Goal: Task Accomplishment & Management: Manage account settings

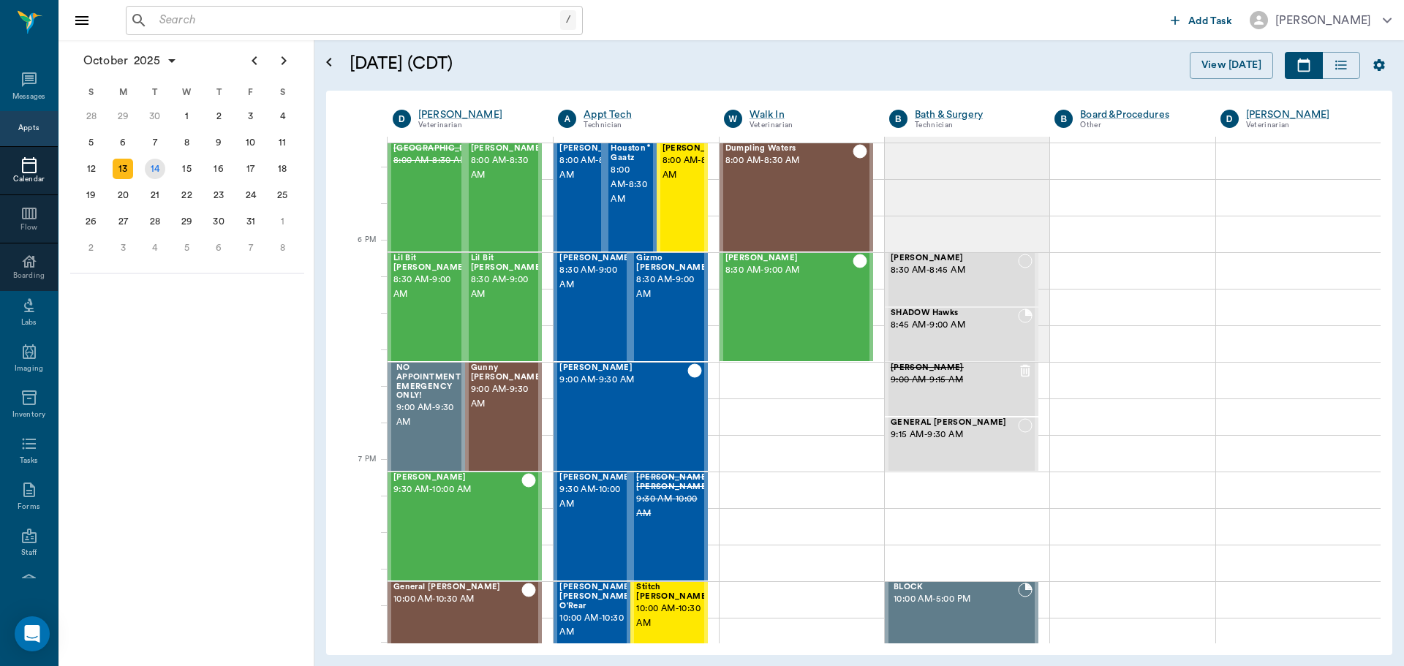
scroll to position [7, 0]
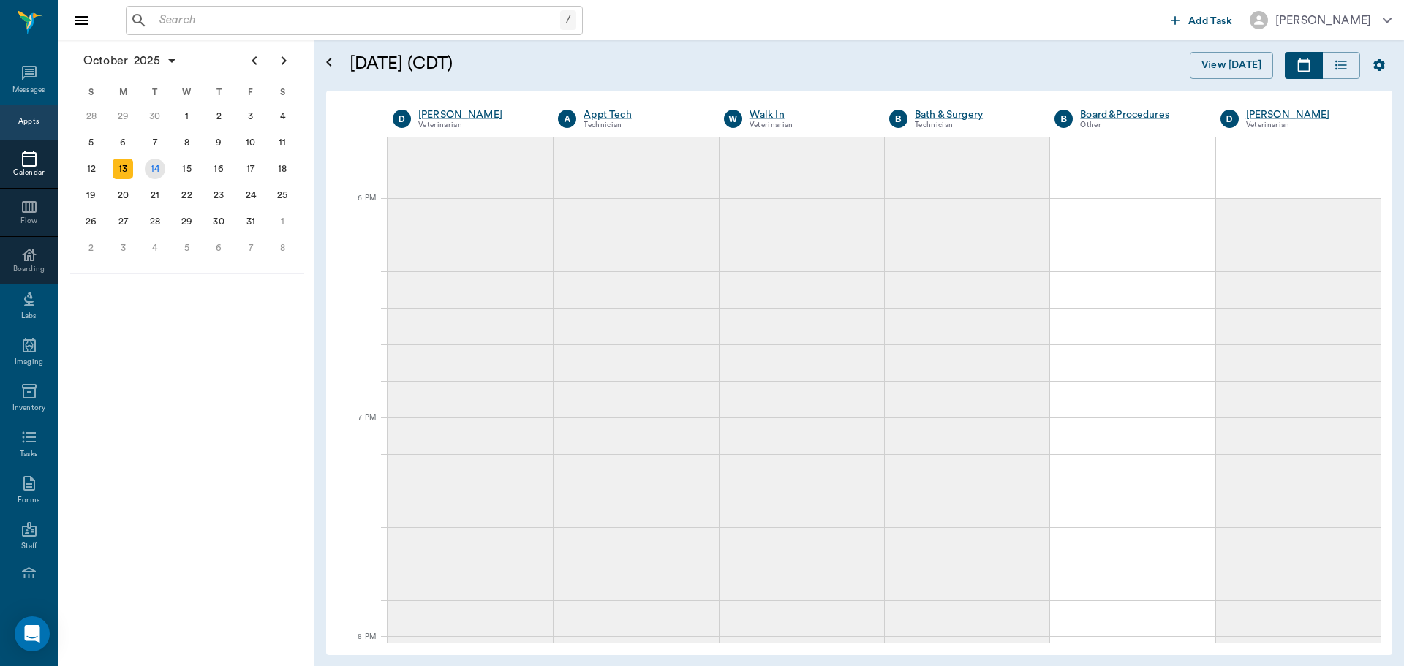
click at [156, 170] on div "14" at bounding box center [155, 169] width 20 height 20
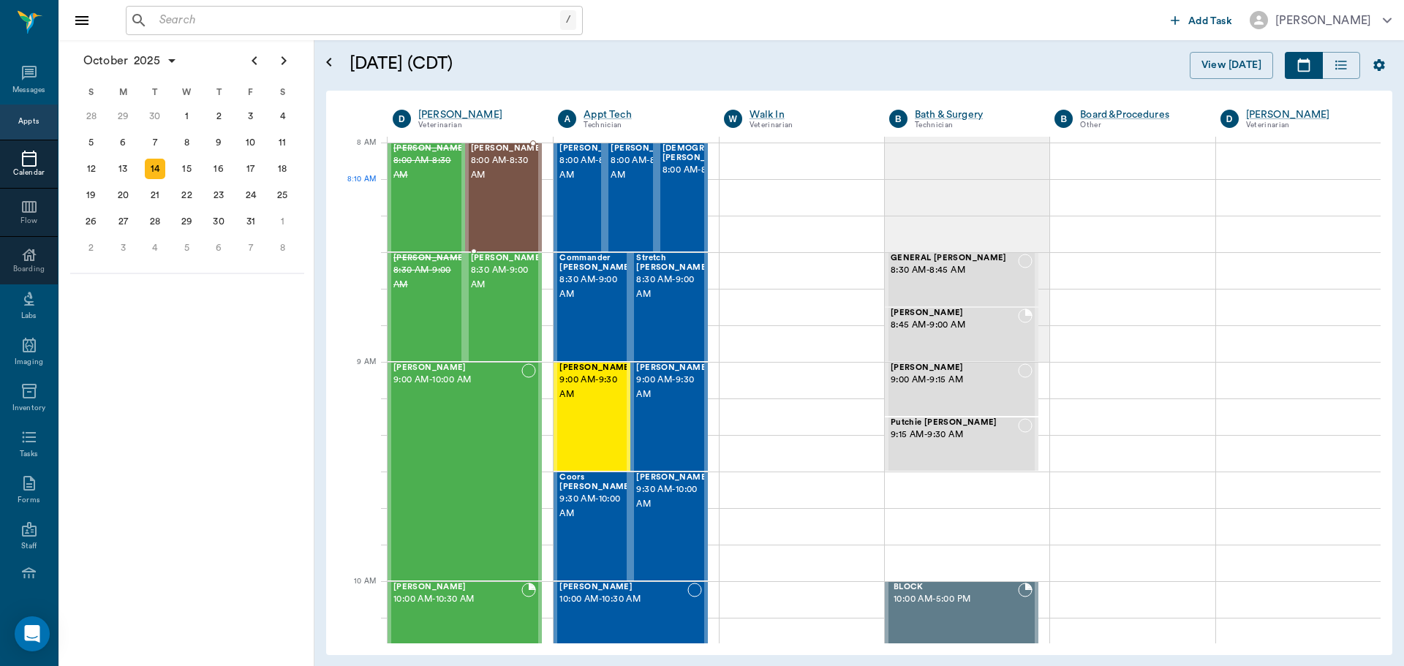
click at [502, 197] on div "Tex Tucker 8:00 AM - 8:30 AM" at bounding box center [507, 197] width 73 height 107
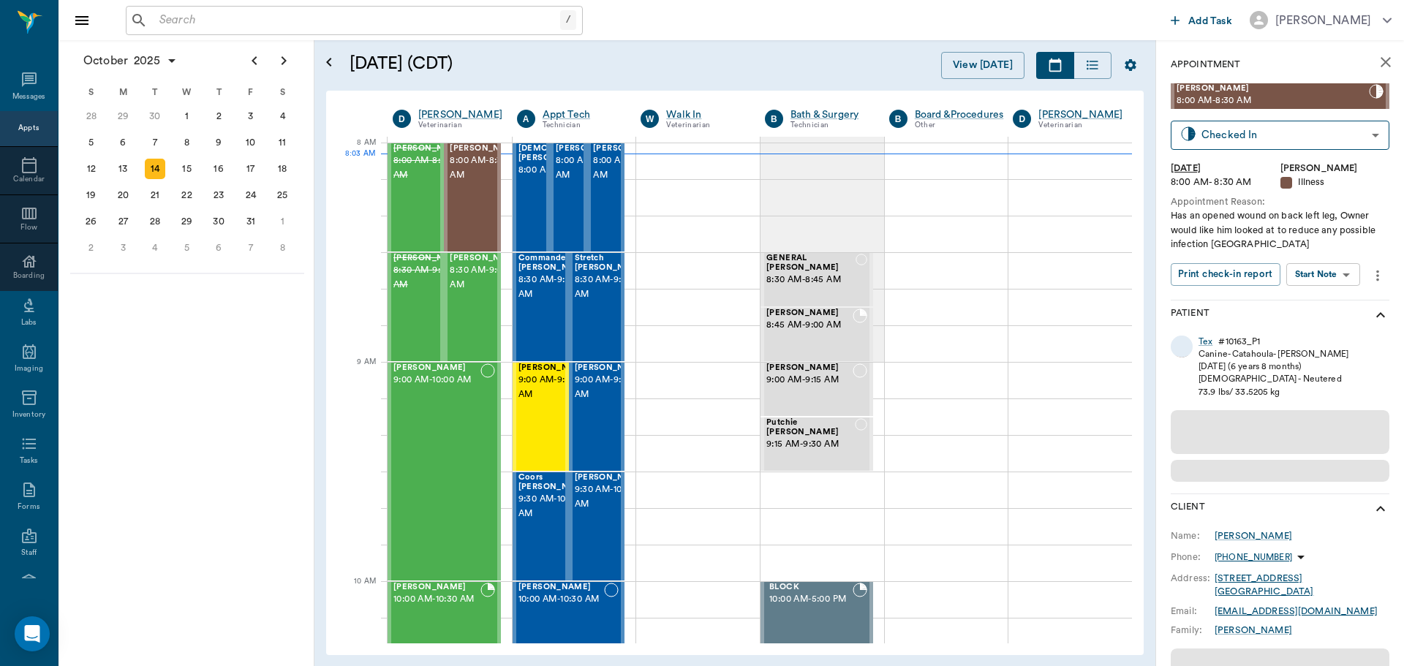
scroll to position [7, 0]
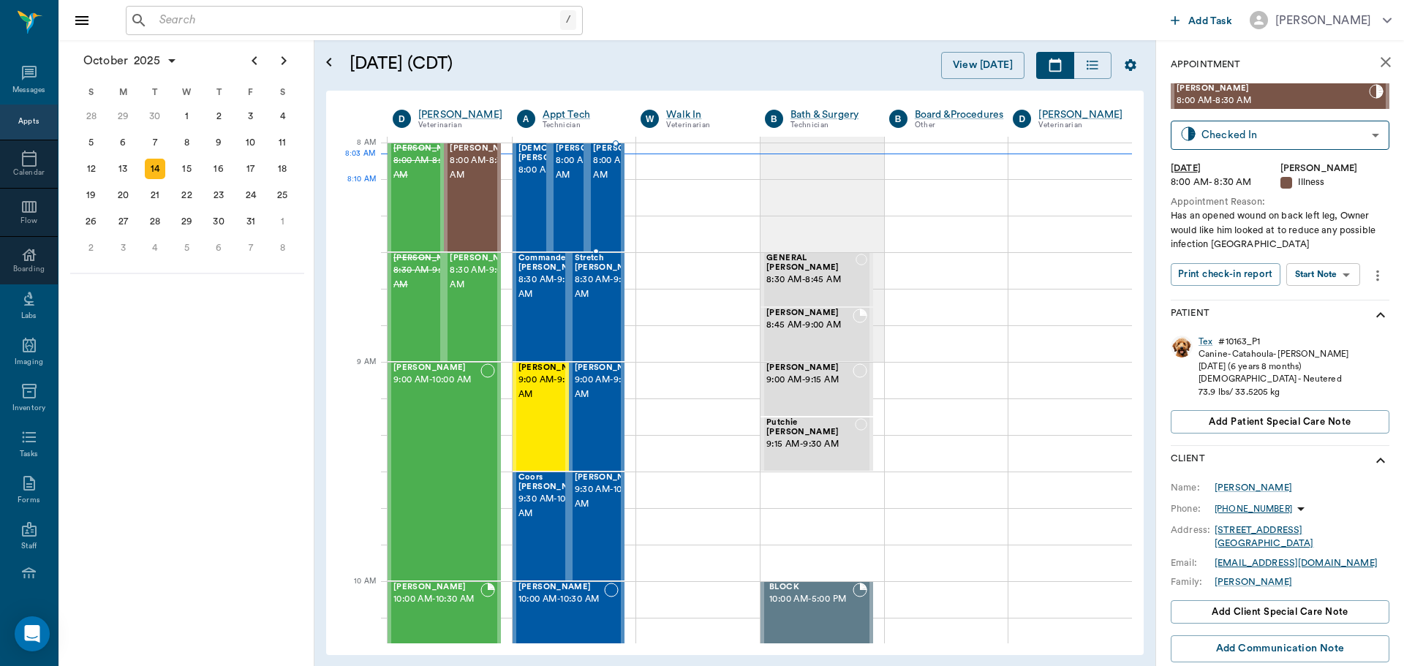
click at [598, 181] on span "8:00 AM - 8:30 AM" at bounding box center [629, 168] width 73 height 29
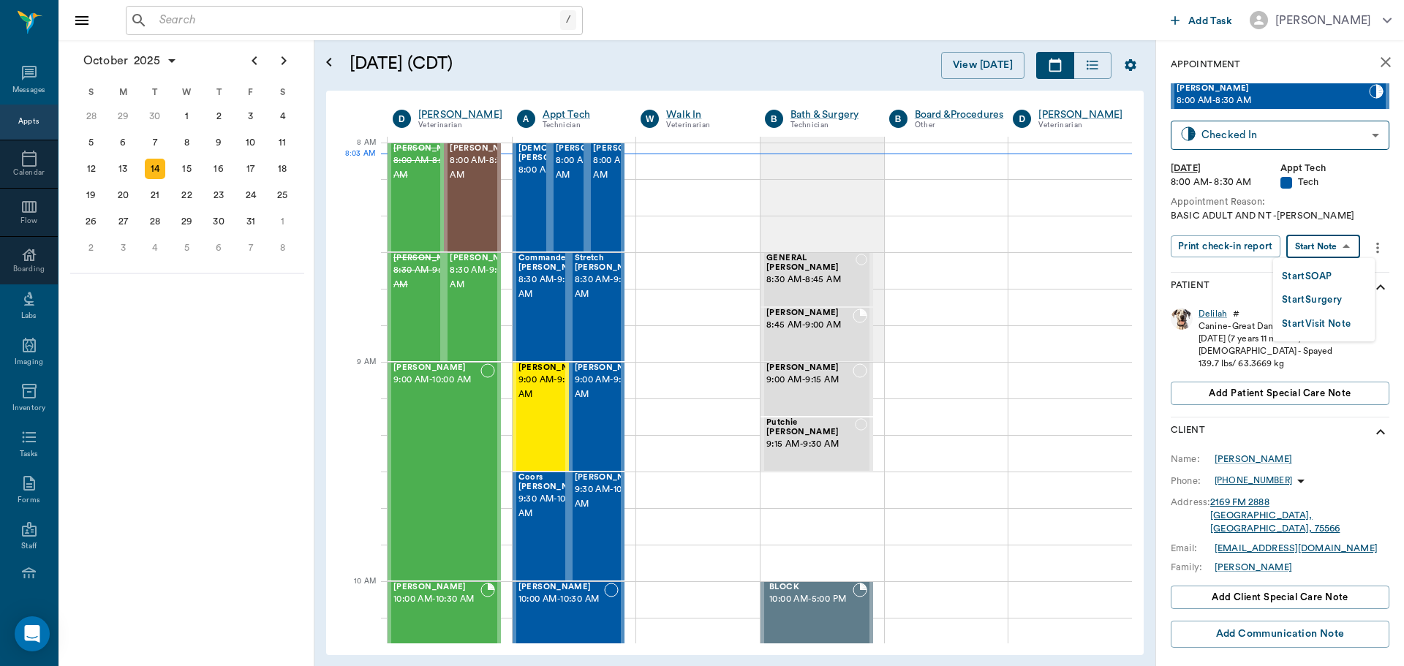
click at [1322, 249] on body "/ ​ Add Task Dr. Bert Ellsworth Nectar Messages Appts Calendar Flow Boarding La…" at bounding box center [702, 333] width 1404 height 666
click at [1322, 276] on button "Start SOAP" at bounding box center [1307, 276] width 50 height 17
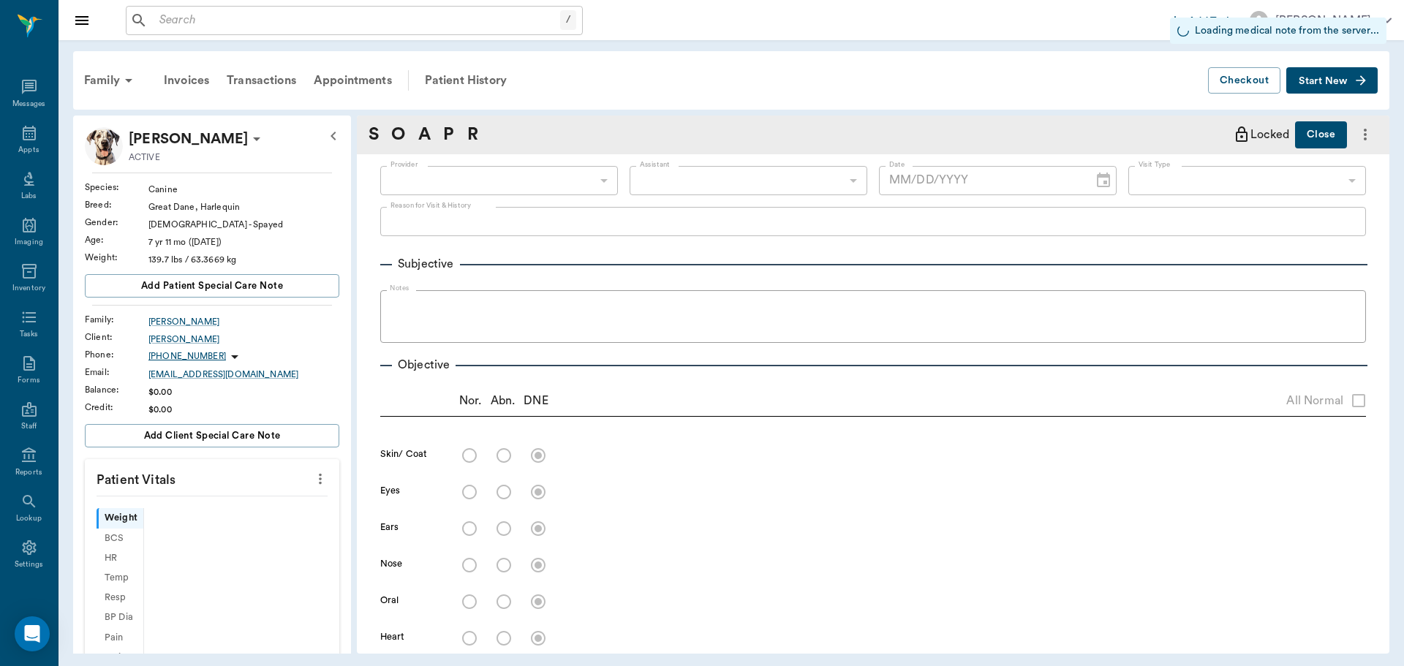
scroll to position [7, 0]
type input "63ec2f075fda476ae8351a4c"
type input "65d2be4f46e3a538d89b8c1a"
type input "[DATE]"
type textarea "BASIC ADULT AND NT -LORY"
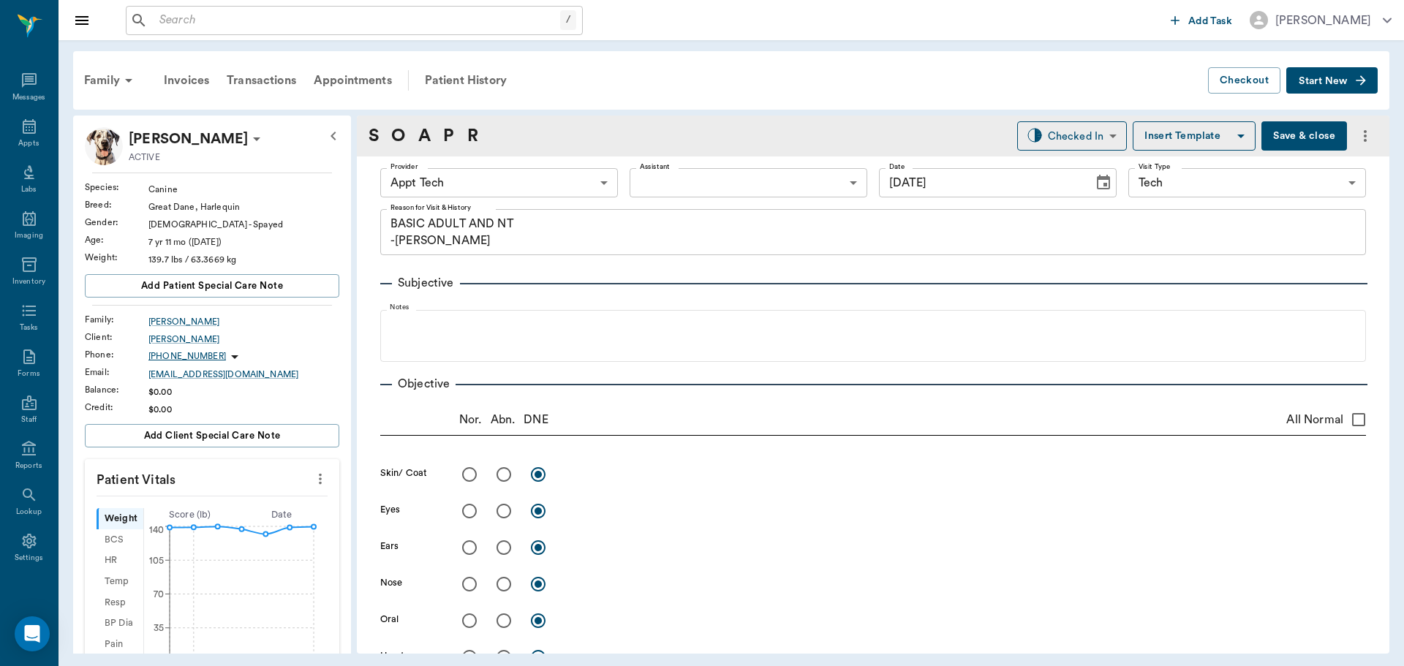
click at [312, 485] on icon "more" at bounding box center [320, 479] width 16 height 18
click at [255, 507] on span "Enter Vitals" at bounding box center [247, 503] width 123 height 15
click at [193, 536] on input "text" at bounding box center [211, 522] width 127 height 29
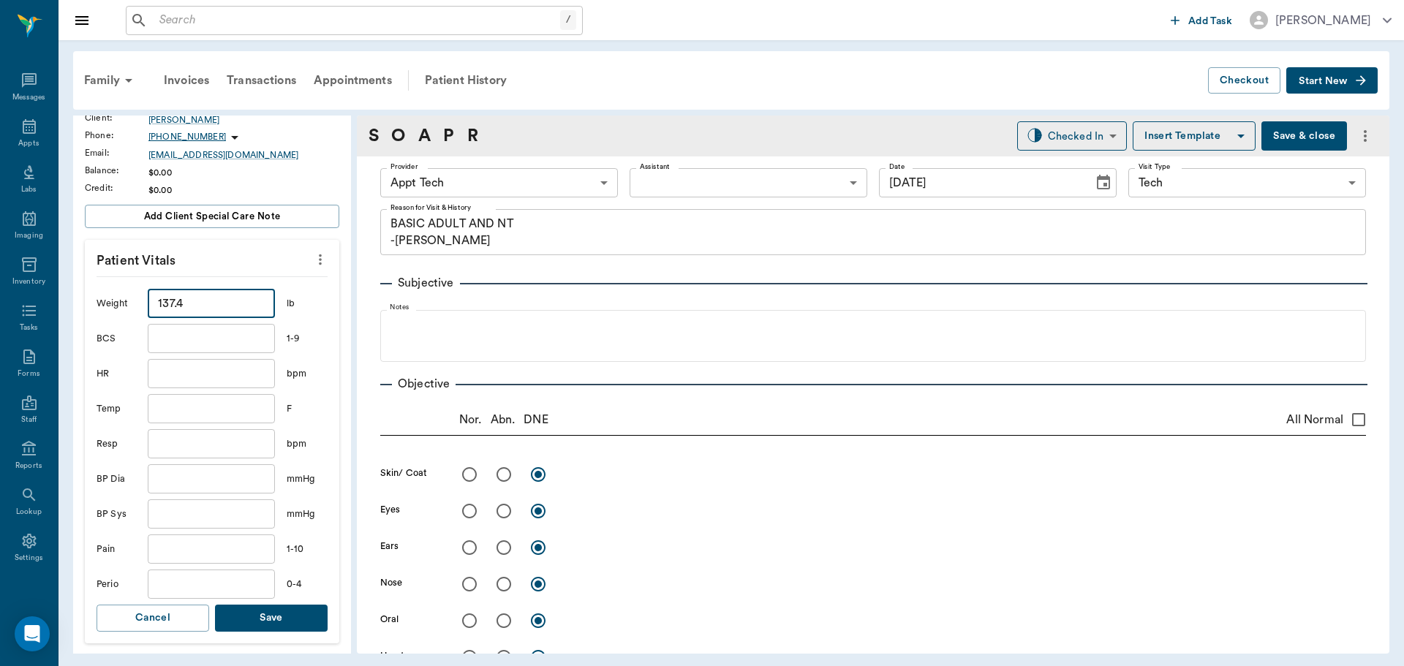
scroll to position [292, 0]
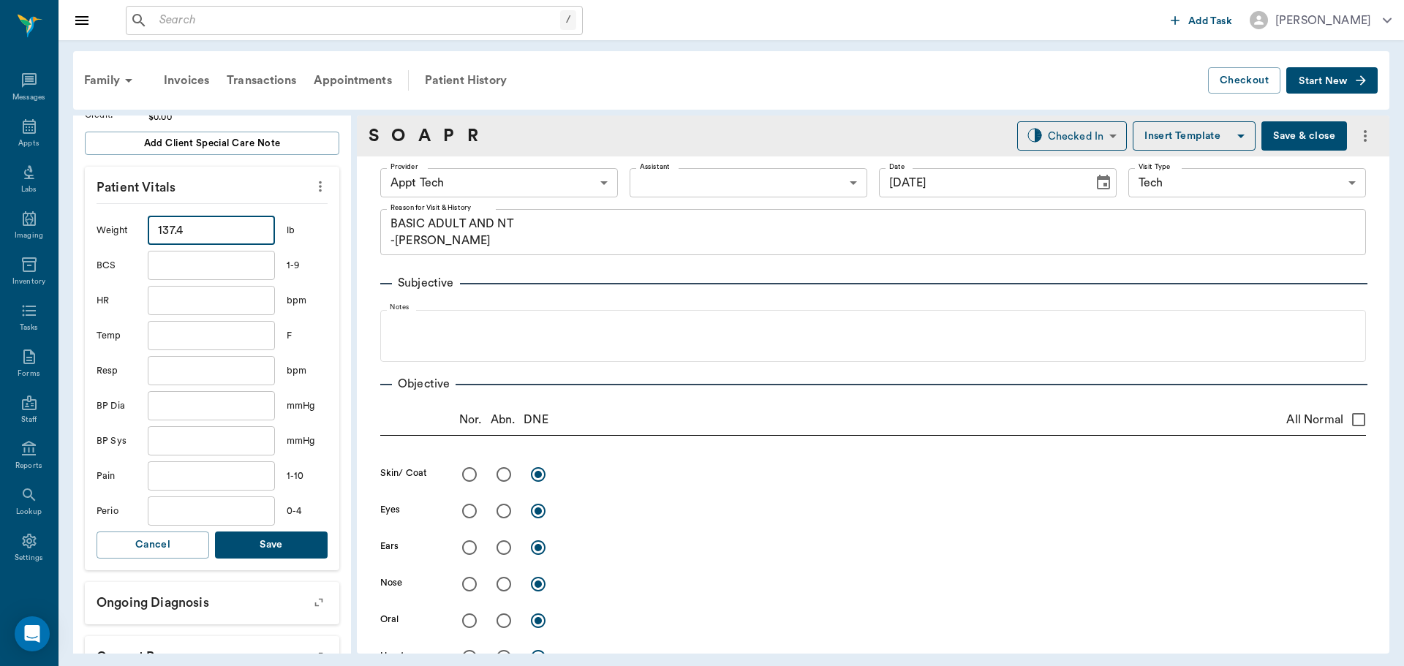
type input "137.4"
click at [259, 543] on button "Save" at bounding box center [271, 544] width 113 height 27
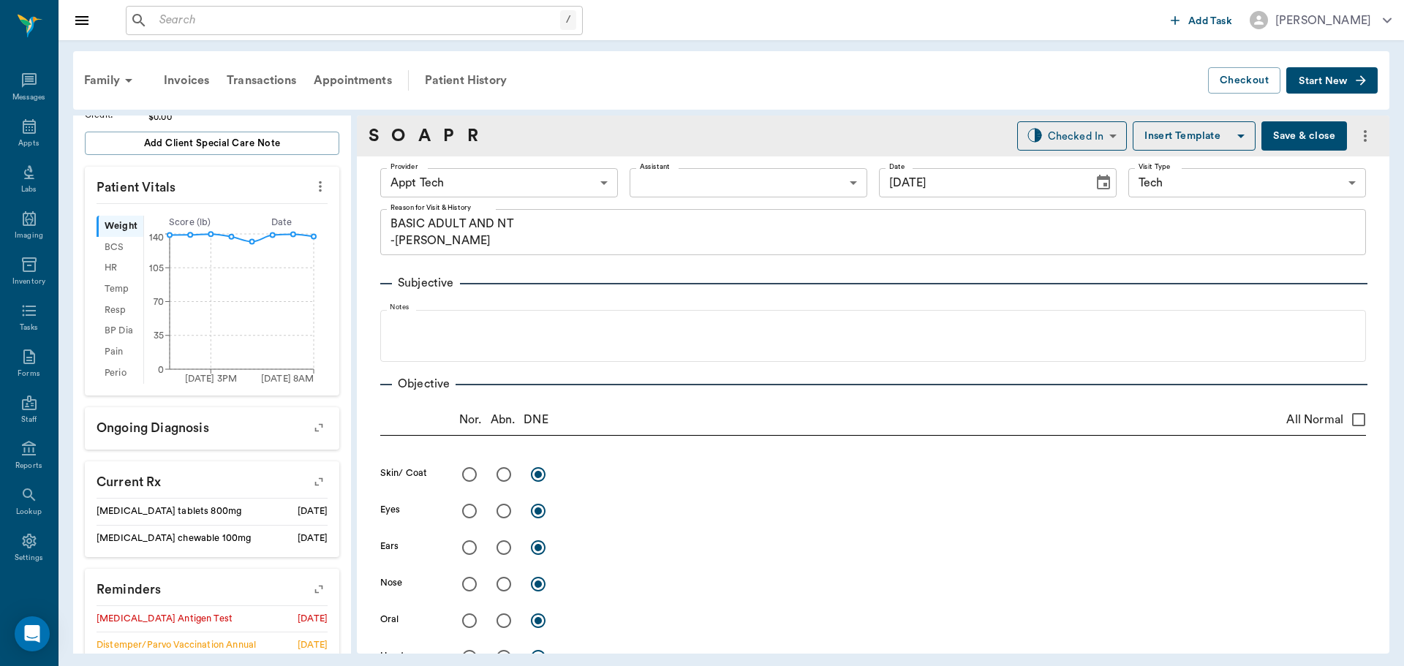
click at [543, 191] on body "/ ​ Add Task Dr. Bert Ellsworth Nectar Messages Appts Labs Imaging Inventory Ta…" at bounding box center [702, 333] width 1404 height 666
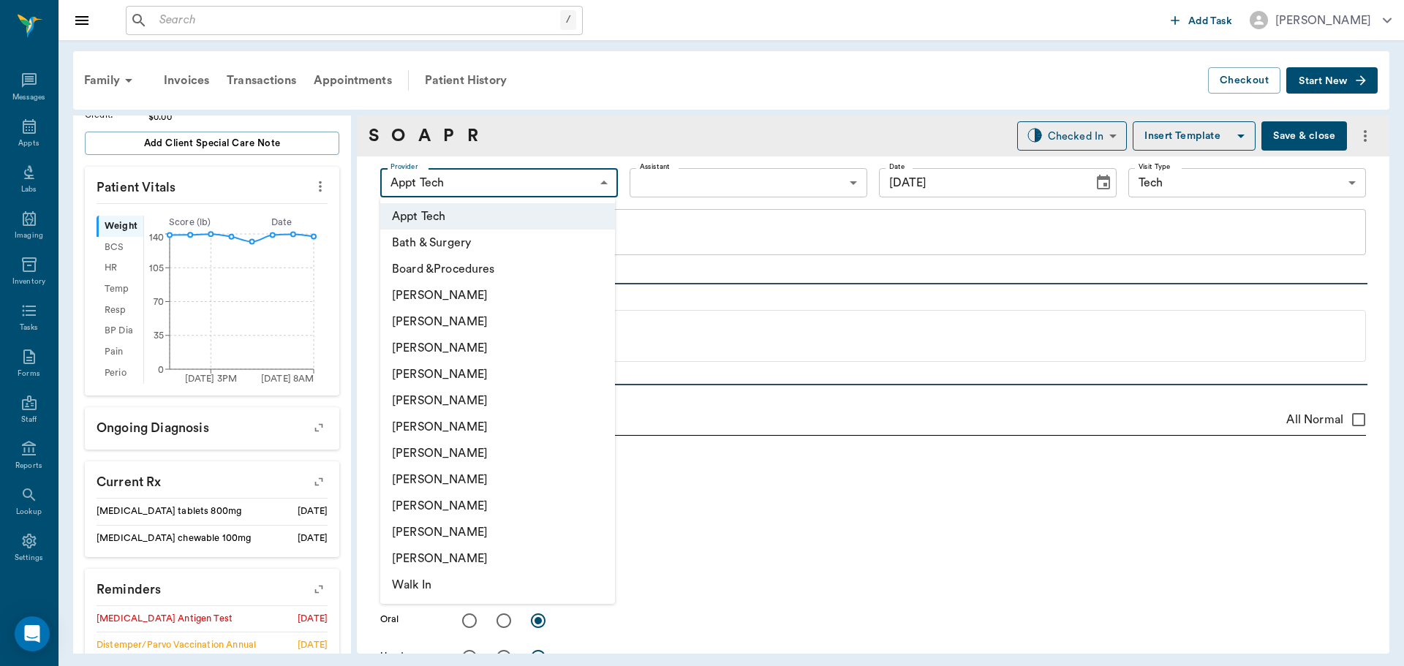
click at [539, 454] on li "[PERSON_NAME]" at bounding box center [497, 453] width 235 height 26
type input "682b670d8bdc6f7f8feef3db"
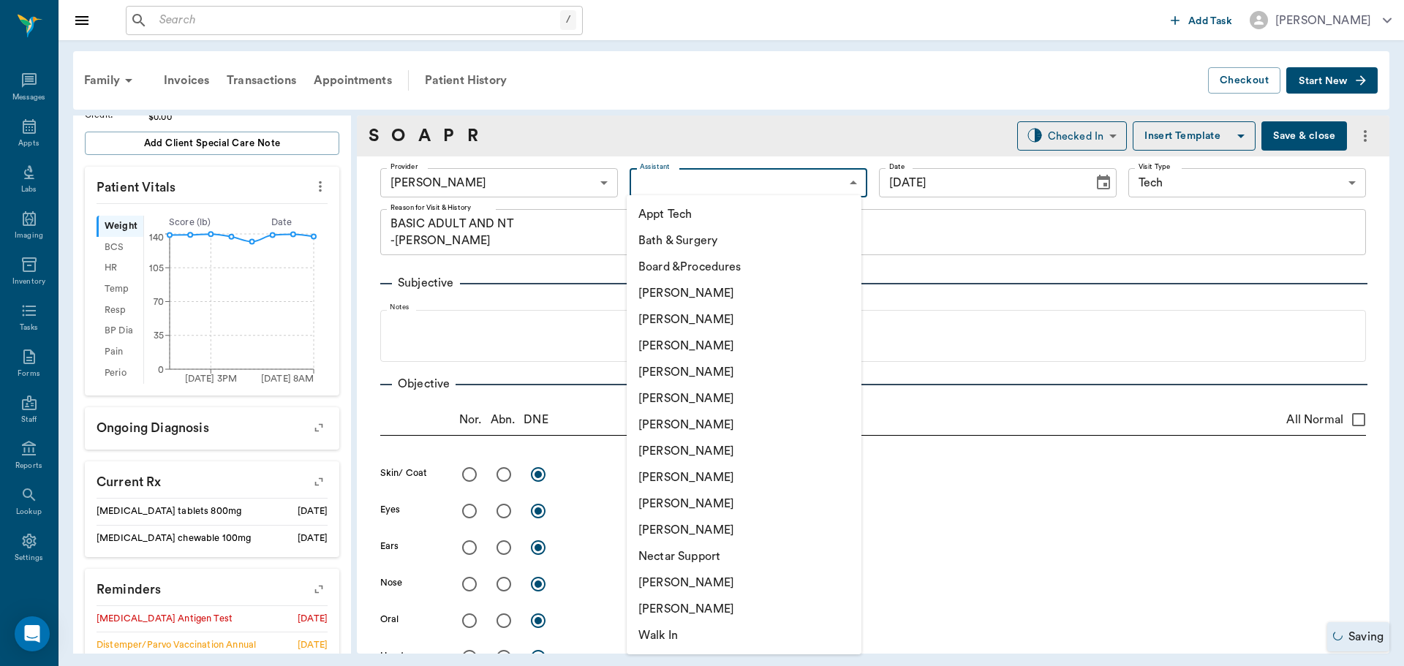
click at [681, 185] on body "/ ​ Add Task Dr. Bert Ellsworth Nectar Messages Appts Labs Imaging Inventory Ta…" at bounding box center [702, 333] width 1404 height 666
click at [686, 215] on li "Appt Tech" at bounding box center [744, 214] width 235 height 26
type input "63ec2f075fda476ae8351a4c"
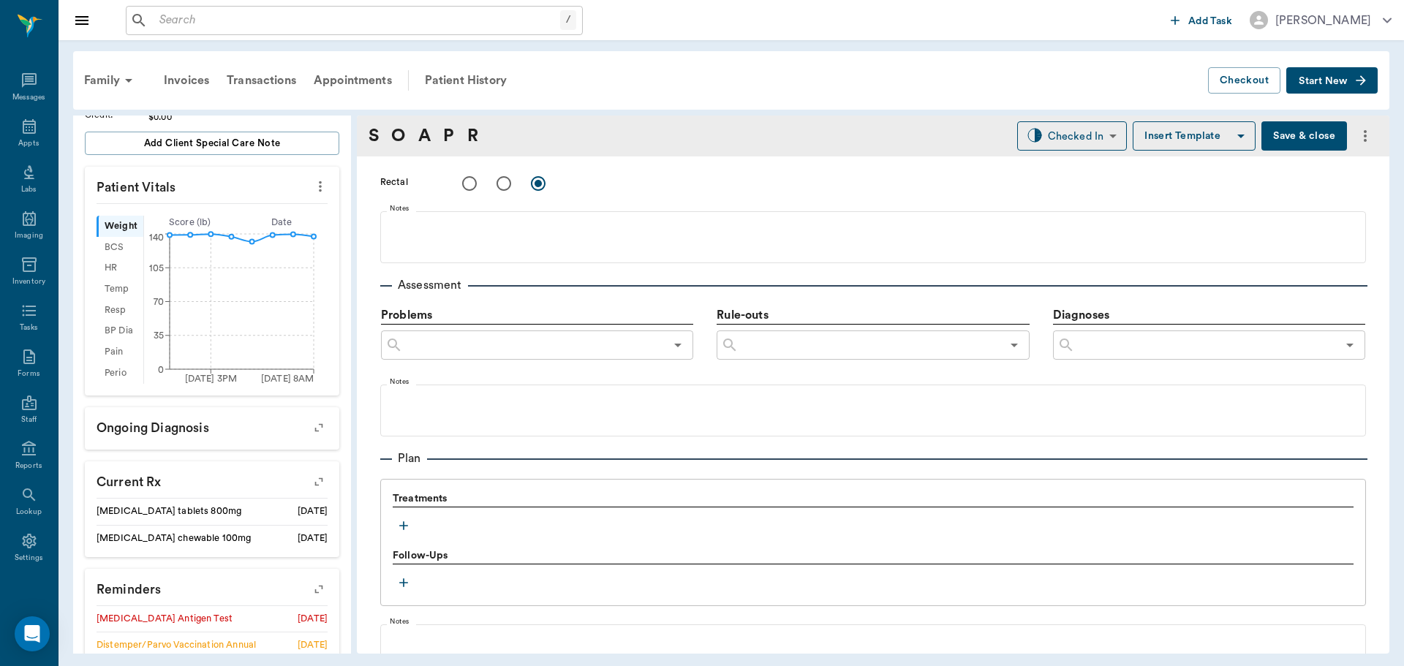
scroll to position [731, 0]
click at [401, 523] on icon "button" at bounding box center [403, 524] width 15 height 15
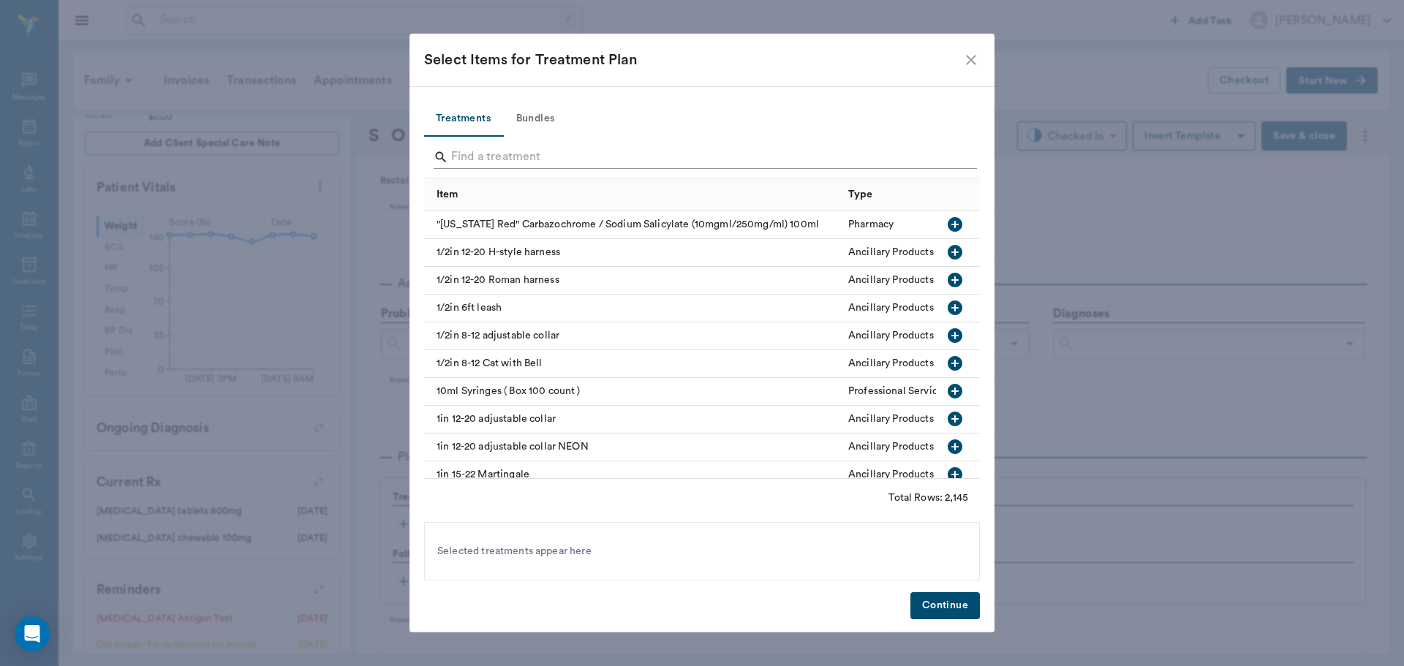
click at [552, 160] on input "Search" at bounding box center [703, 156] width 504 height 23
click at [546, 114] on button "Bundles" at bounding box center [535, 119] width 66 height 35
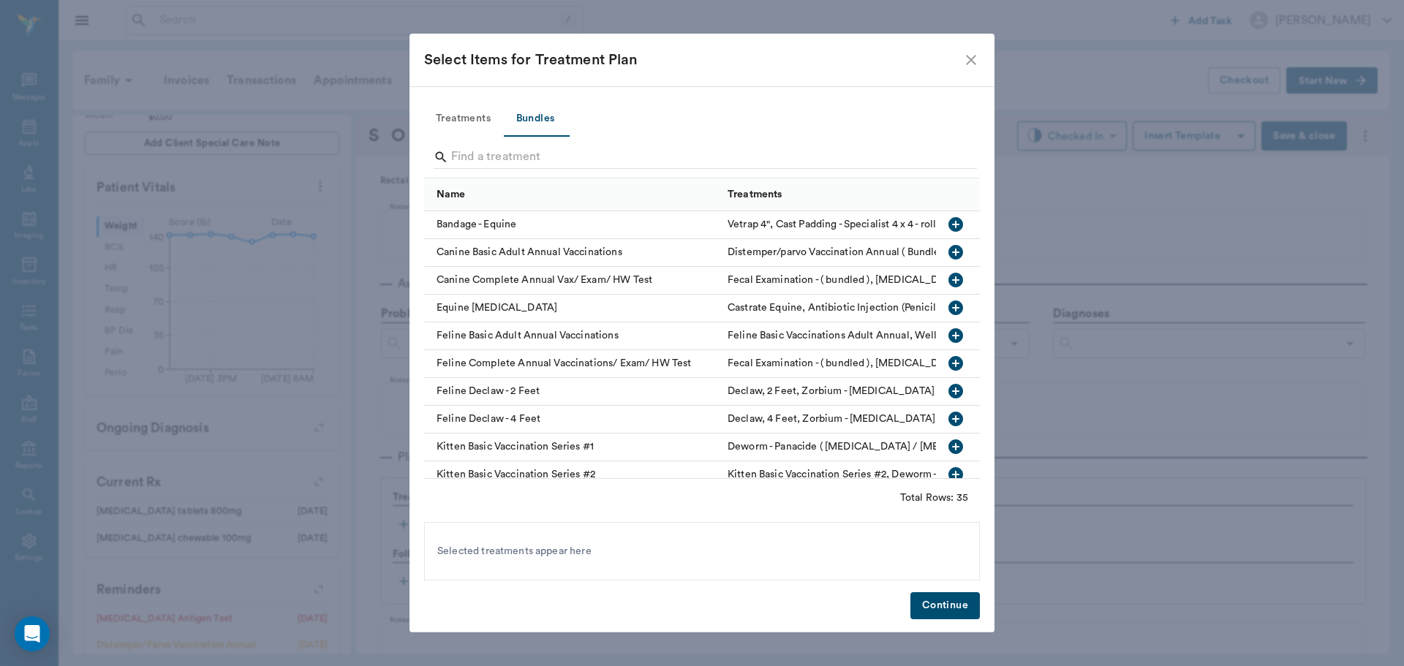
click at [538, 156] on input "Search" at bounding box center [703, 156] width 504 height 23
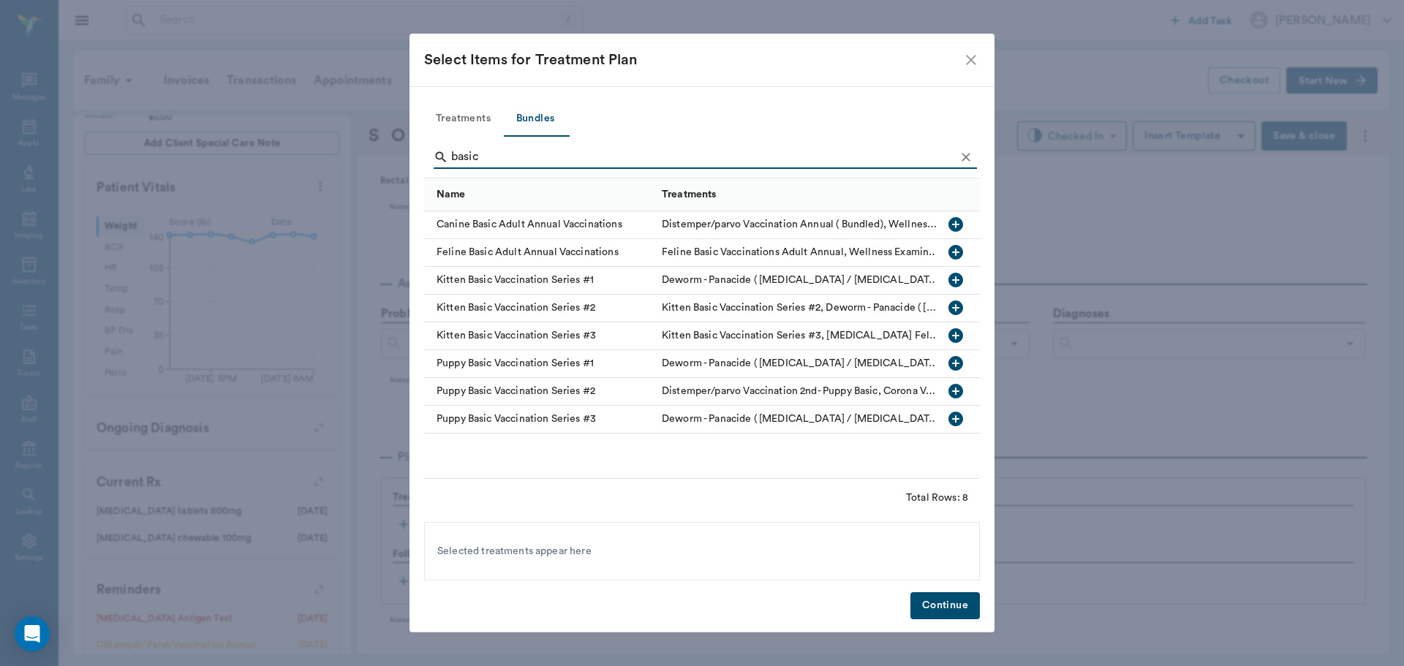
type input "basic"
click at [957, 219] on icon "button" at bounding box center [955, 224] width 15 height 15
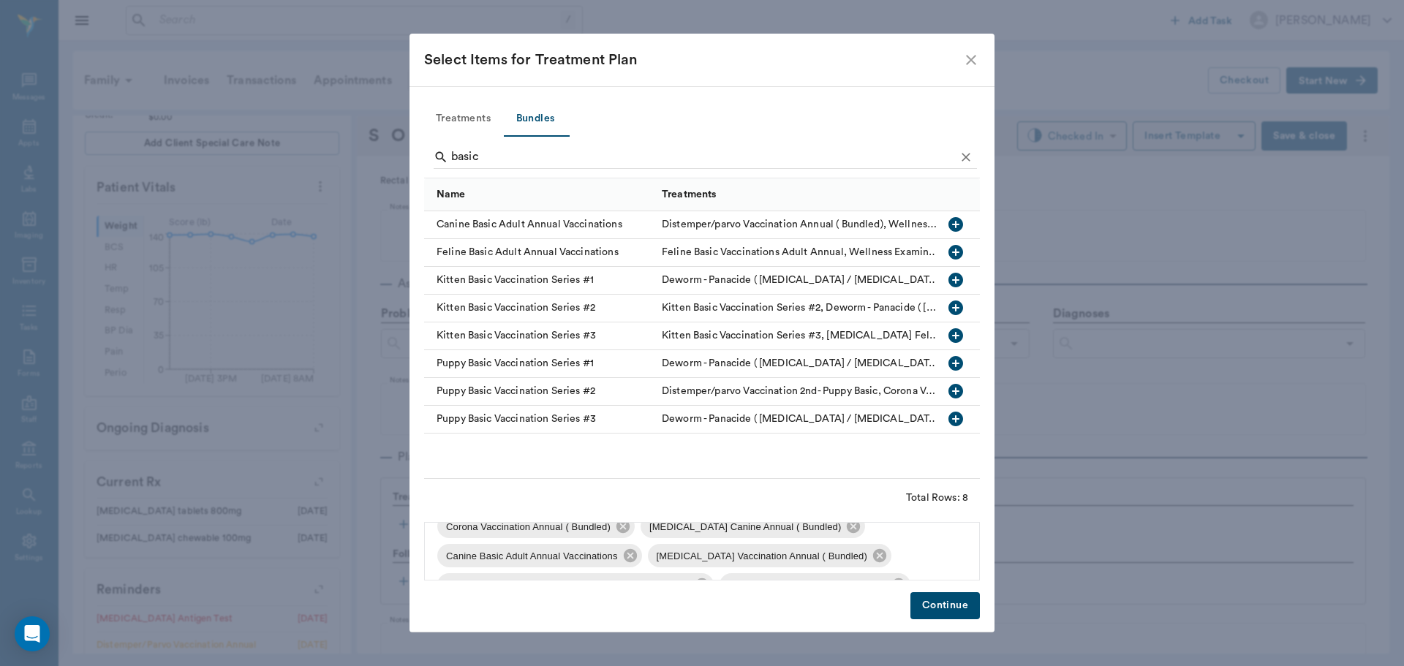
scroll to position [108, 0]
click at [959, 153] on icon "Clear" at bounding box center [965, 157] width 15 height 15
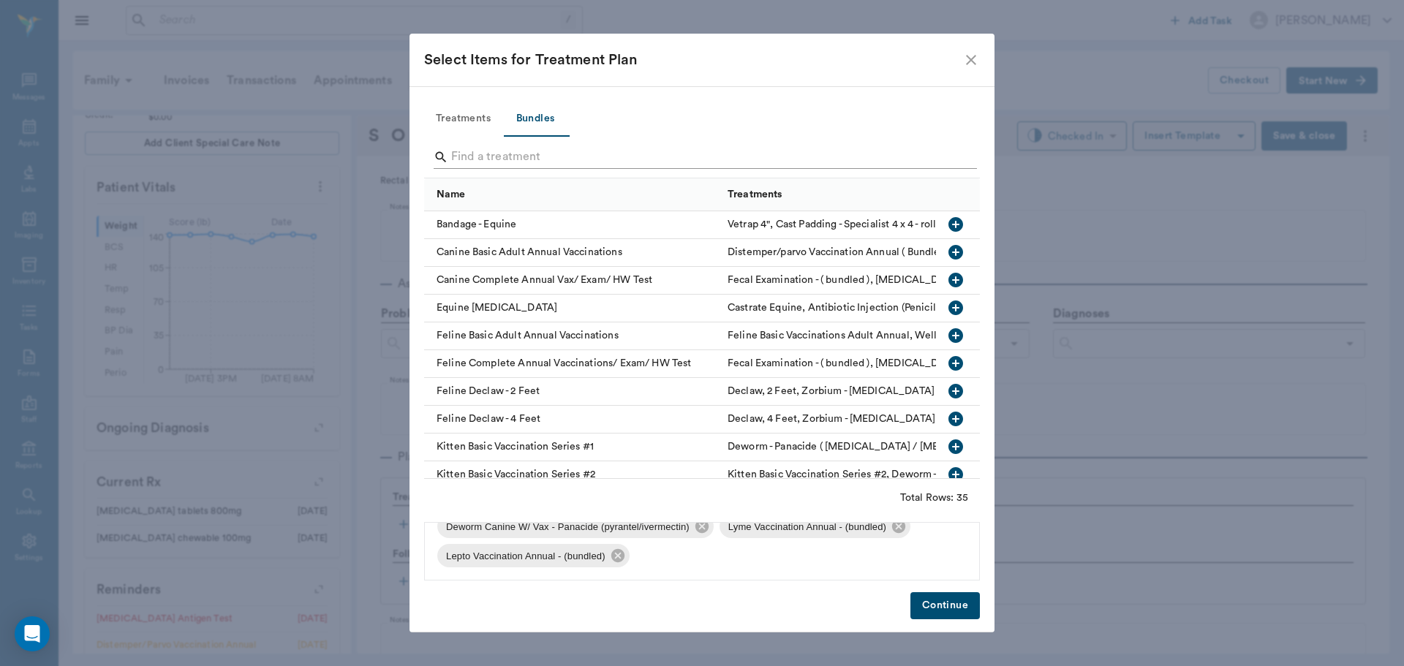
click at [938, 153] on input "Search" at bounding box center [703, 156] width 504 height 23
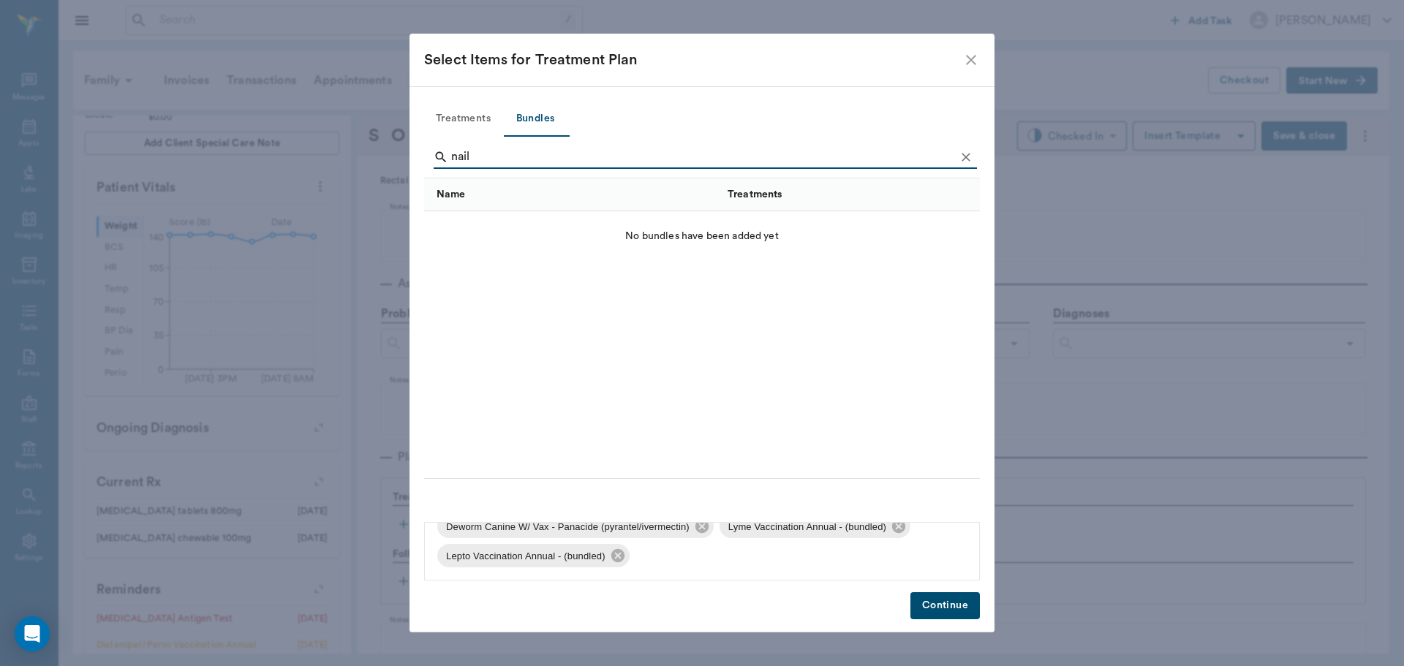
type input "nail"
click at [480, 117] on button "Treatments" at bounding box center [463, 119] width 78 height 35
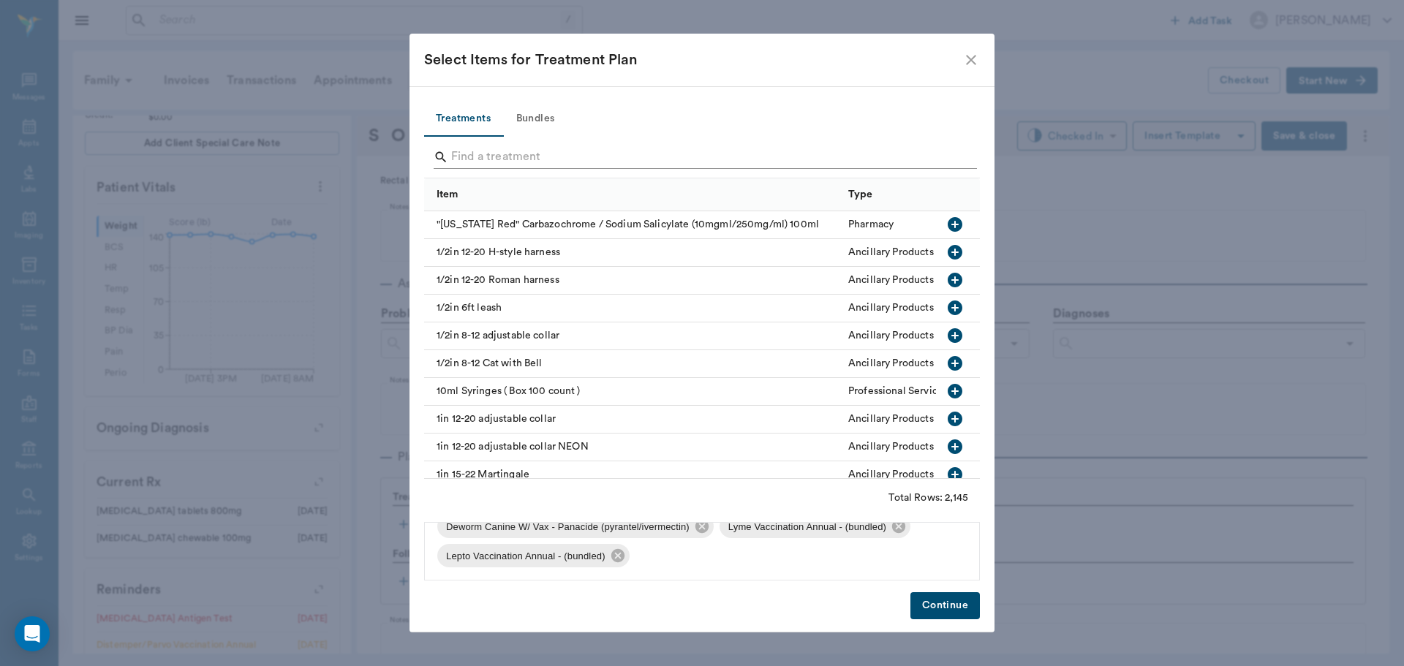
click at [491, 158] on input "Search" at bounding box center [703, 156] width 504 height 23
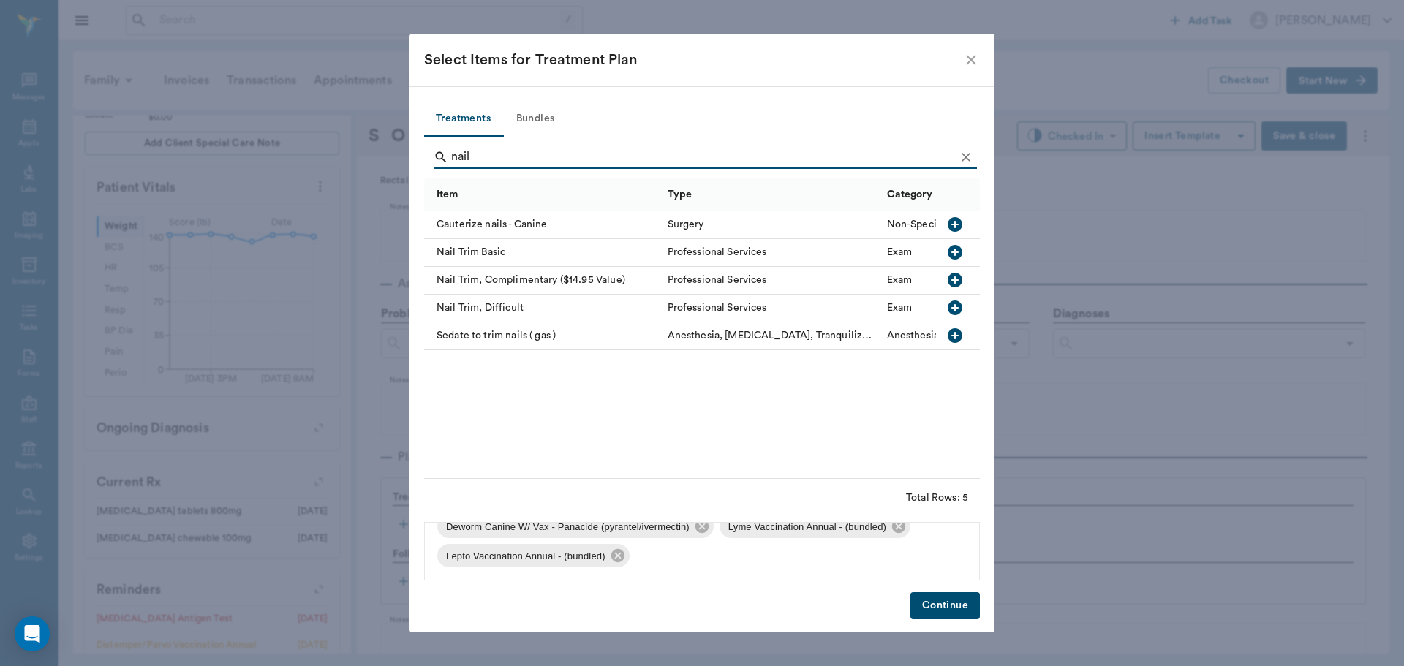
type input "nail"
click at [952, 246] on icon "button" at bounding box center [954, 252] width 15 height 15
drag, startPoint x: 937, startPoint y: 615, endPoint x: 1023, endPoint y: 425, distance: 208.1
click at [936, 615] on button "Continue" at bounding box center [944, 605] width 69 height 27
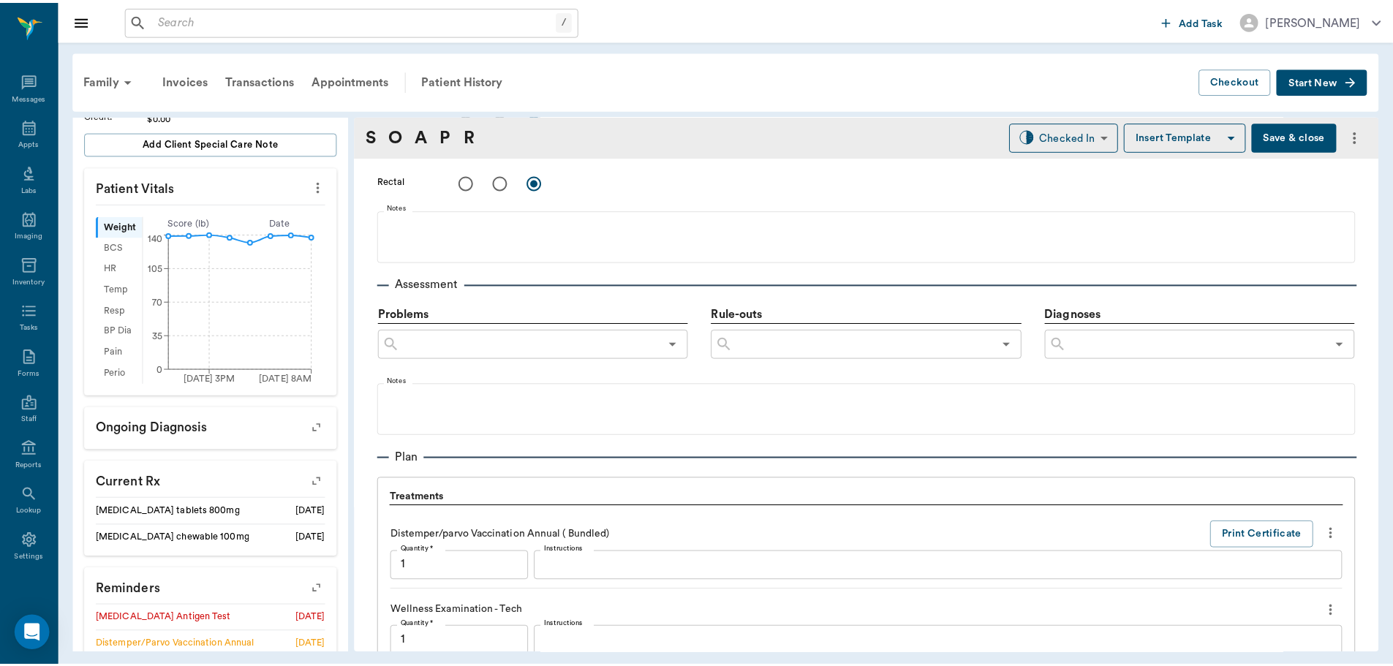
scroll to position [1643, 0]
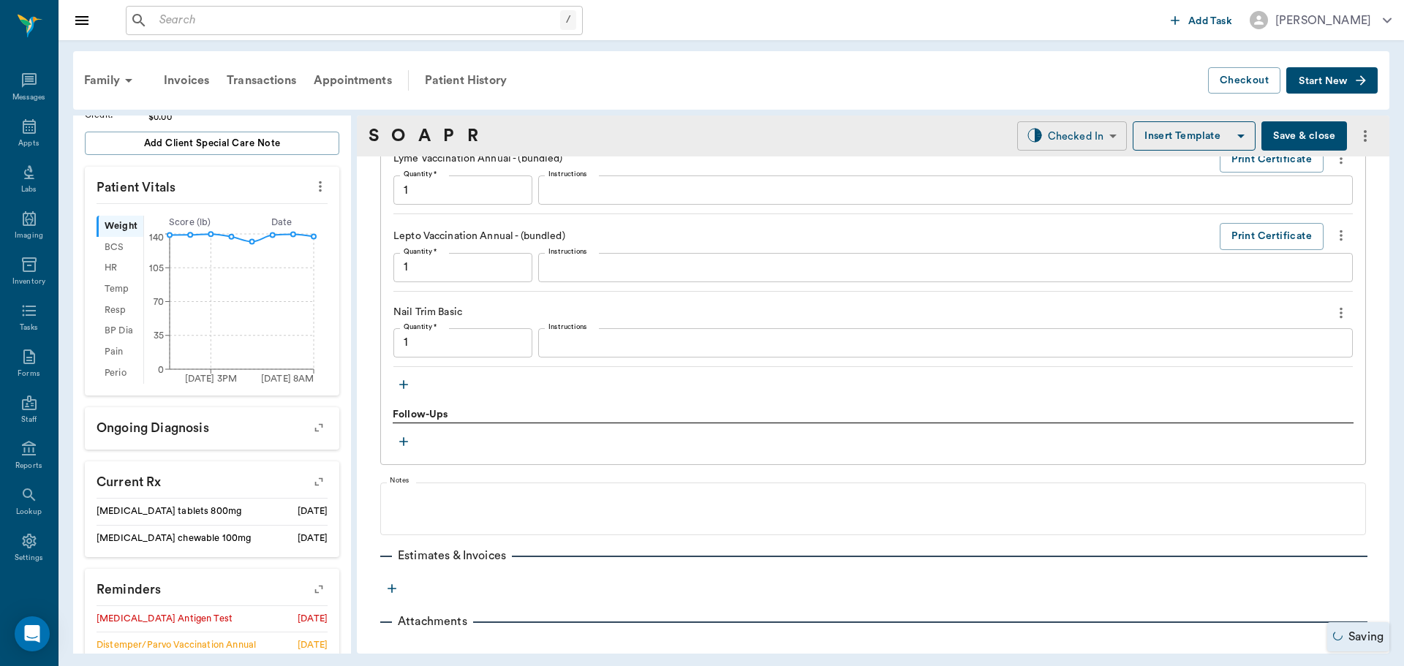
click at [1051, 140] on body "/ ​ Add Task Dr. Bert Ellsworth Nectar Messages Appts Labs Imaging Inventory Ta…" at bounding box center [702, 333] width 1404 height 666
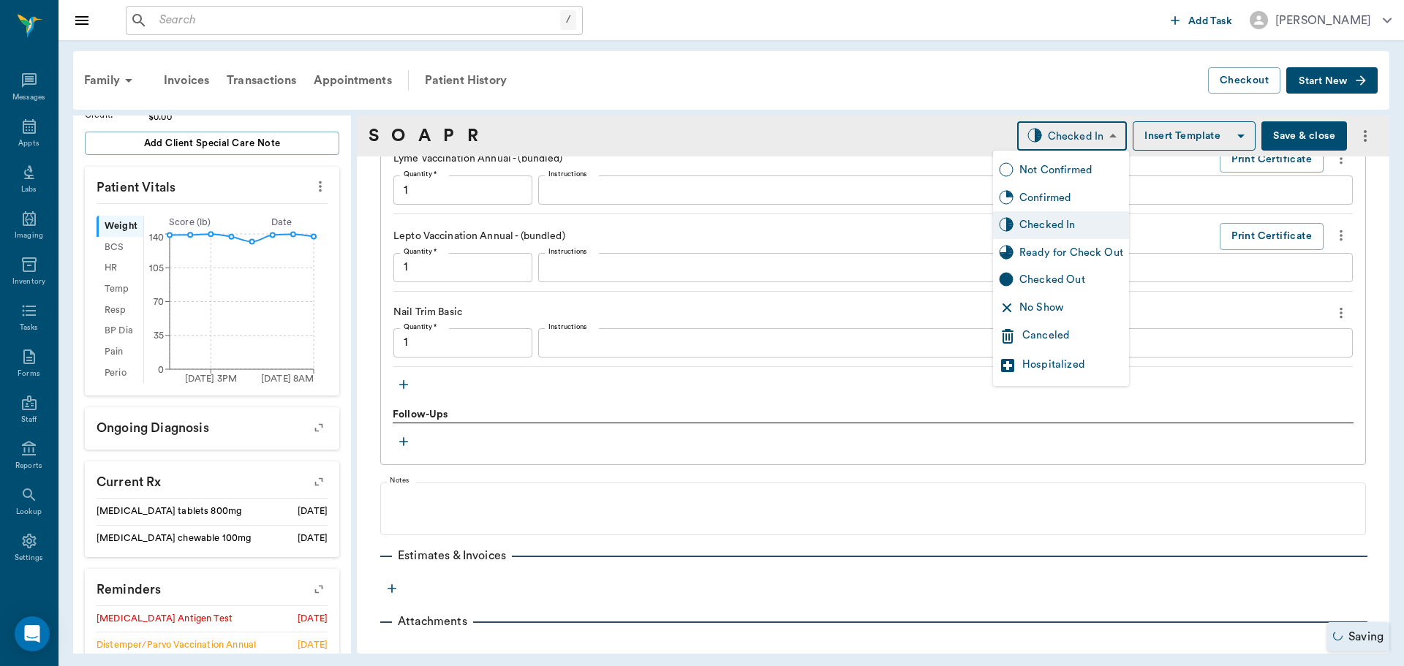
type input "1.00"
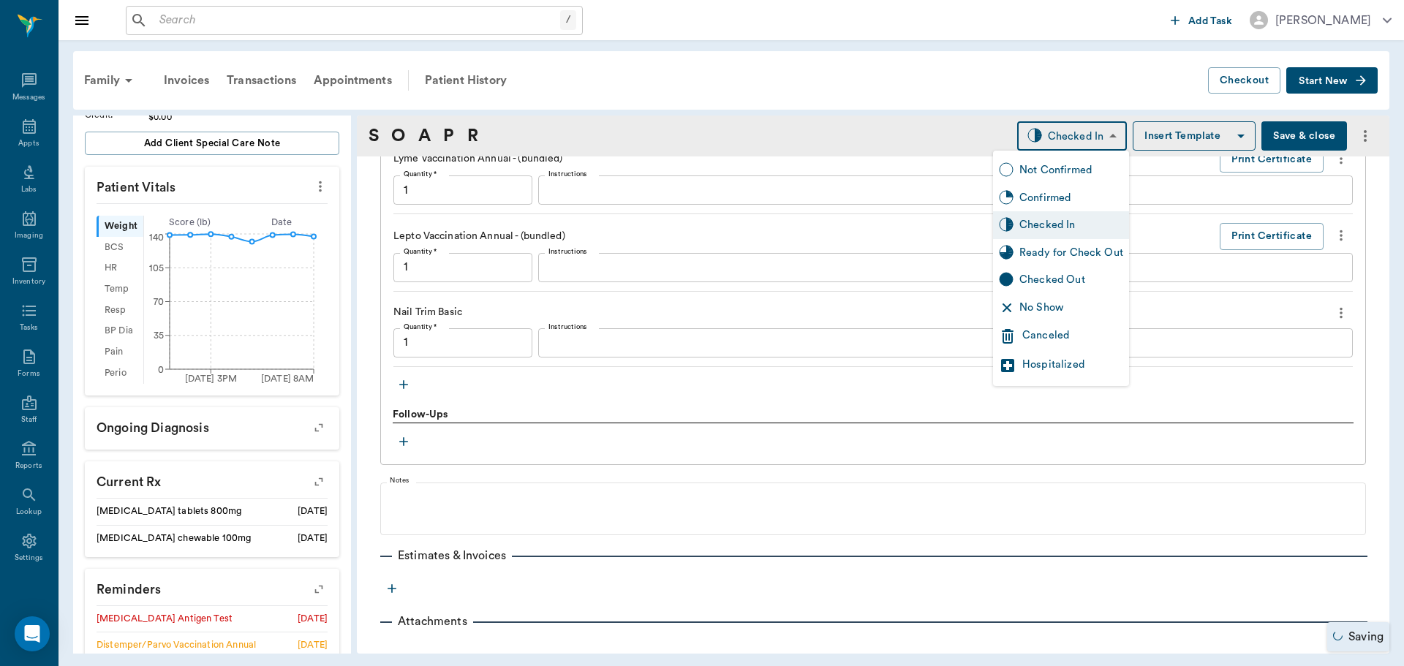
type input "1.00"
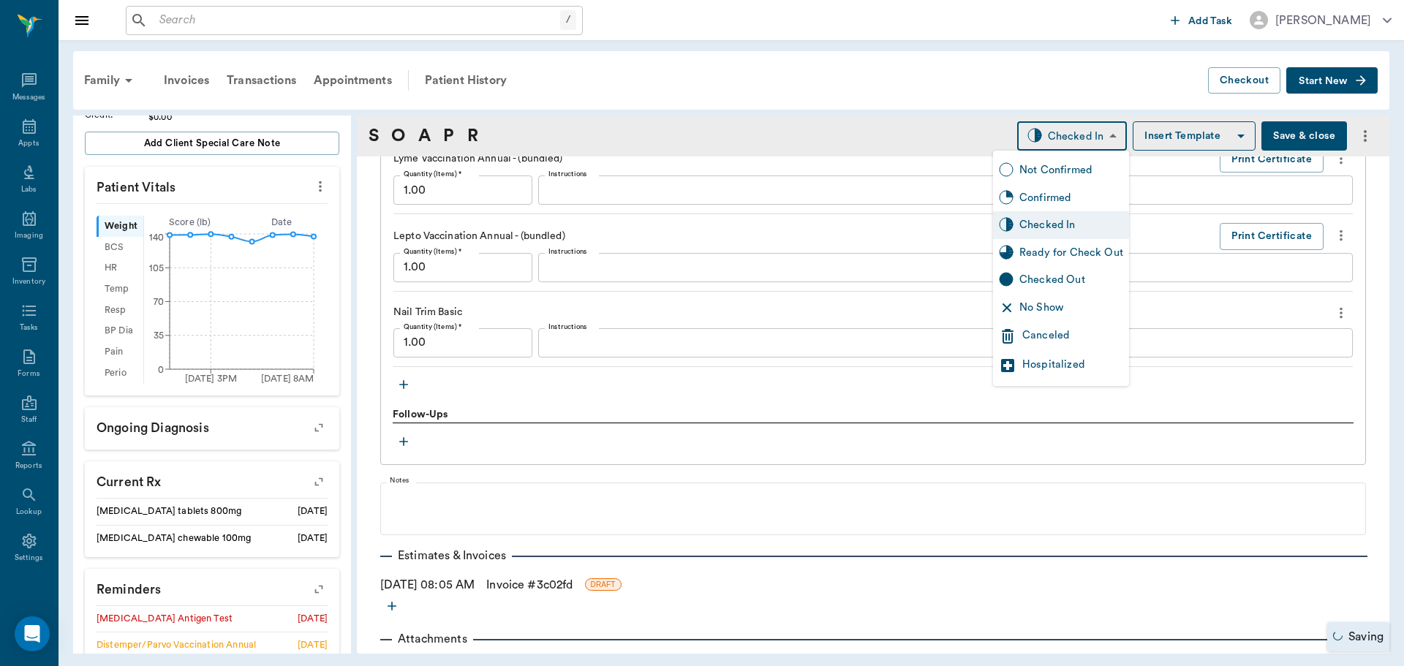
click at [1080, 251] on div "Ready for Check Out" at bounding box center [1071, 253] width 104 height 16
type input "READY_TO_CHECKOUT"
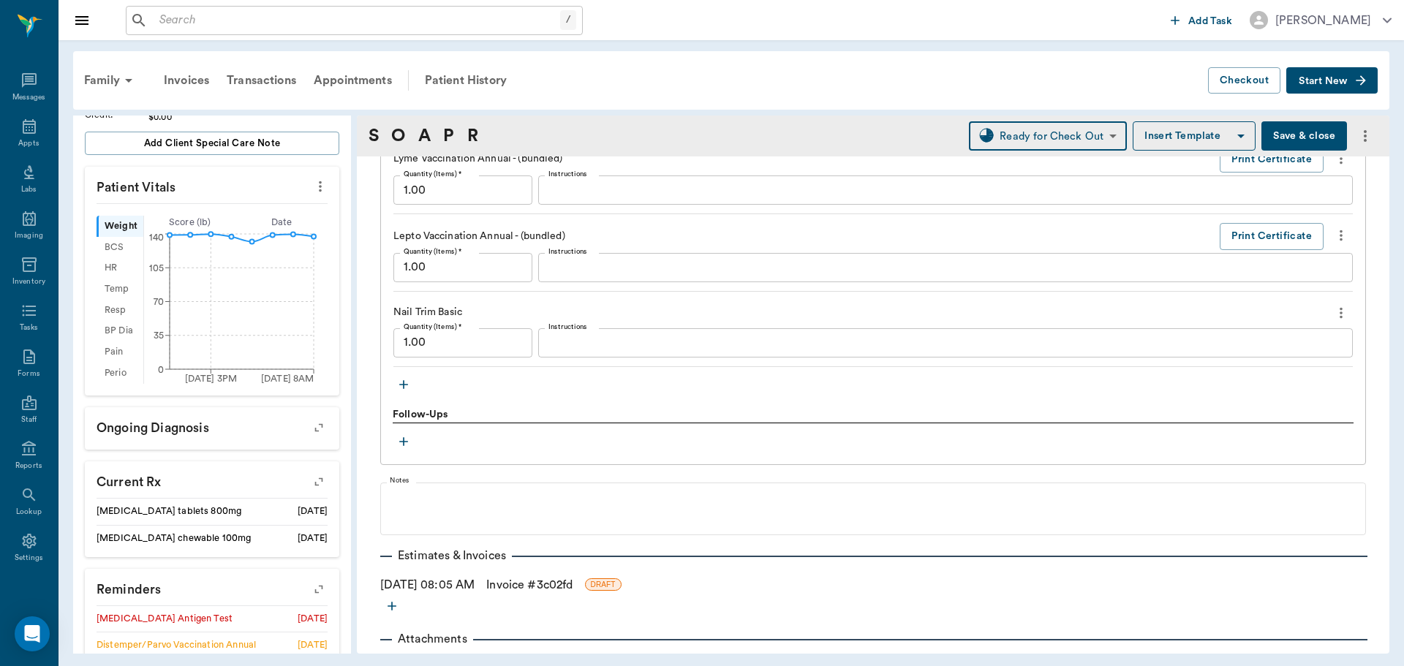
click at [541, 583] on link "Invoice # 3c02fd" at bounding box center [529, 585] width 86 height 18
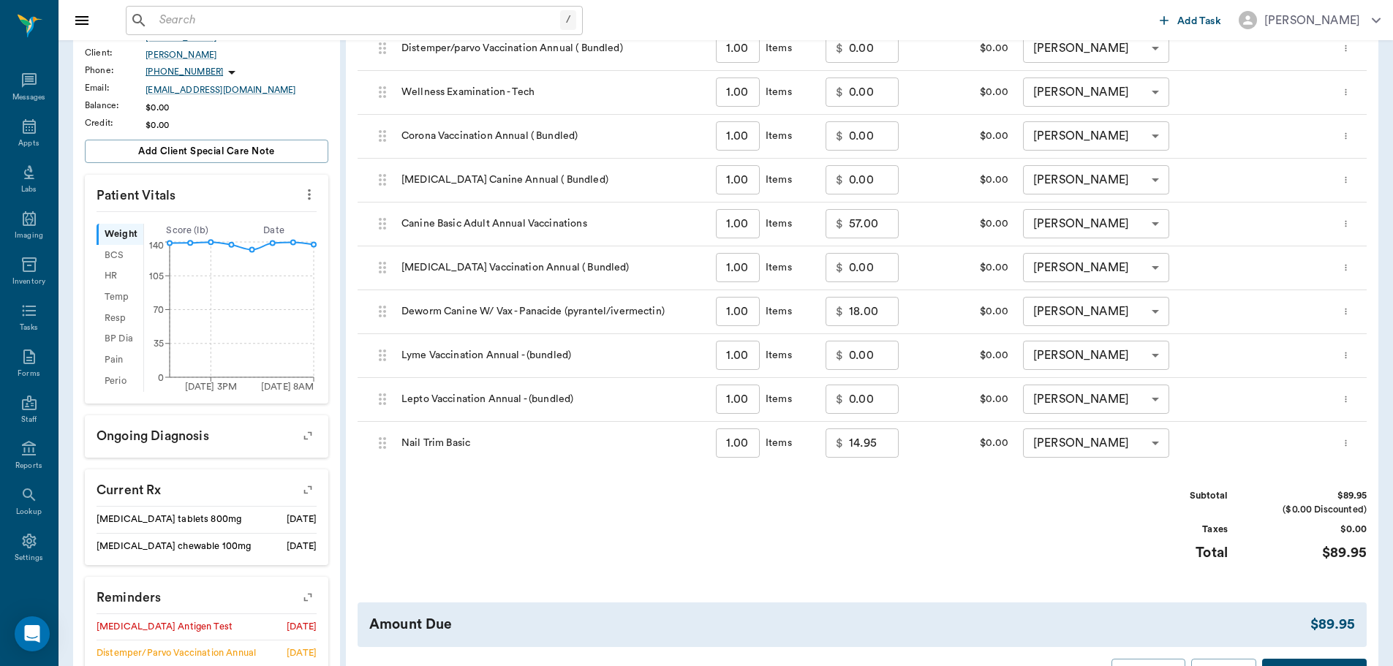
scroll to position [366, 0]
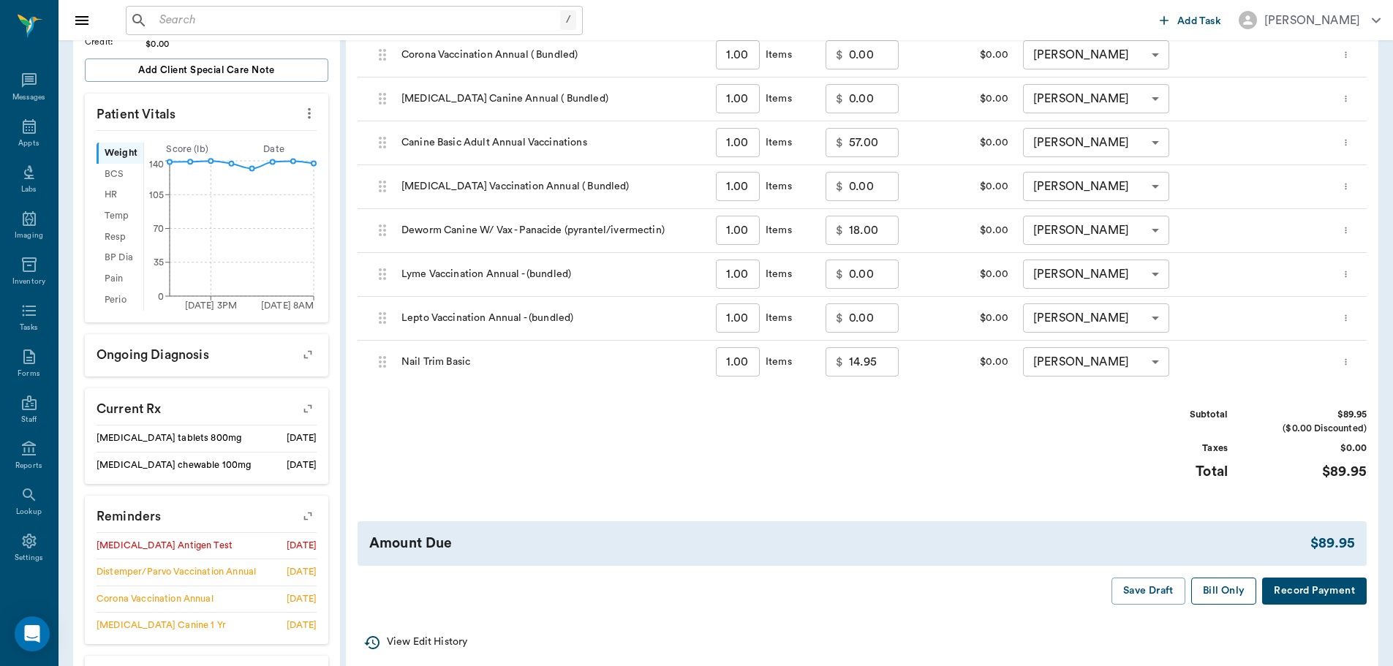
click at [1230, 580] on button "Bill Only" at bounding box center [1224, 591] width 66 height 27
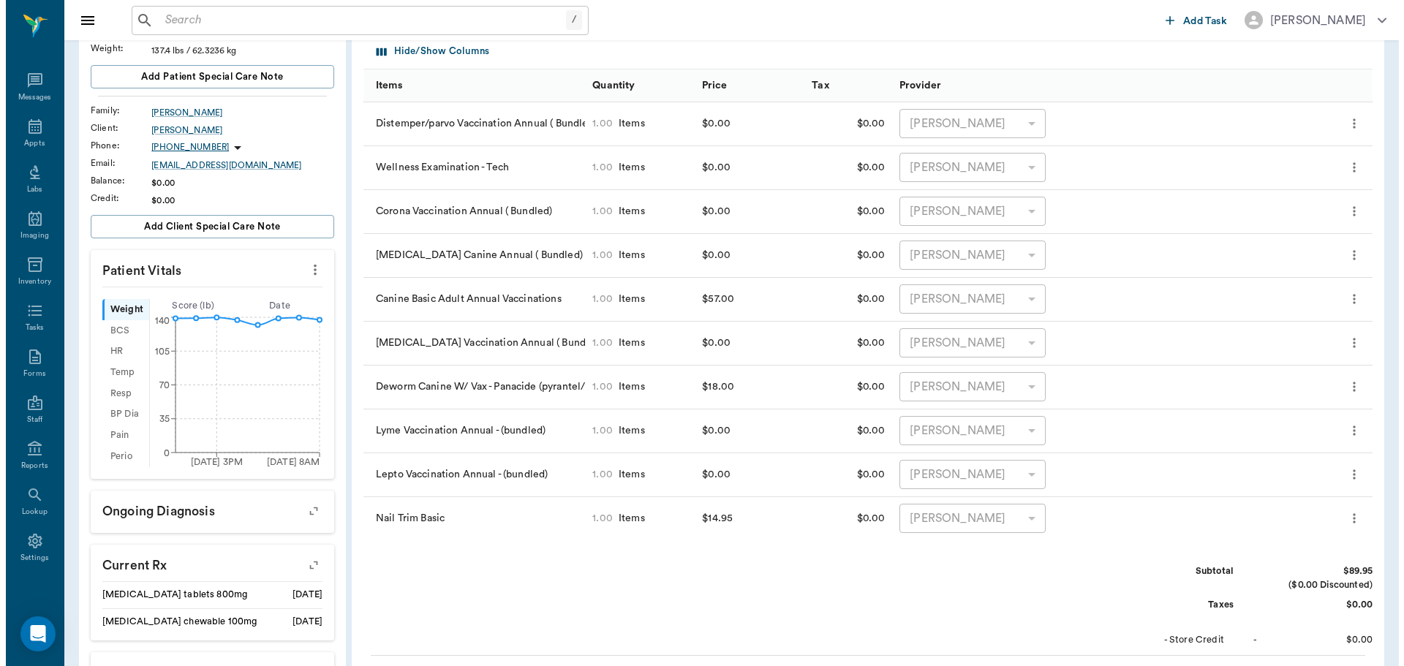
scroll to position [0, 0]
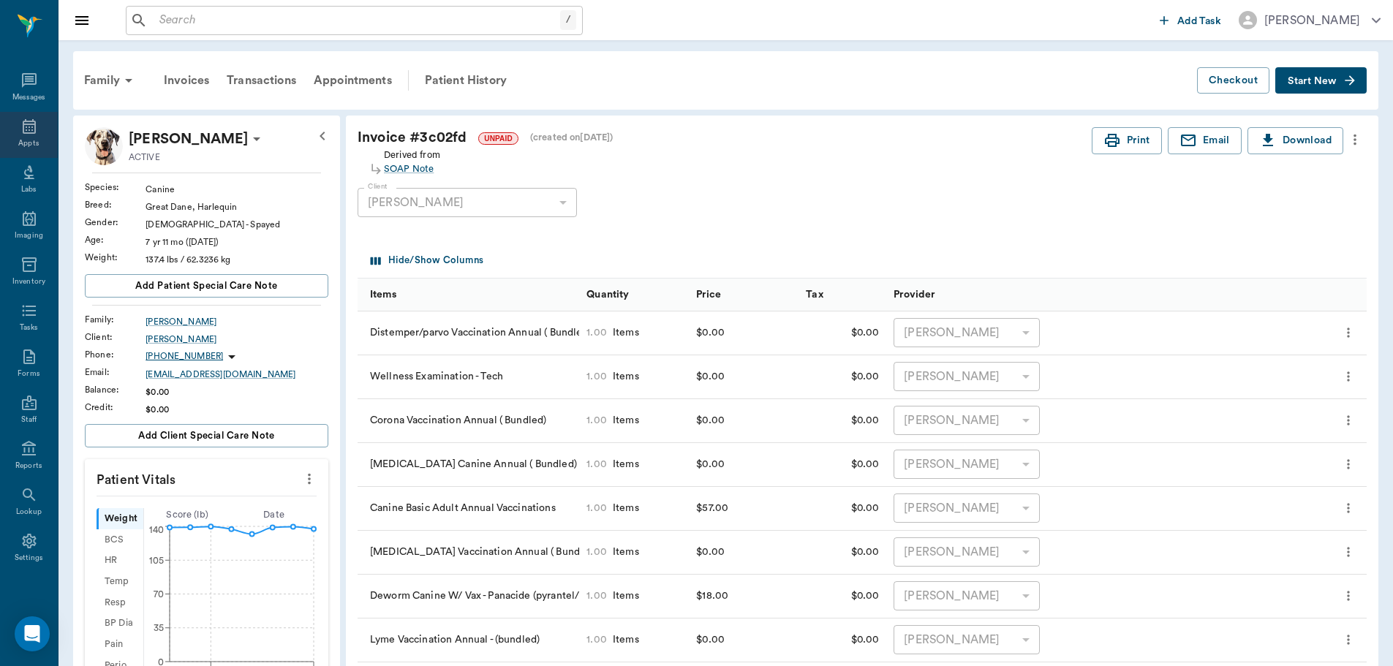
click at [37, 134] on div "Appts" at bounding box center [29, 135] width 58 height 46
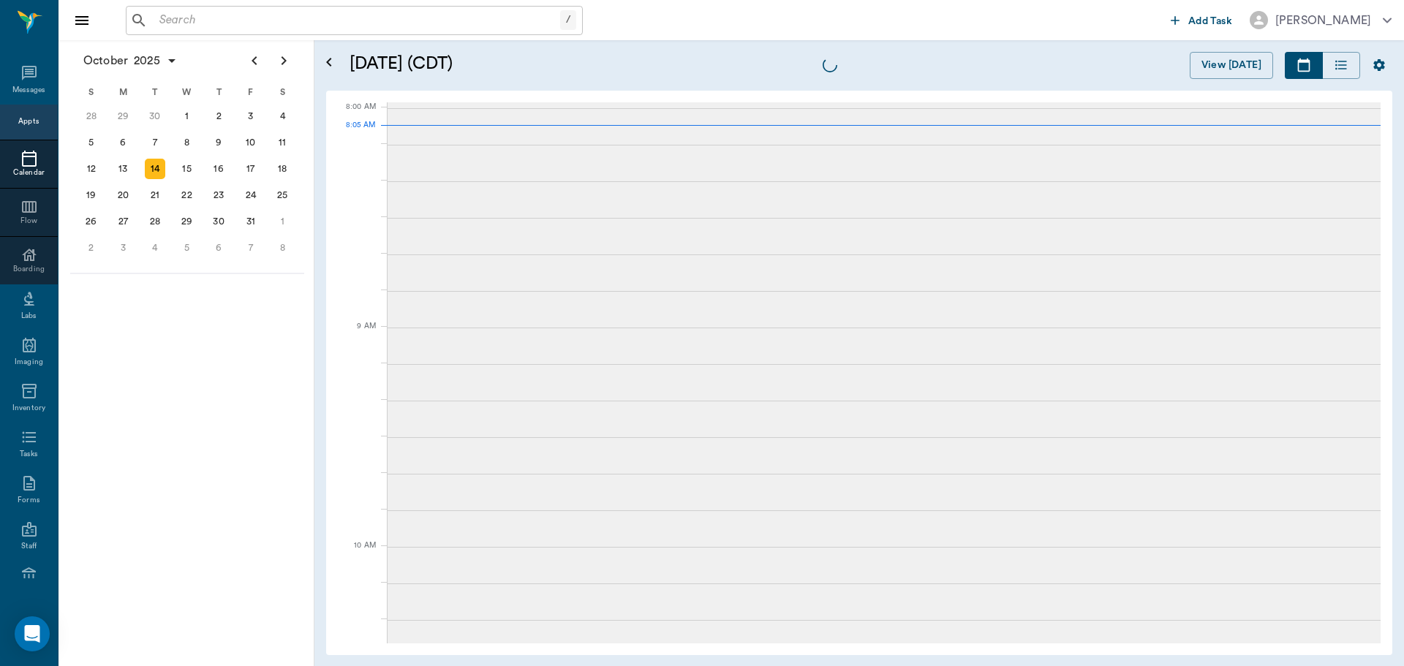
scroll to position [1, 0]
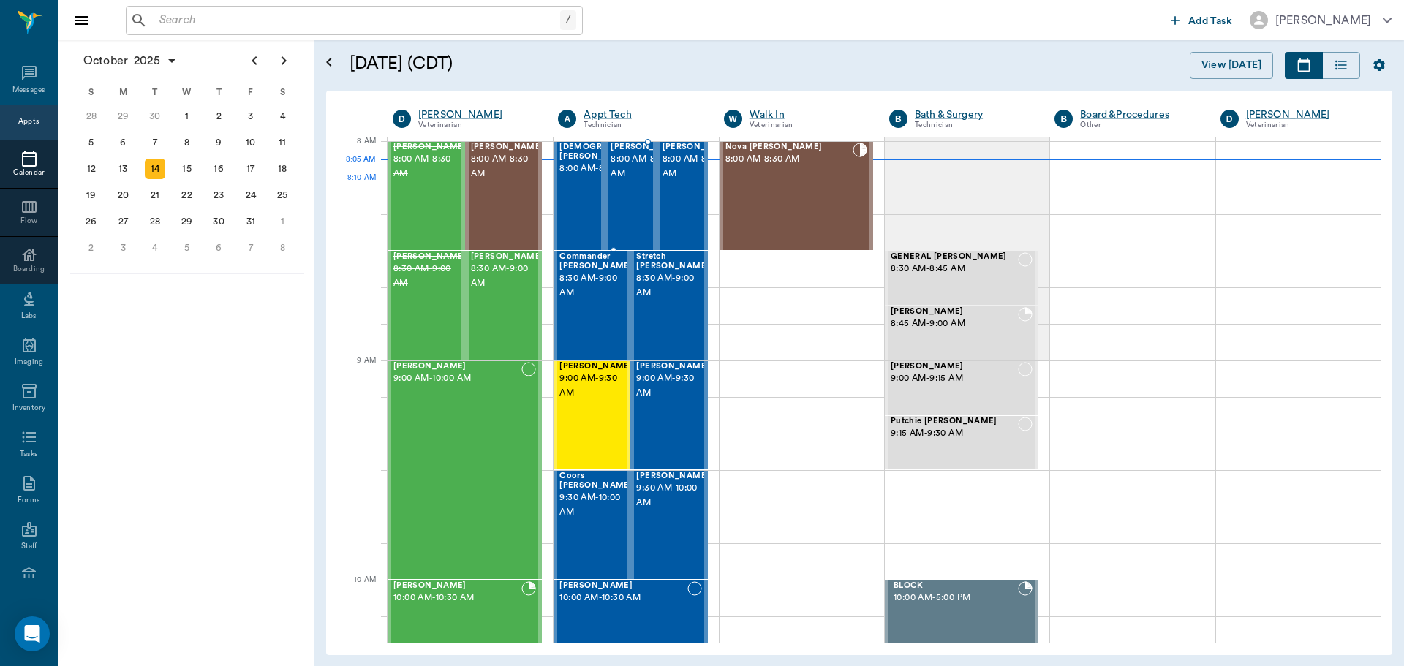
click at [631, 181] on span "8:00 AM - 8:30 AM" at bounding box center [646, 166] width 73 height 29
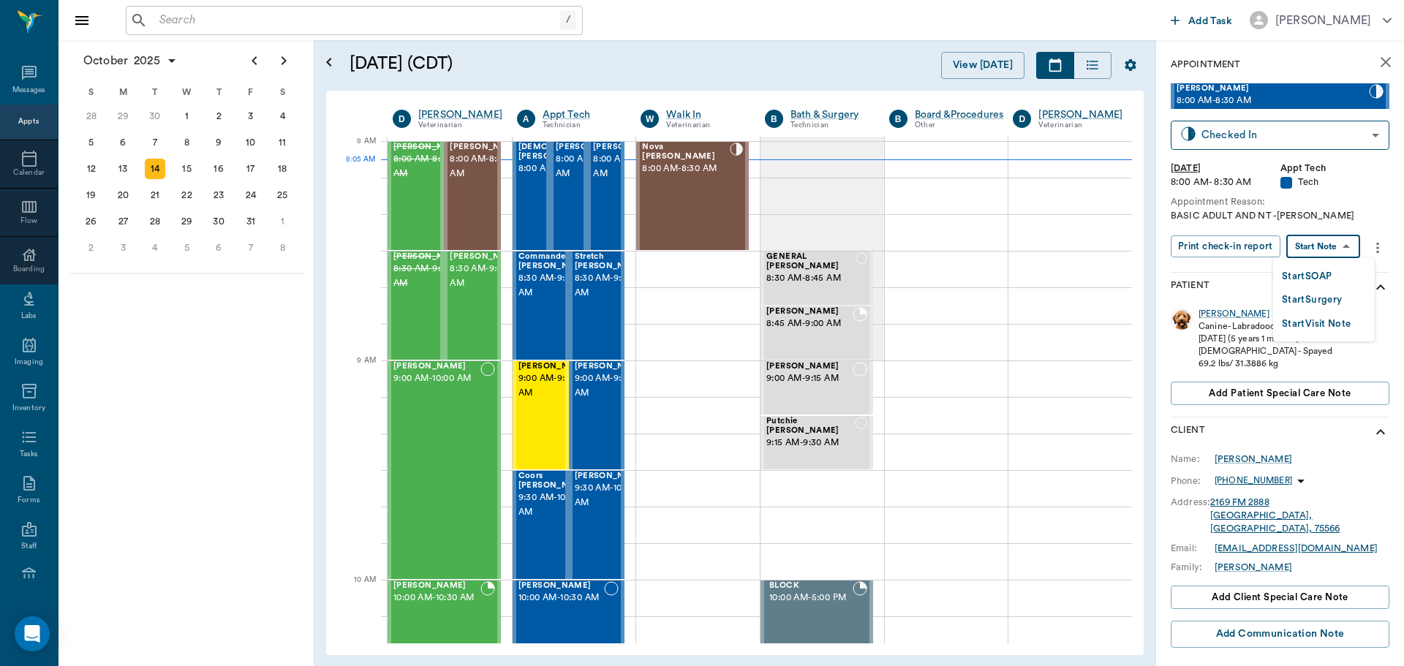
click at [1328, 249] on body "/ ​ Add Task Dr. Bert Ellsworth Nectar Messages Appts Calendar Flow Boarding La…" at bounding box center [702, 333] width 1404 height 666
click at [1325, 277] on button "Start SOAP" at bounding box center [1307, 276] width 50 height 17
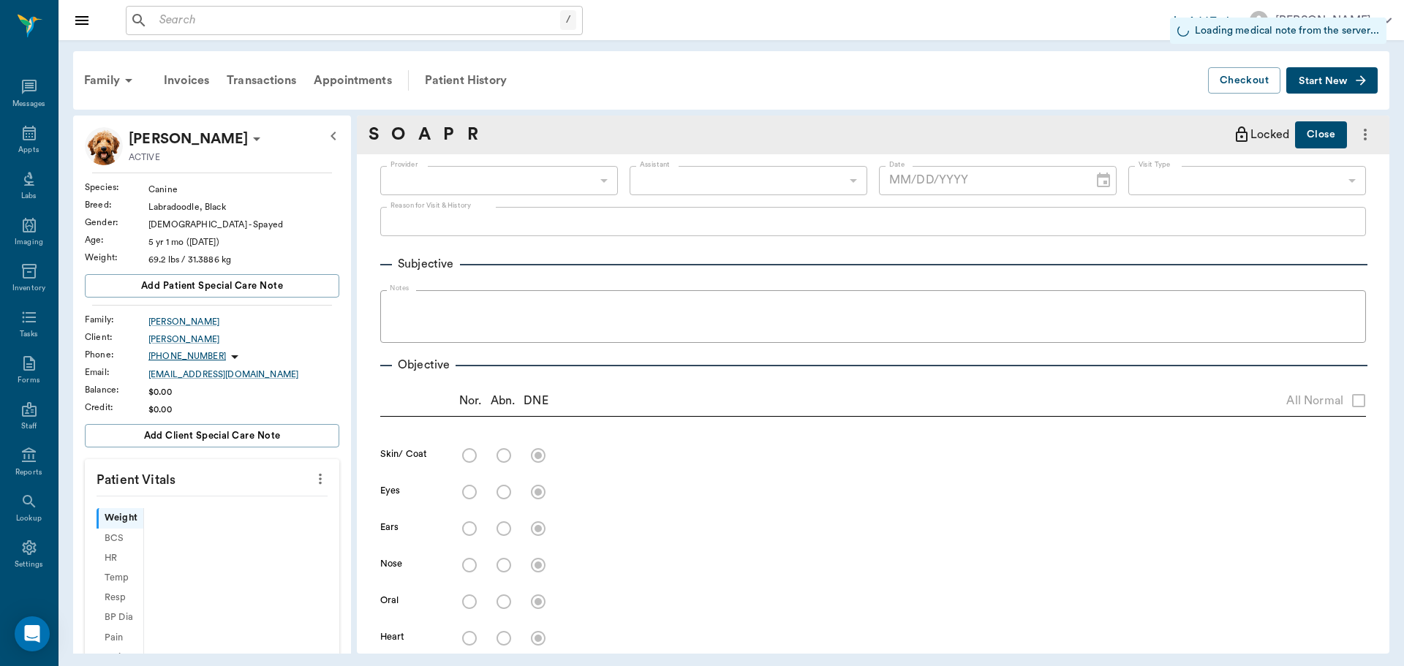
scroll to position [7, 0]
type input "63ec2f075fda476ae8351a4c"
type input "65d2be4f46e3a538d89b8c1a"
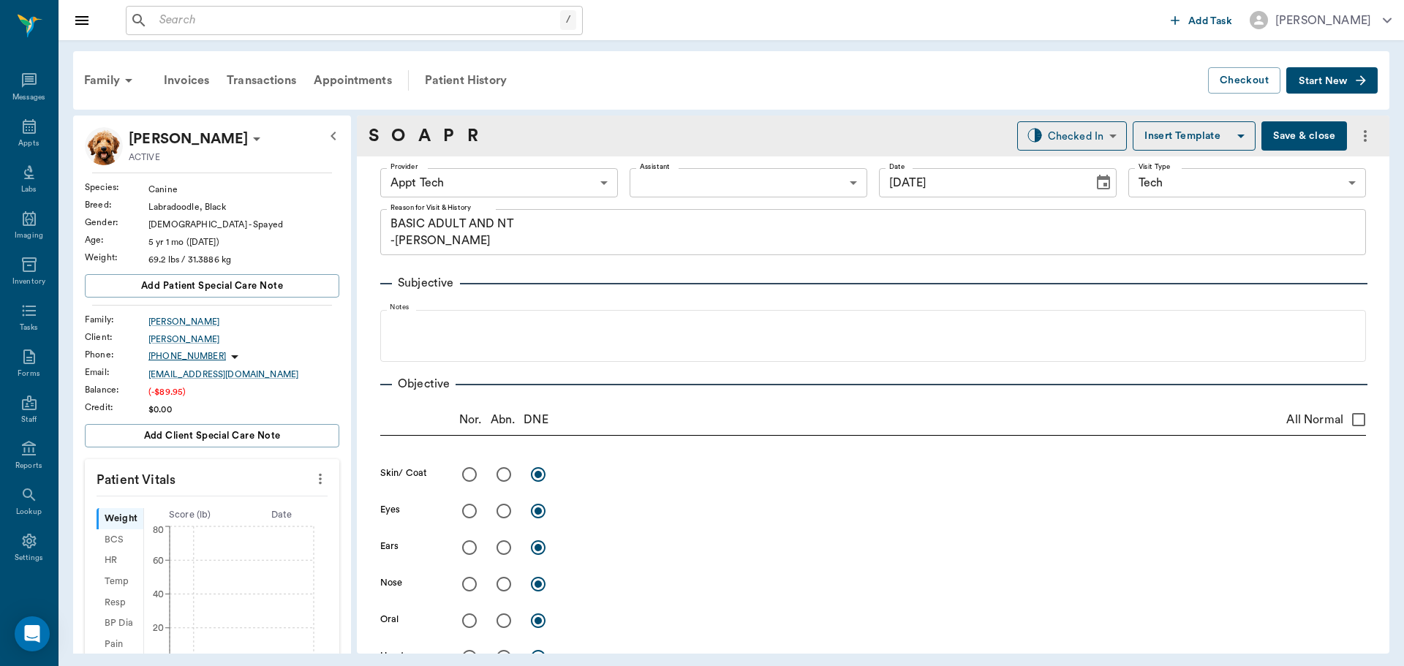
type input "10/14/2025"
type textarea "BASIC ADULT AND NT -LORY"
click at [312, 479] on icon "more" at bounding box center [320, 479] width 16 height 18
click at [289, 496] on span "Enter Vitals" at bounding box center [247, 503] width 123 height 15
click at [225, 513] on input "text" at bounding box center [211, 522] width 127 height 29
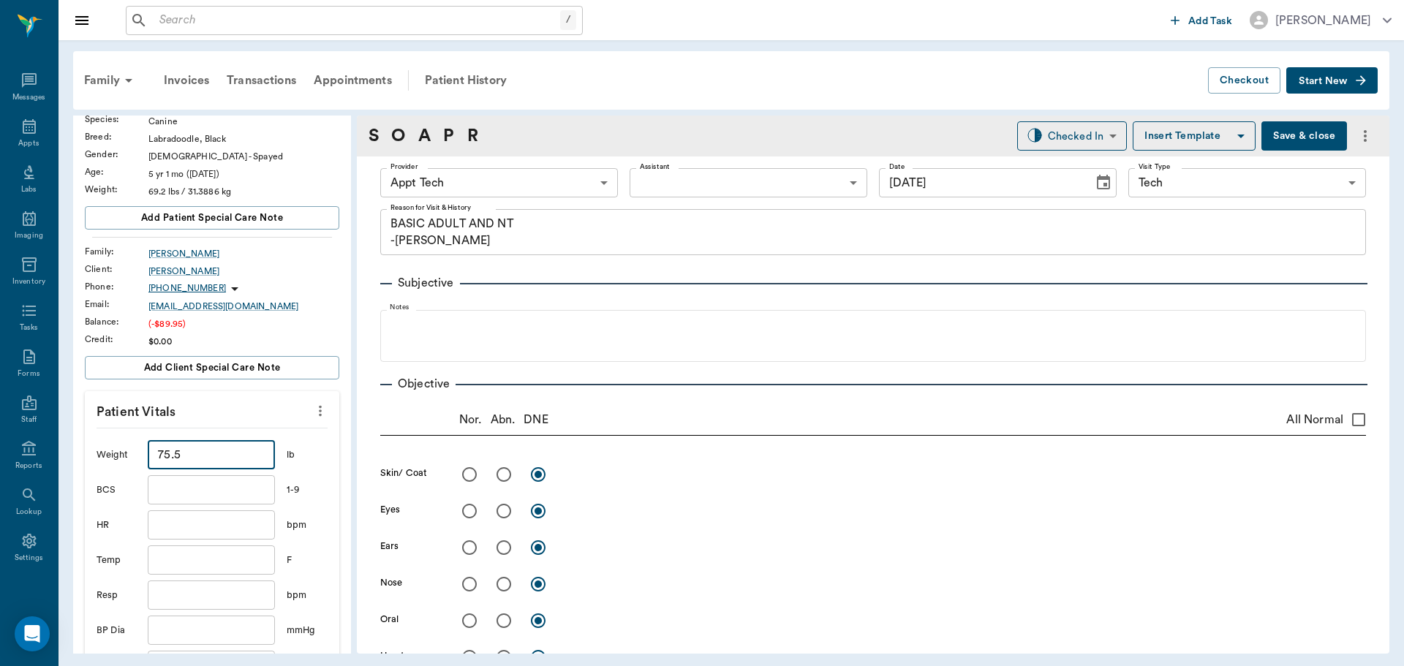
scroll to position [292, 0]
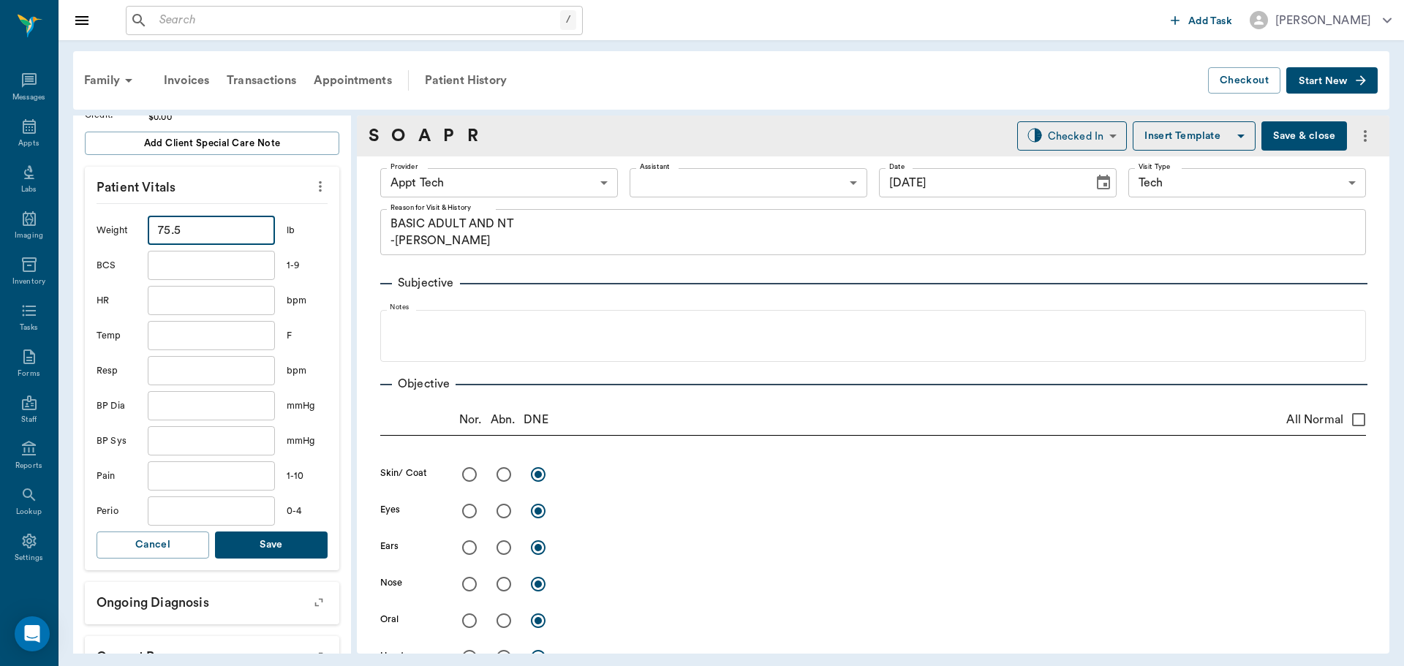
type input "75.5"
click at [296, 554] on button "Save" at bounding box center [271, 544] width 113 height 27
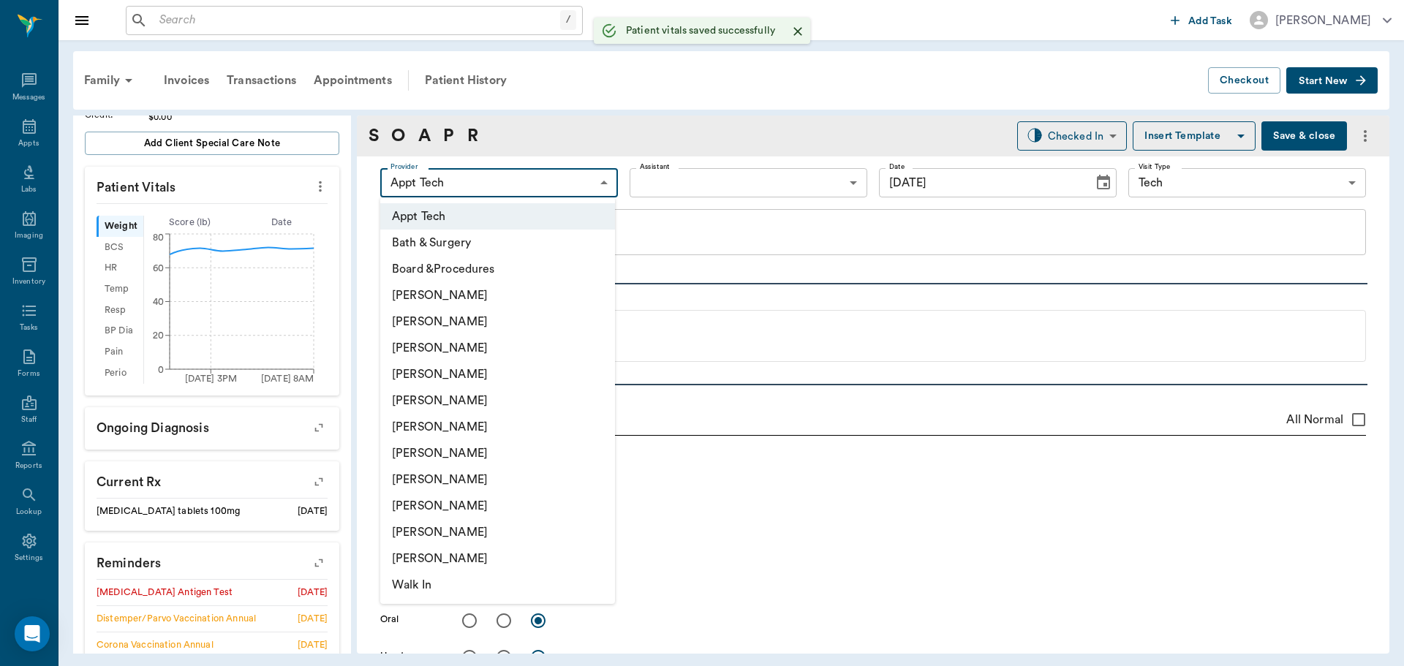
click at [523, 184] on body "/ ​ Add Task Dr. Bert Ellsworth Nectar Messages Appts Labs Imaging Inventory Ta…" at bounding box center [702, 333] width 1404 height 666
click at [509, 450] on li "Hunter Graves" at bounding box center [497, 453] width 235 height 26
type input "682b670d8bdc6f7f8feef3db"
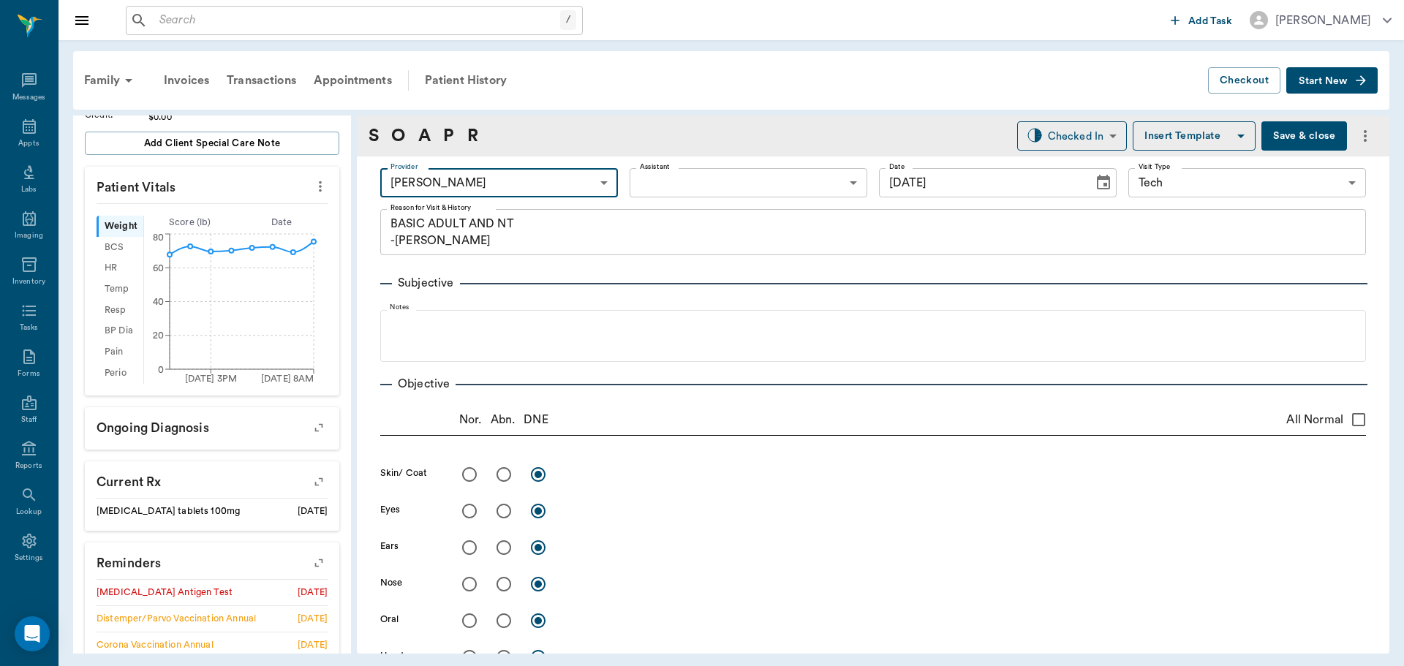
click at [716, 176] on body "/ ​ Add Task Dr. Bert Ellsworth Nectar Messages Appts Labs Imaging Inventory Ta…" at bounding box center [702, 333] width 1404 height 666
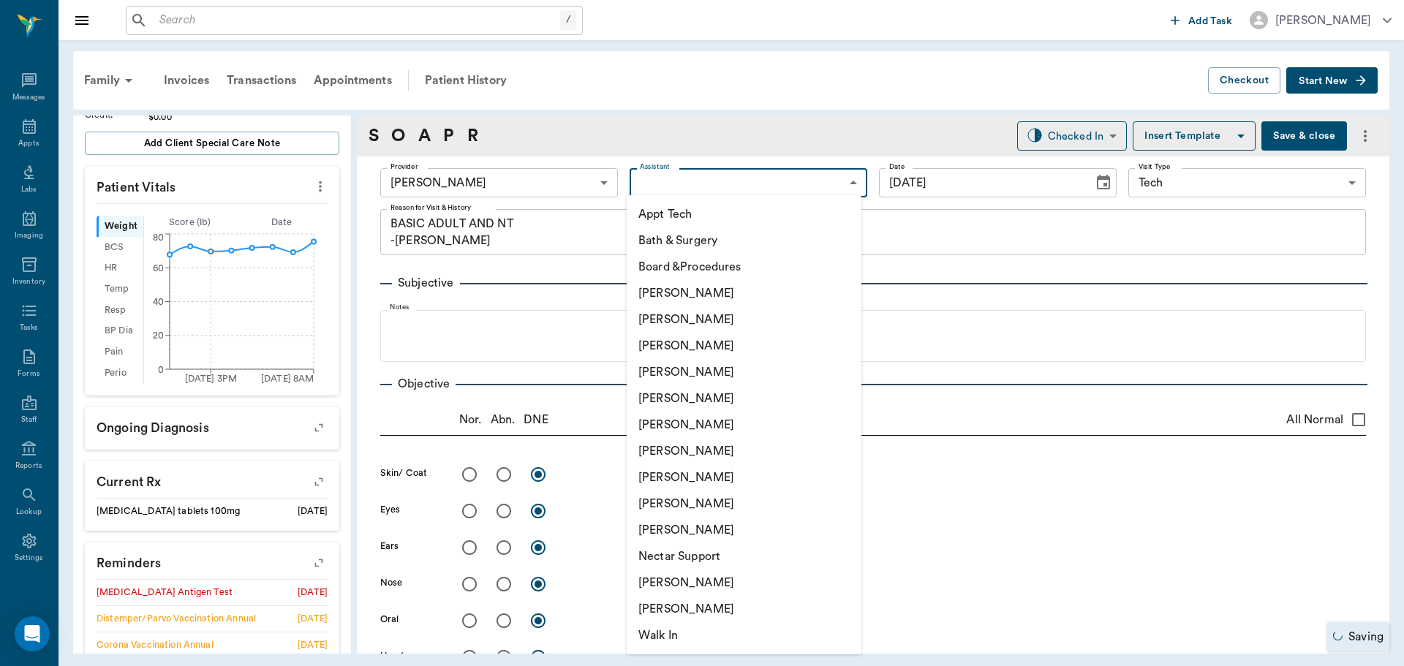
click at [686, 213] on li "Appt Tech" at bounding box center [744, 214] width 235 height 26
type input "63ec2f075fda476ae8351a4c"
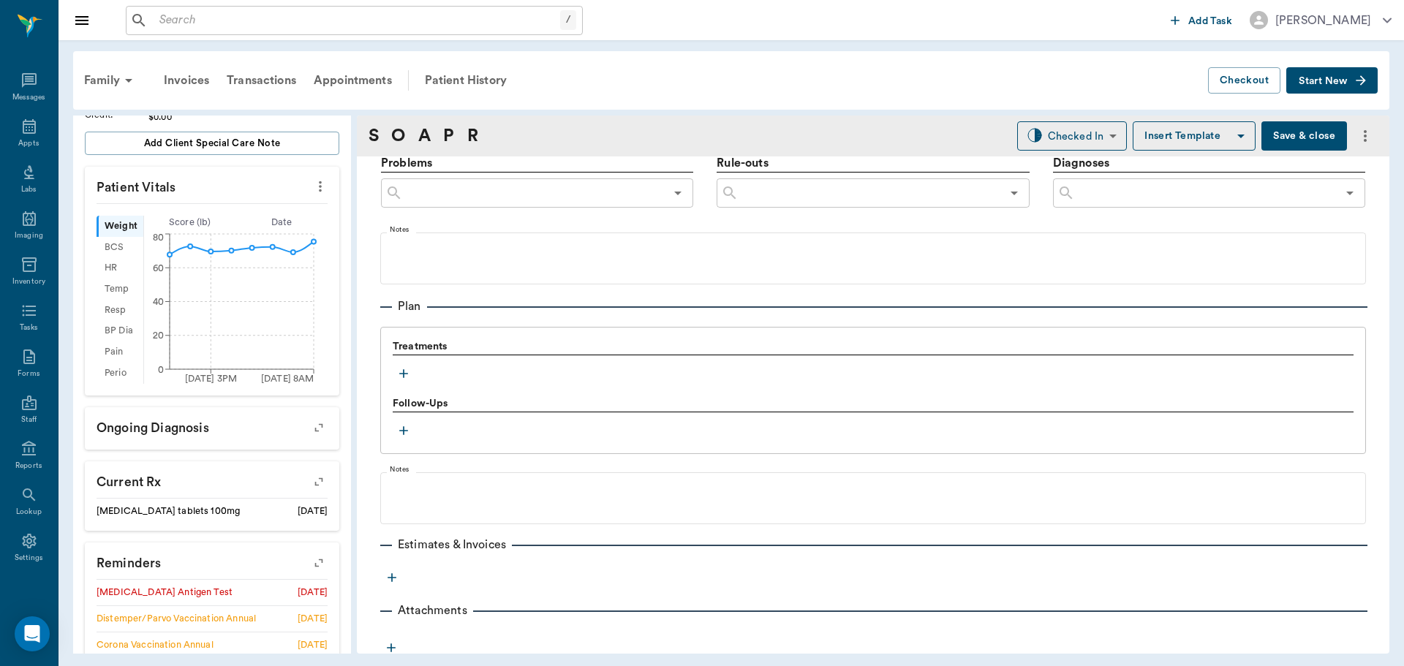
scroll to position [888, 0]
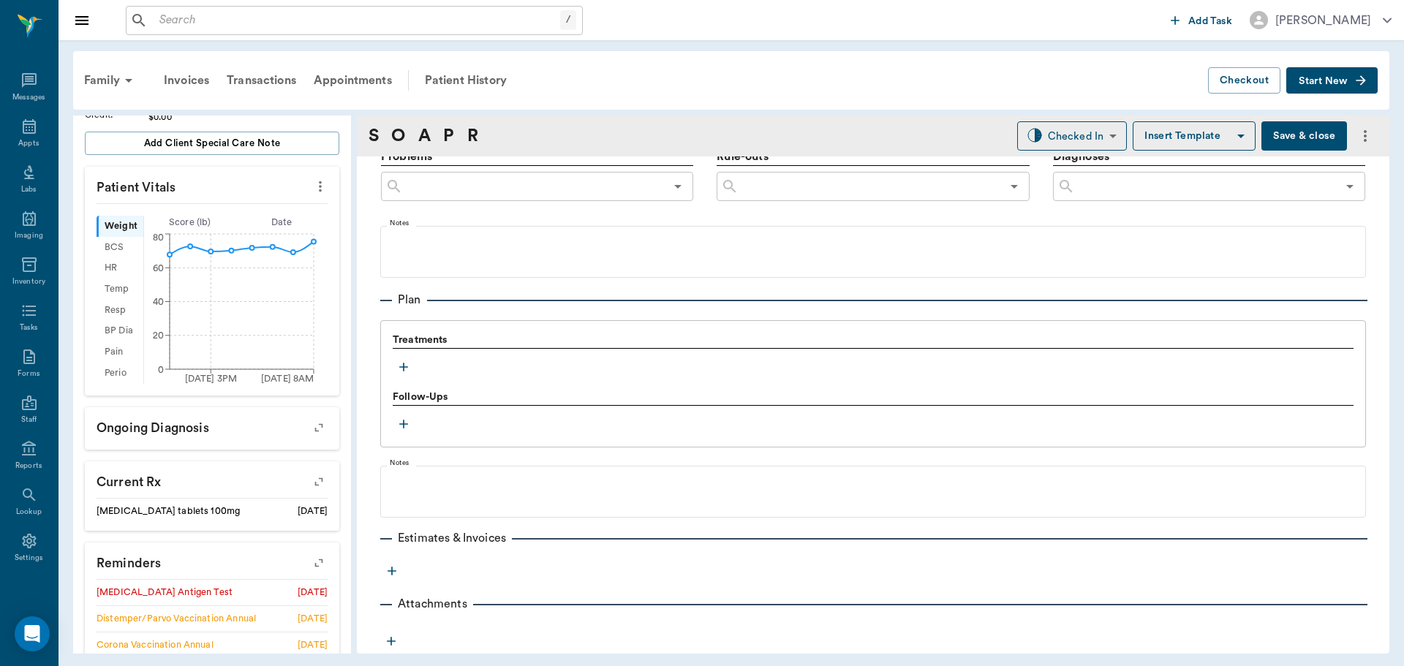
click at [408, 370] on icon "button" at bounding box center [403, 367] width 15 height 15
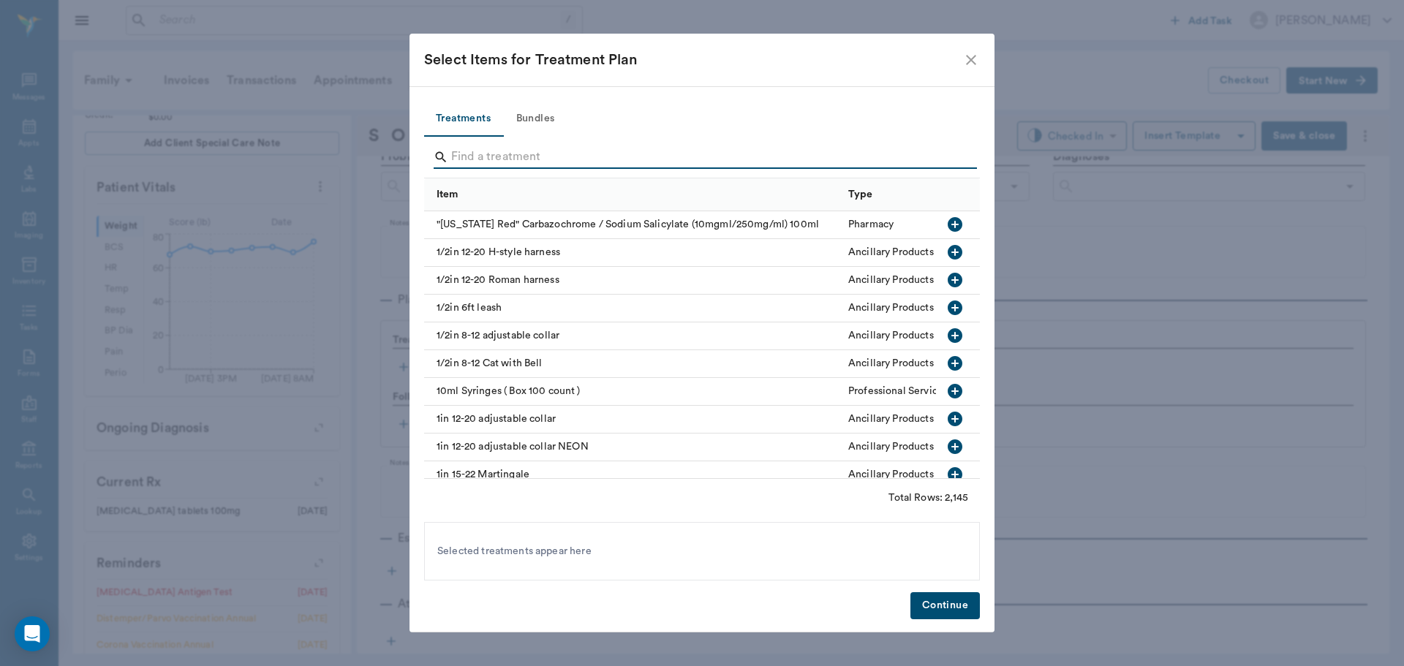
click at [559, 145] on input "Search" at bounding box center [703, 156] width 504 height 23
click at [531, 120] on button "Bundles" at bounding box center [535, 119] width 66 height 35
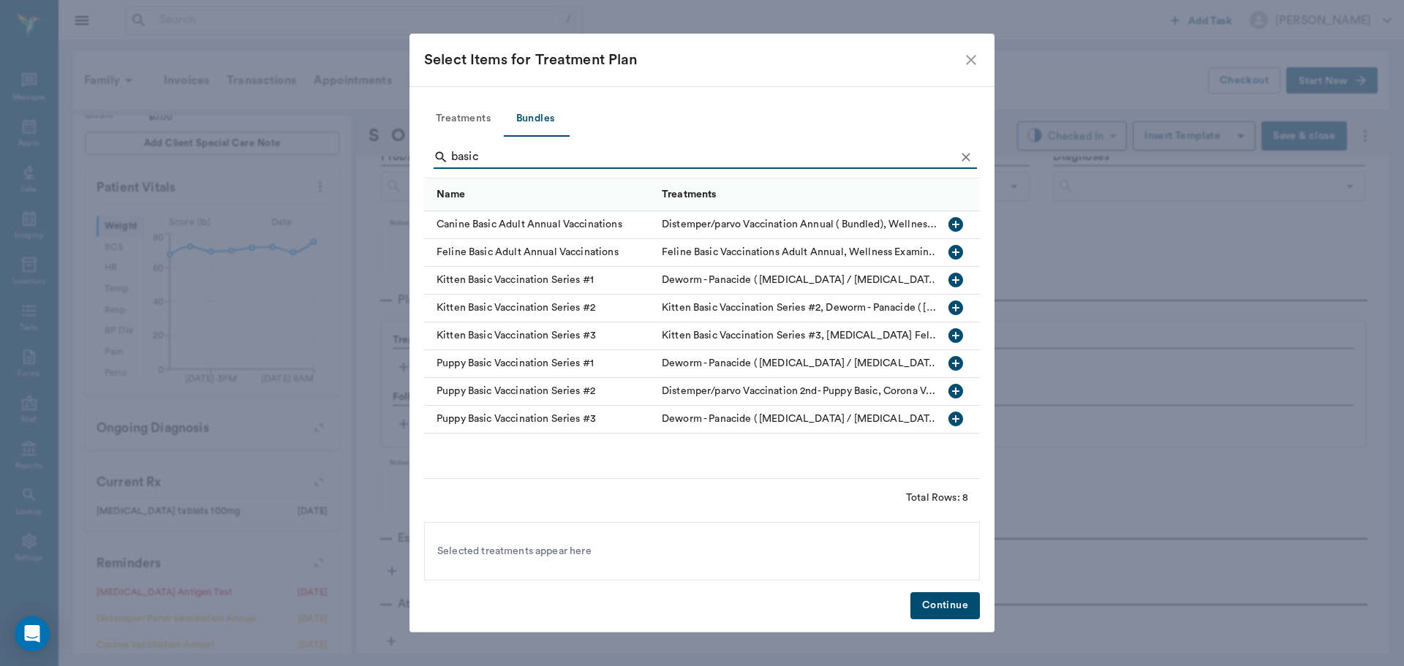
type input "basic"
click at [953, 225] on icon "button" at bounding box center [956, 225] width 18 height 18
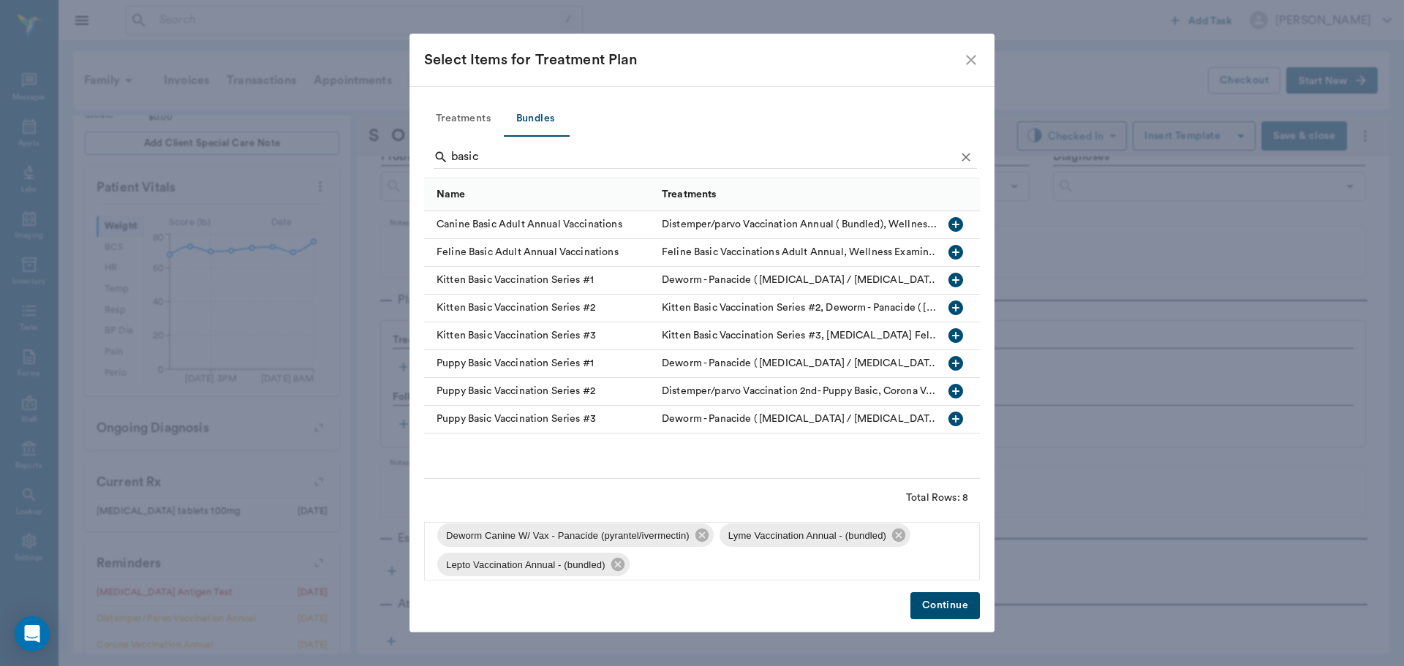
scroll to position [108, 0]
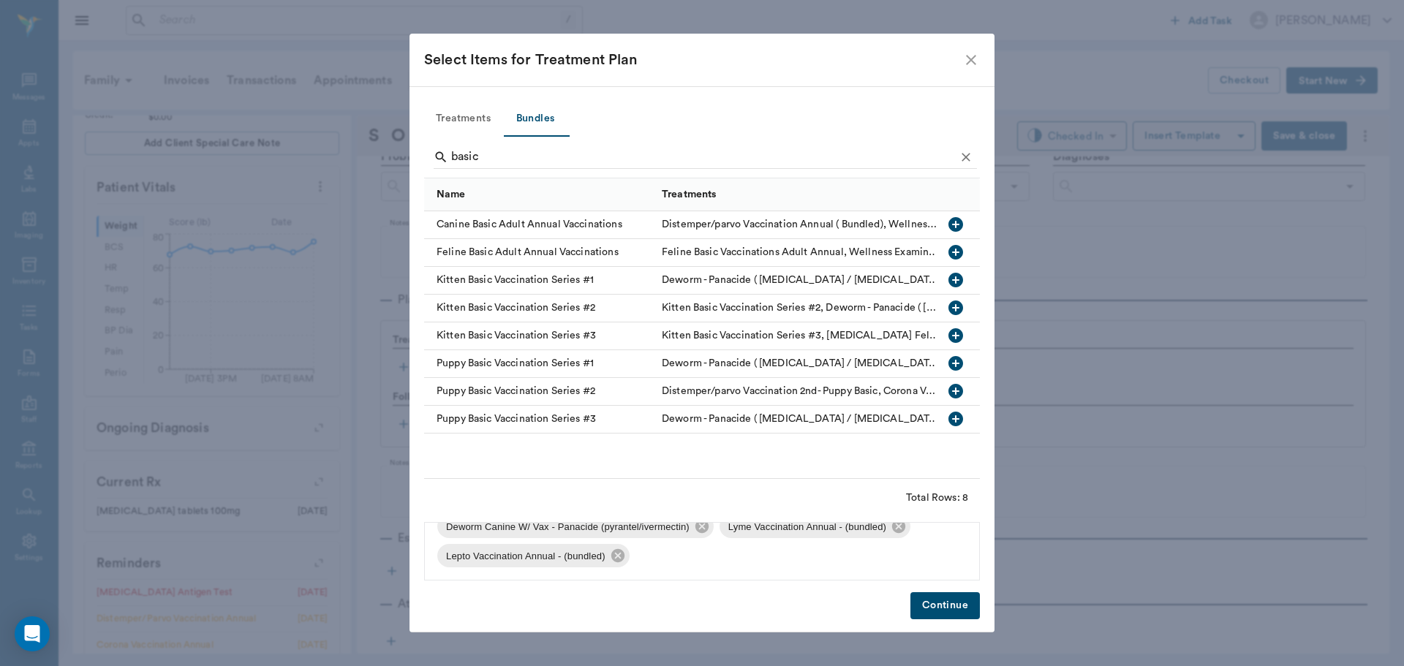
click at [927, 604] on button "Continue" at bounding box center [944, 605] width 69 height 27
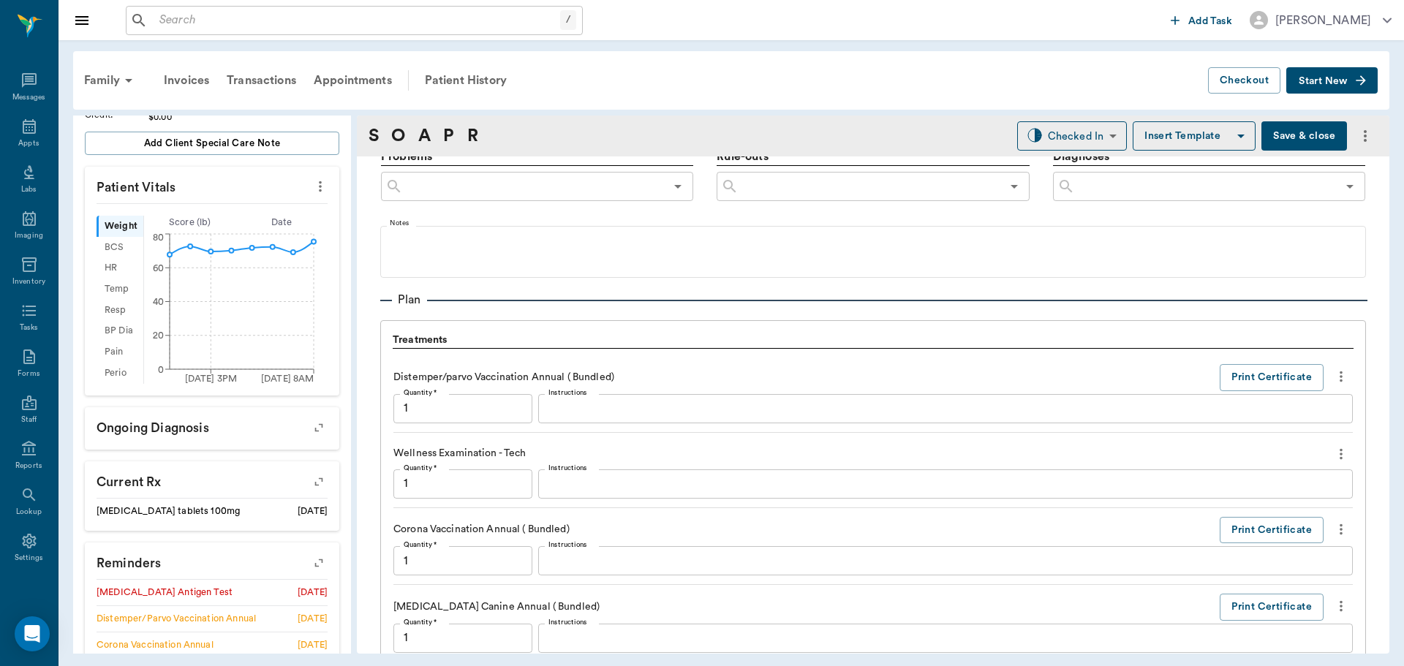
scroll to position [1567, 0]
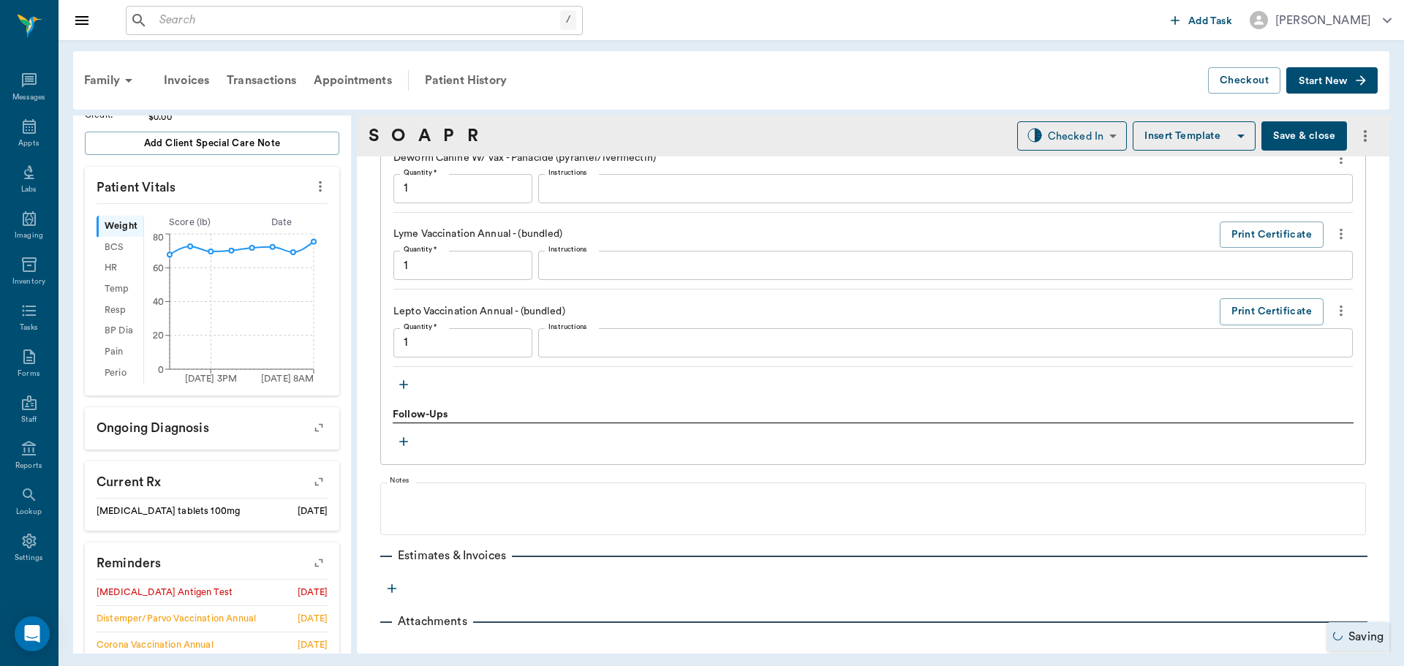
type input "1.00"
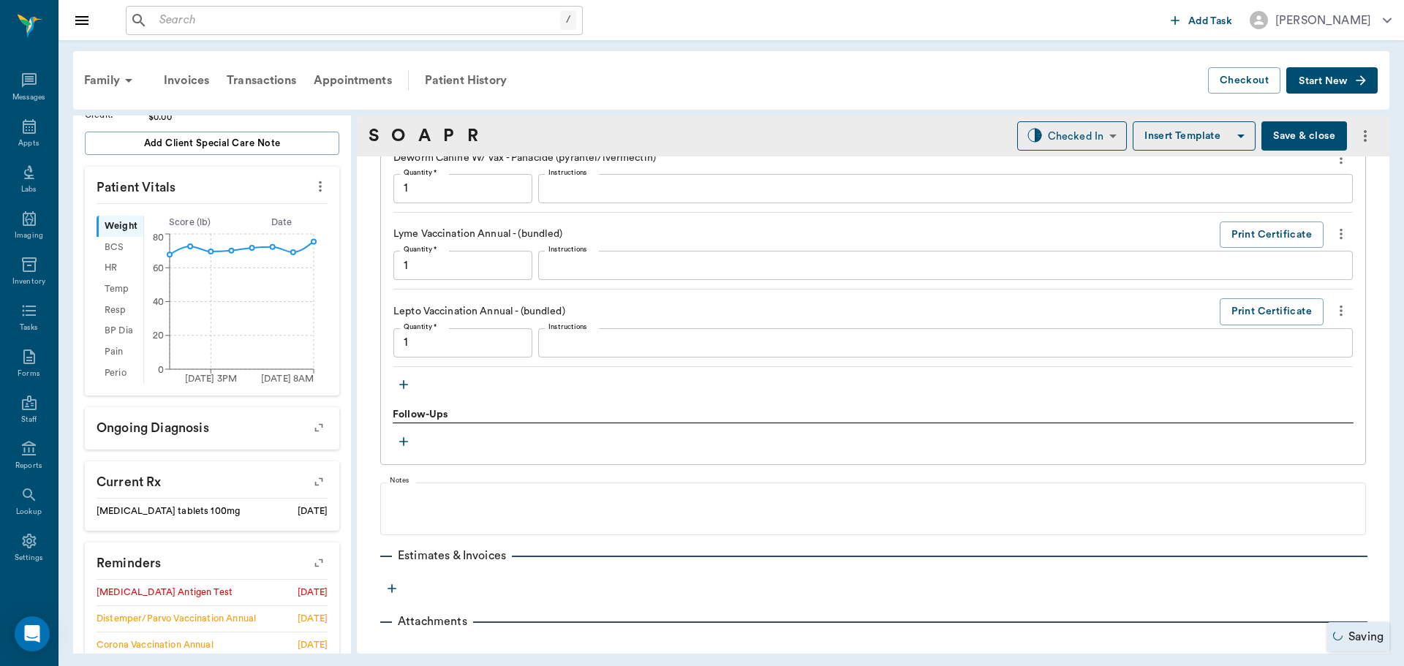
type input "1.00"
click at [402, 387] on icon "button" at bounding box center [403, 384] width 15 height 15
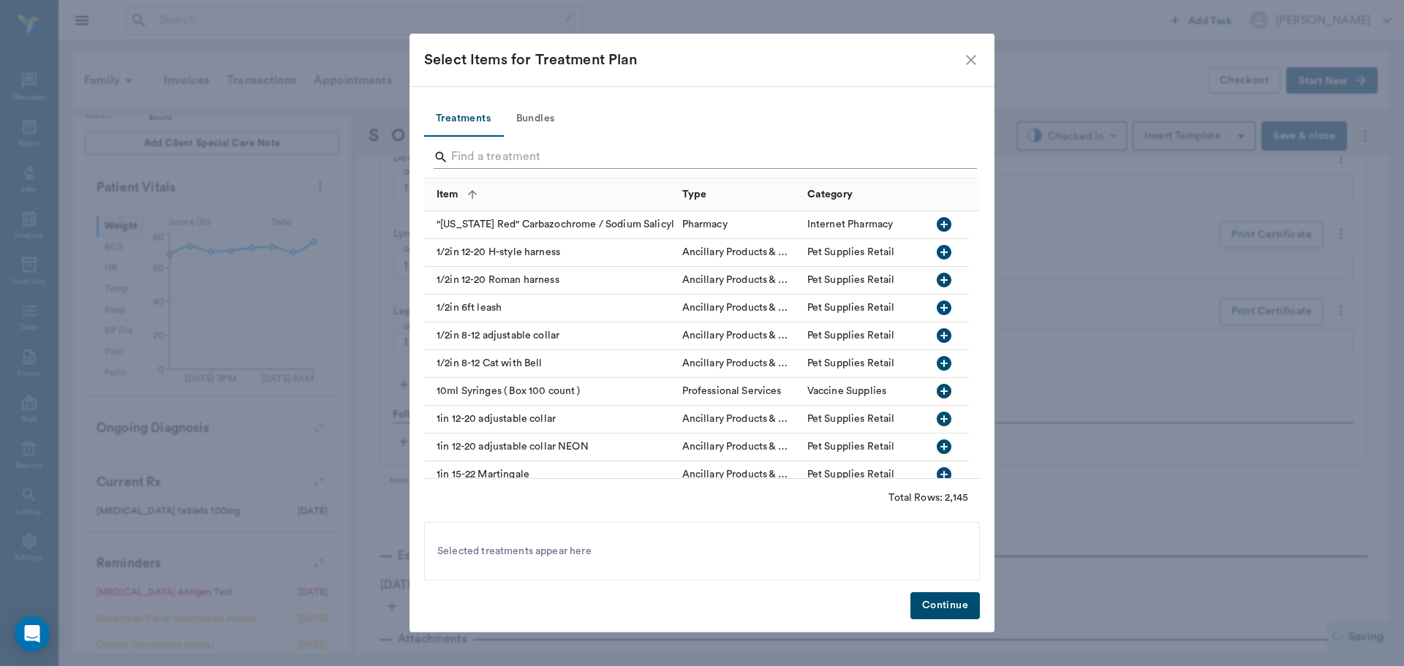
click at [490, 155] on input "Search" at bounding box center [703, 156] width 504 height 23
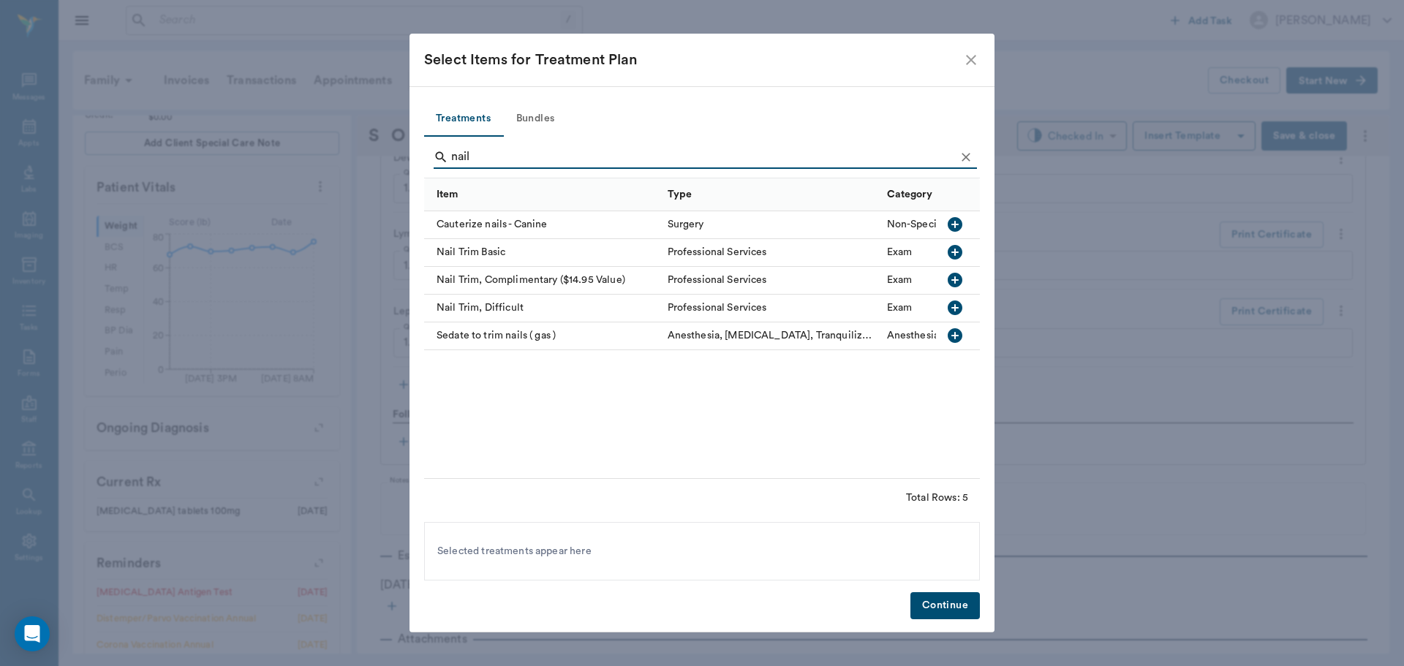
type input "nail"
click at [954, 251] on icon "button" at bounding box center [954, 252] width 15 height 15
click at [939, 605] on button "Continue" at bounding box center [944, 605] width 69 height 27
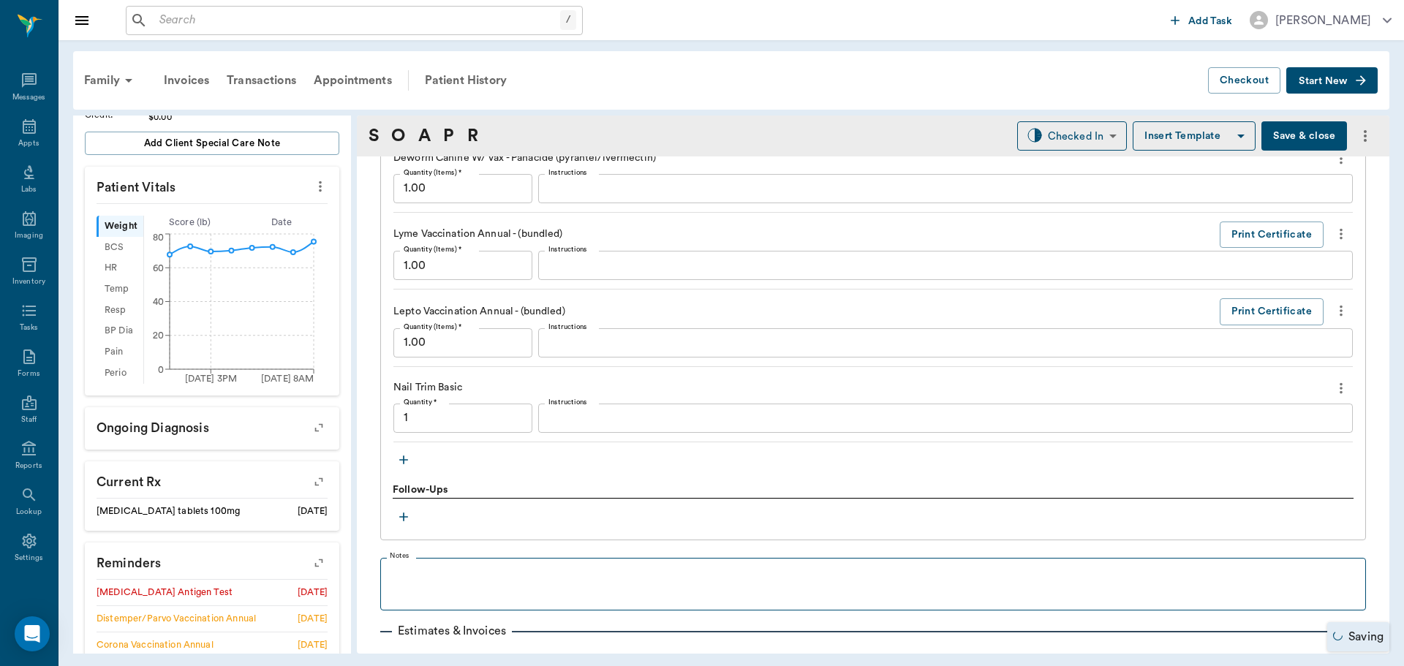
type input "1.00"
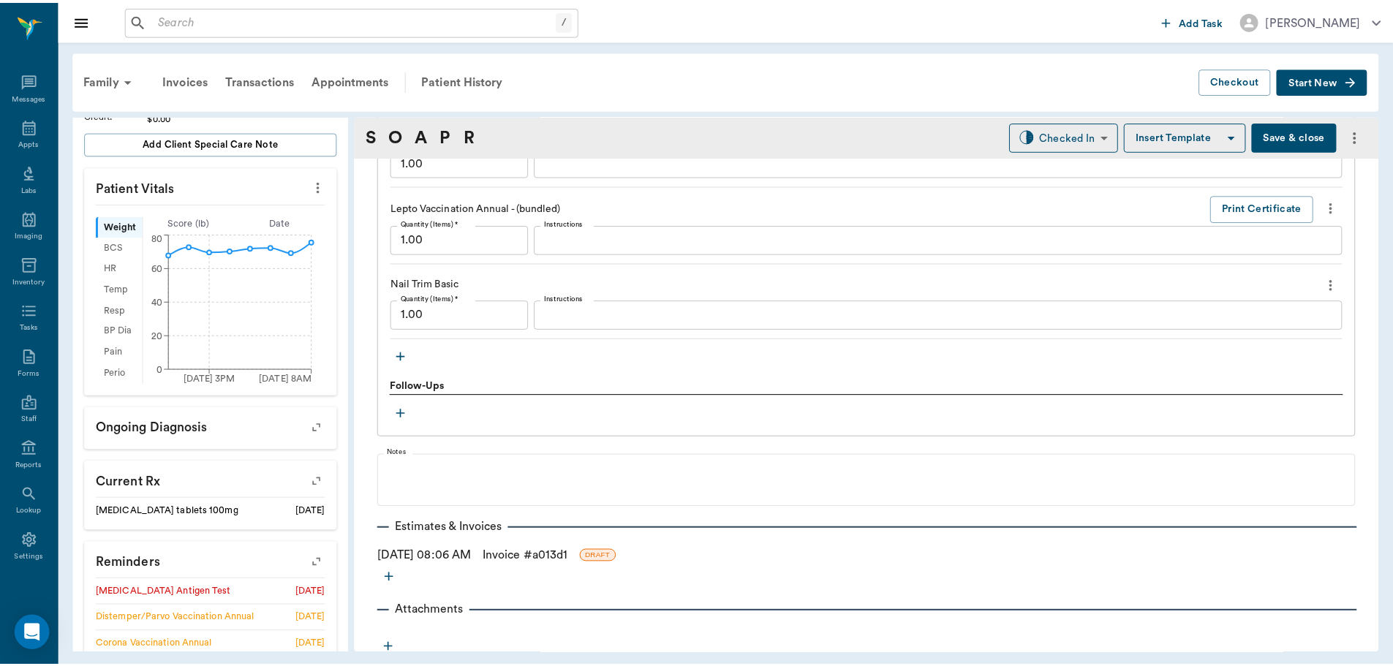
scroll to position [1678, 0]
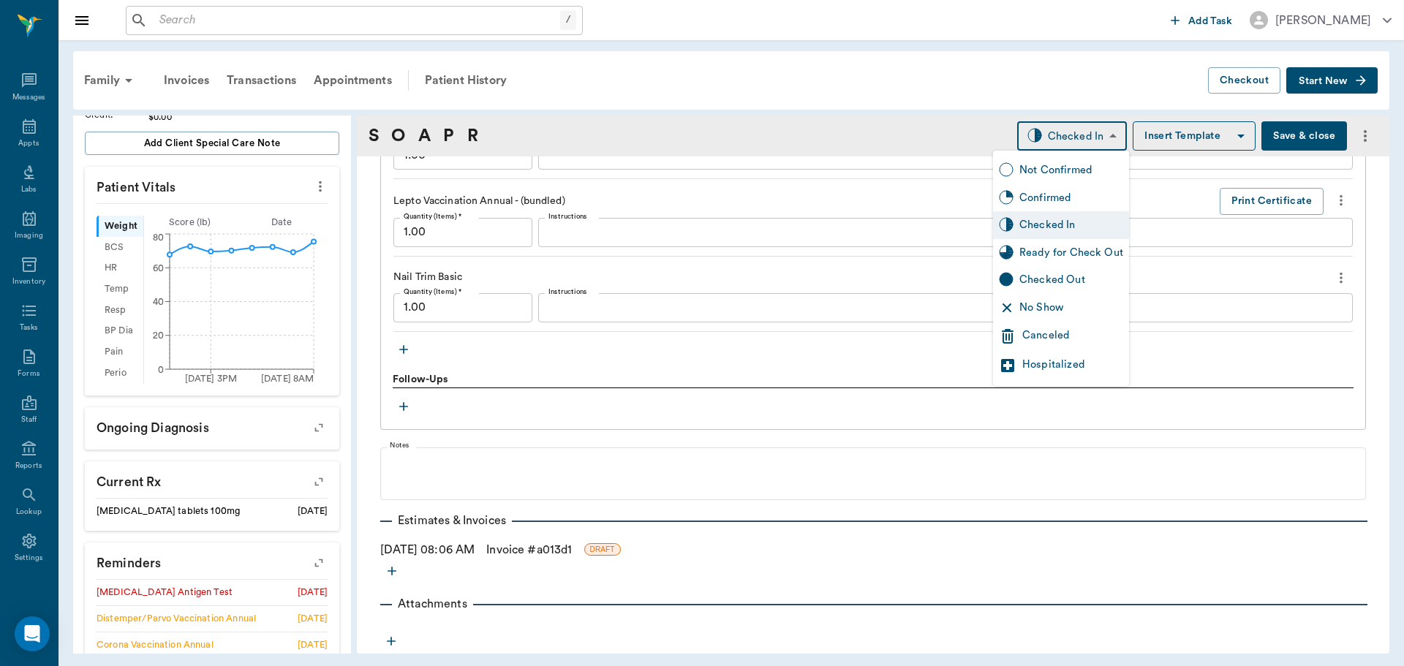
click at [1064, 135] on body "/ ​ Add Task Dr. Bert Ellsworth Nectar Messages Appts Labs Imaging Inventory Ta…" at bounding box center [702, 333] width 1404 height 666
drag, startPoint x: 1083, startPoint y: 254, endPoint x: 1074, endPoint y: 260, distance: 10.2
click at [1083, 255] on div "Ready for Check Out" at bounding box center [1071, 253] width 104 height 16
type input "READY_TO_CHECKOUT"
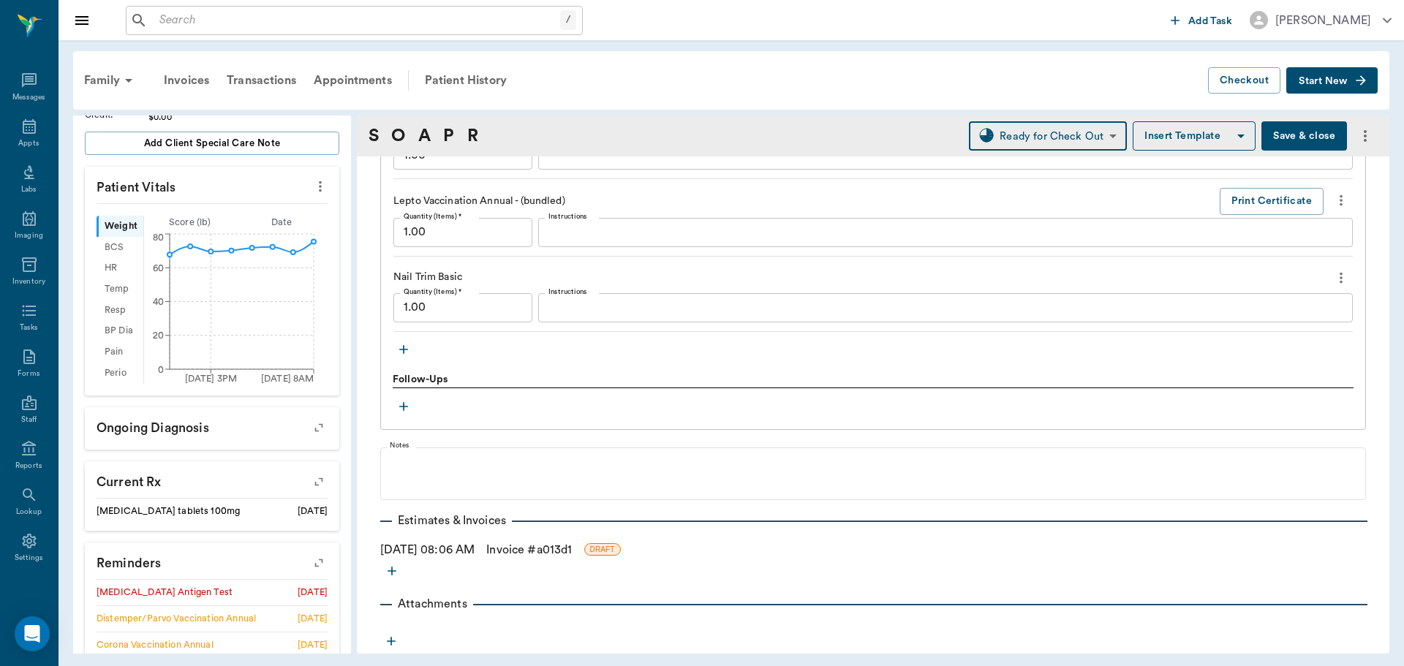
click at [532, 550] on link "Invoice # a013d1" at bounding box center [529, 550] width 86 height 18
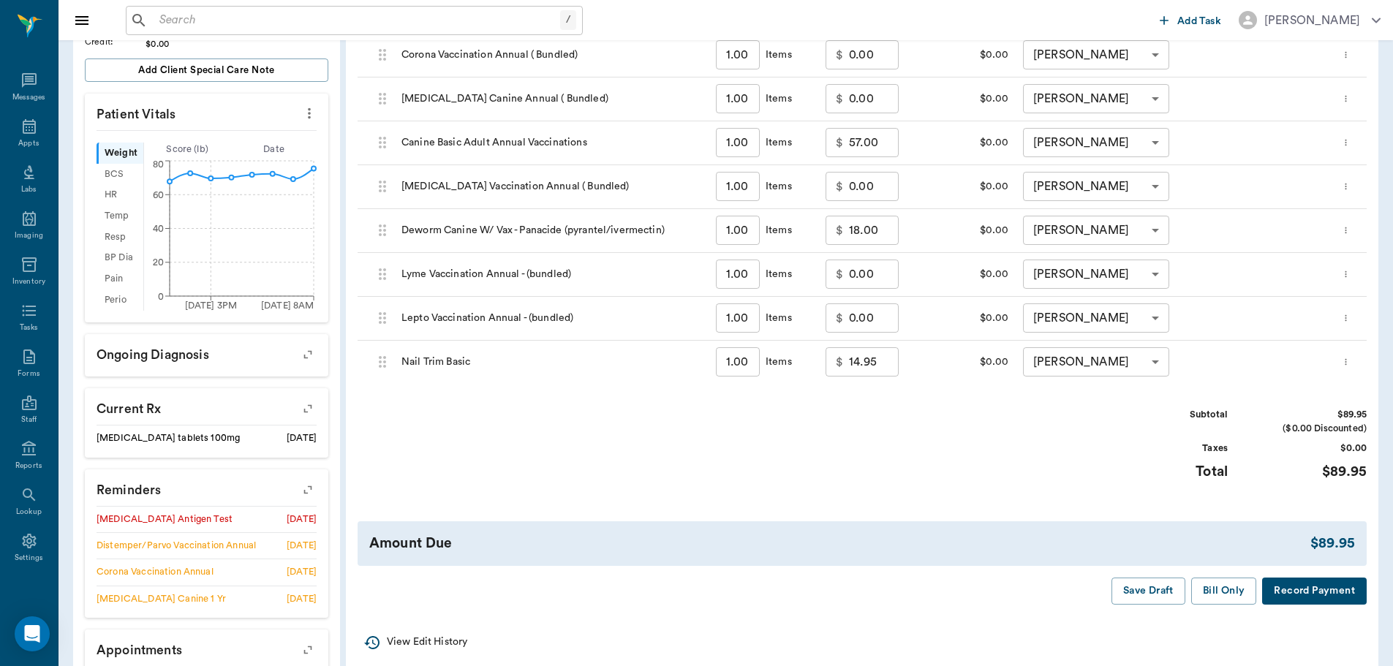
scroll to position [439, 0]
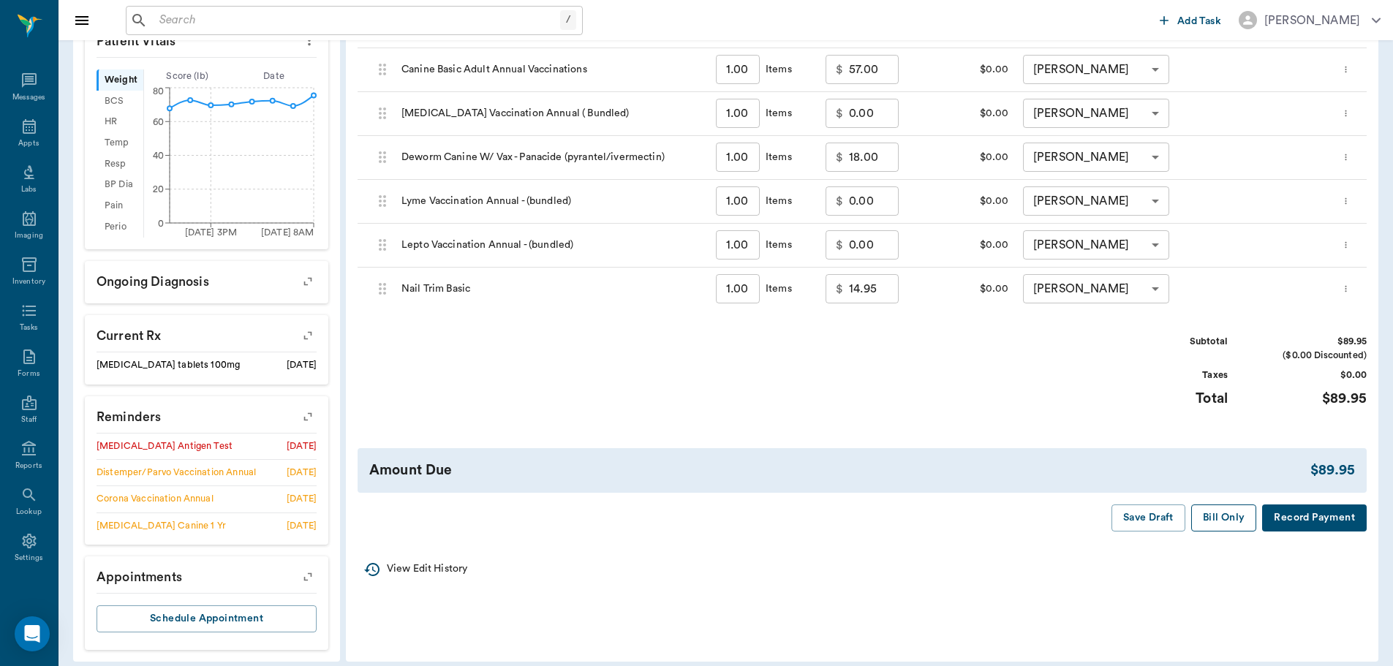
click at [1214, 520] on button "Bill Only" at bounding box center [1224, 517] width 66 height 27
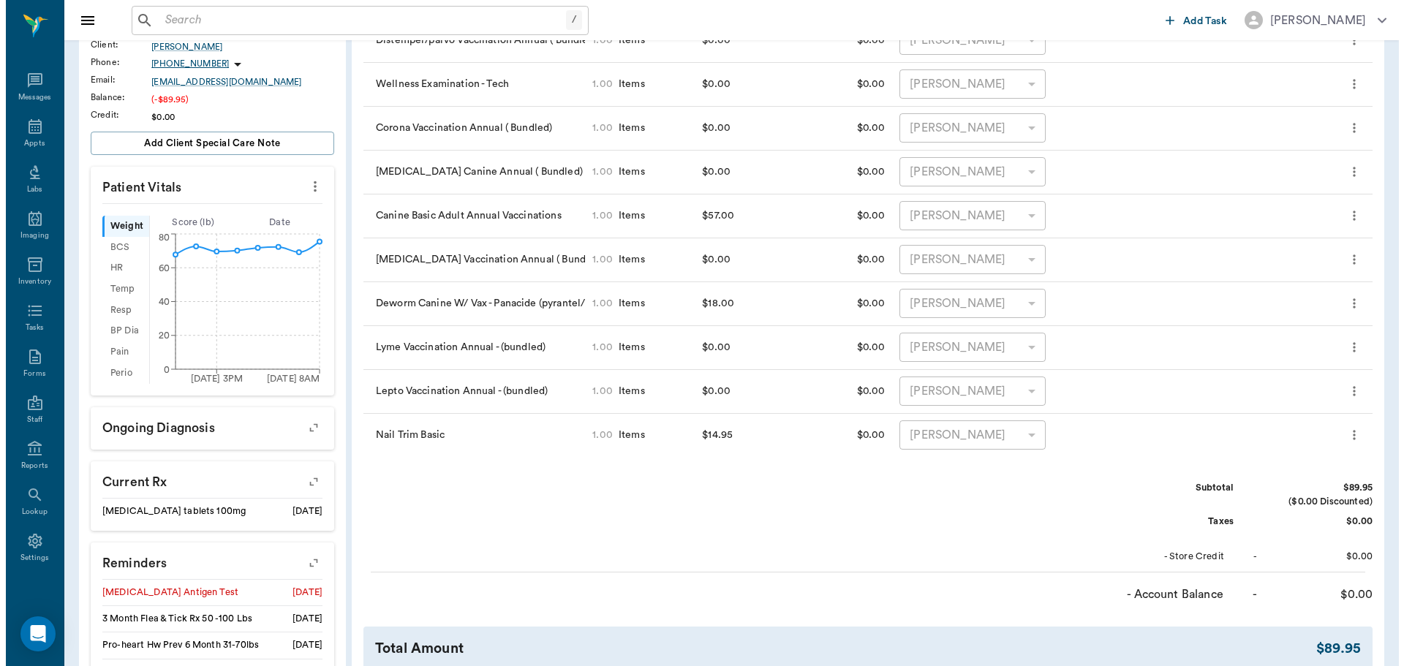
scroll to position [0, 0]
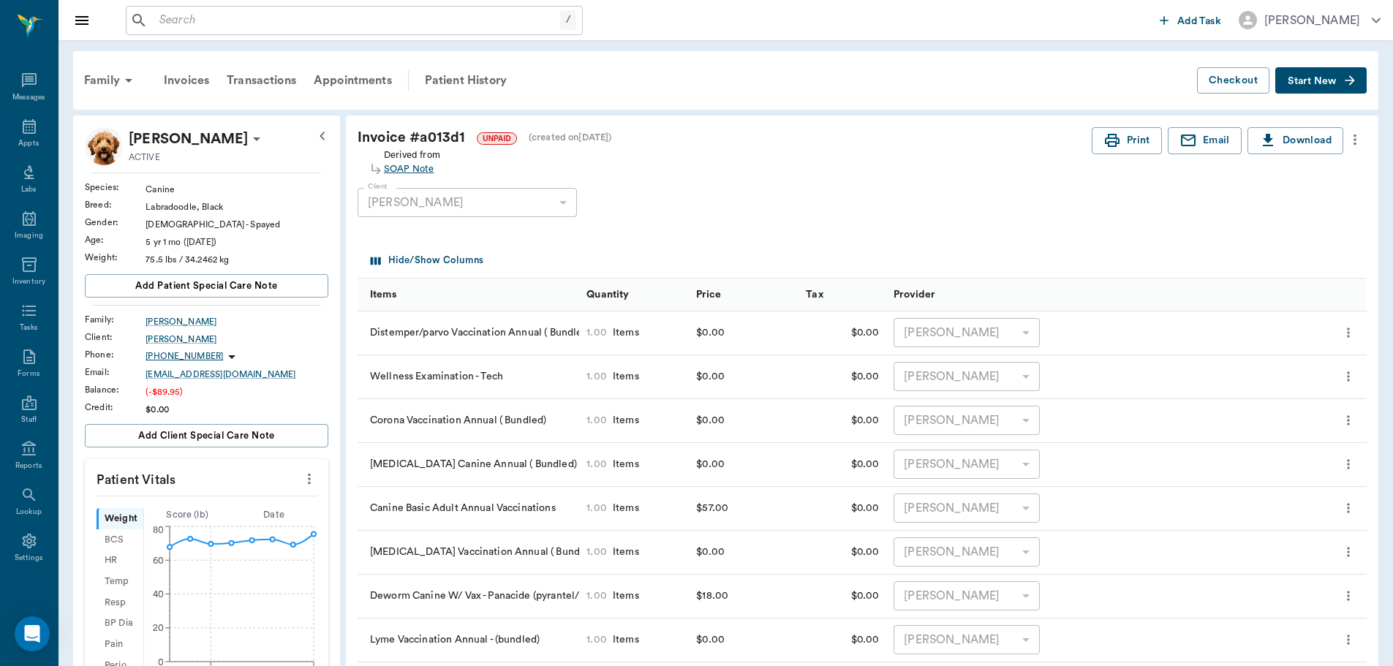
click at [418, 164] on div "SOAP Note" at bounding box center [412, 169] width 56 height 14
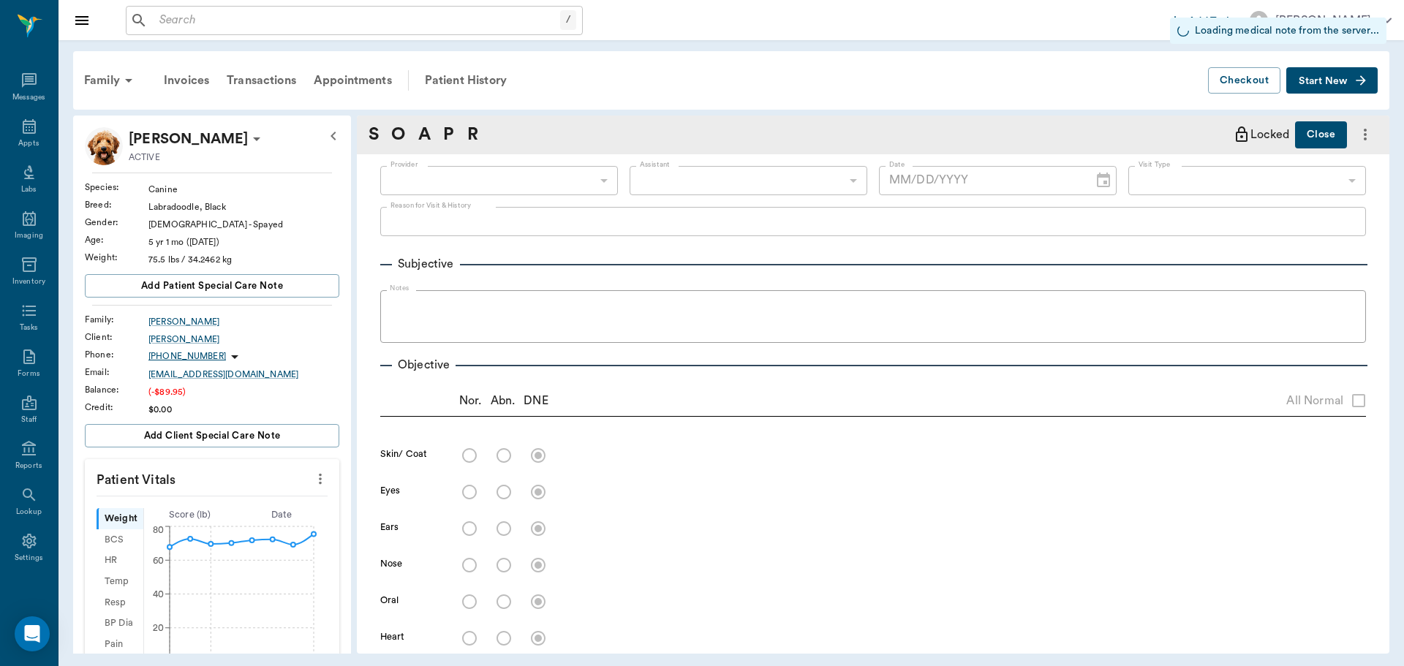
type input "682b670d8bdc6f7f8feef3db"
type input "63ec2f075fda476ae8351a4c"
type input "65d2be4f46e3a538d89b8c1a"
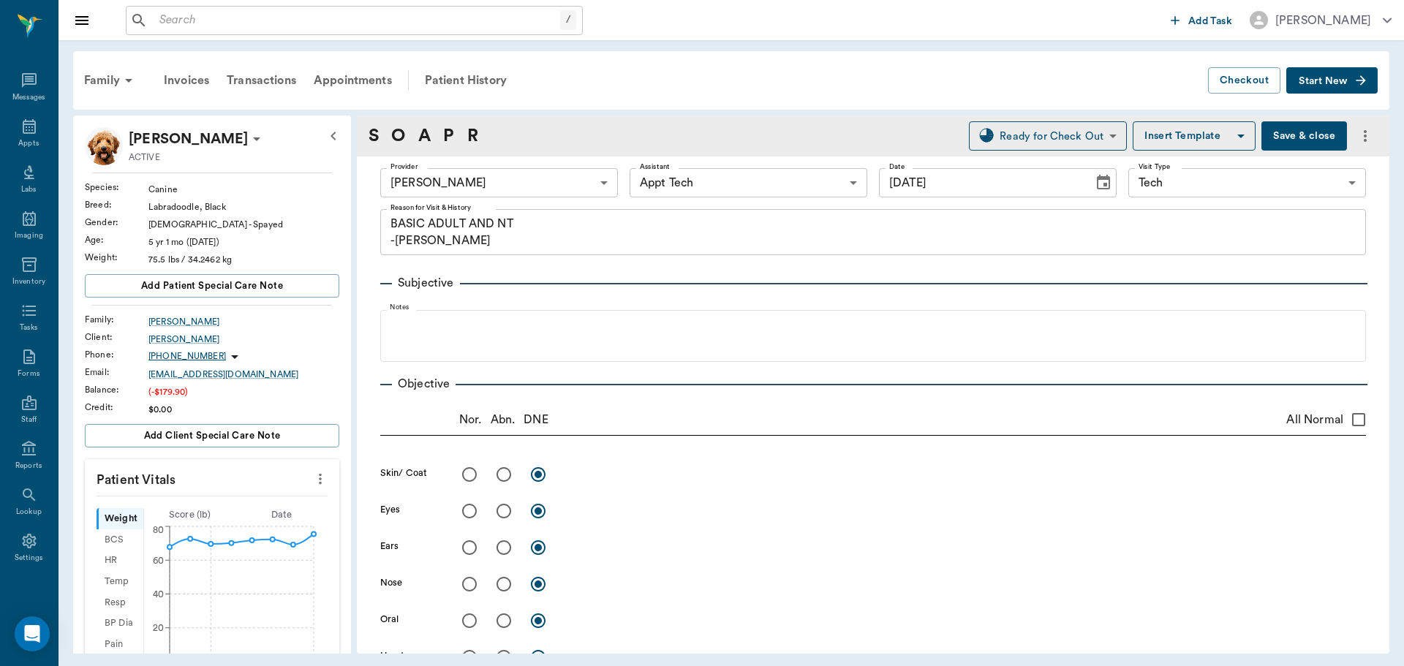
type input "[DATE]"
type textarea "BASIC ADULT AND NT -LORY"
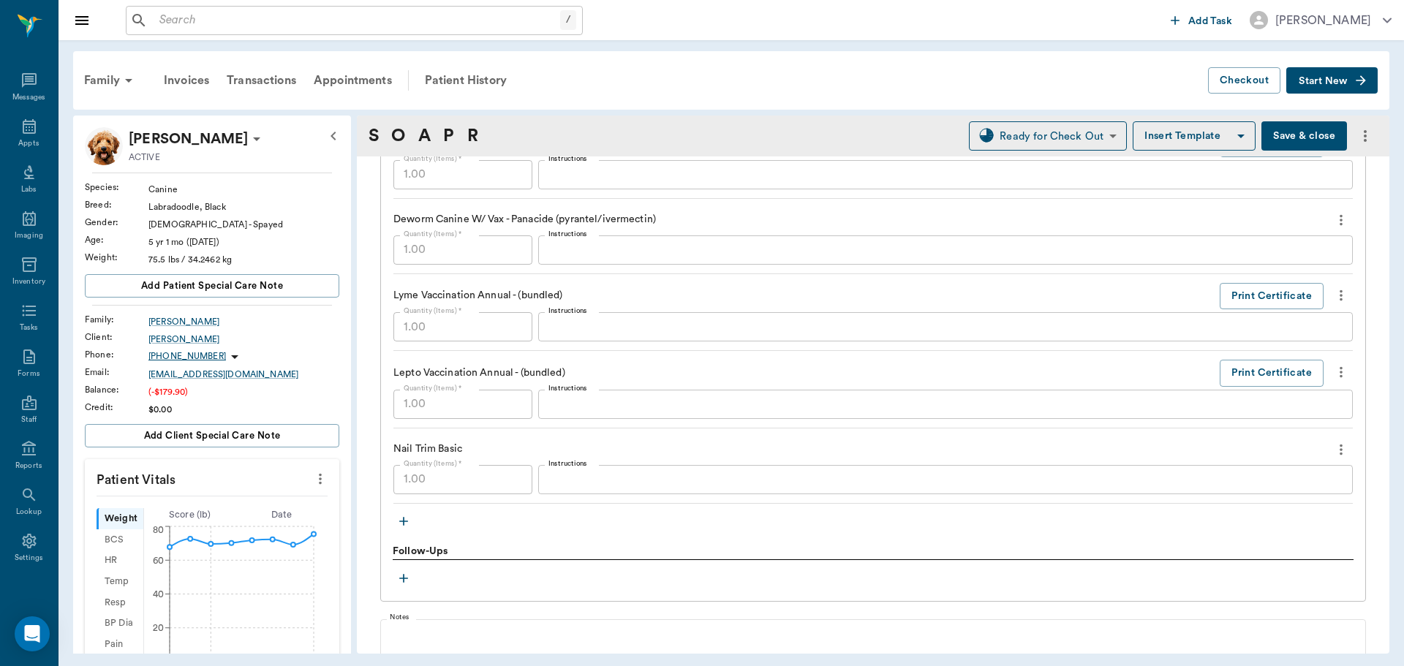
scroll to position [1535, 0]
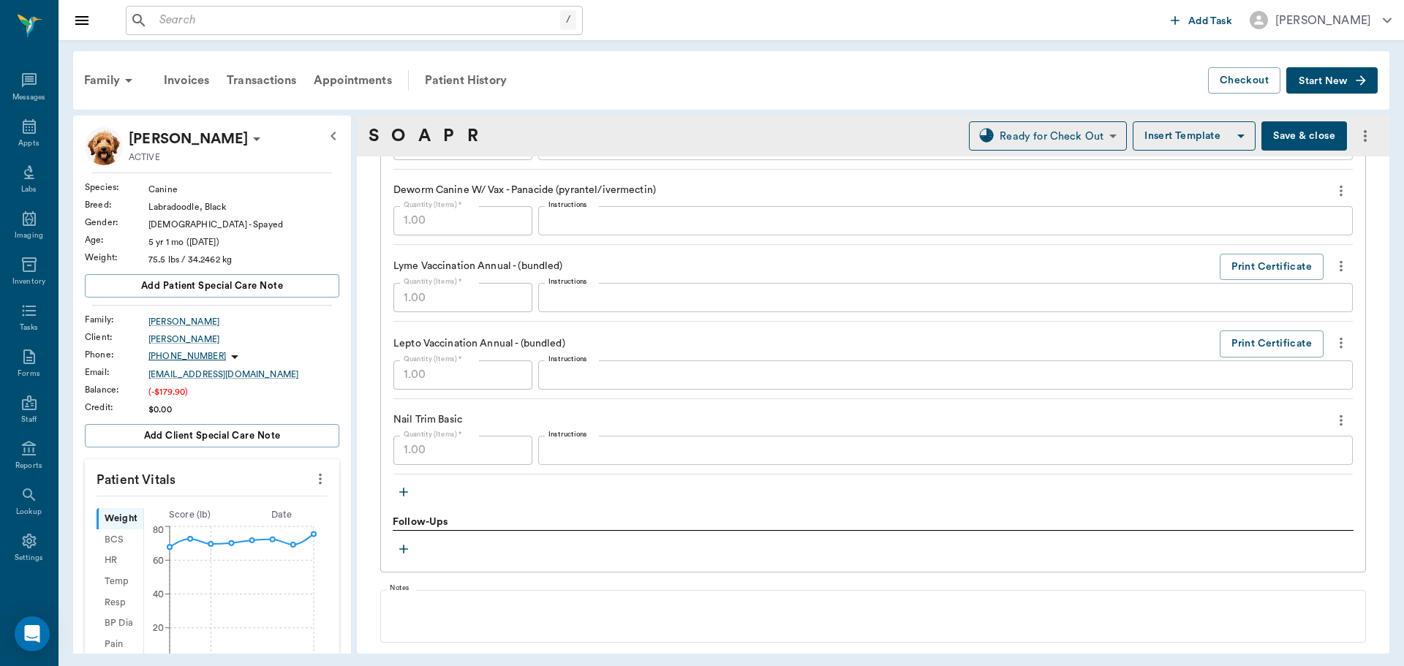
click at [1333, 416] on icon "more" at bounding box center [1341, 421] width 16 height 18
click at [890, 545] on div at bounding box center [702, 333] width 1404 height 666
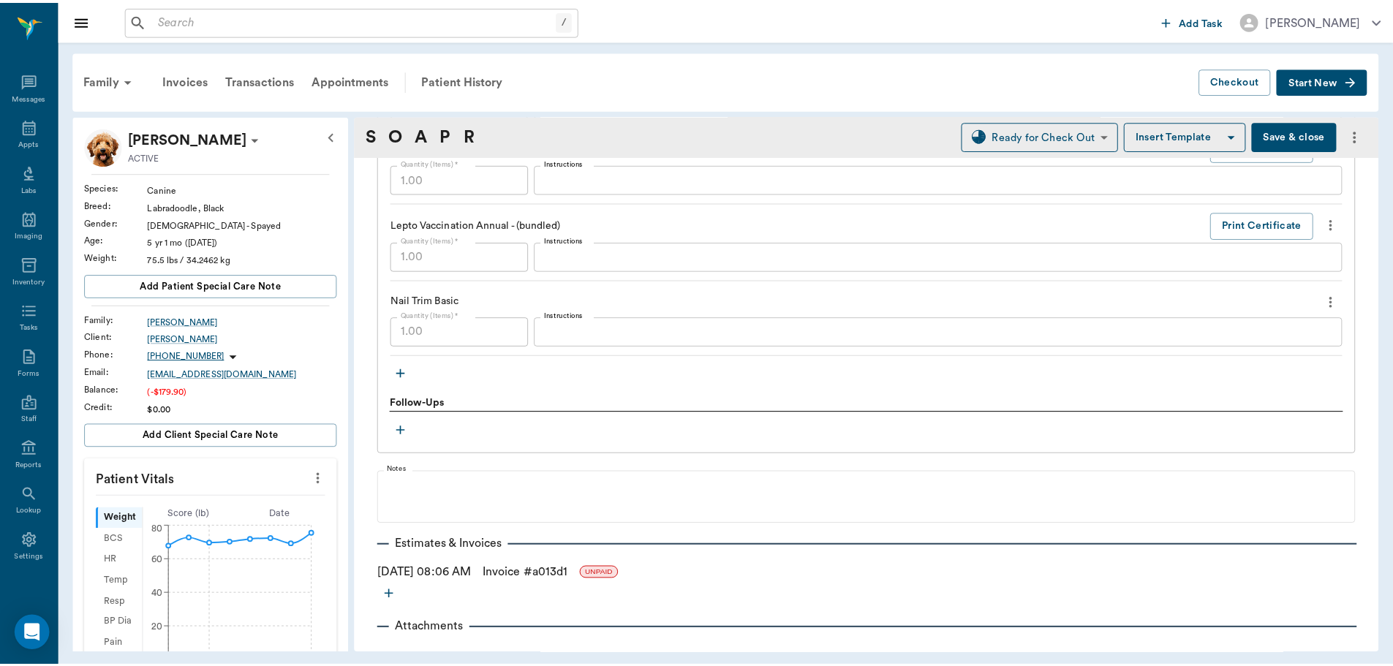
scroll to position [1678, 0]
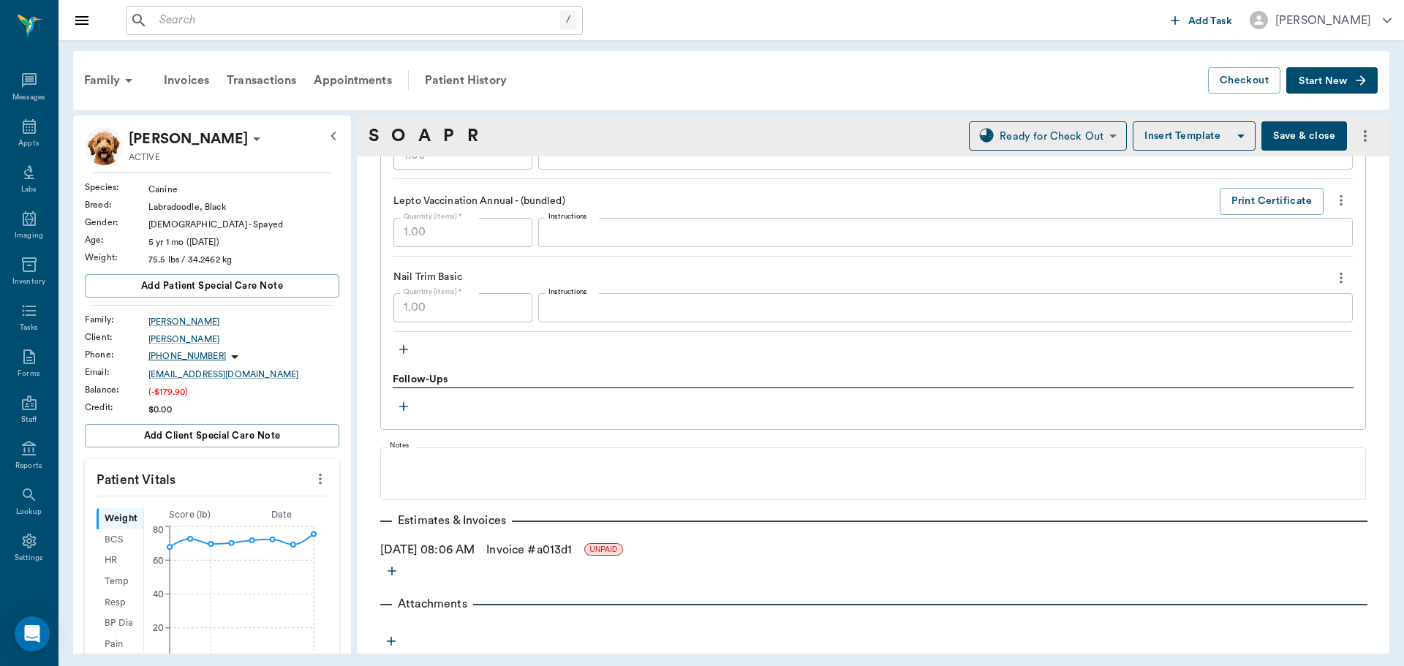
click at [572, 548] on link "Invoice # a013d1" at bounding box center [529, 550] width 86 height 18
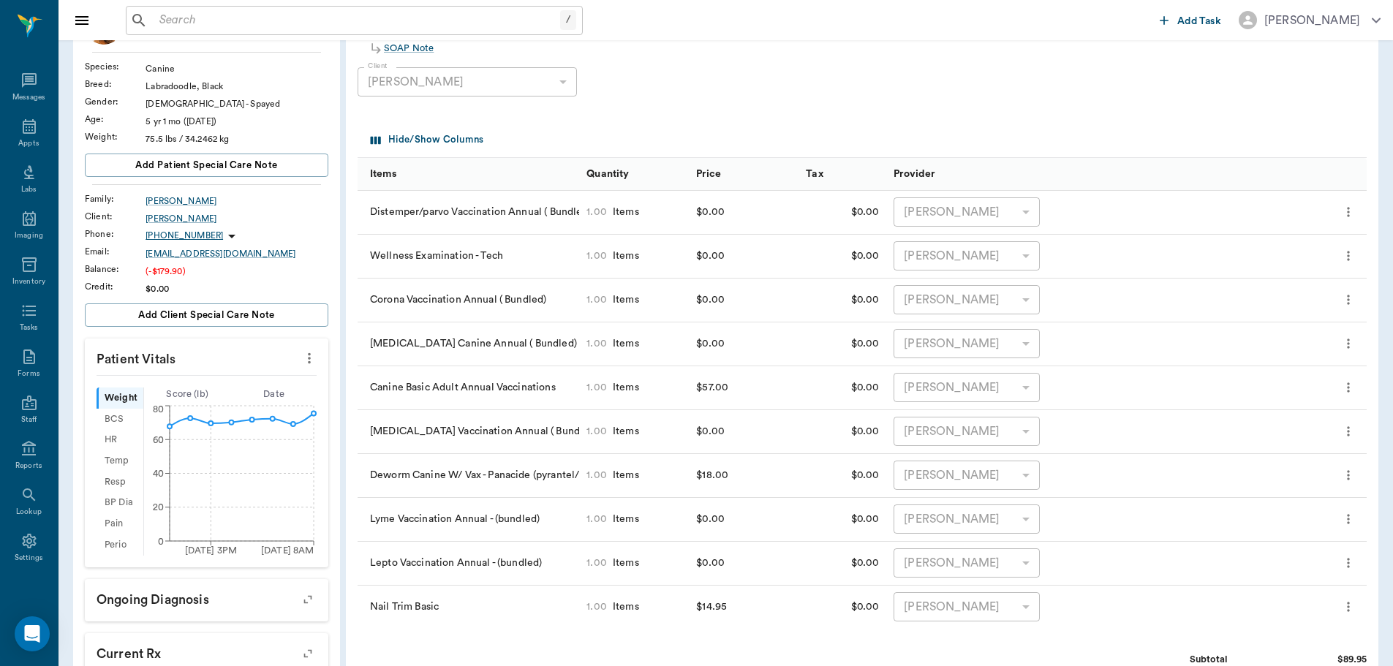
scroll to position [292, 0]
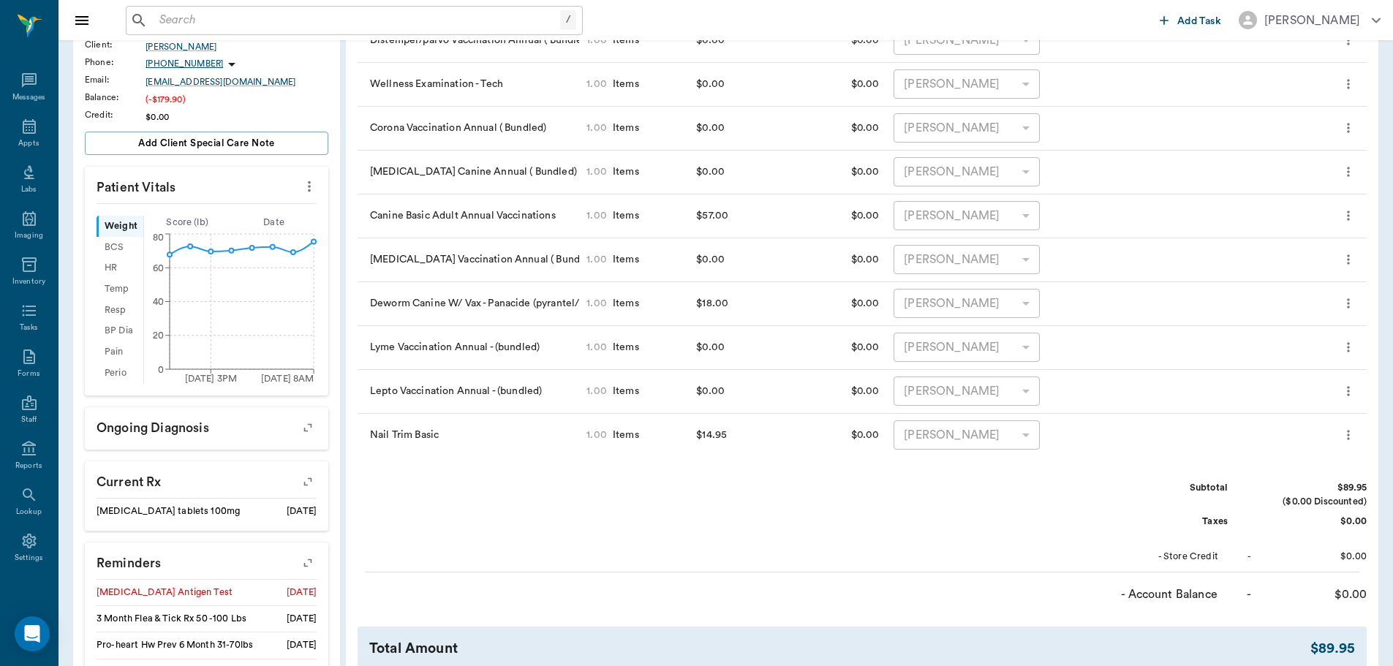
click at [1347, 439] on icon "more" at bounding box center [1348, 435] width 15 height 18
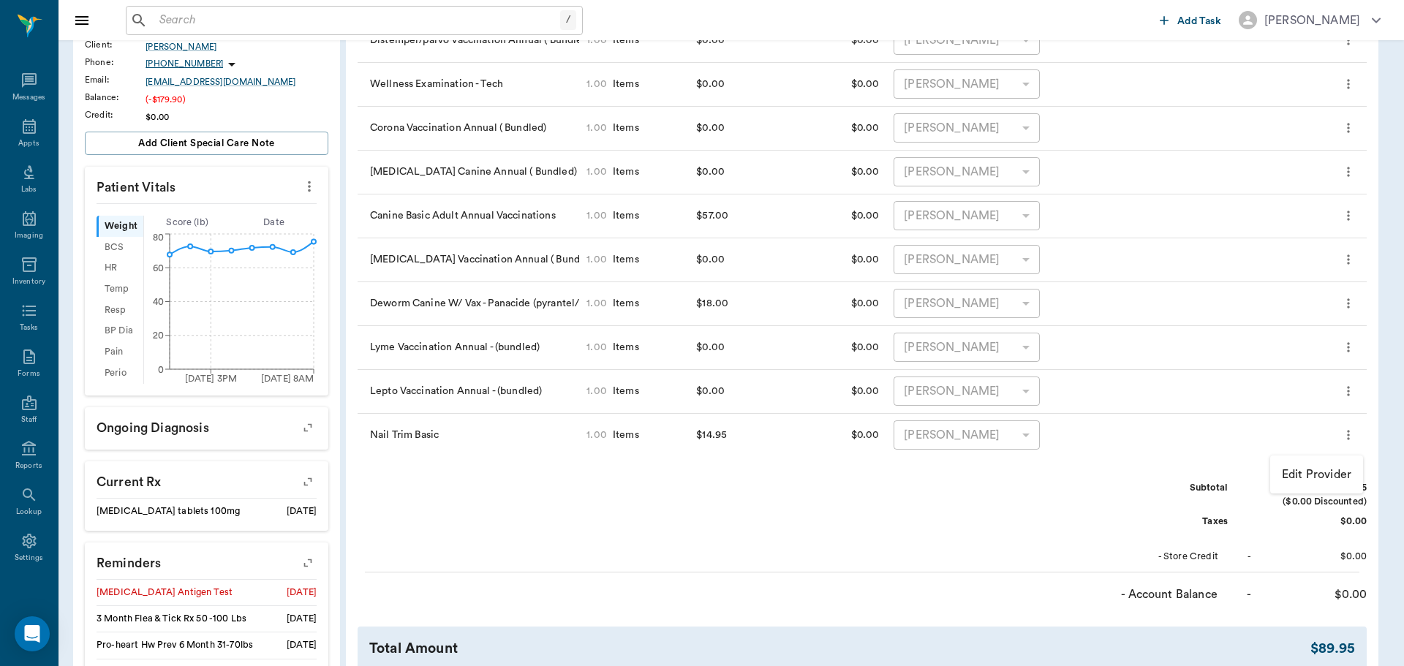
click at [844, 544] on div at bounding box center [702, 333] width 1404 height 666
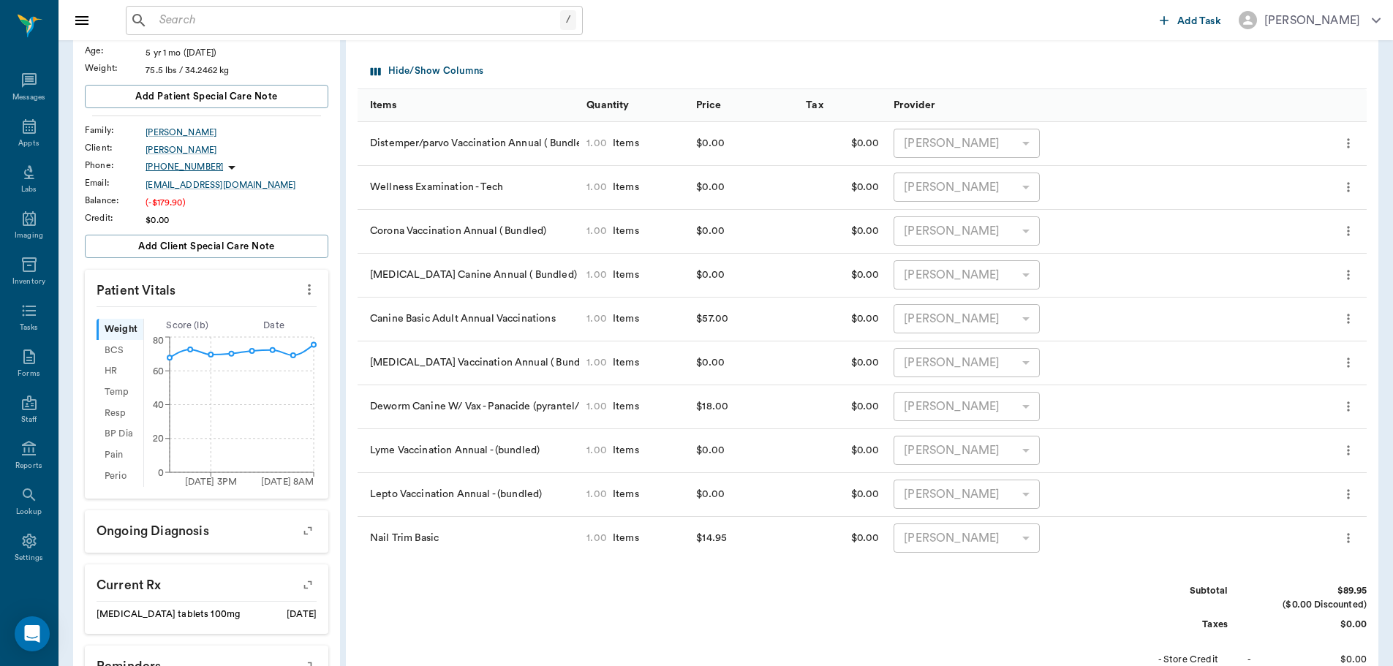
scroll to position [0, 0]
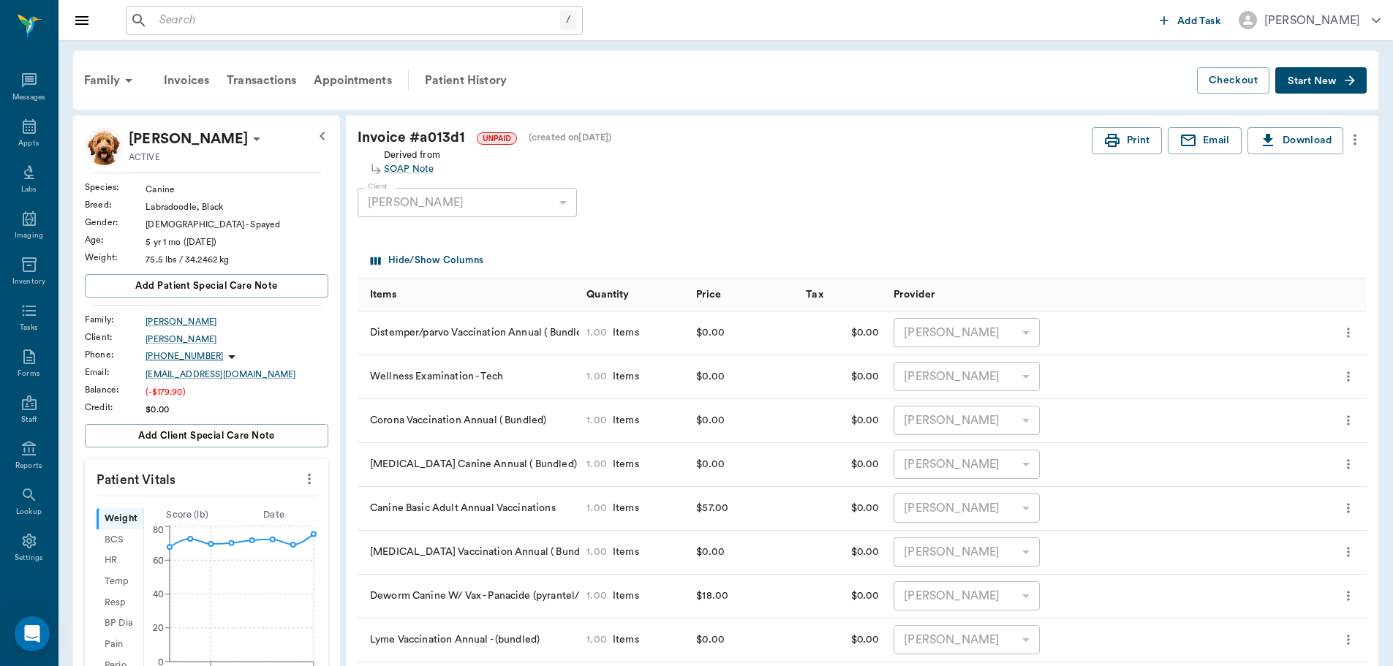
click at [1356, 140] on icon "more" at bounding box center [1355, 140] width 16 height 18
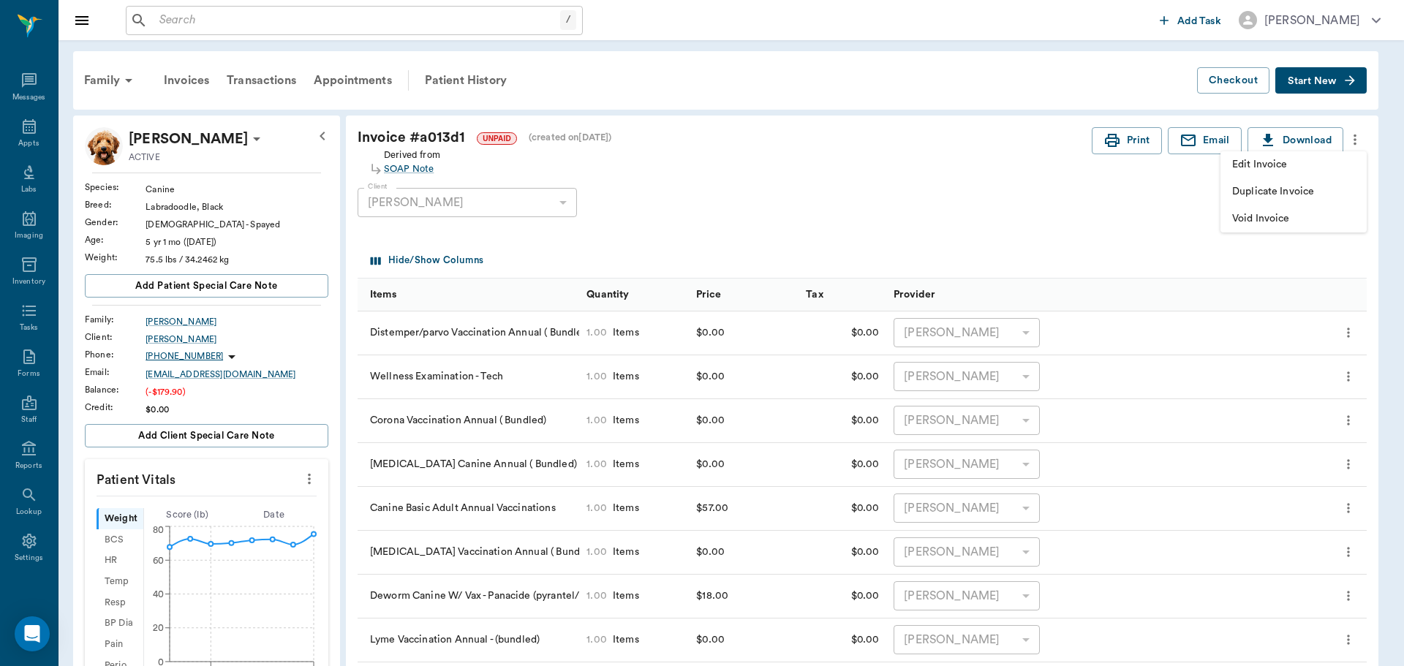
click at [1272, 168] on span "Edit Invoice" at bounding box center [1293, 164] width 123 height 15
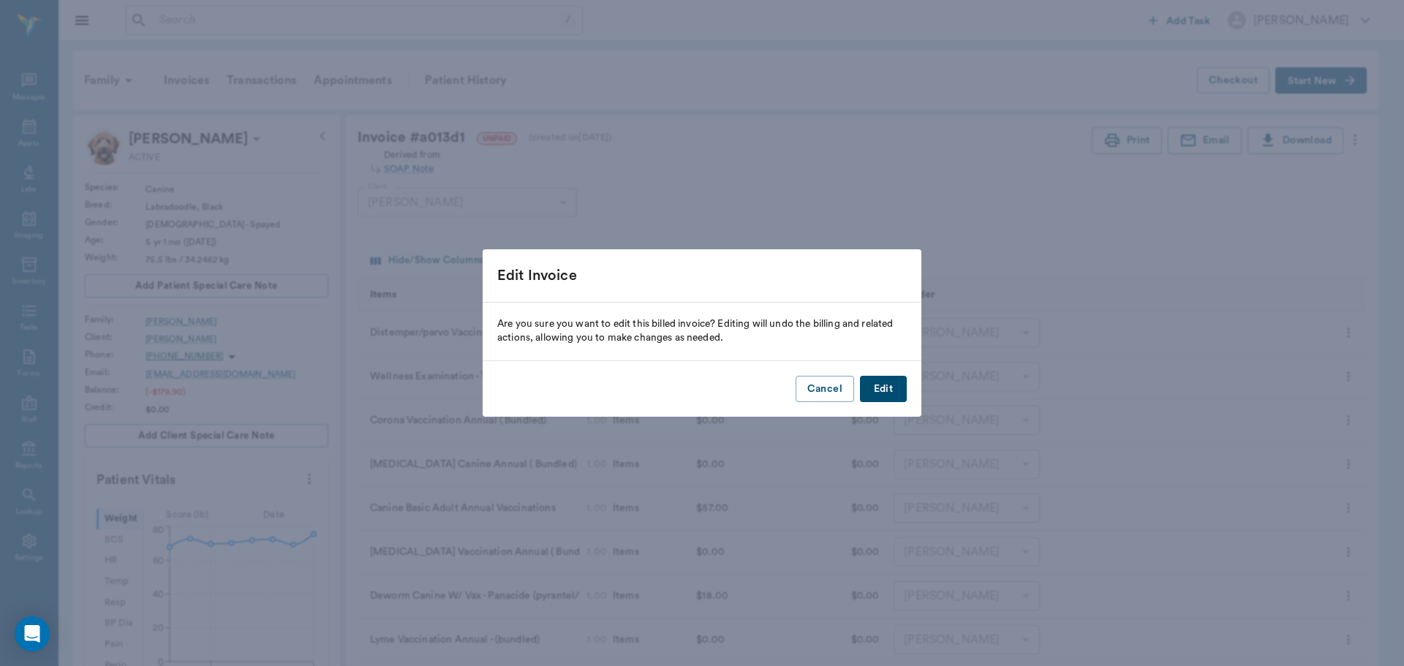
click at [887, 390] on button "Edit" at bounding box center [883, 389] width 47 height 27
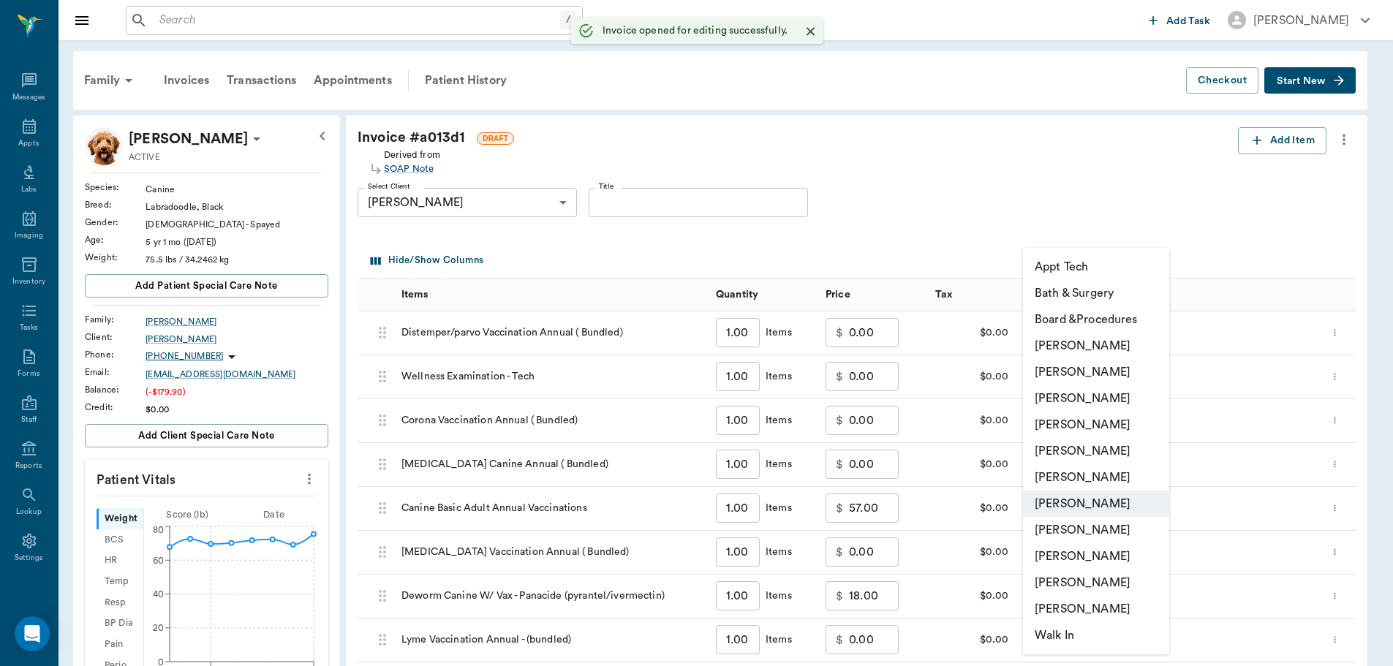
click at [1157, 339] on body "/ ​ Add Task Dr. Bert Ellsworth Nectar Messages Appts Labs Imaging Inventory Ta…" at bounding box center [696, 558] width 1393 height 1117
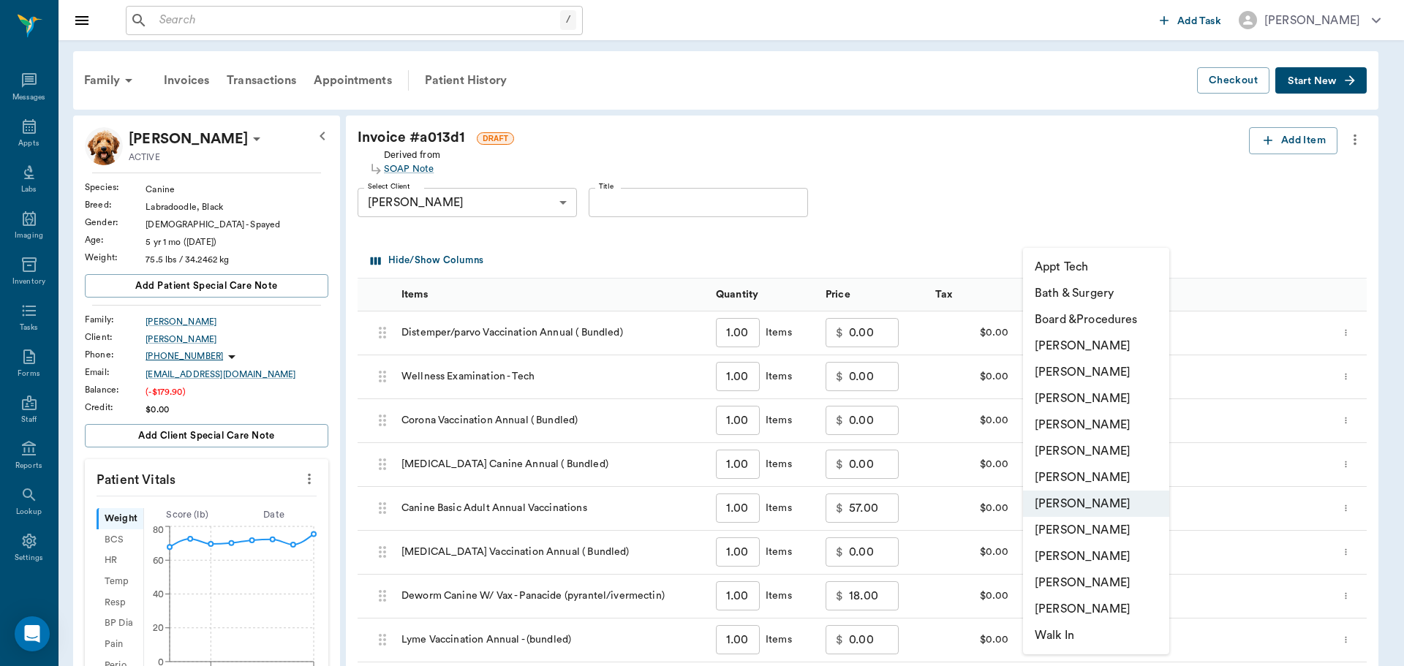
click at [1261, 232] on div at bounding box center [702, 333] width 1404 height 666
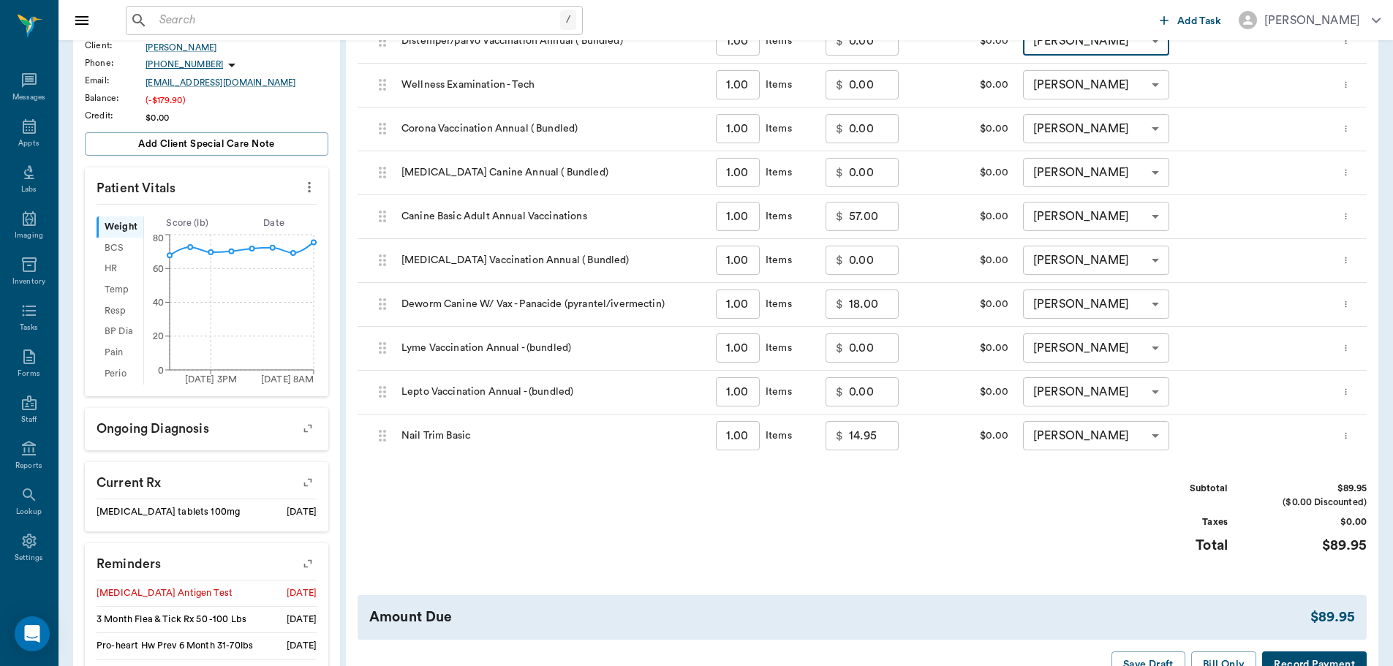
scroll to position [366, 0]
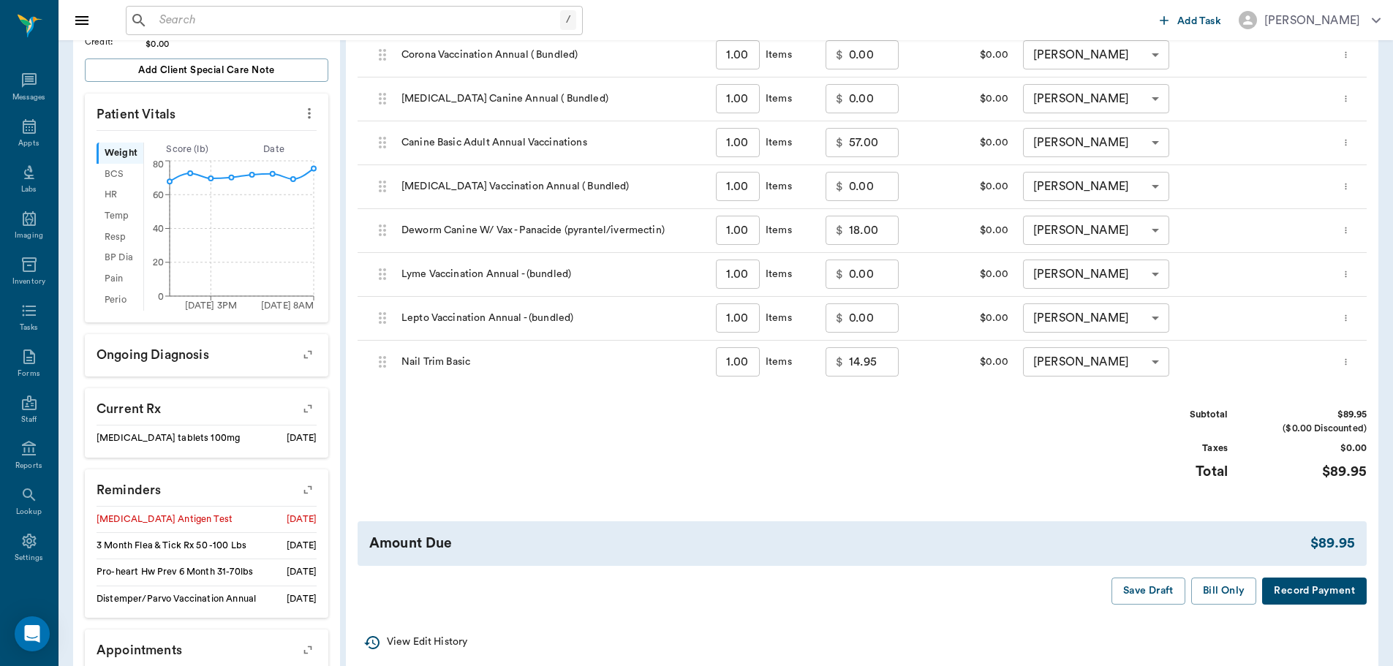
click at [1350, 363] on icon "more" at bounding box center [1346, 362] width 10 height 18
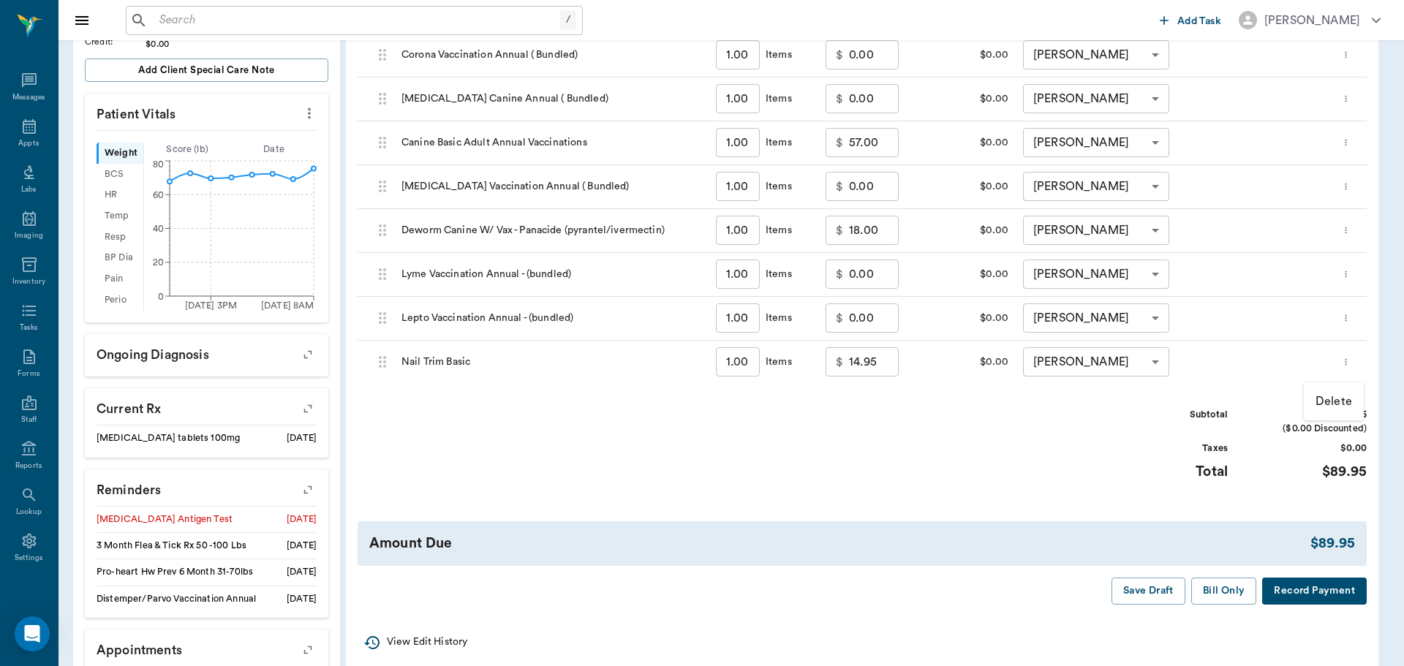
click at [1338, 401] on p "Delete" at bounding box center [1333, 402] width 37 height 18
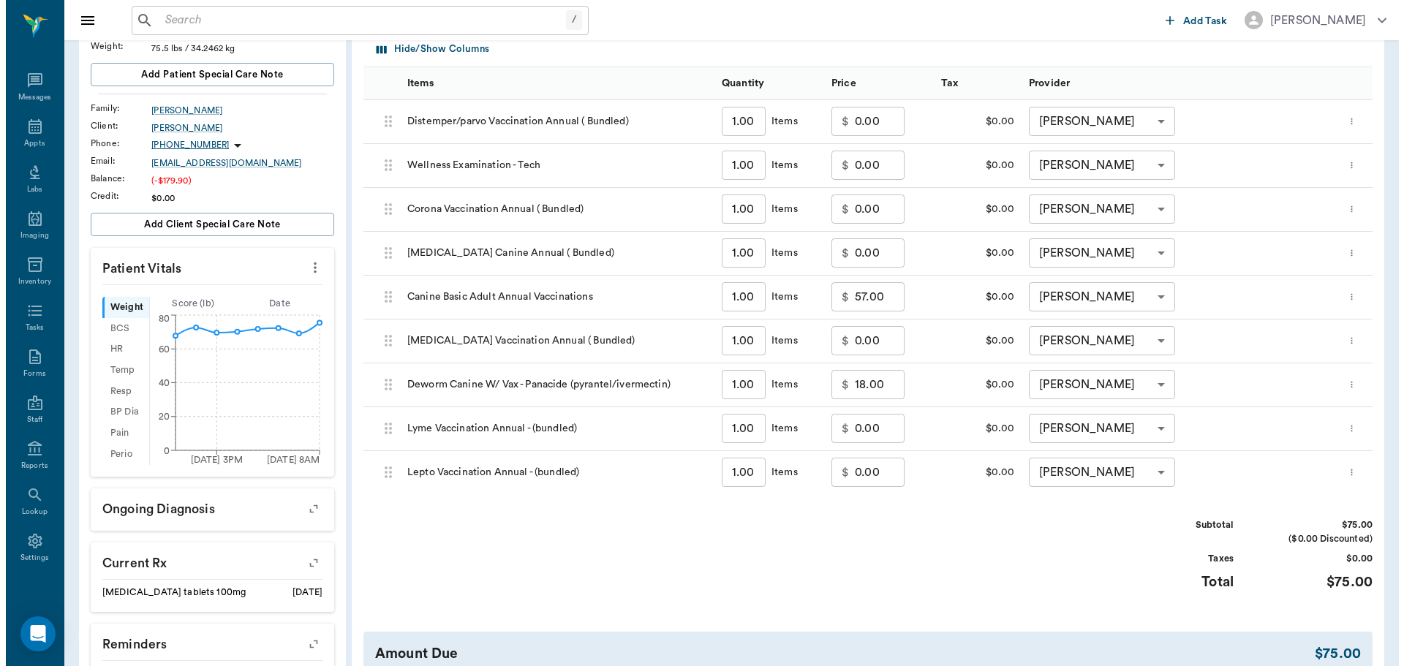
scroll to position [0, 0]
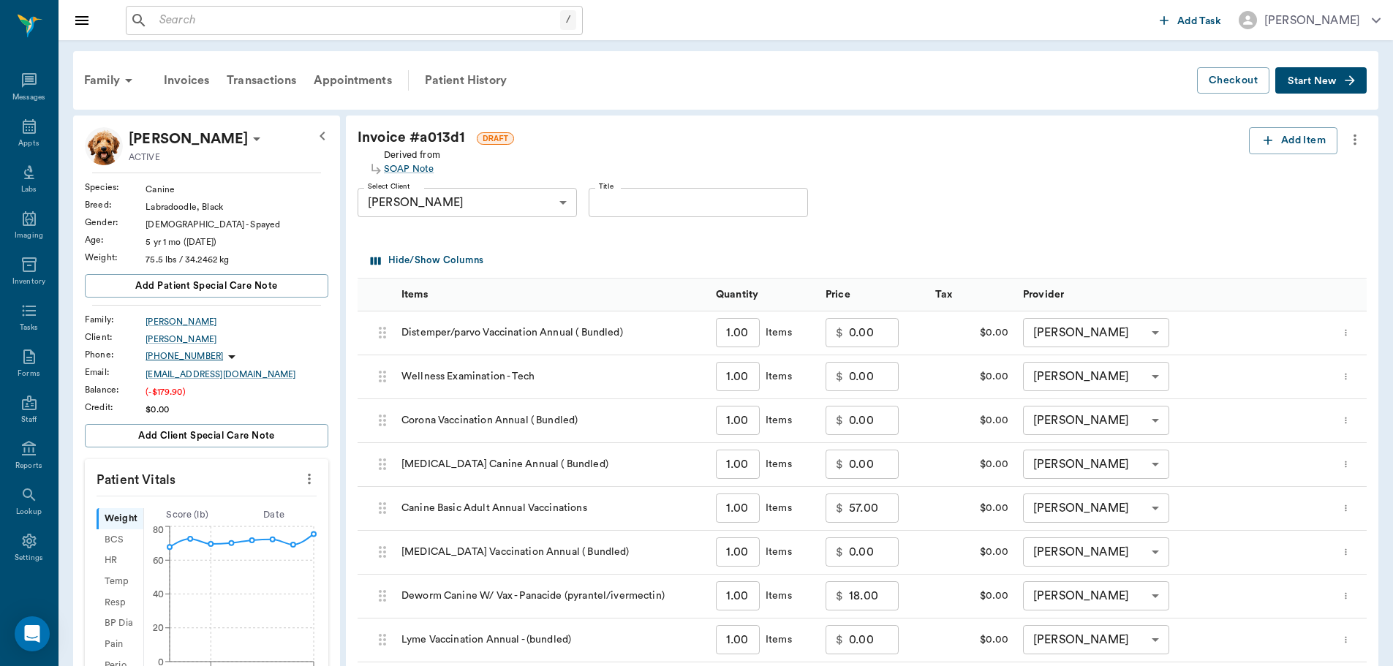
drag, startPoint x: 425, startPoint y: 168, endPoint x: 770, endPoint y: 58, distance: 362.1
click at [425, 168] on div "SOAP Note" at bounding box center [412, 169] width 56 height 14
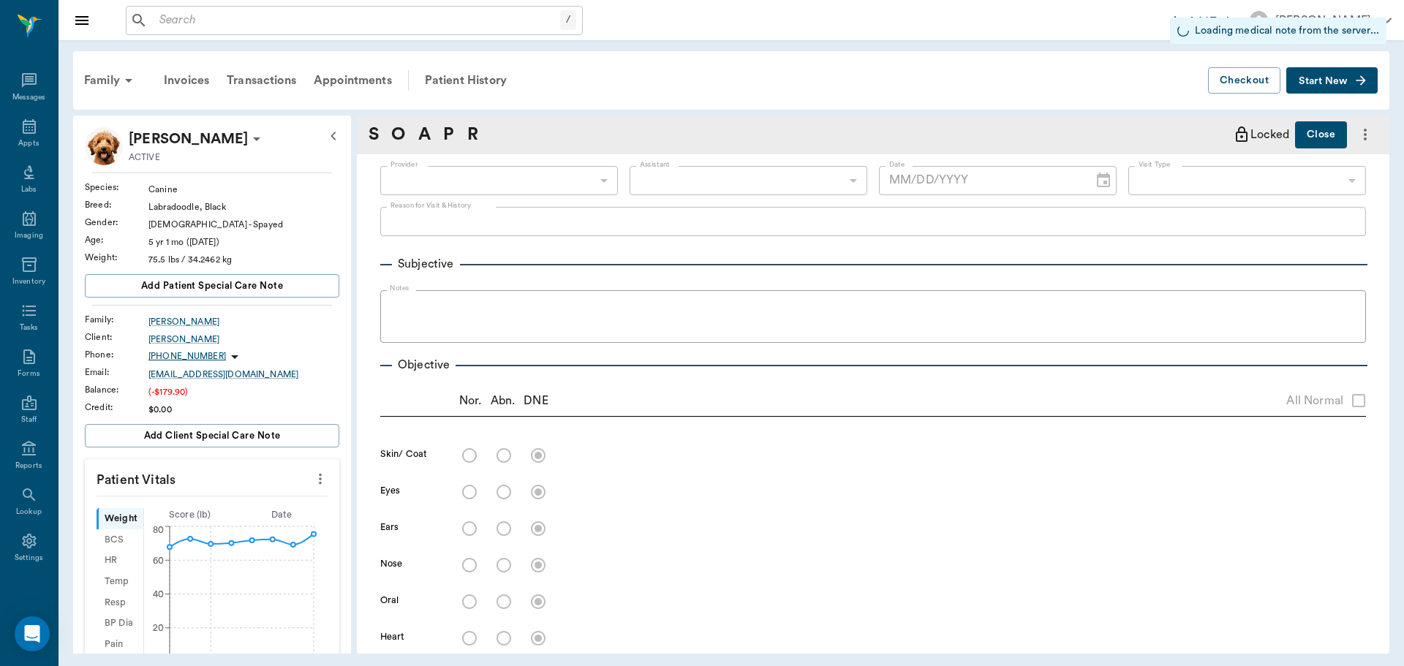
type input "682b670d8bdc6f7f8feef3db"
type input "63ec2f075fda476ae8351a4c"
type input "65d2be4f46e3a538d89b8c1a"
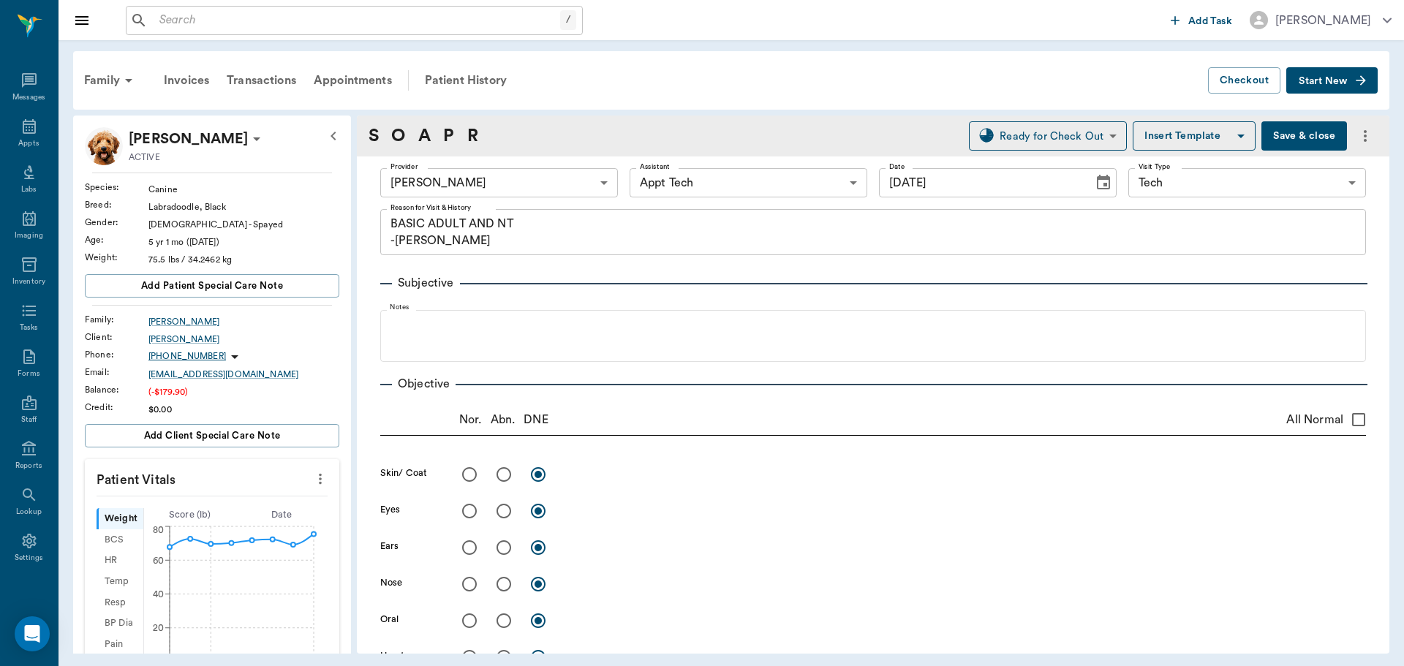
type input "[DATE]"
type textarea "BASIC ADULT AND NT -LORY"
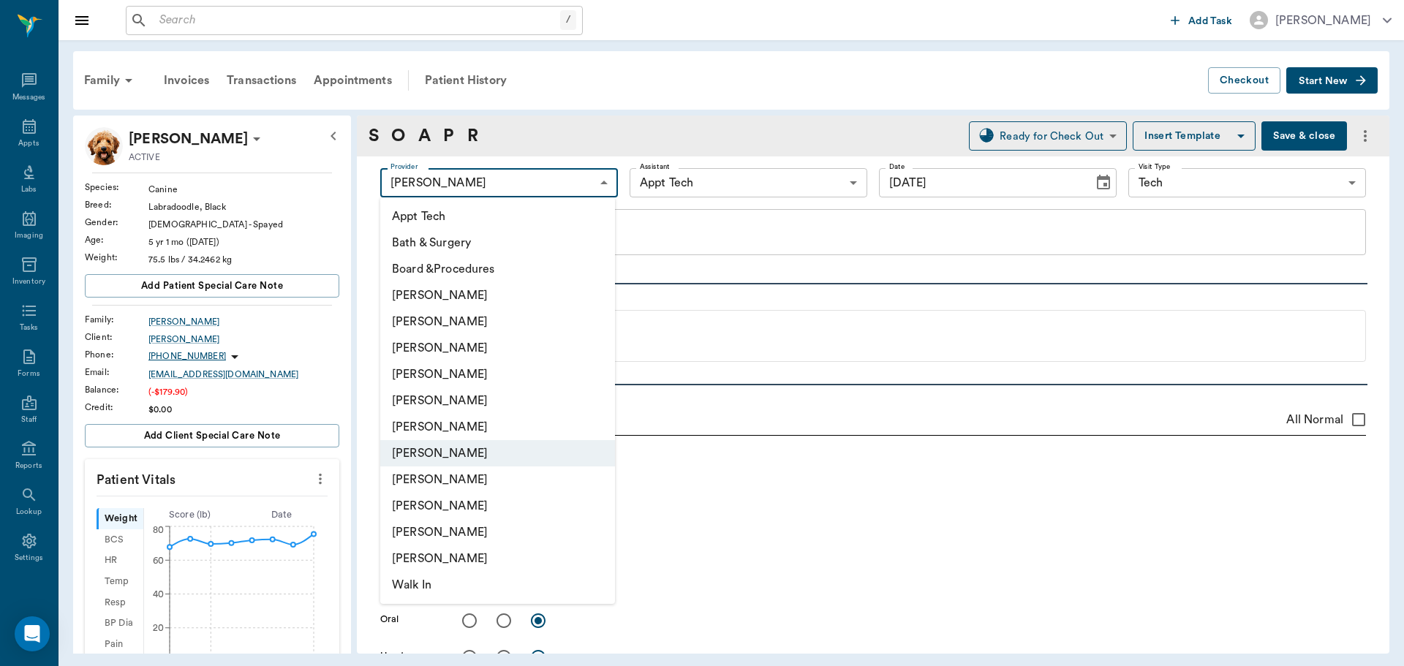
click at [595, 186] on body "/ ​ Add Task Dr. Bert Ellsworth Nectar Messages Appts Labs Imaging Inventory Ta…" at bounding box center [702, 333] width 1404 height 666
click at [493, 357] on li "[PERSON_NAME]" at bounding box center [497, 348] width 235 height 26
type input "642ef10e332a41444de2bad1"
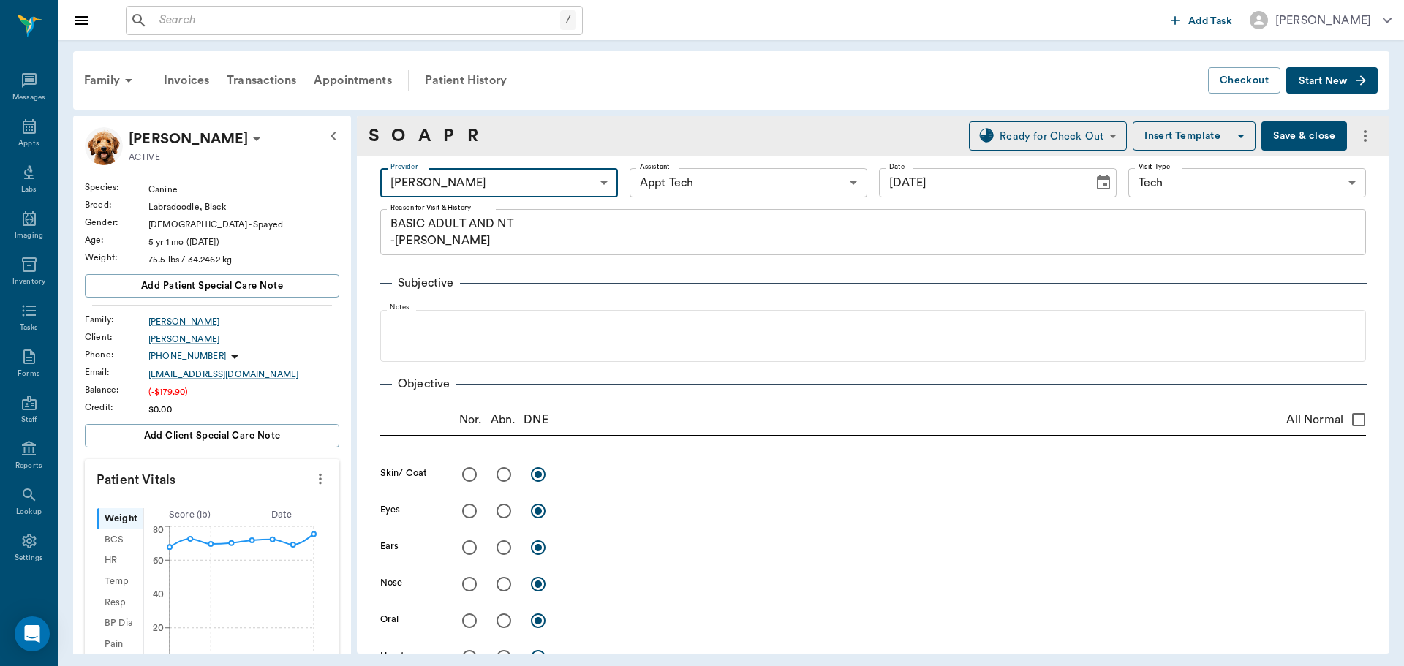
click at [702, 181] on body "/ ​ Add Task Dr. Bert Ellsworth Nectar Messages Appts Labs Imaging Inventory Ta…" at bounding box center [702, 333] width 1404 height 666
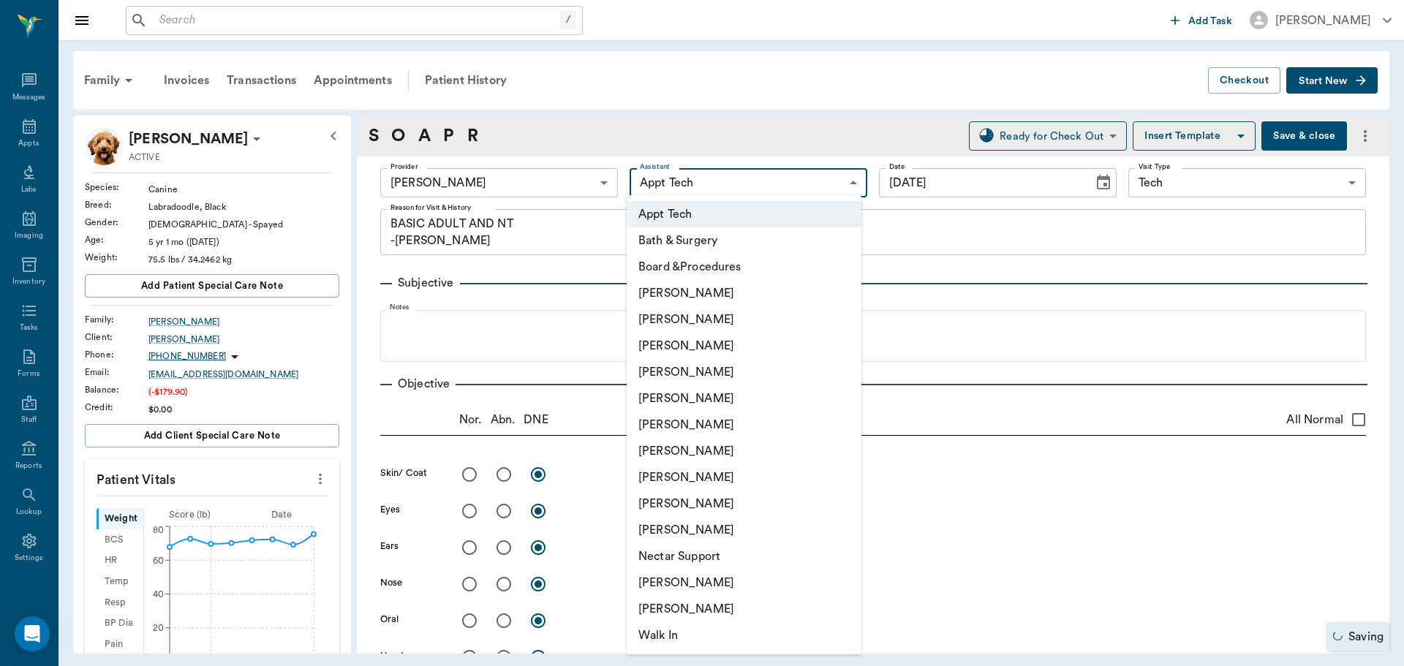
click at [718, 578] on li "[PERSON_NAME]" at bounding box center [744, 582] width 235 height 26
type input "6740bf97de10e07744acf1eb"
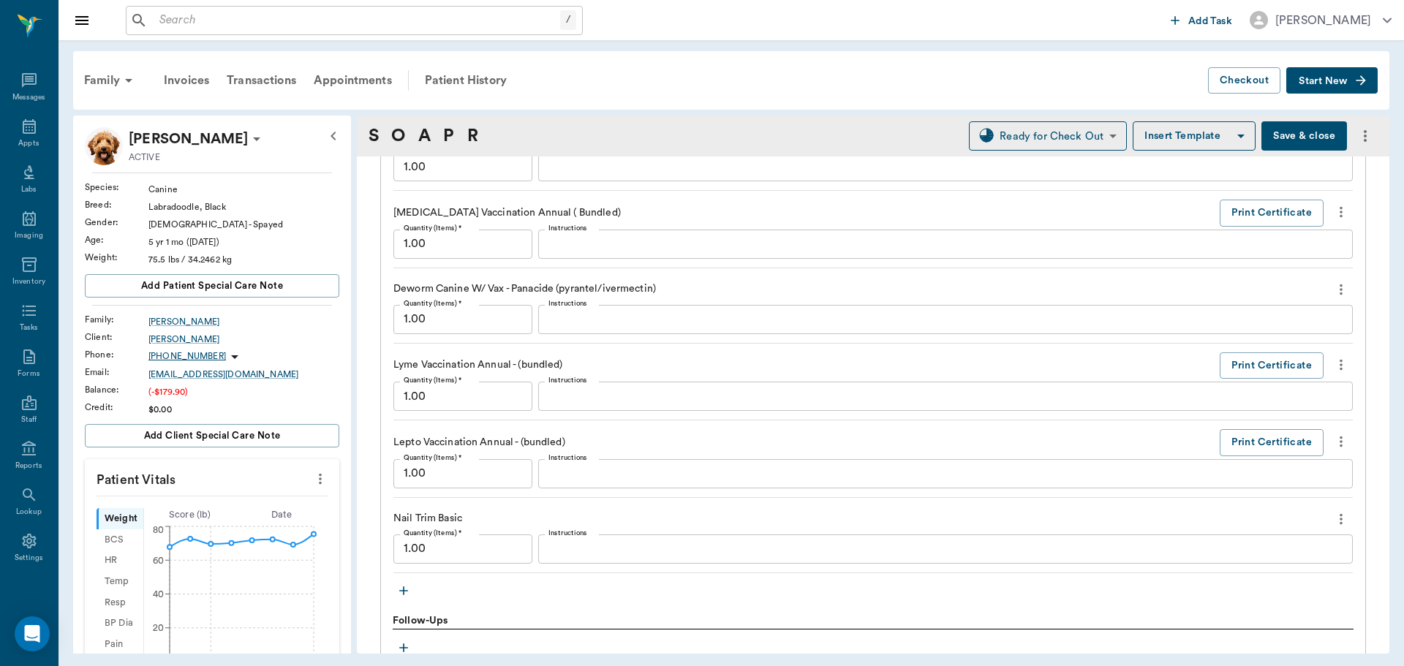
scroll to position [1462, 0]
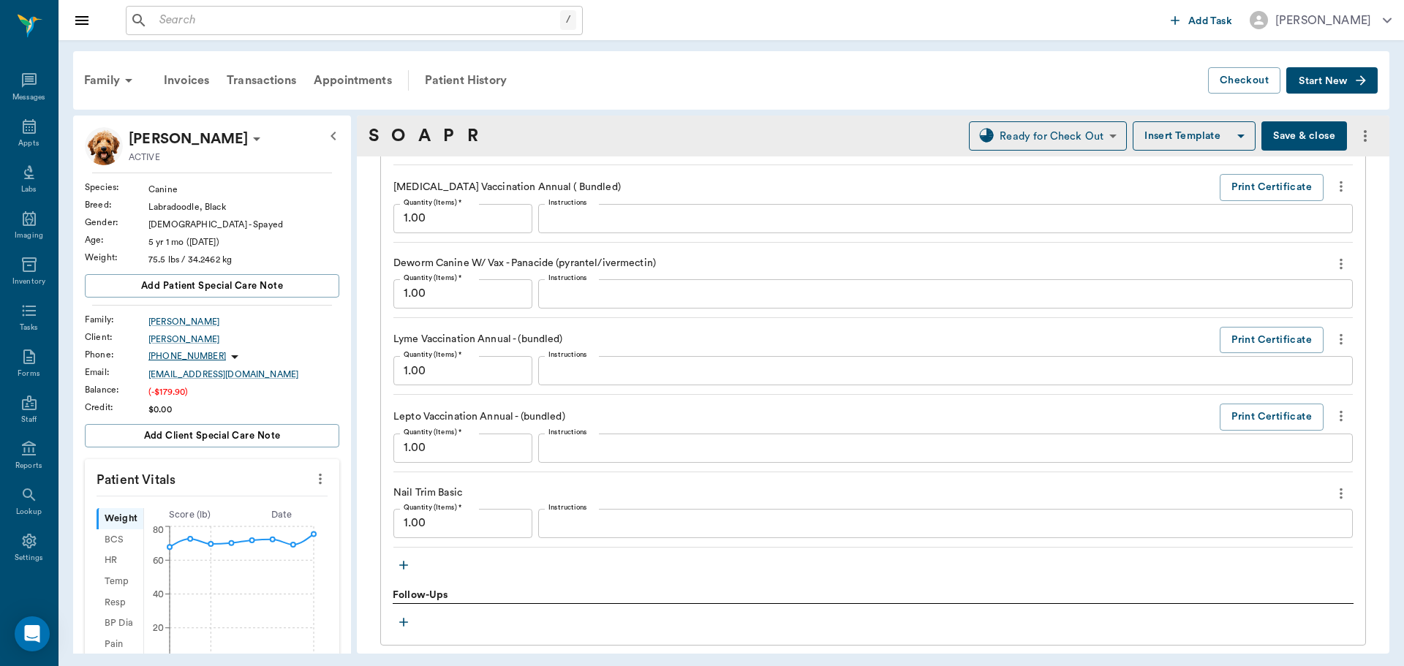
click at [1339, 494] on icon "more" at bounding box center [1340, 493] width 3 height 11
click at [1244, 518] on span "Decline" at bounding box center [1268, 518] width 123 height 15
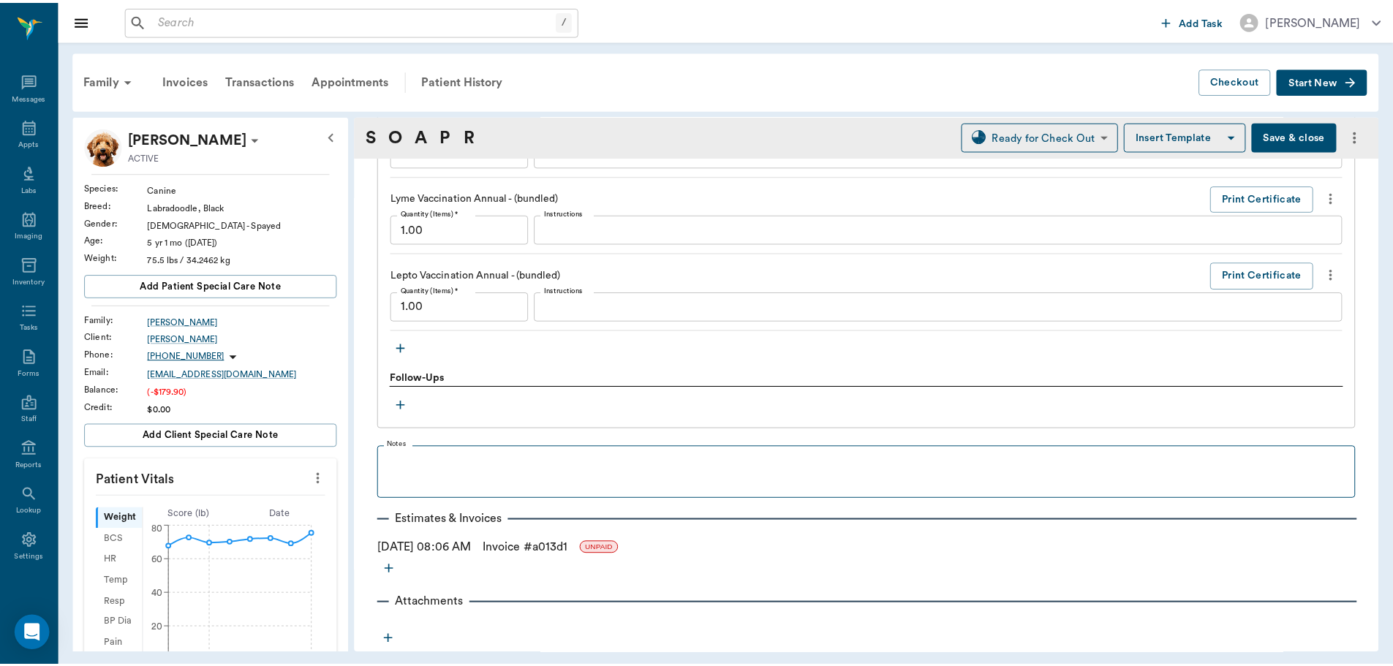
scroll to position [1719, 0]
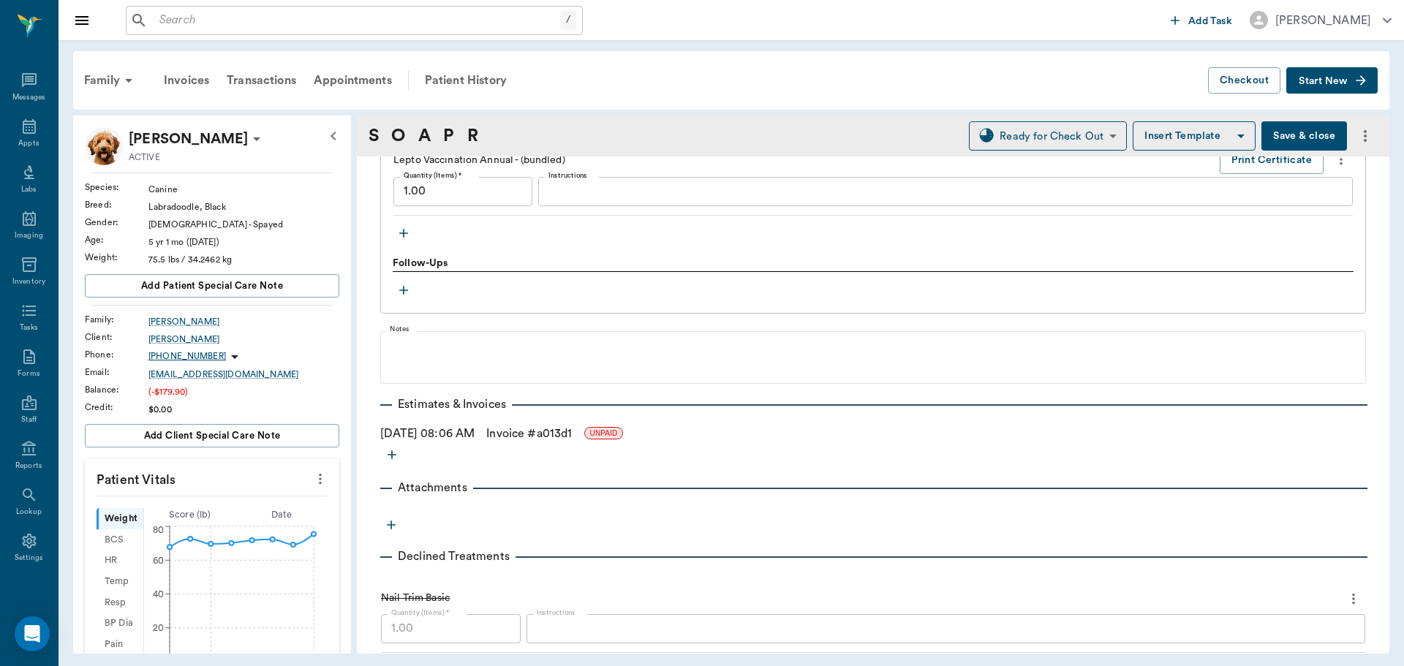
click at [533, 438] on link "Invoice # a013d1" at bounding box center [529, 434] width 86 height 18
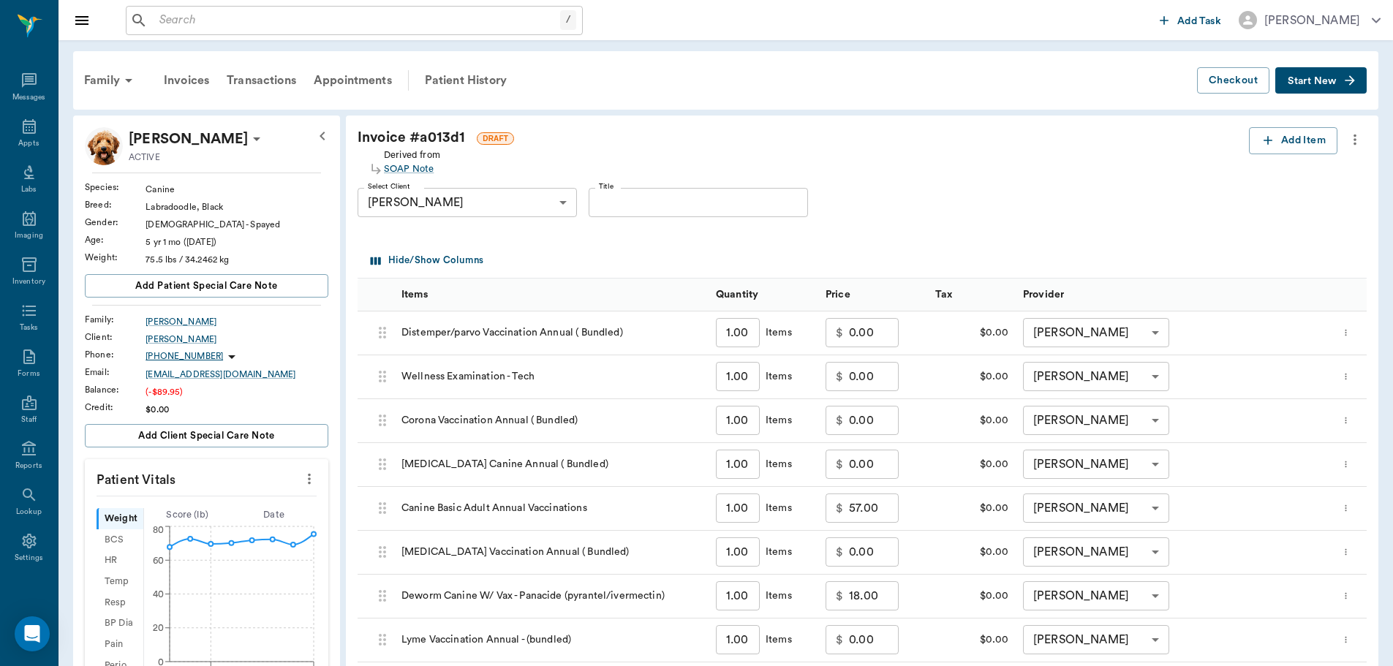
type input "none-642ef10e332a41444de2bad1"
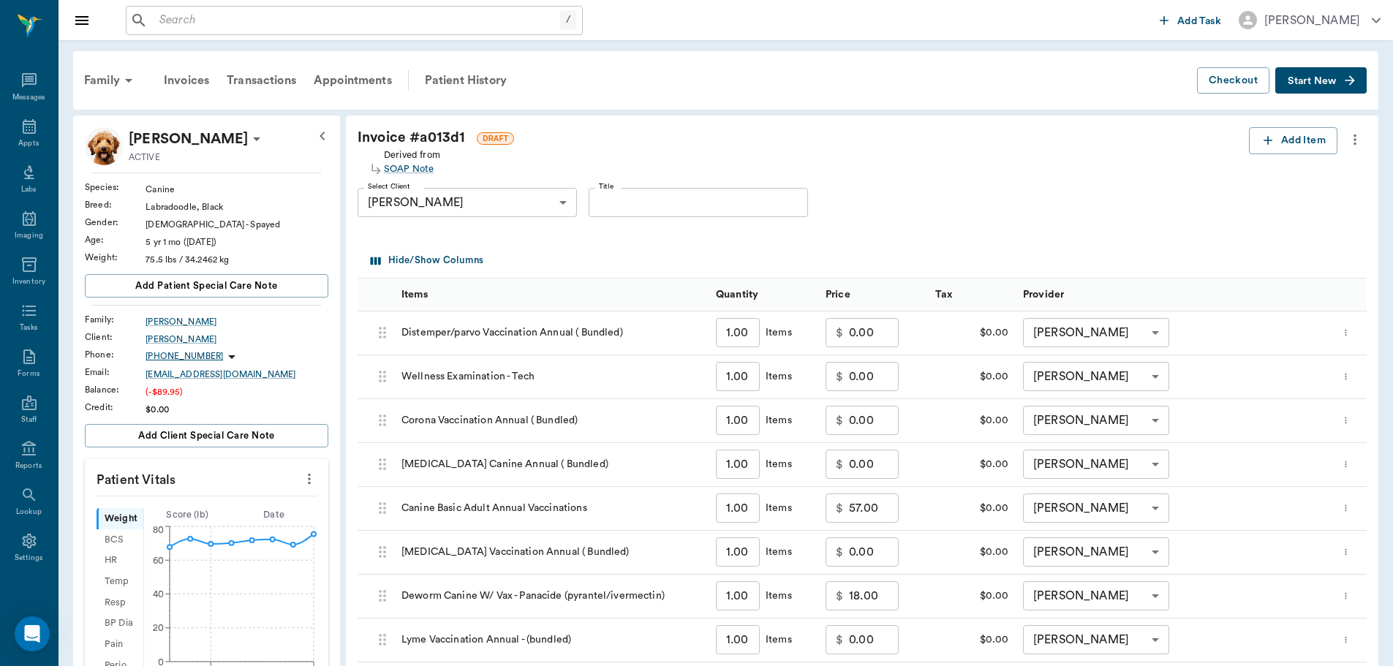
type input "none-642ef10e332a41444de2bad1"
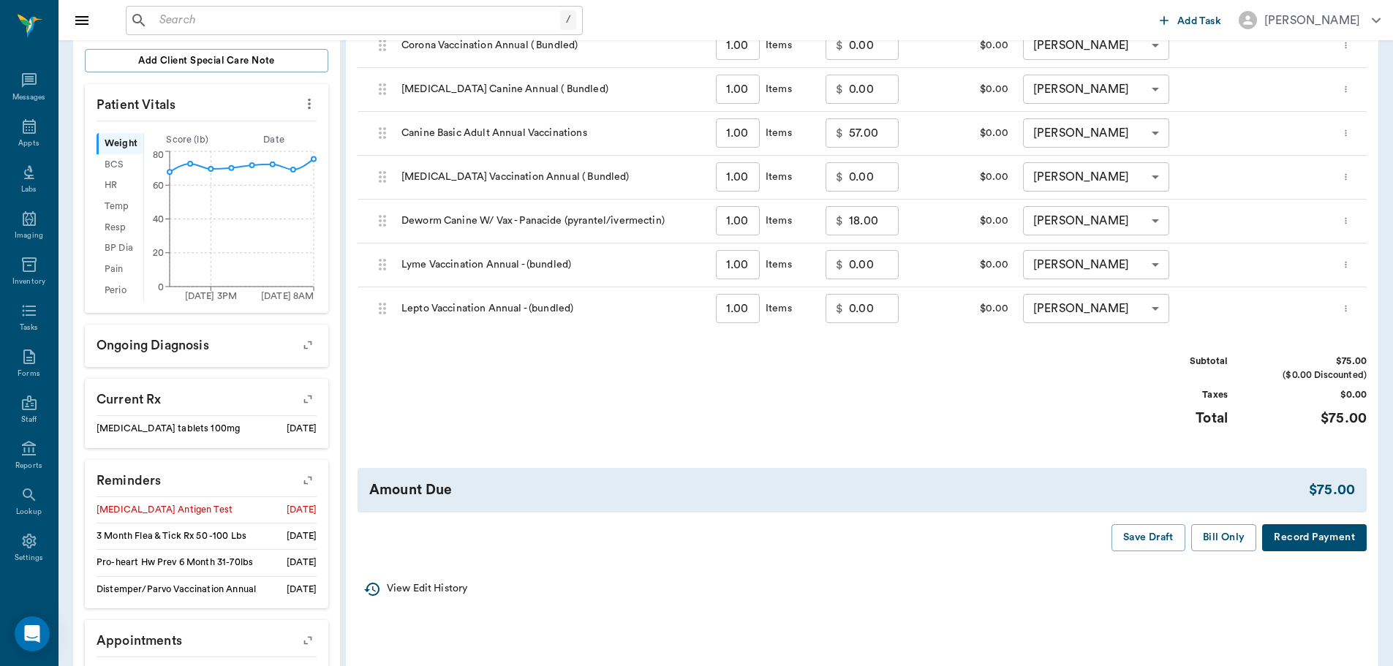
scroll to position [439, 0]
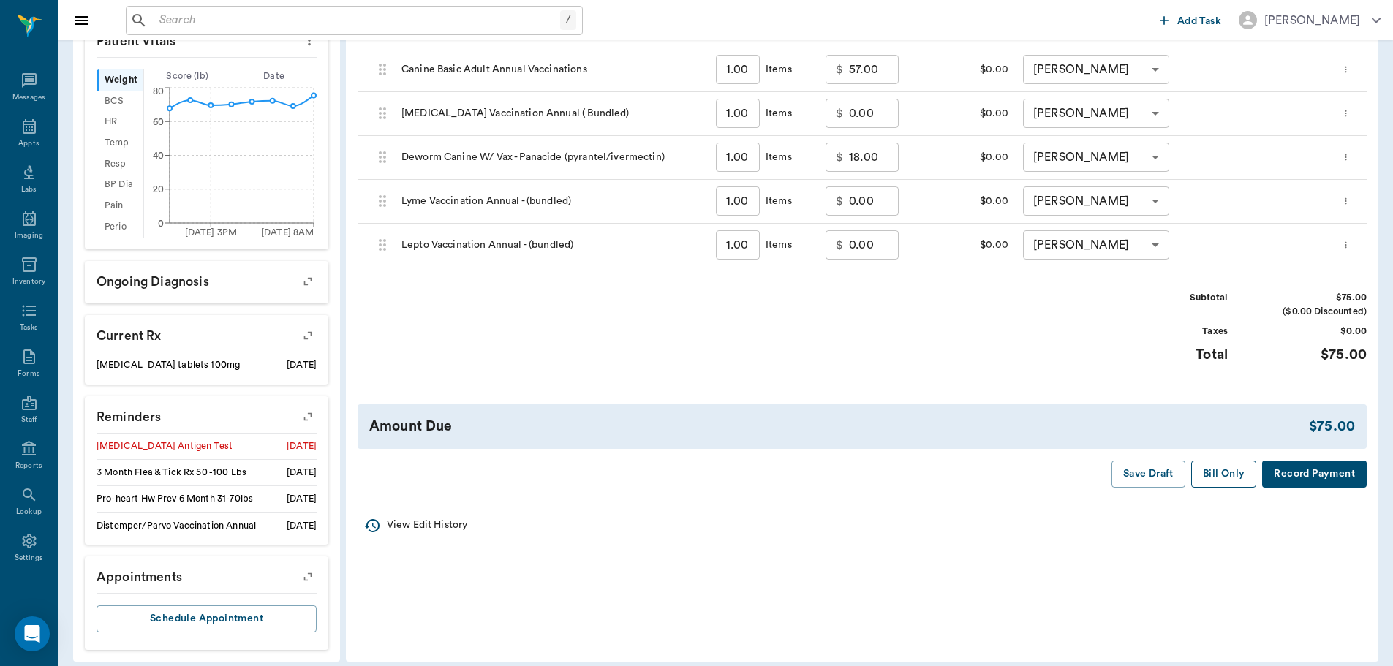
click at [1227, 472] on button "Bill Only" at bounding box center [1224, 474] width 66 height 27
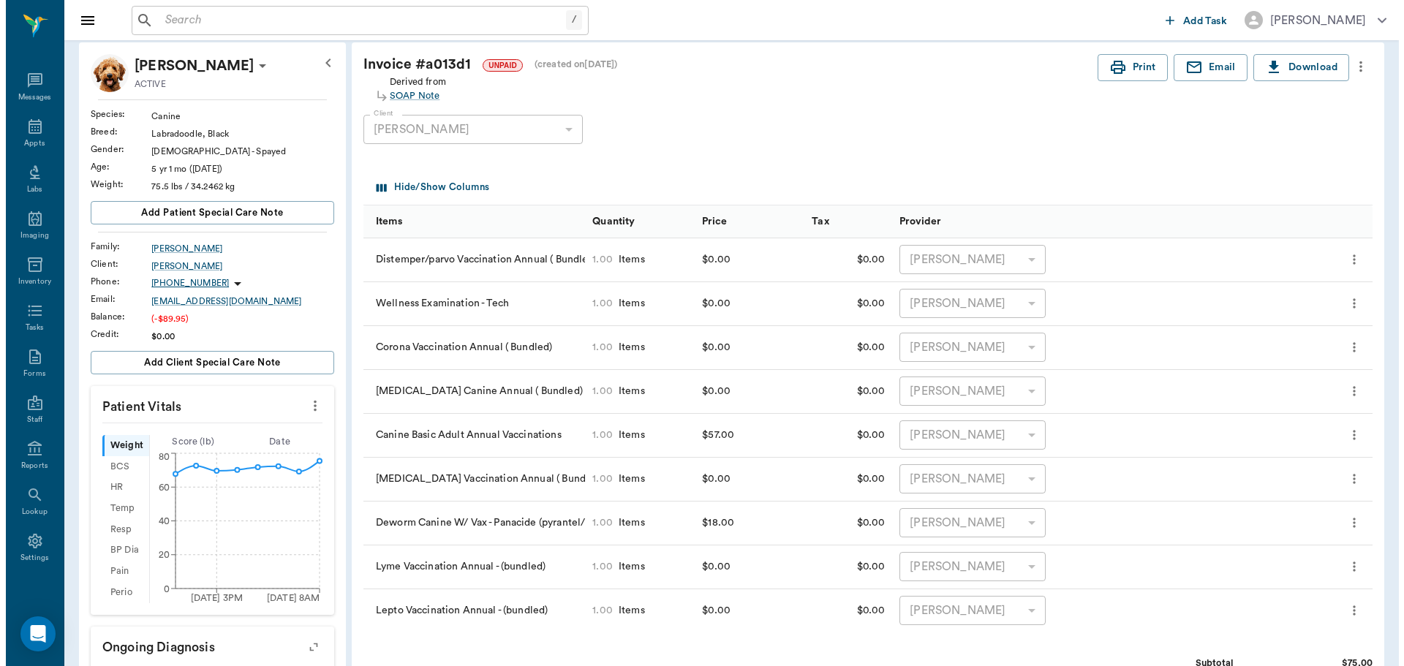
scroll to position [0, 0]
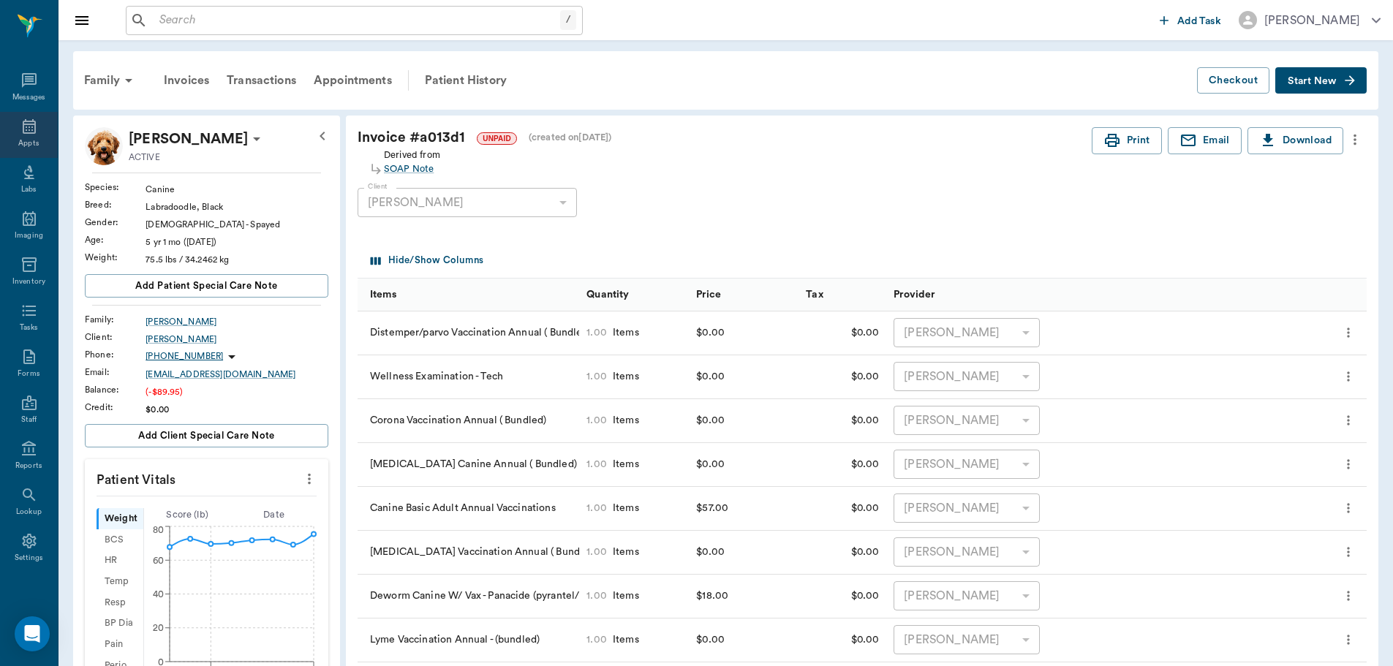
click at [27, 127] on icon at bounding box center [29, 126] width 13 height 15
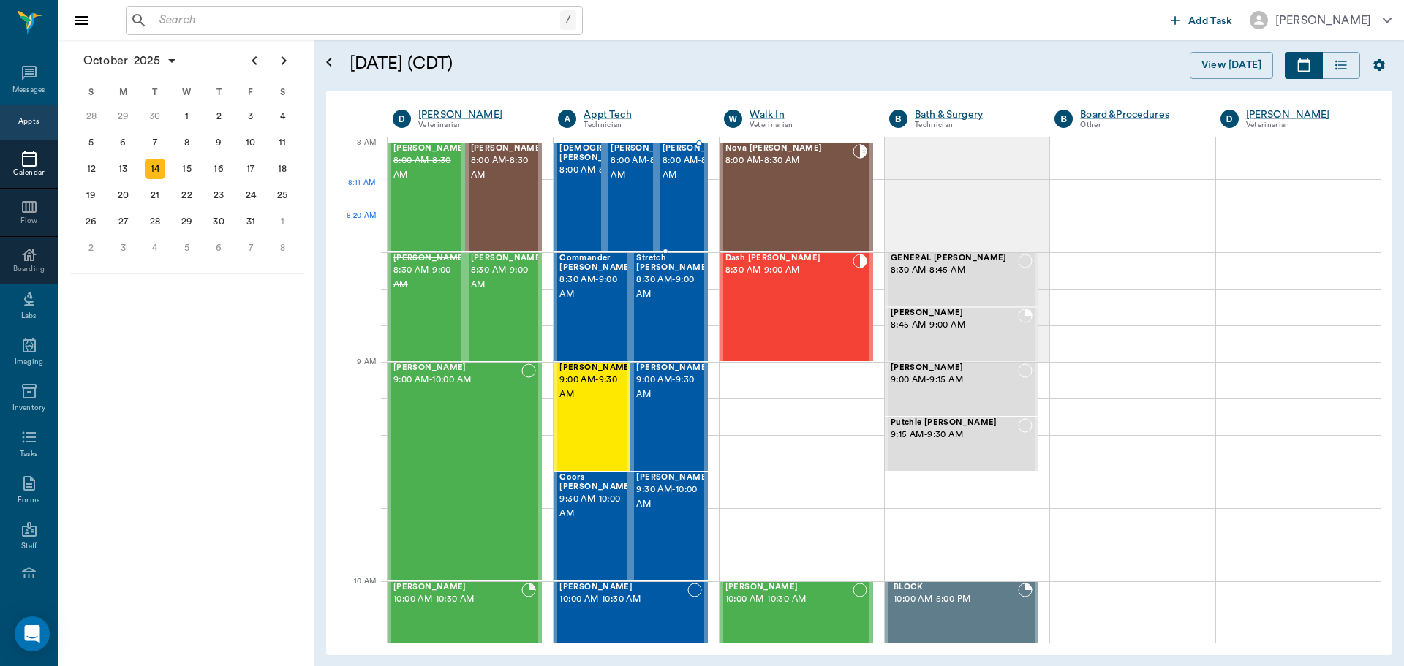
click at [675, 224] on div "Delilah Horsley 8:00 AM - 8:30 AM" at bounding box center [698, 197] width 73 height 107
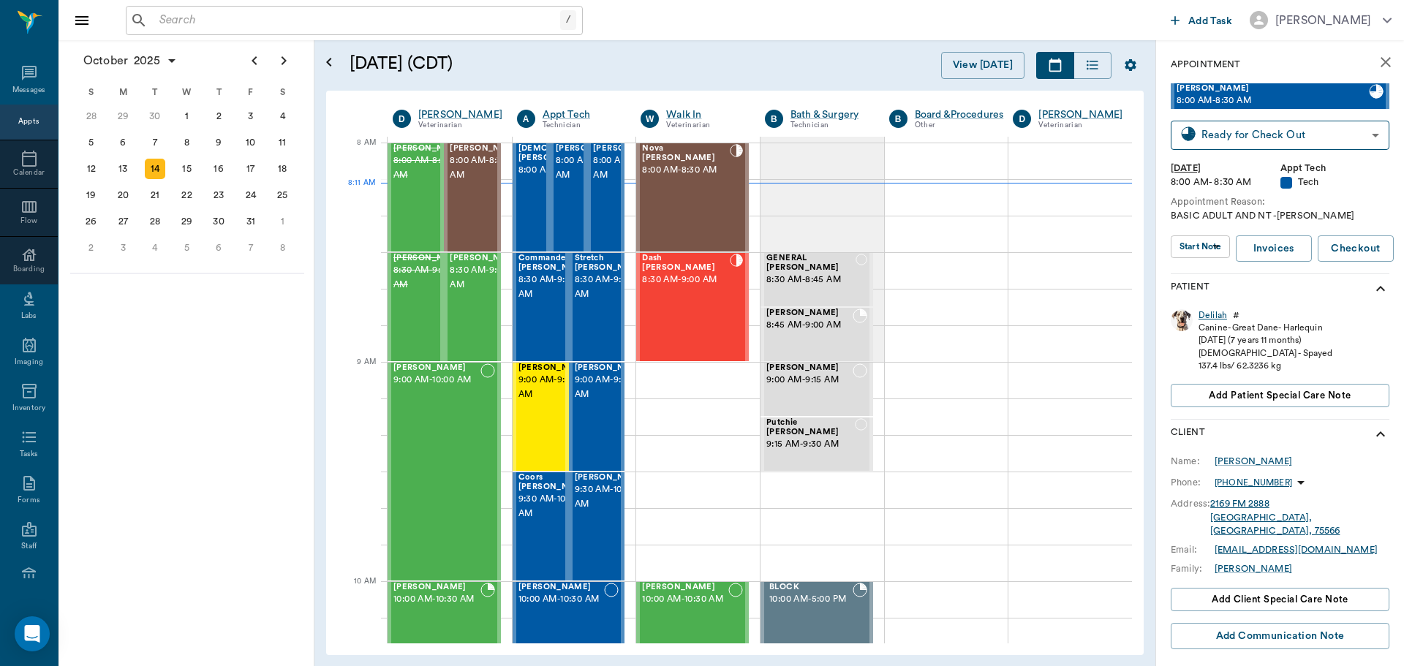
click at [1214, 317] on div "Delilah" at bounding box center [1212, 315] width 29 height 12
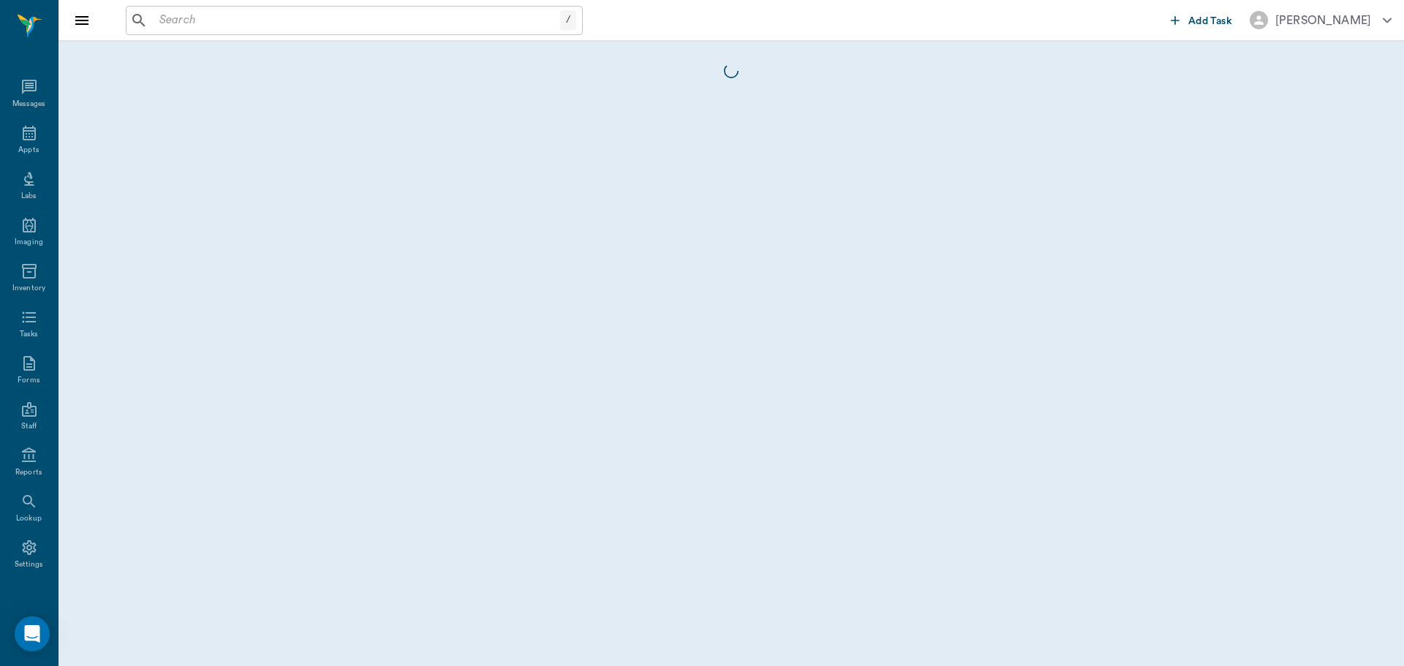
scroll to position [7, 0]
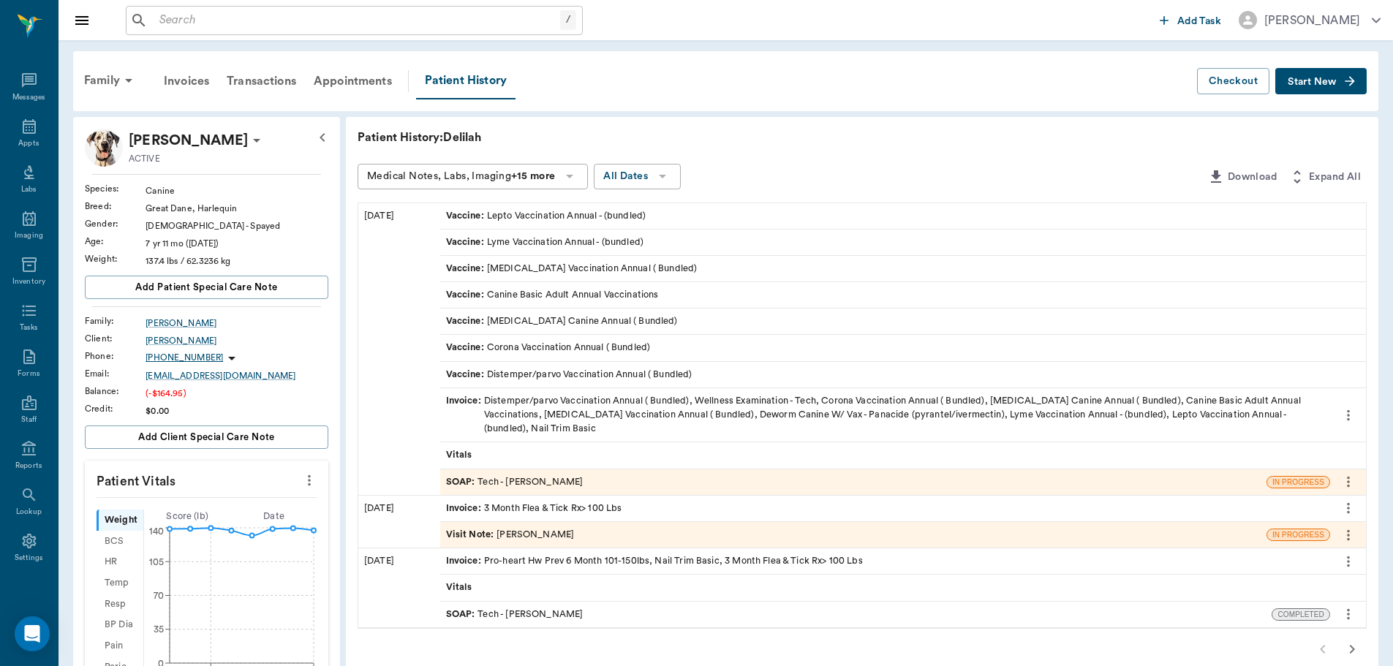
click at [519, 481] on div "SOAP : Tech - Hunter Graves" at bounding box center [514, 482] width 137 height 14
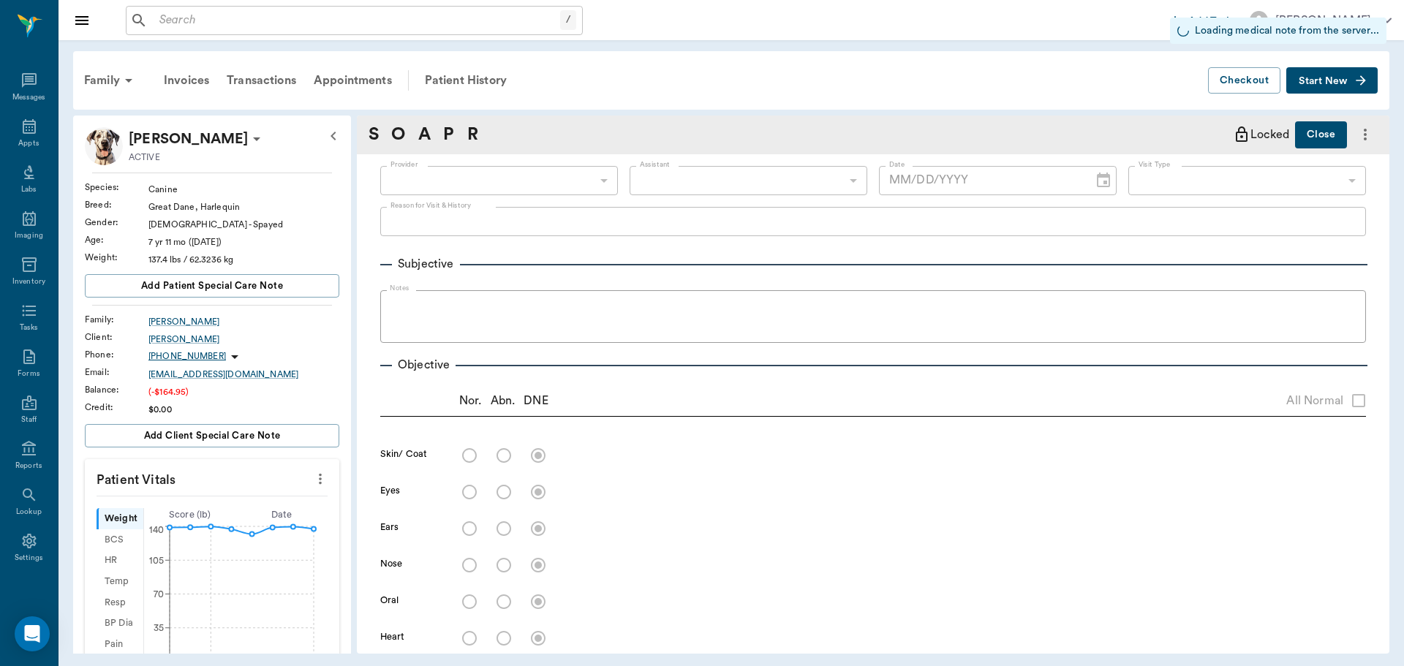
type input "682b670d8bdc6f7f8feef3db"
type input "63ec2f075fda476ae8351a4c"
type input "65d2be4f46e3a538d89b8c1a"
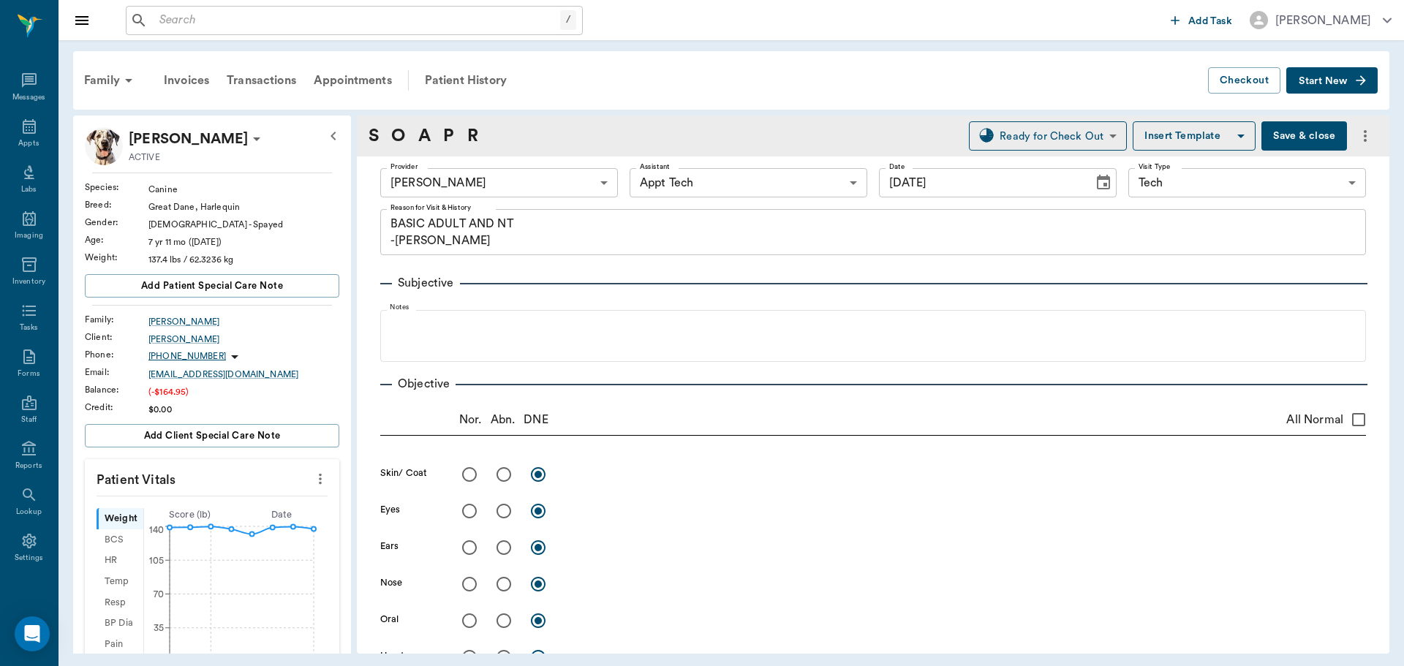
type input "[DATE]"
type textarea "BASIC ADULT AND NT -LORY"
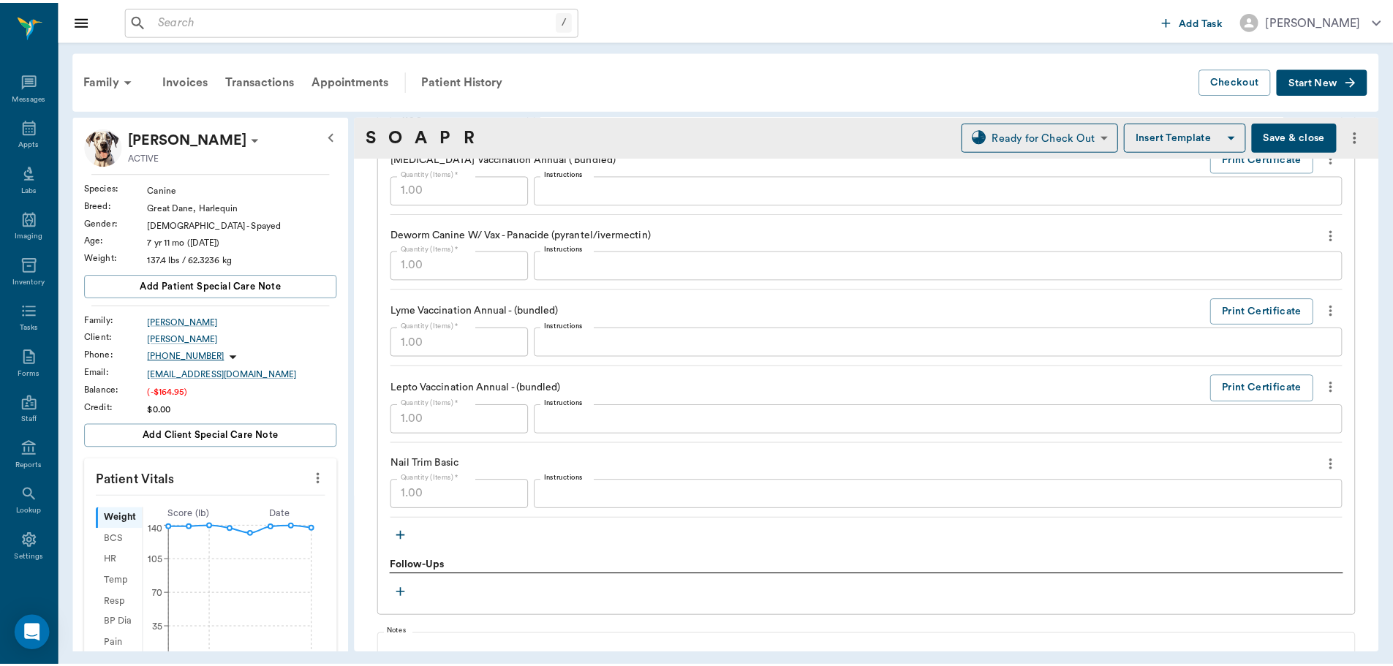
scroll to position [1678, 0]
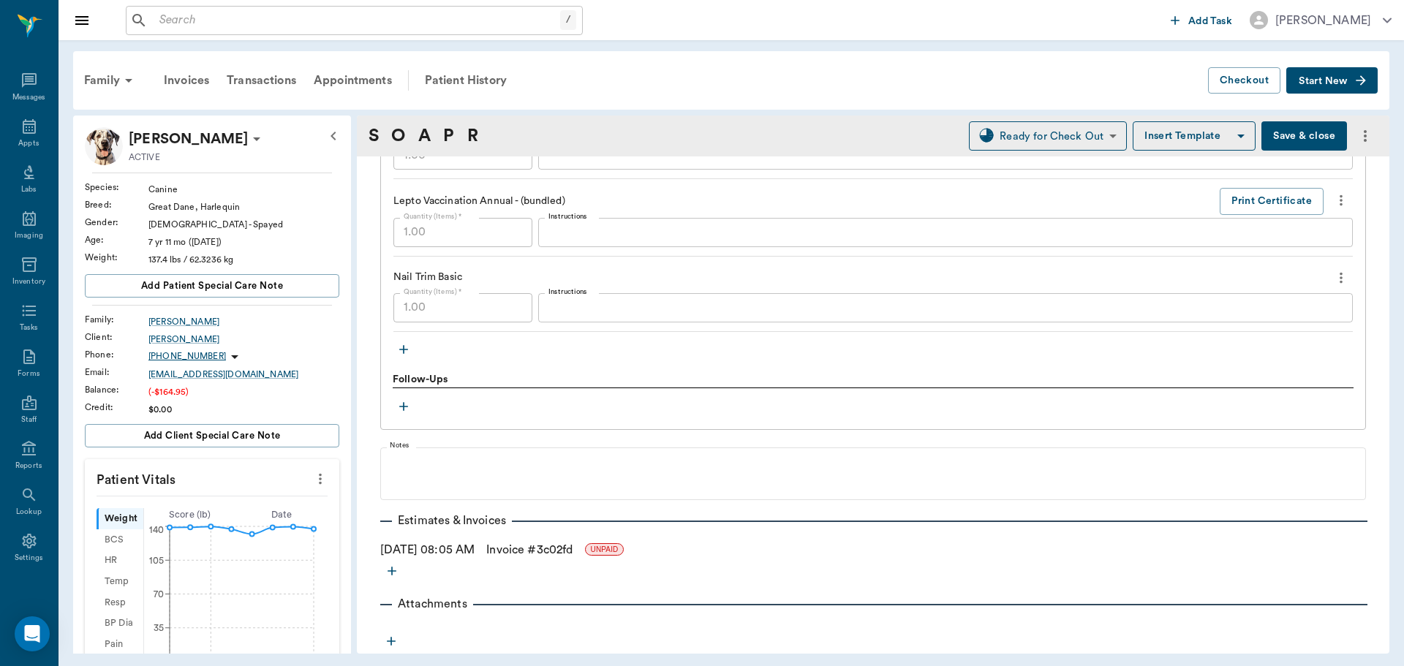
click at [562, 545] on link "Invoice # 3c02fd" at bounding box center [529, 550] width 86 height 18
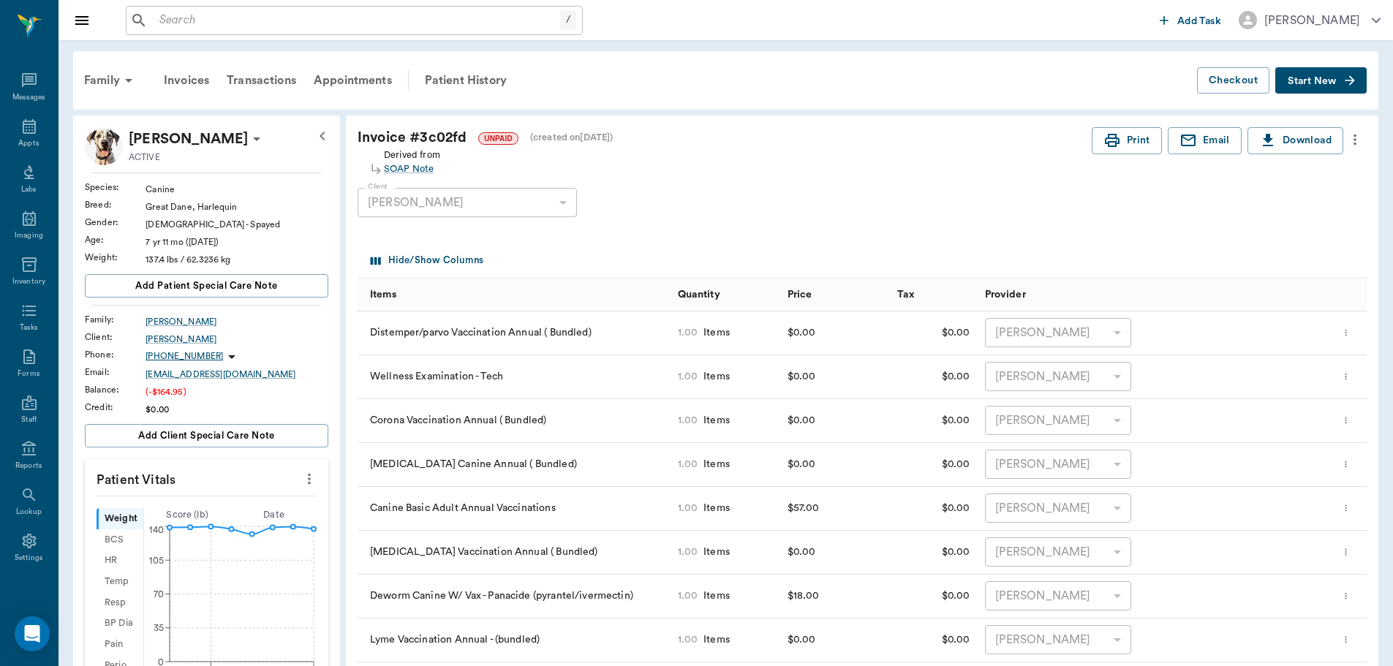
click at [1346, 336] on icon "more" at bounding box center [1344, 333] width 1 height 7
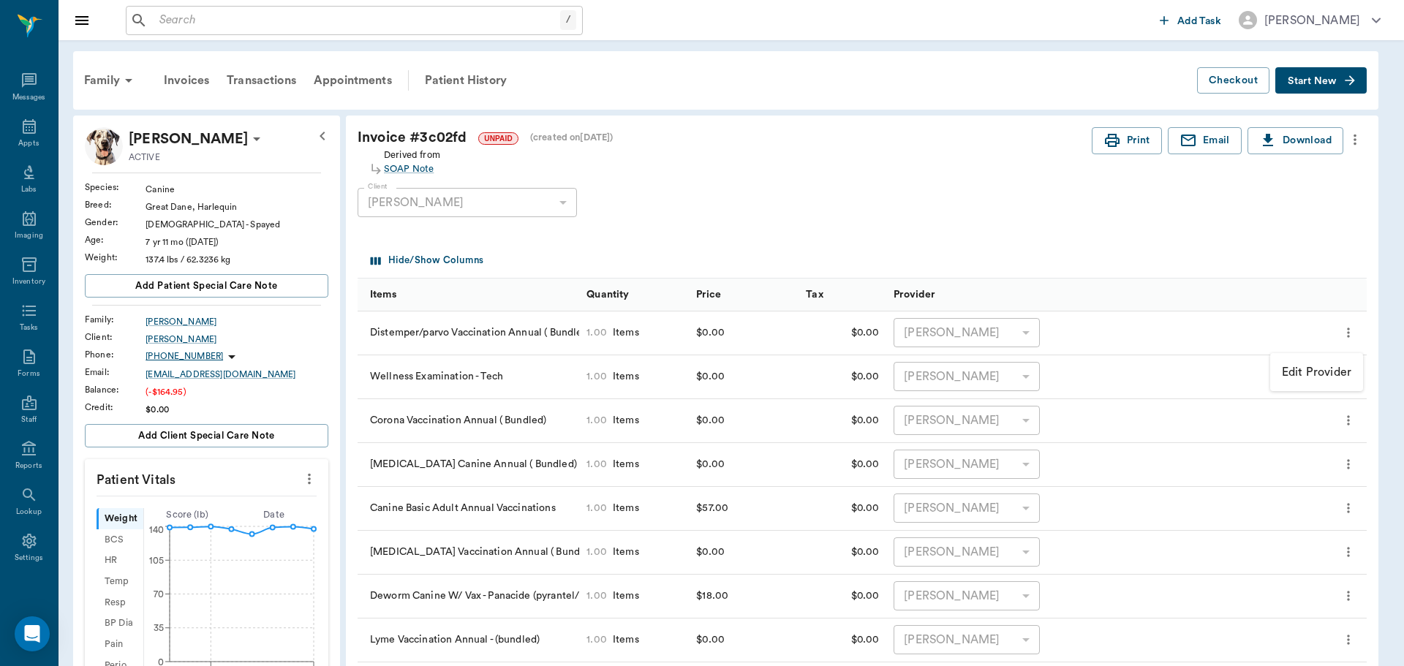
click at [1340, 376] on p "Edit Provider" at bounding box center [1316, 372] width 69 height 18
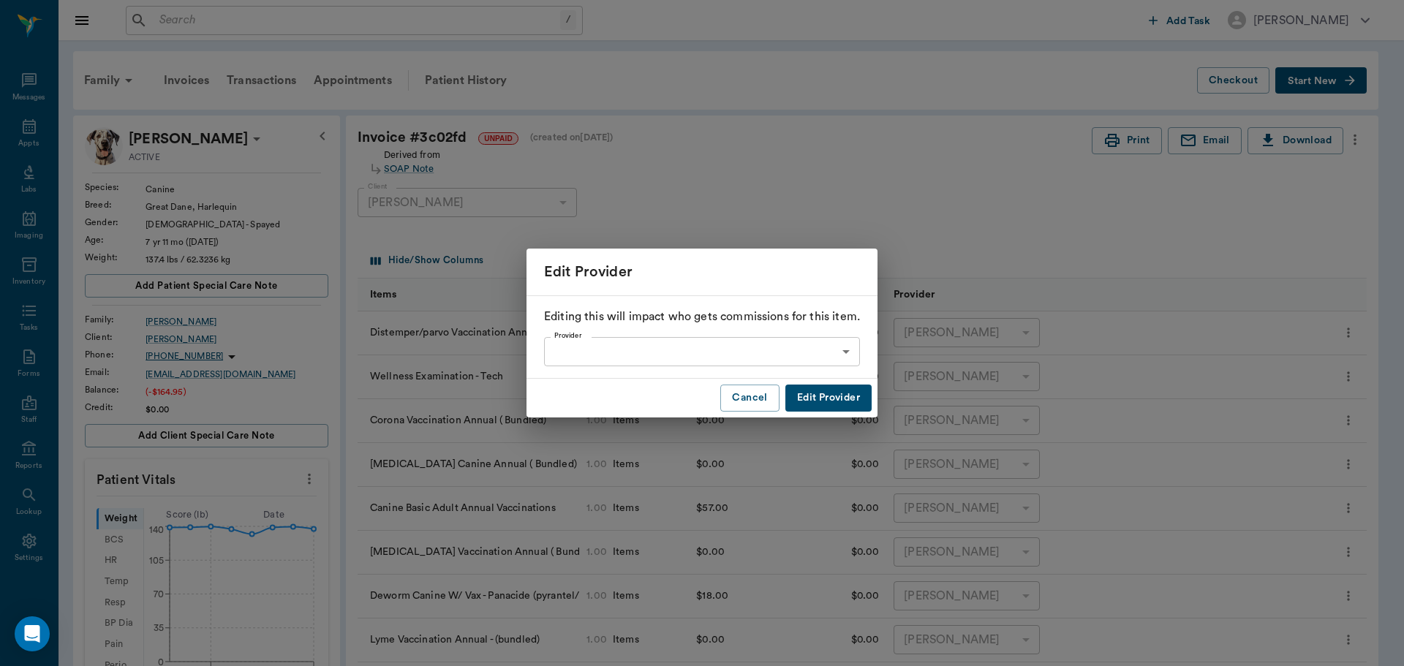
click at [723, 349] on body "/ ​ Add Task Dr. Bert Ellsworth Nectar Messages Appts Labs Imaging Inventory Ta…" at bounding box center [702, 633] width 1404 height 1266
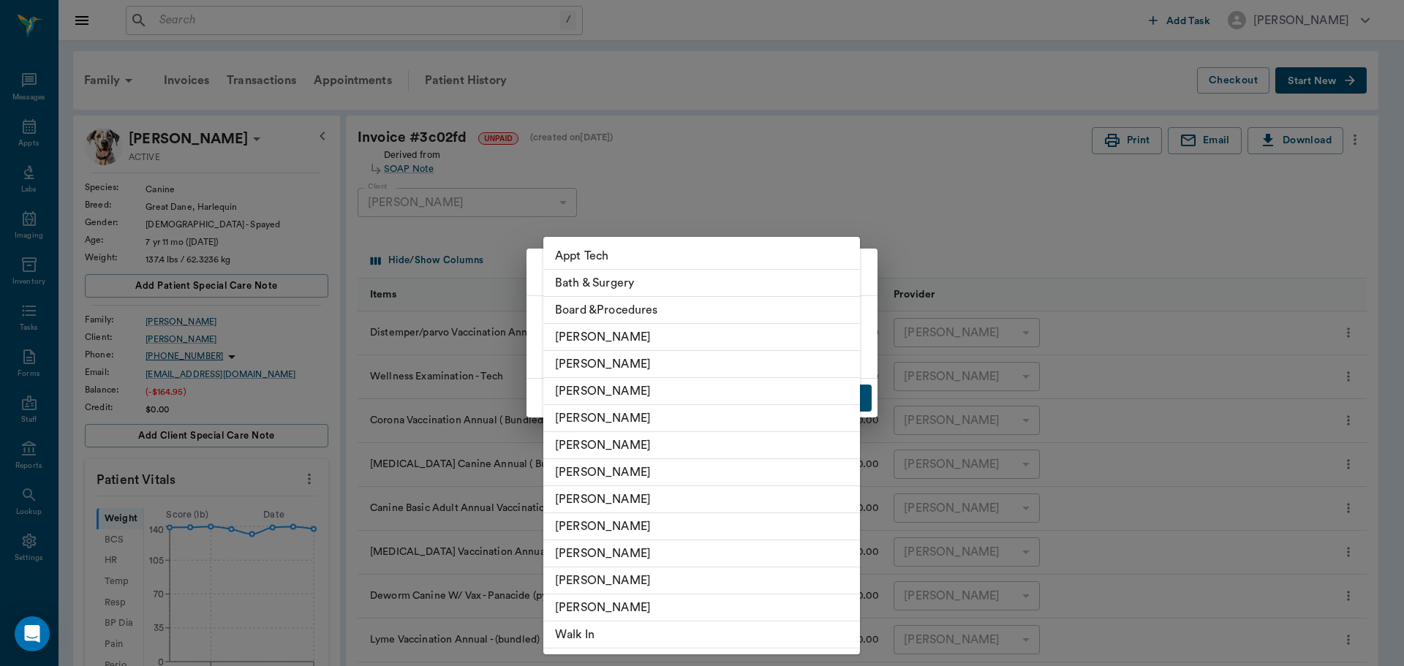
click at [647, 394] on li "[PERSON_NAME]" at bounding box center [701, 391] width 317 height 27
type input "none-642ef10e332a41444de2bad1"
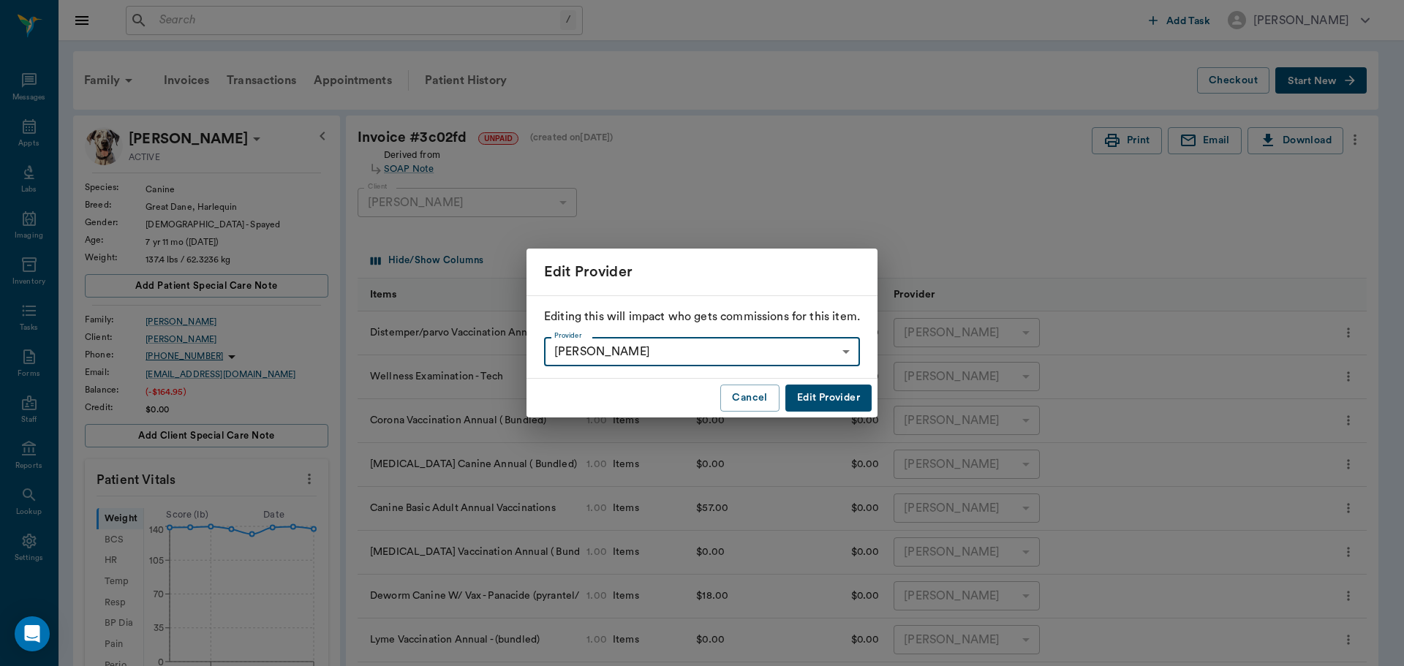
click at [817, 395] on button "Edit Provider" at bounding box center [828, 398] width 86 height 27
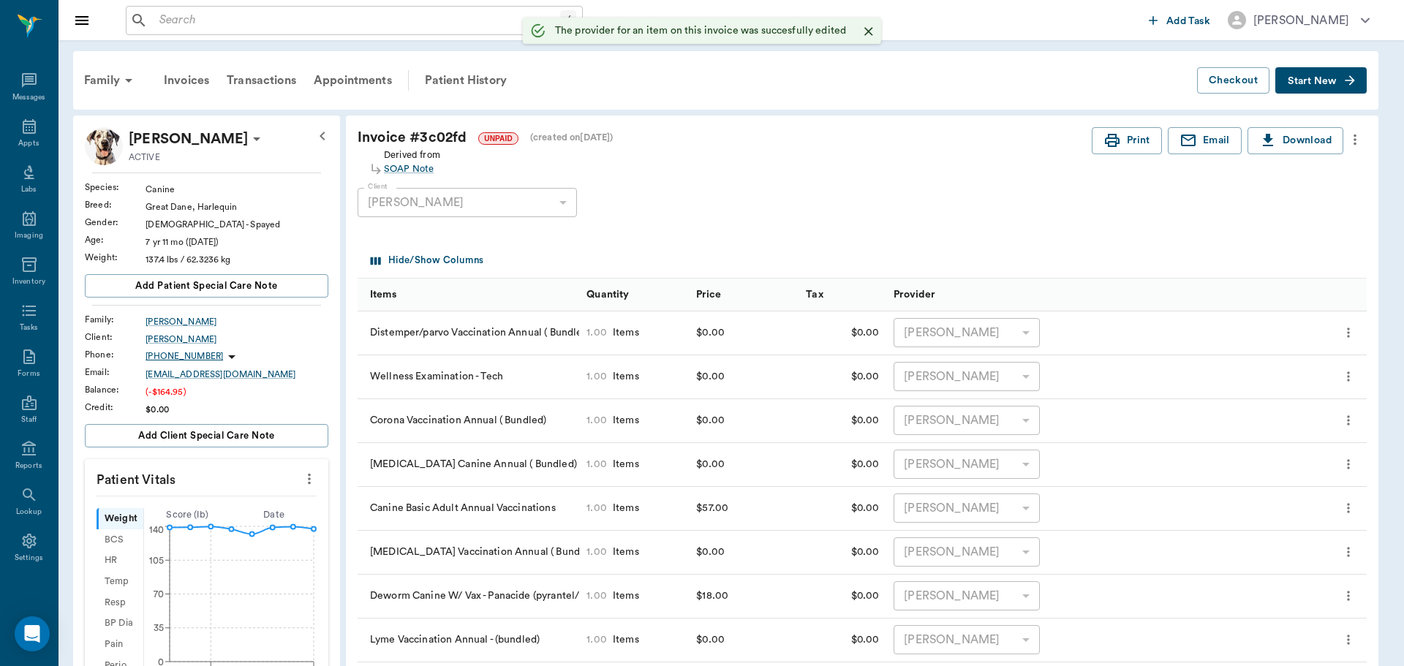
type input "none-642ef10e332a41444de2bad1"
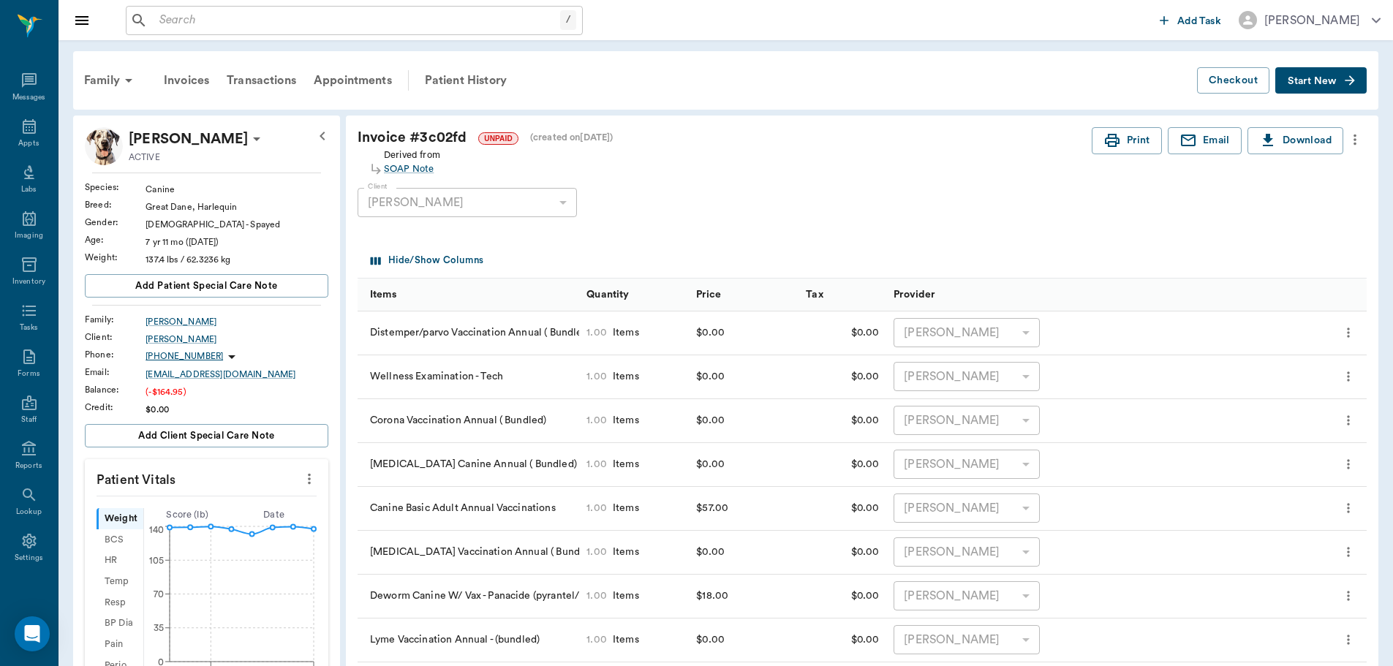
click at [1357, 137] on icon "more" at bounding box center [1355, 140] width 16 height 18
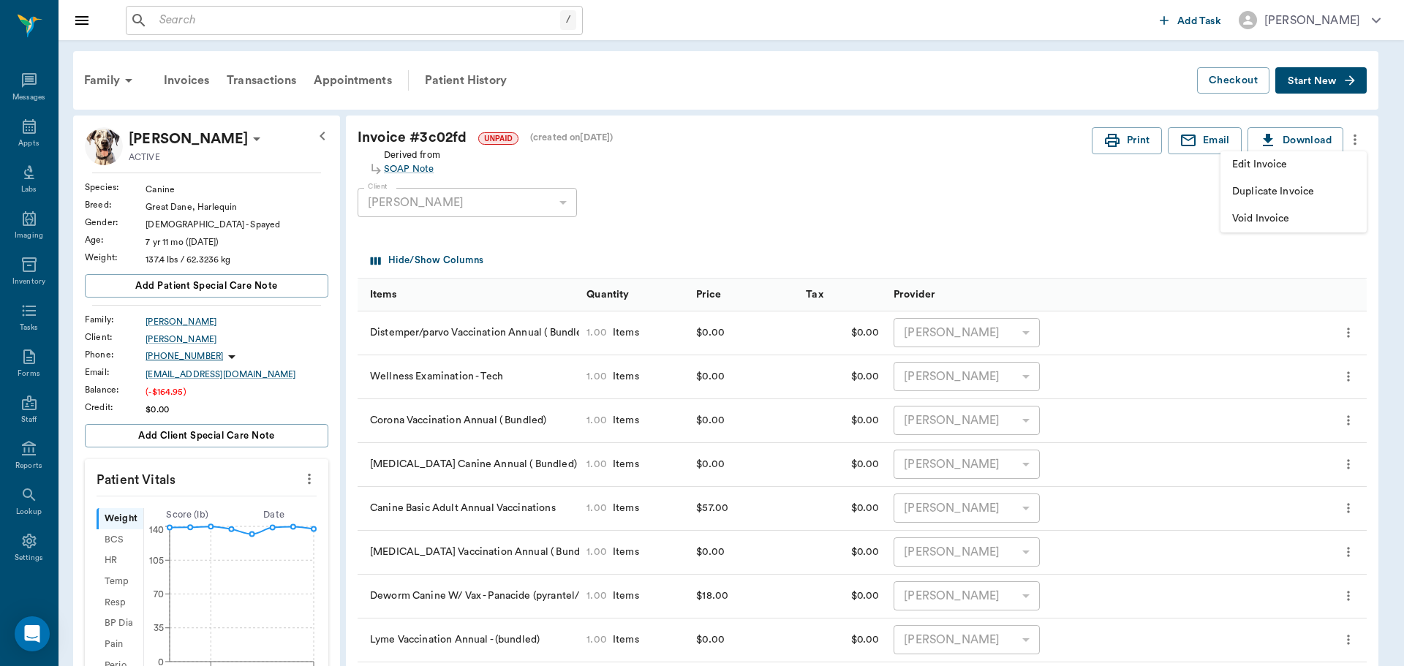
click at [970, 281] on div at bounding box center [702, 333] width 1404 height 666
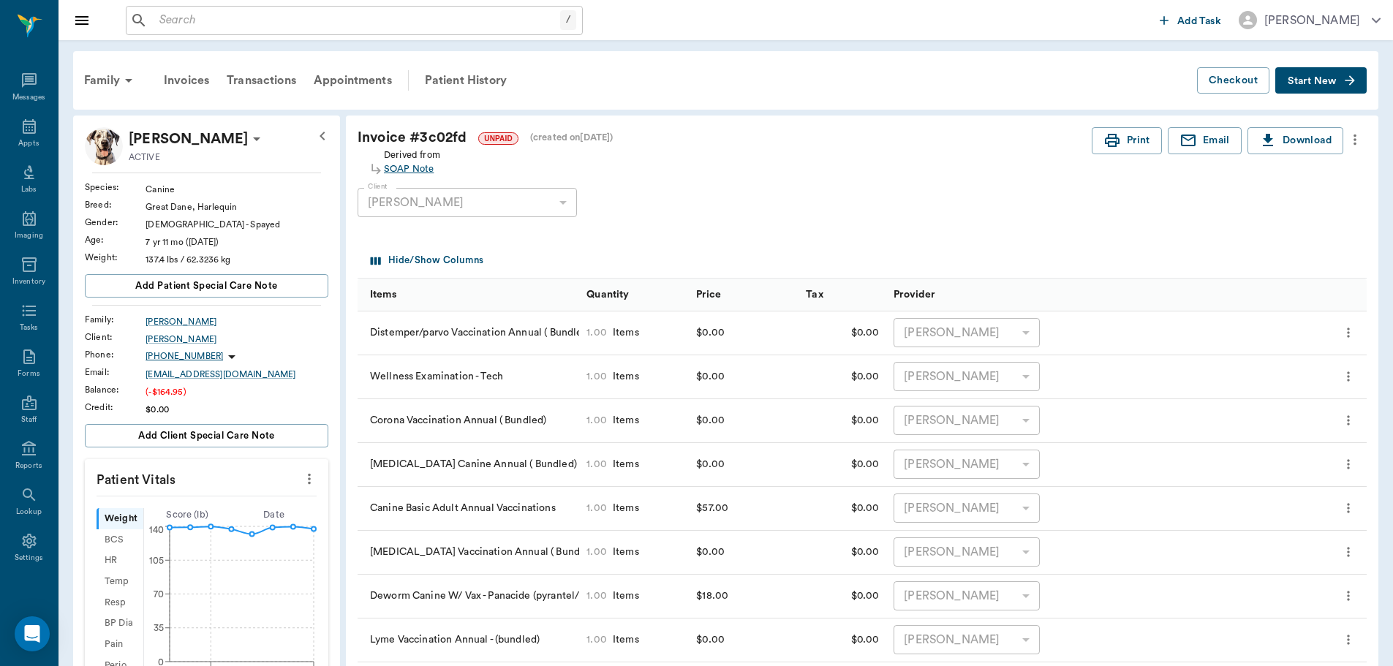
click at [416, 168] on div "SOAP Note" at bounding box center [412, 169] width 56 height 14
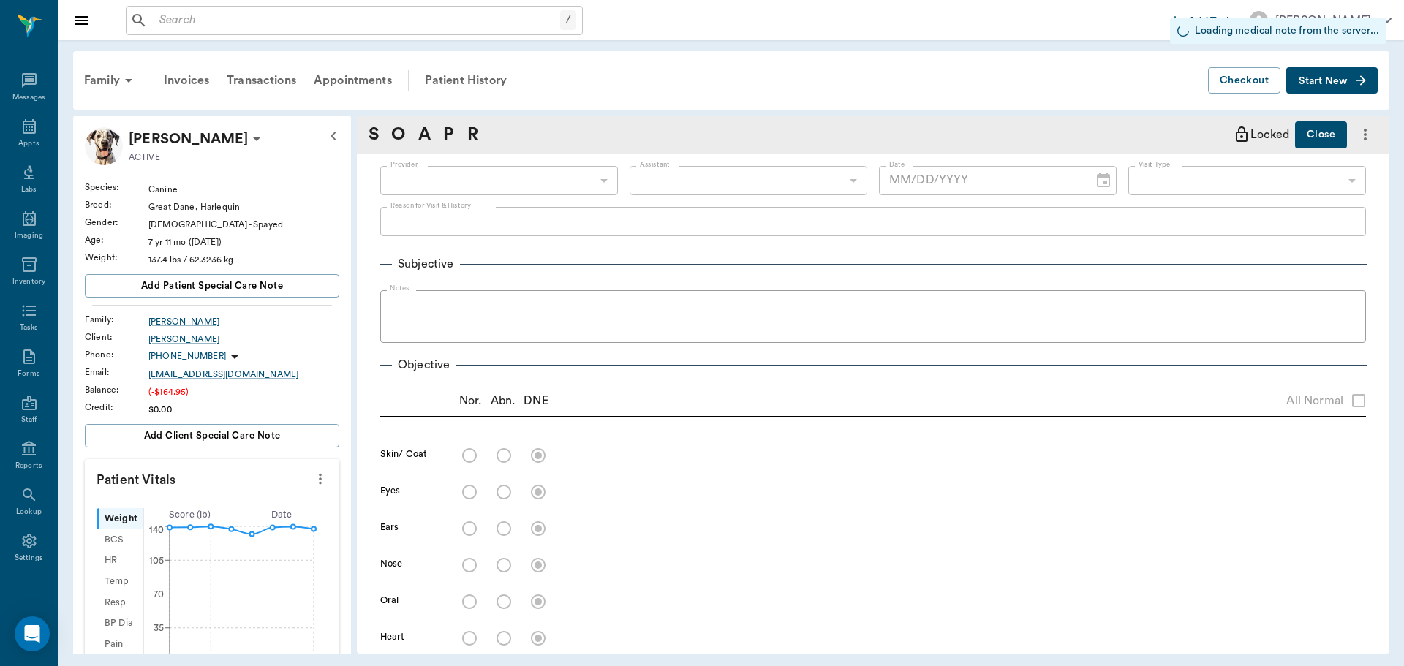
type input "682b670d8bdc6f7f8feef3db"
type input "63ec2f075fda476ae8351a4c"
type input "65d2be4f46e3a538d89b8c1a"
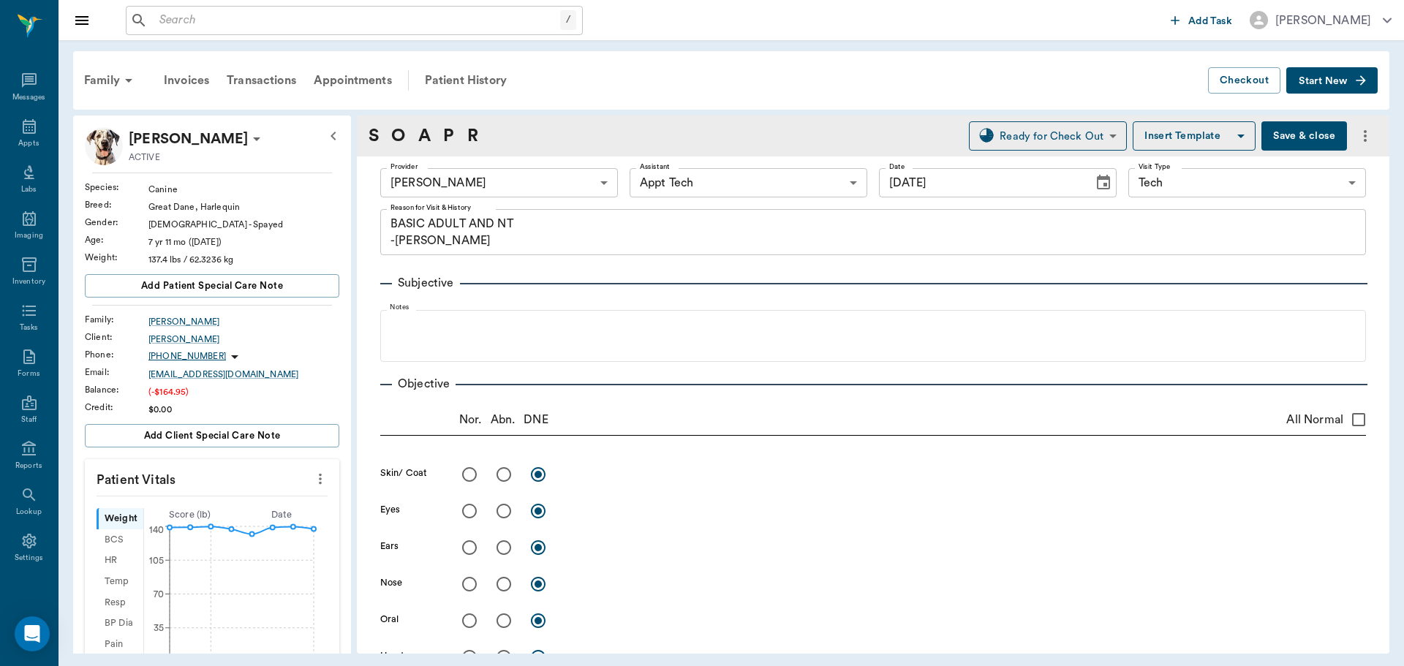
type input "[DATE]"
type textarea "BASIC ADULT AND NT -LORY"
click at [553, 186] on body "/ ​ Add Task Dr. Bert Ellsworth Nectar Messages Appts Labs Imaging Inventory Ta…" at bounding box center [702, 333] width 1404 height 666
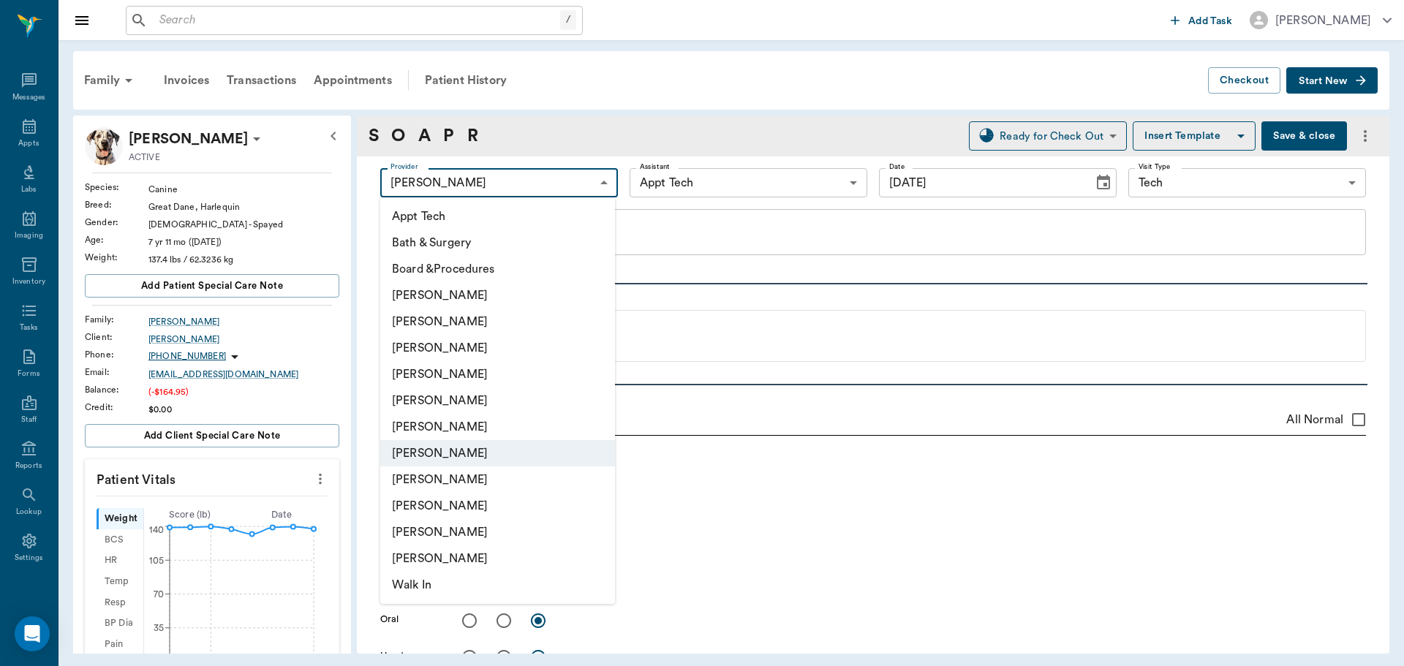
click at [492, 350] on li "[PERSON_NAME]" at bounding box center [497, 348] width 235 height 26
type input "642ef10e332a41444de2bad1"
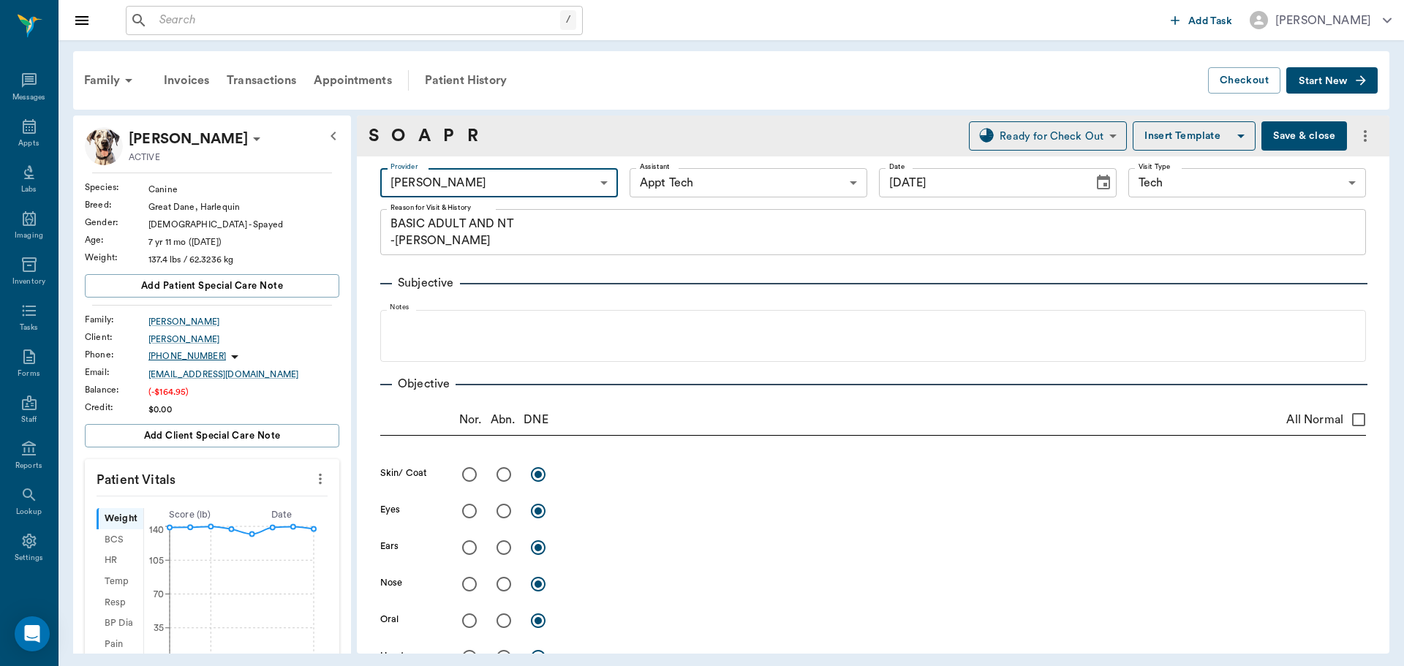
click at [745, 190] on body "/ ​ Add Task Dr. Bert Ellsworth Nectar Messages Appts Labs Imaging Inventory Ta…" at bounding box center [702, 333] width 1404 height 666
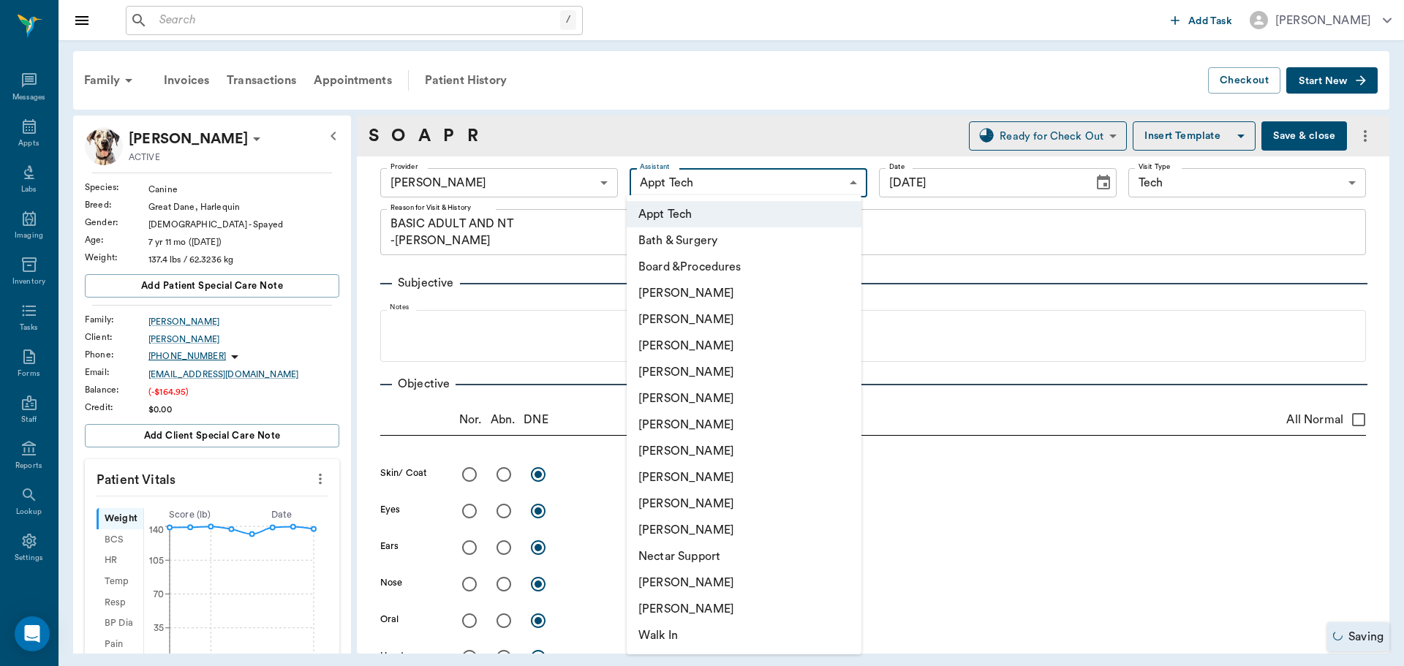
click at [678, 580] on li "[PERSON_NAME]" at bounding box center [744, 582] width 235 height 26
type input "6740bf97de10e07744acf1eb"
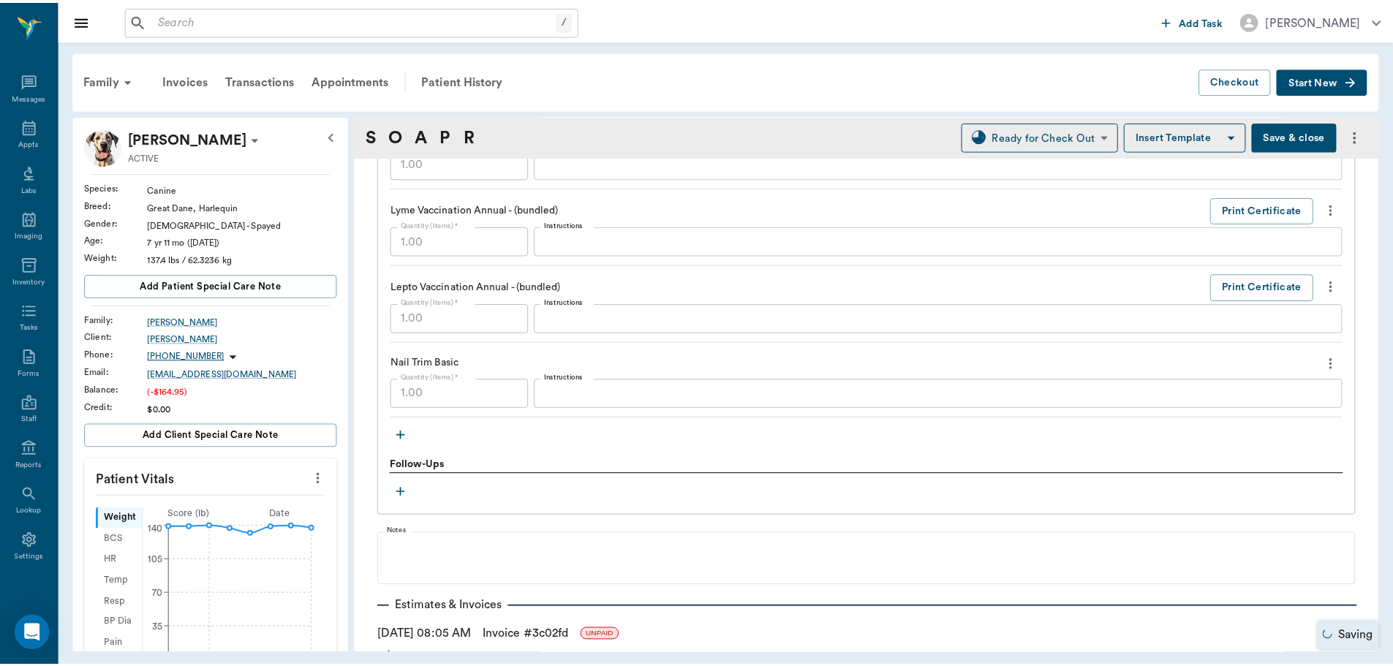
scroll to position [1678, 0]
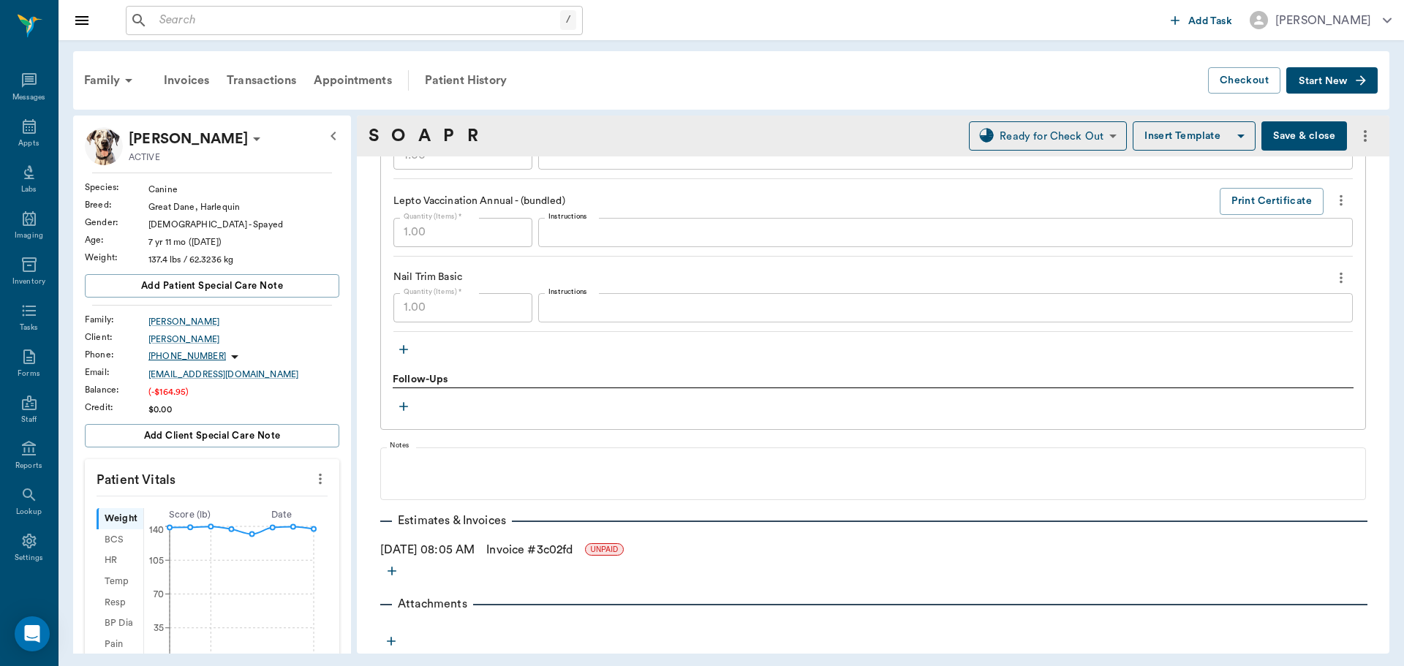
click at [572, 545] on link "Invoice # 3c02fd" at bounding box center [529, 550] width 86 height 18
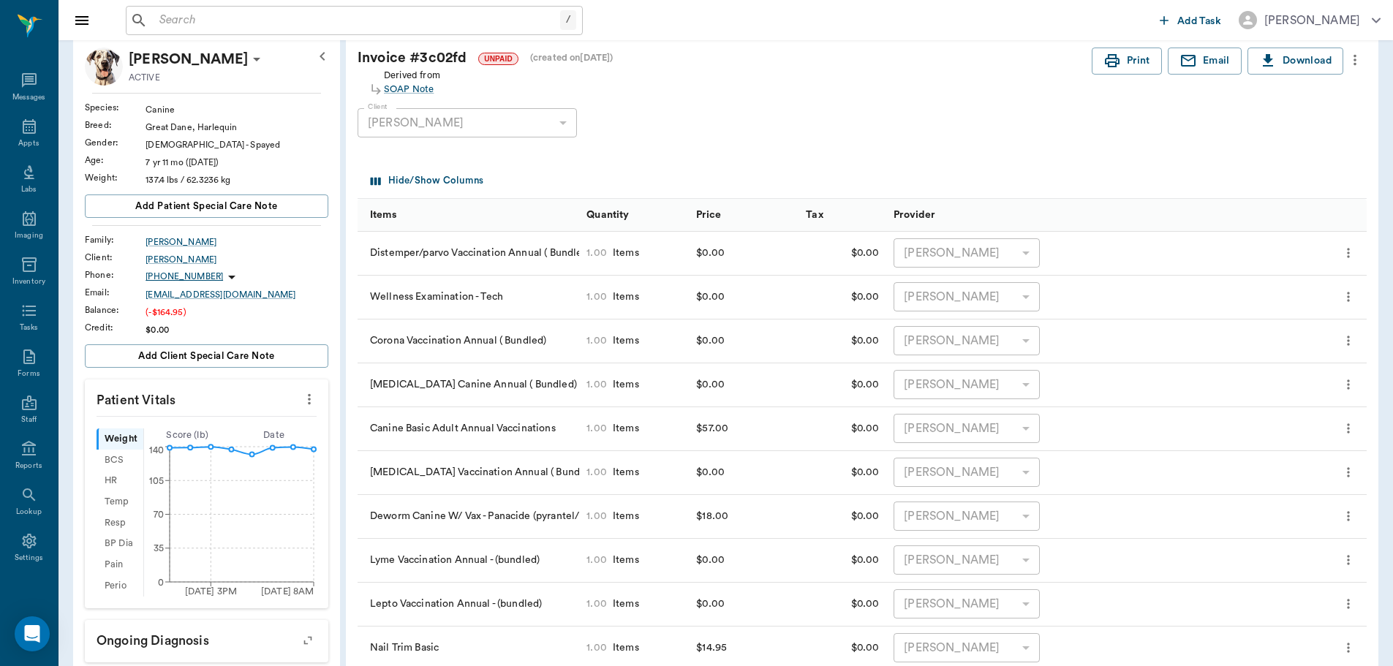
scroll to position [146, 0]
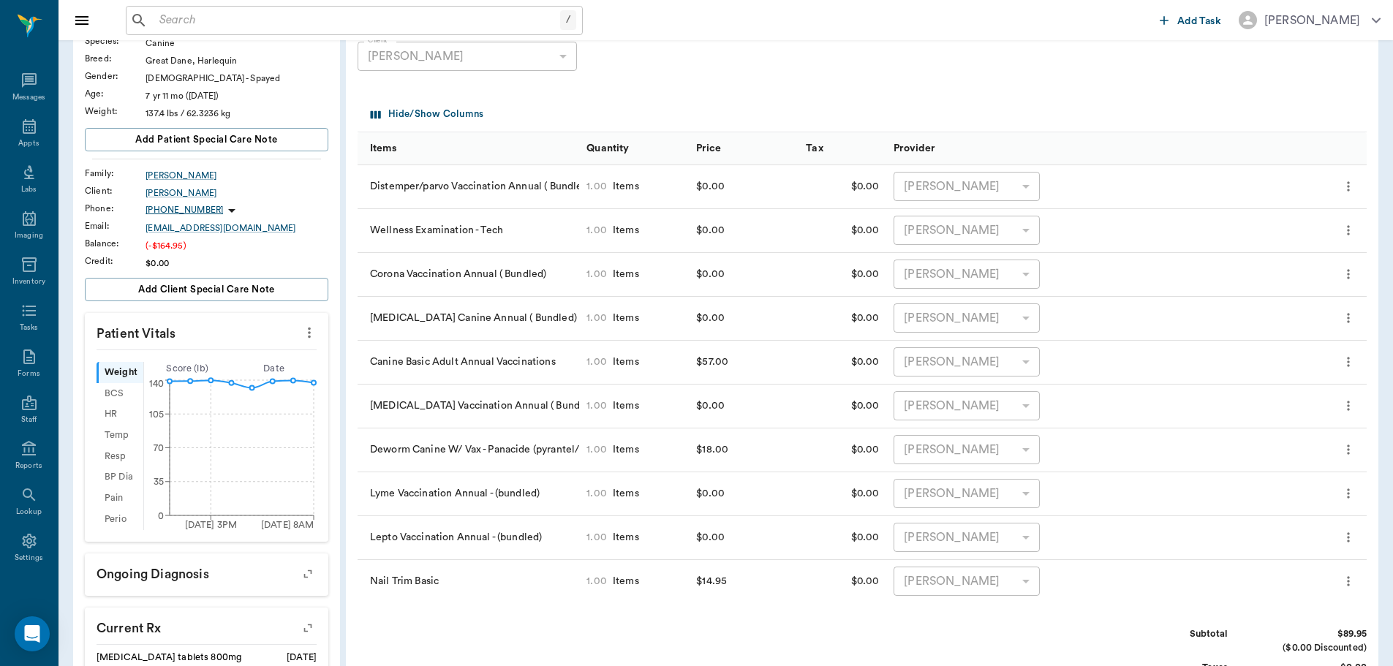
click at [1352, 232] on icon "more" at bounding box center [1348, 231] width 15 height 18
click at [1316, 264] on p "Edit Provider" at bounding box center [1316, 270] width 69 height 18
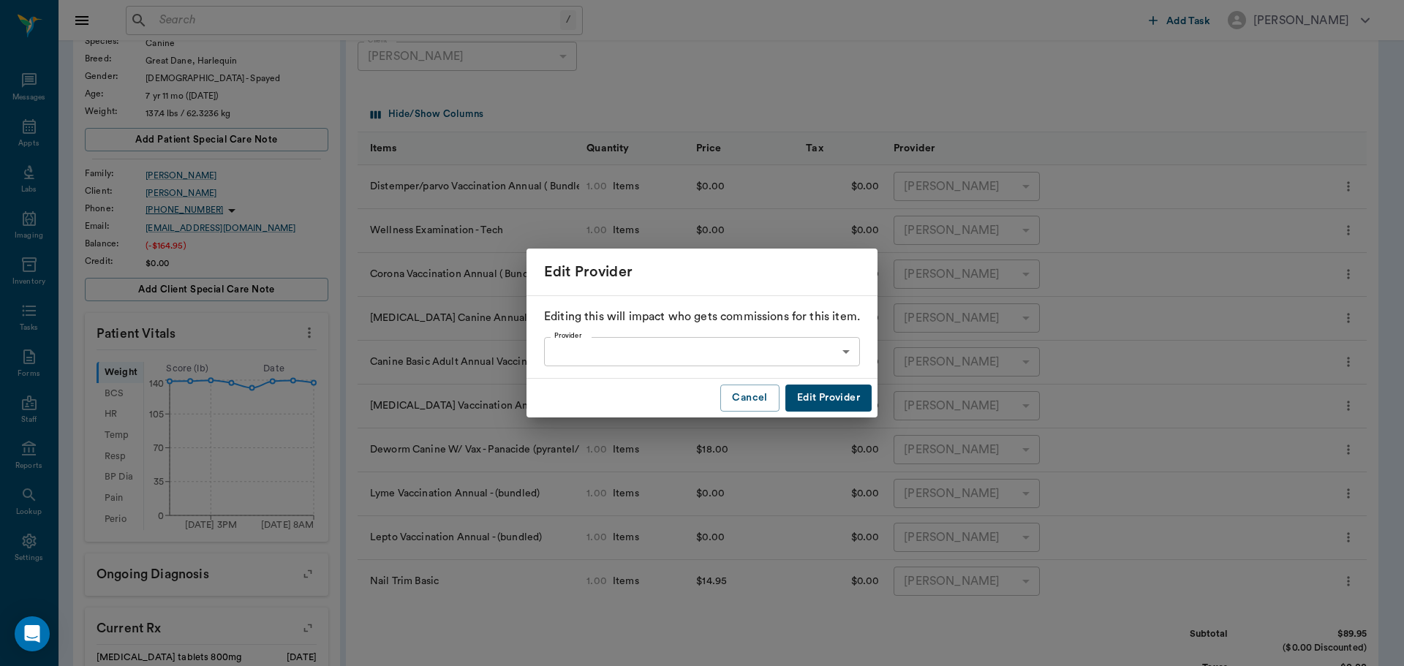
click at [805, 355] on body "/ ​ Add Task Dr. Bert Ellsworth Nectar Messages Appts Labs Imaging Inventory Ta…" at bounding box center [702, 487] width 1404 height 1266
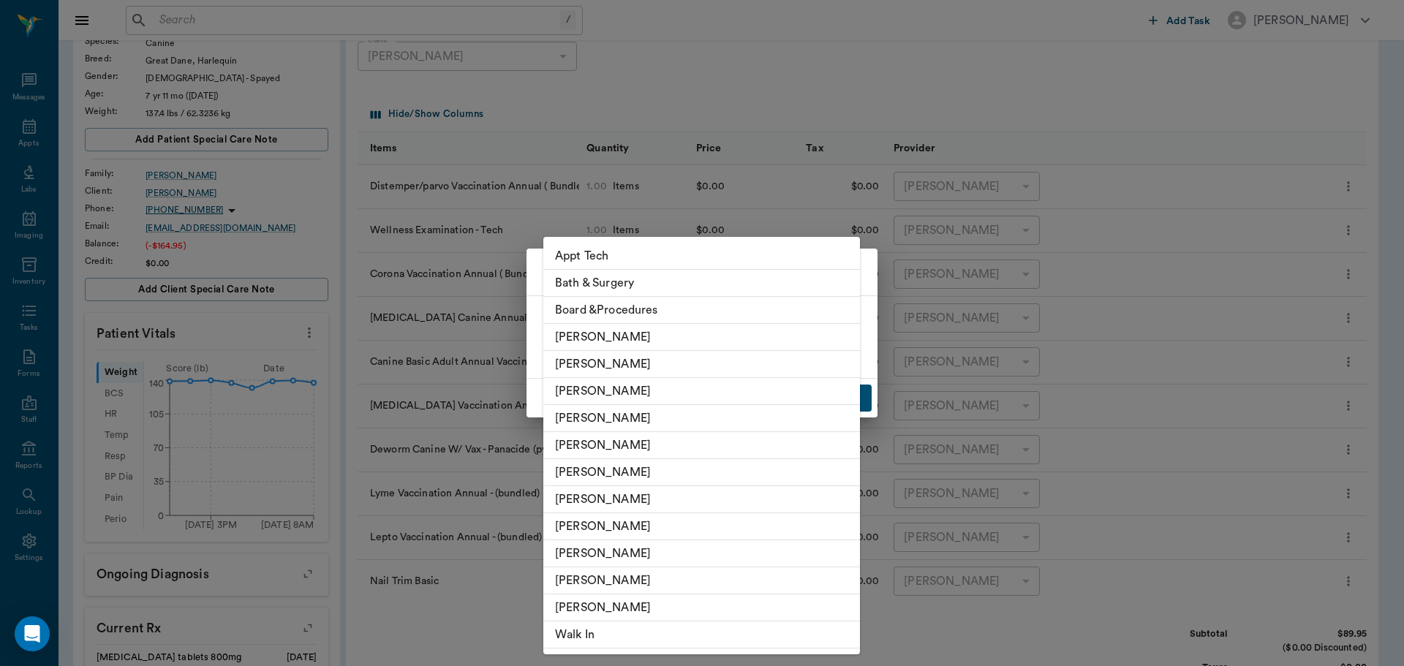
click at [651, 389] on li "[PERSON_NAME]" at bounding box center [701, 391] width 317 height 27
type input "none-642ef10e332a41444de2bad1"
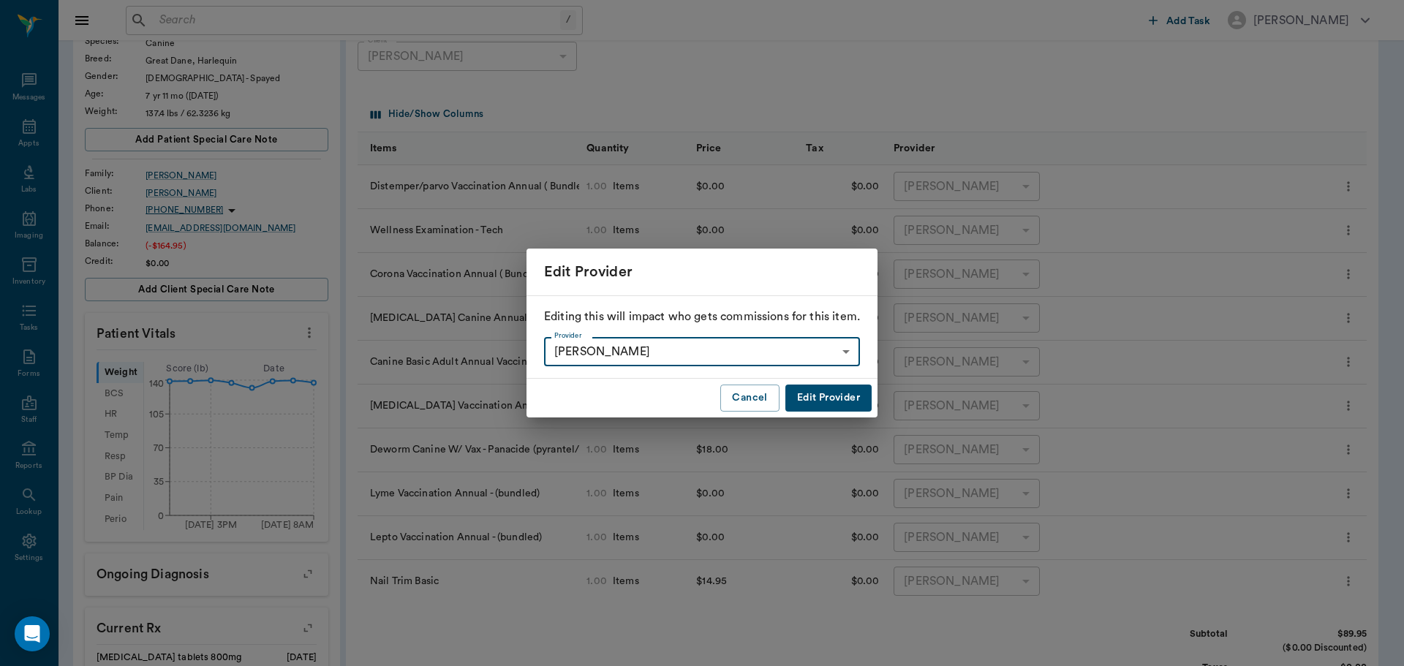
click at [833, 398] on button "Edit Provider" at bounding box center [828, 398] width 86 height 27
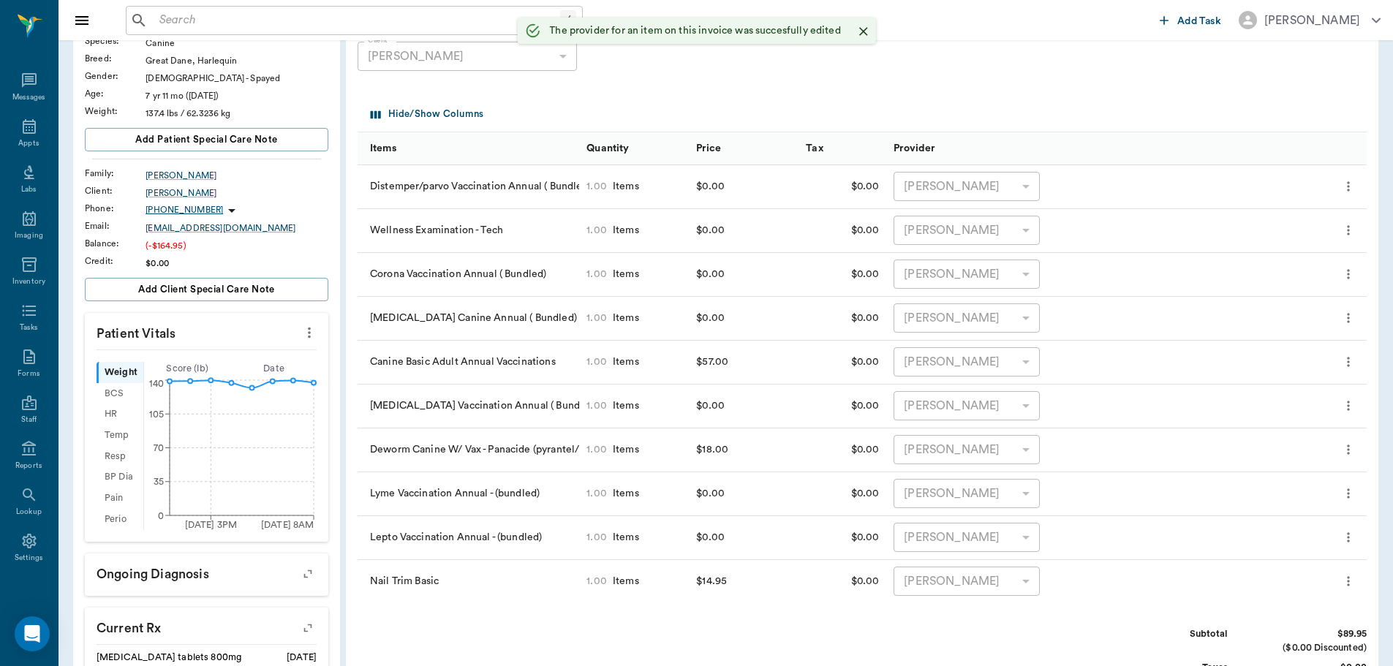
type input "none-642ef10e332a41444de2bad1"
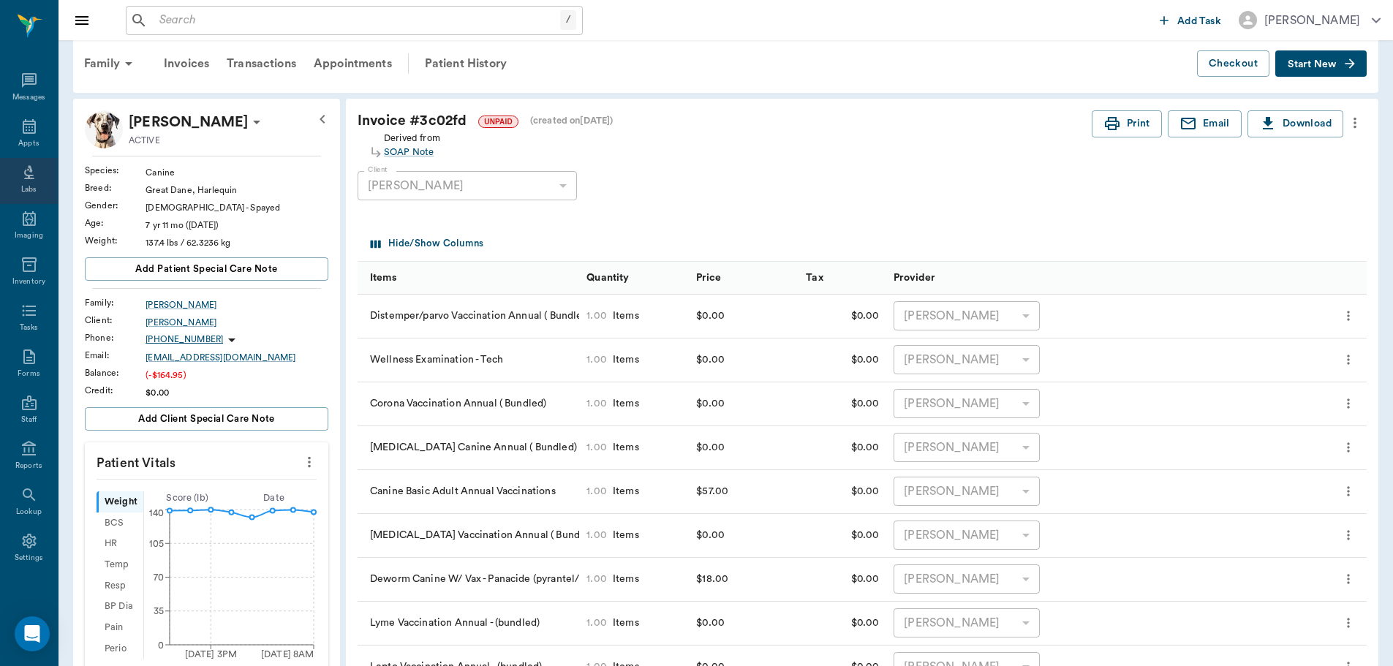
scroll to position [15, 0]
click at [11, 121] on div "Appts" at bounding box center [29, 135] width 58 height 46
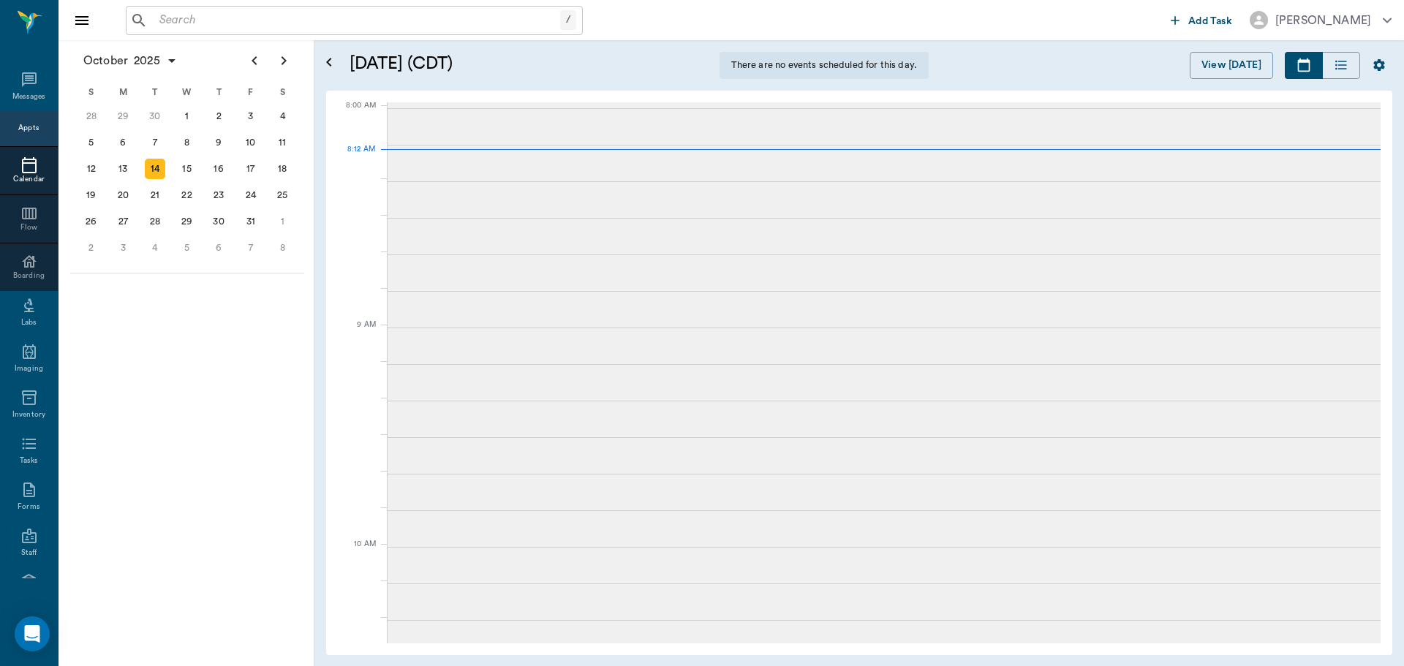
scroll to position [7, 0]
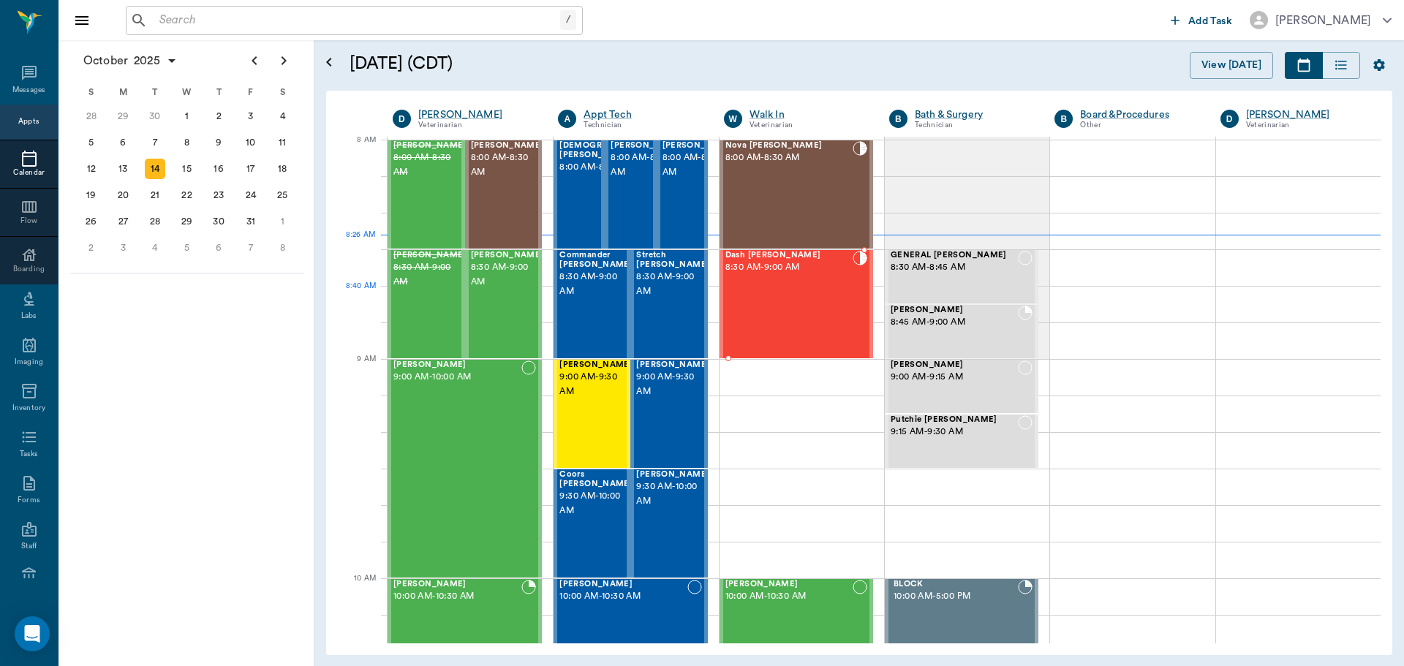
click at [774, 300] on div "Dash Gennings 8:30 AM - 9:00 AM" at bounding box center [788, 304] width 127 height 107
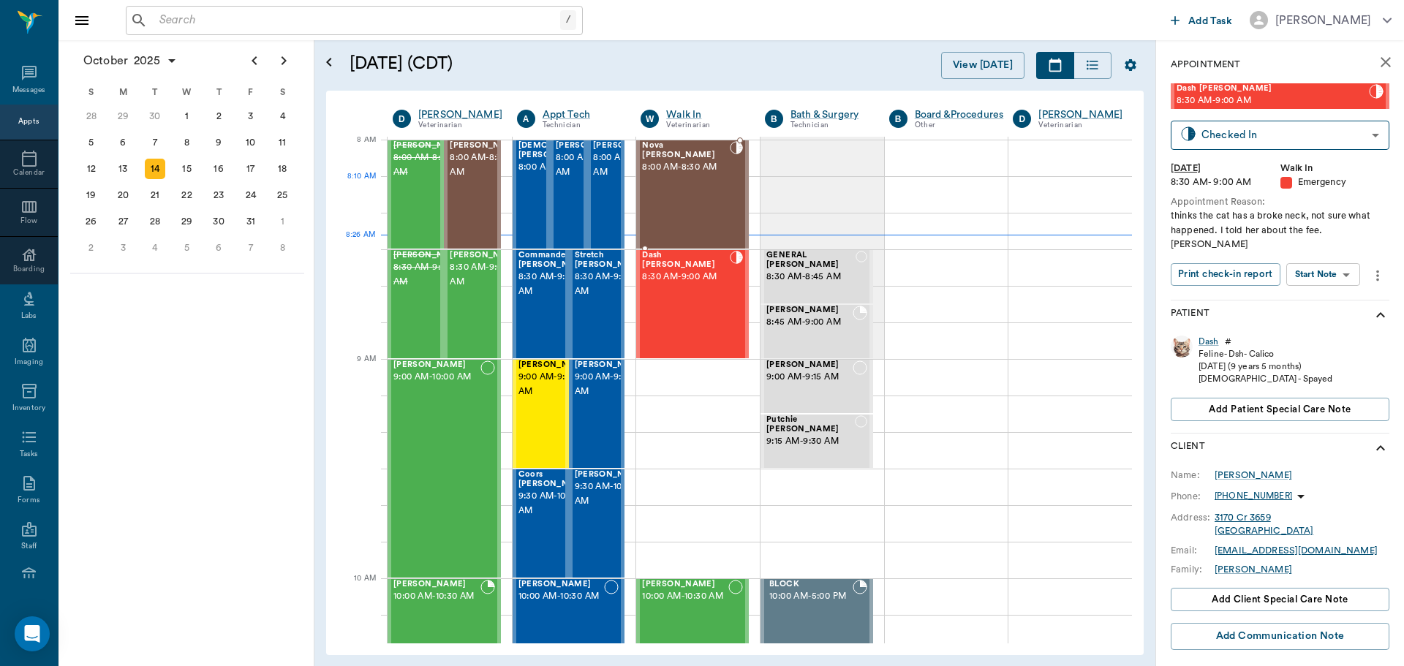
click at [700, 192] on div "Nova Dupree 8:00 AM - 8:30 AM" at bounding box center [686, 194] width 88 height 107
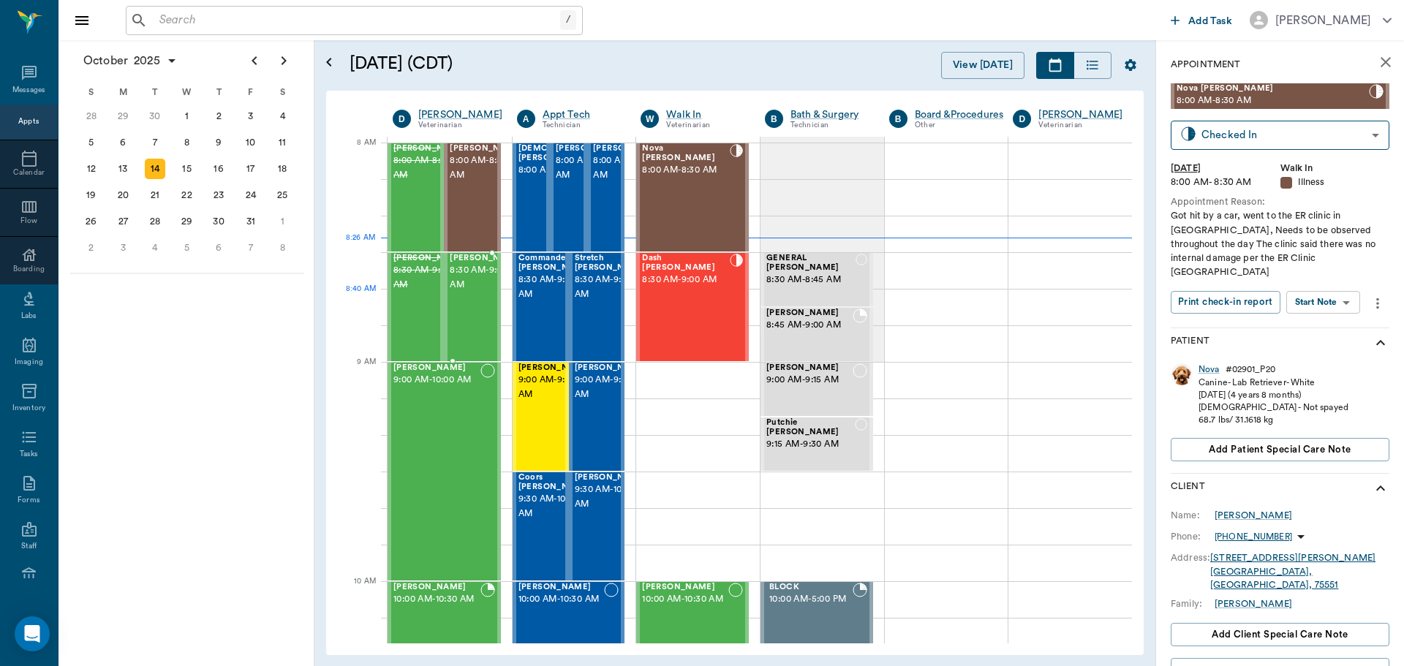
click at [466, 322] on div "Zoey Kay 8:30 AM - 9:00 AM" at bounding box center [486, 307] width 73 height 107
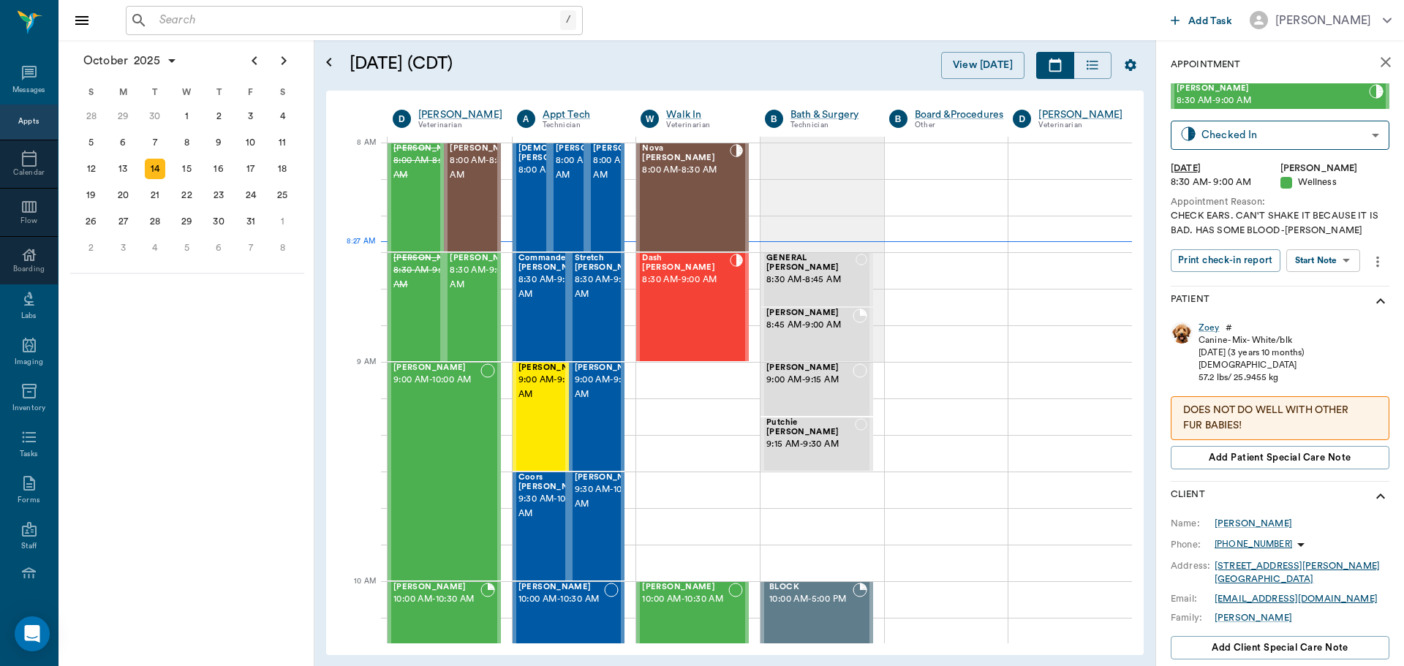
click at [1339, 260] on body "/ ​ Add Task Dr. Bert Ellsworth Nectar Messages Appts Calendar Flow Boarding La…" at bounding box center [702, 333] width 1404 height 666
click at [1237, 303] on div at bounding box center [702, 333] width 1404 height 666
click at [671, 176] on div "Nova Dupree 8:00 AM - 8:30 AM" at bounding box center [686, 197] width 88 height 107
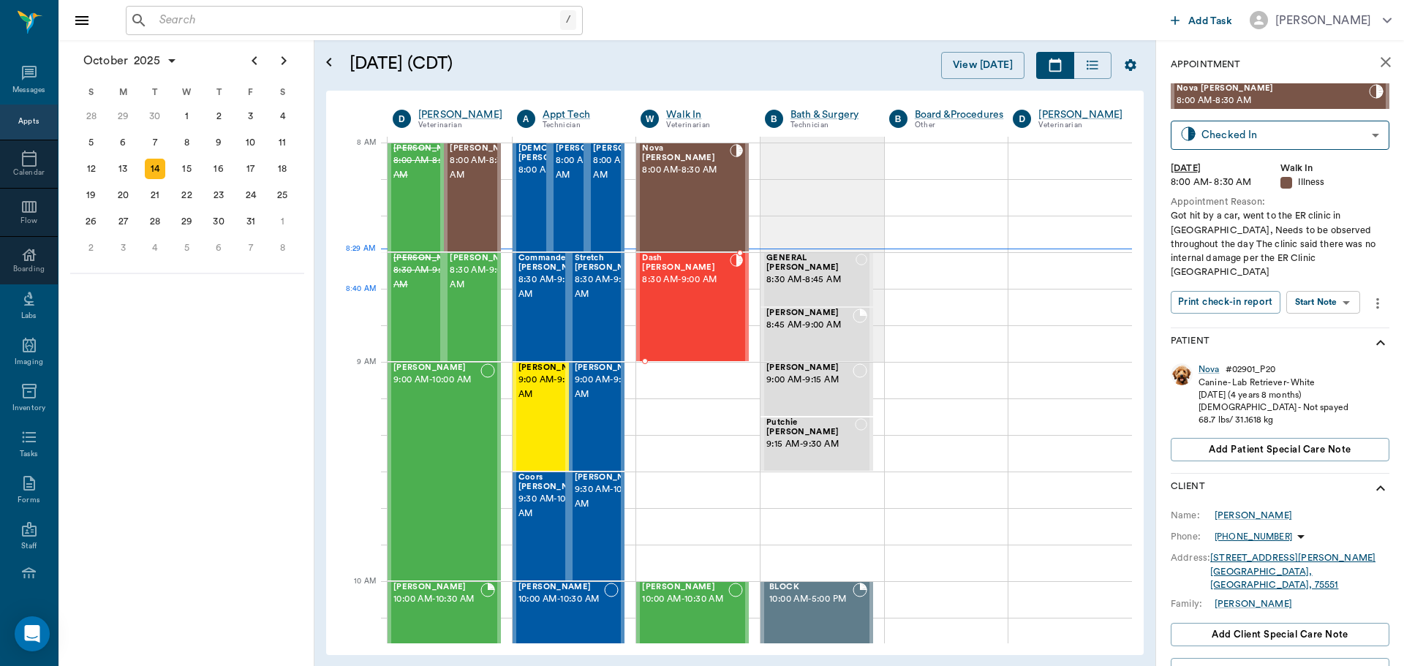
click at [700, 304] on div "Dash Gennings 8:30 AM - 9:00 AM" at bounding box center [685, 307] width 87 height 107
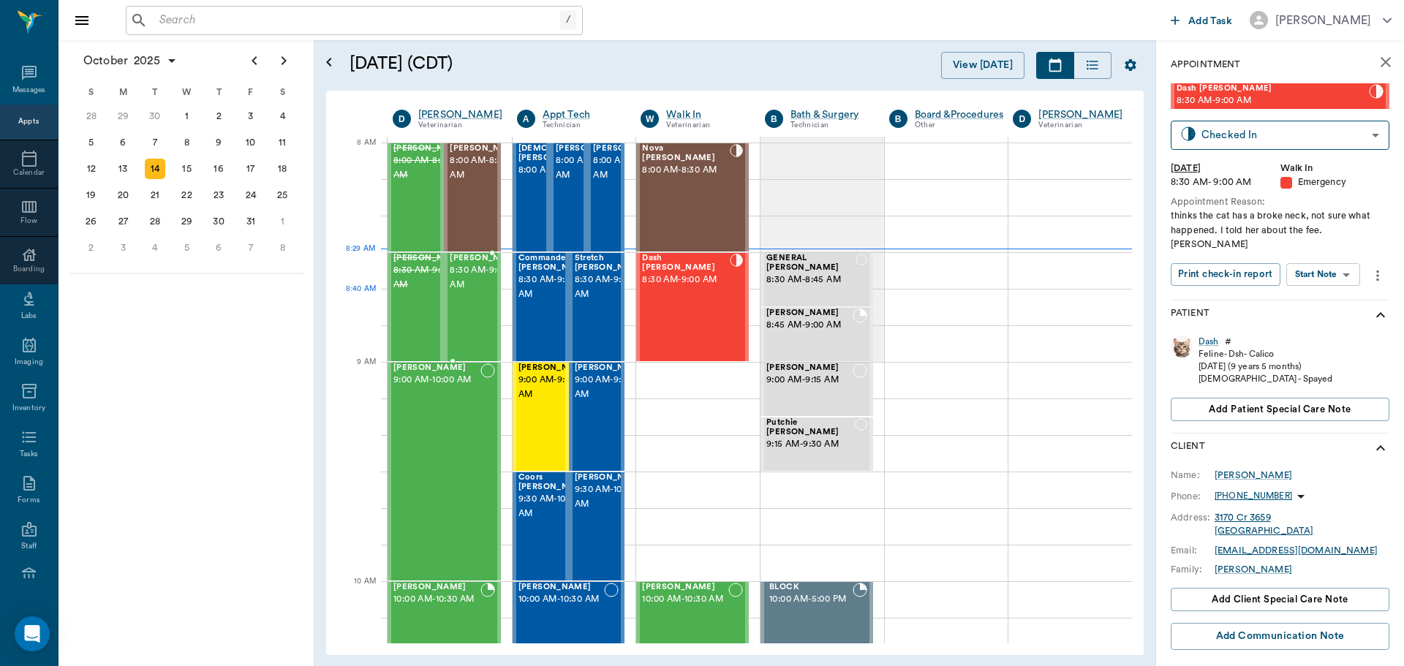
click at [463, 292] on span "8:30 AM - 9:00 AM" at bounding box center [486, 277] width 73 height 29
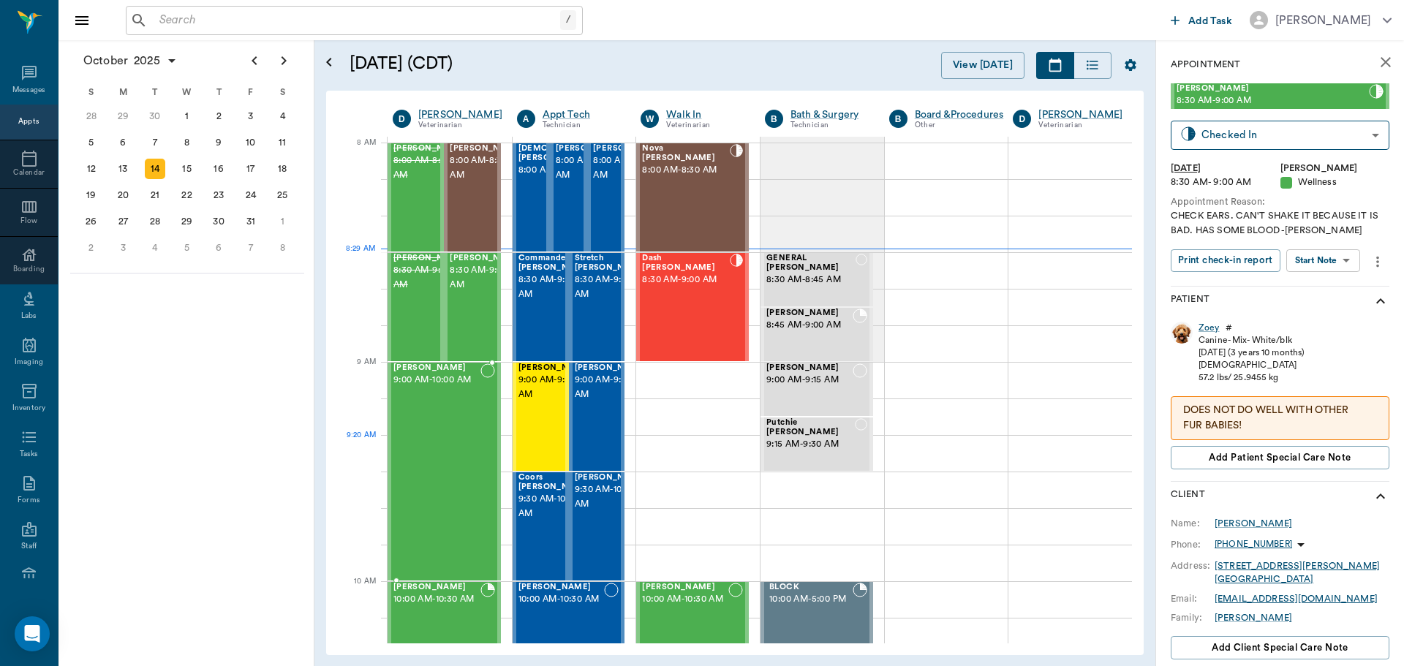
click at [431, 461] on div "[PERSON_NAME] 9:00 AM - 10:00 AM" at bounding box center [436, 471] width 87 height 216
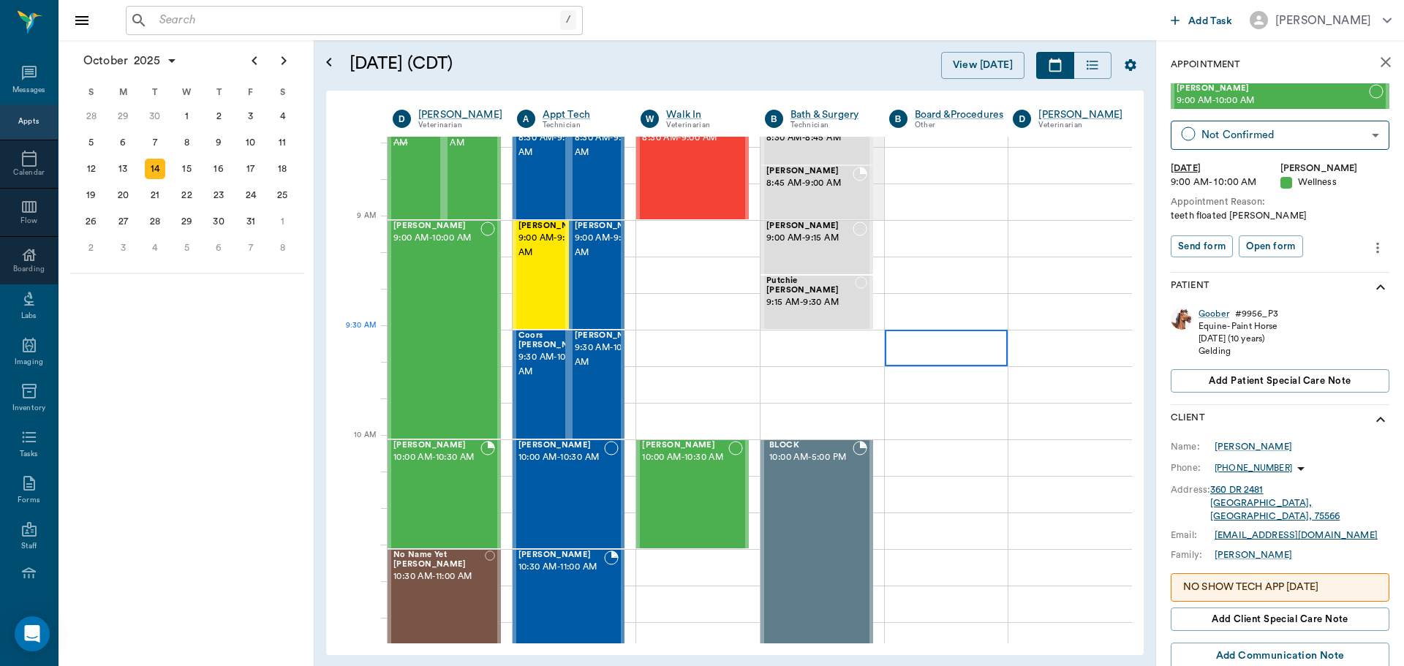
scroll to position [146, 0]
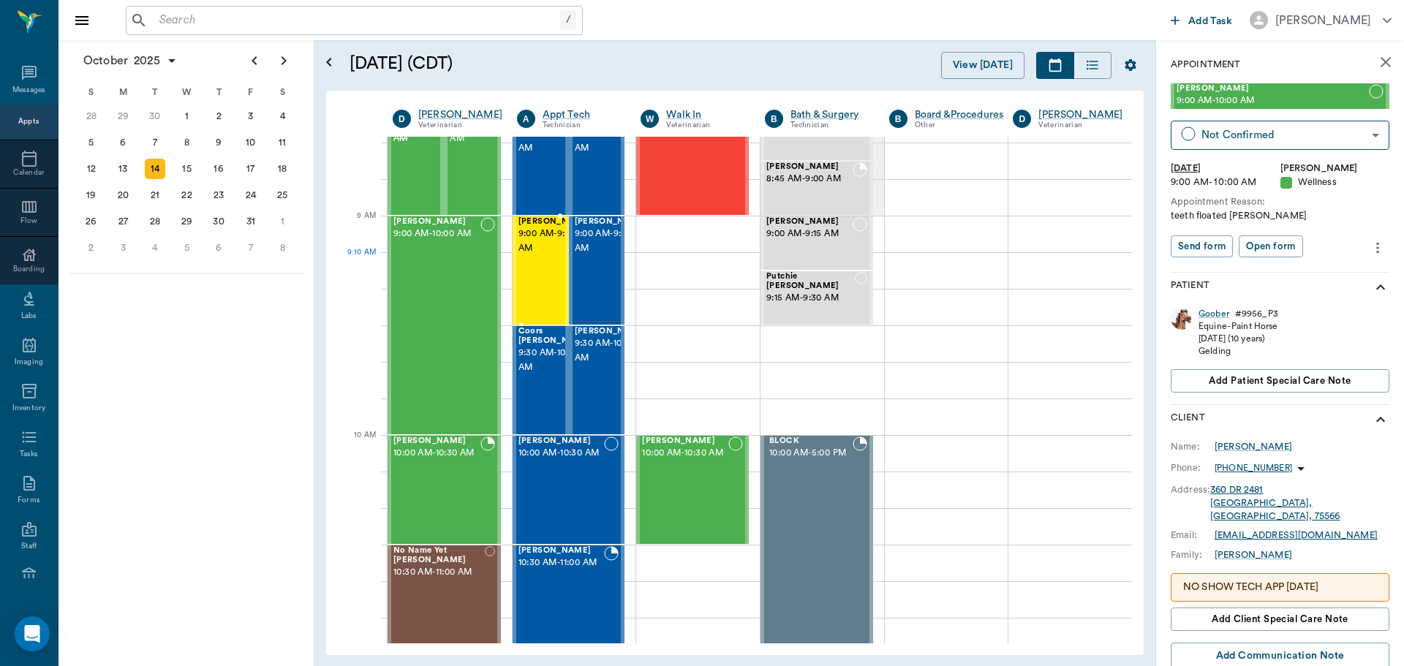
click at [536, 283] on div "Jax Haddox 9:00 AM - 9:30 AM" at bounding box center [554, 270] width 73 height 107
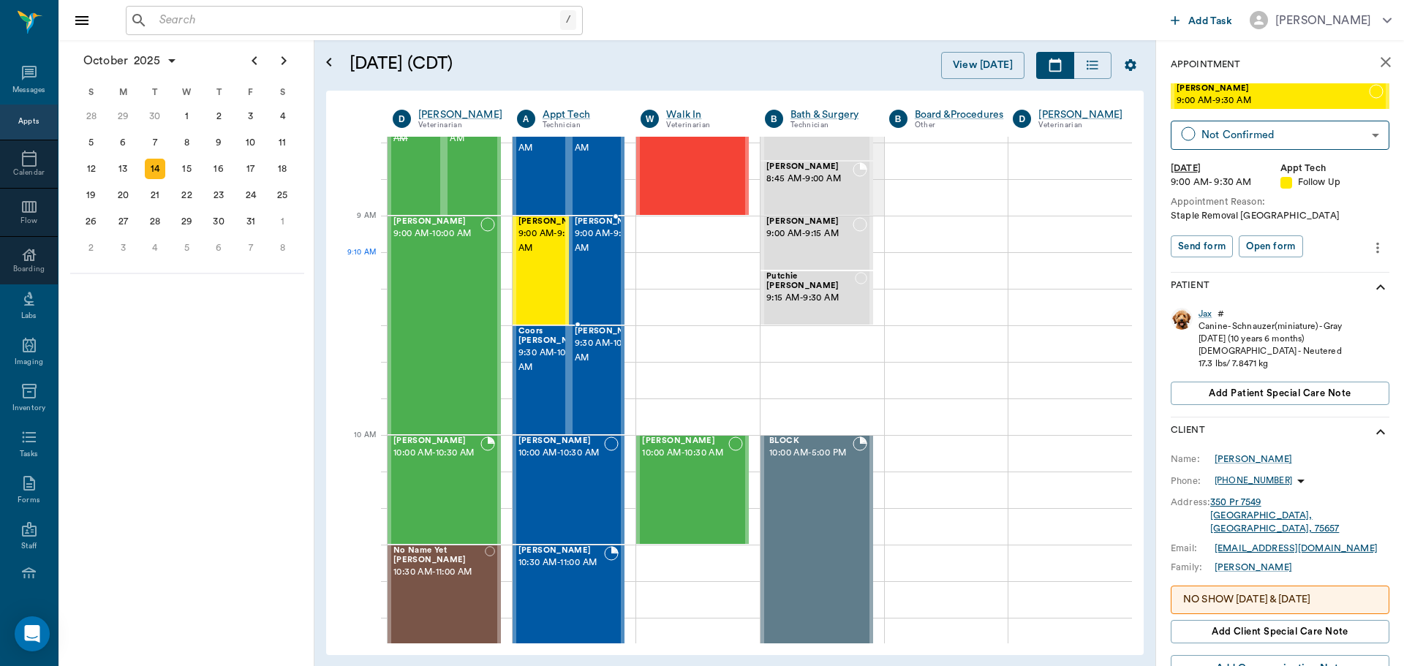
click at [589, 256] on span "9:00 AM - 9:30 AM" at bounding box center [611, 241] width 73 height 29
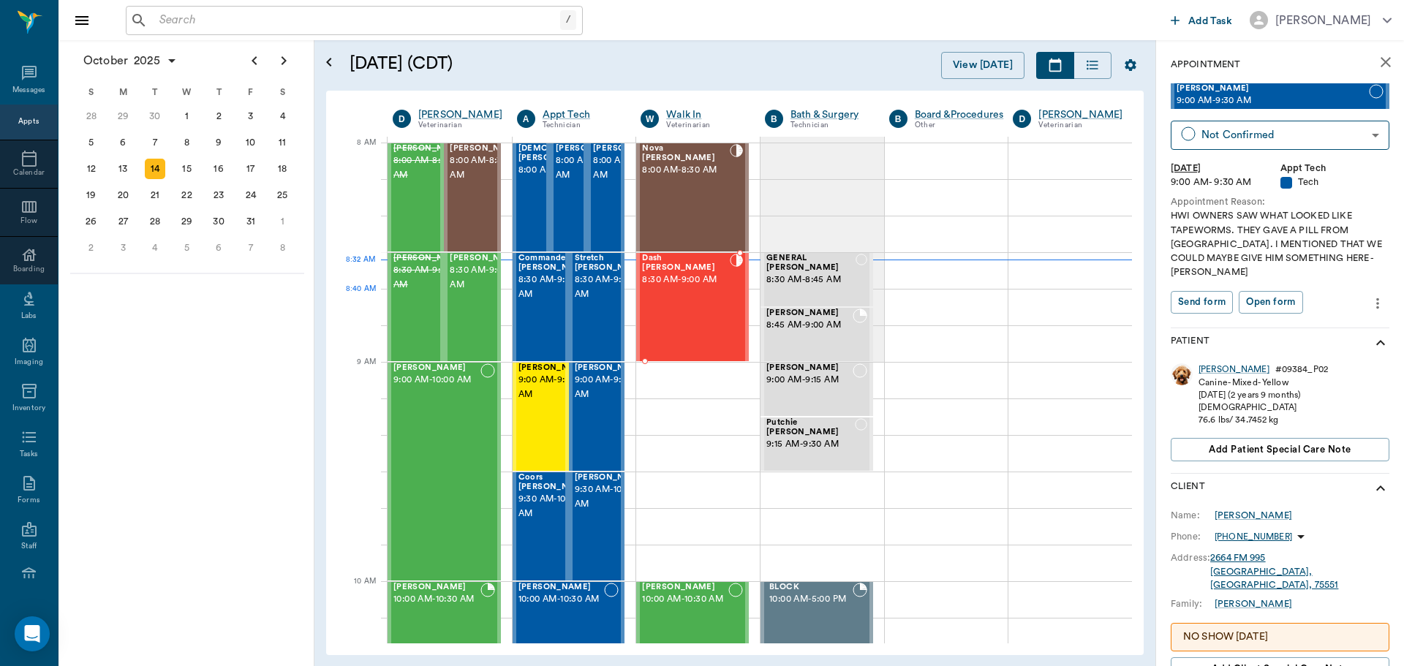
click at [703, 296] on div "Dash Gennings 8:30 AM - 9:00 AM" at bounding box center [685, 307] width 87 height 107
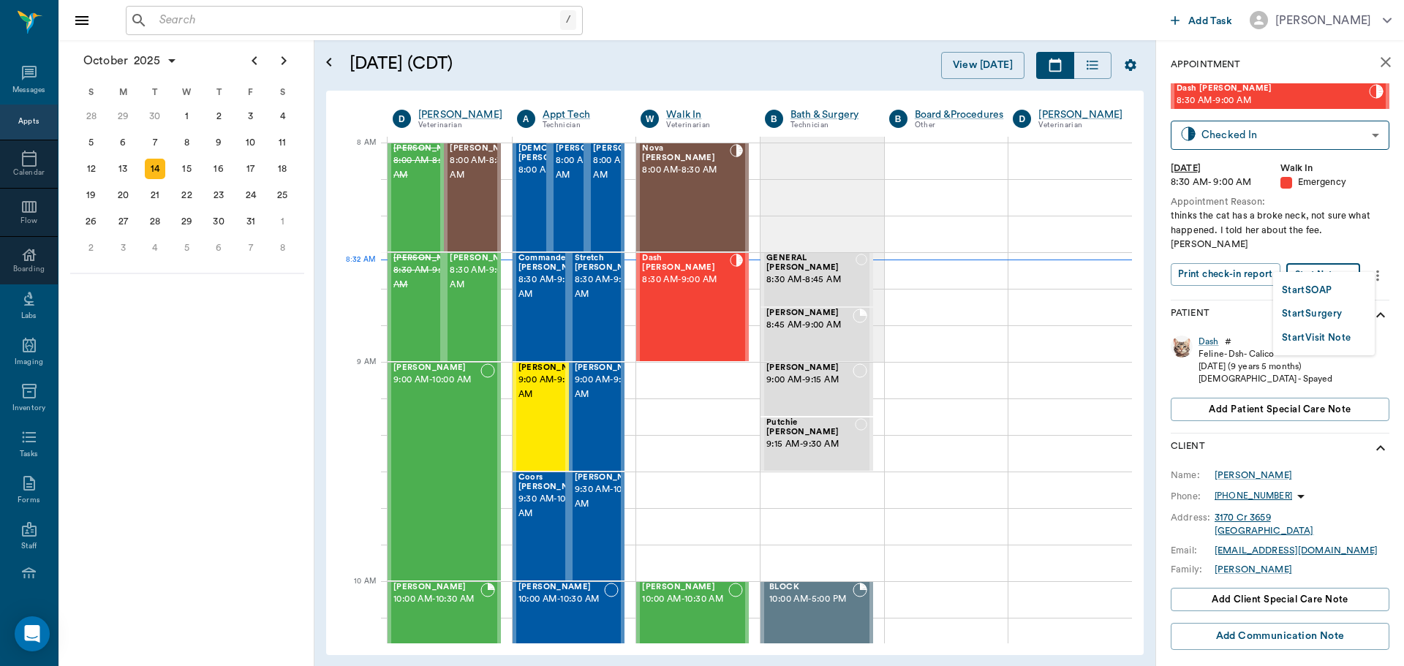
click at [1328, 250] on body "/ ​ Add Task Dr. Bert Ellsworth Nectar Messages Appts Calendar Flow Boarding La…" at bounding box center [702, 333] width 1404 height 666
click at [1336, 286] on li "Start SOAP" at bounding box center [1324, 290] width 102 height 24
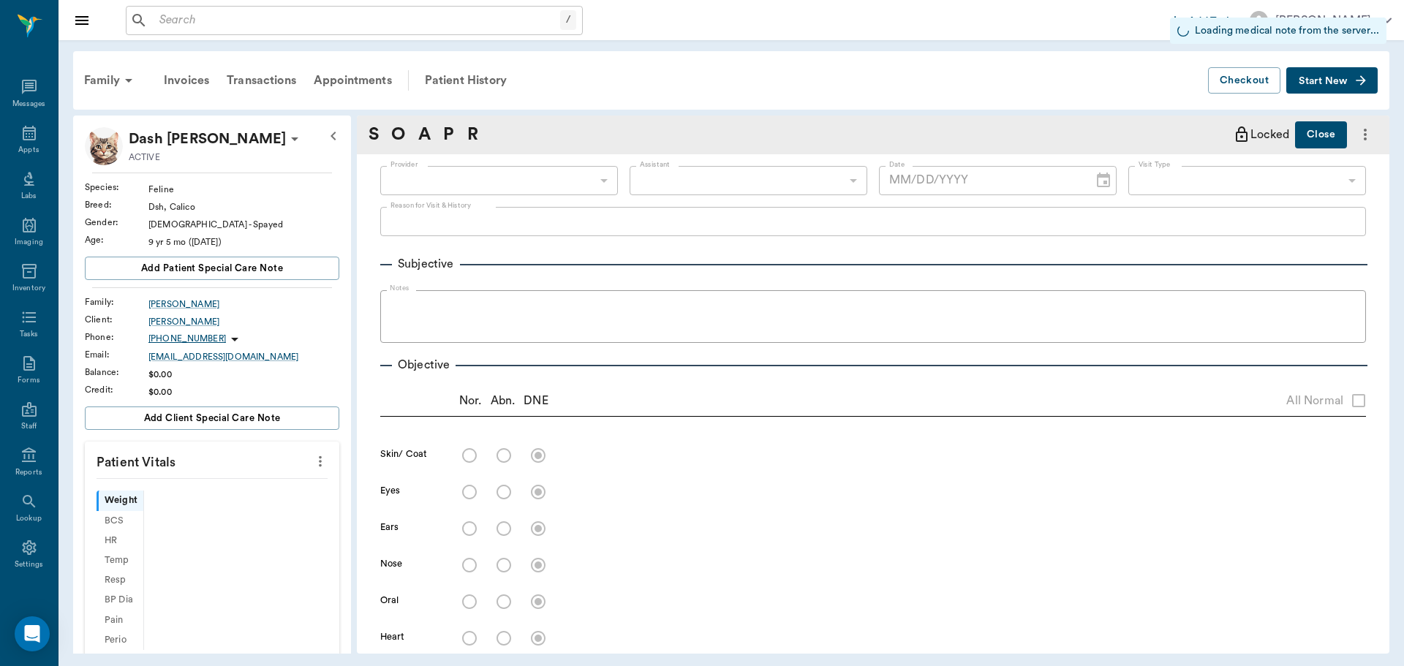
scroll to position [7, 0]
type input "63ee68728bdb516679580557"
type input "65d2be4f46e3a538d89b8c1c"
type input "[DATE]"
type textarea "thinks the cat has a broke neck, not sure what happened. I told her about the f…"
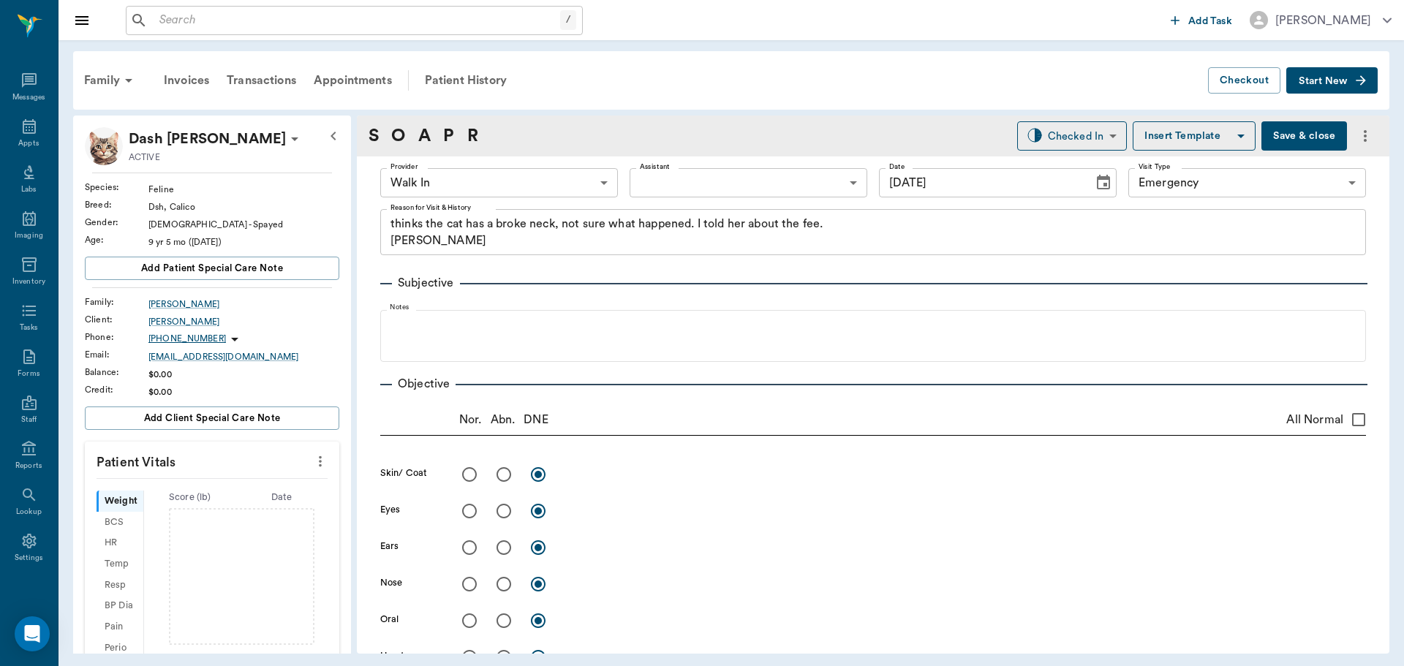
click at [312, 463] on icon "more" at bounding box center [320, 462] width 16 height 18
click at [250, 485] on span "Enter Vitals" at bounding box center [247, 486] width 123 height 15
click at [222, 501] on input "text" at bounding box center [211, 505] width 127 height 29
click at [404, 410] on div "Nor. Abn. DNE All Normal" at bounding box center [872, 419] width 985 height 31
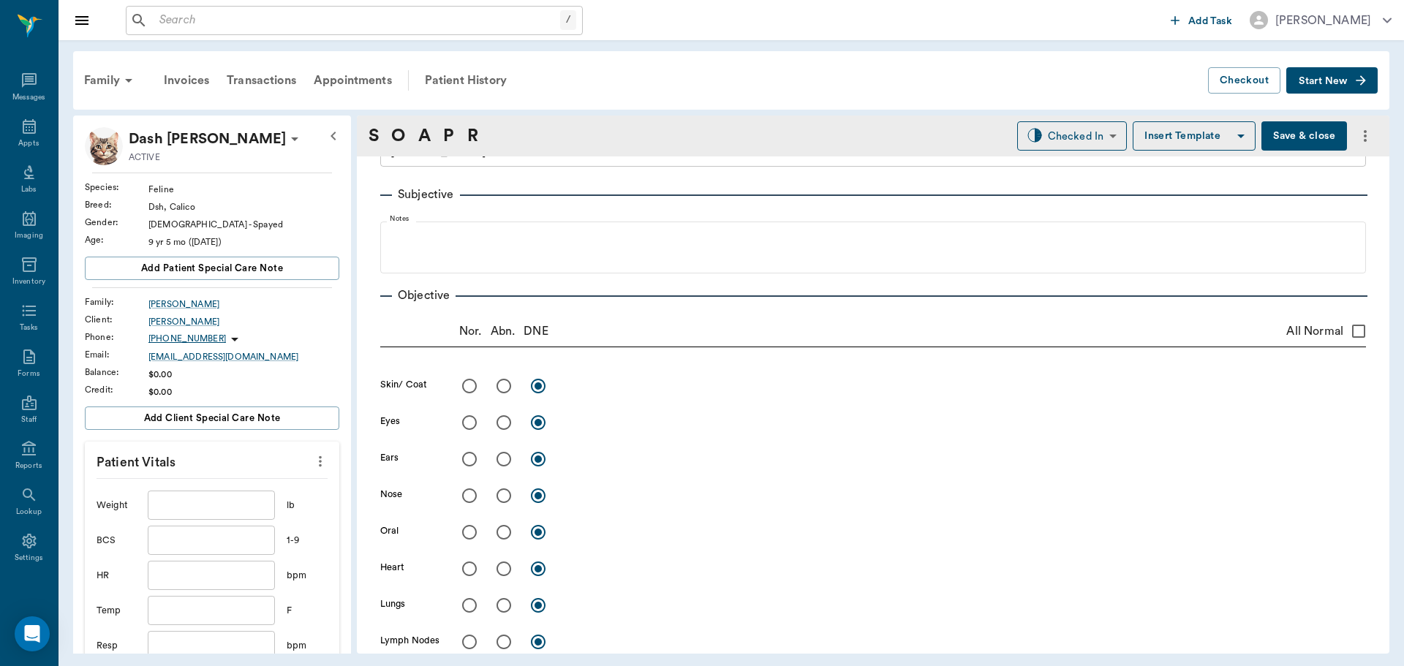
scroll to position [0, 0]
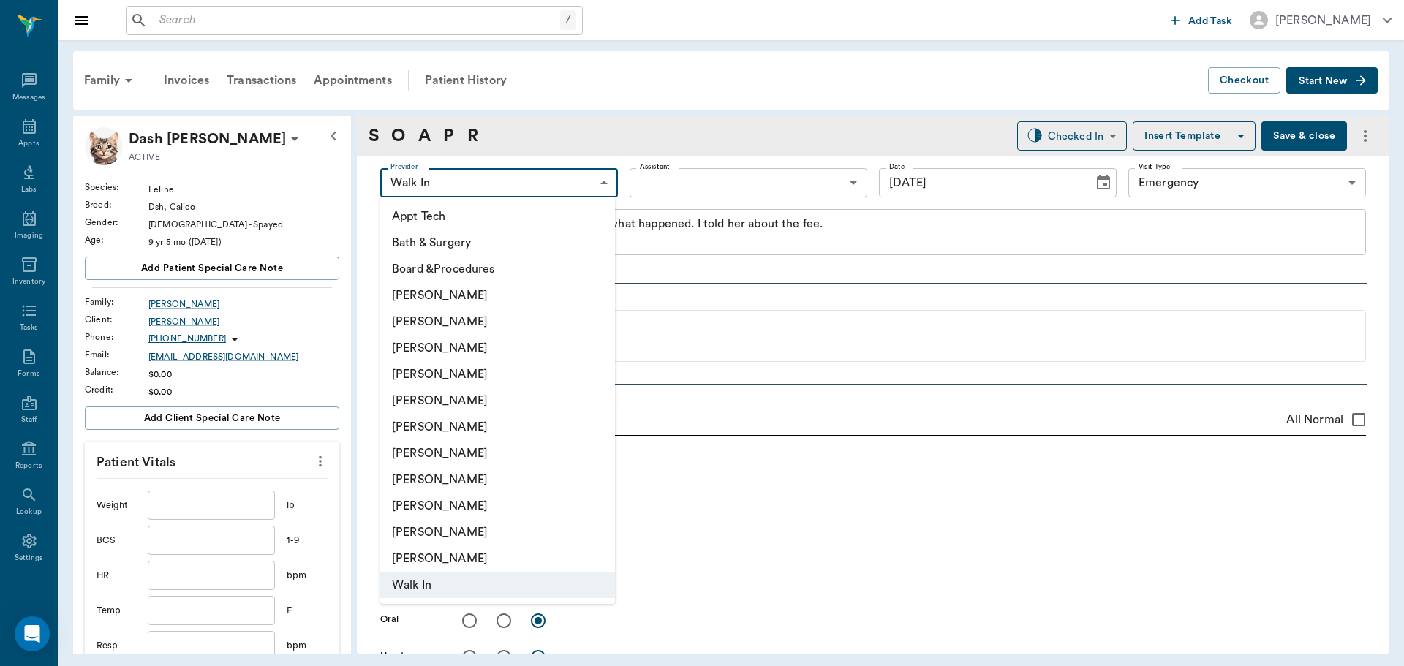
click at [482, 184] on body "/ ​ Add Task Dr. Bert Ellsworth Nectar Messages Appts Labs Imaging Inventory Ta…" at bounding box center [702, 333] width 1404 height 666
click at [515, 377] on li "[PERSON_NAME]" at bounding box center [497, 374] width 235 height 26
type input "63ec2f075fda476ae8351a4d"
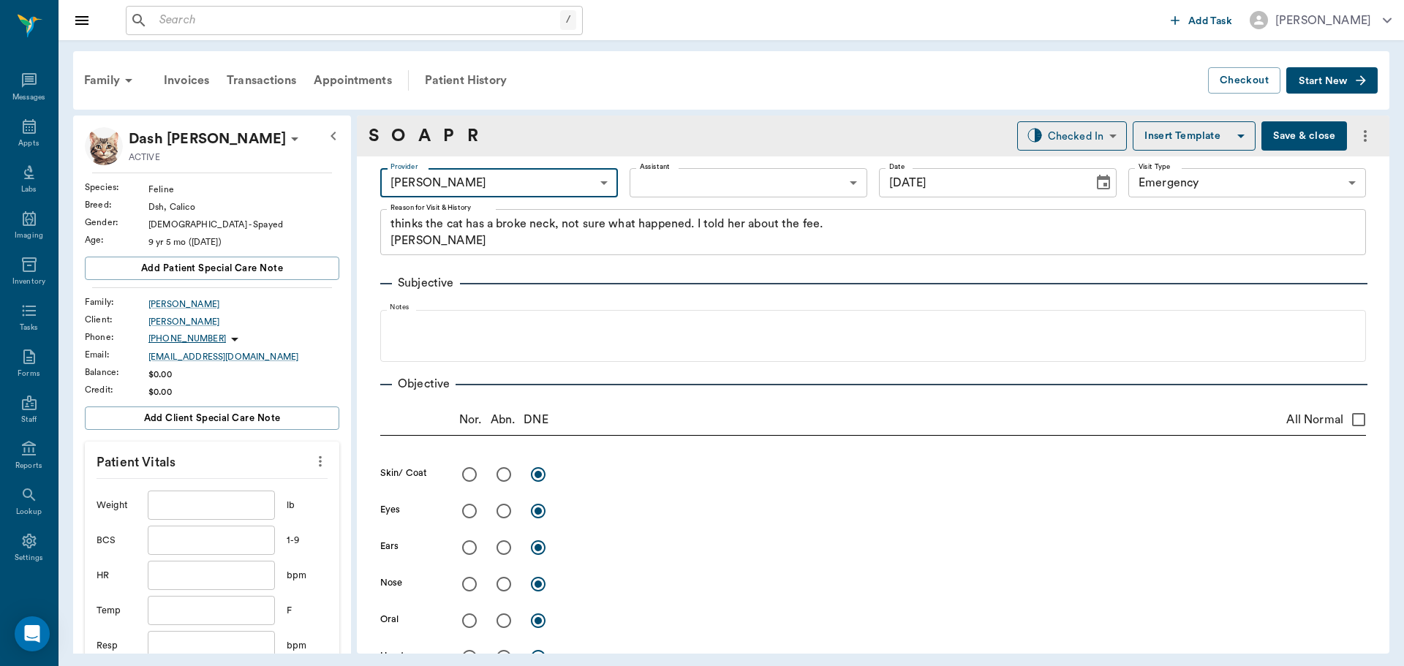
click at [744, 183] on body "/ ​ Add Task Dr. Bert Ellsworth Nectar Messages Appts Labs Imaging Inventory Ta…" at bounding box center [702, 333] width 1404 height 666
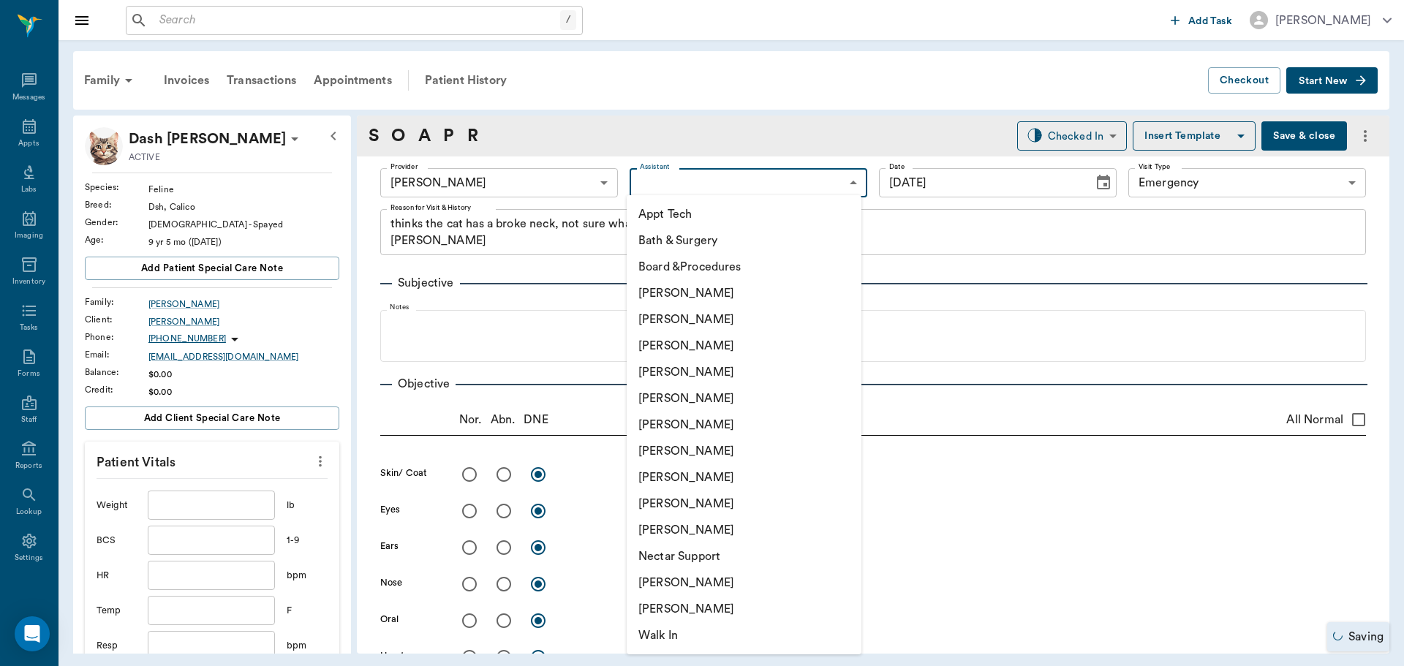
click at [733, 216] on li "Appt Tech" at bounding box center [744, 214] width 235 height 26
type input "63ec2f075fda476ae8351a4c"
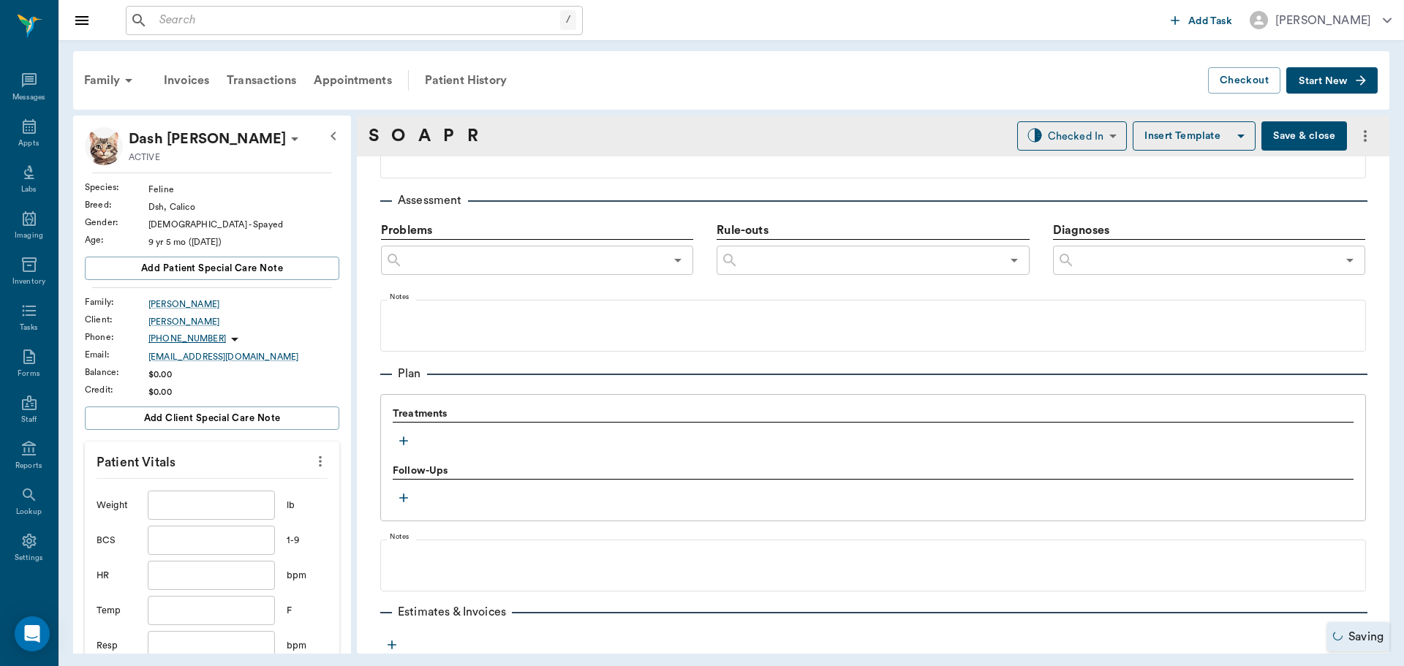
scroll to position [888, 0]
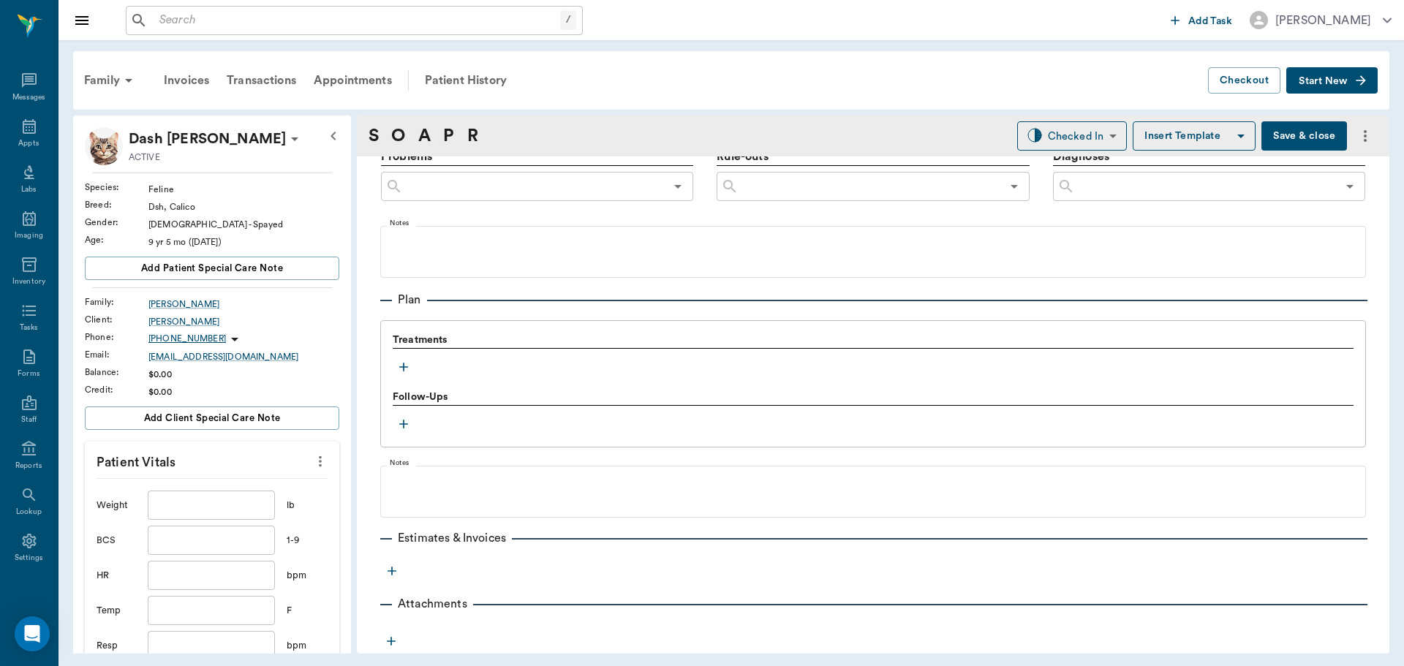
click at [402, 360] on icon "button" at bounding box center [403, 367] width 15 height 15
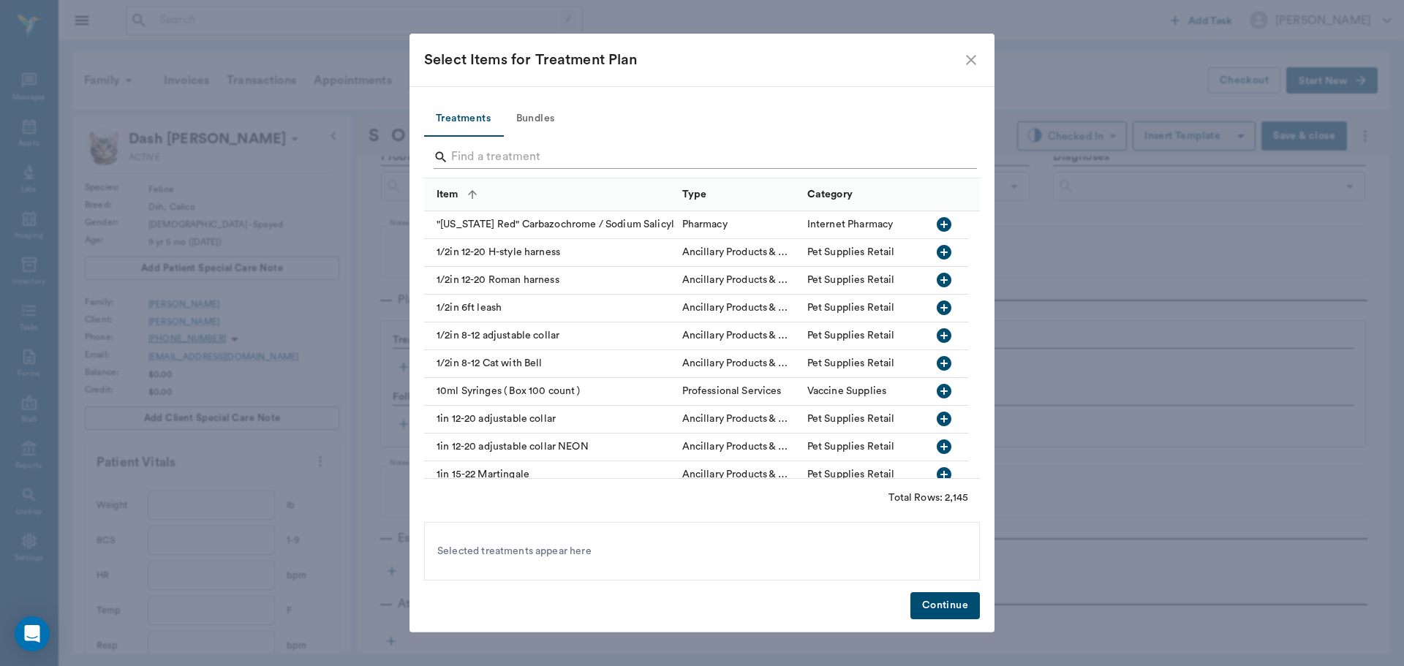
click at [506, 162] on input "Search" at bounding box center [703, 156] width 504 height 23
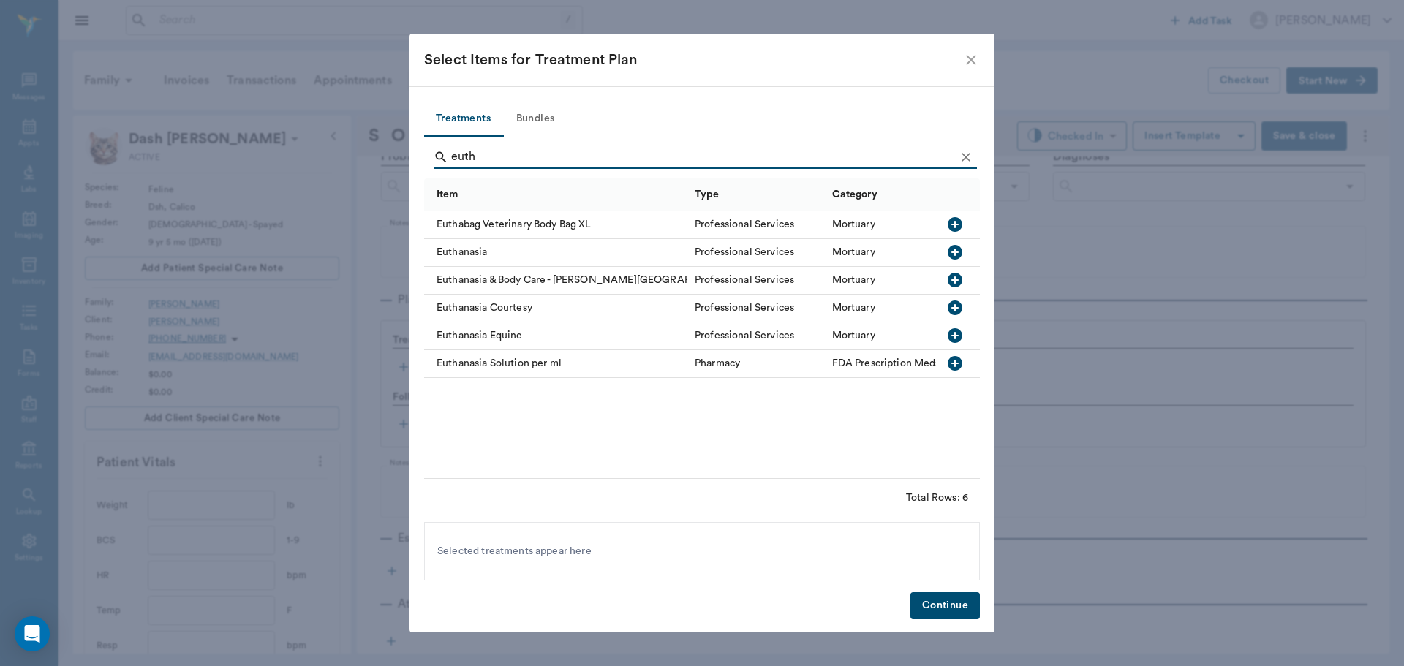
type input "euth"
click at [957, 249] on icon "button" at bounding box center [954, 252] width 15 height 15
click at [971, 152] on icon "Clear" at bounding box center [965, 157] width 15 height 15
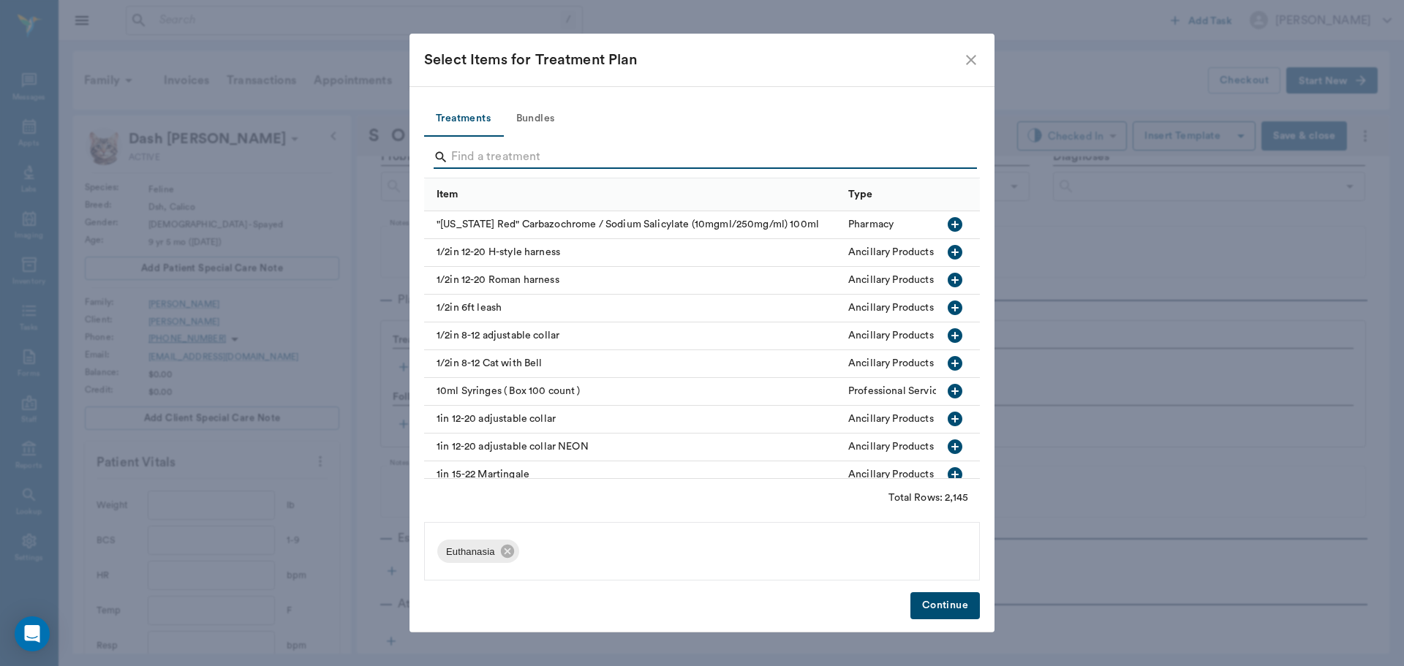
click at [920, 154] on input "Search" at bounding box center [703, 156] width 504 height 23
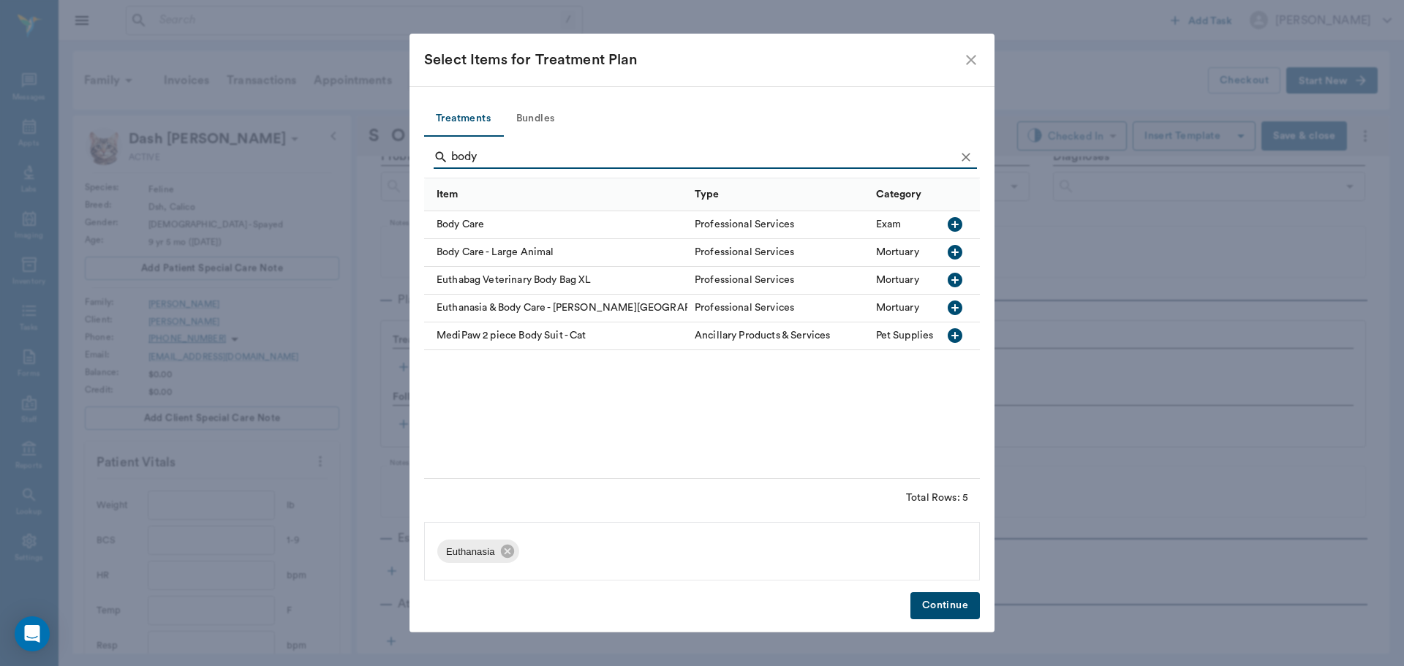
type input "body"
click at [950, 226] on icon "button" at bounding box center [954, 224] width 15 height 15
click at [972, 158] on icon "Clear" at bounding box center [965, 157] width 15 height 15
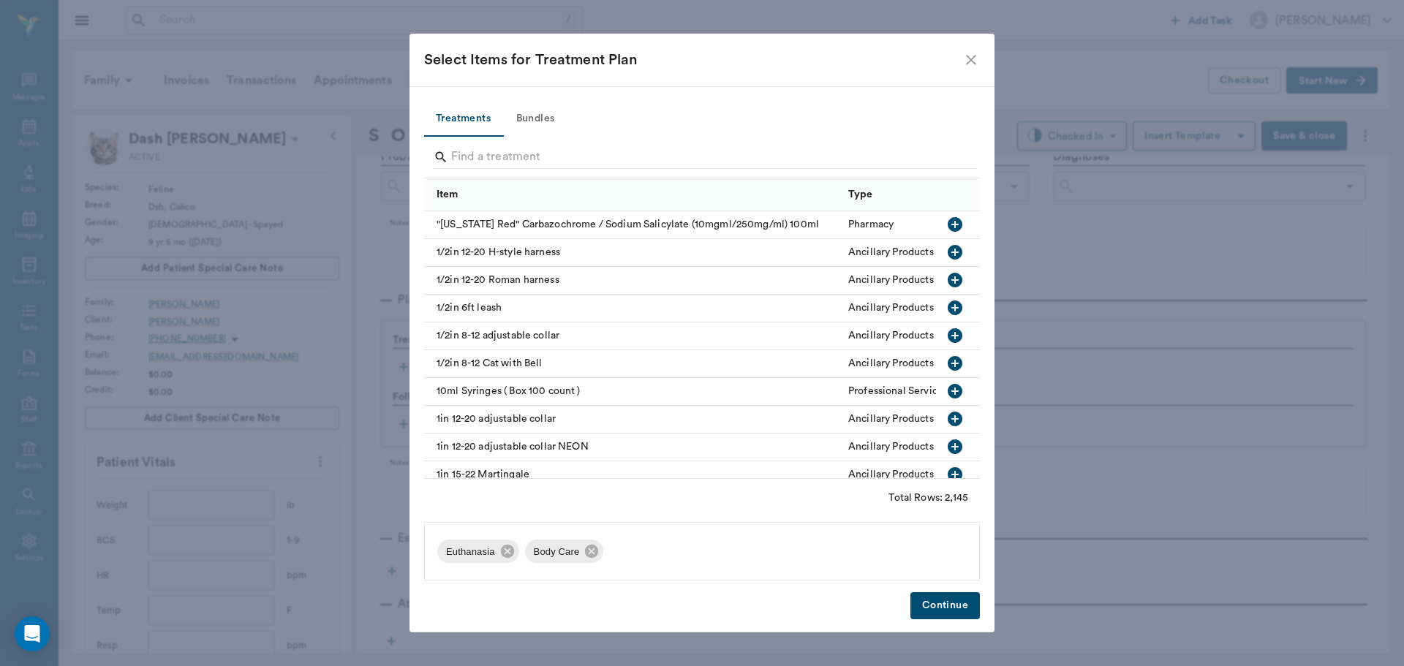
click at [970, 65] on icon "close" at bounding box center [971, 60] width 18 height 18
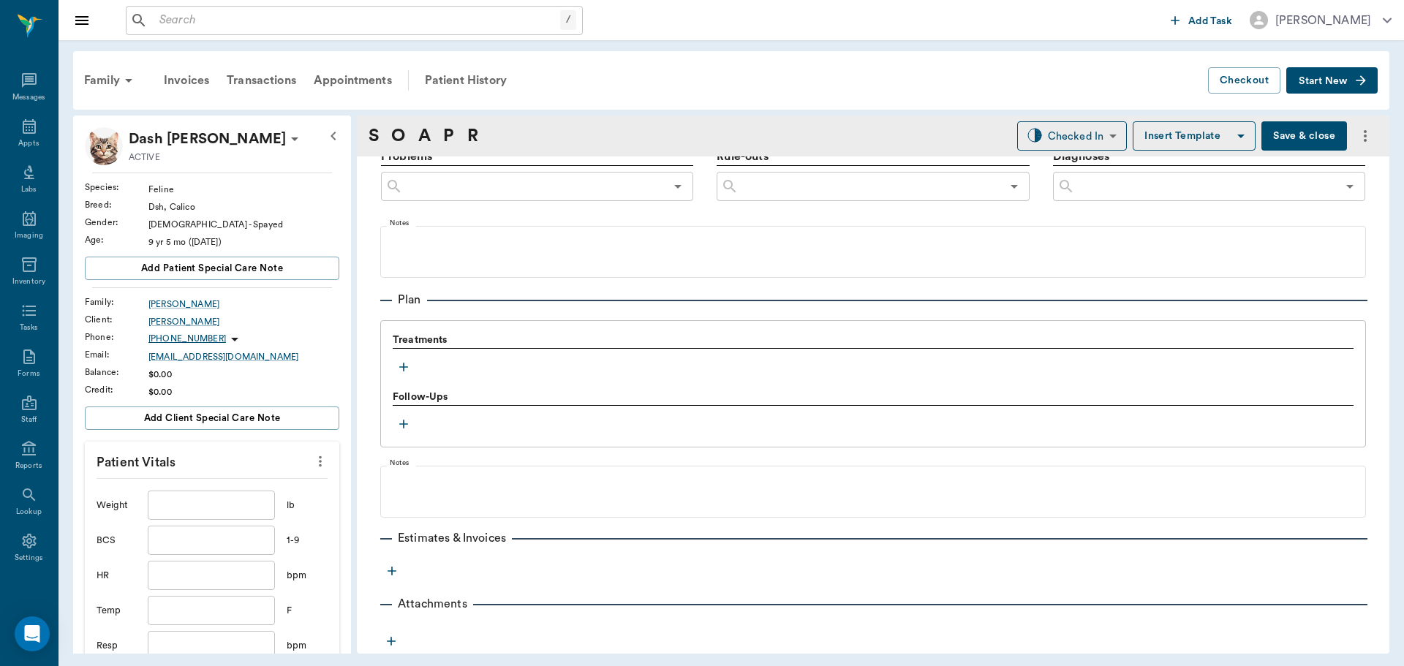
click at [405, 358] on button "button" at bounding box center [404, 367] width 22 height 22
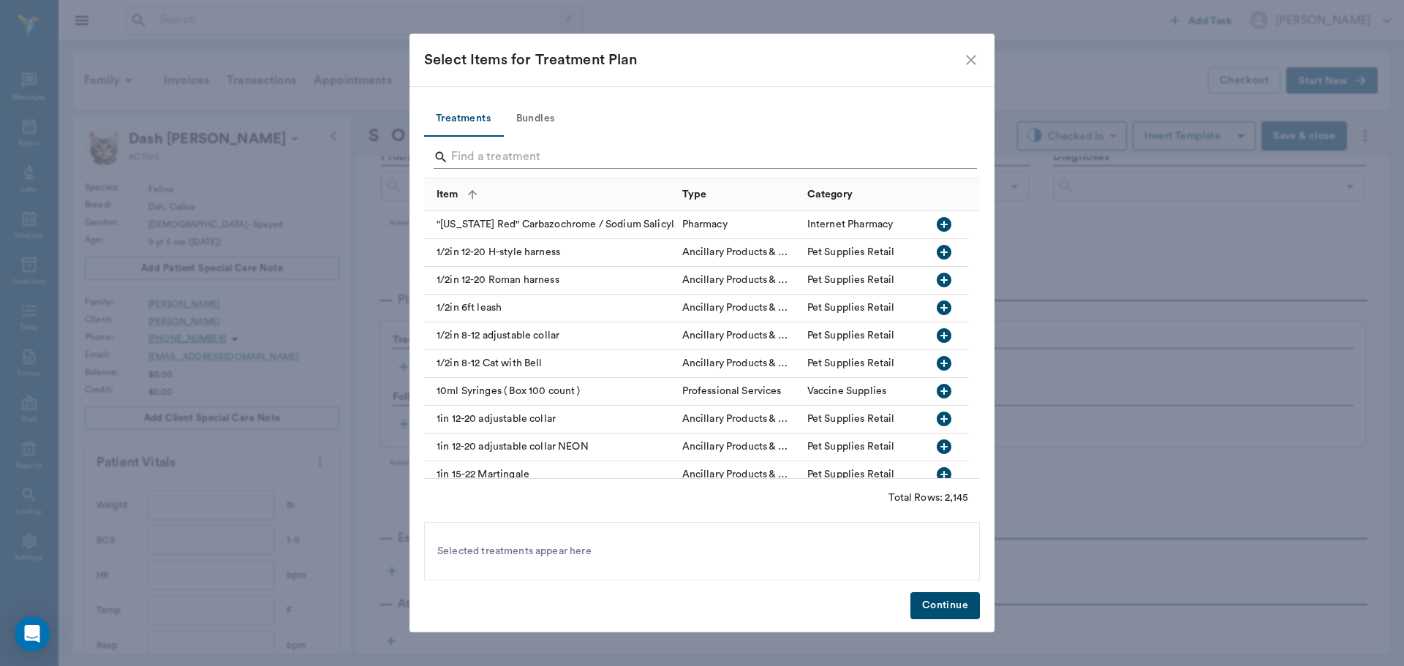
click at [561, 155] on input "Search" at bounding box center [703, 156] width 504 height 23
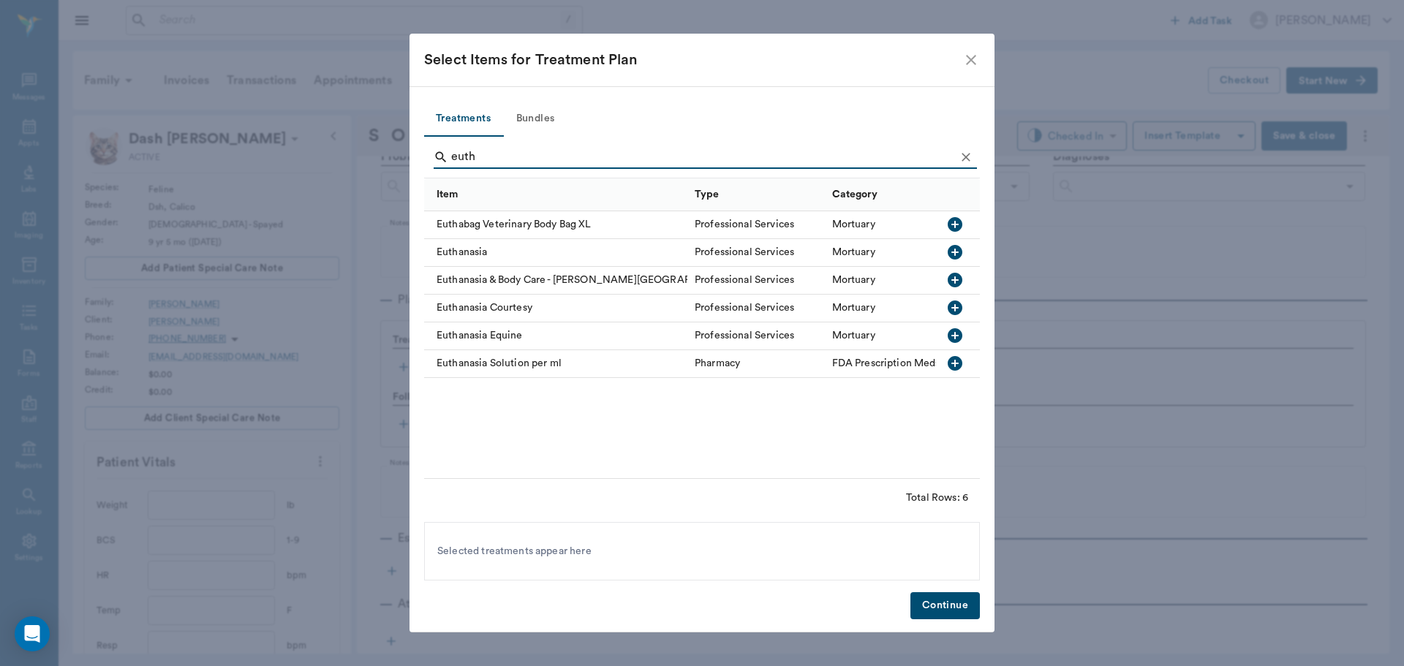
type input "euth"
click at [959, 254] on icon "button" at bounding box center [954, 252] width 15 height 15
click at [968, 154] on icon "Clear" at bounding box center [965, 157] width 15 height 15
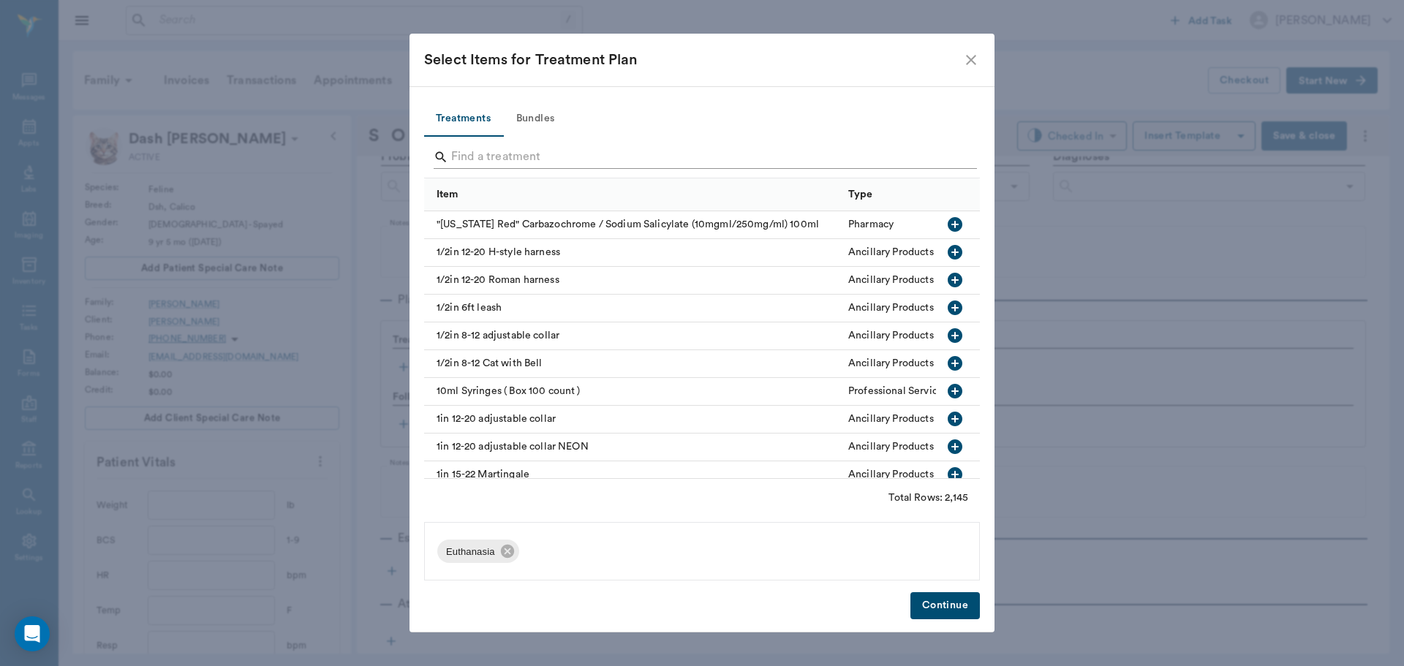
click at [945, 154] on input "Search" at bounding box center [703, 156] width 504 height 23
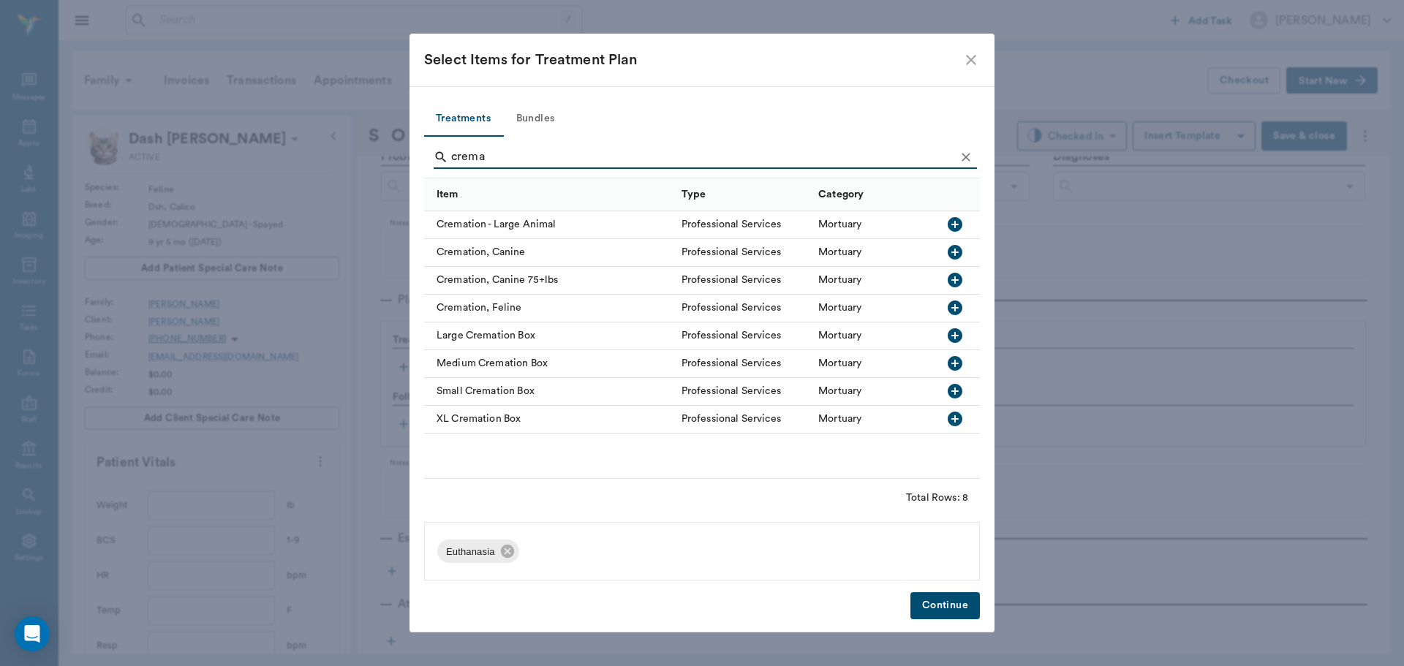
type input "crema"
click at [952, 306] on icon "button" at bounding box center [954, 307] width 15 height 15
click at [930, 603] on button "Continue" at bounding box center [944, 605] width 69 height 27
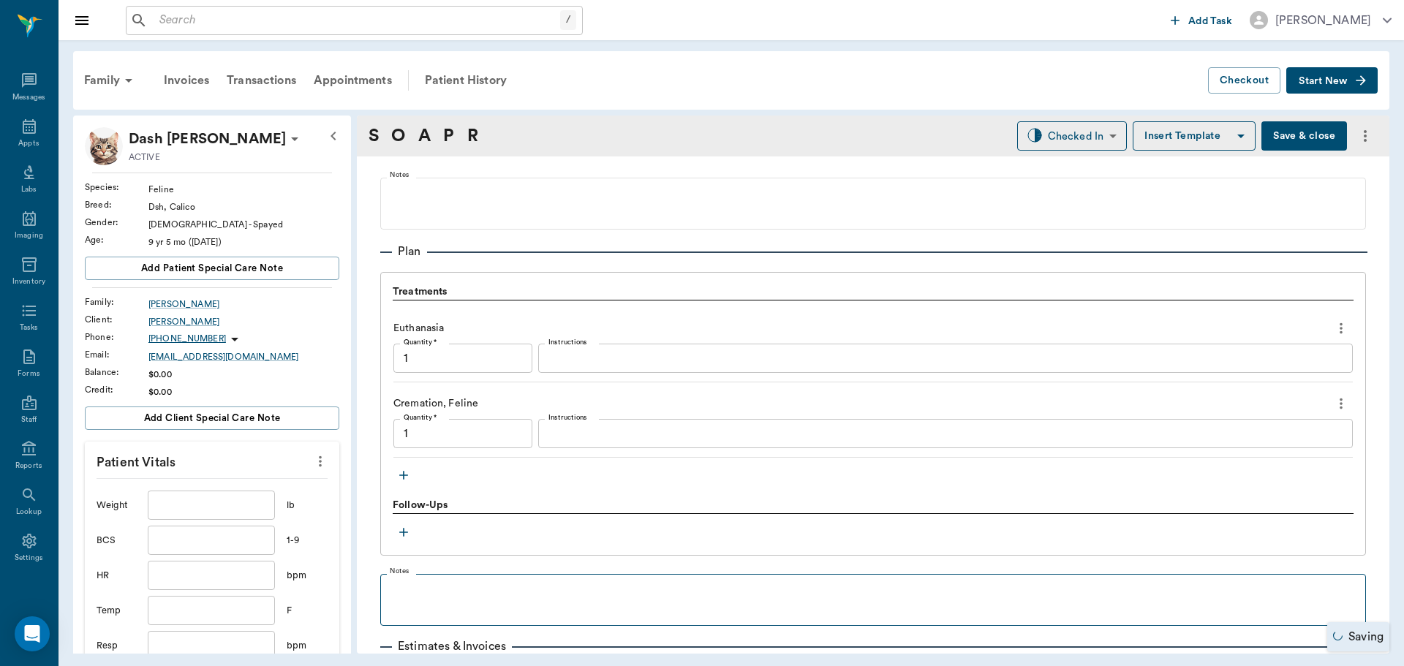
type input "1.00"
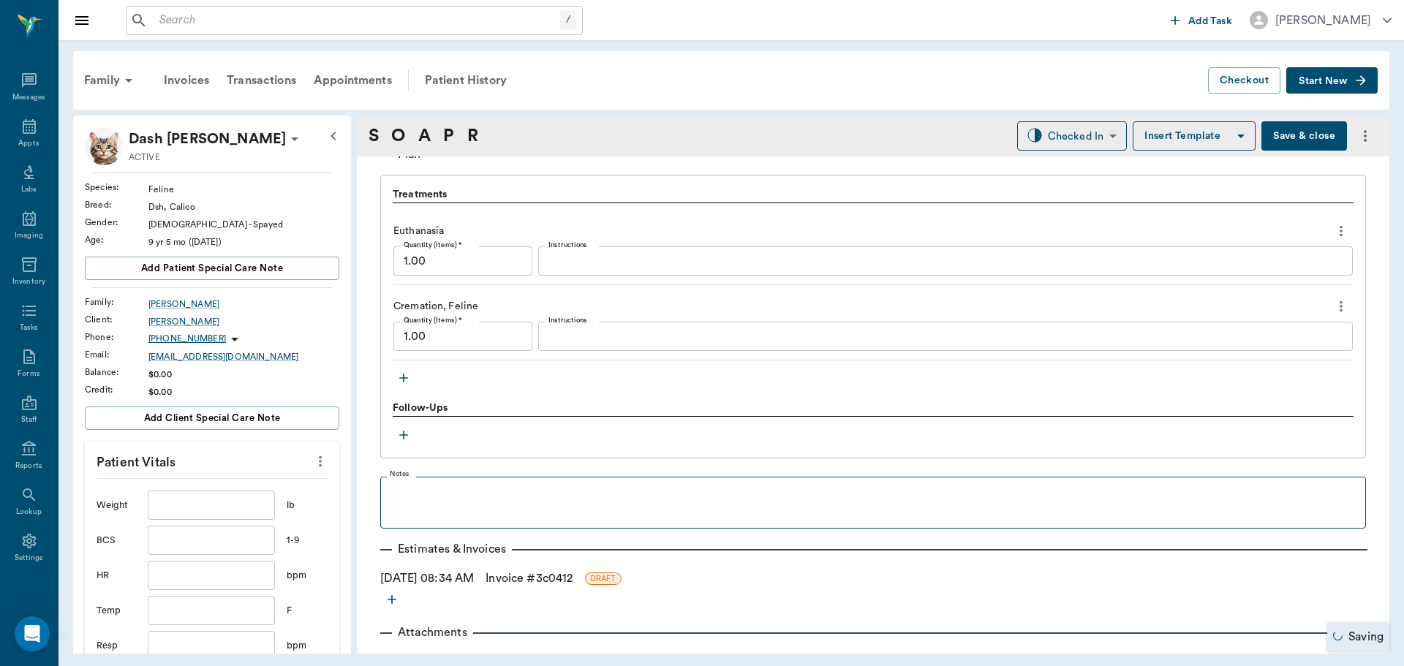
scroll to position [1045, 0]
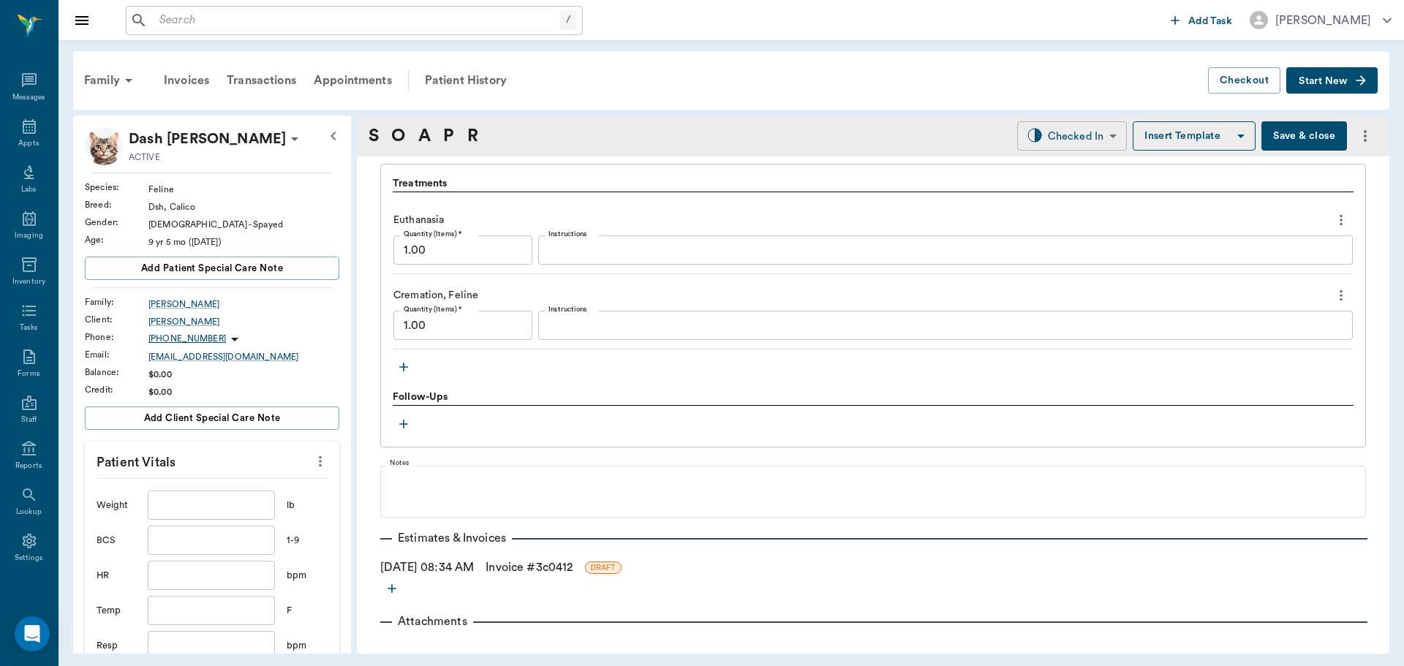
click at [1049, 137] on body "/ ​ Add Task Dr. Bert Ellsworth Nectar Messages Appts Labs Imaging Inventory Ta…" at bounding box center [702, 333] width 1404 height 666
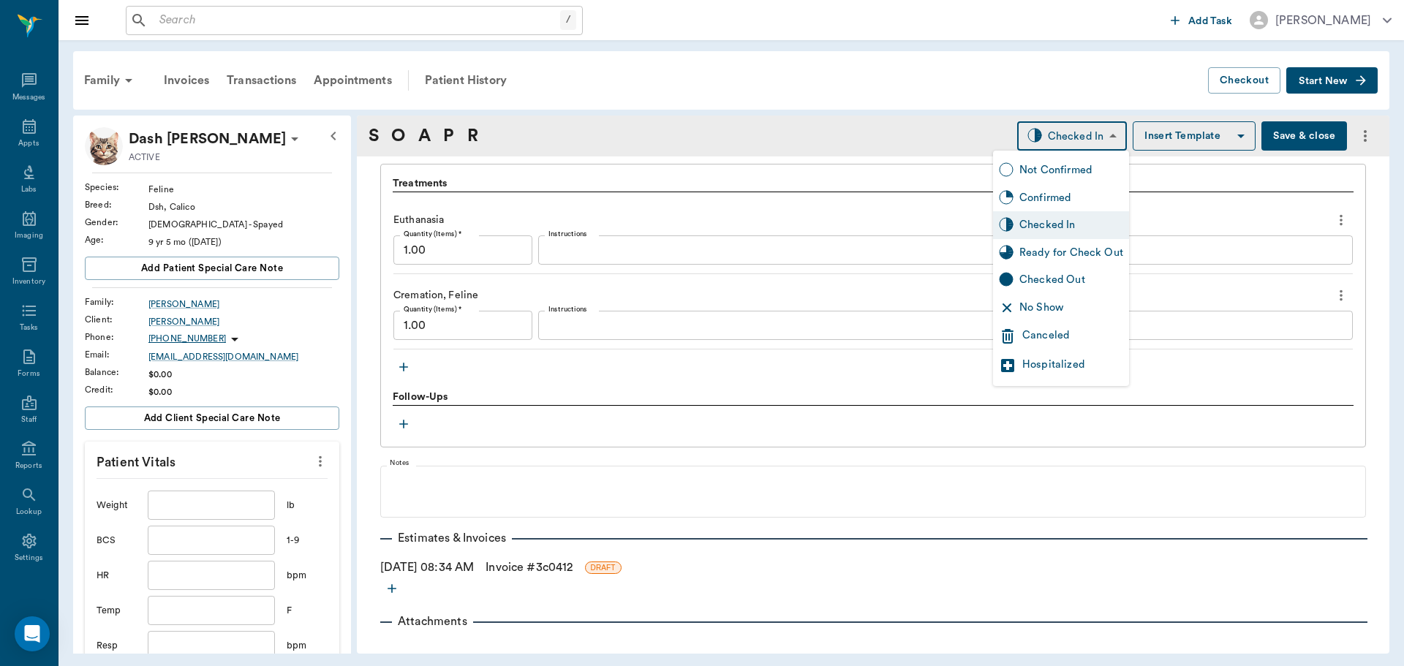
click at [1037, 251] on div "Ready for Check Out" at bounding box center [1071, 253] width 104 height 16
type input "READY_TO_CHECKOUT"
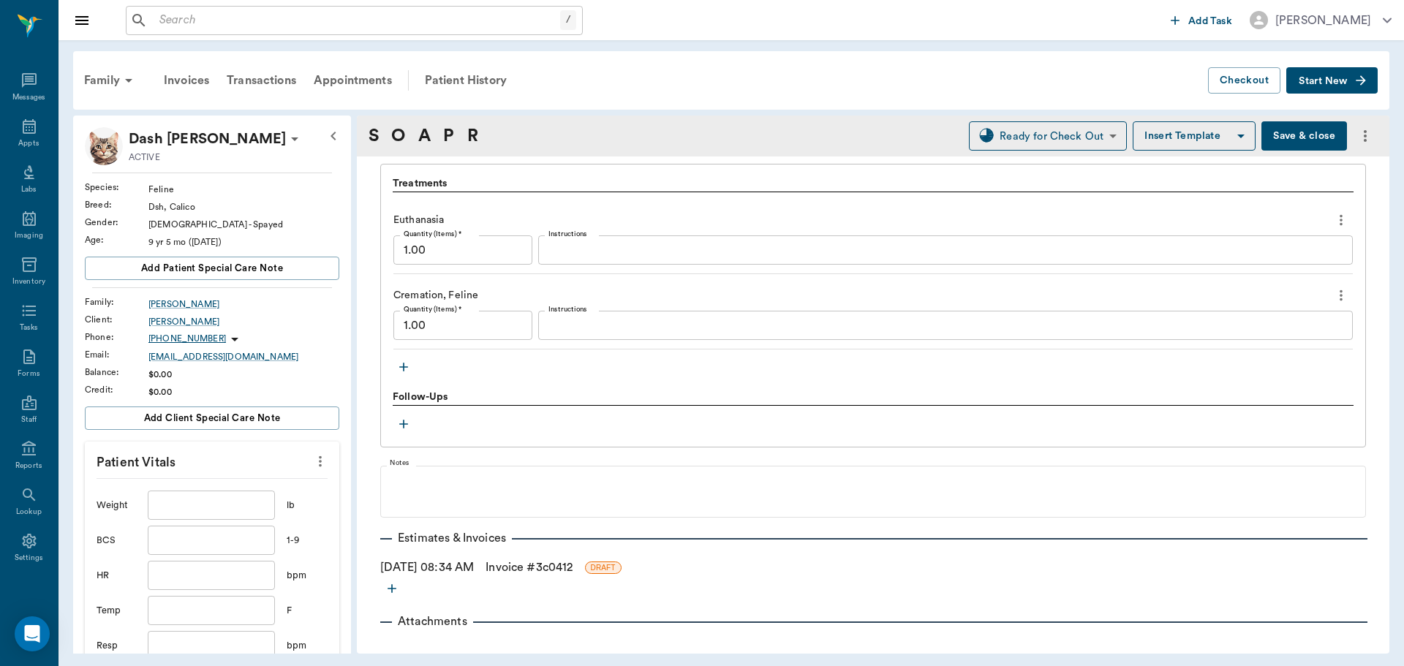
click at [533, 569] on link "Invoice # 3c0412" at bounding box center [528, 568] width 87 height 18
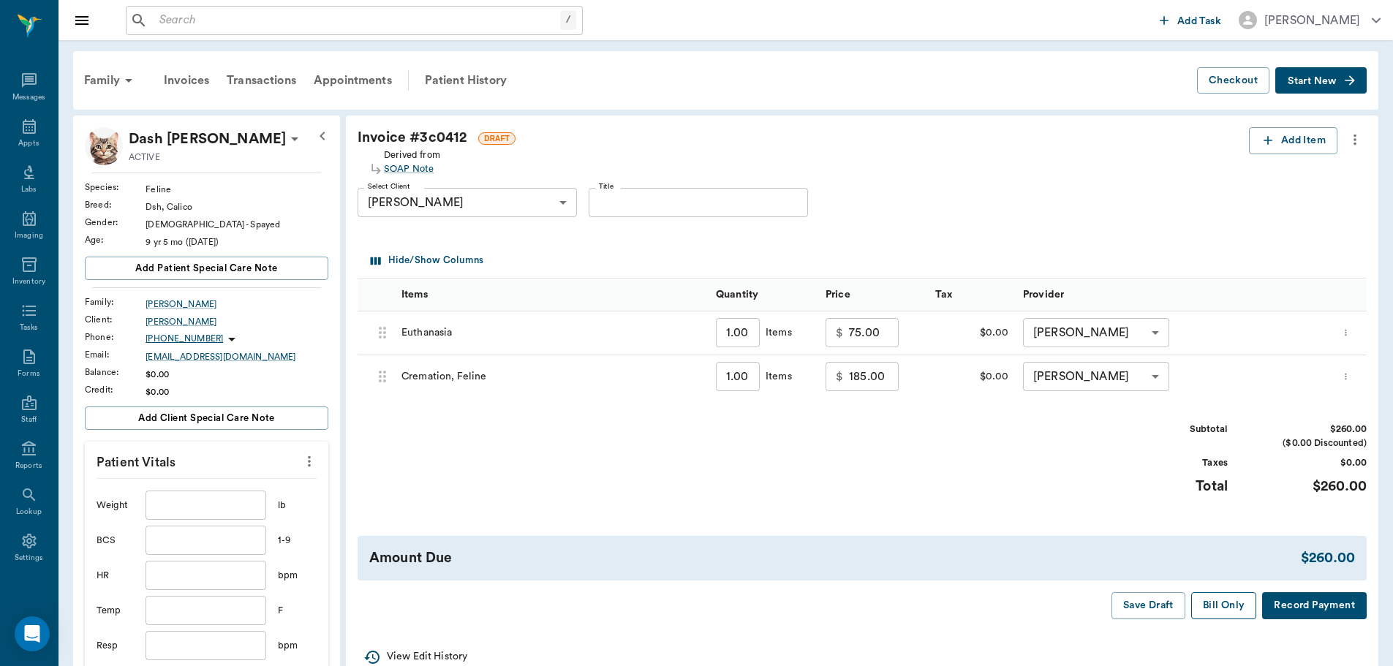
click at [1203, 601] on button "Bill Only" at bounding box center [1224, 605] width 66 height 27
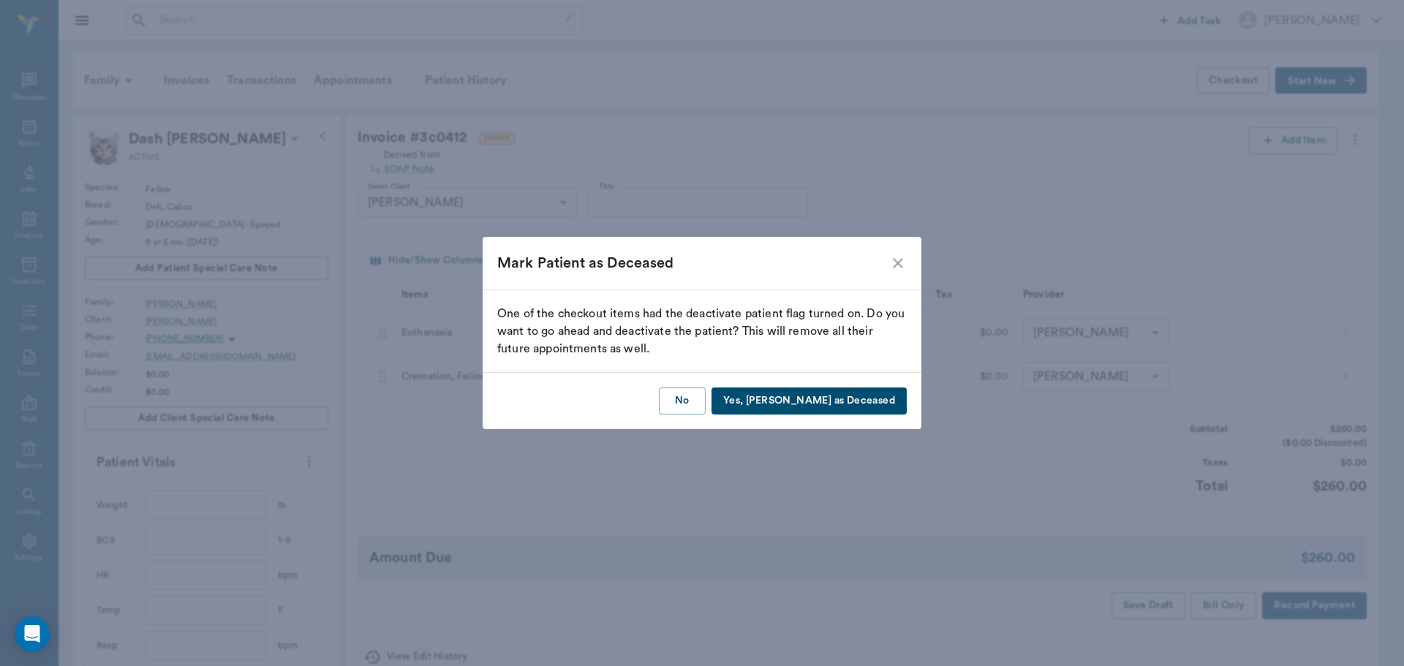
click at [863, 404] on button "Yes, Mark as Deceased" at bounding box center [808, 400] width 195 height 27
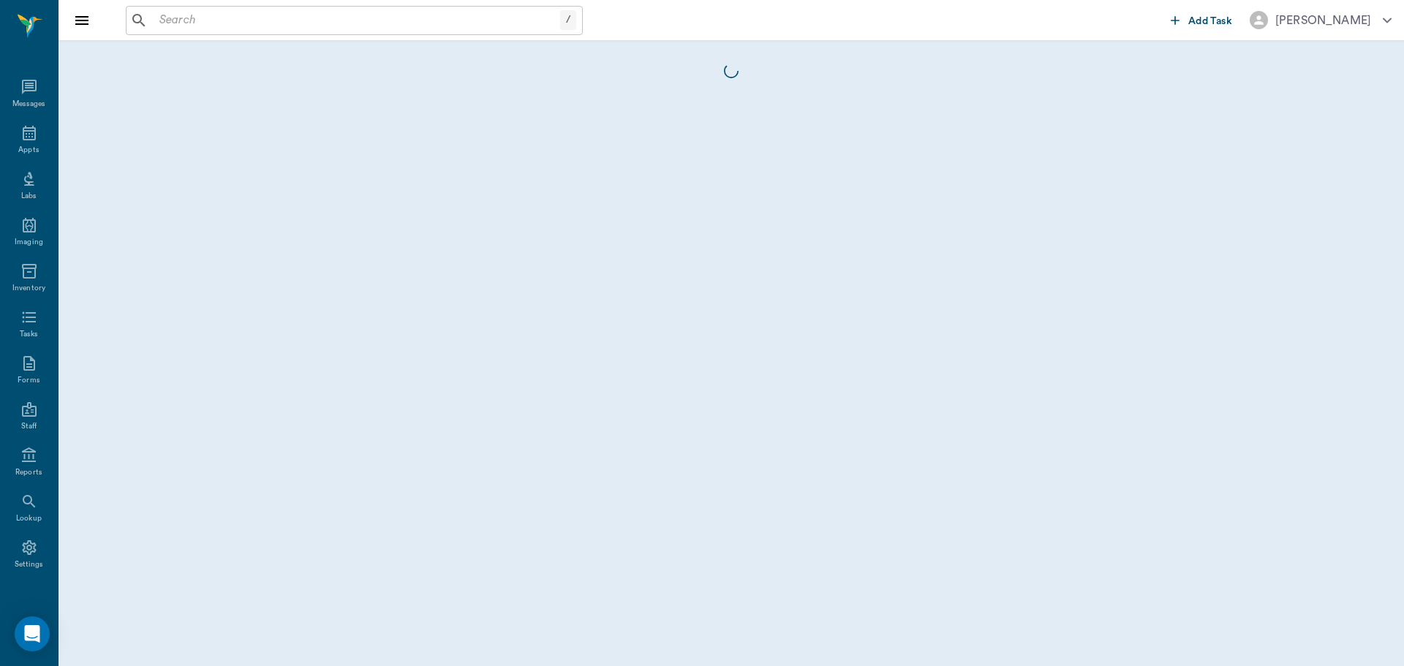
scroll to position [7, 0]
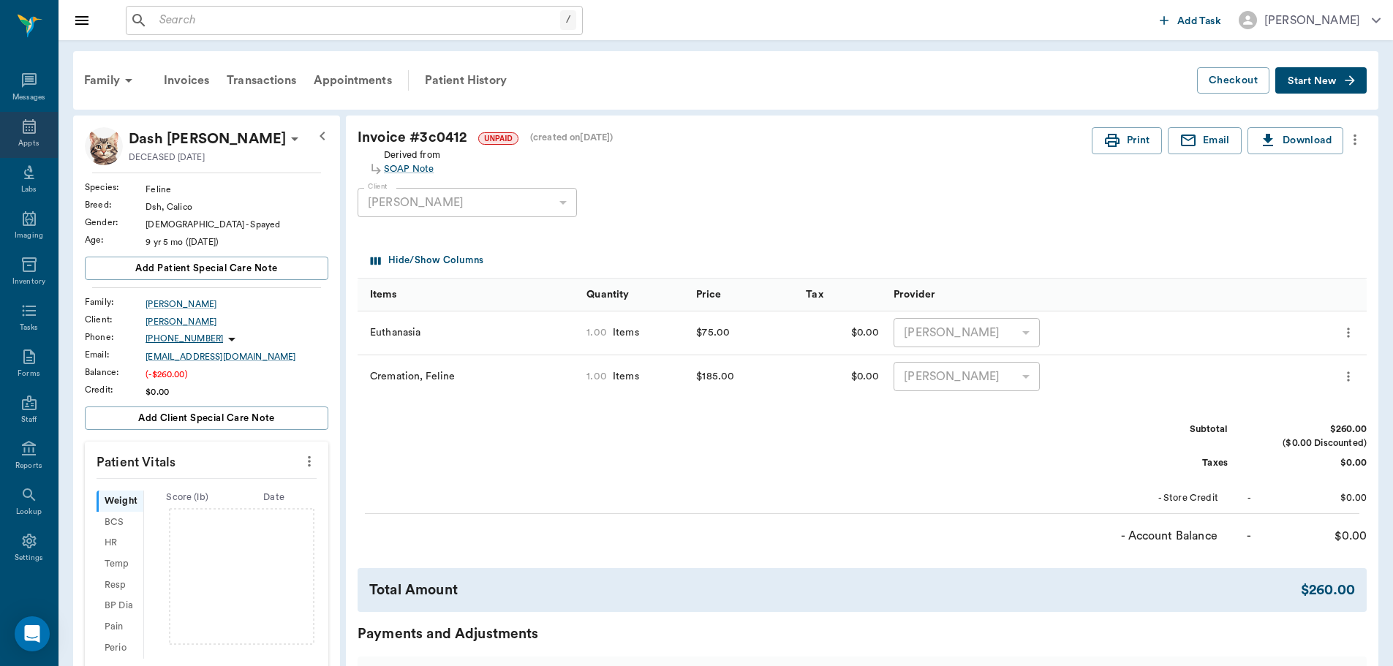
click at [28, 148] on div "Appts" at bounding box center [28, 143] width 20 height 11
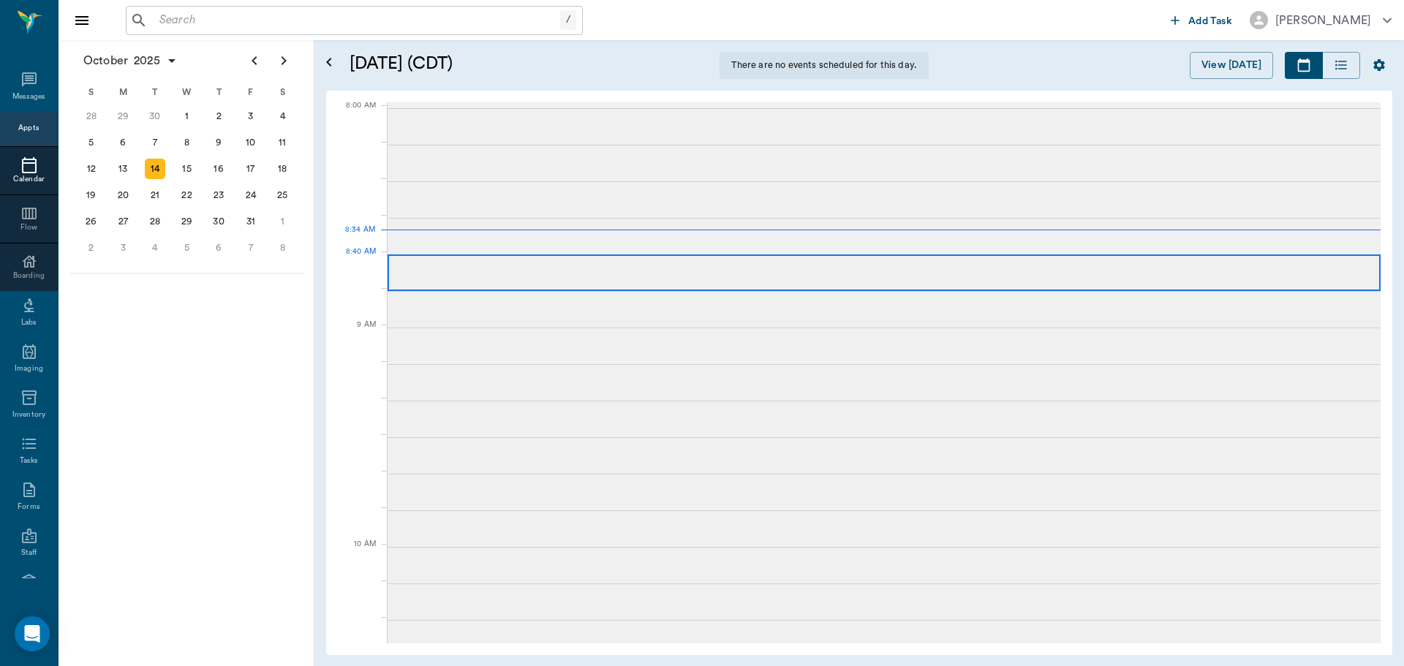
scroll to position [3, 0]
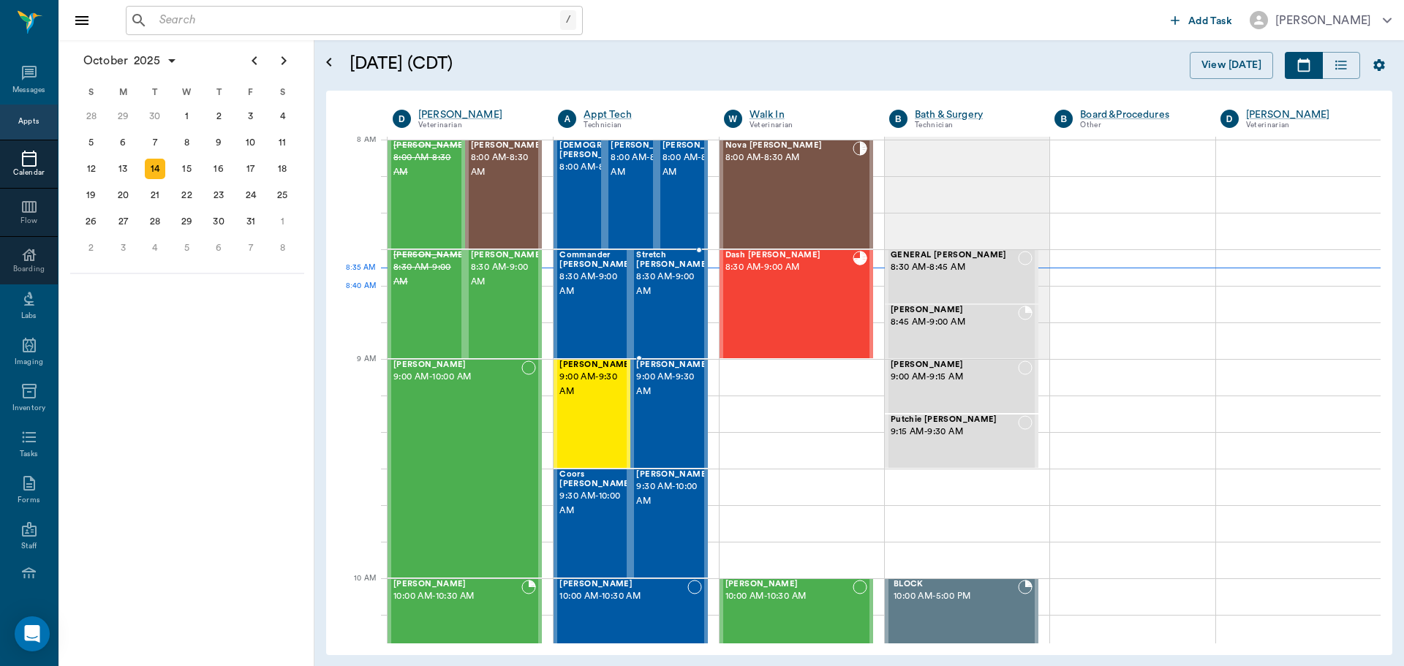
click at [682, 298] on span "8:30 AM - 9:00 AM" at bounding box center [672, 284] width 73 height 29
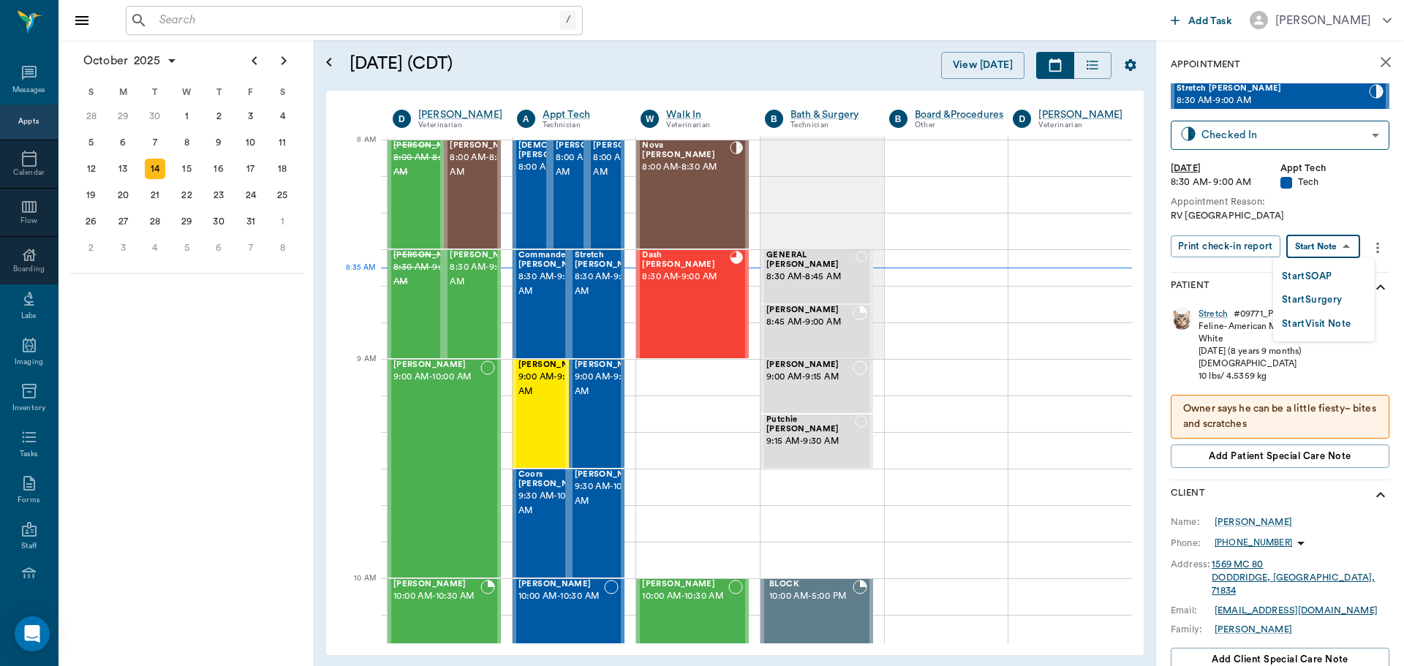
click at [1333, 237] on body "/ ​ Add Task Dr. Bert Ellsworth Nectar Messages Appts Calendar Flow Boarding La…" at bounding box center [702, 333] width 1404 height 666
click at [1346, 278] on li "Start SOAP" at bounding box center [1324, 276] width 102 height 24
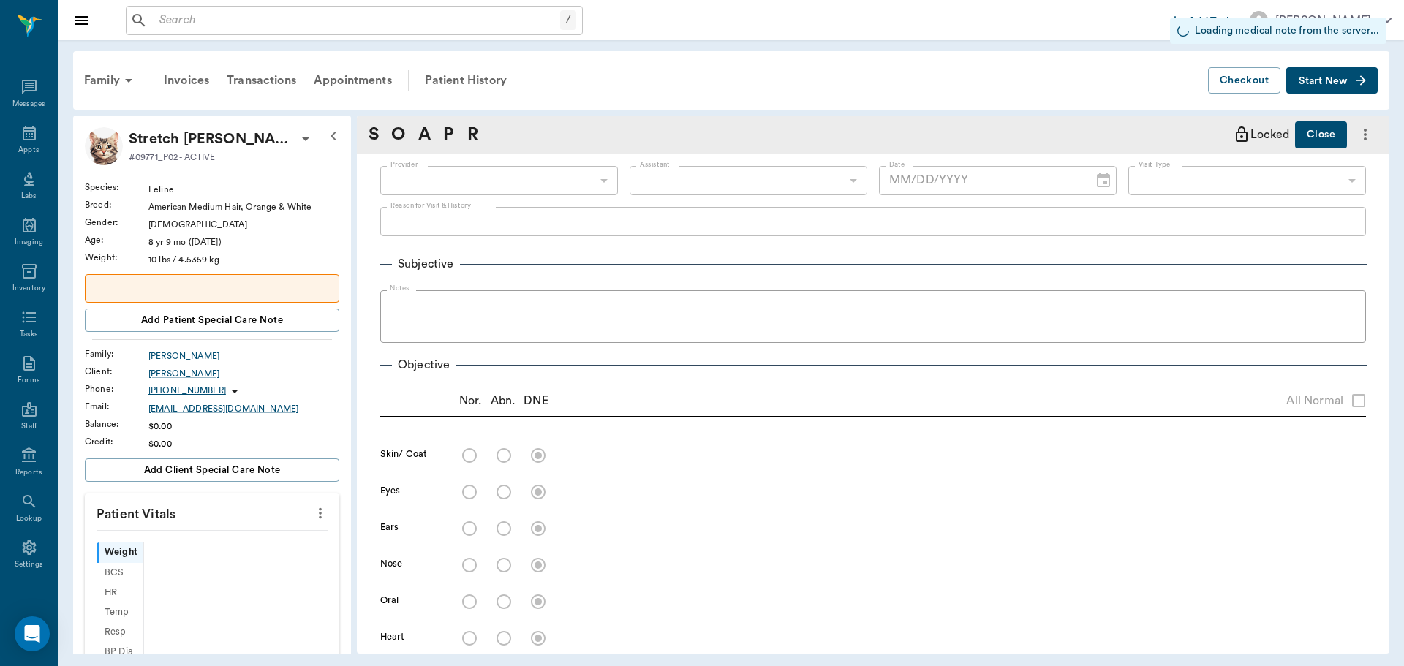
scroll to position [7, 0]
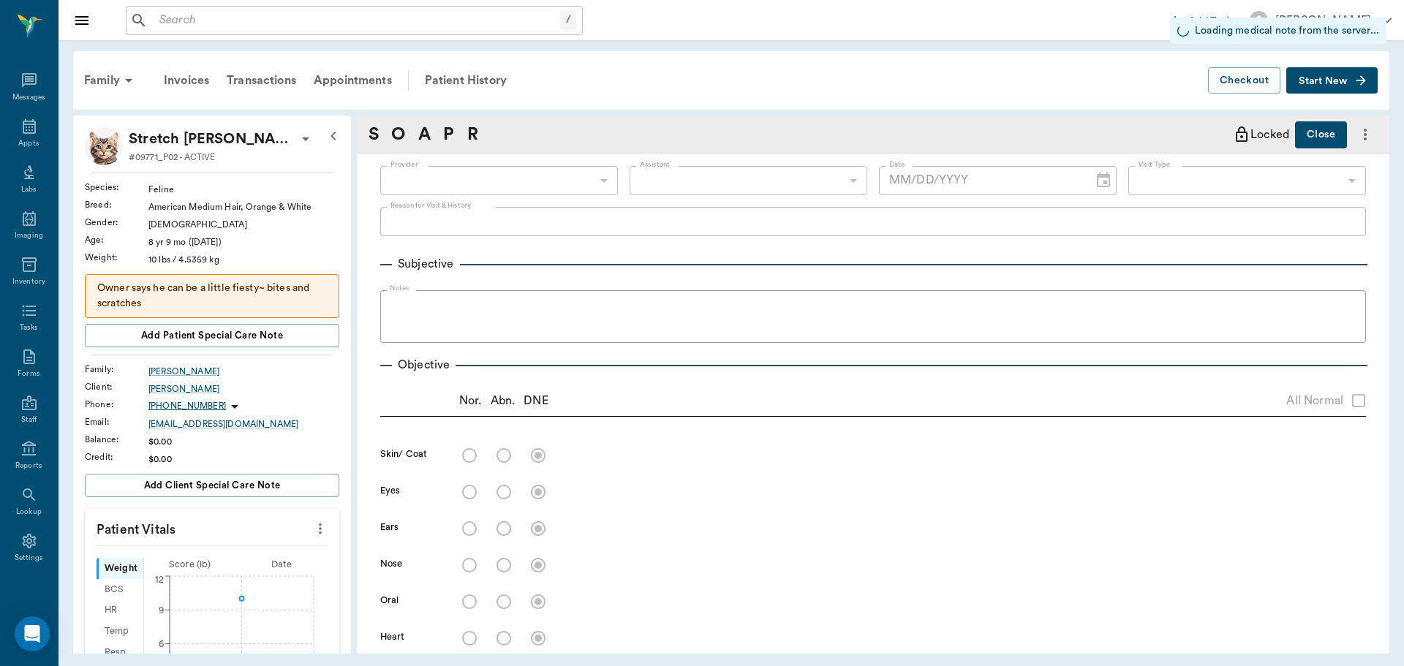
type input "63ec2f075fda476ae8351a4c"
type input "65d2be4f46e3a538d89b8c1a"
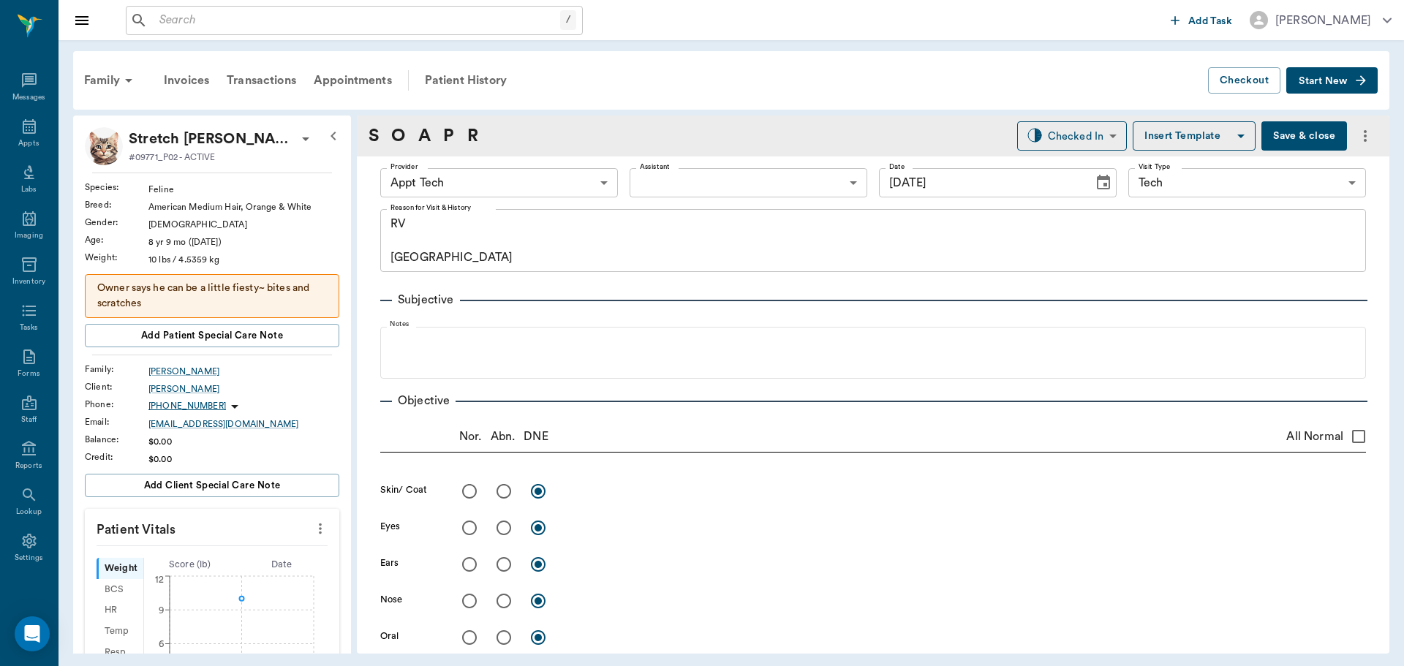
type input "[DATE]"
type textarea "RV Caryn"
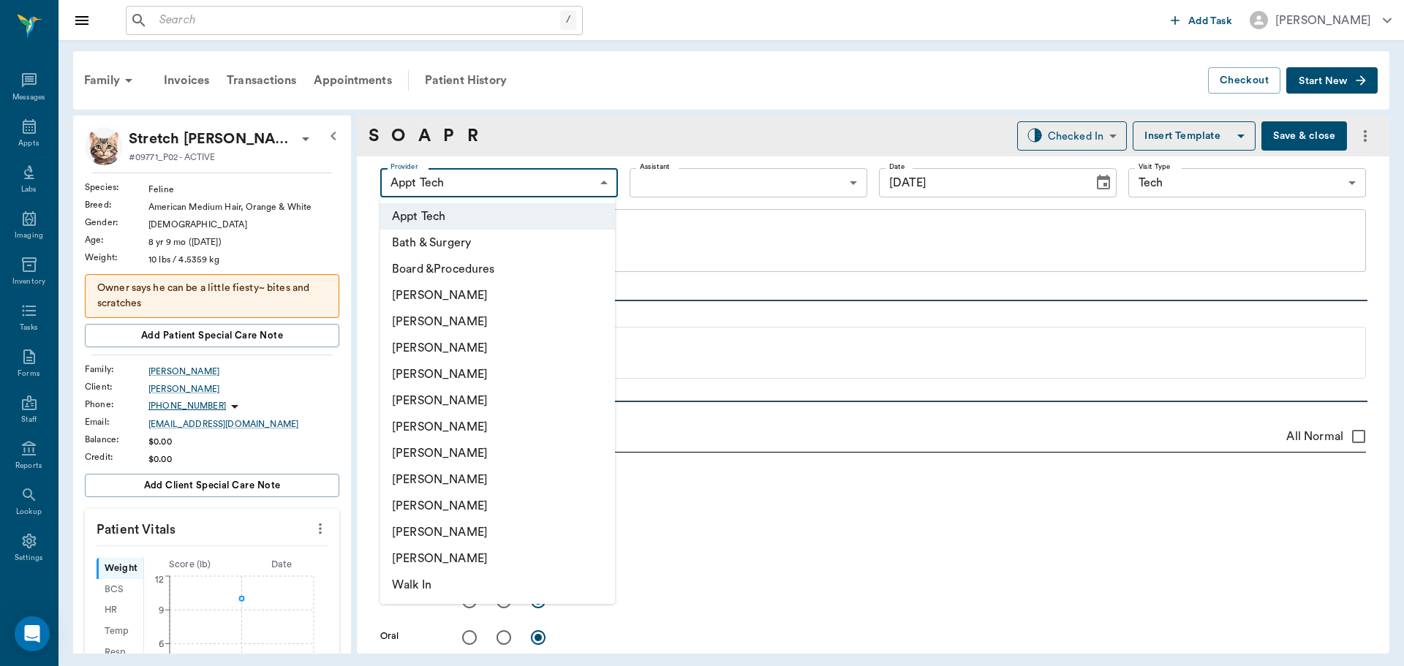
click at [492, 182] on body "/ ​ Add Task Dr. Bert Ellsworth Nectar Messages Appts Labs Imaging Inventory Ta…" at bounding box center [702, 333] width 1404 height 666
click at [494, 342] on li "[PERSON_NAME]" at bounding box center [497, 348] width 235 height 26
type input "642ef10e332a41444de2bad1"
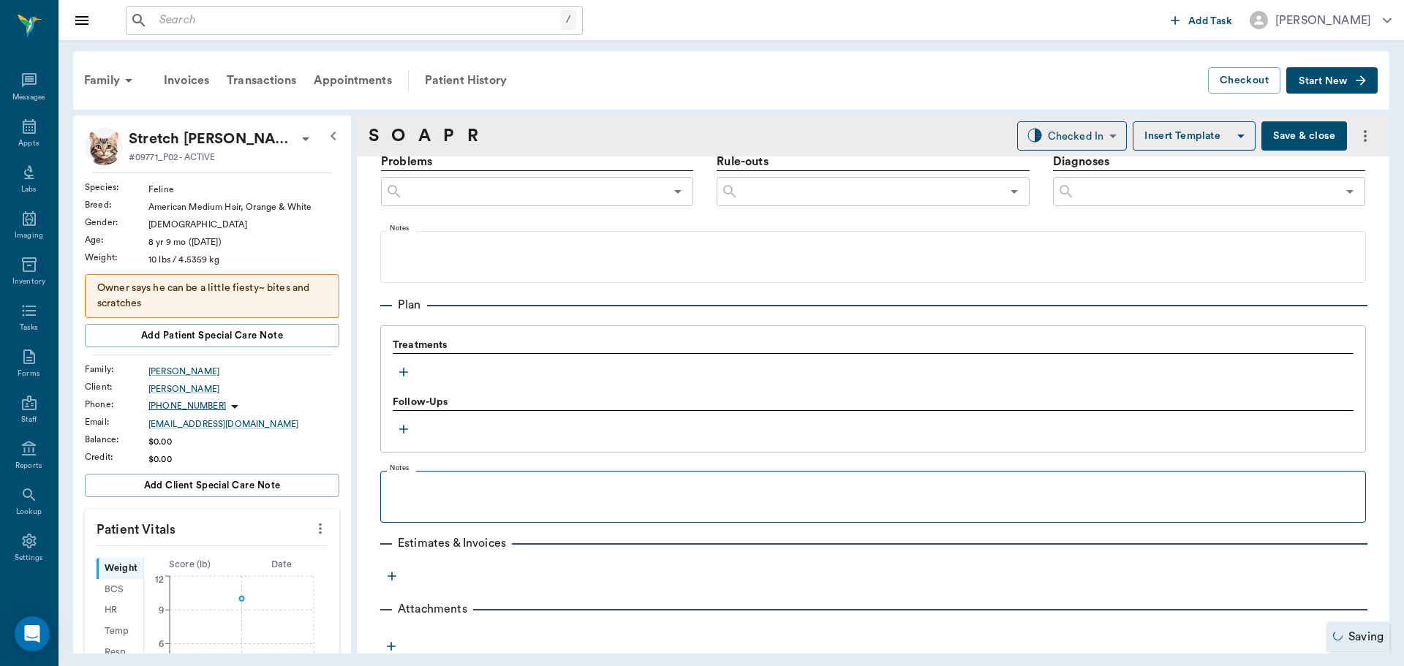
scroll to position [905, 0]
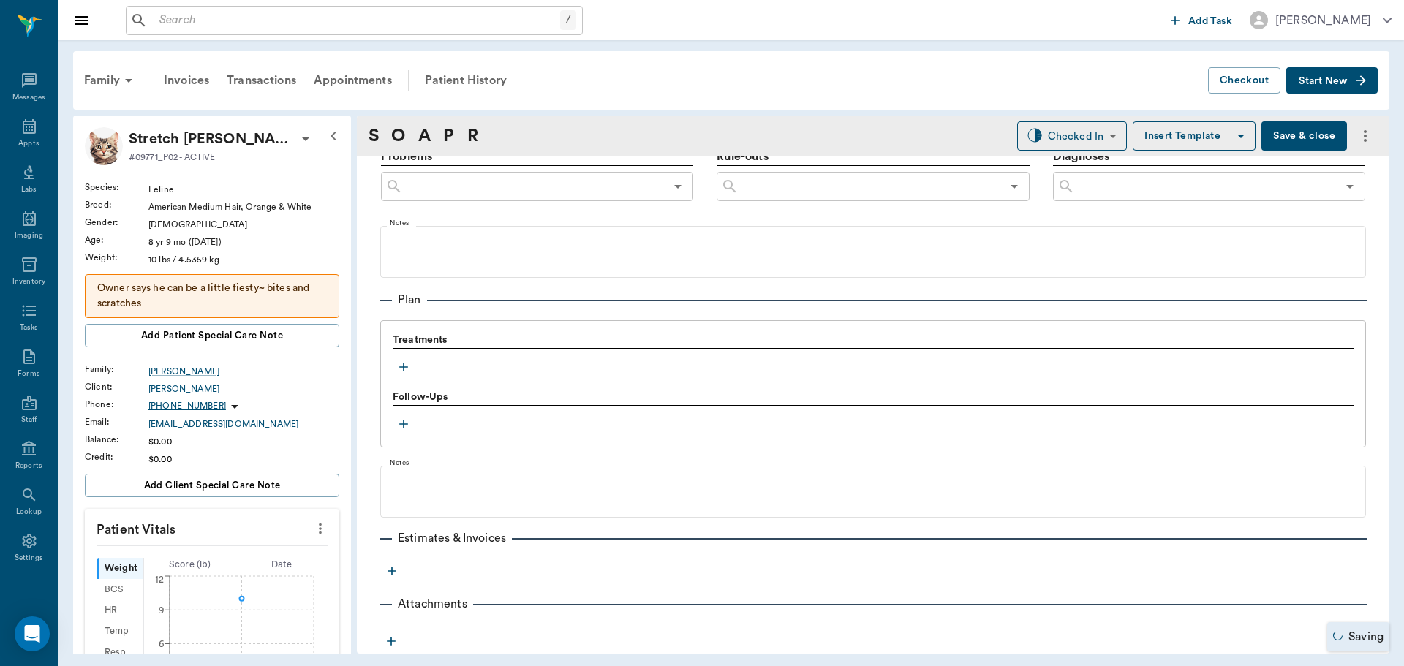
click at [404, 369] on icon "button" at bounding box center [403, 367] width 15 height 15
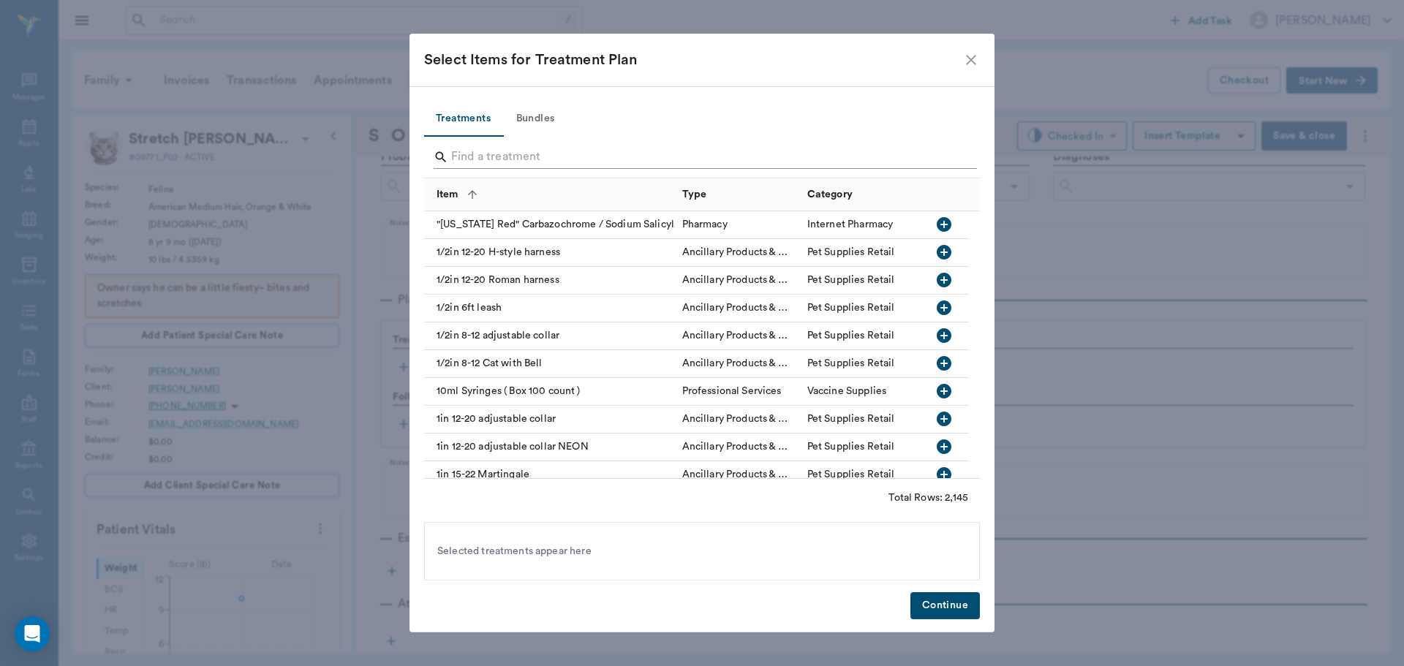
click at [587, 159] on input "Search" at bounding box center [703, 156] width 504 height 23
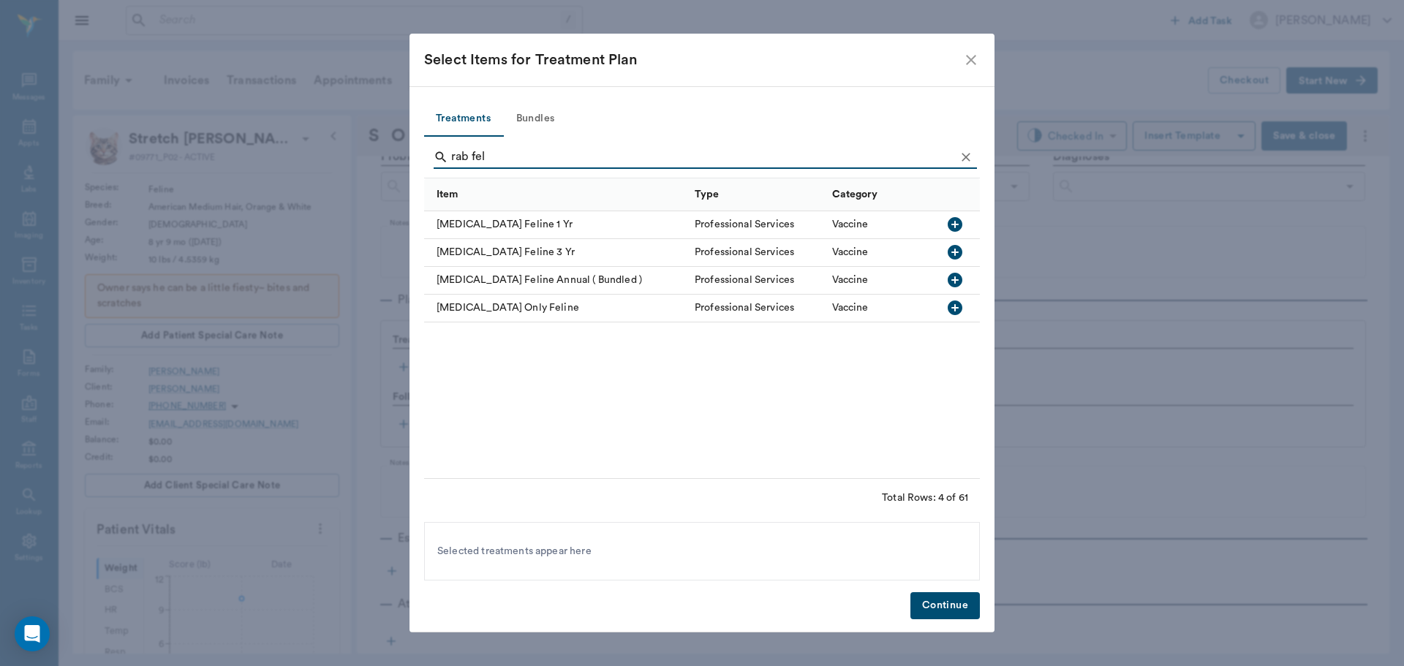
type input "rab fel"
click at [958, 313] on icon "button" at bounding box center [954, 307] width 15 height 15
click at [936, 601] on button "Continue" at bounding box center [944, 605] width 69 height 27
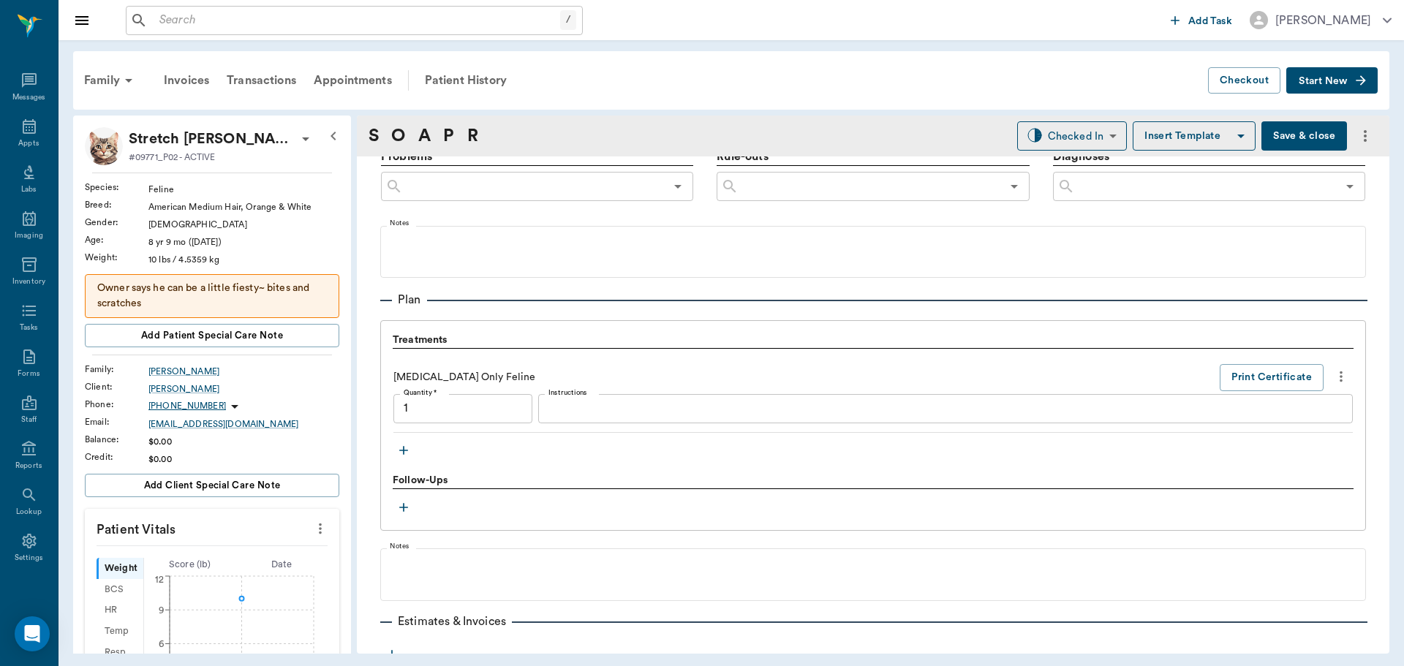
scroll to position [988, 0]
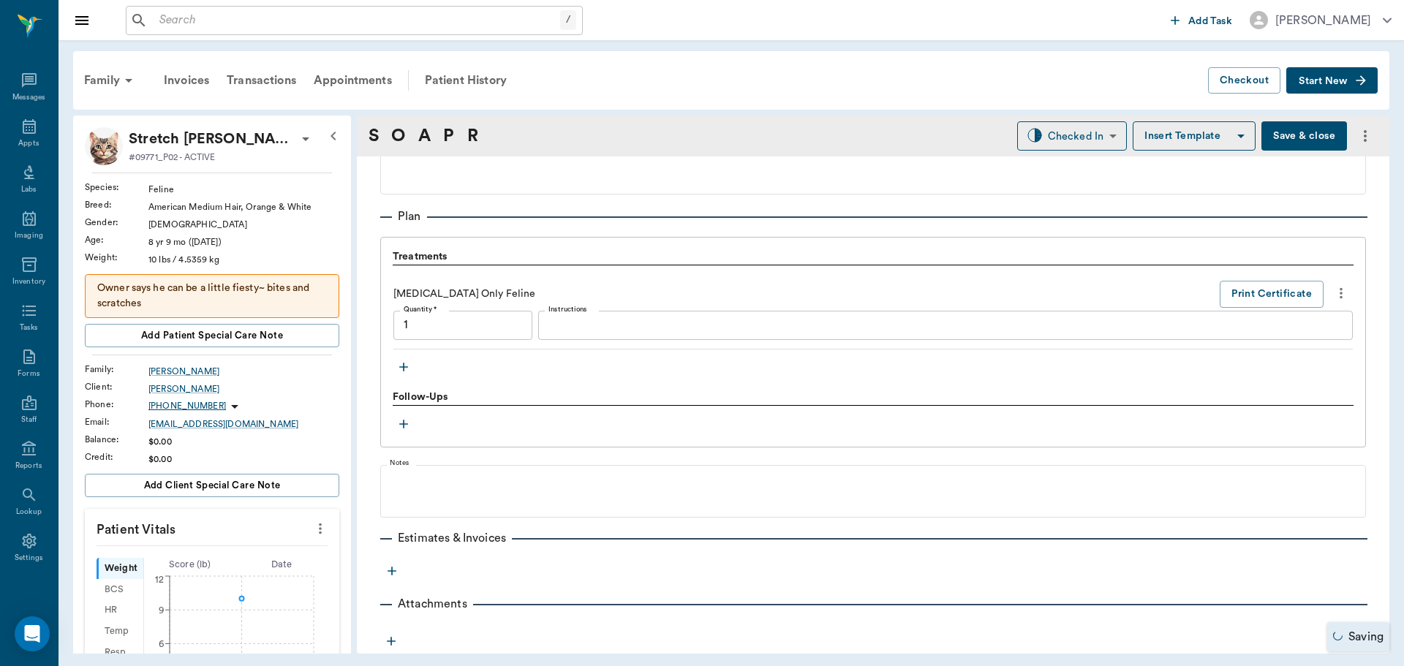
type input "1.00"
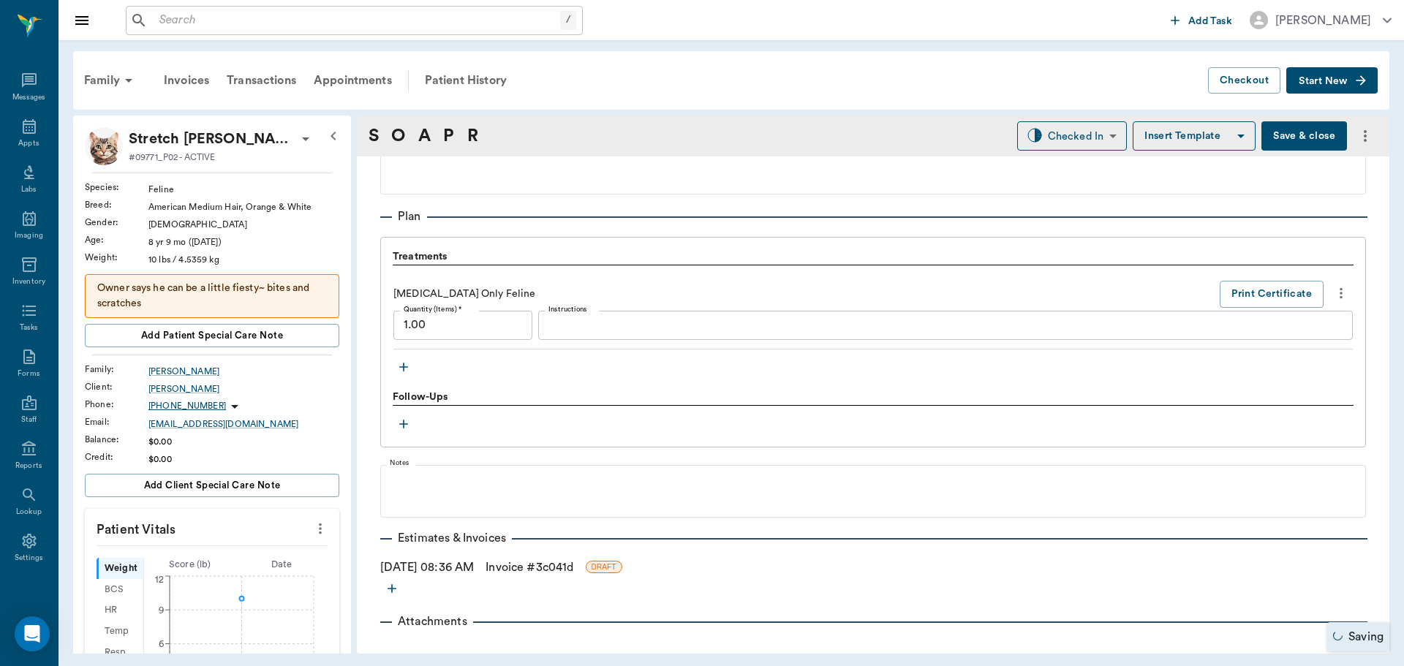
click at [550, 569] on link "Invoice # 3c041d" at bounding box center [529, 568] width 88 height 18
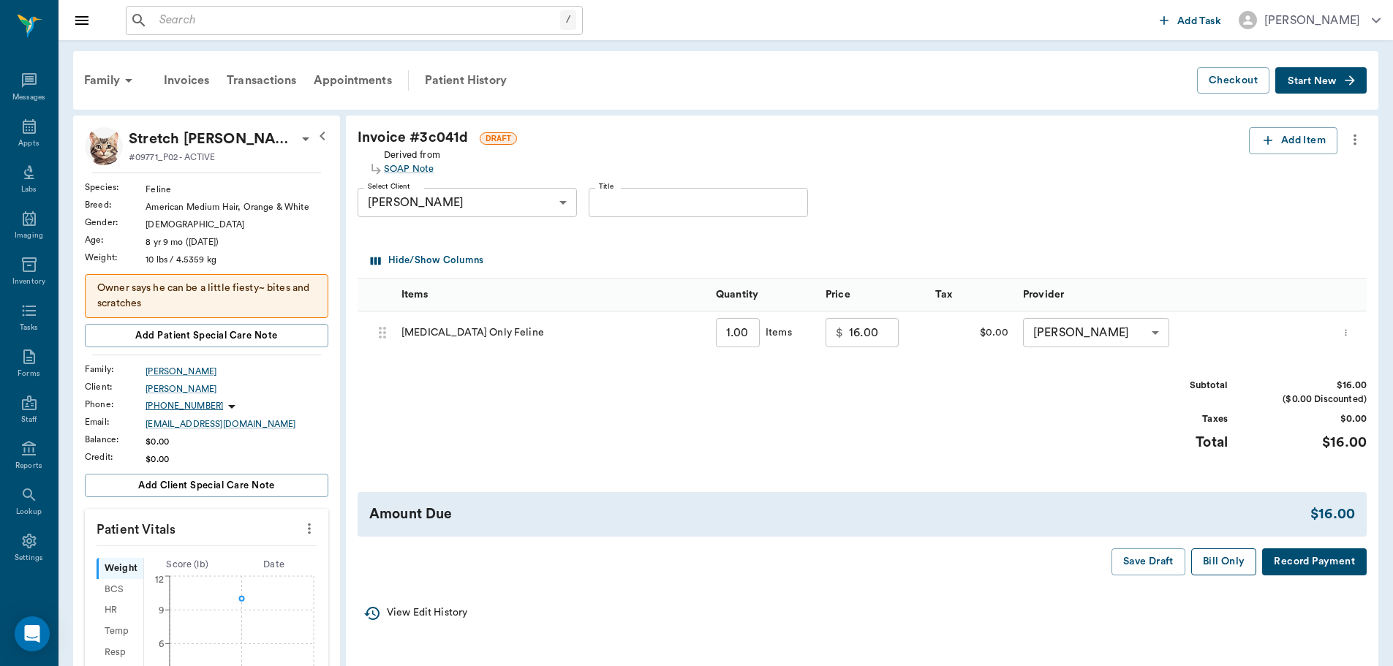
click at [1212, 567] on button "Bill Only" at bounding box center [1224, 561] width 66 height 27
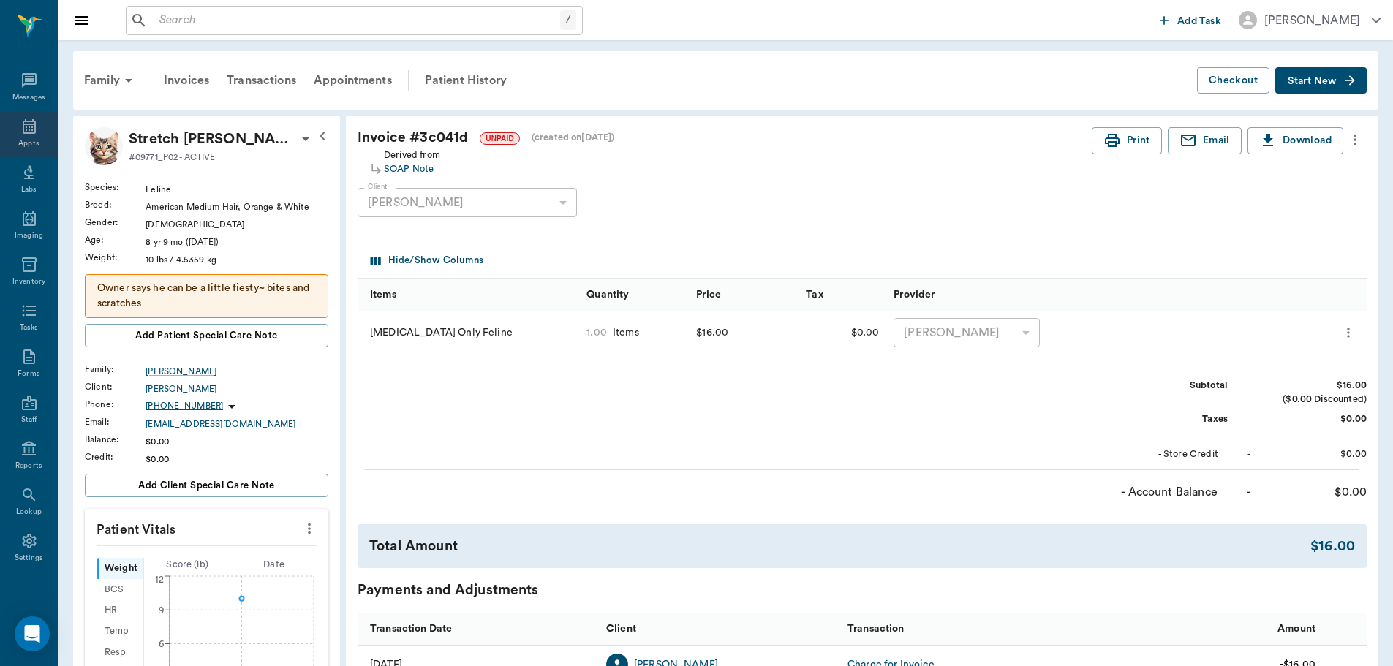
click at [23, 124] on icon at bounding box center [29, 126] width 13 height 15
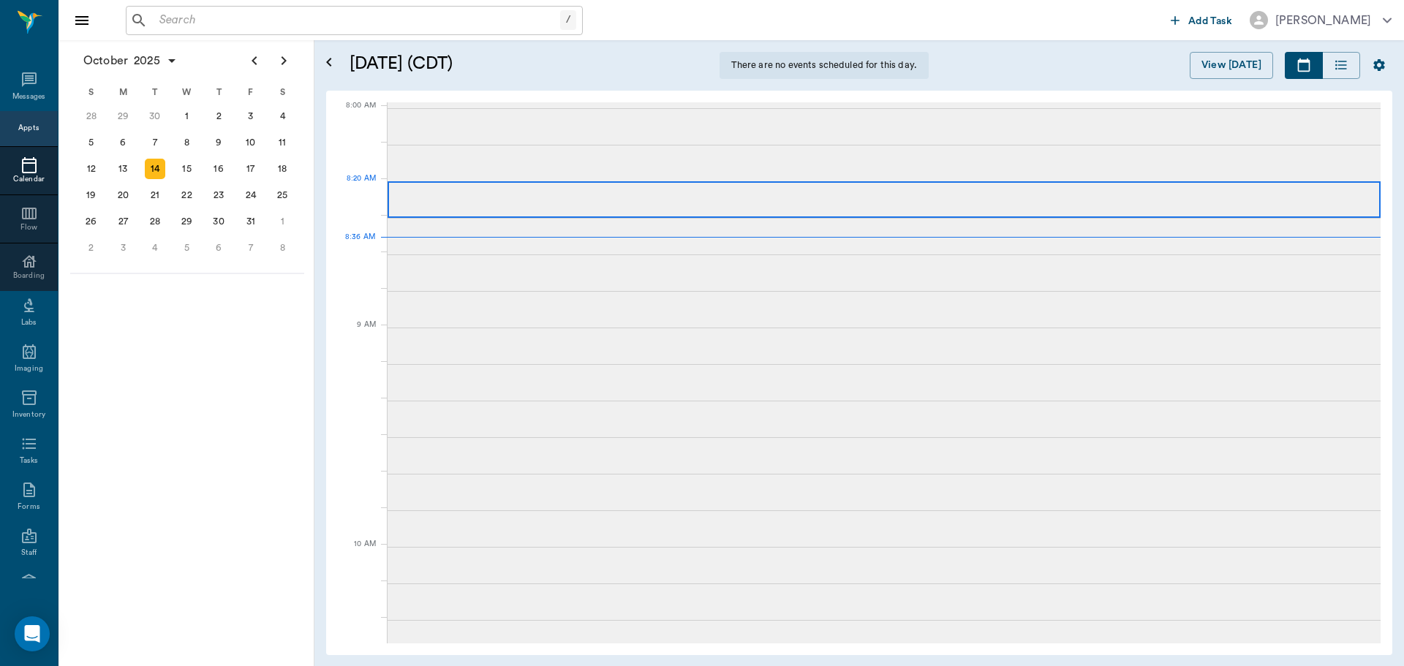
scroll to position [1, 0]
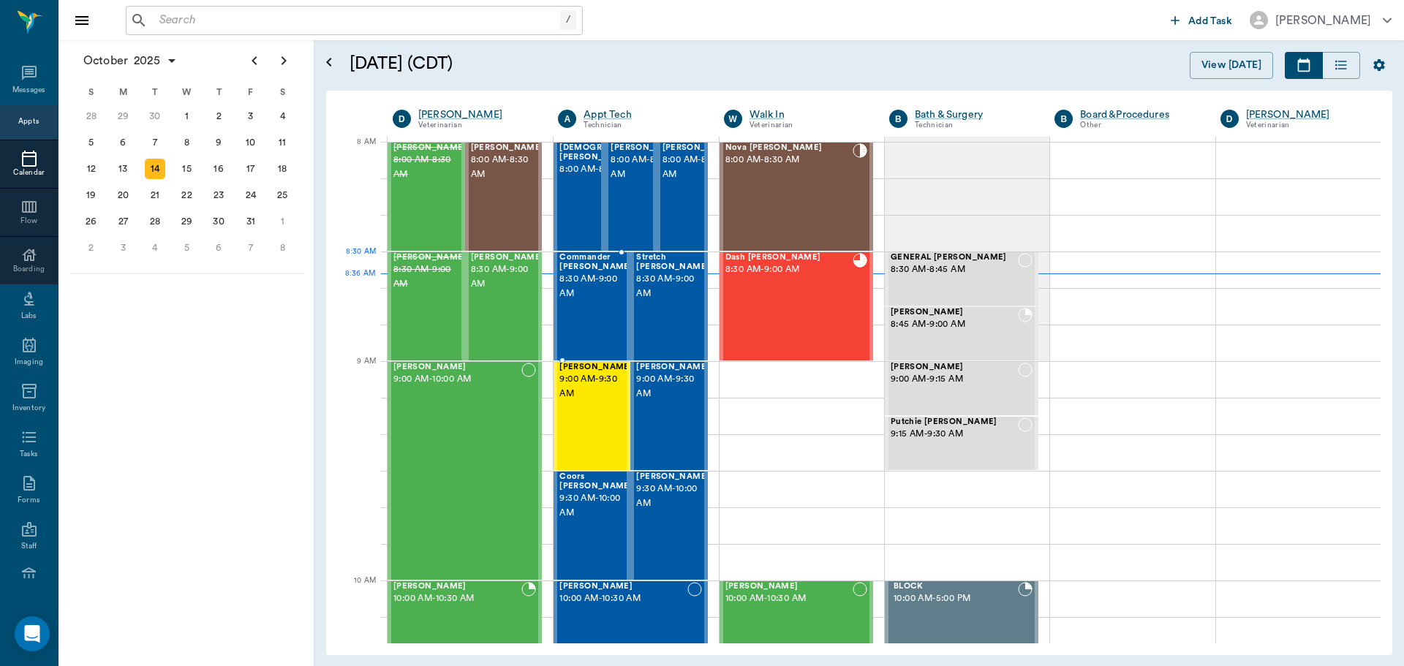
click at [587, 282] on span "8:30 AM - 9:00 AM" at bounding box center [595, 286] width 73 height 29
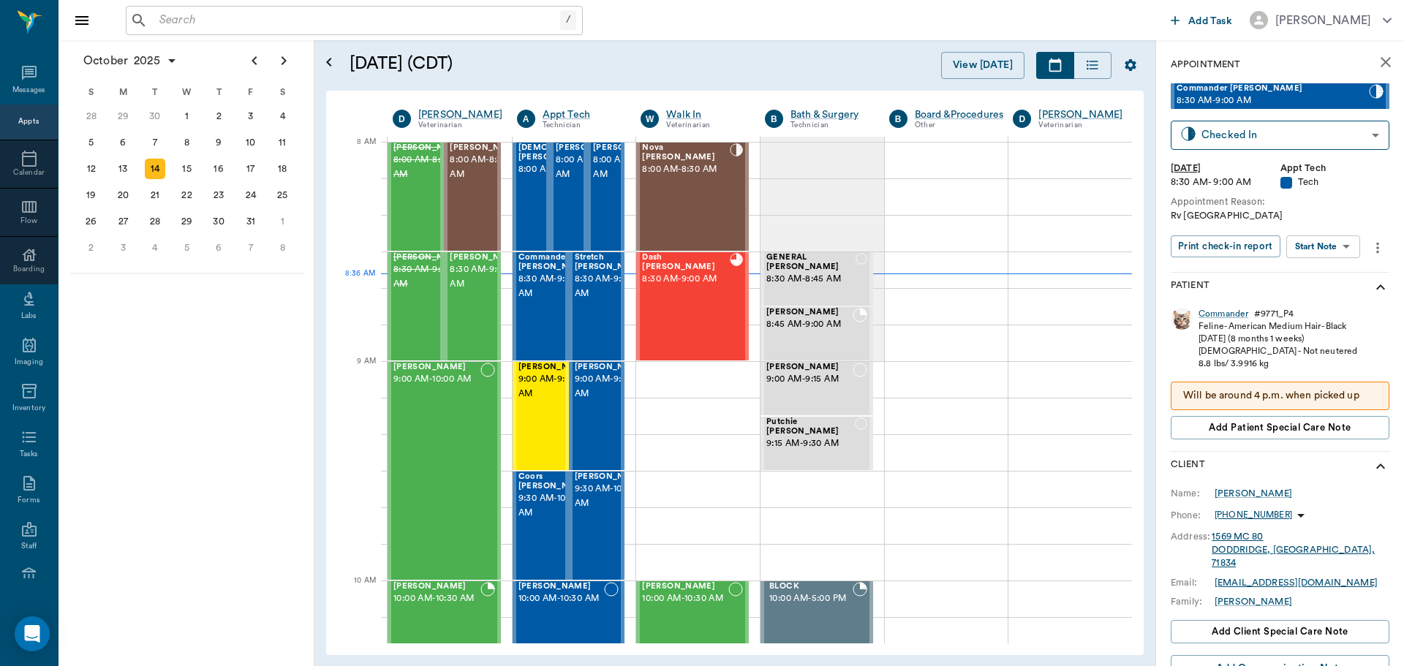
click at [1336, 245] on body "/ ​ Add Task Dr. Bert Ellsworth Nectar Messages Appts Calendar Flow Boarding La…" at bounding box center [702, 333] width 1404 height 666
click at [1336, 279] on li "Start SOAP" at bounding box center [1324, 276] width 102 height 24
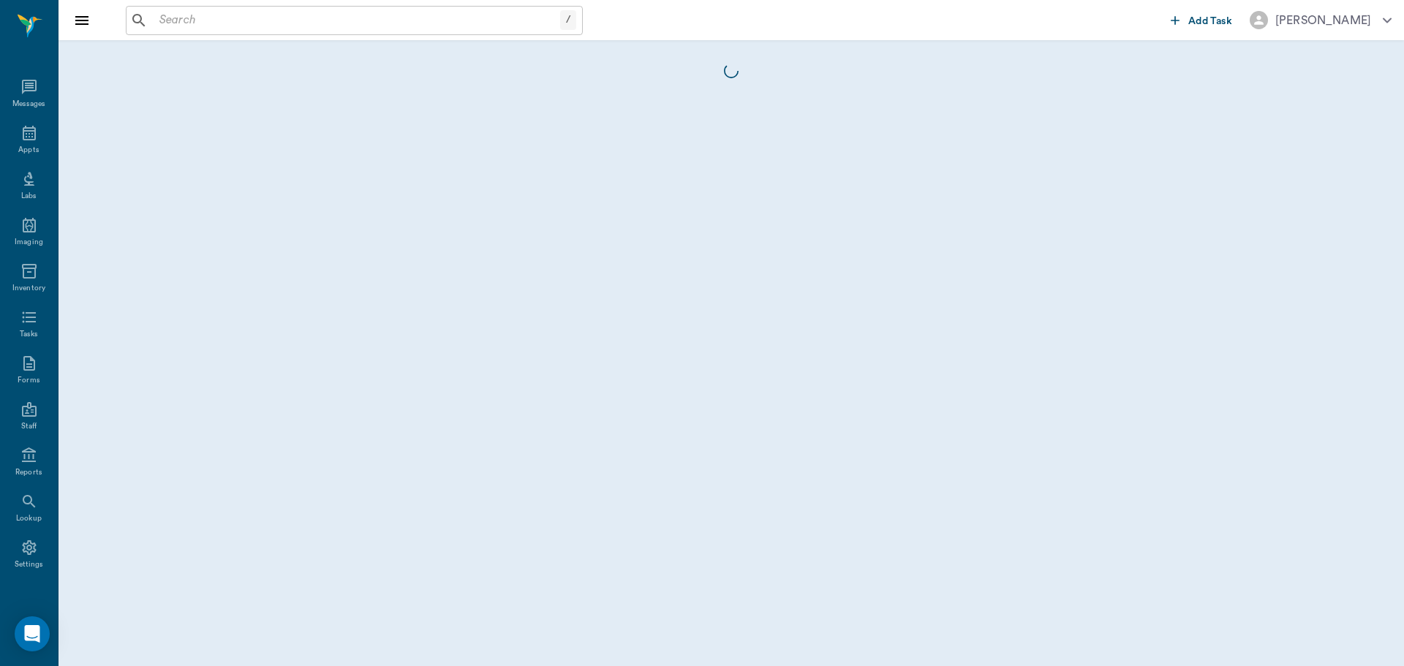
scroll to position [7, 0]
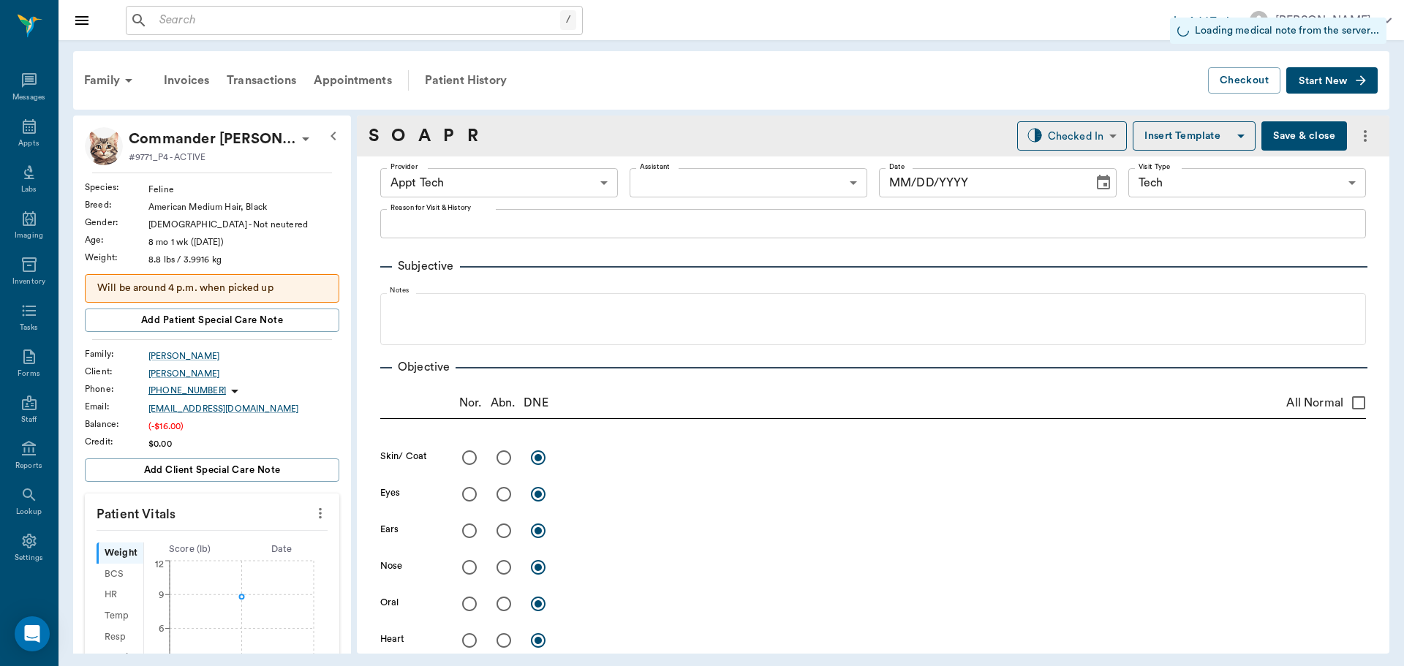
type input "63ec2f075fda476ae8351a4c"
type input "65d2be4f46e3a538d89b8c1a"
type input "10/14/2025"
type textarea "Rv [GEOGRAPHIC_DATA]"
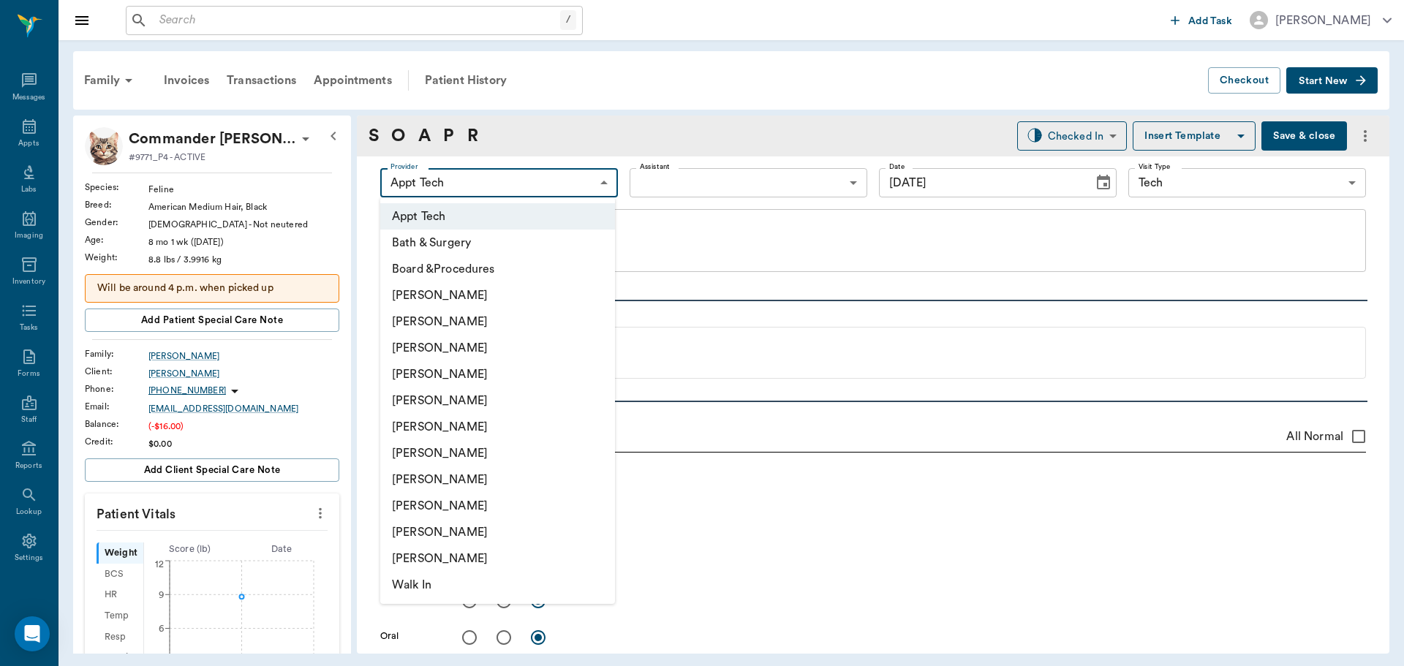
click at [584, 184] on body "/ ​ Add Task Dr. Bert Ellsworth Nectar Messages Appts Labs Imaging Inventory Ta…" at bounding box center [702, 333] width 1404 height 666
click at [534, 336] on li "Daniel Virnala" at bounding box center [497, 348] width 235 height 26
type input "642ef10e332a41444de2bad1"
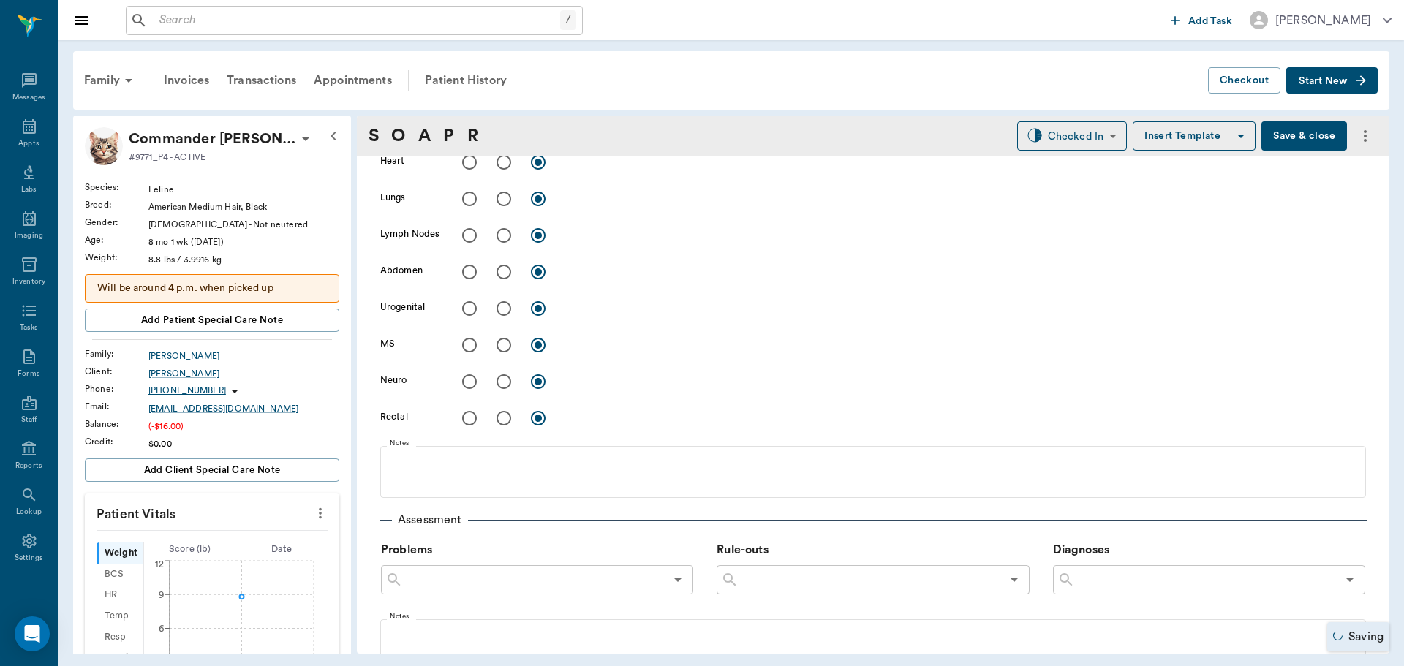
scroll to position [804, 0]
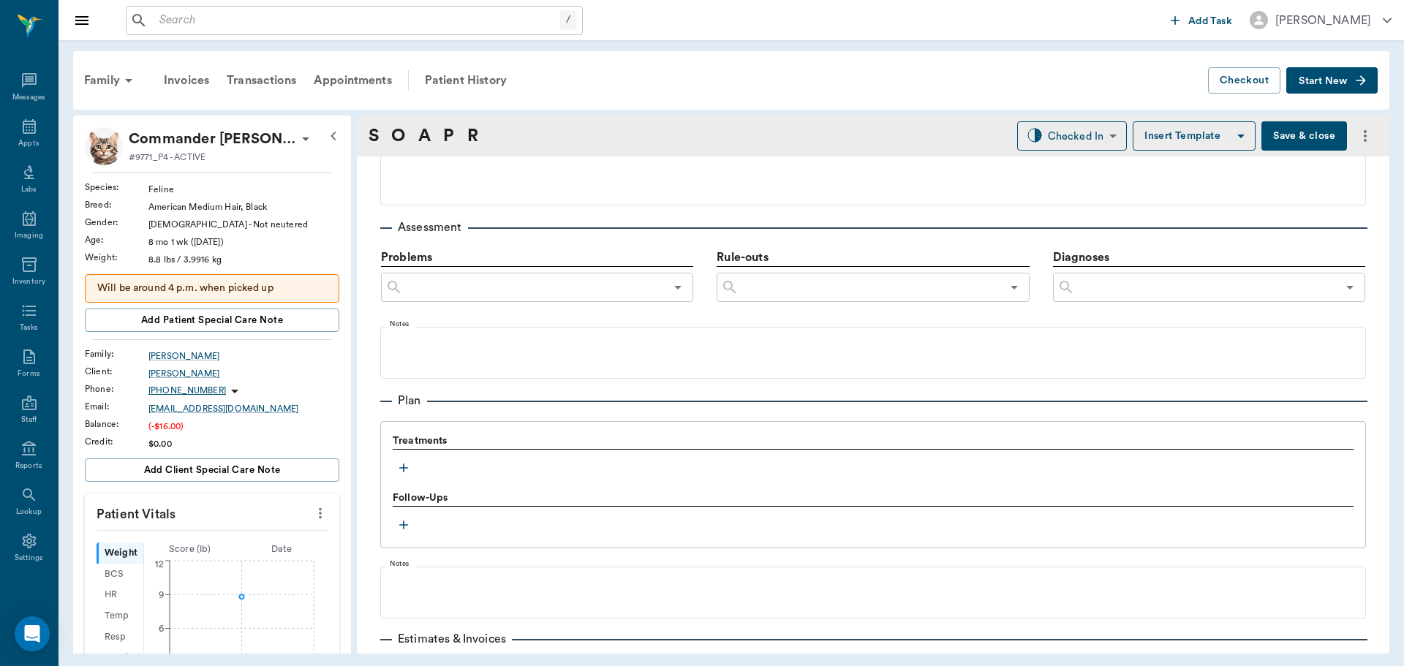
click at [406, 470] on icon "button" at bounding box center [403, 468] width 15 height 15
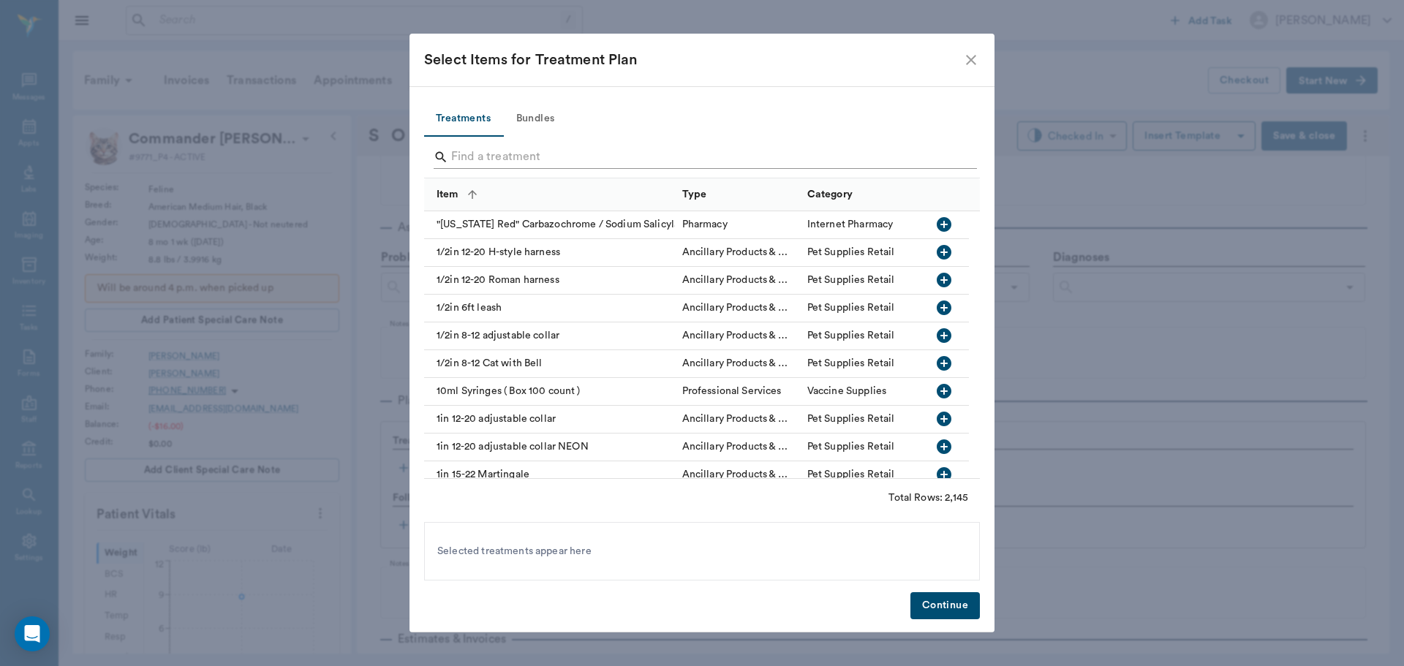
click at [600, 156] on input "Search" at bounding box center [703, 156] width 504 height 23
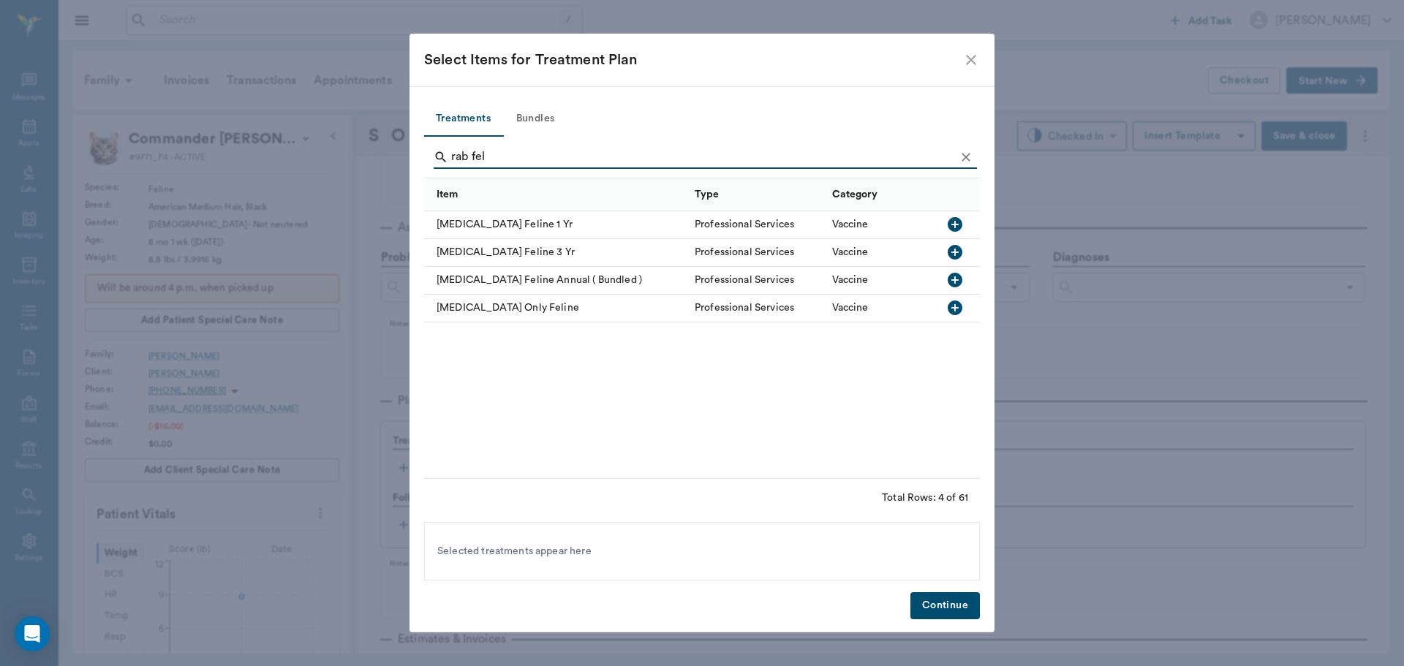
type input "rab fel"
click at [963, 309] on icon "button" at bounding box center [955, 308] width 18 height 18
click at [952, 614] on button "Continue" at bounding box center [944, 605] width 69 height 27
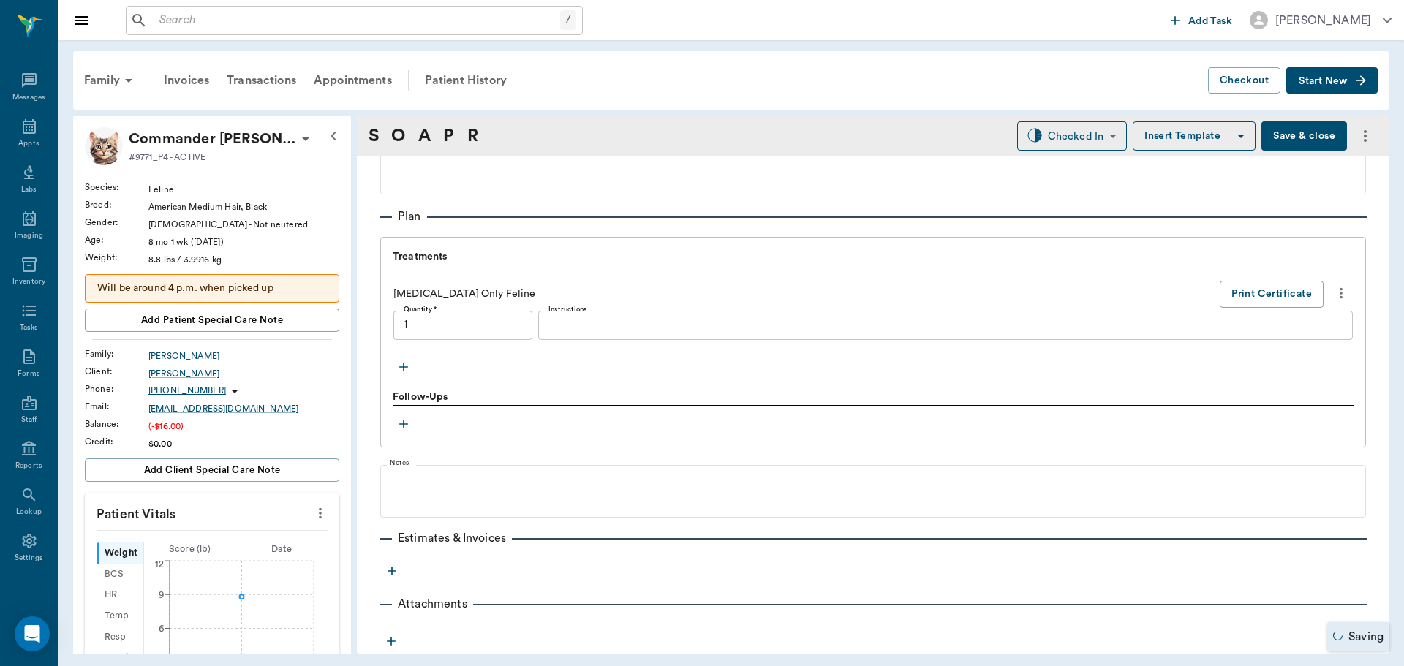
type input "1.00"
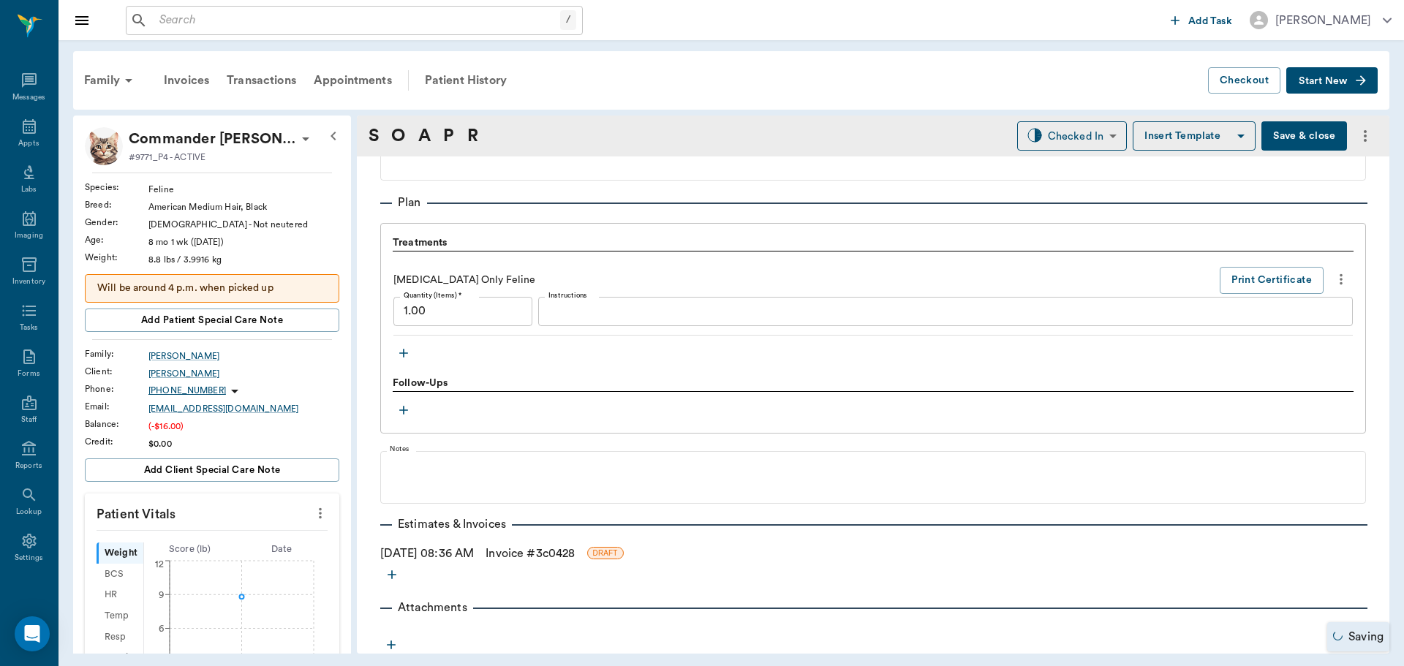
scroll to position [1006, 0]
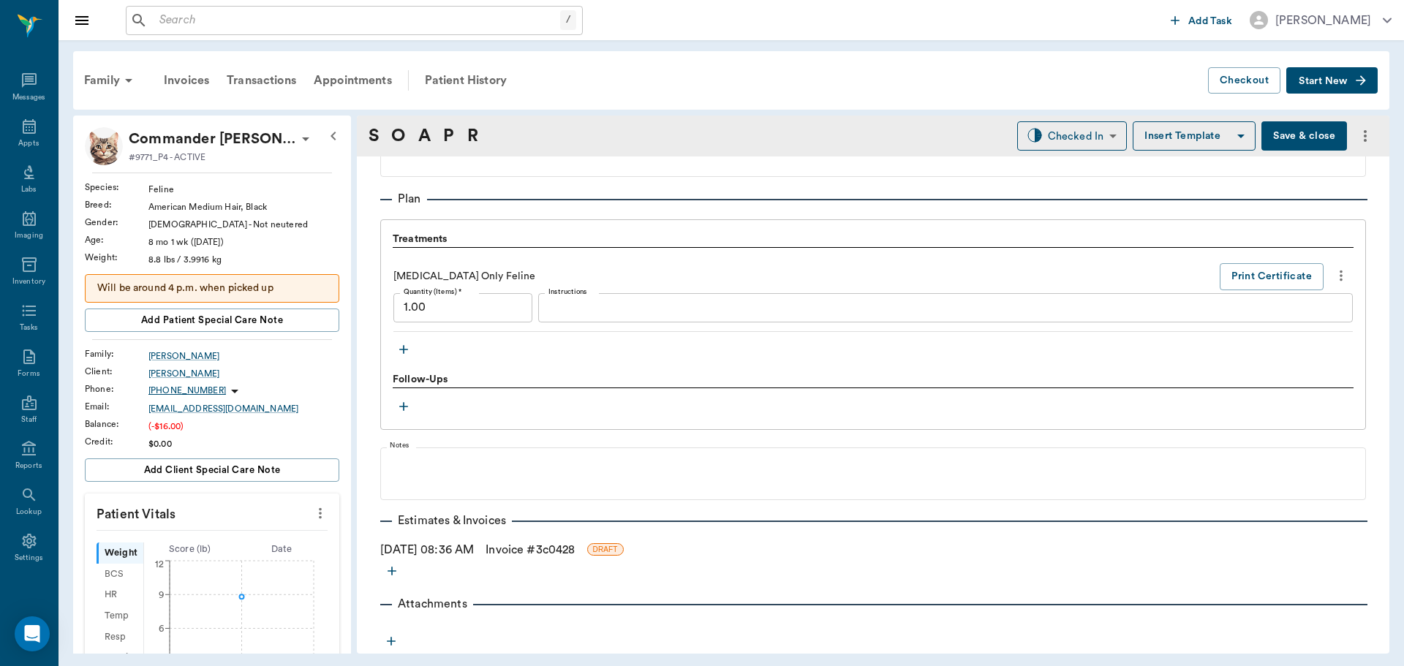
click at [562, 544] on link "Invoice # 3c0428" at bounding box center [529, 550] width 89 height 18
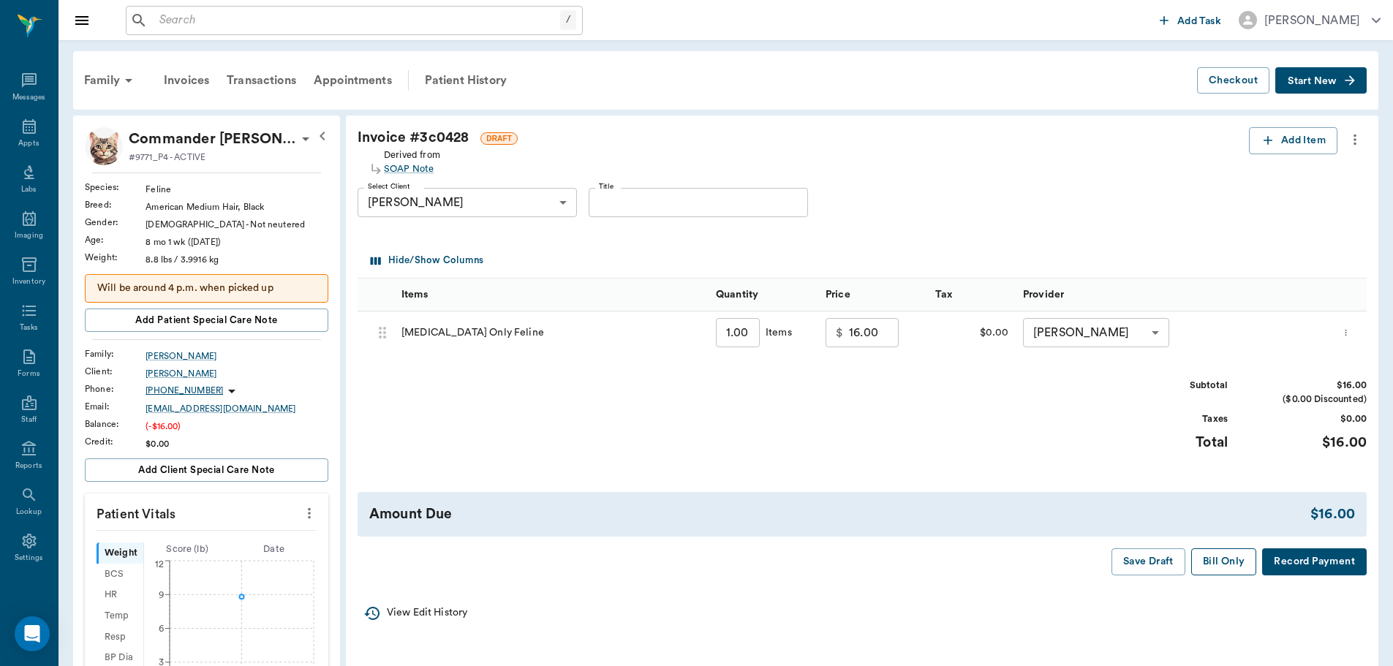
click at [1220, 561] on button "Bill Only" at bounding box center [1224, 561] width 66 height 27
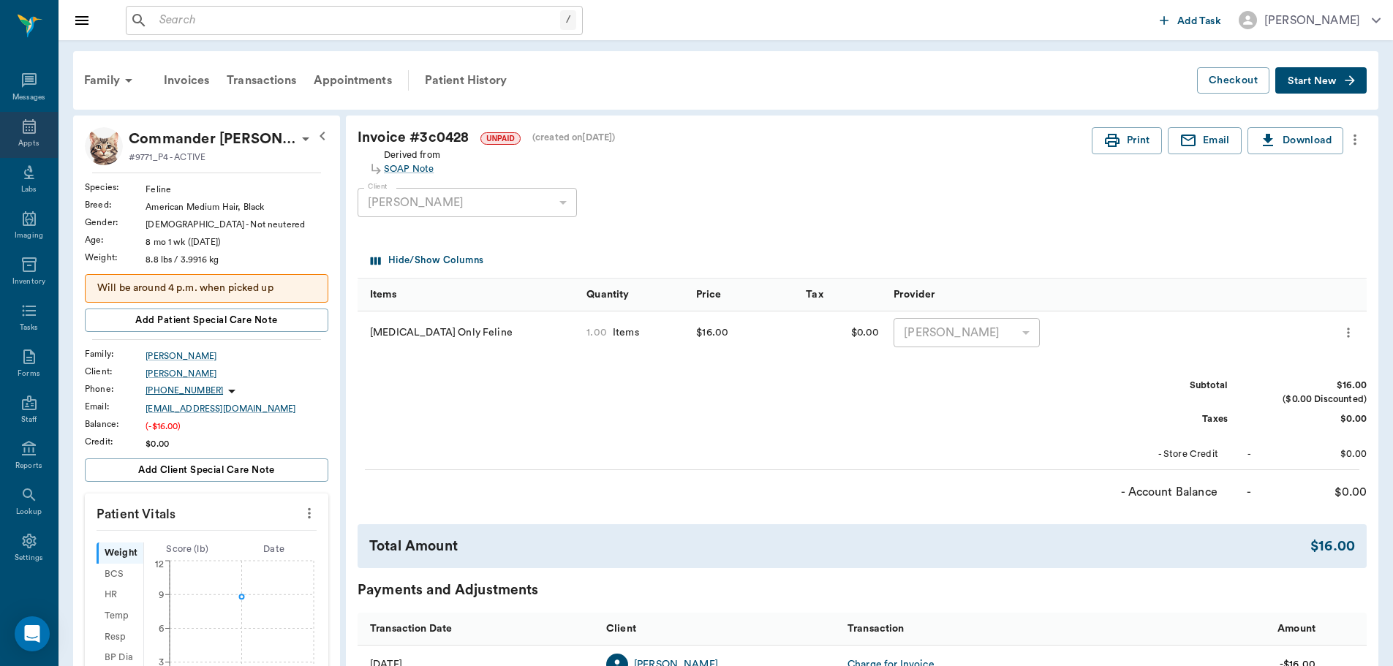
click at [18, 141] on div "Appts" at bounding box center [28, 143] width 20 height 11
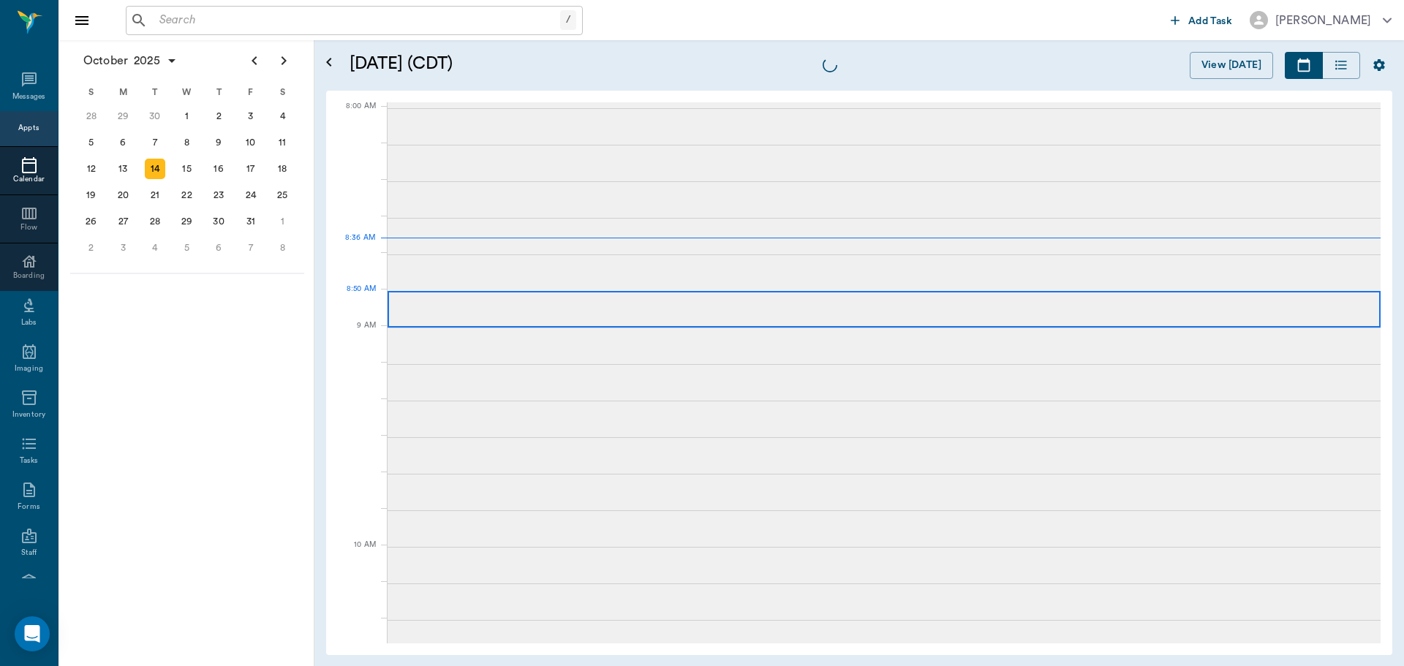
scroll to position [2, 0]
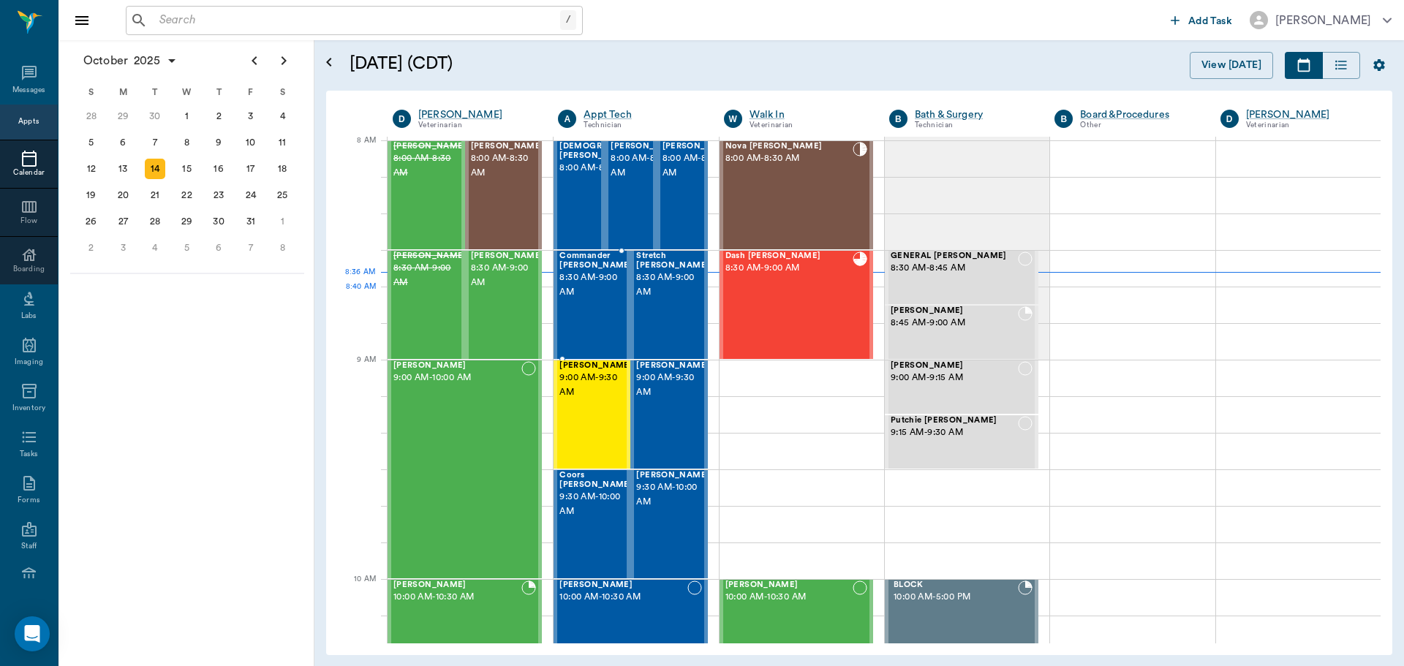
click at [608, 303] on div "Commander Pennington 8:30 AM - 9:00 AM" at bounding box center [595, 304] width 73 height 107
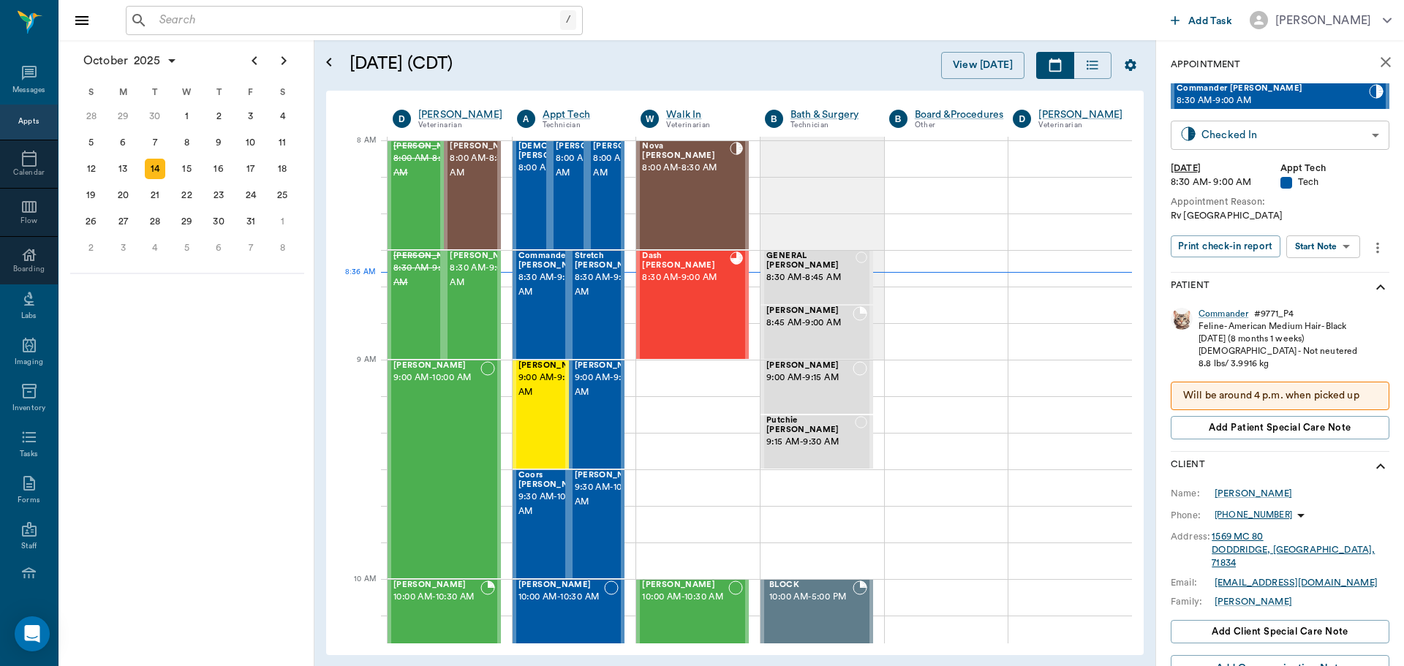
click at [1347, 142] on body "/ ​ Add Task Dr. Bert Ellsworth Nectar Messages Appts Calendar Flow Boarding La…" at bounding box center [702, 333] width 1404 height 666
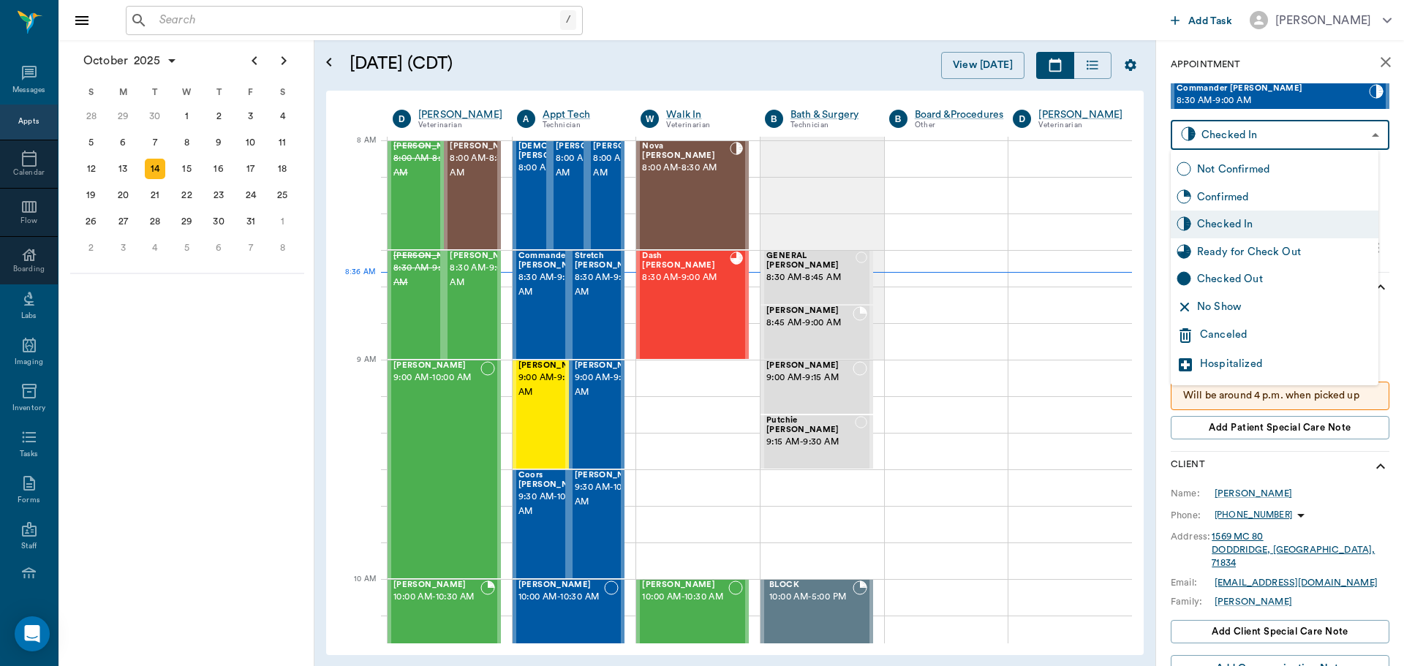
click at [1287, 260] on div "Ready for Check Out" at bounding box center [1274, 252] width 208 height 28
type input "READY_TO_CHECKOUT"
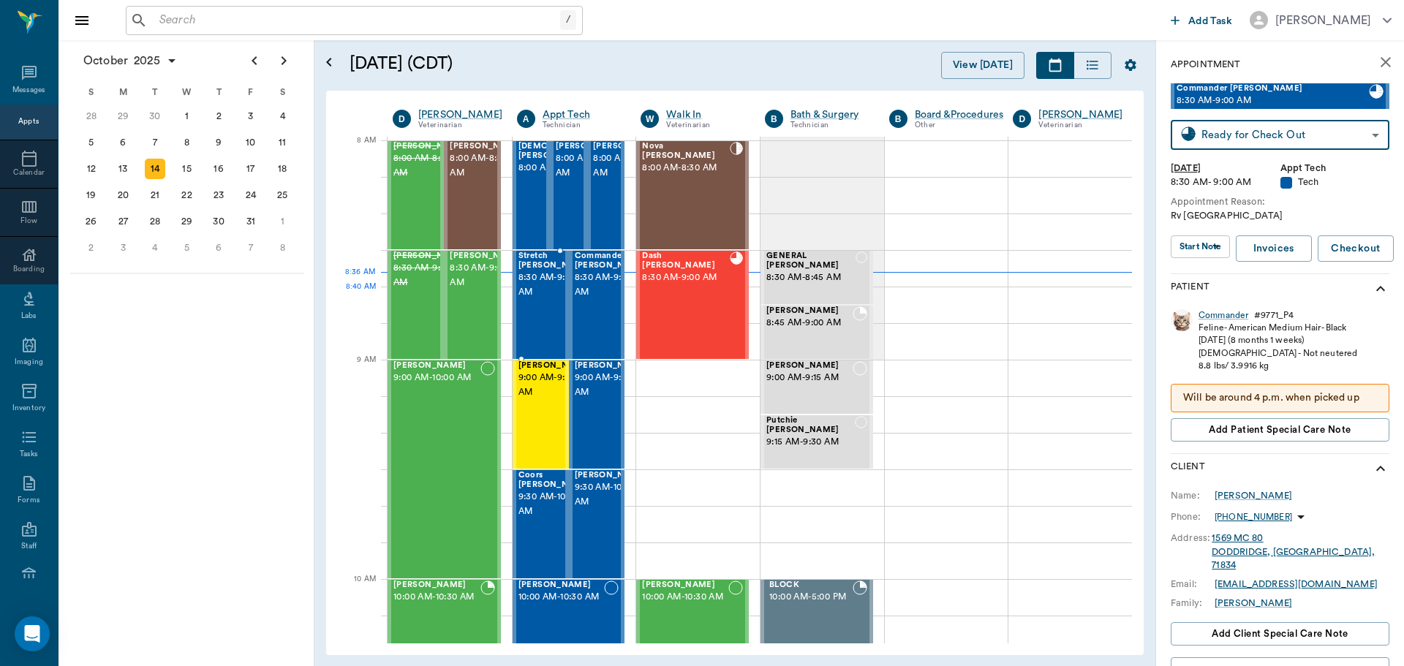
click at [552, 286] on span "8:30 AM - 9:00 AM" at bounding box center [554, 284] width 73 height 29
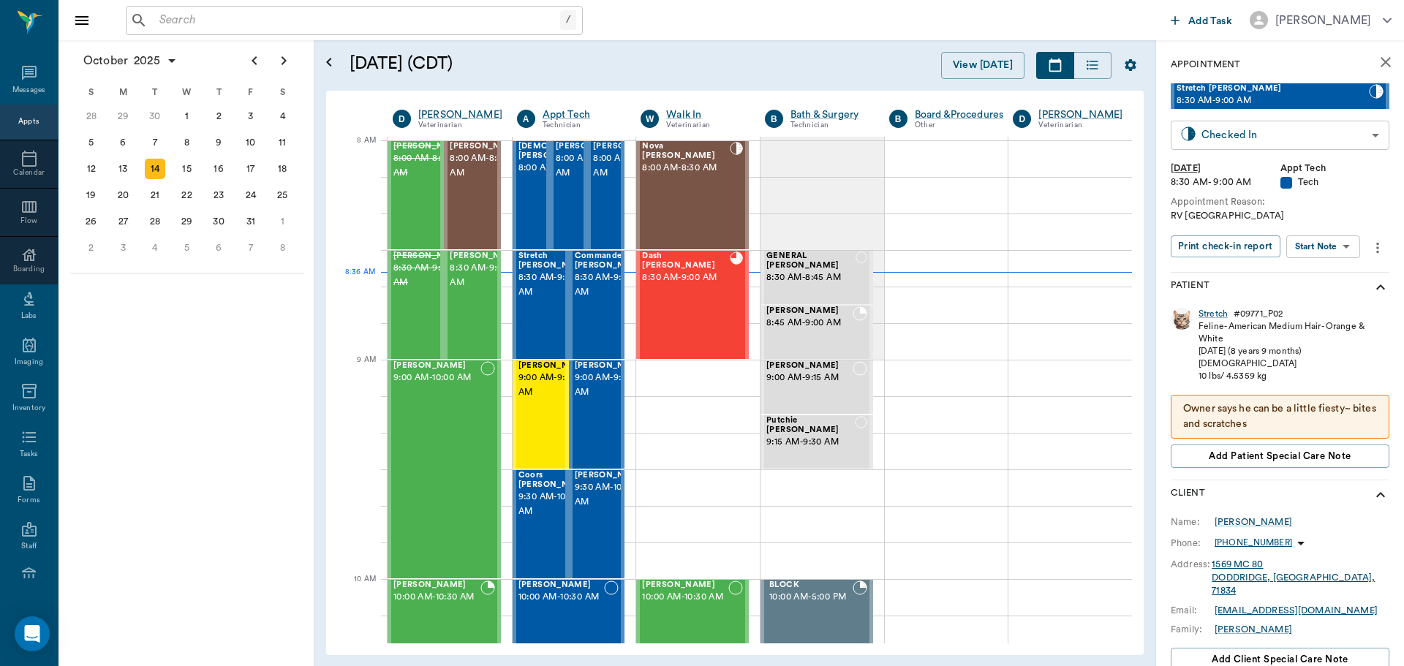
click at [1259, 132] on body "/ ​ Add Task Dr. Bert Ellsworth Nectar Messages Appts Calendar Flow Boarding La…" at bounding box center [702, 333] width 1404 height 666
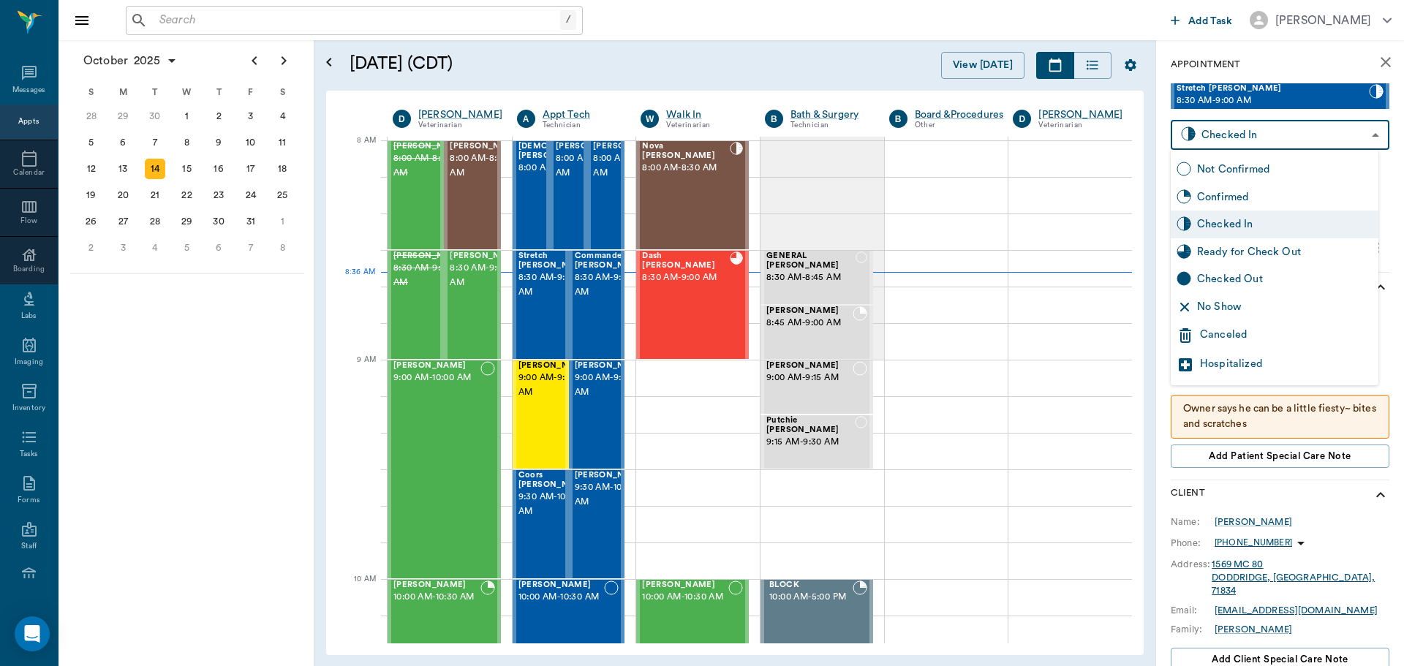
click at [1260, 260] on div "Ready for Check Out" at bounding box center [1274, 252] width 208 height 28
type input "READY_TO_CHECKOUT"
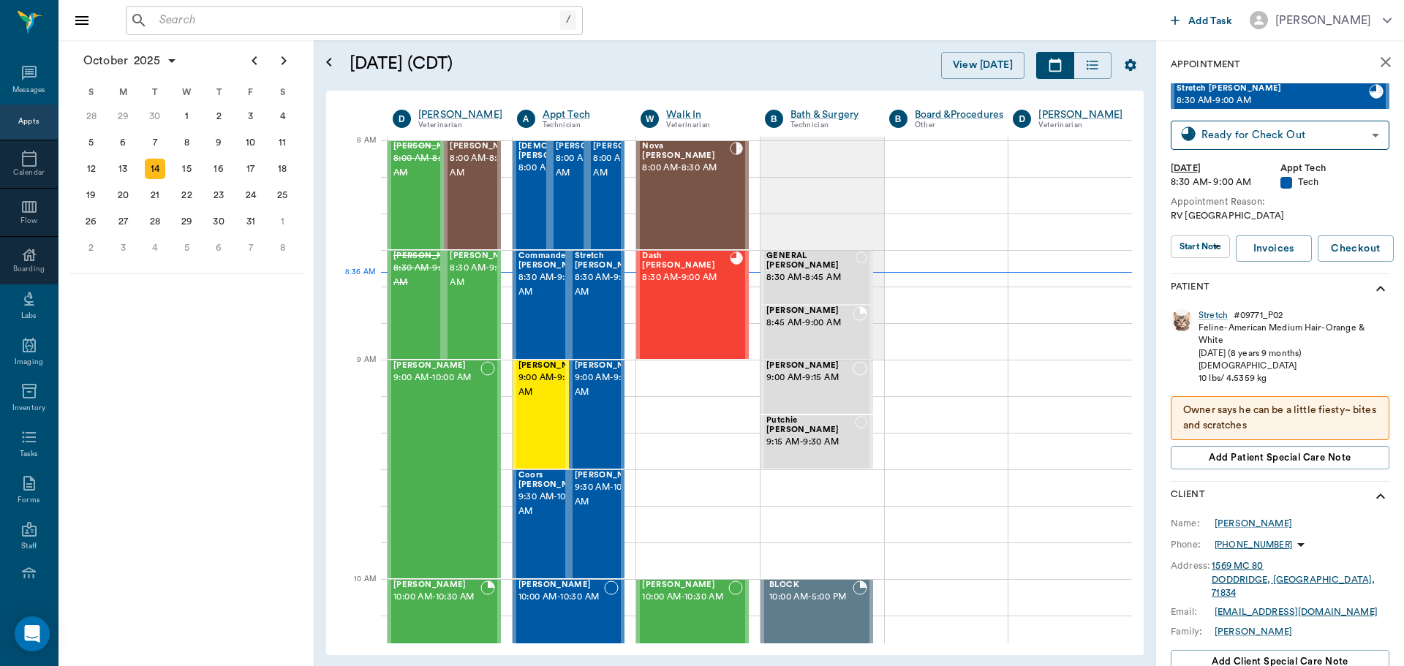
click at [221, 404] on div "October 2025 S M T W T F S 31 Sep 1 2 3 4 5 6 7 8 9 10 11 12 13 14 15 16 17 18 …" at bounding box center [186, 353] width 256 height 626
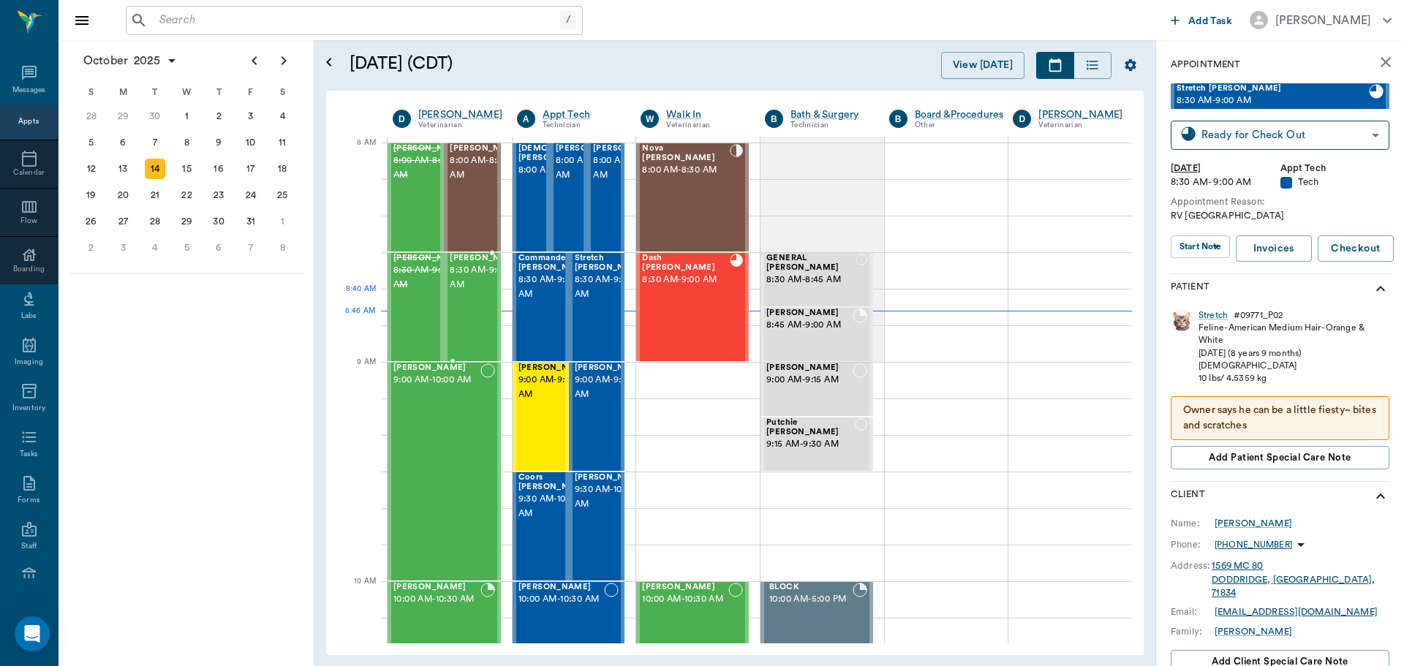
click at [476, 292] on span "8:30 AM - 9:00 AM" at bounding box center [486, 277] width 73 height 29
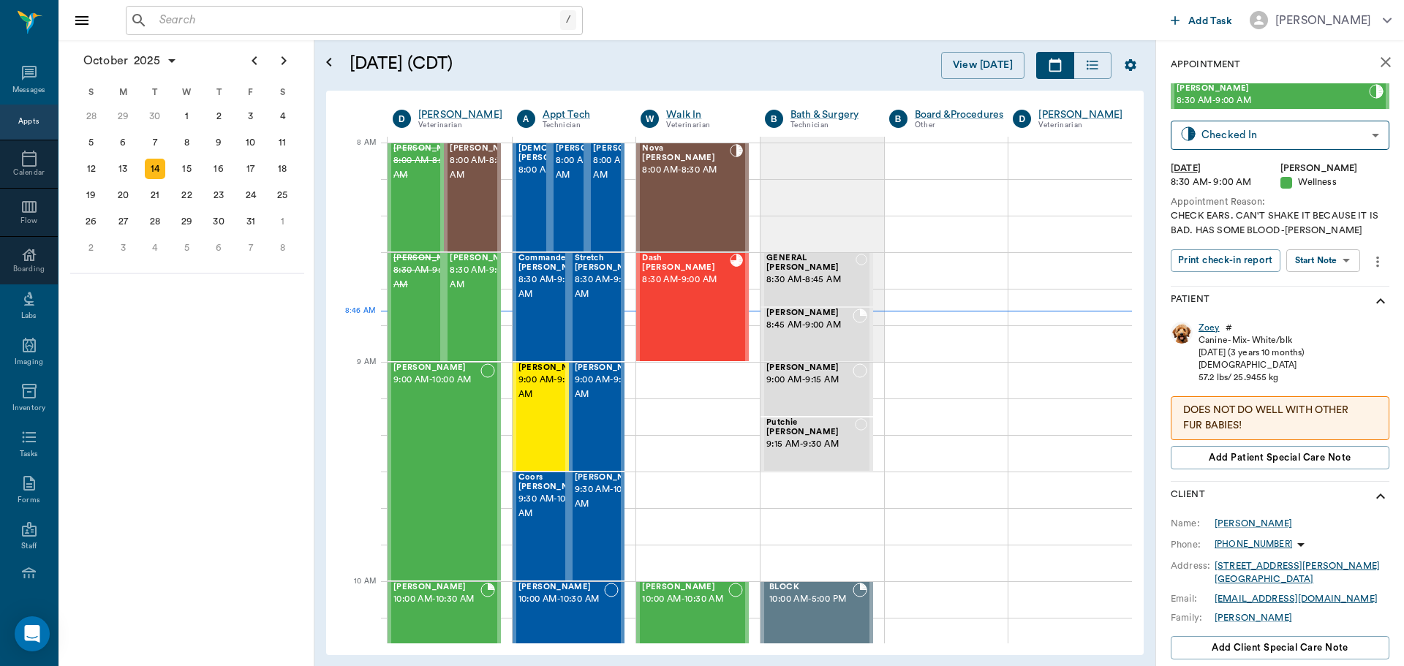
click at [1211, 330] on div "Zoey" at bounding box center [1208, 328] width 21 height 12
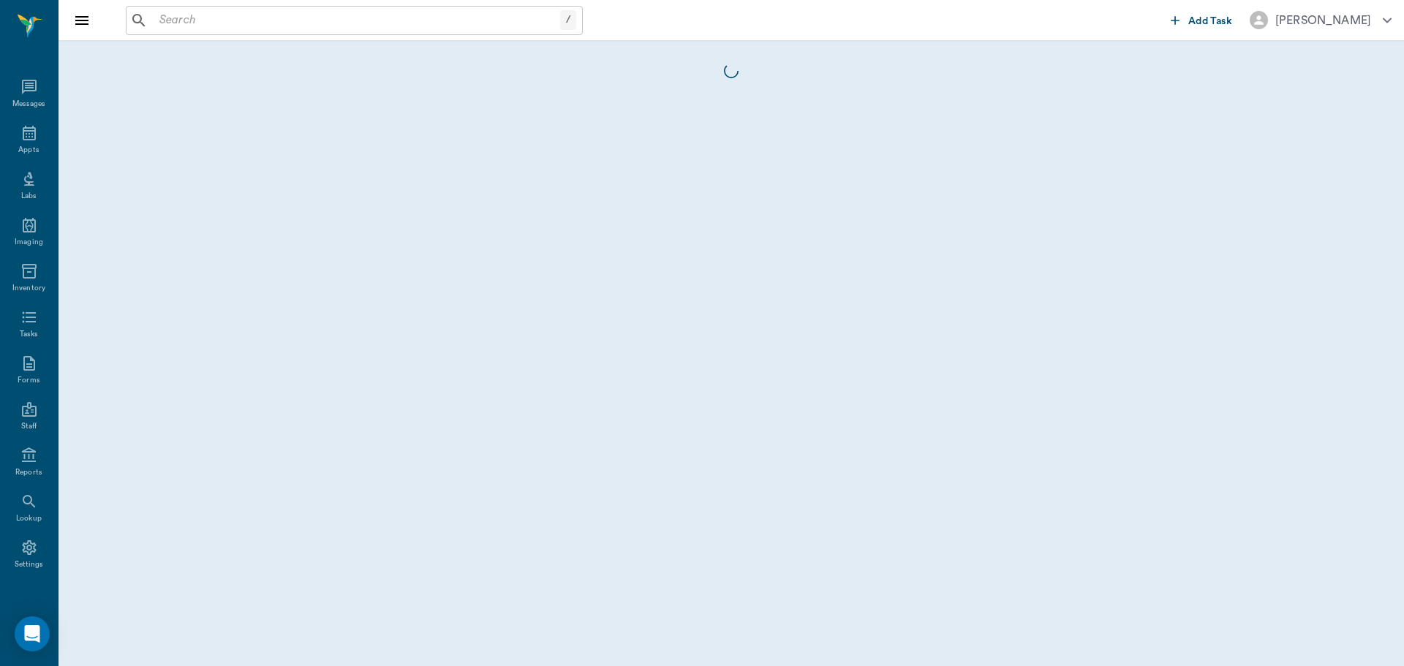
scroll to position [7, 0]
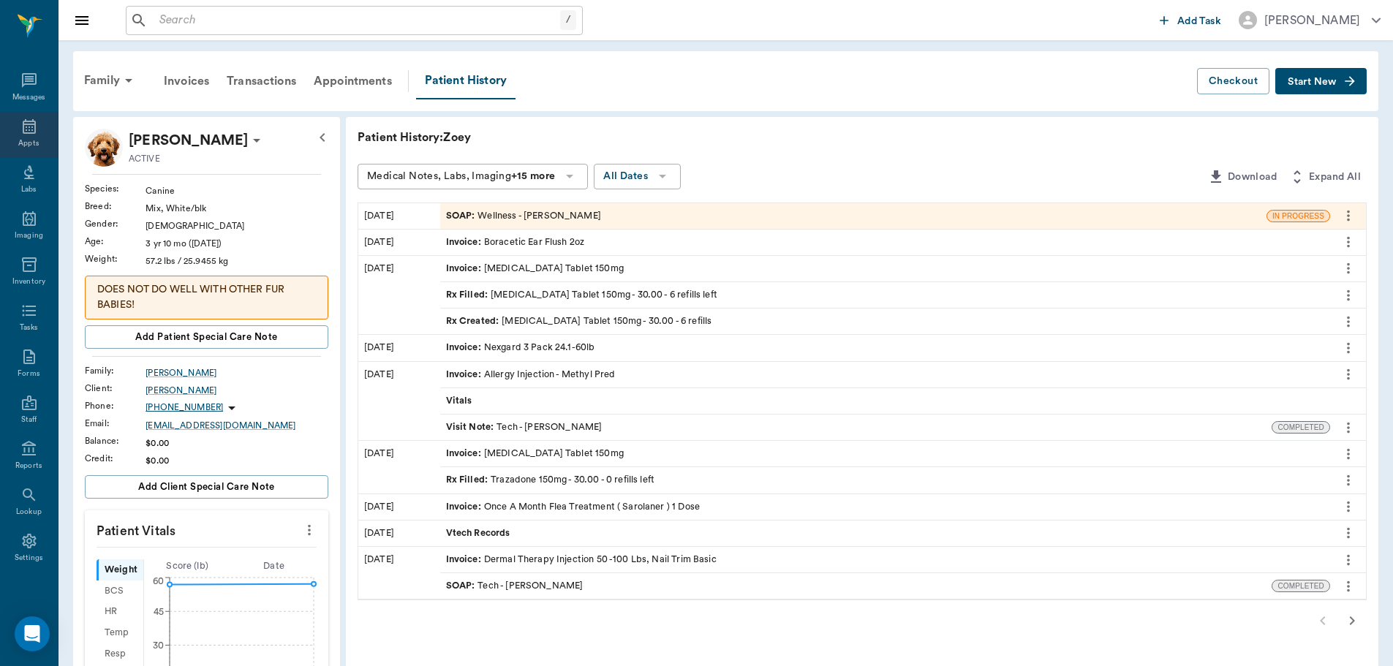
click at [21, 137] on div "Appts" at bounding box center [29, 135] width 58 height 46
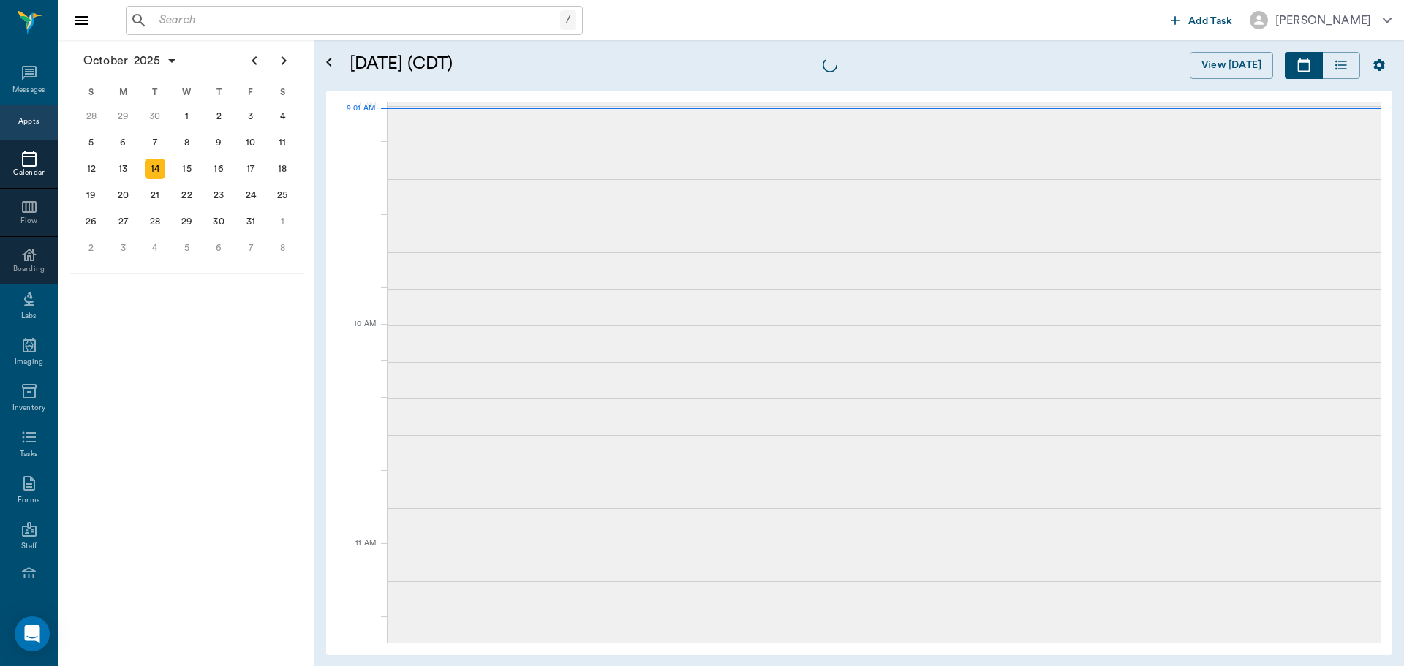
scroll to position [223, 0]
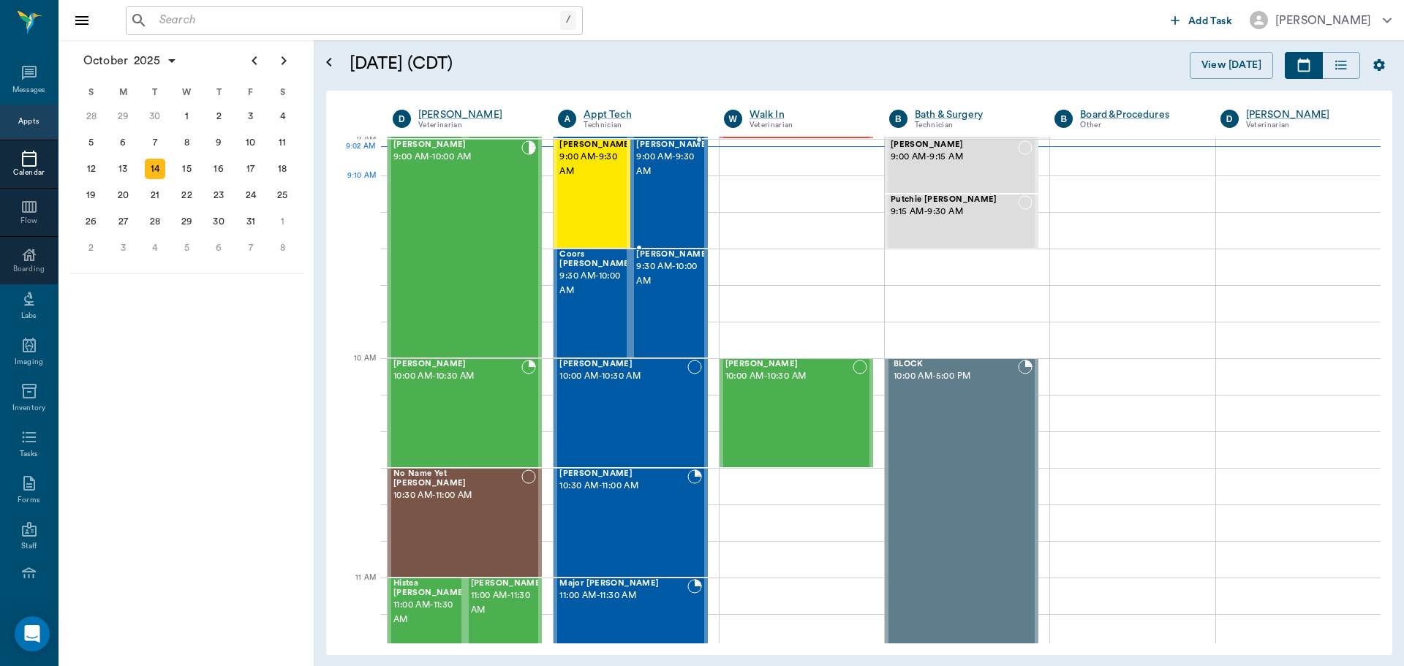
click at [681, 197] on div "Ozzie Cain 9:00 AM - 9:30 AM" at bounding box center [672, 193] width 73 height 107
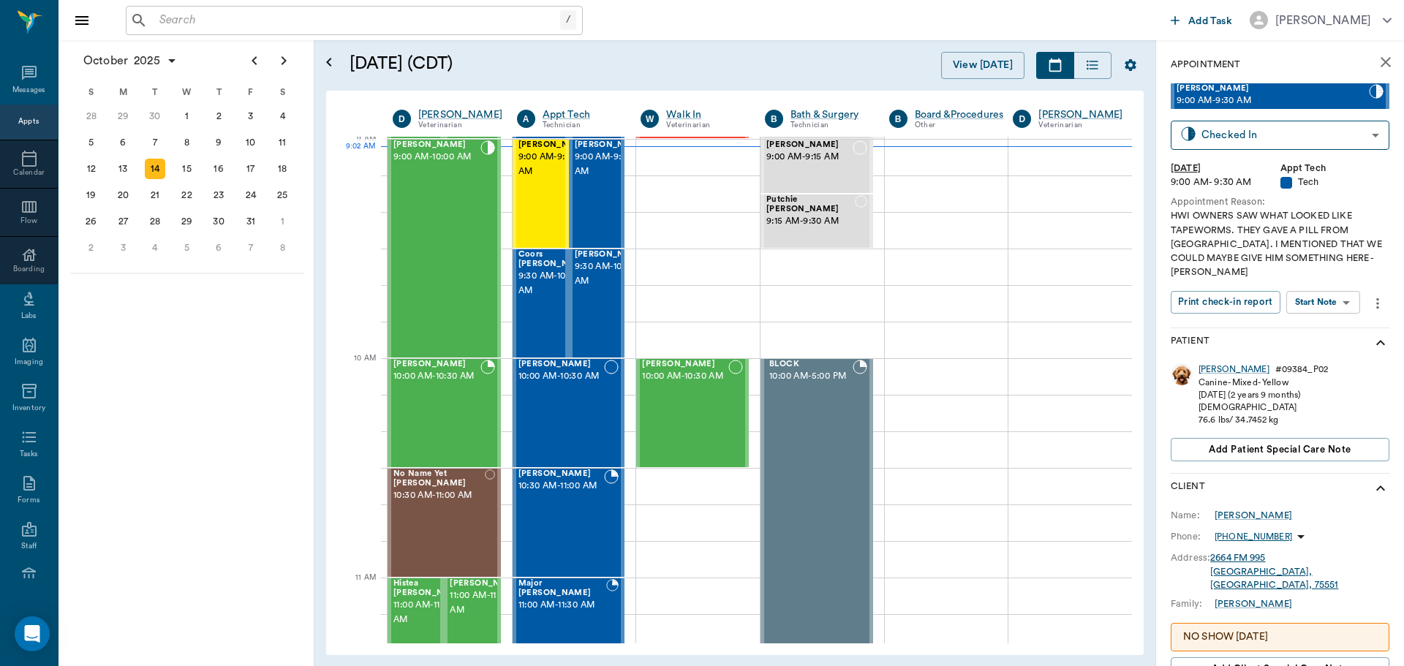
click at [1350, 282] on body "/ ​ Add Task Dr. Bert Ellsworth Nectar Messages Appts Calendar Flow Boarding La…" at bounding box center [702, 333] width 1404 height 666
click at [1331, 314] on button "Start SOAP" at bounding box center [1307, 318] width 50 height 17
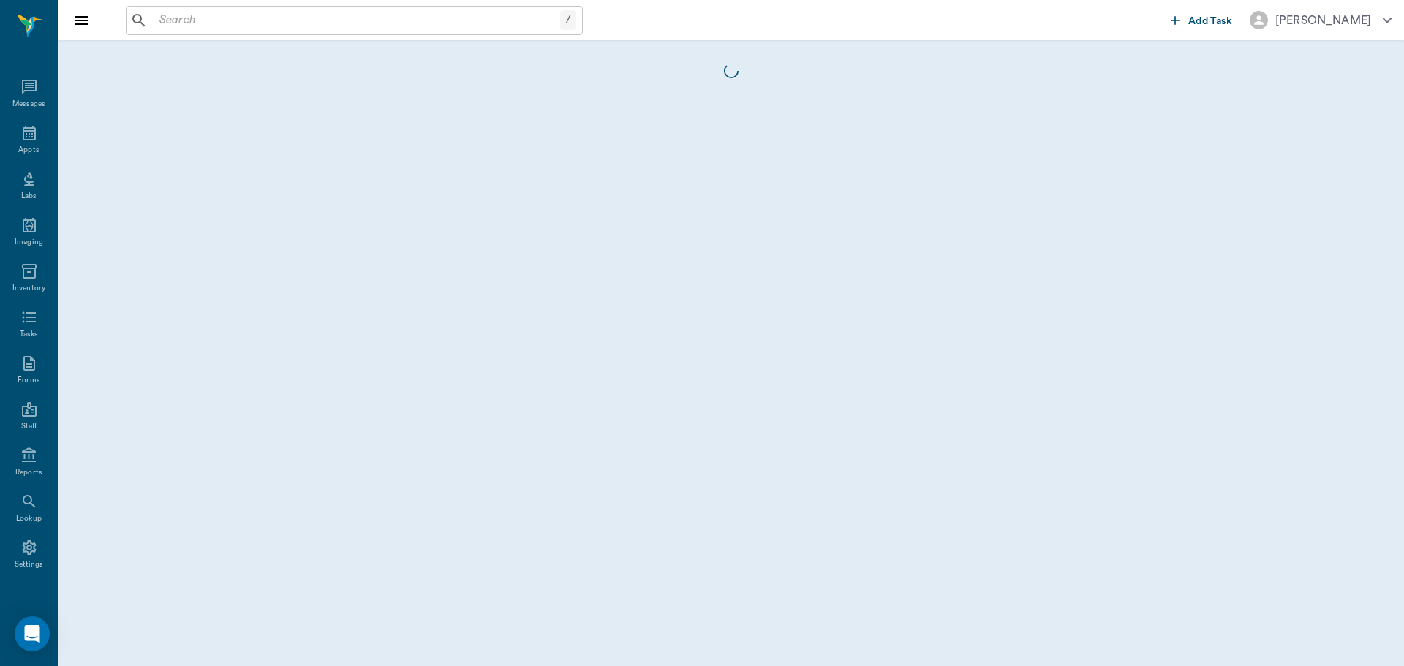
scroll to position [7, 0]
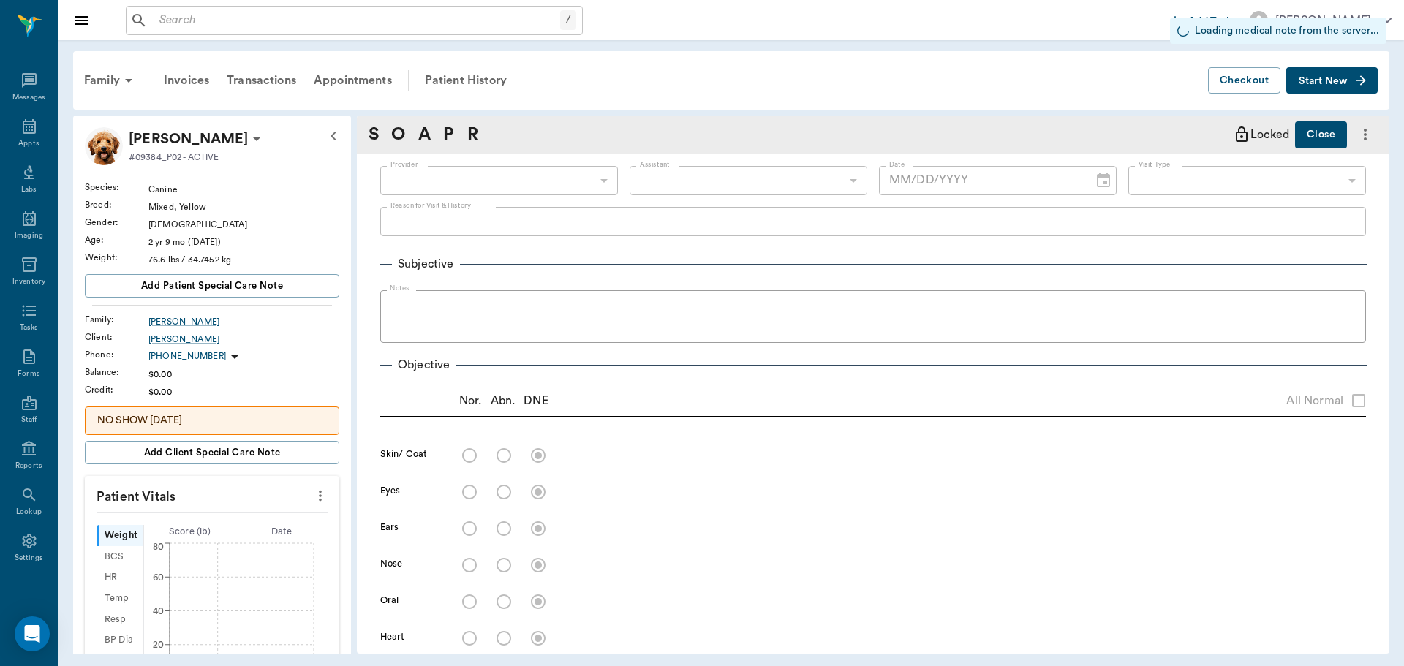
type input "63ec2f075fda476ae8351a4c"
type input "65d2be4f46e3a538d89b8c1a"
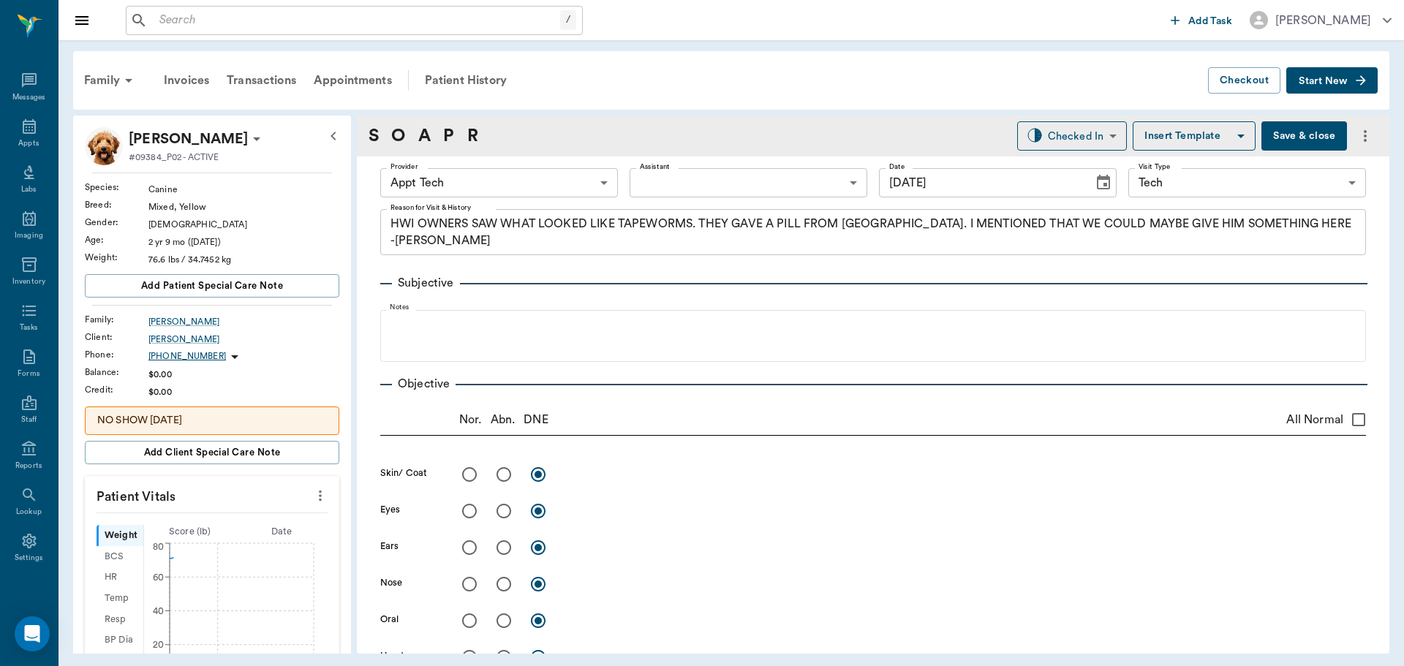
type input "[DATE]"
type textarea "HWI OWNERS SAW WHAT LOOKED LIKE TAPEWORMS. THEY GAVE A PILL FROM WALMART. I MEN…"
click at [319, 500] on icon "more" at bounding box center [320, 496] width 3 height 11
click at [282, 514] on span "Enter Vitals" at bounding box center [247, 520] width 123 height 15
click at [227, 527] on input "text" at bounding box center [211, 539] width 127 height 29
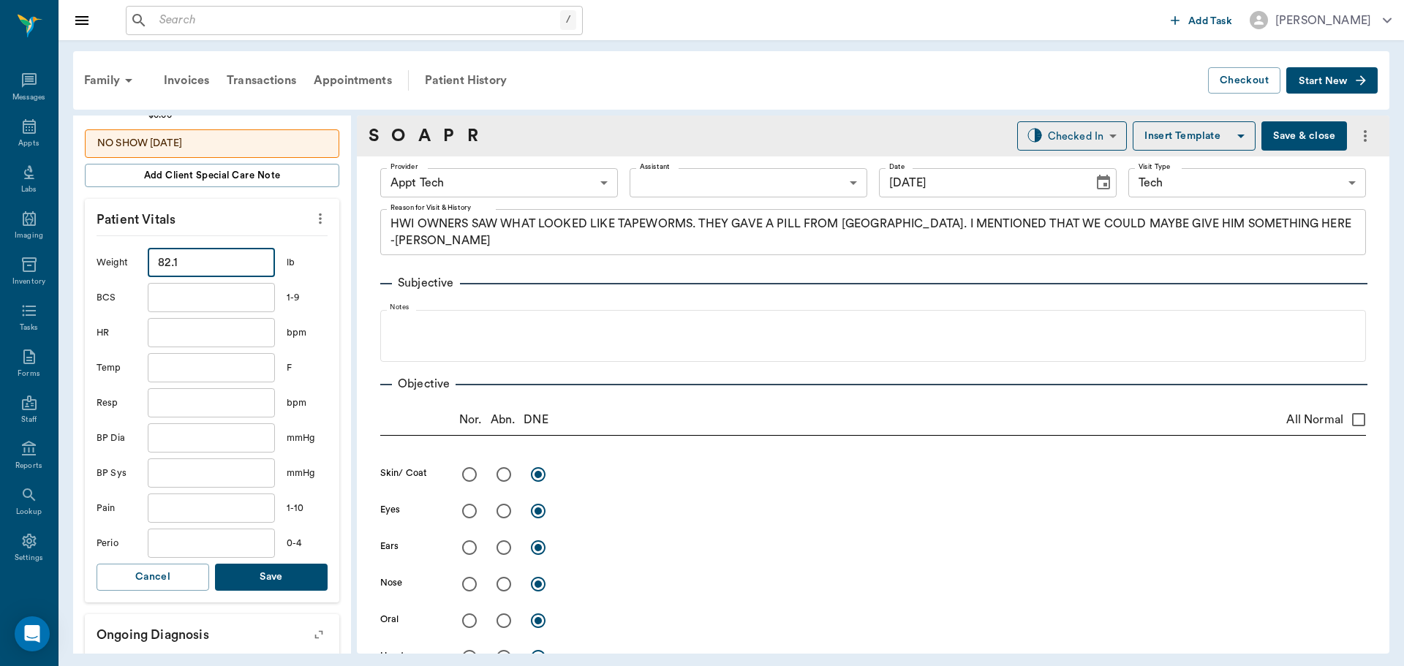
scroll to position [292, 0]
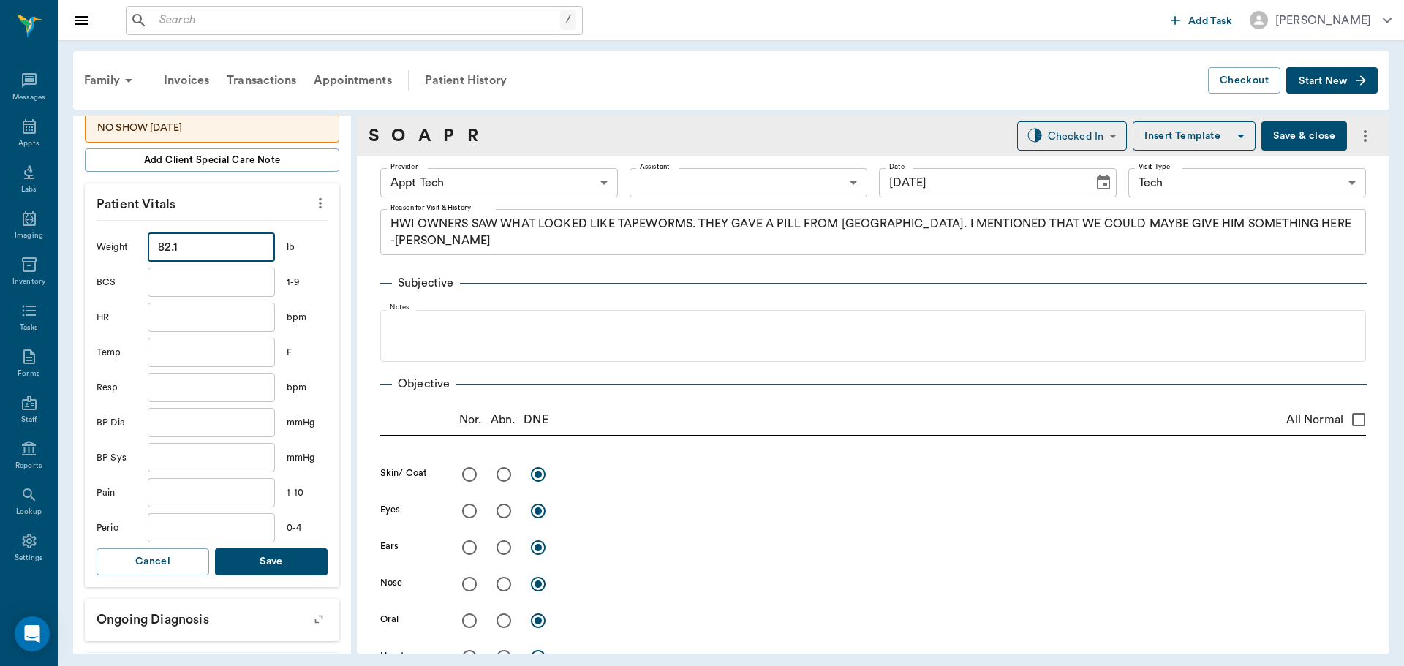
type input "82.1"
click at [277, 566] on button "Save" at bounding box center [271, 561] width 113 height 27
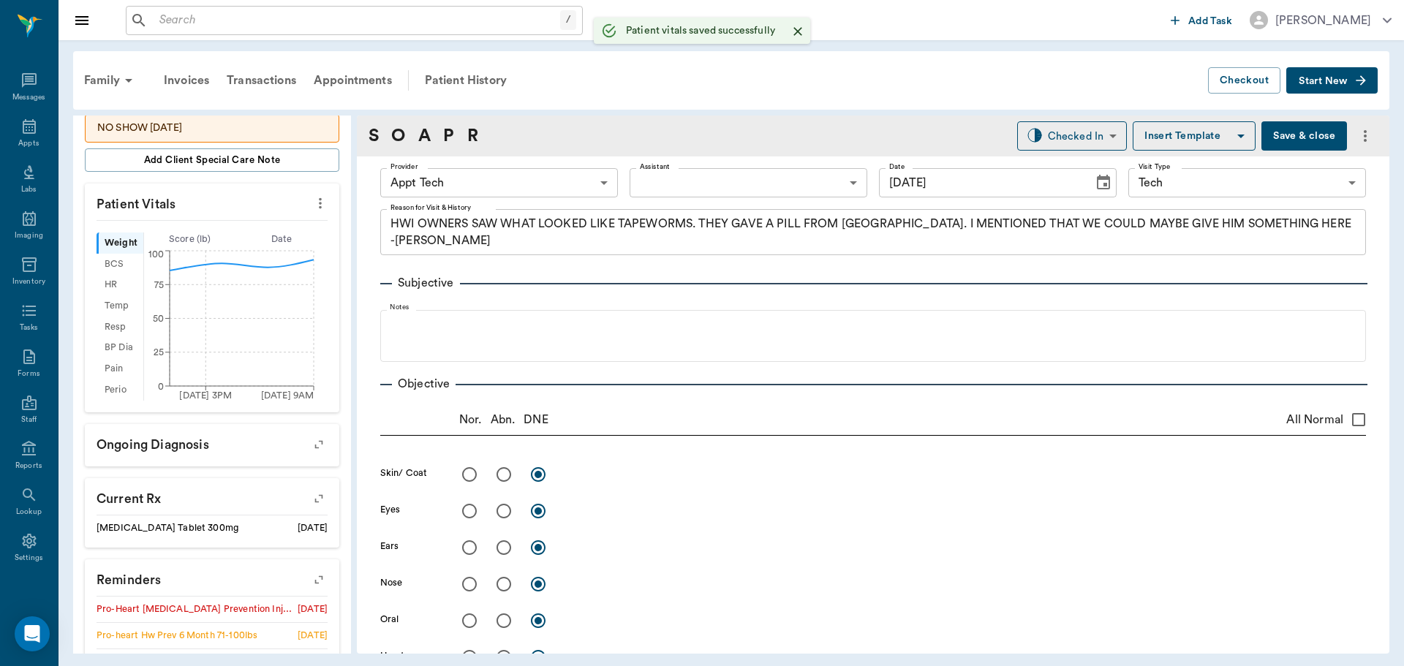
click at [474, 182] on body "/ ​ Add Task Dr. Bert Ellsworth Nectar Messages Appts Labs Imaging Inventory Ta…" at bounding box center [702, 333] width 1404 height 666
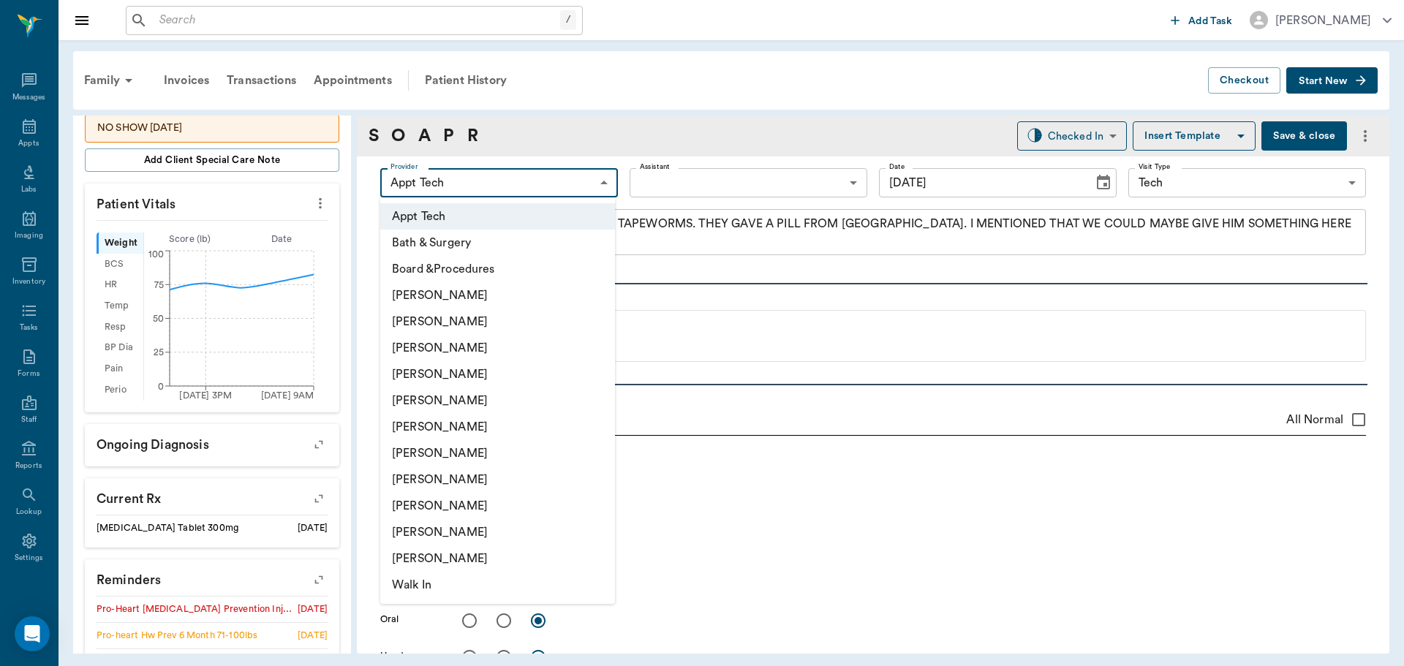
click at [487, 455] on li "[PERSON_NAME]" at bounding box center [497, 453] width 235 height 26
type input "682b670d8bdc6f7f8feef3db"
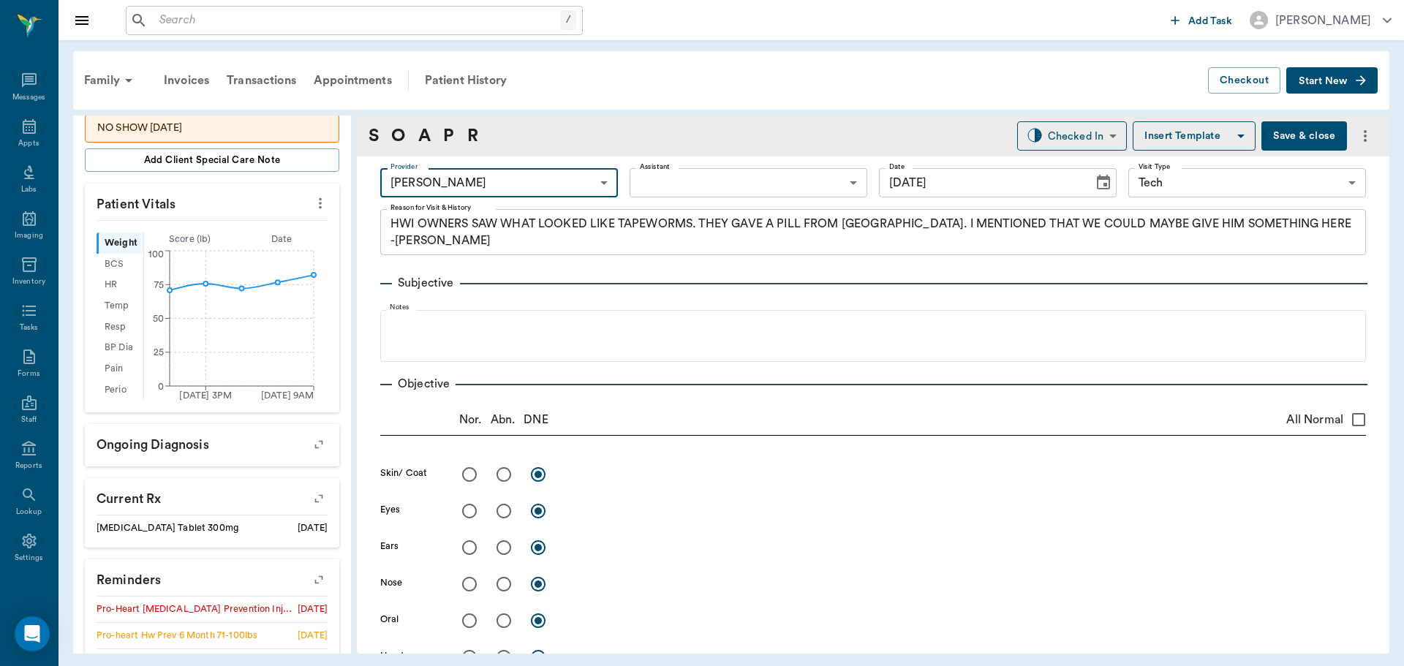
click at [672, 188] on body "/ ​ Add Task Dr. Bert Ellsworth Nectar Messages Appts Labs Imaging Inventory Ta…" at bounding box center [702, 333] width 1404 height 666
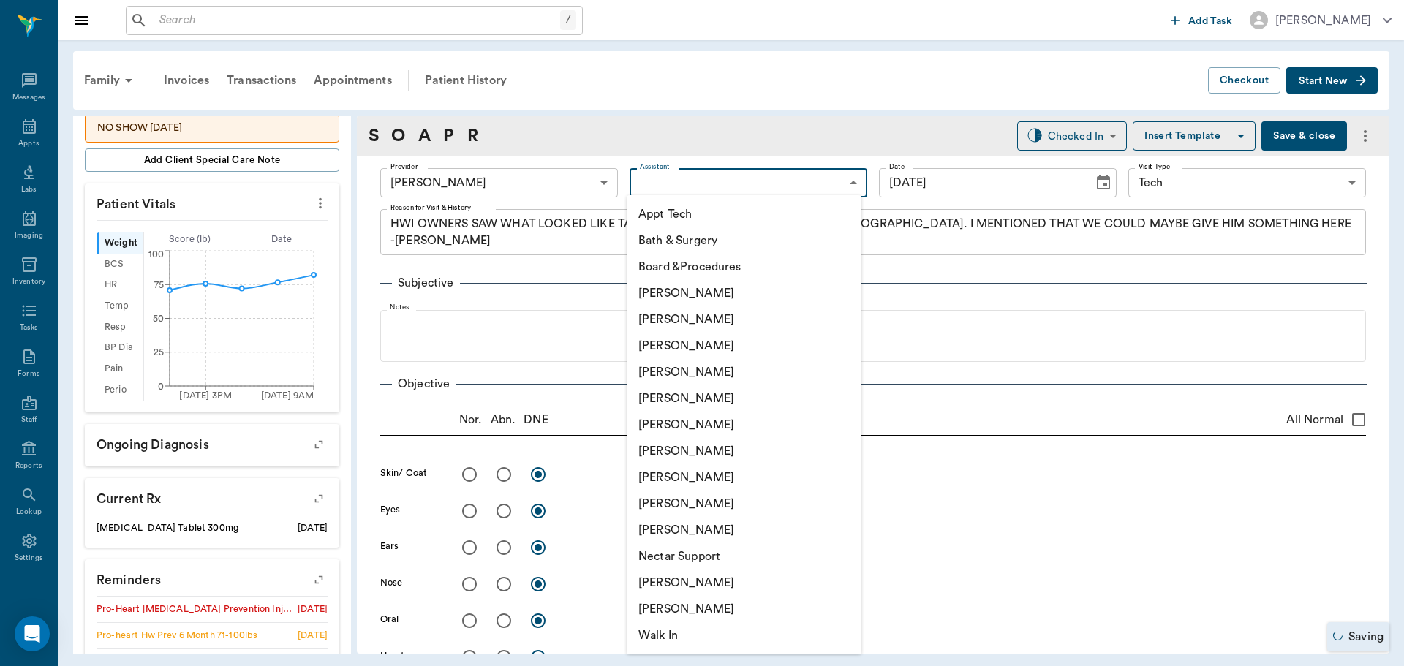
click at [667, 216] on li "Appt Tech" at bounding box center [744, 214] width 235 height 26
type input "63ec2f075fda476ae8351a4c"
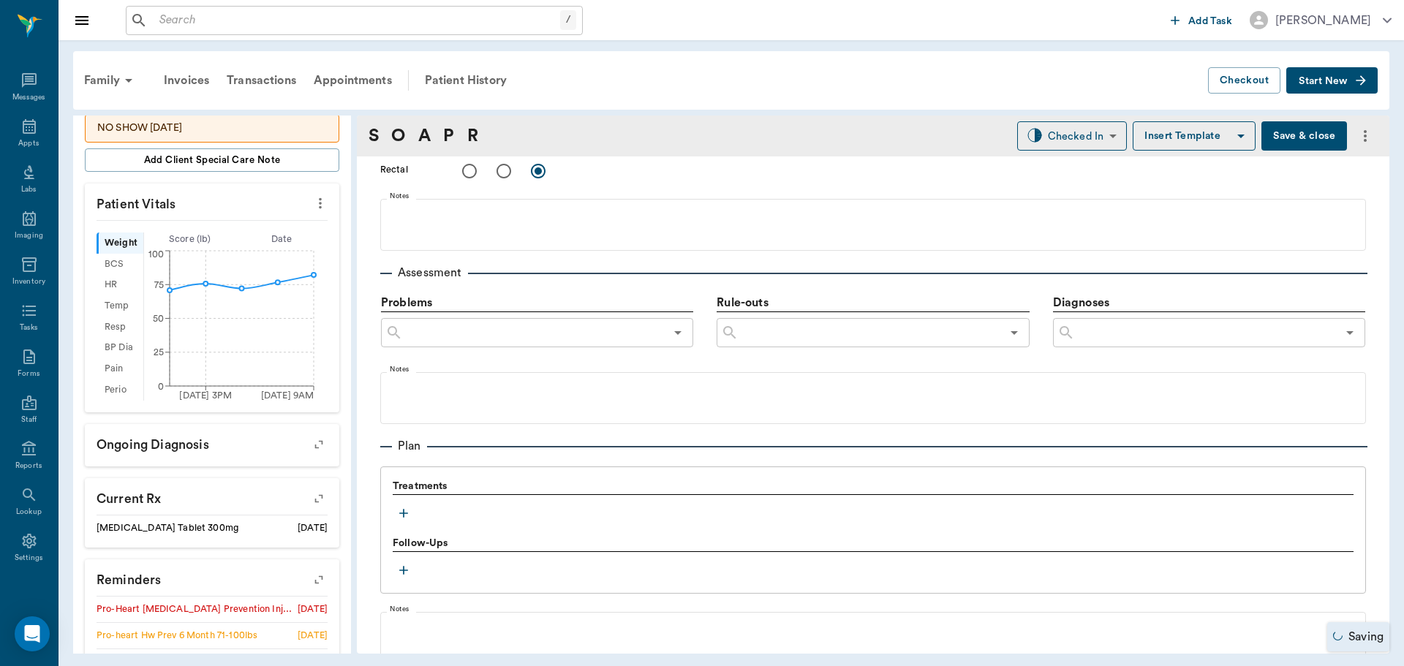
scroll to position [804, 0]
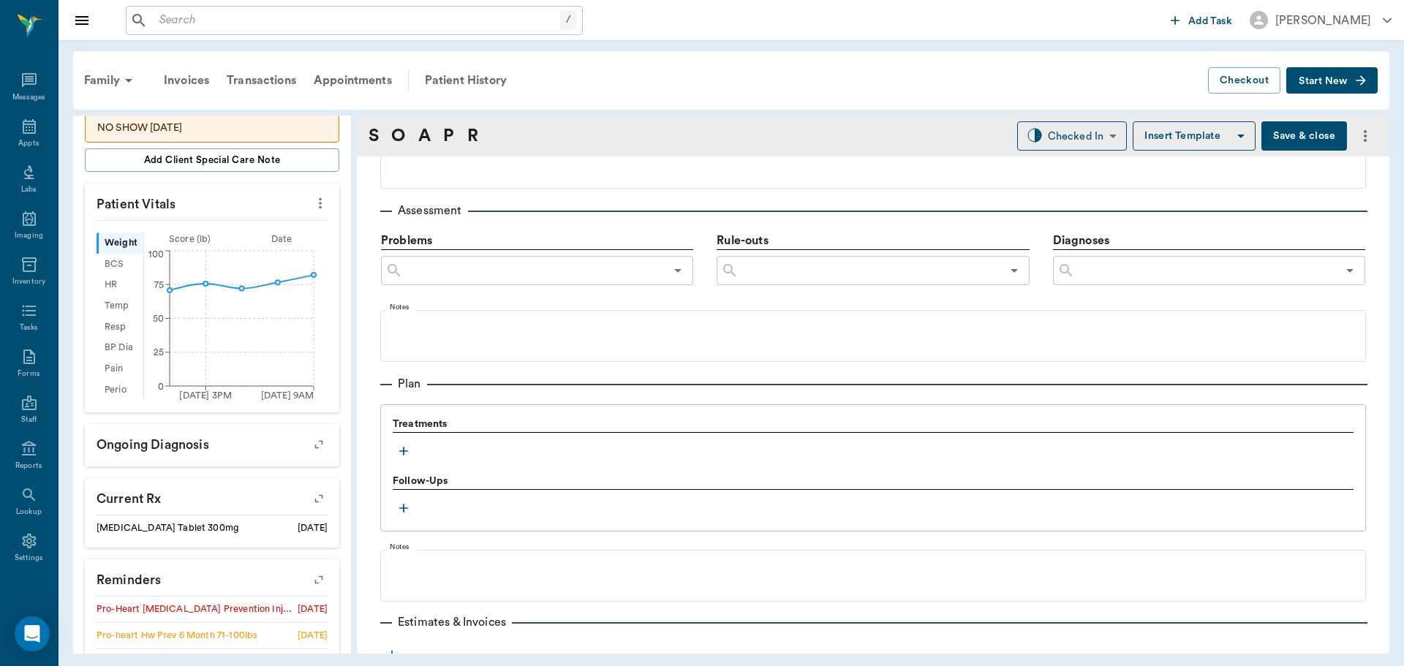
click at [398, 453] on icon "button" at bounding box center [403, 451] width 15 height 15
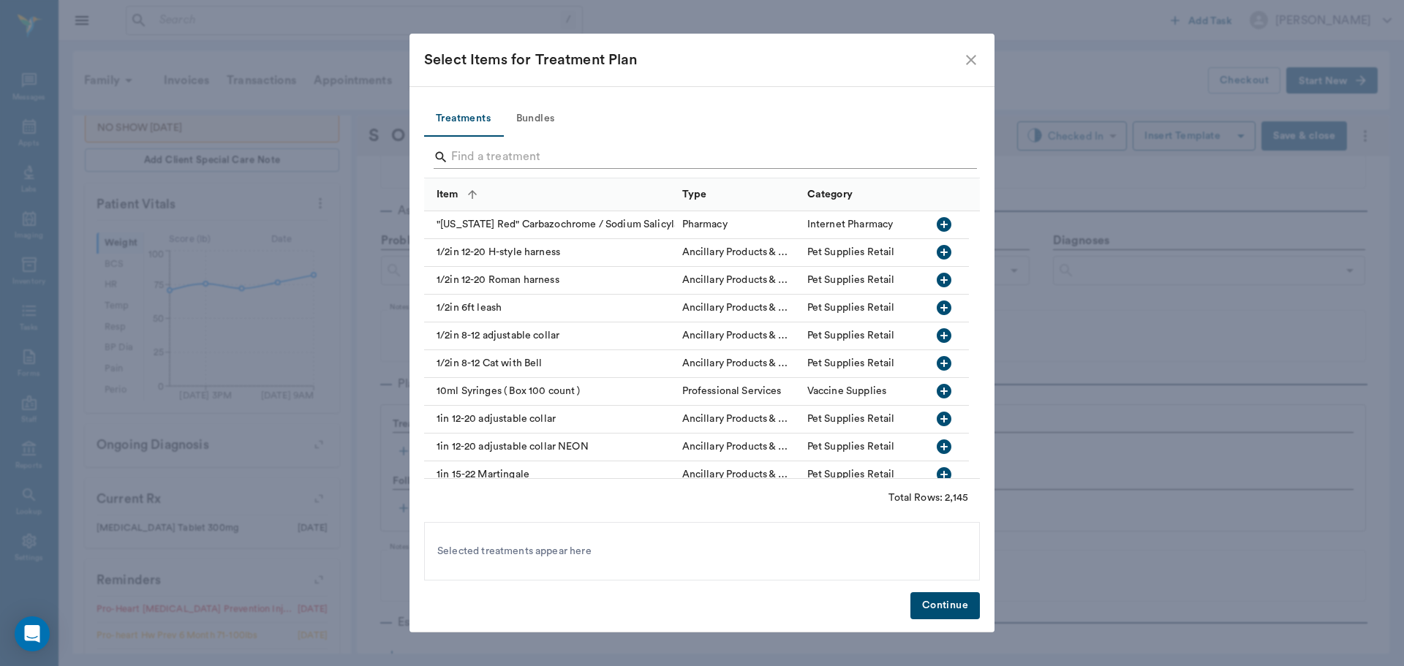
click at [508, 154] on input "Search" at bounding box center [703, 156] width 504 height 23
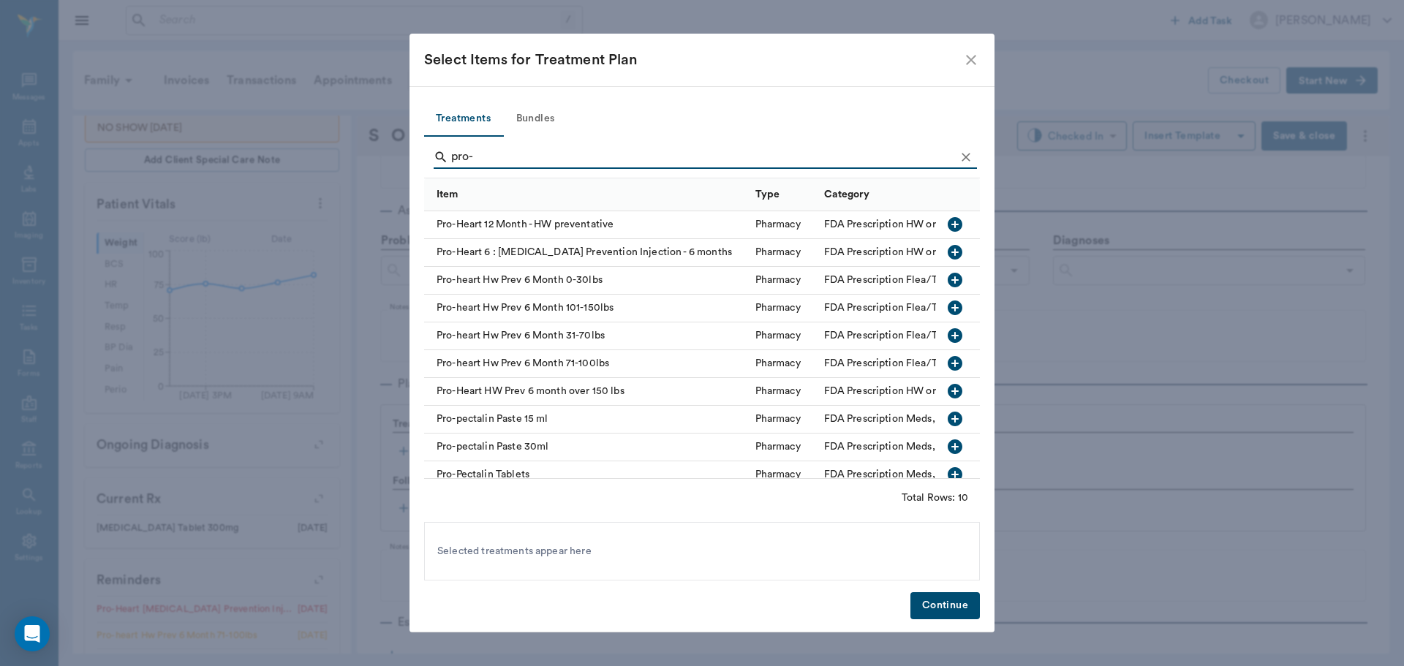
type input "pro-"
click at [946, 366] on icon "button" at bounding box center [955, 364] width 18 height 18
click at [972, 159] on icon "Clear" at bounding box center [965, 157] width 15 height 15
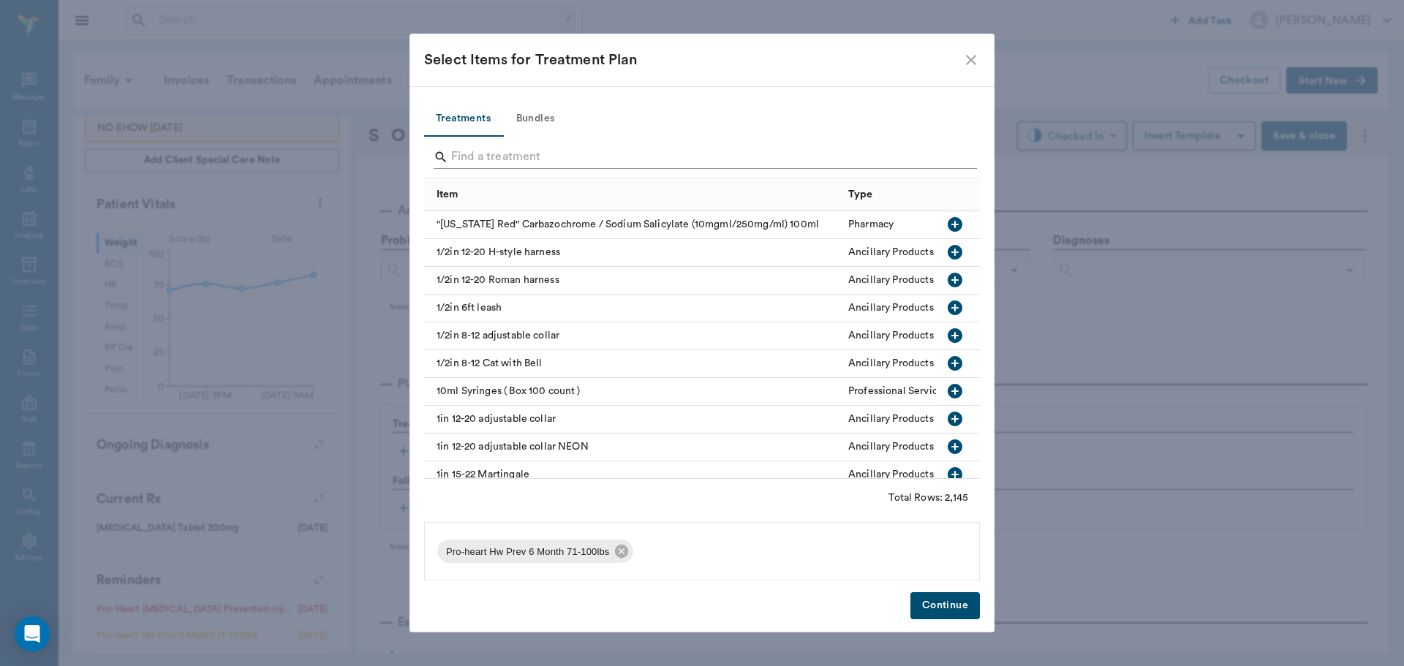
click at [922, 159] on input "Search" at bounding box center [703, 156] width 504 height 23
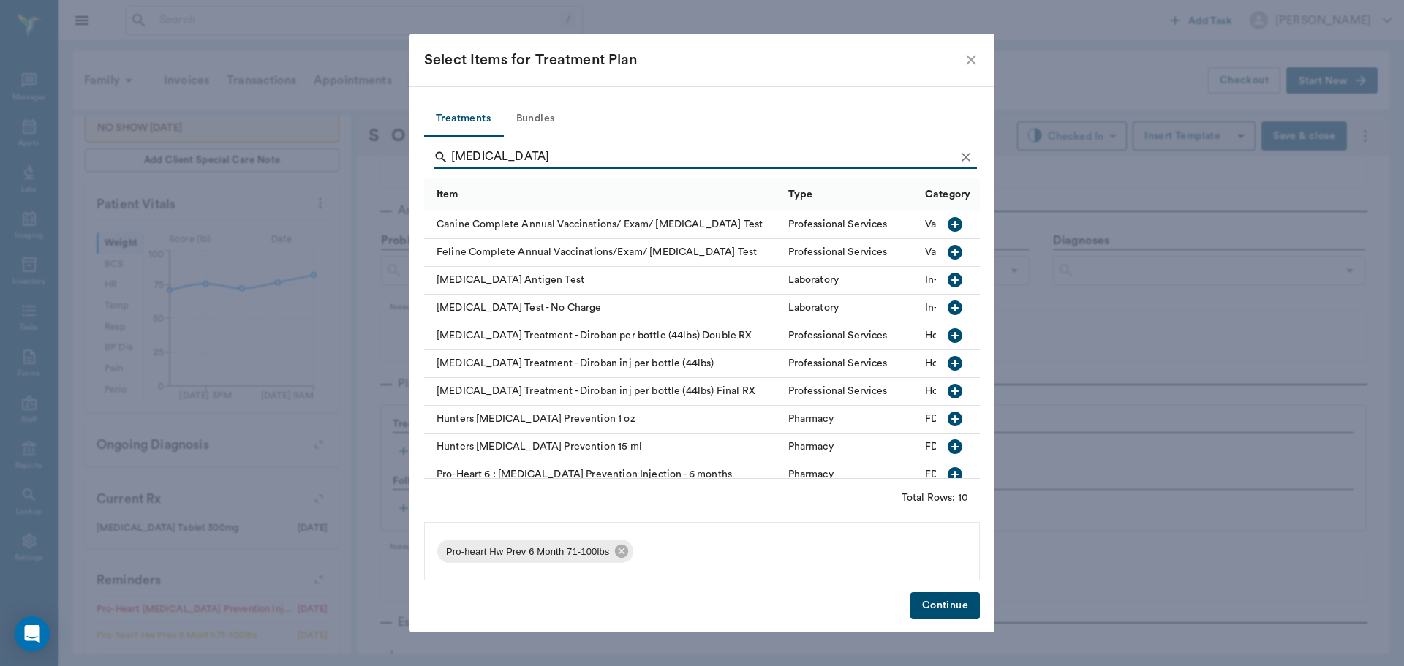
type input "heartworm"
click at [947, 284] on icon "button" at bounding box center [954, 280] width 15 height 15
click at [940, 597] on button "Continue" at bounding box center [944, 605] width 69 height 27
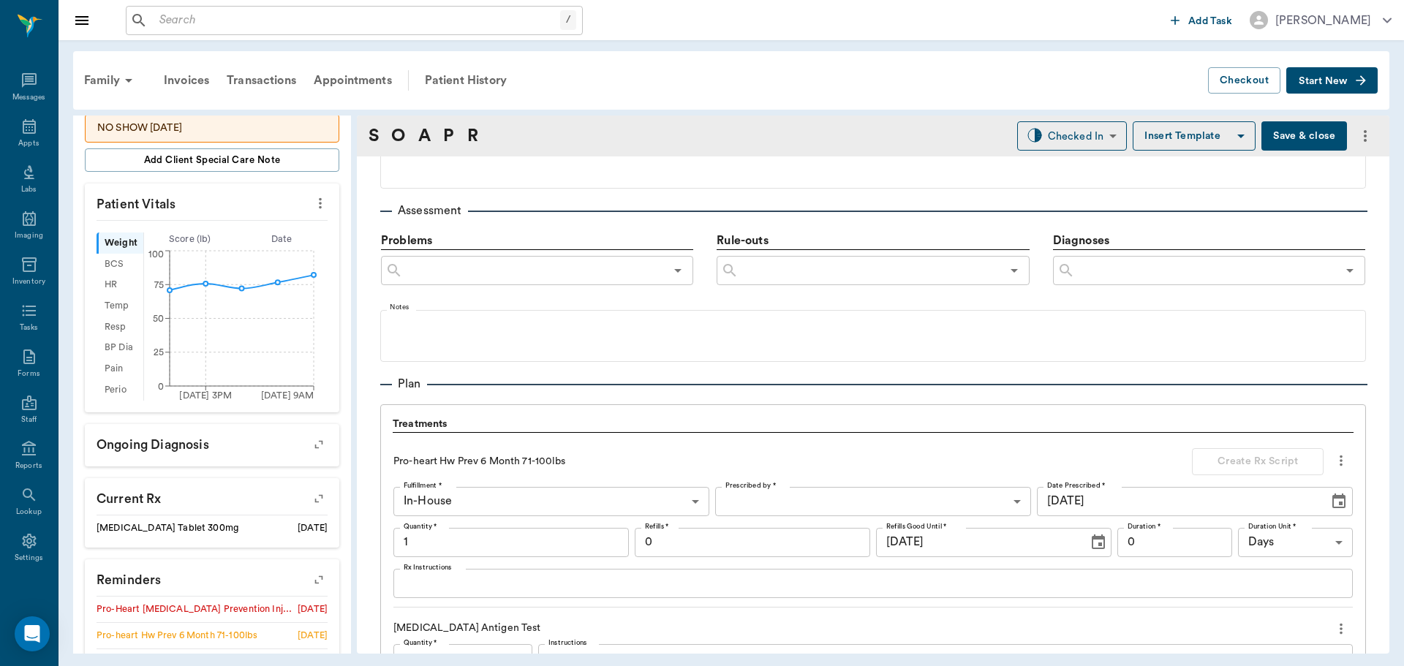
scroll to position [1120, 0]
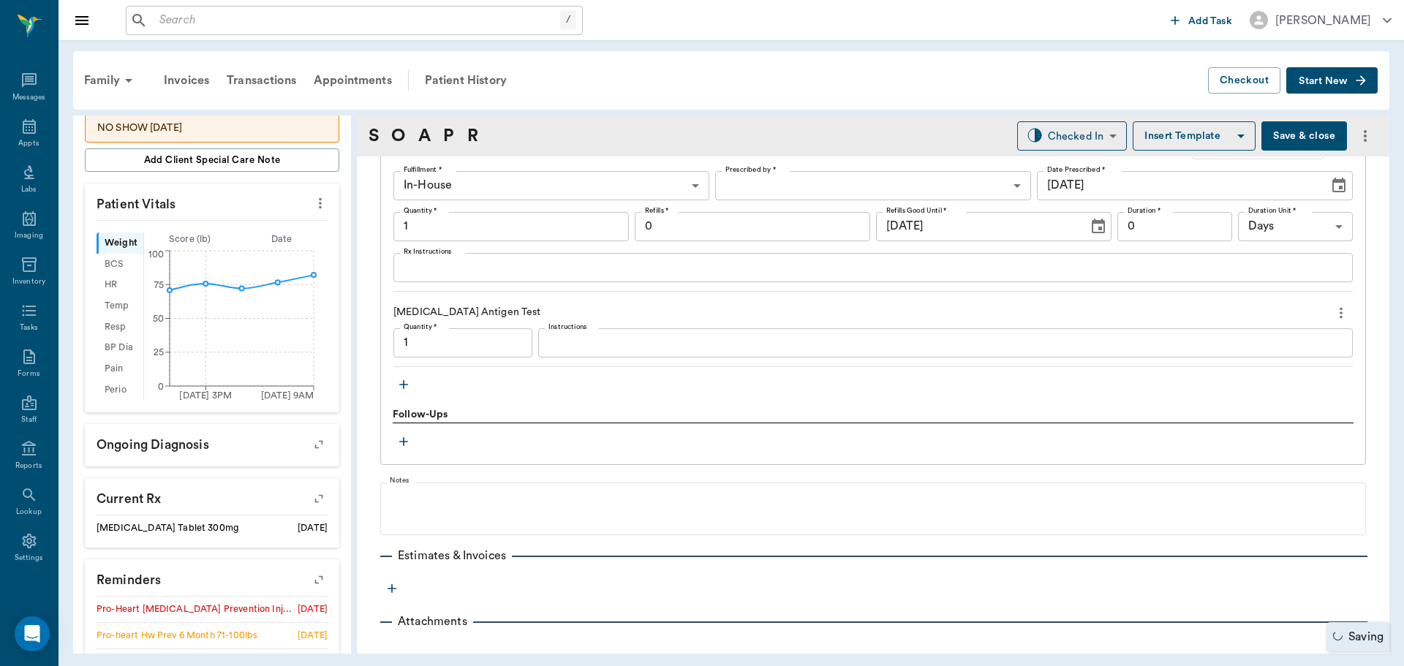
type input "1.00"
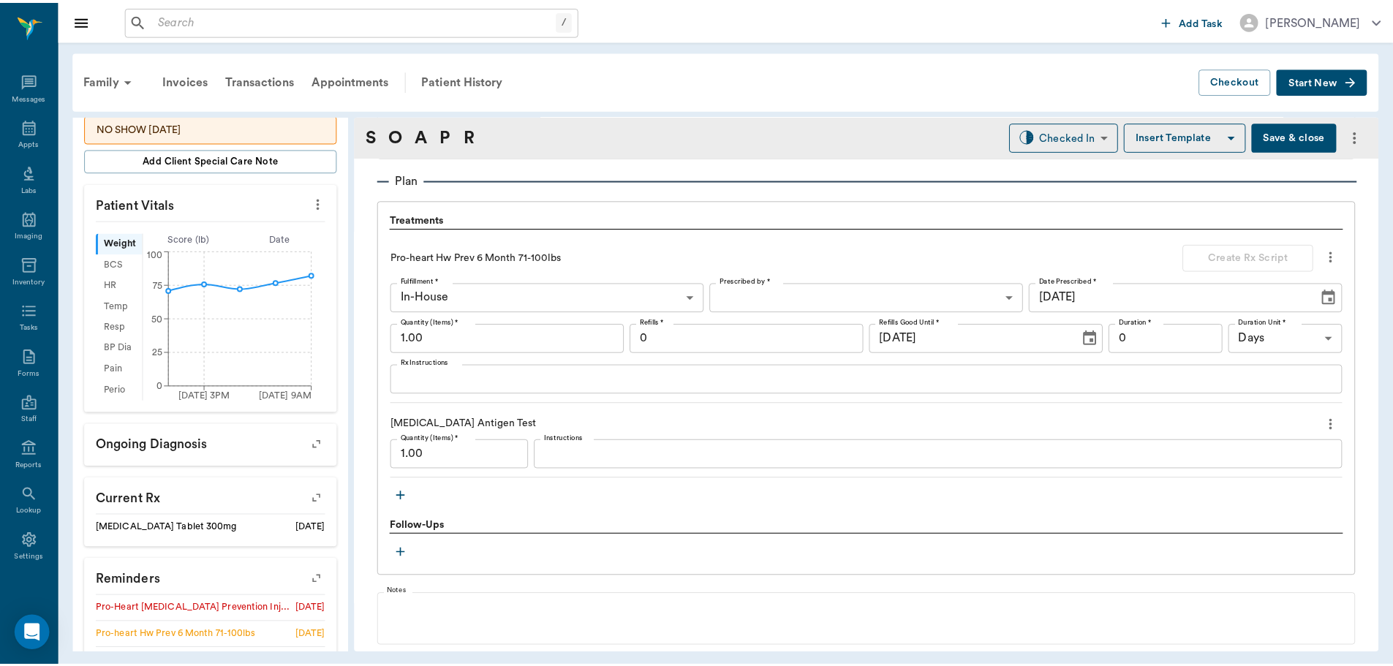
scroll to position [974, 0]
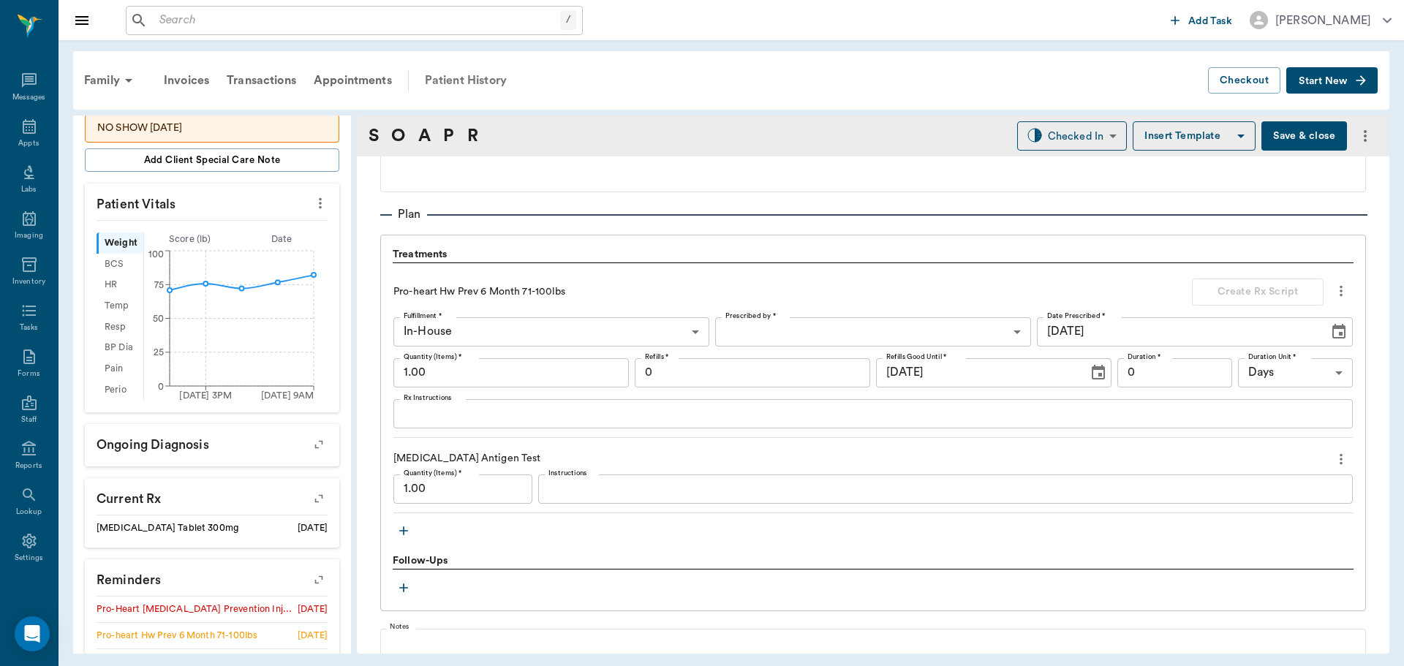
click at [470, 78] on div "Patient History" at bounding box center [465, 80] width 99 height 35
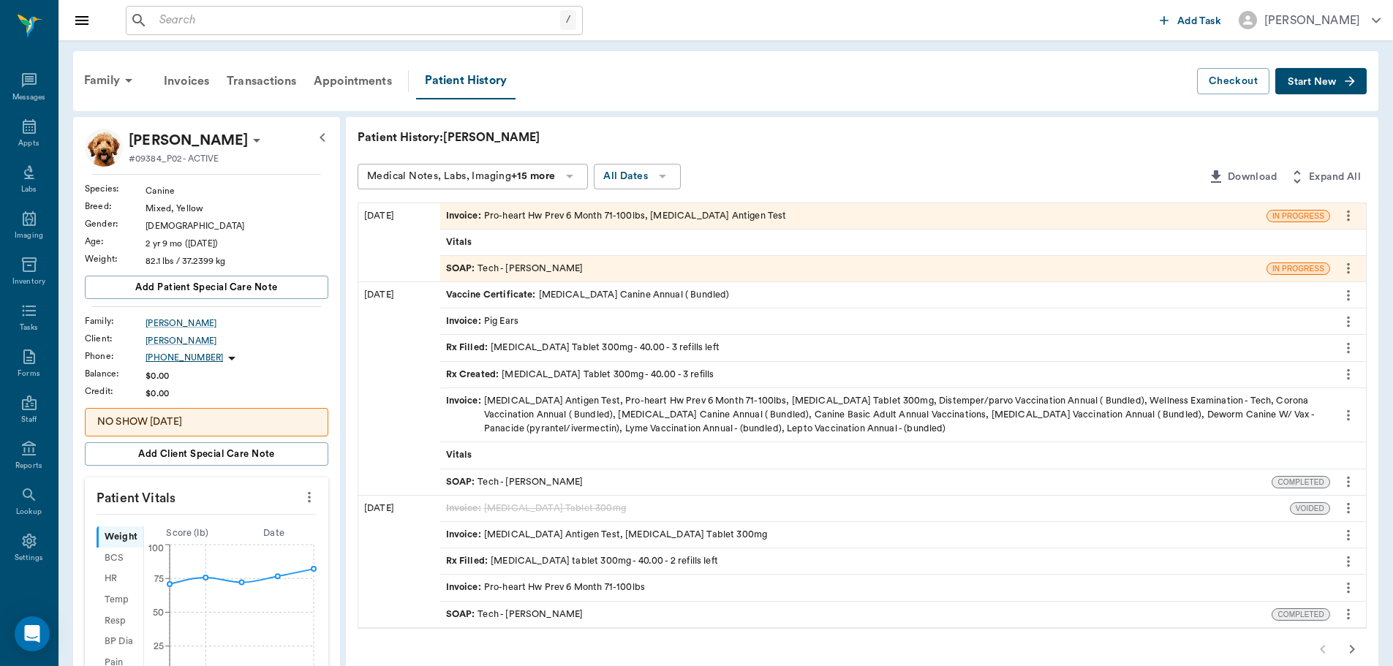
click at [689, 260] on div "SOAP : Tech - Hunter Graves" at bounding box center [853, 269] width 826 height 26
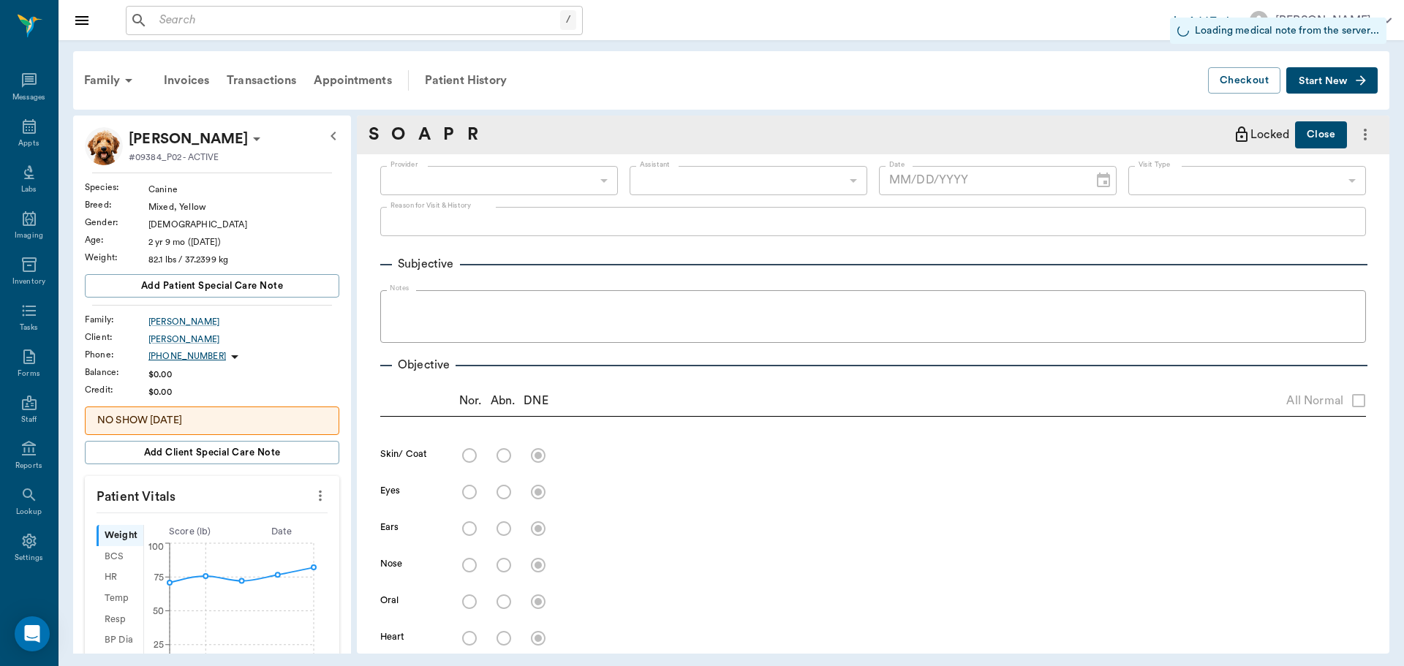
type input "682b670d8bdc6f7f8feef3db"
type input "63ec2f075fda476ae8351a4c"
type input "65d2be4f46e3a538d89b8c1a"
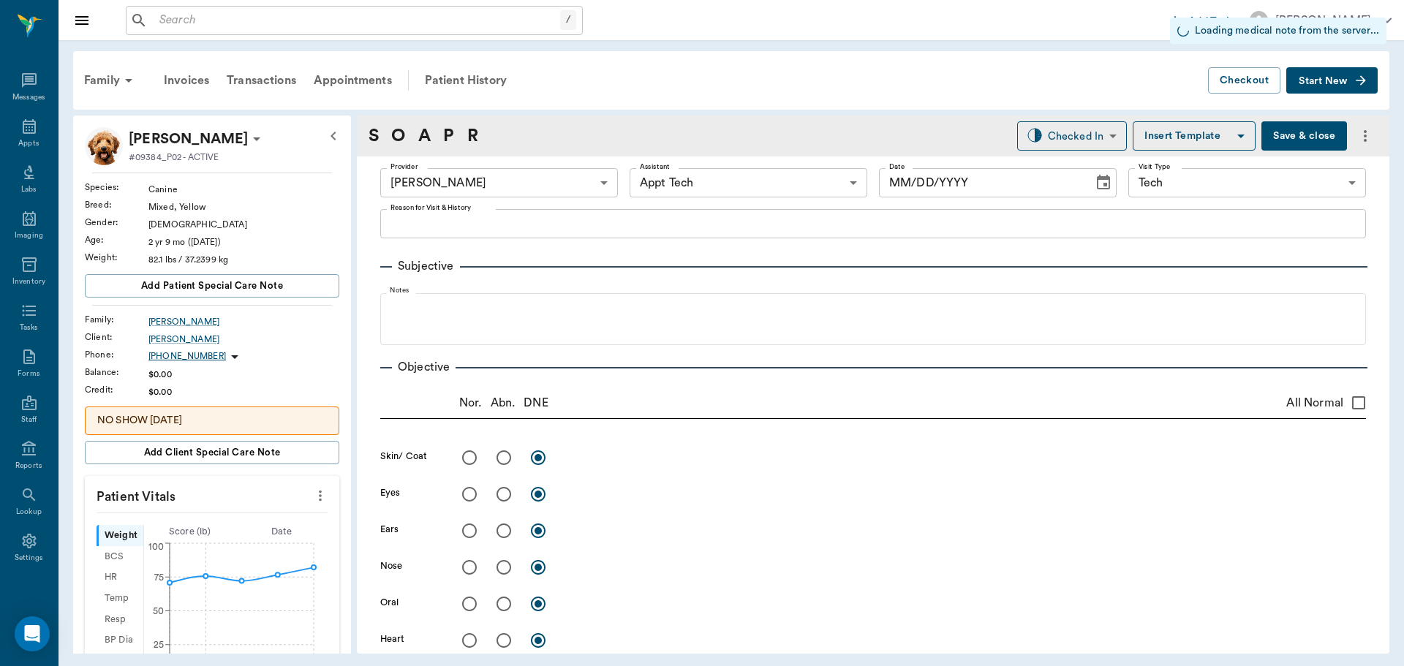
type input "[DATE]"
type textarea "HWI OWNERS SAW WHAT LOOKED LIKE TAPEWORMS. THEY GAVE A PILL FROM WALMART. I MEN…"
type input "1.00"
type input "0"
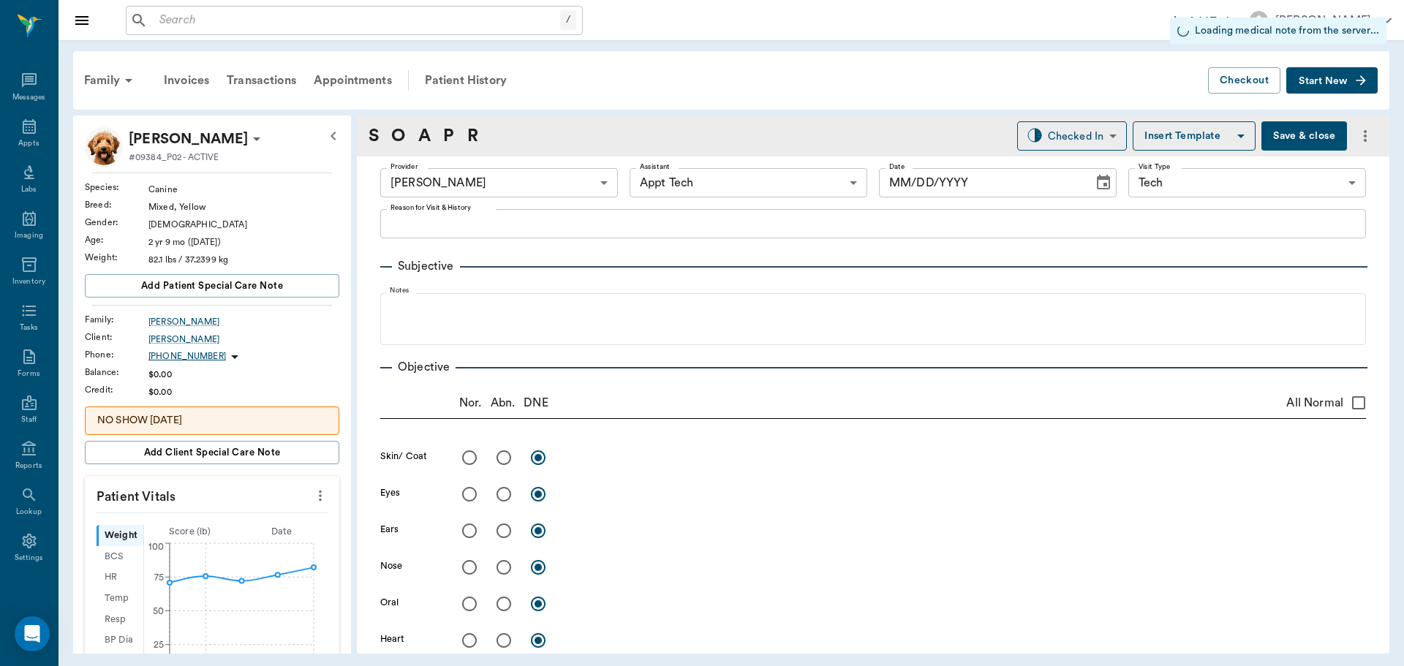
type input "1.00"
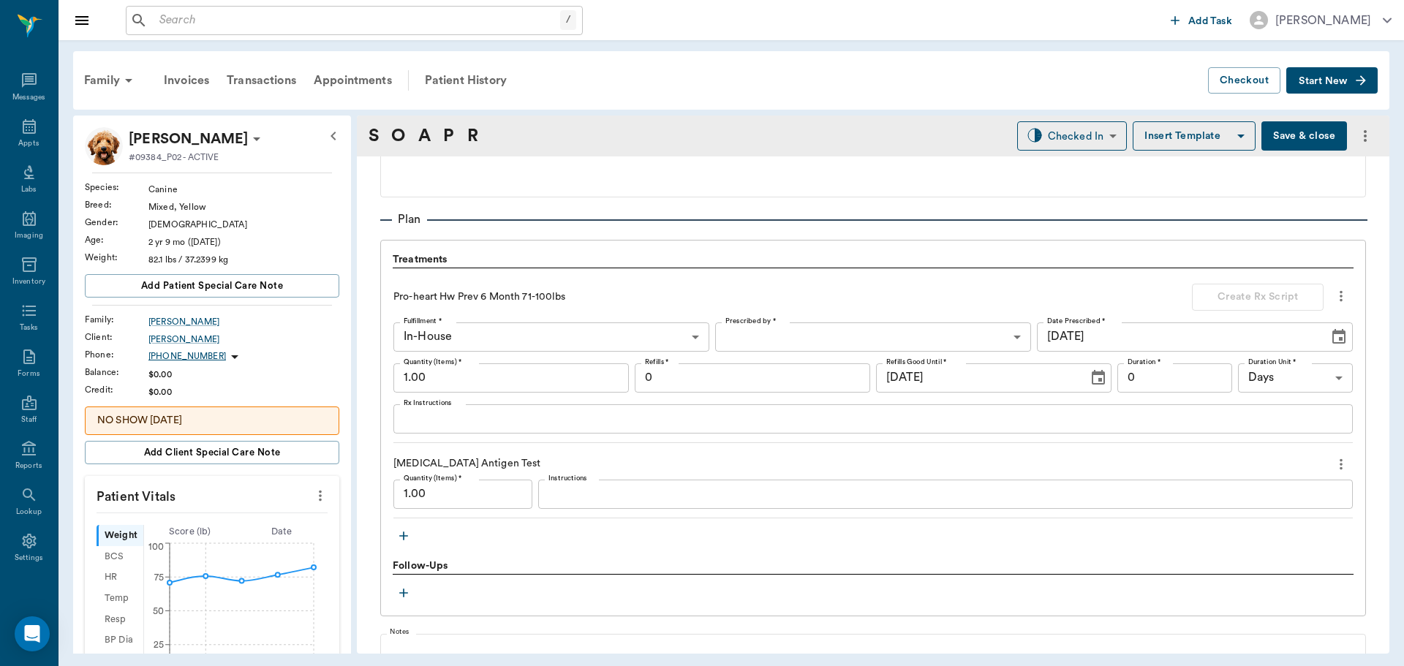
scroll to position [1023, 0]
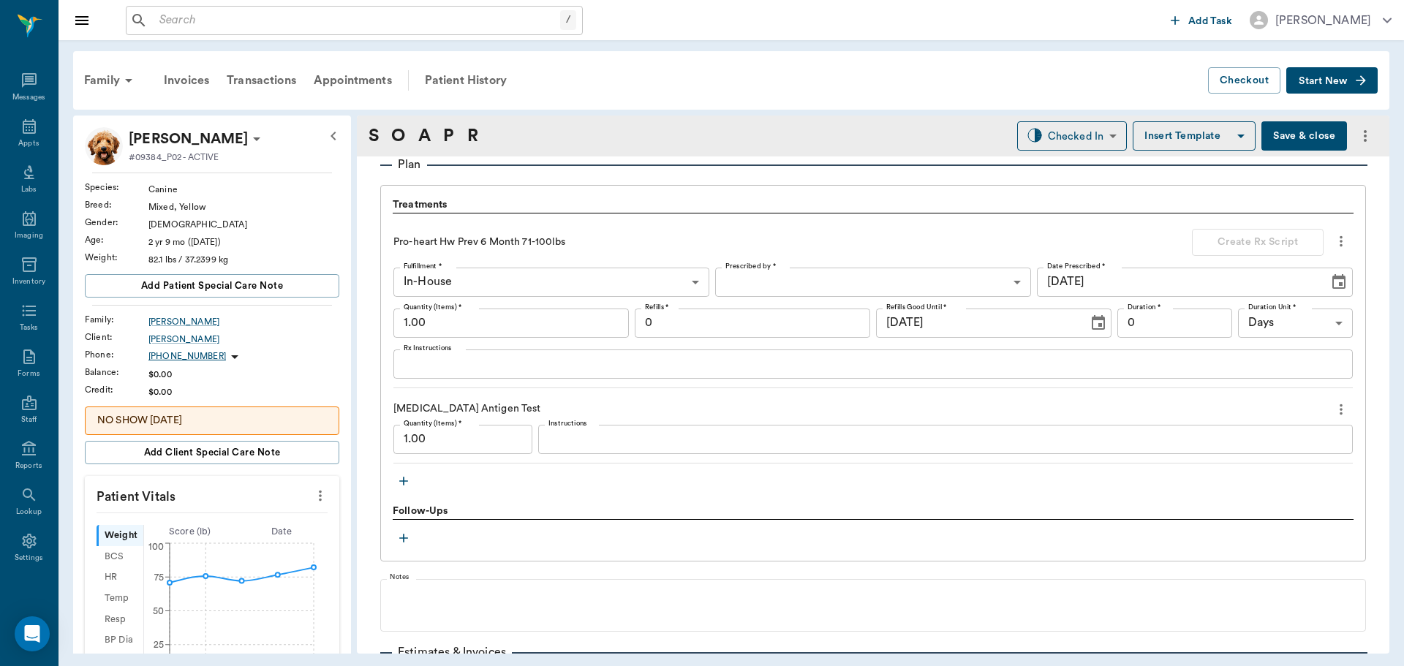
click at [580, 441] on textarea "Instructions" at bounding box center [945, 439] width 794 height 17
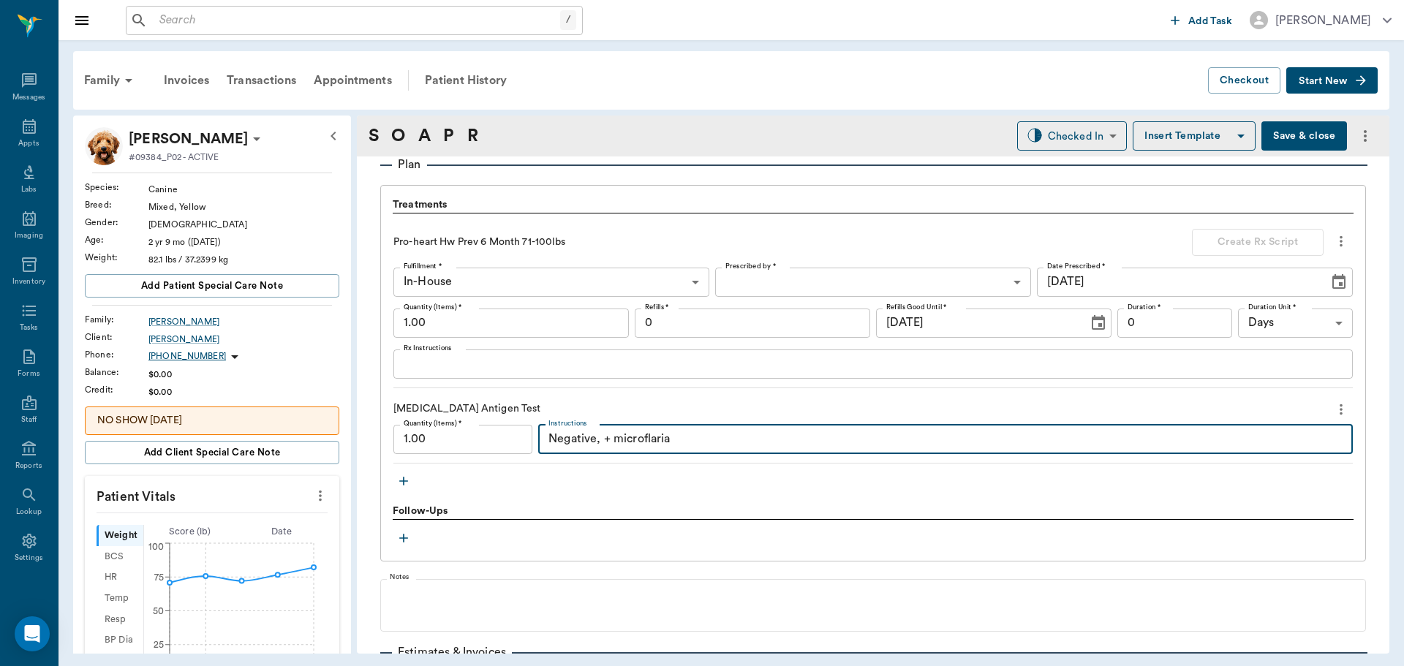
type textarea "Negative, + microflaria"
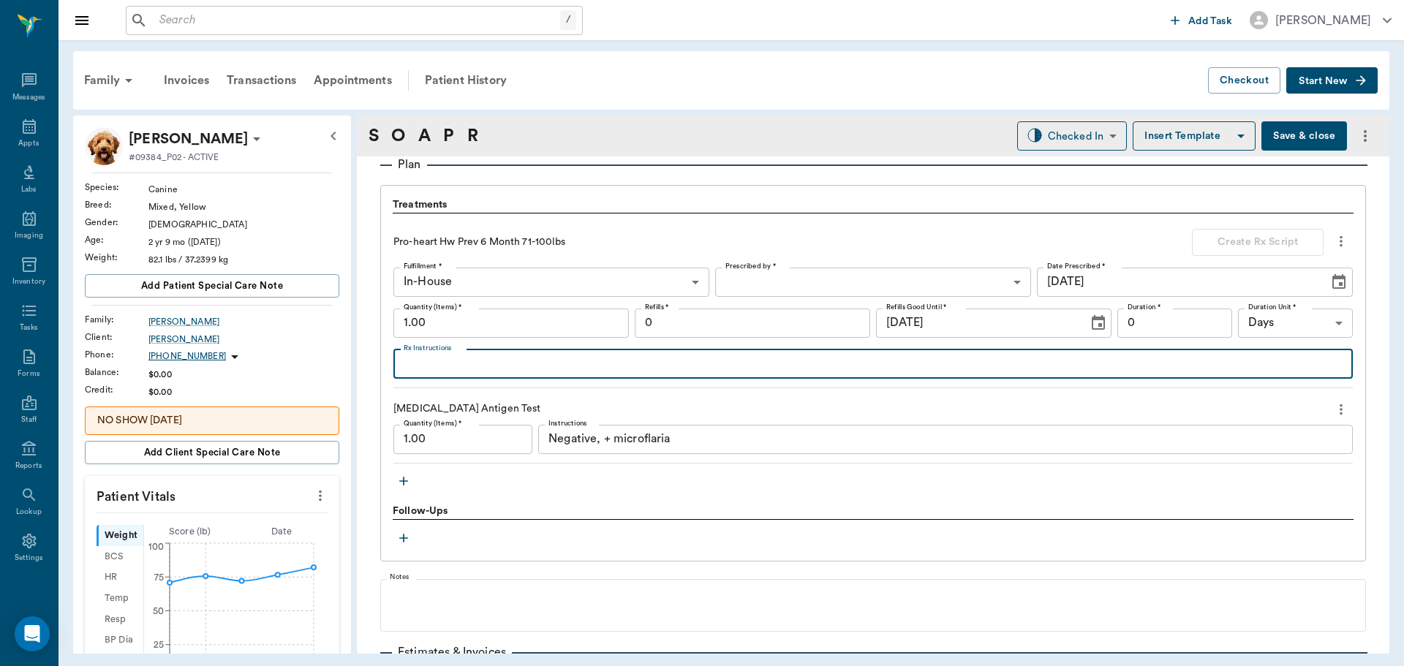
click at [553, 366] on textarea "Rx Instructions" at bounding box center [873, 363] width 939 height 17
type textarea "treated as 100lb dog"
click at [461, 75] on div "Patient History" at bounding box center [465, 80] width 99 height 35
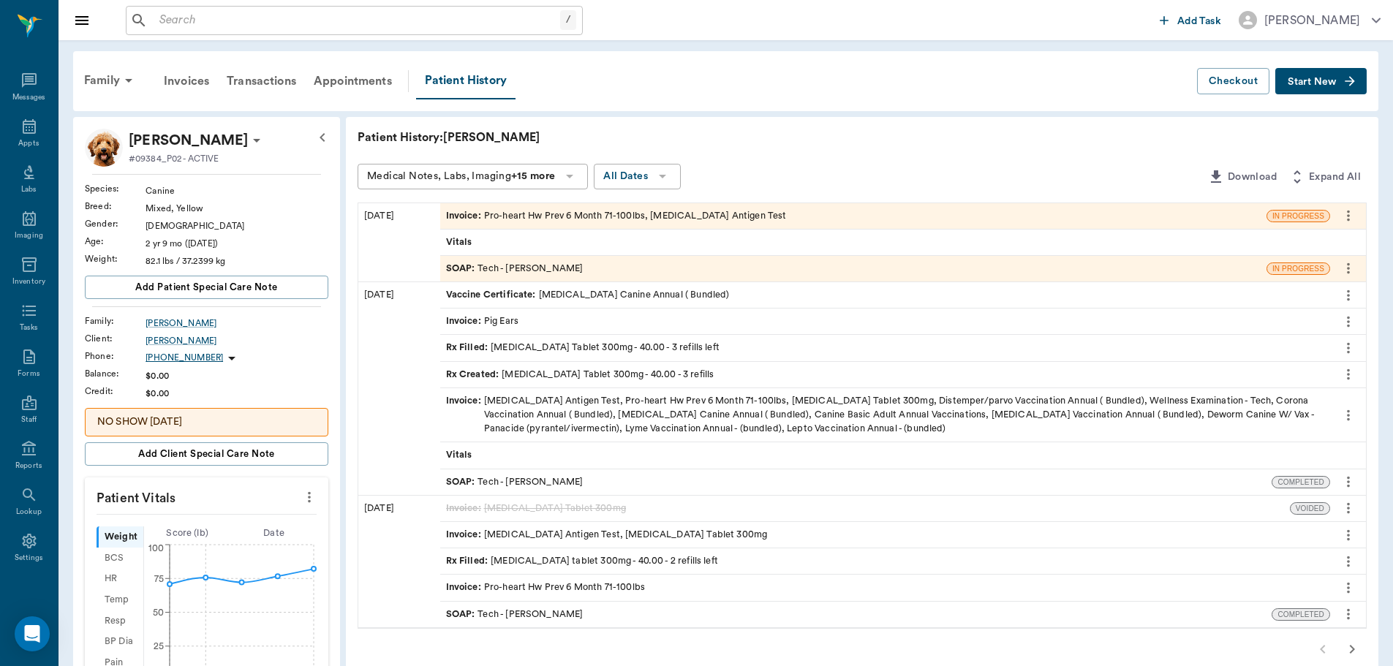
click at [591, 343] on div "Rx Filled : Doxycycline Tablet 300mg - 40.00 - 3 refills left" at bounding box center [582, 348] width 273 height 14
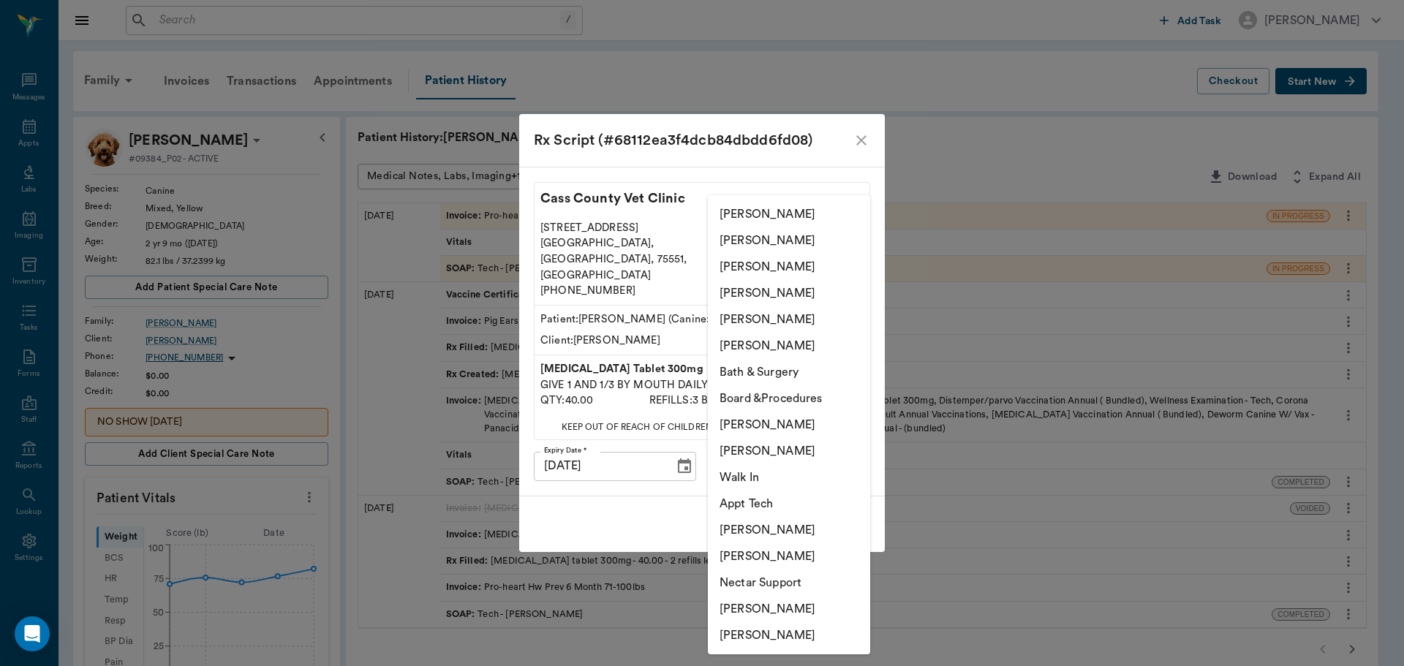
click at [774, 455] on body "/ ​ Add Task Dr. Bert Ellsworth Nectar Messages Appts Labs Imaging Inventory Ta…" at bounding box center [702, 567] width 1404 height 1135
click at [759, 602] on li "[PERSON_NAME]" at bounding box center [789, 609] width 162 height 26
type input "682b670d8bdc6f7f8feef3db"
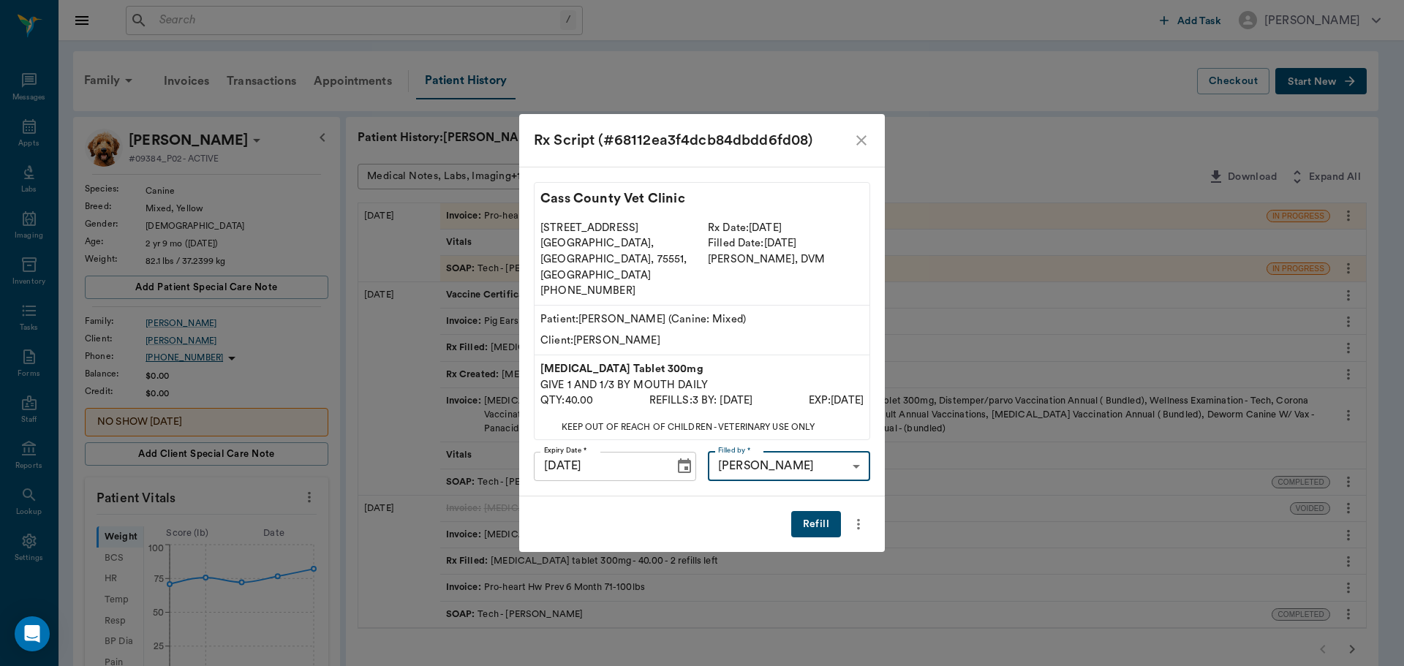
click at [821, 511] on button "Refill" at bounding box center [816, 524] width 50 height 27
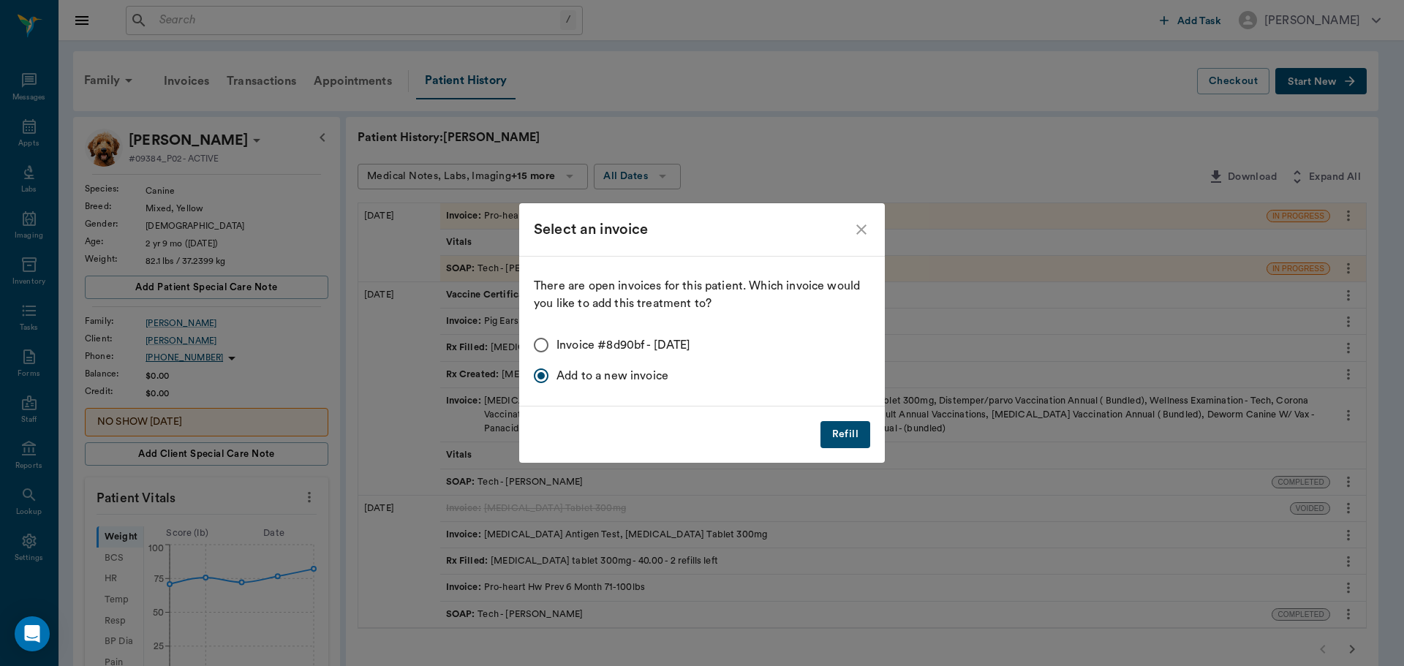
click at [647, 344] on span "Invoice #8d90bf - 10/14/2025" at bounding box center [623, 345] width 135 height 18
click at [556, 344] on input "Invoice #8d90bf - 10/14/2025" at bounding box center [541, 345] width 31 height 31
radio input "true"
click at [860, 441] on button "Refill" at bounding box center [845, 434] width 50 height 27
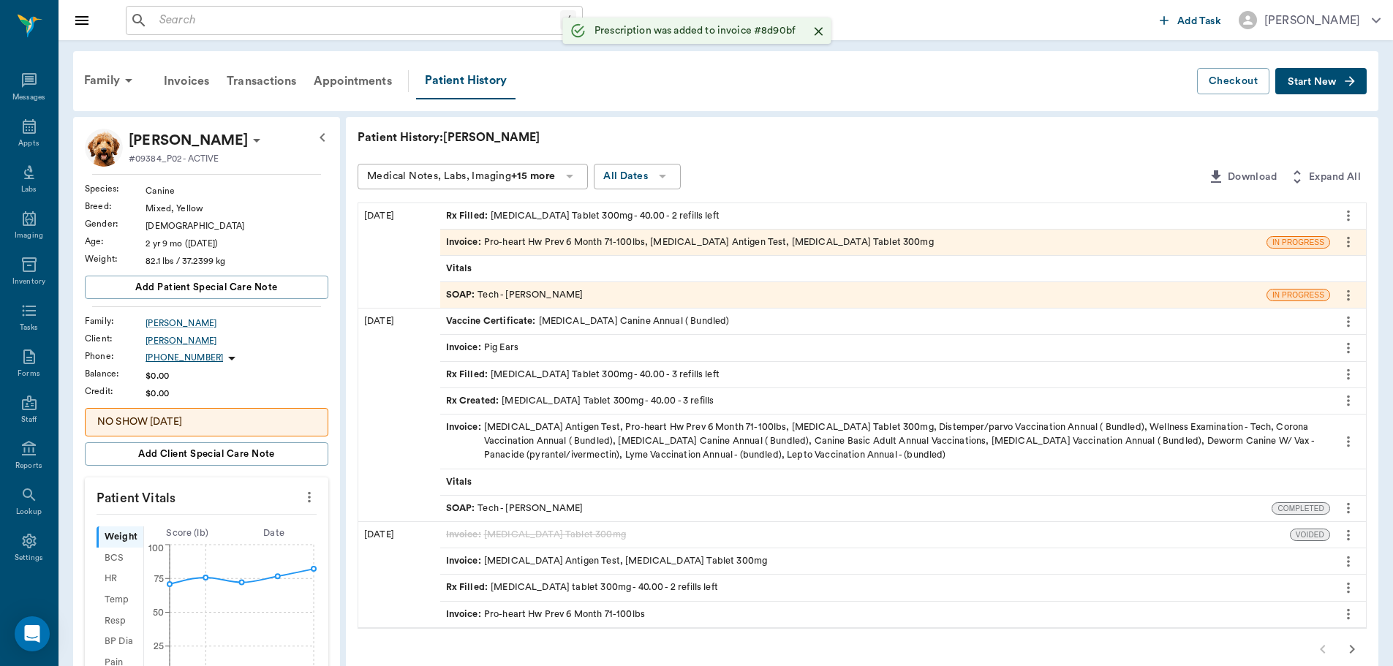
click at [606, 303] on div "SOAP : Tech - Hunter Graves" at bounding box center [853, 295] width 826 height 26
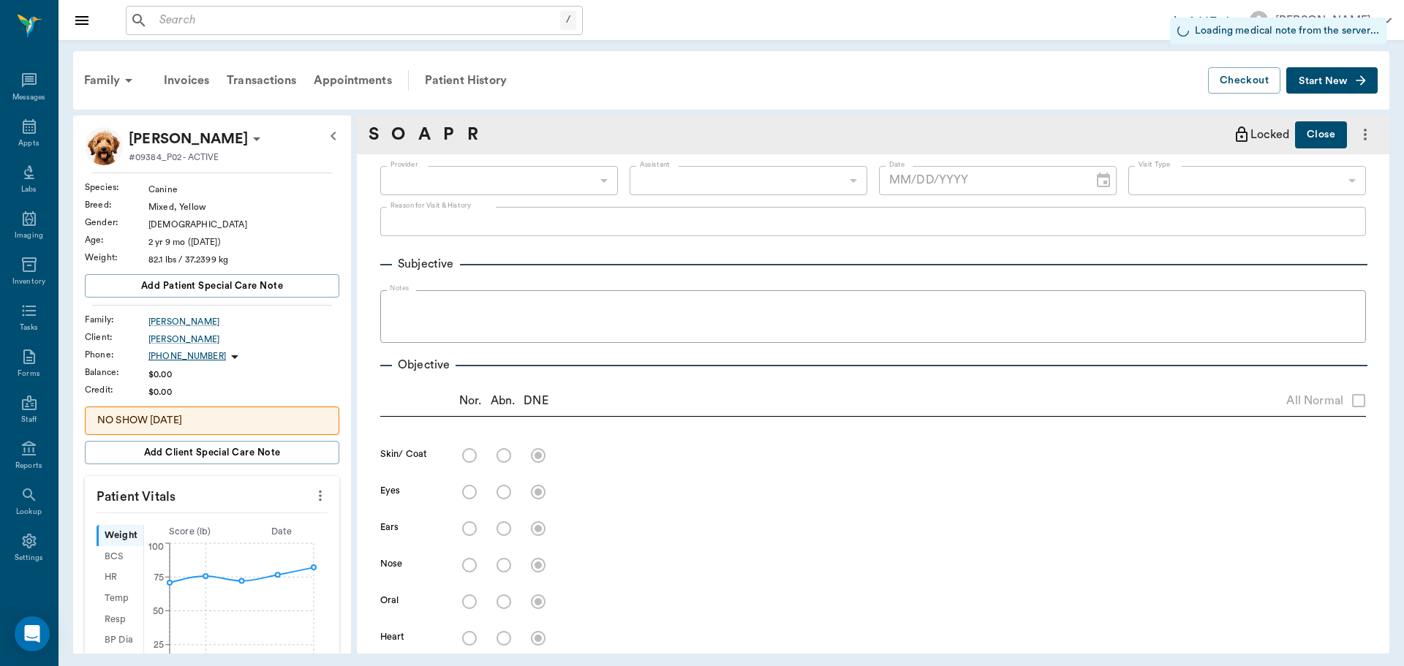
type input "682b670d8bdc6f7f8feef3db"
type input "63ec2f075fda476ae8351a4c"
type input "65d2be4f46e3a538d89b8c1a"
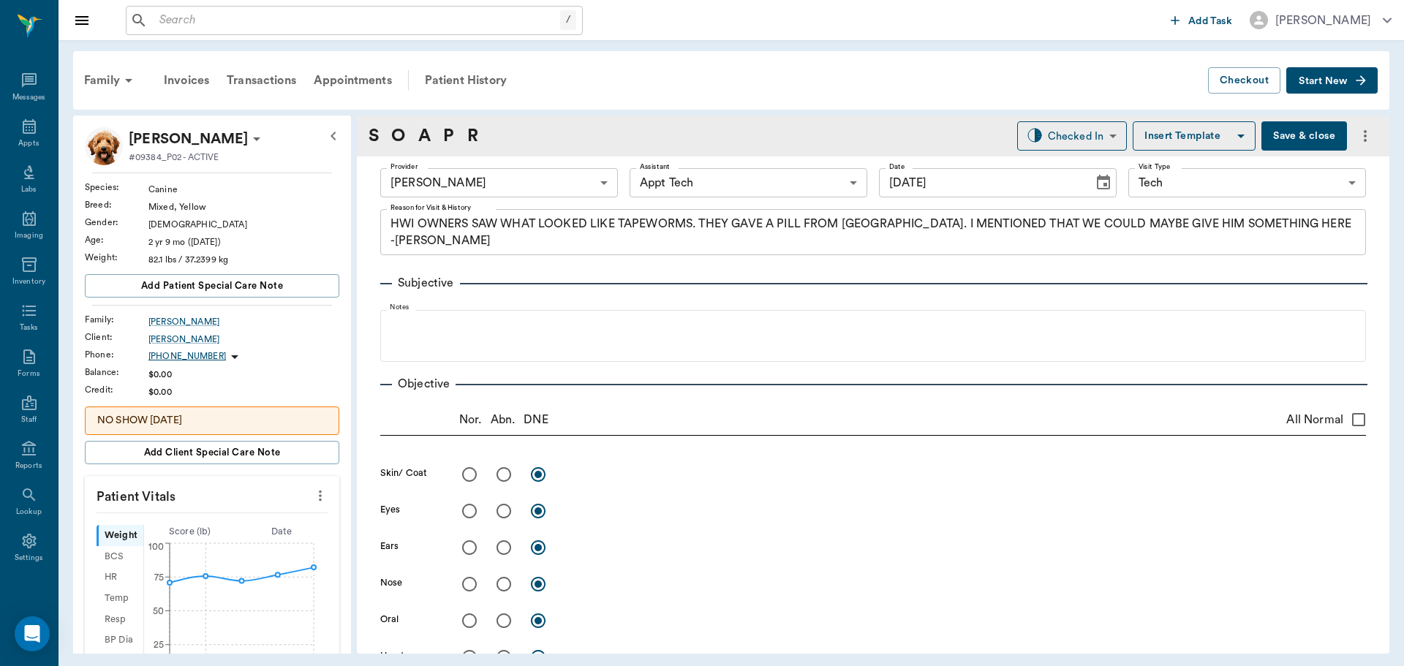
type input "[DATE]"
type textarea "HWI OWNERS SAW WHAT LOOKED LIKE TAPEWORMS. THEY GAVE A PILL FROM WALMART. I MEN…"
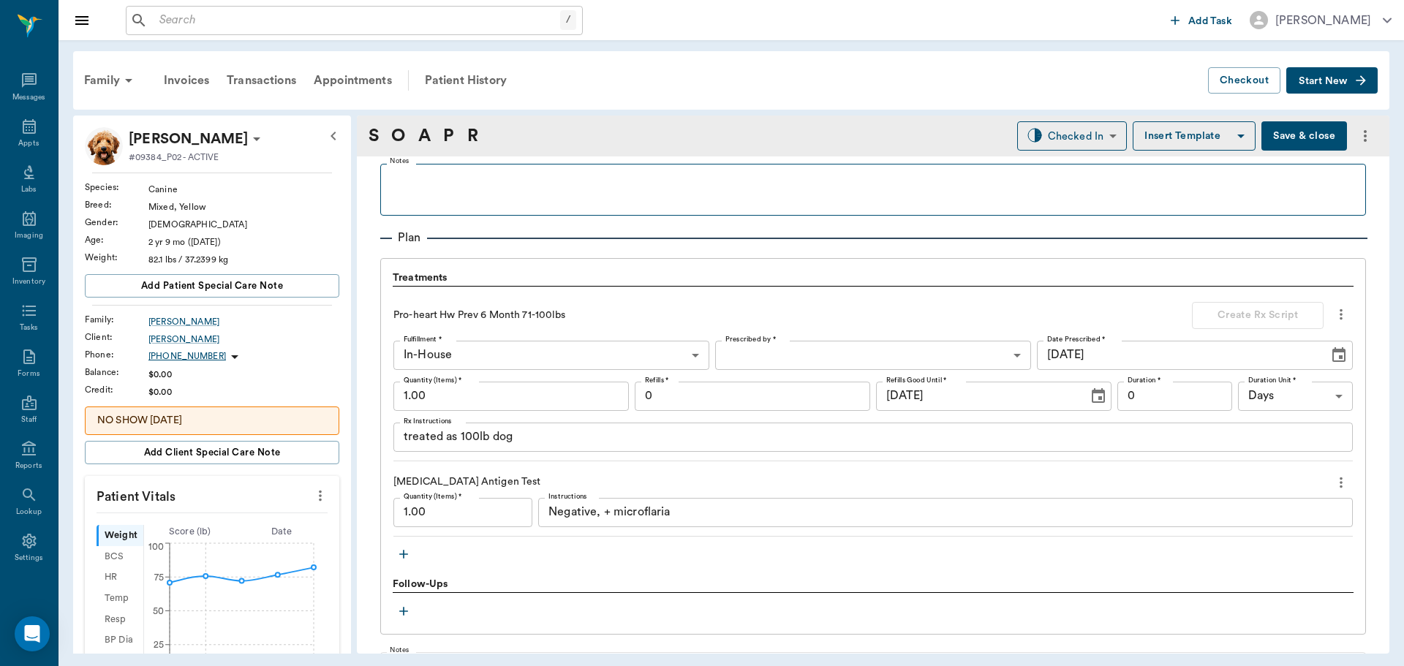
scroll to position [1023, 0]
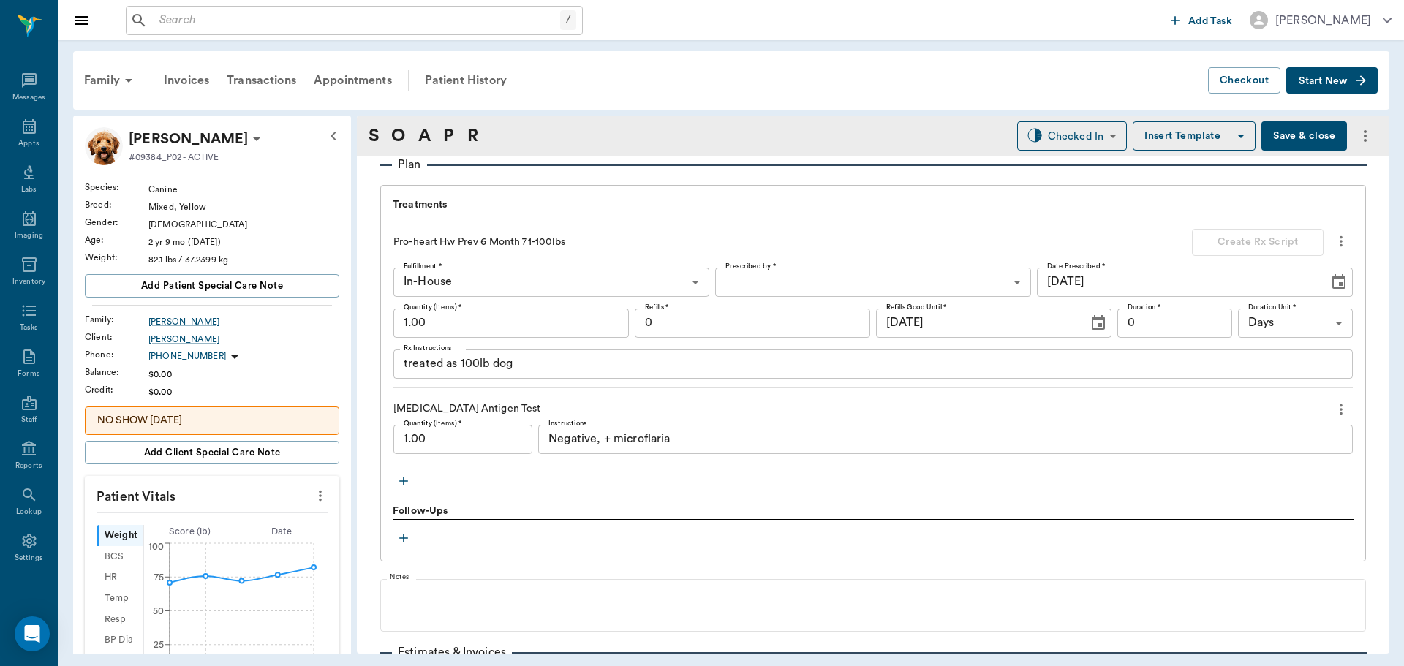
drag, startPoint x: 712, startPoint y: 447, endPoint x: 617, endPoint y: 440, distance: 95.3
click at [617, 440] on div "Negative, + microflaria x Instructions" at bounding box center [945, 439] width 814 height 29
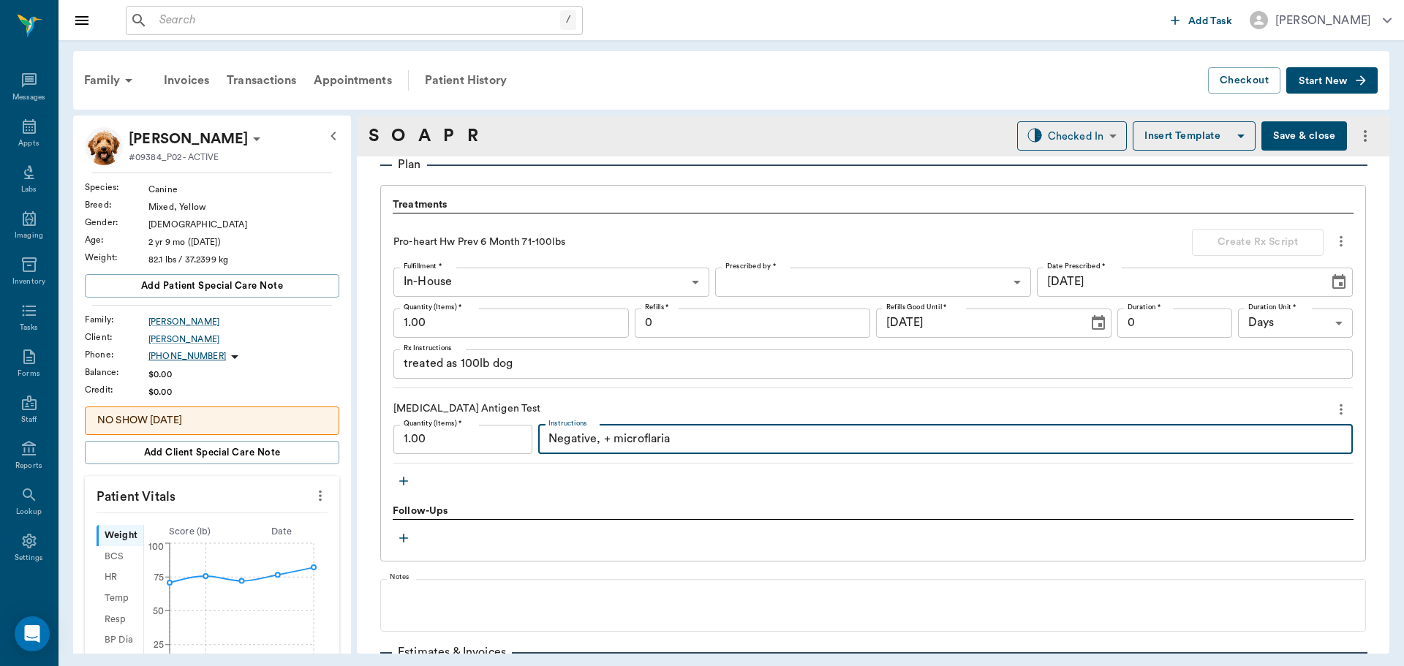
drag, startPoint x: 686, startPoint y: 436, endPoint x: 588, endPoint y: 451, distance: 99.0
click at [588, 451] on div "Negative, + microflaria x Instructions" at bounding box center [945, 439] width 814 height 29
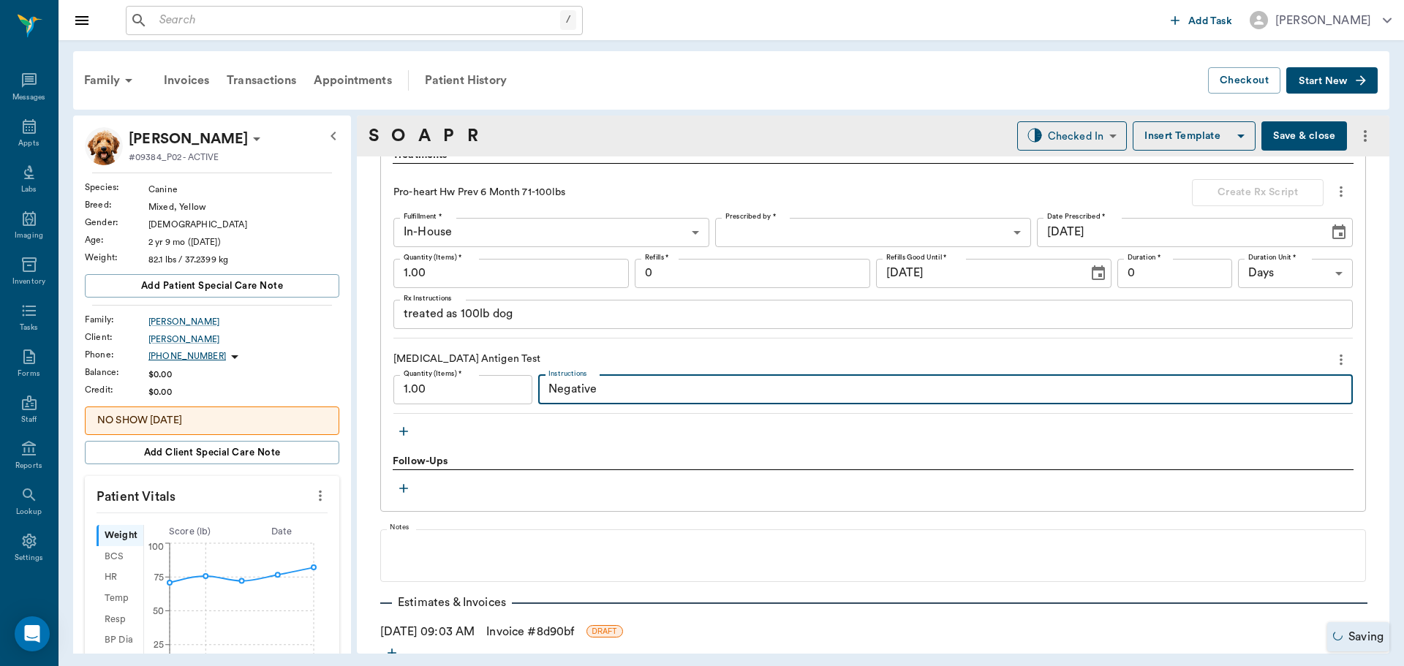
scroll to position [1155, 0]
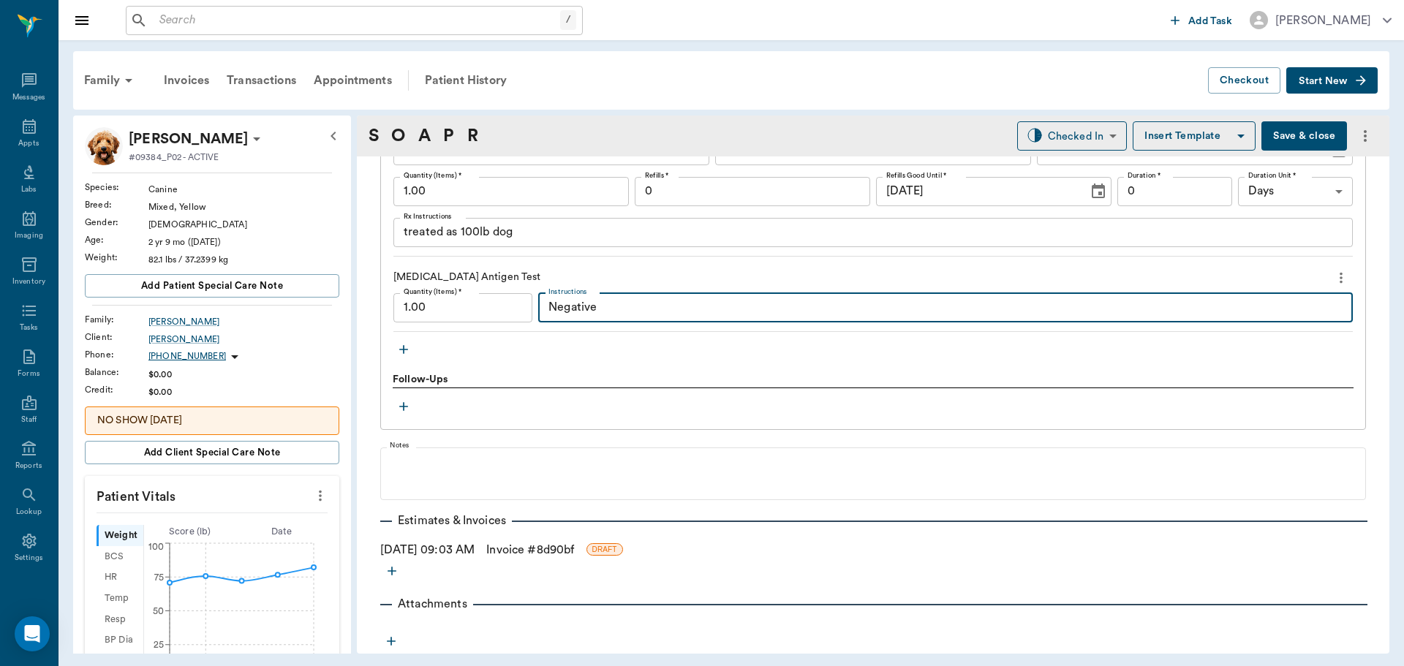
type textarea "Negative"
click at [531, 553] on link "Invoice # 8d90bf" at bounding box center [530, 550] width 88 height 18
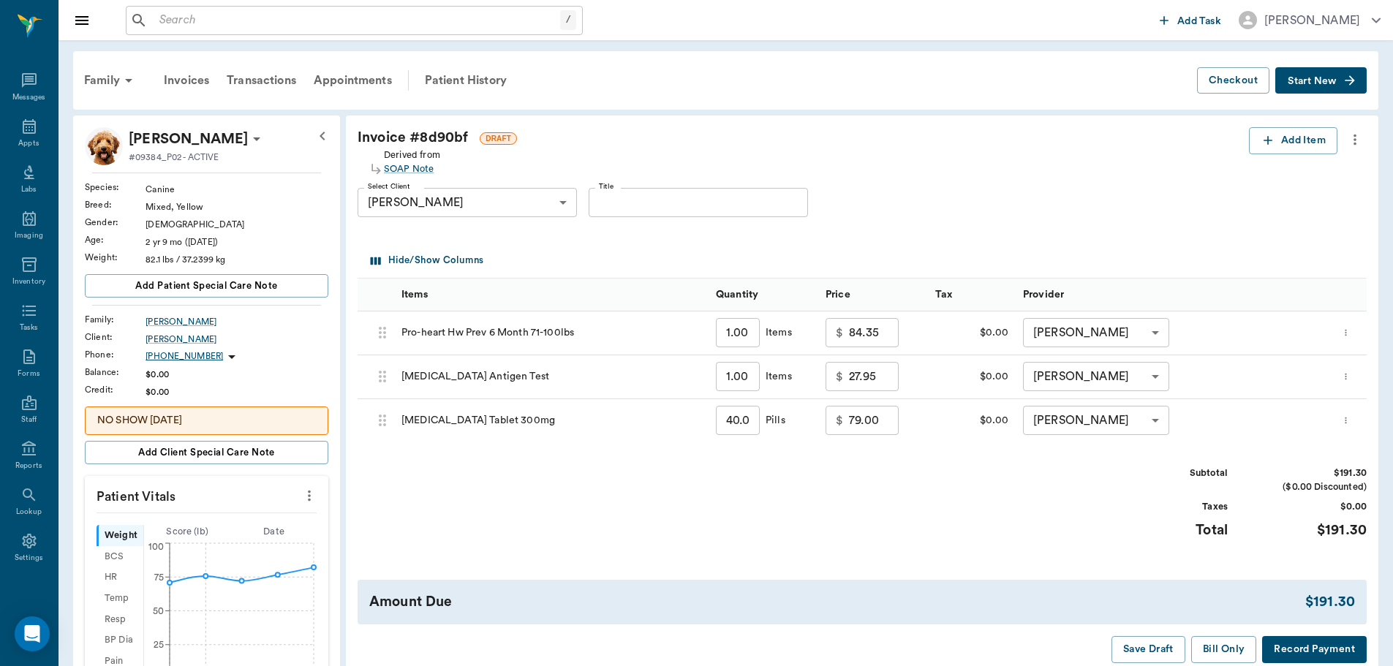
click at [1346, 421] on icon "more" at bounding box center [1344, 420] width 1 height 7
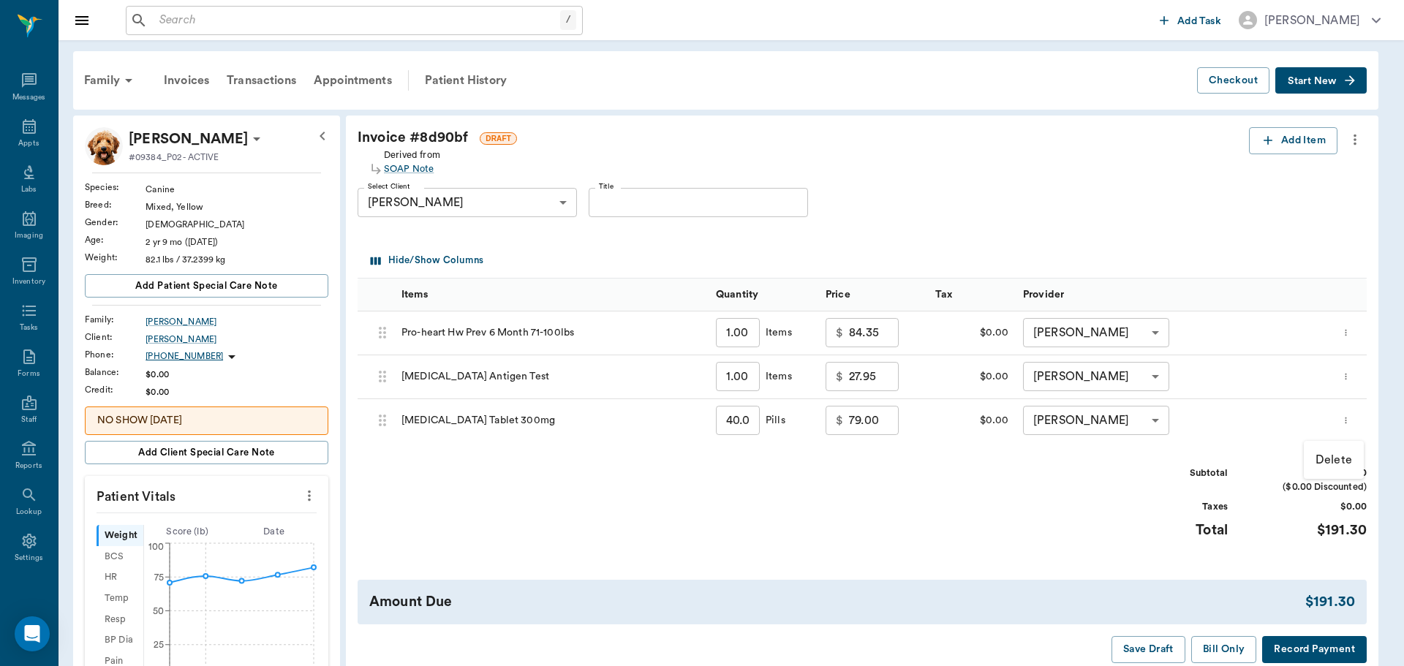
click at [1330, 463] on p "Delete" at bounding box center [1333, 460] width 37 height 18
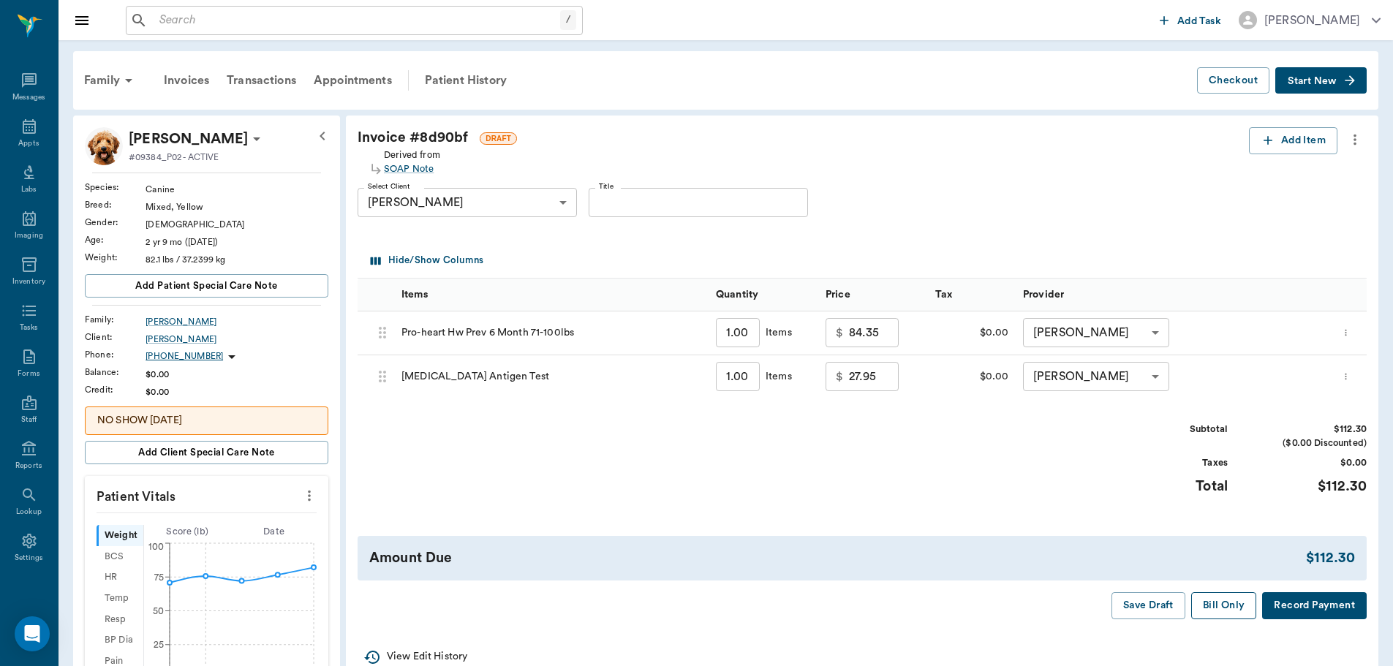
click at [1226, 602] on button "Bill Only" at bounding box center [1224, 605] width 66 height 27
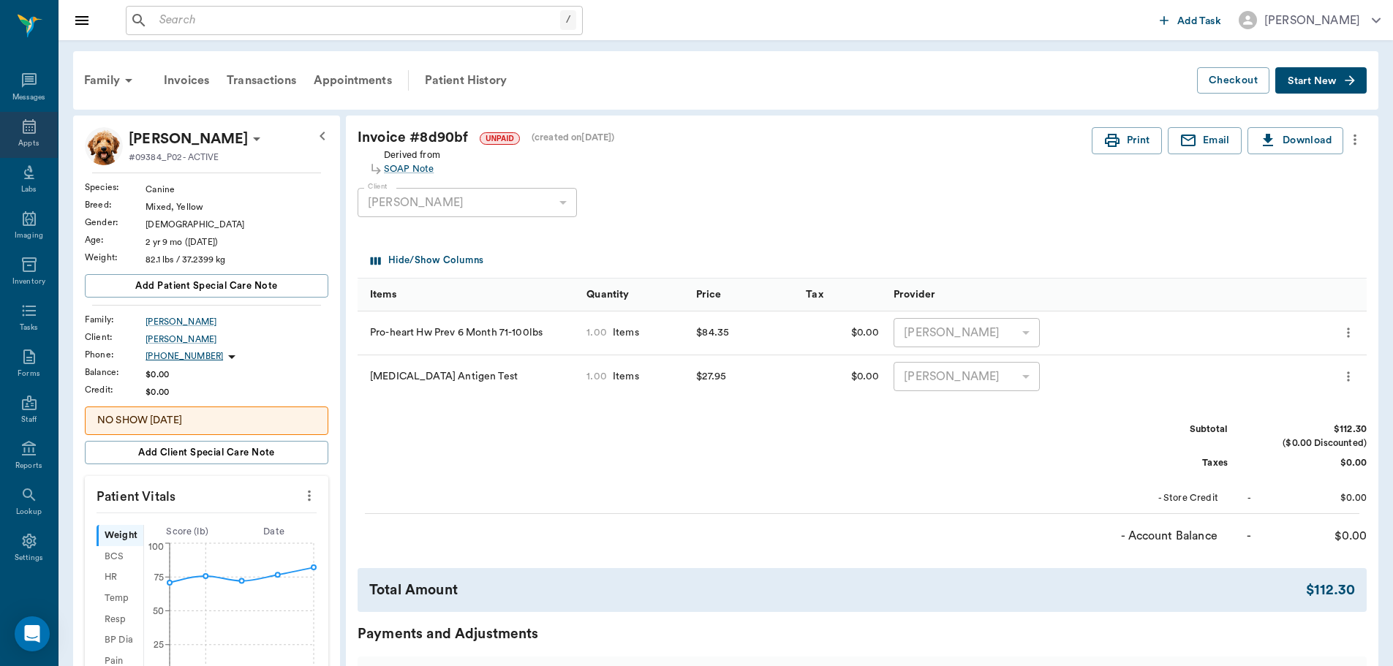
click at [31, 130] on icon at bounding box center [29, 127] width 18 height 18
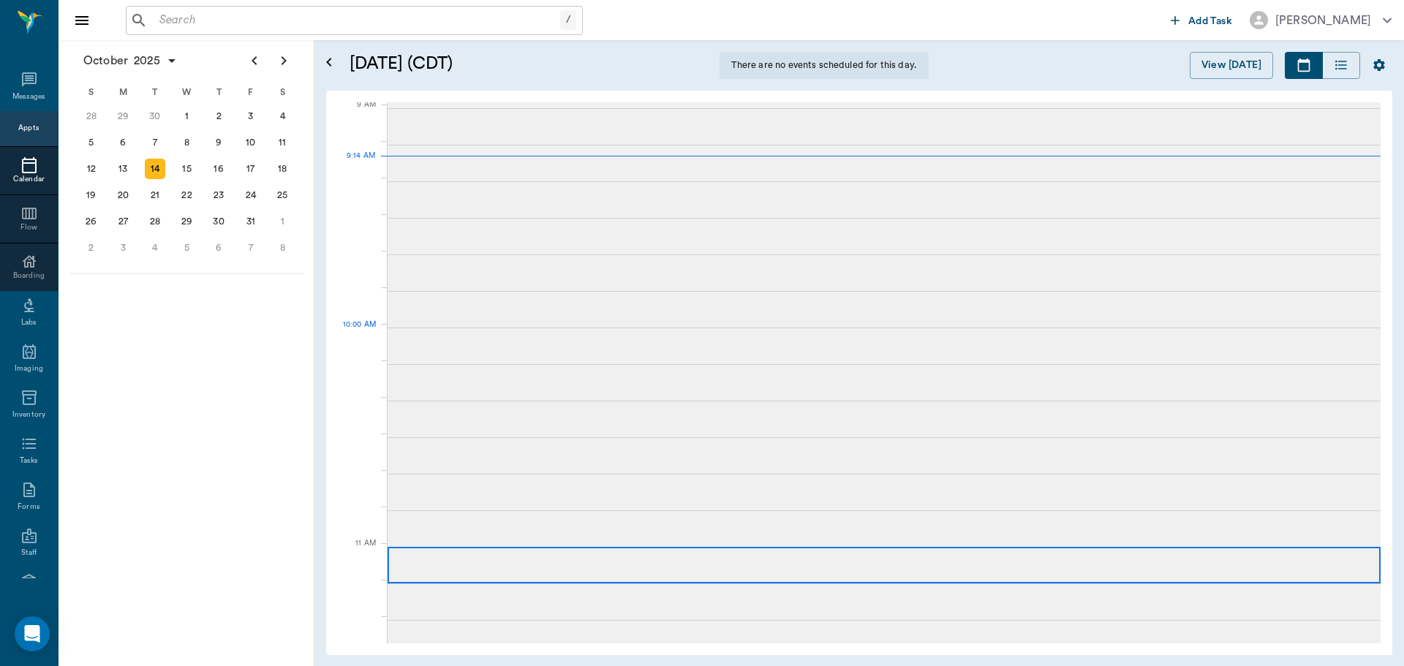
scroll to position [222, 0]
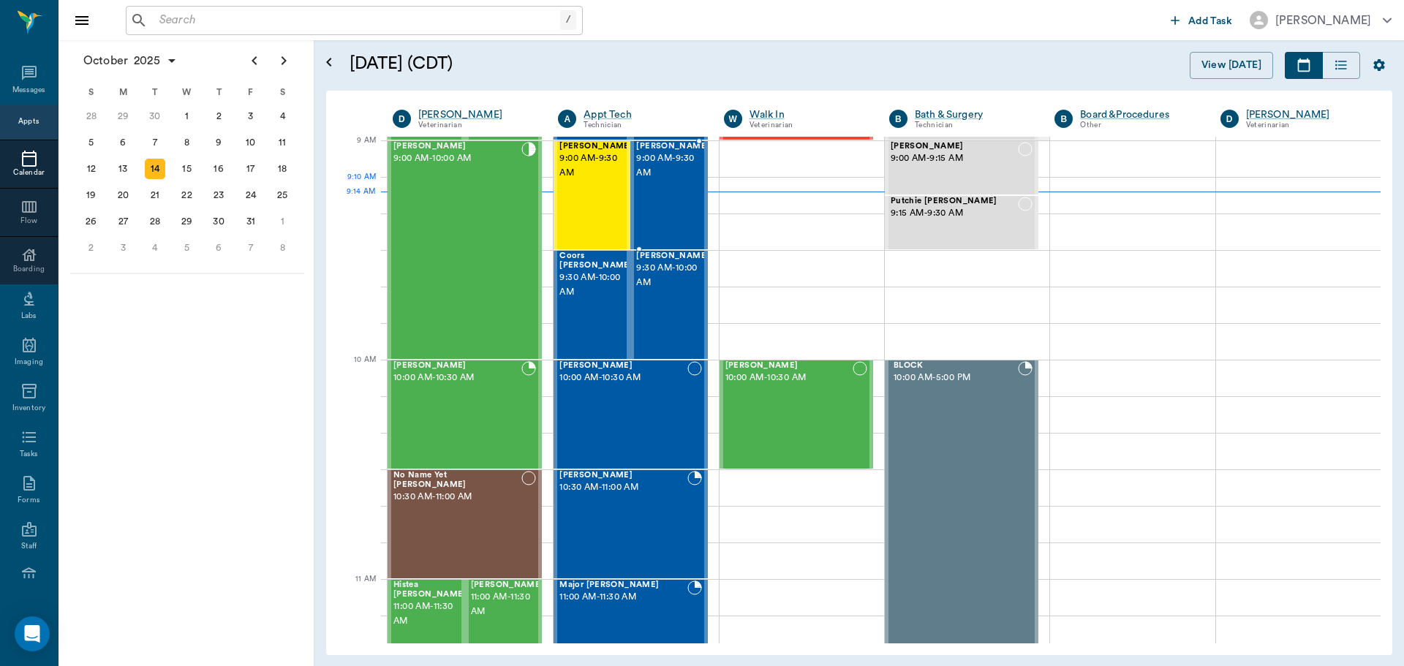
click at [646, 182] on div "Ozzie Cain 9:00 AM - 9:30 AM" at bounding box center [672, 195] width 73 height 107
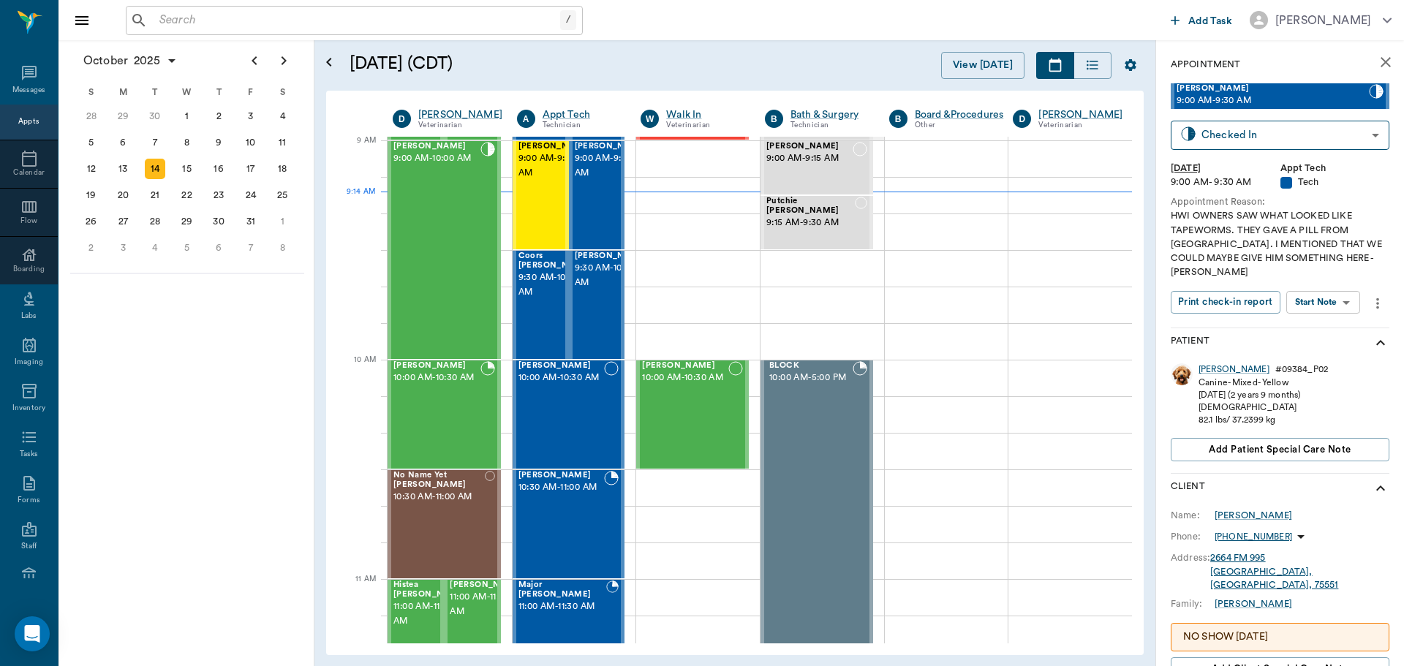
click at [1342, 287] on body "/ ​ Add Task Dr. Bert Ellsworth Nectar Messages Appts Calendar Flow Boarding La…" at bounding box center [702, 333] width 1404 height 666
click at [1328, 314] on button "View SOAP" at bounding box center [1307, 318] width 50 height 17
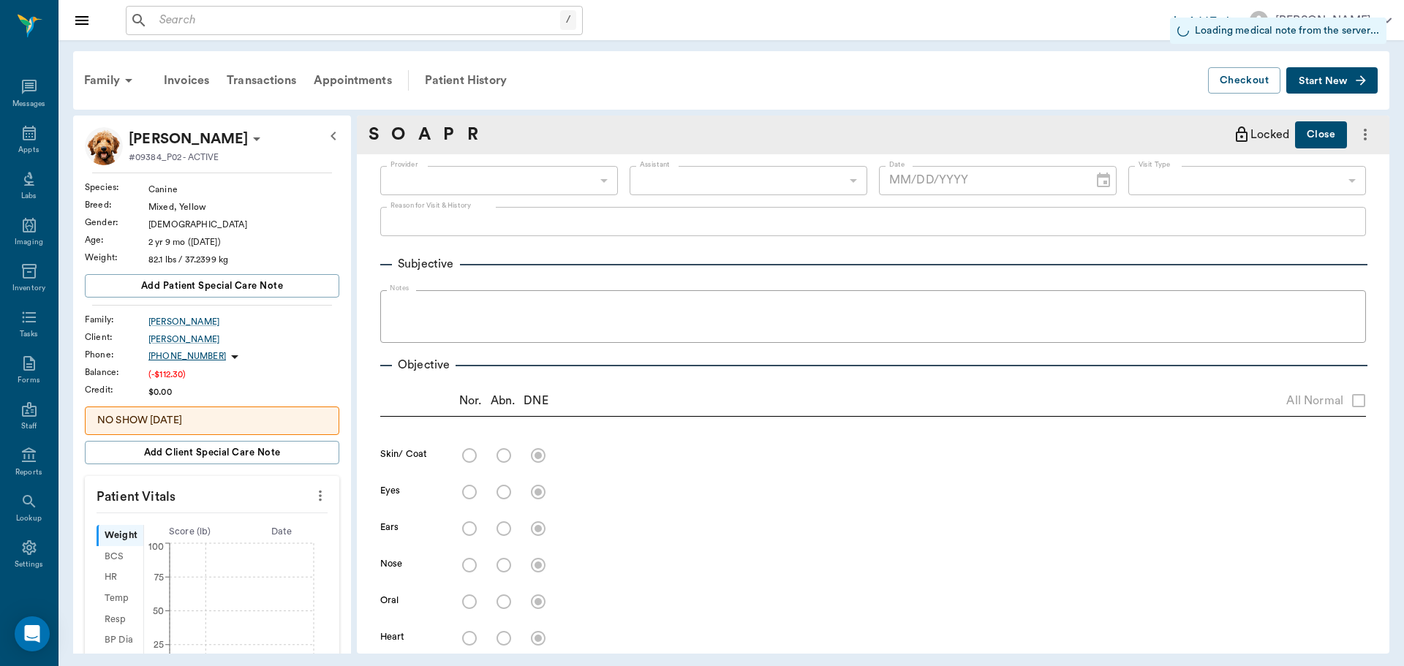
type input "682b670d8bdc6f7f8feef3db"
type input "63ec2f075fda476ae8351a4c"
type input "65d2be4f46e3a538d89b8c1a"
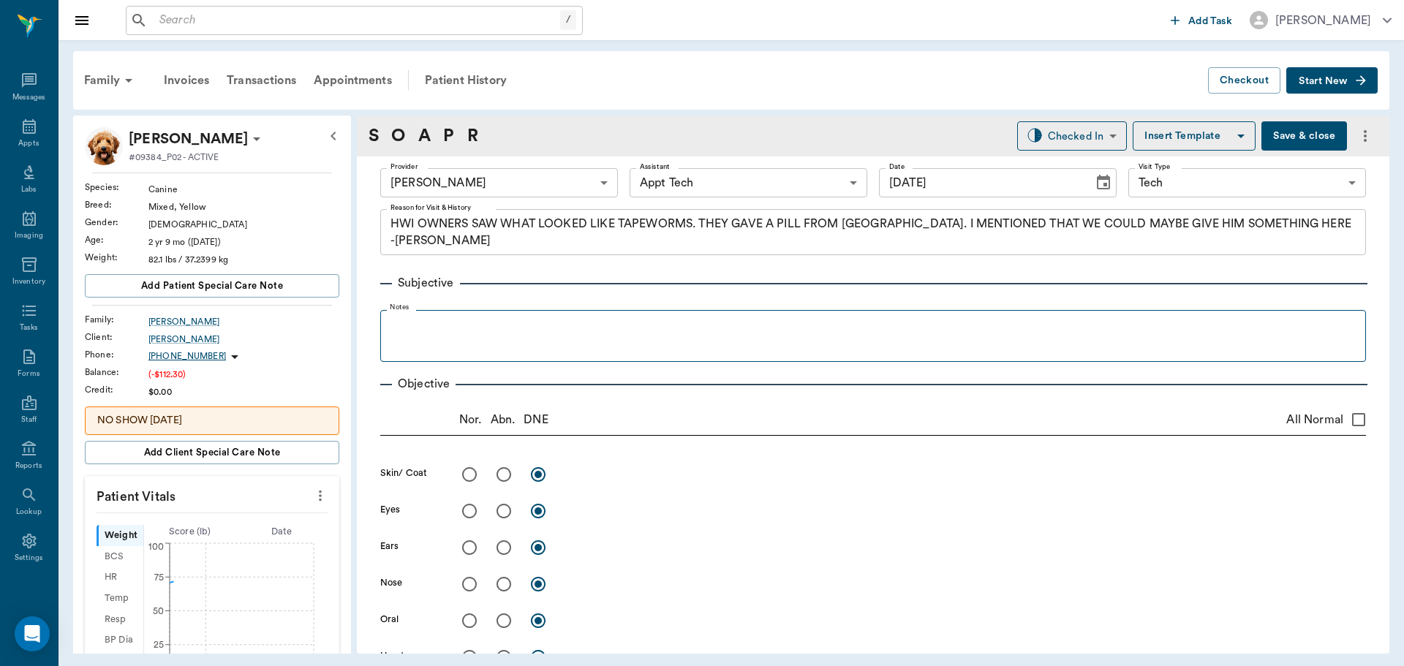
type input "[DATE]"
type textarea "HWI OWNERS SAW WHAT LOOKED LIKE TAPEWORMS. THEY GAVE A PILL FROM WALMART. I MEN…"
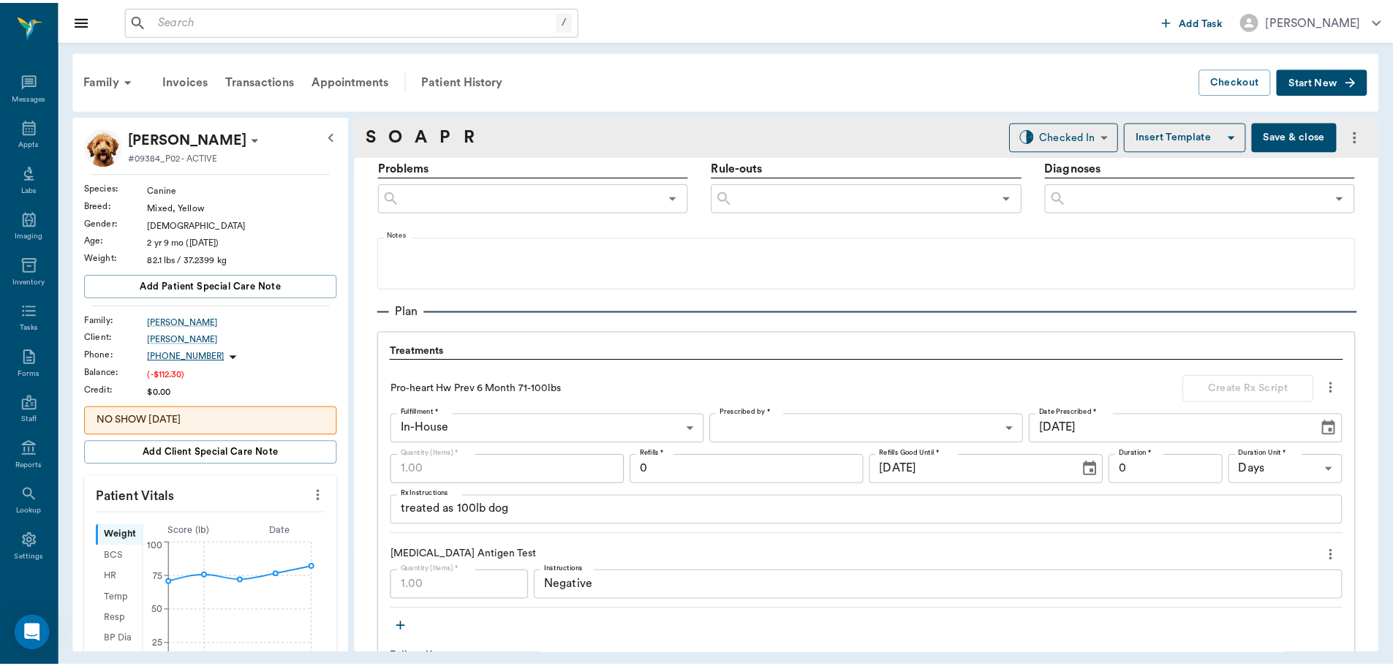
scroll to position [1023, 0]
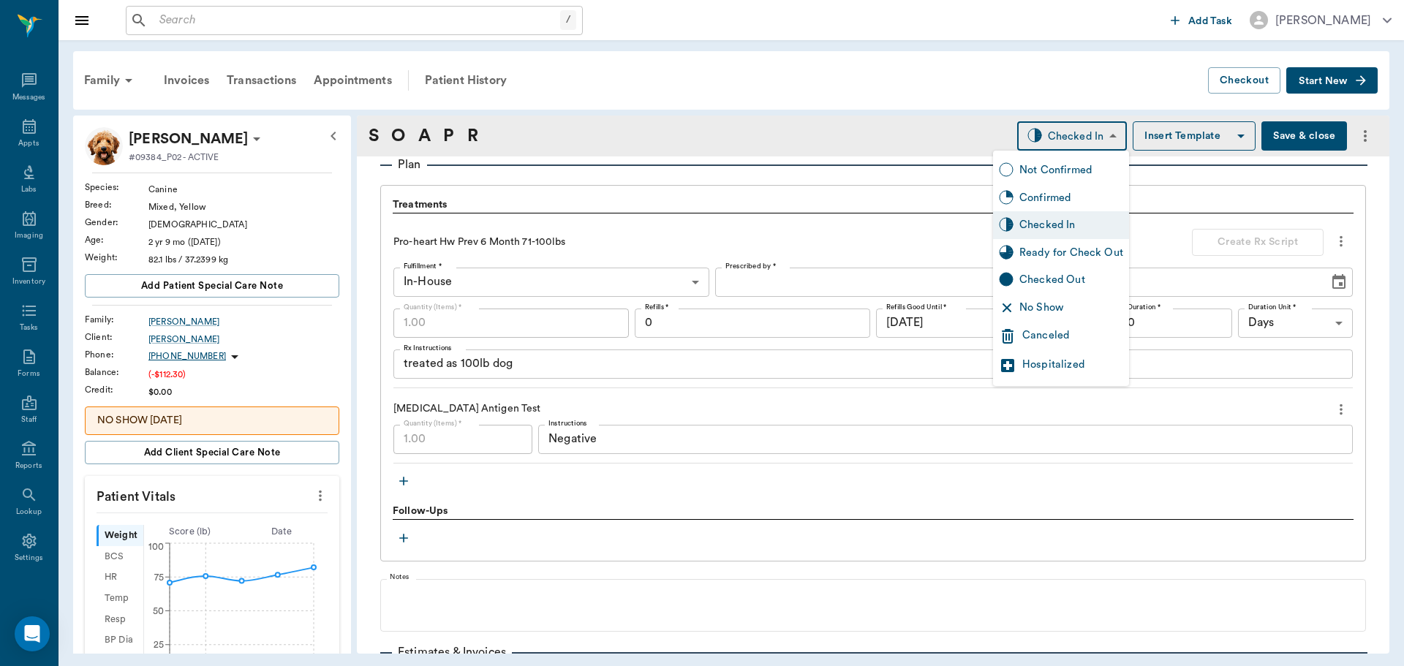
click at [1041, 126] on body "/ ​ Add Task Dr. Bert Ellsworth Nectar Messages Appts Labs Imaging Inventory Ta…" at bounding box center [702, 333] width 1404 height 666
click at [1067, 253] on div "Ready for Check Out" at bounding box center [1071, 253] width 104 height 16
type input "READY_TO_CHECKOUT"
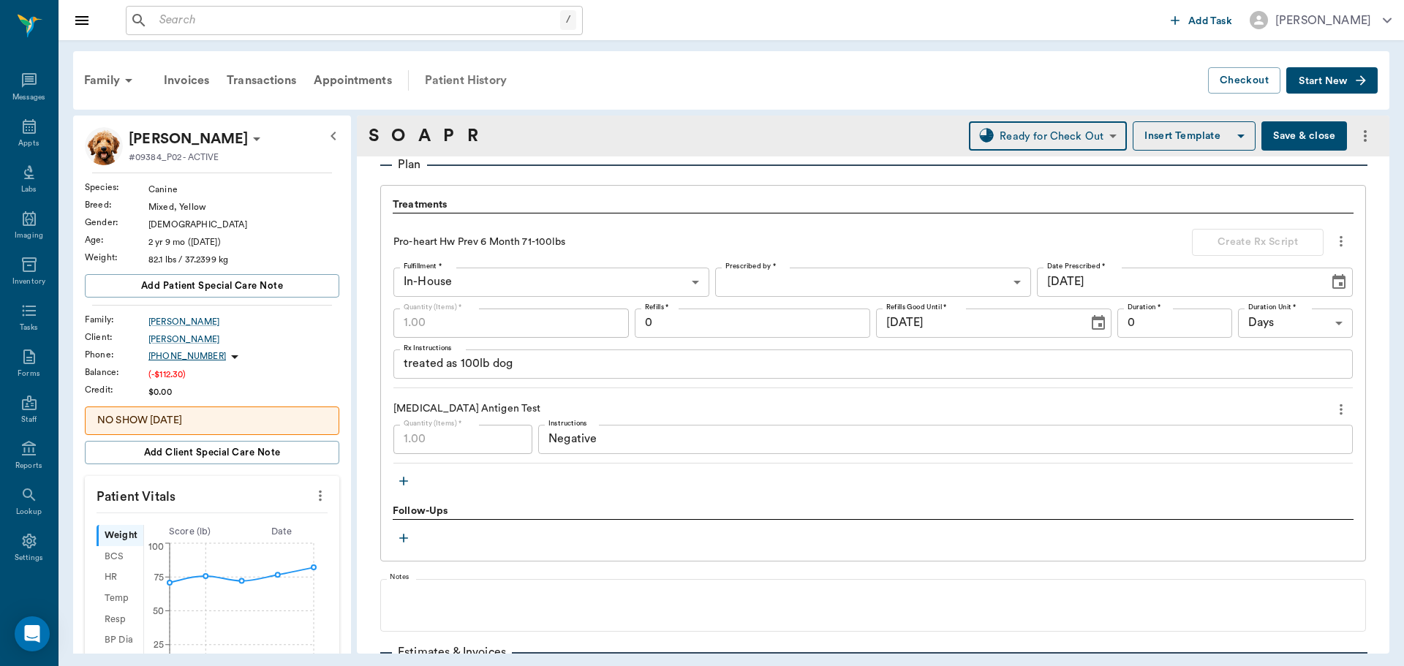
click at [477, 75] on div "Patient History" at bounding box center [465, 80] width 99 height 35
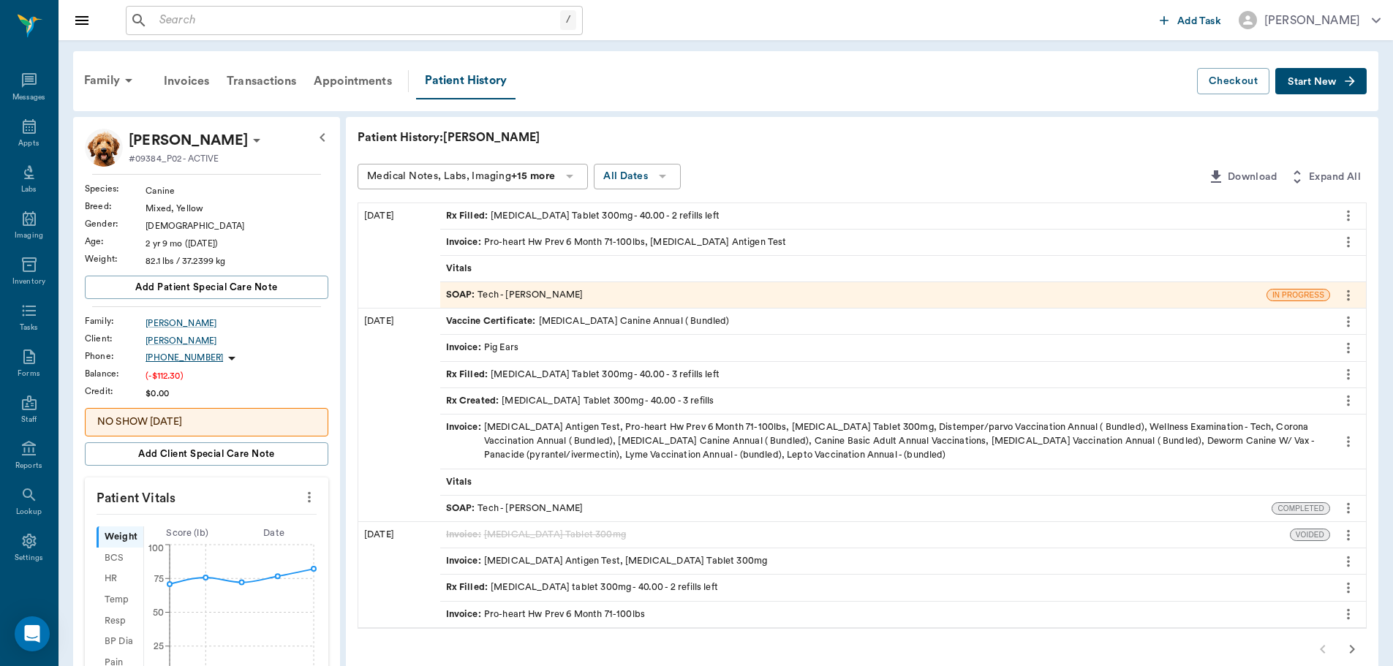
click at [1347, 211] on icon "more" at bounding box center [1348, 216] width 3 height 11
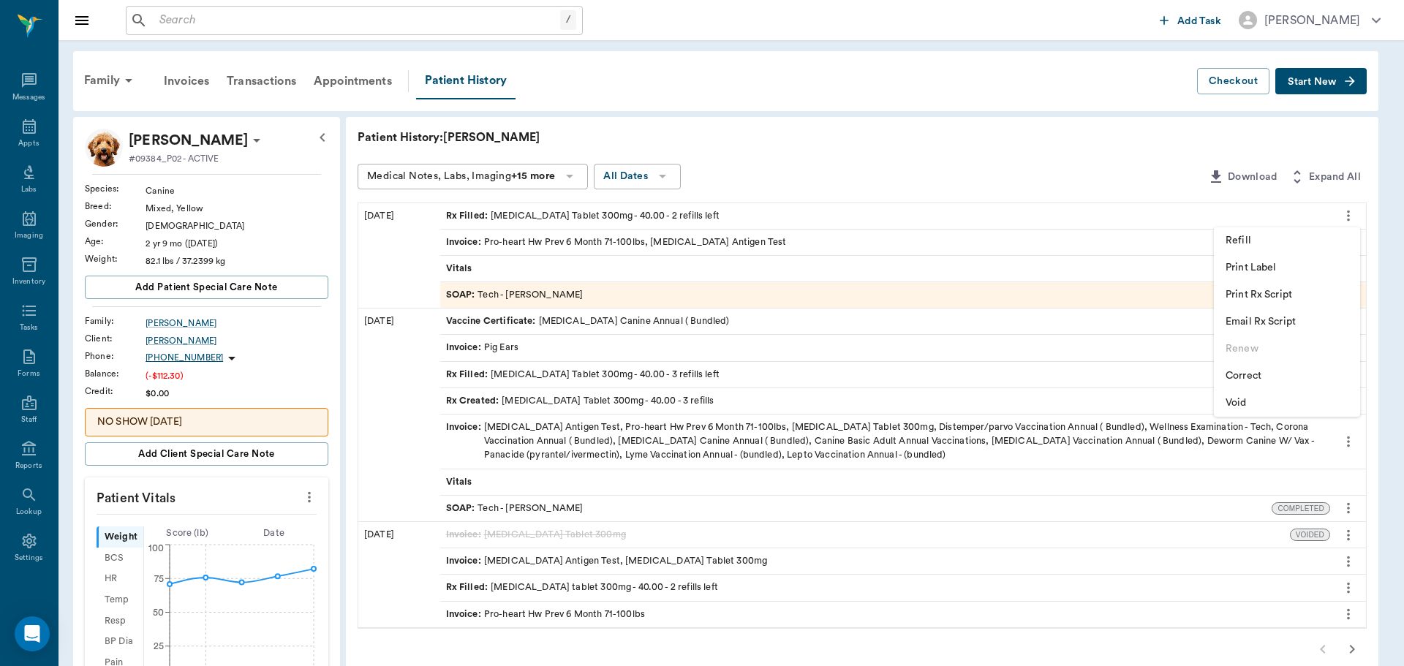
click at [1263, 406] on span "Void" at bounding box center [1286, 402] width 123 height 15
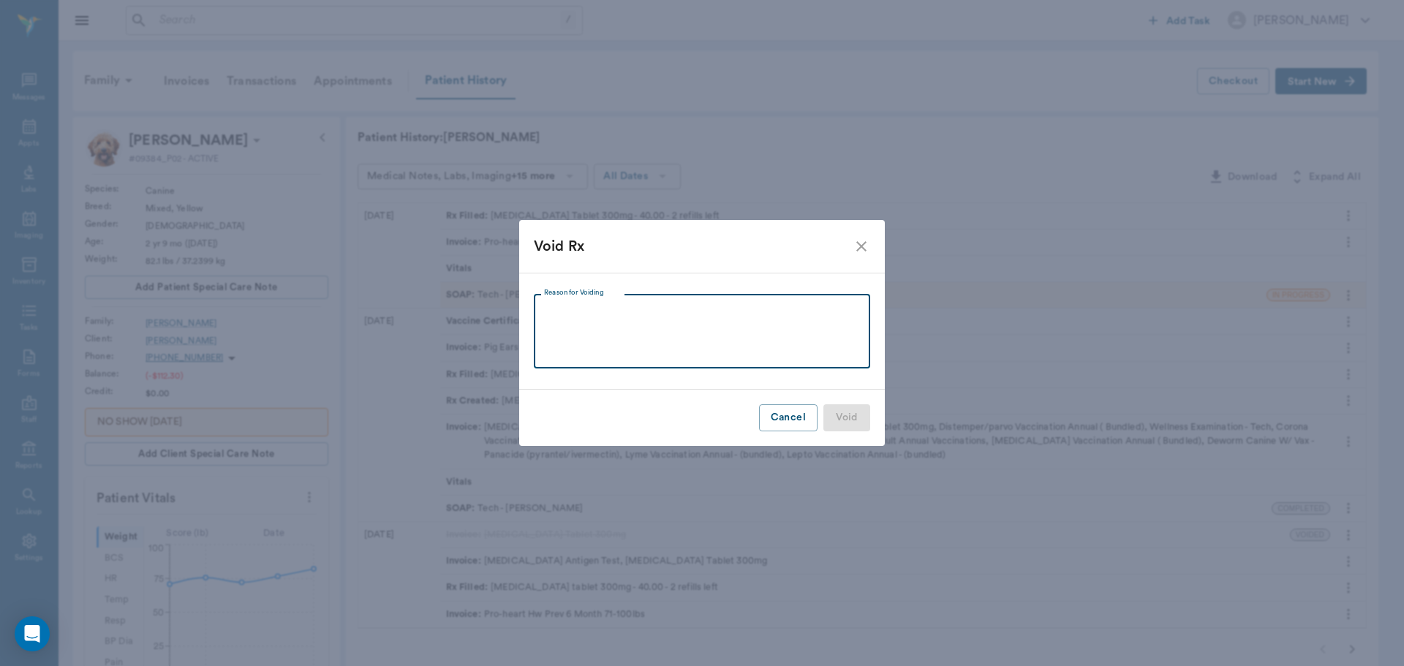
click at [745, 344] on textarea "Reason for Voiding" at bounding box center [702, 331] width 316 height 50
type textarea "no longer needed"
click at [860, 414] on button "Void" at bounding box center [846, 417] width 47 height 27
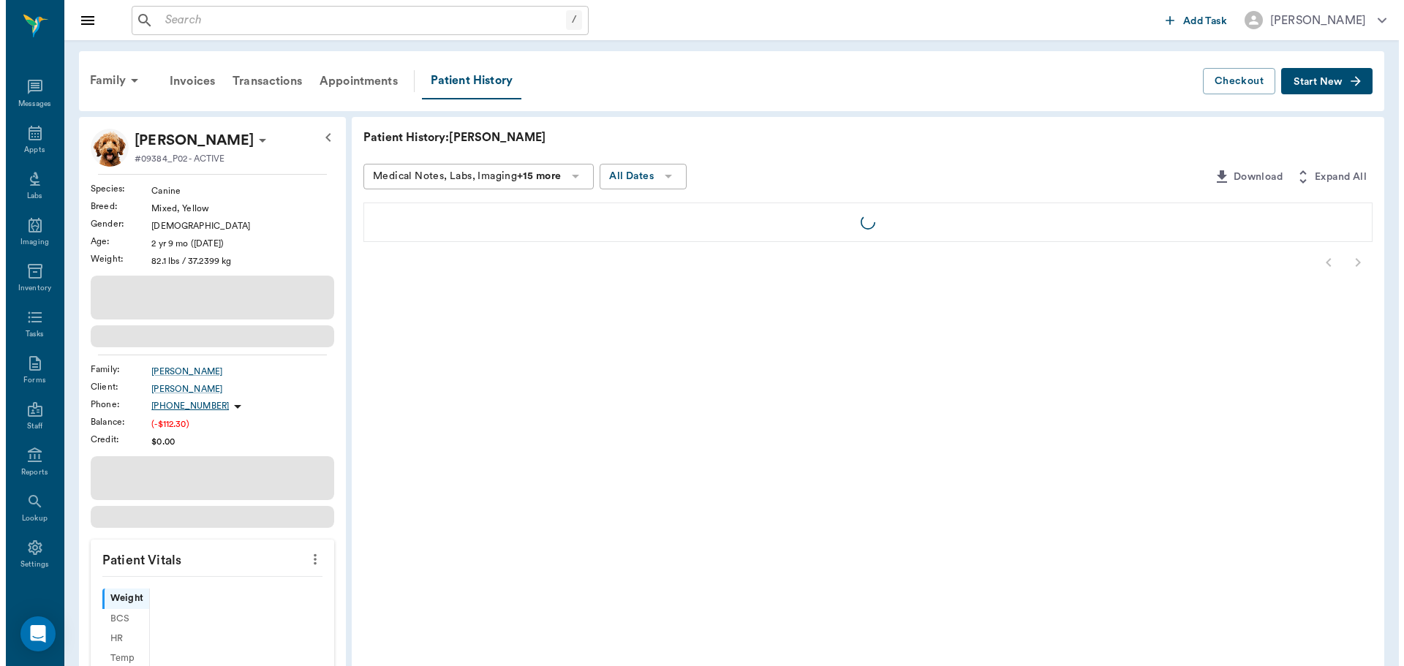
scroll to position [7, 0]
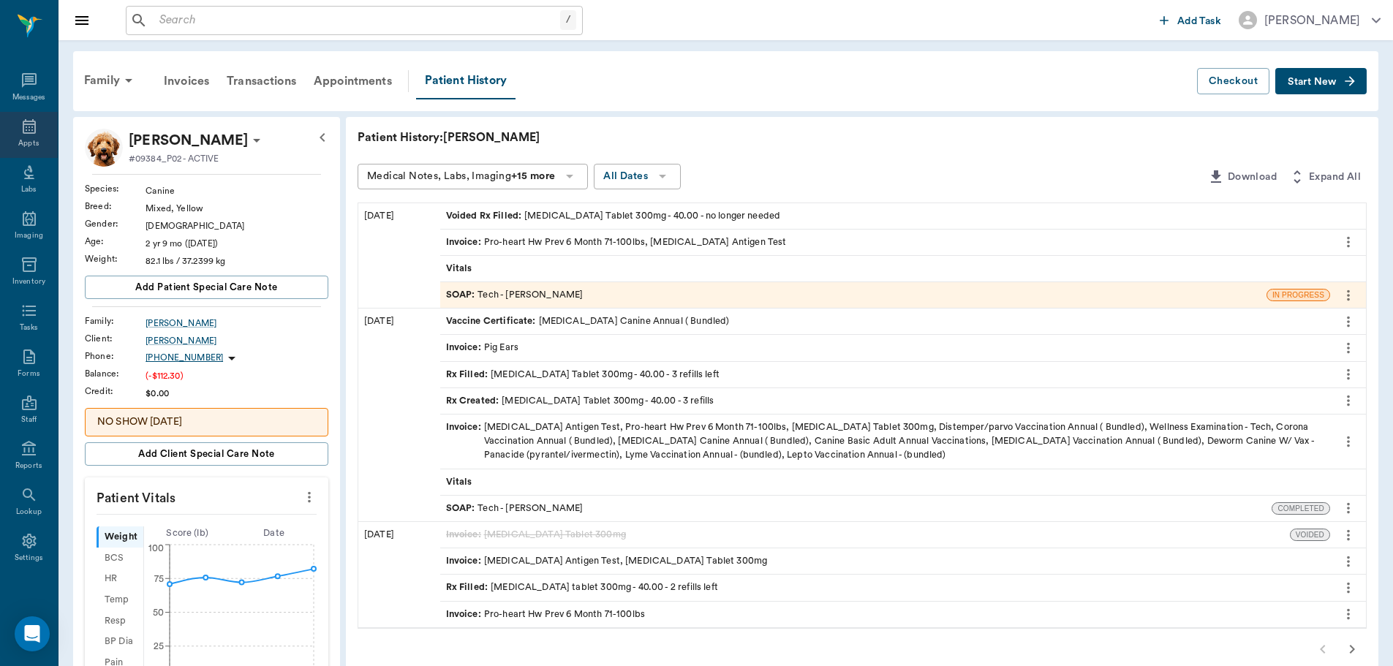
click at [20, 131] on icon at bounding box center [29, 127] width 18 height 18
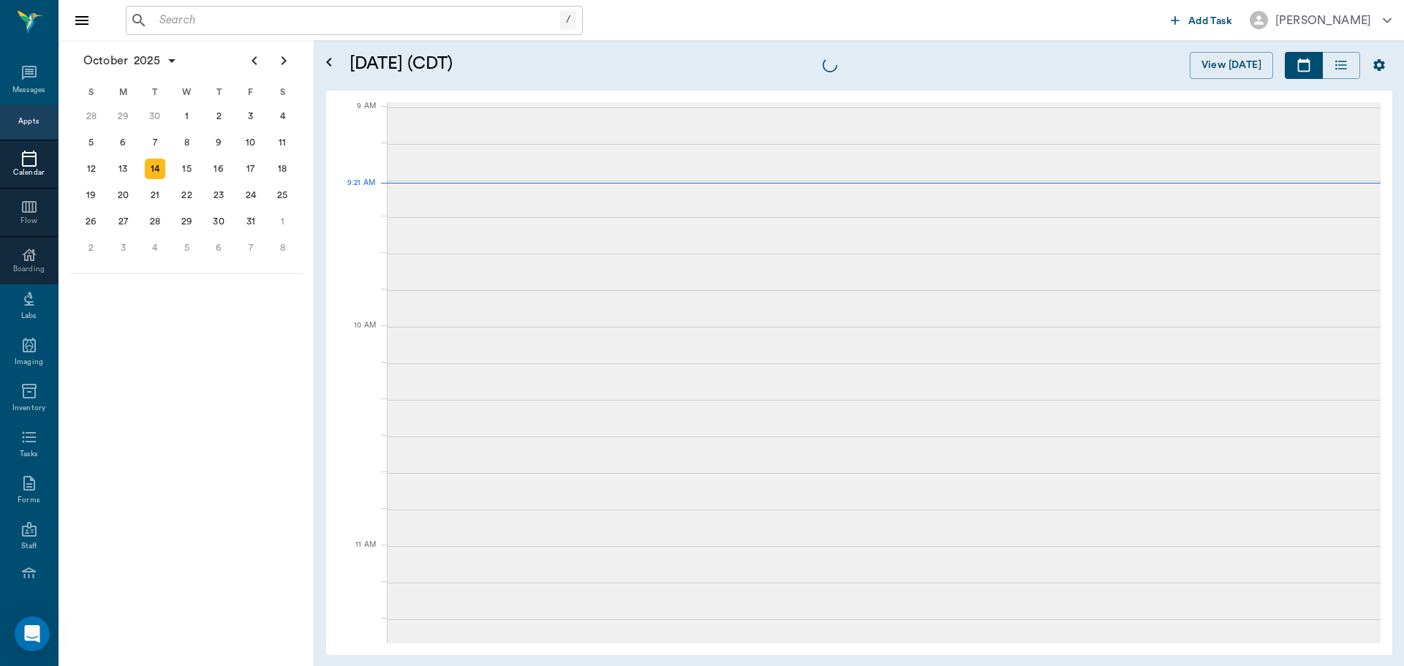
scroll to position [222, 0]
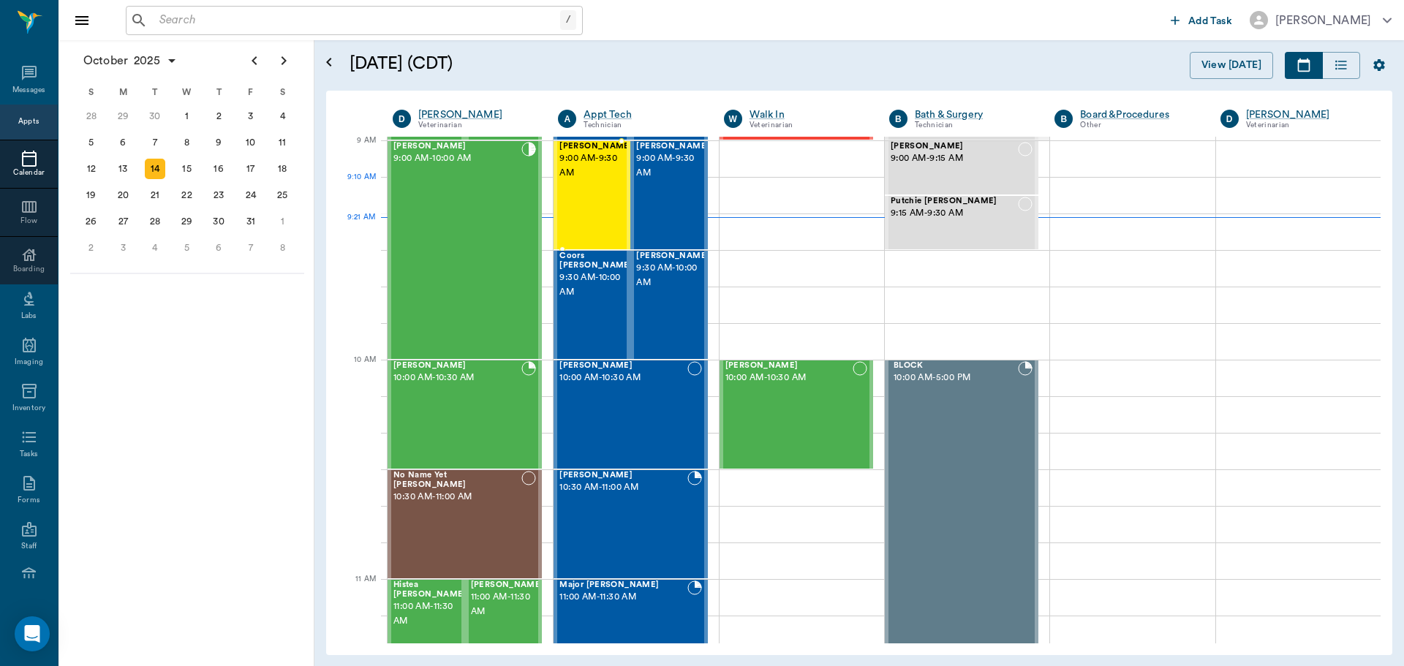
click at [588, 185] on div "Jax [PERSON_NAME] 9:00 AM - 9:30 AM" at bounding box center [595, 195] width 73 height 107
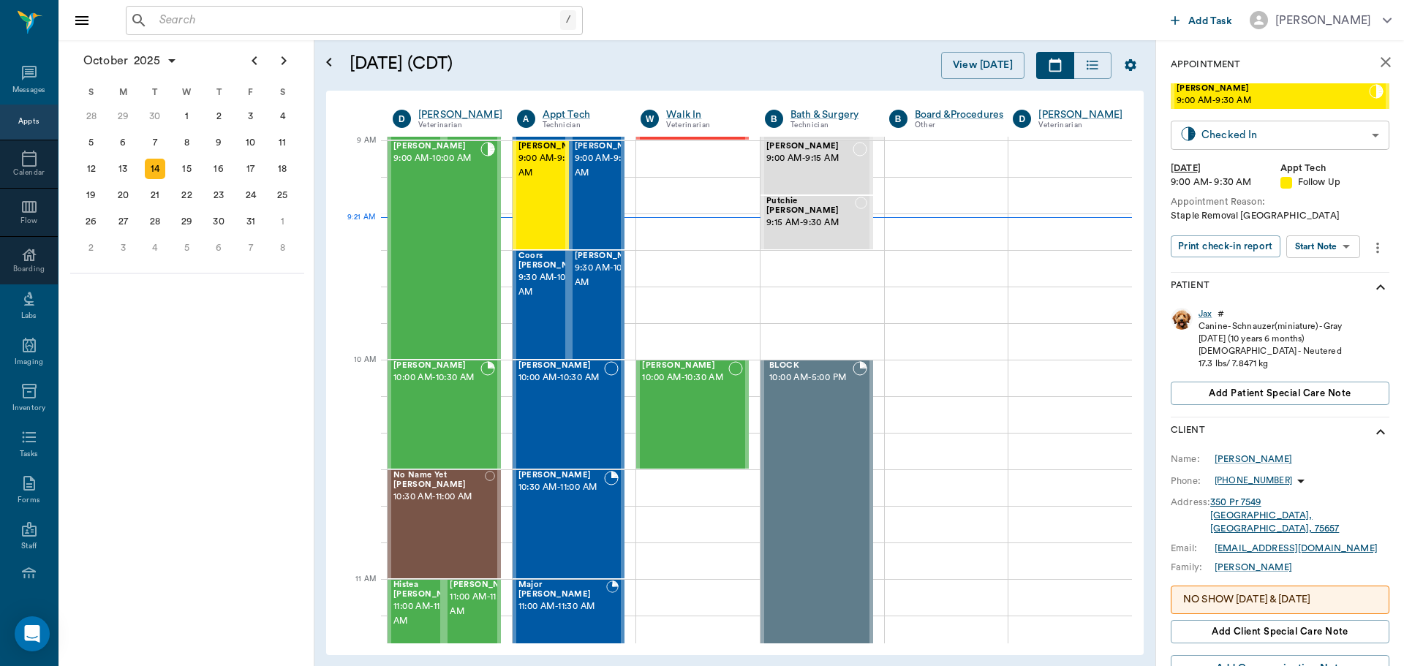
click at [1350, 133] on body "/ ​ Add Task [PERSON_NAME] Nectar Messages Appts Calendar Flow Boarding Labs Im…" at bounding box center [702, 333] width 1404 height 666
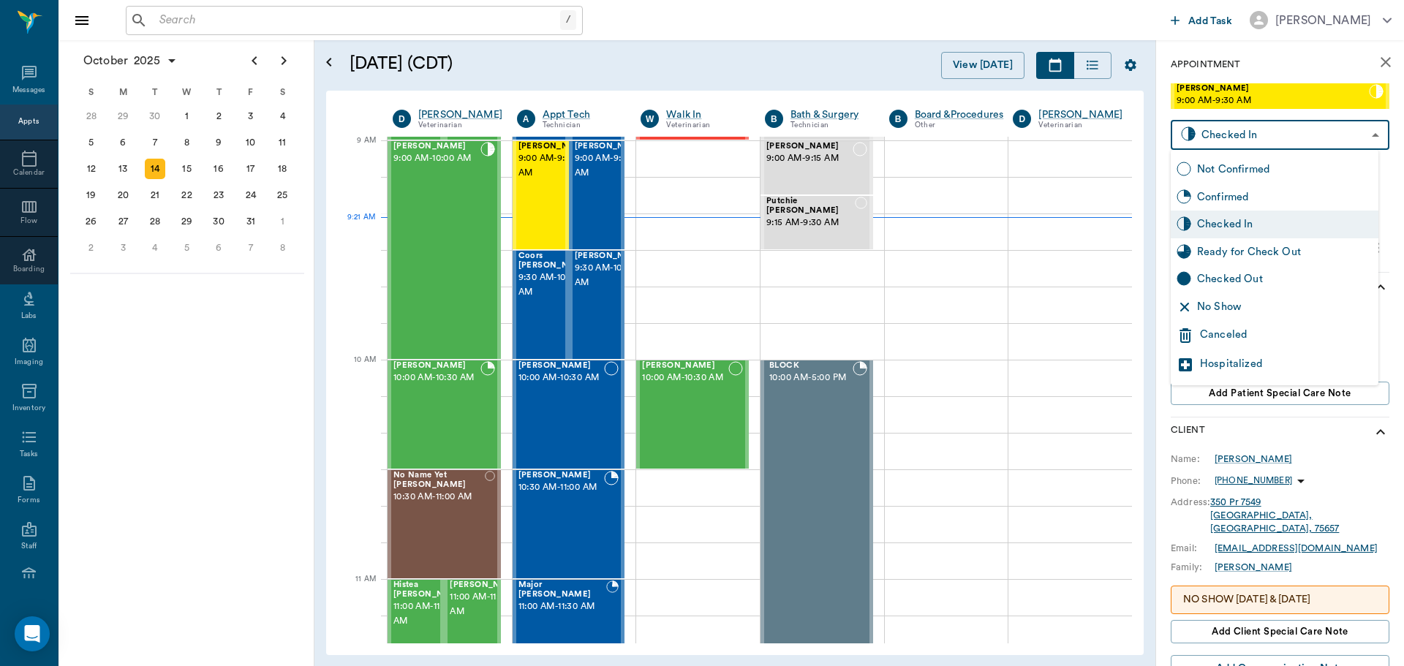
click at [1332, 129] on div at bounding box center [702, 333] width 1404 height 666
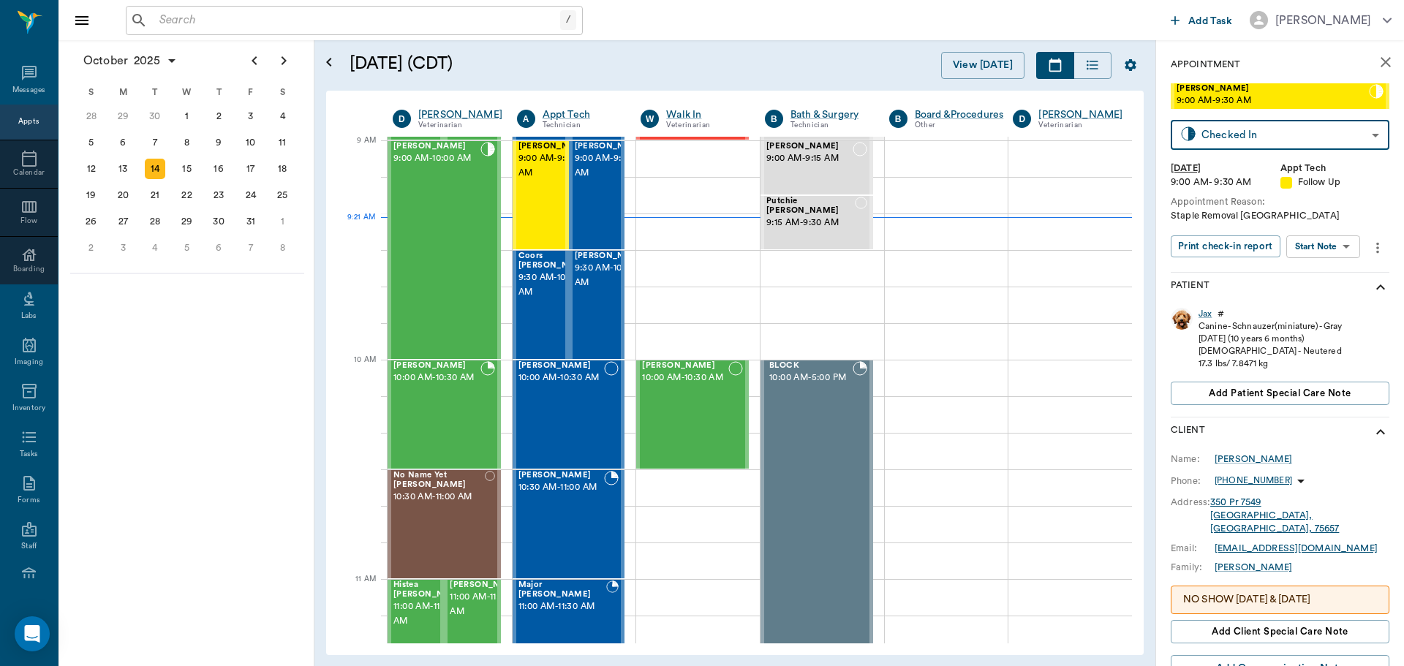
click at [1348, 253] on body "/ ​ Add Task [PERSON_NAME] Nectar Messages Appts Calendar Flow Boarding Labs Im…" at bounding box center [702, 333] width 1404 height 666
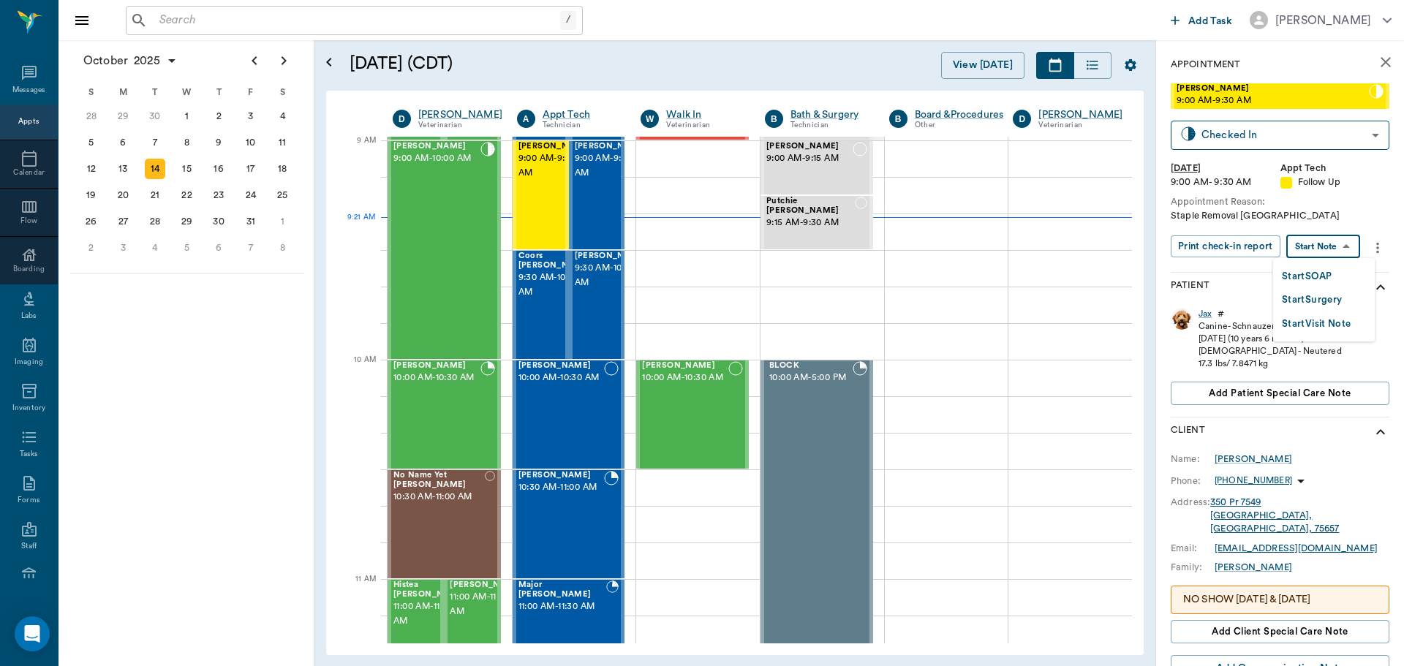
click at [1323, 286] on li "Start SOAP" at bounding box center [1324, 276] width 102 height 24
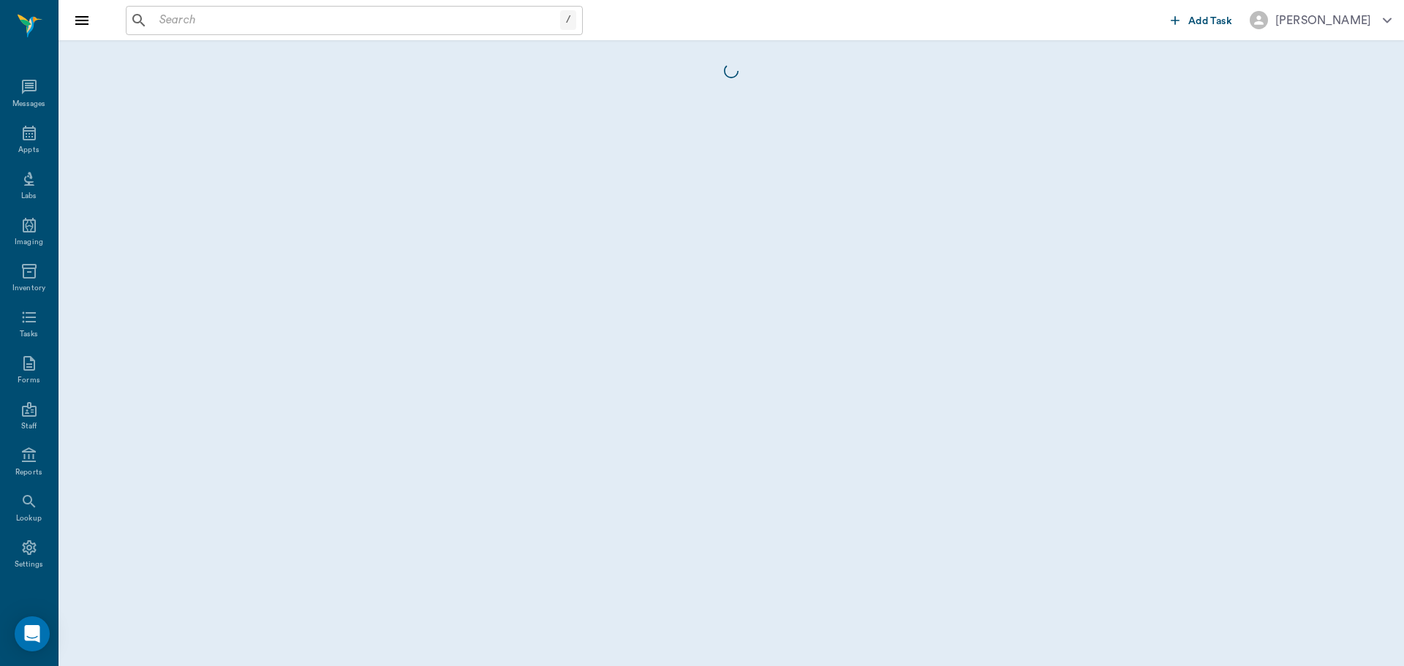
scroll to position [7, 0]
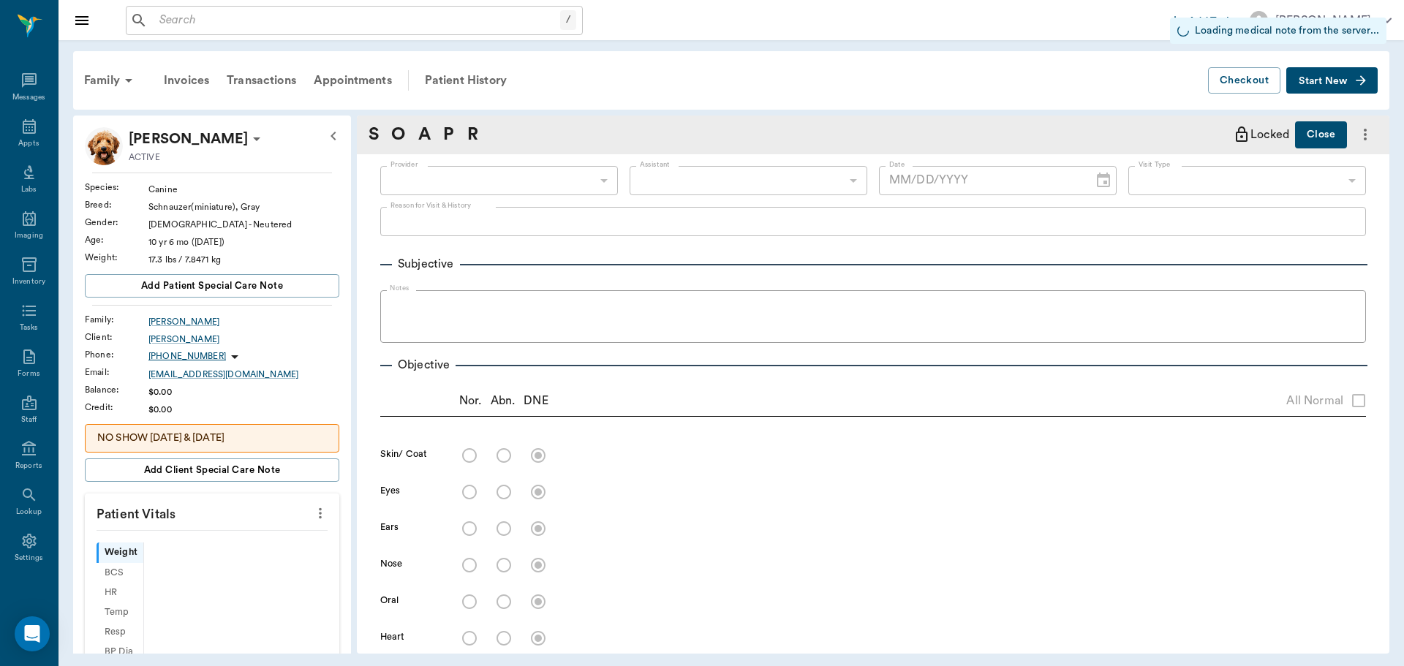
type input "63ec2f075fda476ae8351a4c"
type input "65d2be4f46e3a538d89b8c16"
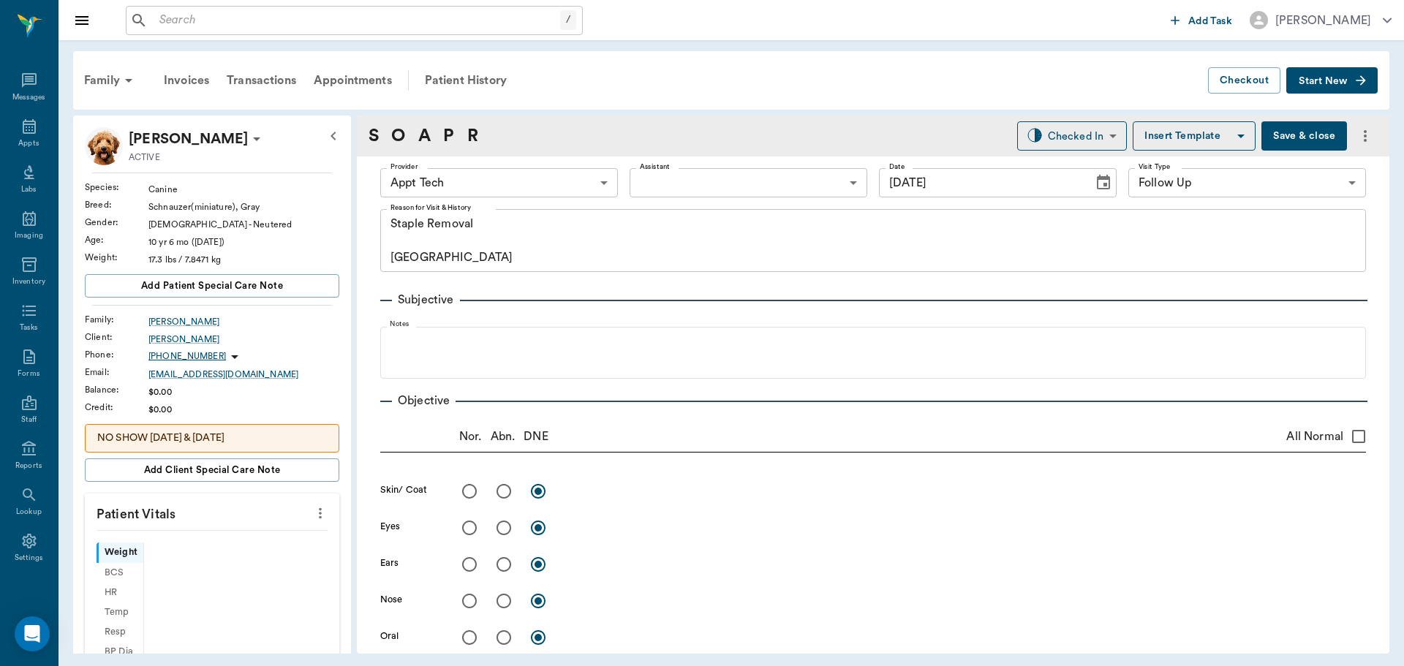
type input "[DATE]"
type textarea "Staple Removal [GEOGRAPHIC_DATA]"
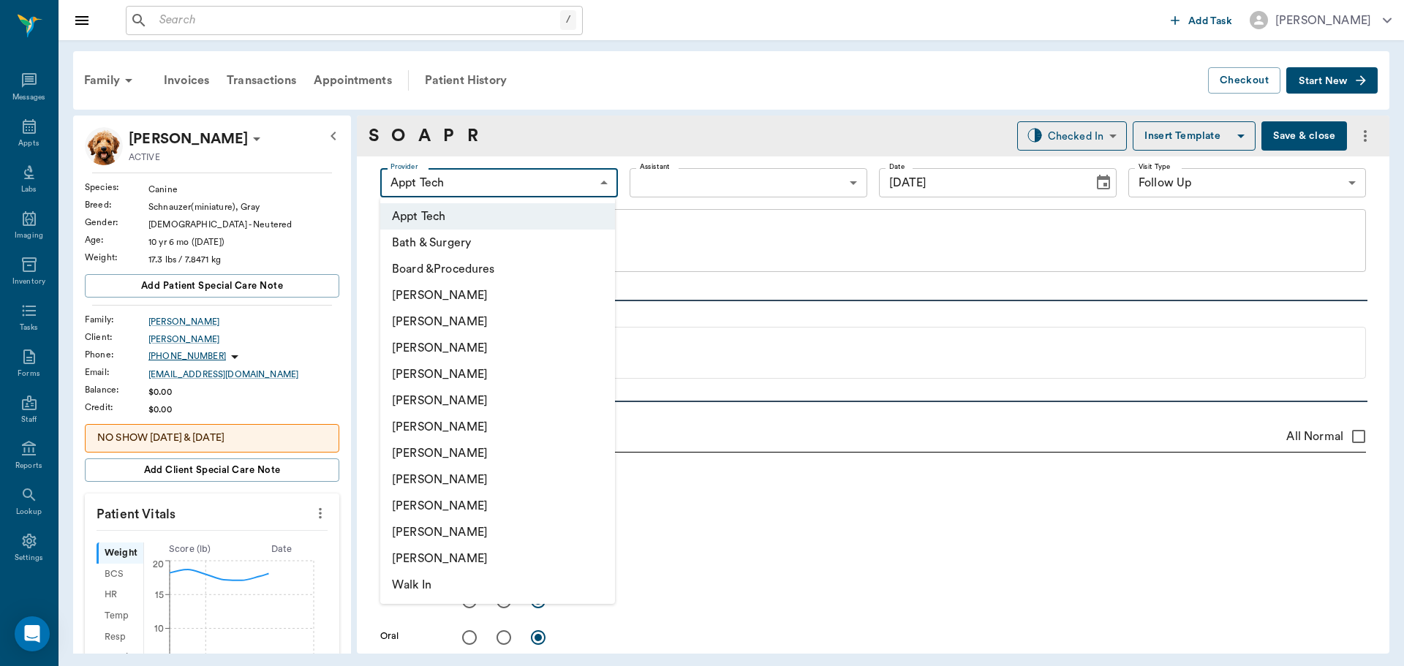
click at [580, 187] on body "/ ​ Add Task [PERSON_NAME] Nectar Messages Appts Labs Imaging Inventory Tasks F…" at bounding box center [702, 333] width 1404 height 666
click at [529, 364] on li "[PERSON_NAME]" at bounding box center [497, 374] width 235 height 26
type input "63ec2f075fda476ae8351a4d"
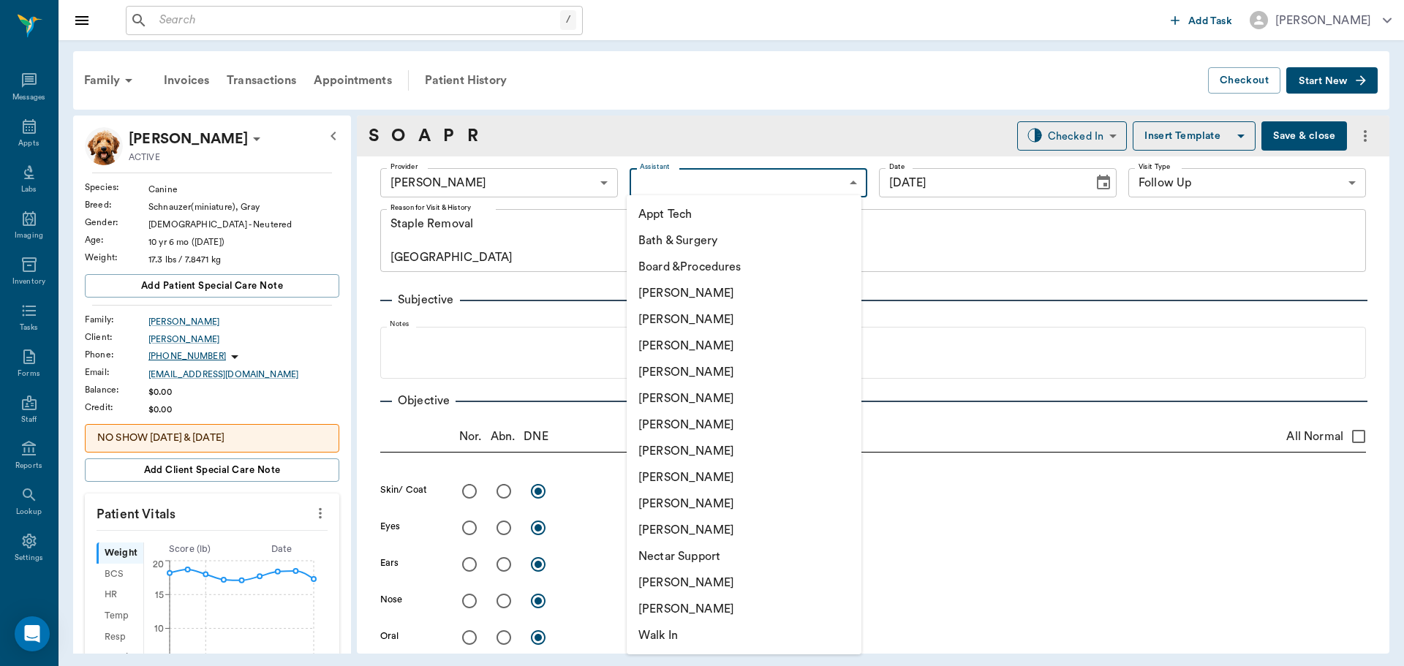
click at [774, 175] on body "/ ​ Add Task [PERSON_NAME] Nectar Messages Appts Labs Imaging Inventory Tasks F…" at bounding box center [702, 333] width 1404 height 666
click at [719, 344] on li "[PERSON_NAME]" at bounding box center [744, 346] width 235 height 26
type input "642ef10e332a41444de2bad1"
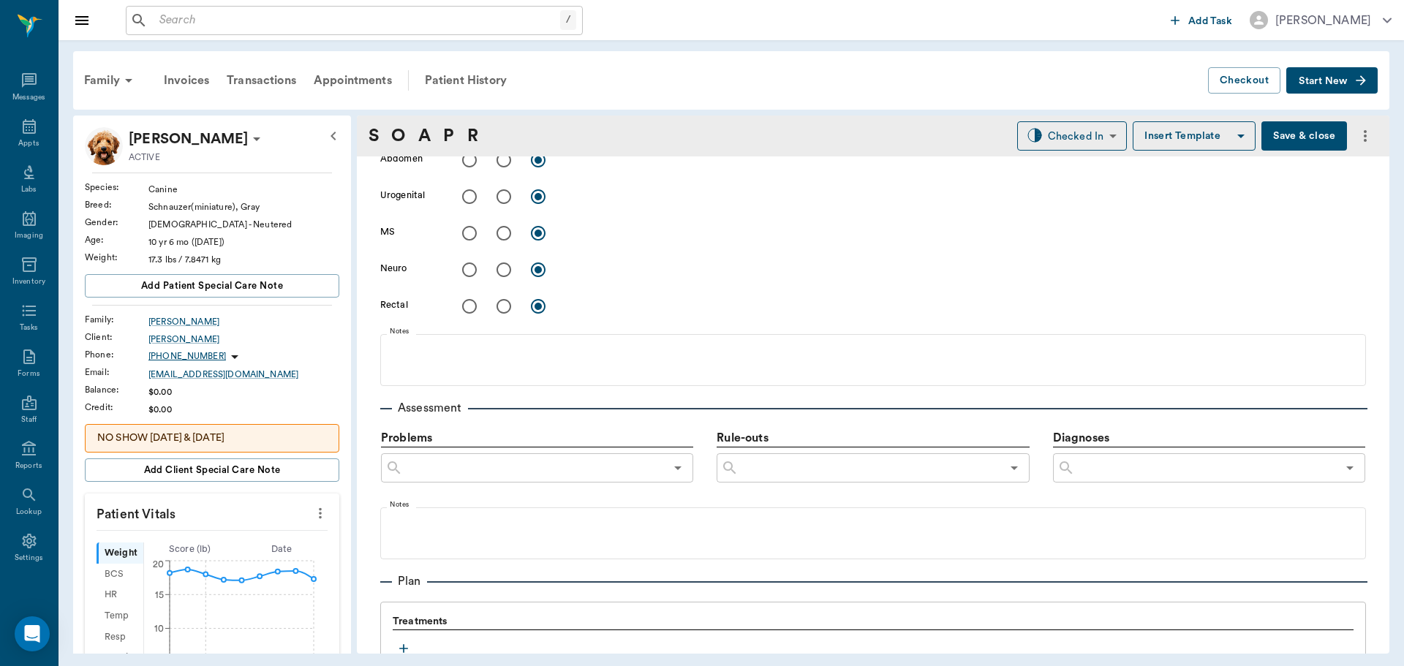
scroll to position [804, 0]
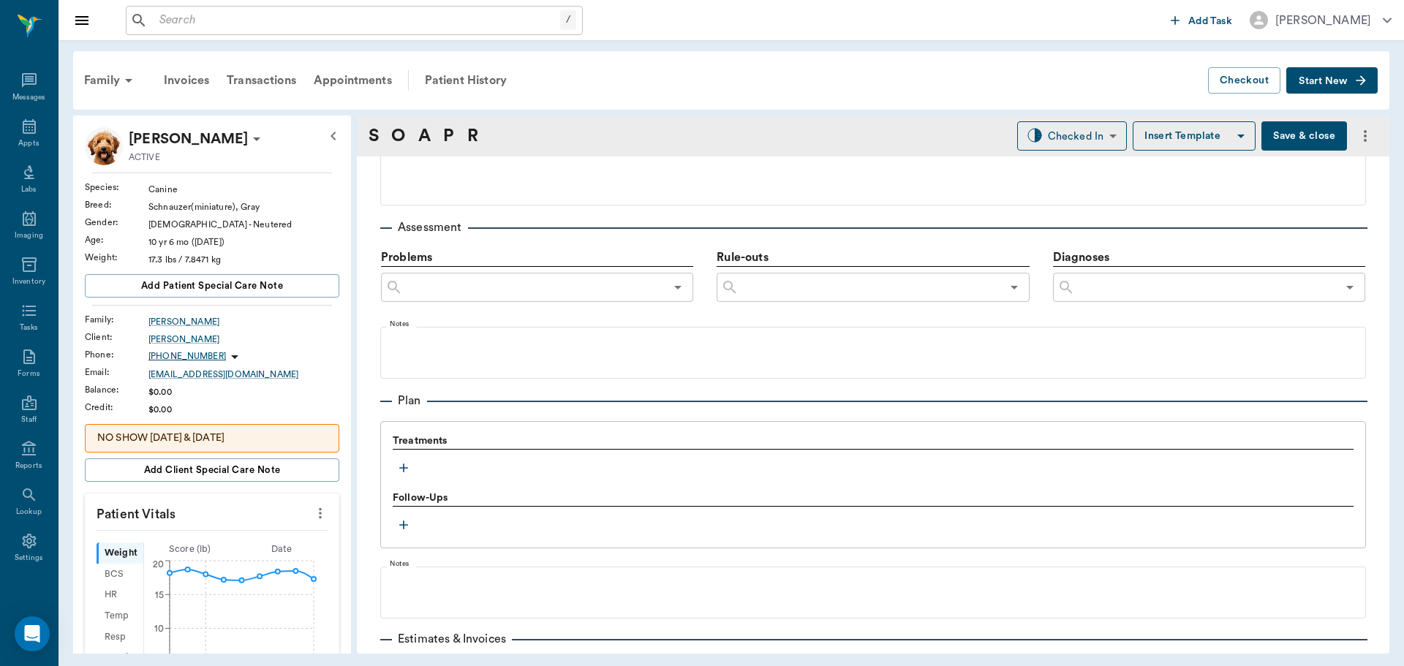
click at [401, 462] on icon "button" at bounding box center [403, 468] width 15 height 15
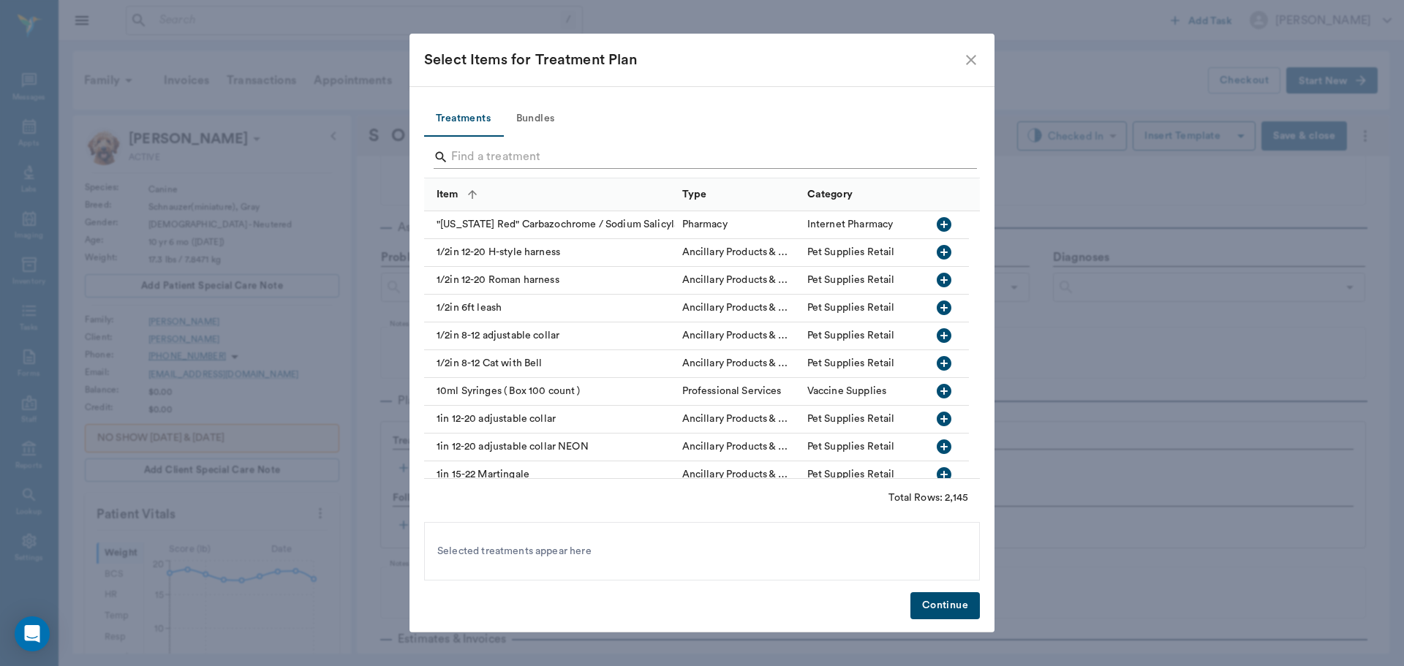
click at [640, 153] on input "Search" at bounding box center [703, 156] width 504 height 23
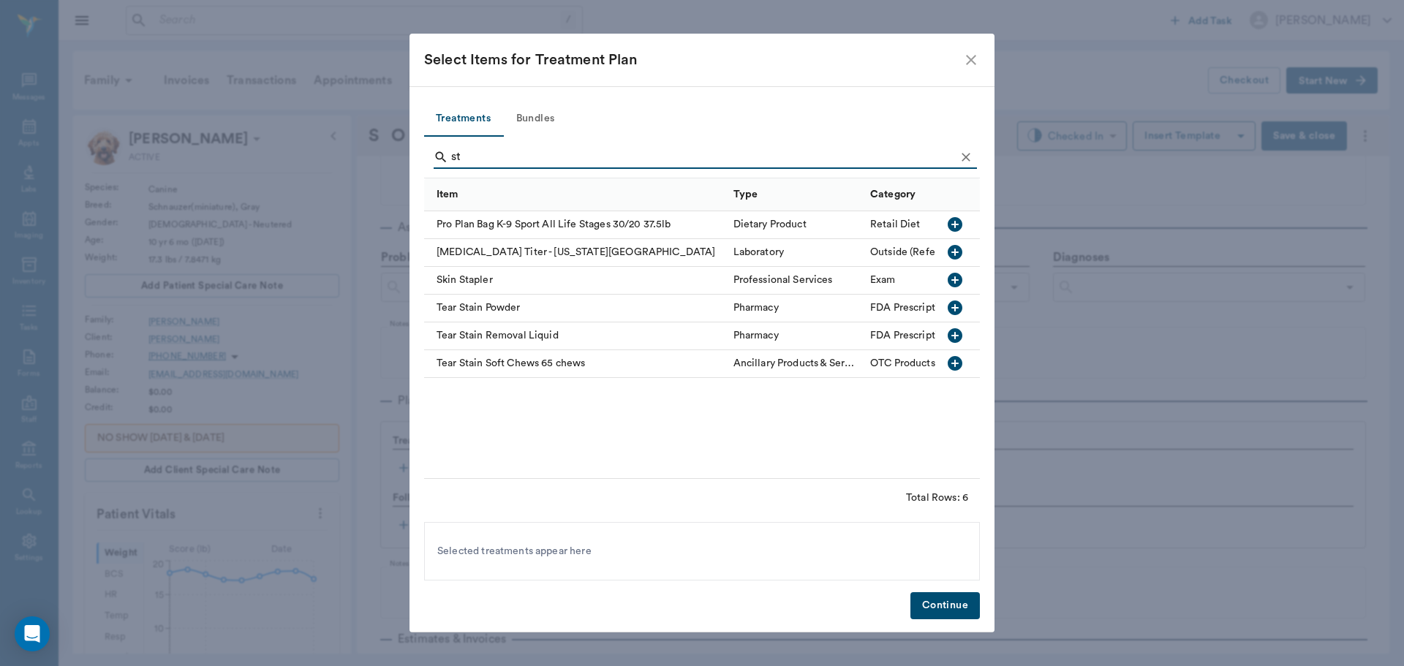
type input "s"
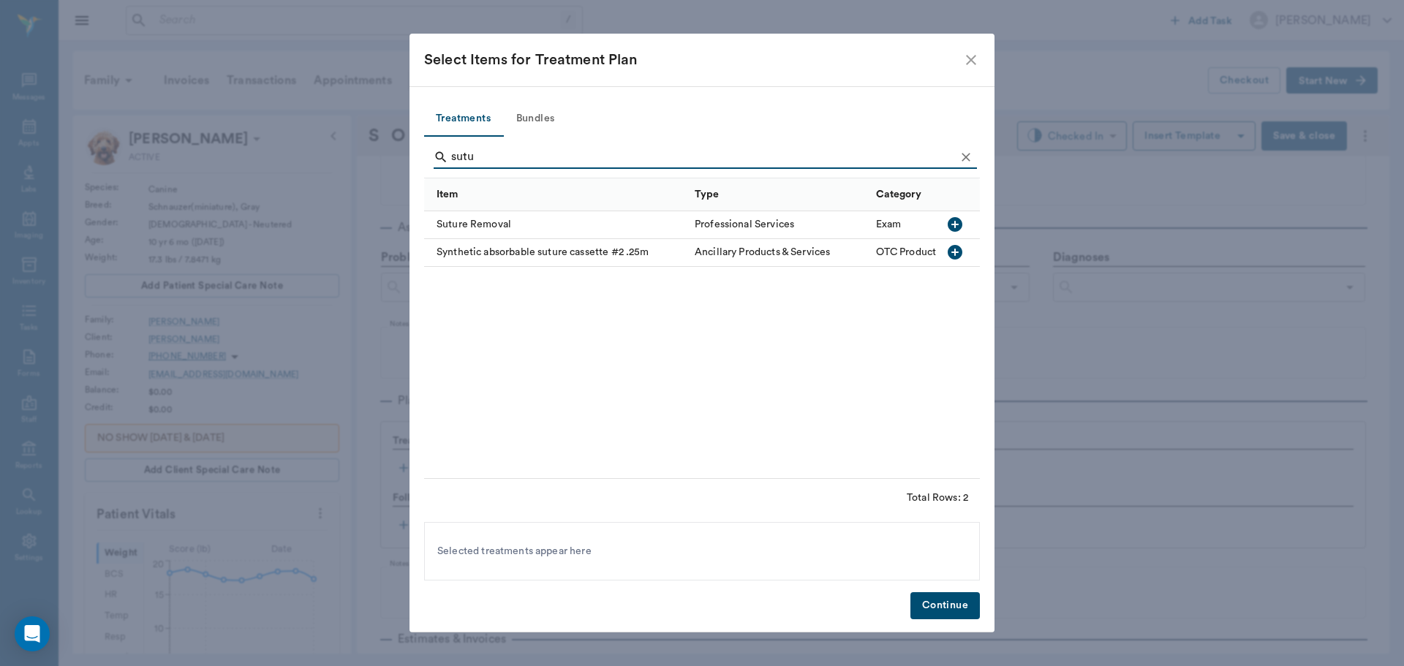
type input "sutu"
click at [959, 227] on icon "button" at bounding box center [954, 224] width 15 height 15
click at [945, 615] on button "Continue" at bounding box center [944, 605] width 69 height 27
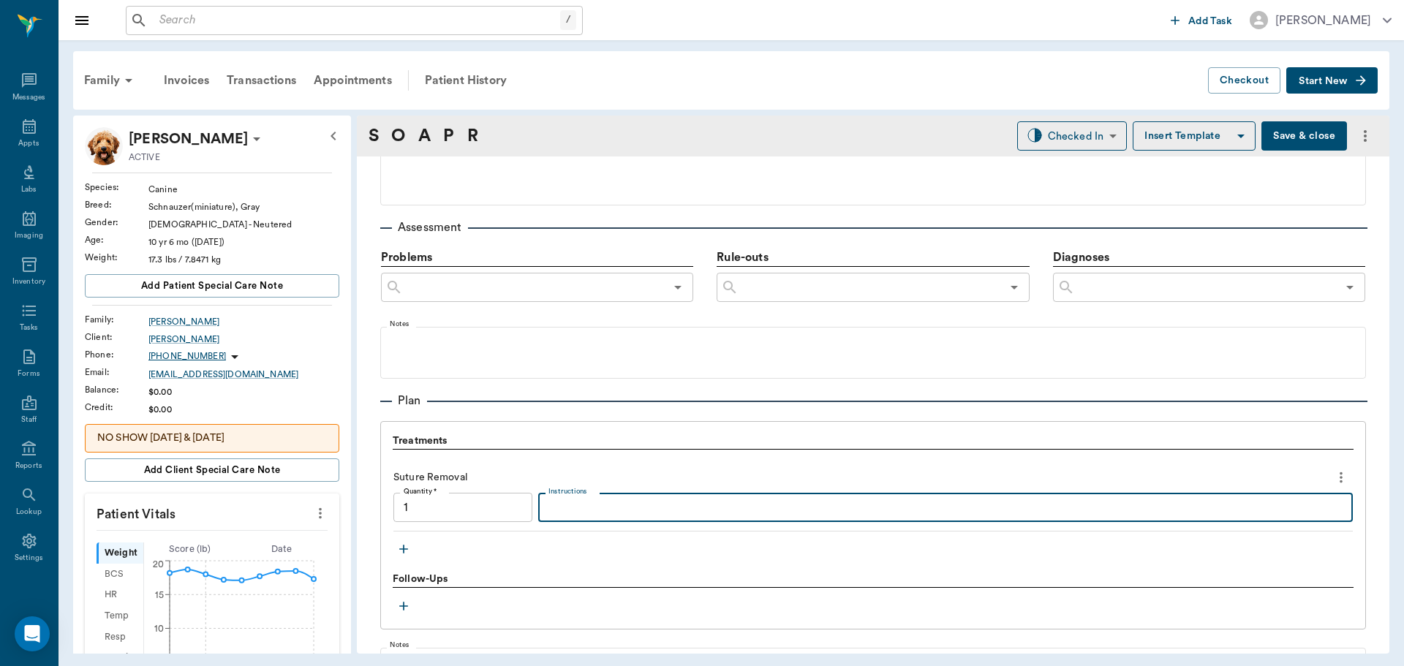
click at [632, 506] on textarea "Instructions" at bounding box center [945, 507] width 794 height 17
type input "1.00"
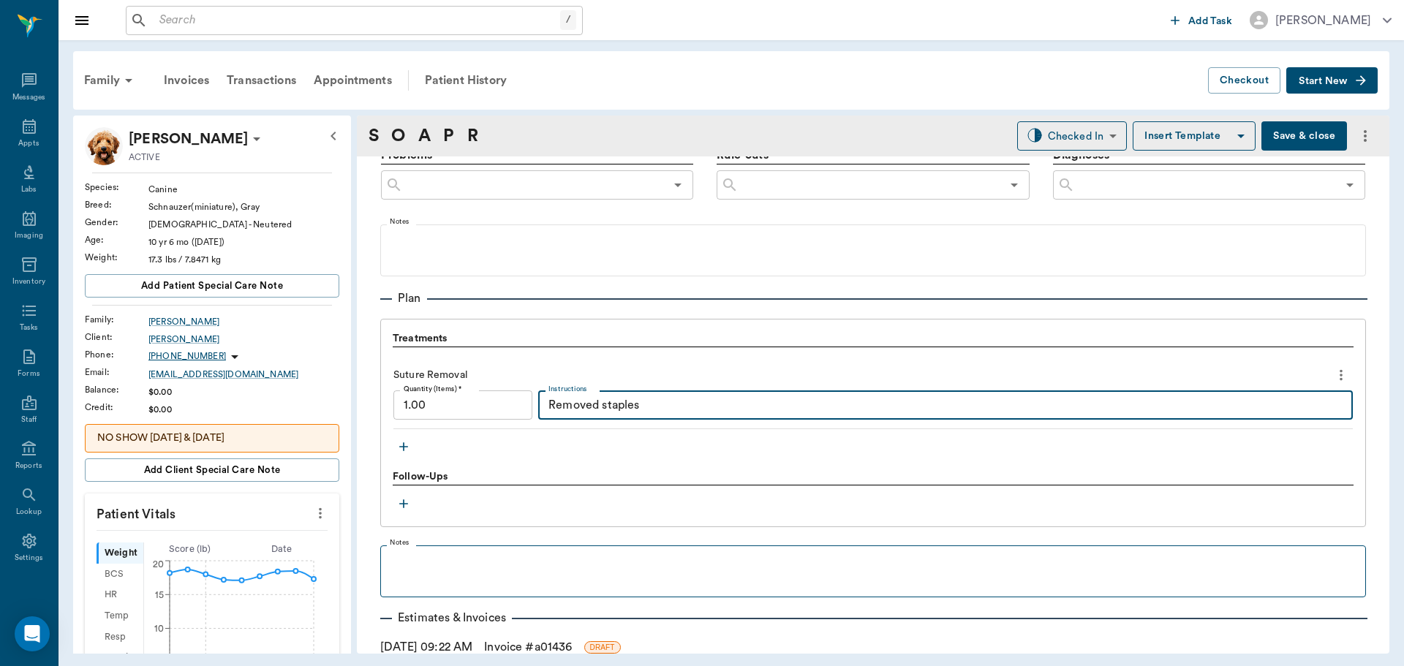
scroll to position [1004, 0]
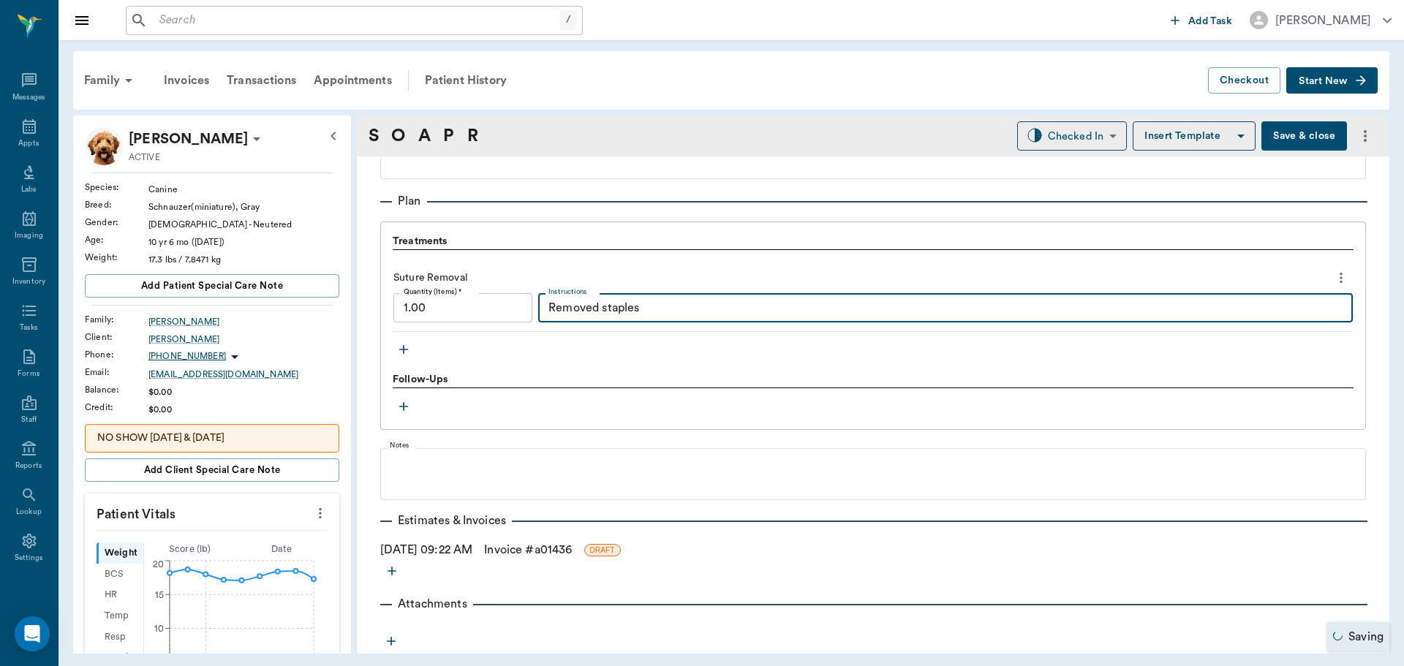
type textarea "Removed staples"
click at [572, 554] on link "Invoice # a01436" at bounding box center [528, 550] width 88 height 18
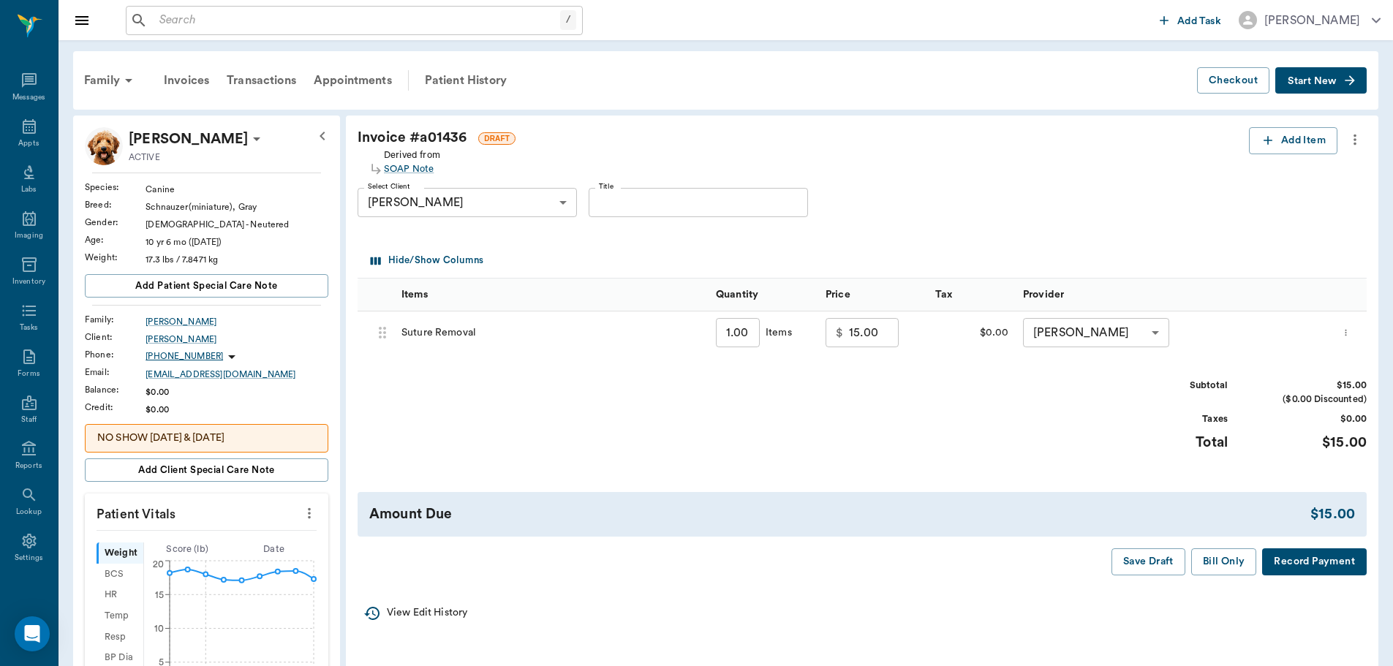
click at [882, 339] on input "15.00" at bounding box center [874, 332] width 50 height 29
type input "0.00"
click at [1227, 574] on button "Bill Only" at bounding box center [1224, 561] width 66 height 27
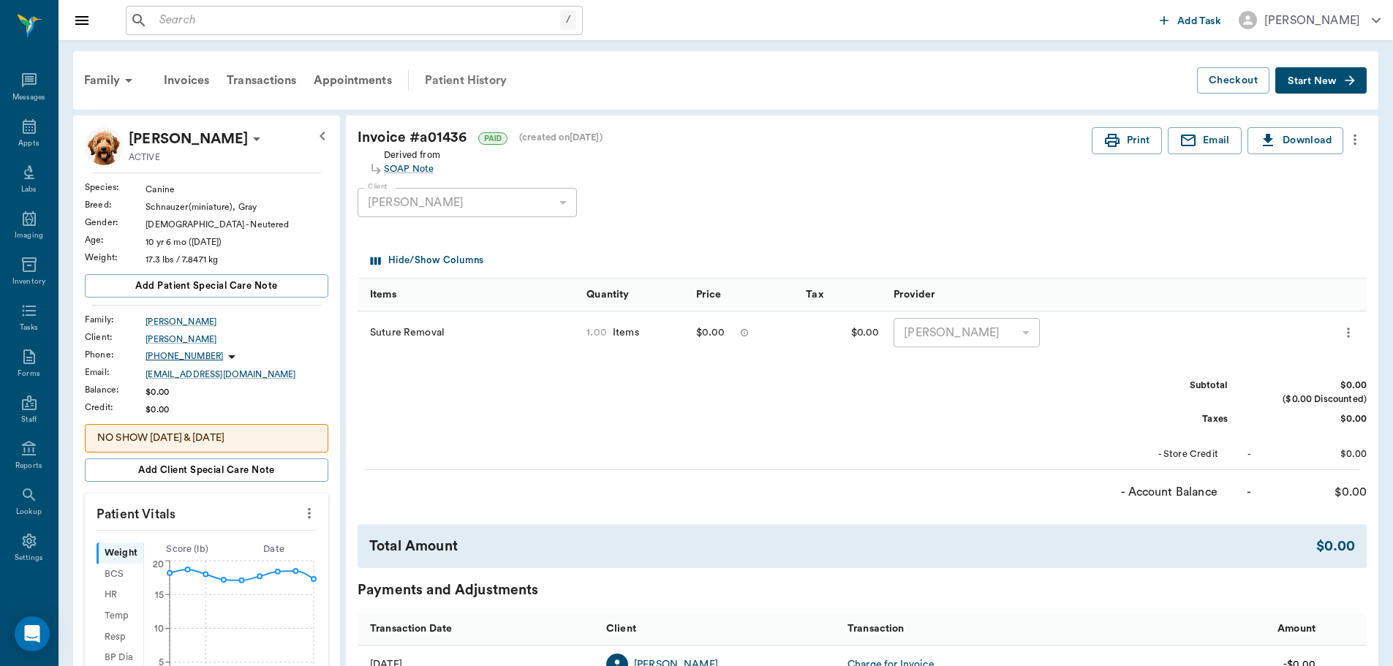
click at [465, 90] on div "Patient History" at bounding box center [465, 80] width 99 height 35
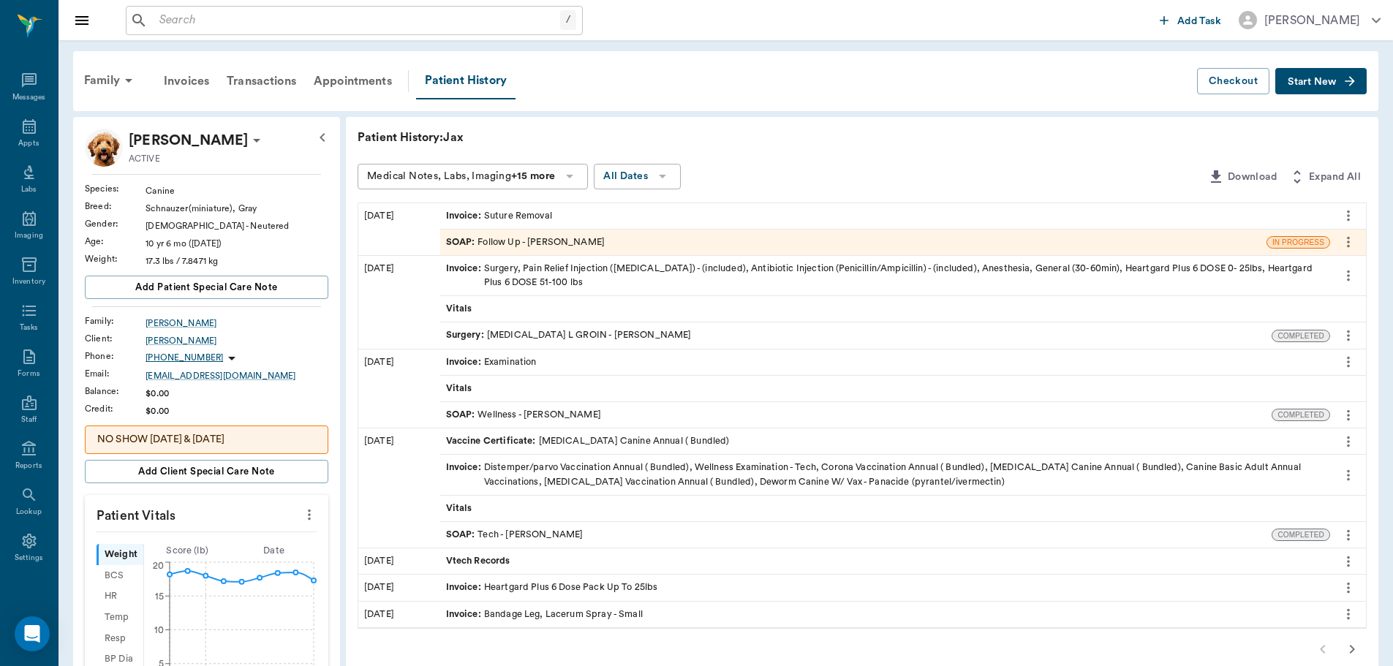
click at [575, 232] on div "SOAP : Follow Up - Dr. Bert Ellsworth" at bounding box center [853, 243] width 826 height 26
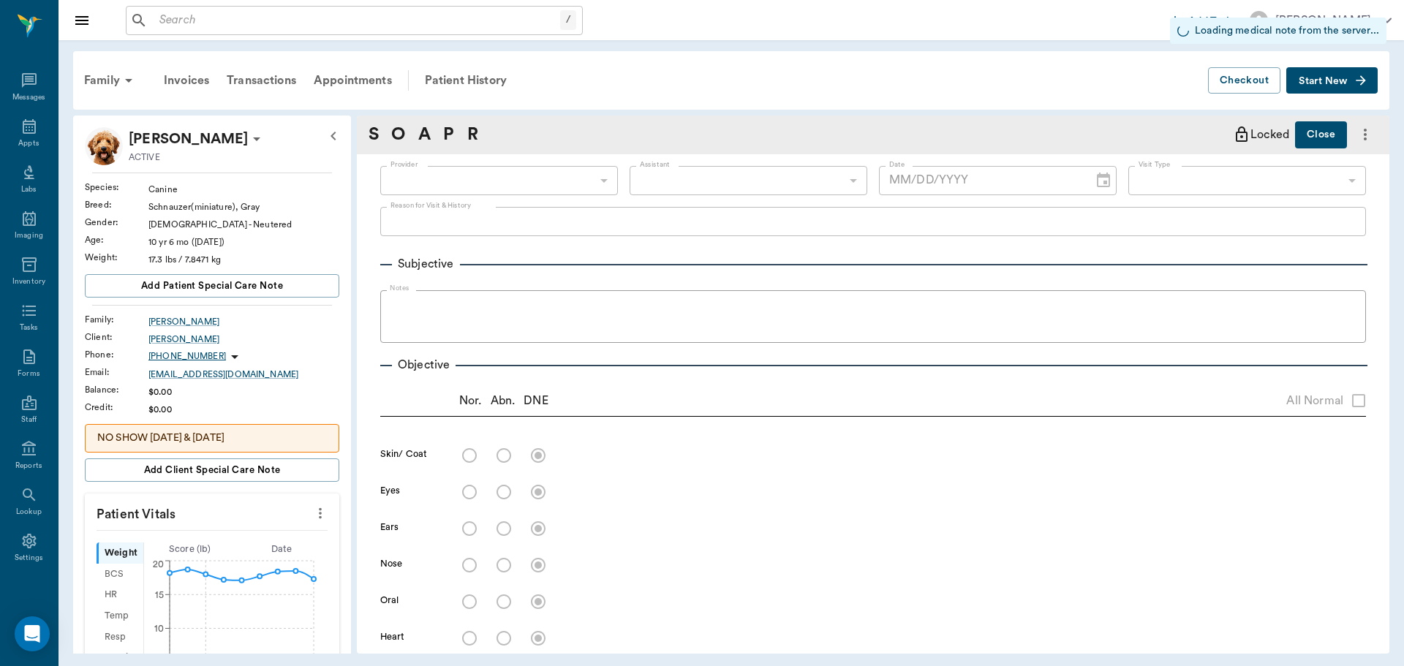
type input "63ec2f075fda476ae8351a4d"
type input "642ef10e332a41444de2bad1"
type input "65d2be4f46e3a538d89b8c16"
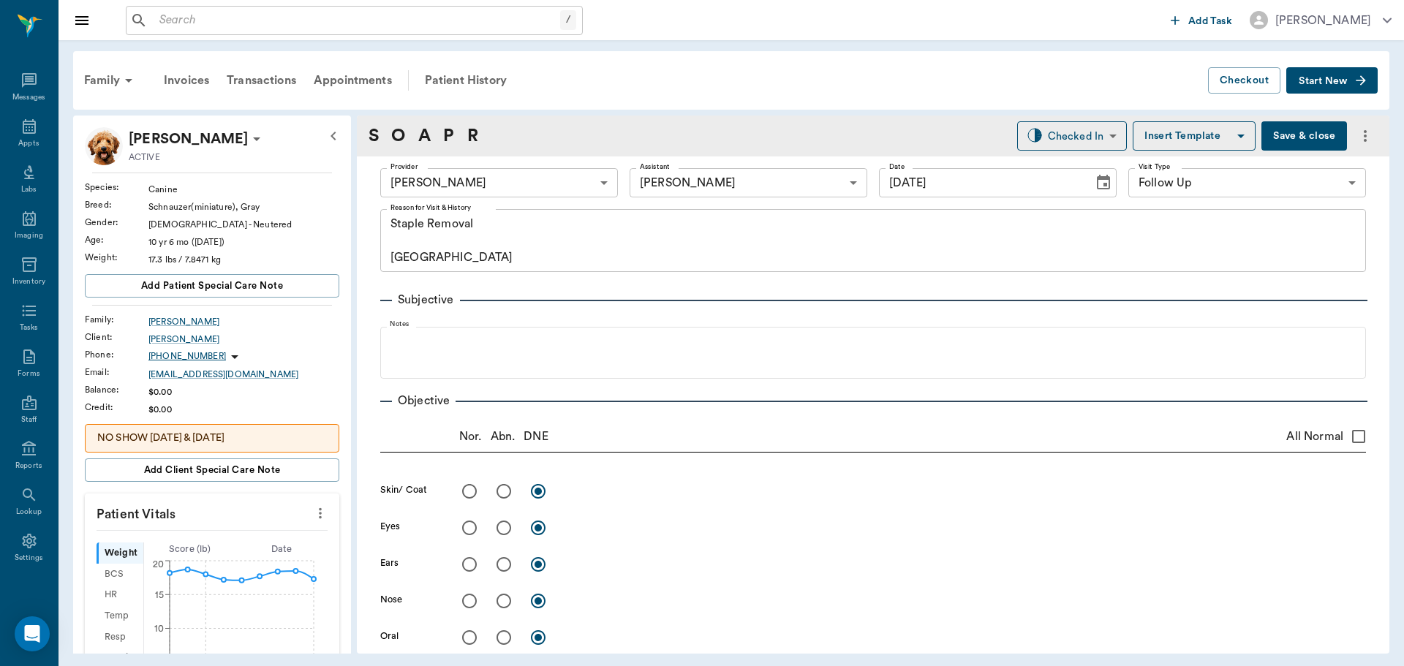
type input "10/14/2025"
type textarea "Staple Removal [GEOGRAPHIC_DATA]"
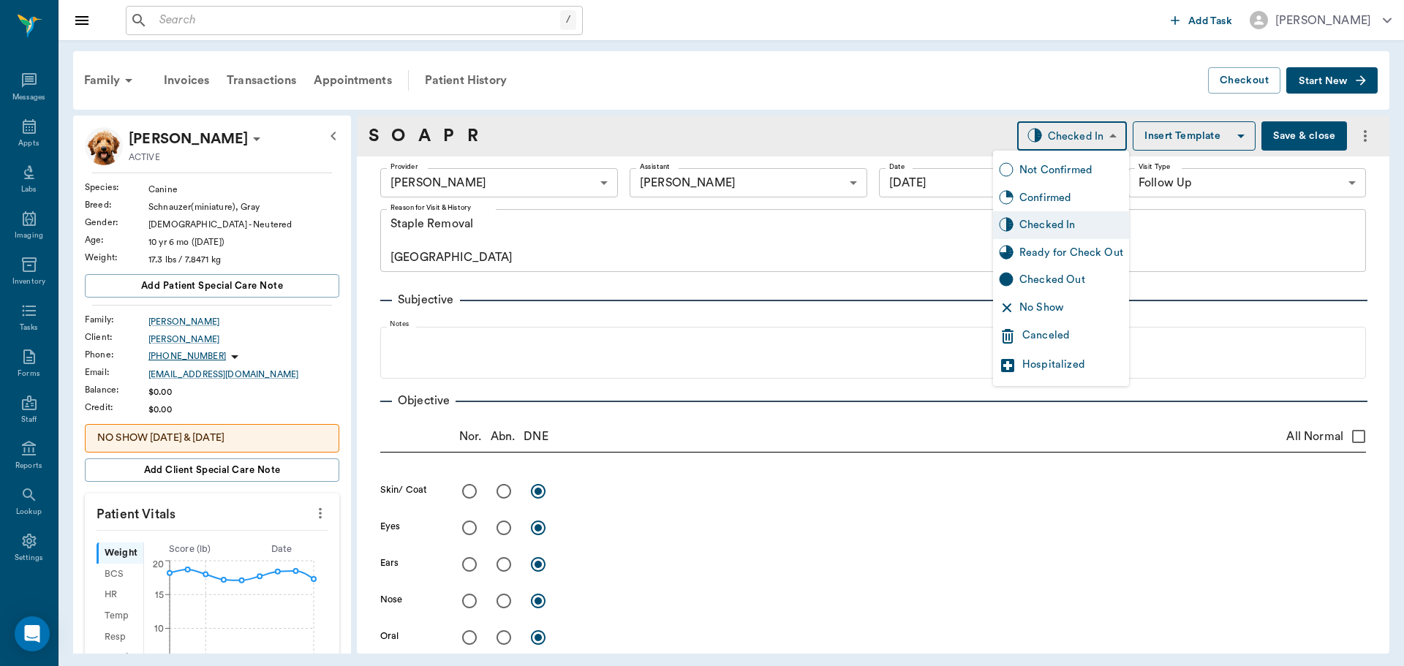
click at [1086, 139] on body "/ ​ Add Task Dr. Bert Ellsworth Nectar Messages Appts Labs Imaging Inventory Ta…" at bounding box center [702, 333] width 1404 height 666
click at [1089, 251] on div "Ready for Check Out" at bounding box center [1071, 253] width 104 height 16
type input "READY_TO_CHECKOUT"
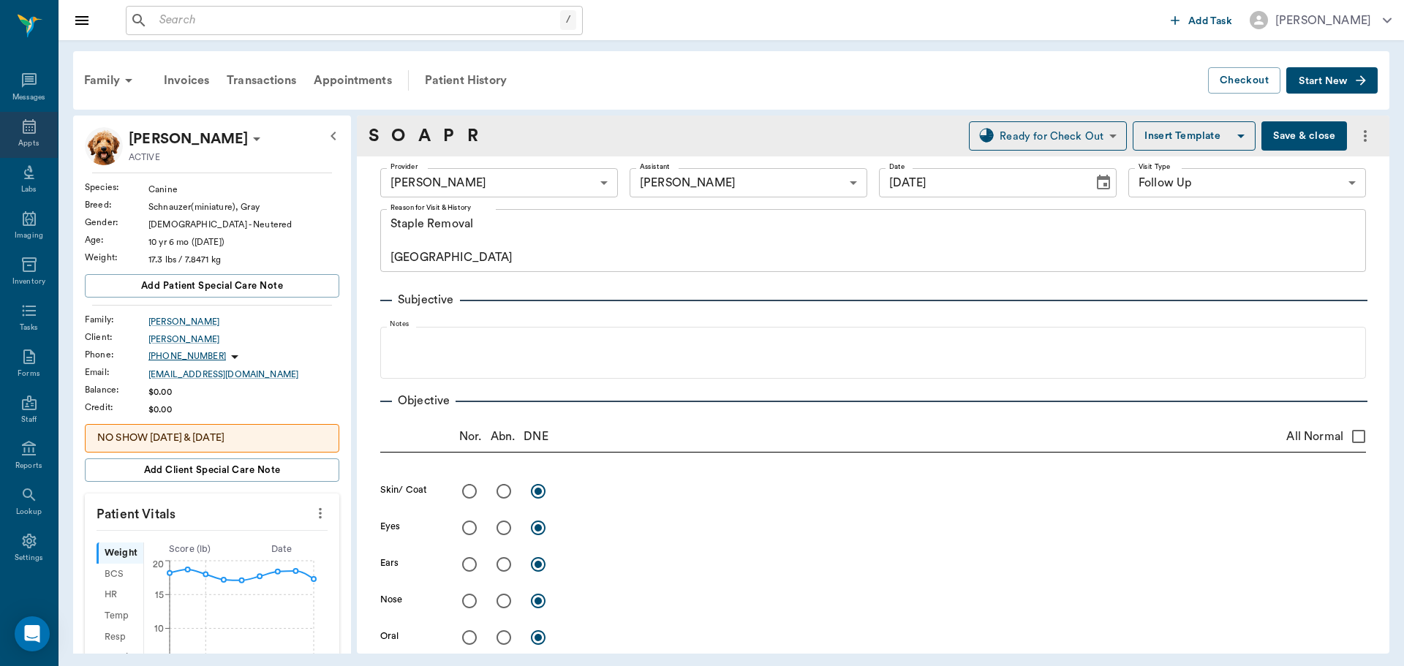
click at [23, 126] on icon at bounding box center [29, 126] width 13 height 15
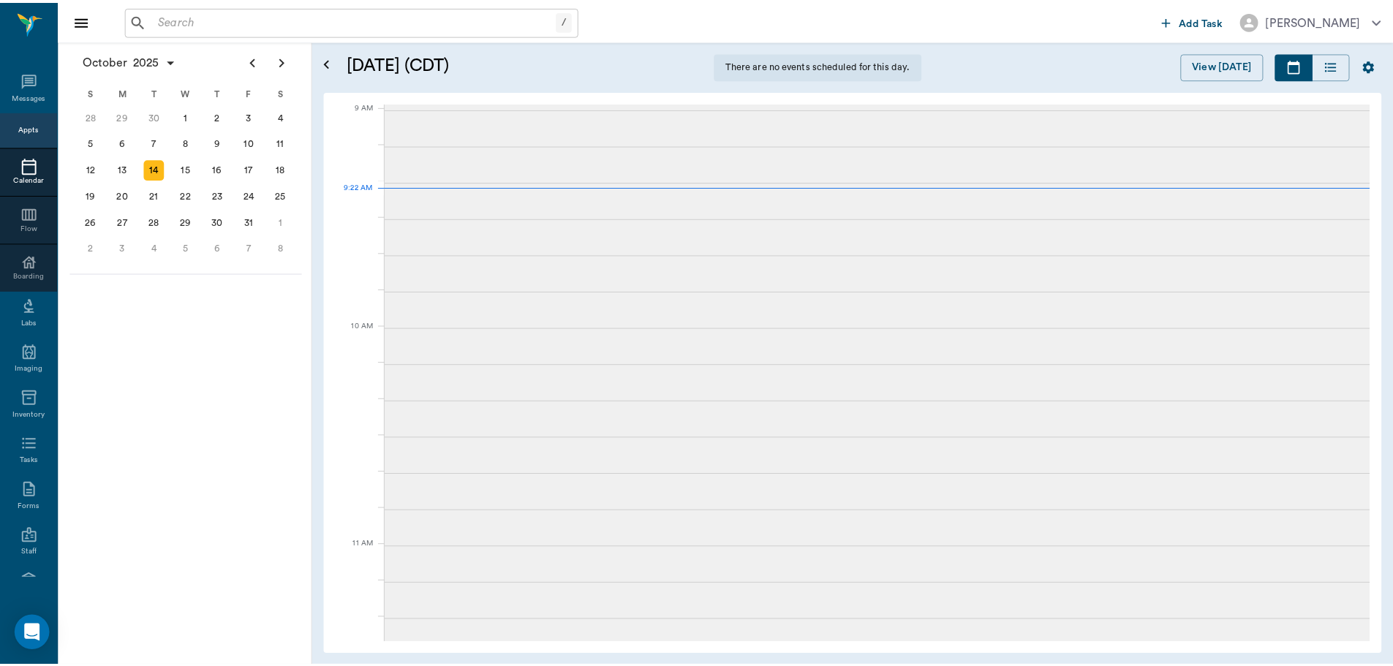
scroll to position [7, 0]
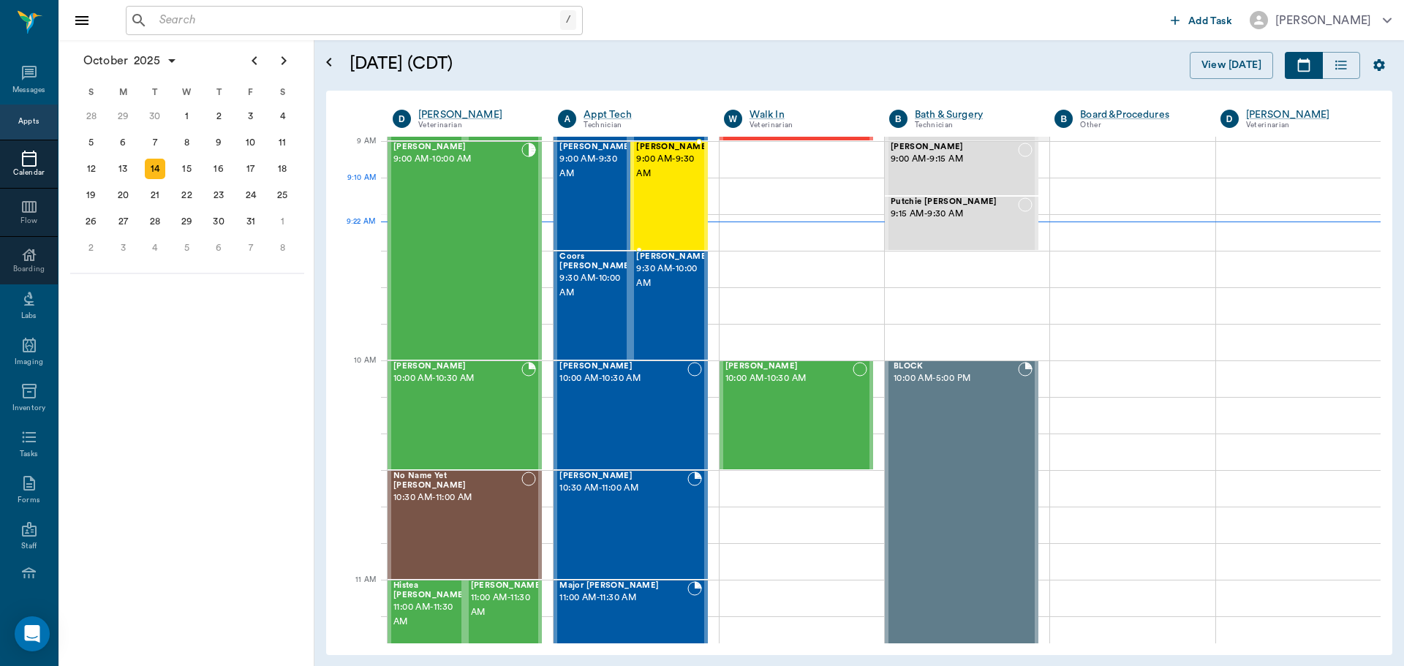
click at [659, 191] on div "Jax [PERSON_NAME] 9:00 AM - 9:30 AM" at bounding box center [672, 196] width 73 height 107
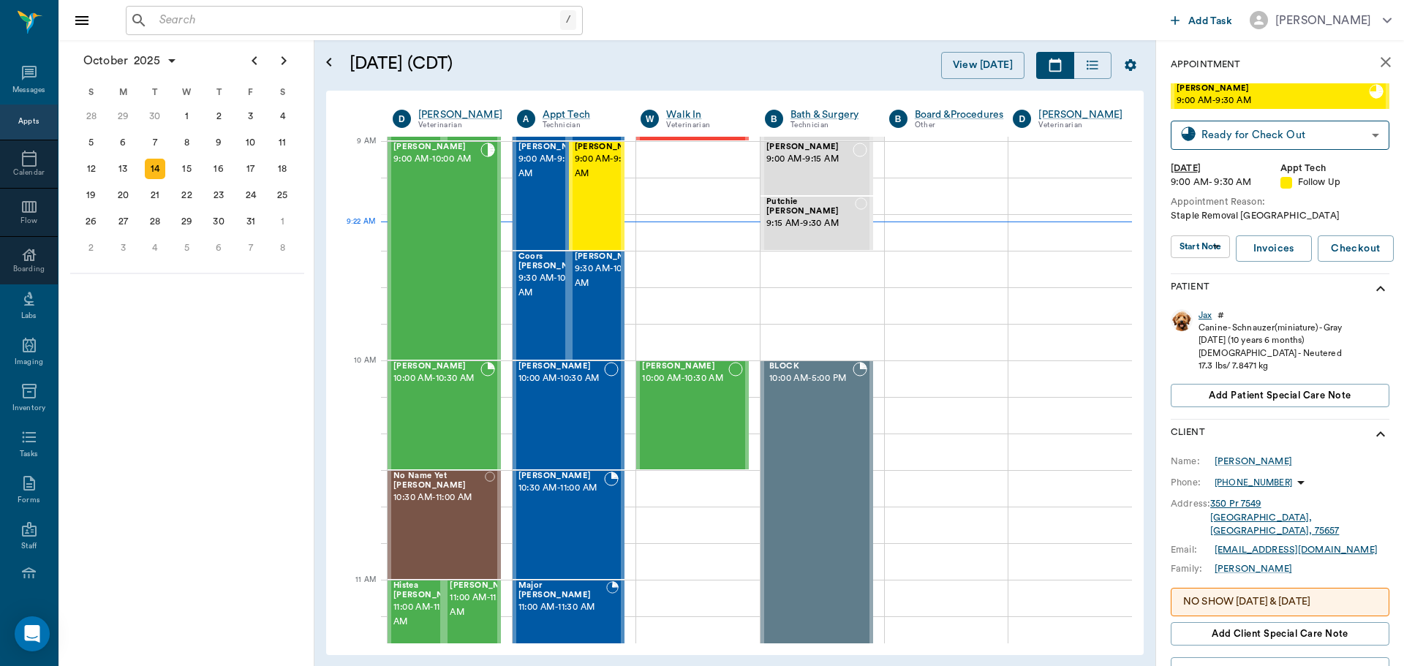
click at [1211, 314] on div "Jax" at bounding box center [1204, 315] width 13 height 12
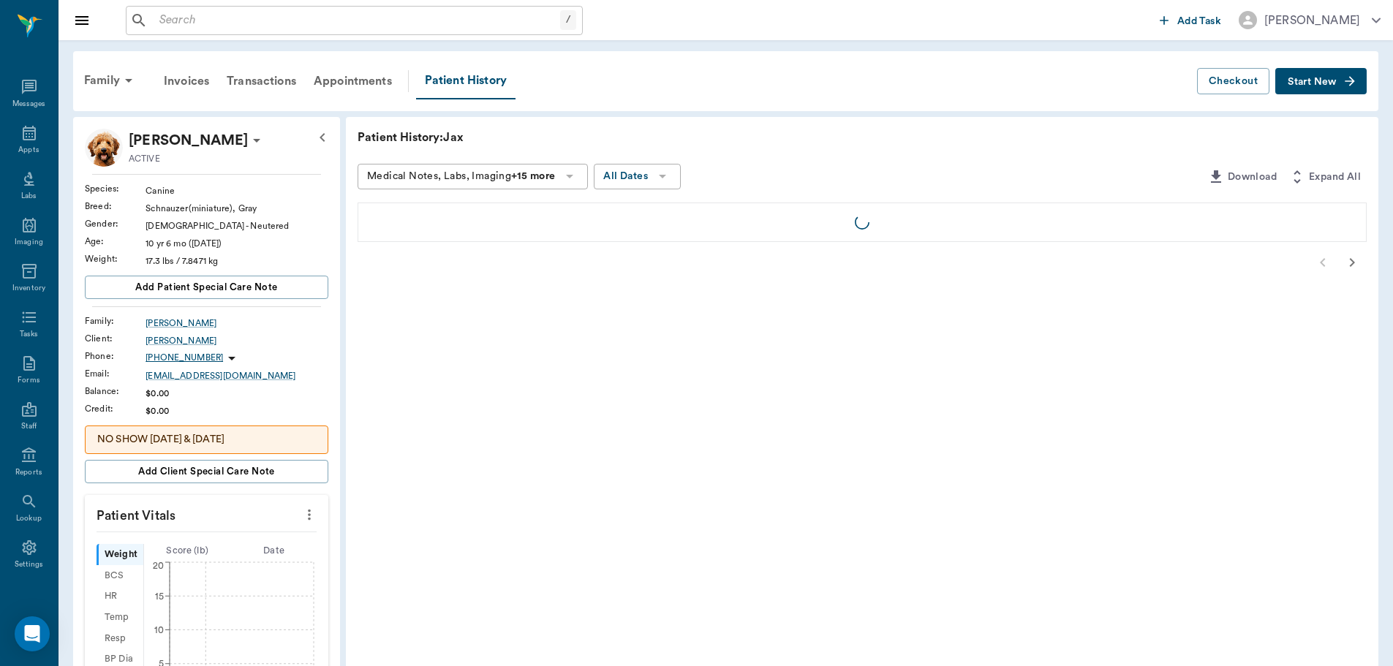
scroll to position [7, 0]
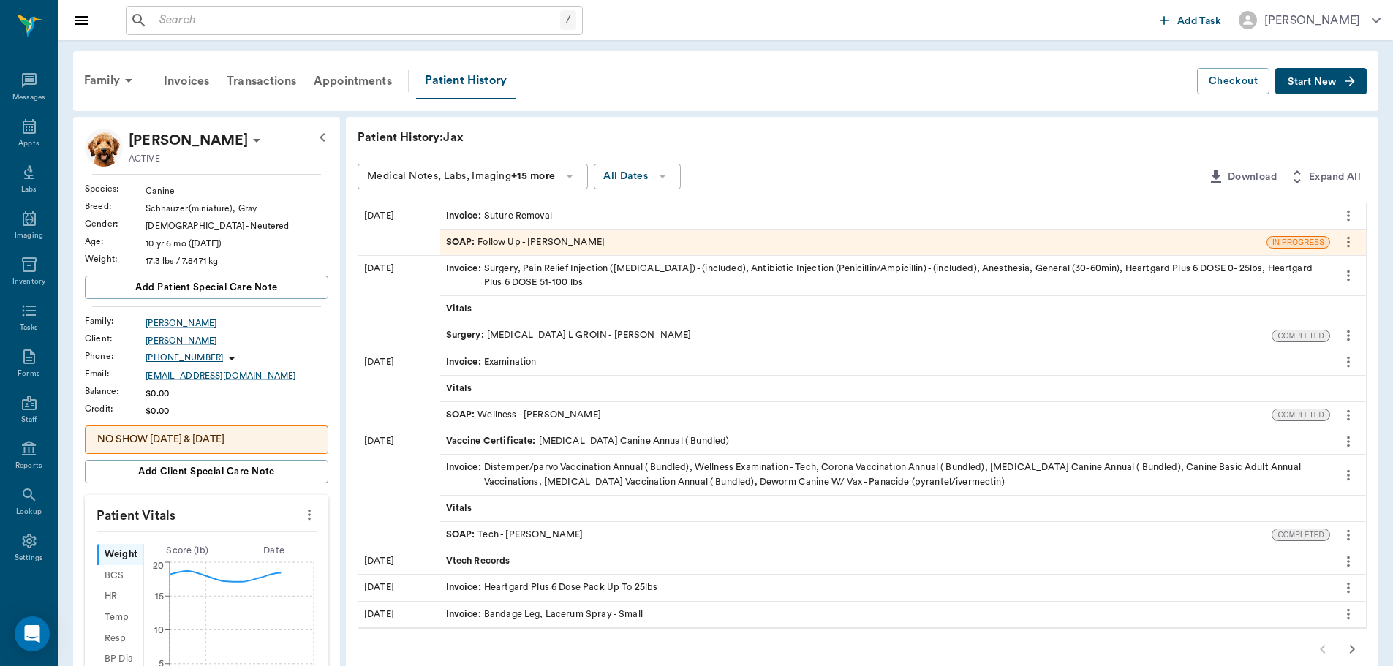
click at [311, 518] on icon "more" at bounding box center [309, 515] width 16 height 18
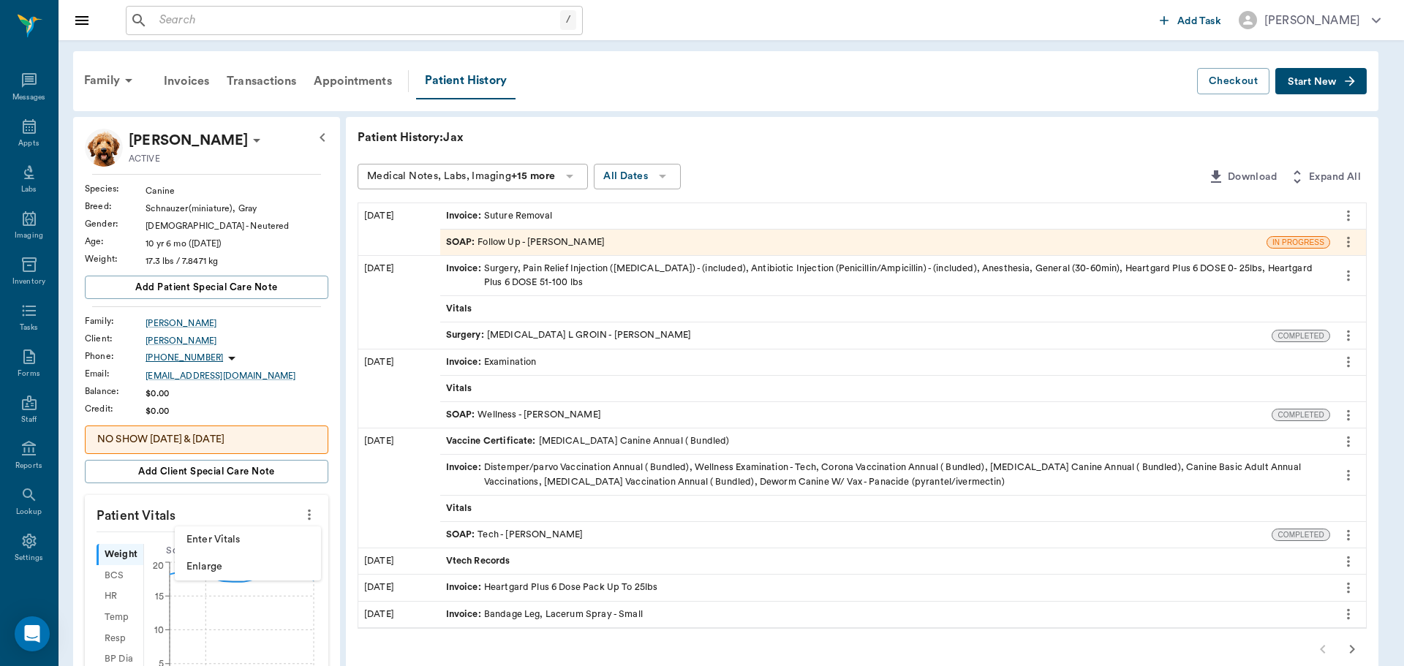
click at [231, 526] on div at bounding box center [702, 333] width 1404 height 666
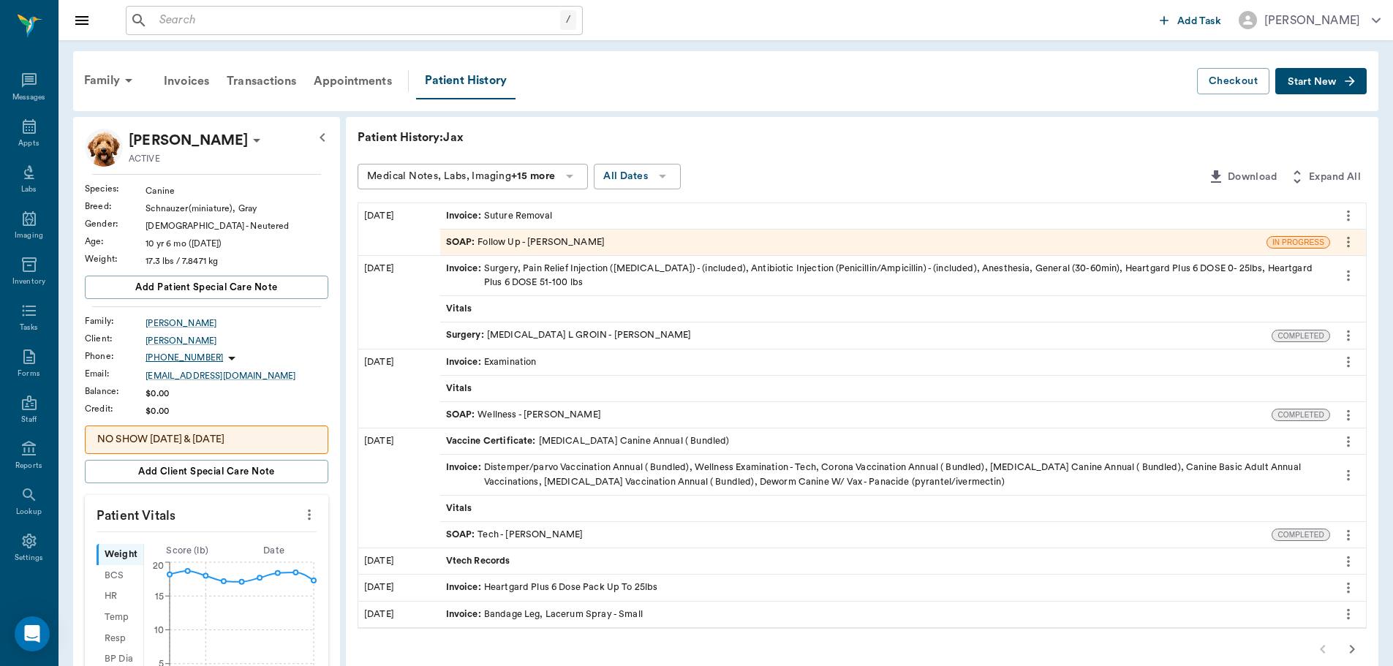
click at [309, 521] on icon "more" at bounding box center [309, 515] width 16 height 18
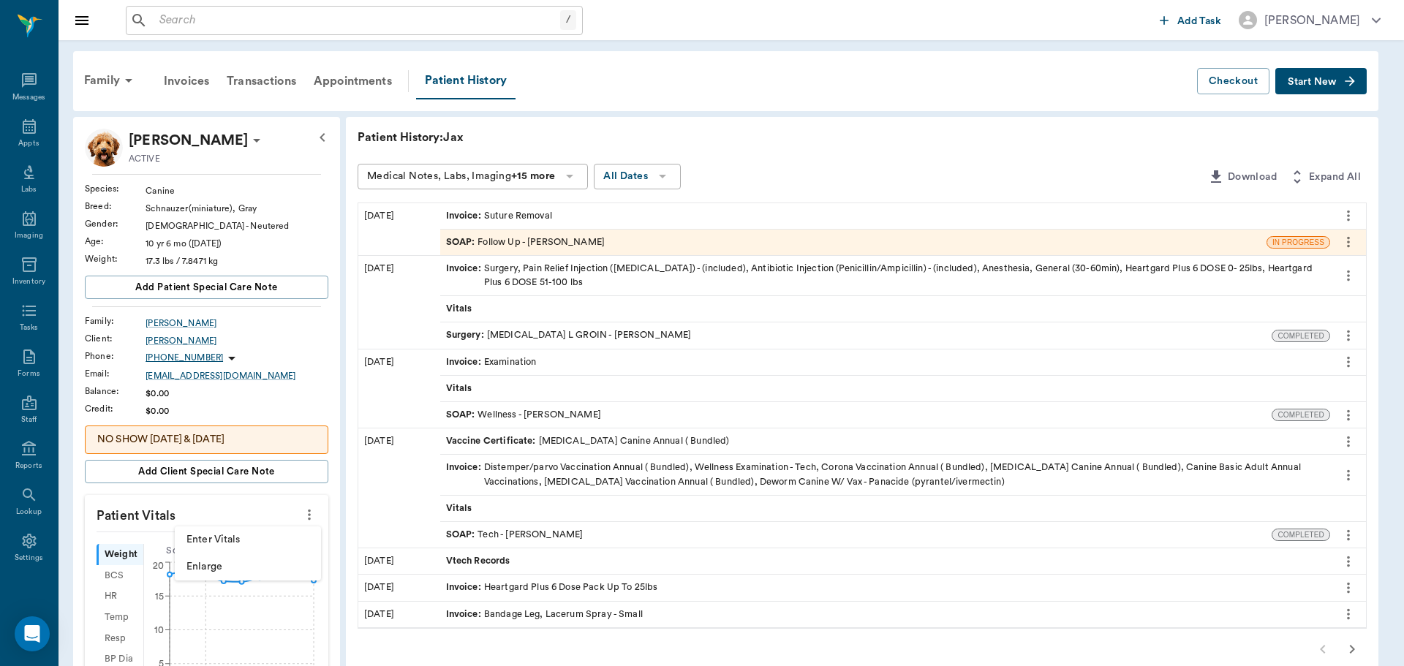
click at [265, 536] on span "Enter Vitals" at bounding box center [247, 539] width 123 height 15
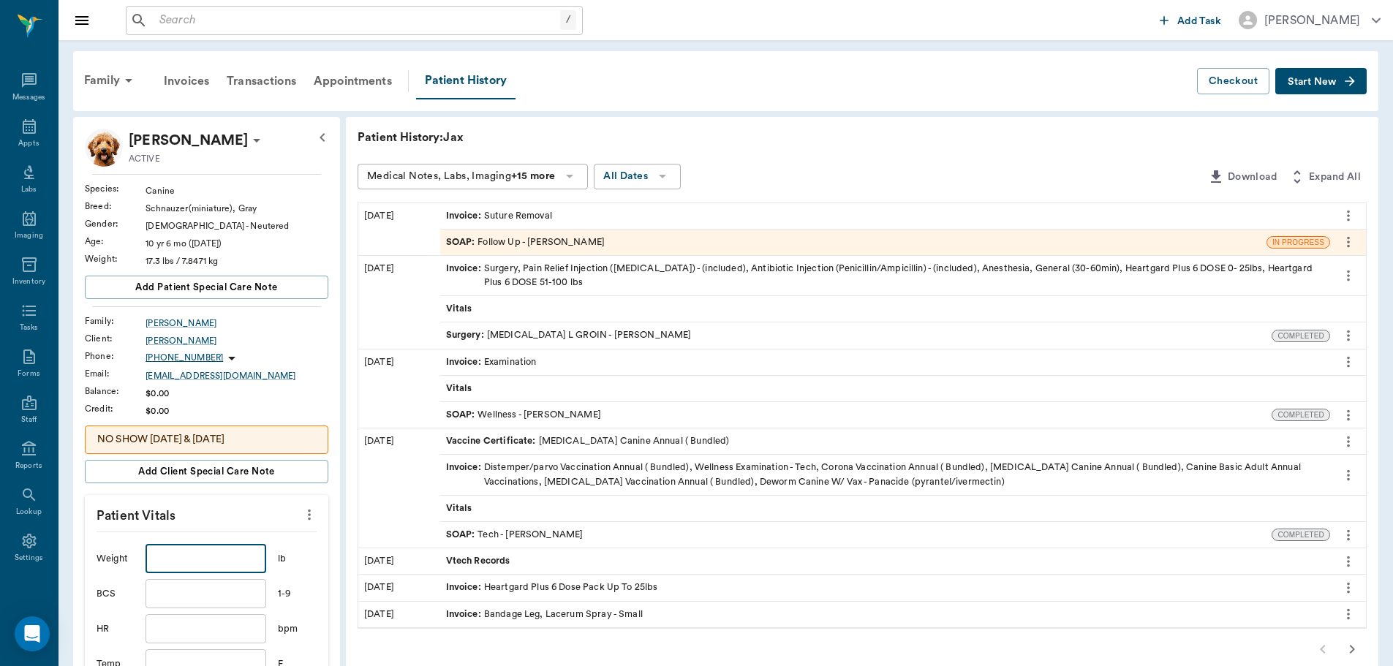
click at [221, 560] on input "text" at bounding box center [205, 558] width 120 height 29
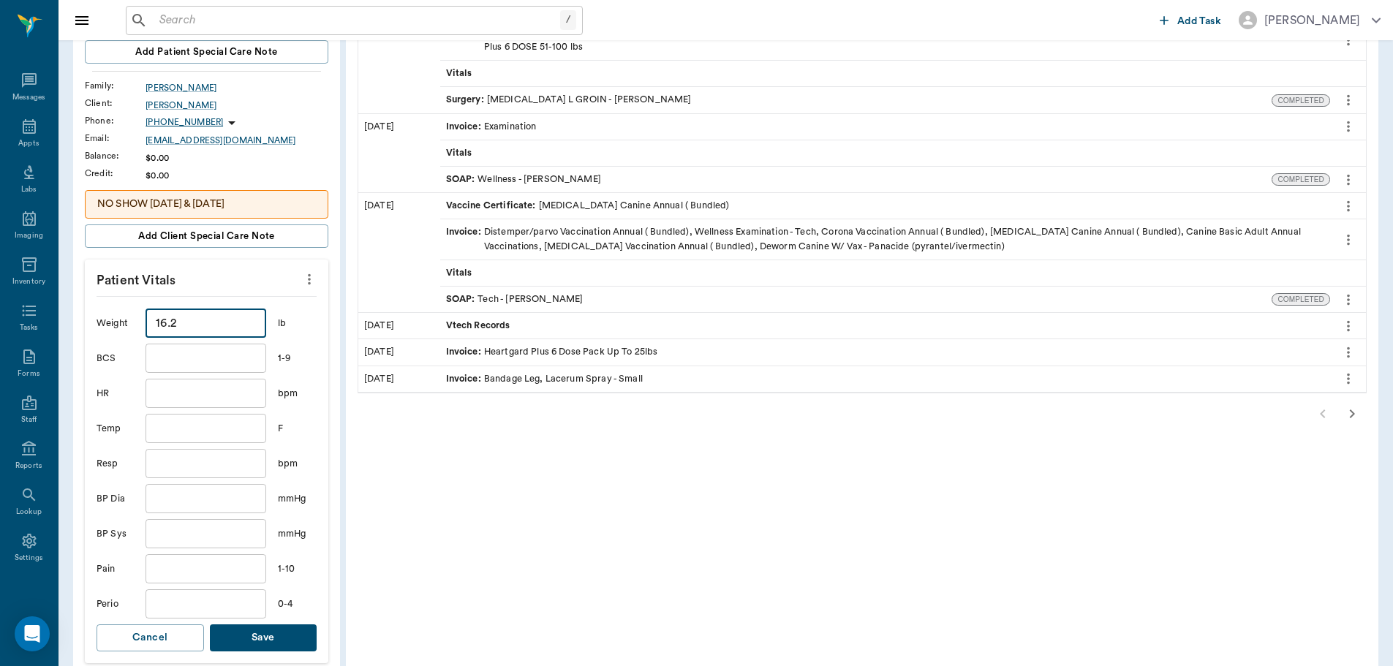
scroll to position [292, 0]
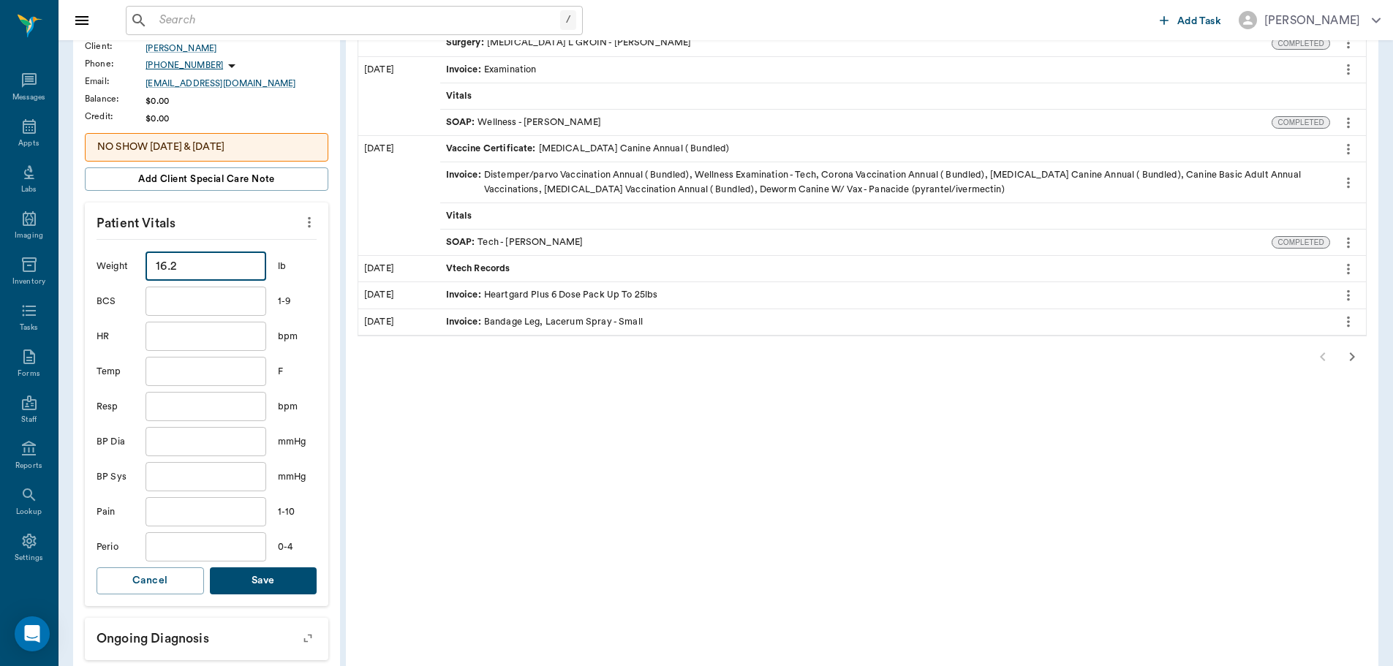
type input "16.2"
click at [290, 583] on button "Save" at bounding box center [263, 580] width 107 height 27
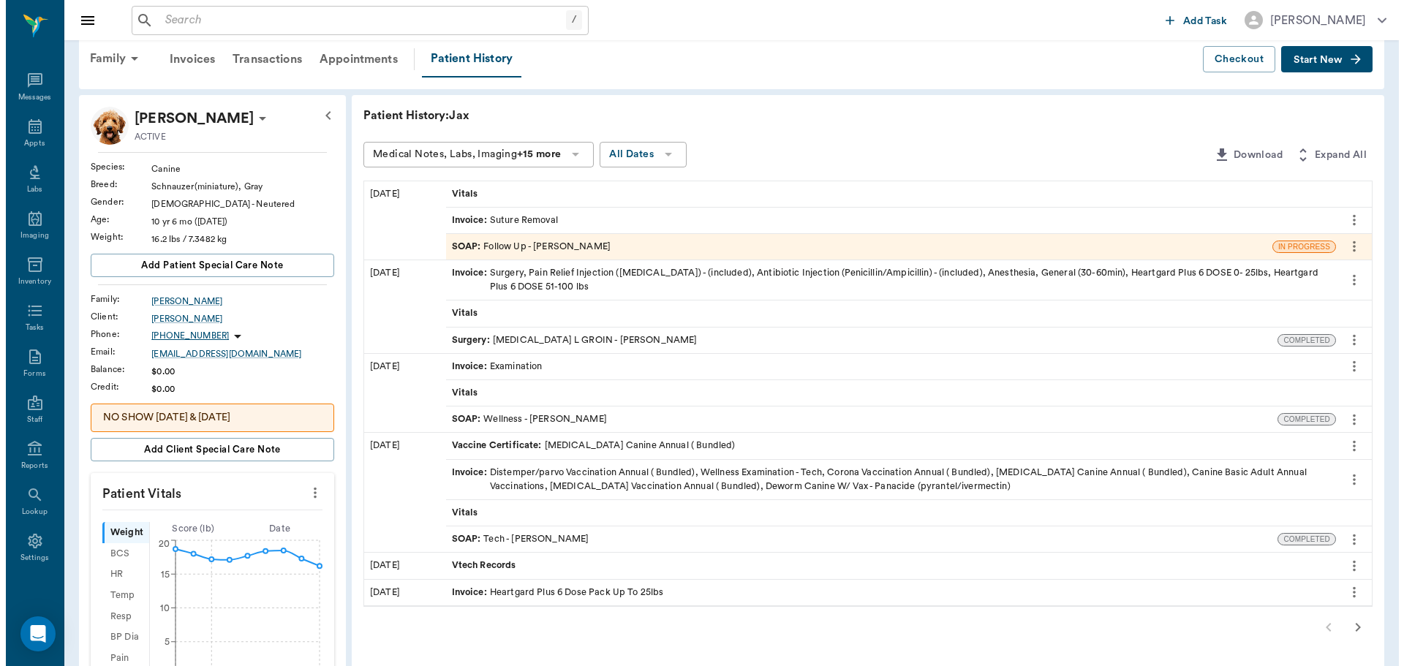
scroll to position [0, 0]
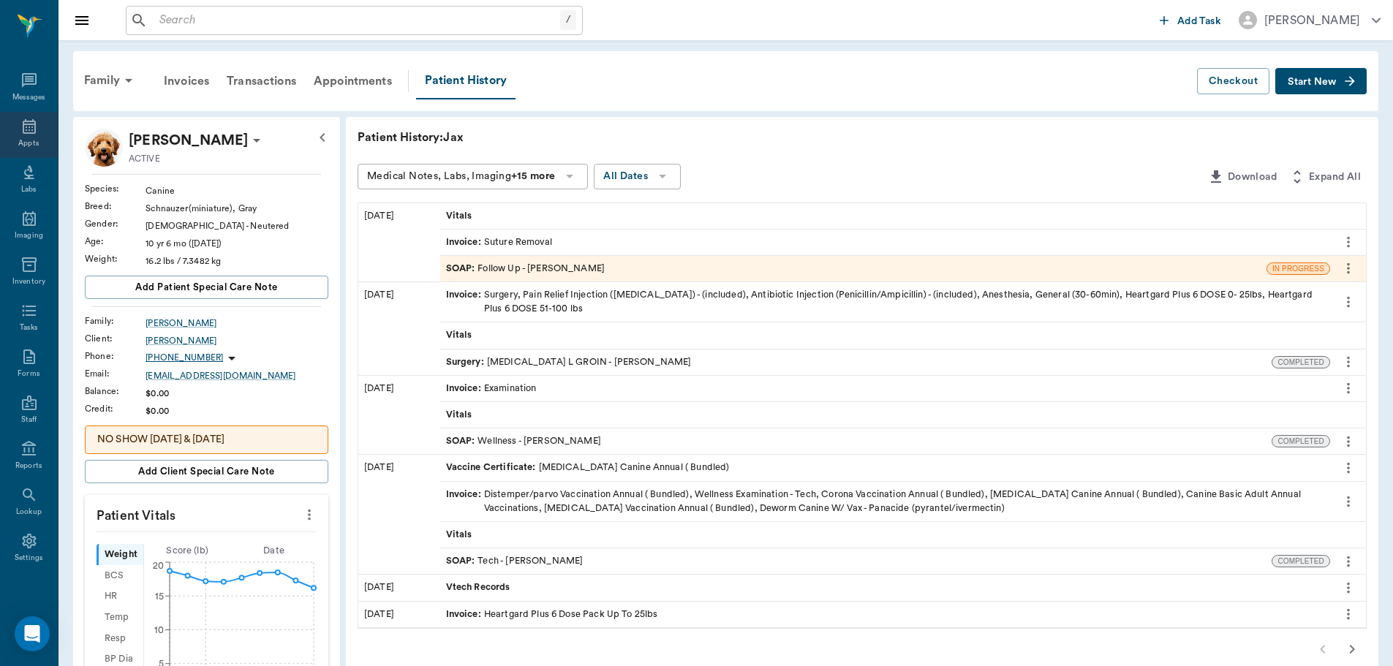
click at [31, 138] on div "Appts" at bounding box center [28, 143] width 20 height 11
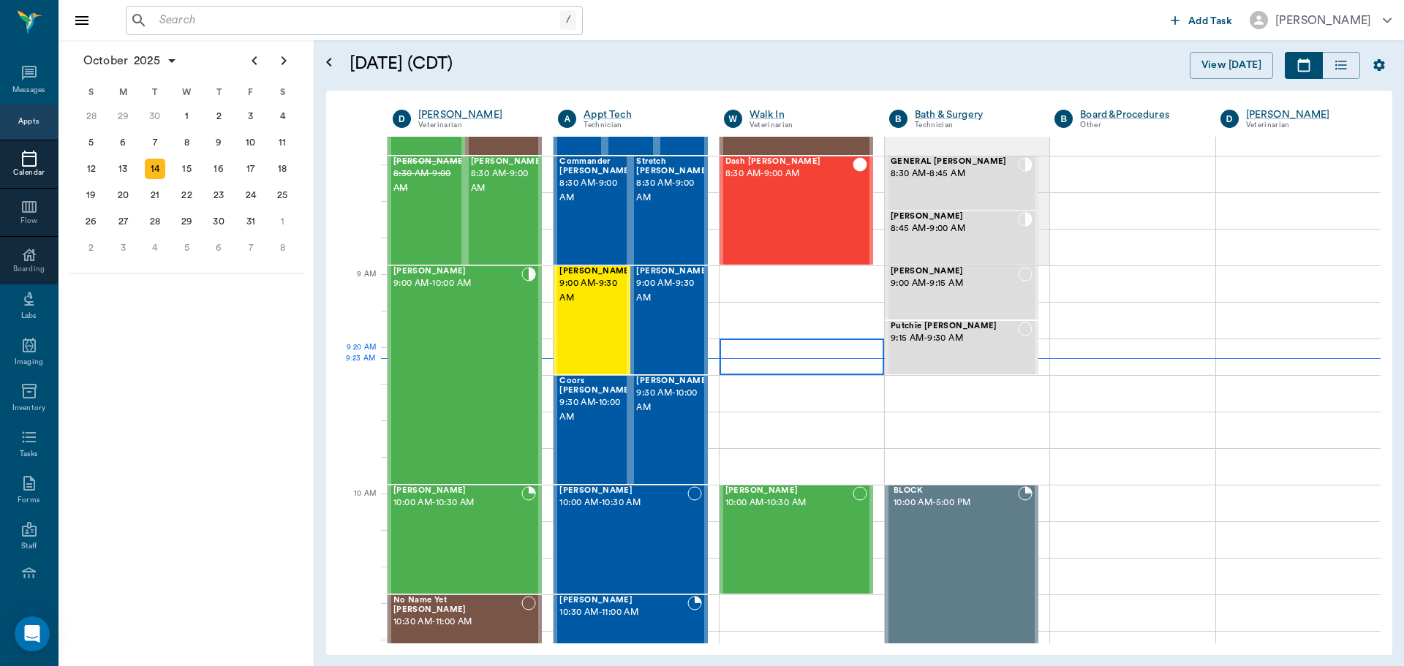
scroll to position [75, 0]
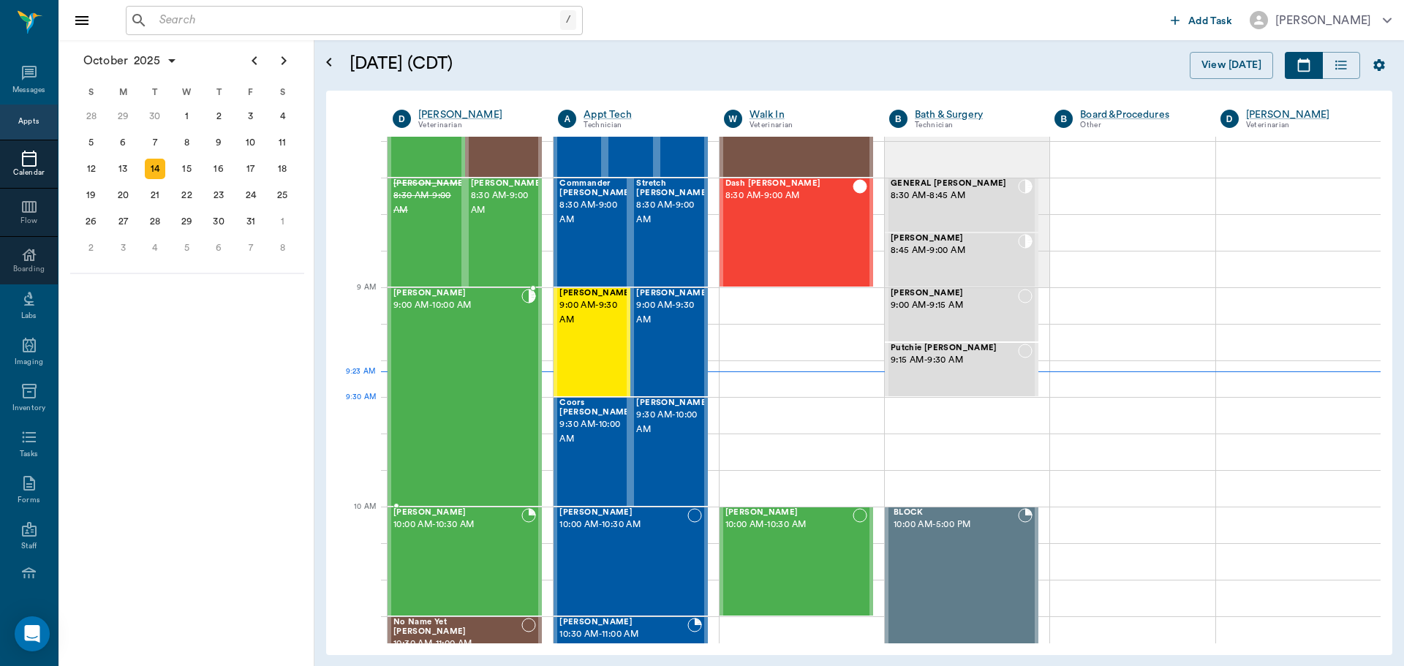
click at [491, 418] on div "Goober Adams 9:00 AM - 10:00 AM" at bounding box center [457, 397] width 128 height 216
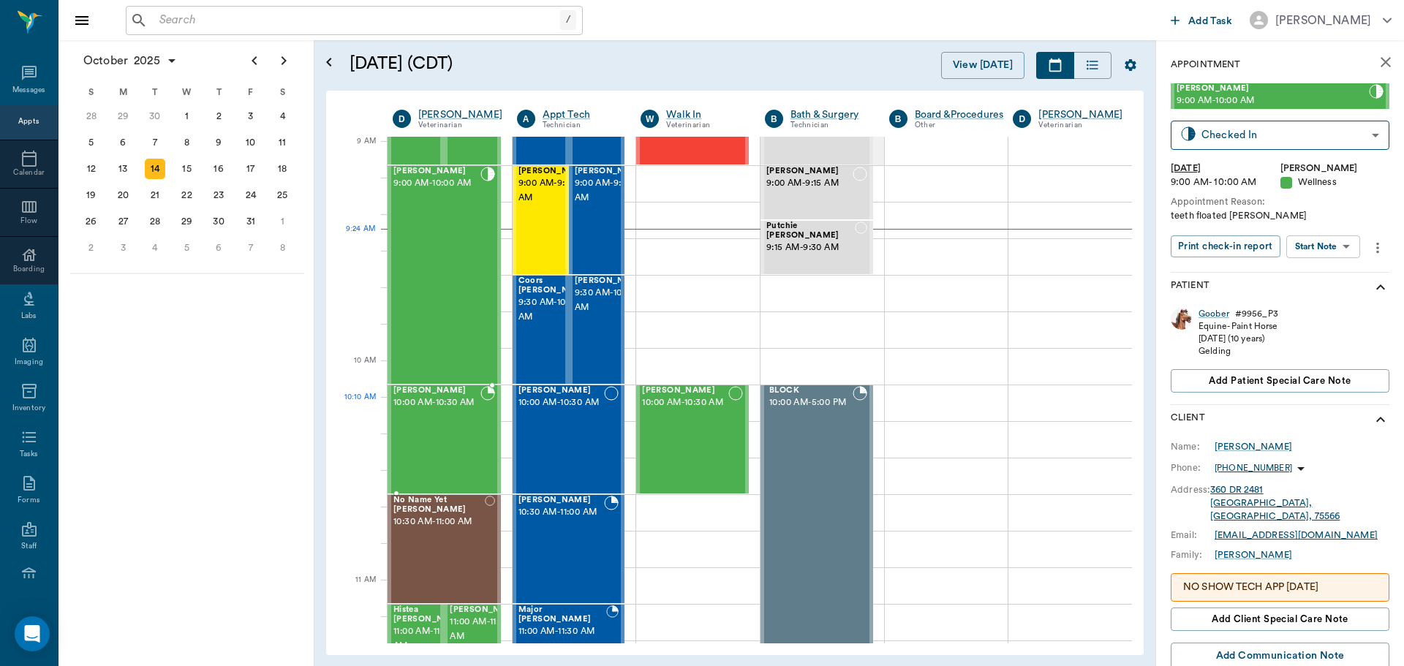
scroll to position [221, 0]
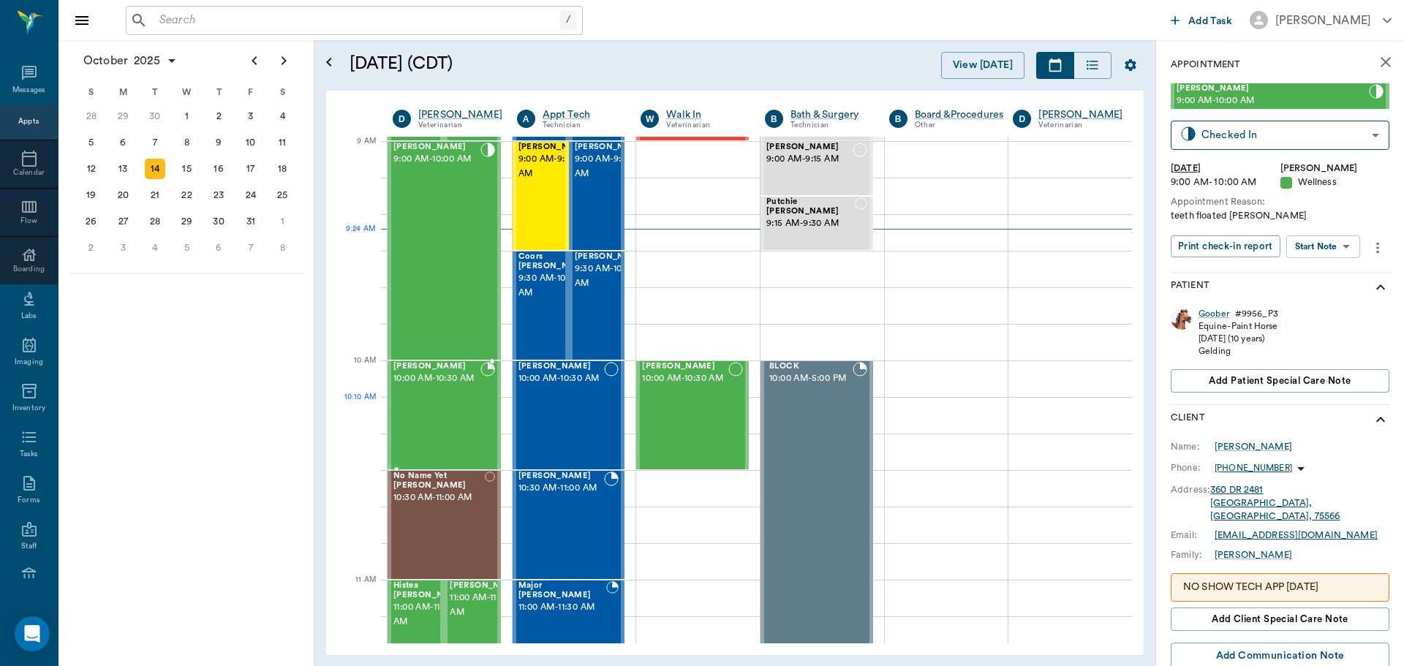
click at [445, 405] on div "[PERSON_NAME] 10:00 AM - 10:30 AM" at bounding box center [436, 415] width 87 height 107
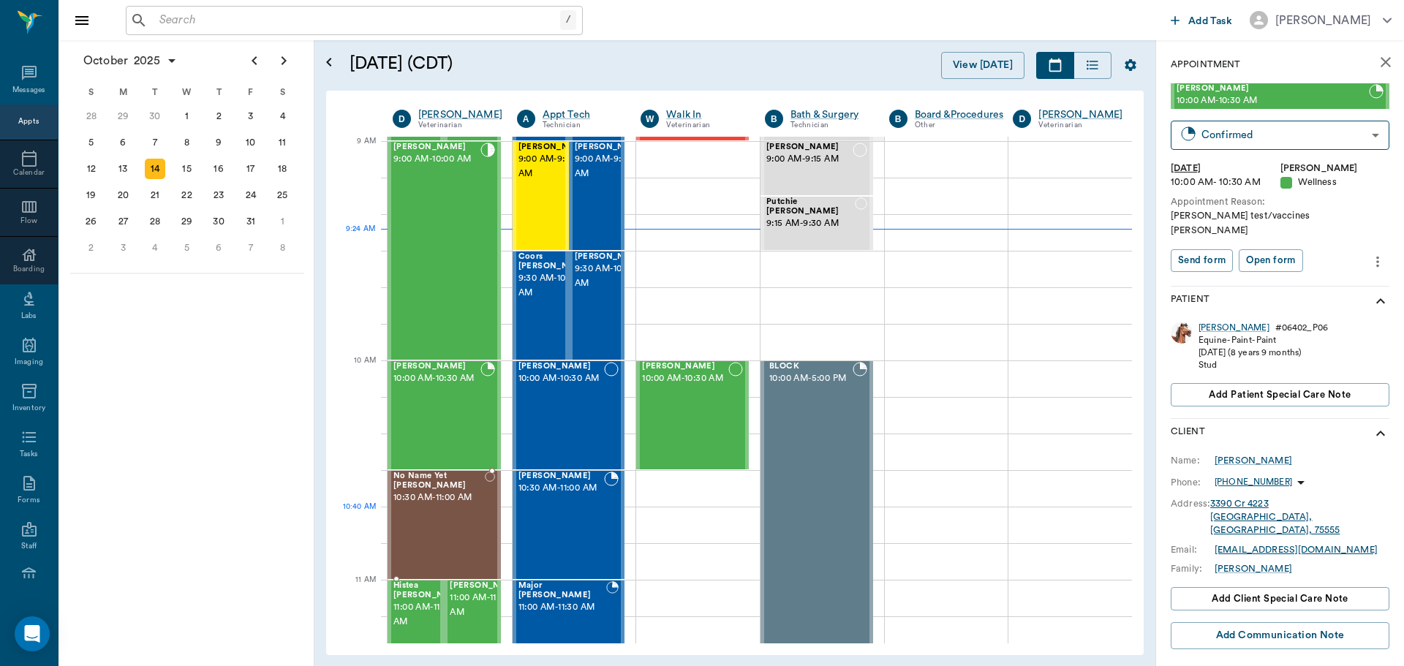
click at [436, 529] on div "No Name Yet [PERSON_NAME] 10:30 AM - 11:00 AM" at bounding box center [438, 525] width 91 height 107
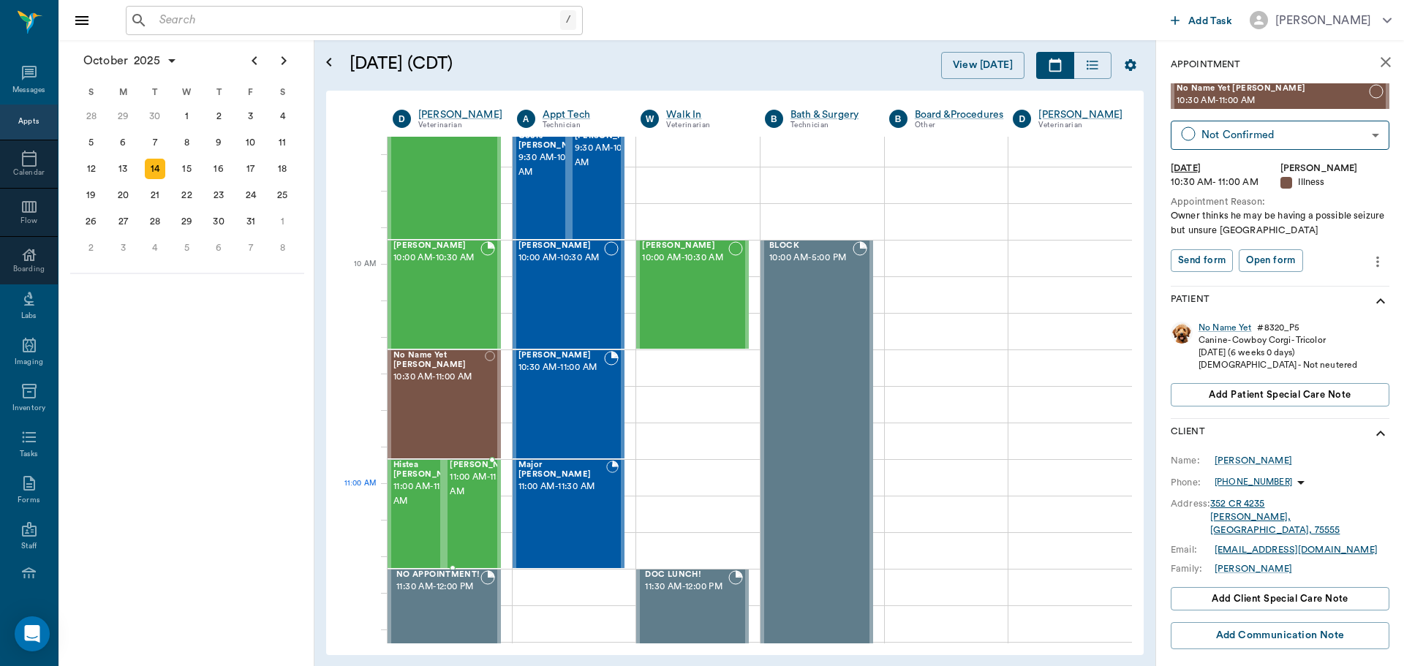
scroll to position [367, 0]
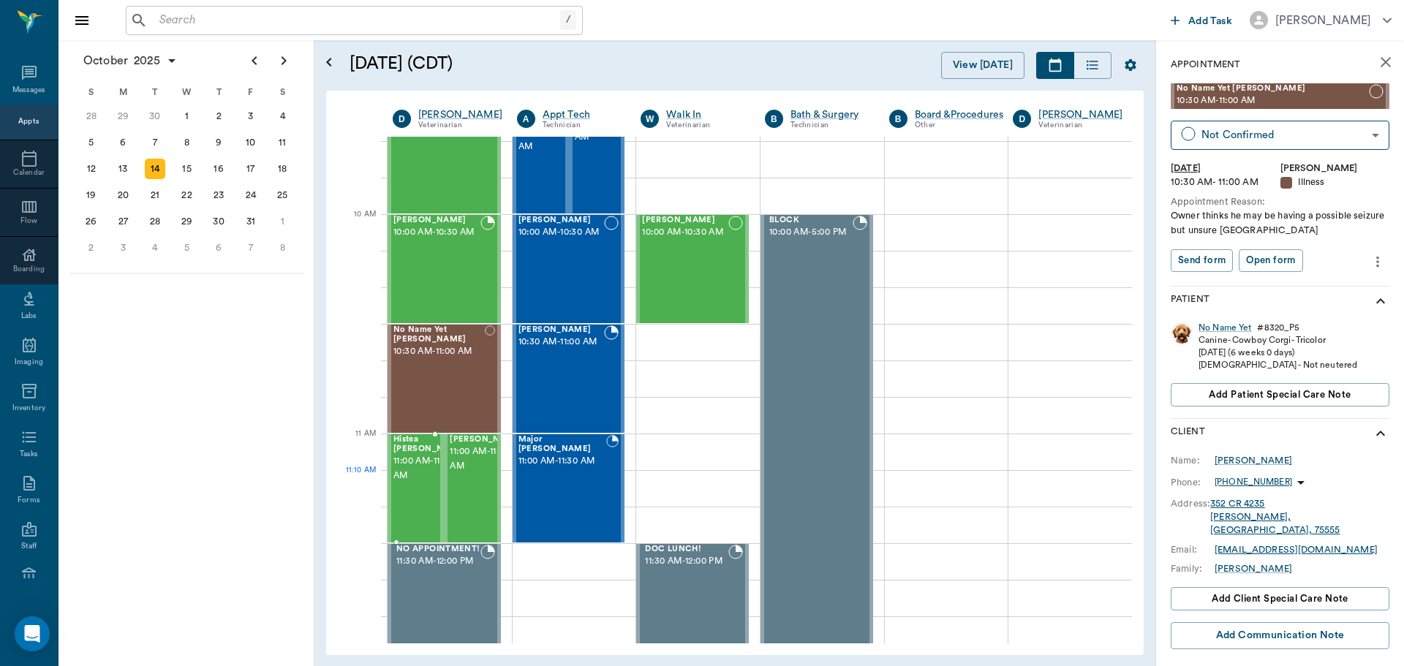
click at [417, 483] on span "11:00 AM - 11:30 AM" at bounding box center [429, 468] width 73 height 29
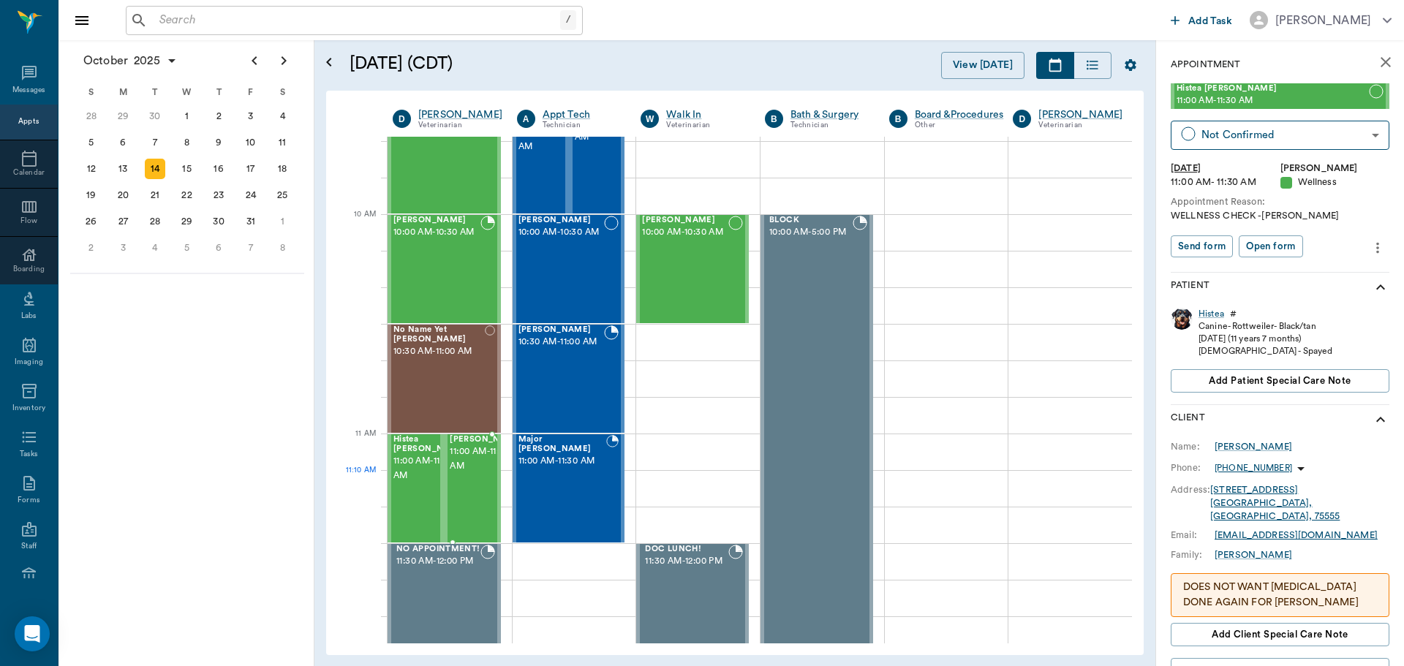
click at [459, 474] on span "11:00 AM - 11:30 AM" at bounding box center [486, 458] width 73 height 29
click at [408, 477] on span "11:00 AM - 11:30 AM" at bounding box center [429, 468] width 73 height 29
click at [466, 474] on span "11:00 AM - 11:30 AM" at bounding box center [486, 458] width 73 height 29
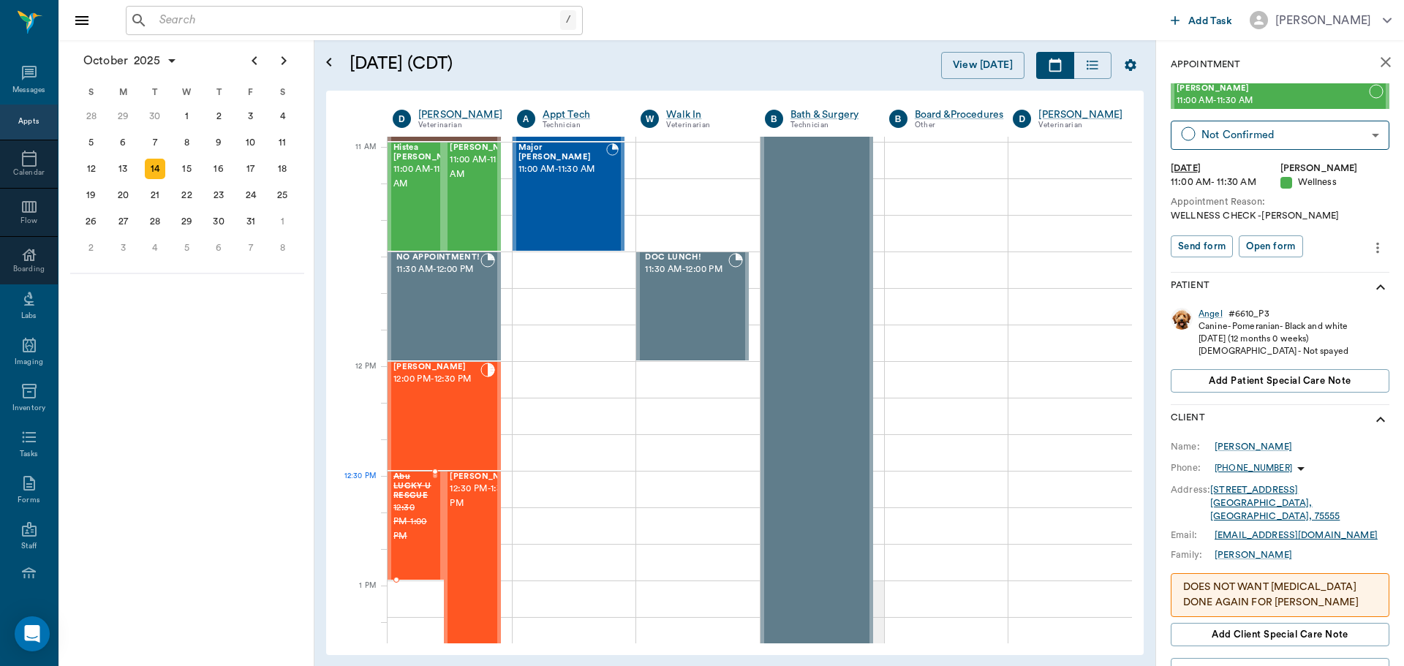
scroll to position [659, 0]
click at [474, 510] on span "12:30 PM - 1:30 PM" at bounding box center [486, 495] width 73 height 29
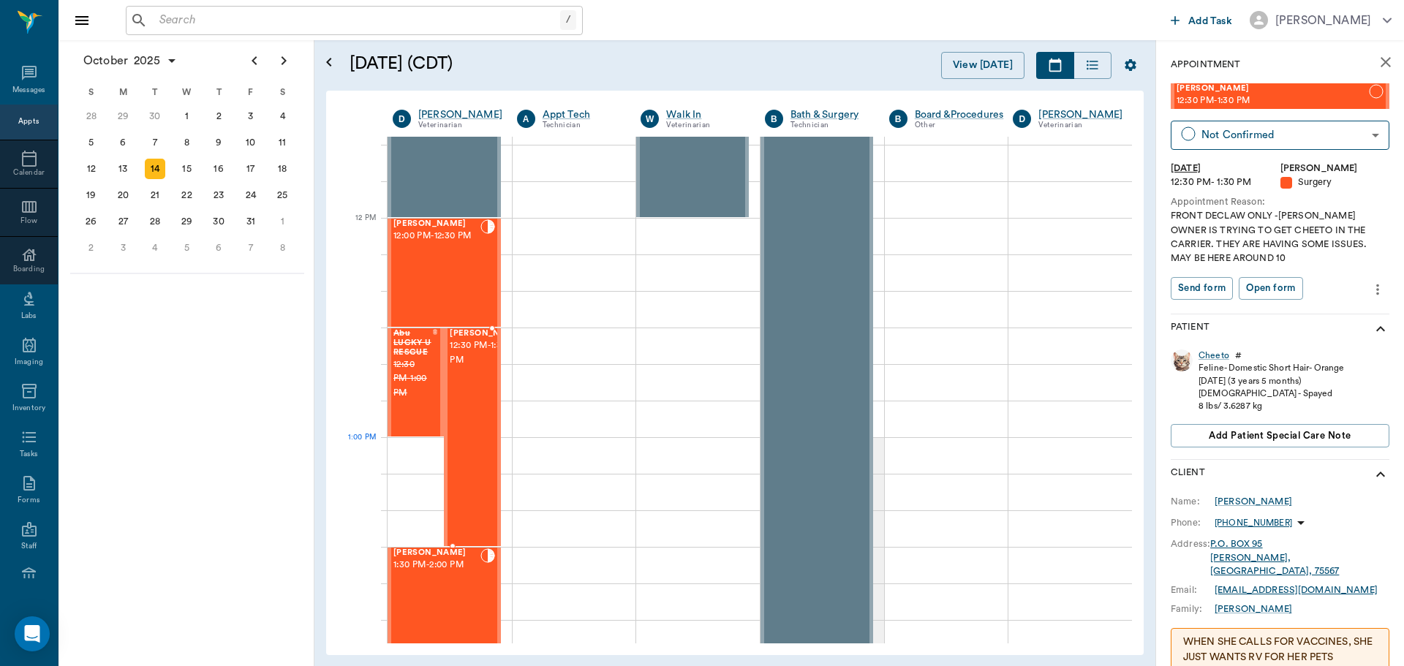
scroll to position [879, 0]
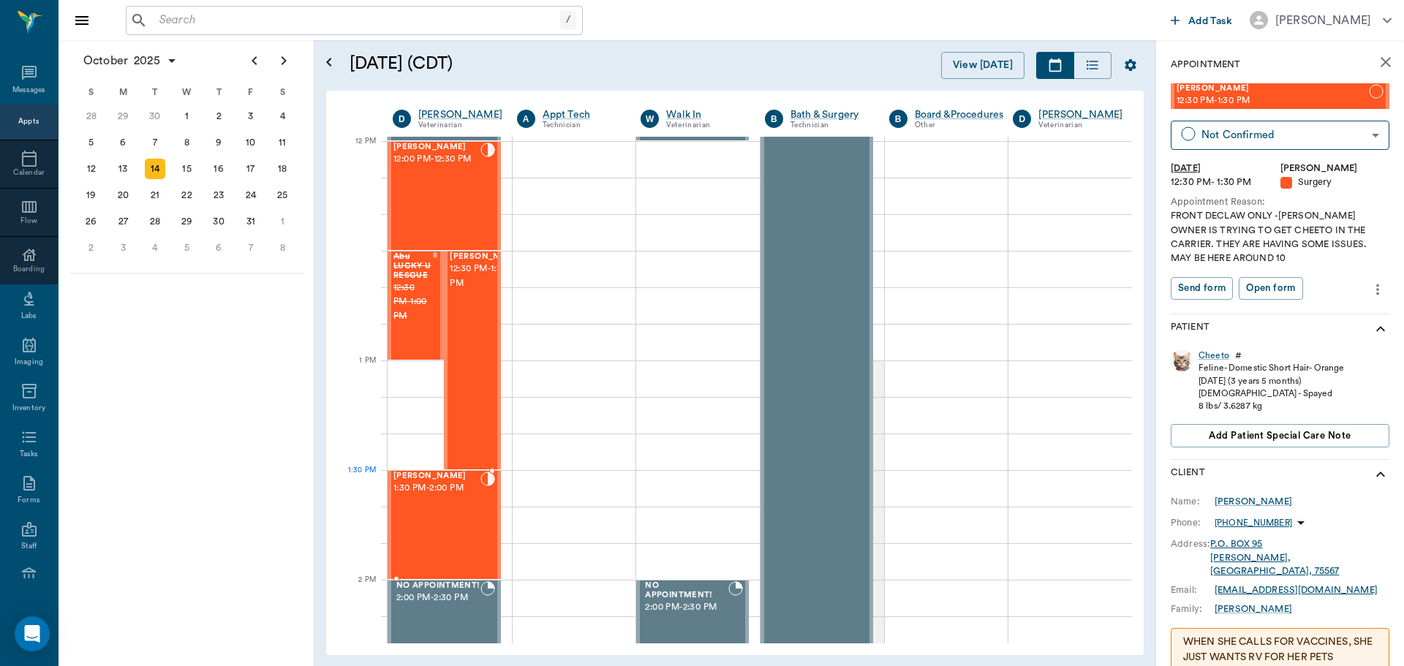
click at [446, 507] on div "Annie BROWN 1:30 PM - 2:00 PM" at bounding box center [436, 525] width 87 height 107
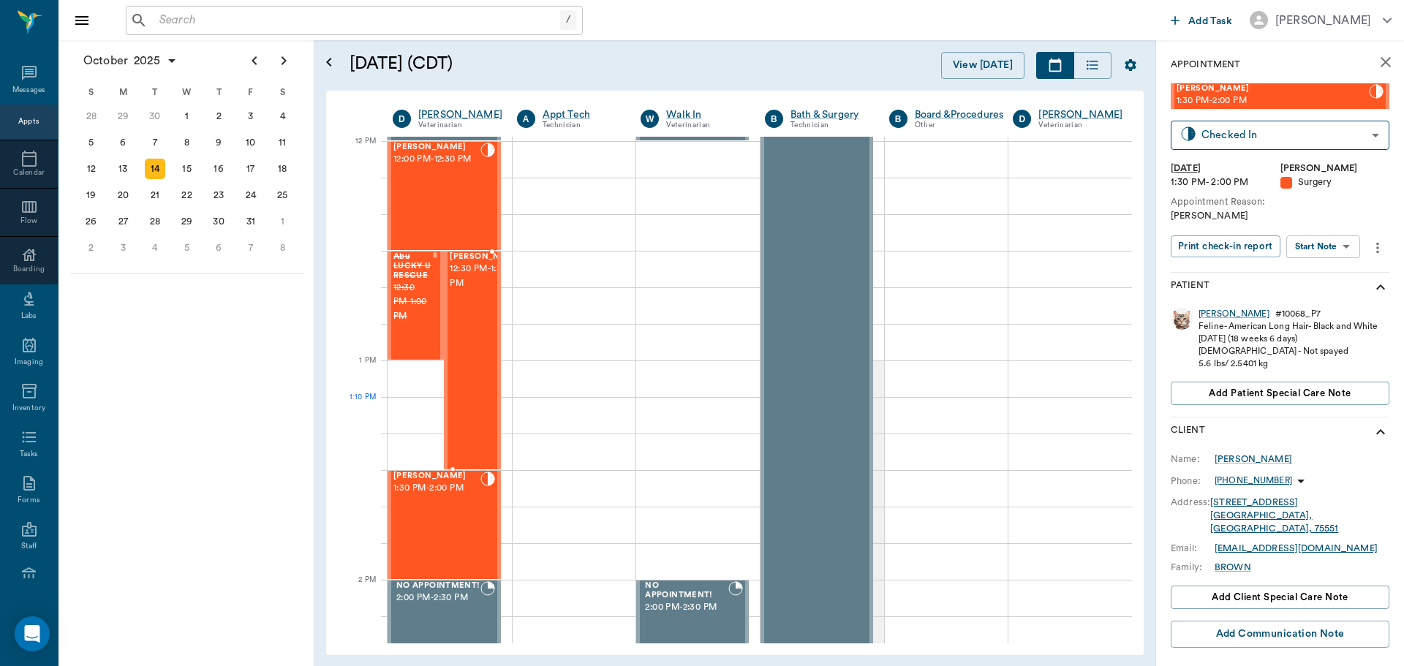
click at [467, 425] on div "[PERSON_NAME] 12:30 PM - 1:30 PM" at bounding box center [486, 360] width 73 height 216
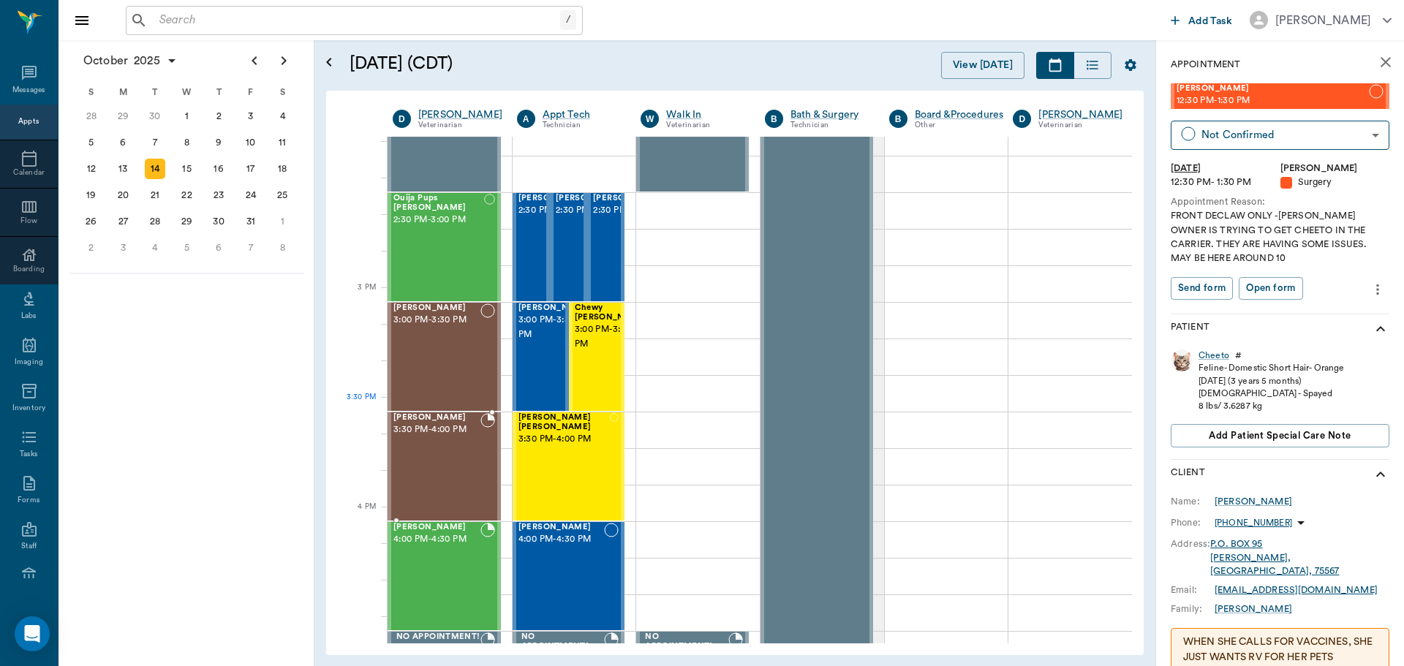
scroll to position [1390, 0]
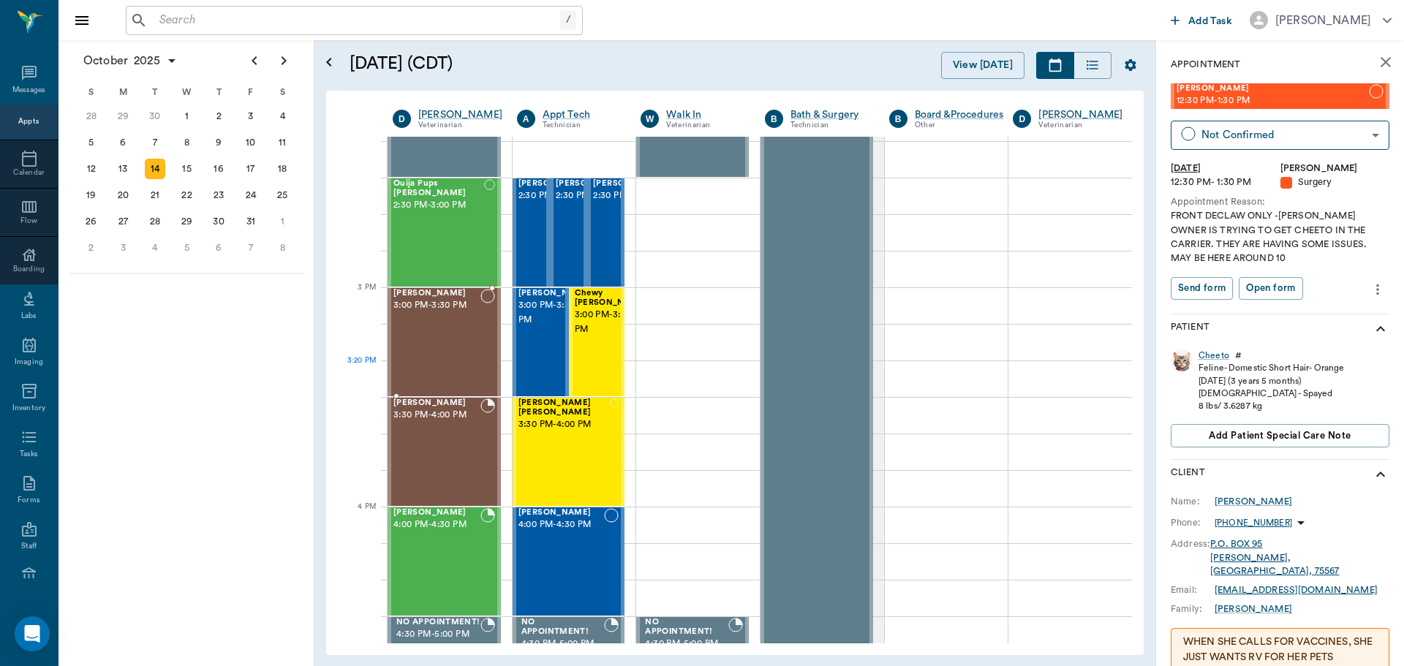
click at [441, 368] on div "[PERSON_NAME] 3:00 PM - 3:30 PM" at bounding box center [436, 342] width 87 height 107
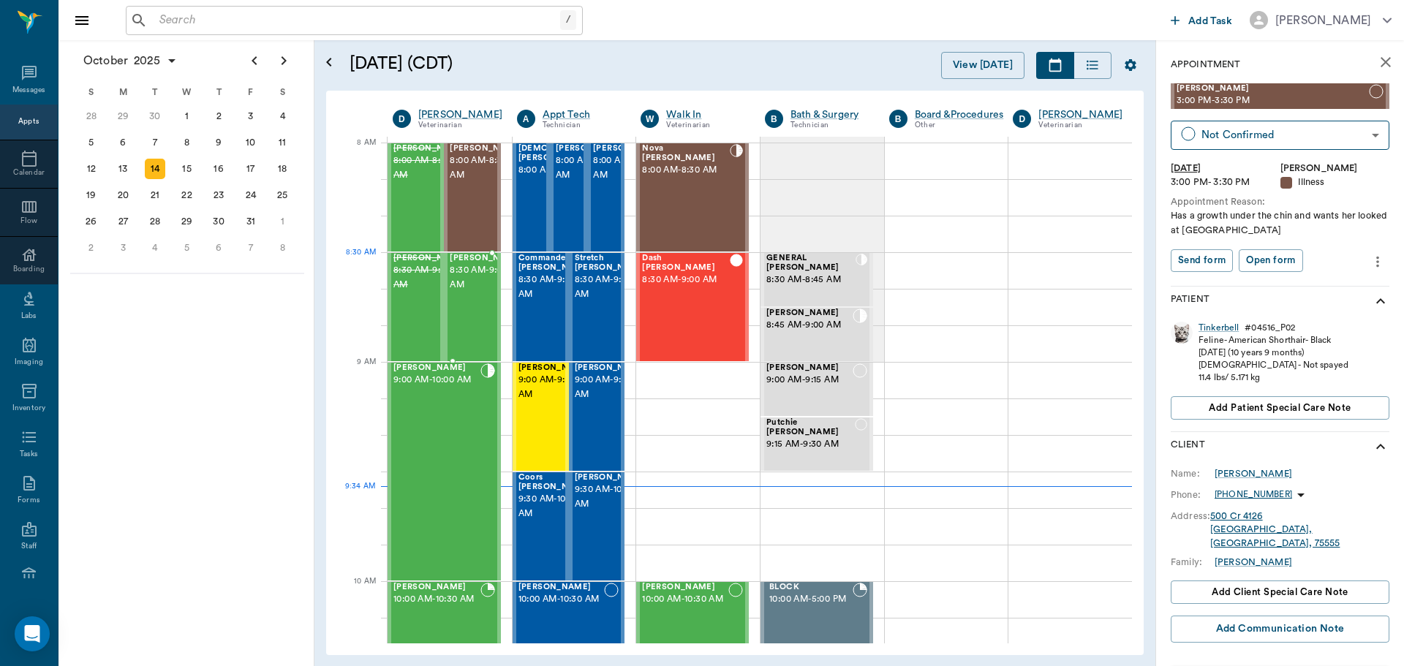
click at [470, 288] on span "8:30 AM - 9:00 AM" at bounding box center [486, 277] width 73 height 29
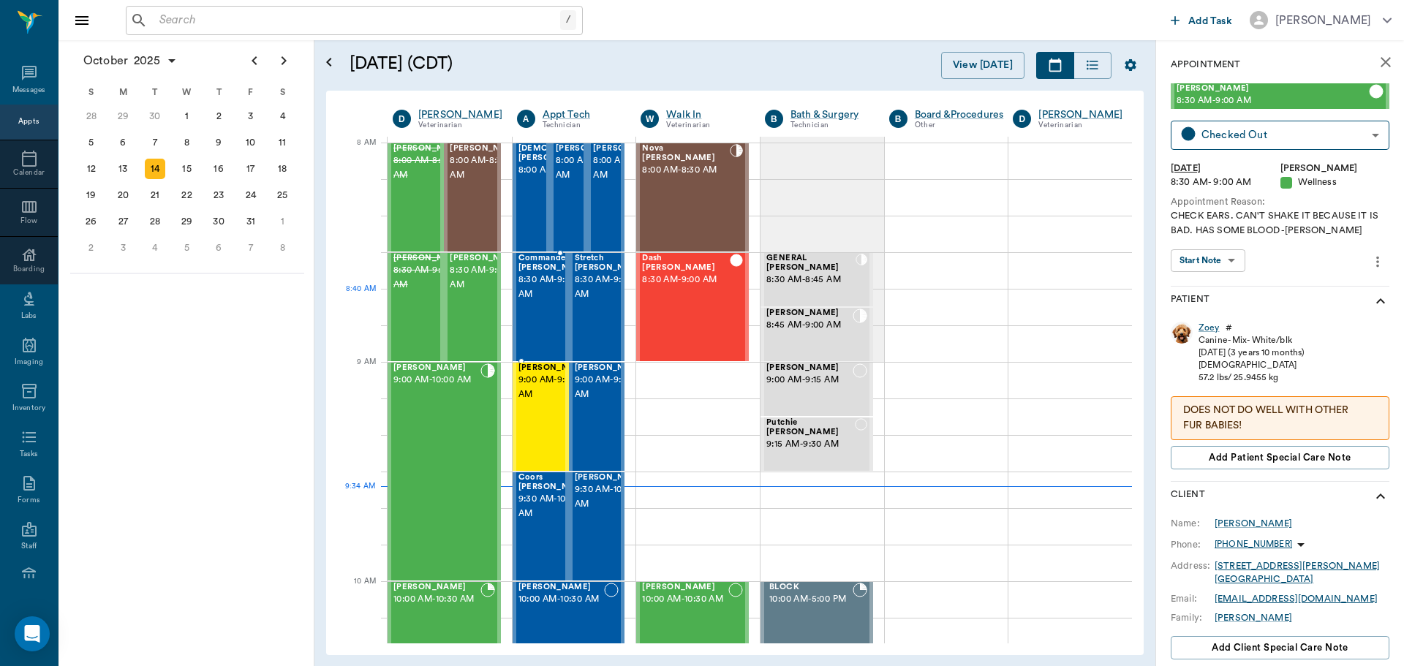
click at [539, 302] on div "Commander [PERSON_NAME] 8:30 AM - 9:00 AM" at bounding box center [554, 307] width 73 height 107
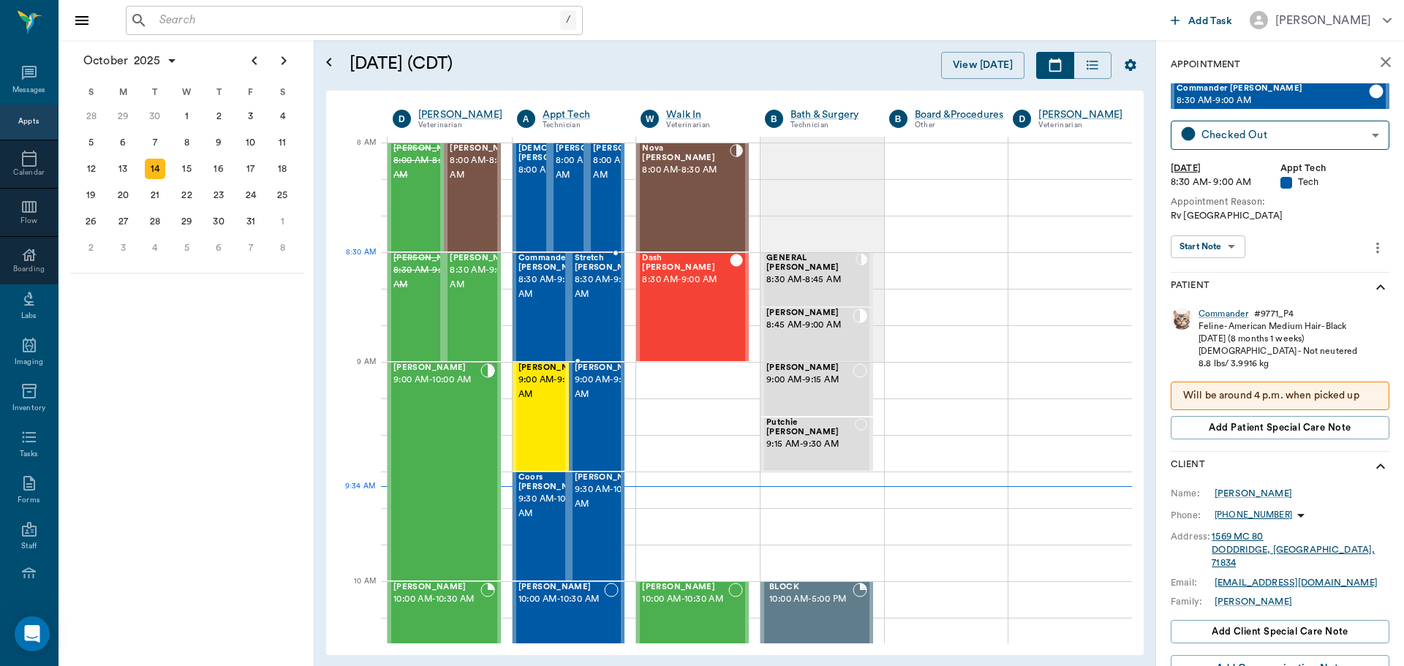
click at [596, 280] on span "8:30 AM - 9:00 AM" at bounding box center [611, 287] width 73 height 29
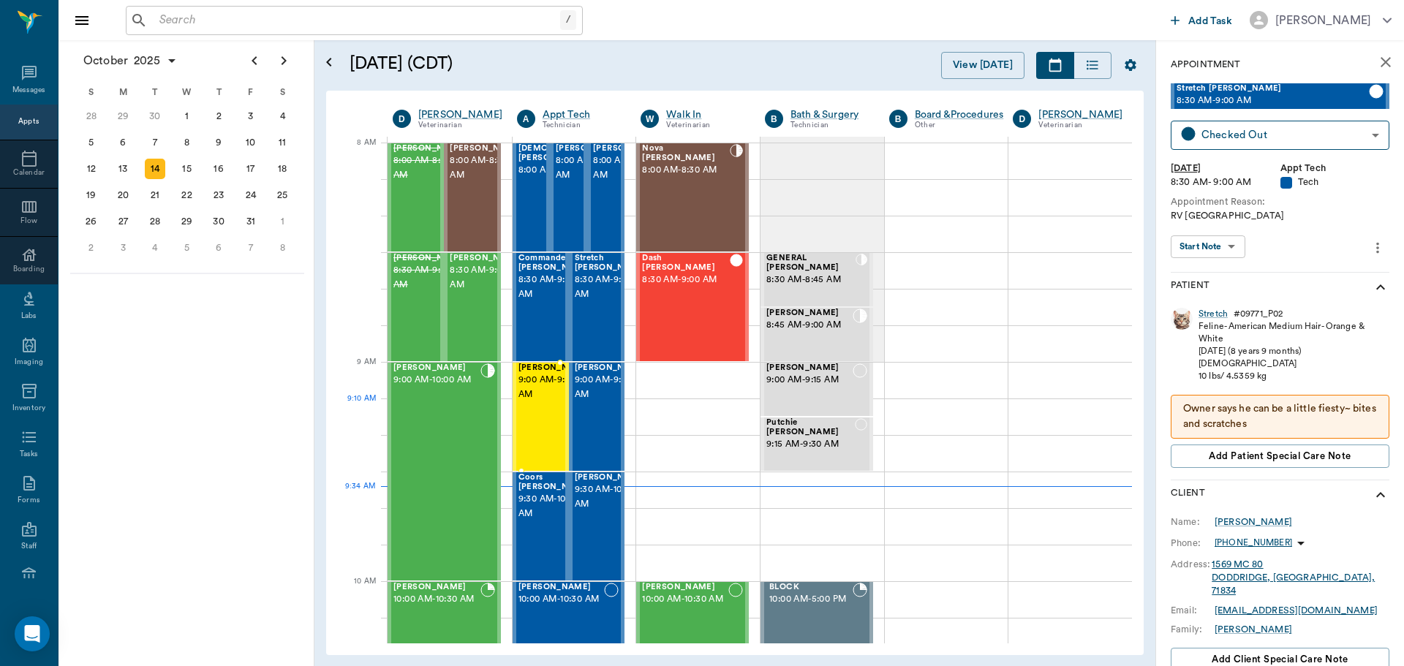
click at [540, 402] on span "9:00 AM - 9:30 AM" at bounding box center [554, 387] width 73 height 29
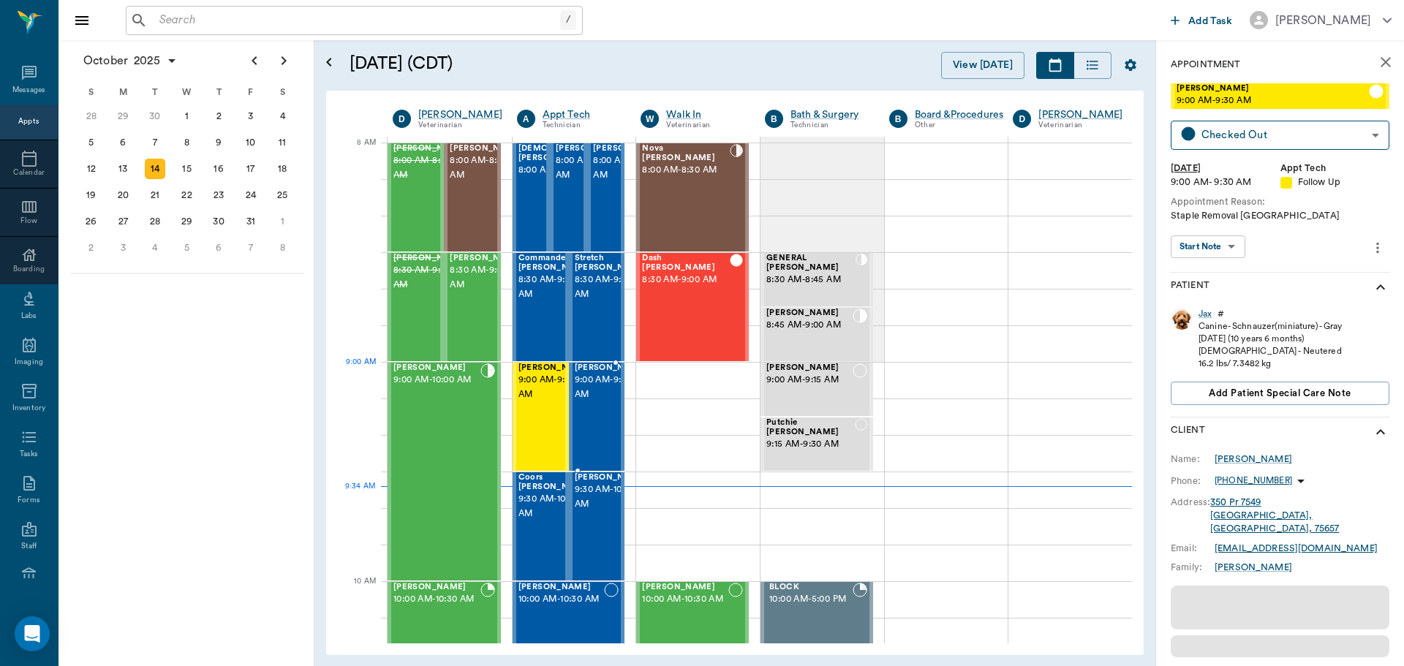
click at [585, 395] on span "9:00 AM - 9:30 AM" at bounding box center [611, 387] width 73 height 29
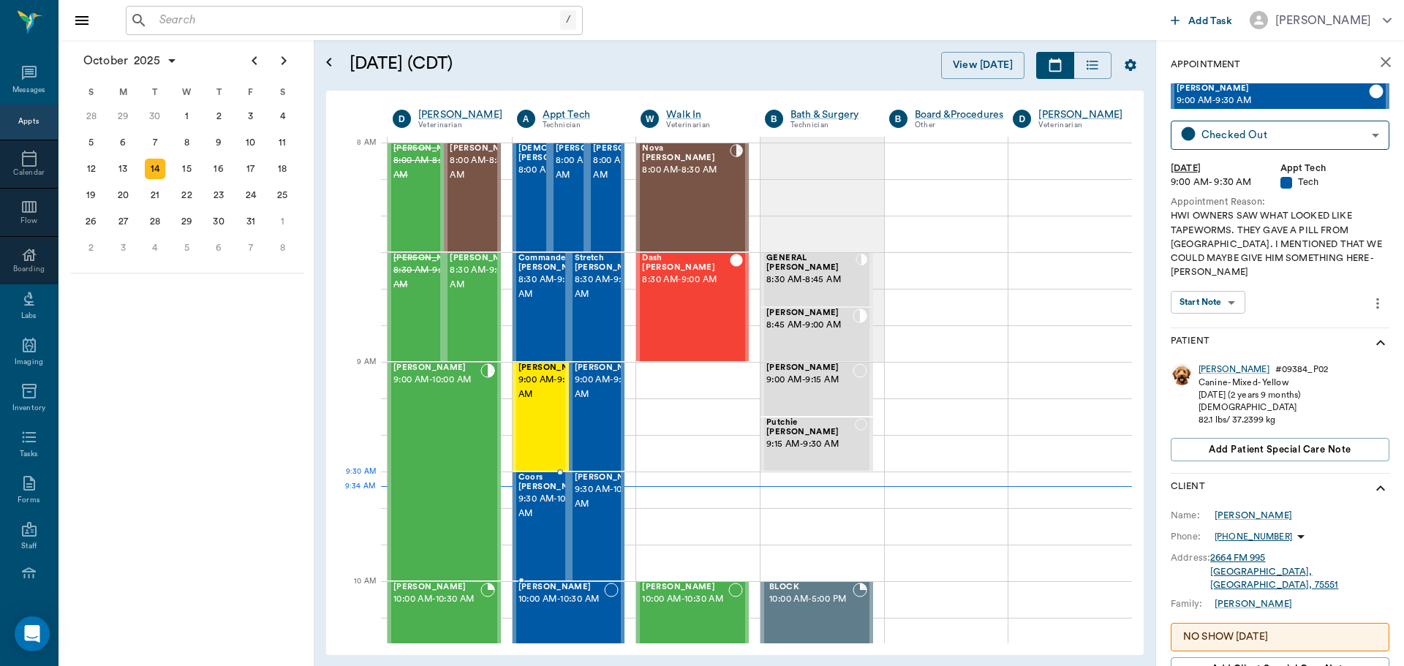
click at [540, 490] on span "Coors [PERSON_NAME]" at bounding box center [554, 482] width 73 height 19
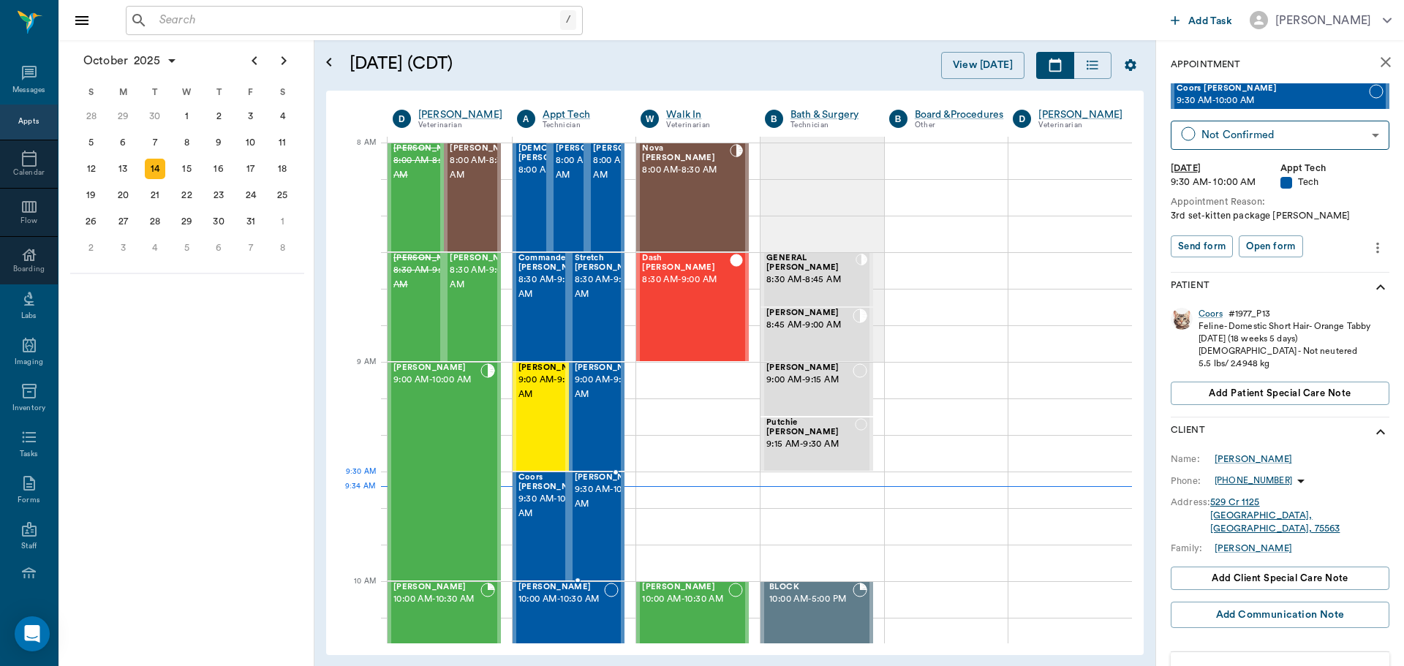
click at [588, 503] on span "9:30 AM - 10:00 AM" at bounding box center [611, 496] width 73 height 29
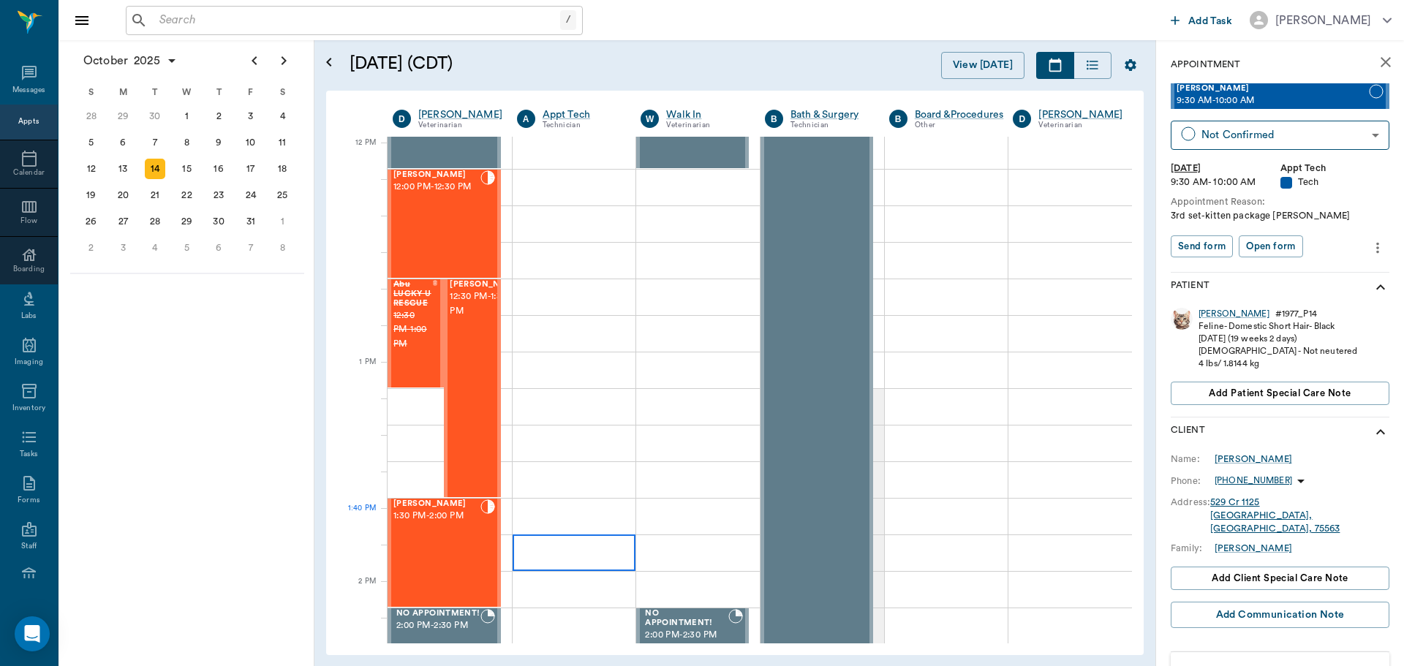
scroll to position [877, 0]
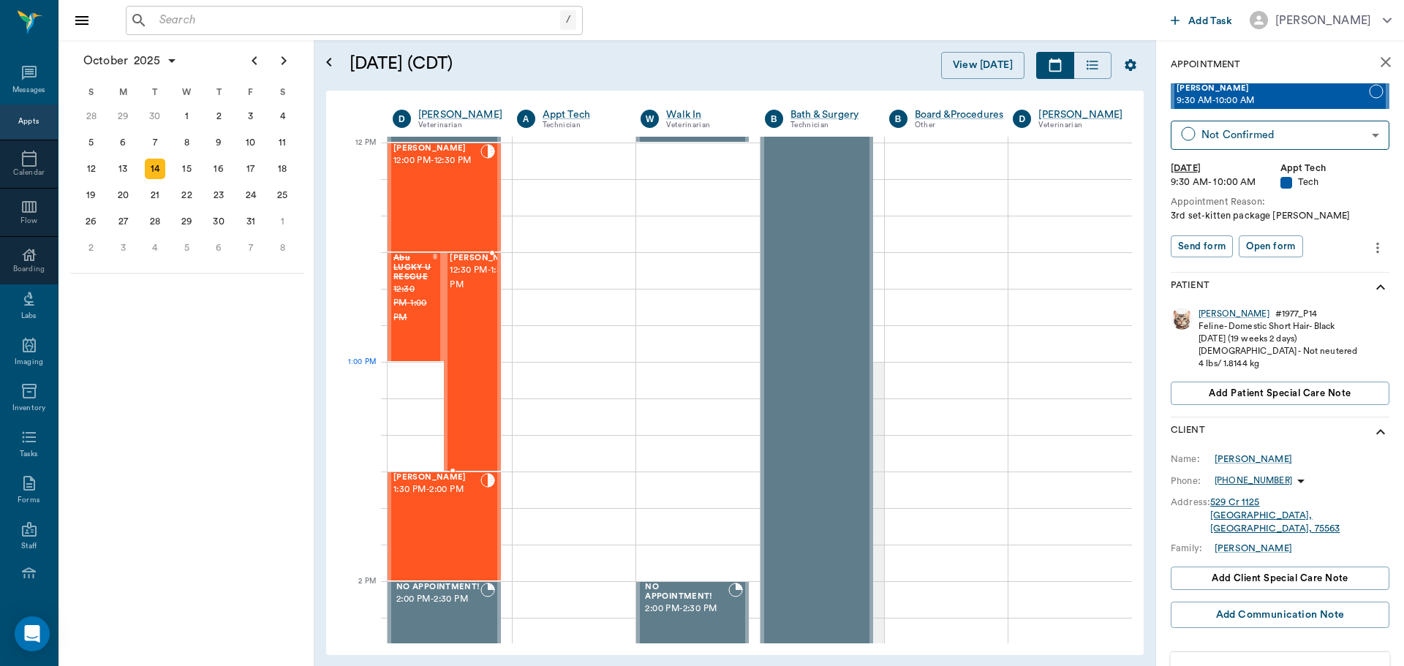
click at [475, 374] on div "Cheeto Farris 12:30 PM - 1:30 PM" at bounding box center [486, 362] width 73 height 216
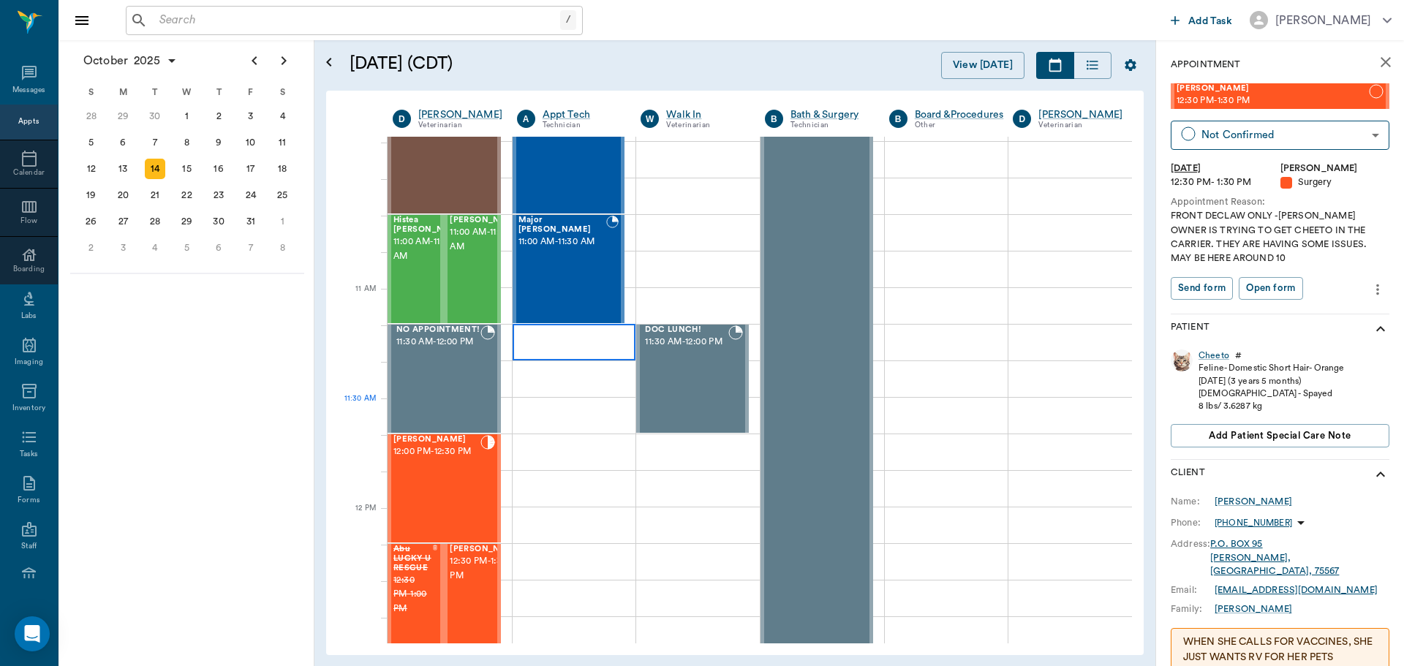
scroll to position [512, 0]
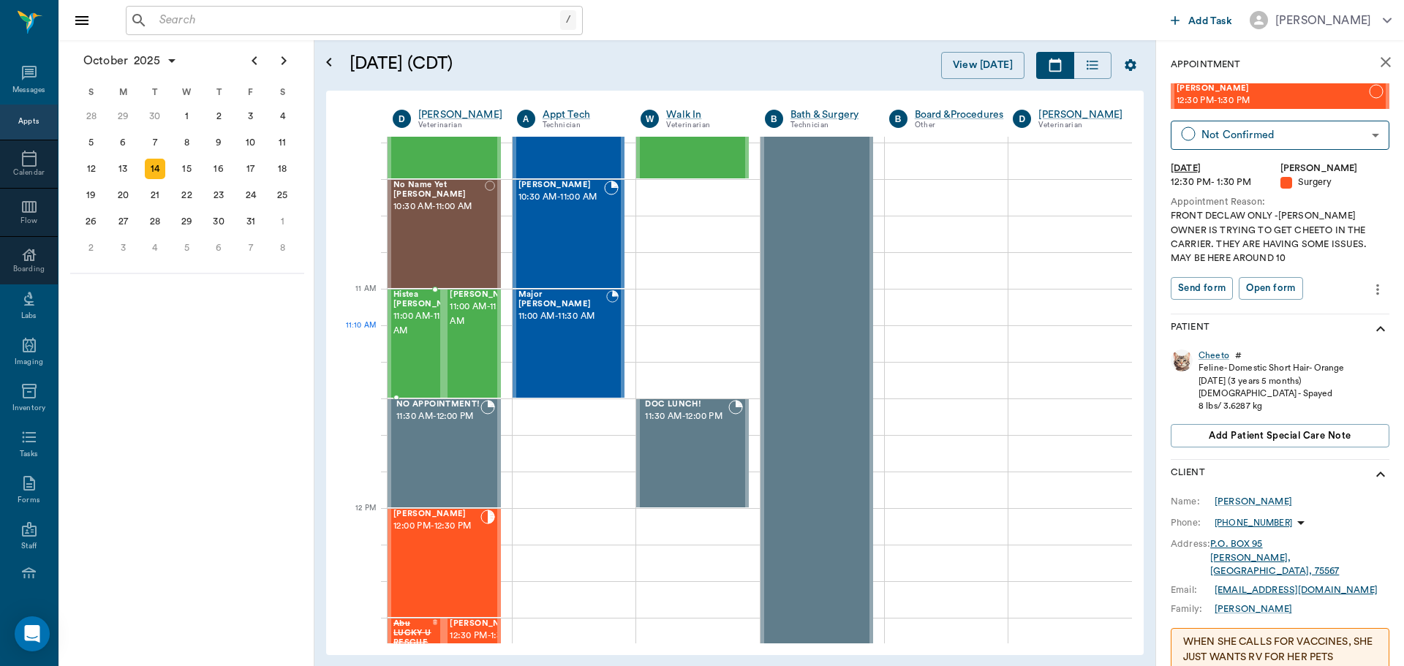
click at [407, 336] on span "11:00 AM - 11:30 AM" at bounding box center [429, 323] width 73 height 29
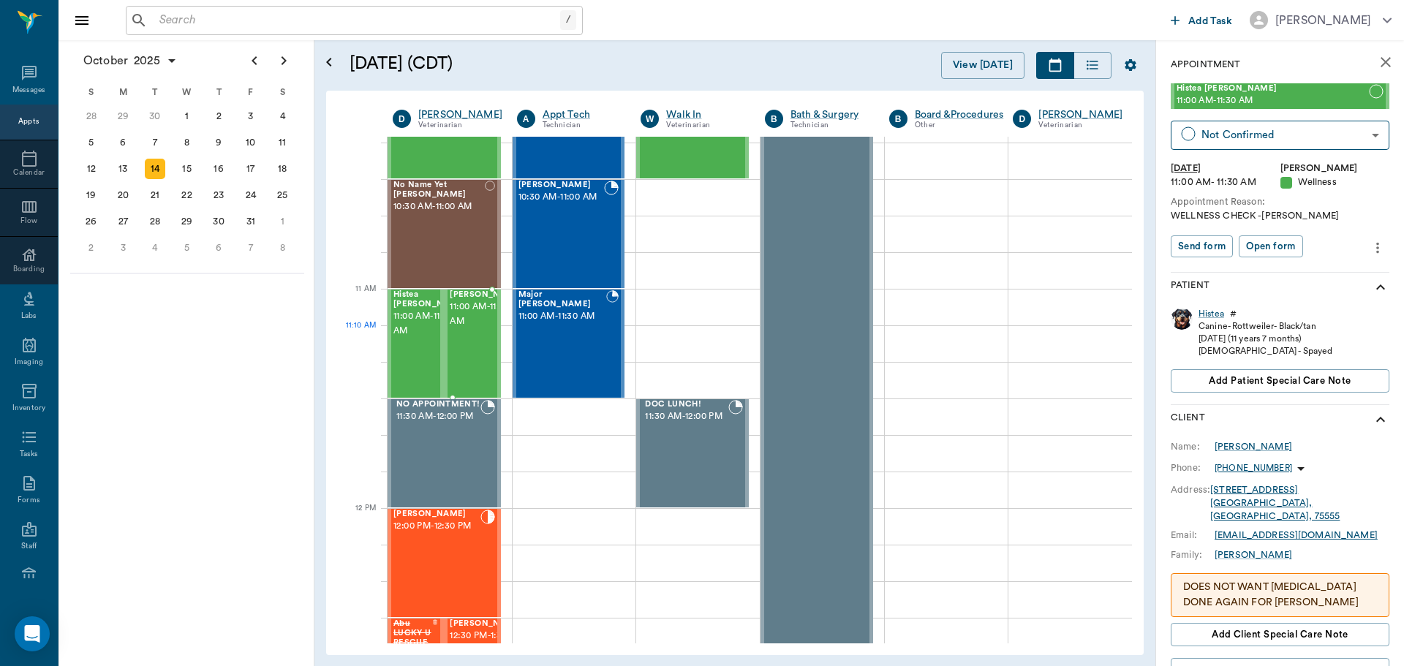
click at [476, 327] on span "11:00 AM - 11:30 AM" at bounding box center [486, 314] width 73 height 29
click at [418, 329] on span "11:00 AM - 11:30 AM" at bounding box center [429, 323] width 73 height 29
click at [454, 240] on div "No Name Yet [PERSON_NAME] 10:30 AM - 11:00 AM" at bounding box center [438, 234] width 91 height 107
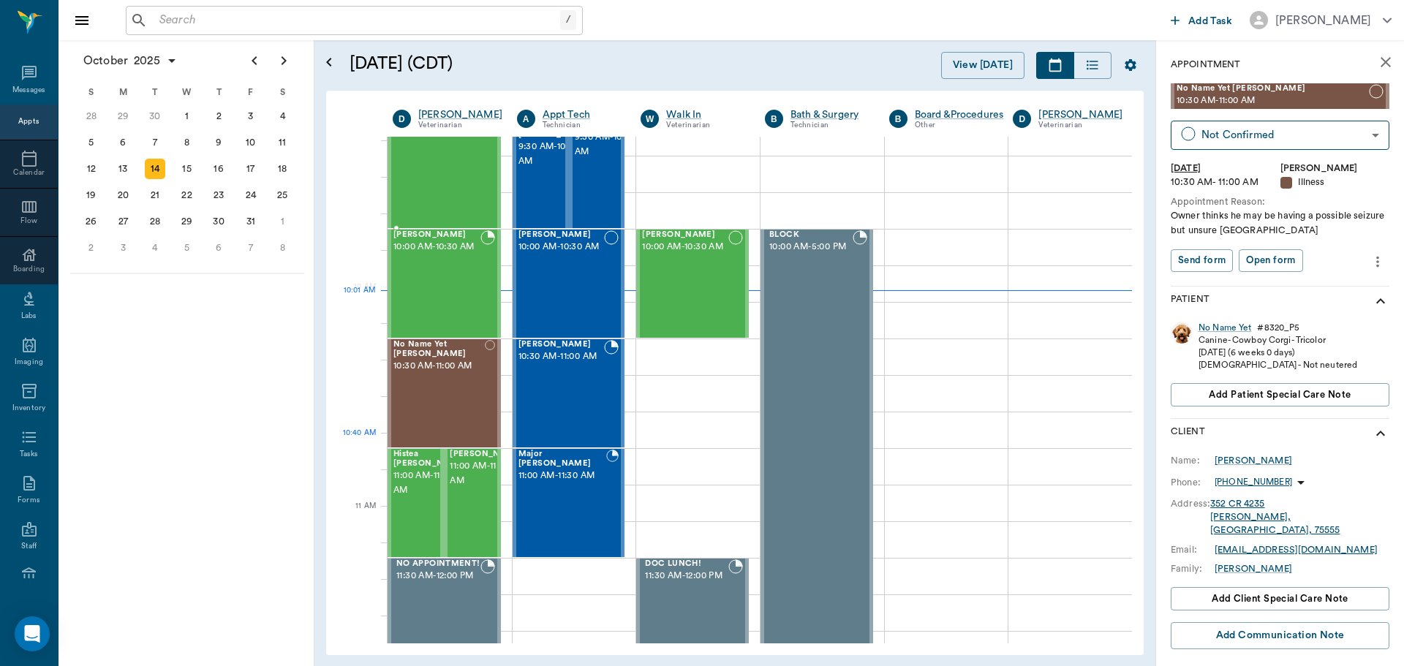
scroll to position [292, 0]
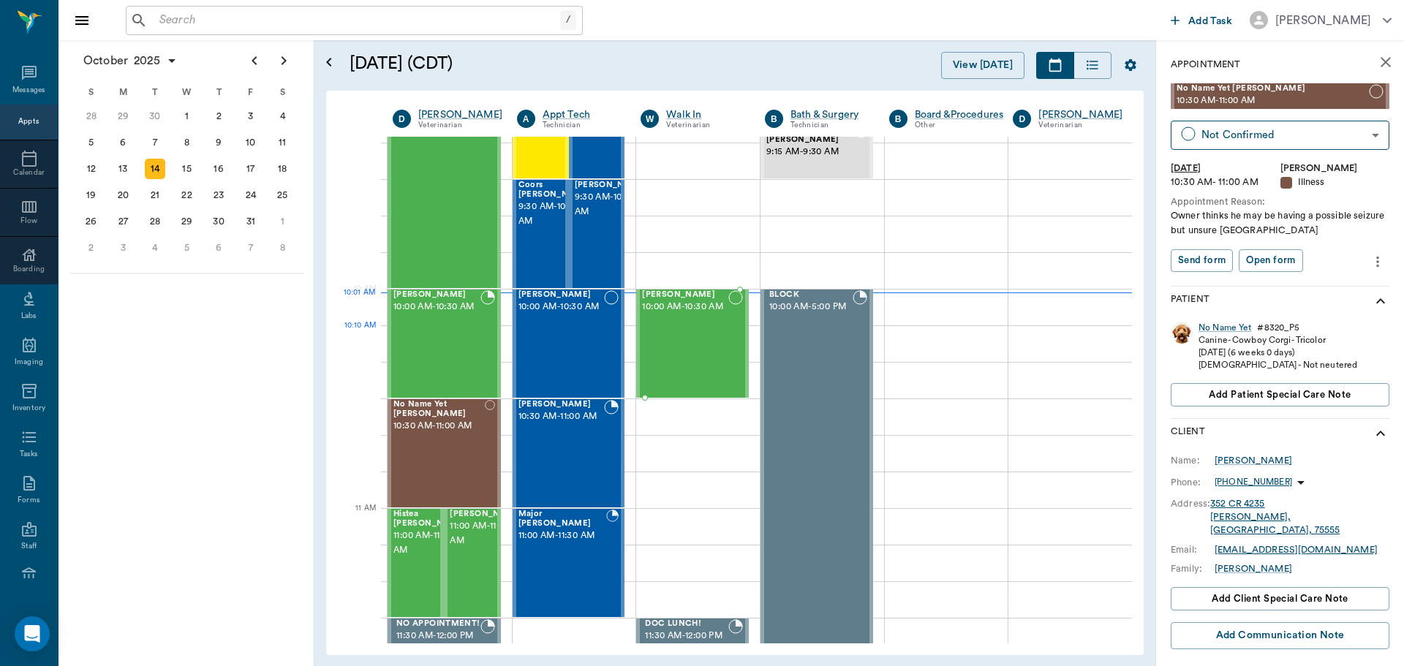
click at [699, 341] on div "[PERSON_NAME] 10:00 AM - 10:30 AM" at bounding box center [685, 343] width 86 height 107
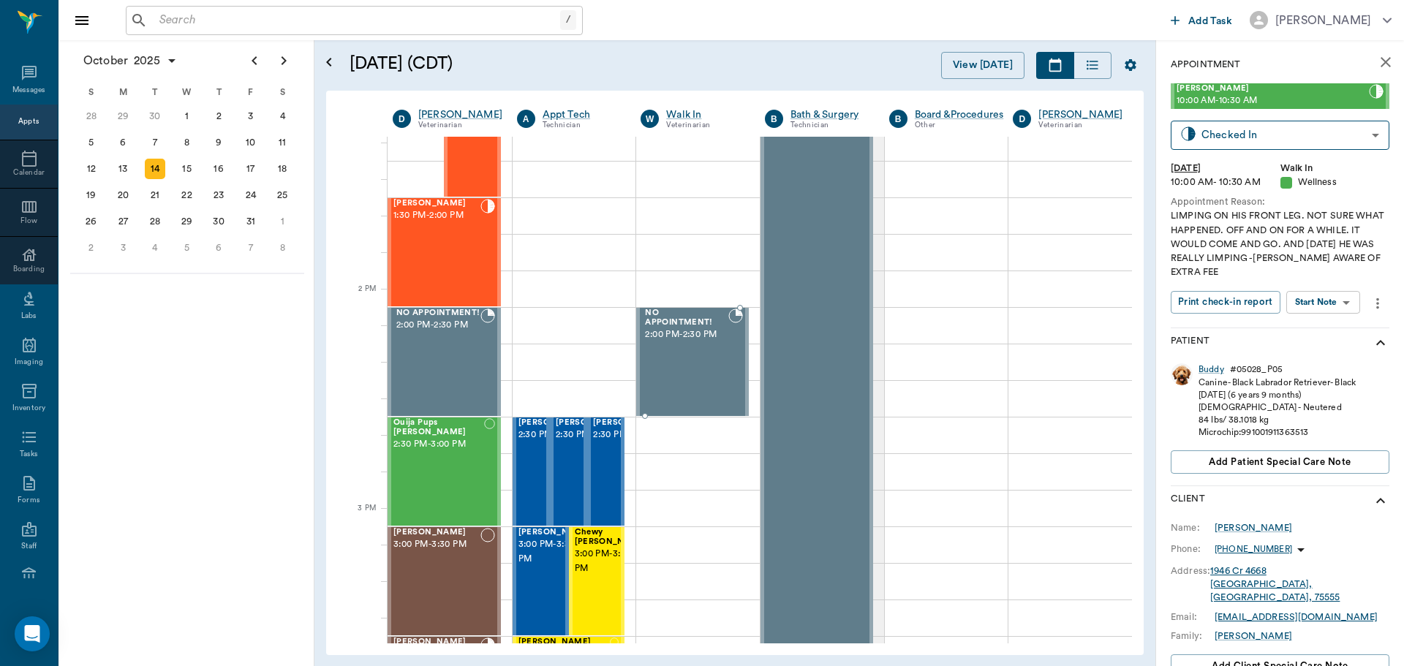
scroll to position [1170, 0]
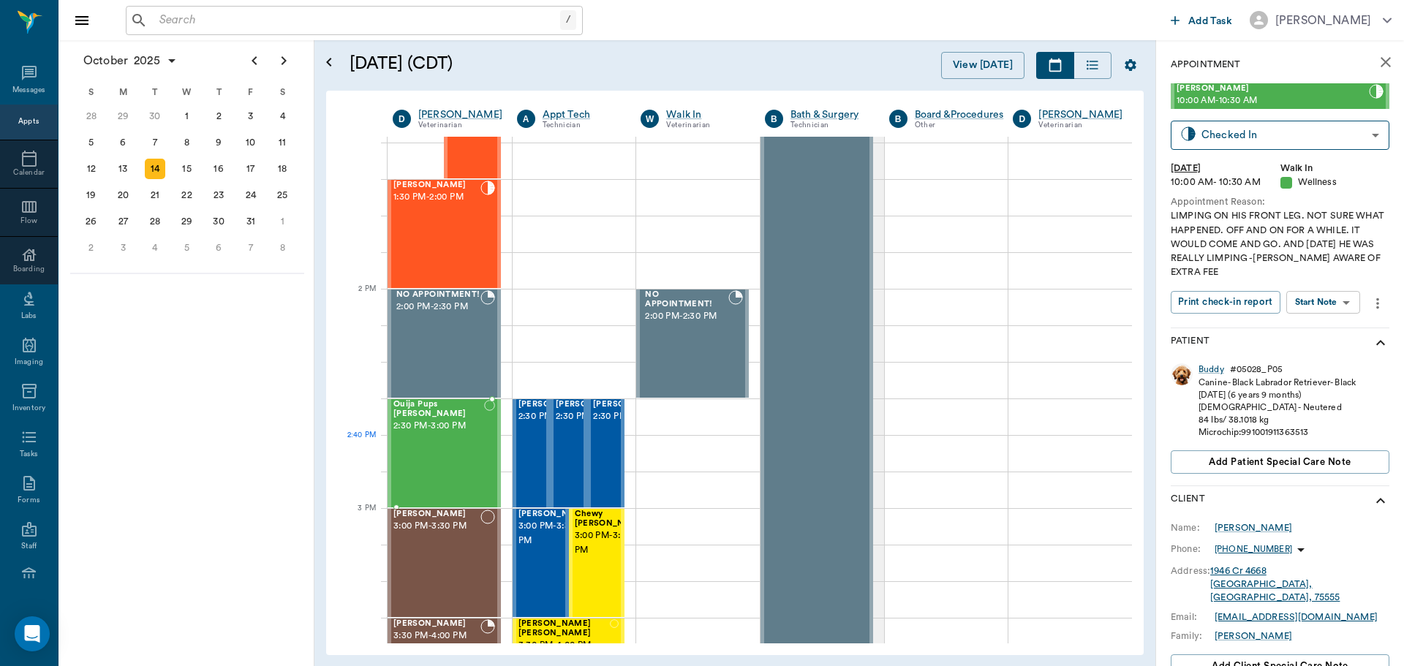
click at [456, 457] on div "Ouija Pups Pate 2:30 PM - 3:00 PM" at bounding box center [438, 453] width 91 height 107
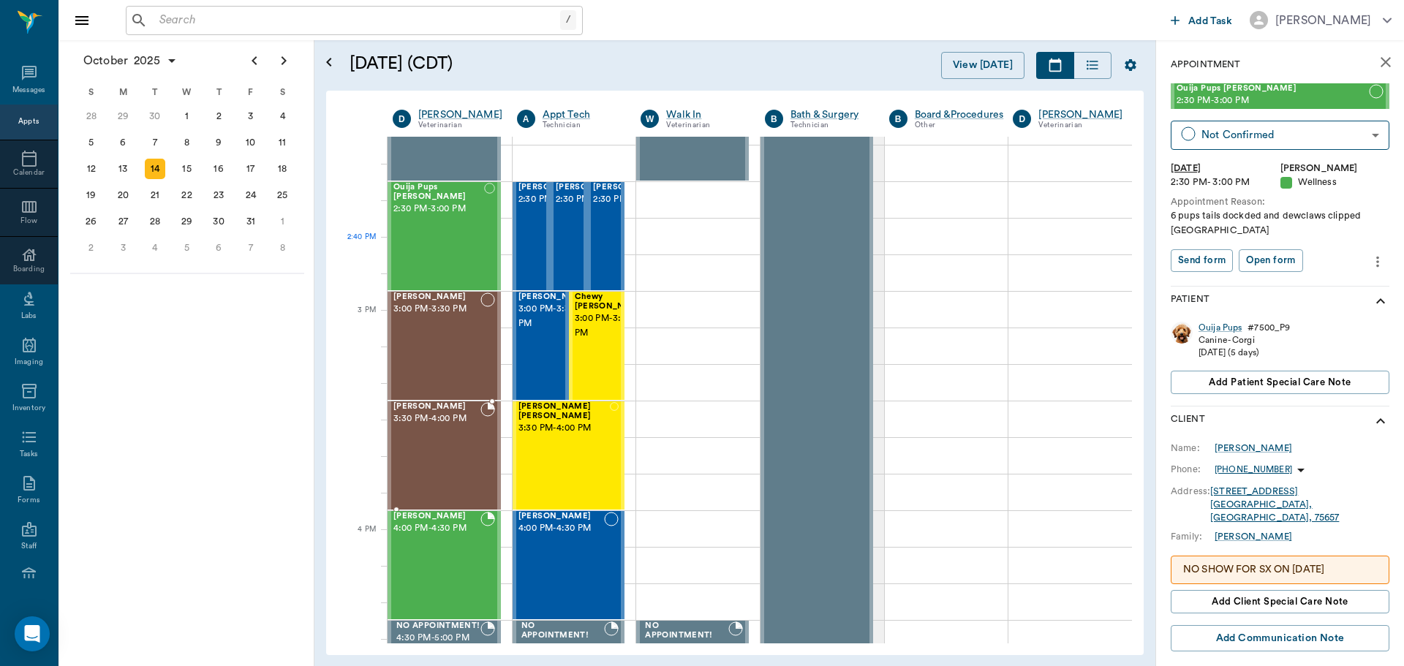
scroll to position [1389, 0]
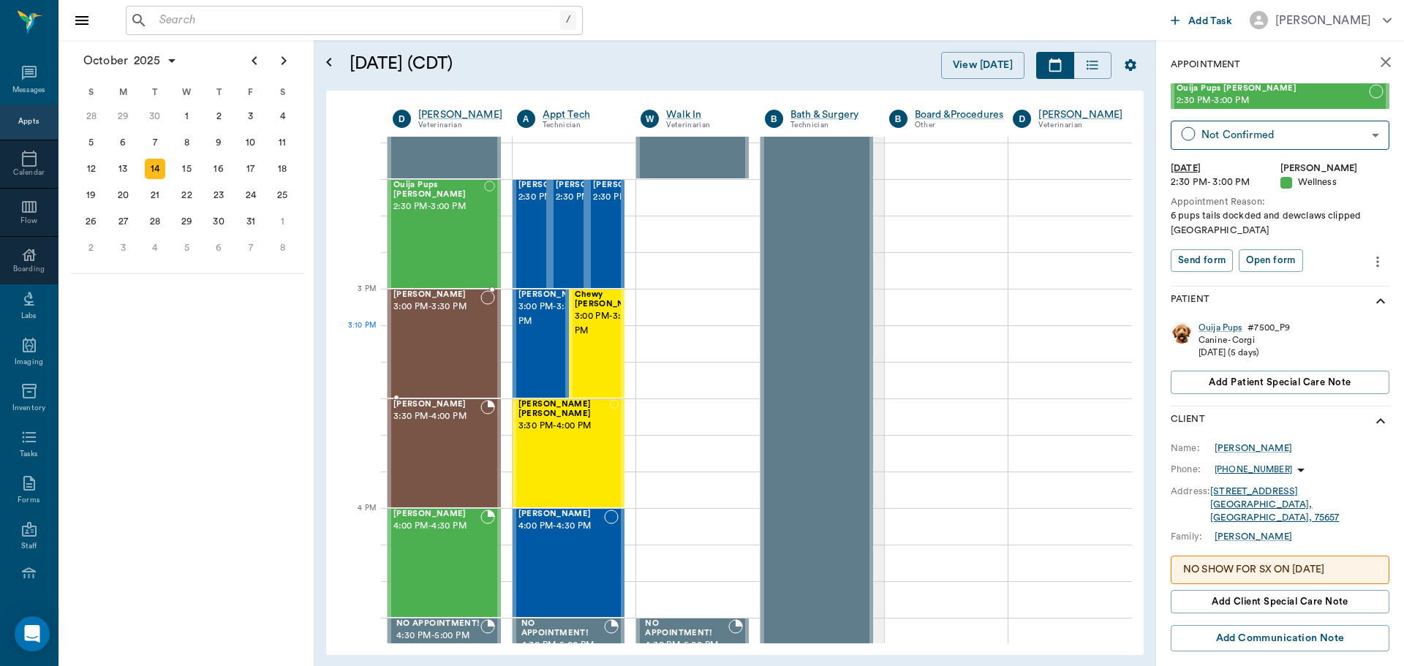
click at [417, 347] on div "Tinkerbell Jones 3:00 PM - 3:30 PM" at bounding box center [436, 343] width 87 height 107
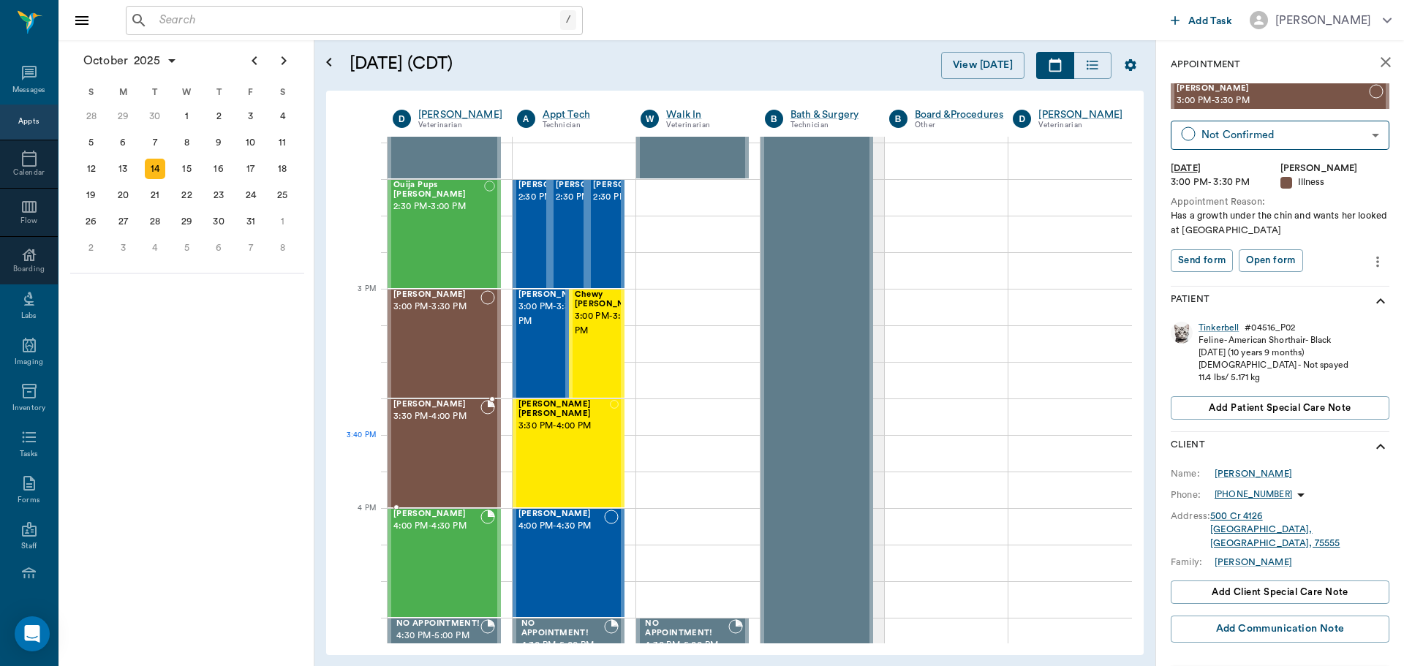
click at [444, 458] on div "Molley Aguirre 3:30 PM - 4:00 PM" at bounding box center [436, 453] width 87 height 107
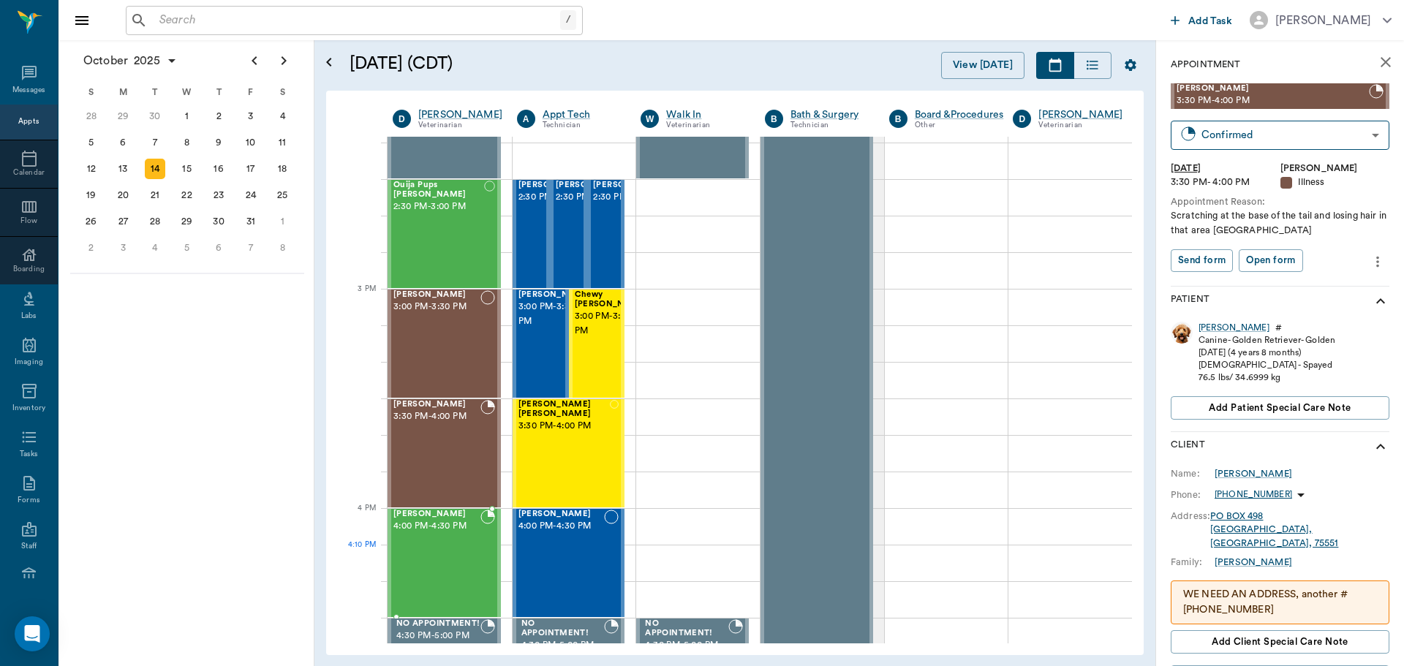
click at [455, 561] on div "Winston Leverett 4:00 PM - 4:30 PM" at bounding box center [436, 563] width 87 height 107
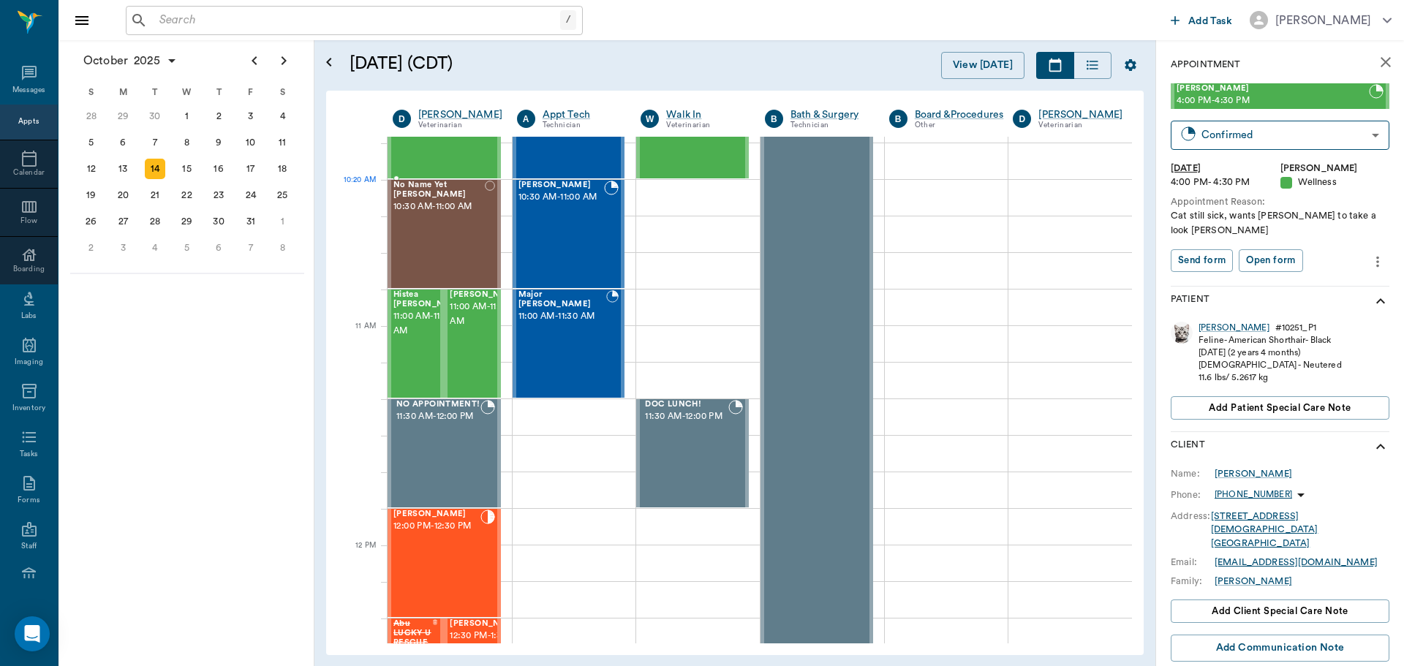
scroll to position [439, 0]
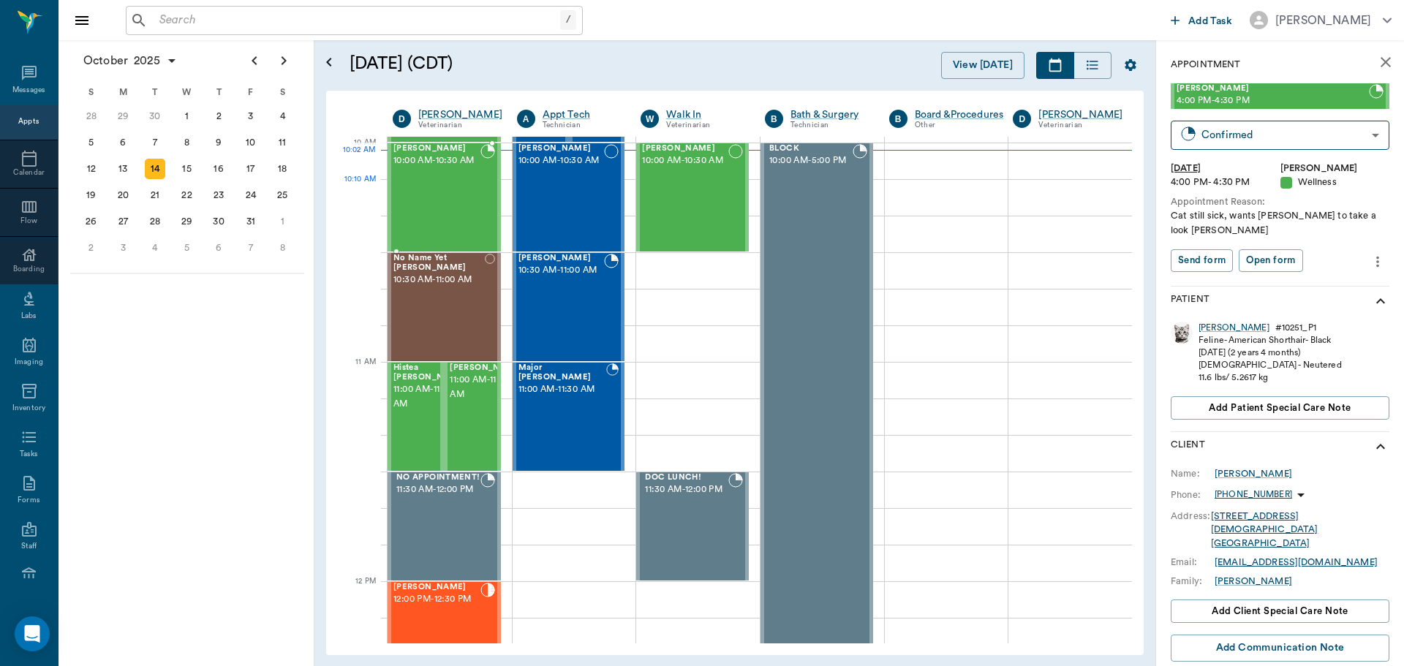
click at [455, 197] on div "[PERSON_NAME] 10:00 AM - 10:30 AM" at bounding box center [436, 197] width 87 height 107
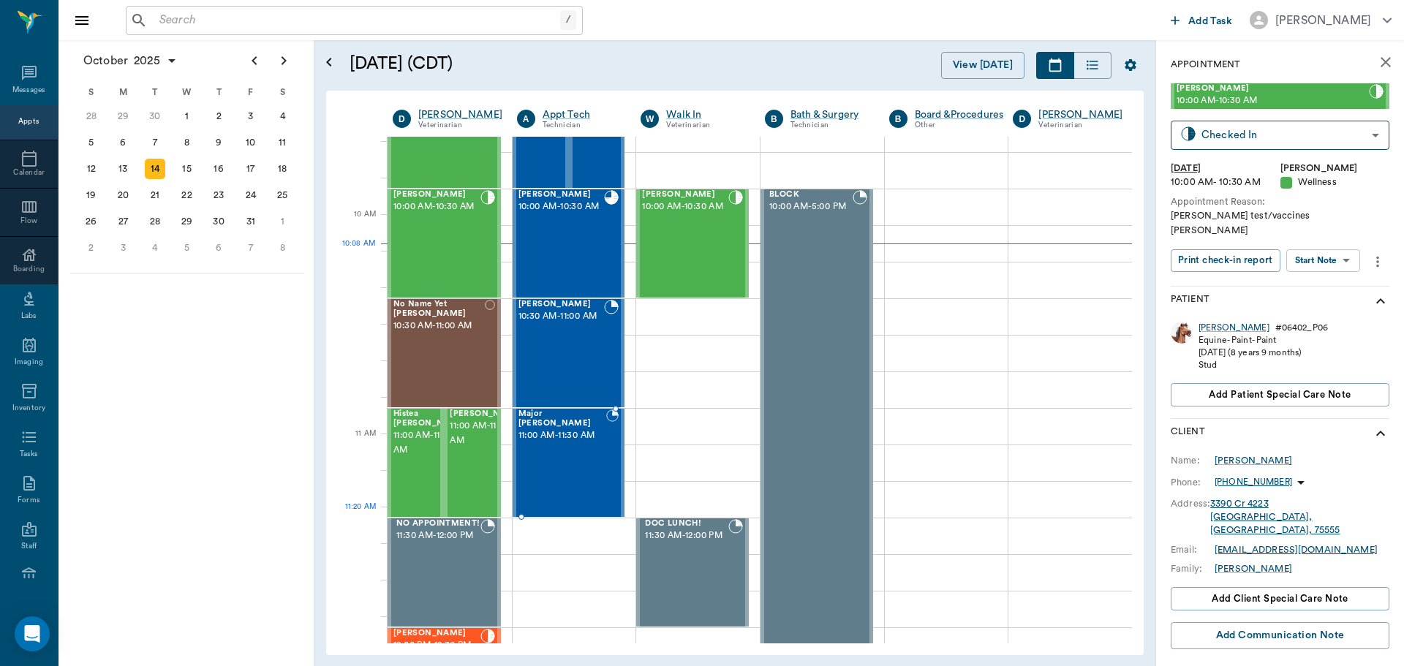
scroll to position [367, 0]
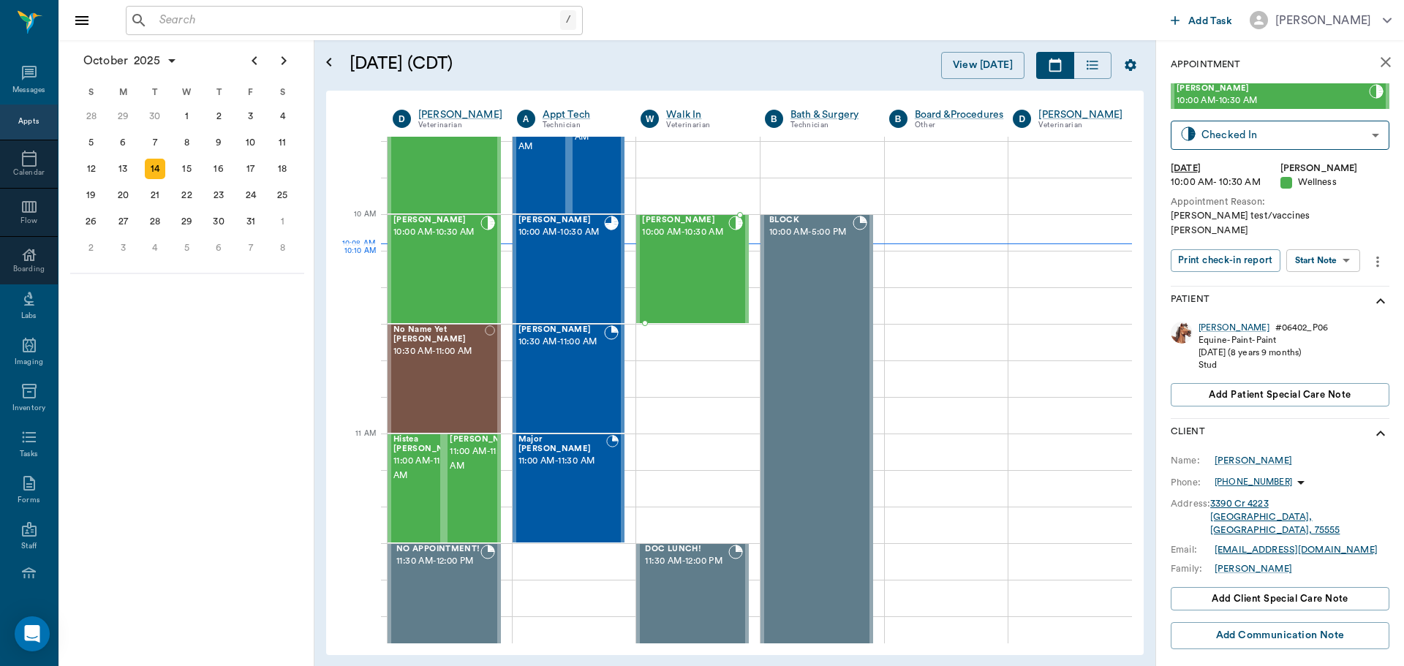
click at [718, 265] on div "[PERSON_NAME] 10:00 AM - 10:30 AM" at bounding box center [685, 269] width 86 height 107
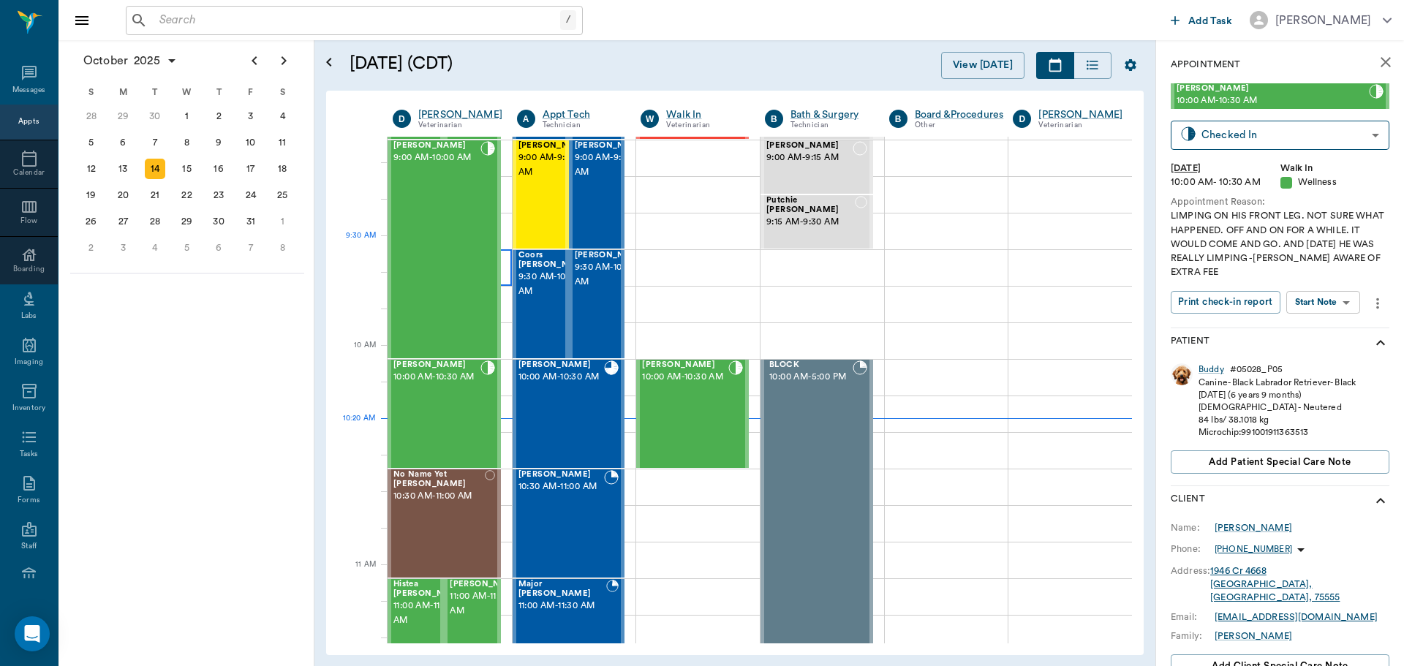
scroll to position [221, 0]
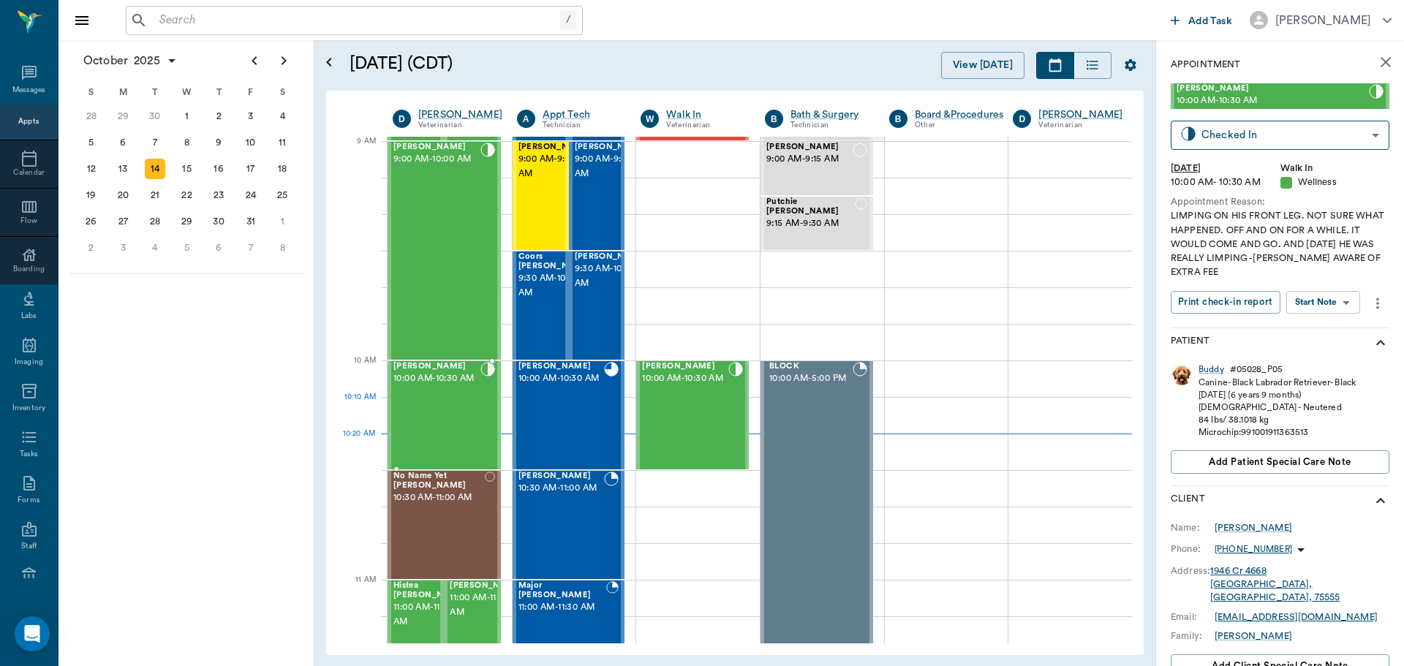
click at [442, 411] on div "[PERSON_NAME] 10:00 AM - 10:30 AM" at bounding box center [436, 415] width 87 height 107
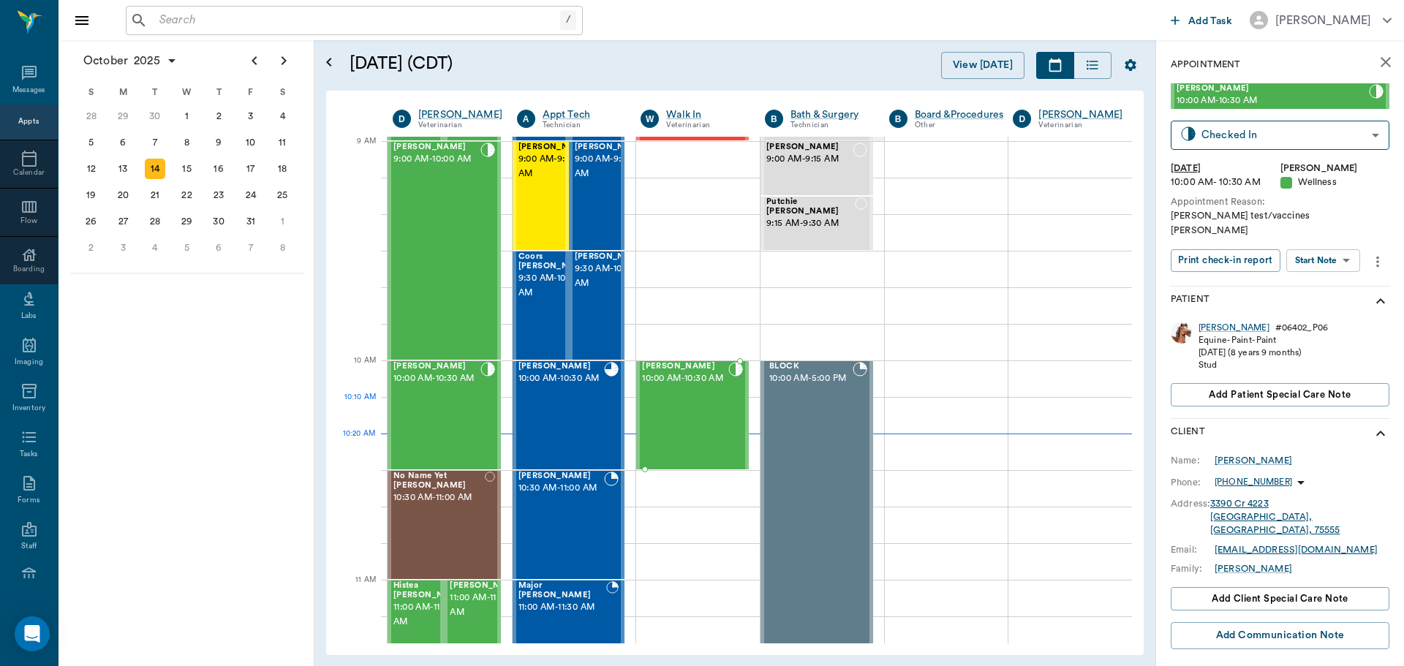
click at [684, 402] on div "[PERSON_NAME] 10:00 AM - 10:30 AM" at bounding box center [685, 415] width 86 height 107
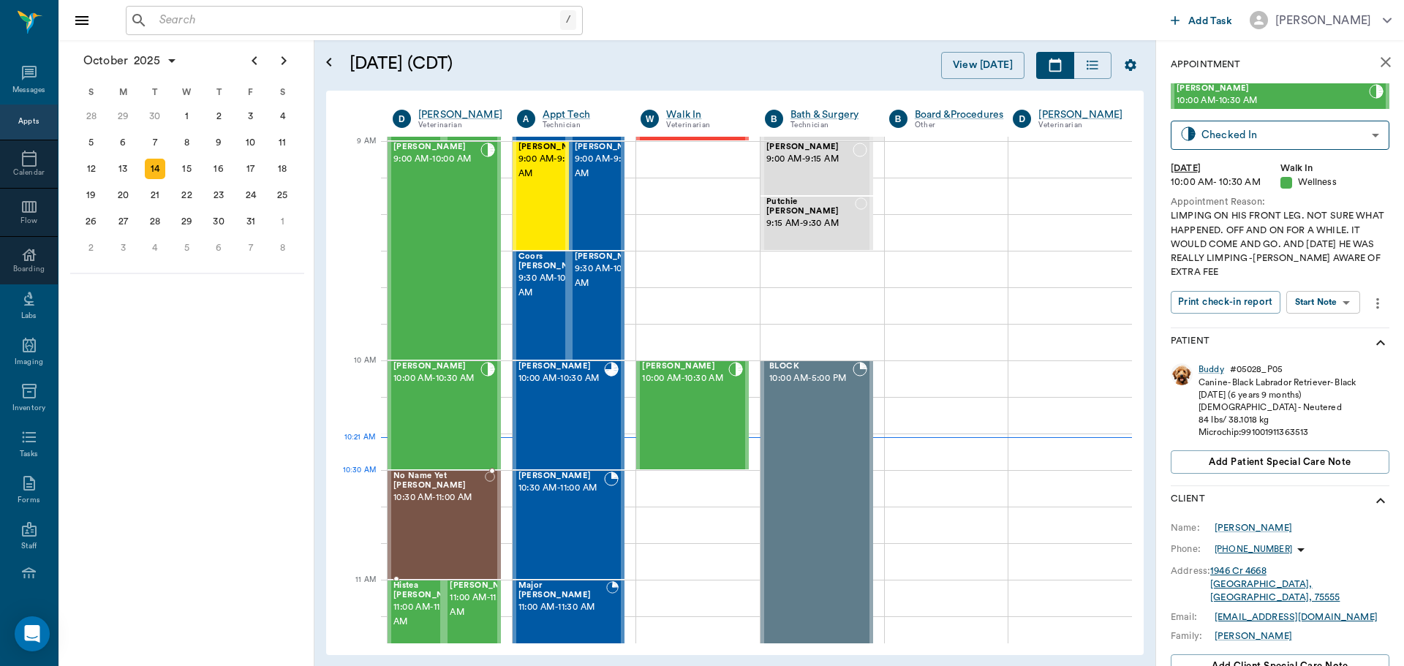
click at [430, 506] on div "No Name Yet [PERSON_NAME] 10:30 AM - 11:00 AM" at bounding box center [438, 525] width 91 height 107
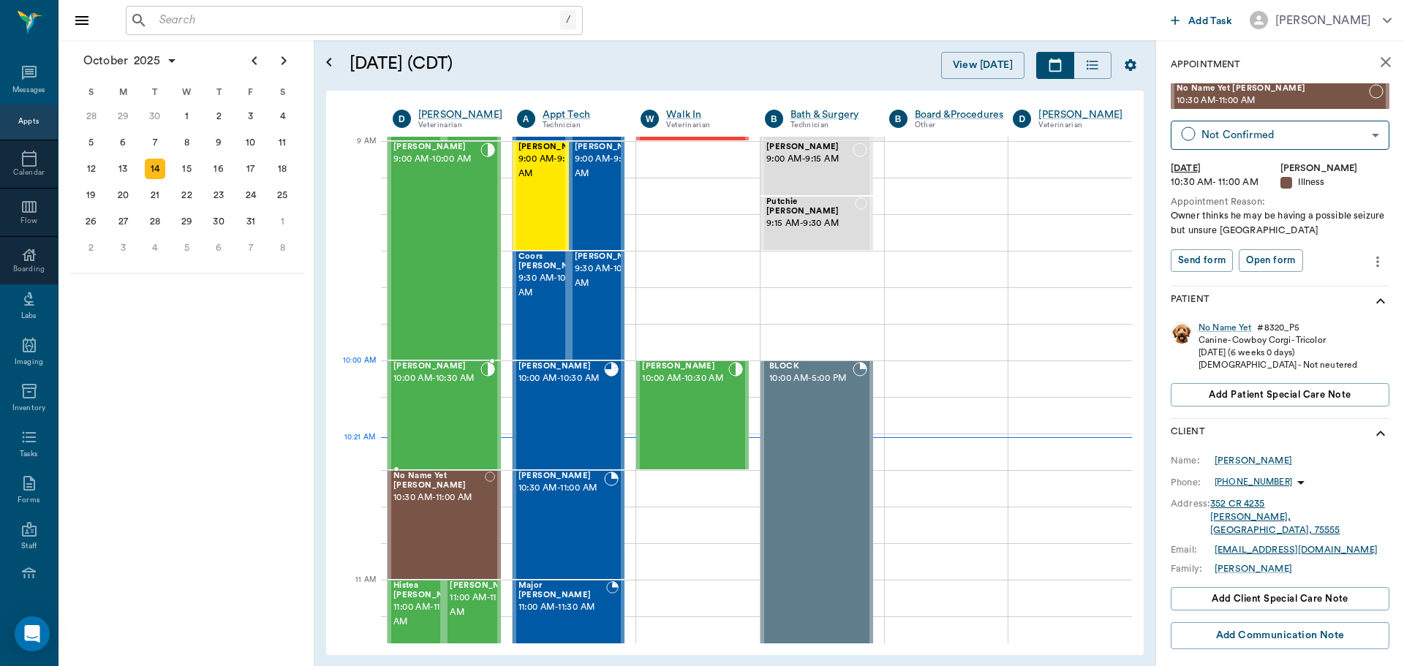
click at [443, 380] on span "10:00 AM - 10:30 AM" at bounding box center [436, 378] width 87 height 15
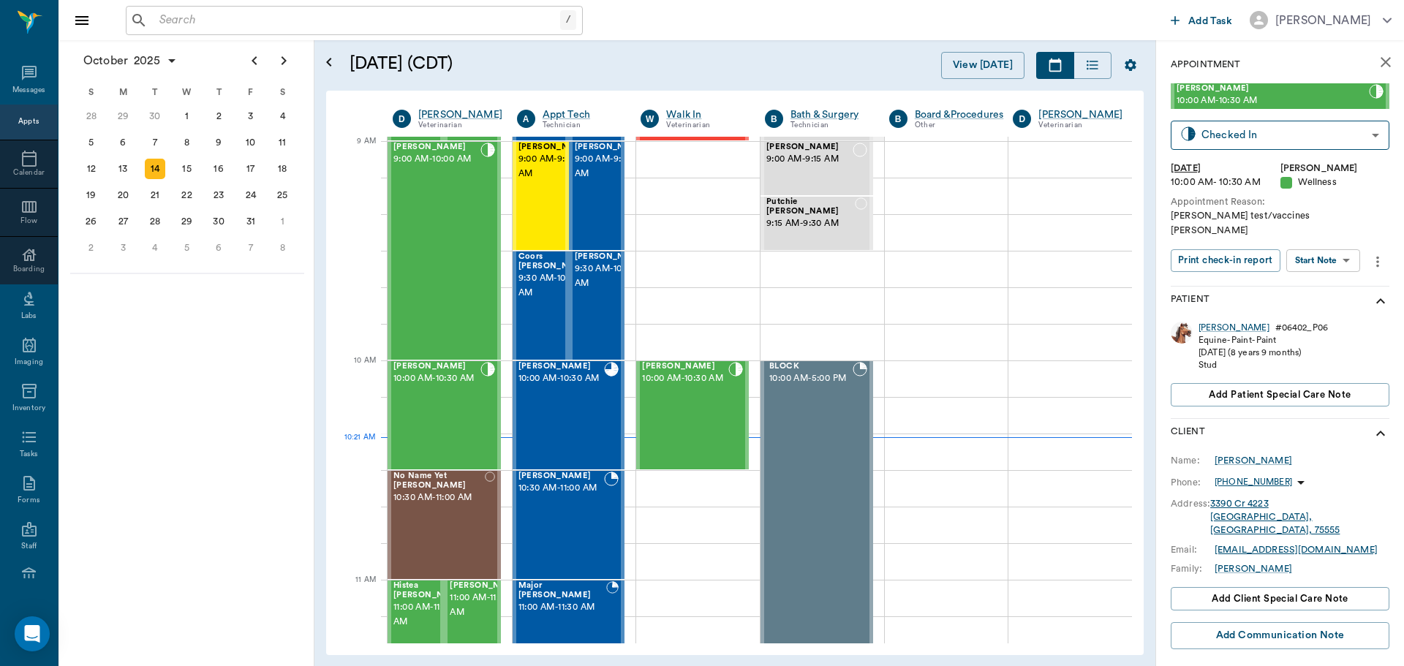
click at [1312, 249] on body "/ ​ Add Task [PERSON_NAME] Nectar Messages Appts Calendar Flow Boarding Labs Im…" at bounding box center [702, 333] width 1404 height 666
click at [1322, 275] on button "Start SOAP" at bounding box center [1307, 276] width 50 height 17
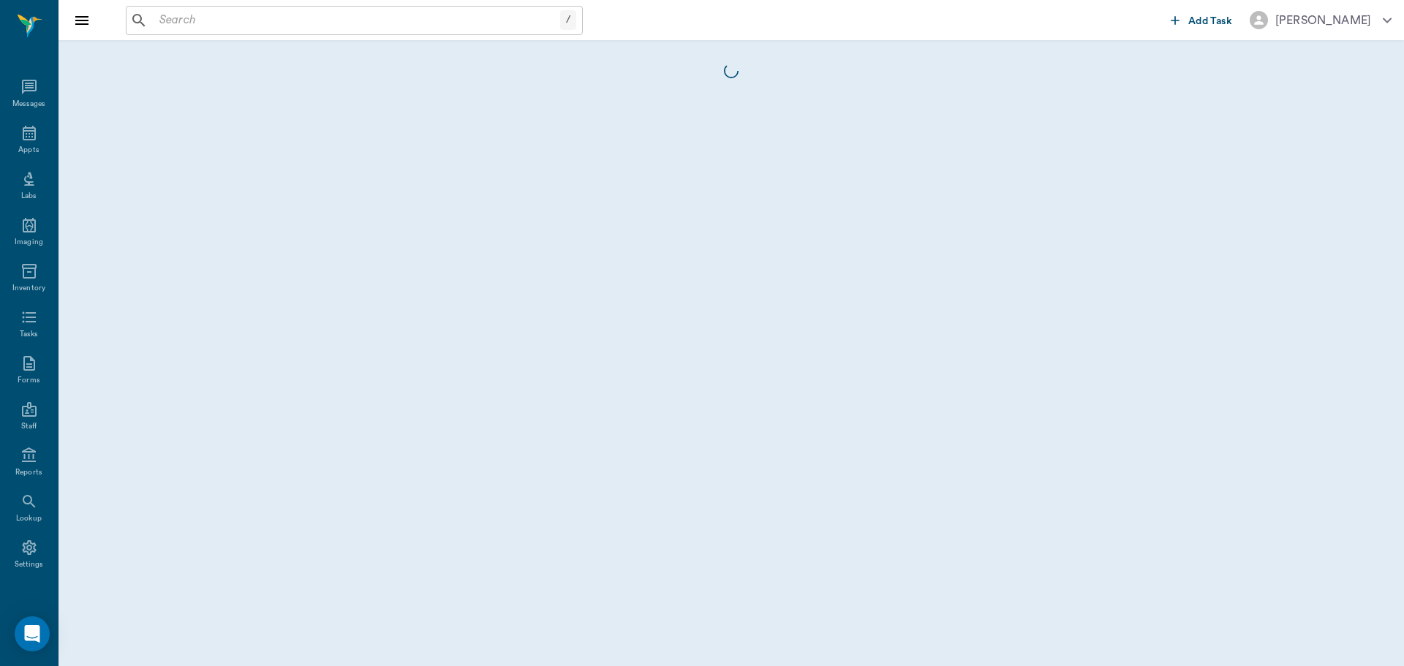
scroll to position [7, 0]
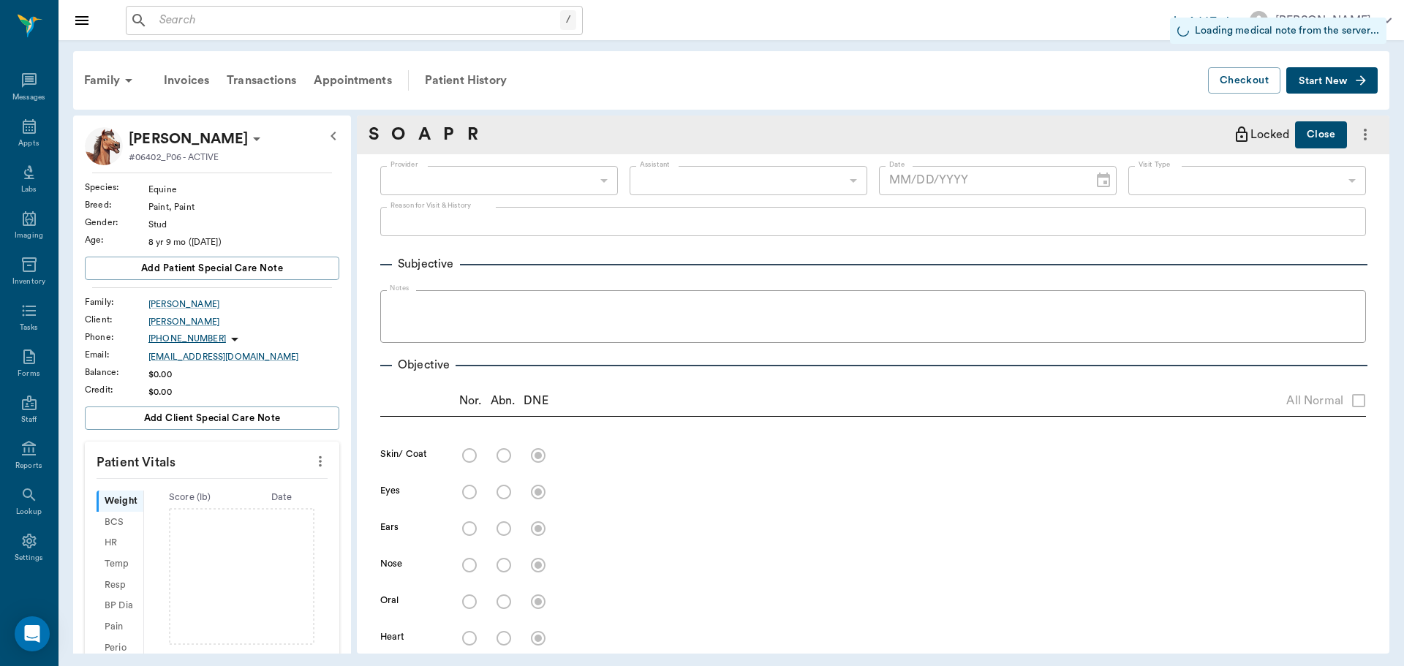
type input "63ec2f075fda476ae8351a4d"
type input "65d2be4f46e3a538d89b8c14"
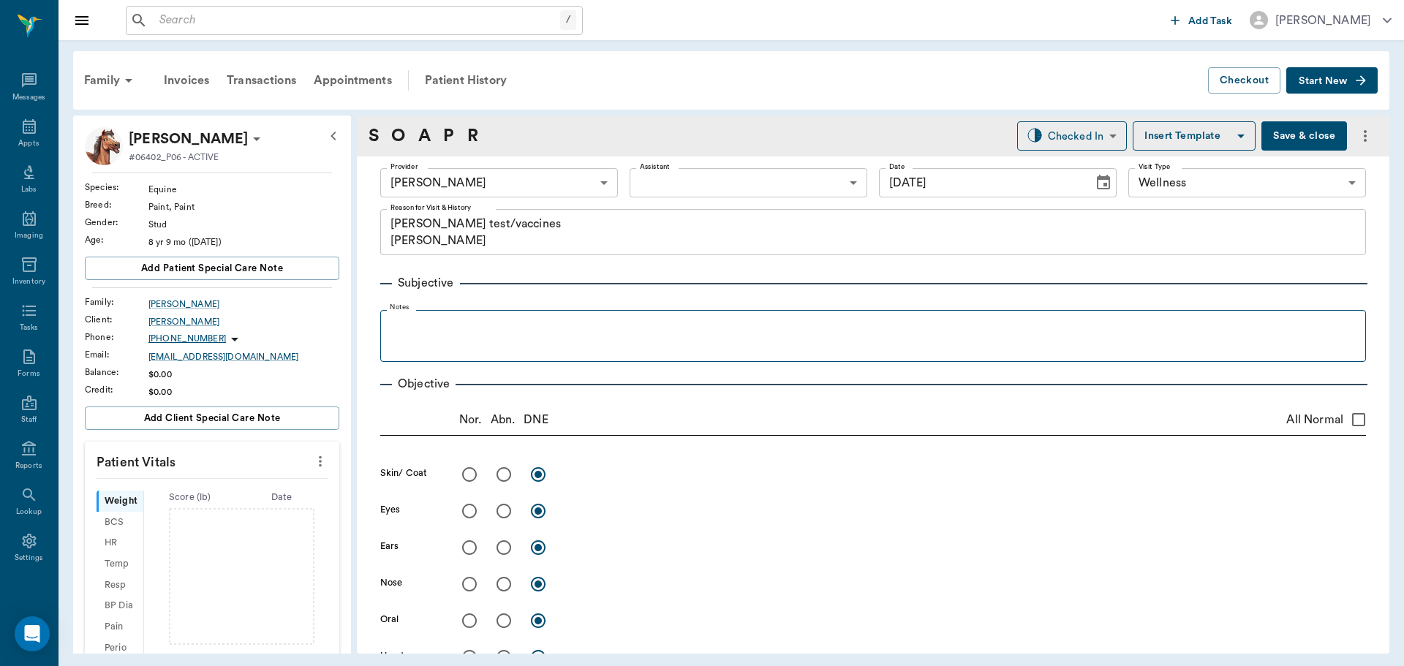
type input "[DATE]"
type textarea "[PERSON_NAME] test/vaccines [PERSON_NAME]"
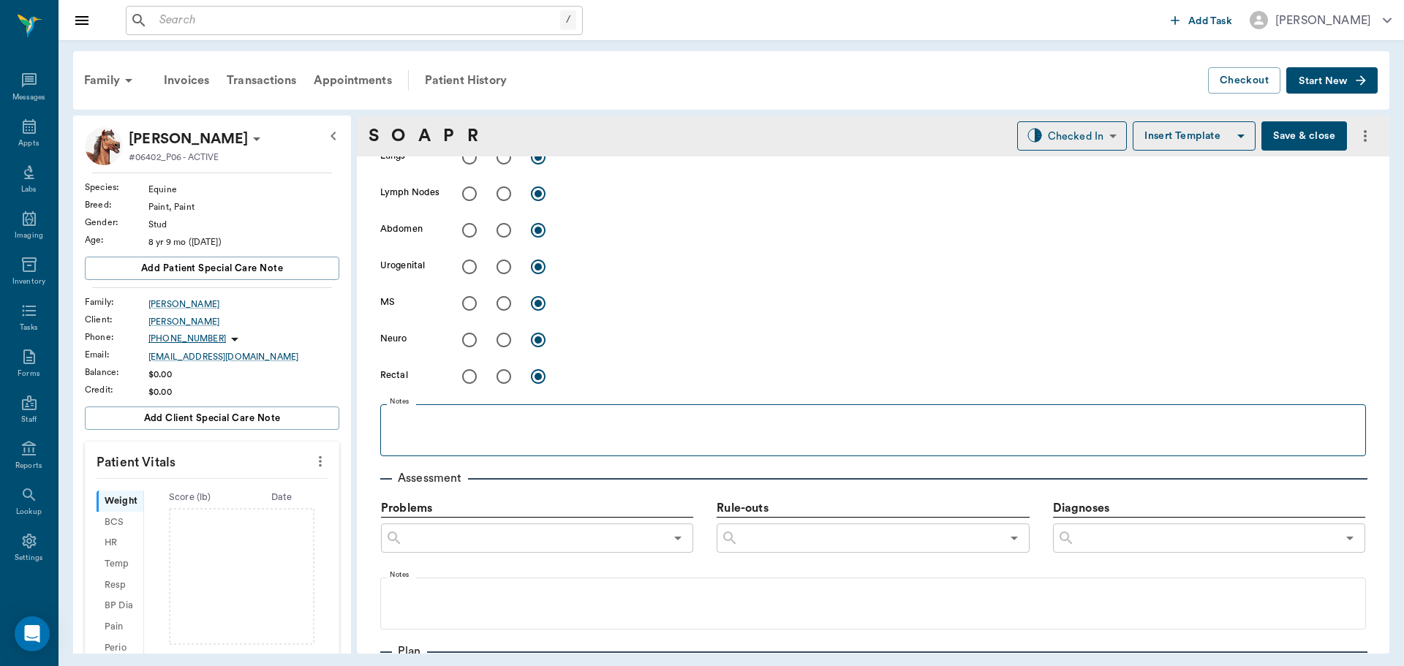
scroll to position [804, 0]
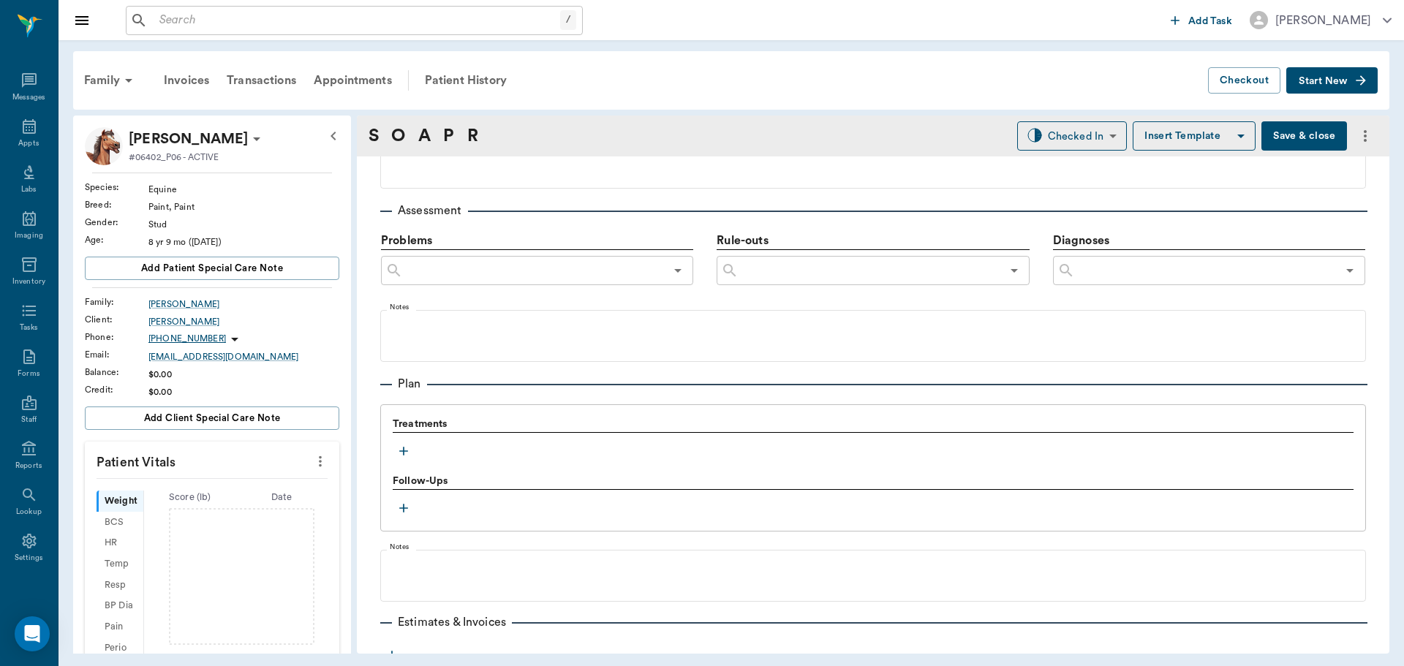
click at [404, 454] on icon "button" at bounding box center [403, 451] width 9 height 9
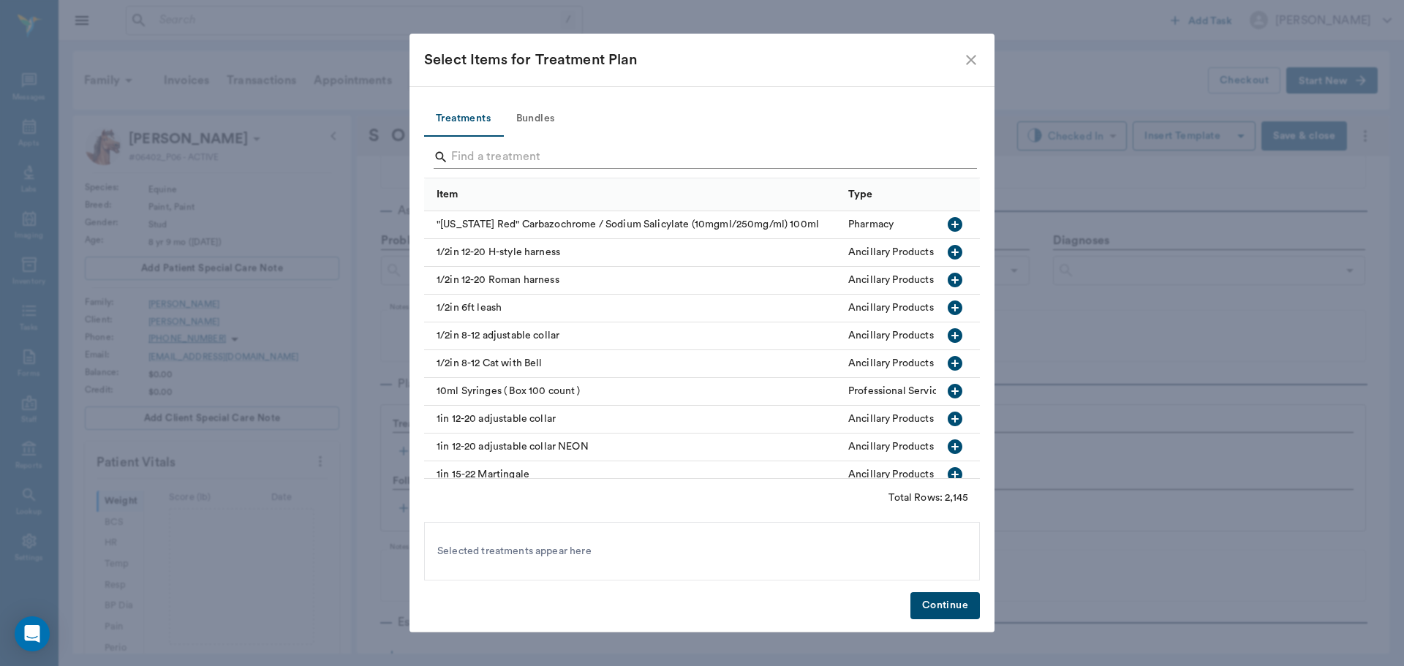
click at [521, 150] on input "Search" at bounding box center [703, 156] width 504 height 23
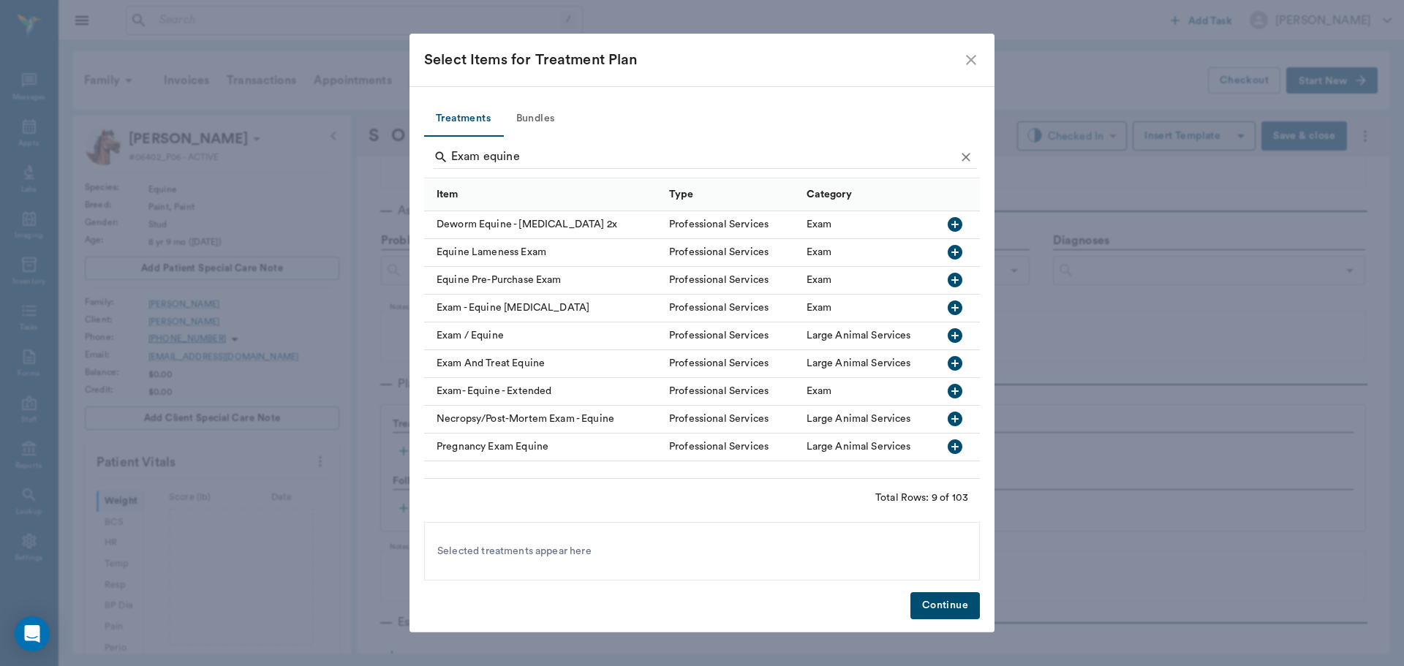
click at [957, 329] on icon "button" at bounding box center [954, 335] width 15 height 15
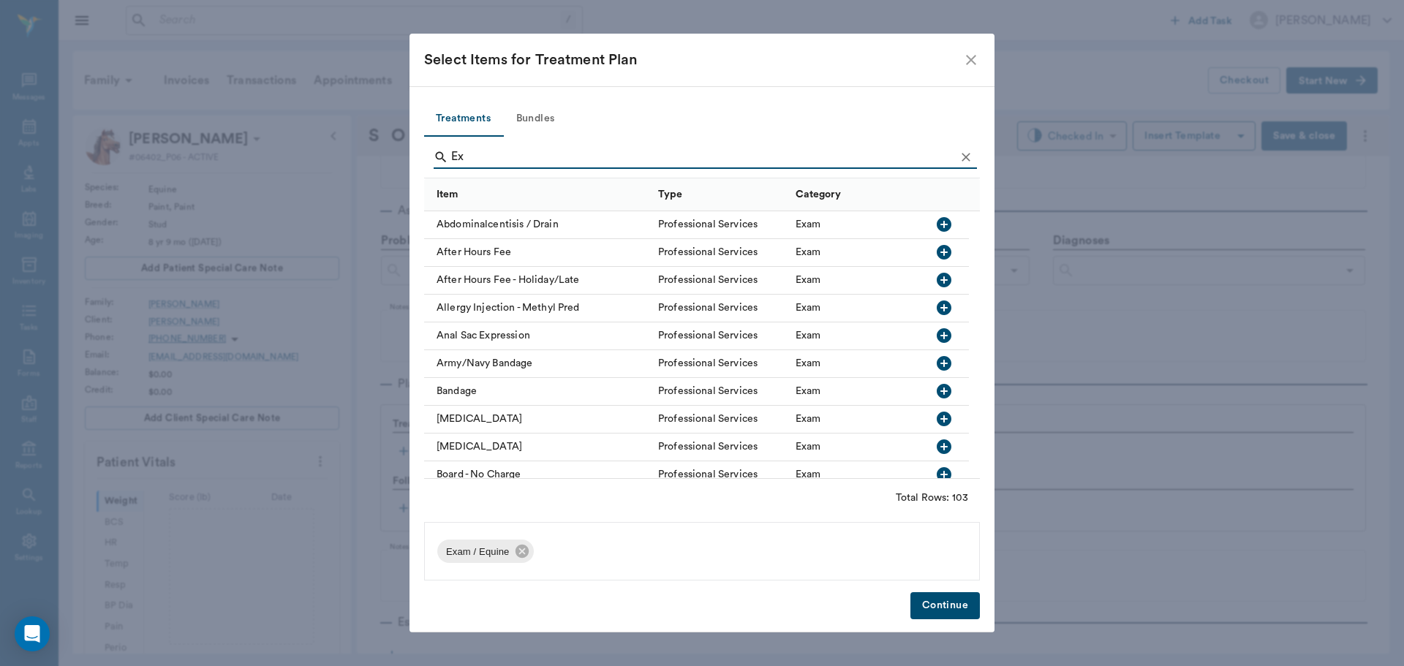
type input "E"
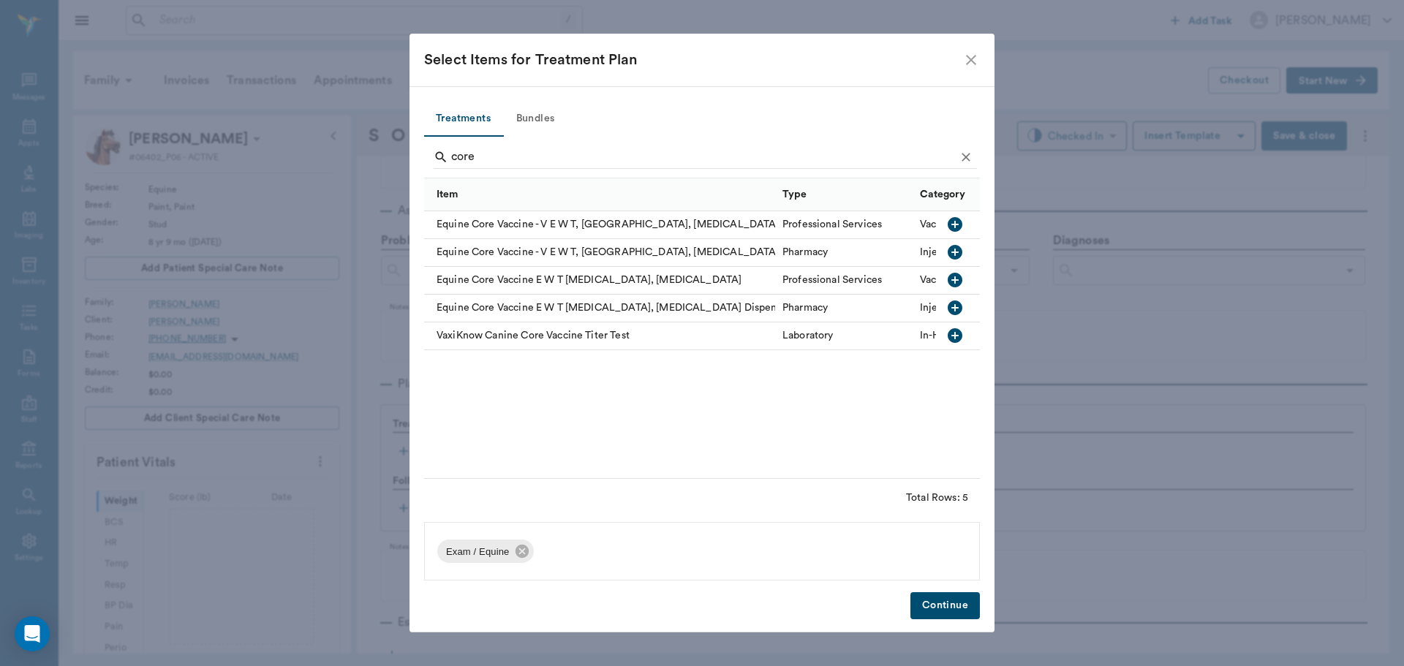
click at [953, 277] on icon "button" at bounding box center [954, 280] width 15 height 15
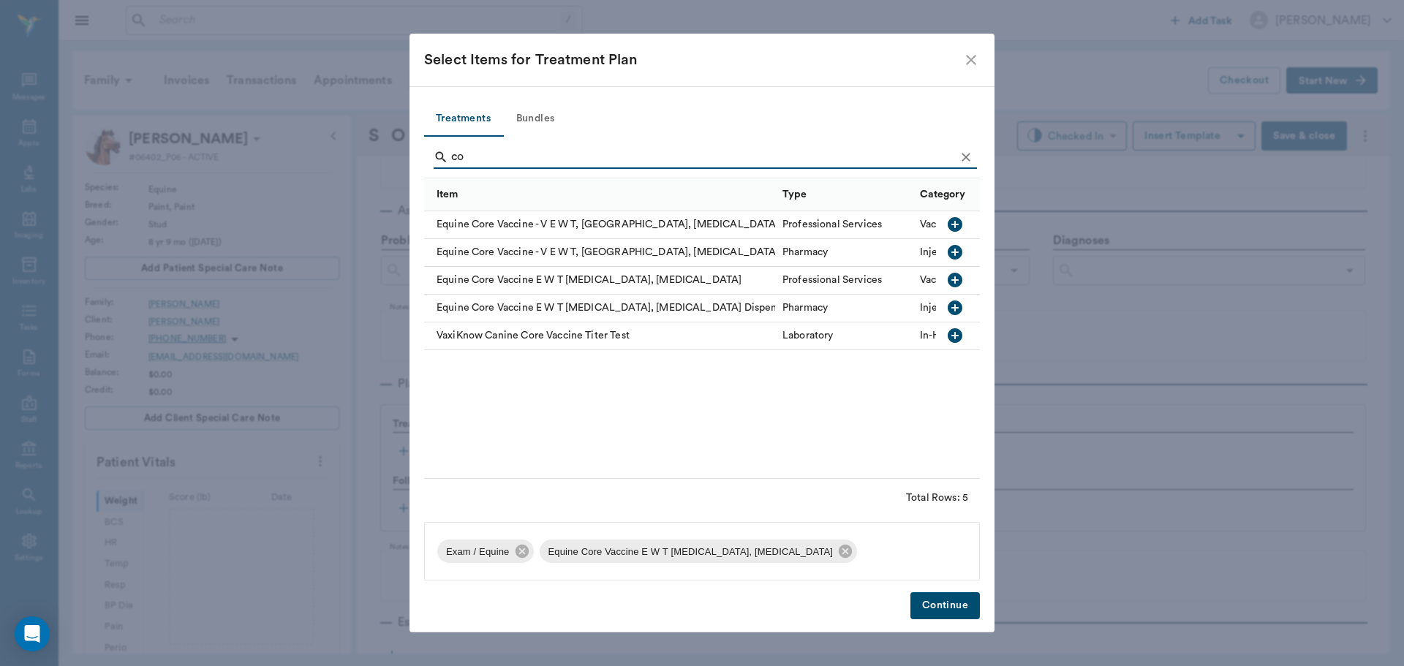
type input "c"
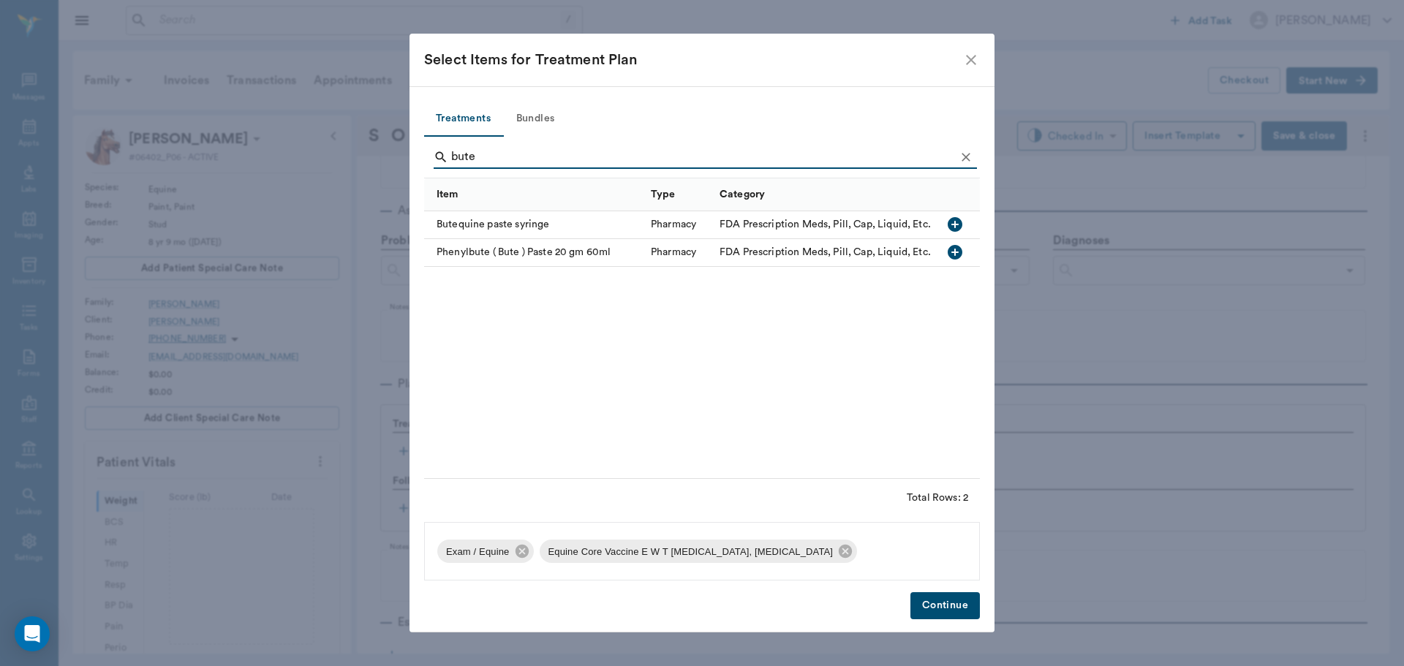
click at [957, 222] on icon "button" at bounding box center [954, 224] width 15 height 15
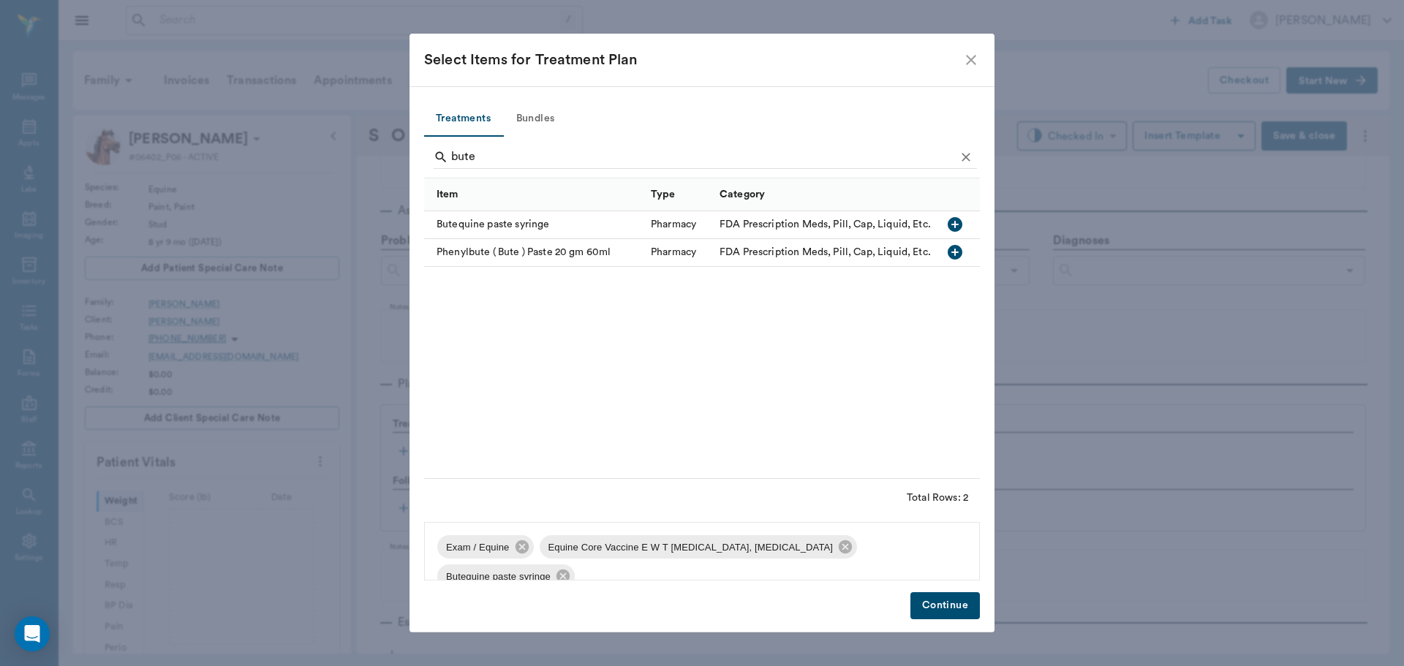
click at [955, 246] on icon "button" at bounding box center [954, 252] width 15 height 15
type input "bu"
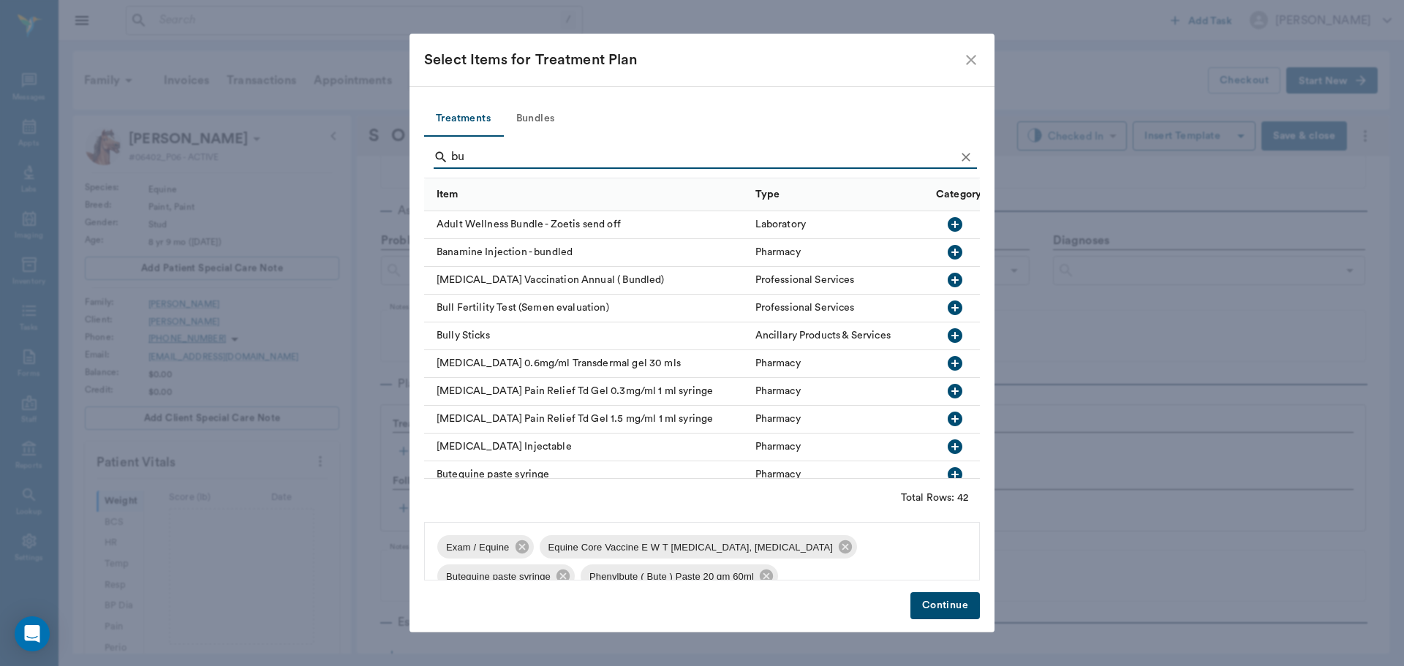
click at [476, 151] on input "bu" at bounding box center [703, 156] width 504 height 23
type input "b"
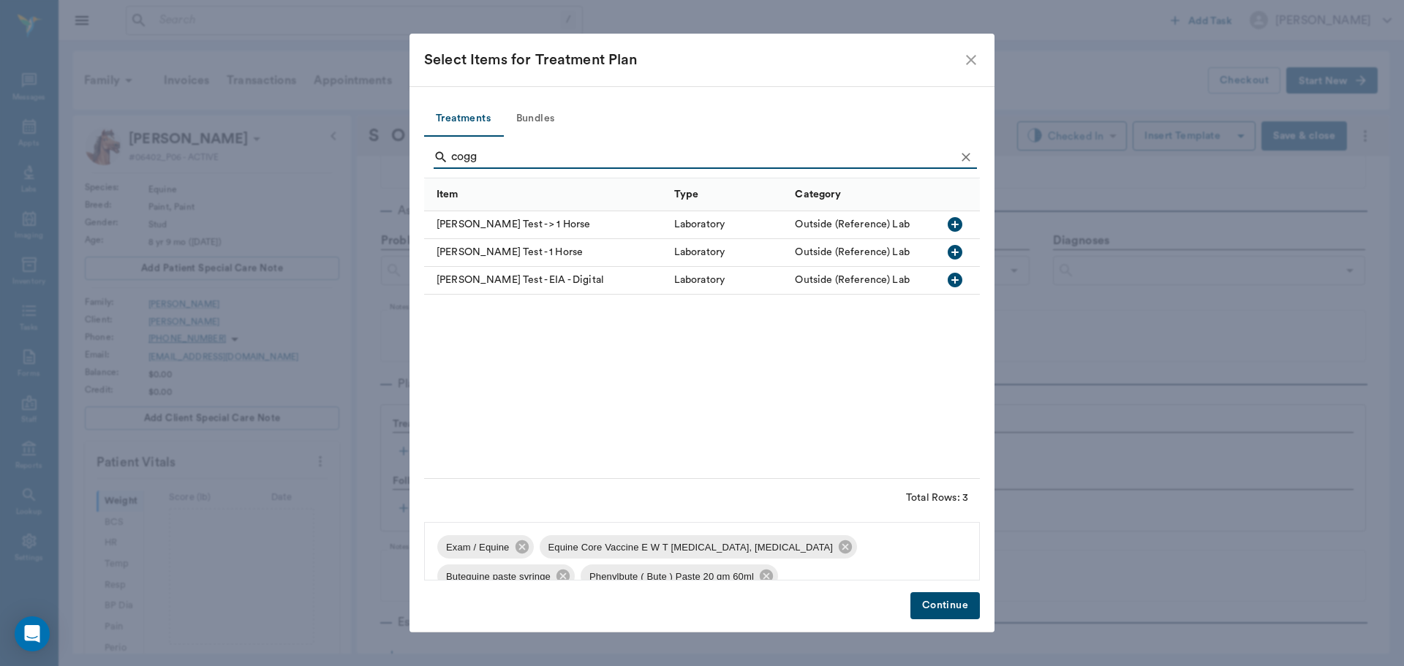
type input "cogg"
click at [956, 282] on icon "button" at bounding box center [954, 280] width 15 height 15
click at [953, 601] on button "Continue" at bounding box center [944, 605] width 69 height 27
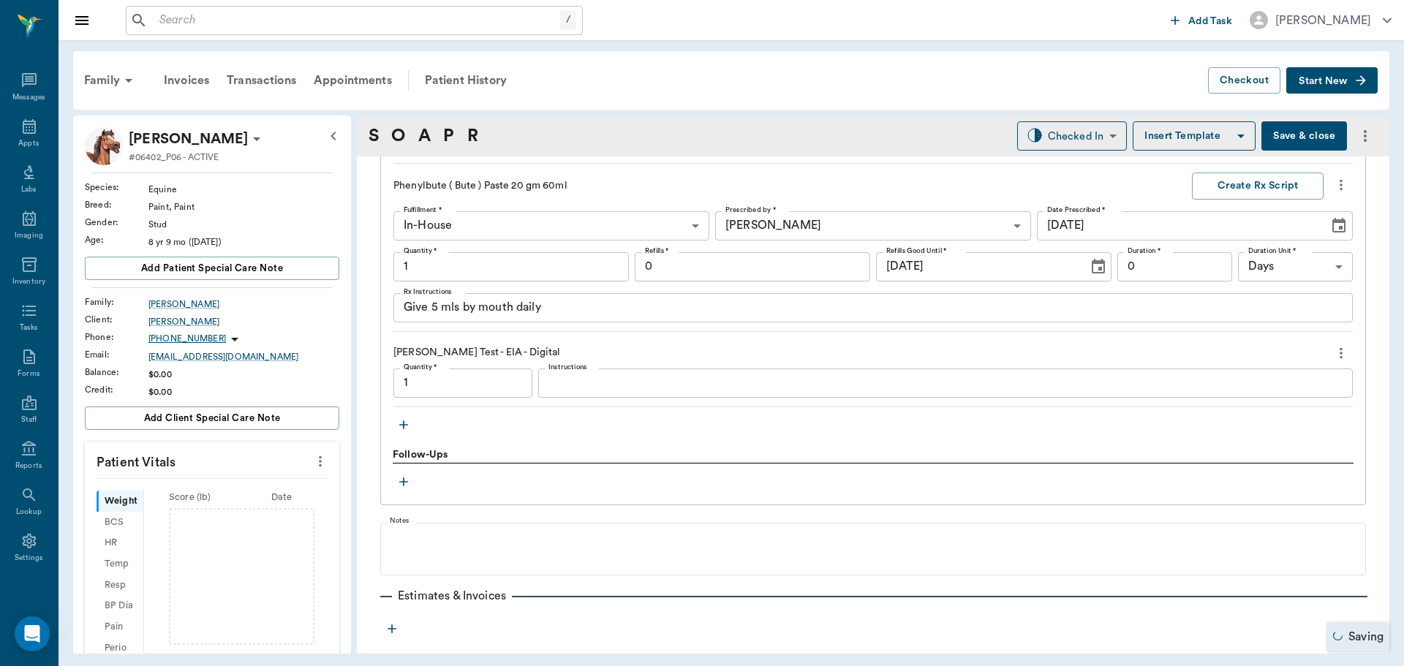
type input "1.00"
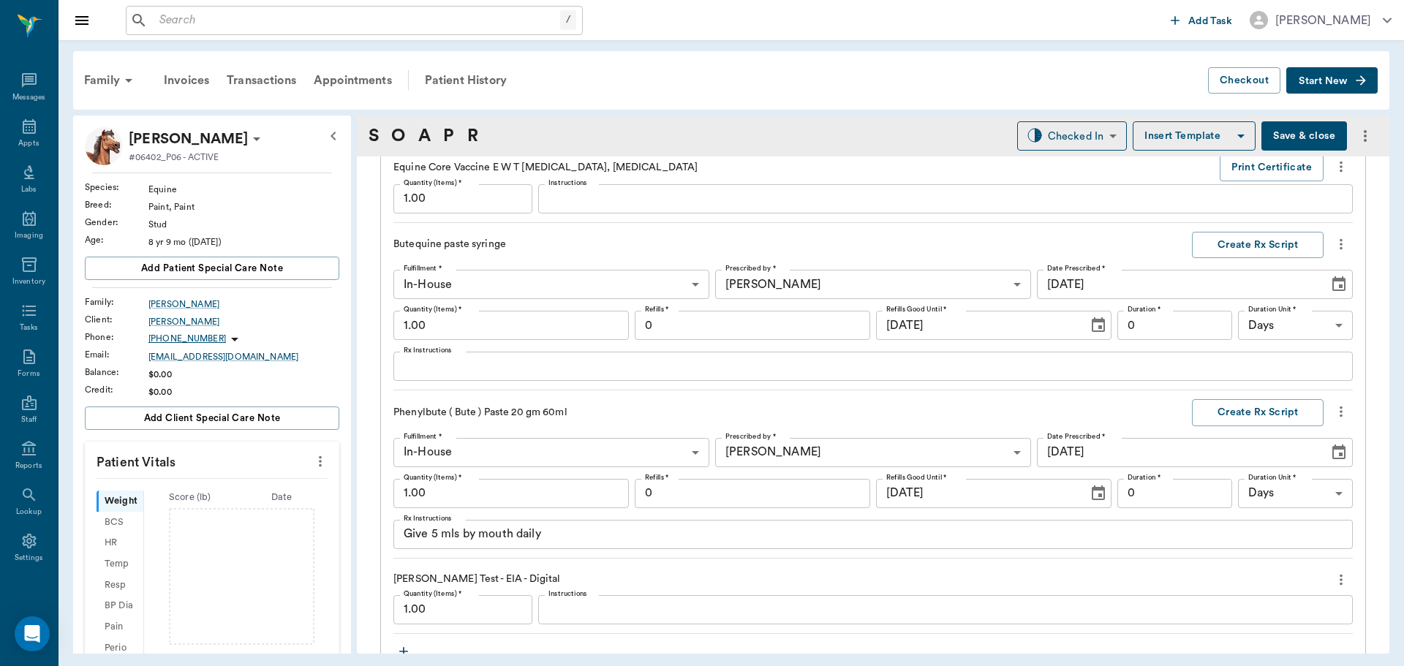
scroll to position [1148, 0]
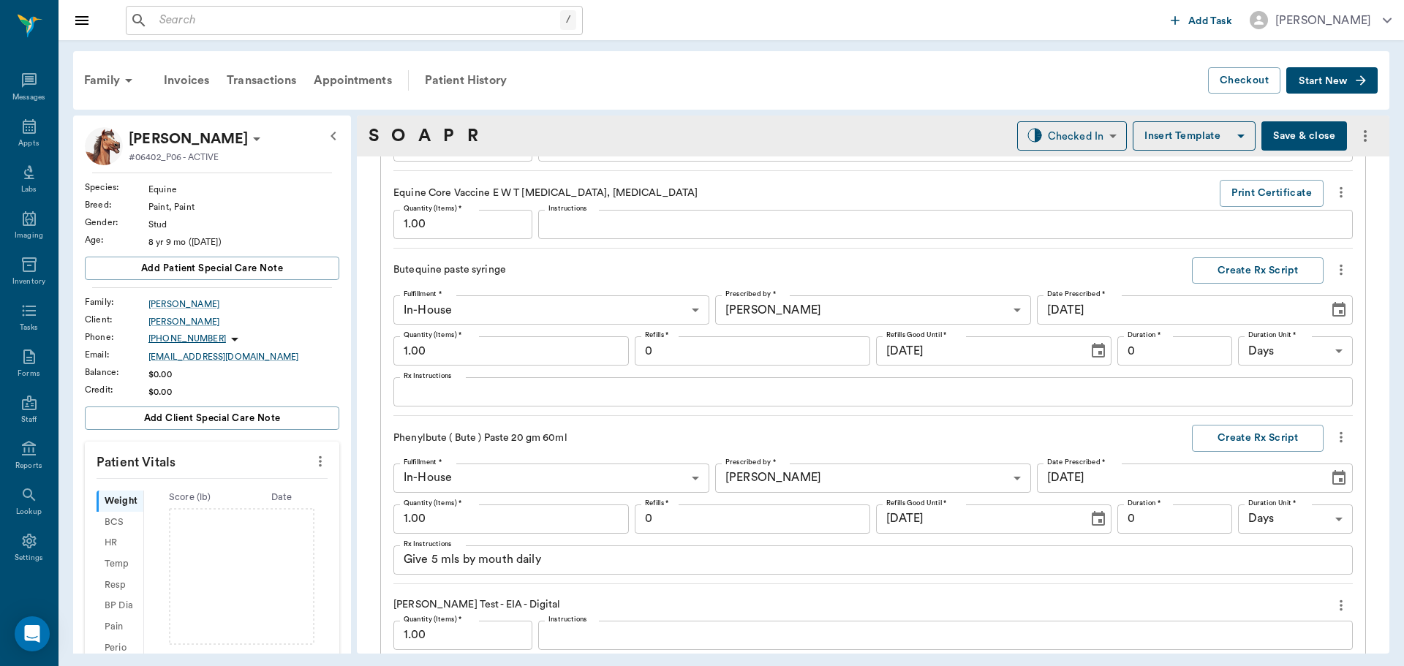
click at [531, 395] on textarea "Rx Instructions" at bounding box center [873, 392] width 939 height 17
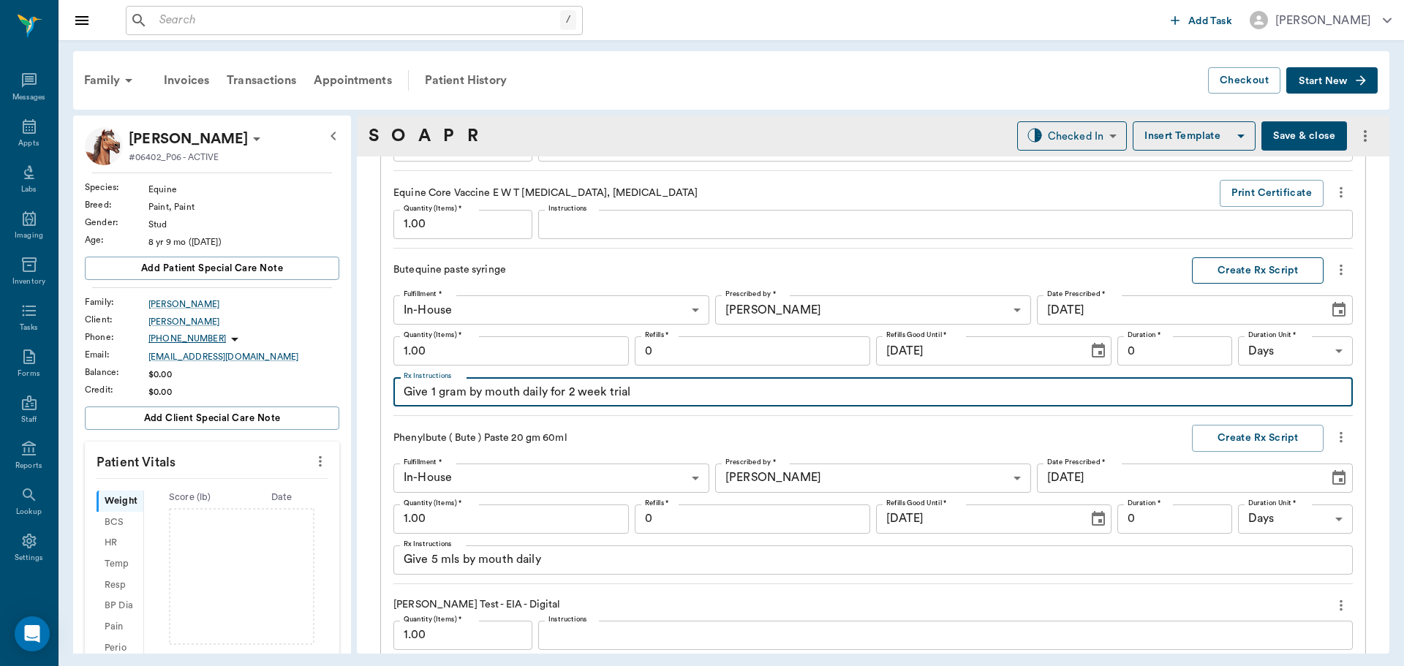
type textarea "Give 1 gram by mouth daily for 2 week trial"
click at [1272, 265] on button "Create Rx Script" at bounding box center [1258, 270] width 132 height 27
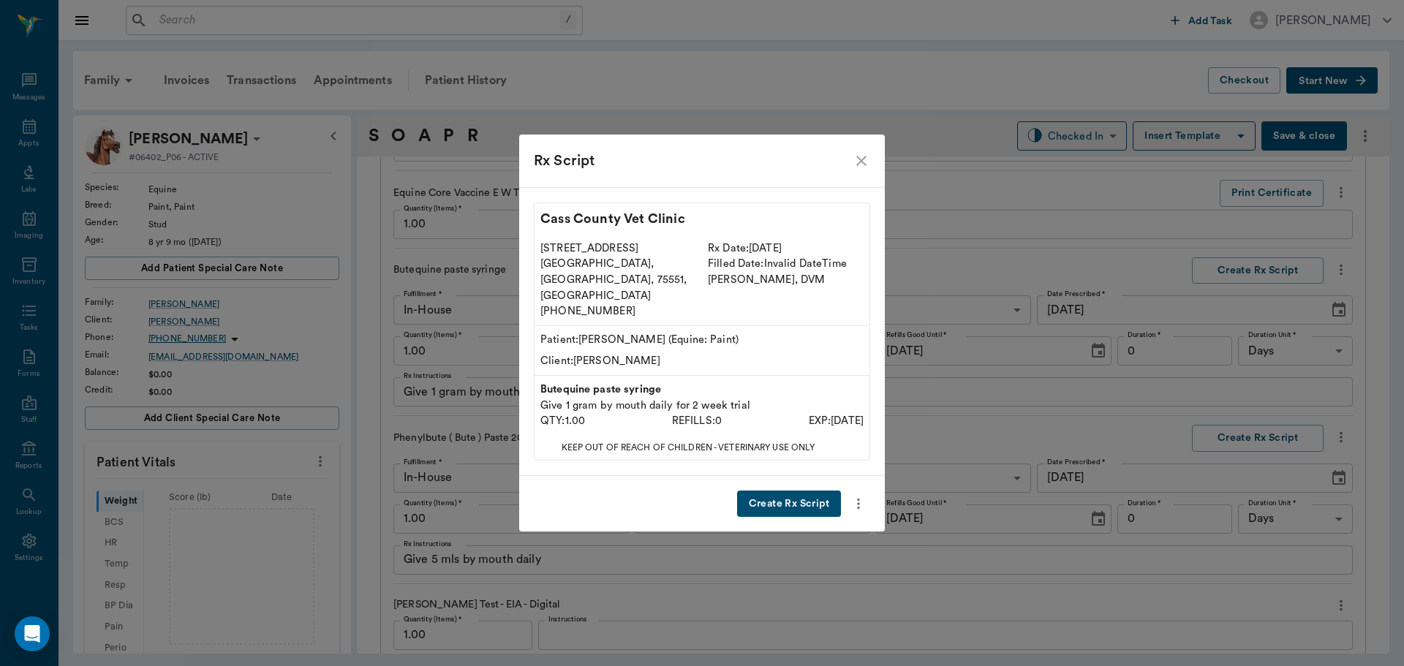
click at [774, 491] on button "Create Rx Script" at bounding box center [789, 504] width 104 height 27
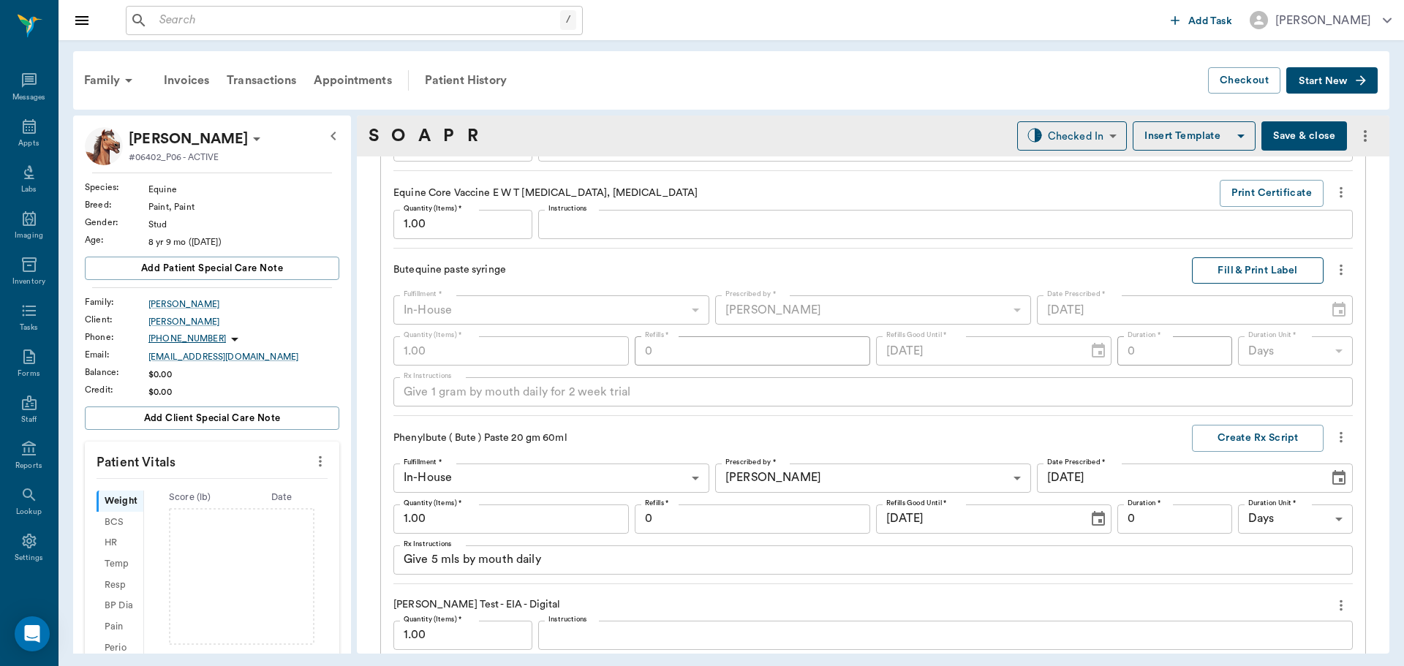
click at [1230, 266] on button "Fill & Print Label" at bounding box center [1258, 270] width 132 height 27
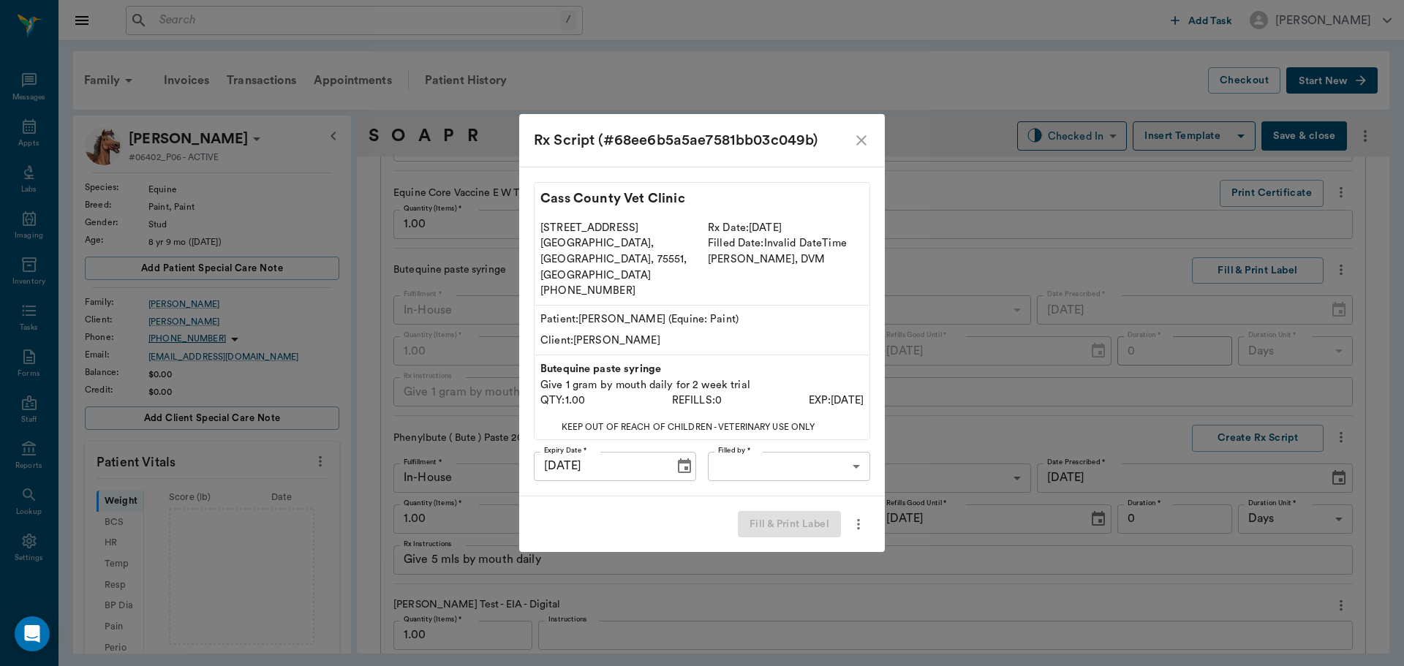
click at [792, 455] on body "/ ​ Add Task [PERSON_NAME] Nectar Messages Appts Labs Imaging Inventory Tasks F…" at bounding box center [702, 333] width 1404 height 666
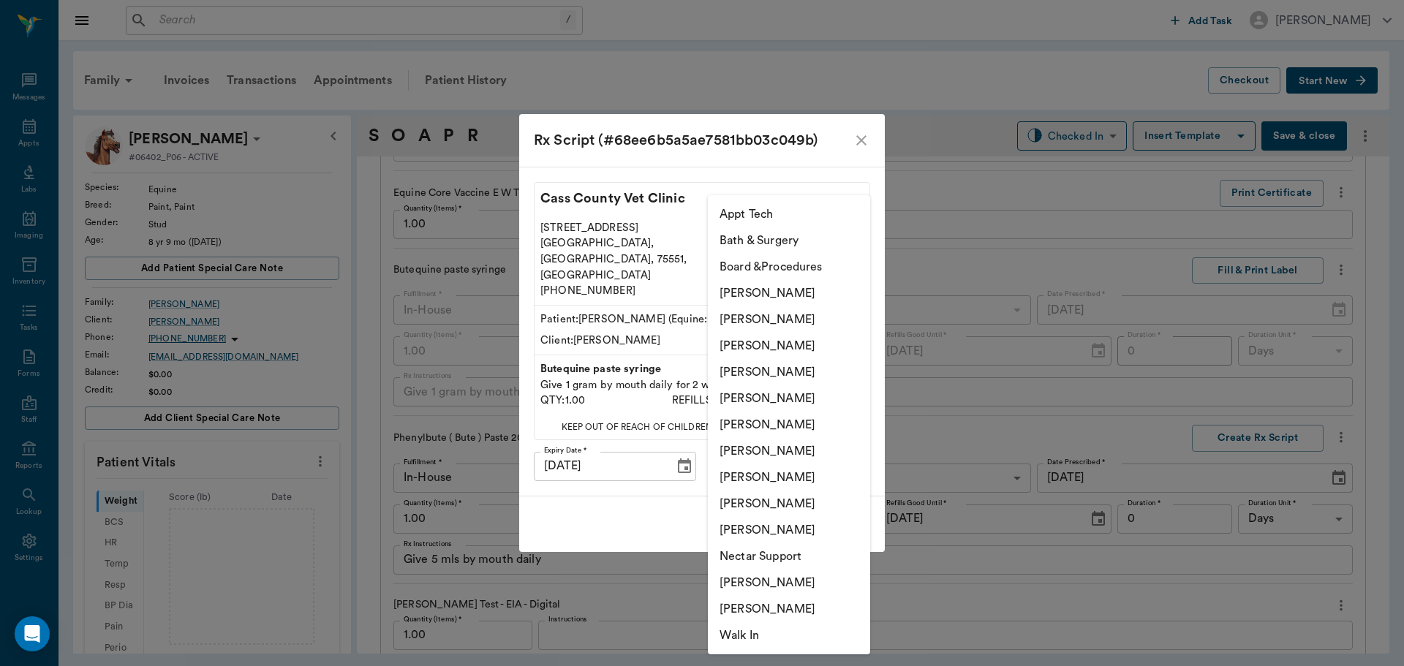
click at [791, 368] on li "[PERSON_NAME]" at bounding box center [789, 372] width 162 height 26
type input "63ec2f075fda476ae8351a4d"
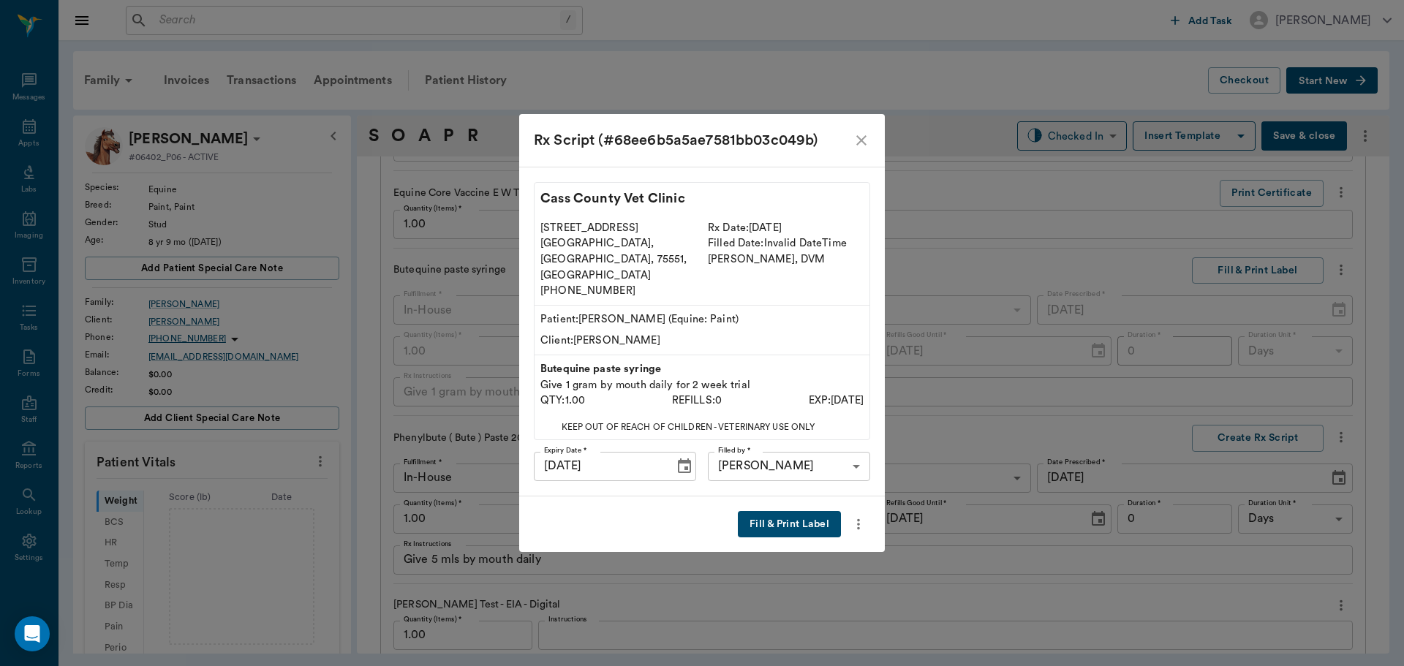
click at [772, 511] on button "Fill & Print Label" at bounding box center [789, 524] width 103 height 27
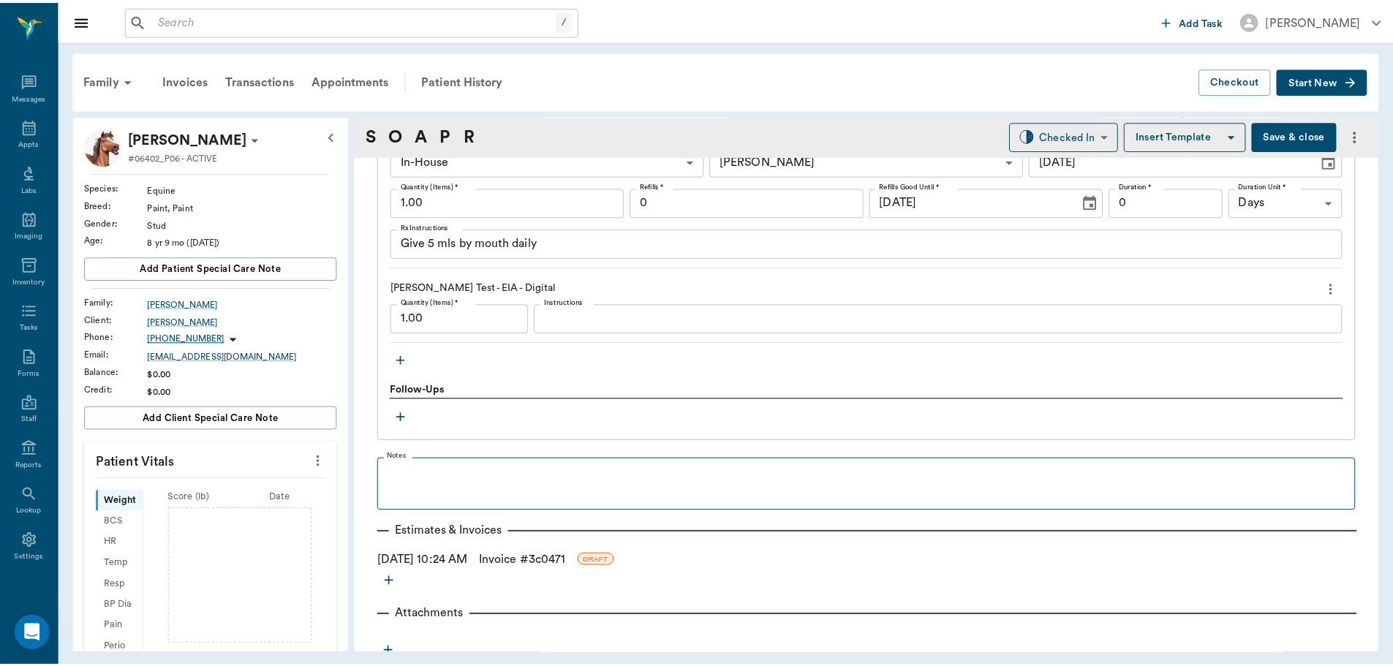
scroll to position [1475, 0]
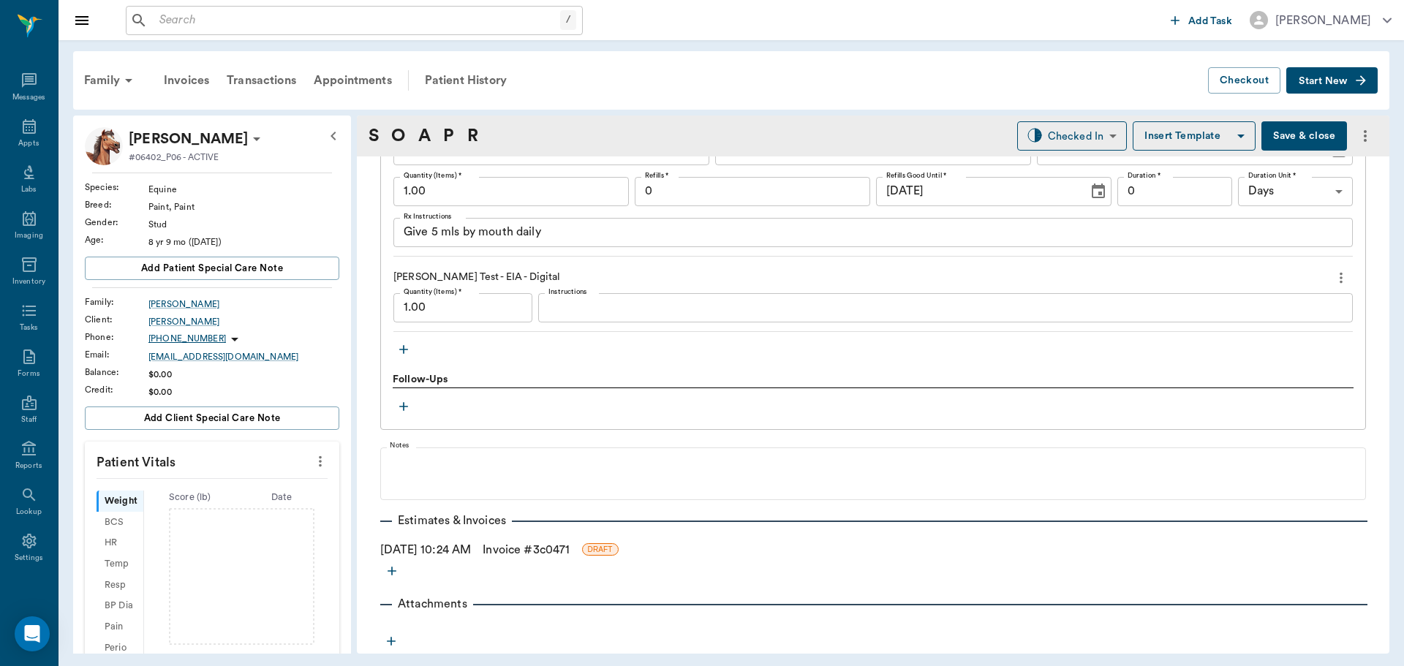
click at [527, 549] on link "Invoice # 3c0471" at bounding box center [525, 550] width 87 height 18
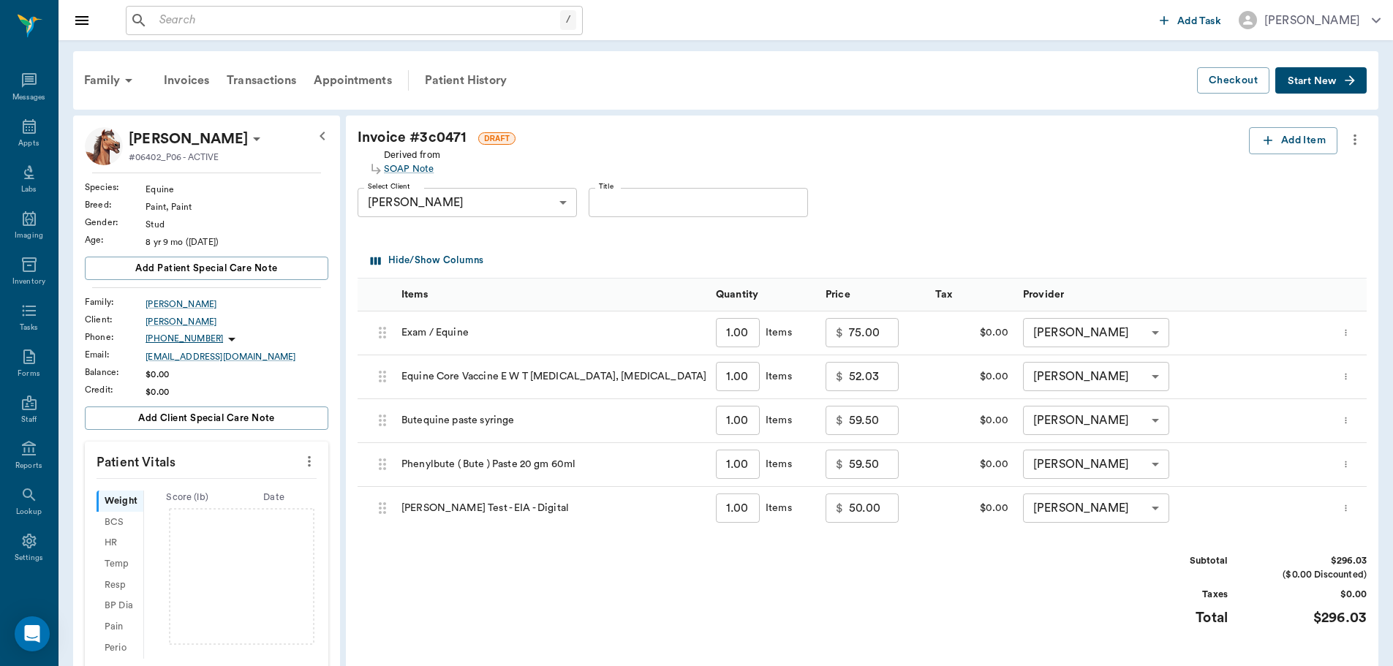
click at [1346, 464] on icon "more" at bounding box center [1344, 464] width 1 height 7
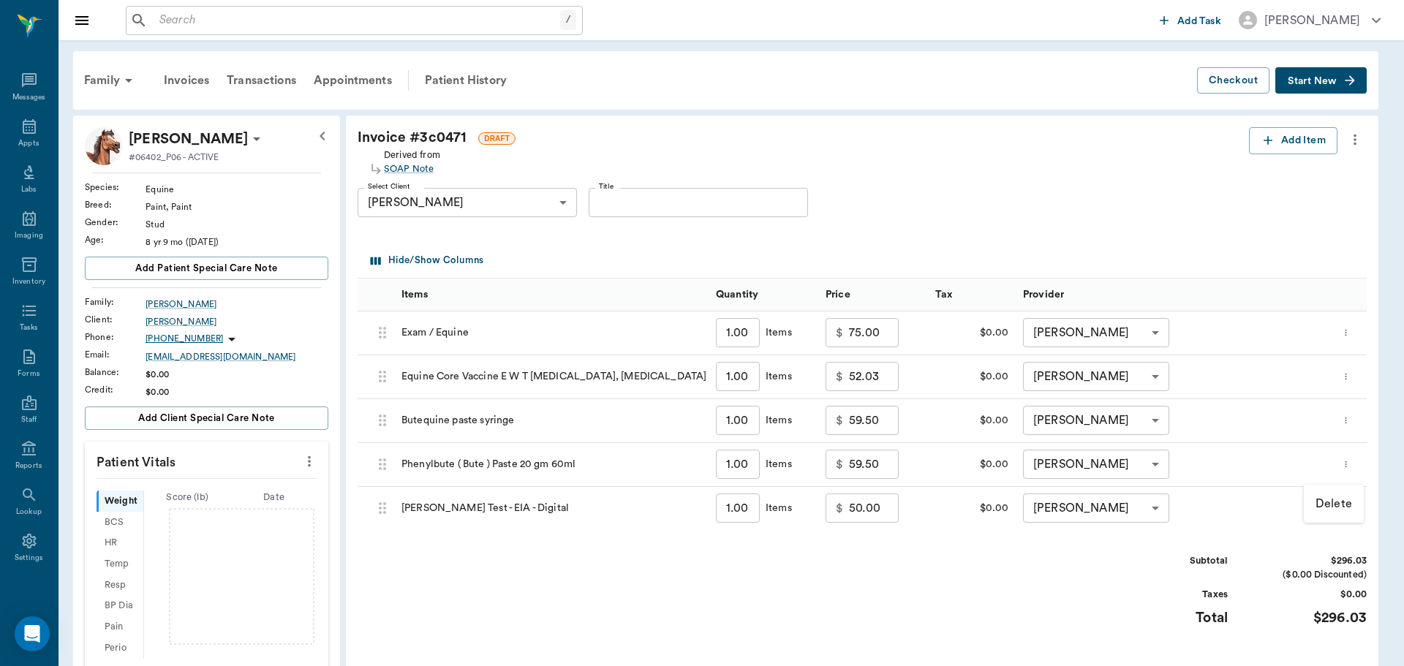
click at [1340, 497] on p "Delete" at bounding box center [1333, 504] width 37 height 18
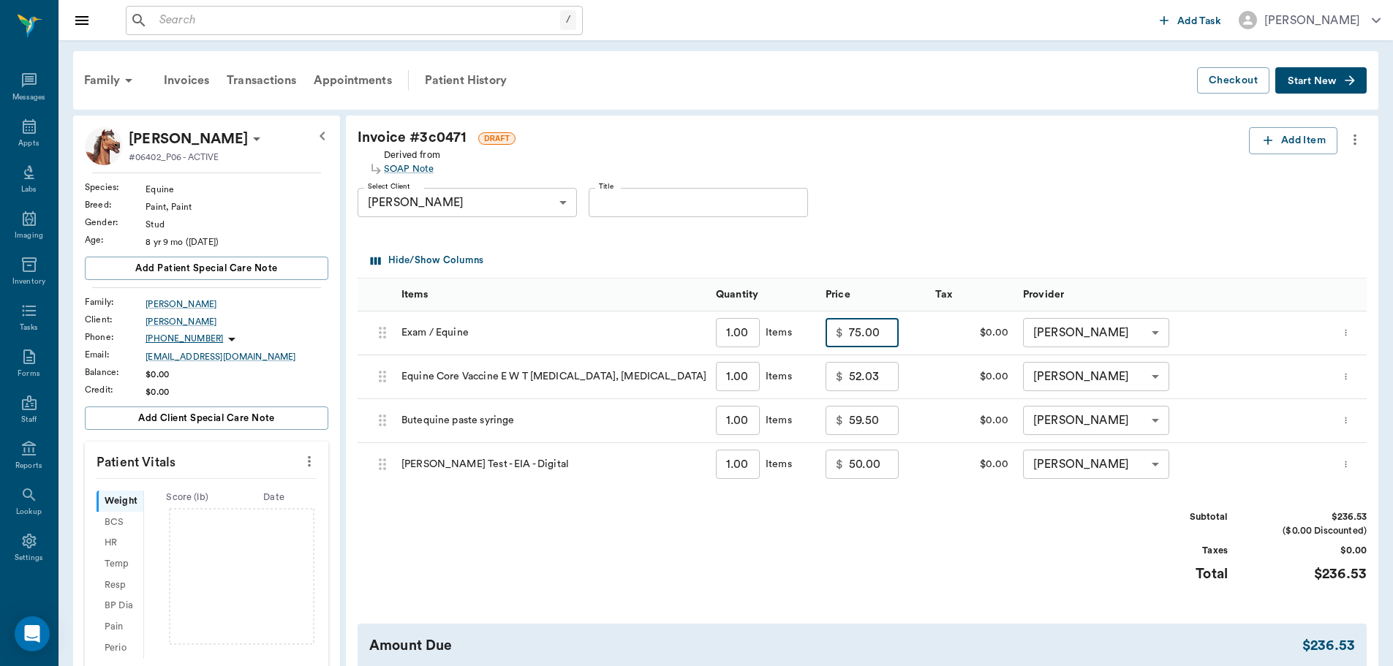
click at [868, 331] on input "75.00" at bounding box center [874, 332] width 50 height 29
type input "50.00"
click at [1004, 600] on div "Subtotal $211.53 ($0.00 Discounted) Taxes $0.00 Total $211.53" at bounding box center [861, 555] width 1009 height 90
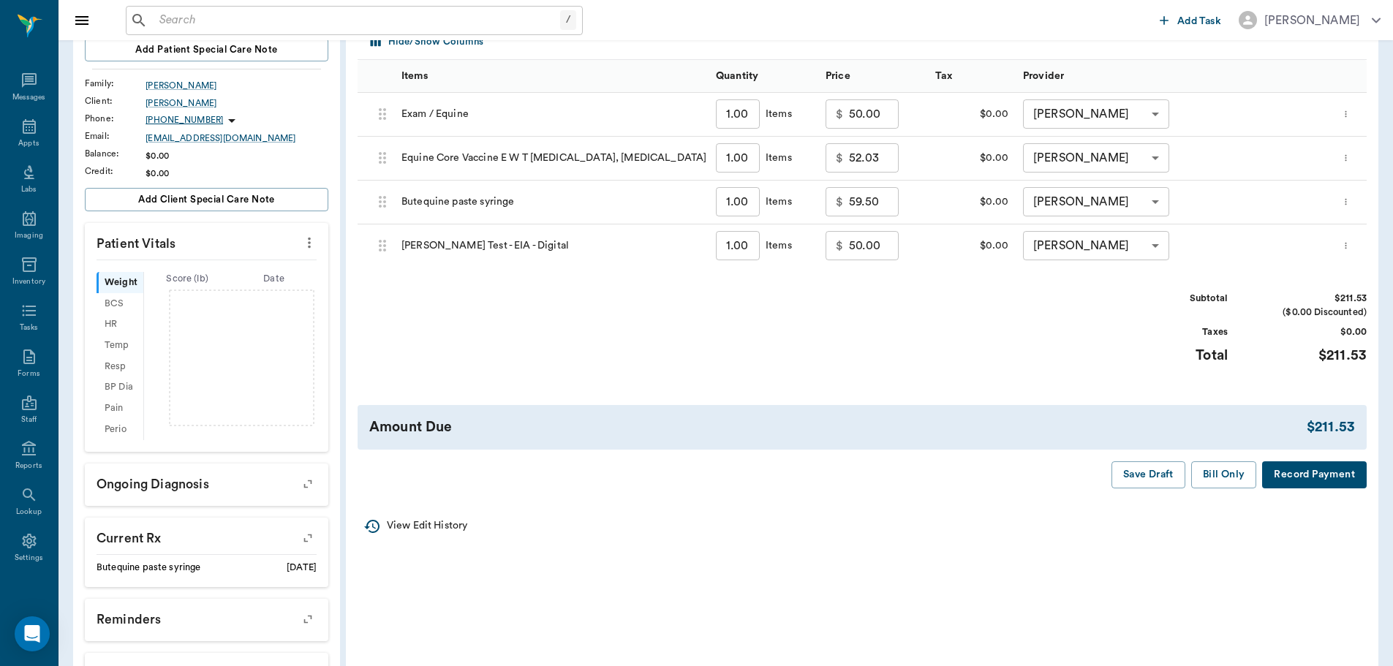
scroll to position [219, 0]
click at [1221, 469] on button "Bill Only" at bounding box center [1224, 474] width 66 height 27
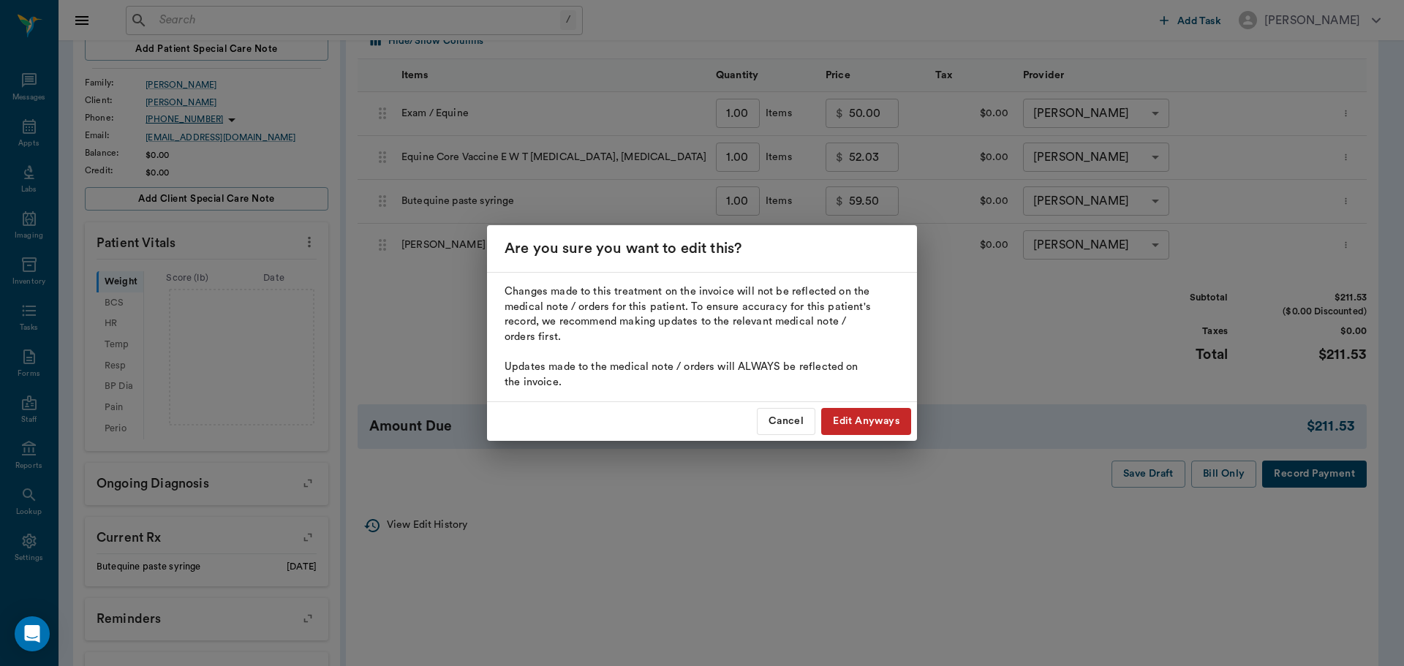
click at [844, 420] on button "Edit Anyways" at bounding box center [866, 421] width 90 height 27
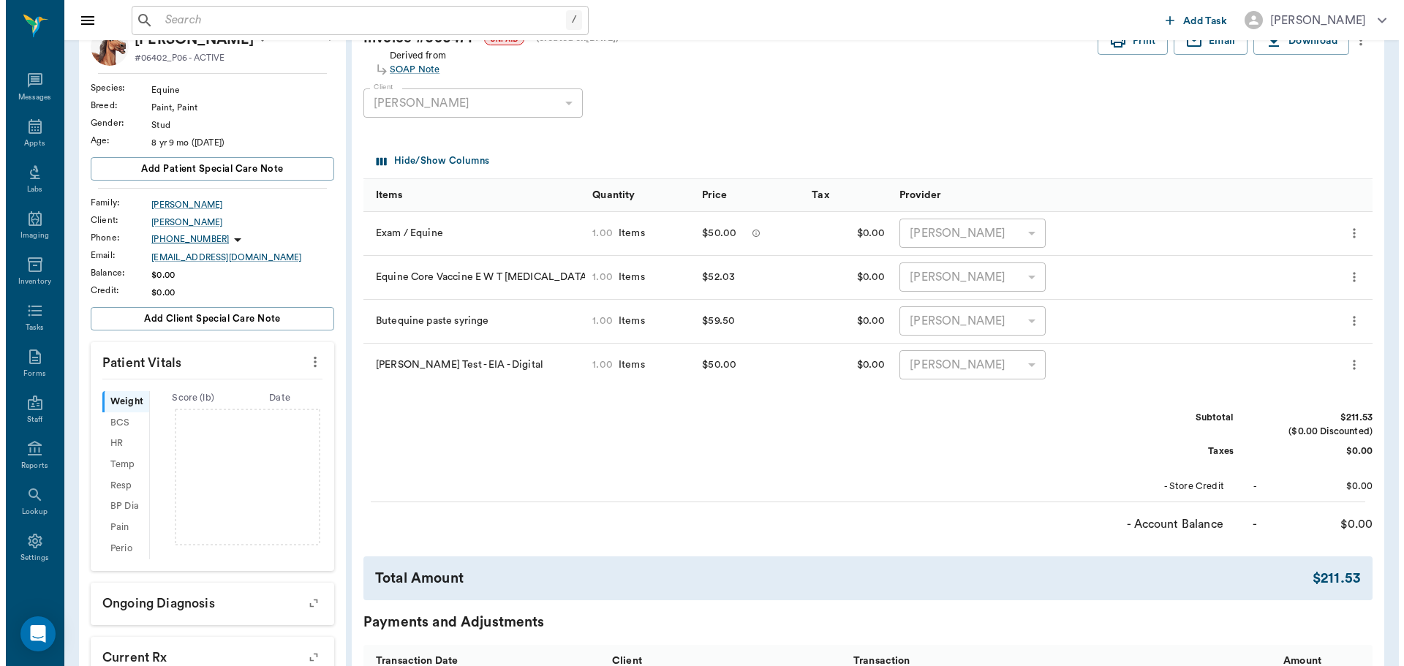
scroll to position [0, 0]
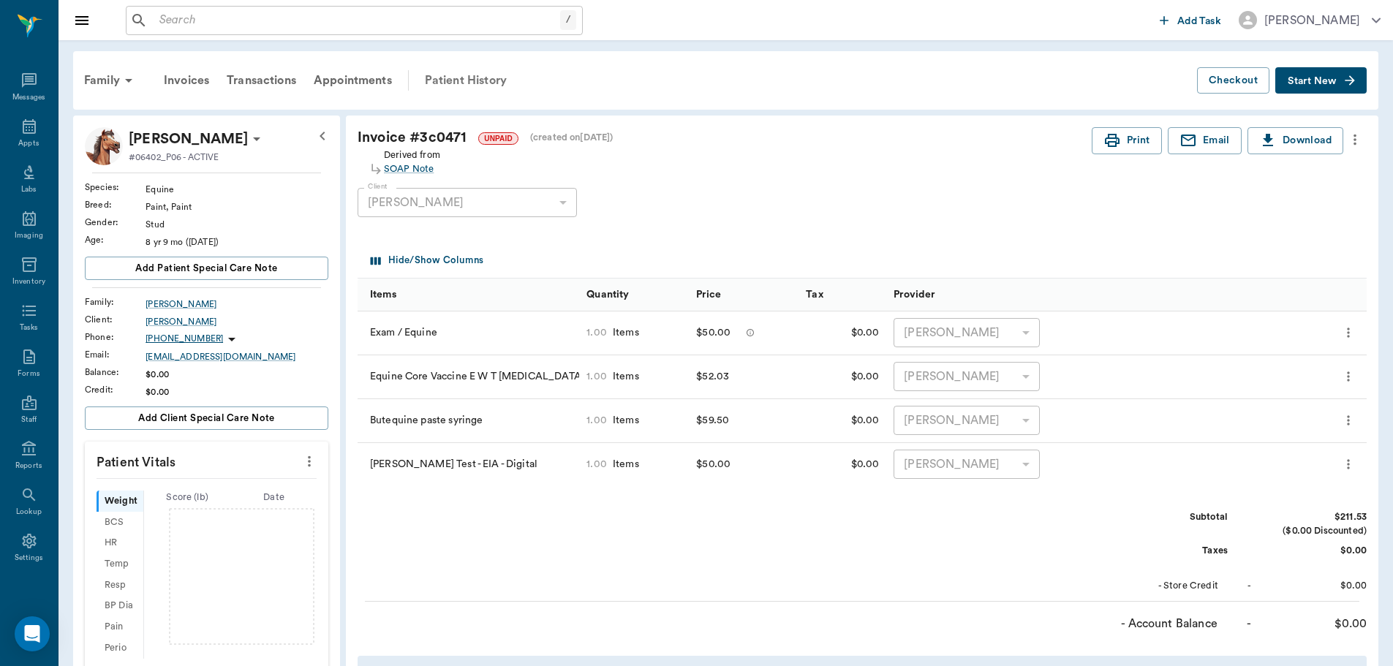
click at [463, 80] on div "Patient History" at bounding box center [465, 80] width 99 height 35
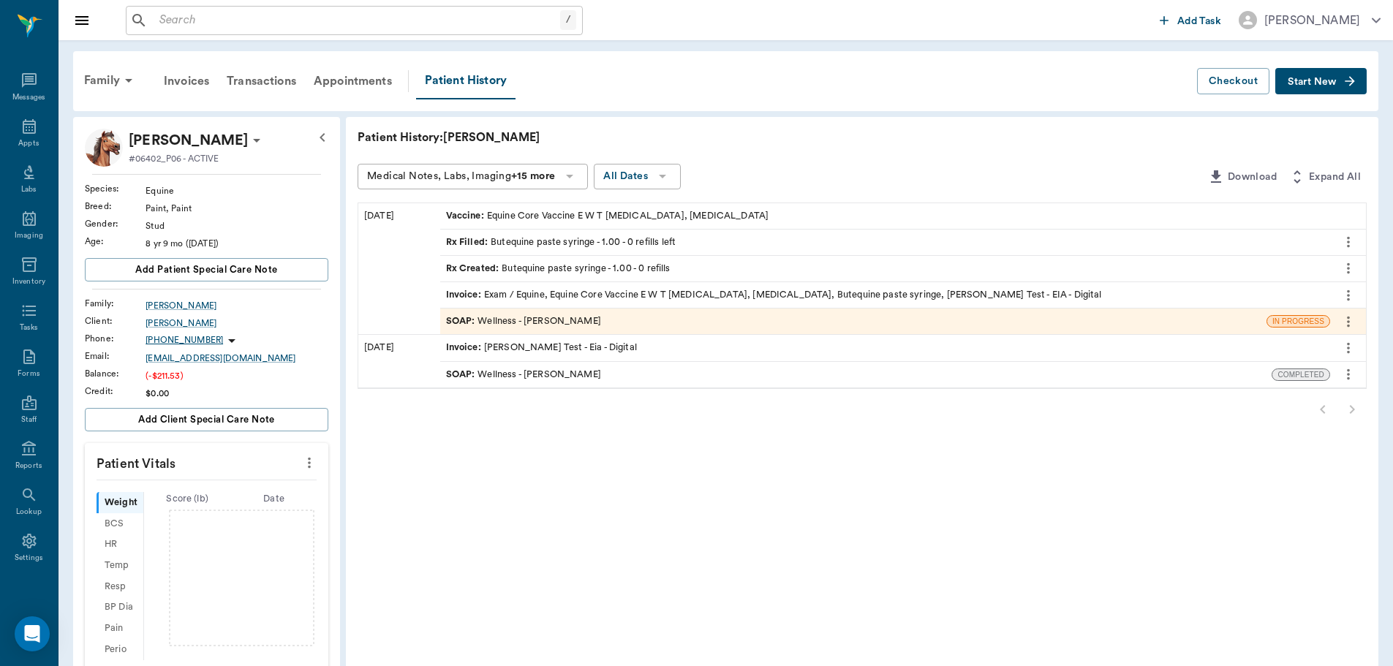
click at [534, 322] on div "SOAP : Wellness - [PERSON_NAME]" at bounding box center [523, 321] width 155 height 14
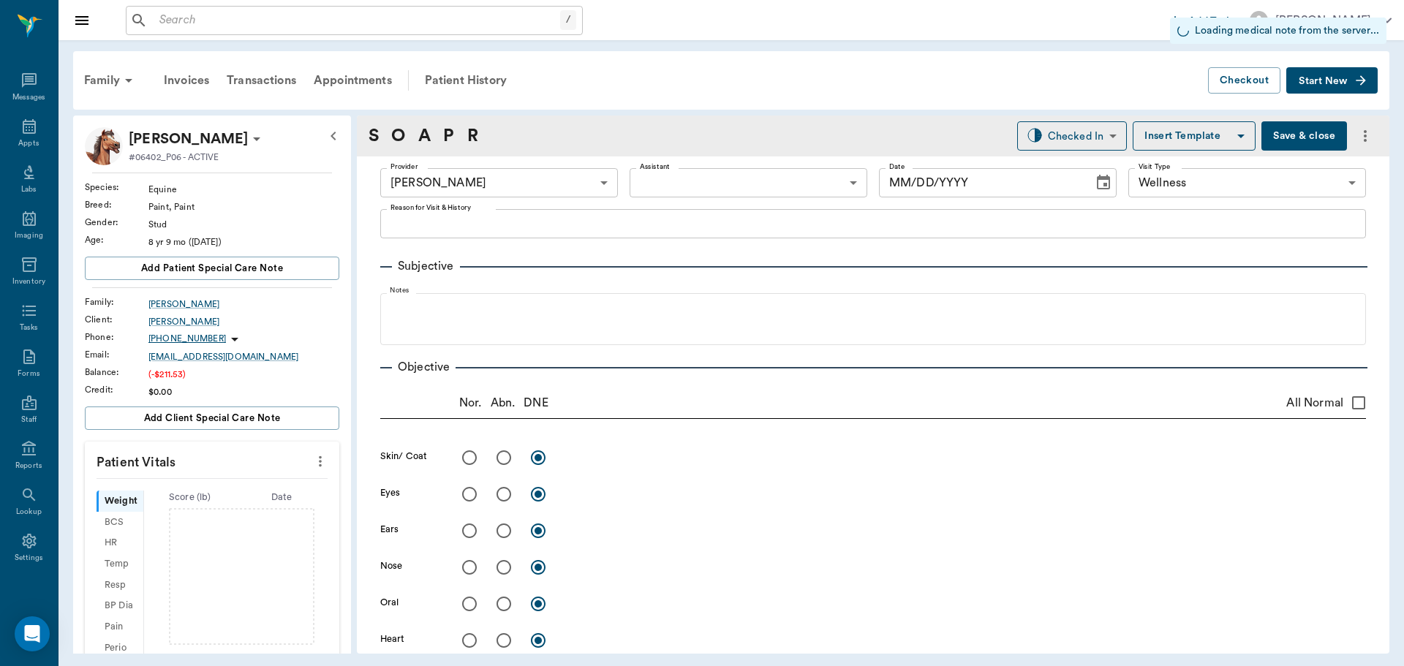
type input "63ec2f075fda476ae8351a4d"
type input "65d2be4f46e3a538d89b8c14"
type input "[DATE]"
type textarea "[PERSON_NAME] test/vaccines [PERSON_NAME]"
type input "1.00"
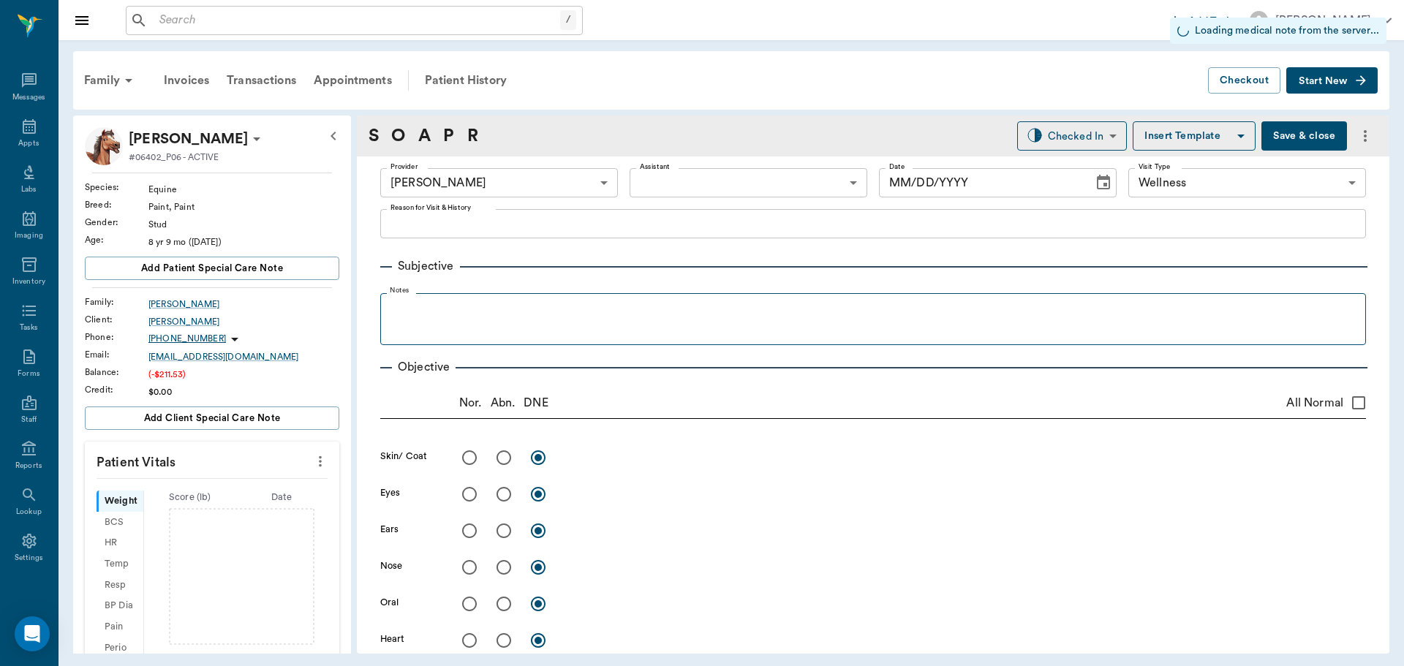
type input "1.00"
type input "0"
type textarea "Give 1 gram by mouth daily for 2 week trial"
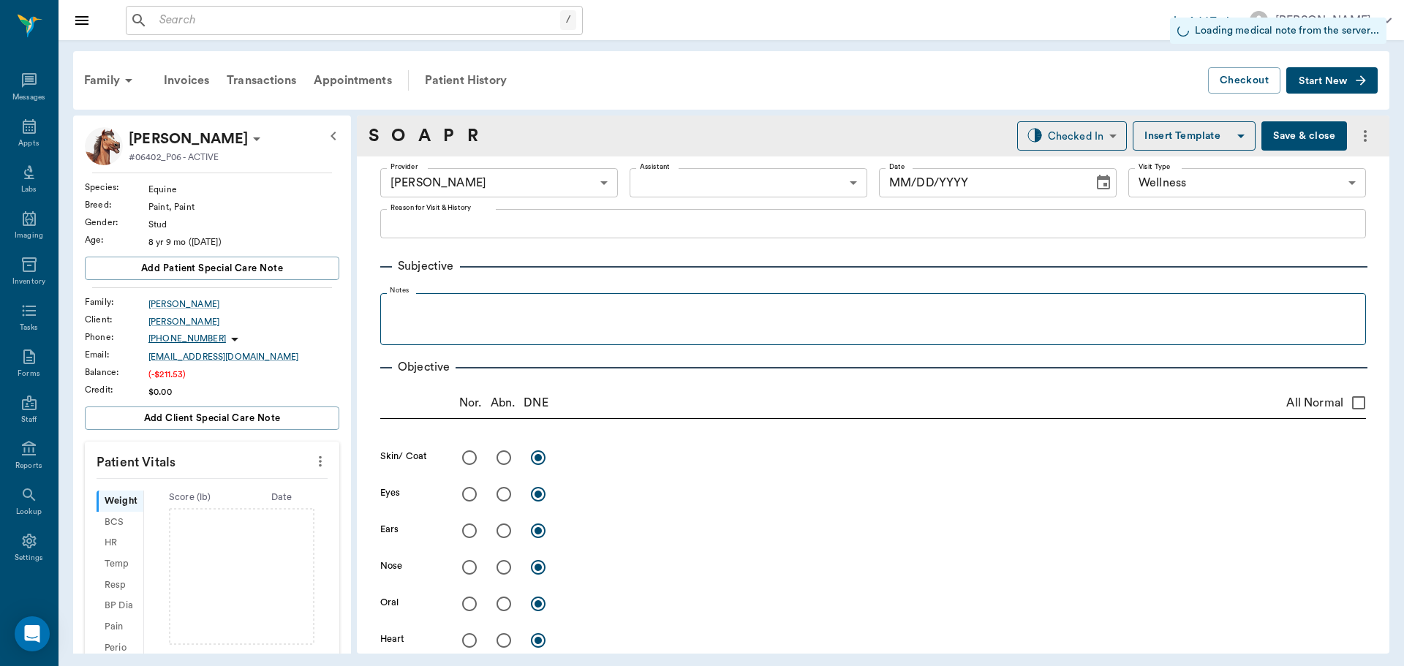
type input "1.00"
type input "0"
type textarea "Give 5 mls by mouth daily"
type input "1.00"
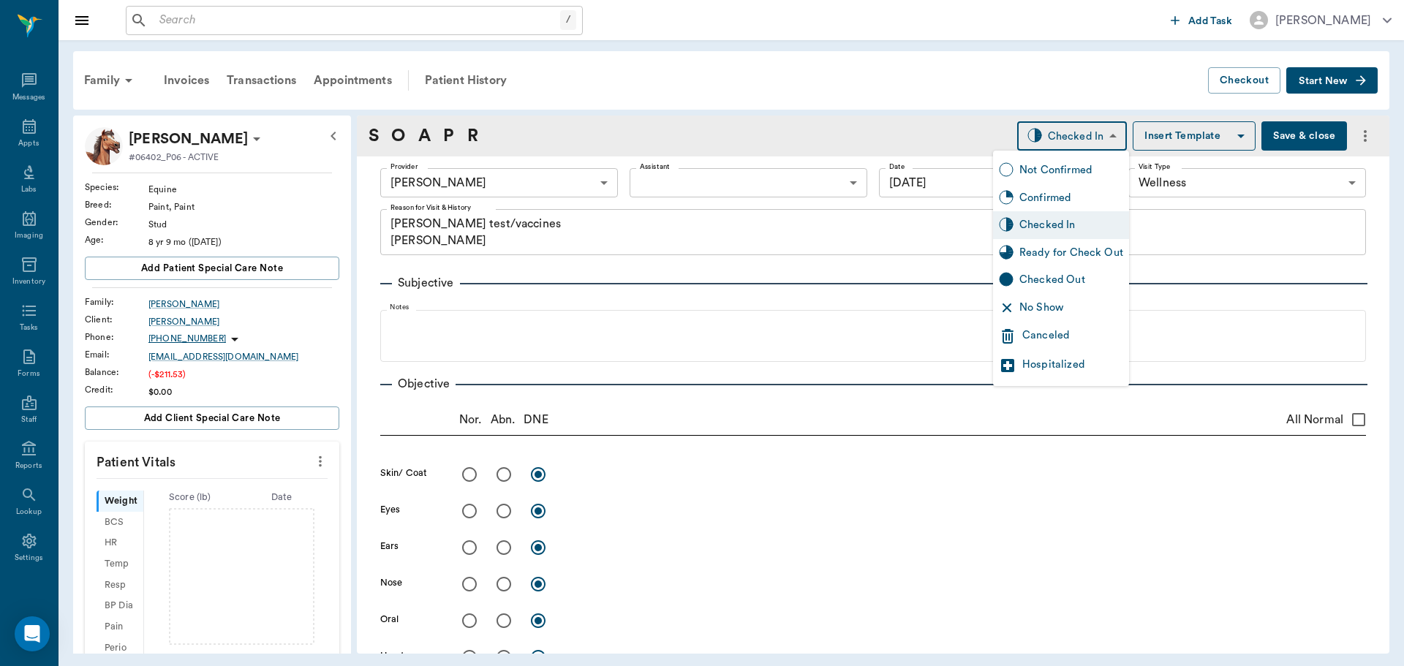
click at [1102, 134] on body "/ ​ Add Task [PERSON_NAME] Nectar Messages Appts Labs Imaging Inventory Tasks F…" at bounding box center [702, 333] width 1404 height 666
click at [1075, 253] on div "Ready for Check Out" at bounding box center [1071, 253] width 104 height 16
type input "READY_TO_CHECKOUT"
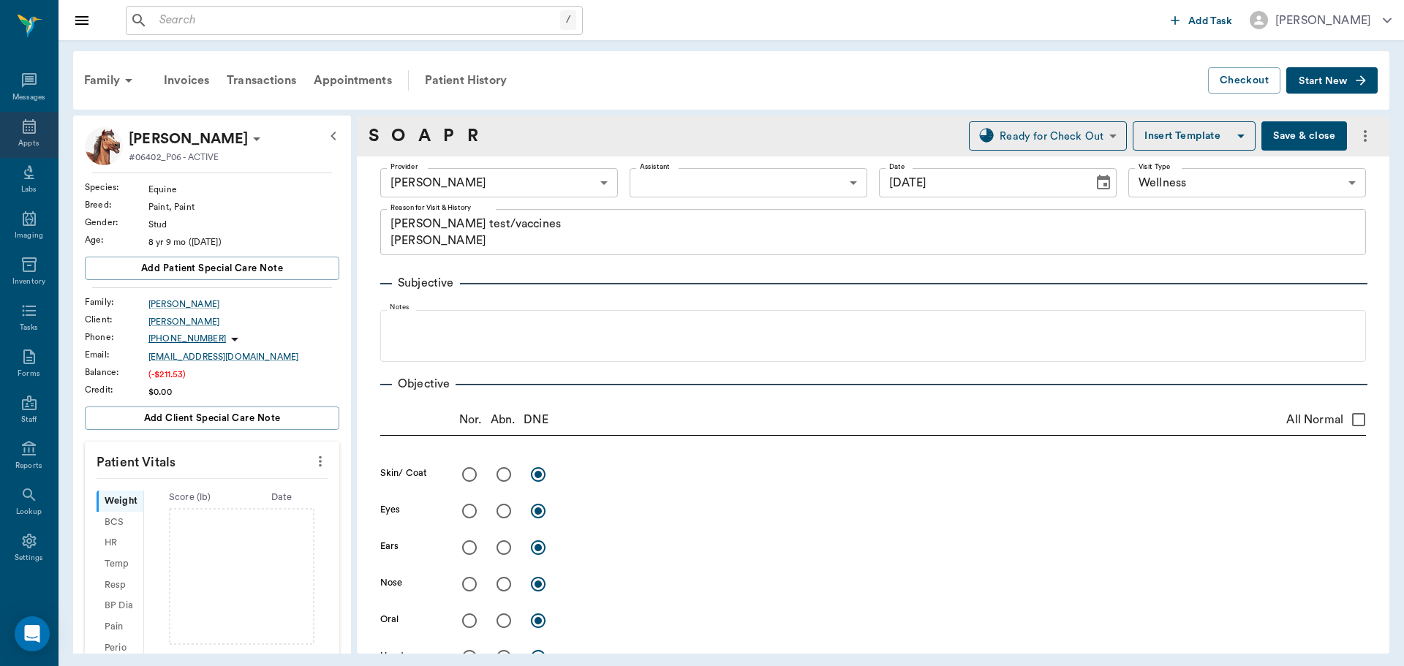
click at [25, 132] on icon at bounding box center [29, 126] width 13 height 15
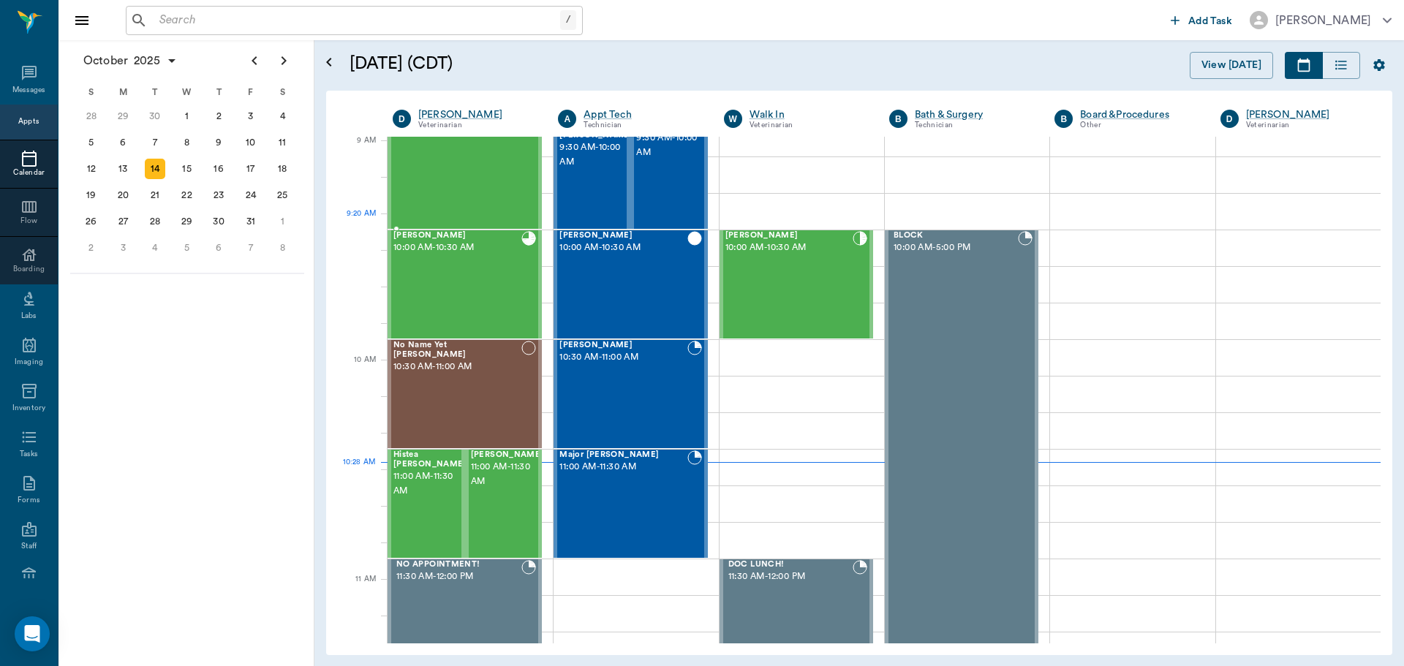
scroll to position [221, 0]
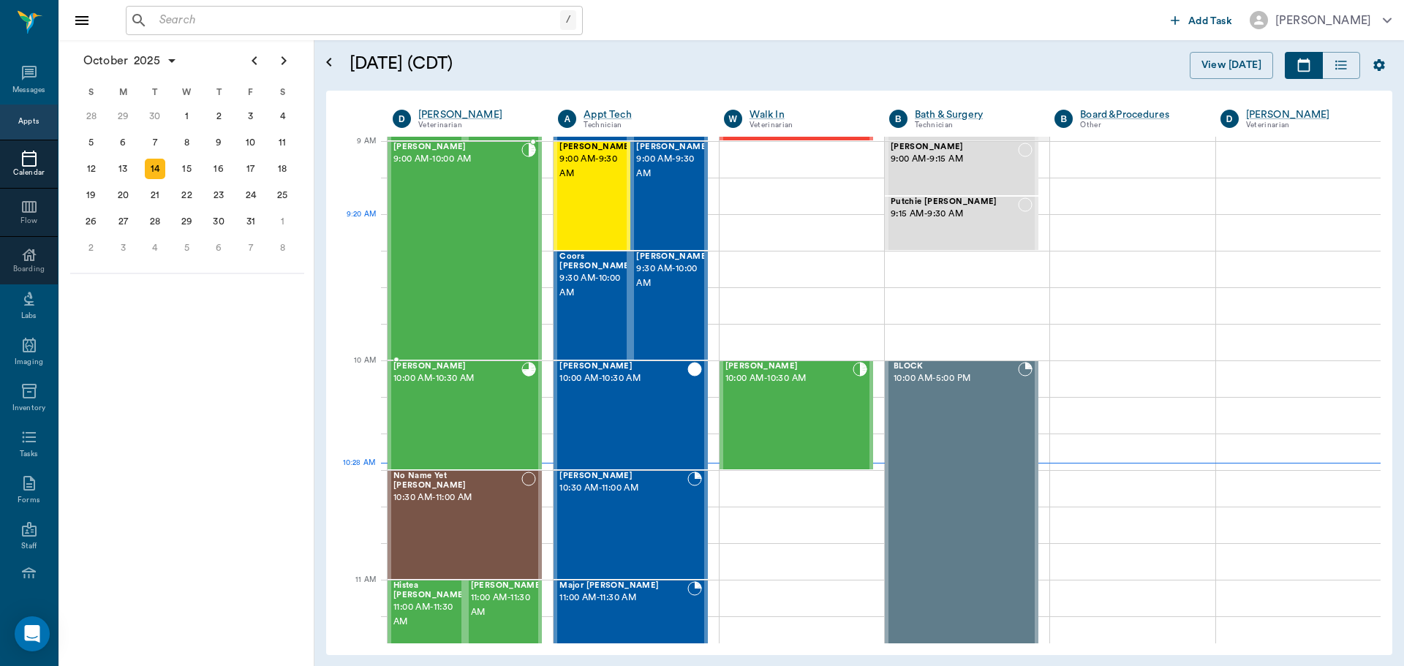
click at [455, 244] on div "[PERSON_NAME] 9:00 AM - 10:00 AM" at bounding box center [457, 251] width 128 height 216
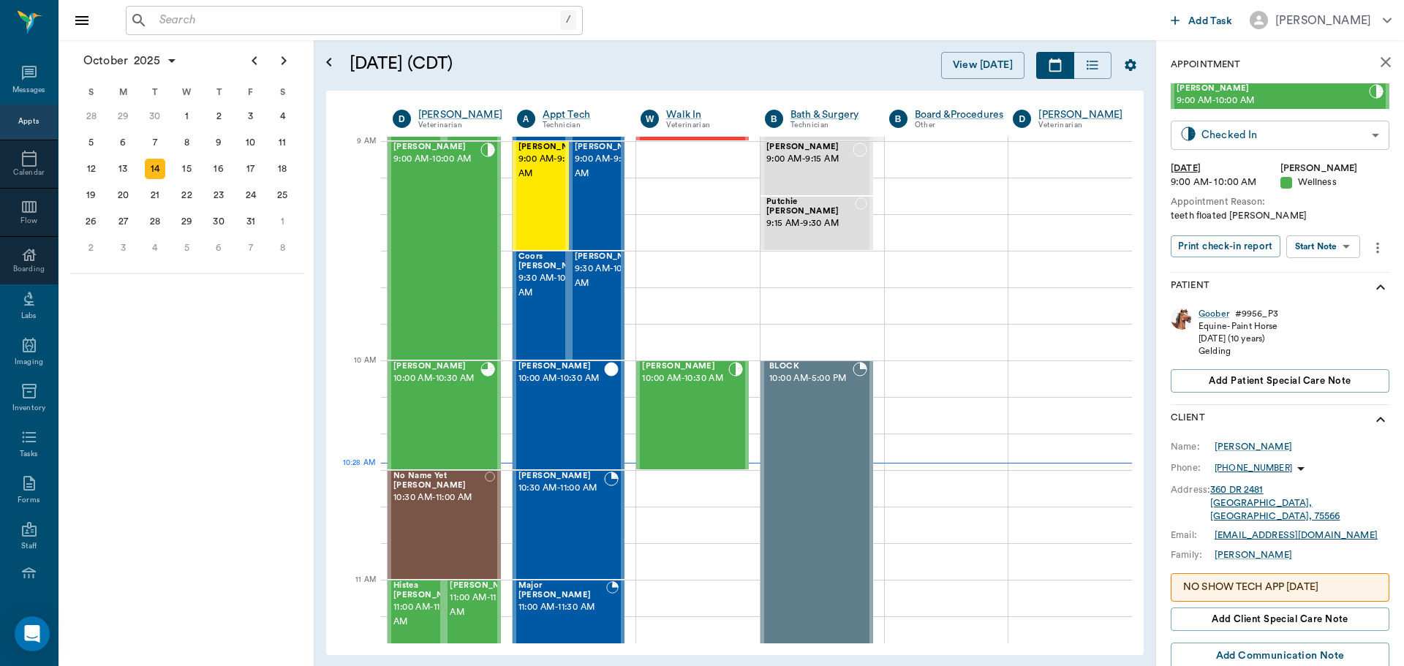
click at [1328, 132] on body "/ ​ Add Task [PERSON_NAME] Nectar Messages Appts Calendar Flow Boarding Labs Im…" at bounding box center [702, 333] width 1404 height 666
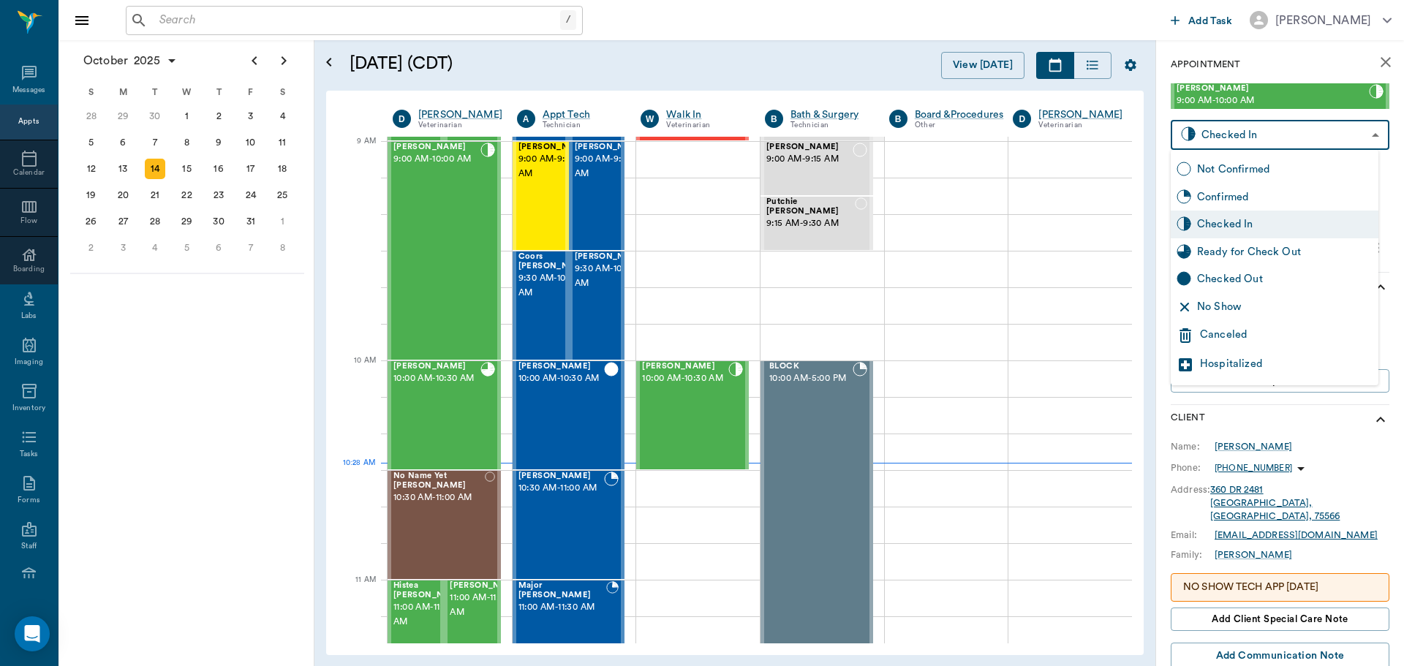
click at [1271, 247] on div "Ready for Check Out" at bounding box center [1284, 252] width 175 height 16
type input "READY_TO_CHECKOUT"
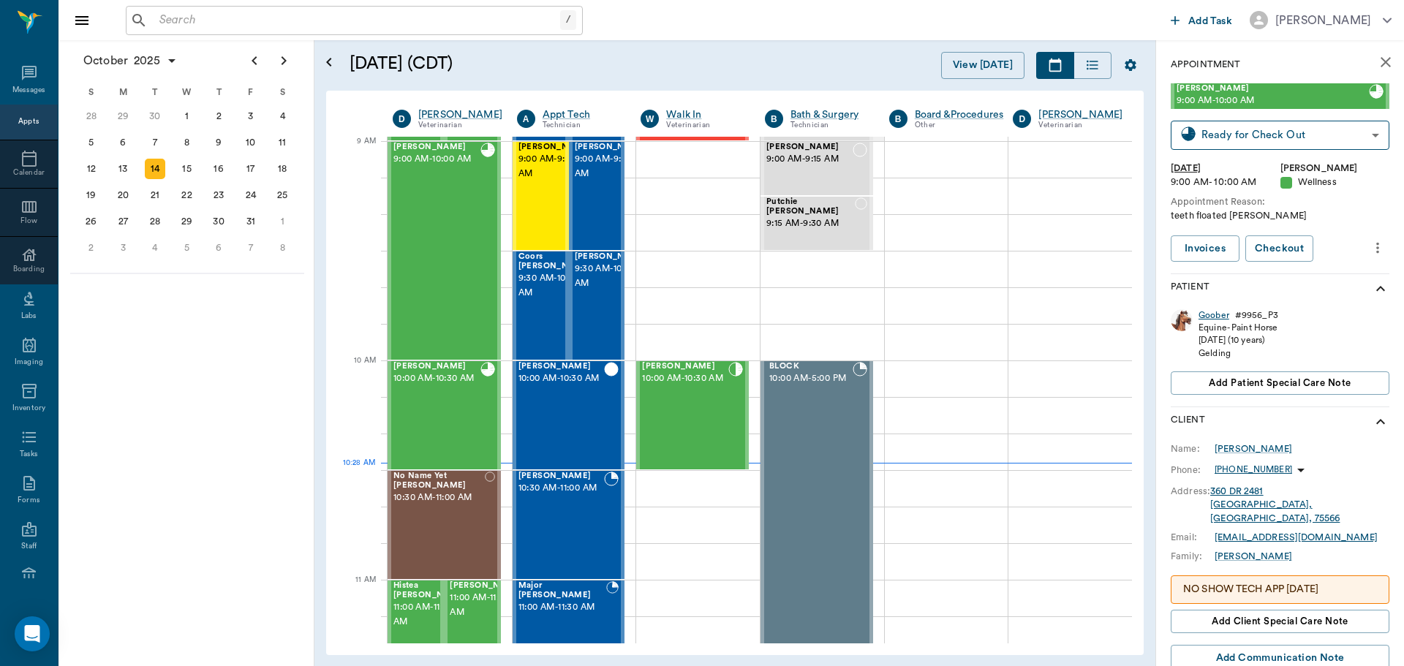
click at [1208, 314] on div "Goober" at bounding box center [1213, 315] width 31 height 12
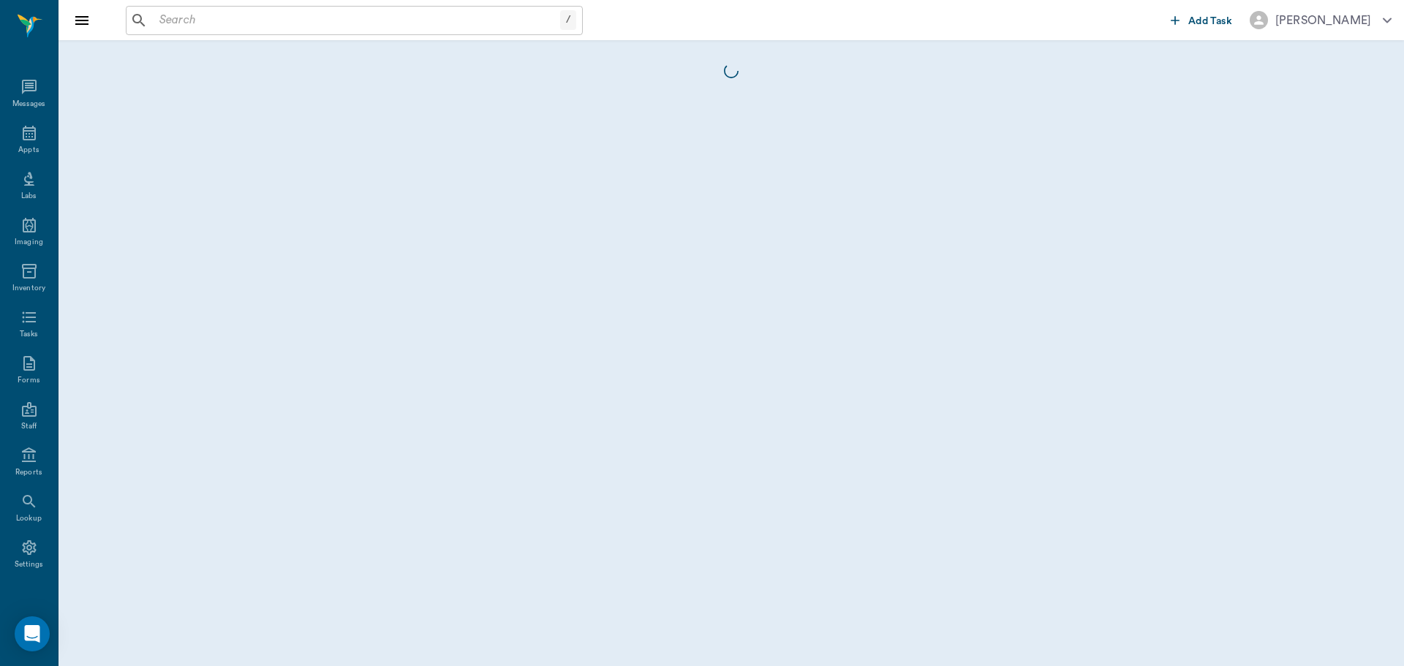
scroll to position [7, 0]
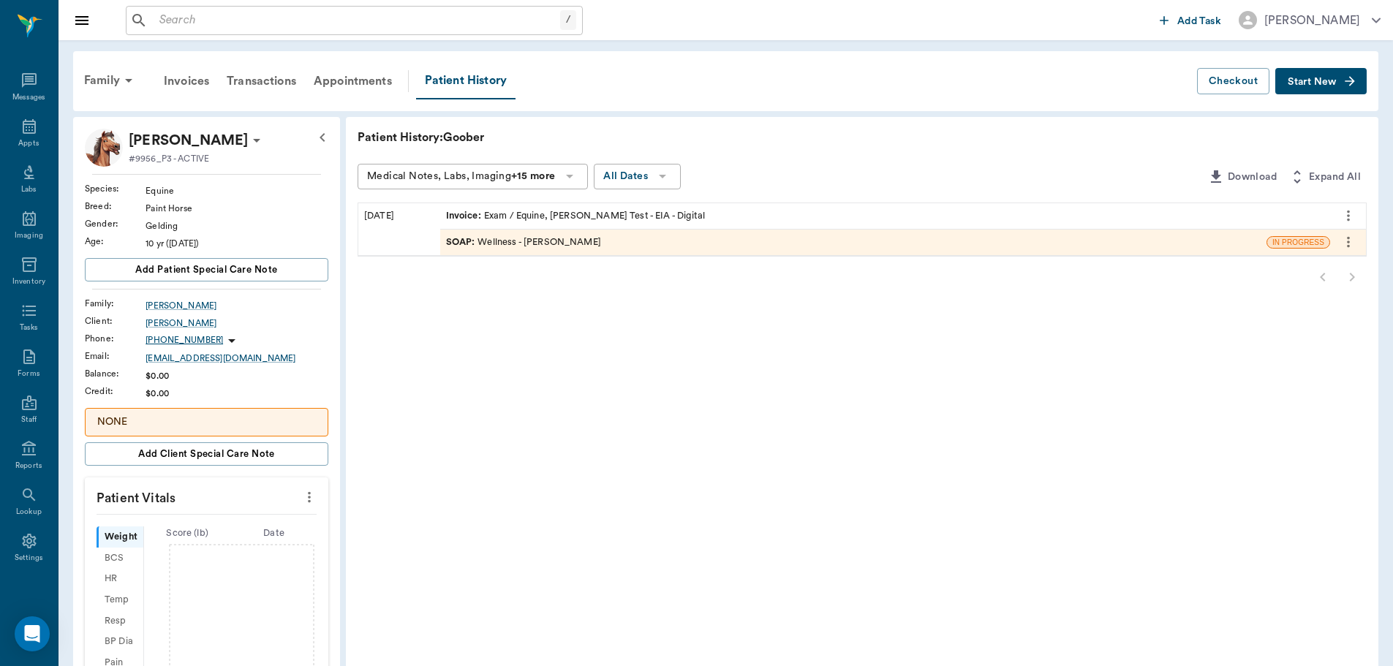
click at [490, 241] on div "SOAP : Wellness - [PERSON_NAME]" at bounding box center [523, 242] width 155 height 14
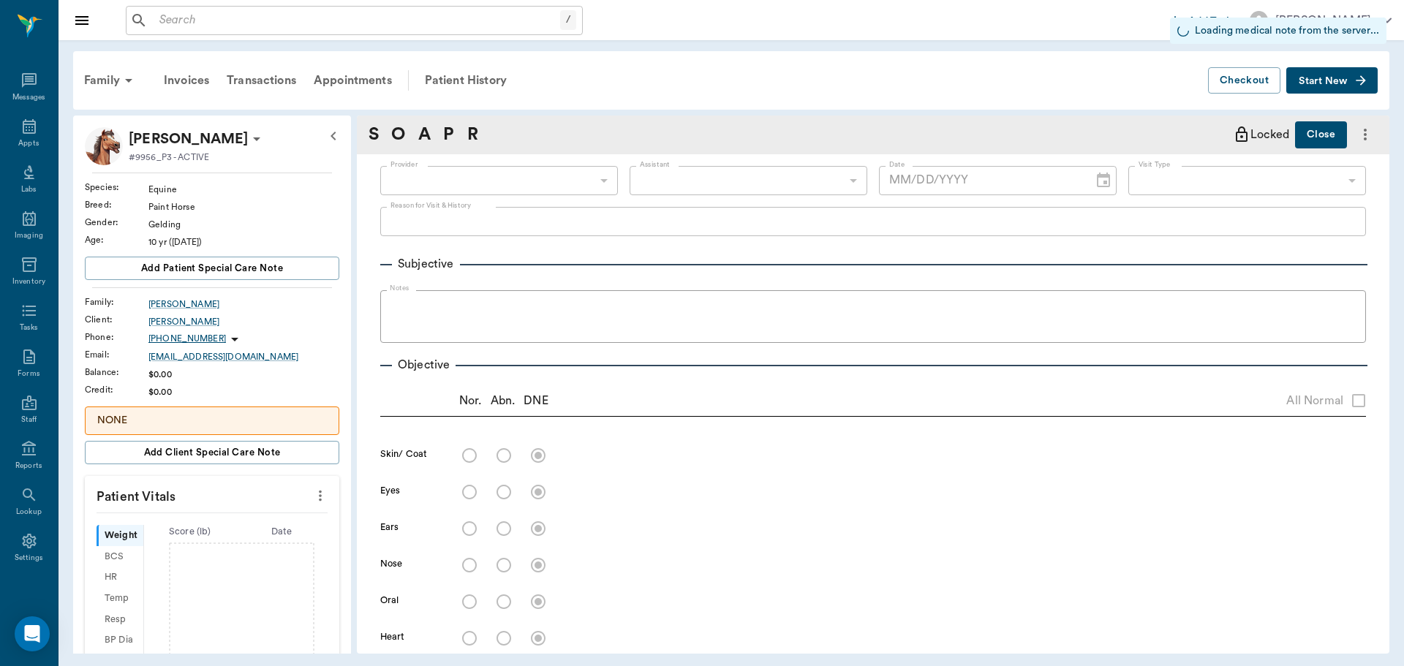
type input "63ec2f075fda476ae8351a4d"
type input "65d2be4f46e3a538d89b8c14"
type input "[DATE]"
type textarea "Recently got new horse, wants a complete health exam, [PERSON_NAME]- paper copy…"
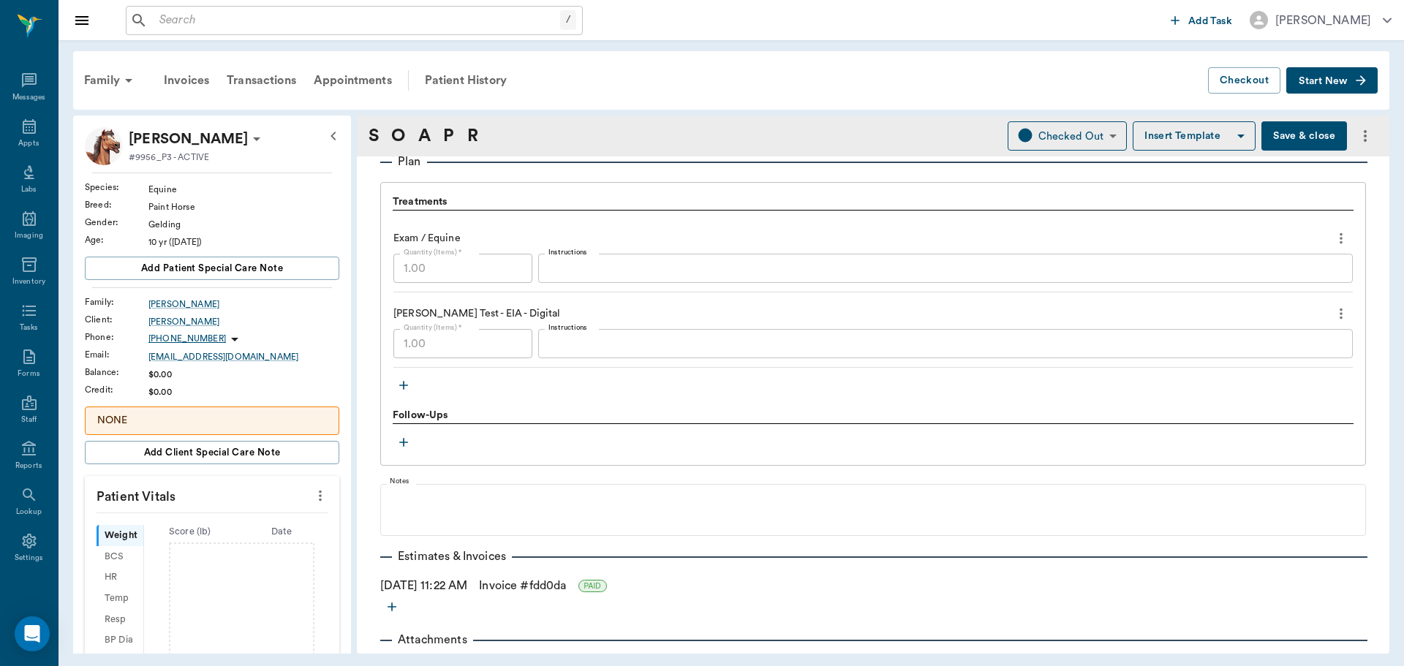
scroll to position [1097, 0]
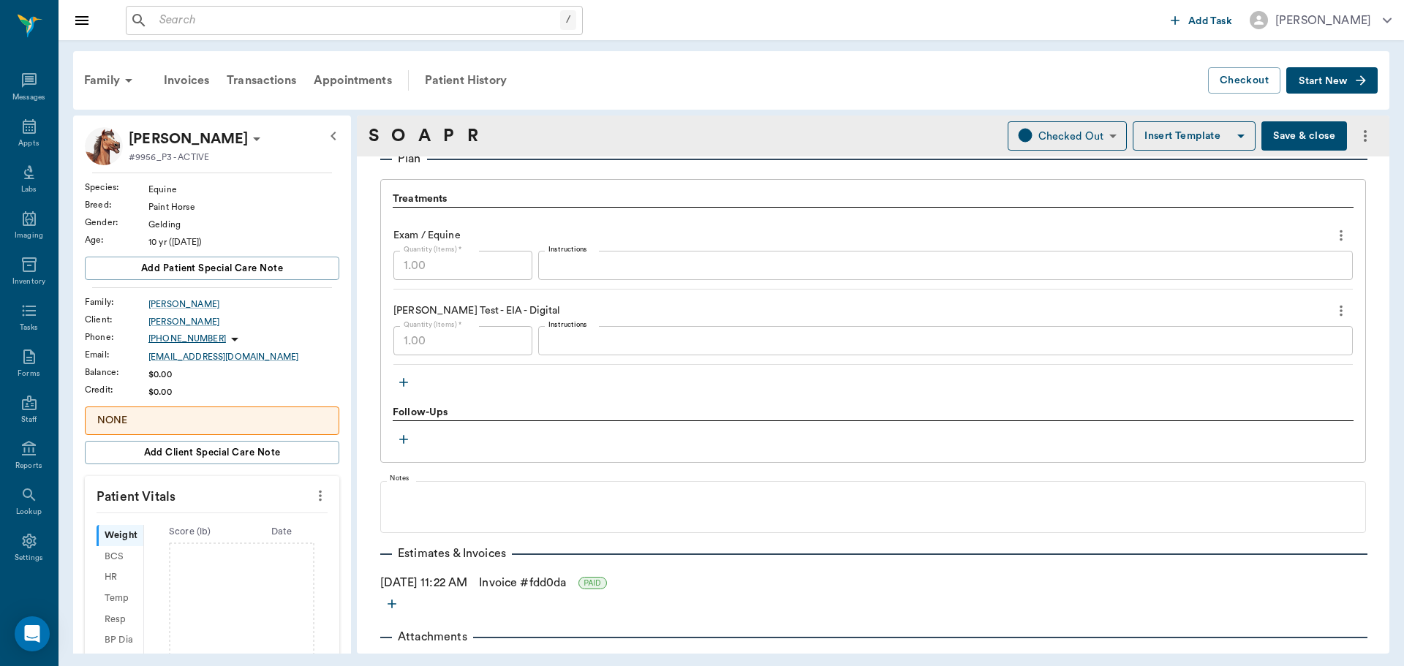
click at [1333, 311] on icon "more" at bounding box center [1341, 311] width 16 height 18
click at [910, 322] on div at bounding box center [702, 333] width 1404 height 666
click at [521, 576] on link "Invoice # fdd0da" at bounding box center [522, 583] width 87 height 18
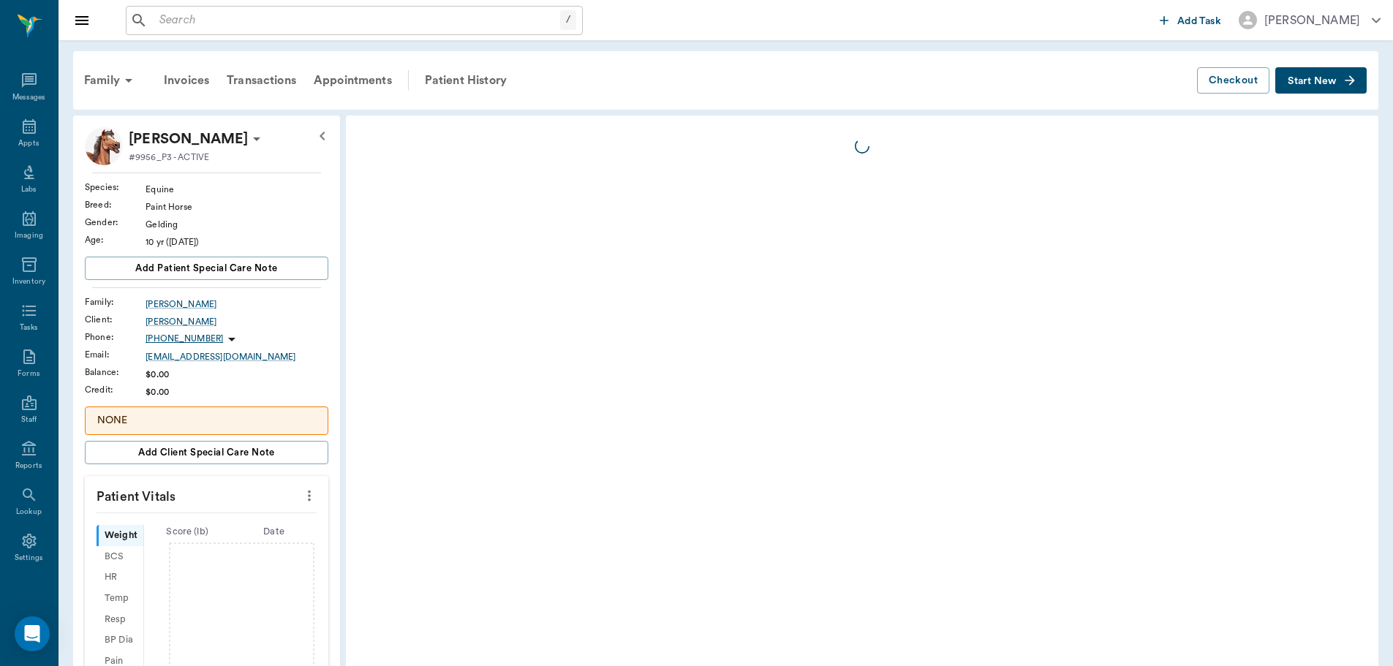
click at [515, 587] on div at bounding box center [862, 564] width 1032 height 896
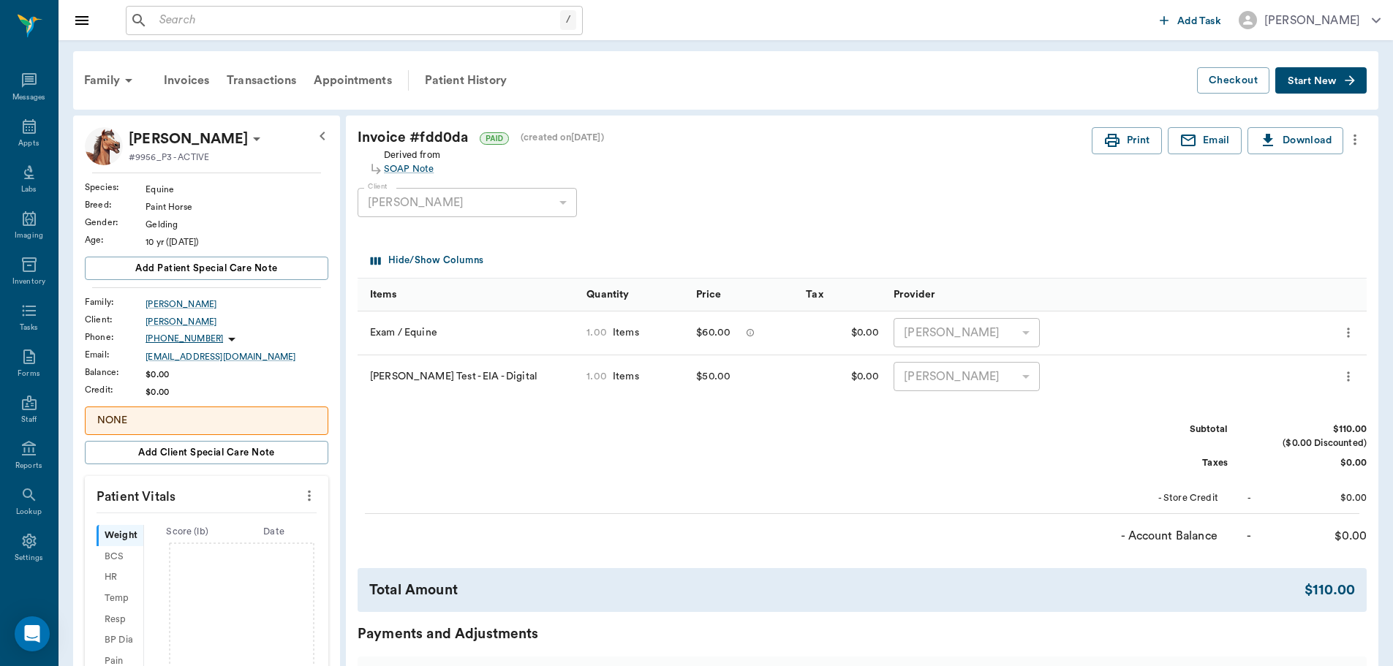
click at [1354, 139] on icon "more" at bounding box center [1354, 140] width 3 height 11
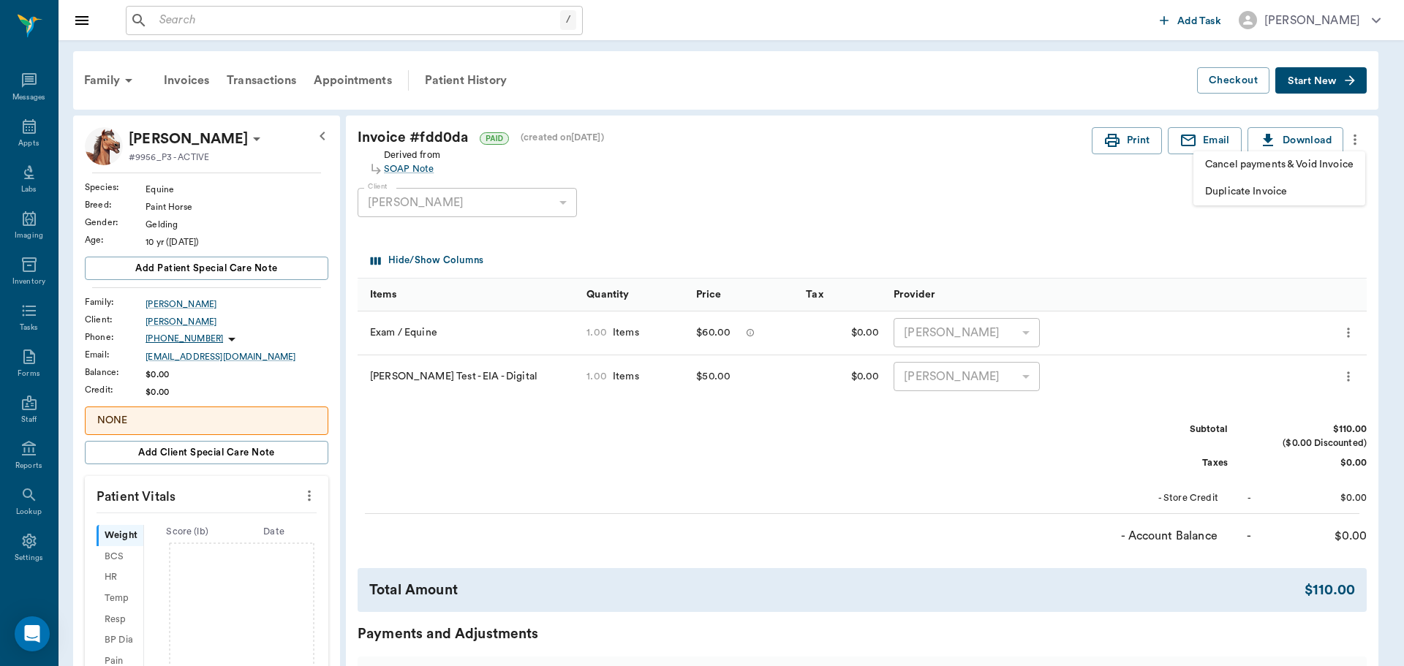
click at [877, 254] on div at bounding box center [702, 333] width 1404 height 666
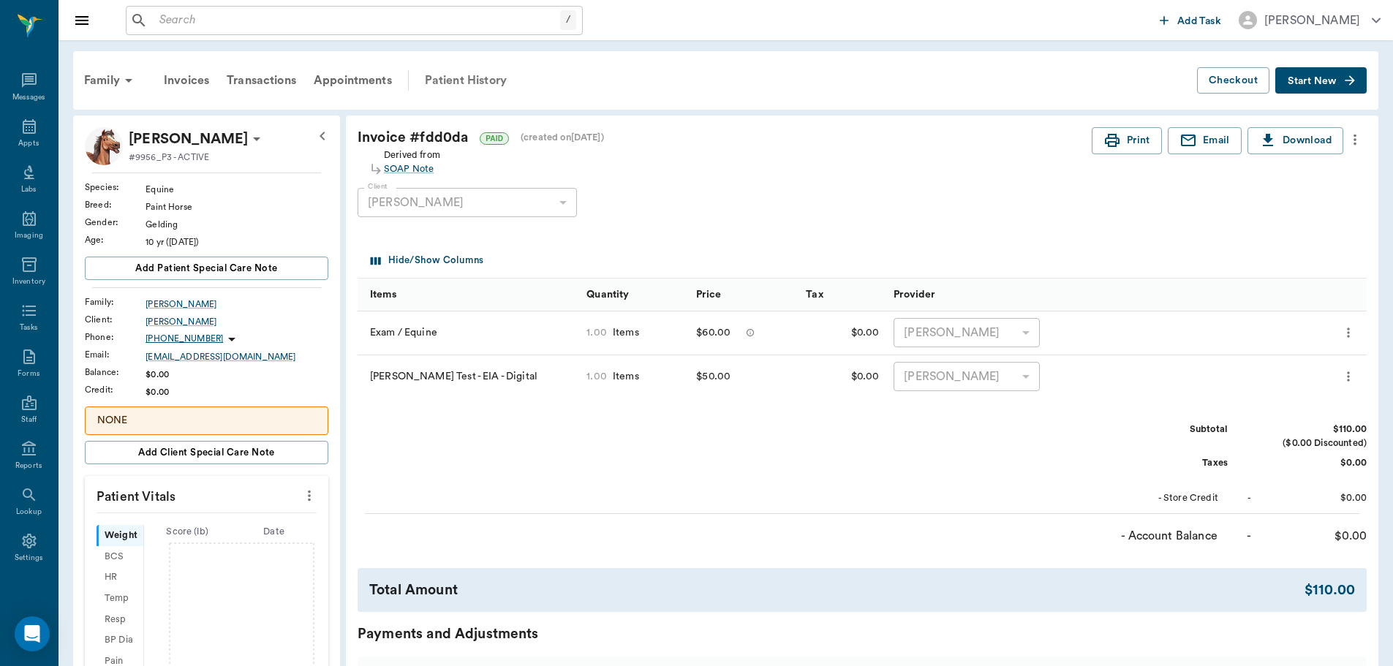
click at [450, 84] on div "Patient History" at bounding box center [465, 80] width 99 height 35
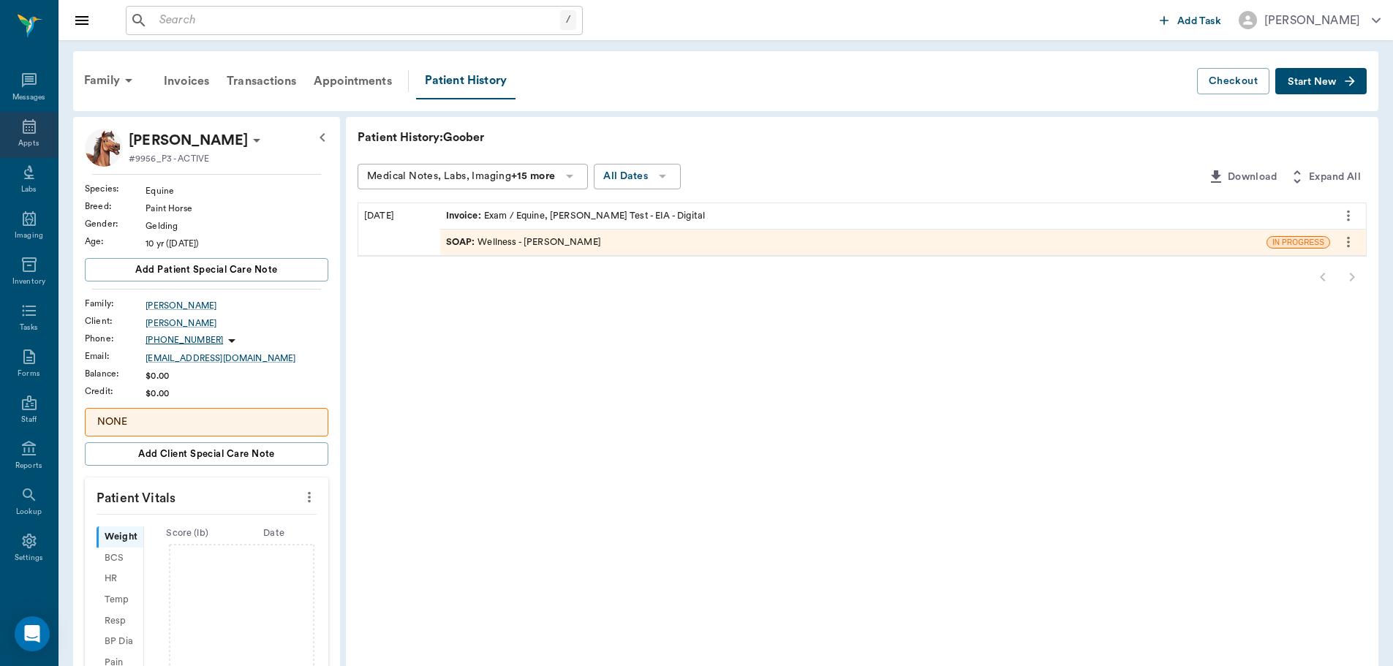
click at [26, 128] on icon at bounding box center [29, 127] width 18 height 18
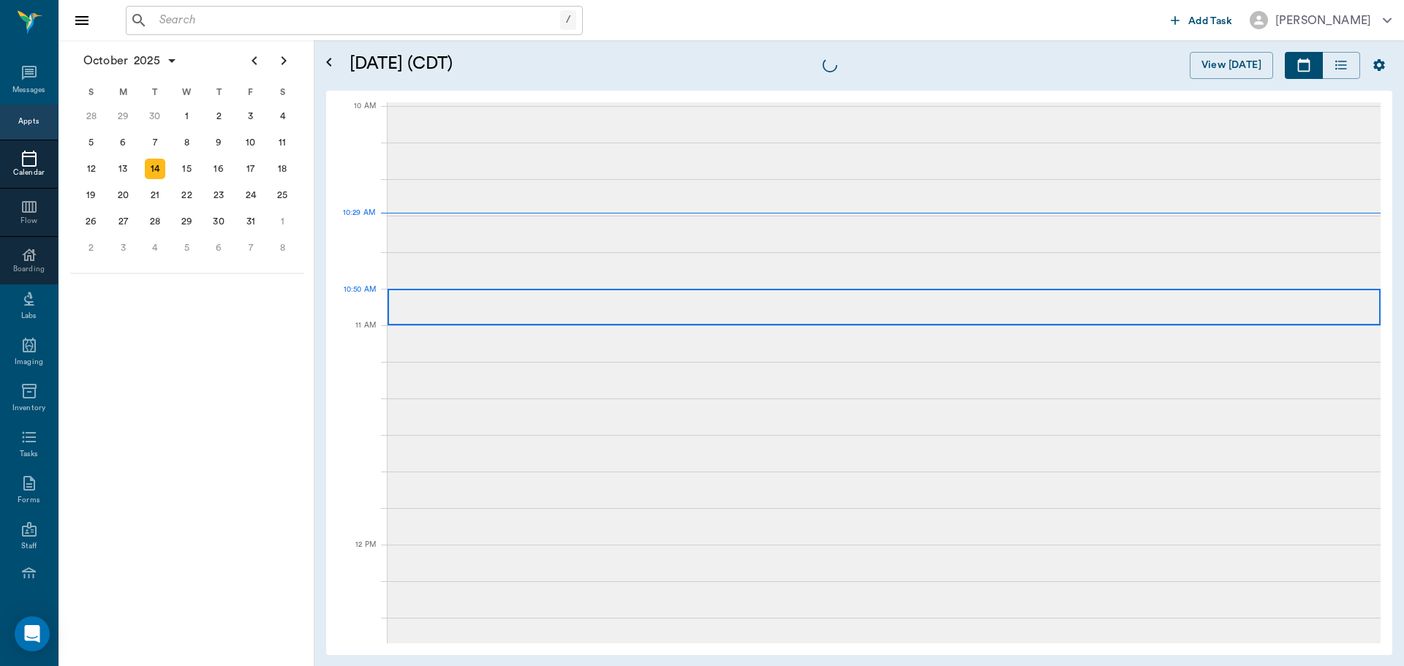
scroll to position [440, 0]
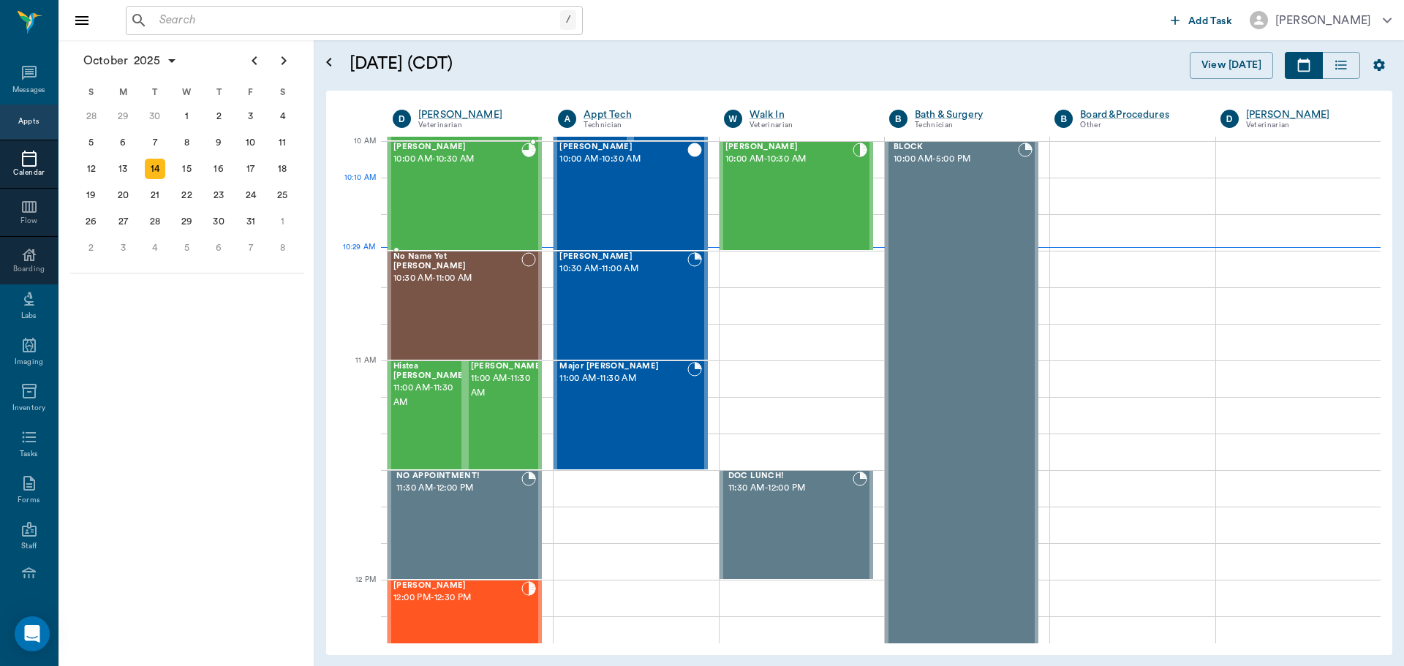
click at [462, 192] on div "[PERSON_NAME] 10:00 AM - 10:30 AM" at bounding box center [457, 196] width 128 height 107
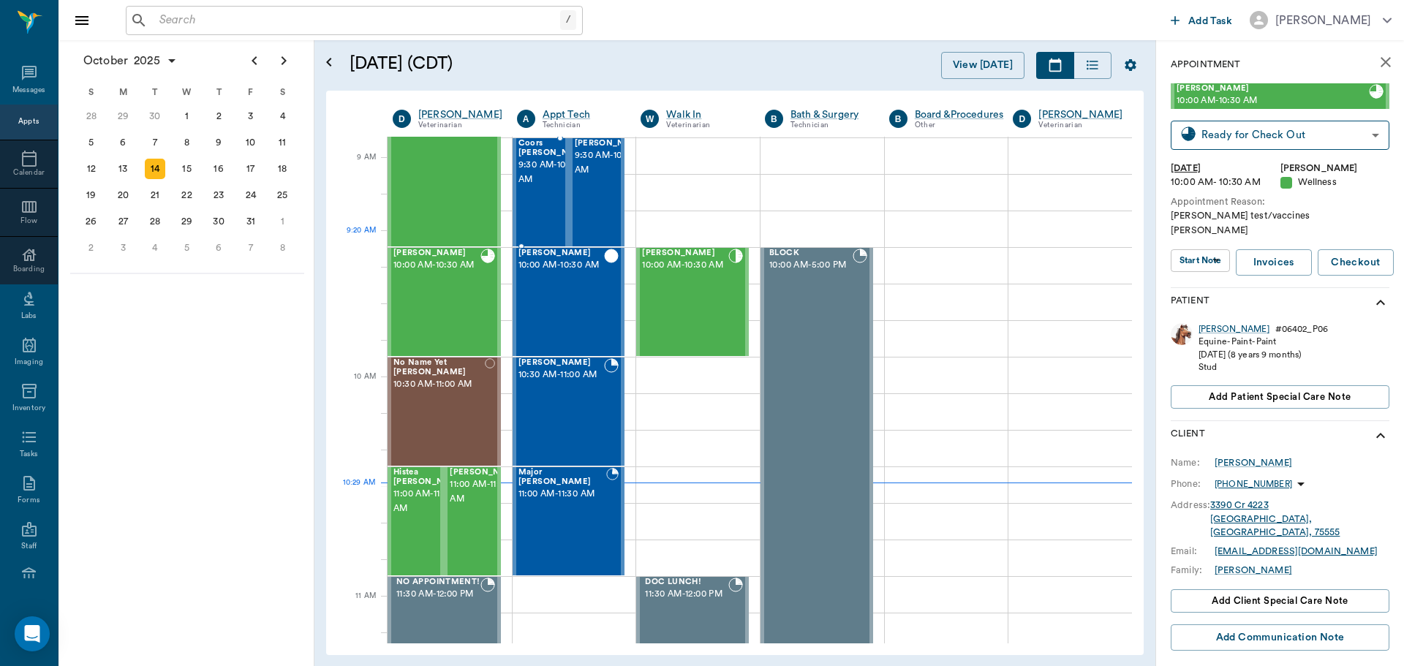
scroll to position [148, 0]
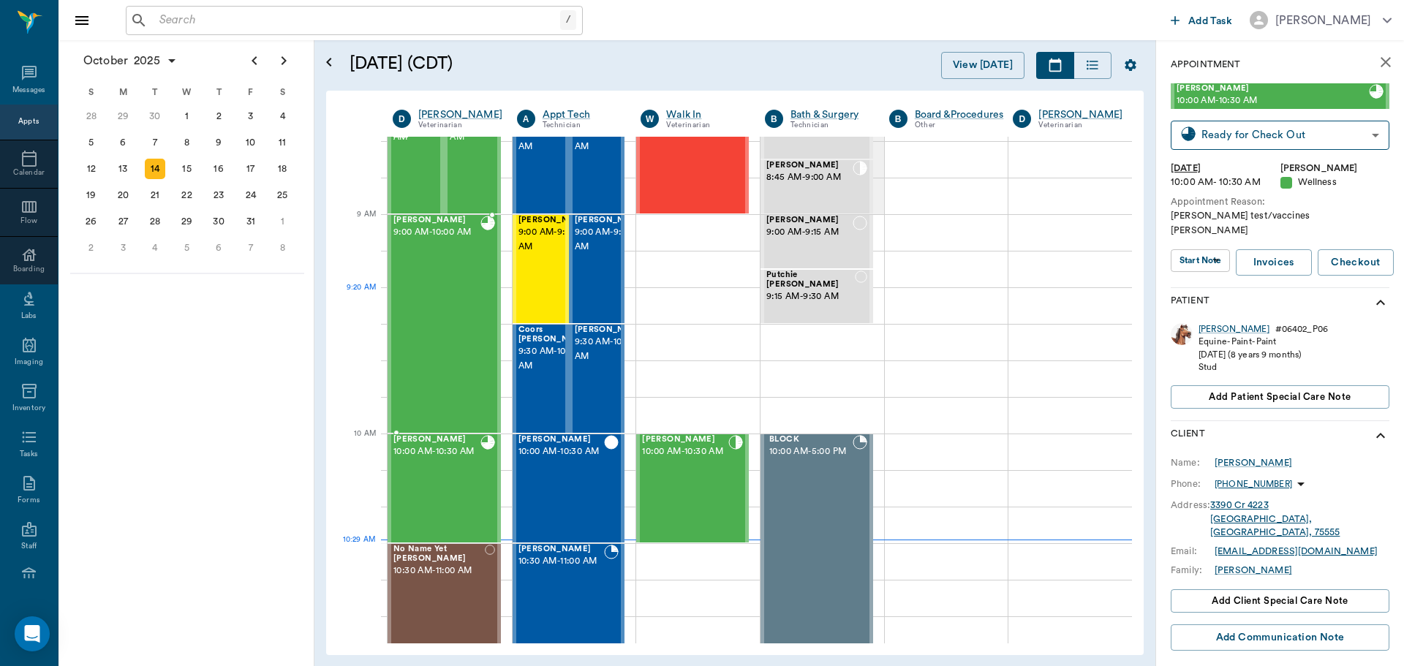
click at [431, 293] on div "[PERSON_NAME] 9:00 AM - 10:00 AM" at bounding box center [436, 324] width 87 height 216
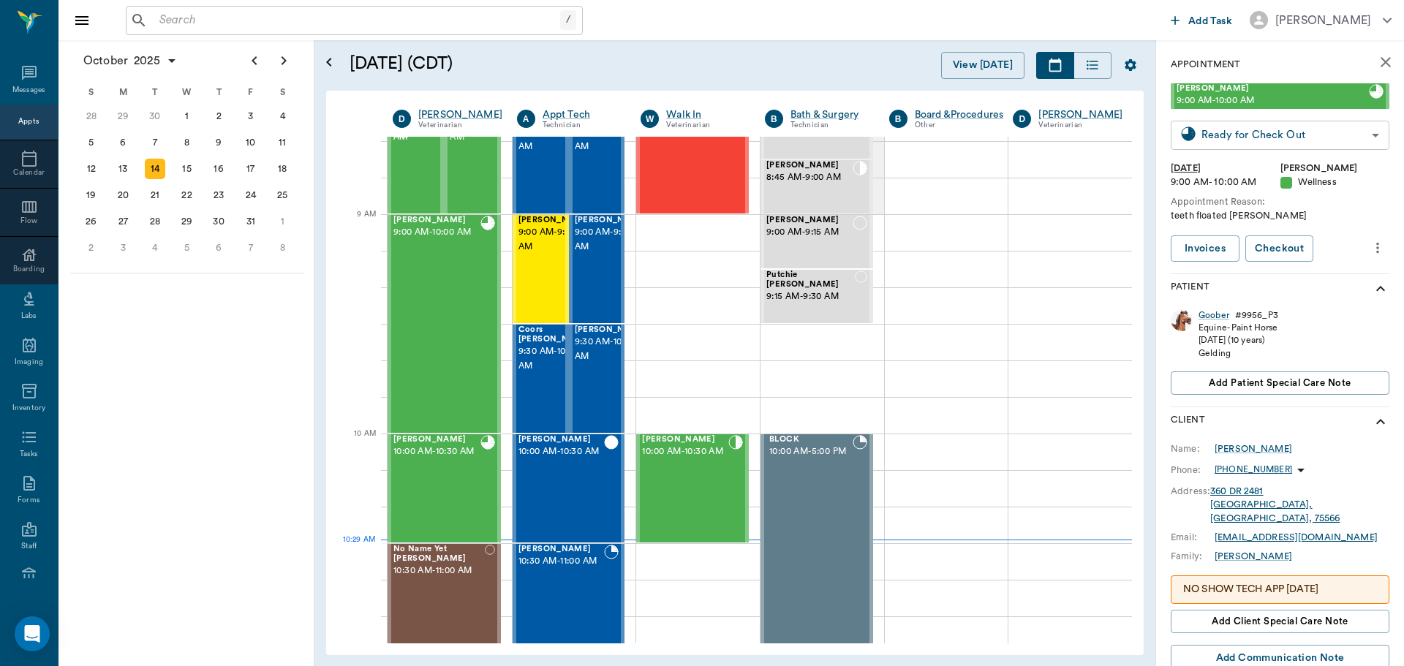
click at [1367, 131] on body "/ ​ Add Task [PERSON_NAME] Nectar Messages Appts Calendar Flow Boarding Labs Im…" at bounding box center [702, 333] width 1404 height 666
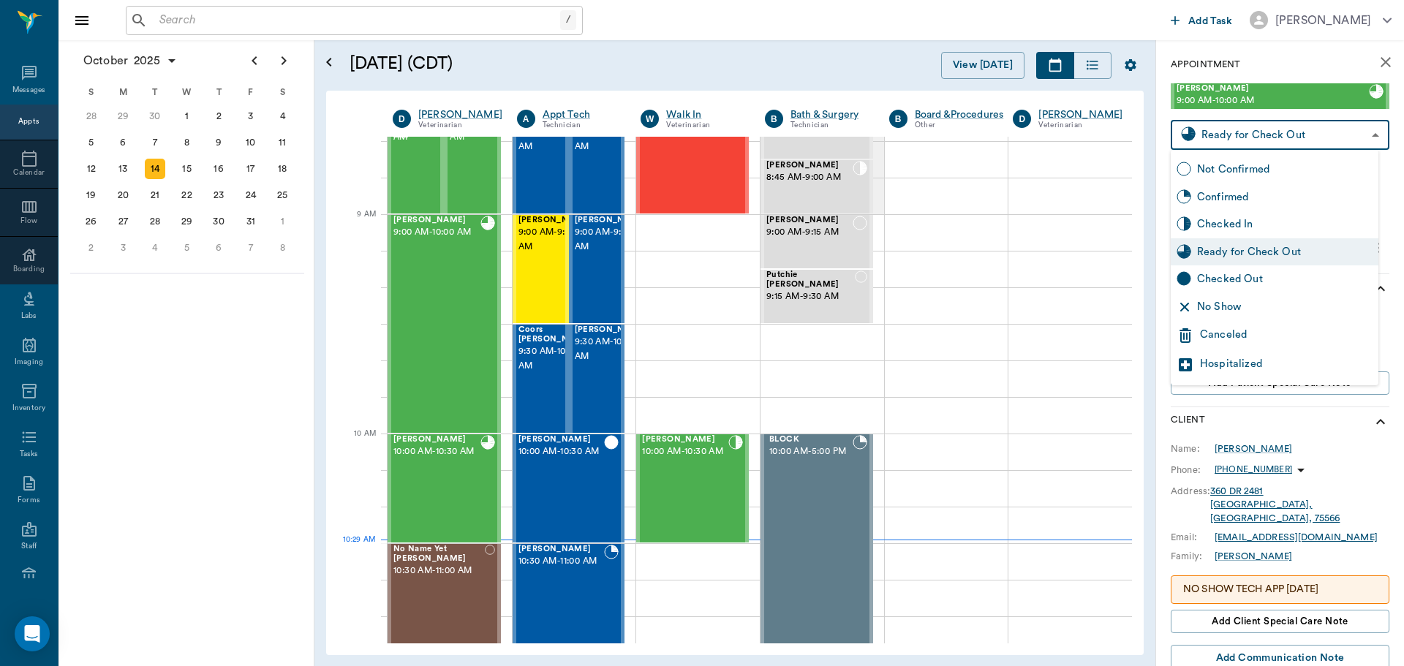
click at [1259, 224] on div "Checked In" at bounding box center [1284, 224] width 175 height 16
type input "CHECKED_IN"
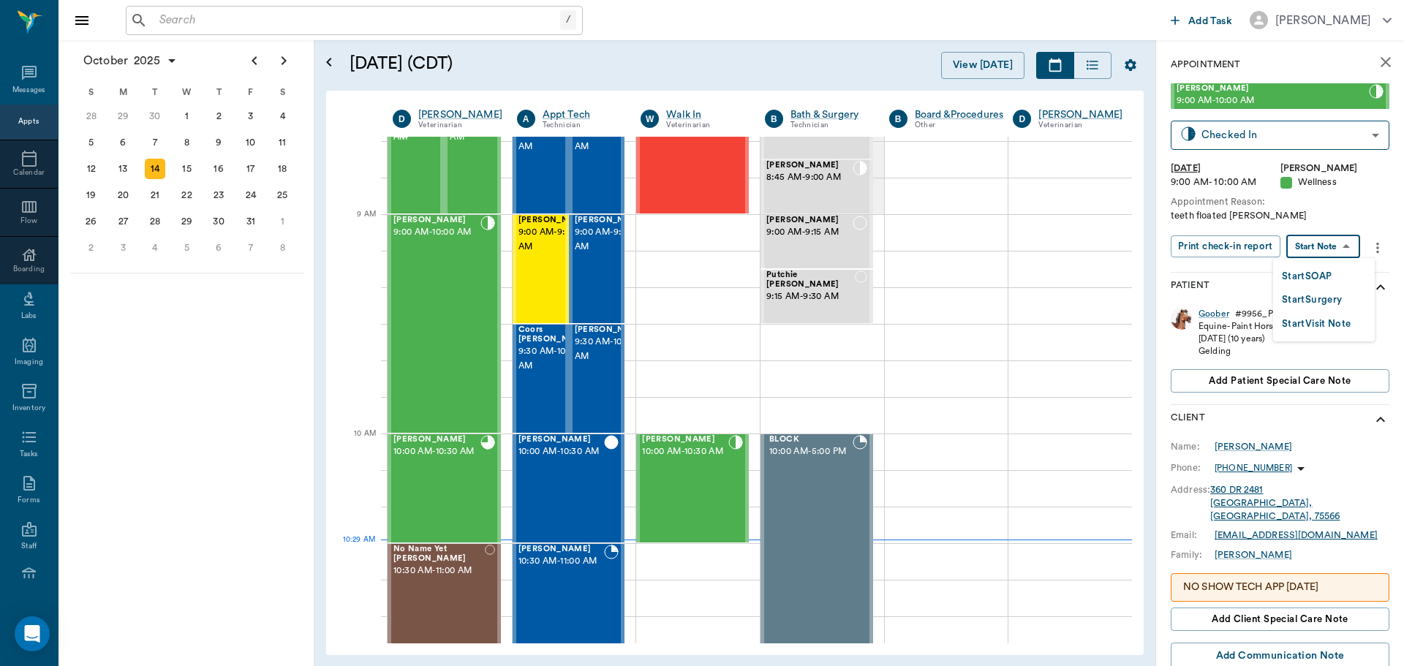
click at [1338, 251] on body "/ ​ Add Task [PERSON_NAME] Nectar Messages Appts Calendar Flow Boarding Labs Im…" at bounding box center [702, 333] width 1404 height 666
click at [1314, 275] on button "Start SOAP" at bounding box center [1307, 276] width 50 height 17
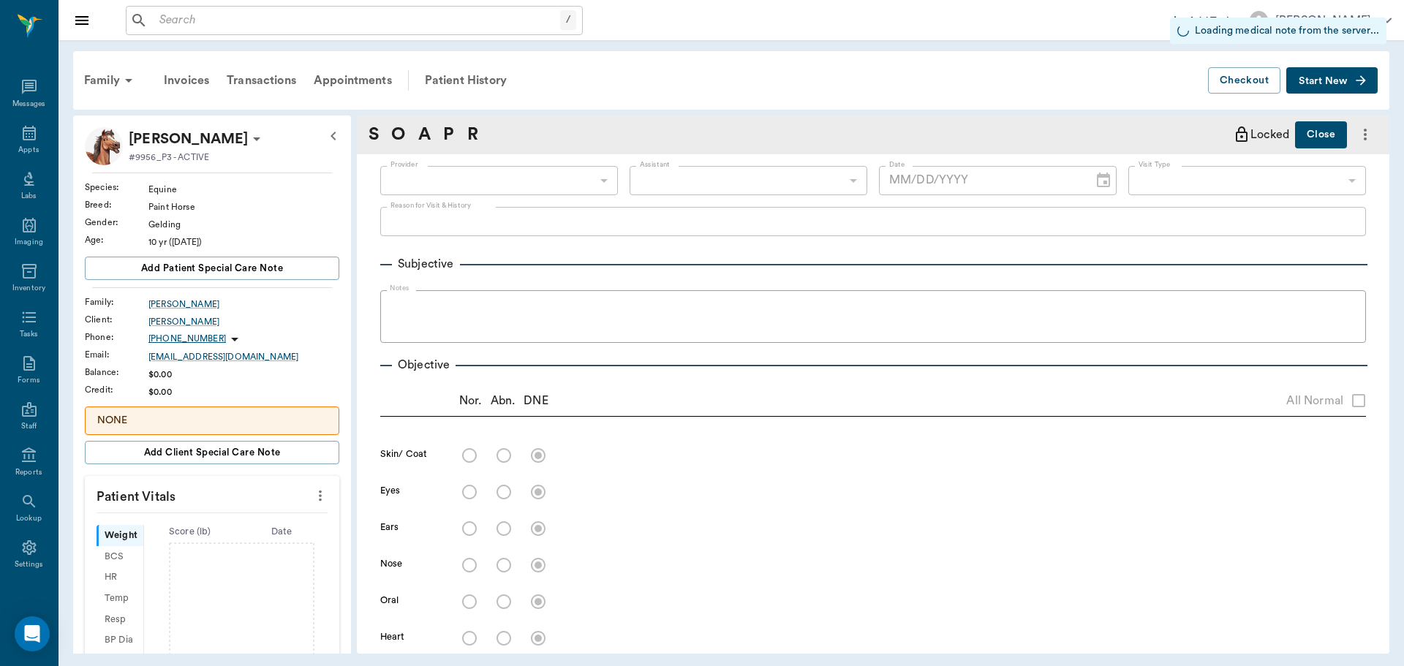
scroll to position [7, 0]
type input "63ec2f075fda476ae8351a4d"
type input "65d2be4f46e3a538d89b8c14"
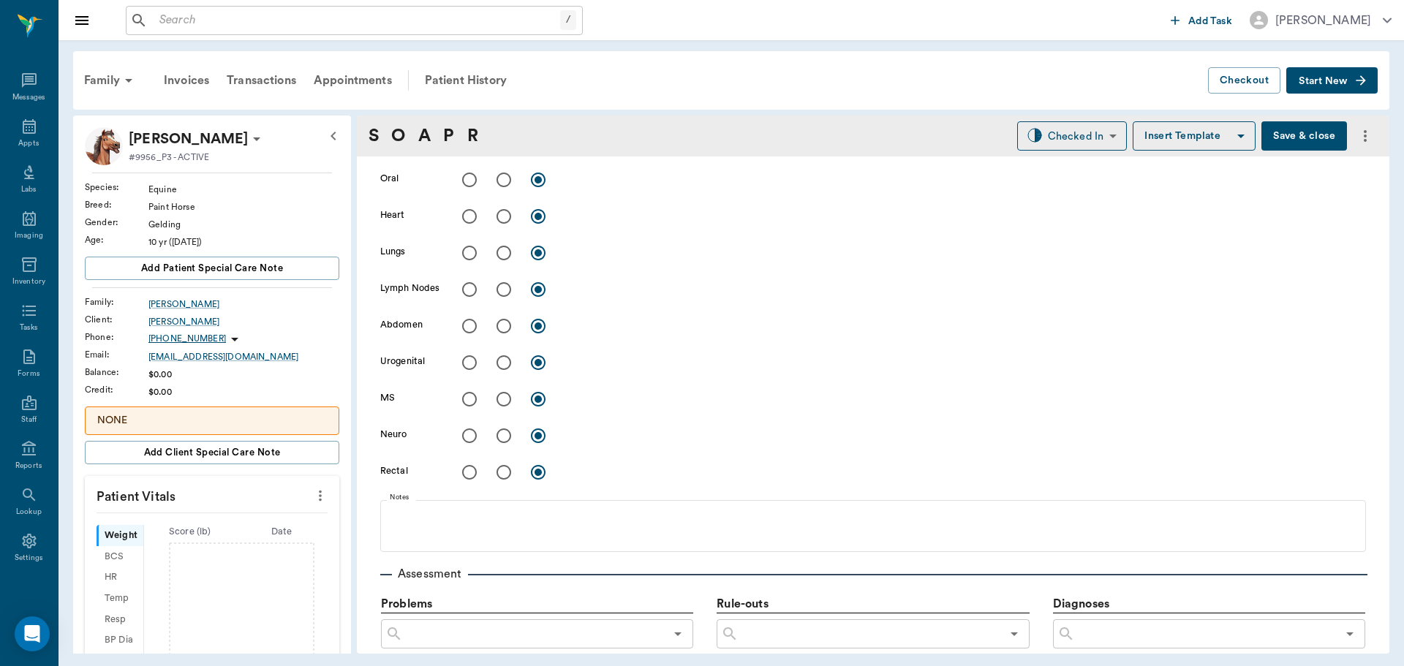
type input "[DATE]"
type textarea "teeth floated [PERSON_NAME]"
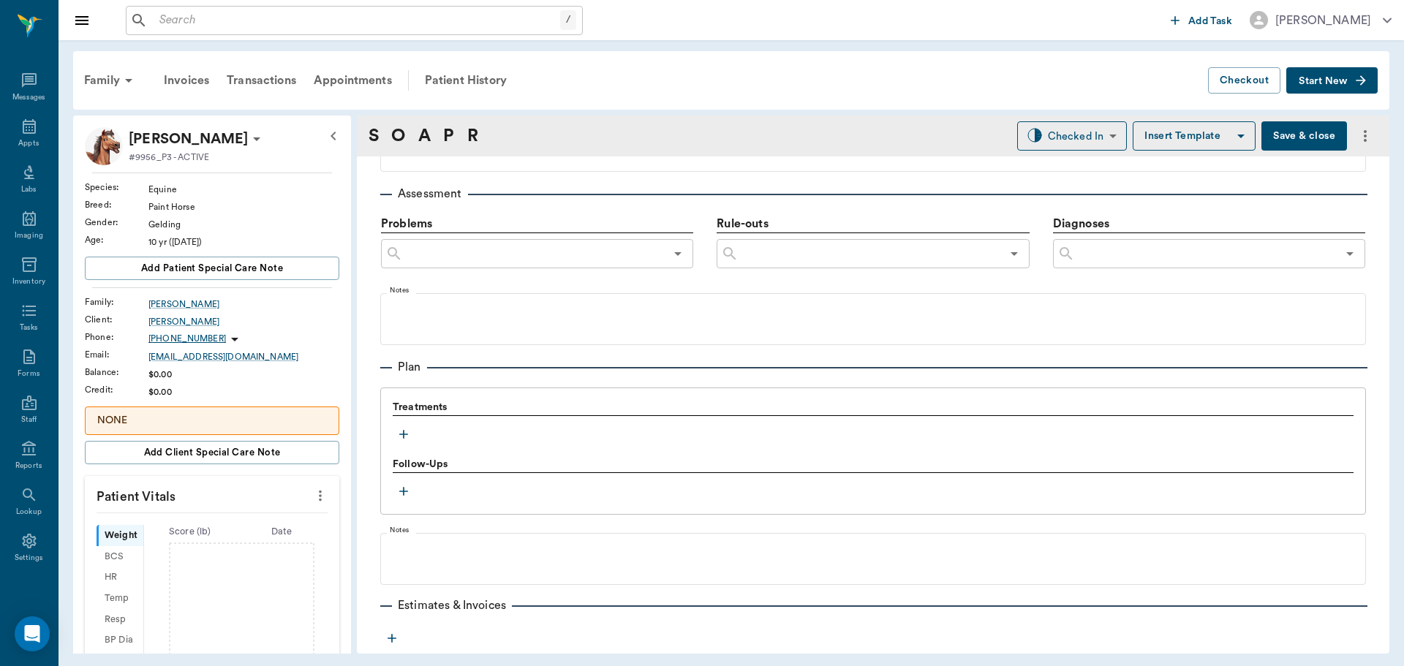
click at [400, 434] on icon "button" at bounding box center [403, 434] width 15 height 15
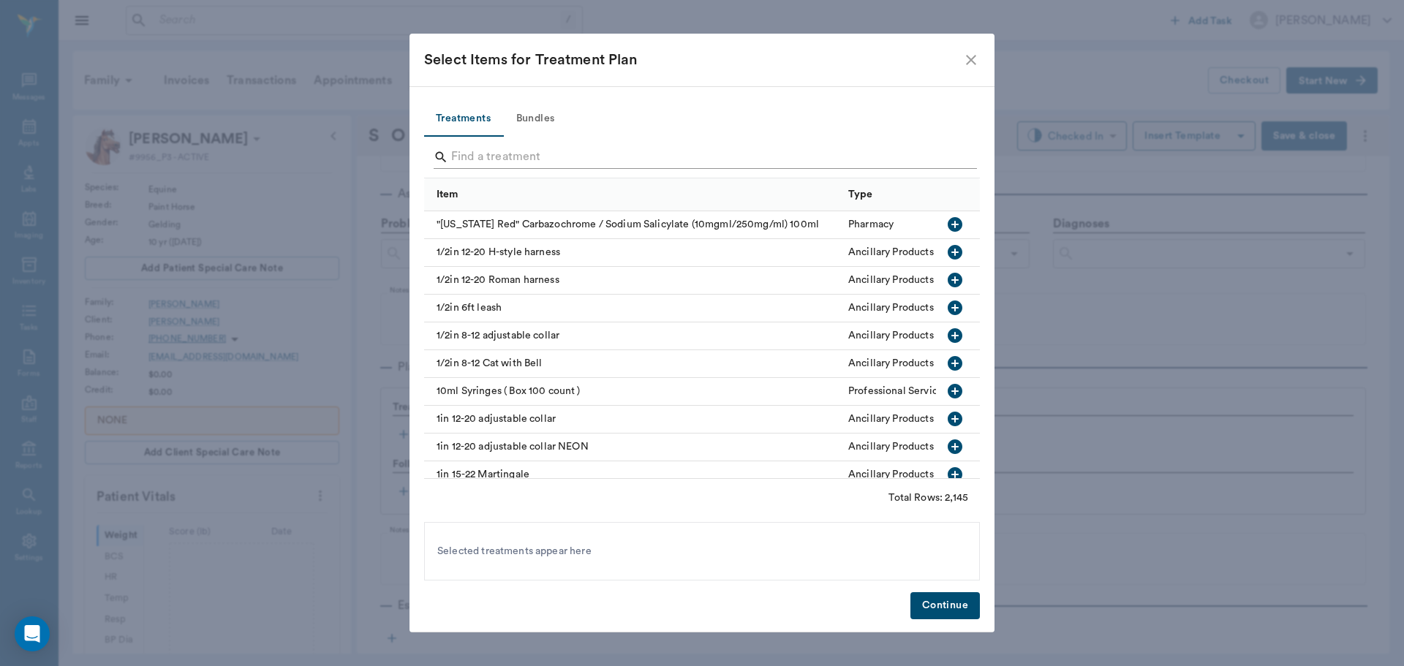
click at [478, 159] on input "Search" at bounding box center [703, 156] width 504 height 23
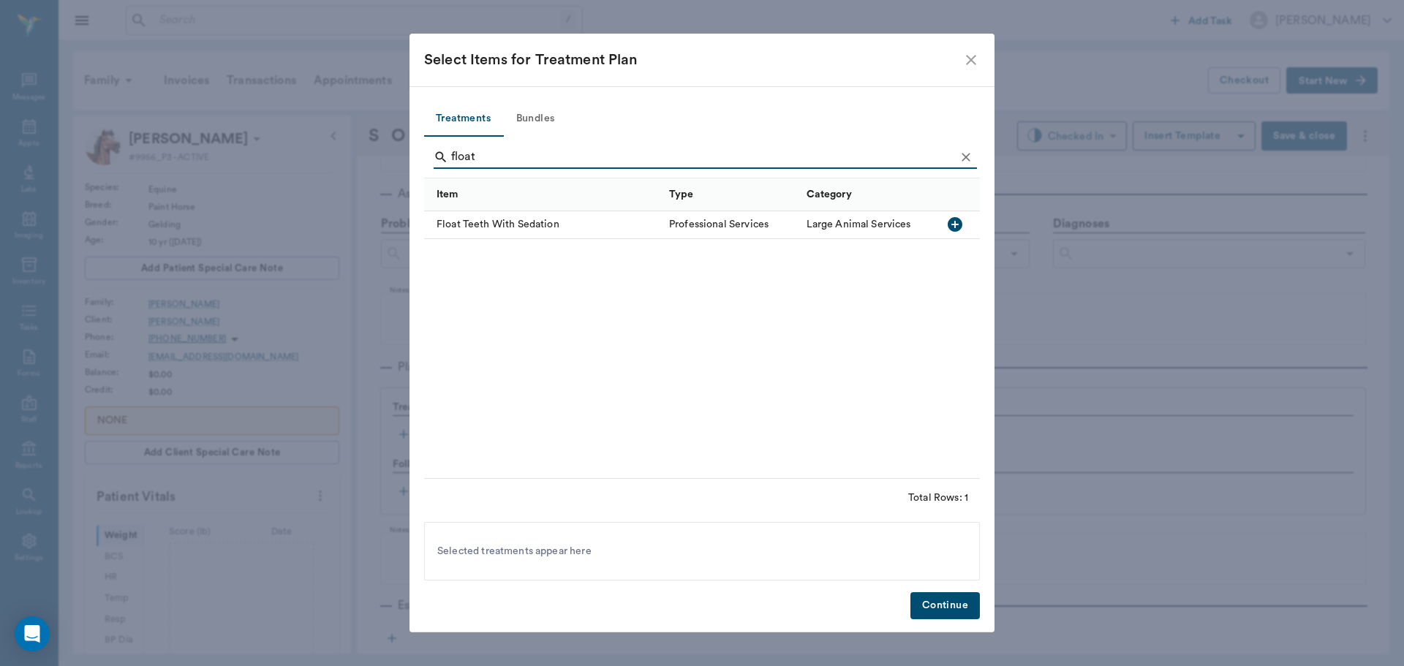
type input "float"
click at [950, 224] on icon "button" at bounding box center [954, 224] width 15 height 15
click at [938, 603] on button "Continue" at bounding box center [944, 605] width 69 height 27
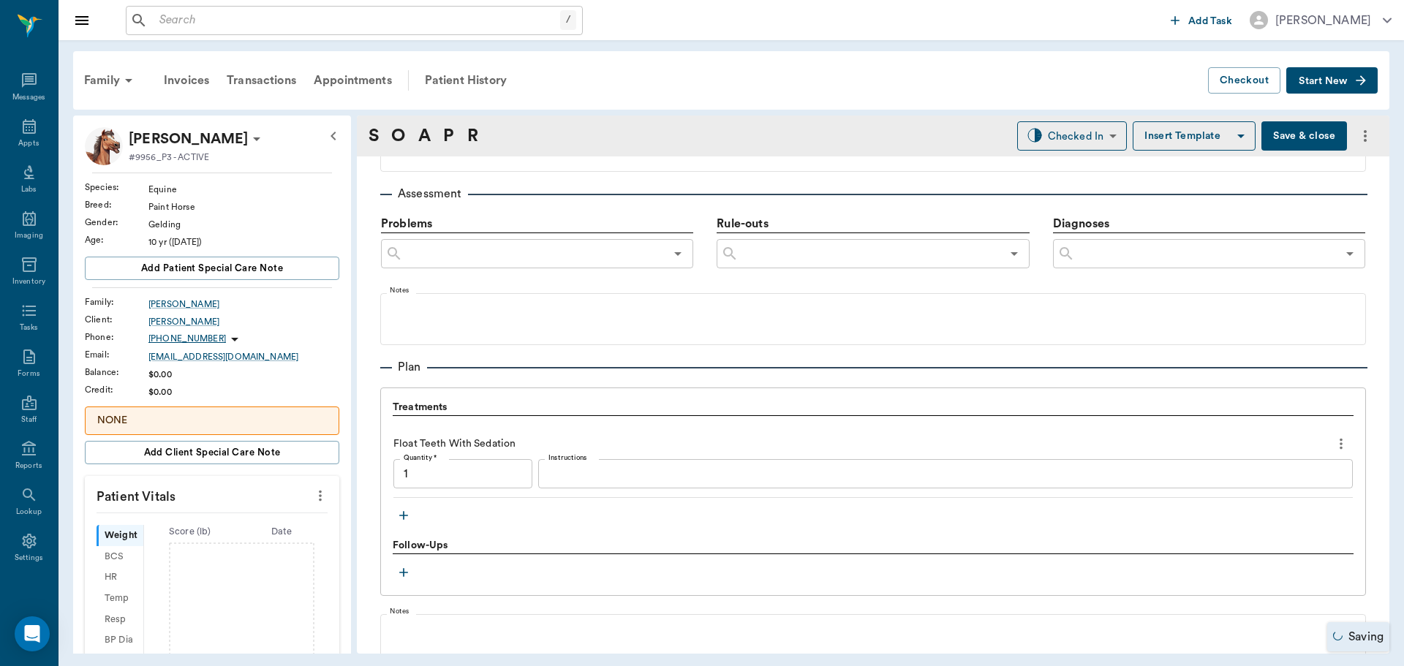
type input "1.00"
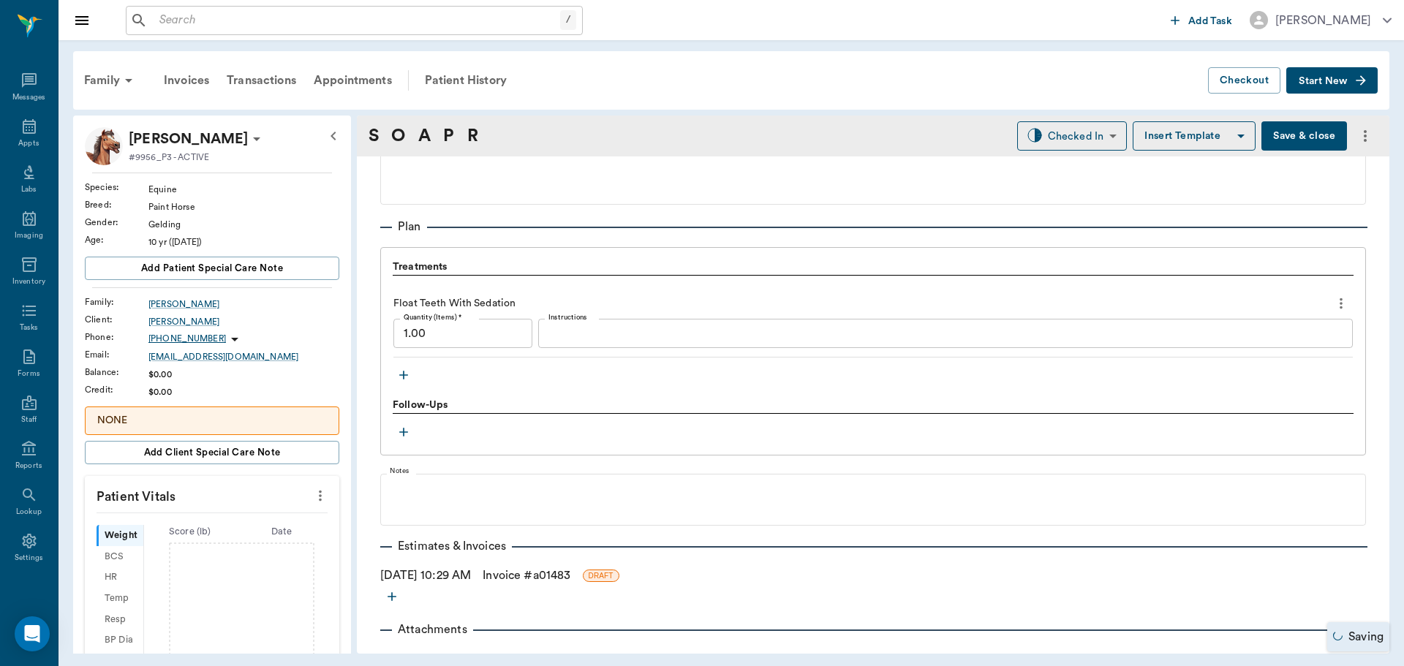
scroll to position [987, 0]
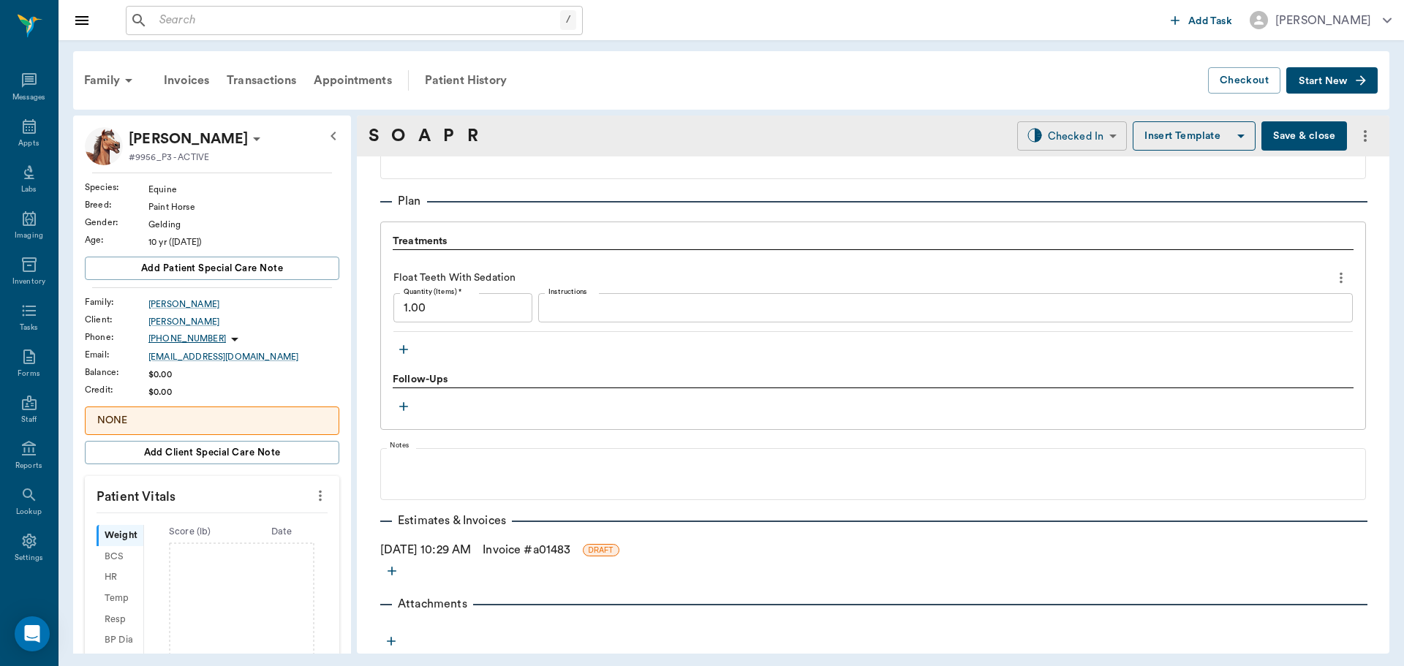
click at [1080, 140] on body "/ ​ Add Task Dr. Bert Ellsworth Nectar Messages Appts Labs Imaging Inventory Ta…" at bounding box center [702, 333] width 1404 height 666
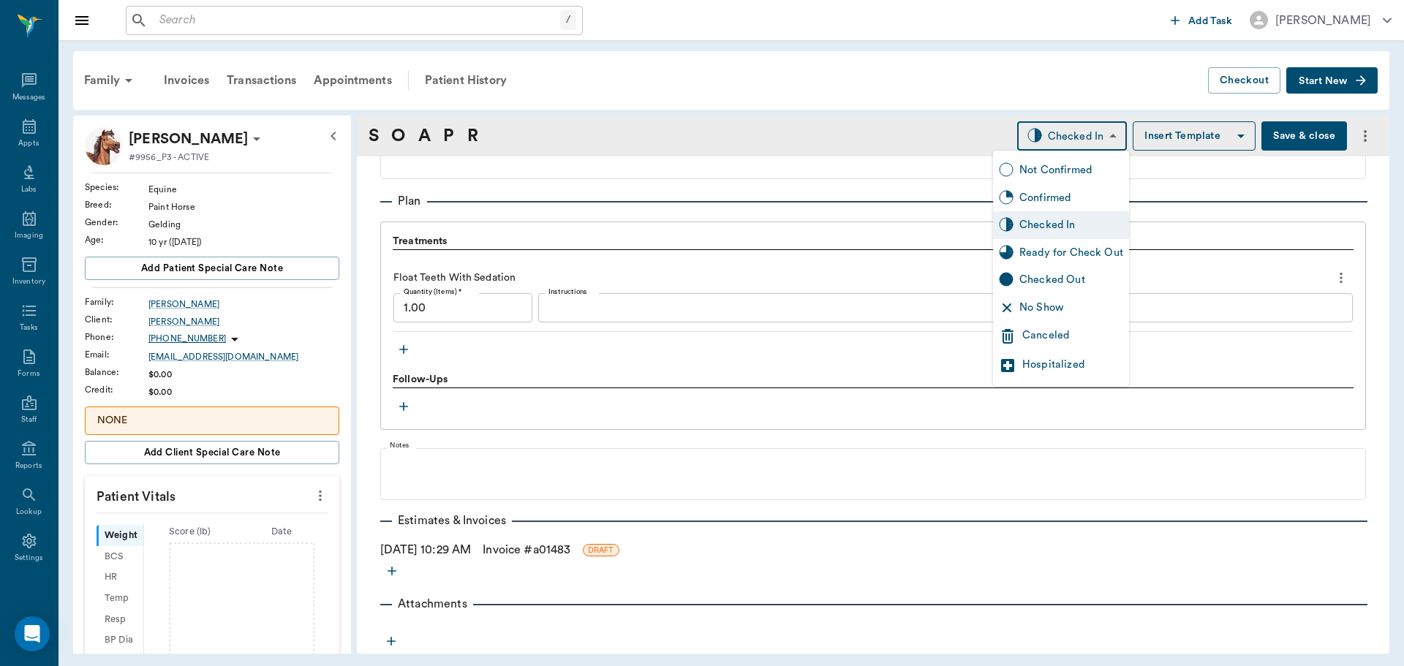
click at [1059, 249] on div "Ready for Check Out" at bounding box center [1071, 253] width 104 height 16
type input "READY_TO_CHECKOUT"
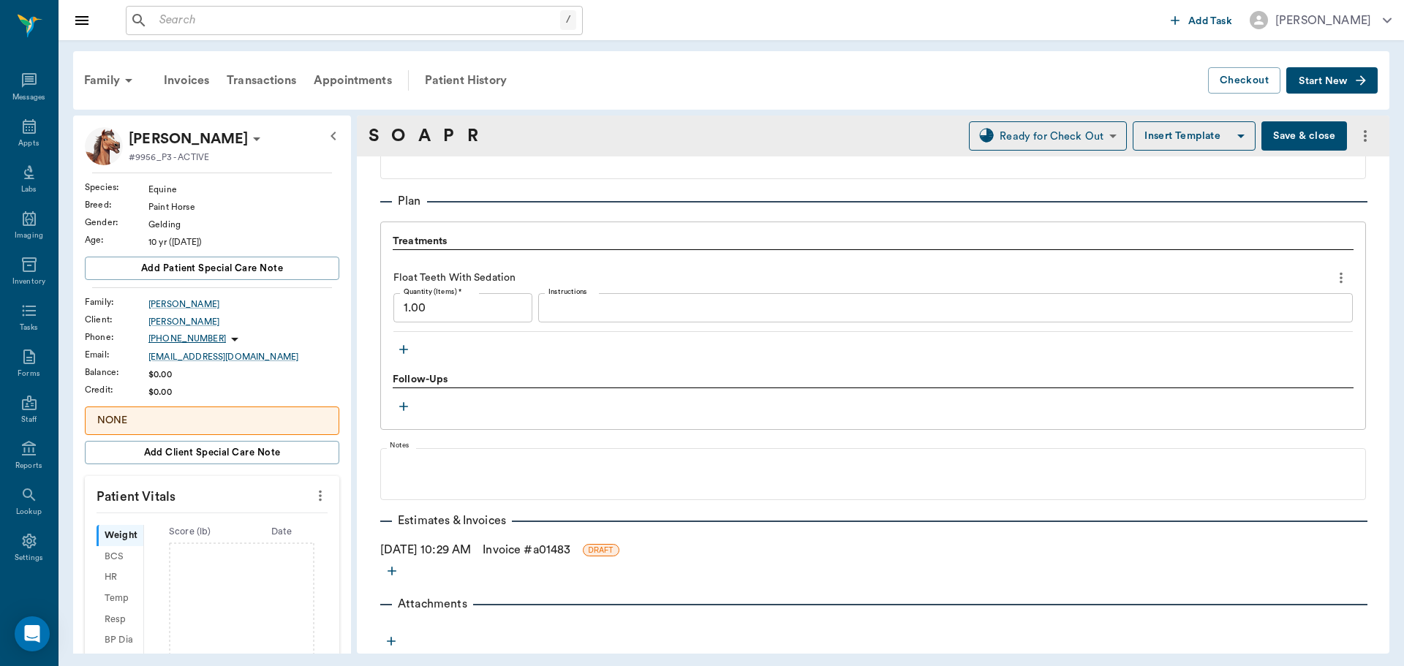
click at [543, 549] on link "Invoice # a01483" at bounding box center [526, 550] width 88 height 18
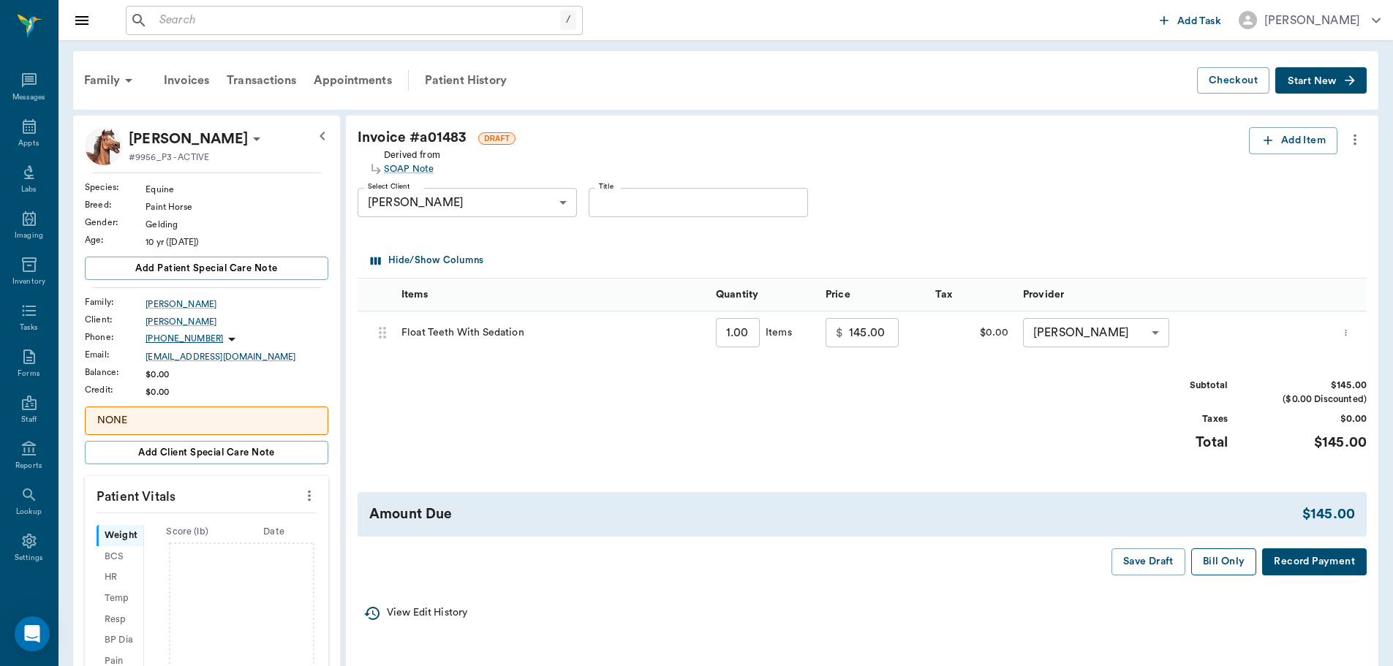
click at [1223, 560] on button "Bill Only" at bounding box center [1224, 561] width 66 height 27
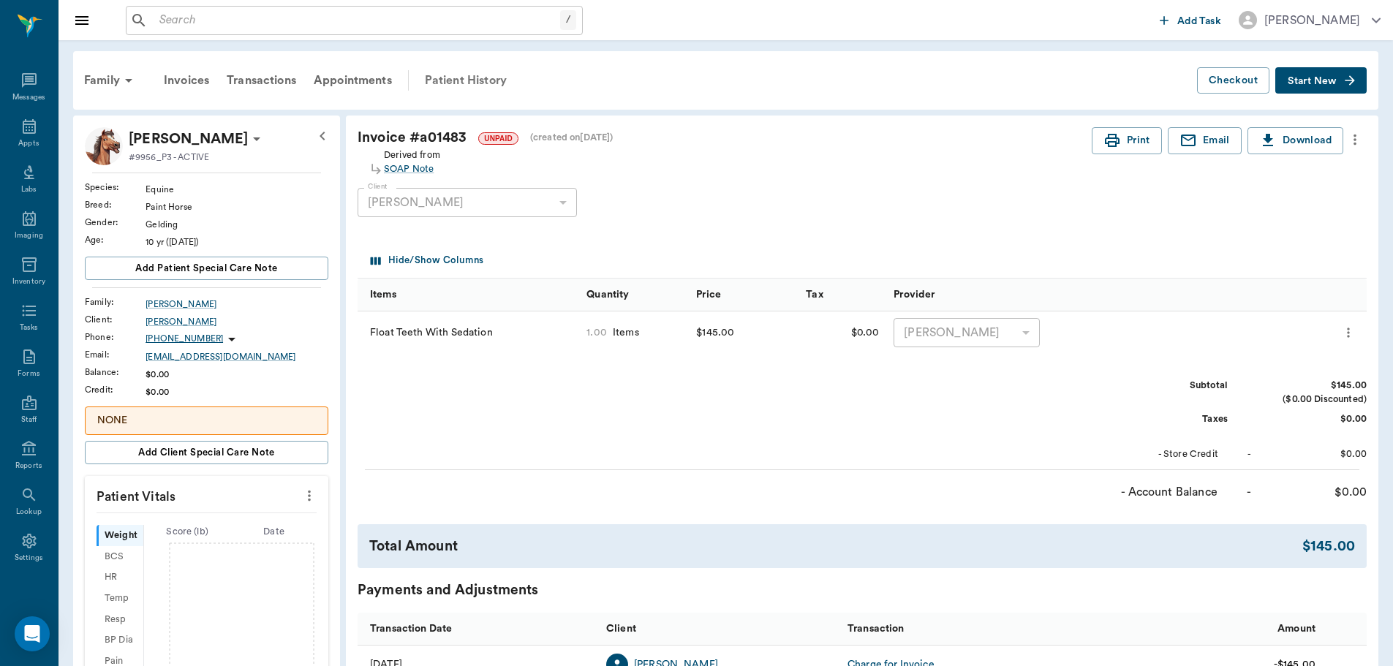
click at [451, 84] on div "Patient History" at bounding box center [465, 80] width 99 height 35
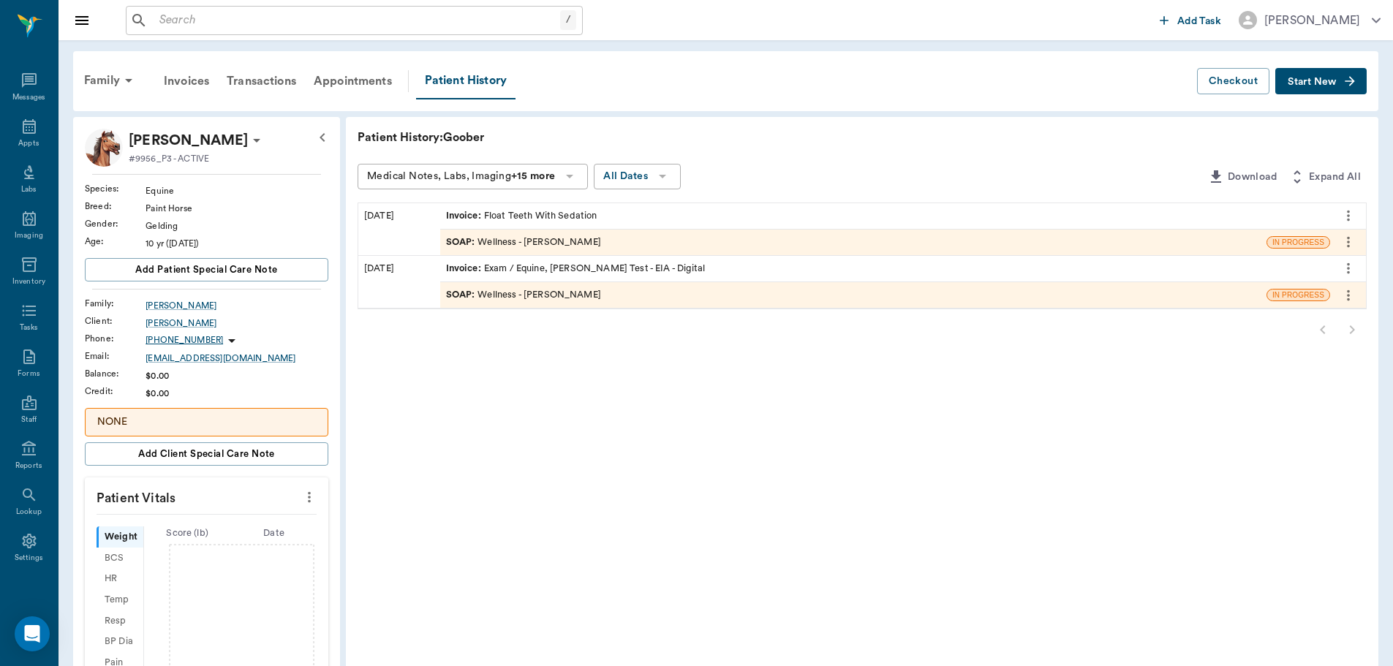
click at [534, 239] on div "SOAP : Wellness - Dr. Bert Ellsworth" at bounding box center [523, 242] width 155 height 14
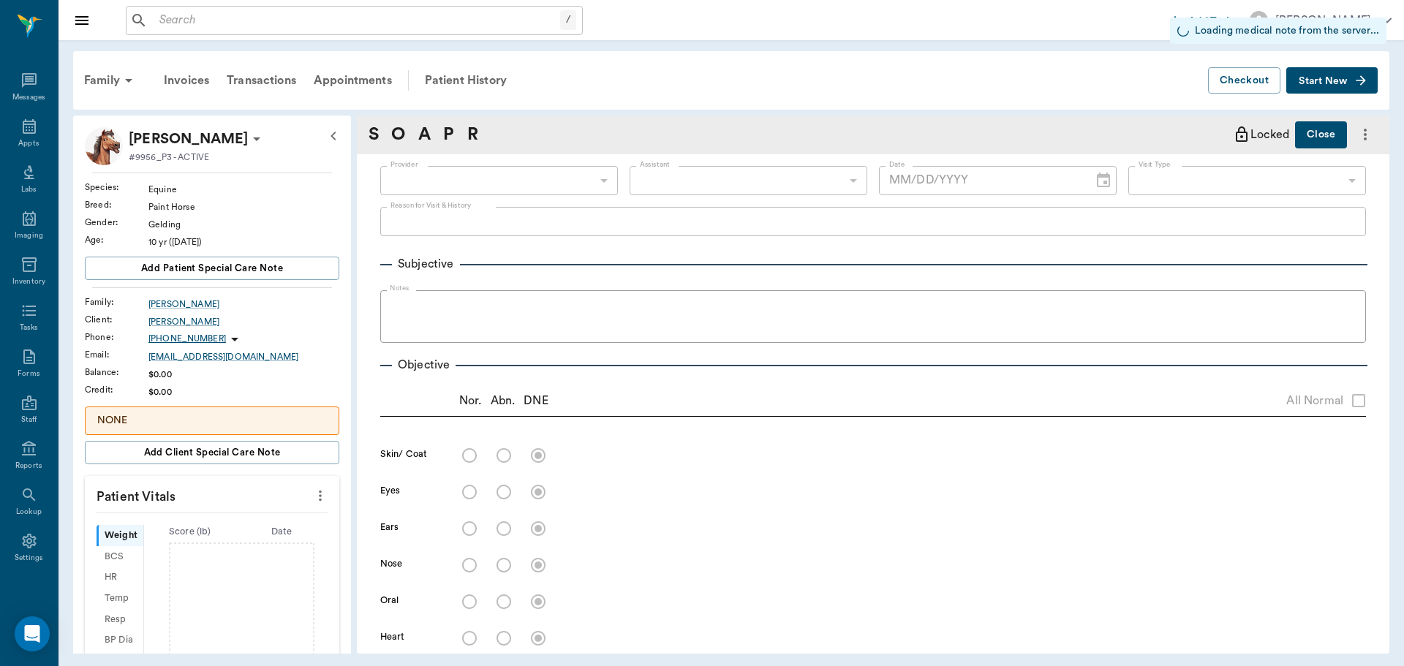
type input "63ec2f075fda476ae8351a4d"
type input "65d2be4f46e3a538d89b8c14"
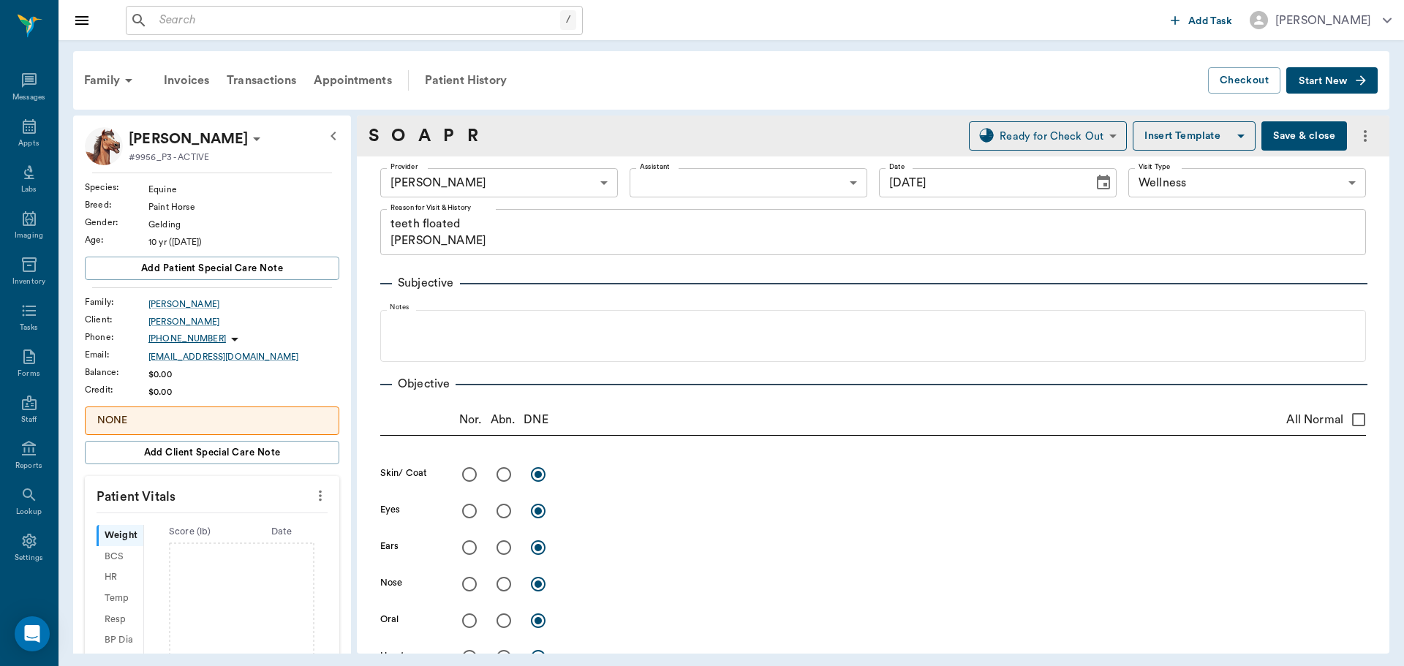
type input "[DATE]"
type textarea "teeth floated Christy"
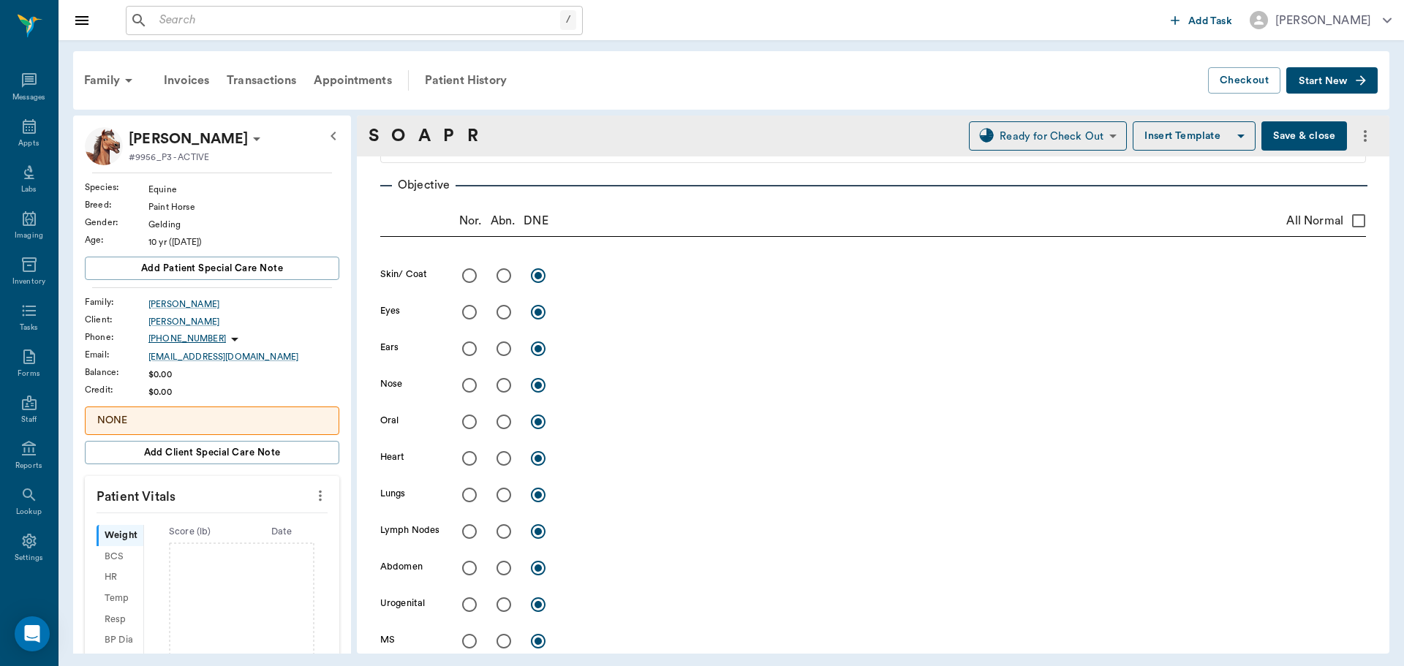
scroll to position [219, 0]
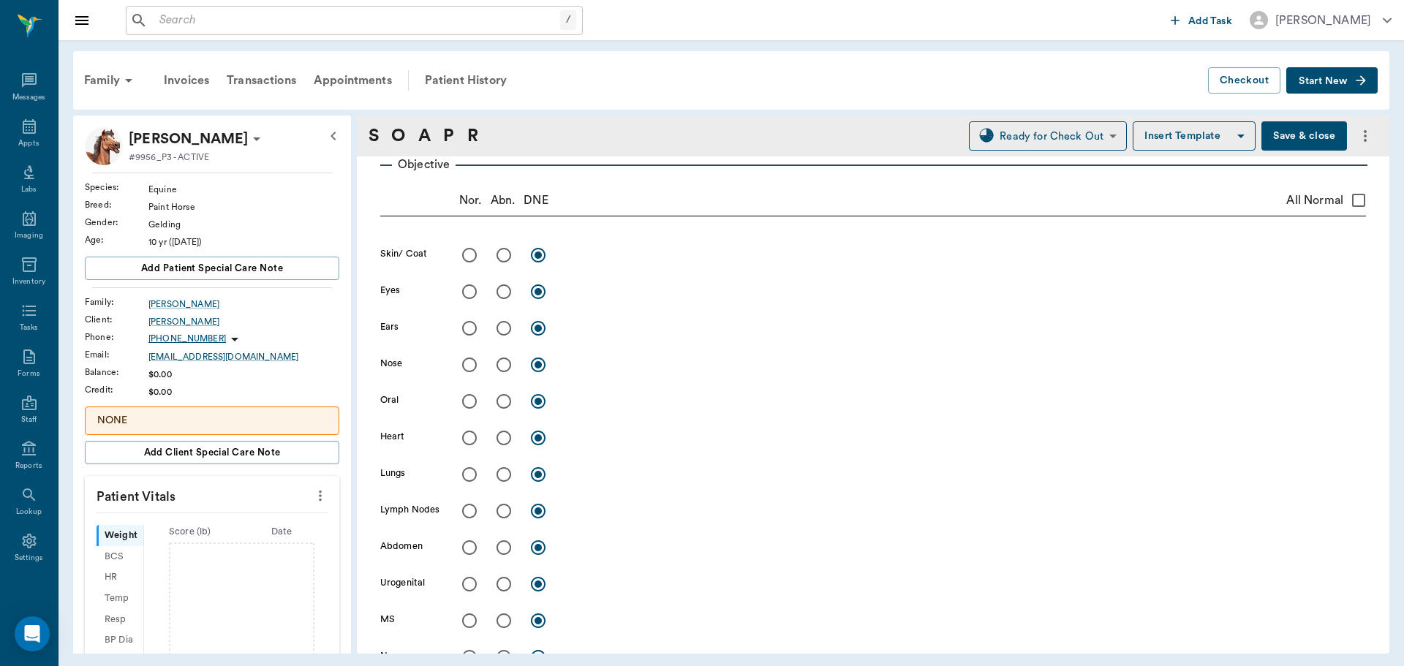
click at [501, 401] on input "radio" at bounding box center [503, 401] width 31 height 31
radio input "true"
click at [585, 400] on textarea at bounding box center [965, 401] width 800 height 17
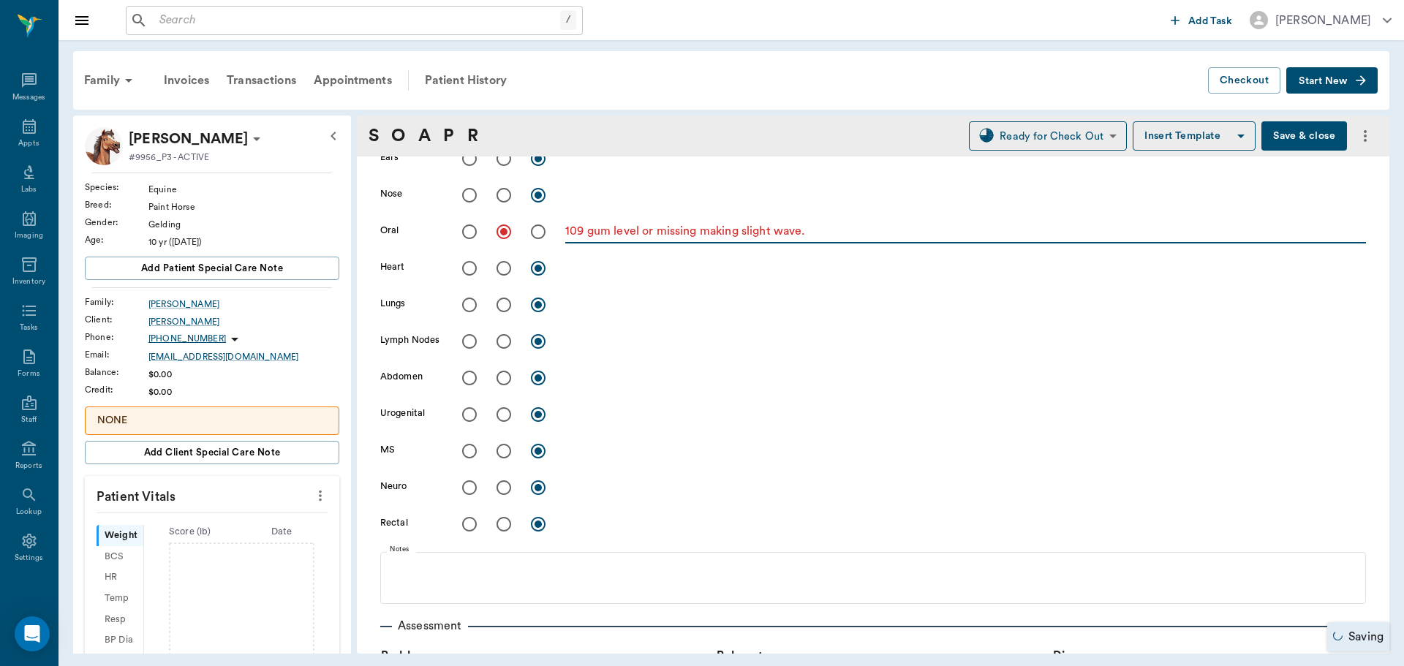
scroll to position [658, 0]
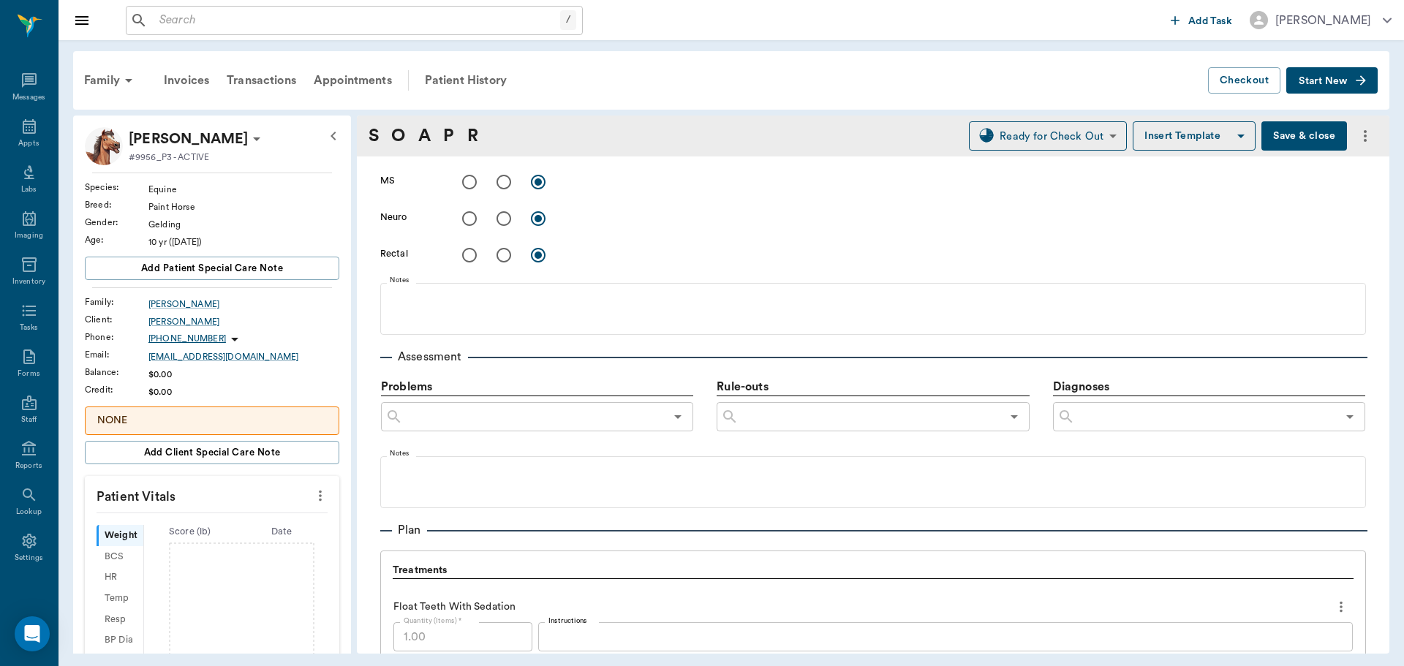
type textarea "109 gum level or missing making slight wave."
click at [1279, 132] on button "Save & close" at bounding box center [1304, 135] width 86 height 29
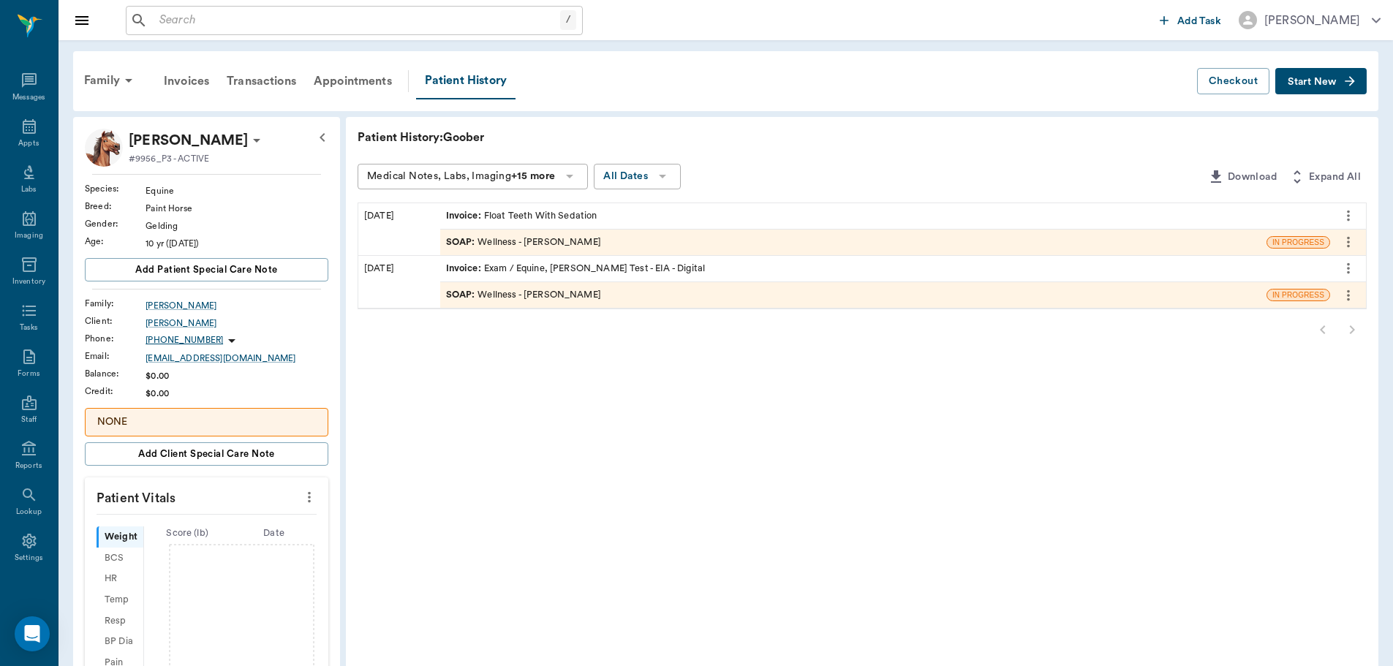
click at [543, 241] on div "SOAP : Wellness - Dr. Bert Ellsworth" at bounding box center [523, 242] width 155 height 14
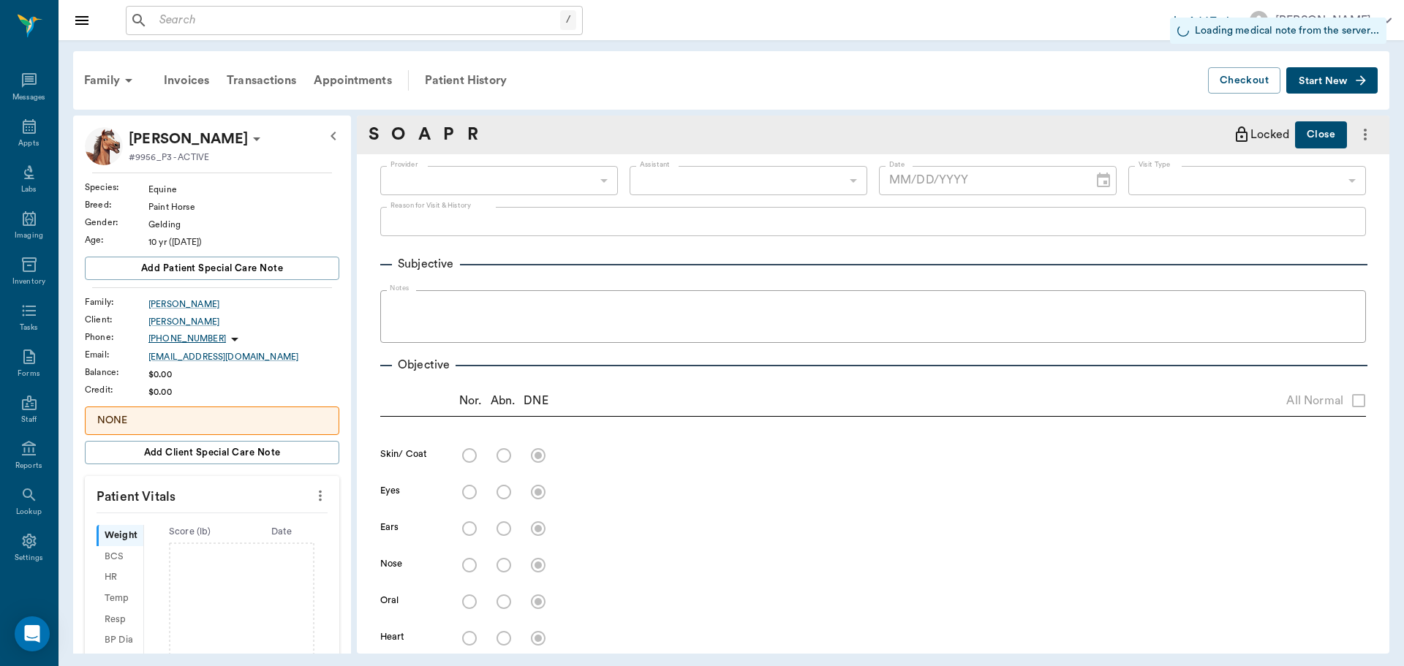
type input "63ec2f075fda476ae8351a4d"
type input "65d2be4f46e3a538d89b8c14"
radio input "true"
type input "[DATE]"
type textarea "teeth floated Christy"
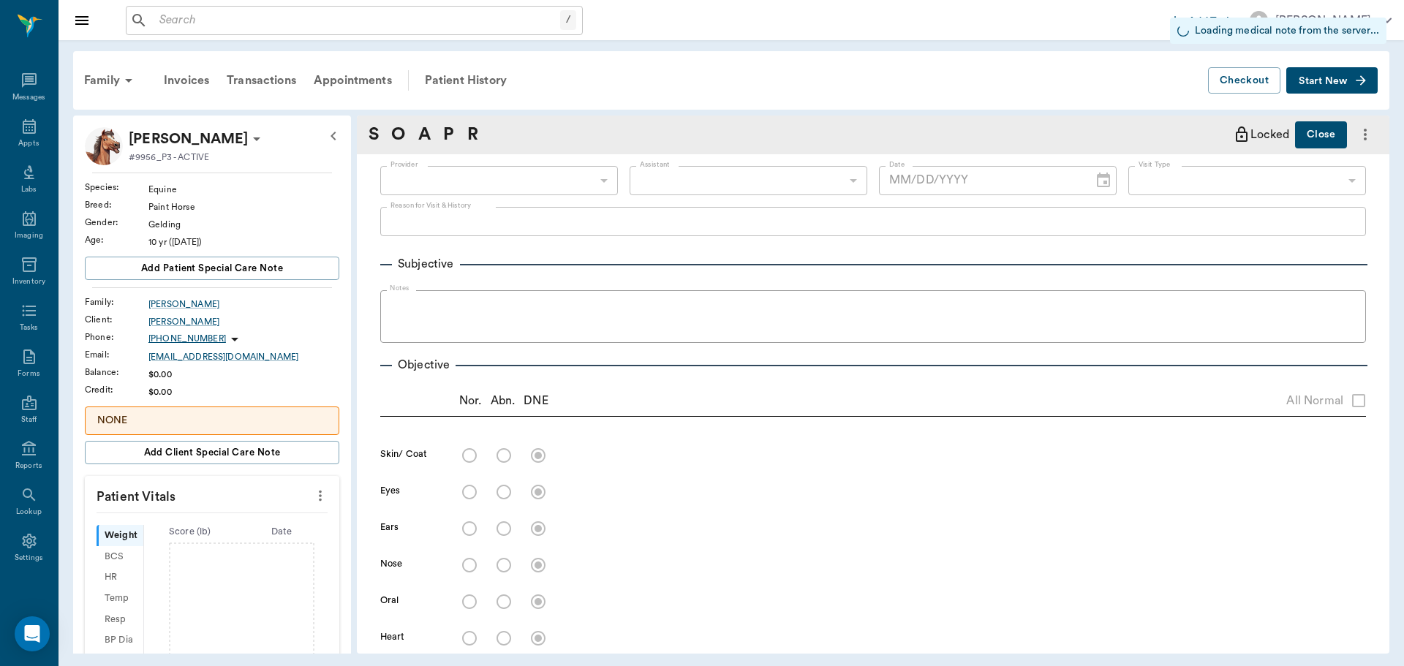
type textarea "109 gum level or missing making slight wave."
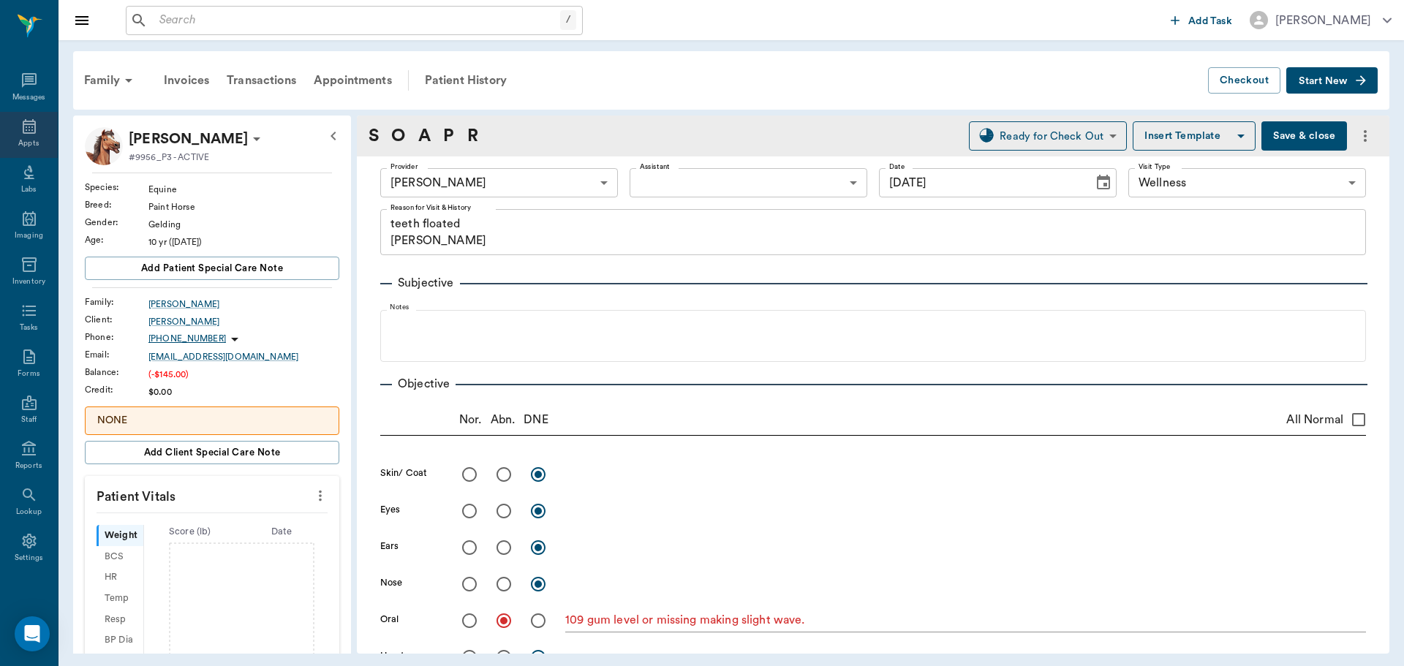
click at [31, 133] on icon at bounding box center [29, 127] width 18 height 18
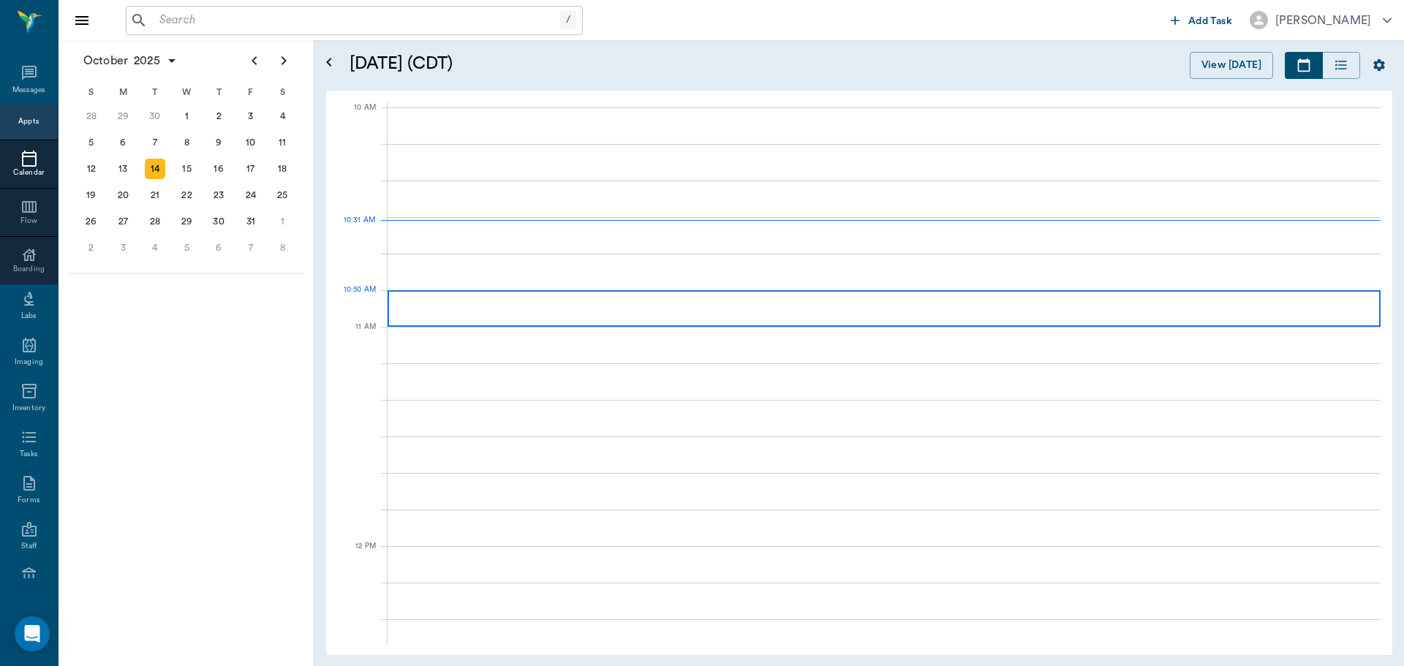
scroll to position [439, 0]
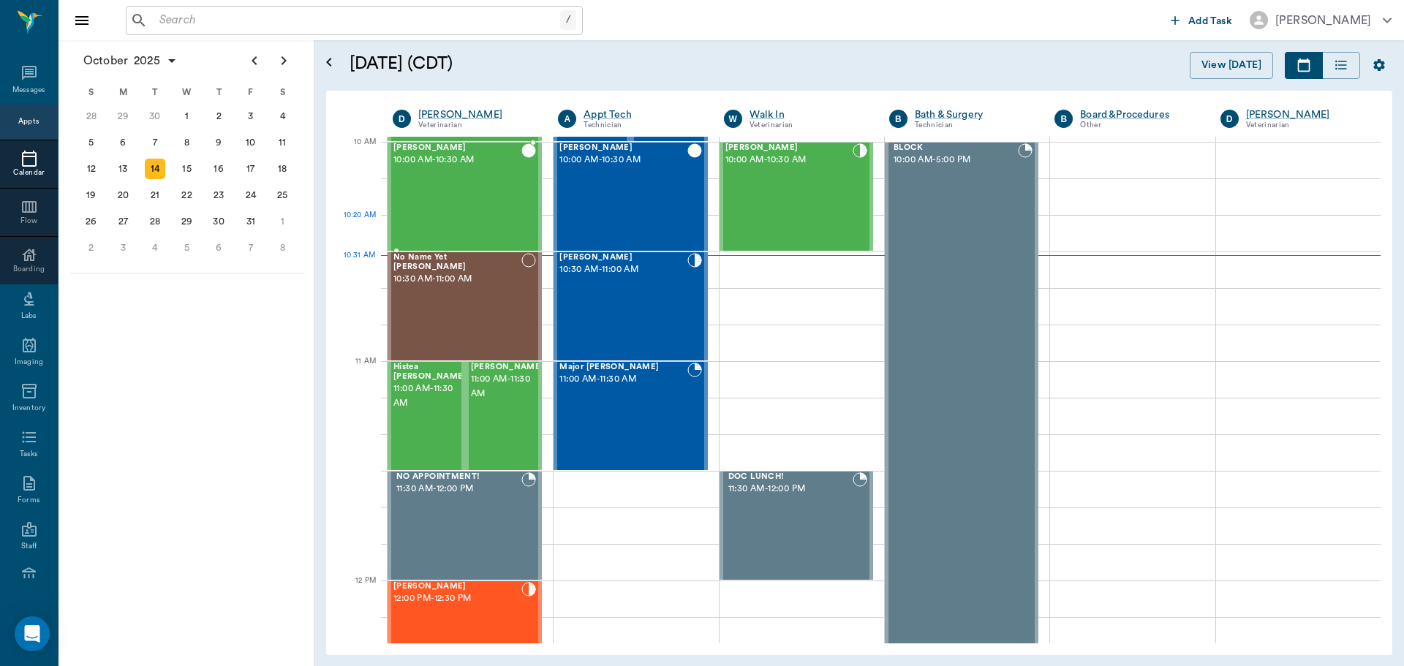
click at [493, 221] on div "Romeo Ingram 10:00 AM - 10:30 AM" at bounding box center [457, 196] width 128 height 107
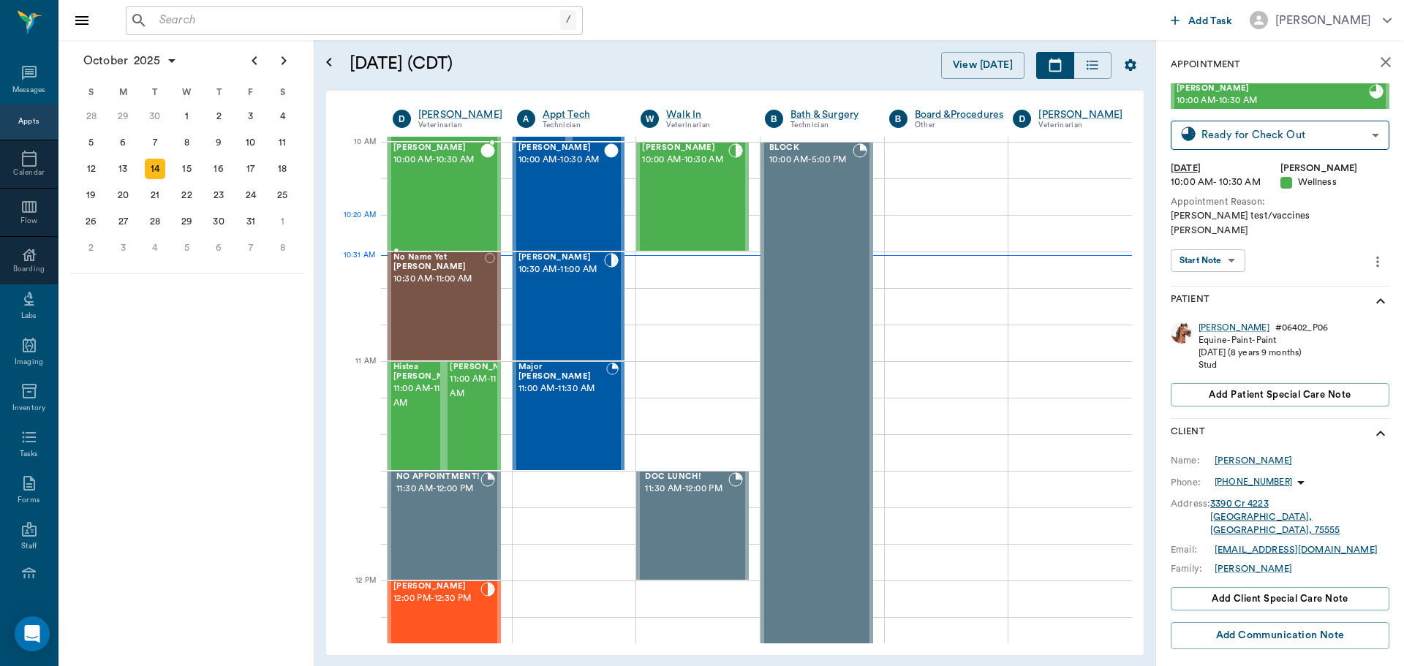
type input "CHECKED_OUT"
click at [1232, 246] on body "/ ​ Add Task Dr. Bert Ellsworth Nectar Messages Appts Calendar Flow Boarding La…" at bounding box center [702, 333] width 1404 height 666
click at [1225, 277] on button "View SOAP" at bounding box center [1200, 276] width 50 height 17
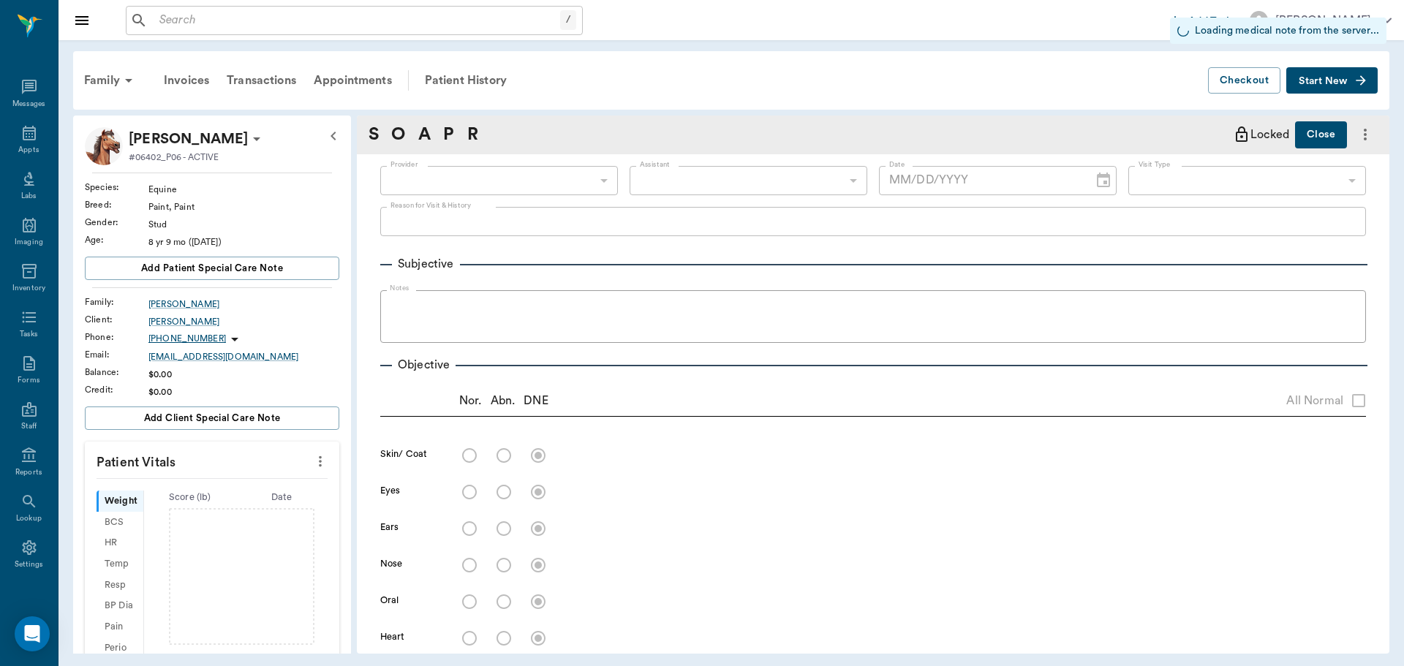
type input "63ec2f075fda476ae8351a4d"
type input "65d2be4f46e3a538d89b8c14"
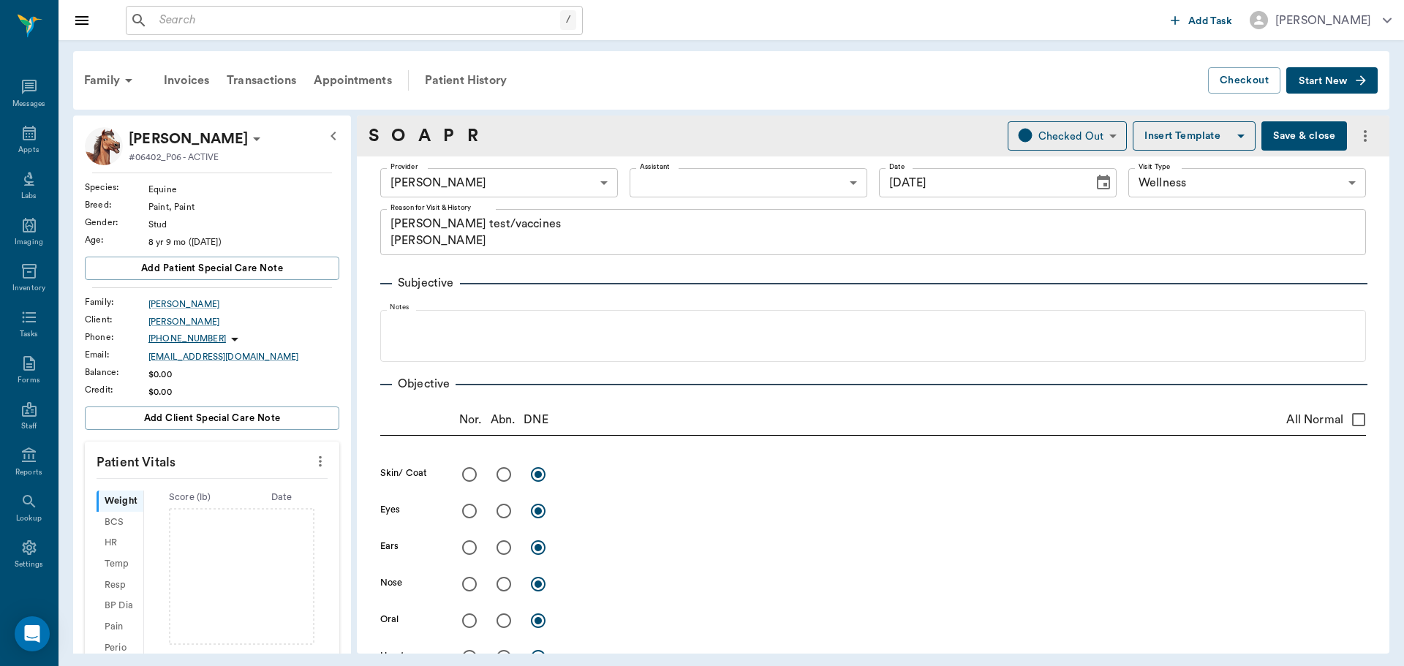
type input "[DATE]"
type textarea "Coggins test/vaccines Christy"
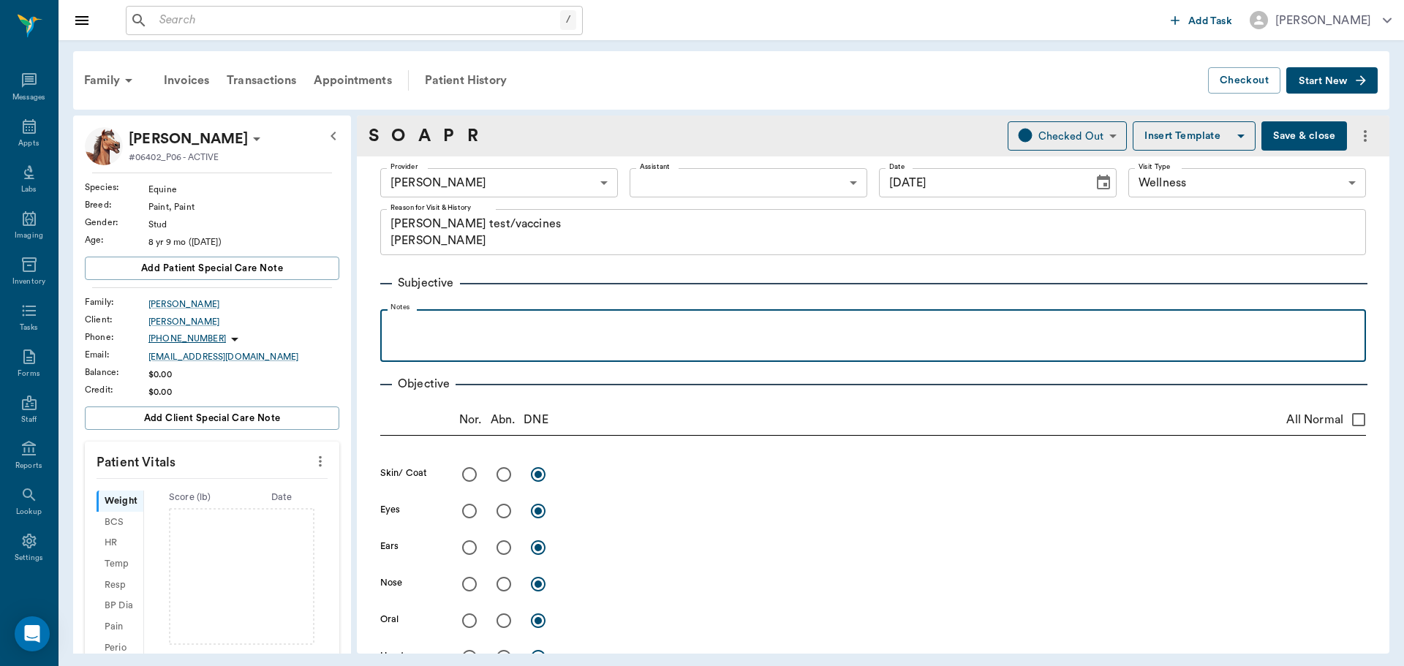
click at [511, 325] on p at bounding box center [872, 326] width 971 height 18
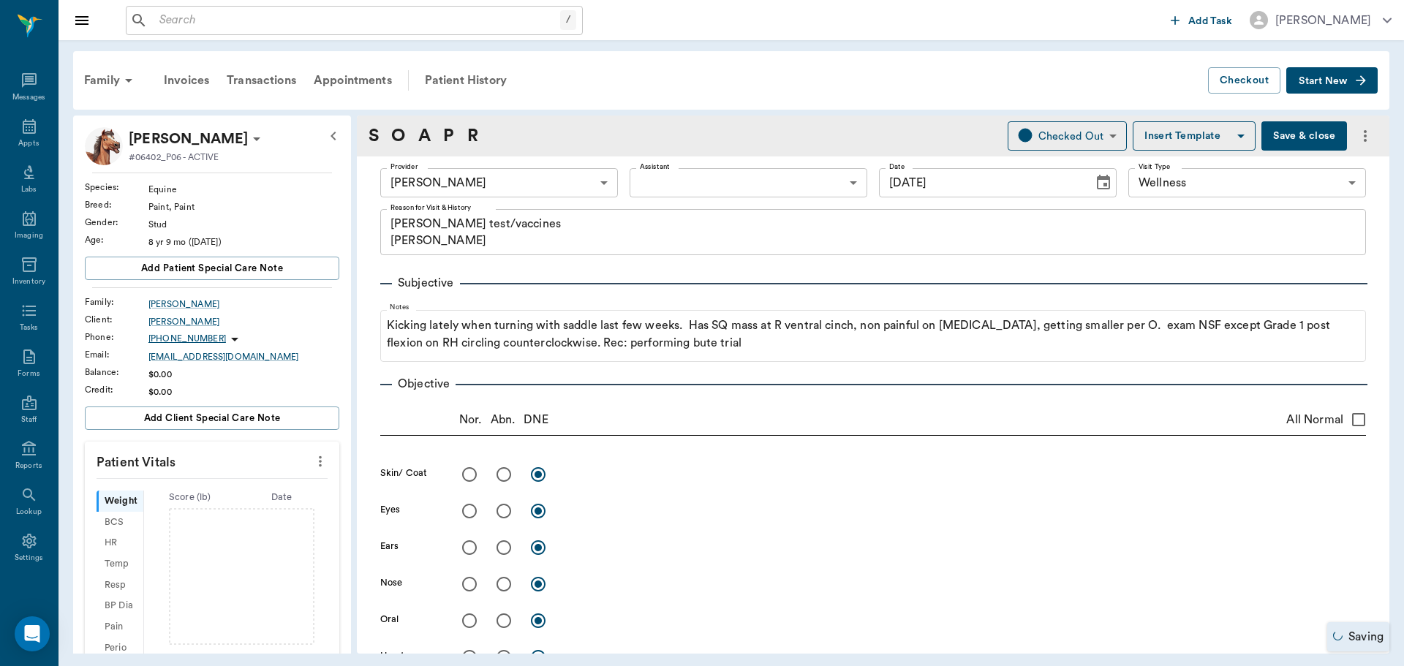
click at [1283, 122] on button "Save & close" at bounding box center [1304, 135] width 86 height 29
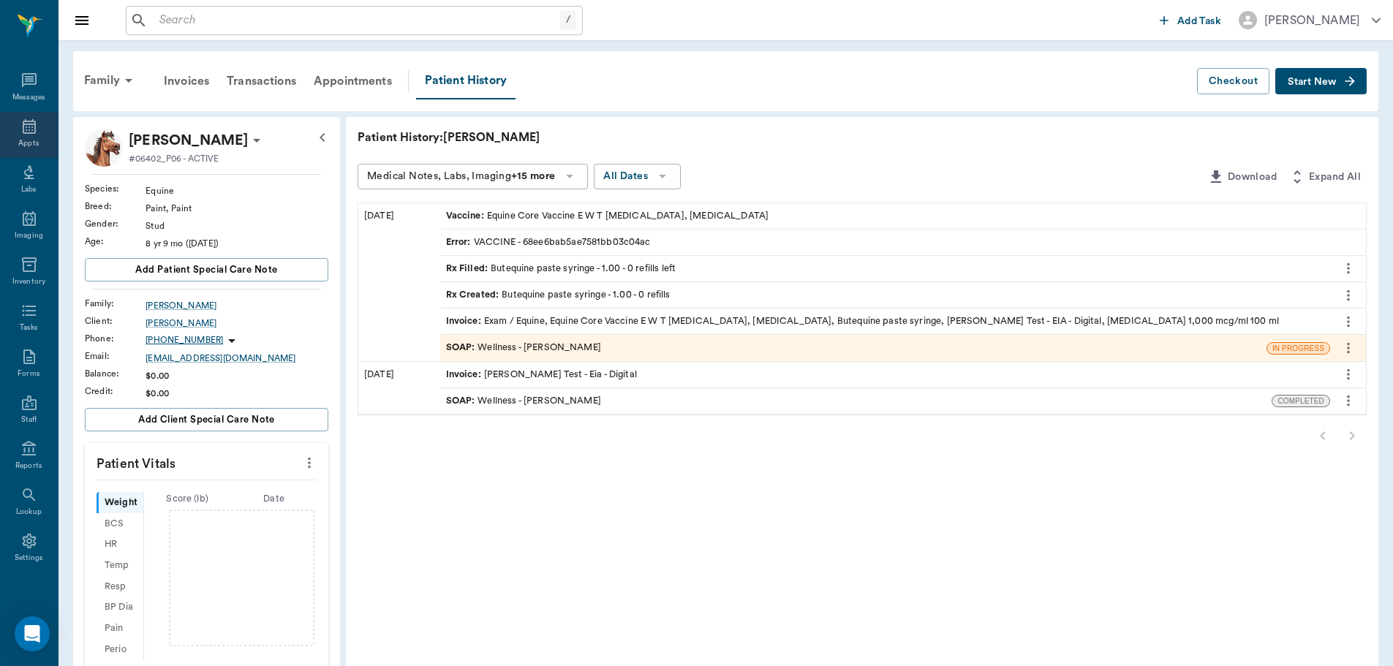
click at [34, 123] on div "Appts" at bounding box center [29, 135] width 58 height 46
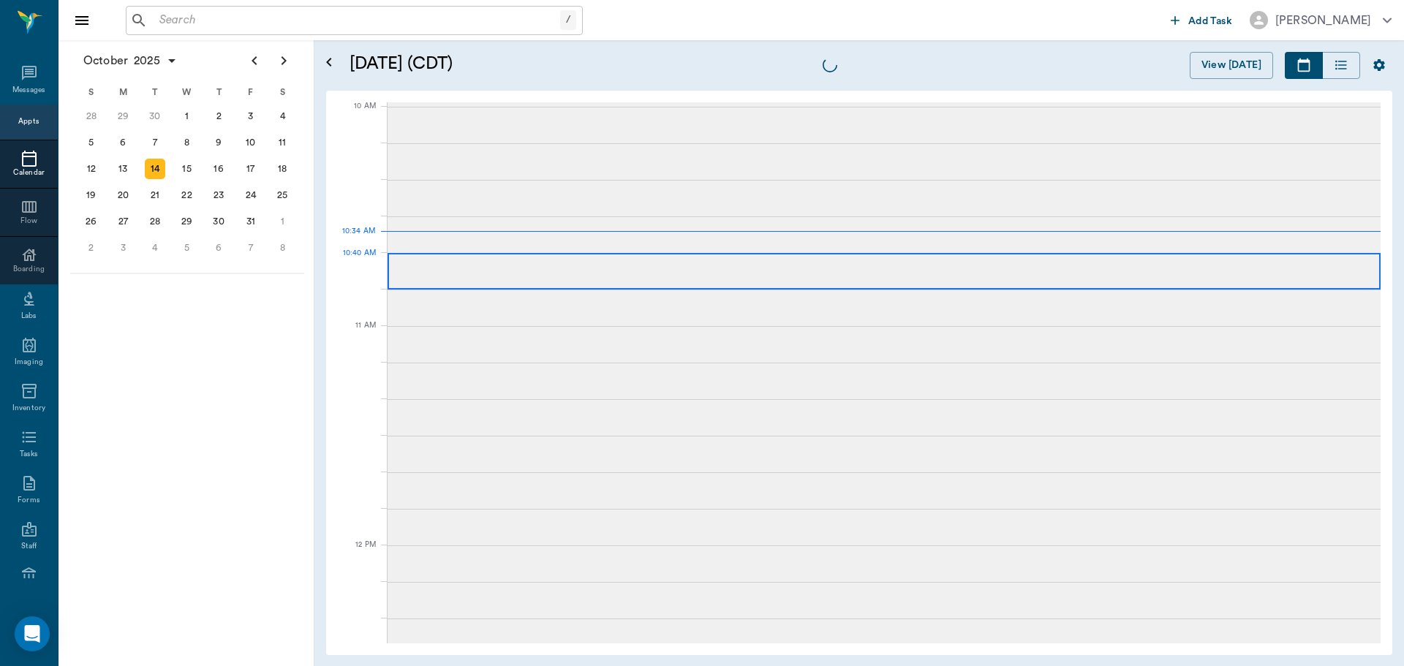
scroll to position [440, 0]
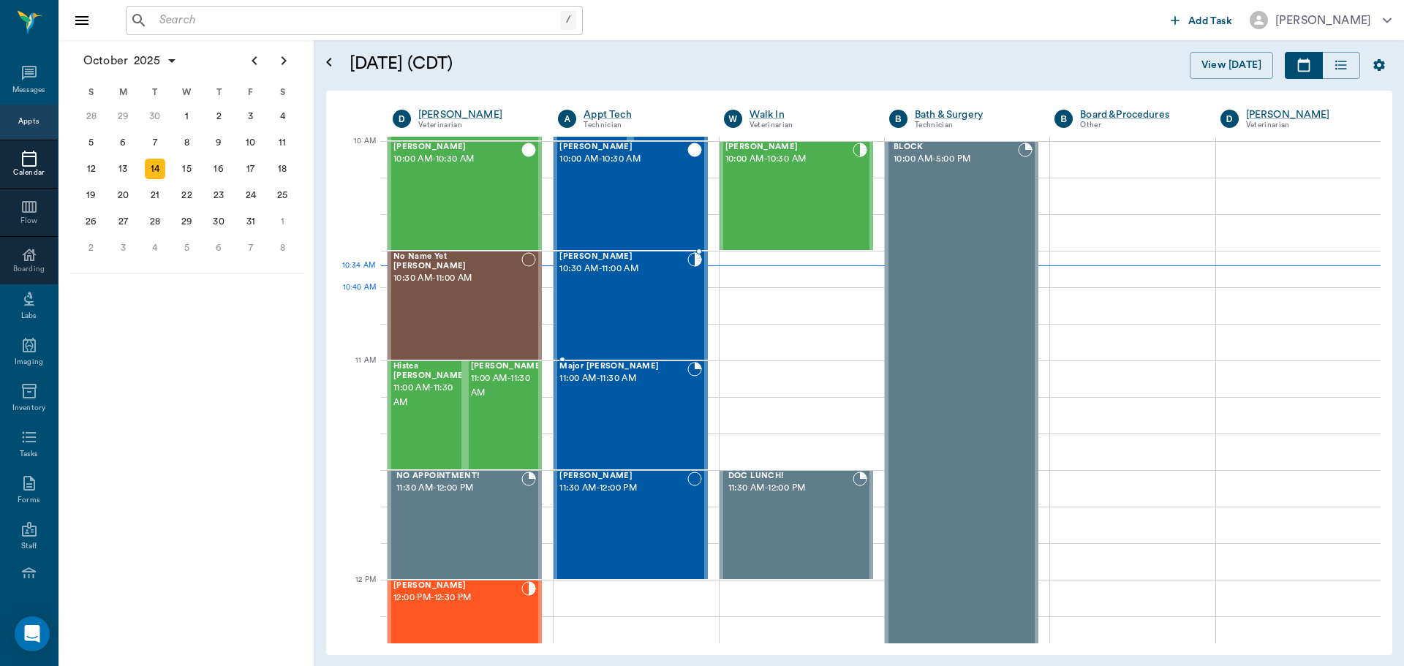
click at [645, 303] on div "Gigi Hauerwas 10:30 AM - 11:00 AM" at bounding box center [622, 305] width 127 height 107
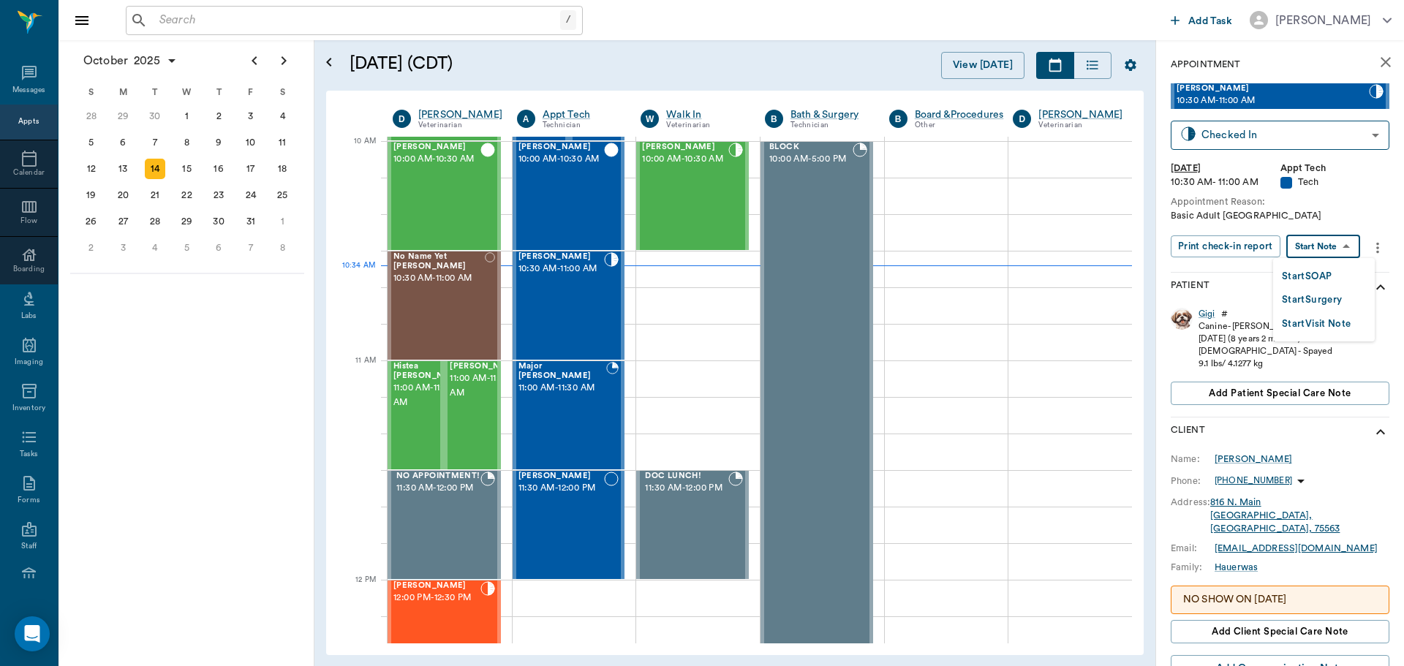
click at [1324, 252] on body "/ ​ Add Task Dr. Bert Ellsworth Nectar Messages Appts Calendar Flow Boarding La…" at bounding box center [702, 333] width 1404 height 666
click at [1316, 279] on button "Start SOAP" at bounding box center [1307, 276] width 50 height 17
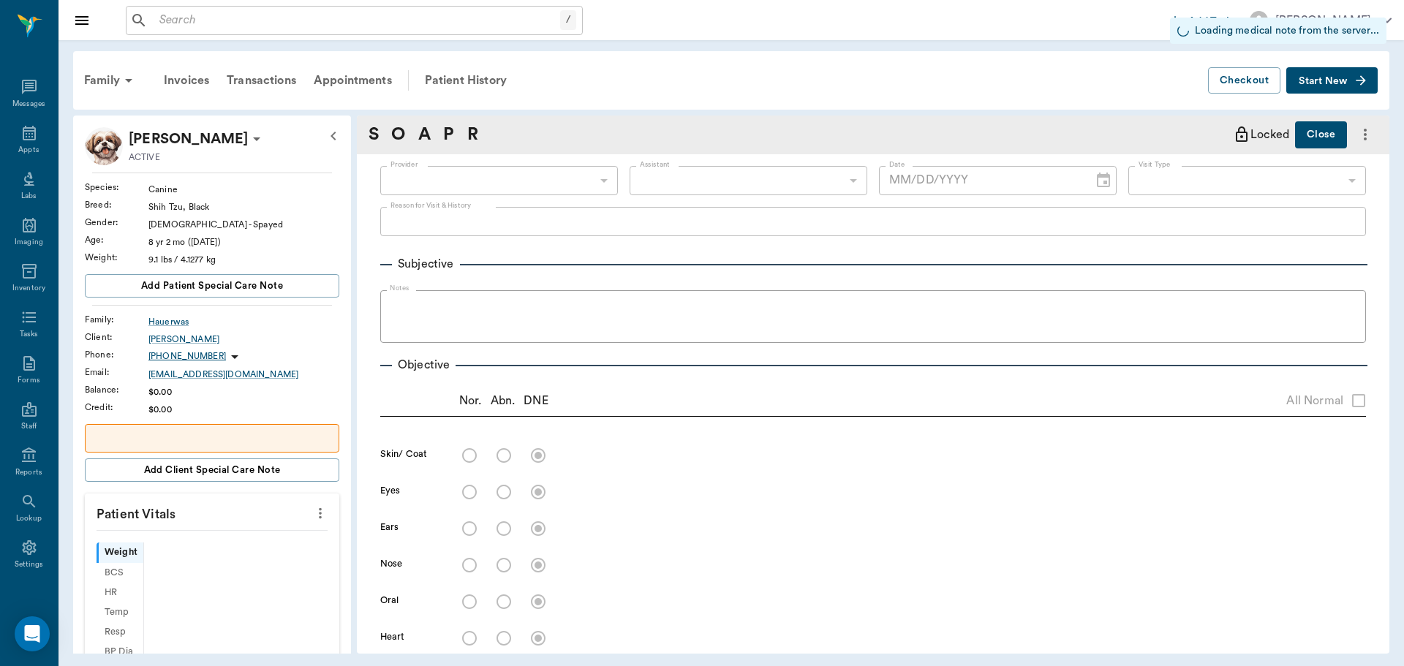
scroll to position [7, 0]
type input "63ec2f075fda476ae8351a4c"
type input "65d2be4f46e3a538d89b8c1a"
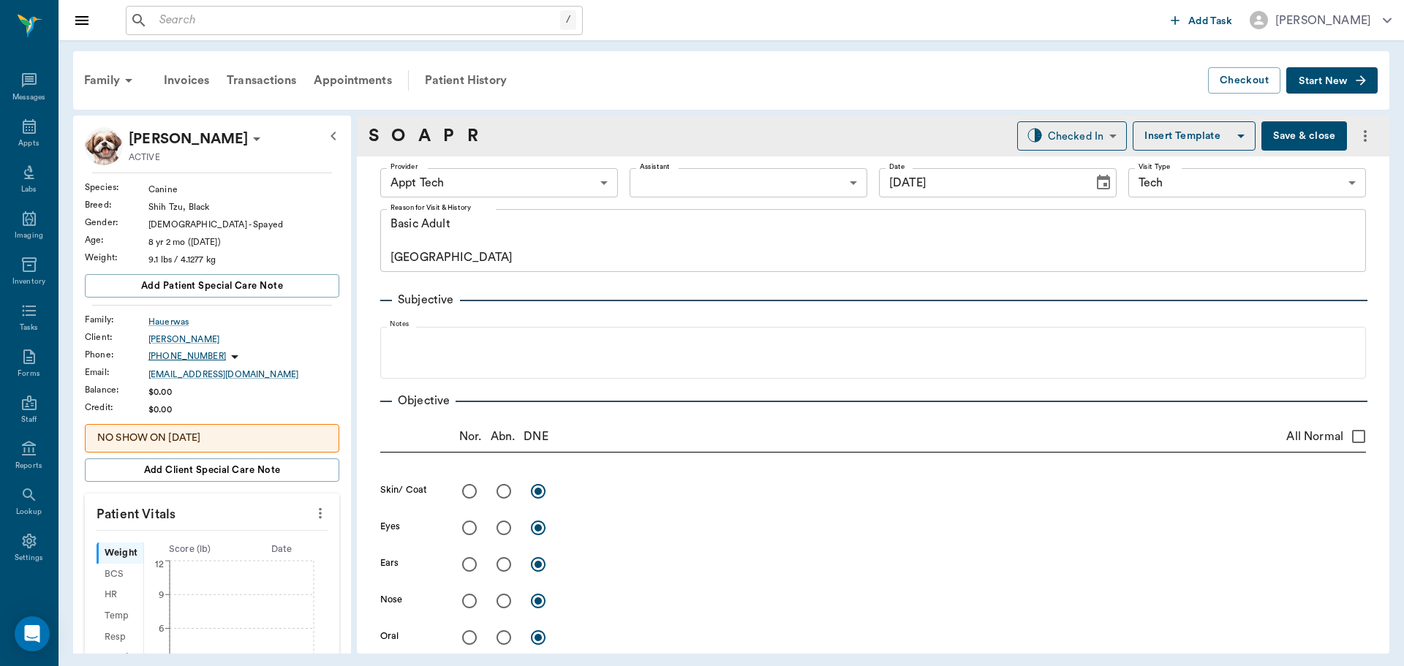
type input "10/14/2025"
type textarea "Basic Adult Caryn"
click at [312, 514] on icon "more" at bounding box center [320, 513] width 16 height 18
click at [288, 527] on li "Enter Vitals" at bounding box center [248, 538] width 146 height 27
click at [232, 549] on input "text" at bounding box center [211, 556] width 127 height 29
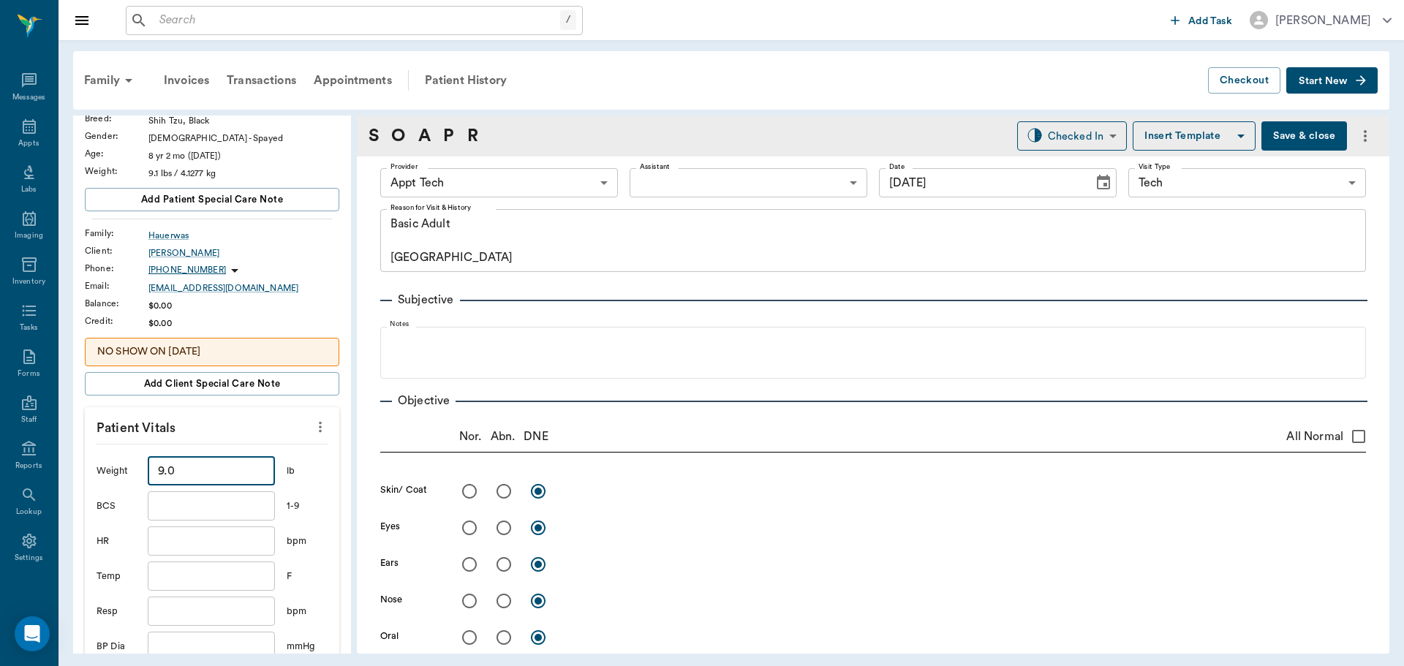
scroll to position [292, 0]
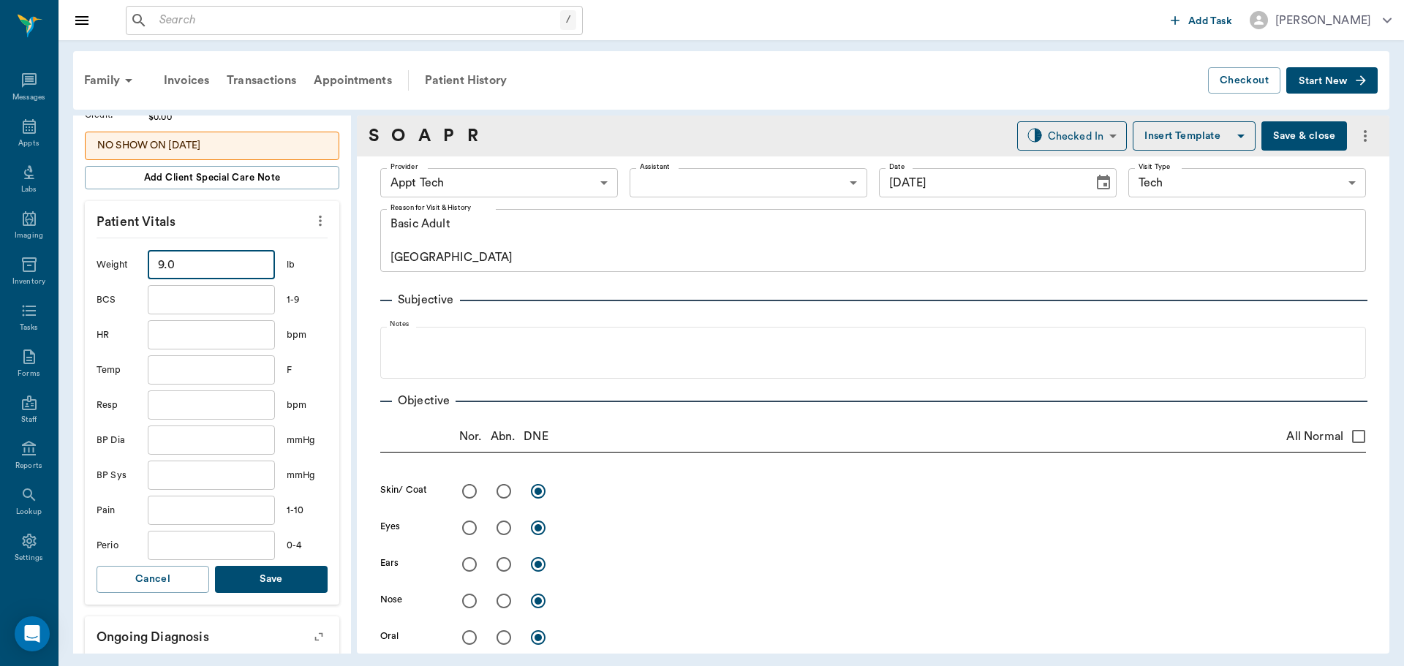
type input "9"
click at [276, 587] on button "Save" at bounding box center [271, 579] width 113 height 27
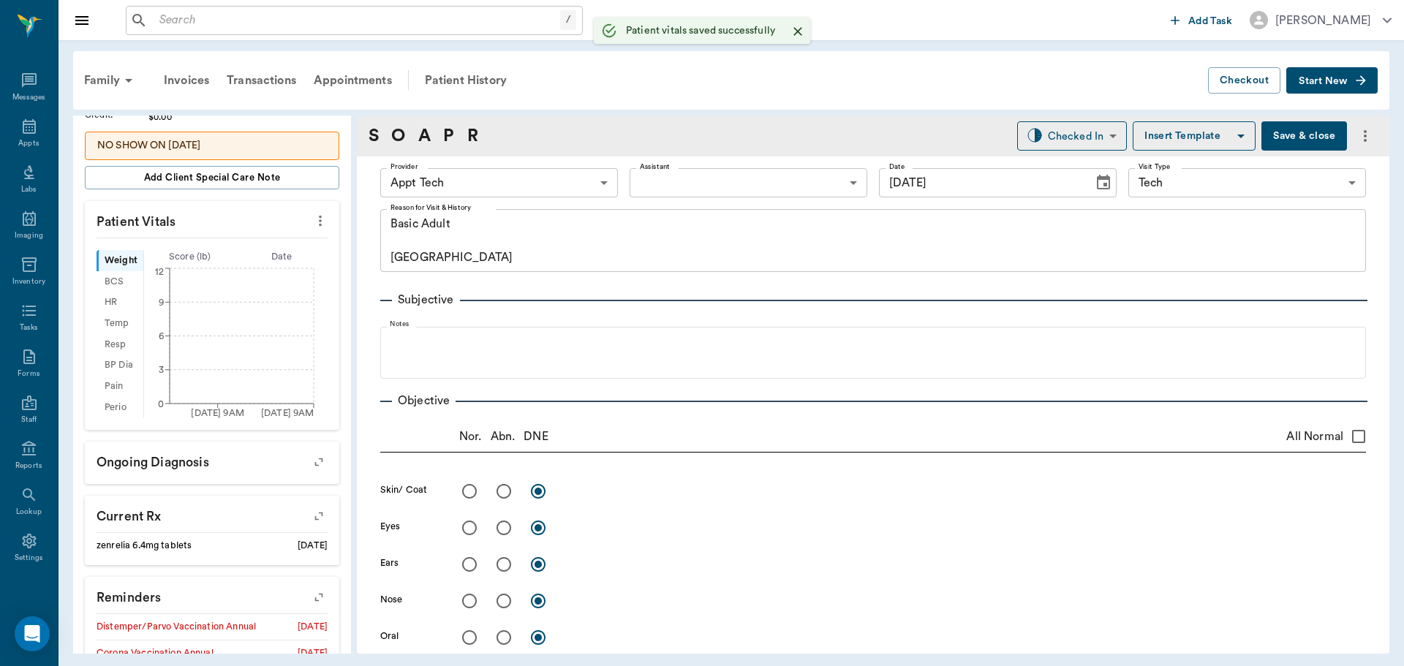
click at [569, 178] on body "/ ​ Add Task Dr. Bert Ellsworth Nectar Messages Appts Labs Imaging Inventory Ta…" at bounding box center [702, 333] width 1404 height 666
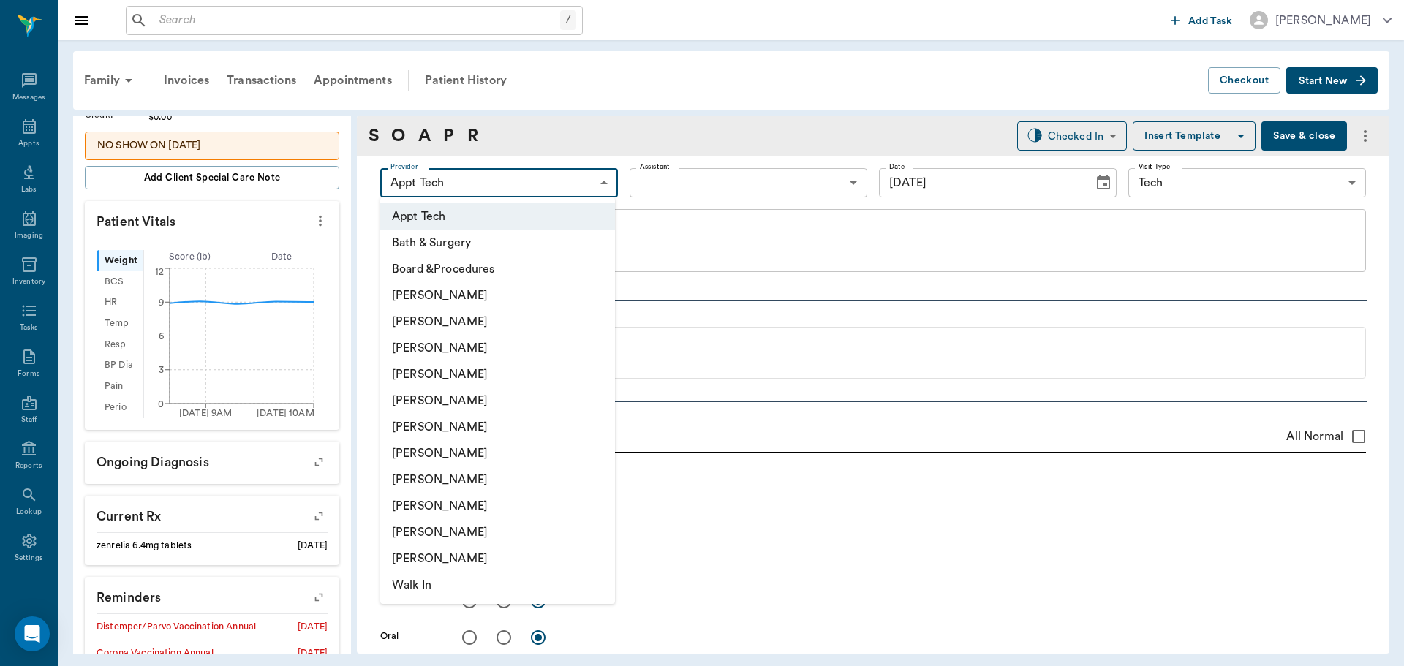
click at [501, 439] on li "[PERSON_NAME]" at bounding box center [497, 427] width 235 height 26
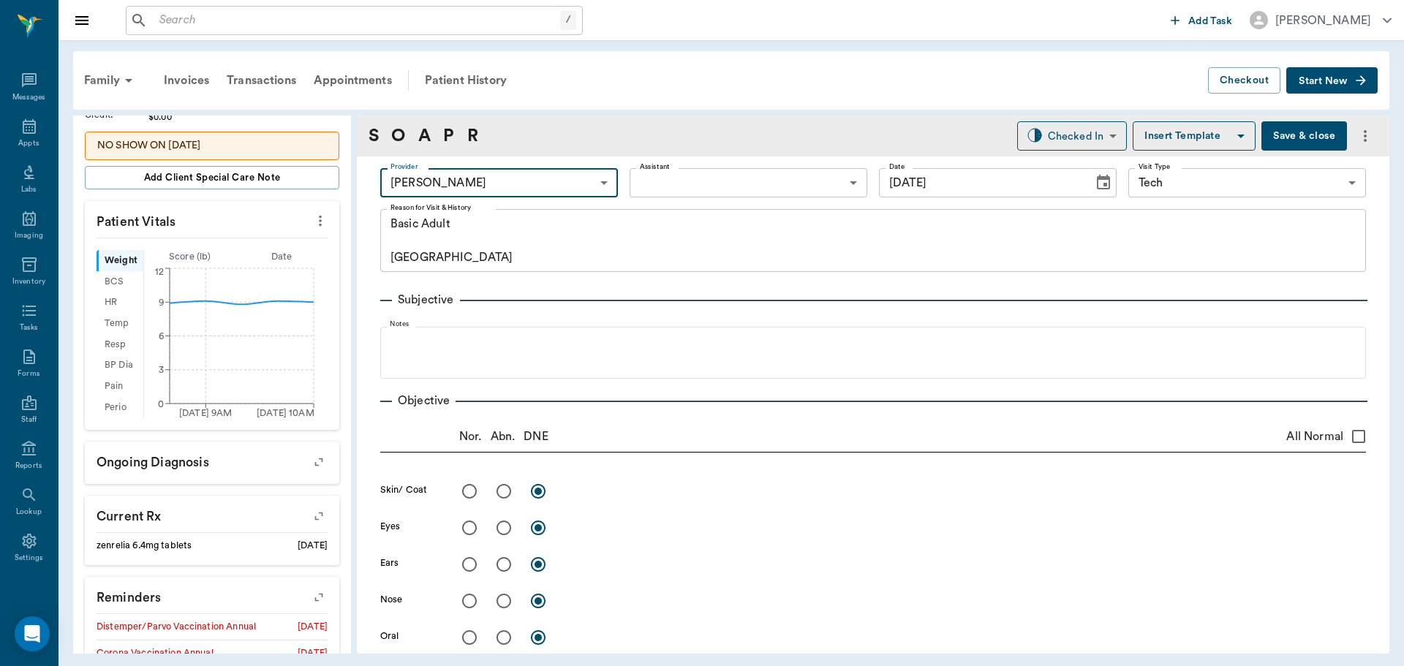
click at [485, 179] on body "/ ​ Add Task Dr. Bert Ellsworth Nectar Messages Appts Labs Imaging Inventory Ta…" at bounding box center [702, 333] width 1404 height 666
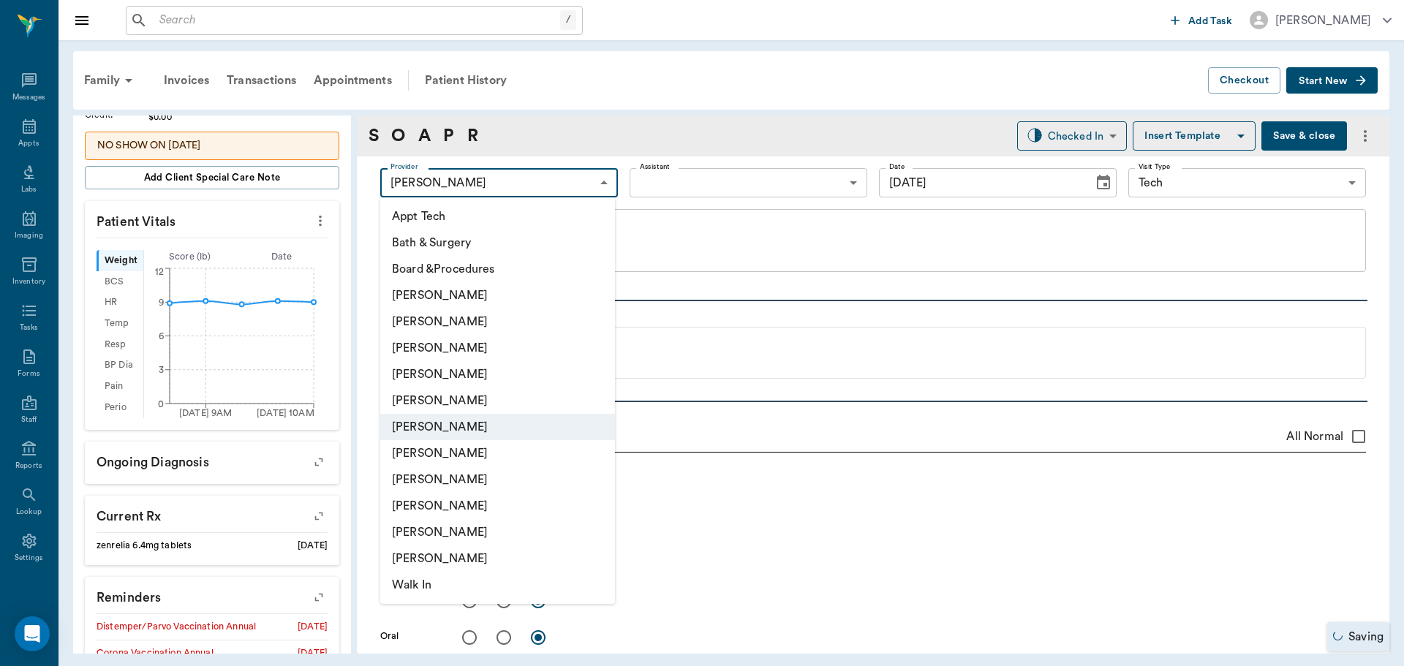
click at [488, 450] on li "[PERSON_NAME]" at bounding box center [497, 453] width 235 height 26
type input "682b670d8bdc6f7f8feef3db"
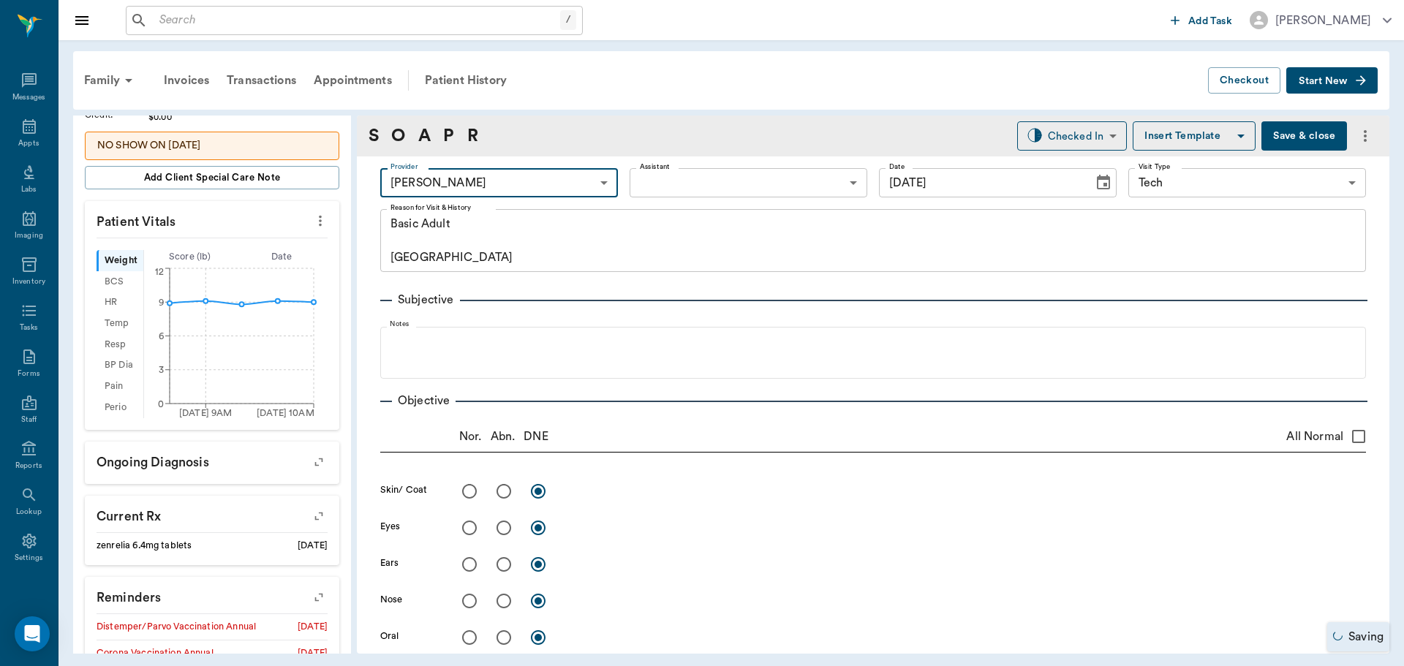
click at [680, 175] on body "/ ​ Add Task Dr. Bert Ellsworth Nectar Messages Appts Labs Imaging Inventory Ta…" at bounding box center [702, 333] width 1404 height 666
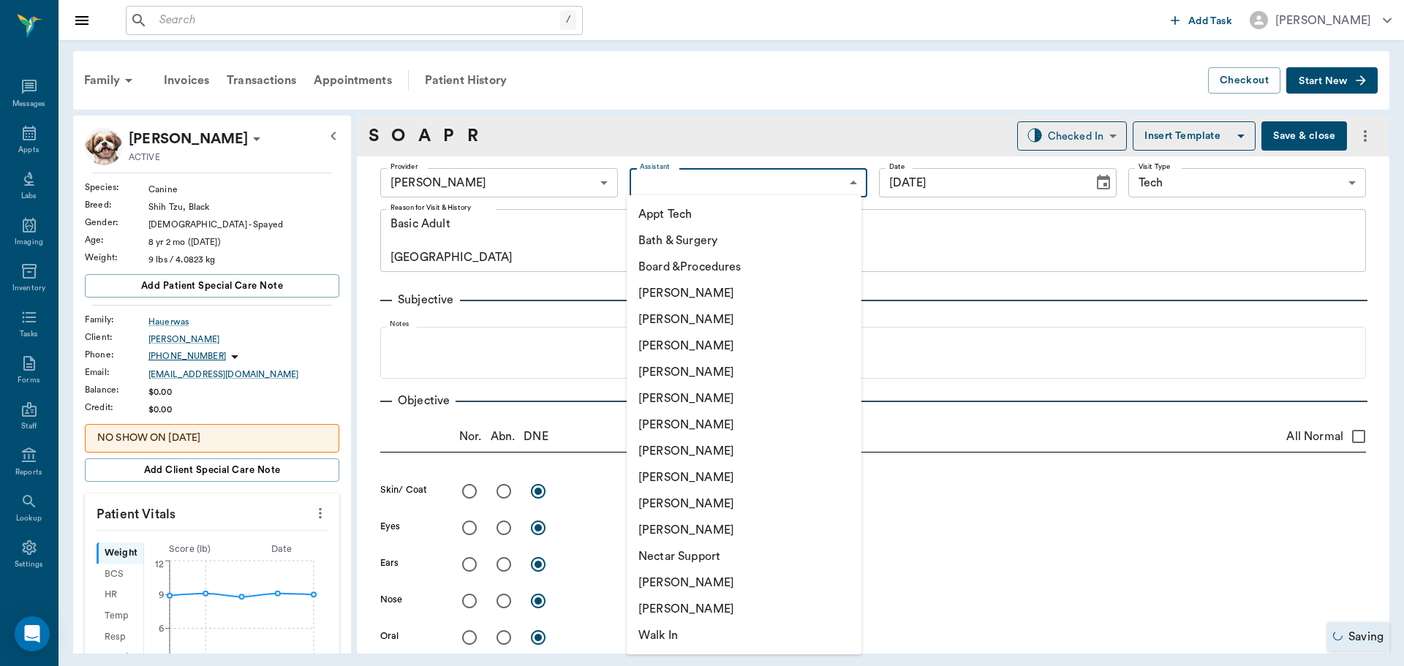
click at [681, 219] on li "Appt Tech" at bounding box center [744, 214] width 235 height 26
type input "63ec2f075fda476ae8351a4c"
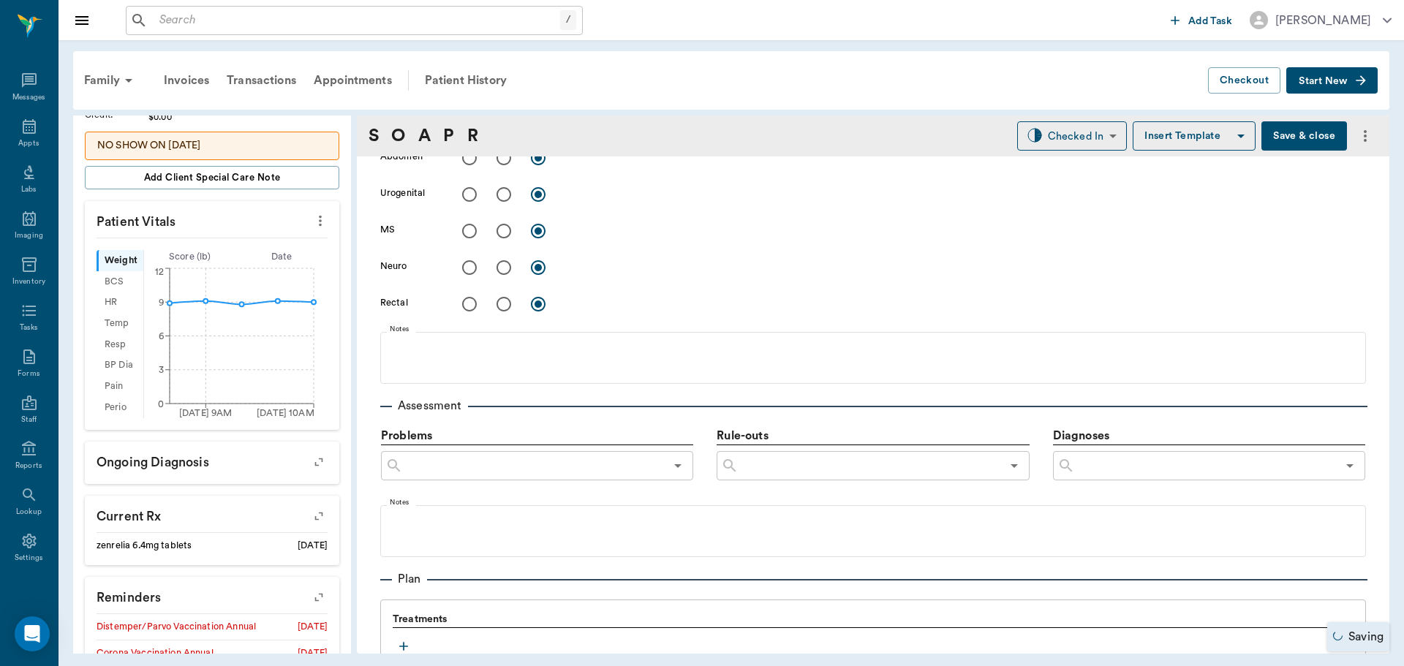
scroll to position [658, 0]
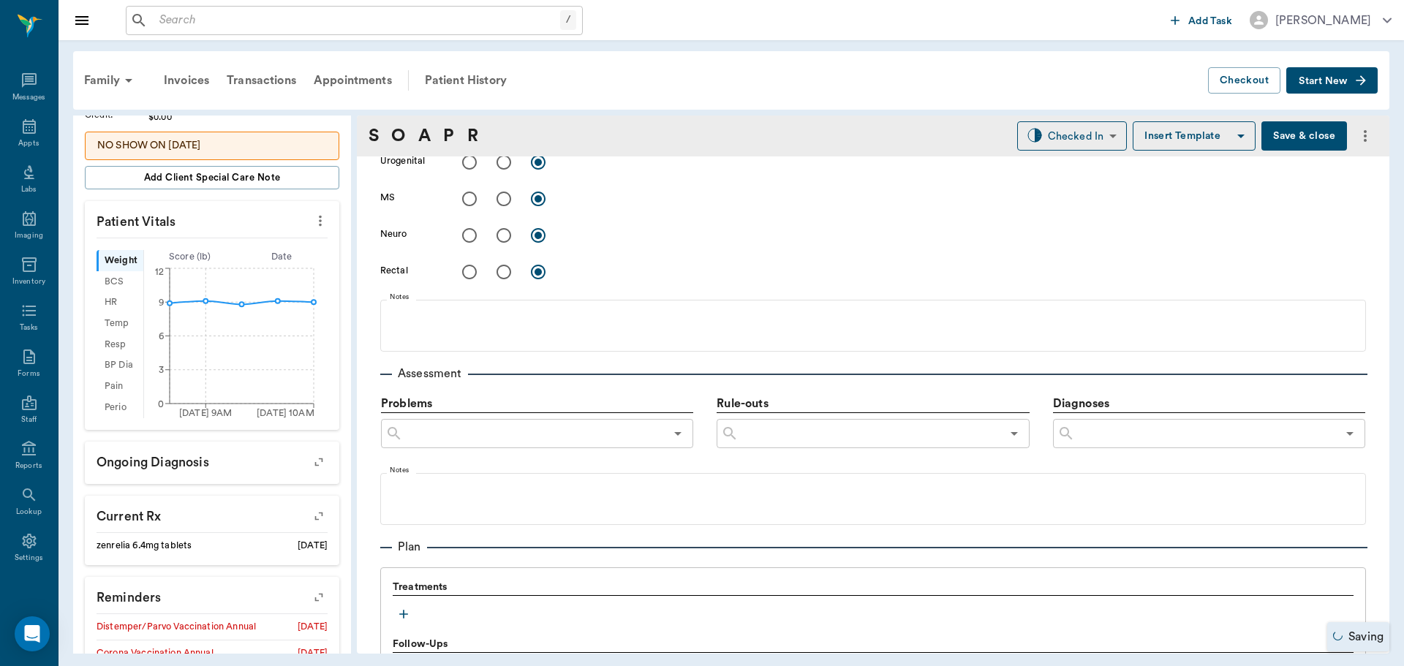
click at [401, 616] on icon "button" at bounding box center [403, 614] width 15 height 15
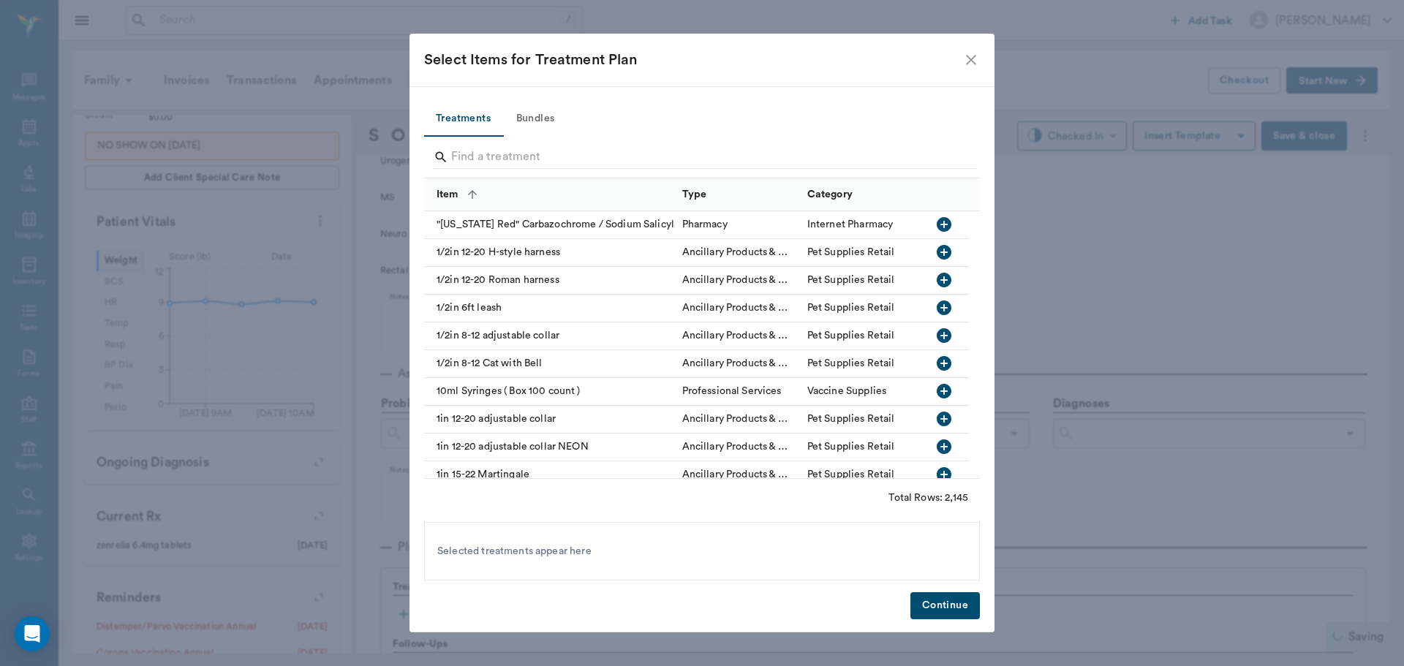
click at [545, 112] on button "Bundles" at bounding box center [535, 119] width 66 height 35
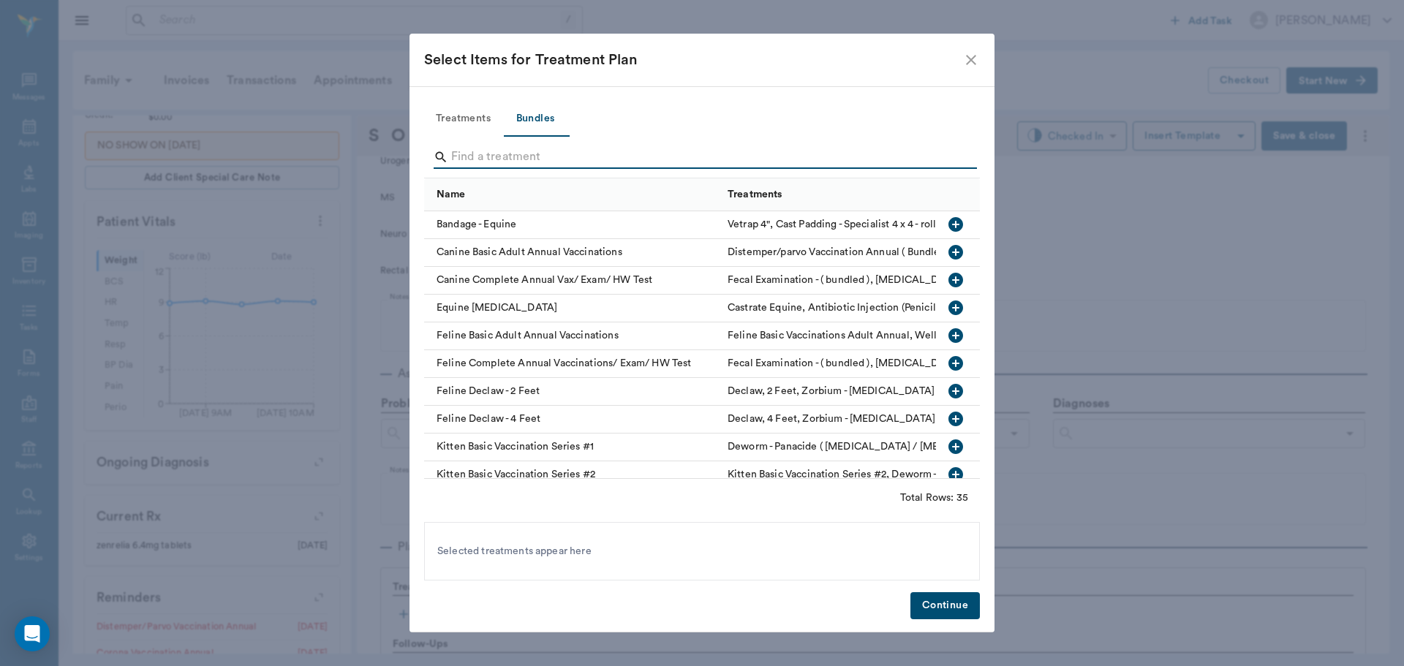
click at [543, 154] on input "Search" at bounding box center [703, 156] width 504 height 23
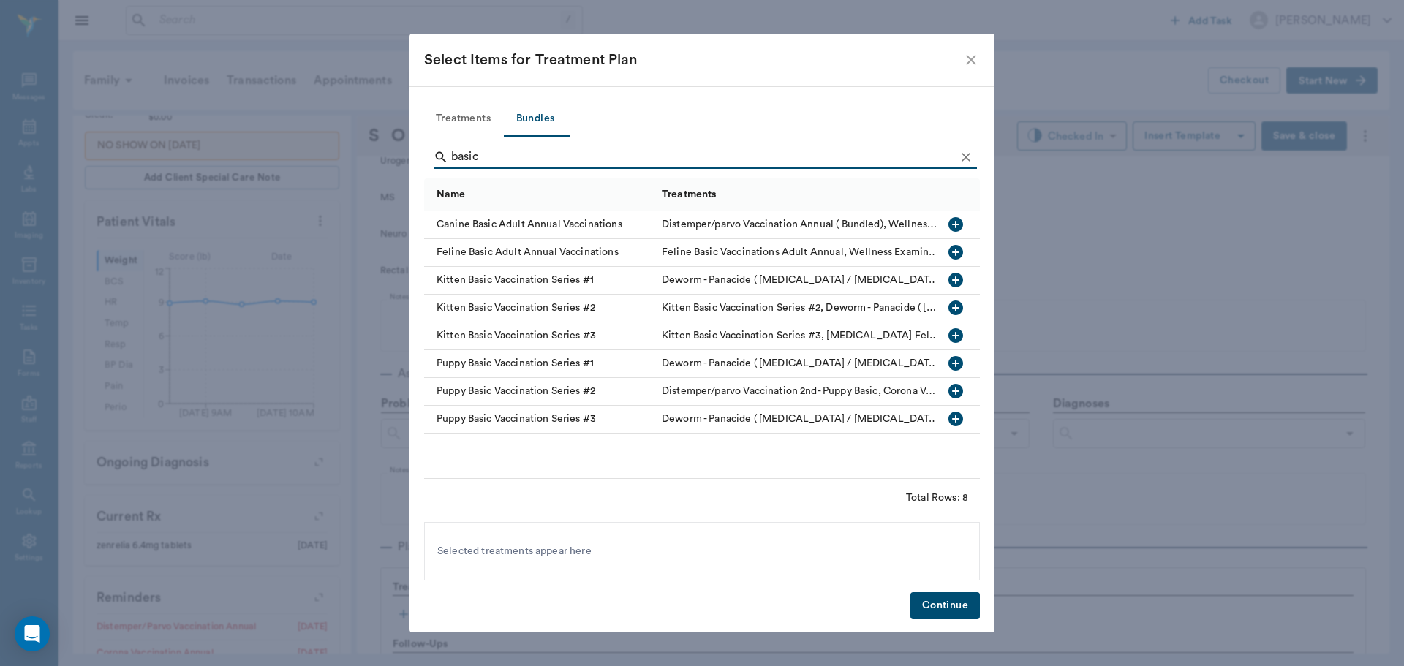
type input "basic"
click at [950, 219] on icon "button" at bounding box center [956, 225] width 18 height 18
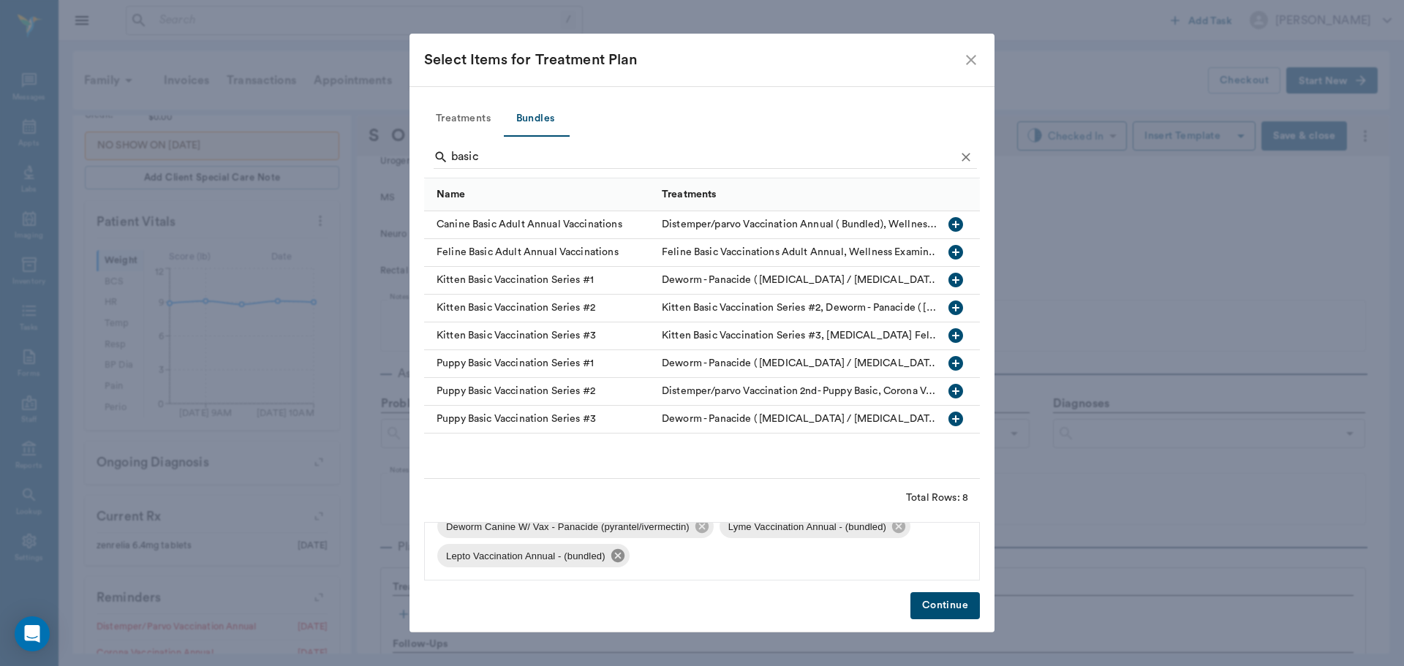
click at [615, 563] on icon at bounding box center [618, 556] width 16 height 16
click at [893, 551] on icon at bounding box center [898, 555] width 13 height 13
click at [931, 602] on button "Continue" at bounding box center [944, 605] width 69 height 27
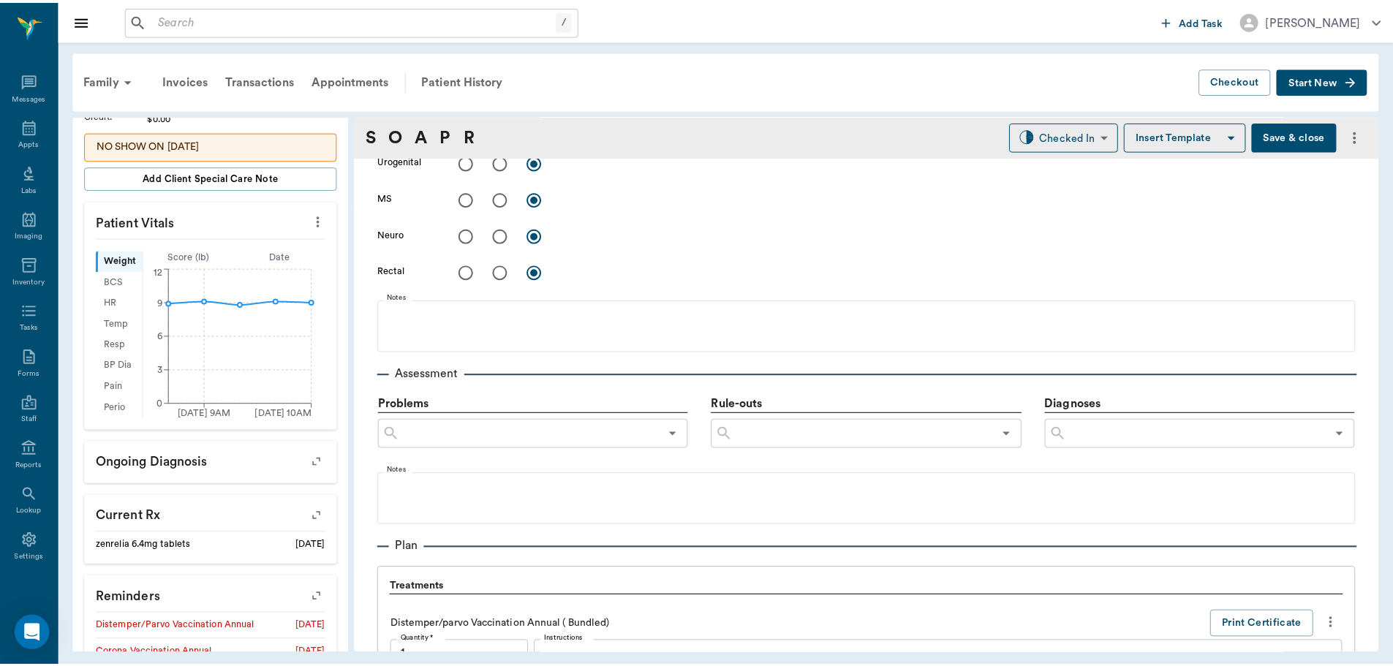
scroll to position [1430, 0]
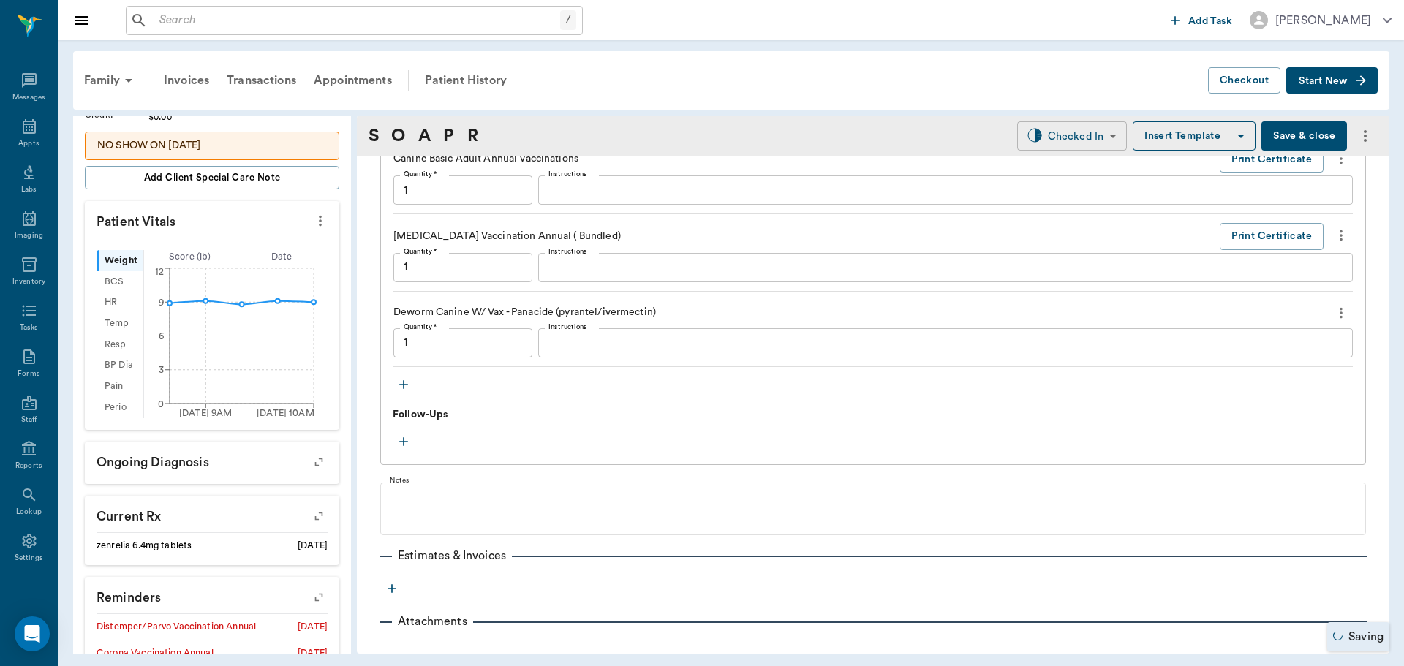
click at [1085, 140] on body "/ ​ Add Task [PERSON_NAME] Nectar Messages Appts Labs Imaging Inventory Tasks F…" at bounding box center [702, 333] width 1404 height 666
type input "1.00"
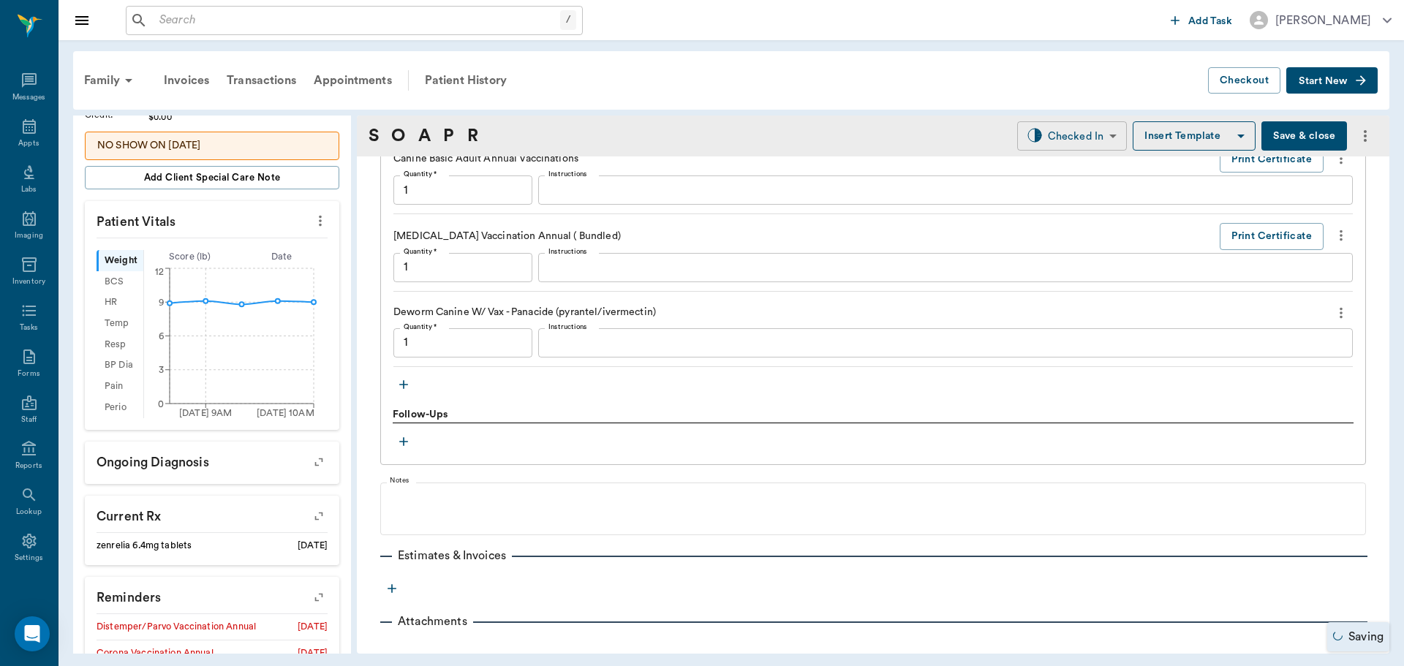
type input "1.00"
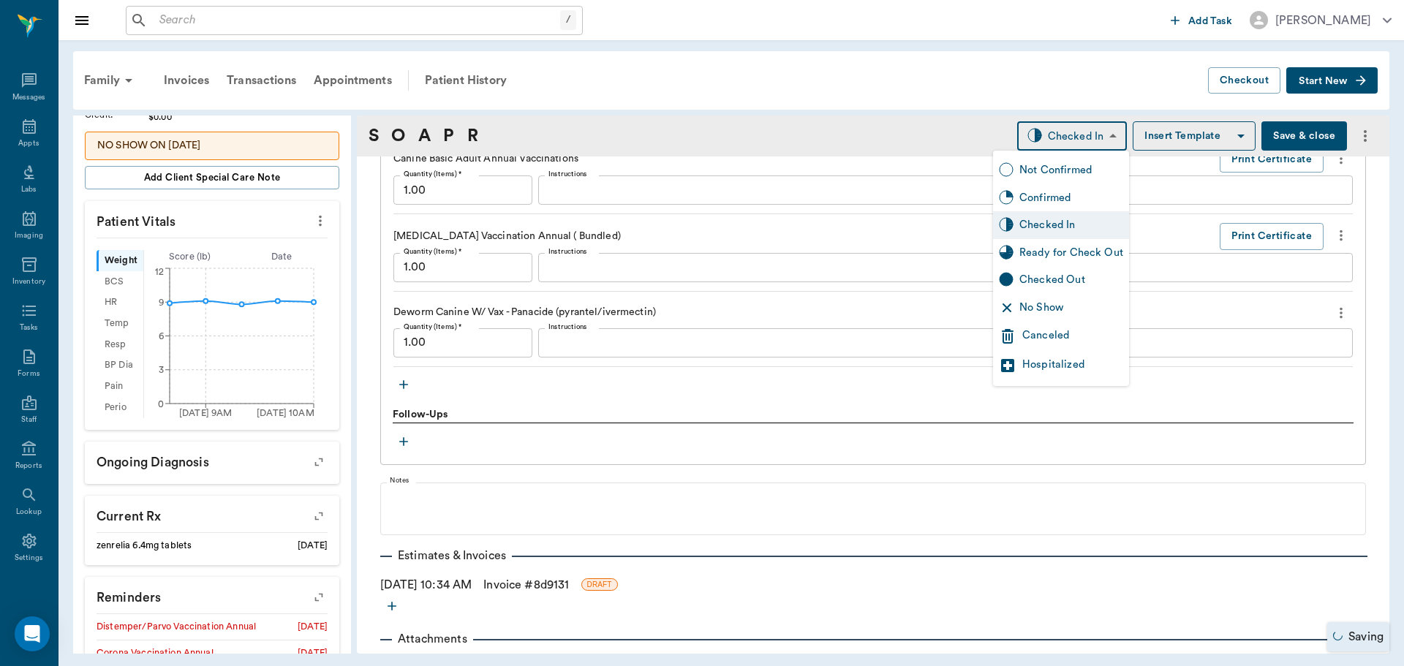
click at [1094, 246] on div "Ready for Check Out" at bounding box center [1071, 253] width 104 height 16
type input "READY_TO_CHECKOUT"
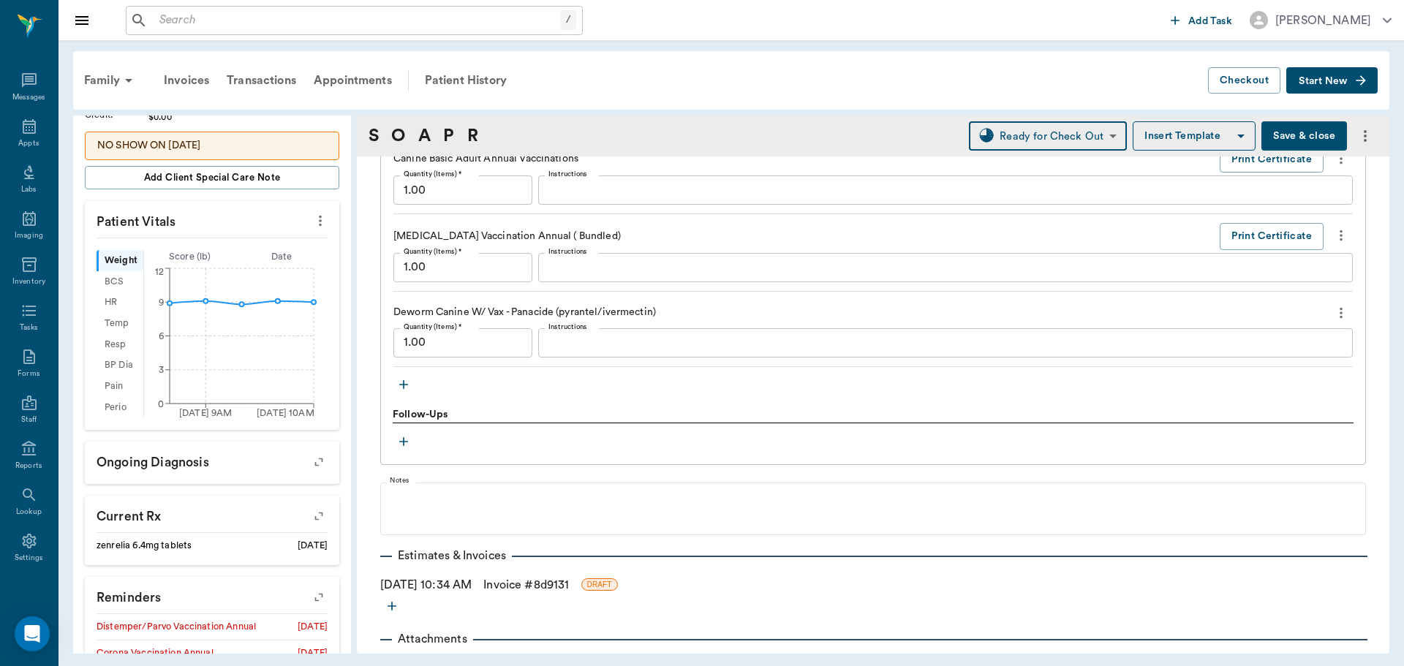
click at [526, 578] on link "Invoice # 8d9131" at bounding box center [526, 585] width 86 height 18
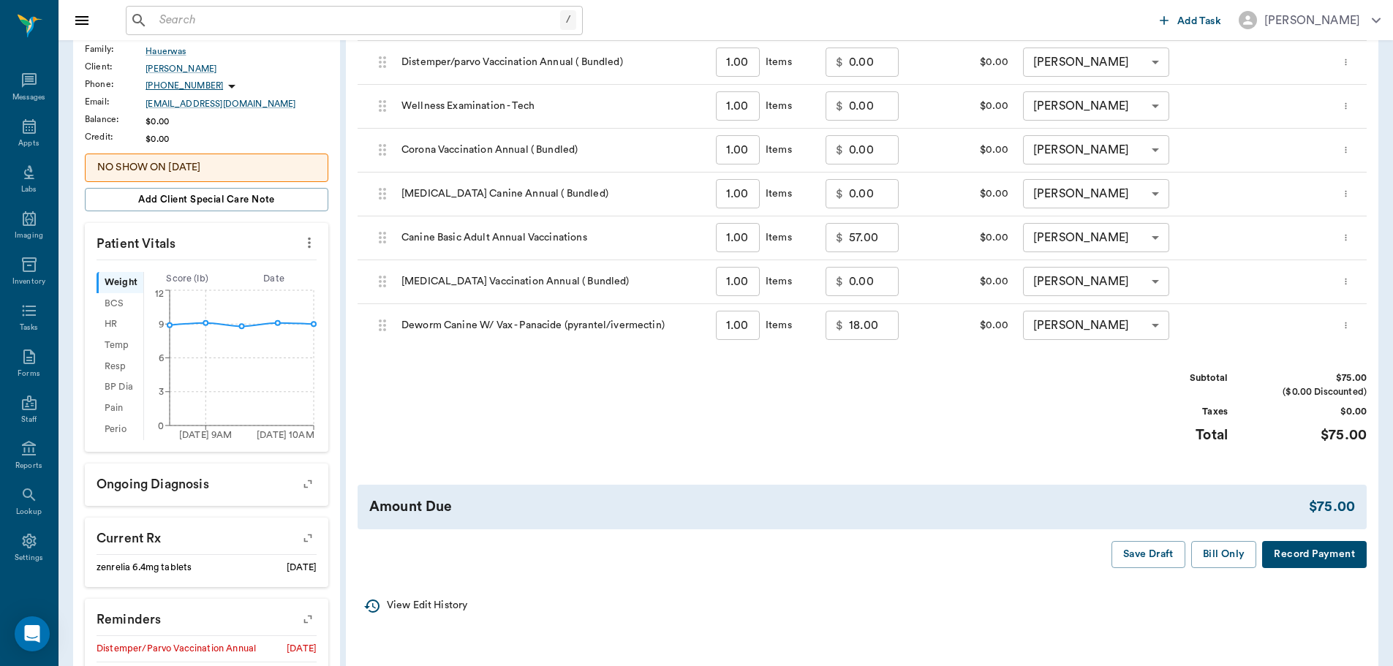
scroll to position [292, 0]
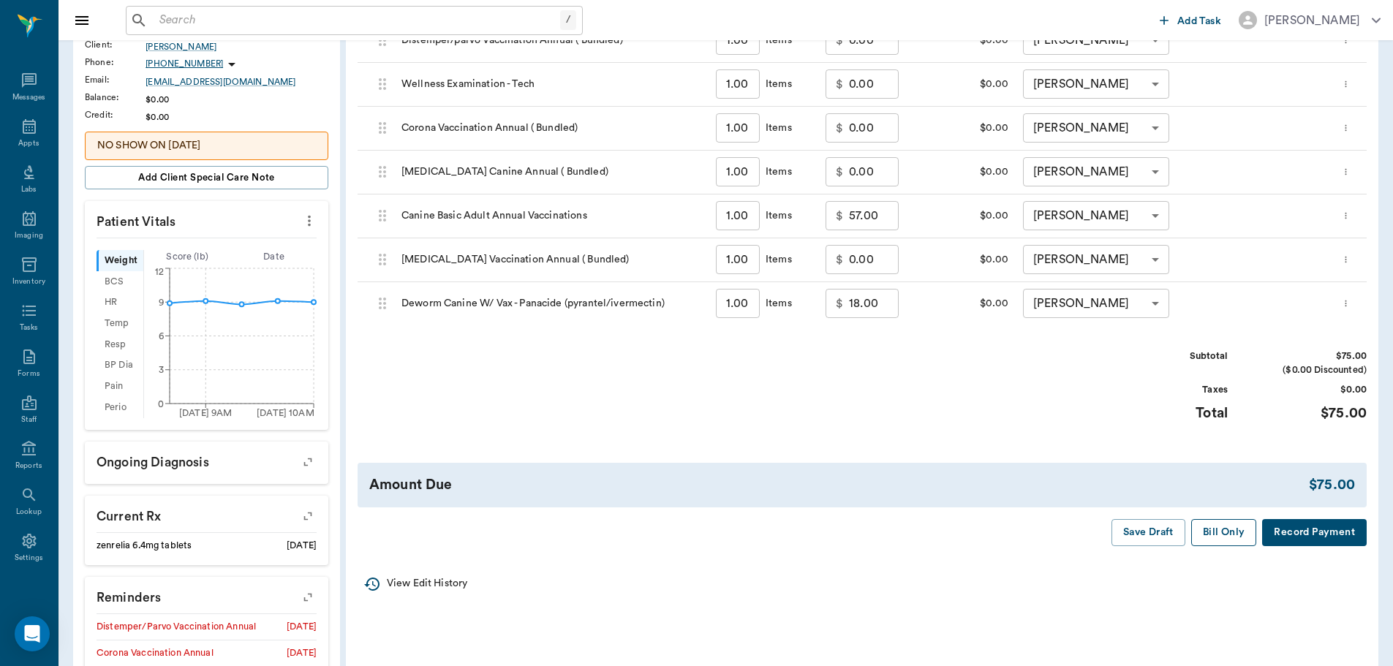
click at [1224, 531] on button "Bill Only" at bounding box center [1224, 532] width 66 height 27
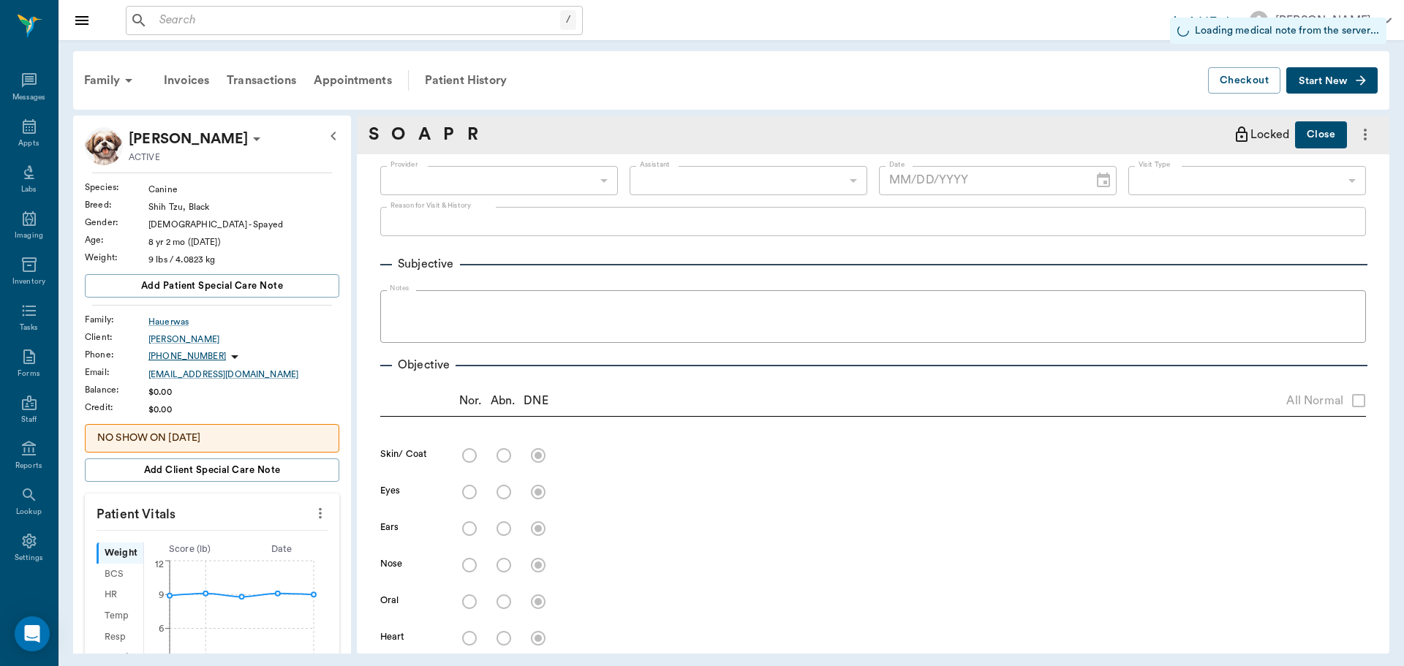
type input "682b670d8bdc6f7f8feef3db"
type input "63ec2f075fda476ae8351a4c"
type input "65d2be4f46e3a538d89b8c1a"
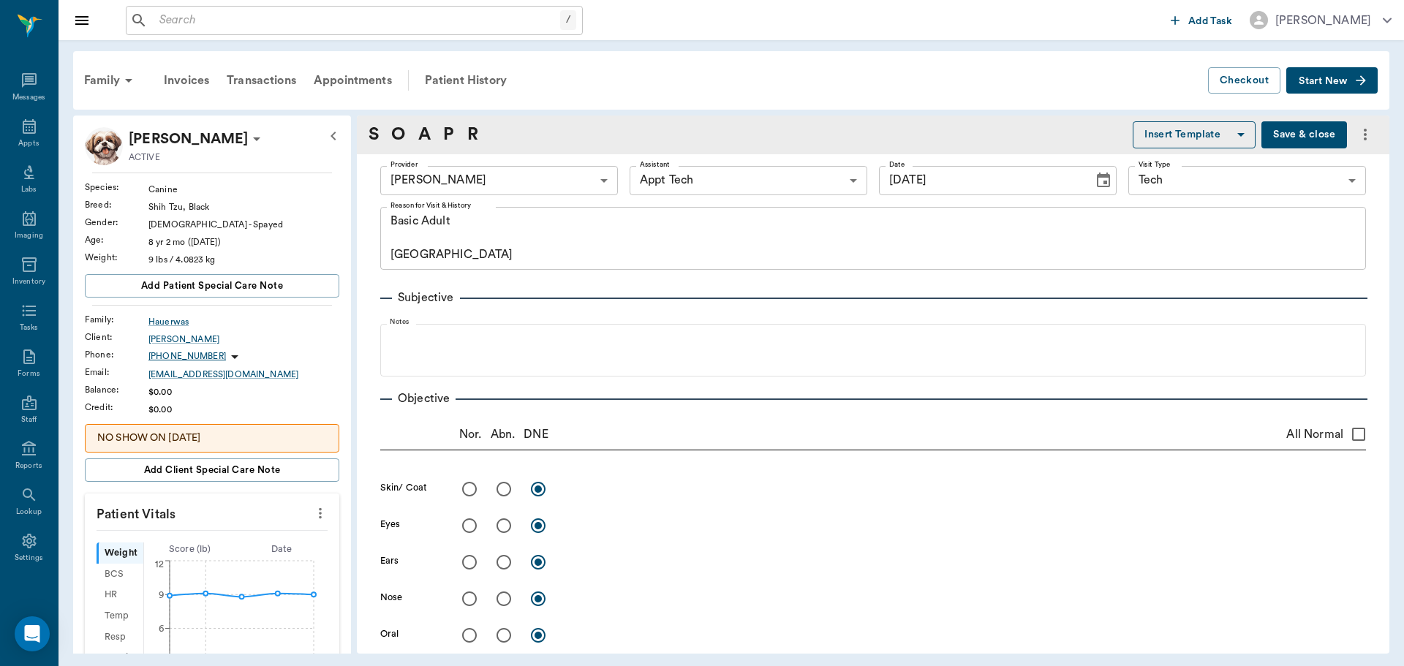
type input "[DATE]"
type textarea "Basic Adult [GEOGRAPHIC_DATA]"
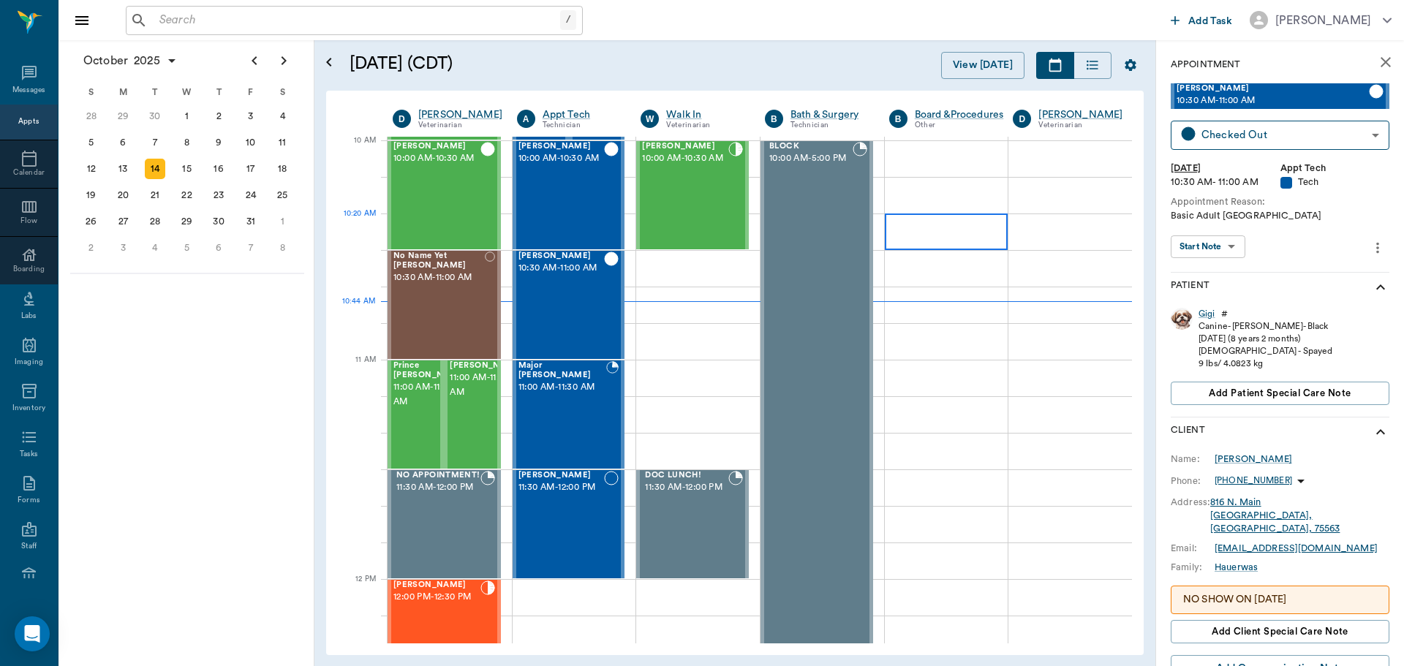
scroll to position [440, 0]
click at [673, 167] on span "10:00 AM - 10:30 AM" at bounding box center [685, 159] width 86 height 15
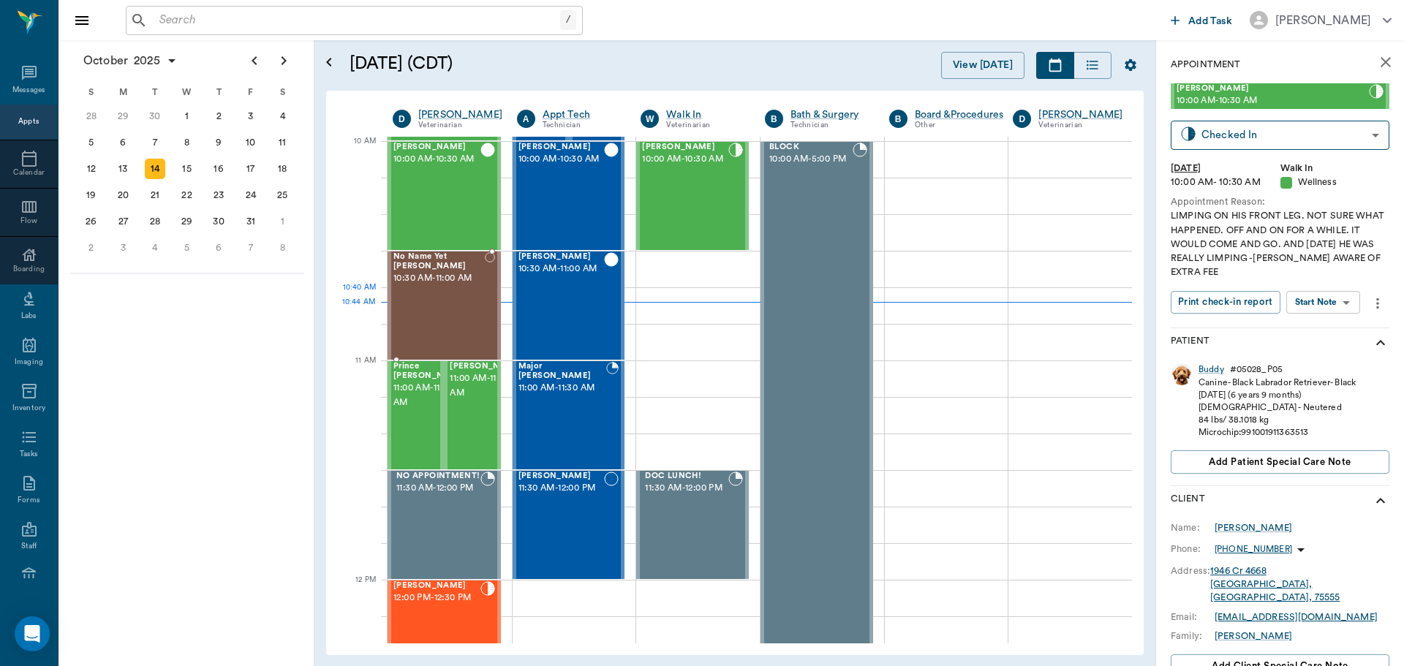
click at [439, 309] on div "No Name Yet [PERSON_NAME] 10:30 AM - 11:00 AM" at bounding box center [438, 305] width 91 height 107
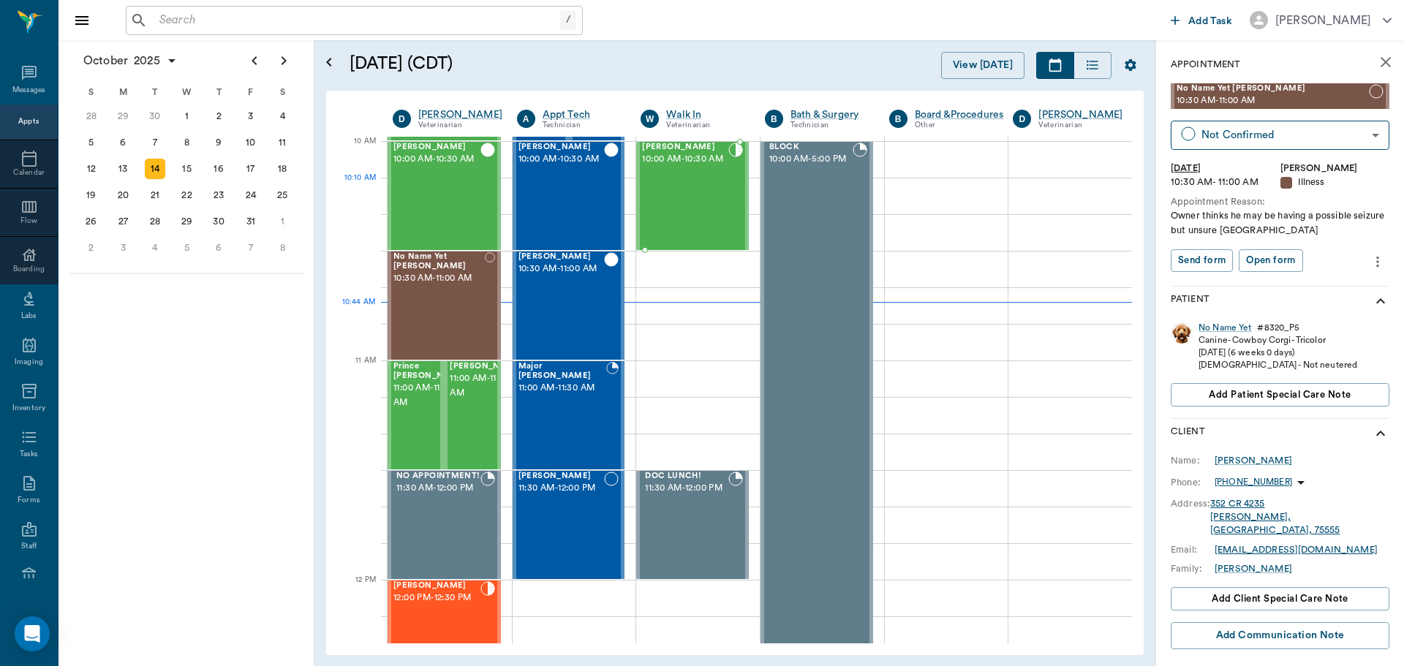
click at [698, 199] on div "Buddy Buford 10:00 AM - 10:30 AM" at bounding box center [685, 196] width 86 height 107
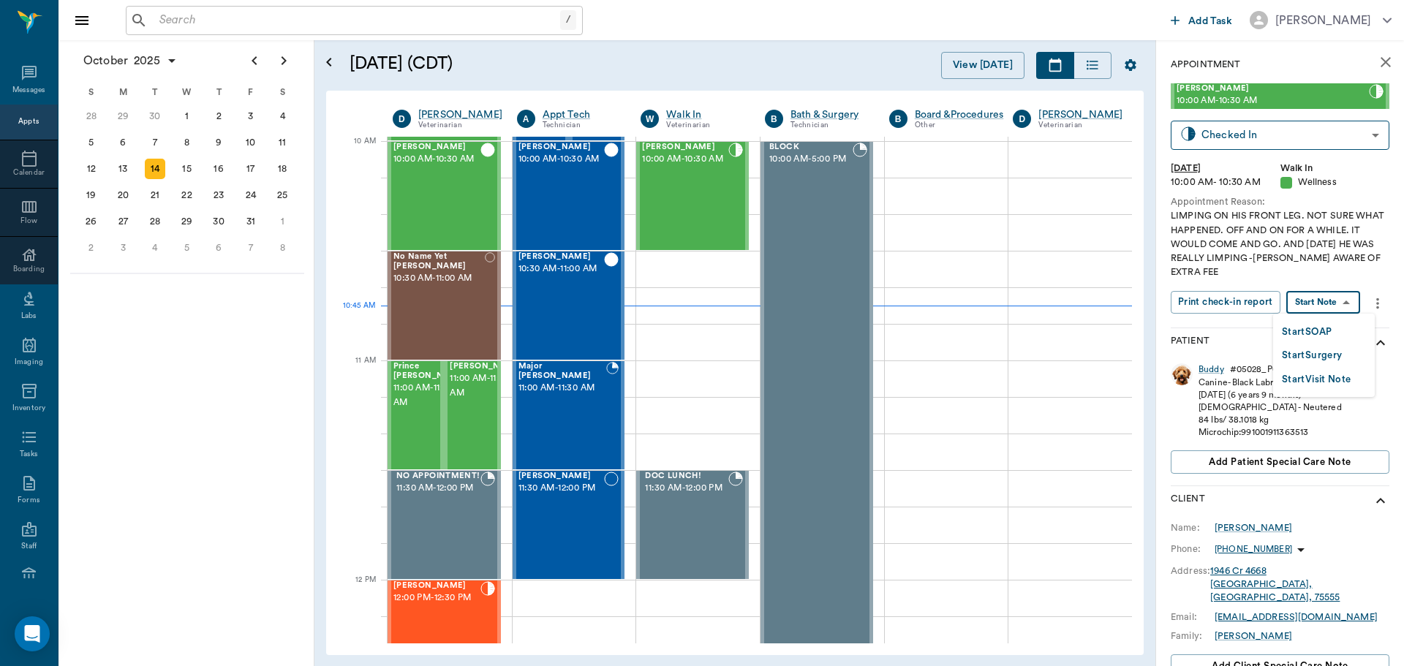
click at [1325, 304] on body "/ ​ Add Task Dr. Bert Ellsworth Nectar Messages Appts Calendar Flow Boarding La…" at bounding box center [702, 333] width 1404 height 666
click at [1309, 333] on button "Start SOAP" at bounding box center [1307, 332] width 50 height 17
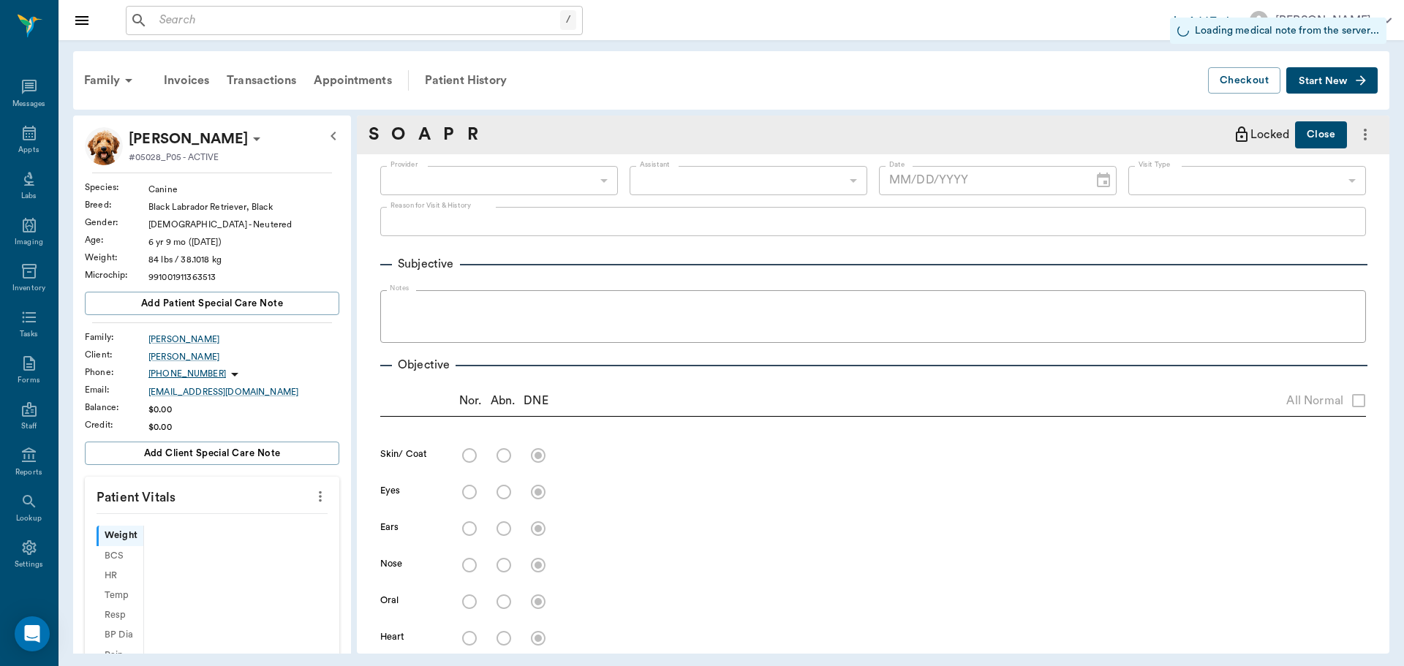
scroll to position [7, 0]
type input "63ee68728bdb516679580557"
type input "65d2be4f46e3a538d89b8c14"
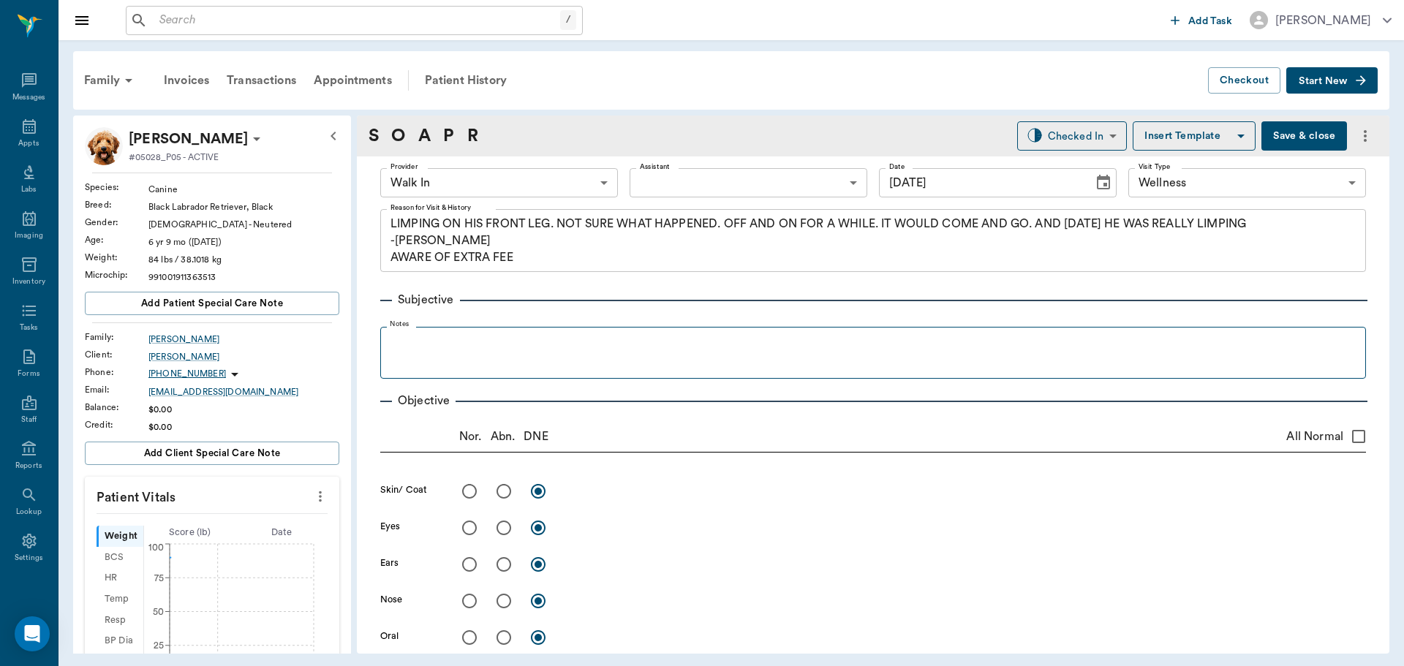
type input "10/14/2025"
type textarea "LIMPING ON HIS FRONT LEG. NOT SURE WHAT HAPPENED. OFF AND ON FOR A WHILE. IT WO…"
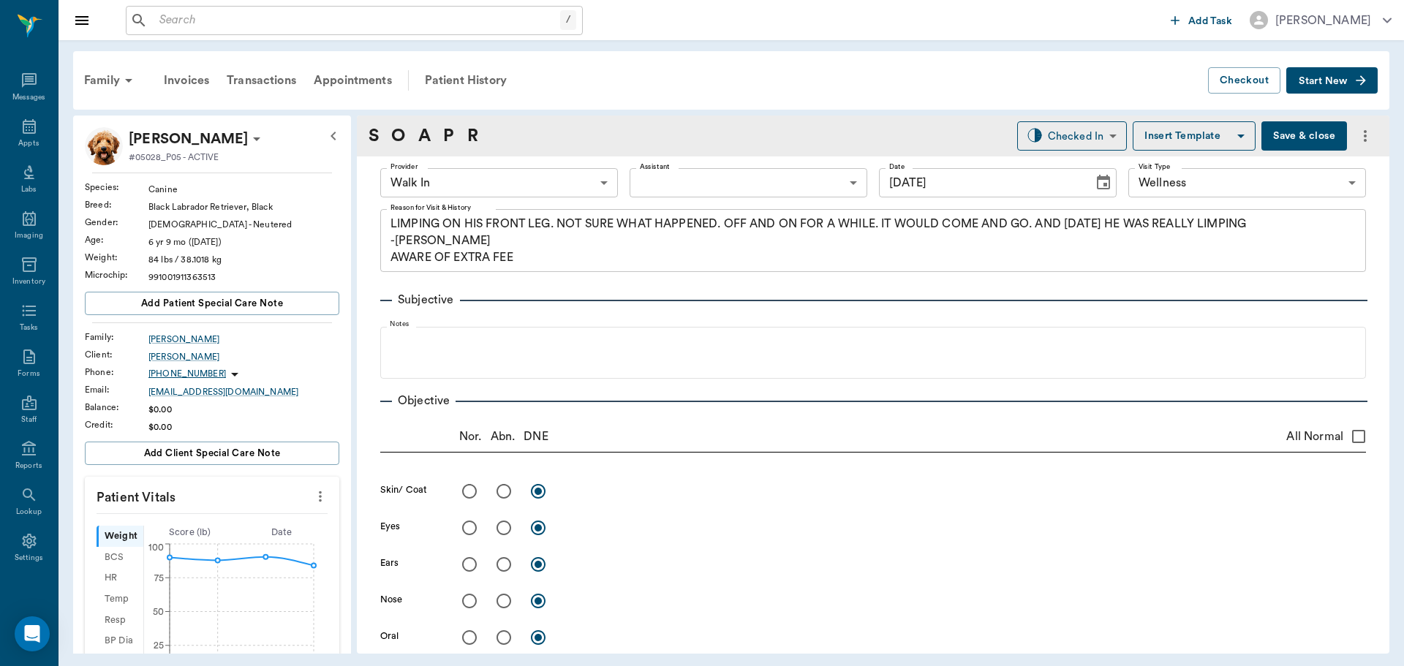
click at [599, 171] on body "/ ​ Add Task Dr. Bert Ellsworth Nectar Messages Appts Labs Imaging Inventory Ta…" at bounding box center [702, 333] width 1404 height 666
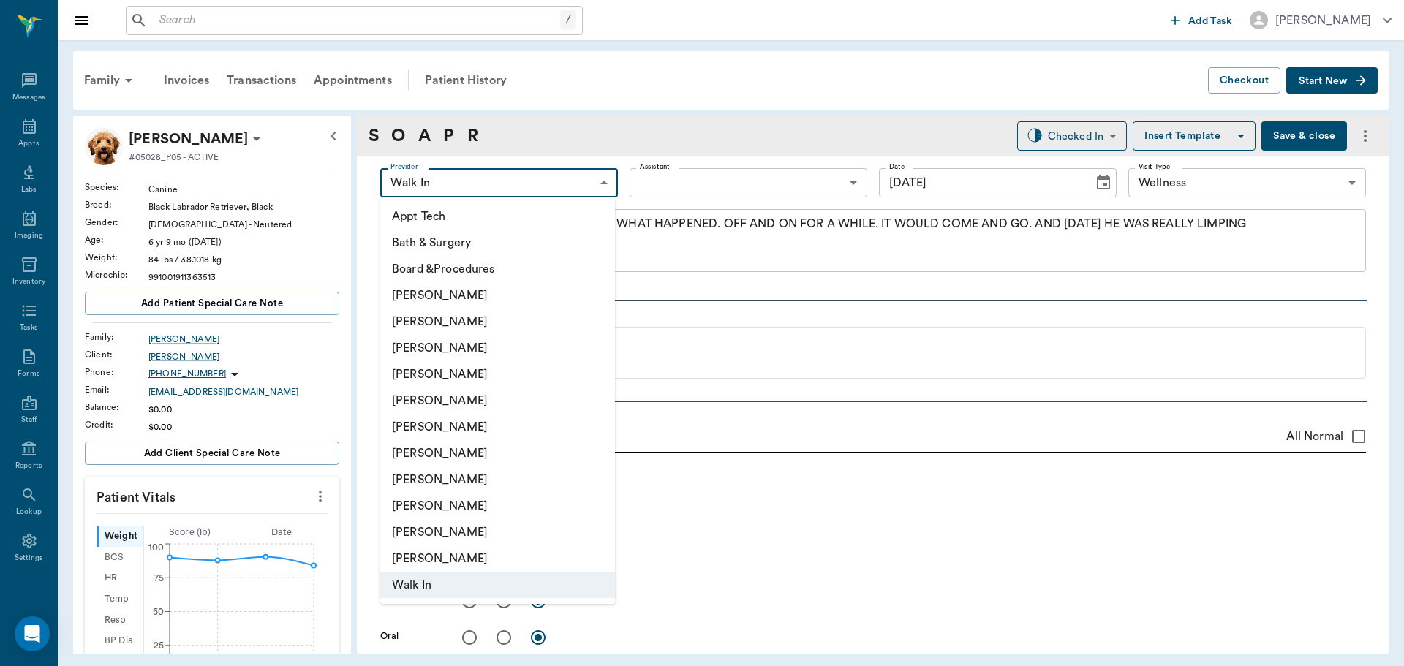
click at [485, 373] on li "[PERSON_NAME]" at bounding box center [497, 374] width 235 height 26
type input "63ec2f075fda476ae8351a4d"
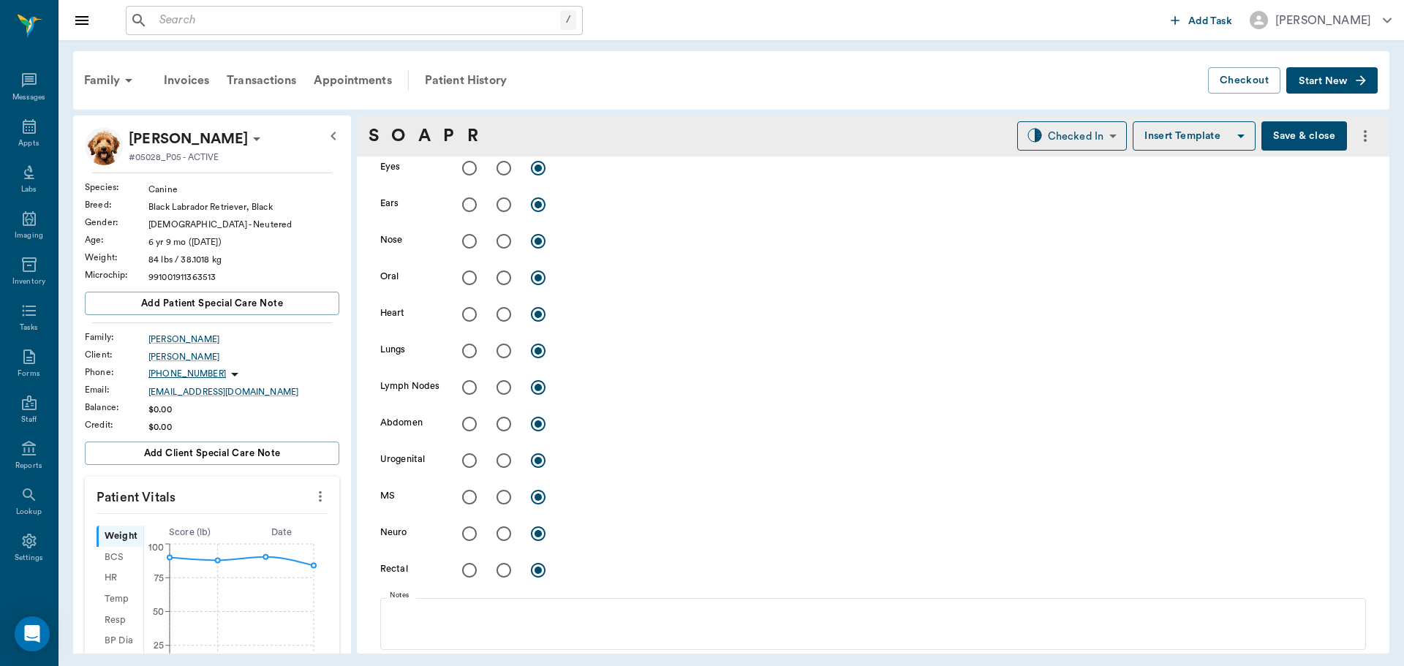
scroll to position [366, 0]
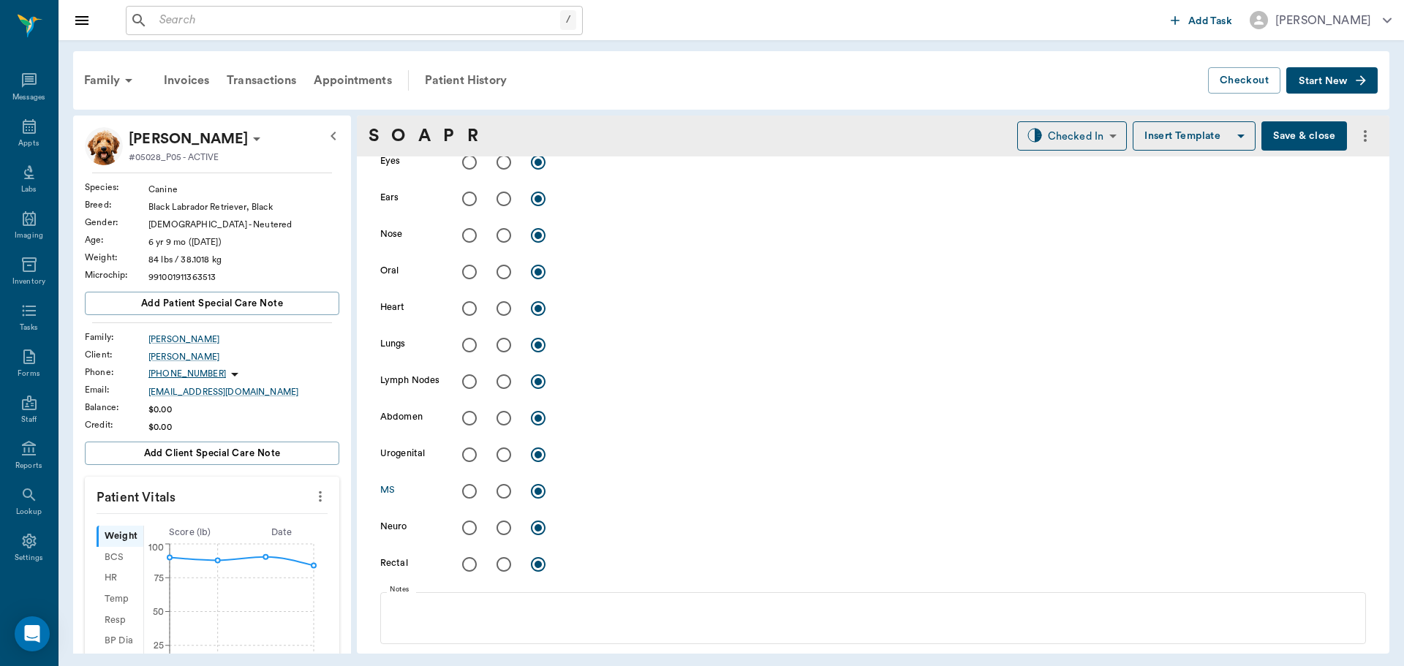
click at [502, 491] on input "radio" at bounding box center [503, 491] width 31 height 31
radio input "true"
click at [629, 497] on textarea at bounding box center [965, 490] width 800 height 17
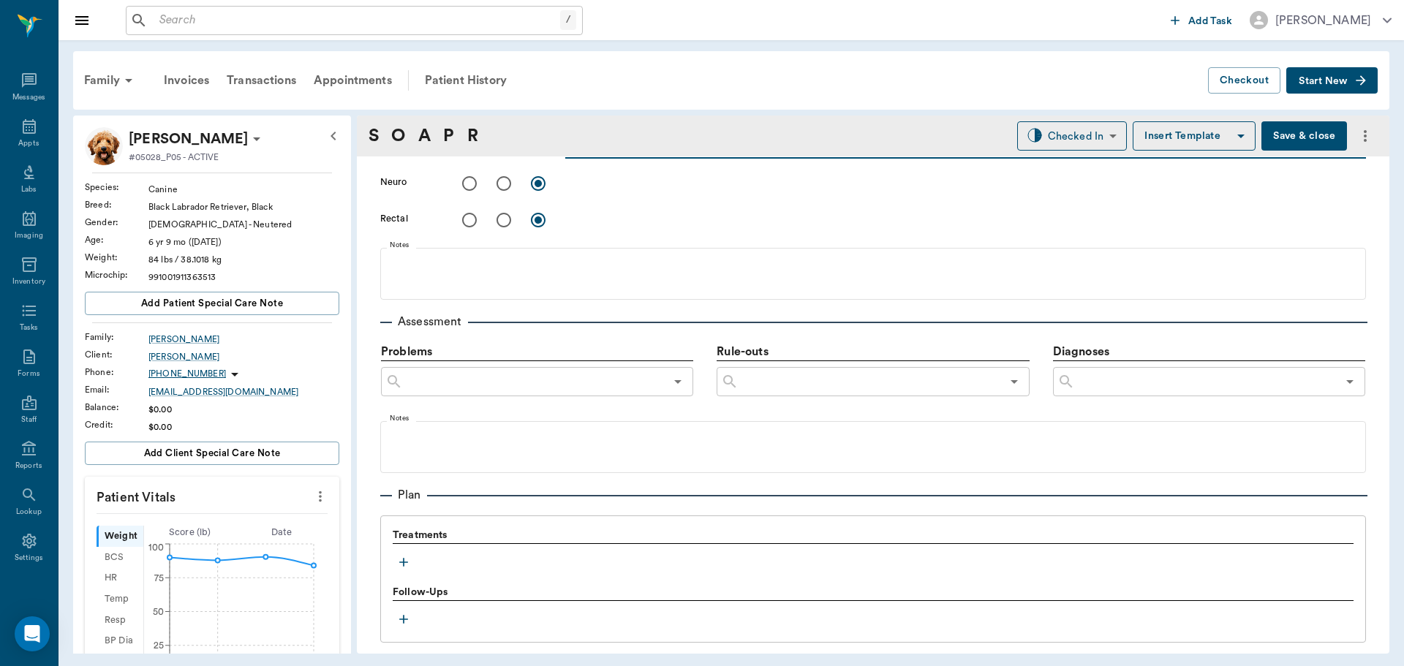
scroll to position [848, 0]
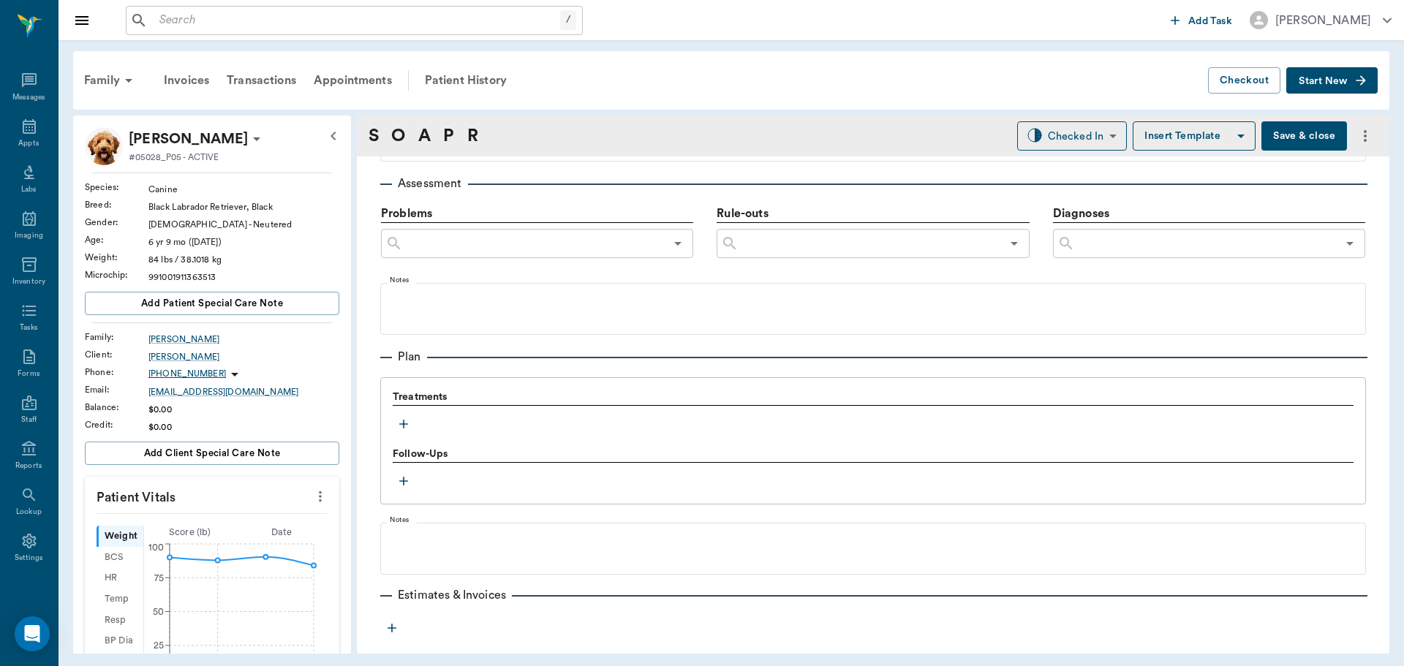
type textarea "LF elbow is very enlarged on palpation. Radiographs reveal extensive arthritis …"
click at [401, 424] on icon "button" at bounding box center [403, 424] width 9 height 9
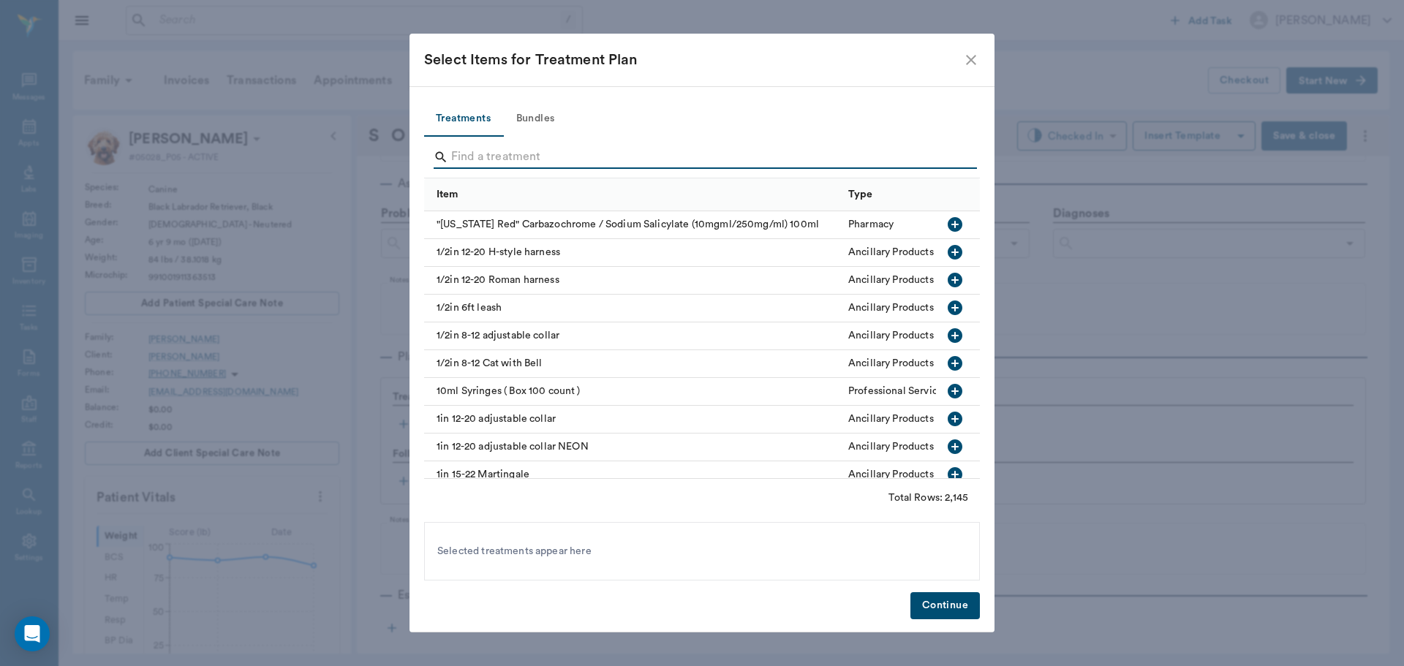
click at [509, 161] on input "Search" at bounding box center [703, 156] width 504 height 23
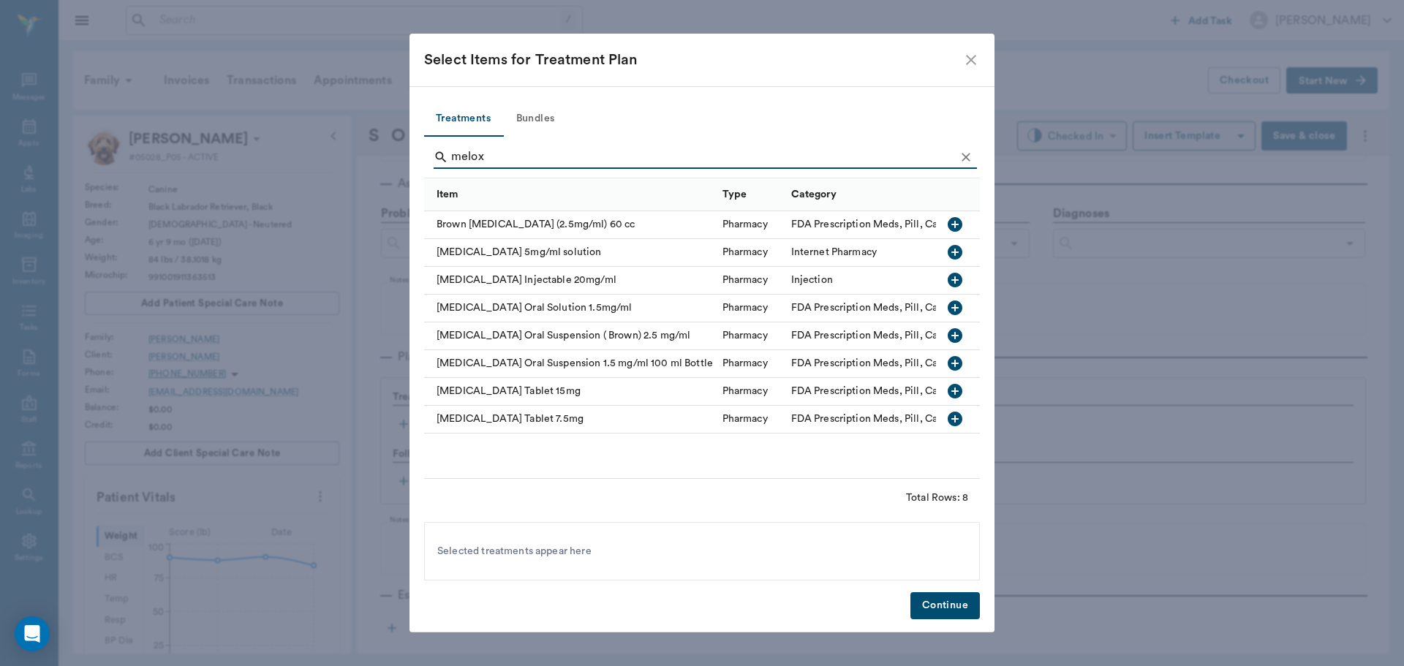
type input "melox"
click at [958, 416] on icon "button" at bounding box center [954, 419] width 15 height 15
click at [956, 612] on button "Continue" at bounding box center [944, 605] width 69 height 27
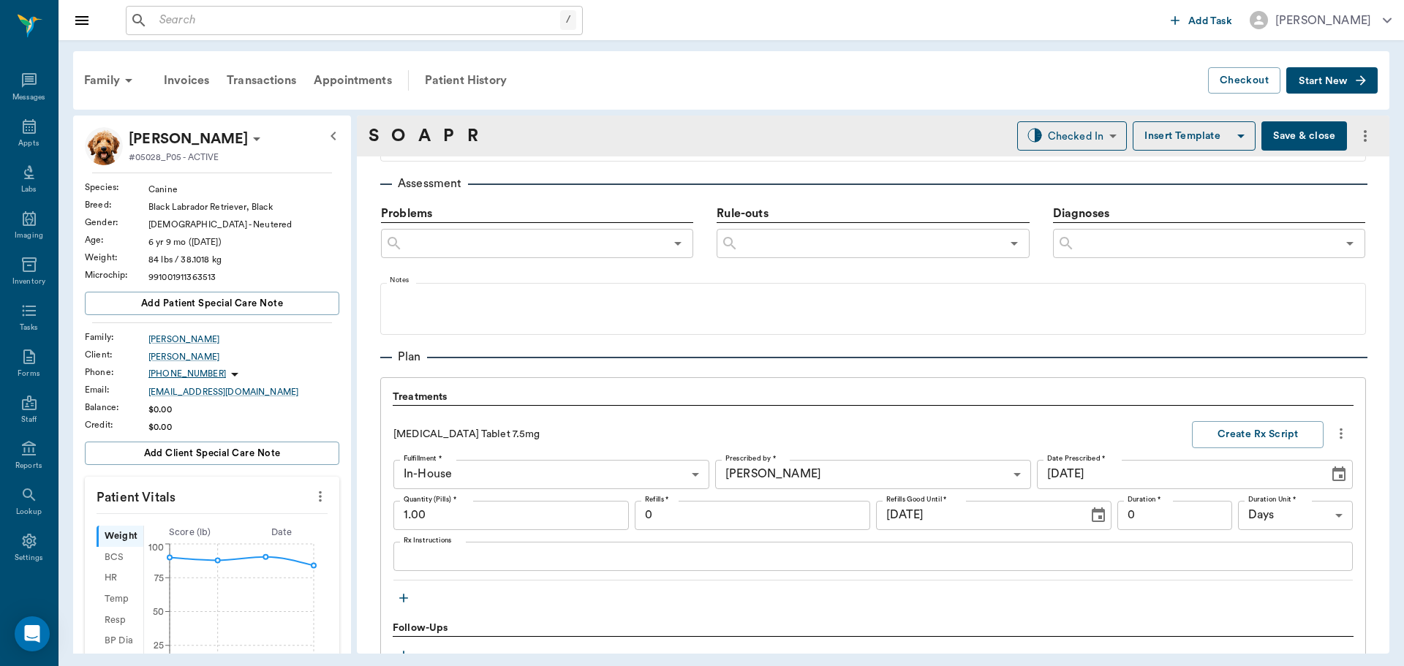
click at [454, 521] on input "1.00" at bounding box center [510, 515] width 235 height 29
click at [445, 559] on textarea "Rx Instructions" at bounding box center [873, 556] width 939 height 17
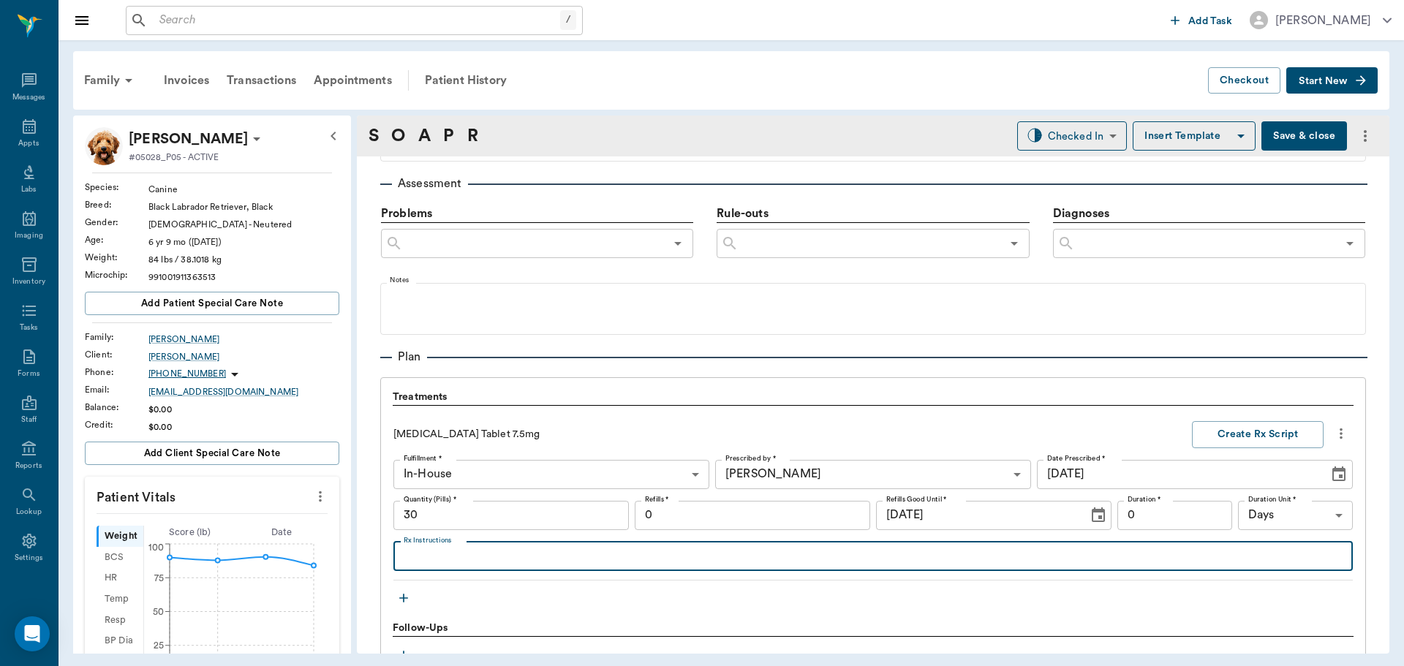
type input "30.00"
click at [569, 553] on textarea "Give 1/2 tablet daily as neede" at bounding box center [873, 556] width 939 height 17
type textarea "Give 1/2 tablet daily as needed for arthritic pain"
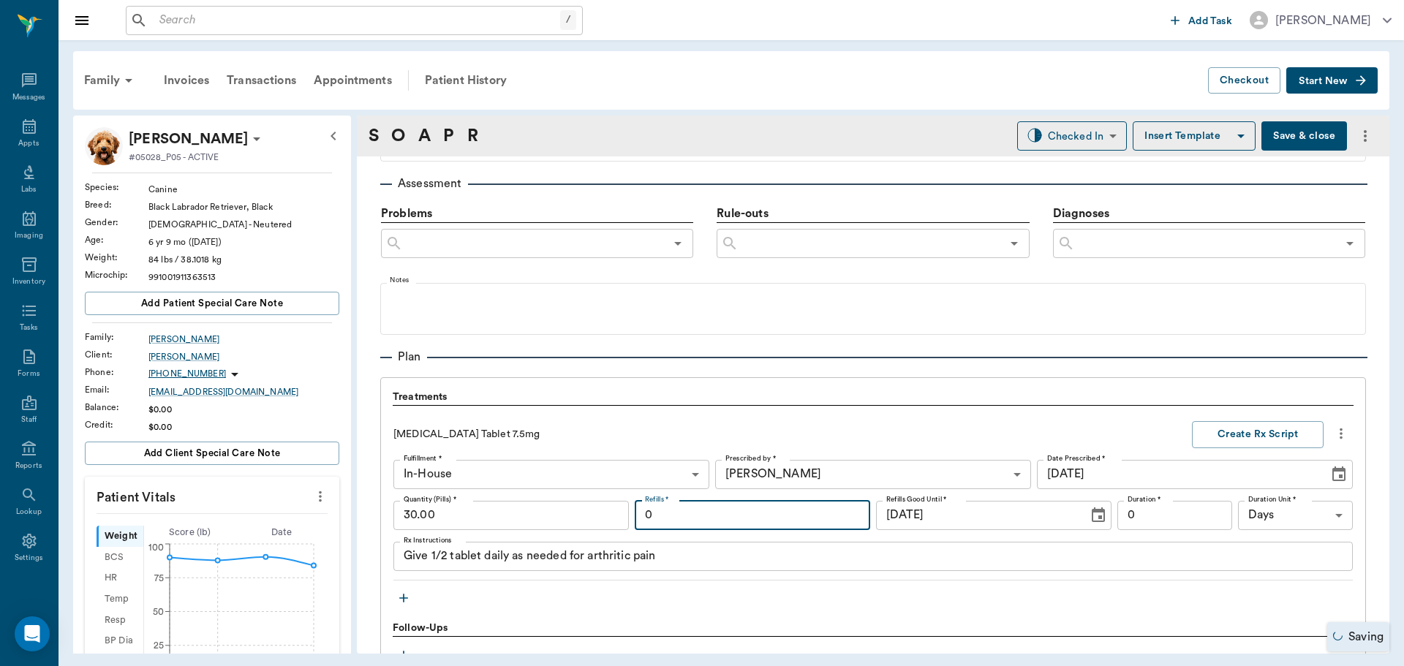
click at [719, 515] on input "0" at bounding box center [752, 515] width 235 height 29
type input "12"
click at [1229, 428] on button "Create Rx Script" at bounding box center [1258, 434] width 132 height 27
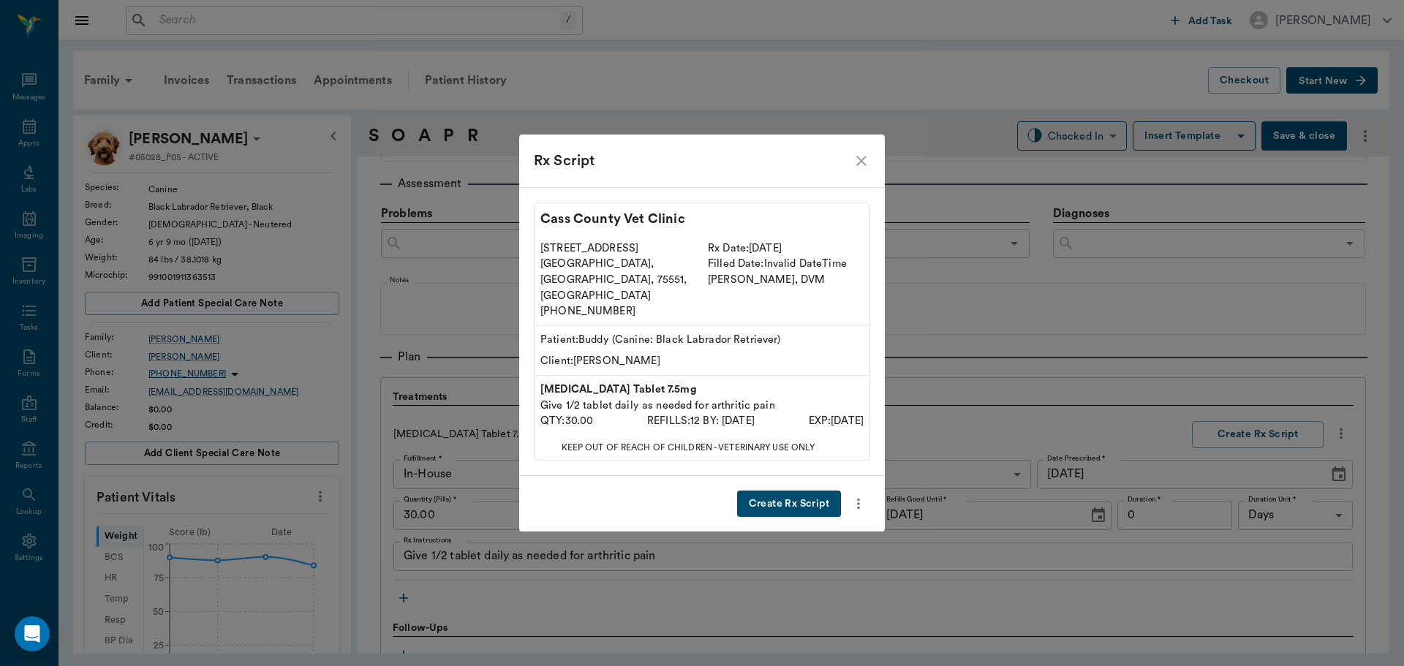
click at [804, 491] on button "Create Rx Script" at bounding box center [789, 504] width 104 height 27
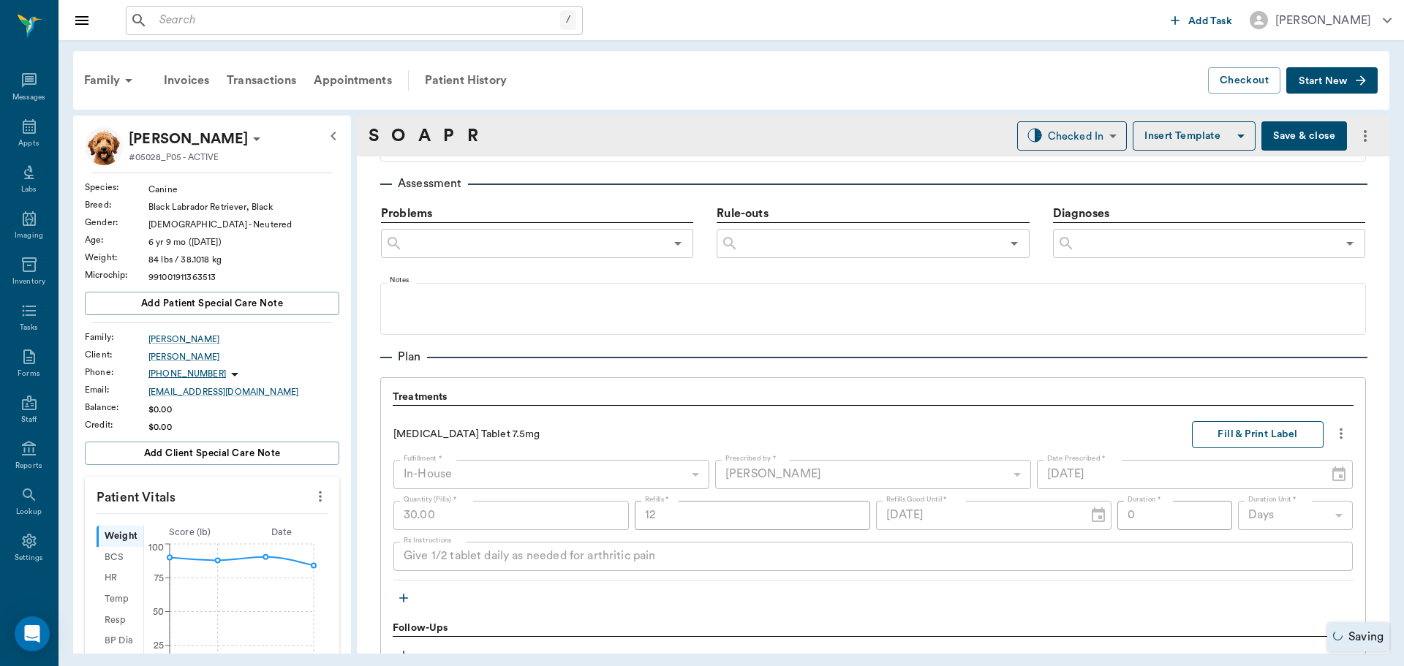
click at [1236, 428] on button "Fill & Print Label" at bounding box center [1258, 434] width 132 height 27
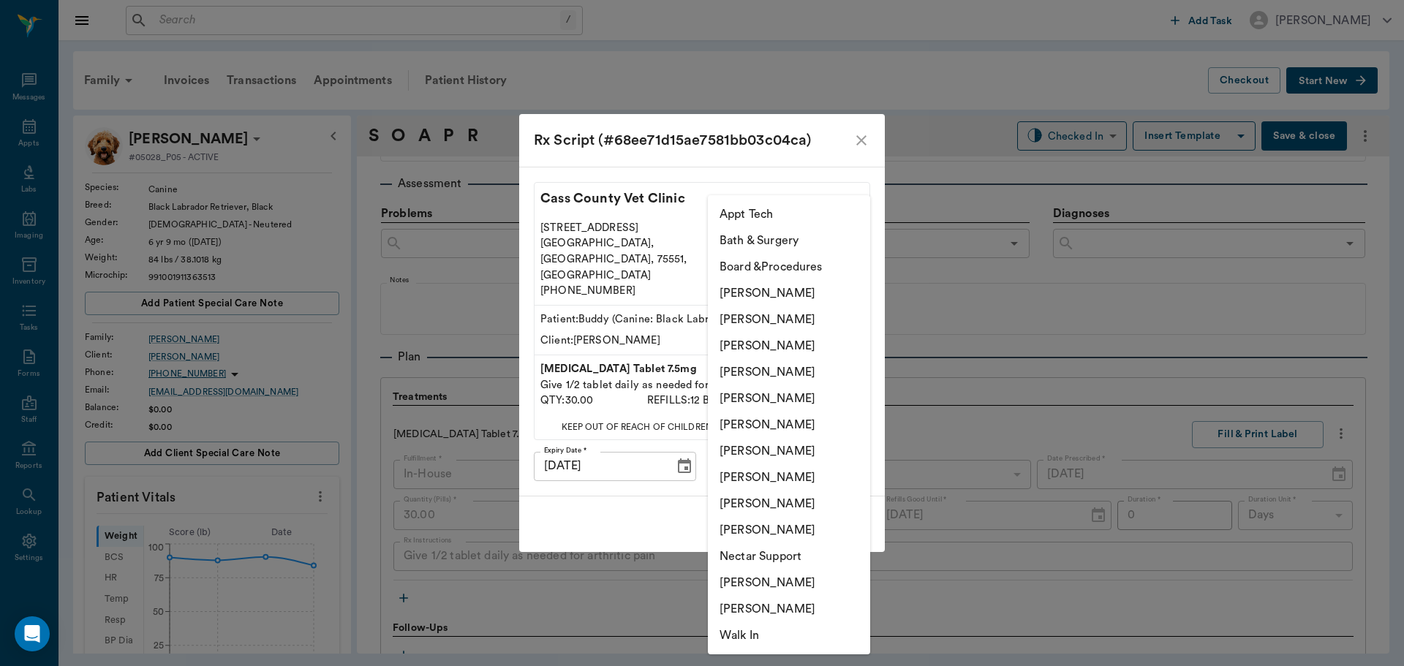
click at [847, 458] on body "/ ​ Add Task Dr. Bert Ellsworth Nectar Messages Appts Labs Imaging Inventory Ta…" at bounding box center [702, 333] width 1404 height 666
click at [800, 372] on li "[PERSON_NAME]" at bounding box center [789, 372] width 162 height 26
type input "63ec2f075fda476ae8351a4d"
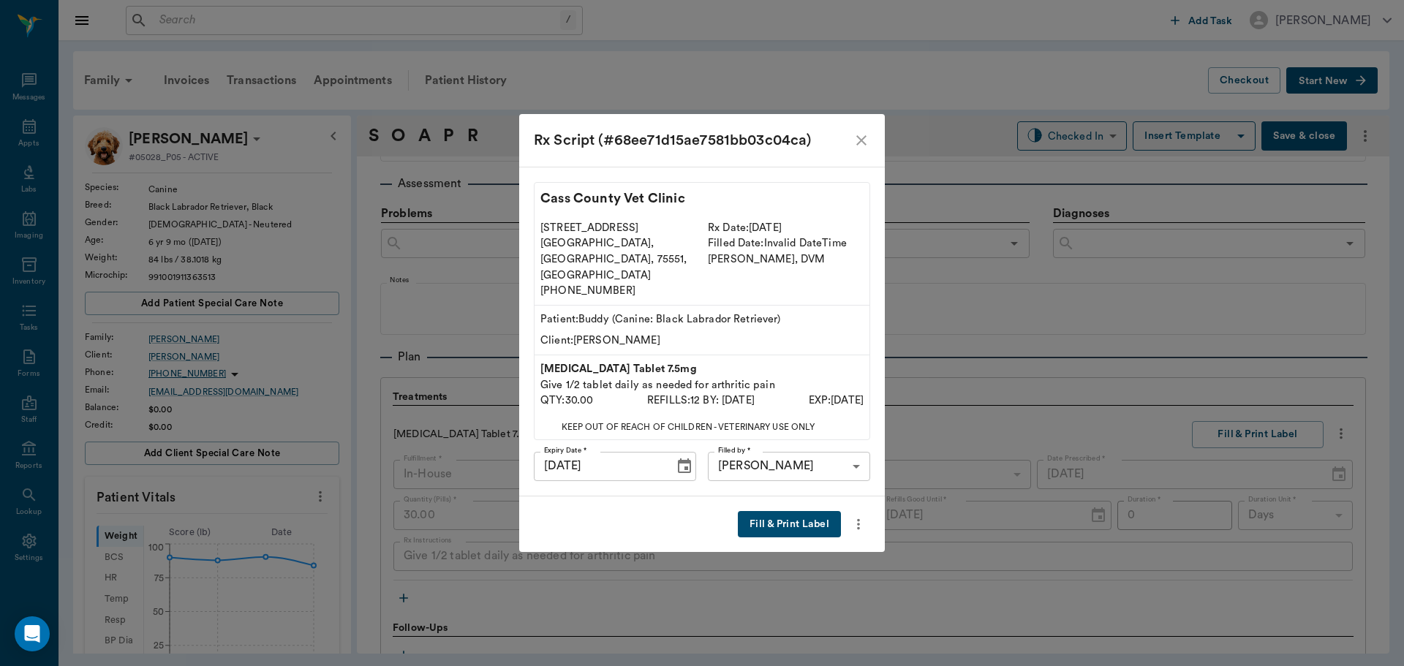
click at [816, 511] on button "Fill & Print Label" at bounding box center [789, 524] width 103 height 27
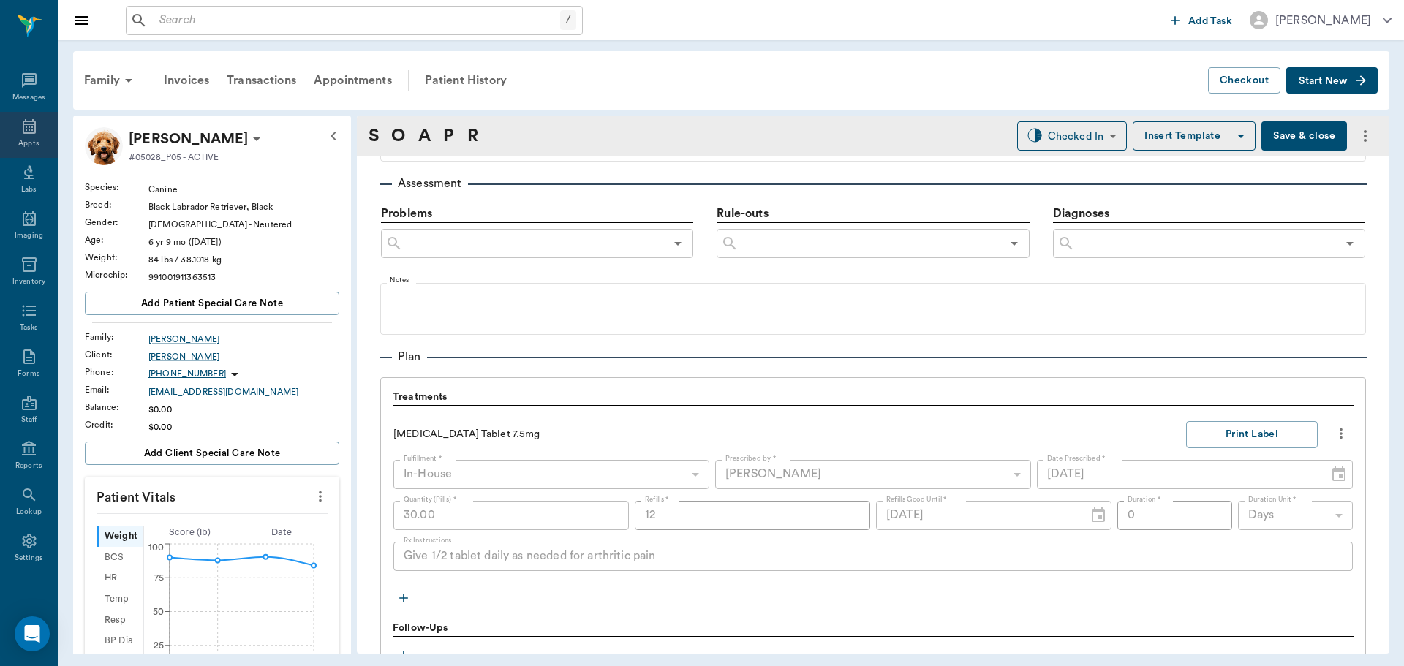
click at [28, 138] on div "Appts" at bounding box center [28, 143] width 20 height 11
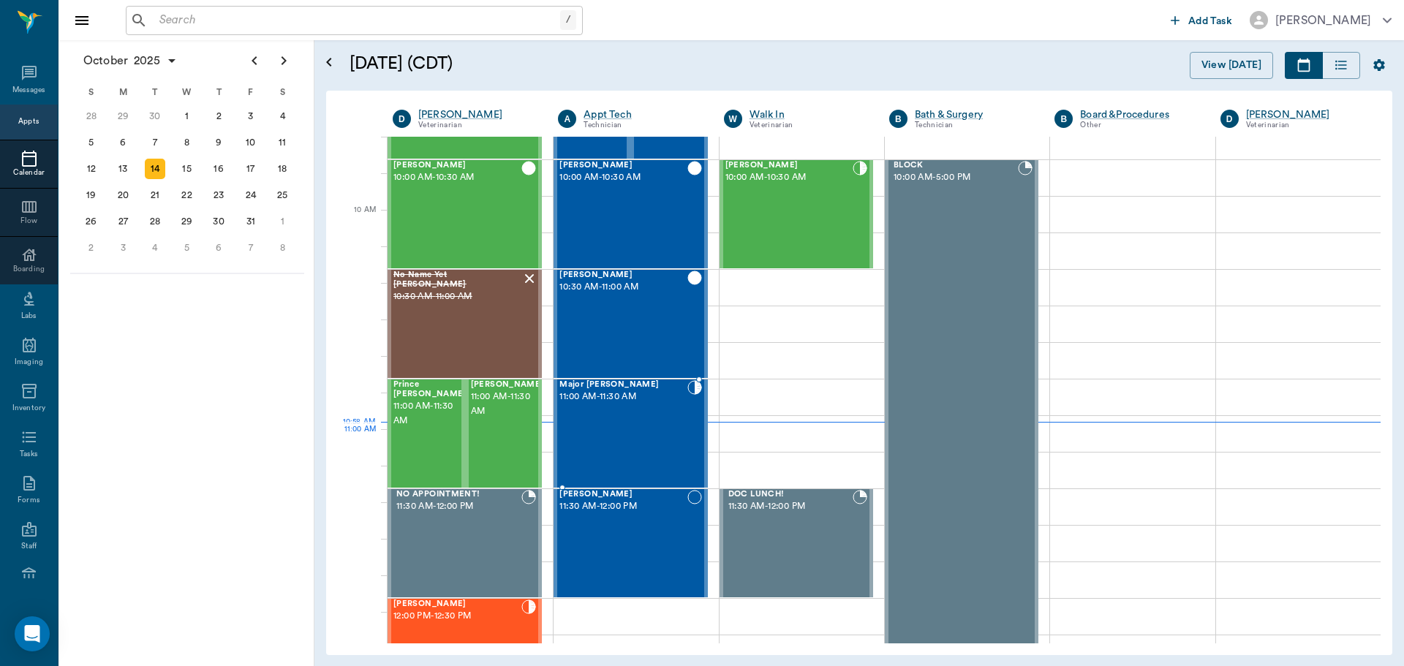
scroll to position [439, 0]
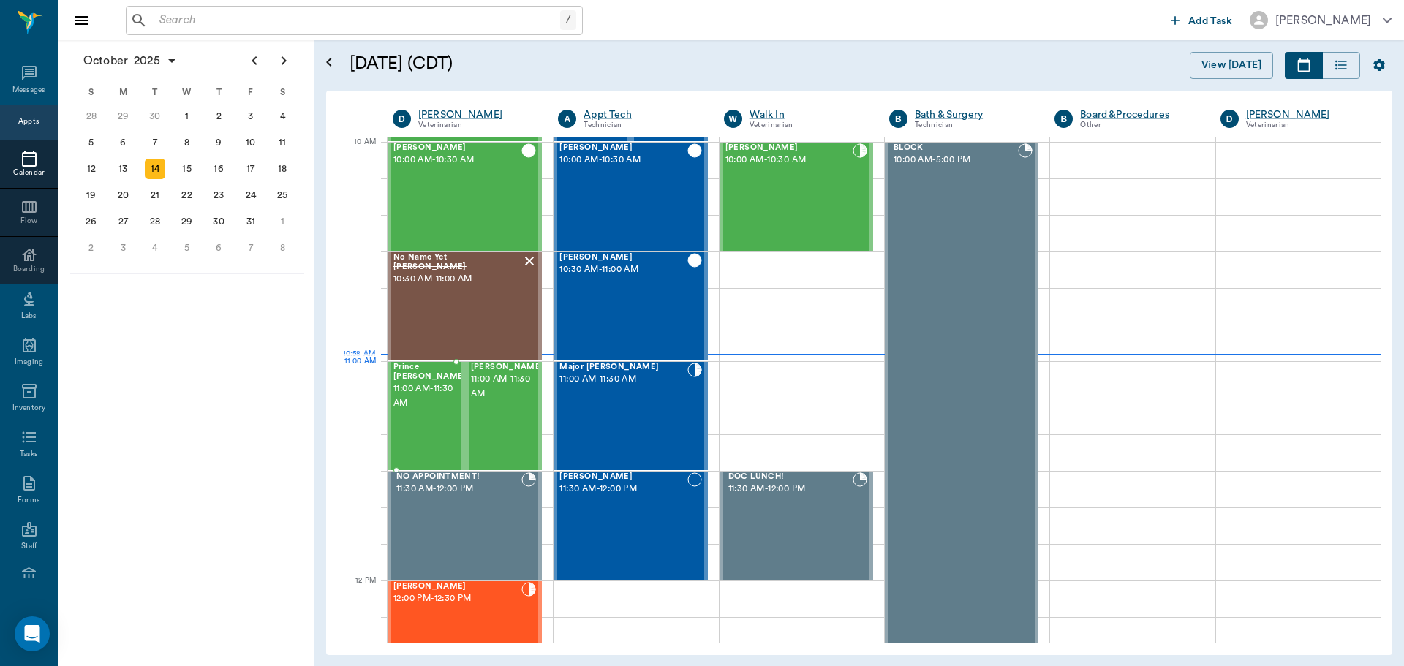
click at [436, 382] on span "11:00 AM - 11:30 AM" at bounding box center [429, 396] width 73 height 29
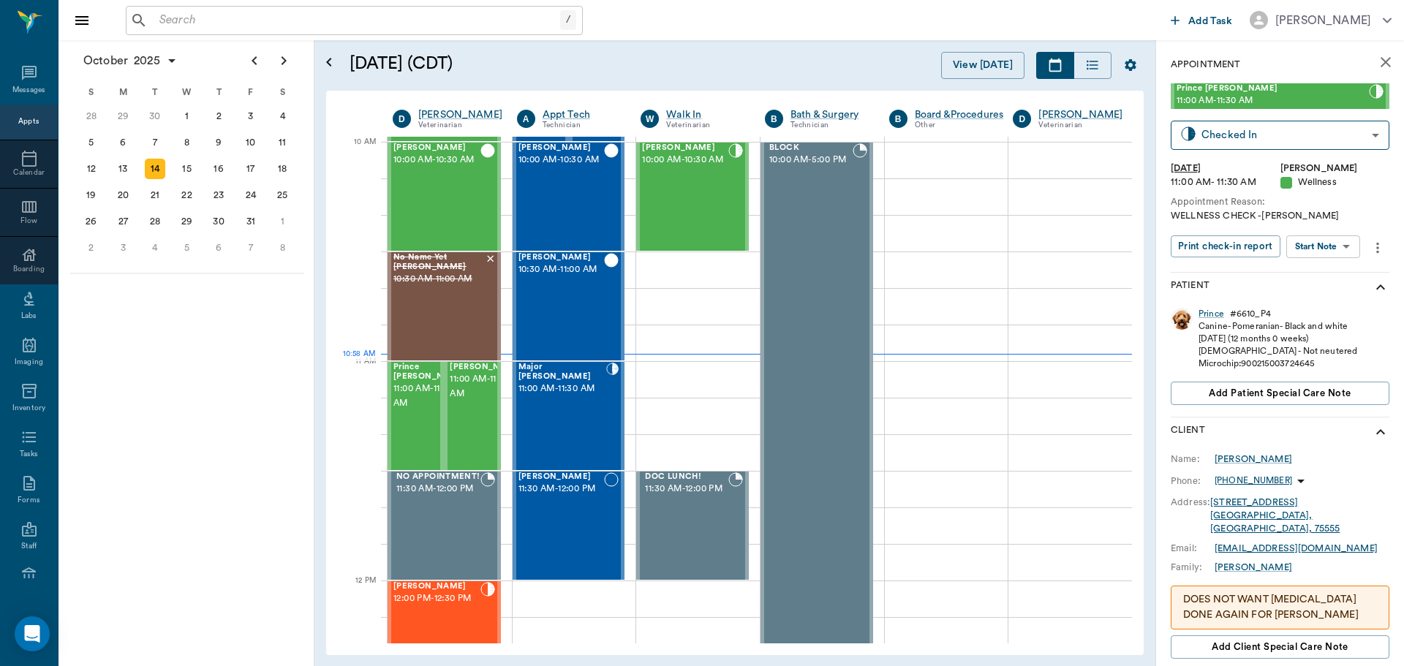
click at [1331, 249] on body "/ ​ Add Task Dr. Bert Ellsworth Nectar Messages Appts Calendar Flow Boarding La…" at bounding box center [702, 333] width 1404 height 666
click at [1322, 275] on button "Start SOAP" at bounding box center [1307, 276] width 50 height 17
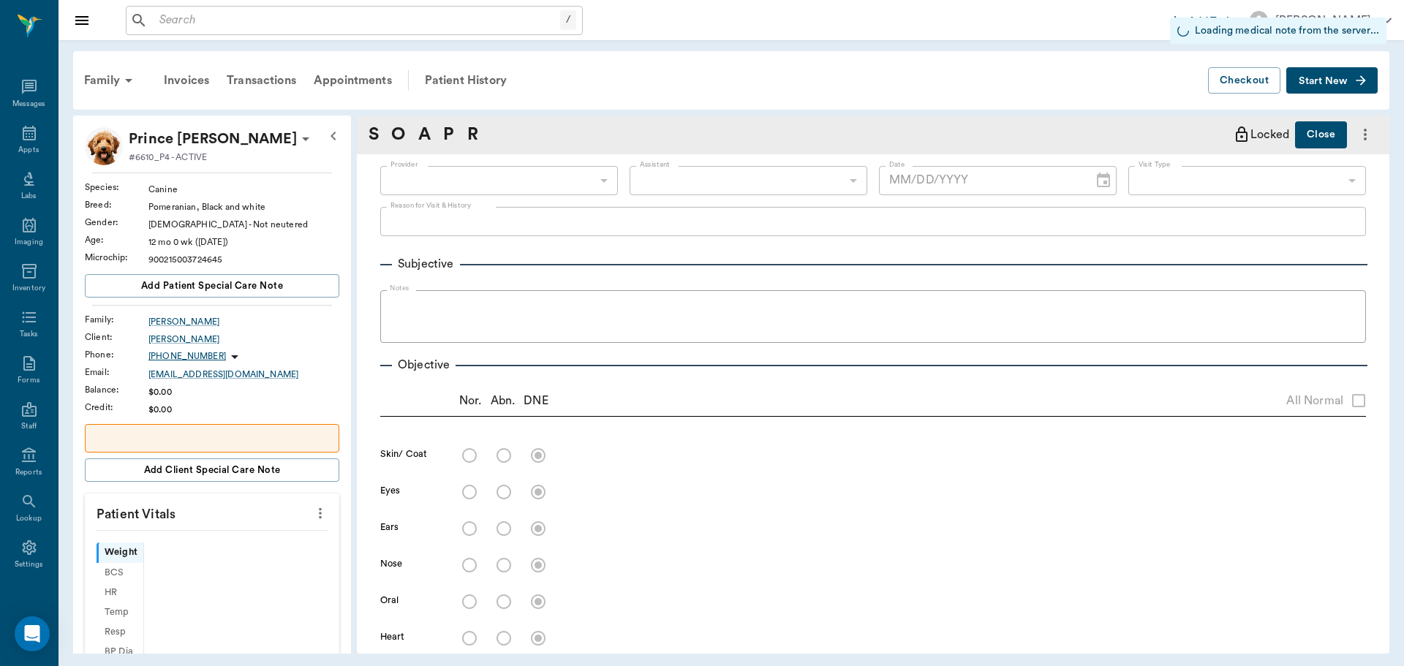
scroll to position [7, 0]
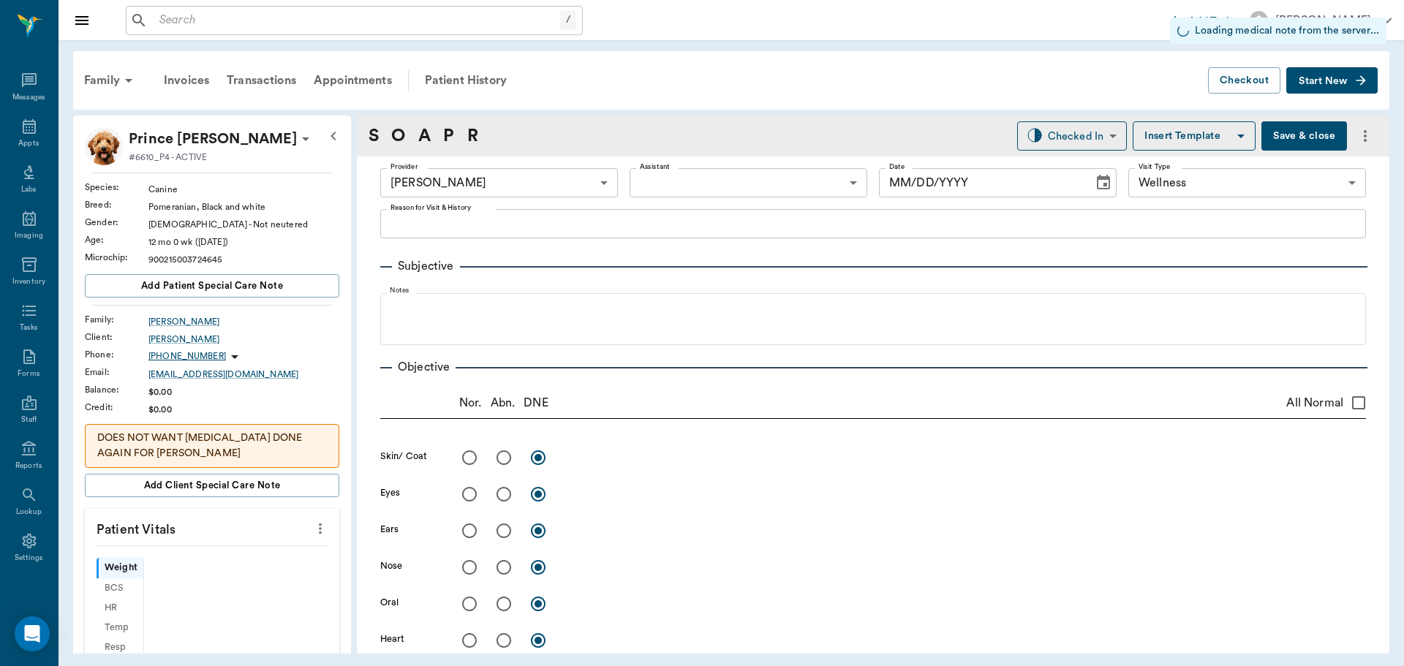
type input "63ec2f075fda476ae8351a4d"
type input "65d2be4f46e3a538d89b8c14"
type input "10/14/2025"
type textarea "WELLNESS CHECK -LORY"
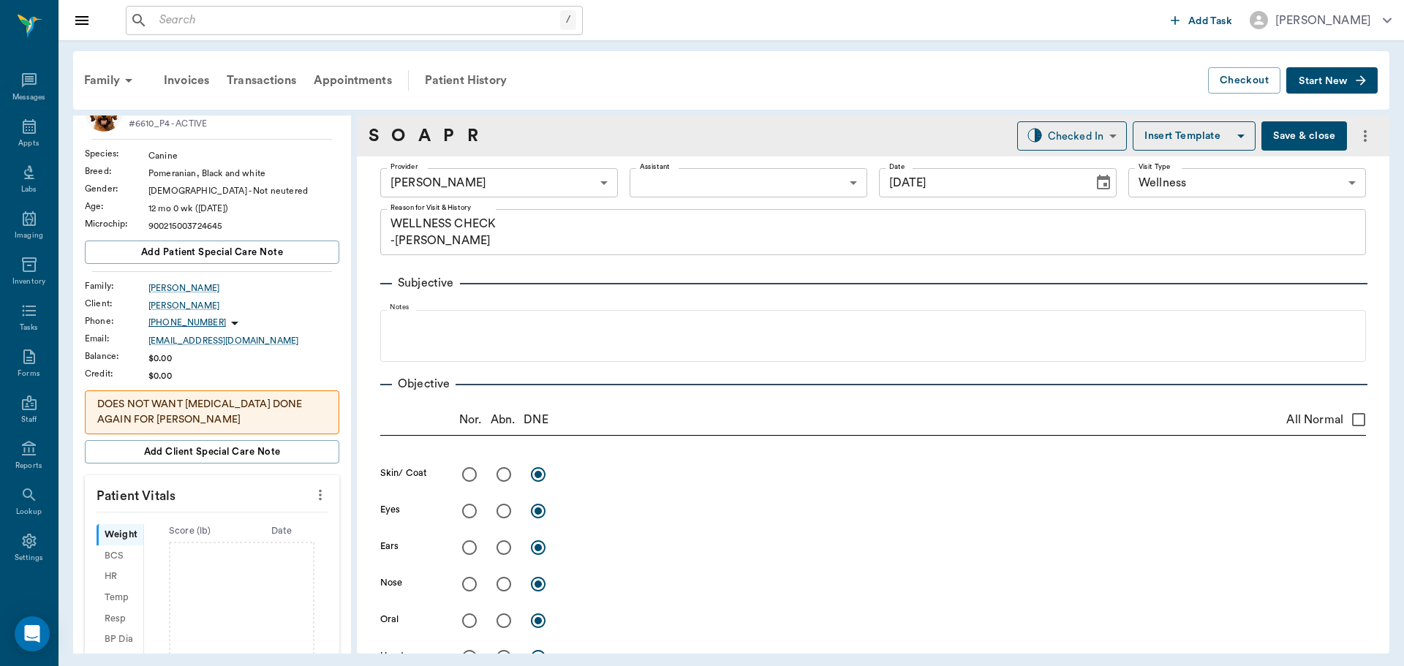
scroll to position [0, 0]
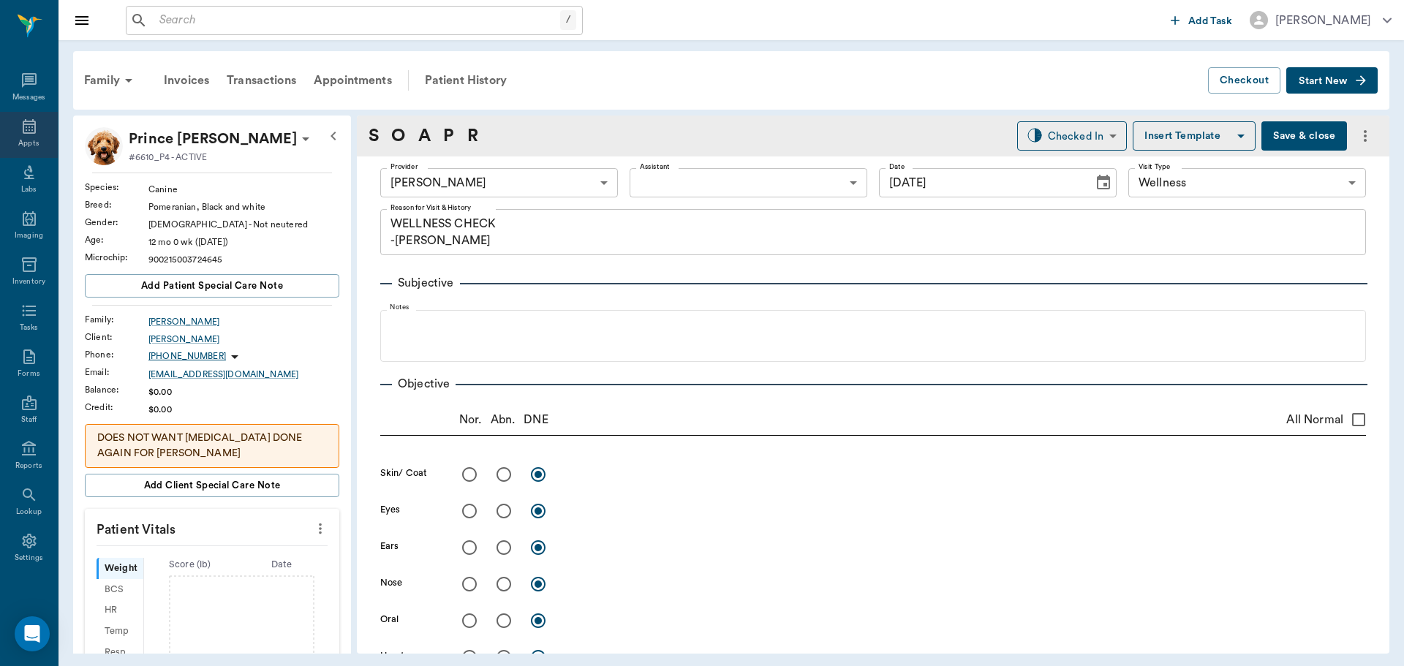
click at [24, 126] on icon at bounding box center [29, 127] width 18 height 18
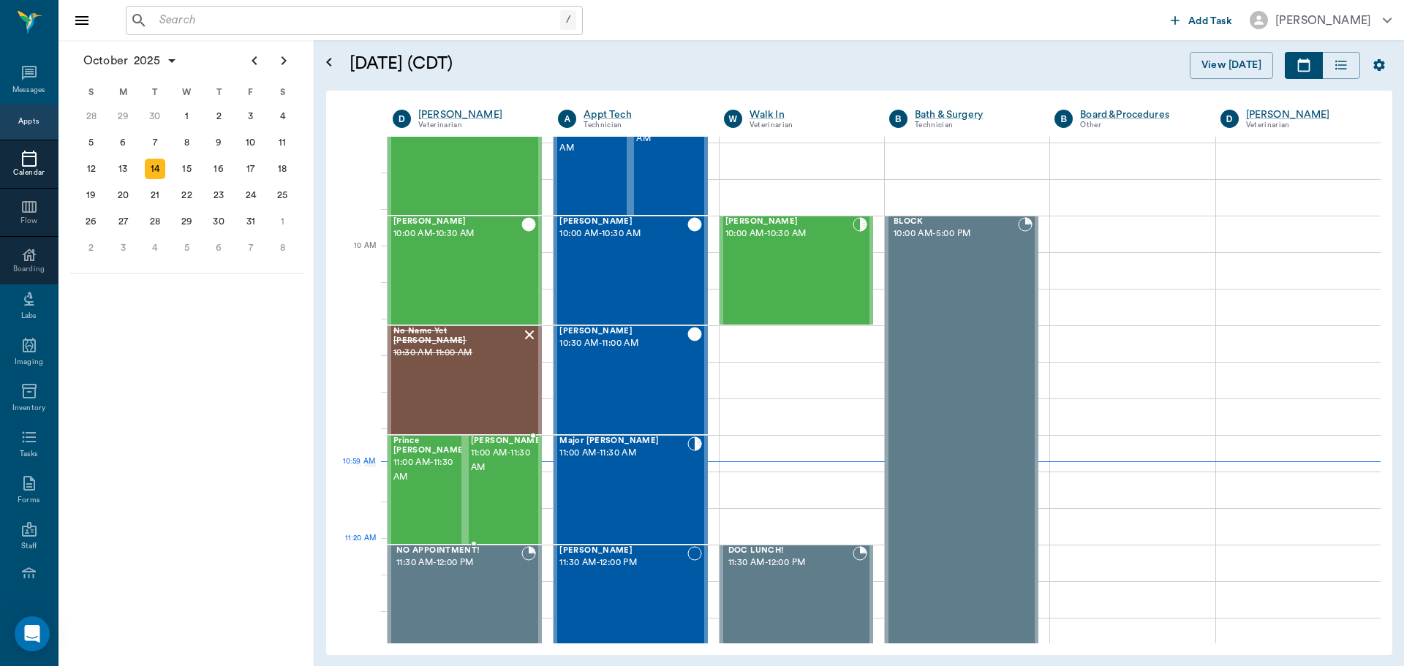
scroll to position [367, 0]
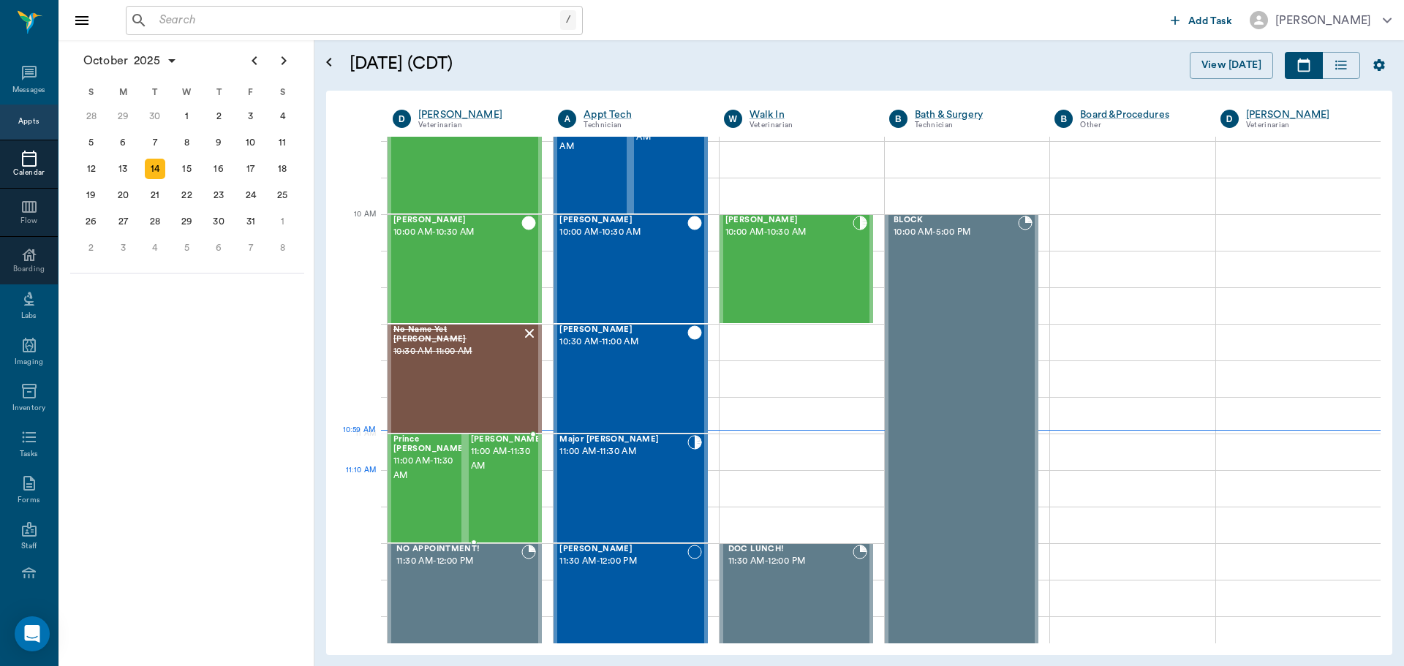
click at [481, 471] on span "11:00 AM - 11:30 AM" at bounding box center [507, 458] width 73 height 29
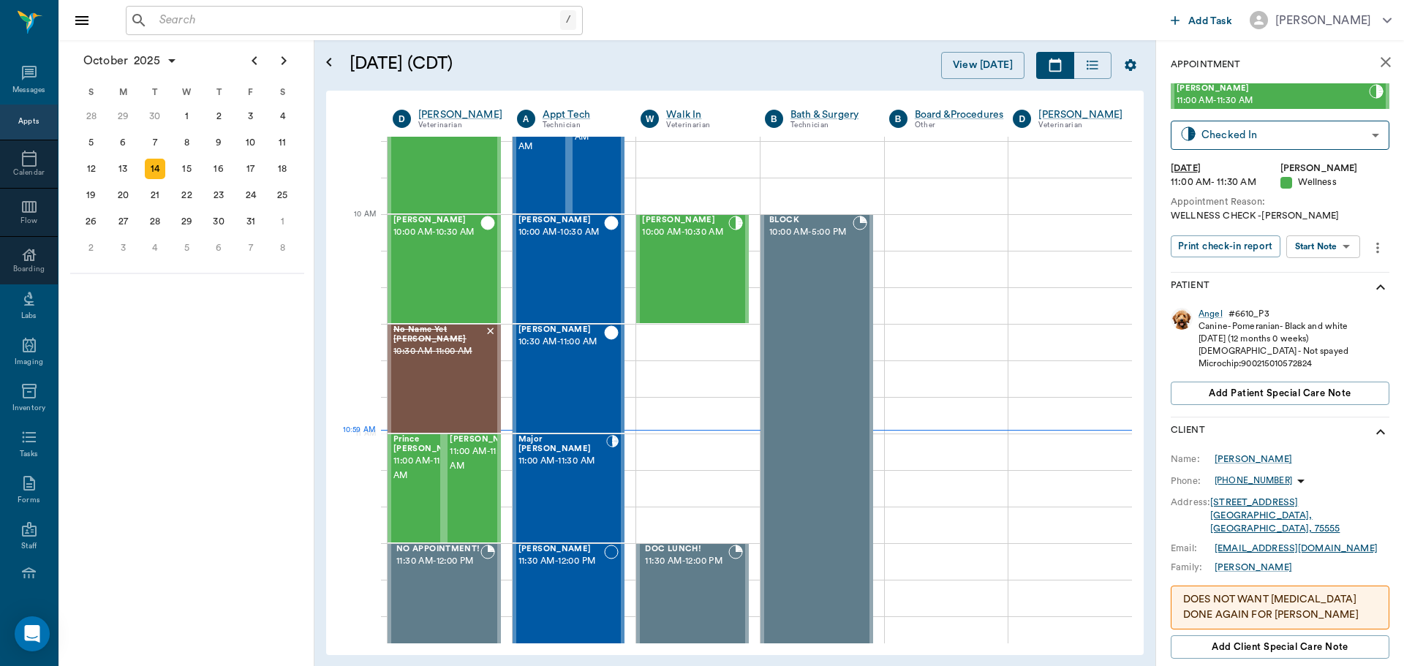
click at [1317, 253] on body "/ ​ Add Task Dr. Bert Ellsworth Nectar Messages Appts Calendar Flow Boarding La…" at bounding box center [702, 333] width 1404 height 666
click at [1336, 275] on li "Start SOAP" at bounding box center [1324, 276] width 102 height 24
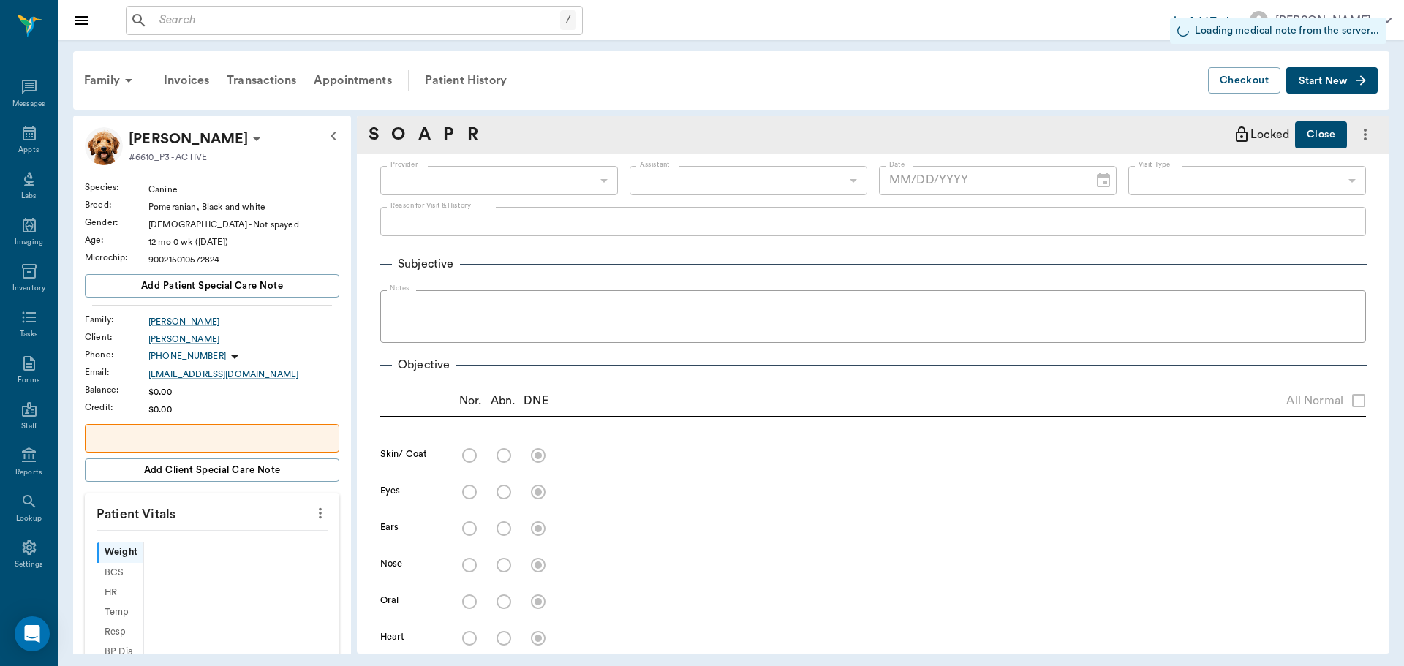
scroll to position [7, 0]
type input "63ec2f075fda476ae8351a4d"
type input "65d2be4f46e3a538d89b8c14"
type input "10/14/2025"
type textarea "WELLNESS CHECK -LORY"
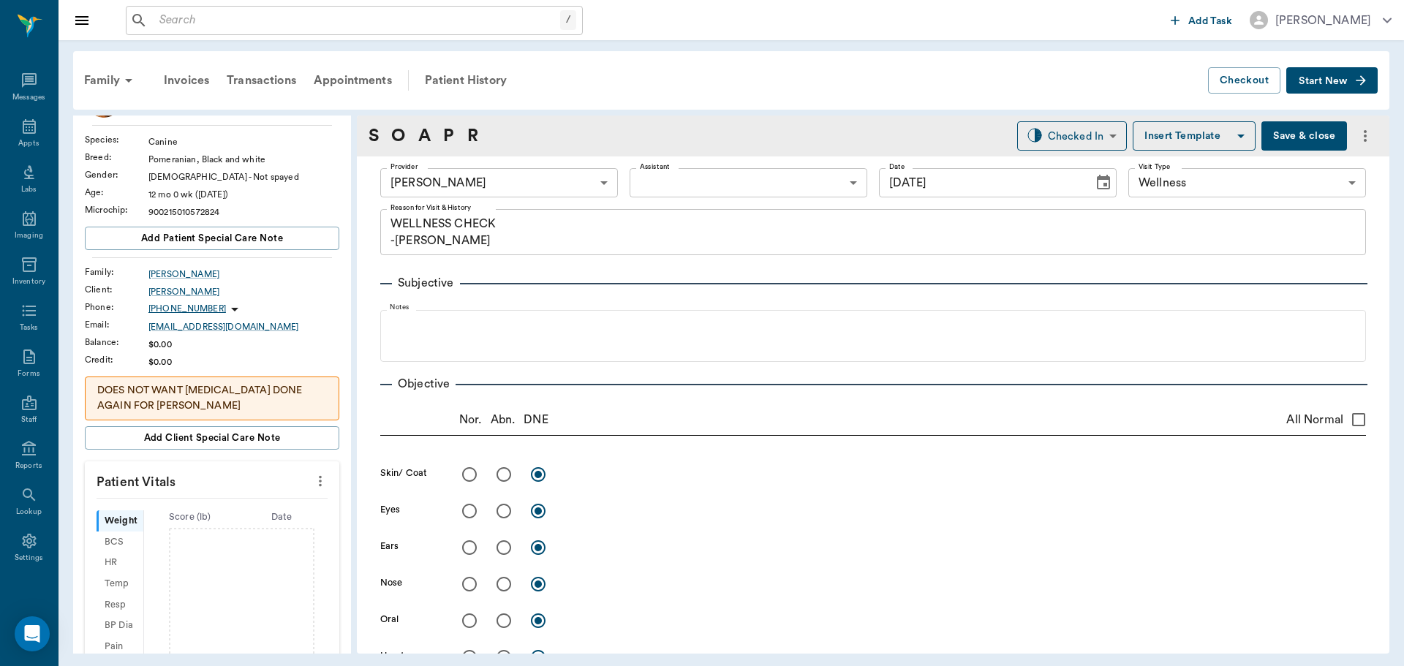
scroll to position [73, 0]
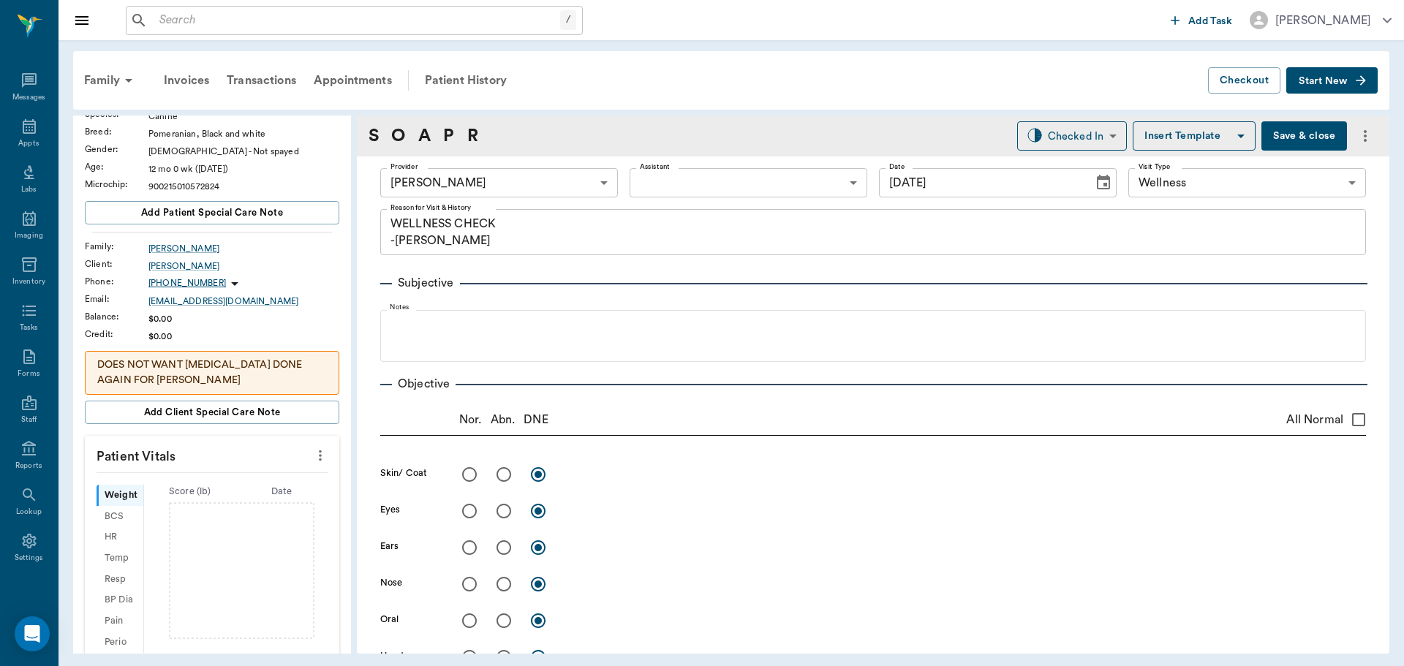
click at [319, 459] on button "more" at bounding box center [320, 455] width 23 height 25
click at [240, 474] on span "Enter Vitals" at bounding box center [247, 480] width 123 height 15
click at [234, 493] on input "text" at bounding box center [211, 499] width 127 height 29
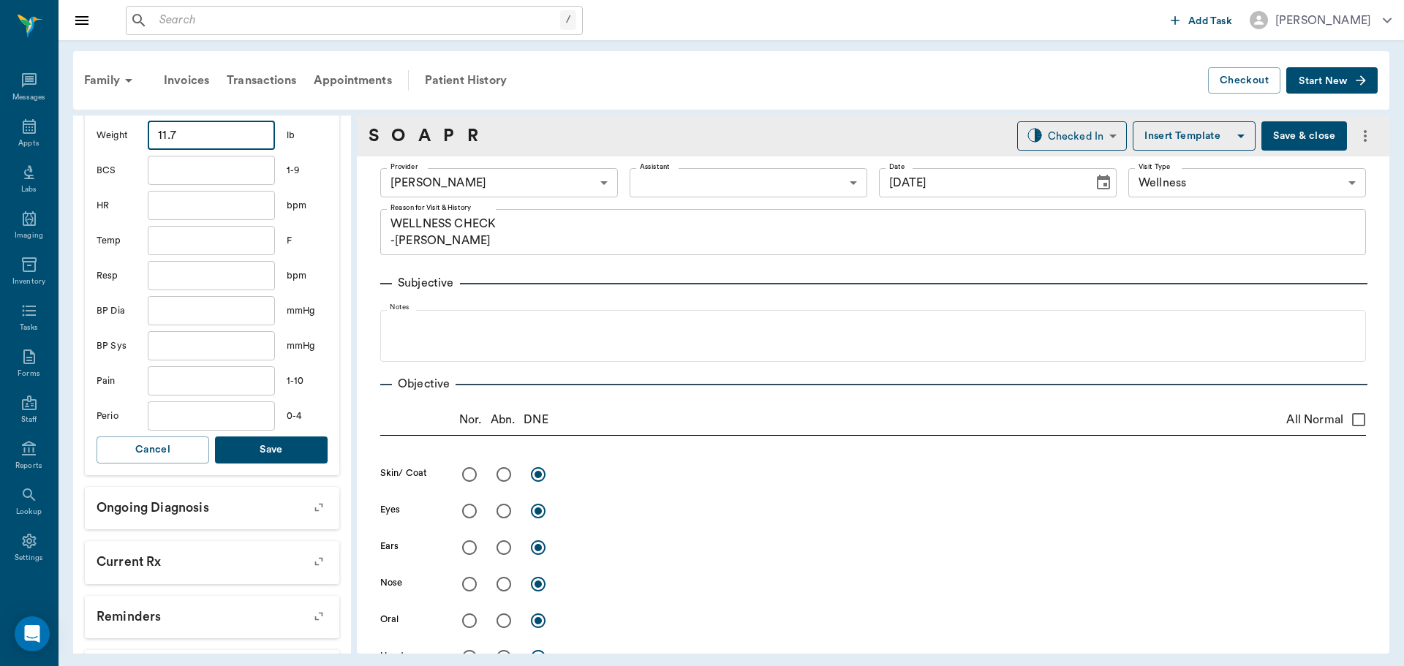
scroll to position [439, 0]
type input "11.7"
click at [284, 455] on button "Save" at bounding box center [271, 448] width 113 height 27
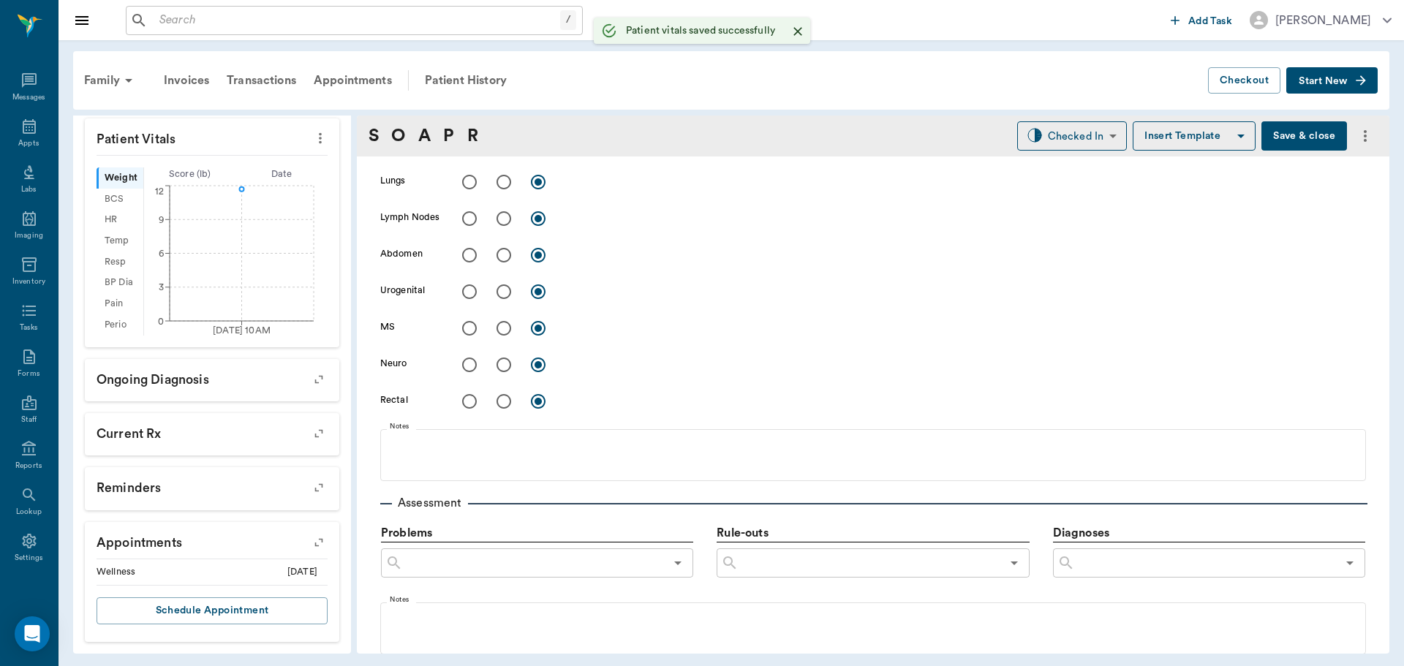
scroll to position [731, 0]
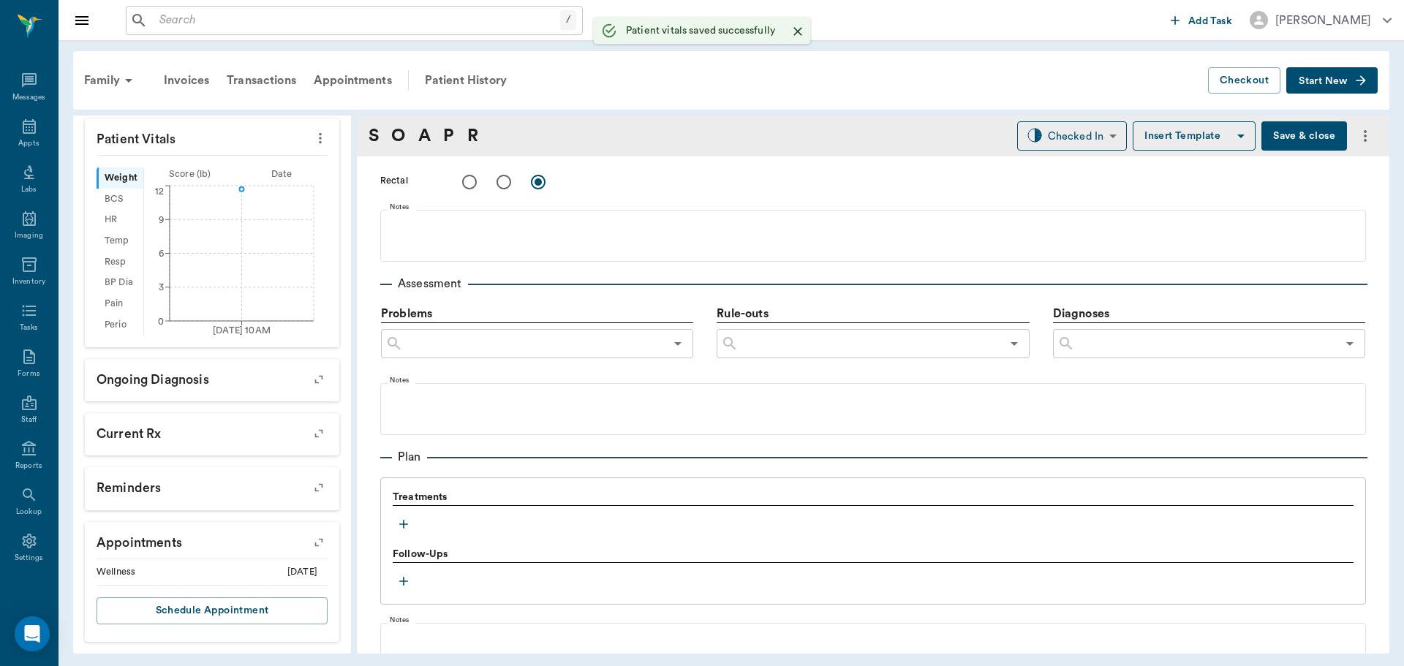
click at [407, 526] on icon "button" at bounding box center [403, 524] width 15 height 15
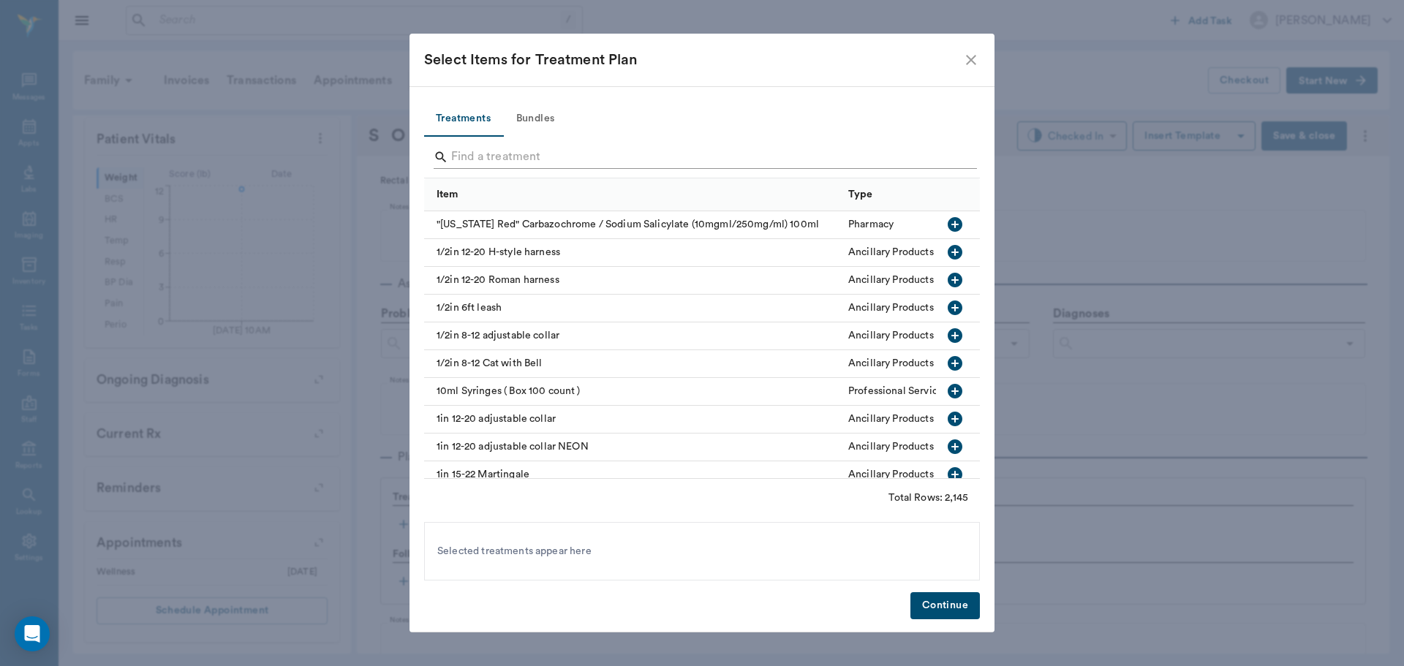
click at [505, 156] on input "Search" at bounding box center [703, 156] width 504 height 23
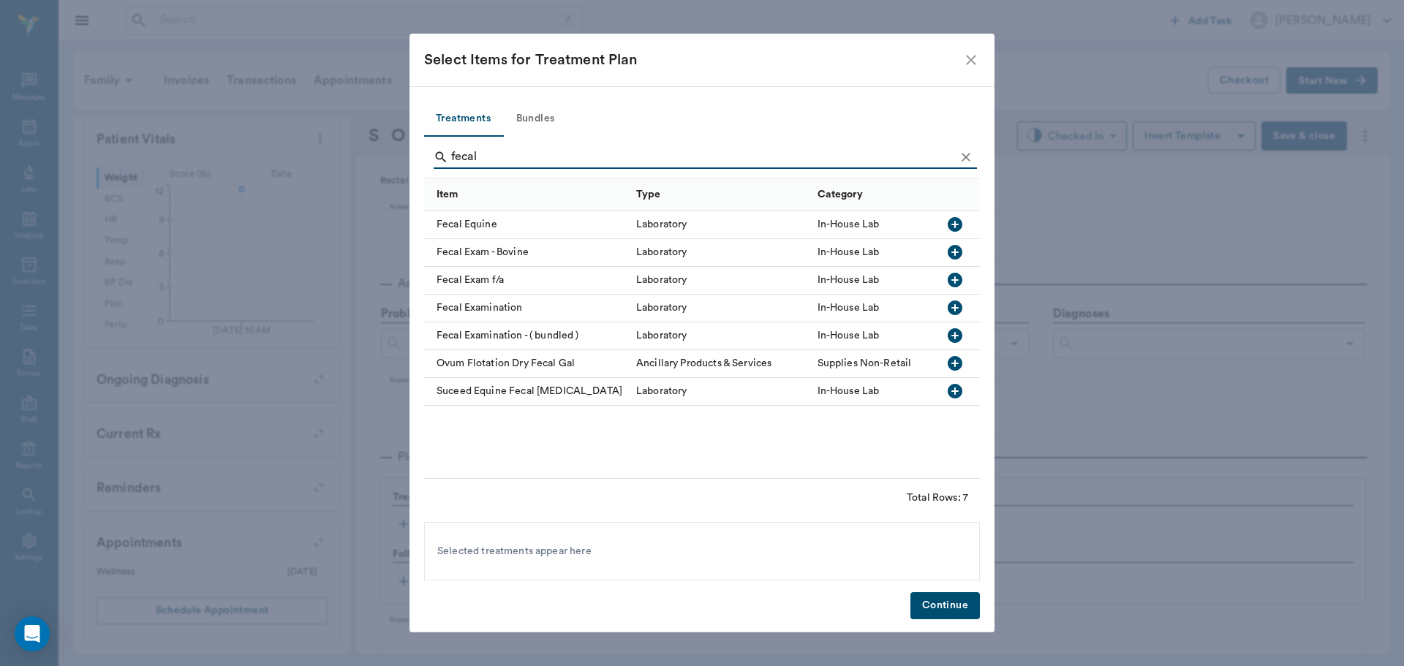
type input "fecal"
click at [970, 61] on icon "close" at bounding box center [971, 60] width 10 height 10
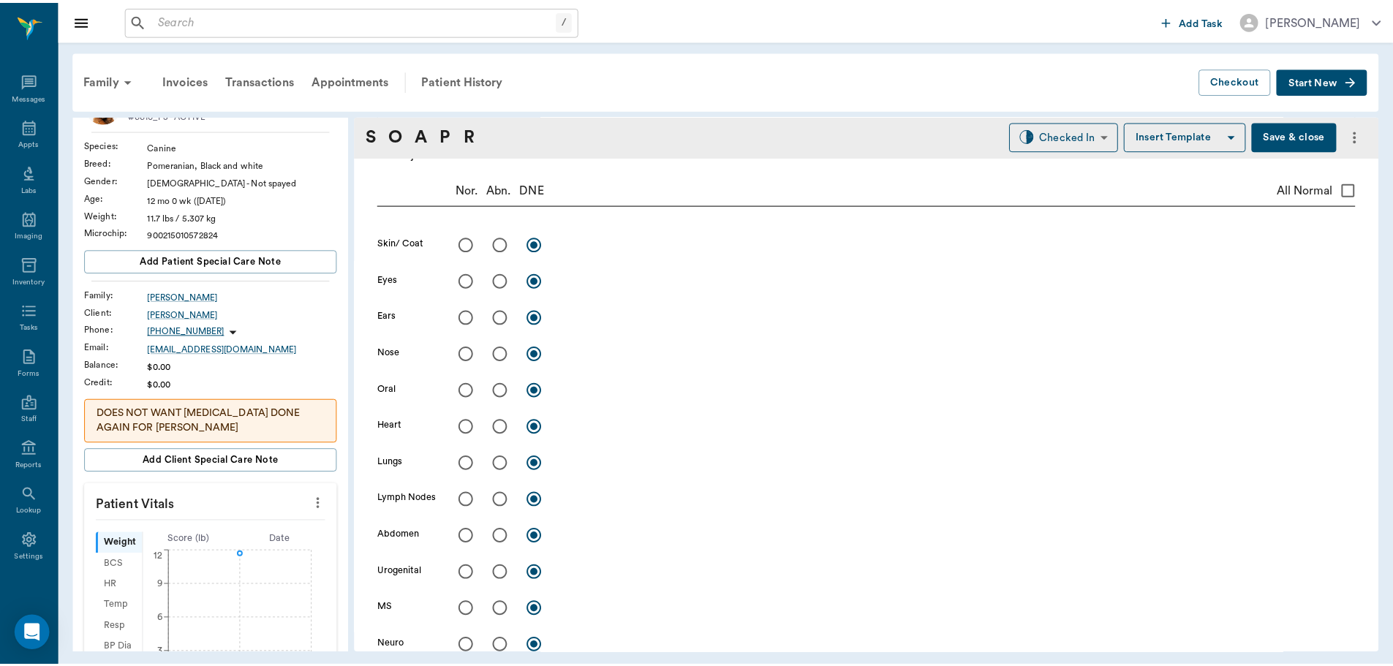
scroll to position [0, 0]
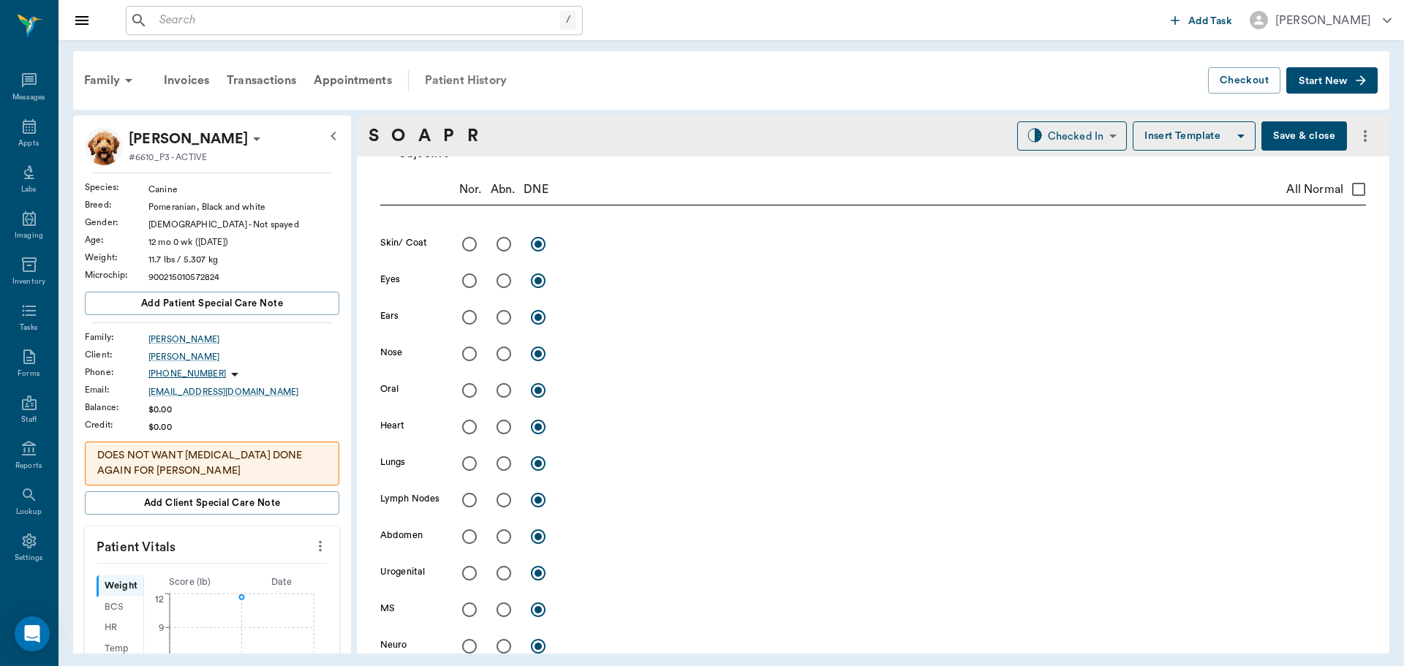
click at [450, 78] on div "Patient History" at bounding box center [465, 80] width 99 height 35
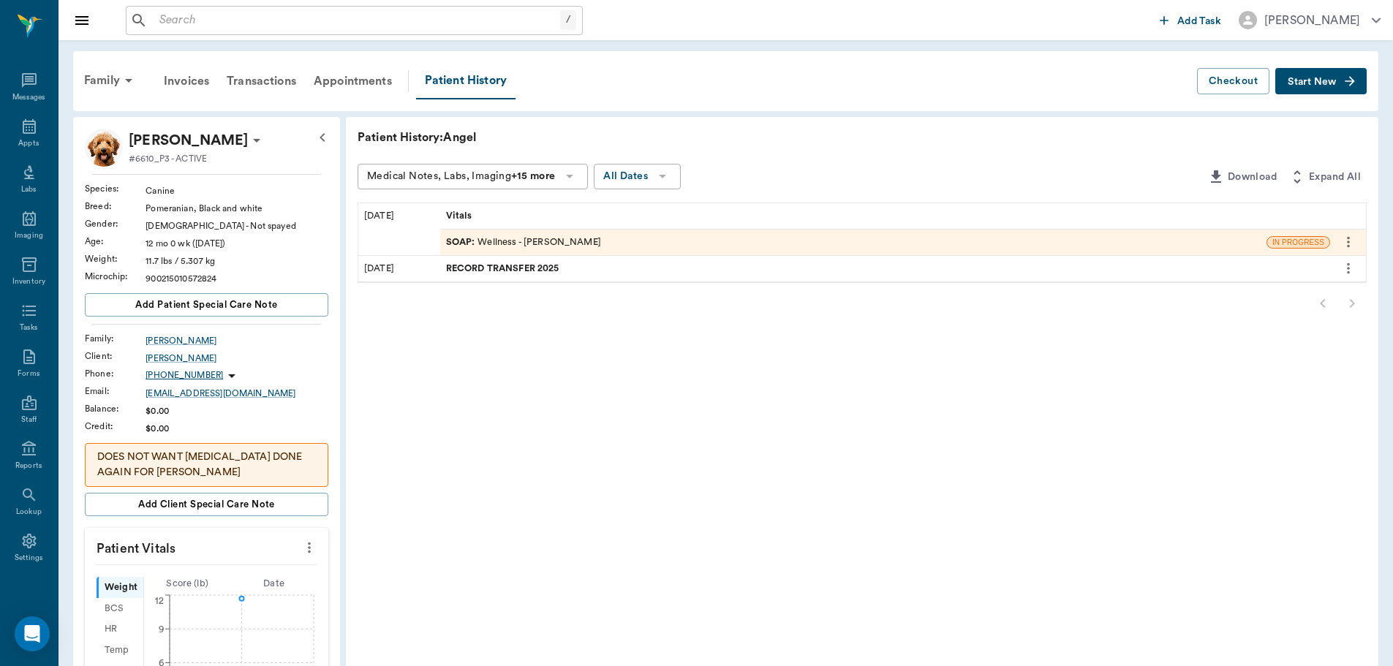
click at [548, 265] on span "RECORD TRANSFER 2025" at bounding box center [504, 269] width 116 height 14
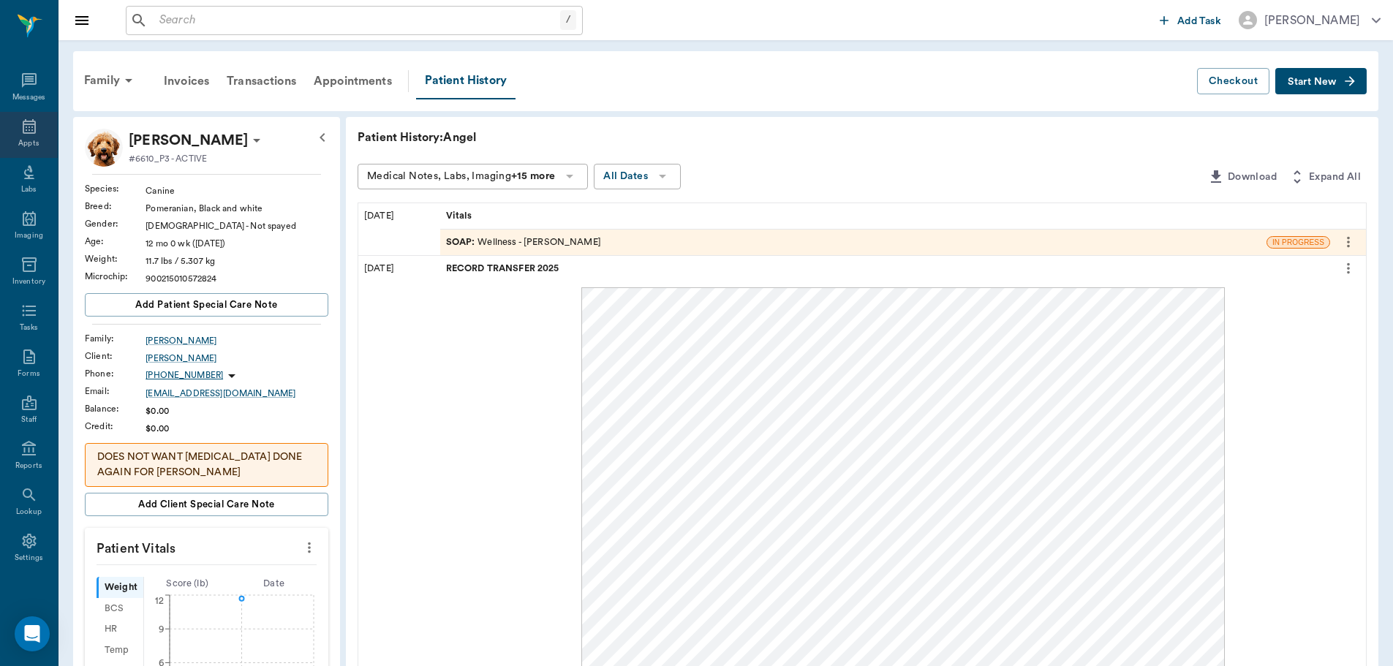
click at [32, 129] on div "Appts" at bounding box center [29, 135] width 58 height 46
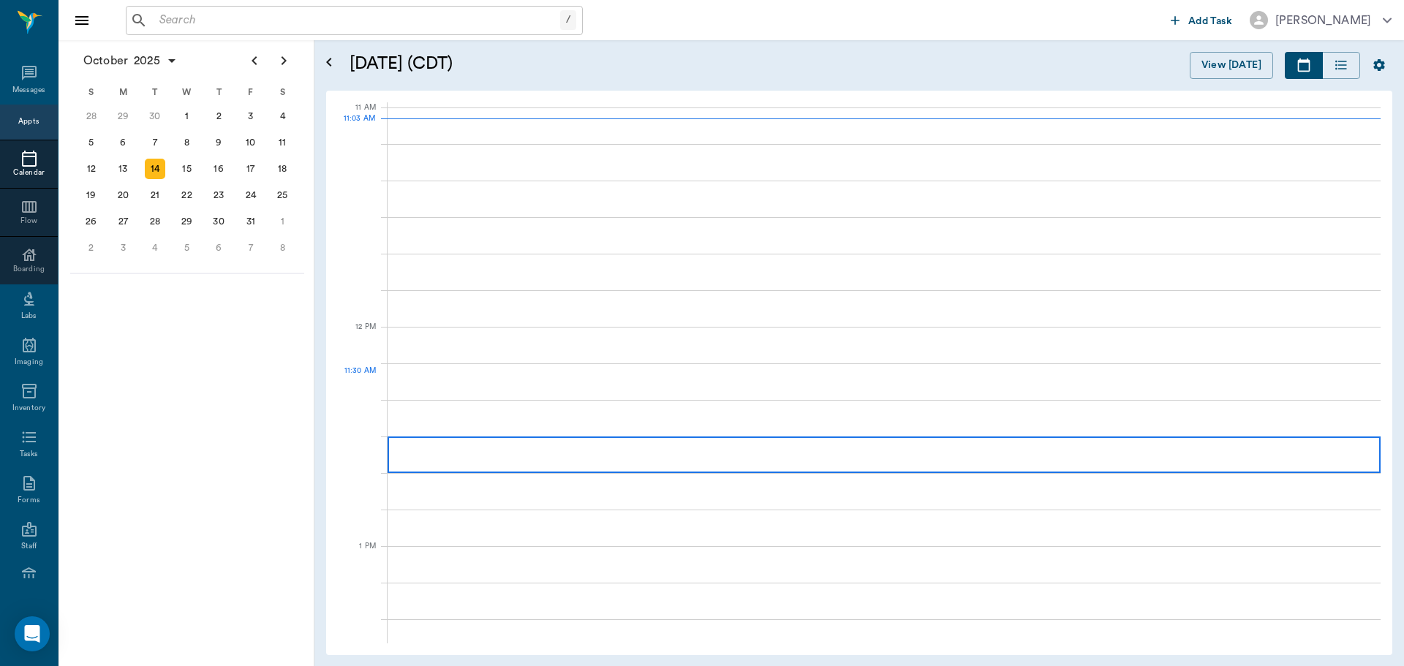
scroll to position [659, 0]
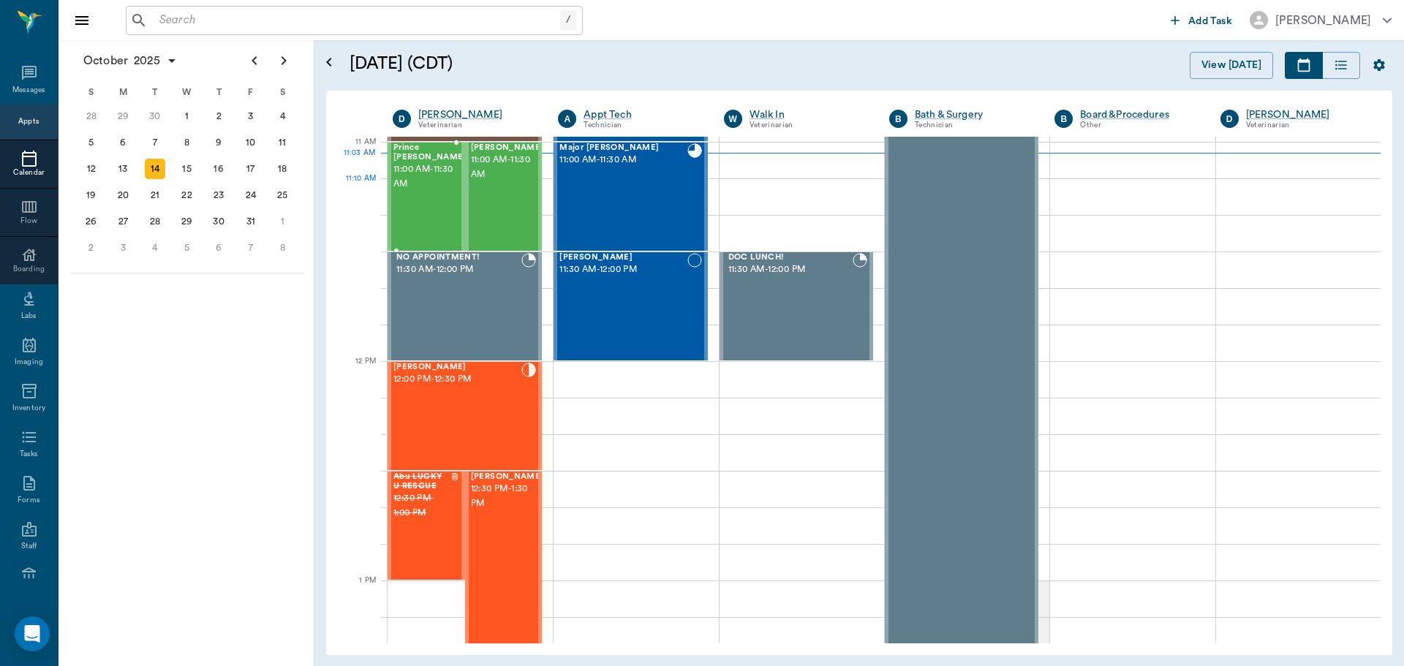
click at [424, 189] on div "Prince Waller 11:00 AM - 11:30 AM" at bounding box center [429, 196] width 73 height 107
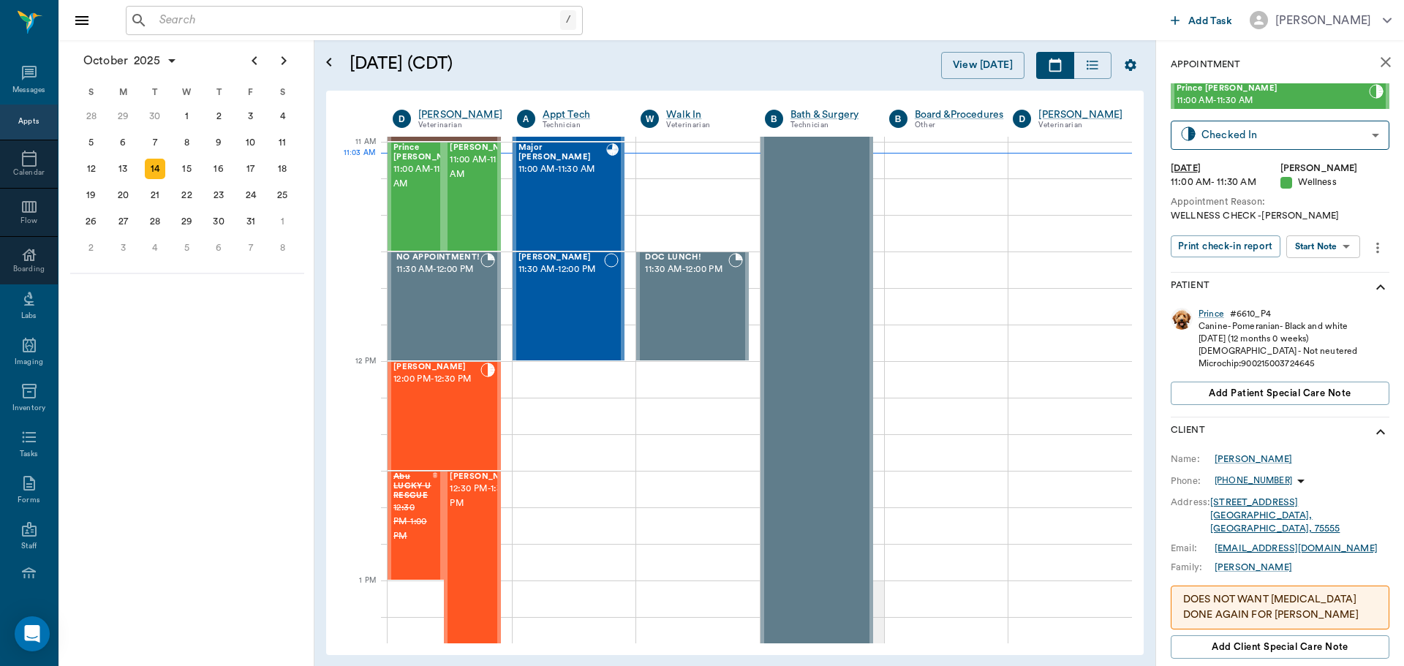
click at [1355, 241] on body "/ ​ Add Task Dr. Bert Ellsworth Nectar Messages Appts Calendar Flow Boarding La…" at bounding box center [702, 333] width 1404 height 666
click at [1317, 276] on button "View SOAP" at bounding box center [1307, 276] width 50 height 17
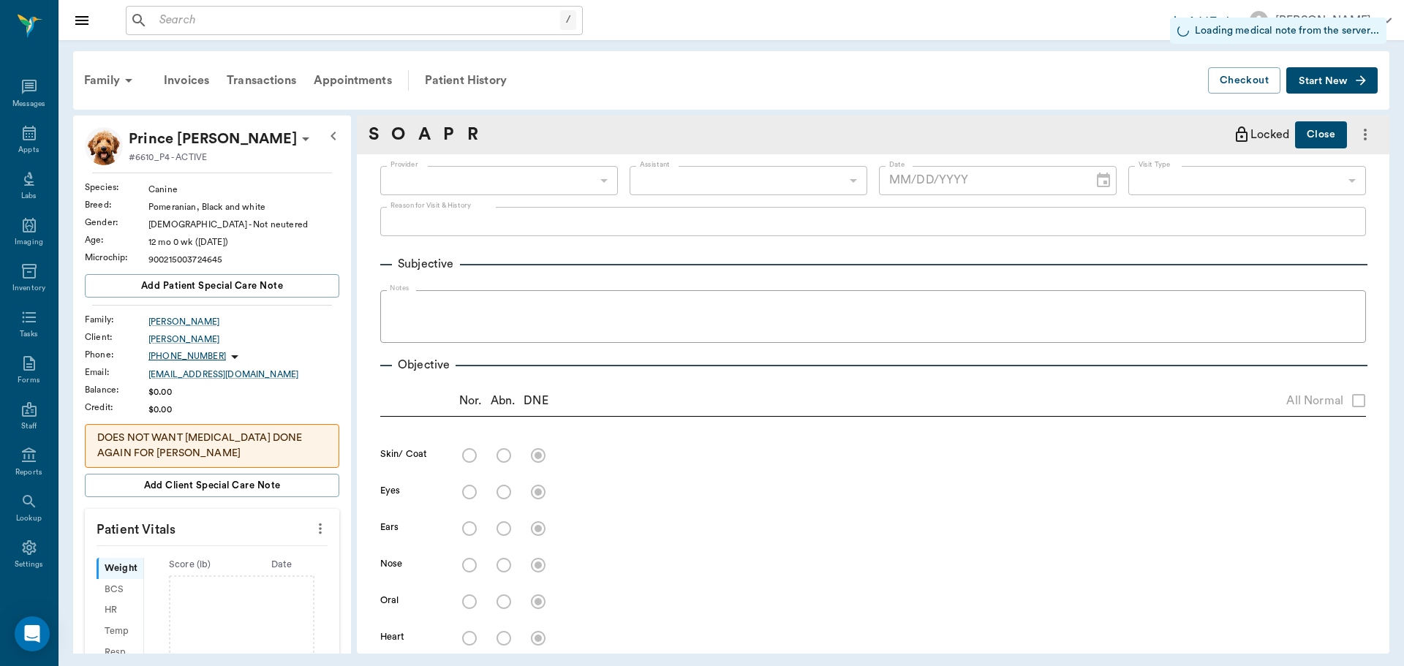
scroll to position [7, 0]
type input "63ec2f075fda476ae8351a4d"
type input "65d2be4f46e3a538d89b8c14"
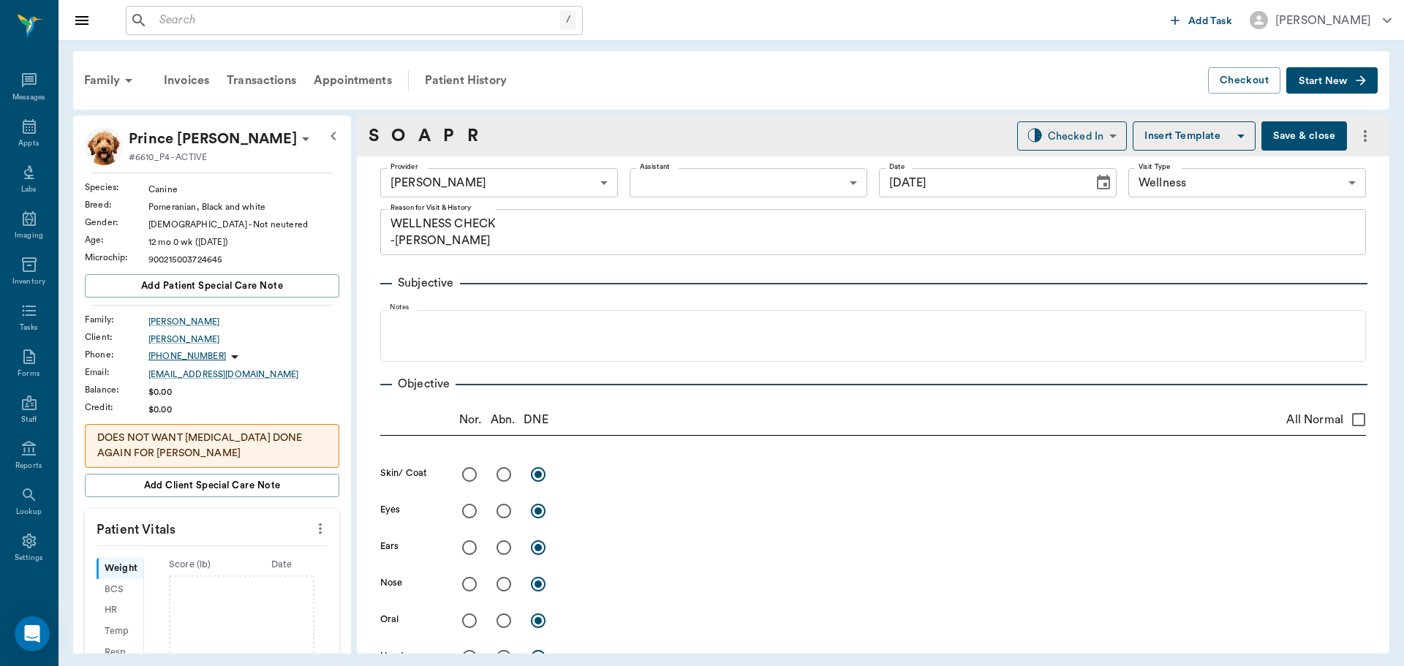
type input "10/14/2025"
type textarea "WELLNESS CHECK -LORY"
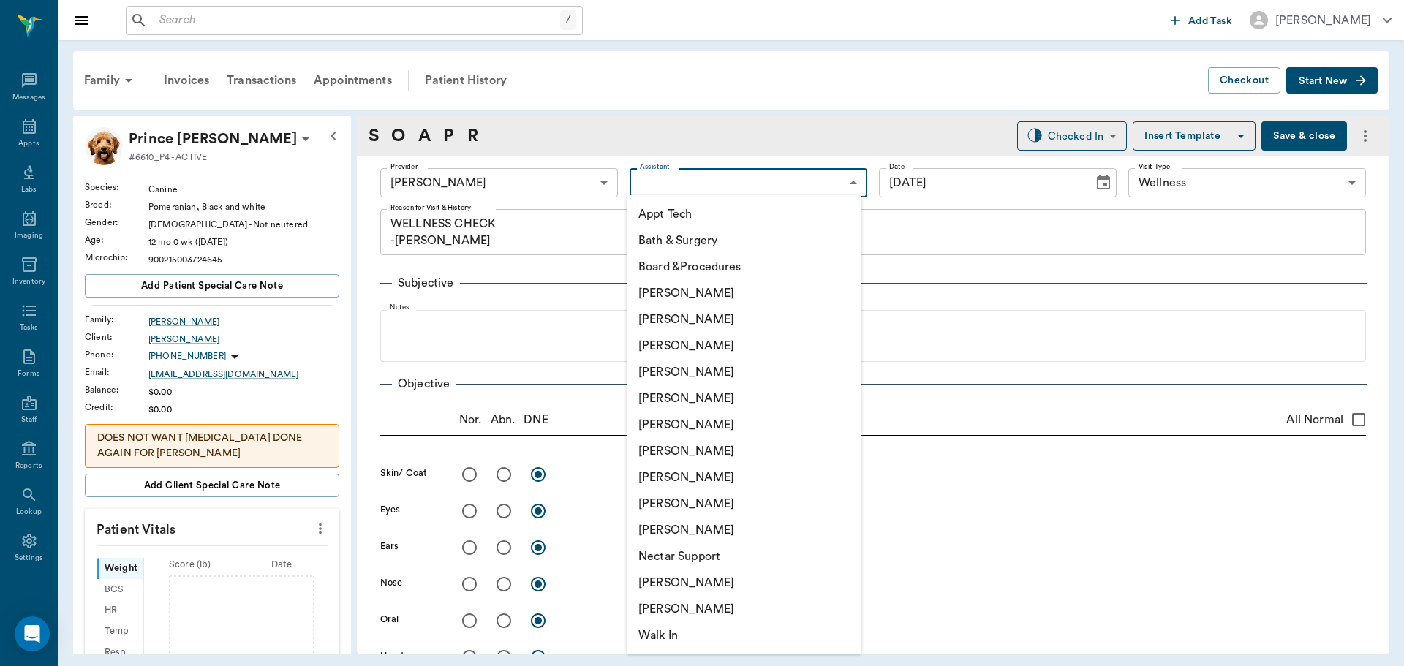
click at [754, 181] on body "/ ​ Add Task Dr. Bert Ellsworth Nectar Messages Appts Labs Imaging Inventory Ta…" at bounding box center [702, 333] width 1404 height 666
click at [694, 575] on li "Nicole Ailles" at bounding box center [744, 582] width 235 height 26
type input "6740bf97de10e07744acf1eb"
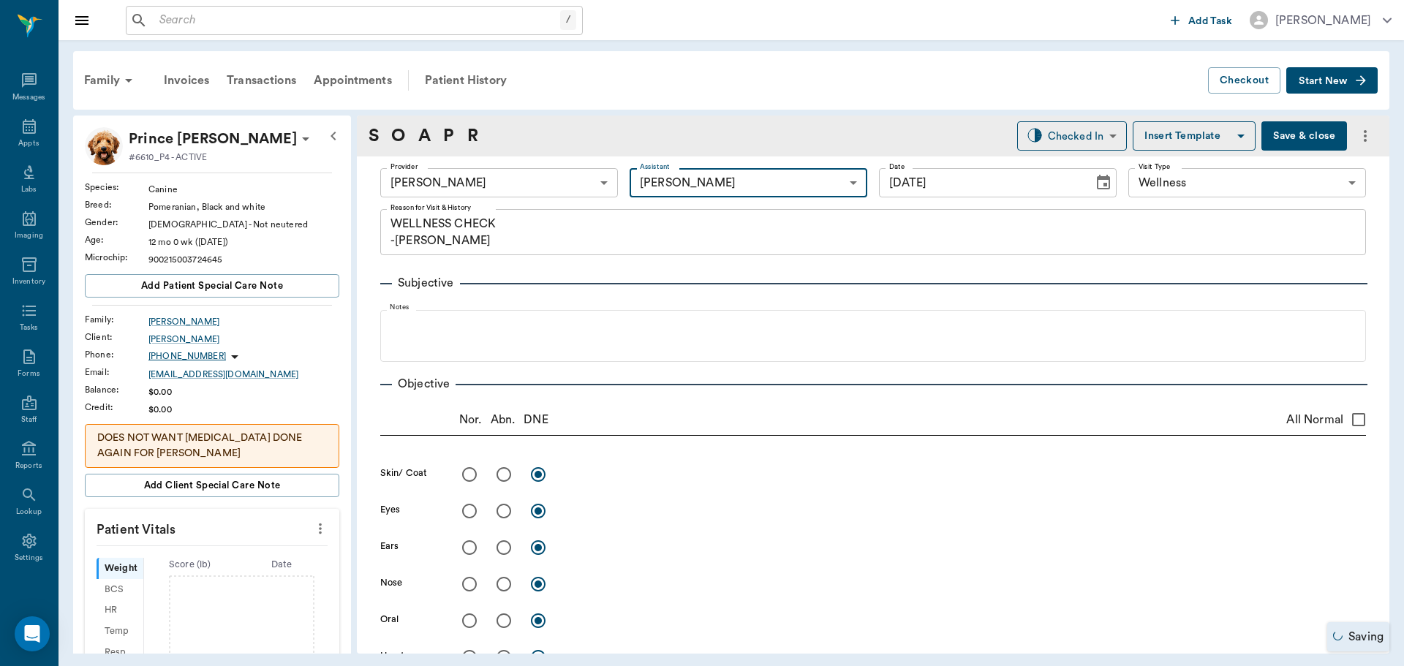
click at [312, 526] on icon "more" at bounding box center [320, 529] width 16 height 18
click at [238, 556] on span "Enter Vitals" at bounding box center [247, 553] width 123 height 15
click at [232, 561] on input "text" at bounding box center [211, 572] width 127 height 29
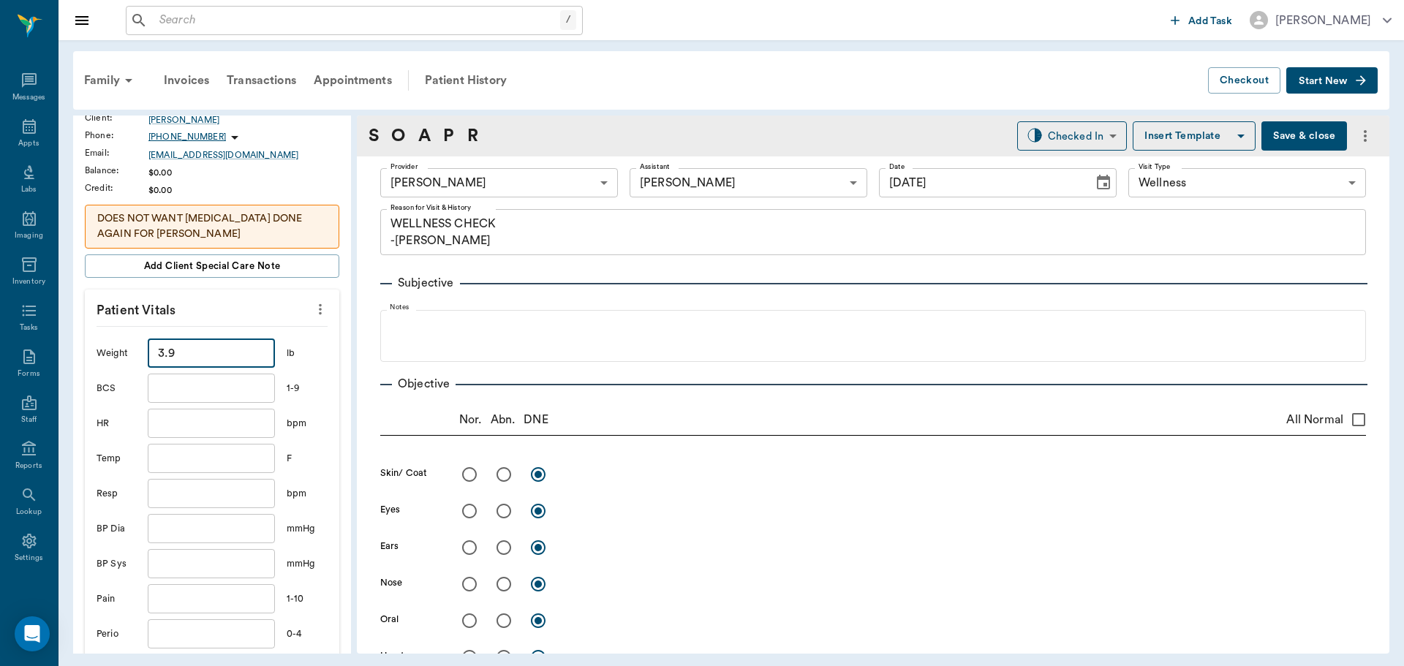
scroll to position [439, 0]
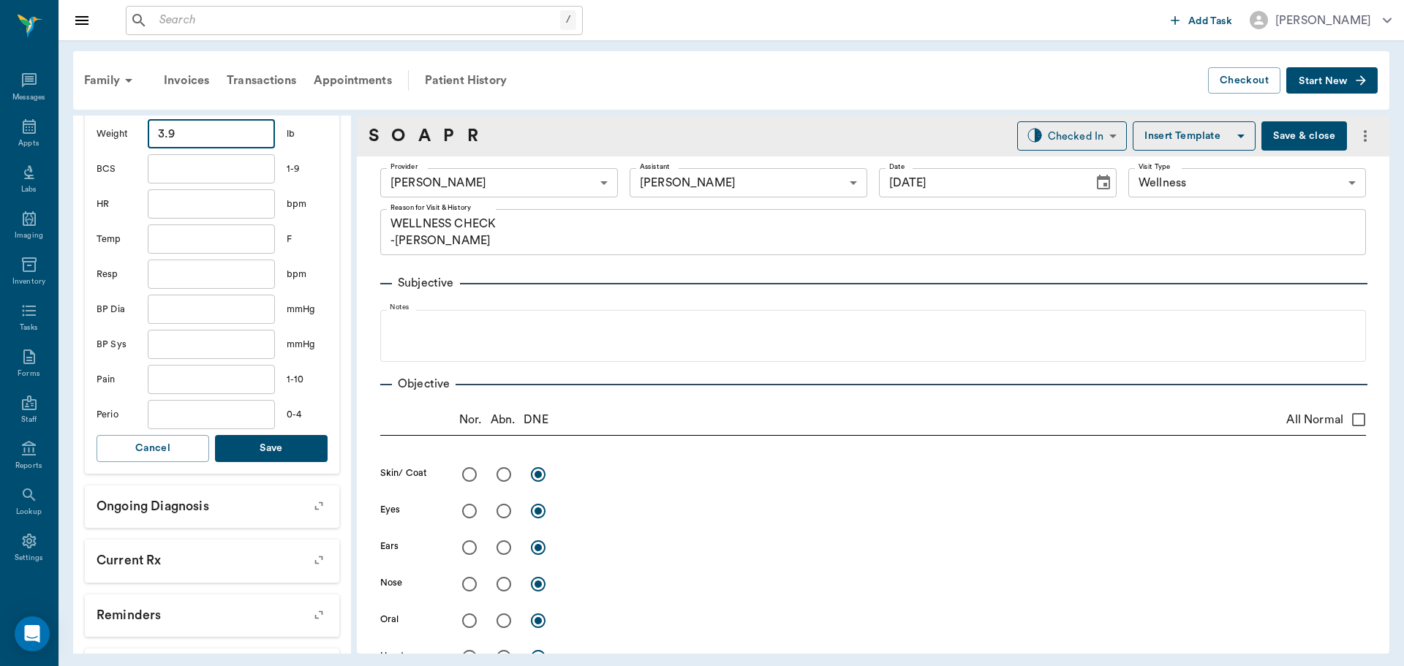
type input "3.9"
click at [265, 442] on button "Save" at bounding box center [271, 448] width 113 height 27
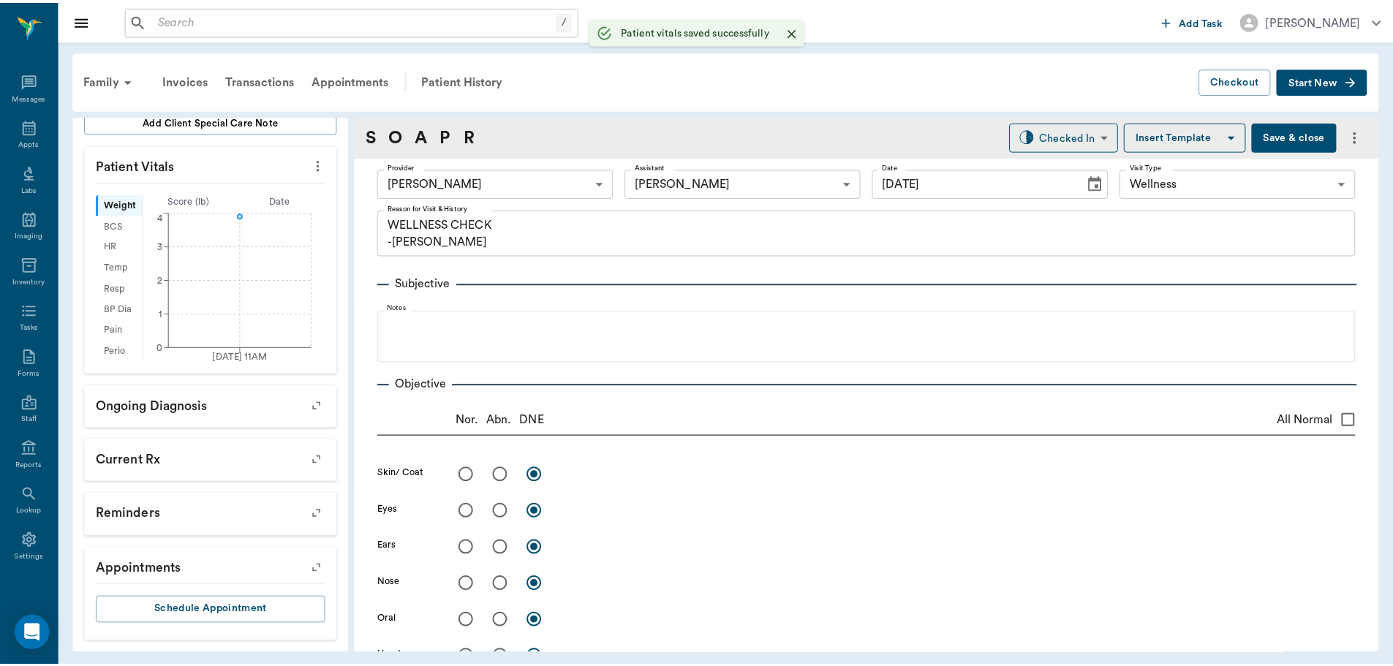
scroll to position [382, 0]
click at [464, 81] on div "Patient History" at bounding box center [465, 80] width 99 height 35
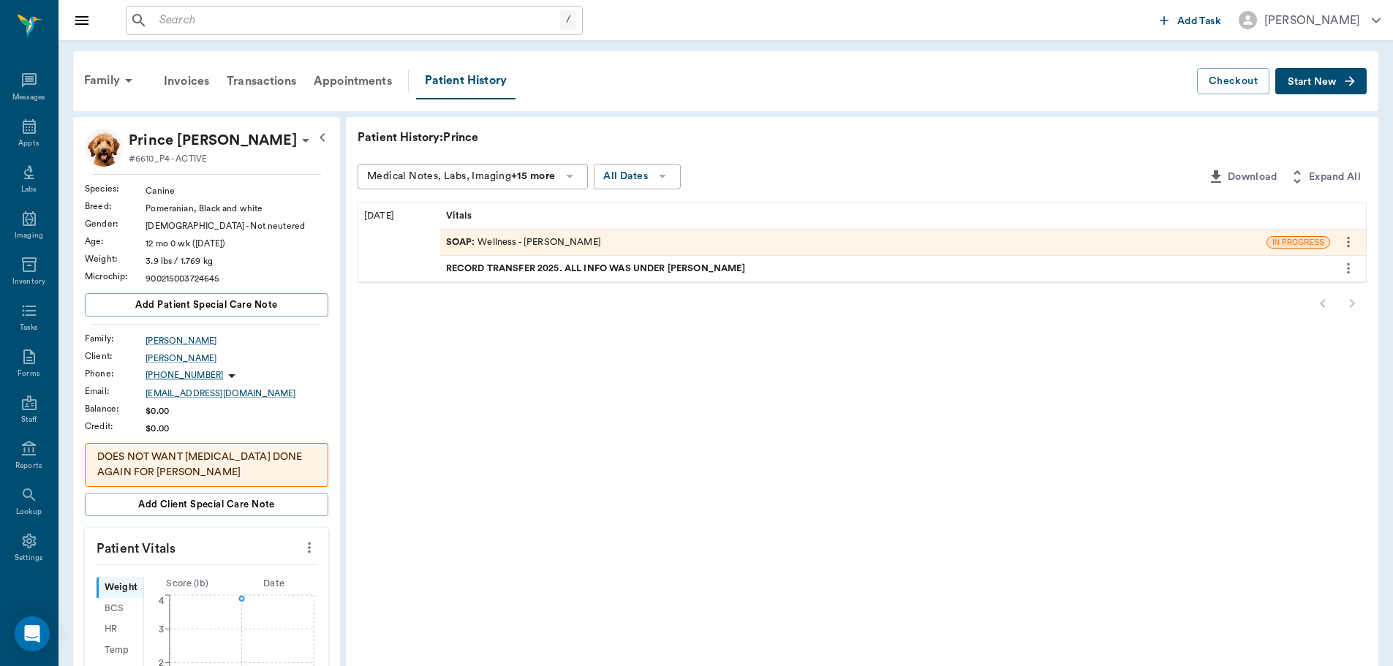
click at [526, 270] on span "RECORD TRANSFER 2025. ALL INFO WAS UNDER ANGEL" at bounding box center [597, 269] width 302 height 14
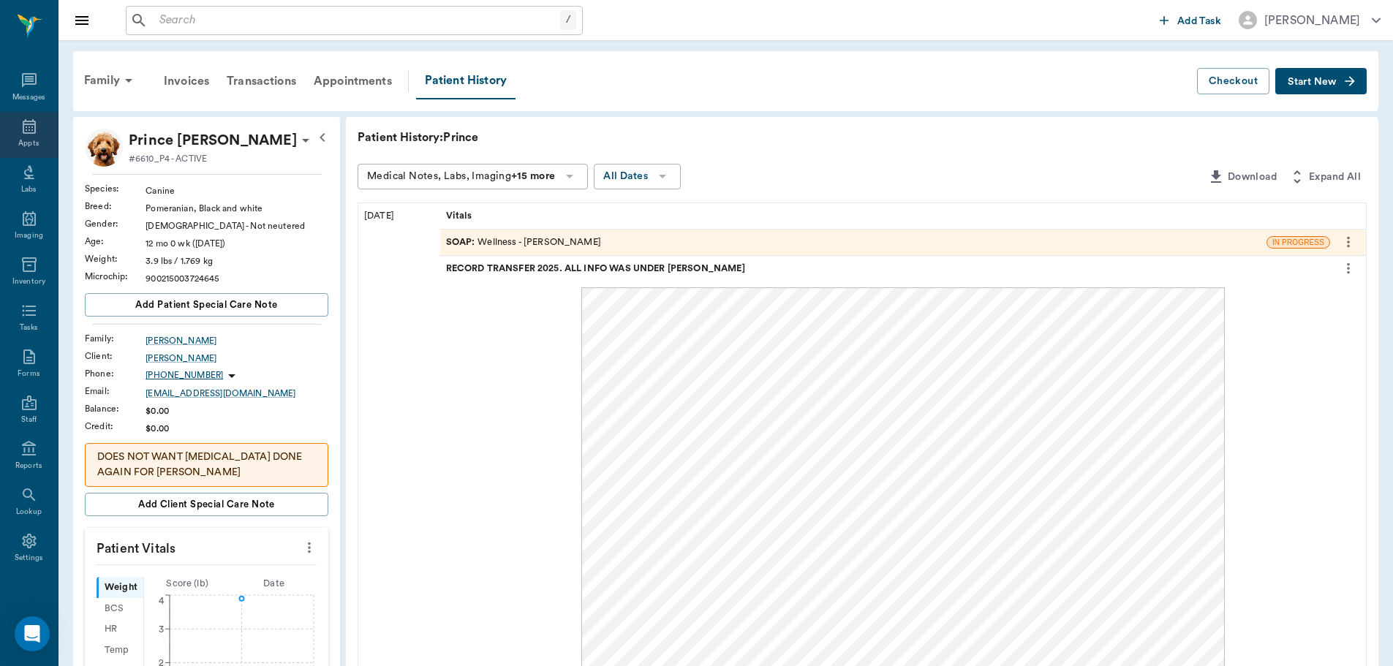
click at [20, 132] on icon at bounding box center [29, 127] width 18 height 18
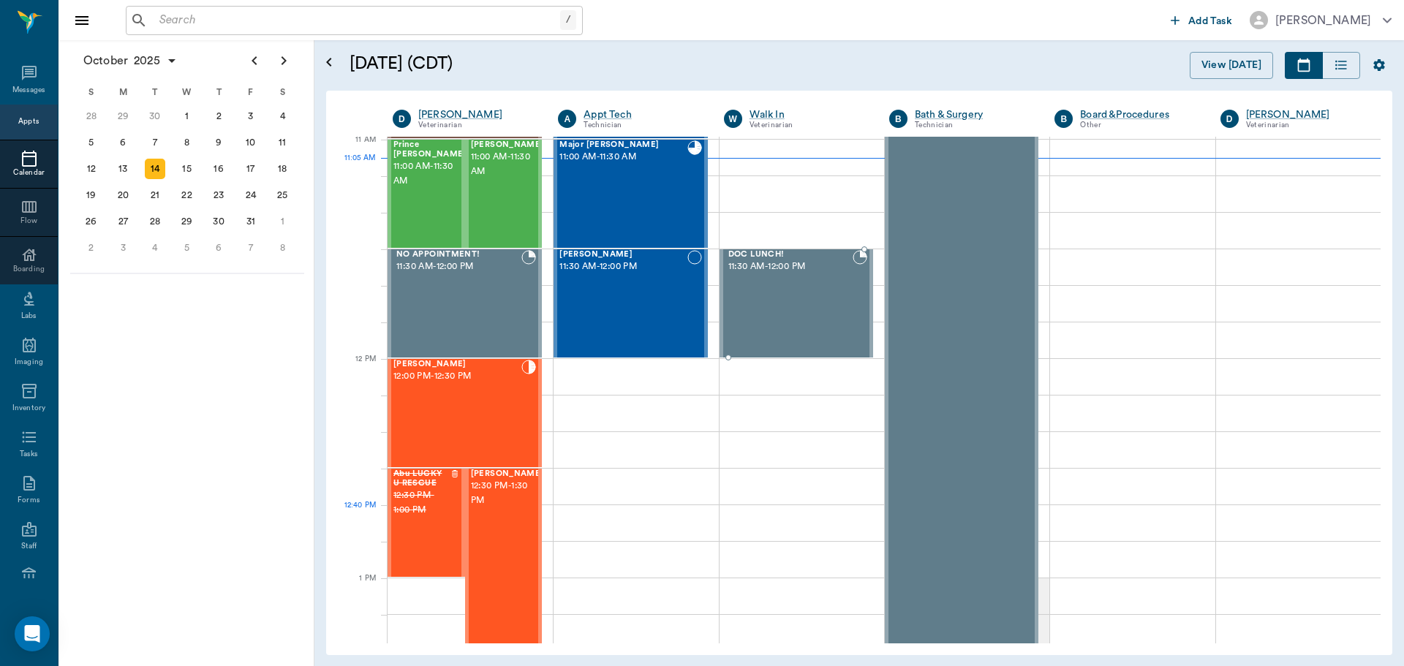
scroll to position [660, 0]
click at [518, 163] on span "11:00 AM - 11:30 AM" at bounding box center [507, 165] width 73 height 29
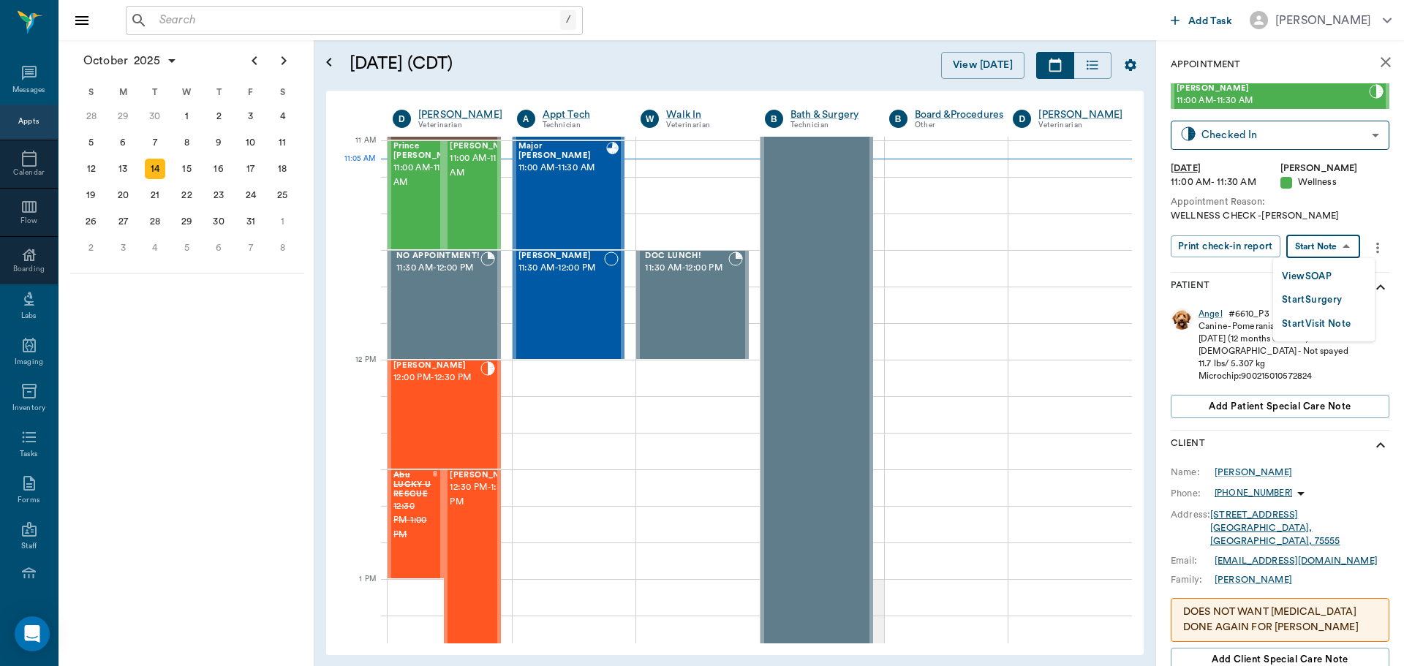
click at [1306, 248] on body "/ ​ Add Task Dr. Bert Ellsworth Nectar Messages Appts Calendar Flow Boarding La…" at bounding box center [702, 333] width 1404 height 666
click at [1314, 270] on button "View SOAP" at bounding box center [1307, 276] width 50 height 17
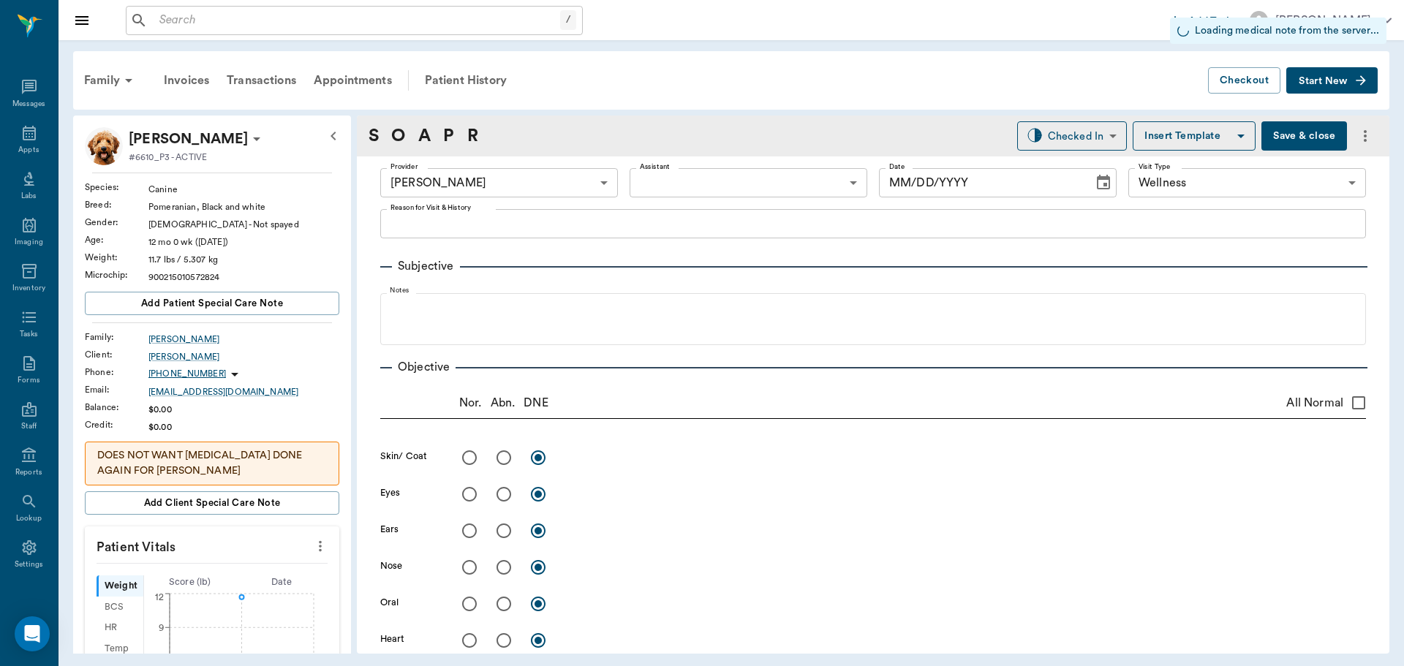
scroll to position [7, 0]
type input "63ec2f075fda476ae8351a4d"
type input "65d2be4f46e3a538d89b8c14"
type input "10/14/2025"
type textarea "WELLNESS CHECK -LORY"
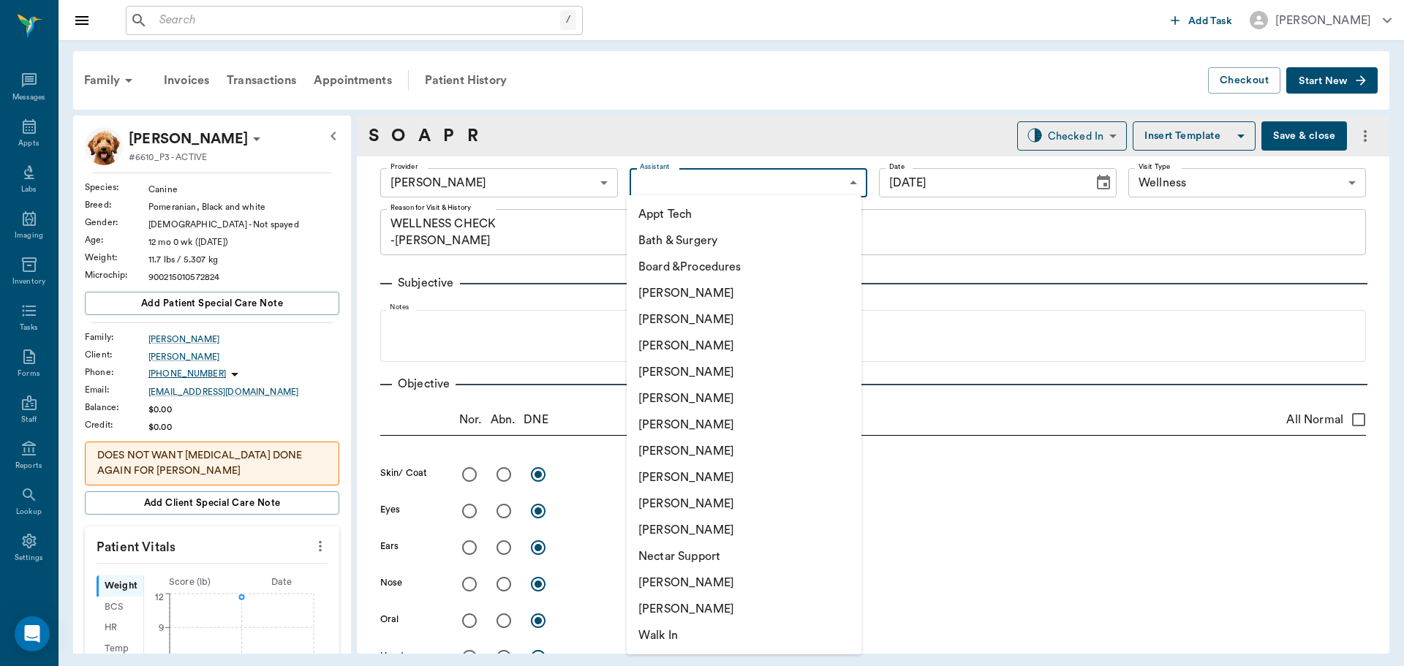
click at [752, 186] on body "/ ​ Add Task Dr. Bert Ellsworth Nectar Messages Appts Labs Imaging Inventory Ta…" at bounding box center [702, 333] width 1404 height 666
click at [731, 588] on li "Nicole Ailles" at bounding box center [744, 582] width 235 height 26
type input "6740bf97de10e07744acf1eb"
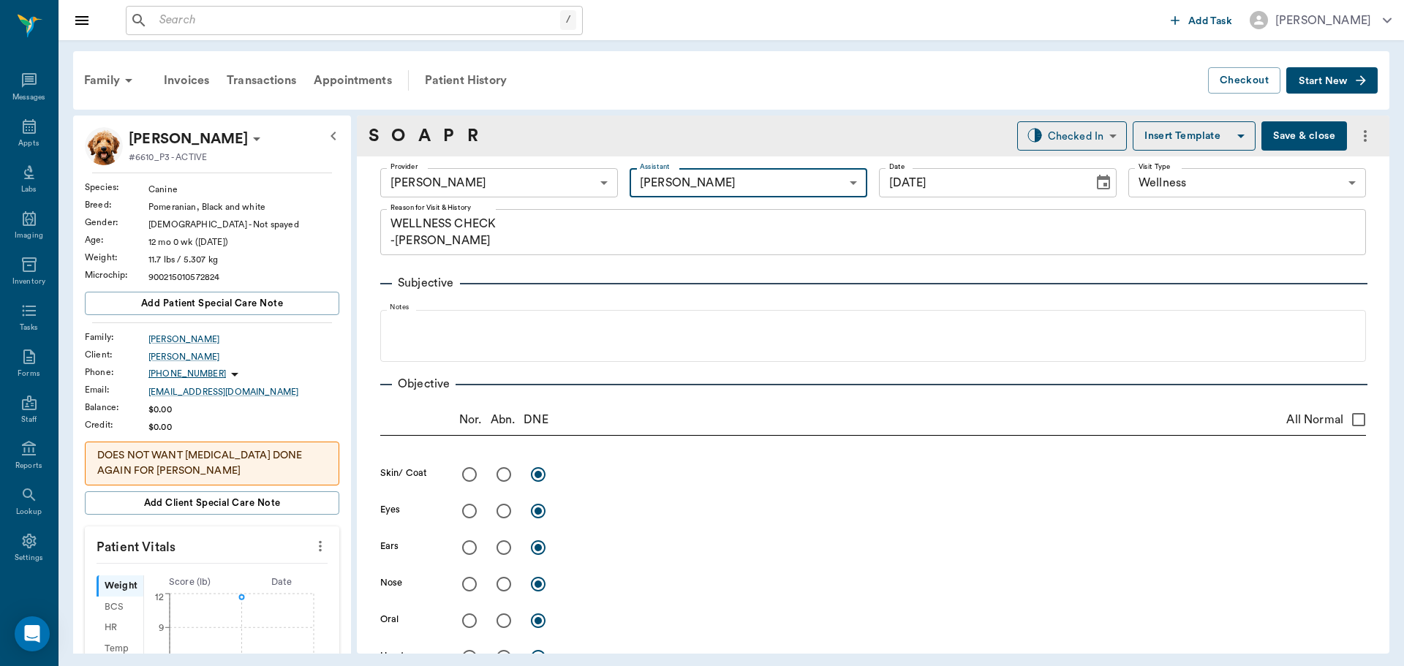
click at [1298, 128] on button "Save & close" at bounding box center [1304, 135] width 86 height 29
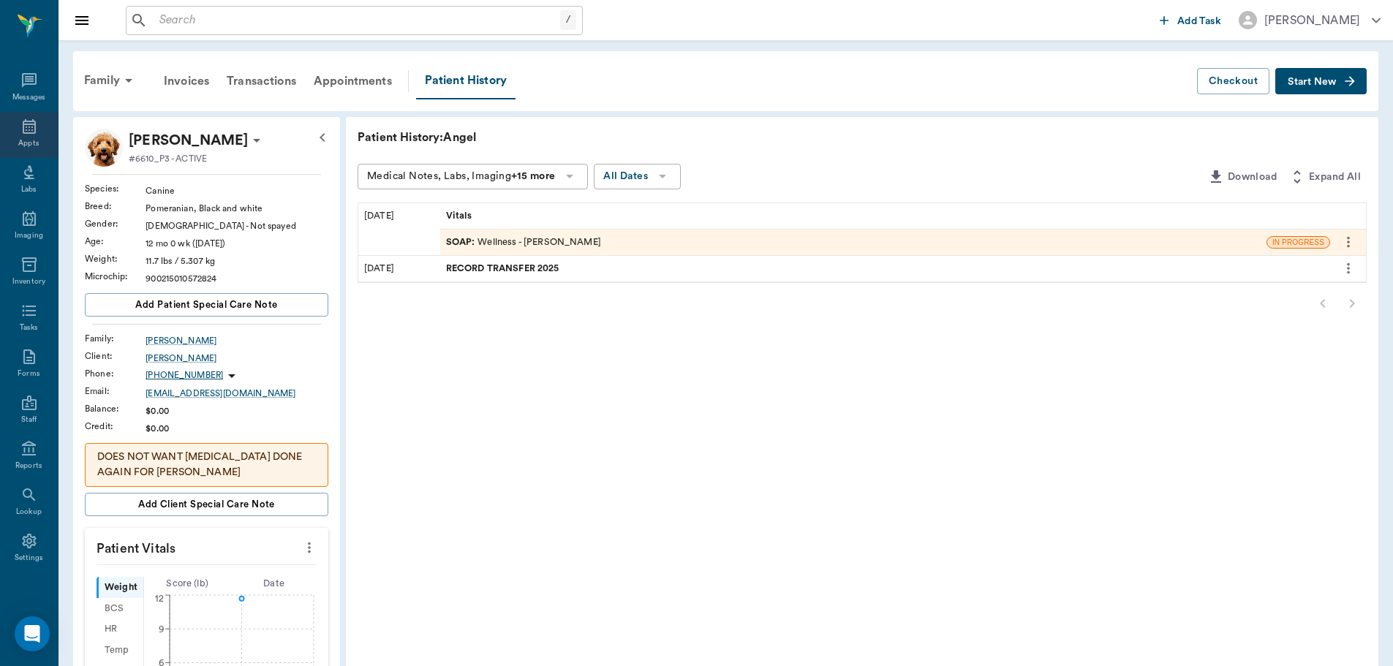
click at [21, 135] on div "Appts" at bounding box center [29, 135] width 58 height 46
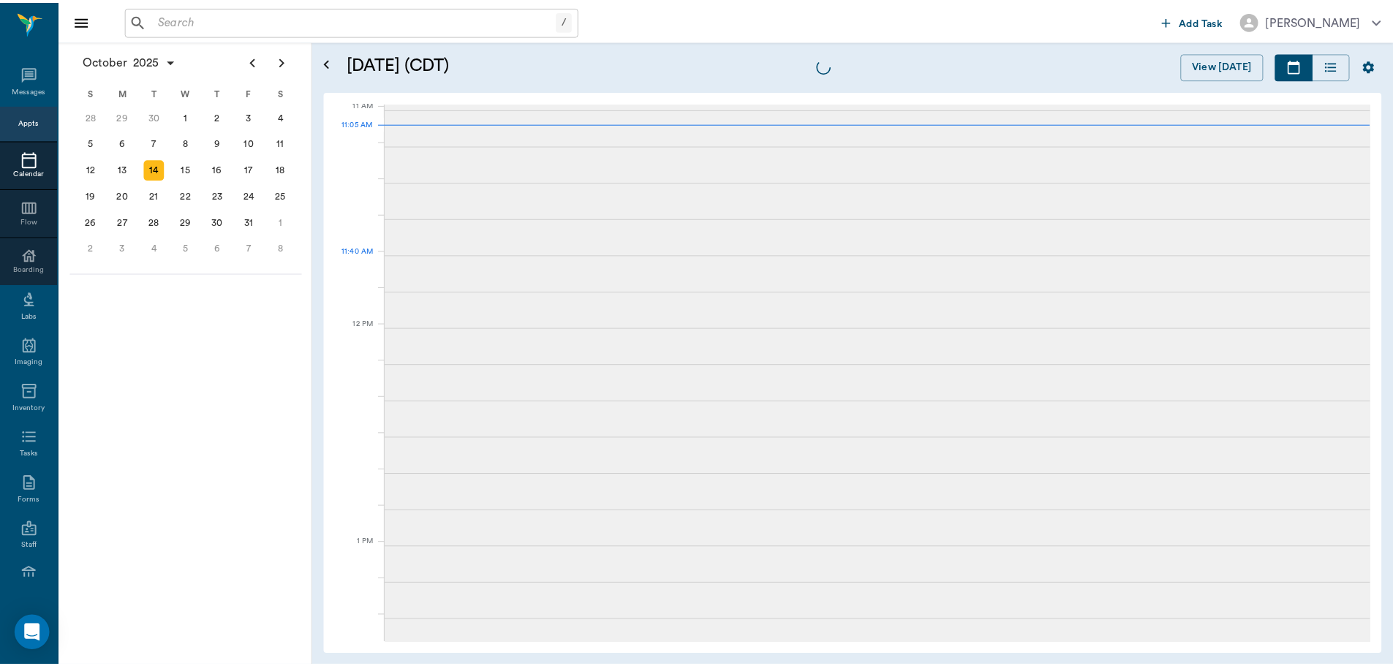
scroll to position [661, 0]
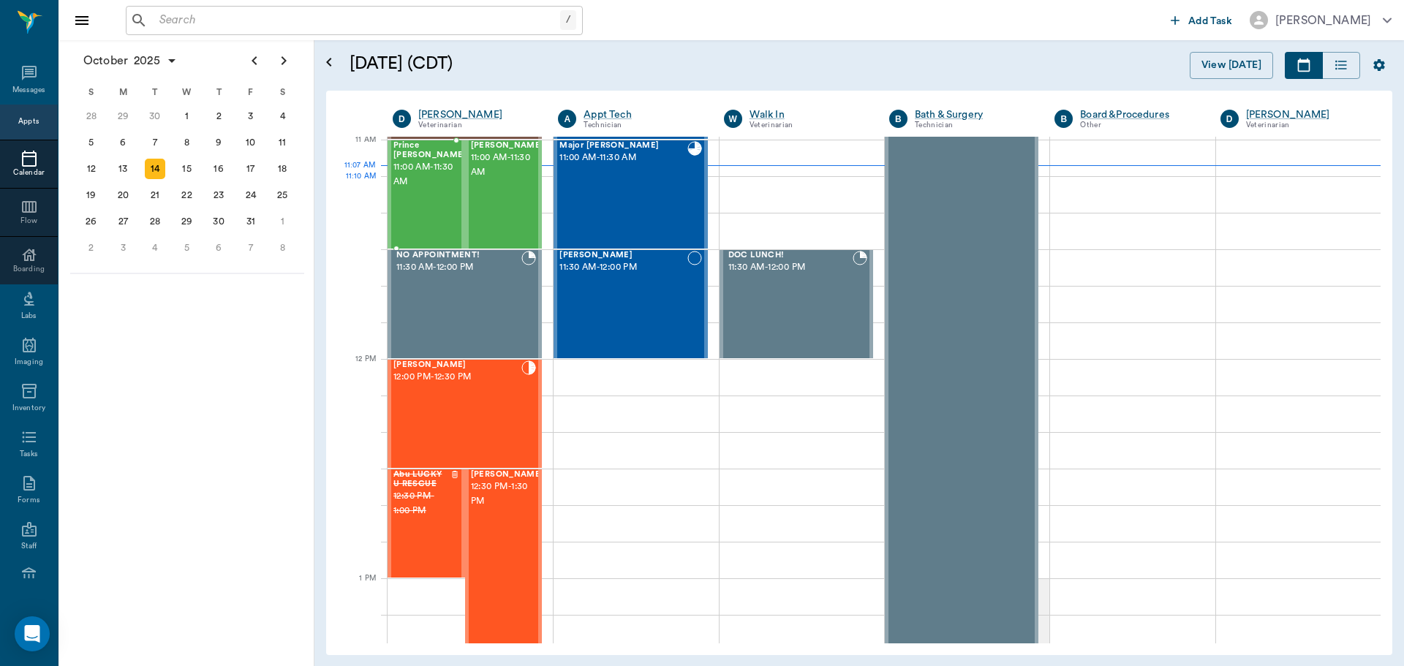
click at [466, 190] on div at bounding box center [466, 194] width 0 height 107
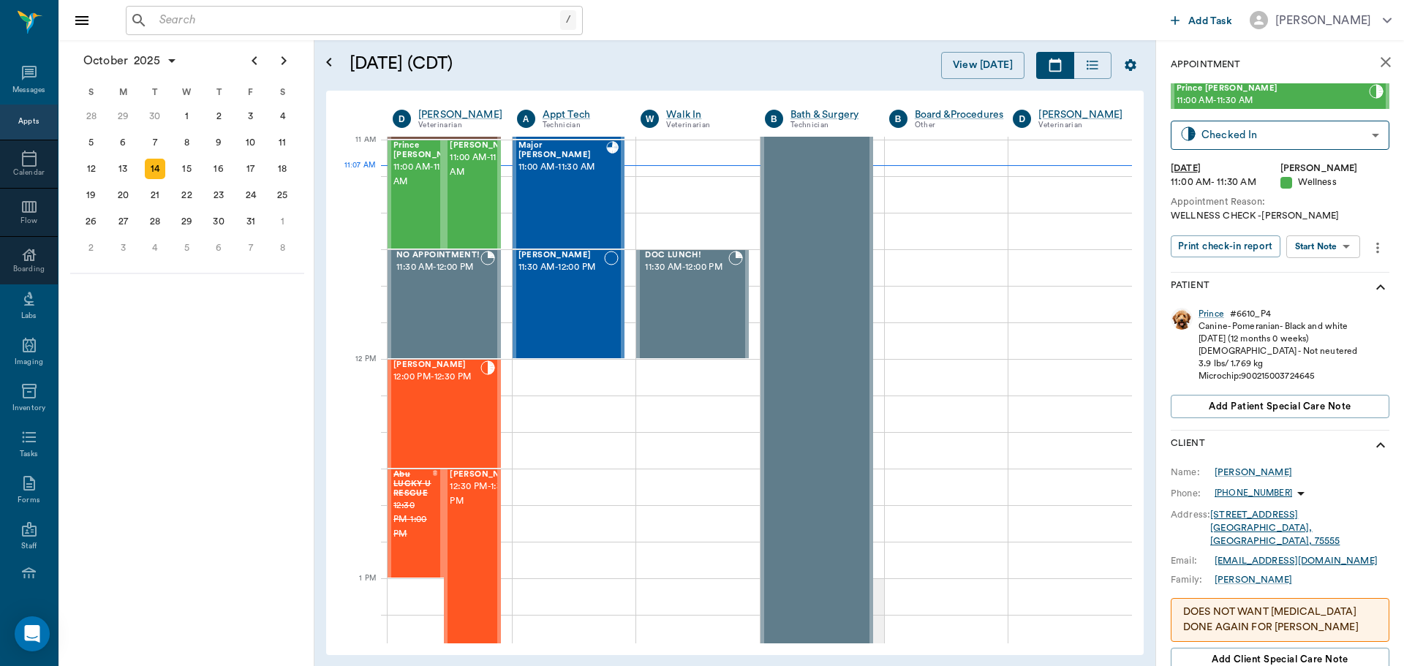
click at [1334, 245] on body "/ ​ Add Task Dr. Bert Ellsworth Nectar Messages Appts Calendar Flow Boarding La…" at bounding box center [702, 333] width 1404 height 666
click at [1203, 309] on div at bounding box center [702, 333] width 1404 height 666
click at [1204, 313] on div "Prince" at bounding box center [1211, 314] width 26 height 12
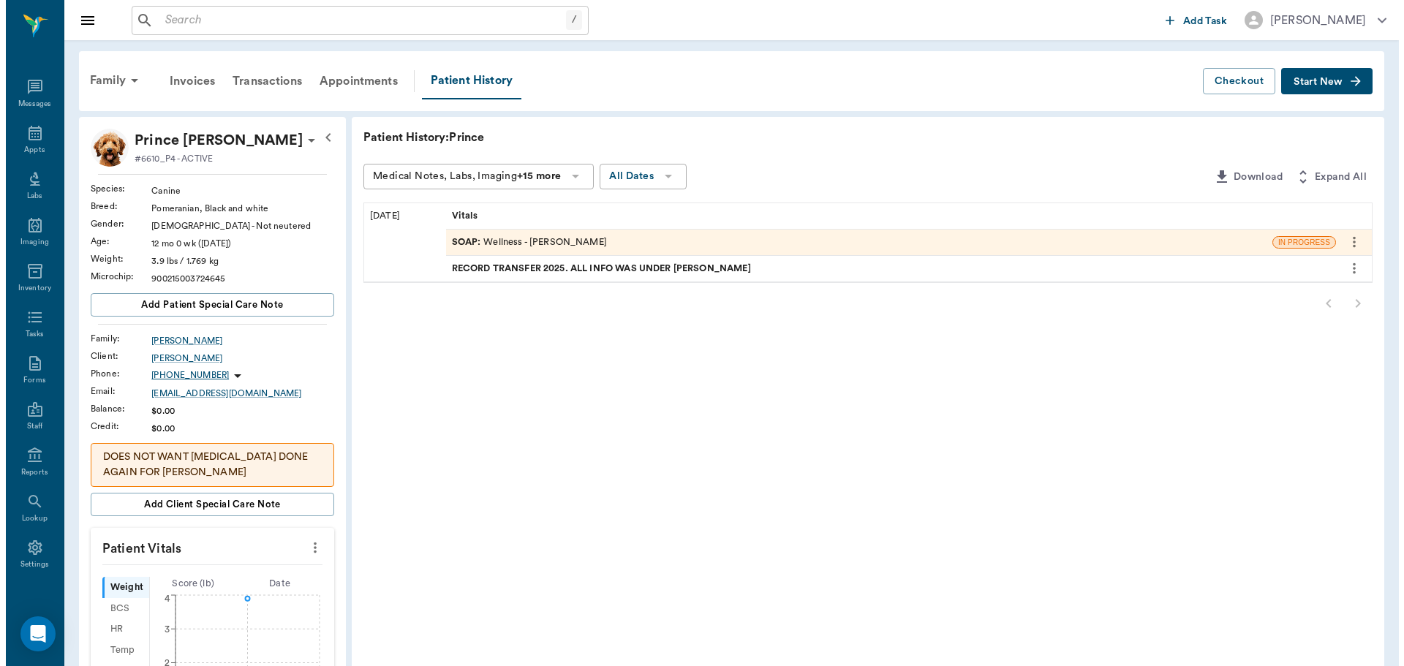
scroll to position [7, 0]
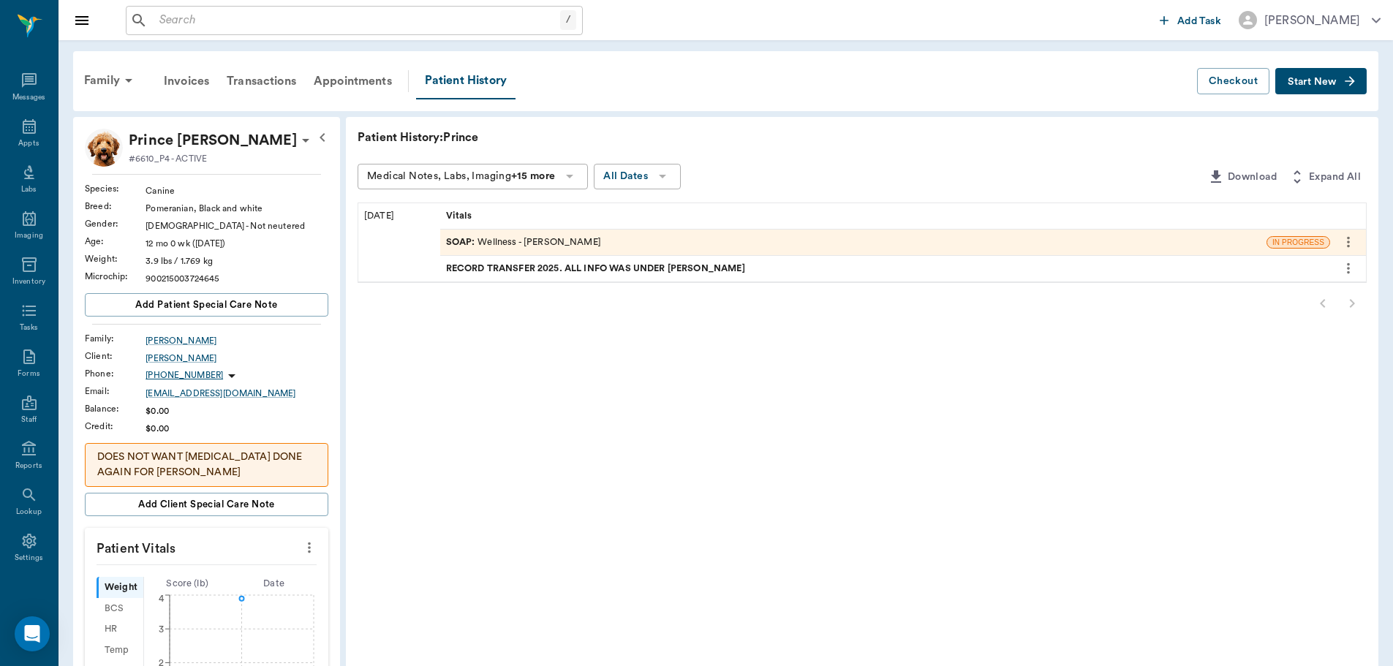
click at [540, 271] on span "RECORD TRANSFER 2025. ALL INFO WAS UNDER ANGEL" at bounding box center [597, 269] width 302 height 14
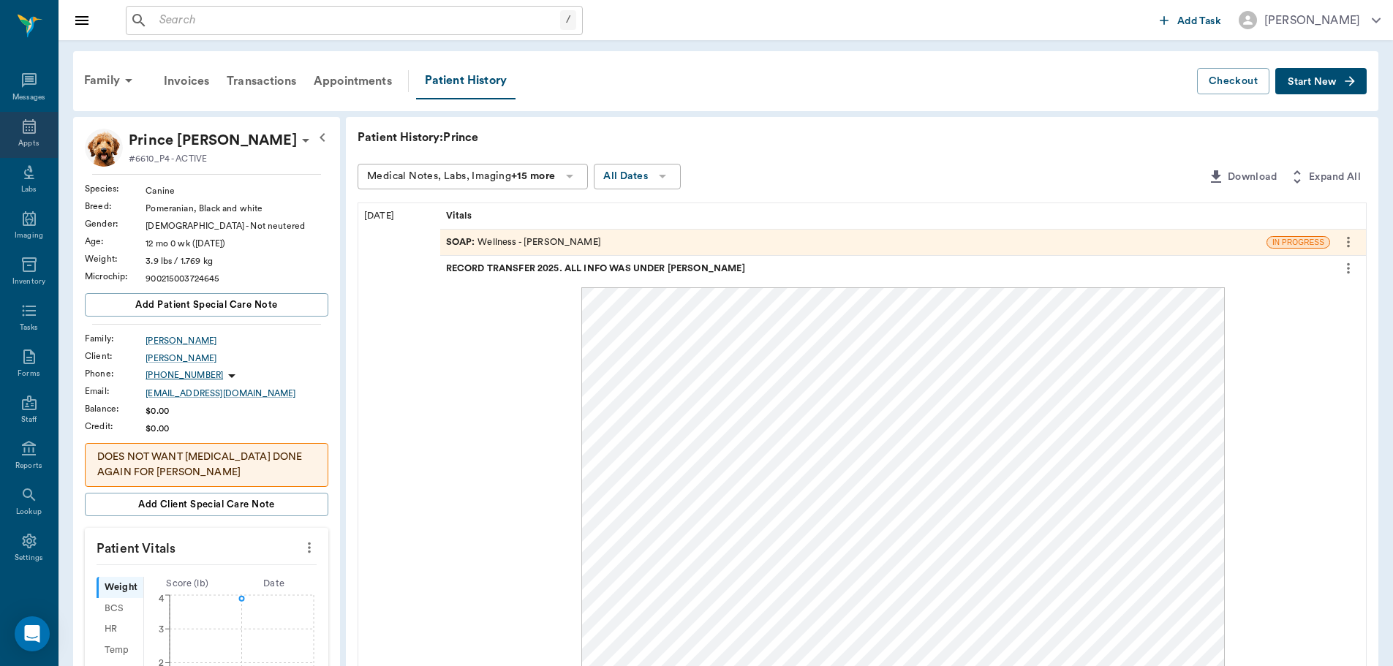
click at [20, 125] on icon at bounding box center [29, 127] width 18 height 18
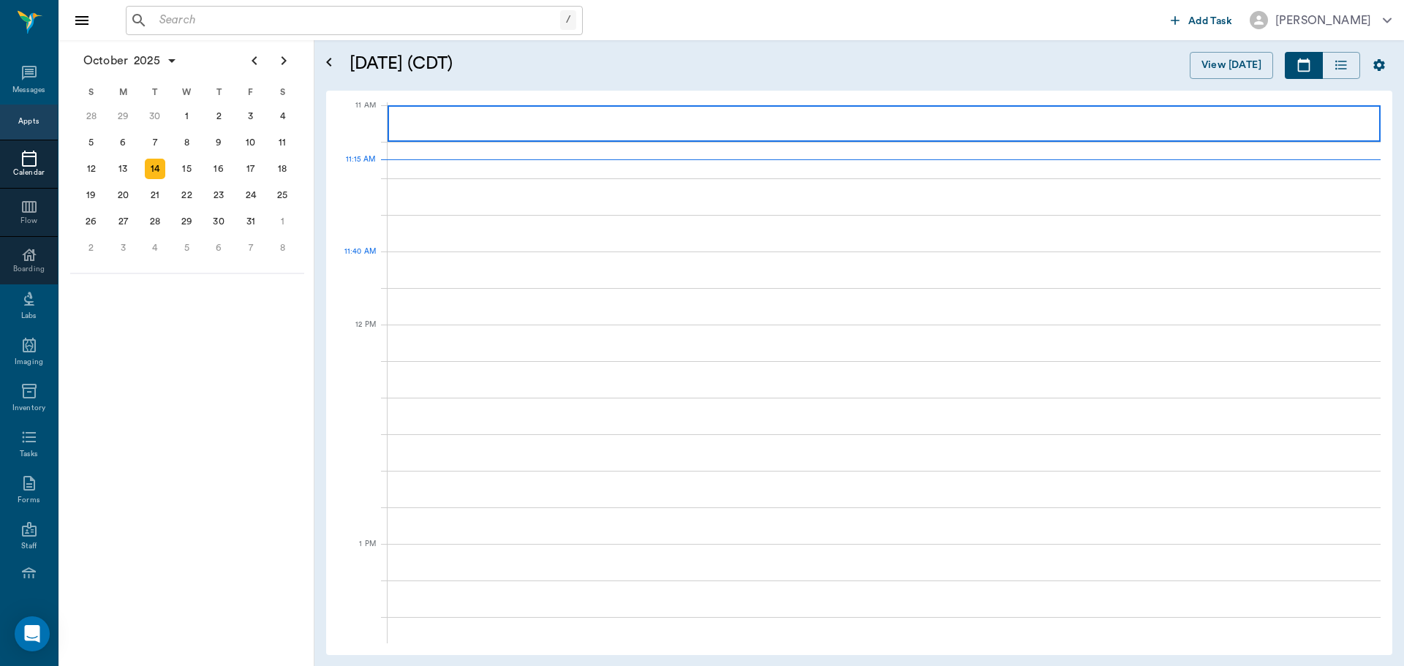
scroll to position [660, 0]
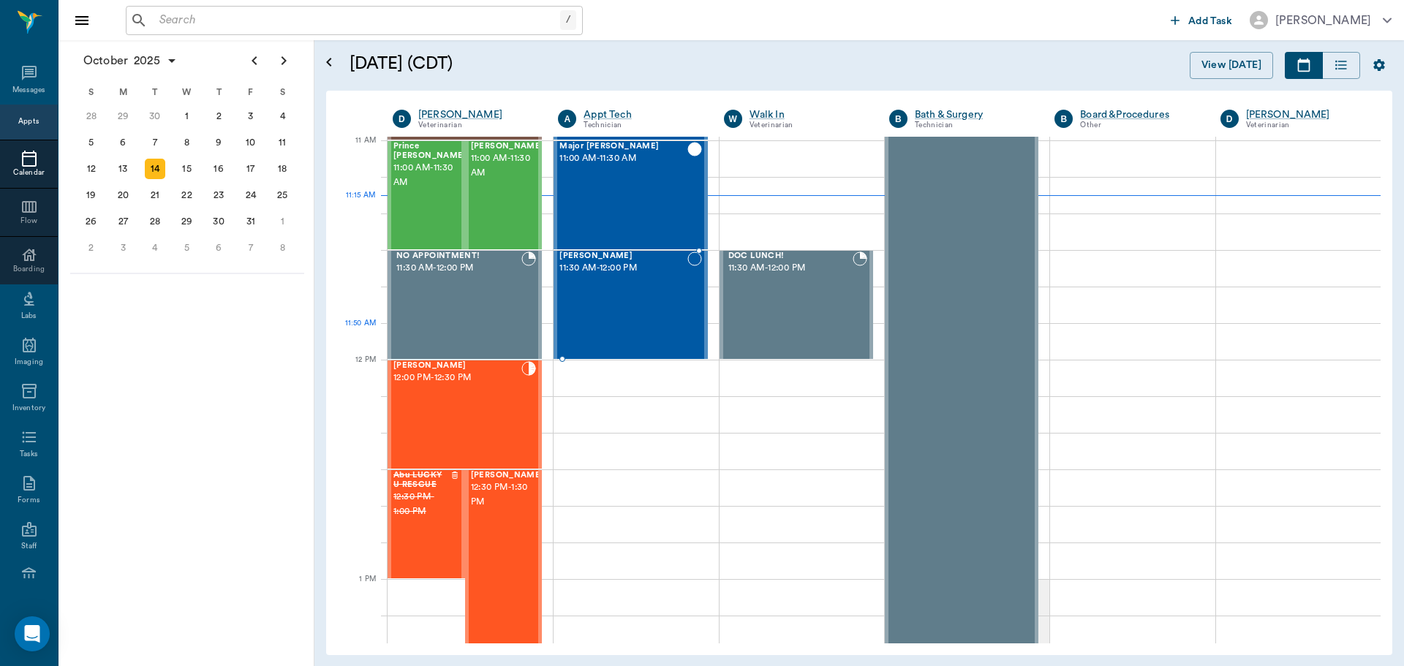
click at [605, 330] on div "Thor Wilson 11:30 AM - 12:00 PM" at bounding box center [622, 304] width 127 height 107
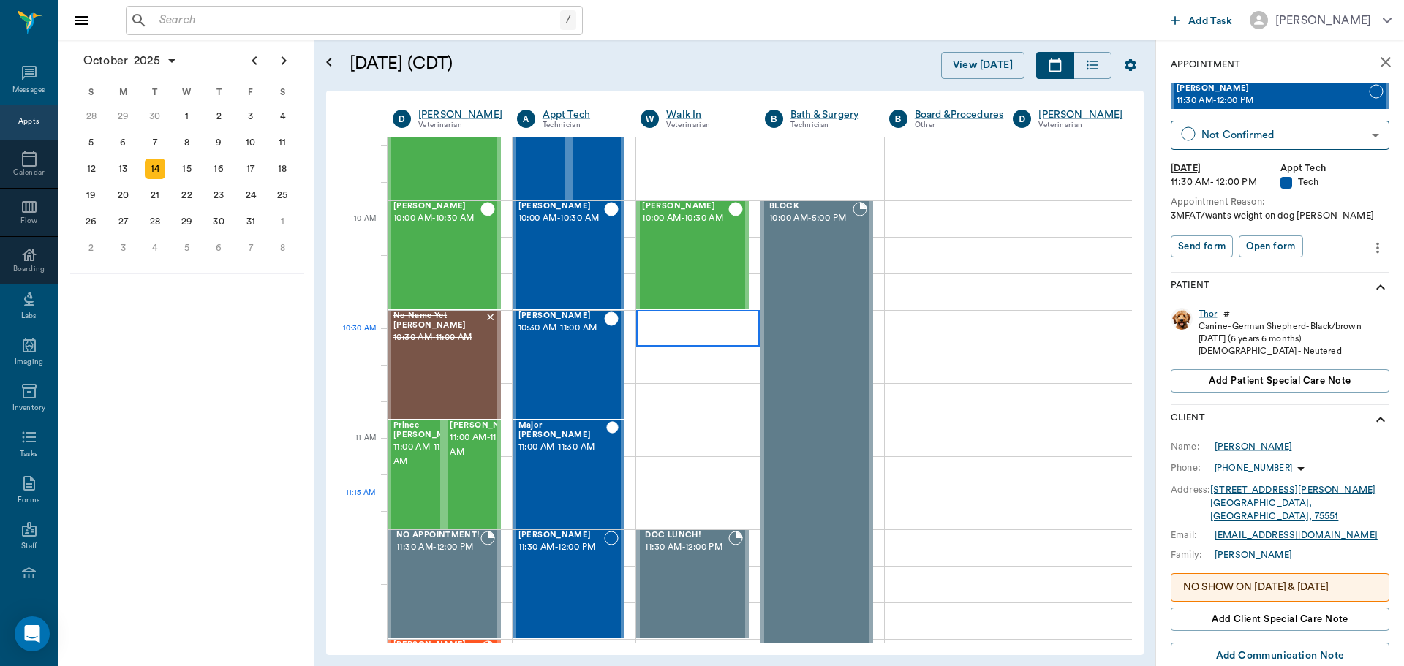
scroll to position [295, 0]
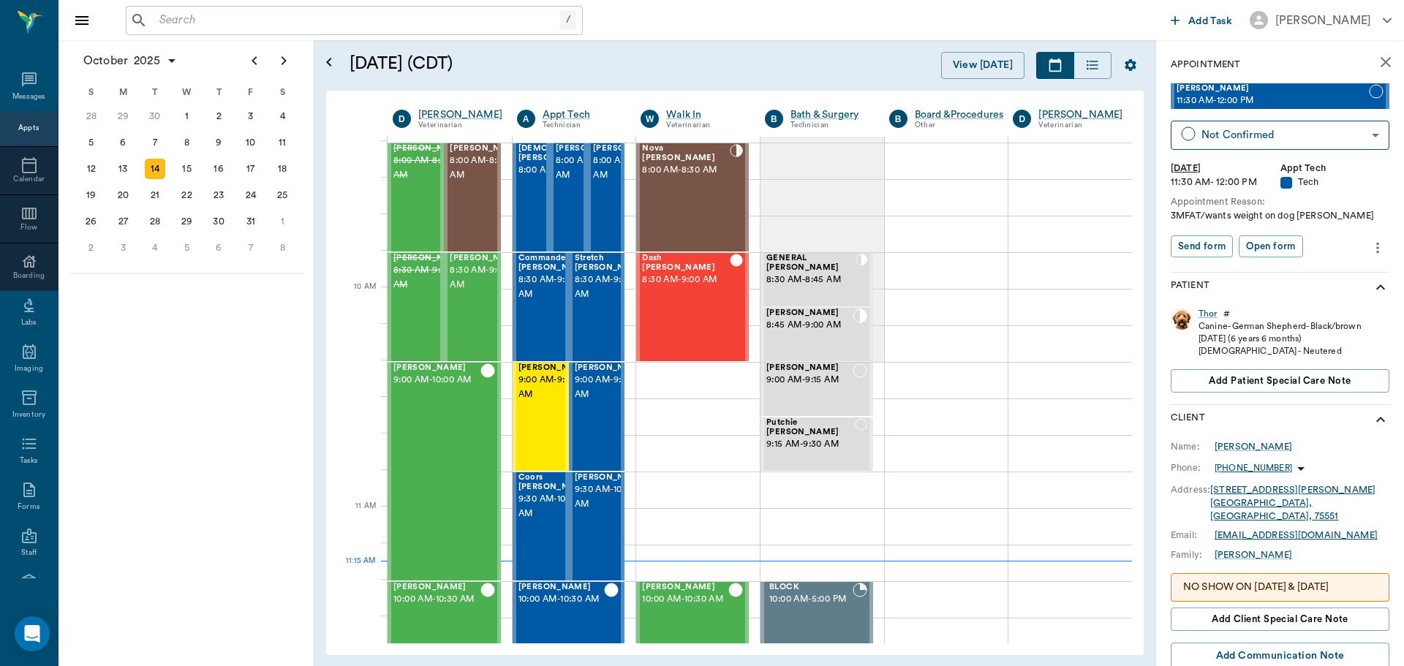
scroll to position [295, 0]
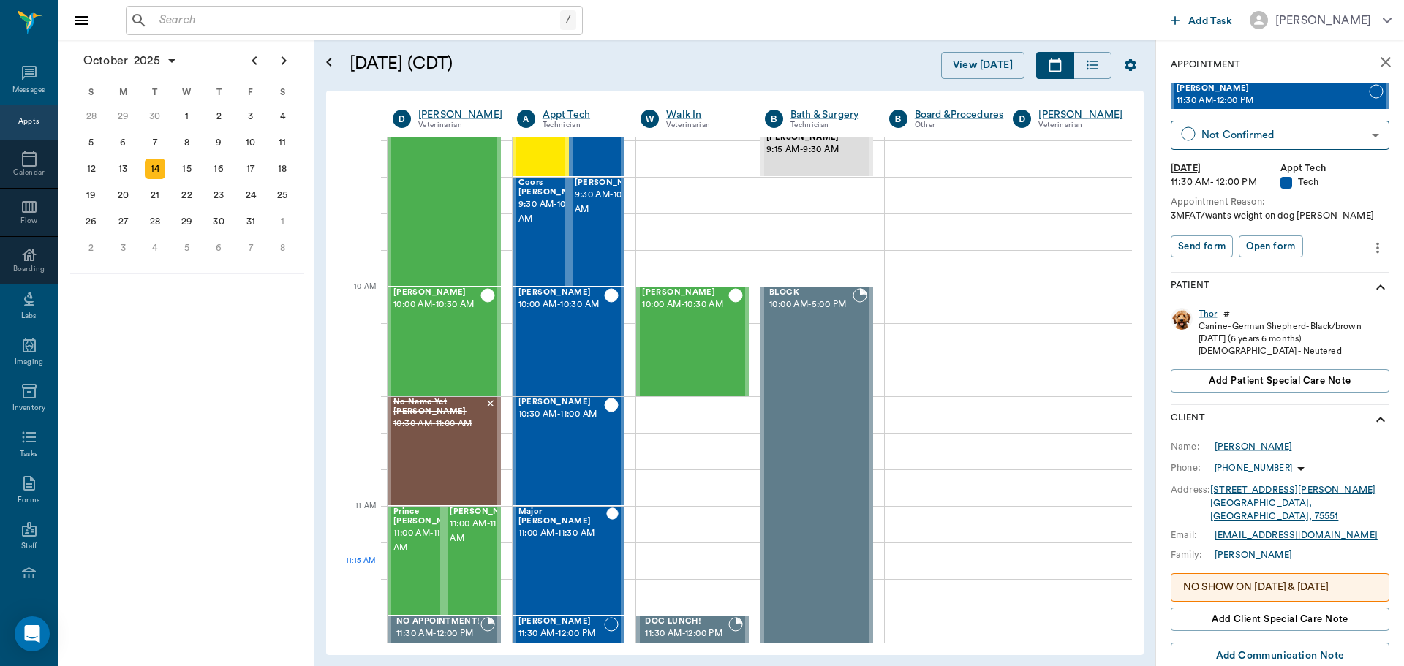
click at [216, 390] on div "October 2025 S M T W T F S 31 Sep 1 2 3 4 5 6 7 8 9 10 11 12 13 14 15 16 17 18 …" at bounding box center [186, 353] width 256 height 626
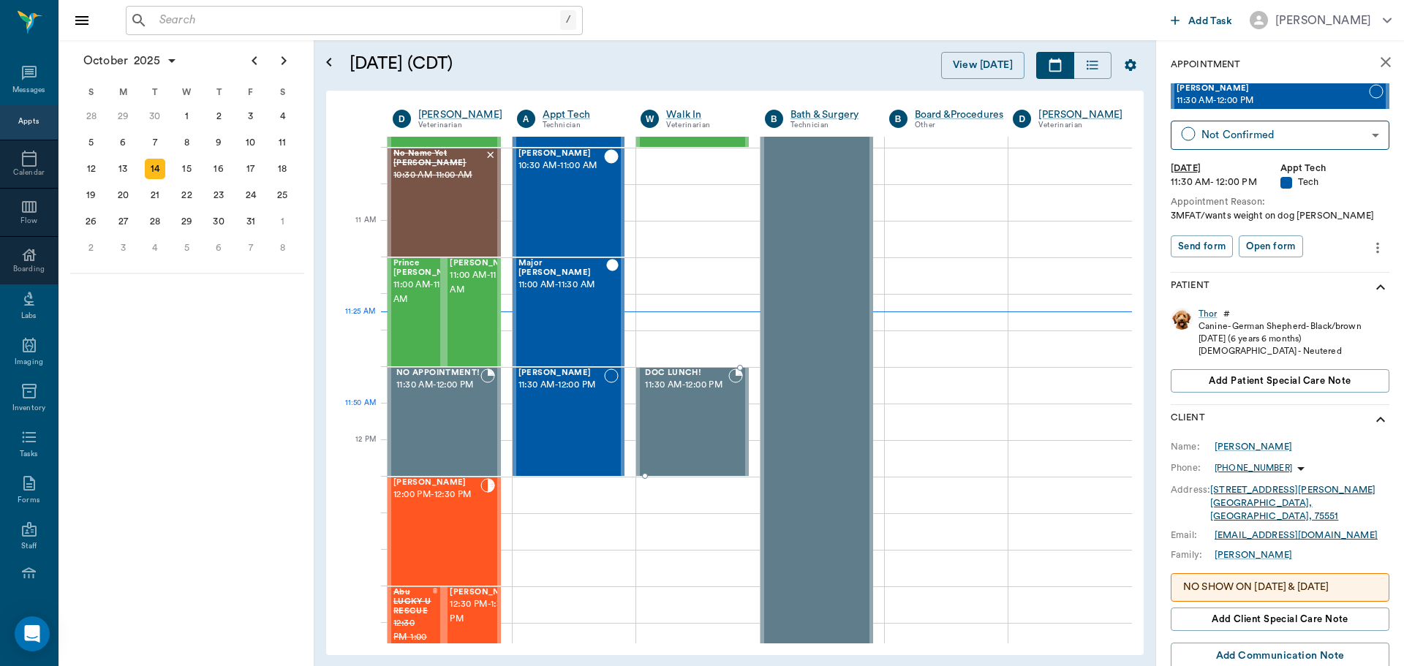
scroll to position [587, 0]
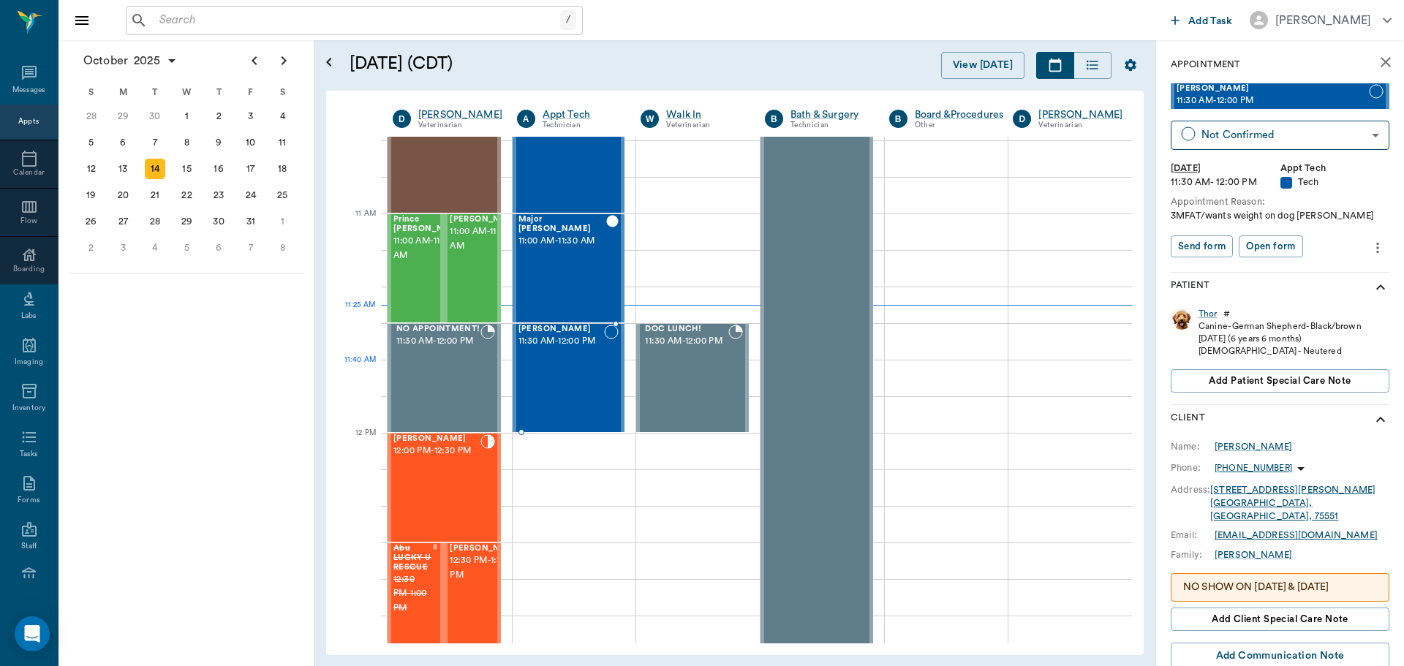
click at [597, 372] on div "[PERSON_NAME] 11:30 AM - 12:00 PM" at bounding box center [561, 378] width 86 height 107
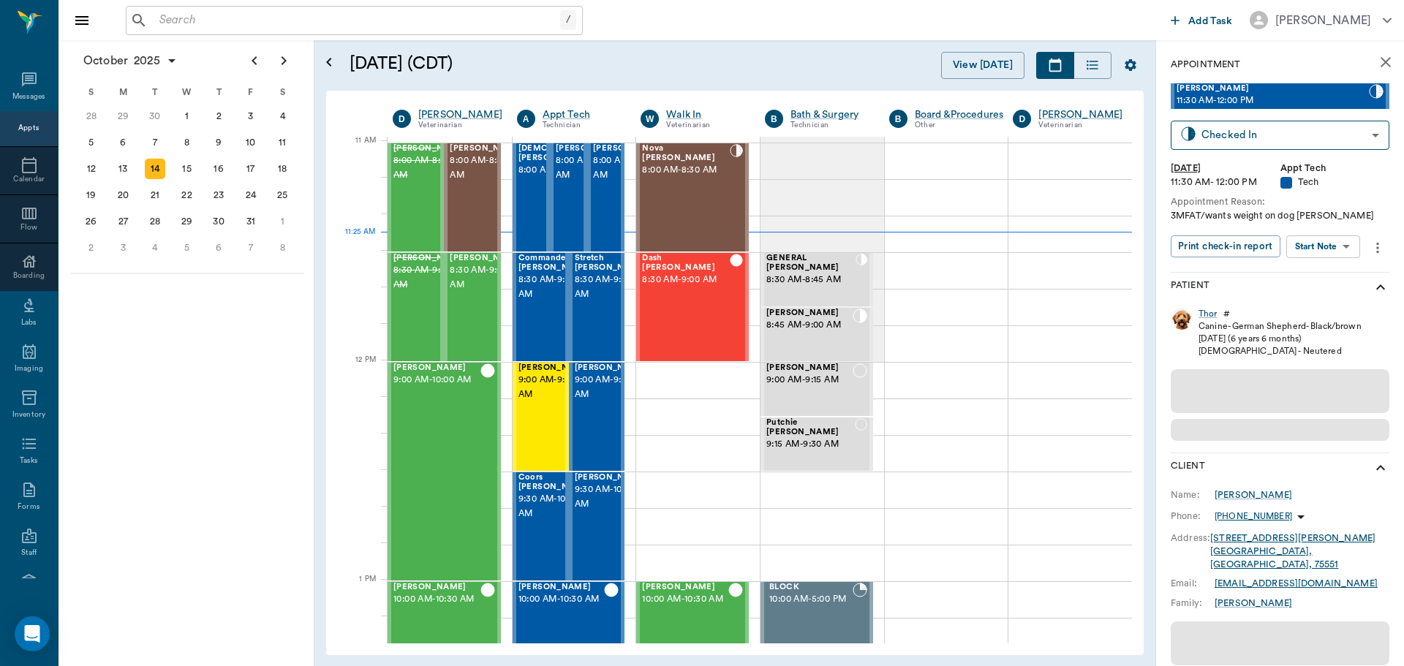
scroll to position [660, 0]
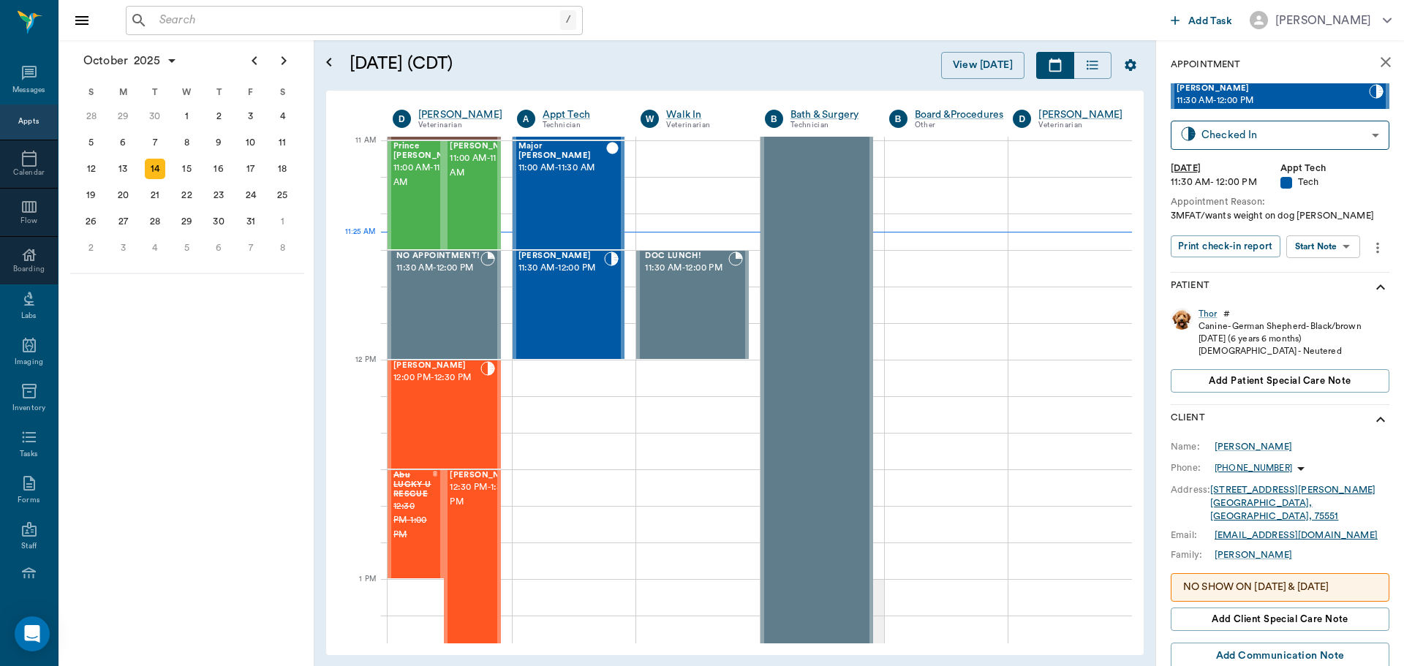
click at [1326, 251] on body "/ ​ Add Task Dr. Bert Ellsworth Nectar Messages Appts Calendar Flow Boarding La…" at bounding box center [702, 333] width 1404 height 666
click at [1317, 279] on button "Start SOAP" at bounding box center [1307, 276] width 50 height 17
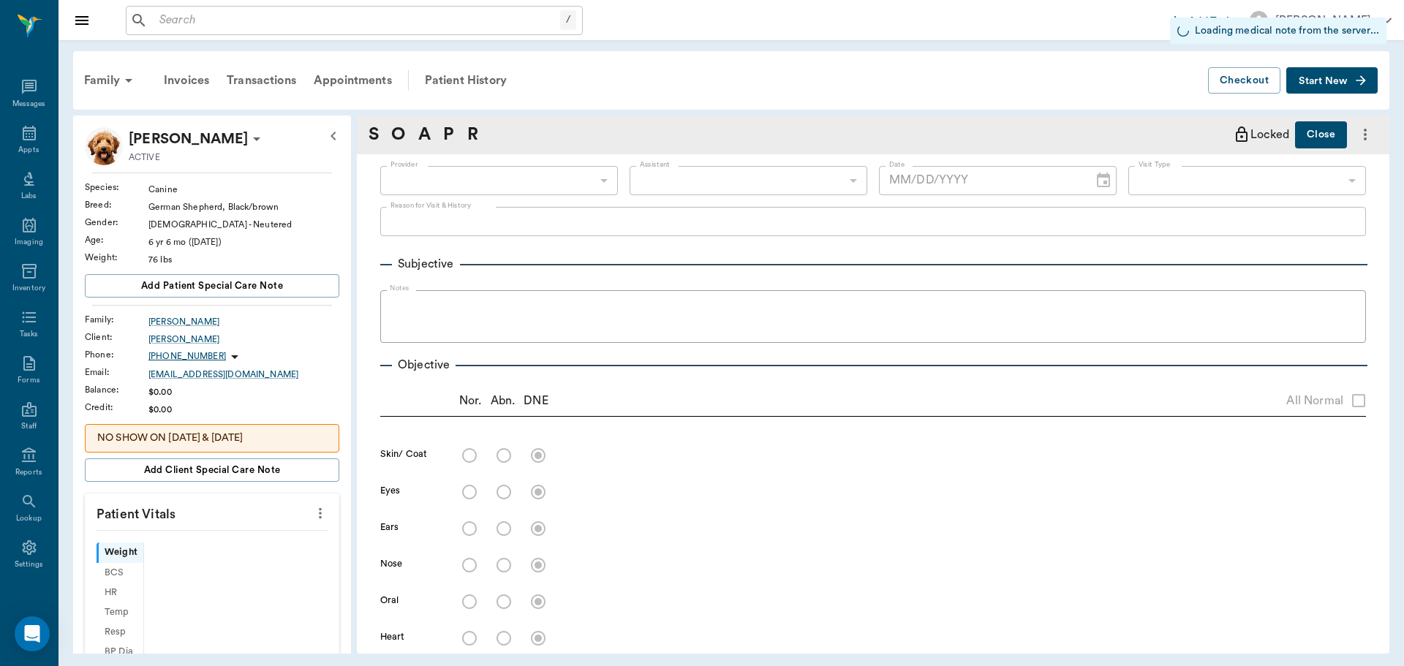
type input "63ec2f075fda476ae8351a4c"
type input "65d2be4f46e3a538d89b8c1a"
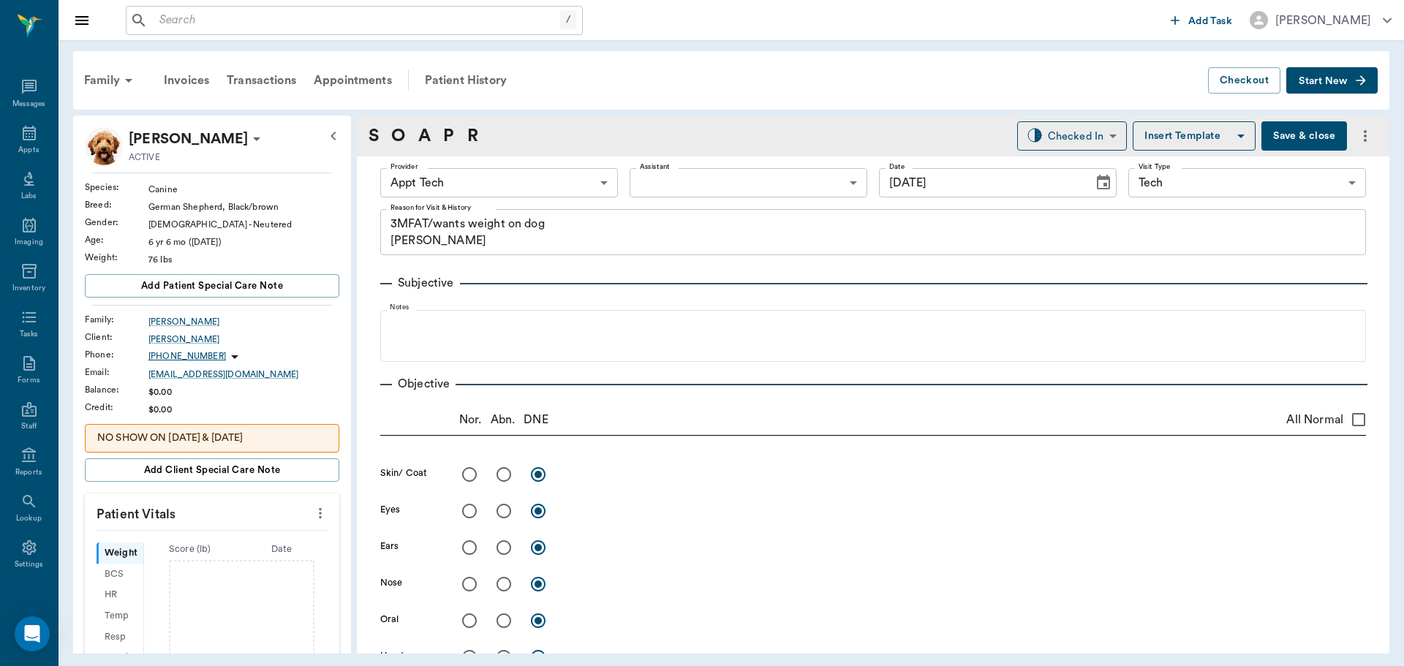
type input "10/14/2025"
type textarea "3MFAT/wants weight on dog Christy"
click at [517, 176] on body "/ ​ Add Task Dr. Bert Ellsworth Nectar Messages Appts Labs Imaging Inventory Ta…" at bounding box center [702, 333] width 1404 height 666
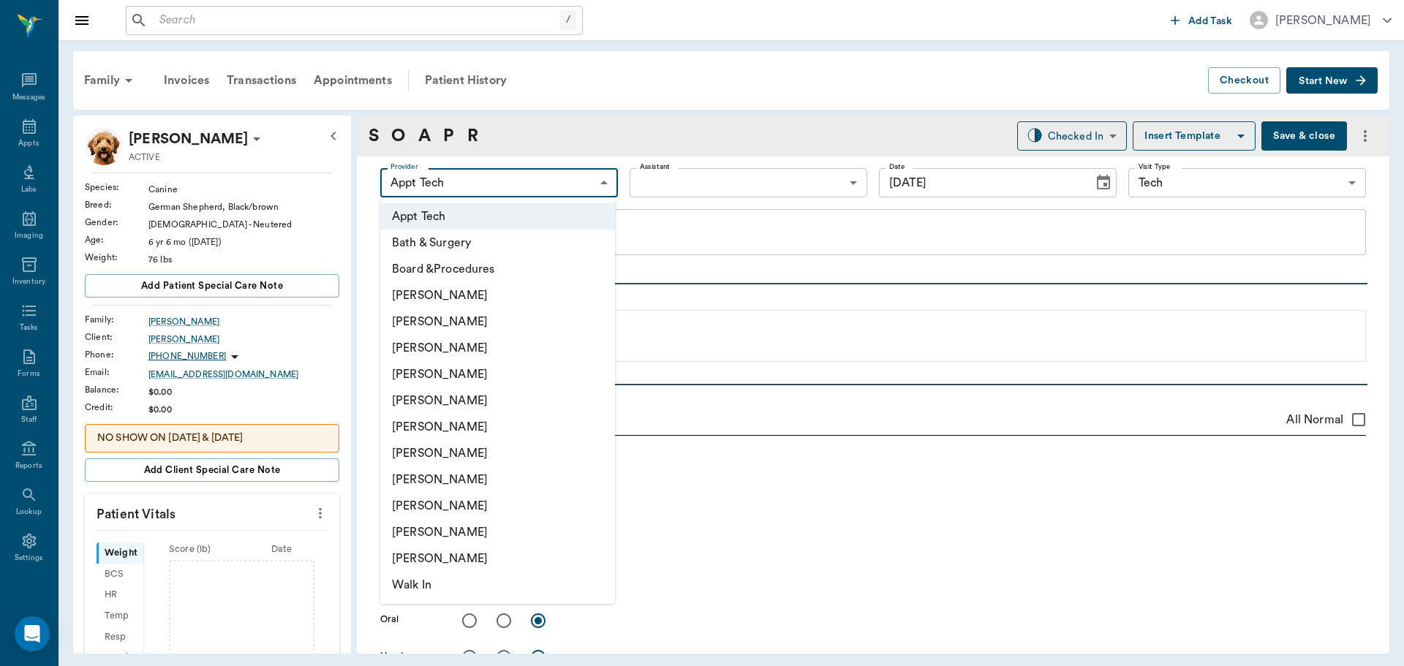
click at [491, 341] on li "[PERSON_NAME]" at bounding box center [497, 348] width 235 height 26
type input "642ef10e332a41444de2bad1"
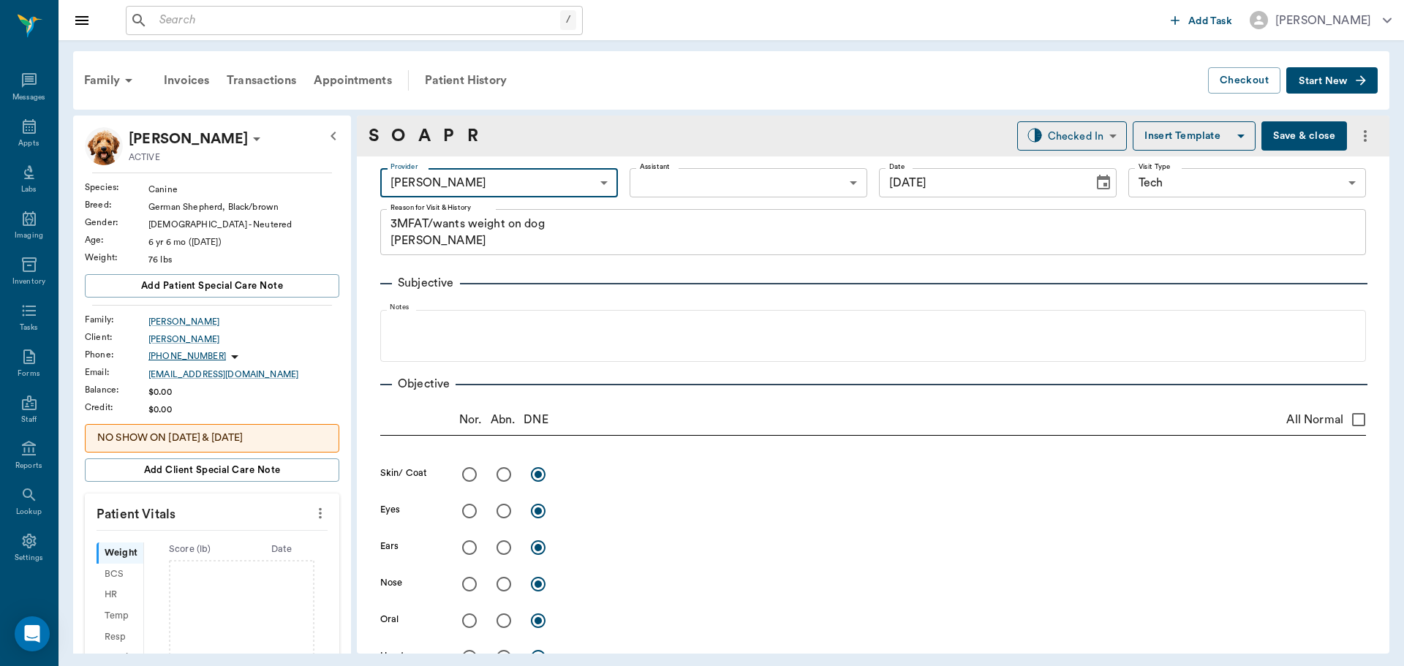
click at [312, 517] on icon "more" at bounding box center [320, 513] width 16 height 18
click at [242, 550] on li "Enter Vitals" at bounding box center [248, 538] width 146 height 27
click at [210, 553] on input "text" at bounding box center [211, 556] width 127 height 29
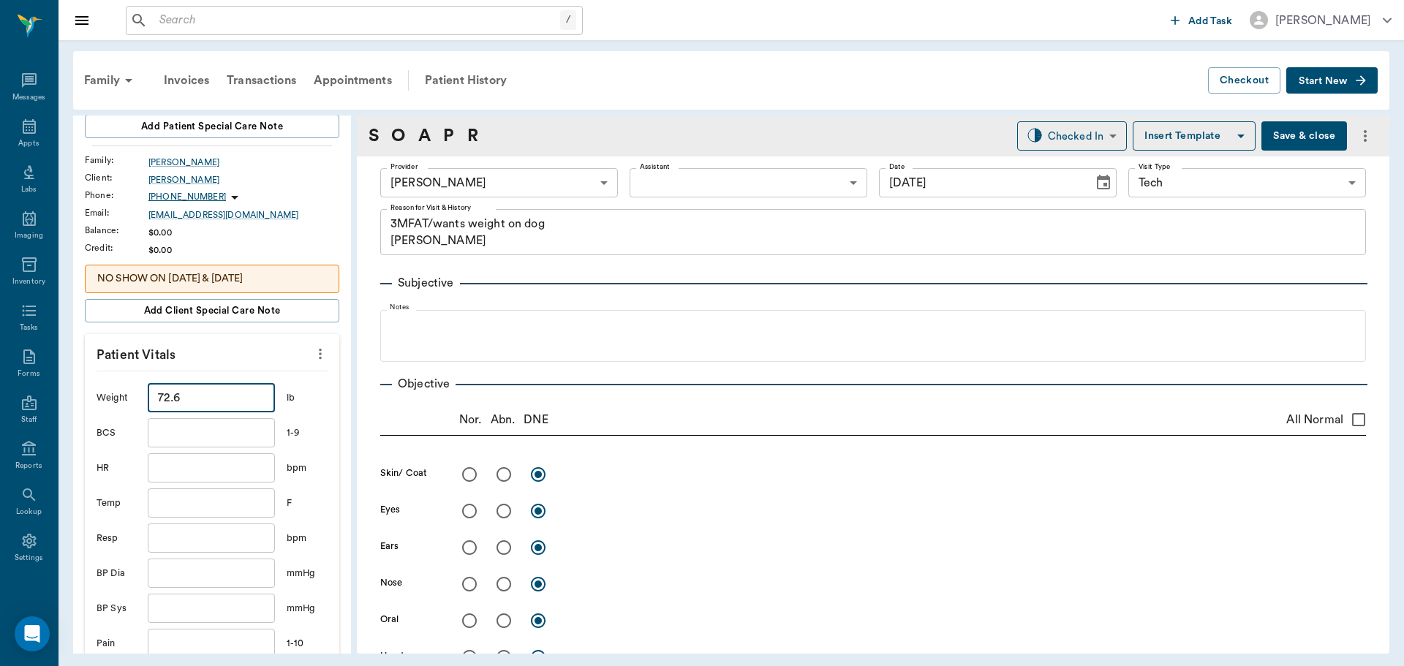
scroll to position [292, 0]
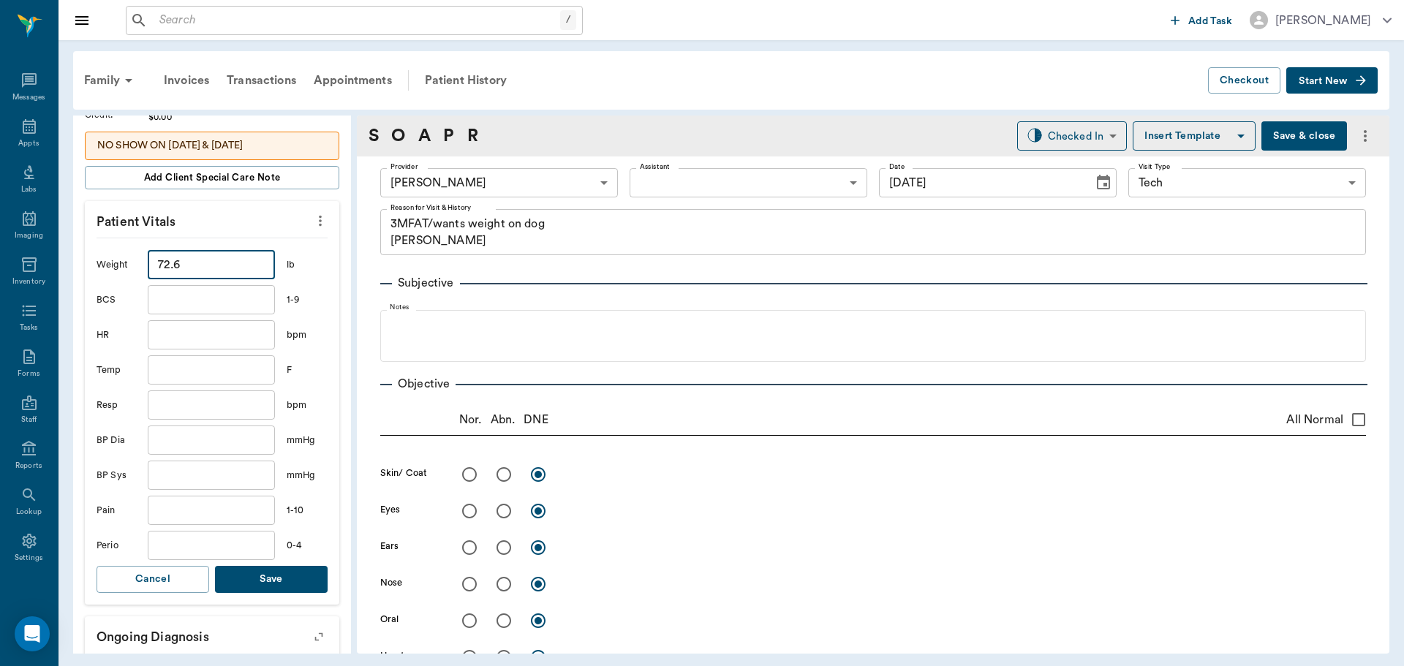
type input "72.6"
click at [267, 583] on button "Save" at bounding box center [271, 579] width 113 height 27
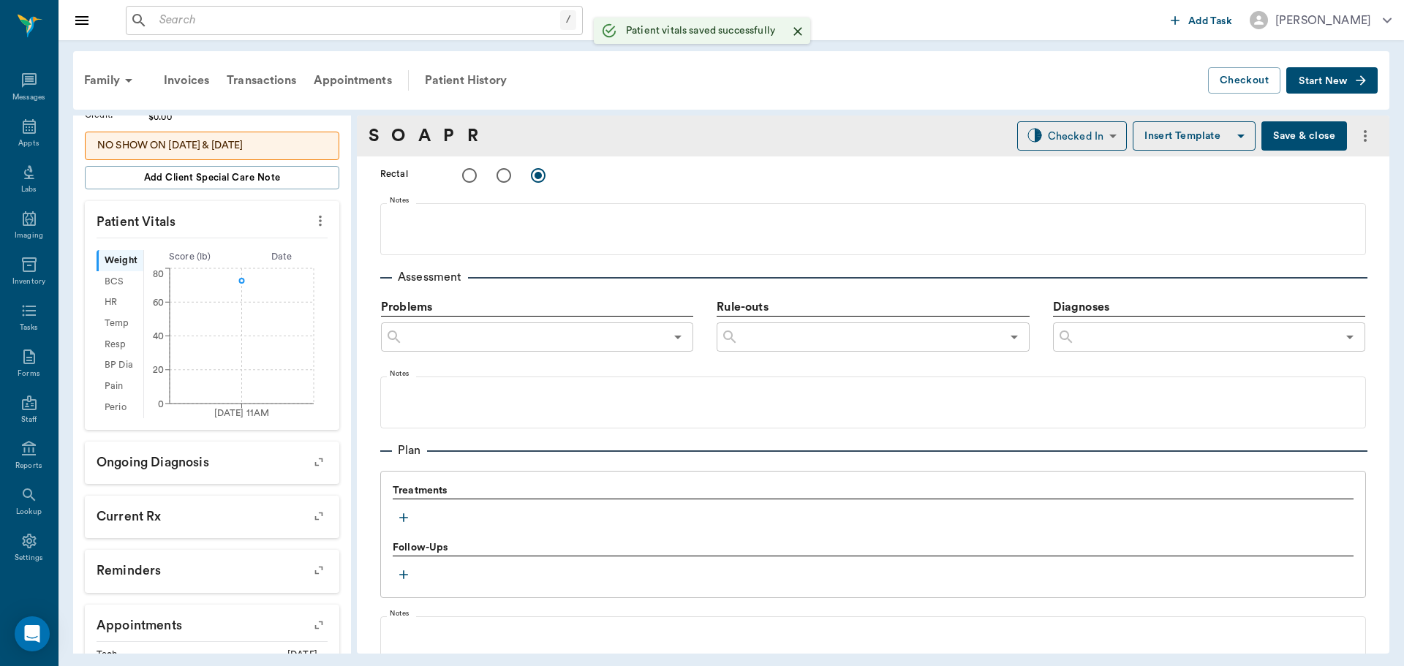
scroll to position [888, 0]
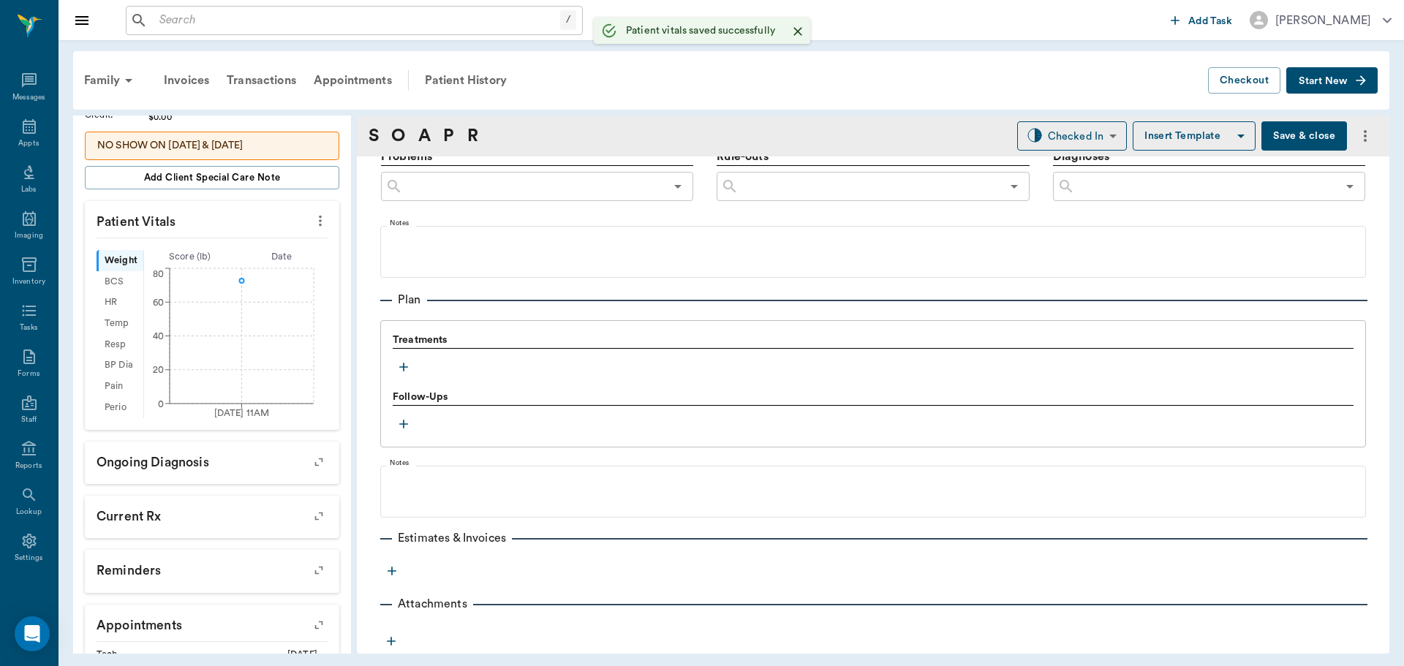
click at [399, 364] on icon "button" at bounding box center [403, 367] width 15 height 15
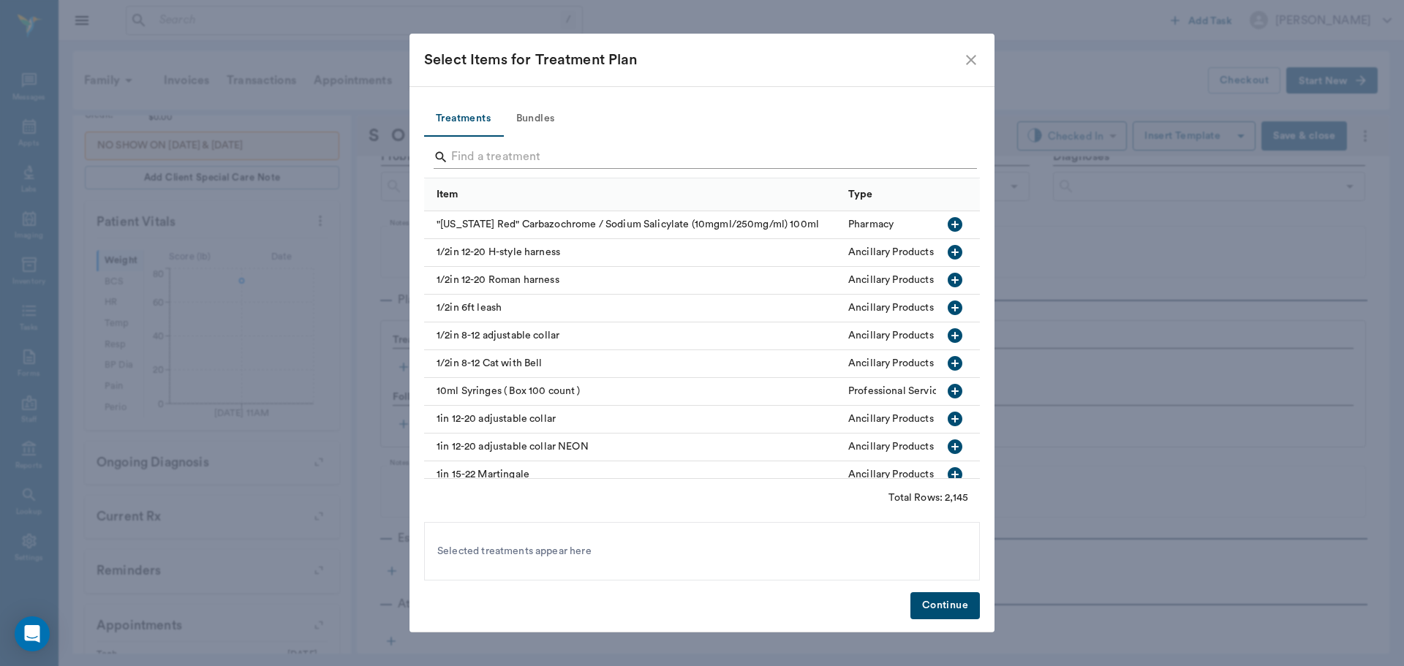
click at [516, 150] on input "Search" at bounding box center [703, 156] width 504 height 23
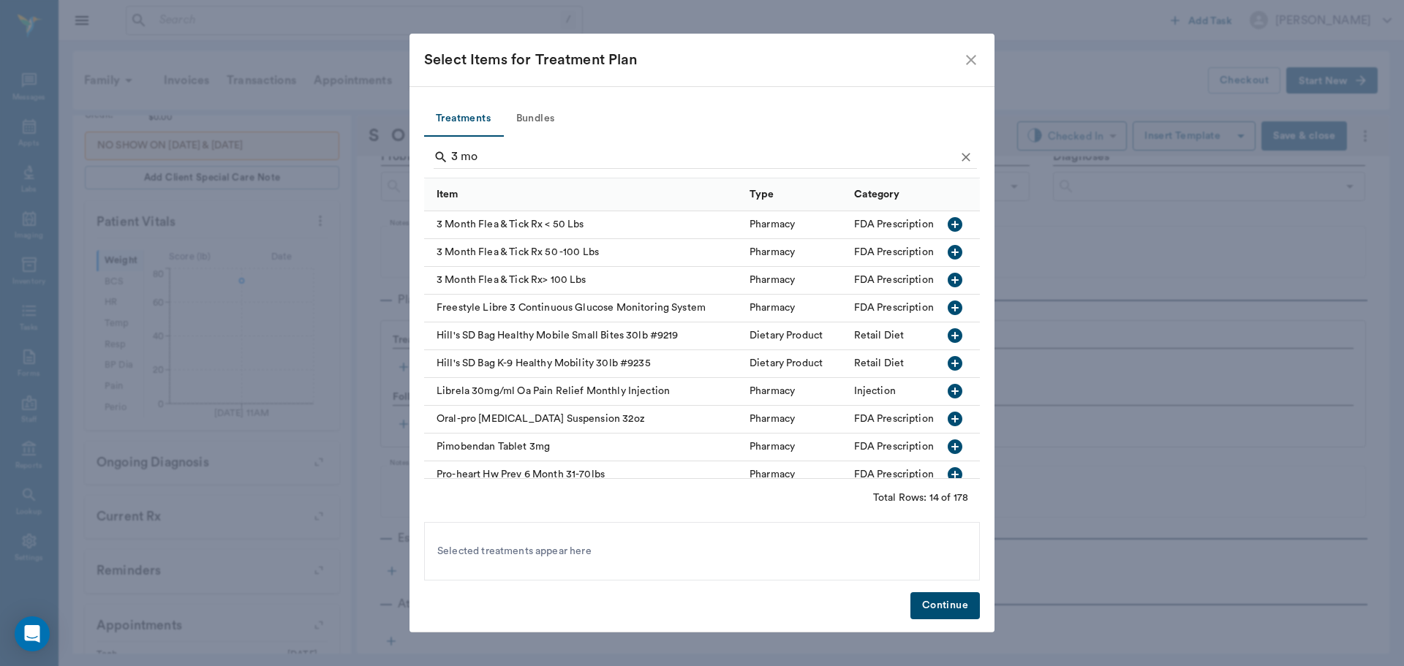
click at [950, 247] on icon "button" at bounding box center [955, 252] width 18 height 18
click at [656, 148] on input "3 mo" at bounding box center [703, 156] width 504 height 23
click at [657, 151] on input "3 mo" at bounding box center [703, 156] width 504 height 23
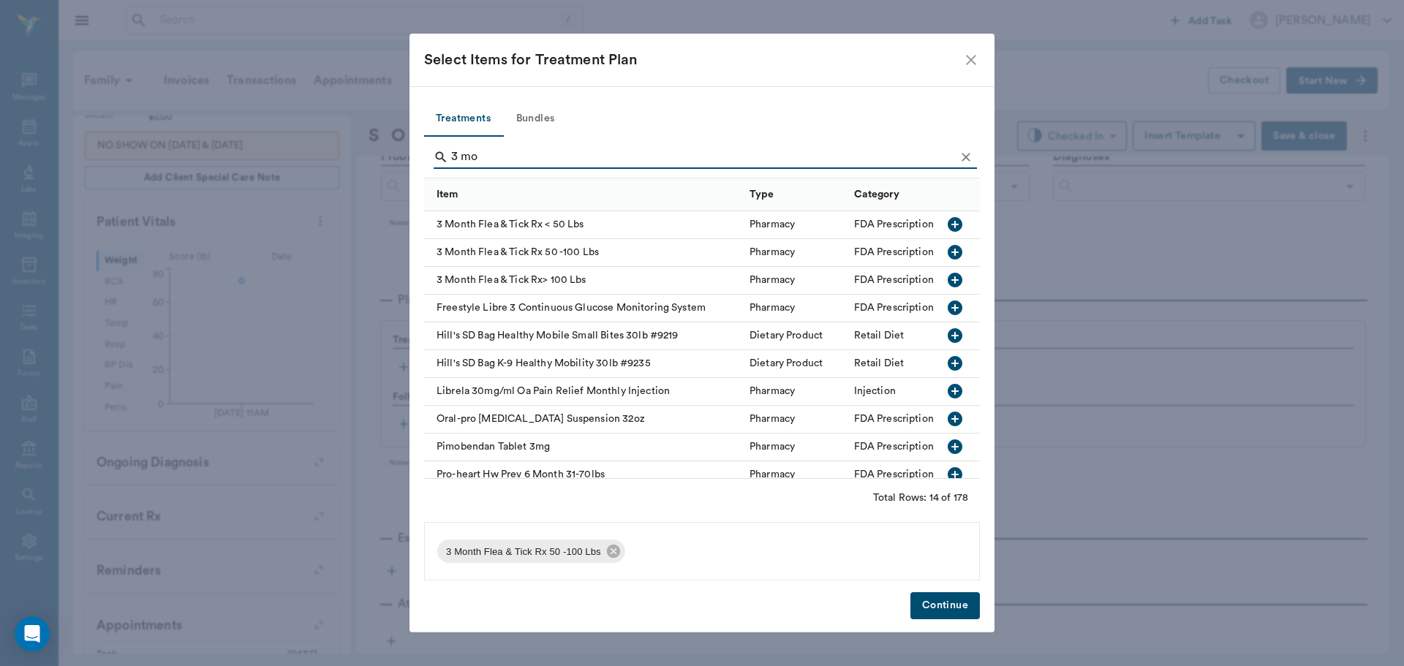
click at [657, 151] on input "3 mo" at bounding box center [703, 156] width 504 height 23
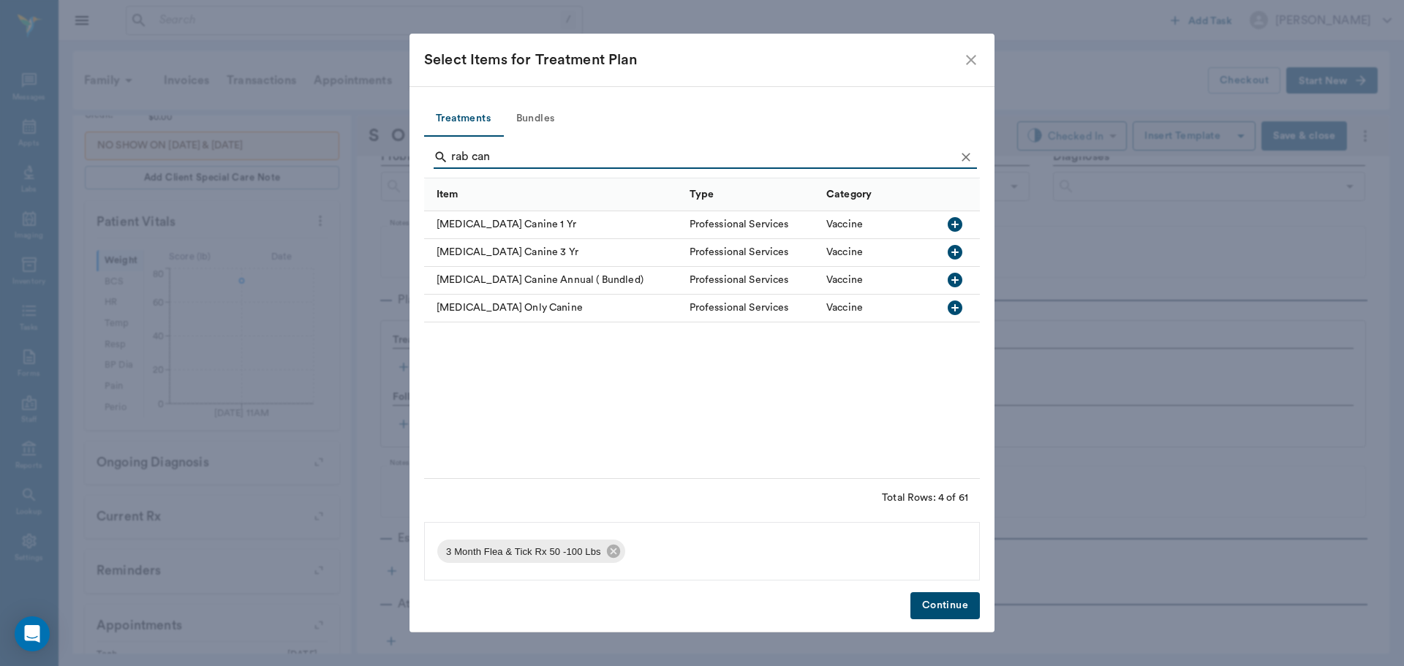
click at [955, 229] on icon "button" at bounding box center [954, 224] width 15 height 15
click at [725, 156] on input "rab can" at bounding box center [703, 156] width 504 height 23
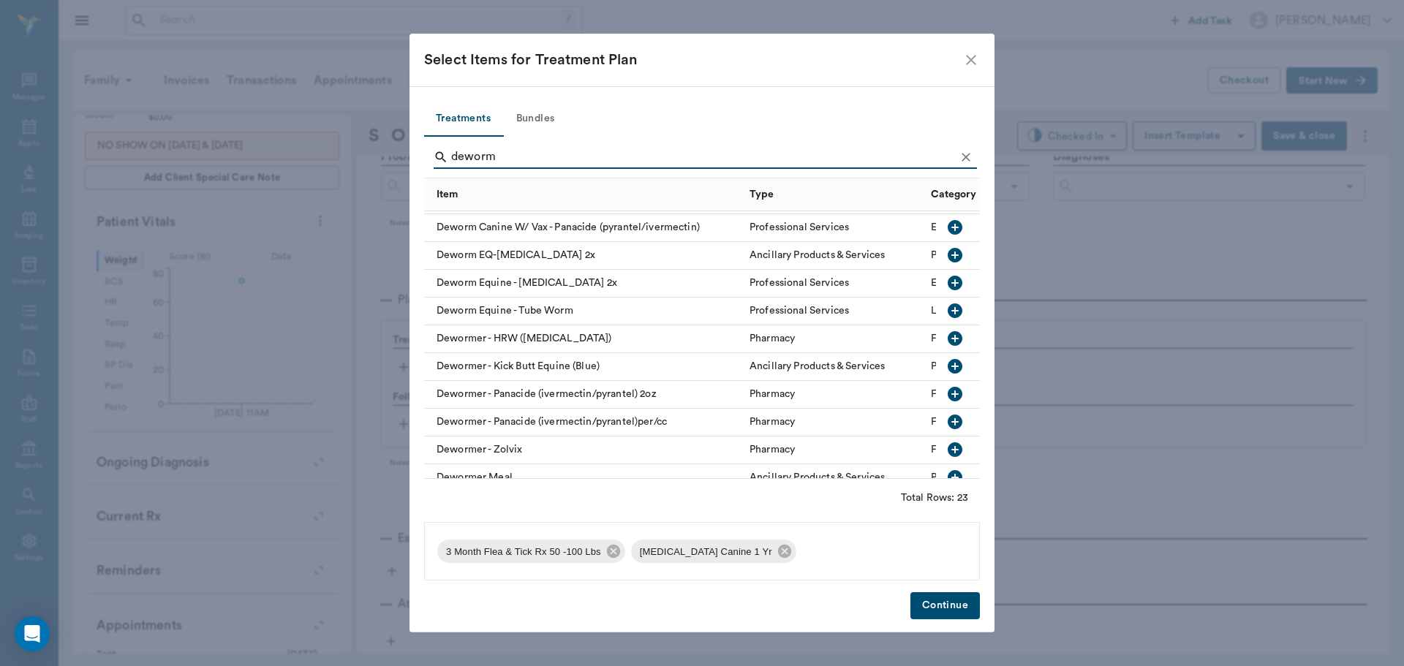
scroll to position [292, 0]
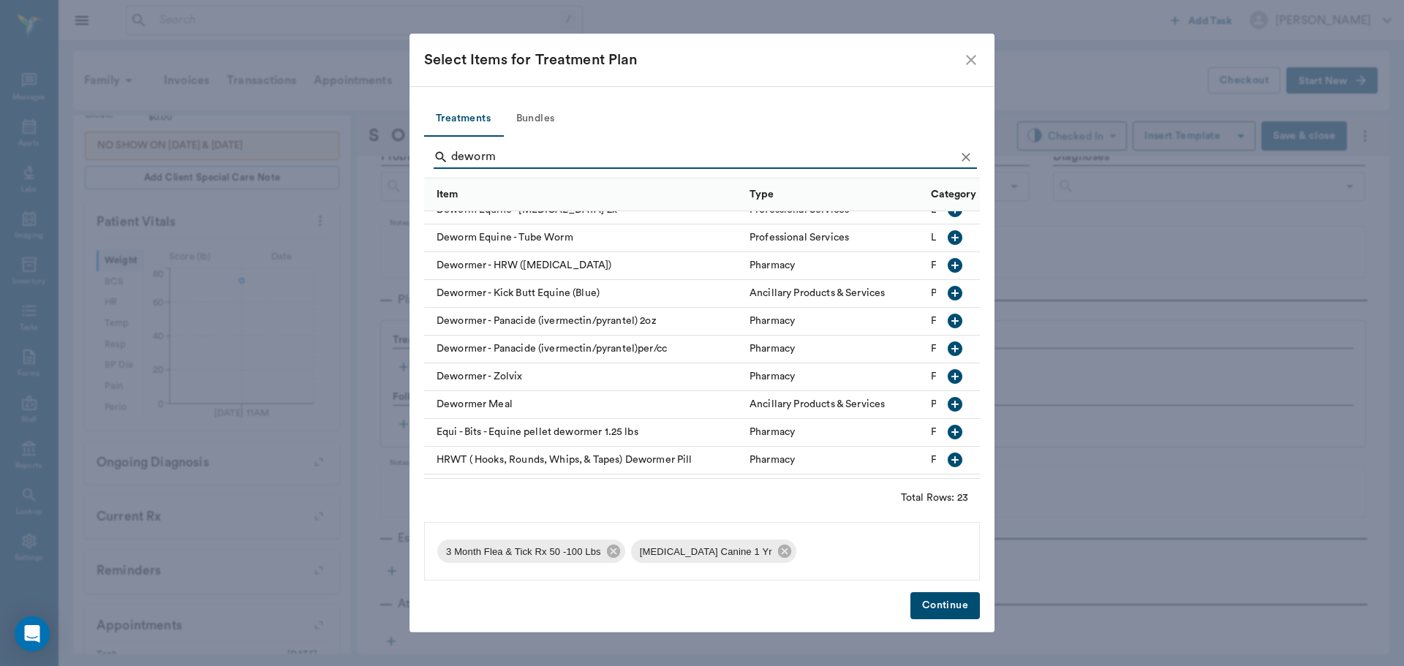
type input "deworm"
click at [947, 346] on icon "button" at bounding box center [954, 348] width 15 height 15
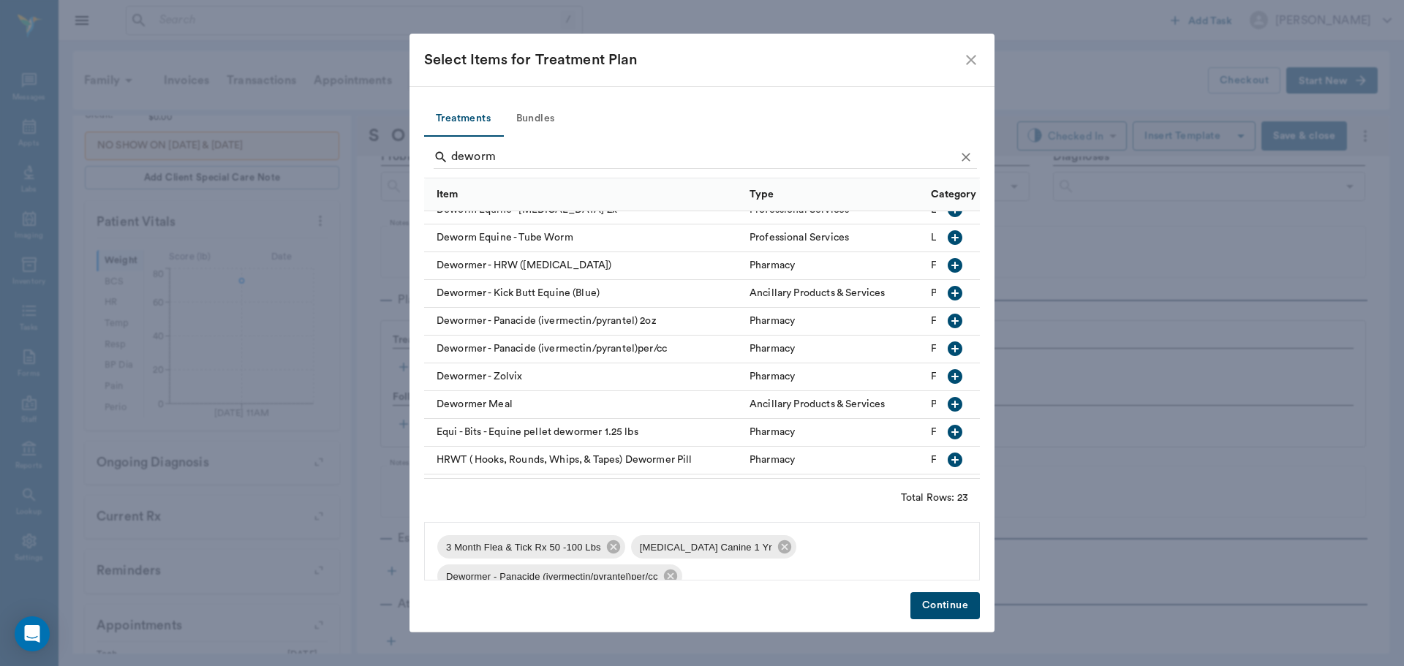
click at [935, 601] on button "Continue" at bounding box center [944, 605] width 69 height 27
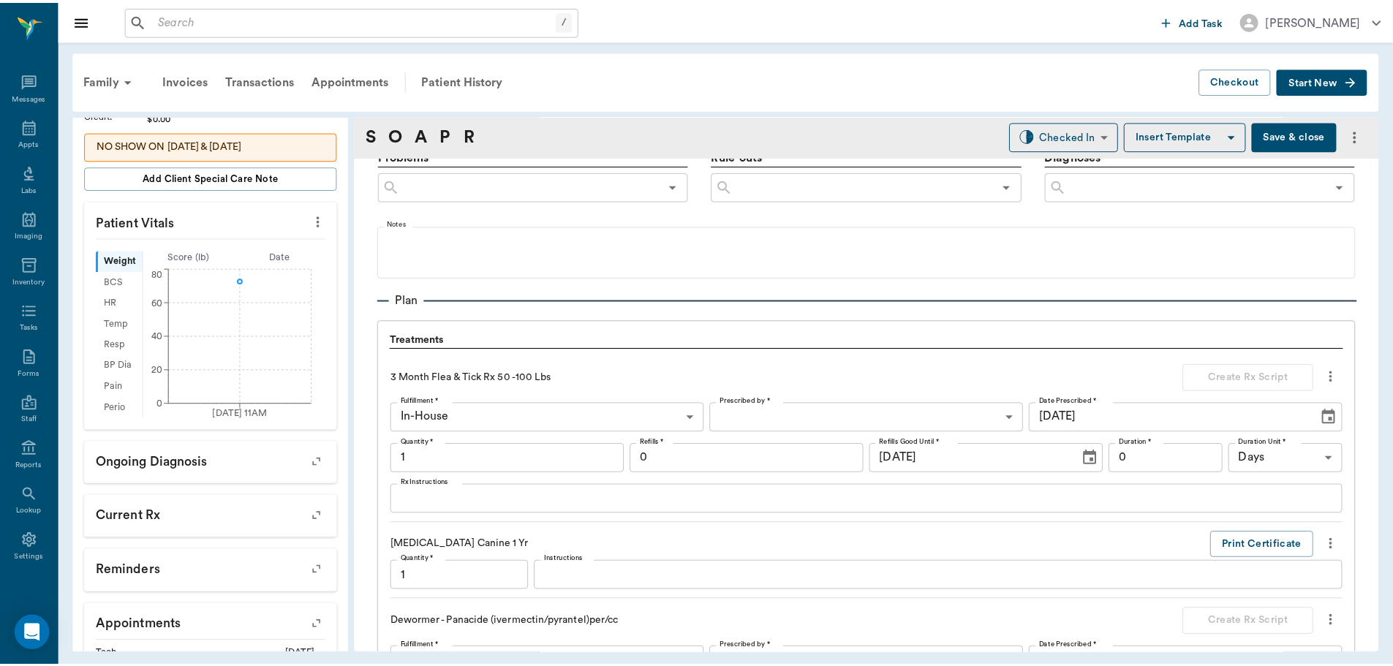
scroll to position [1290, 0]
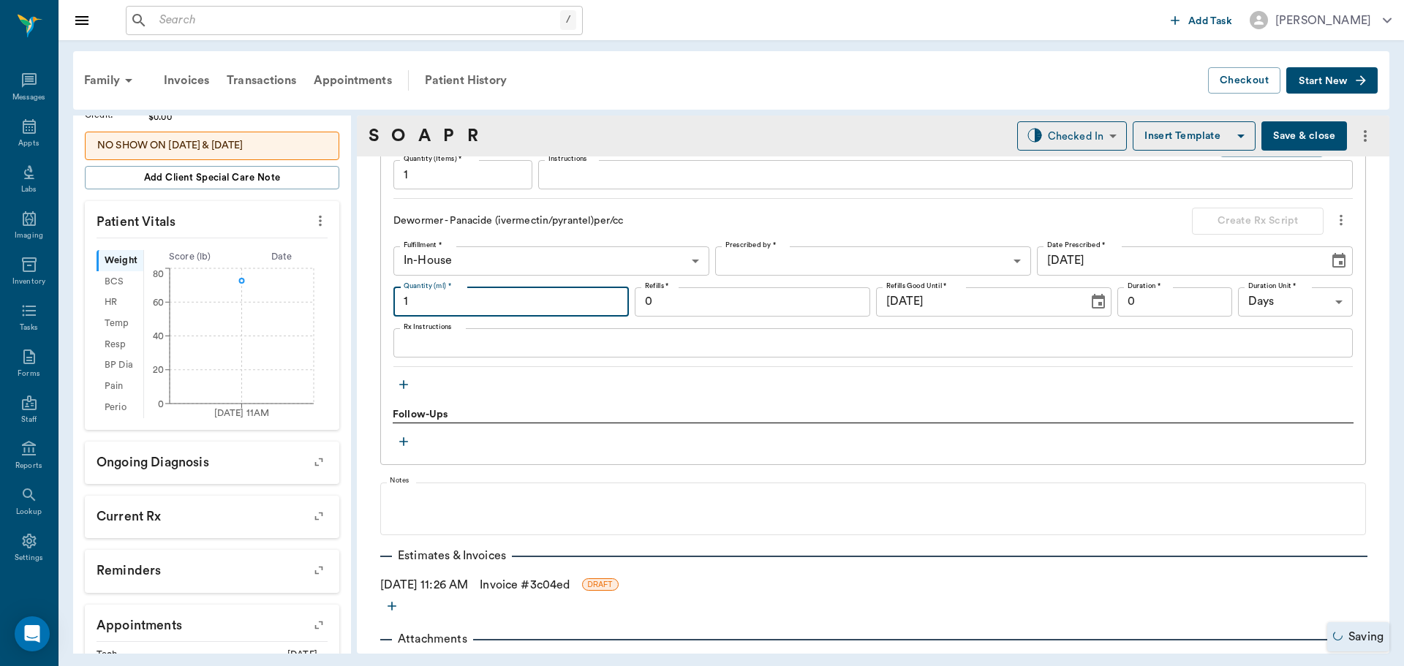
type input "1.00"
click at [526, 309] on input "1.00" at bounding box center [510, 301] width 235 height 29
type input "1"
type input "8.00"
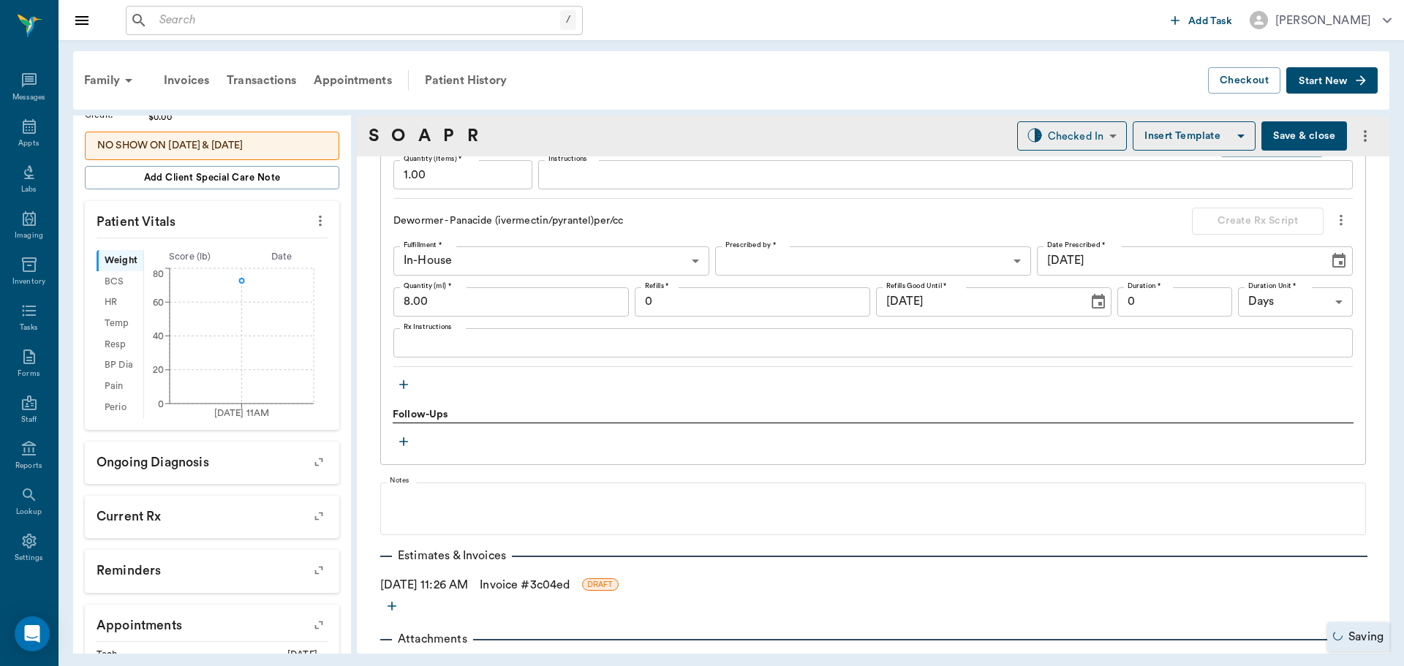
click at [540, 585] on link "Invoice # 3c04ed" at bounding box center [525, 585] width 90 height 18
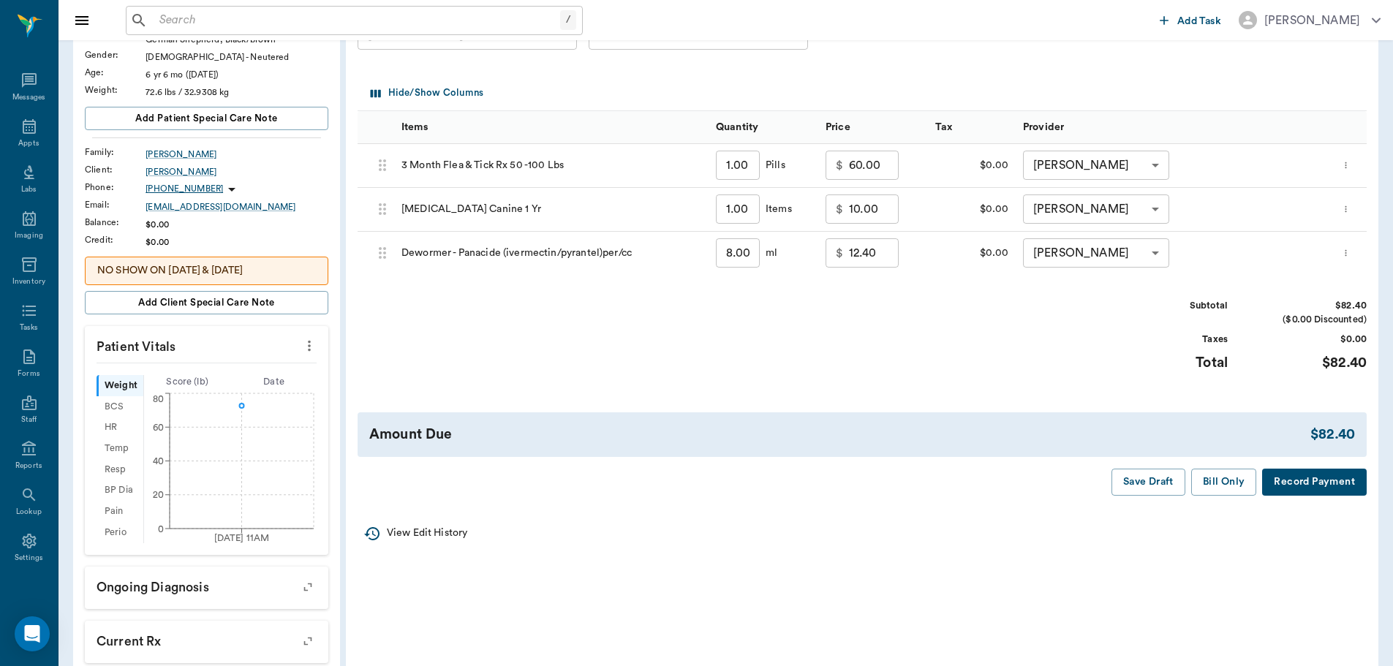
scroll to position [219, 0]
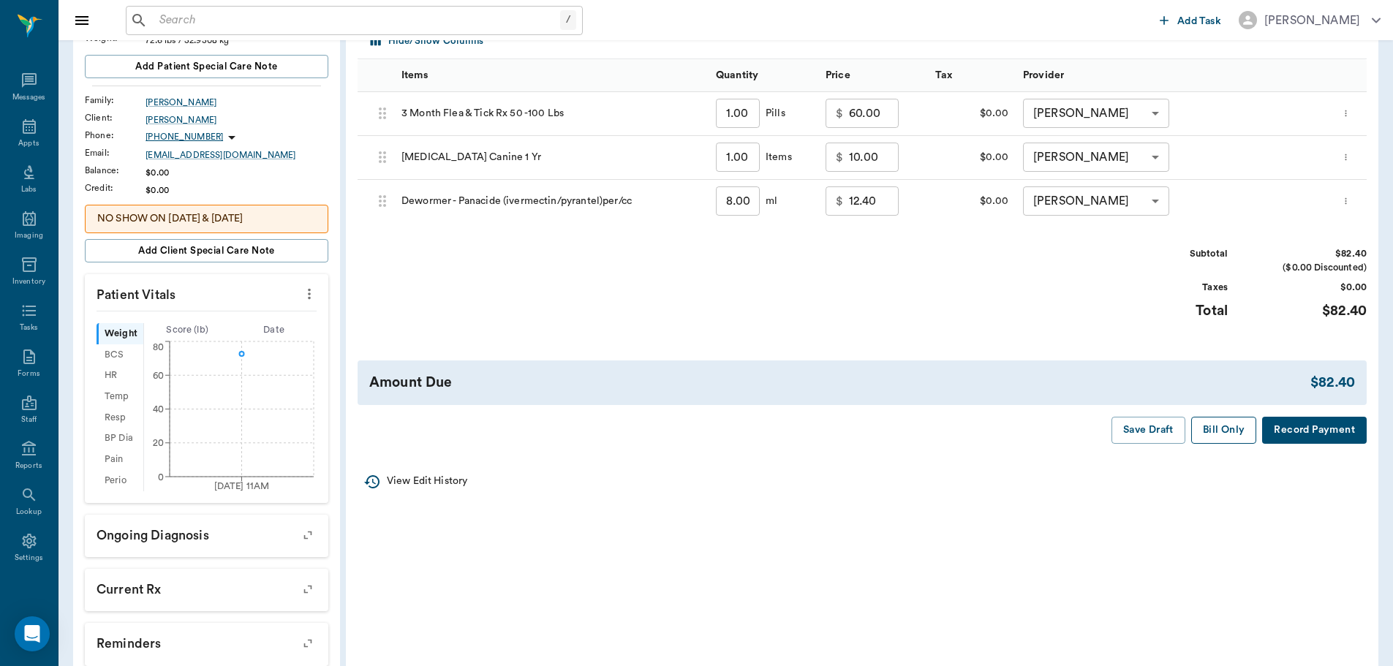
click at [1225, 436] on button "Bill Only" at bounding box center [1224, 430] width 66 height 27
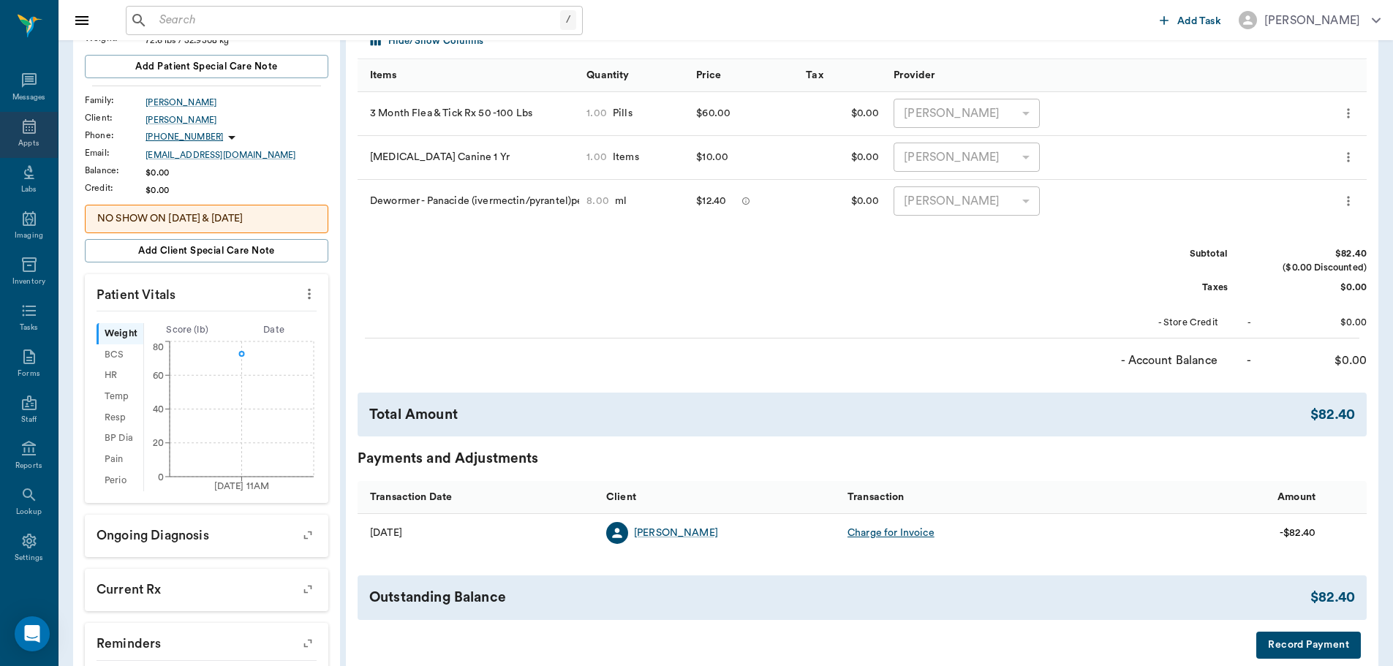
click at [20, 128] on icon at bounding box center [29, 127] width 18 height 18
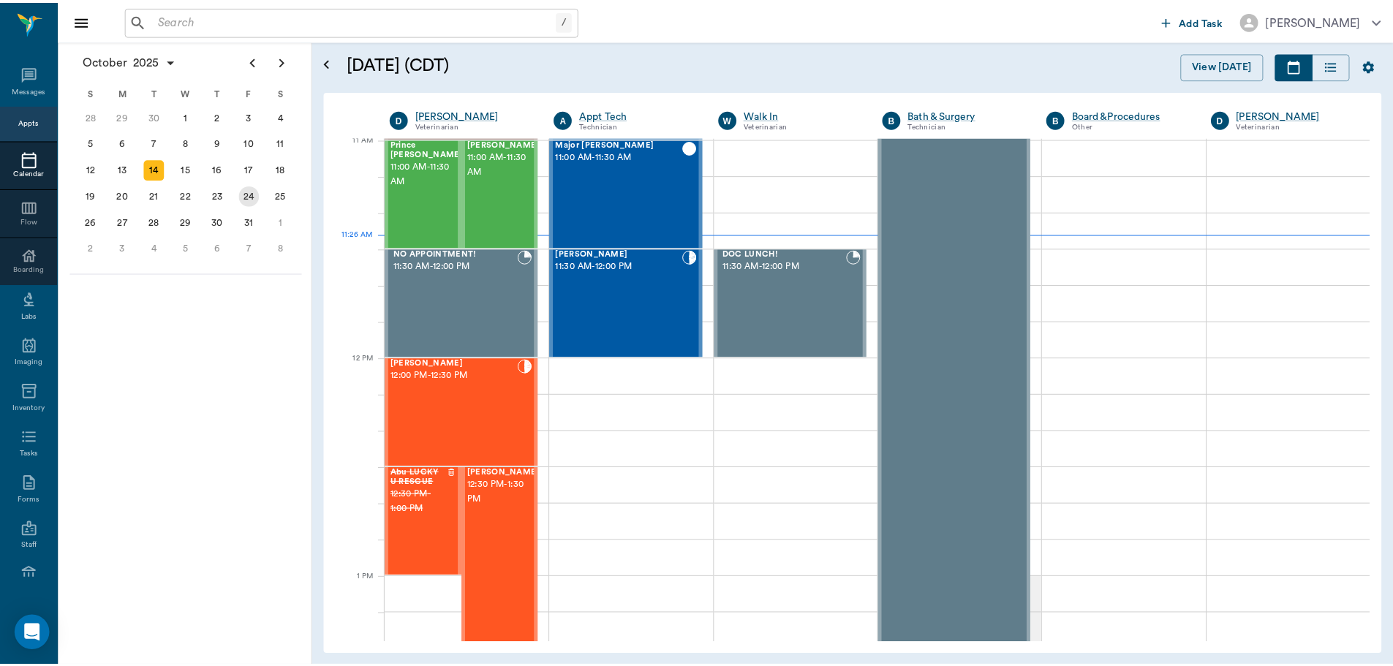
scroll to position [662, 0]
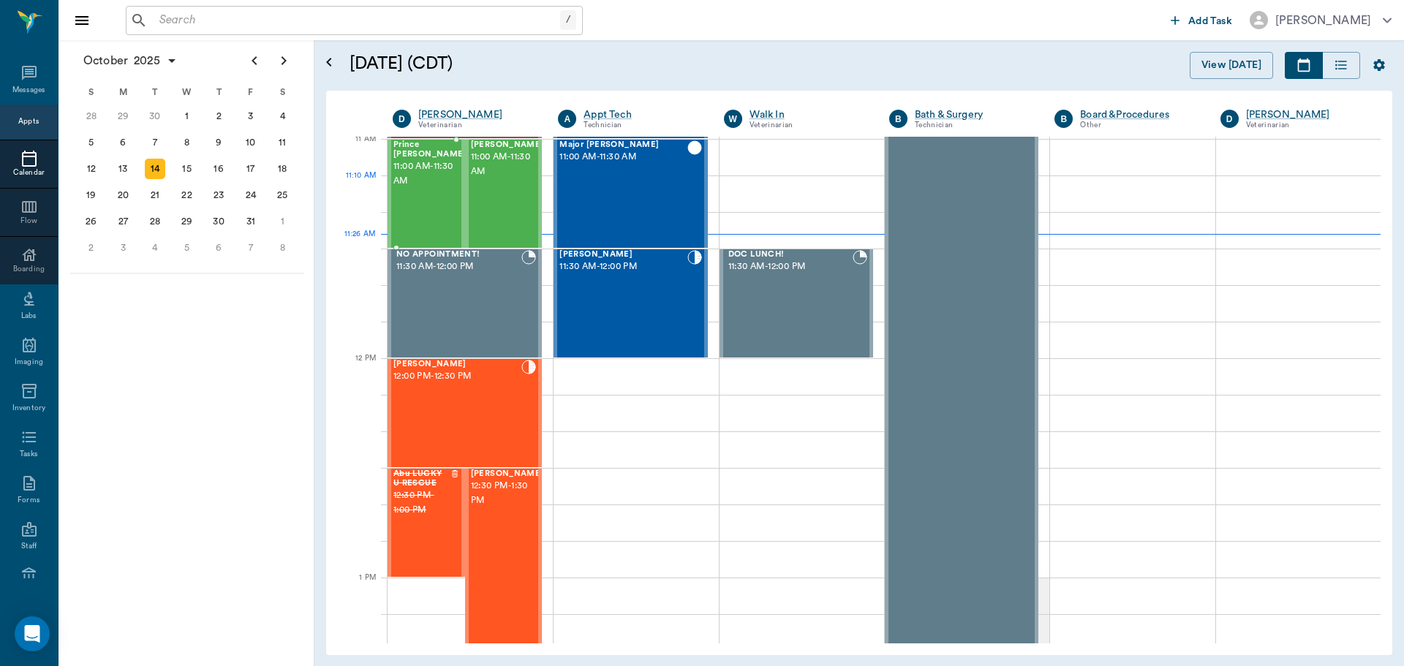
click at [423, 194] on div "Prince Waller 11:00 AM - 11:30 AM" at bounding box center [429, 193] width 73 height 107
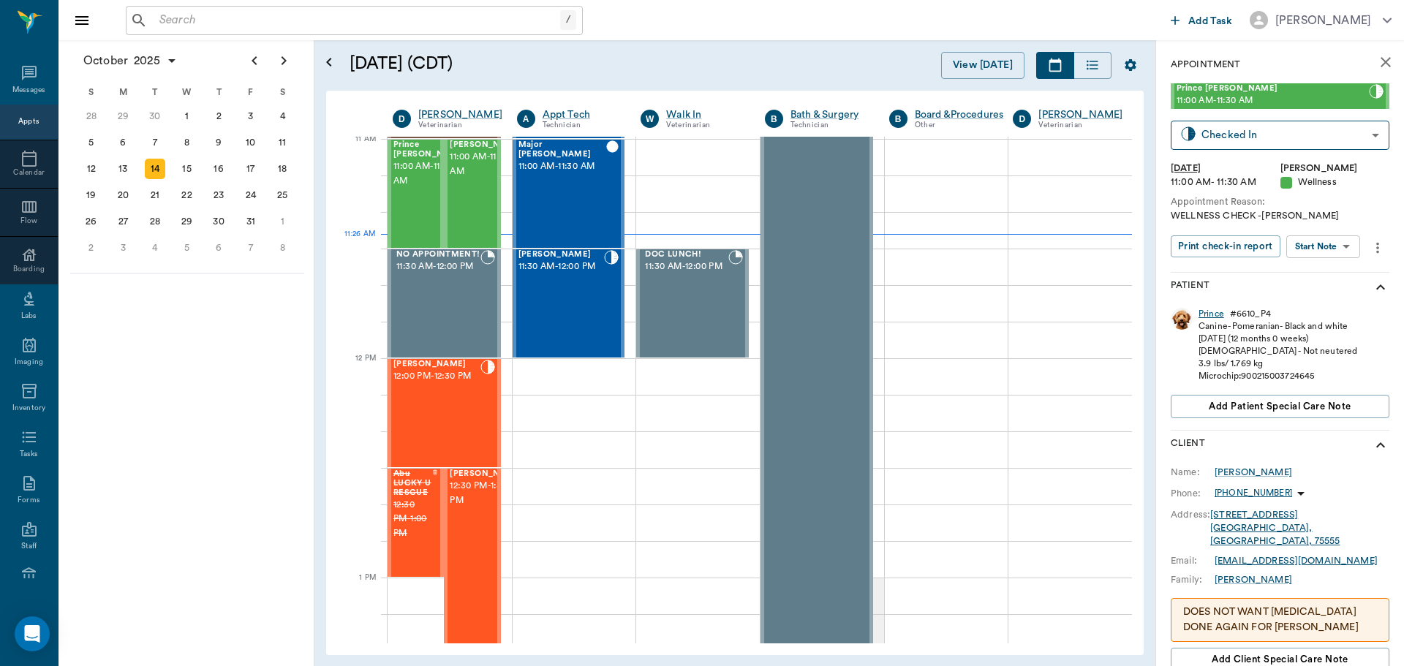
click at [1211, 313] on div "Prince" at bounding box center [1211, 314] width 26 height 12
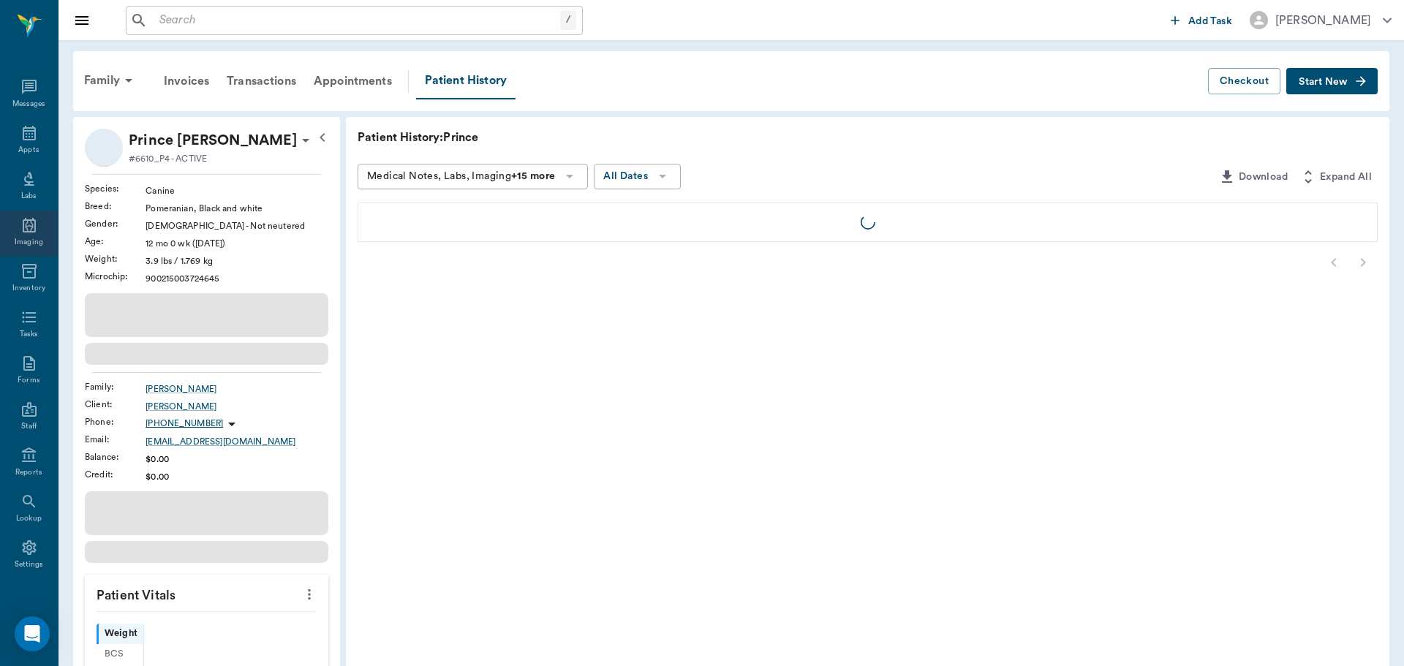
scroll to position [7, 0]
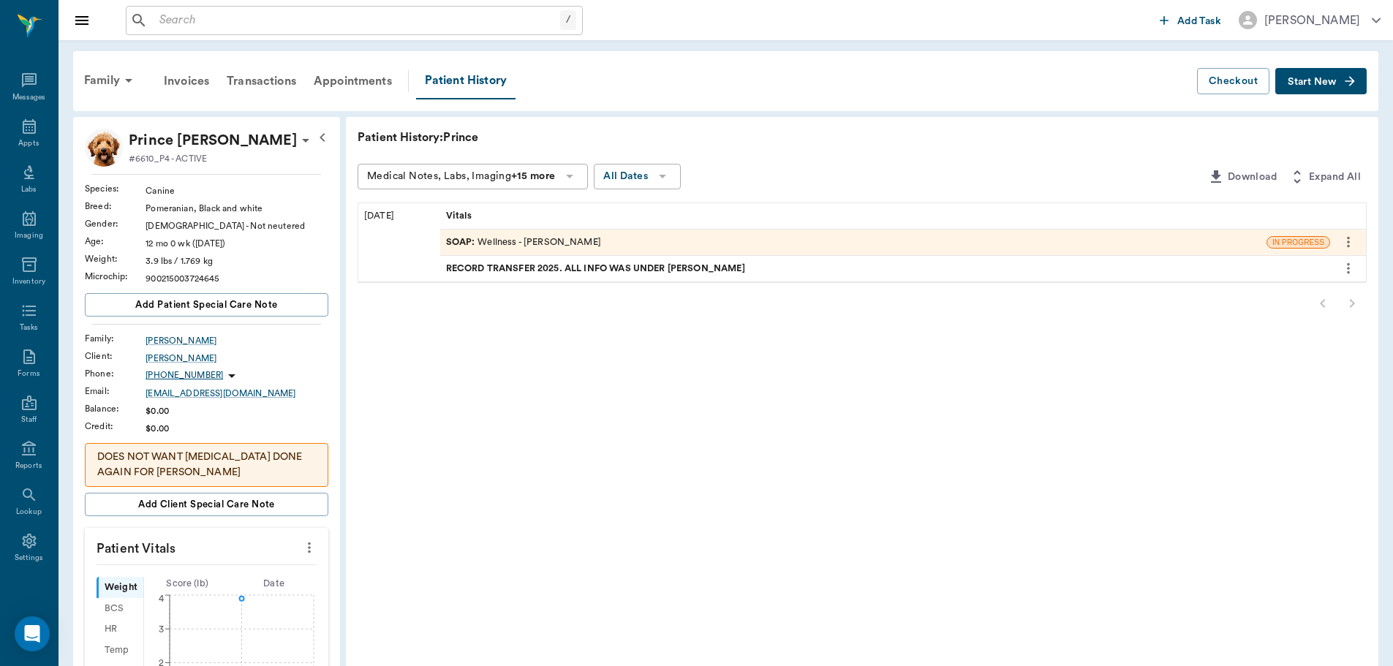
click at [297, 142] on icon at bounding box center [306, 141] width 18 height 18
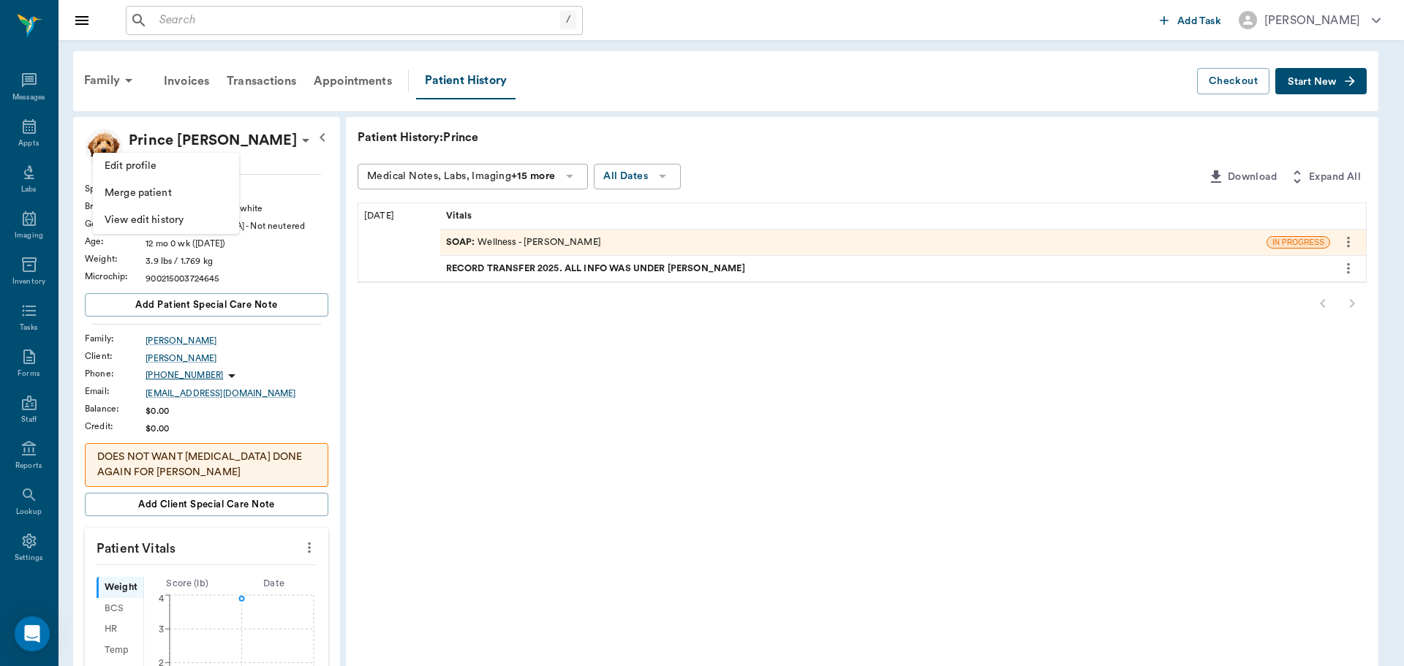
click at [187, 172] on span "Edit profile" at bounding box center [166, 166] width 123 height 15
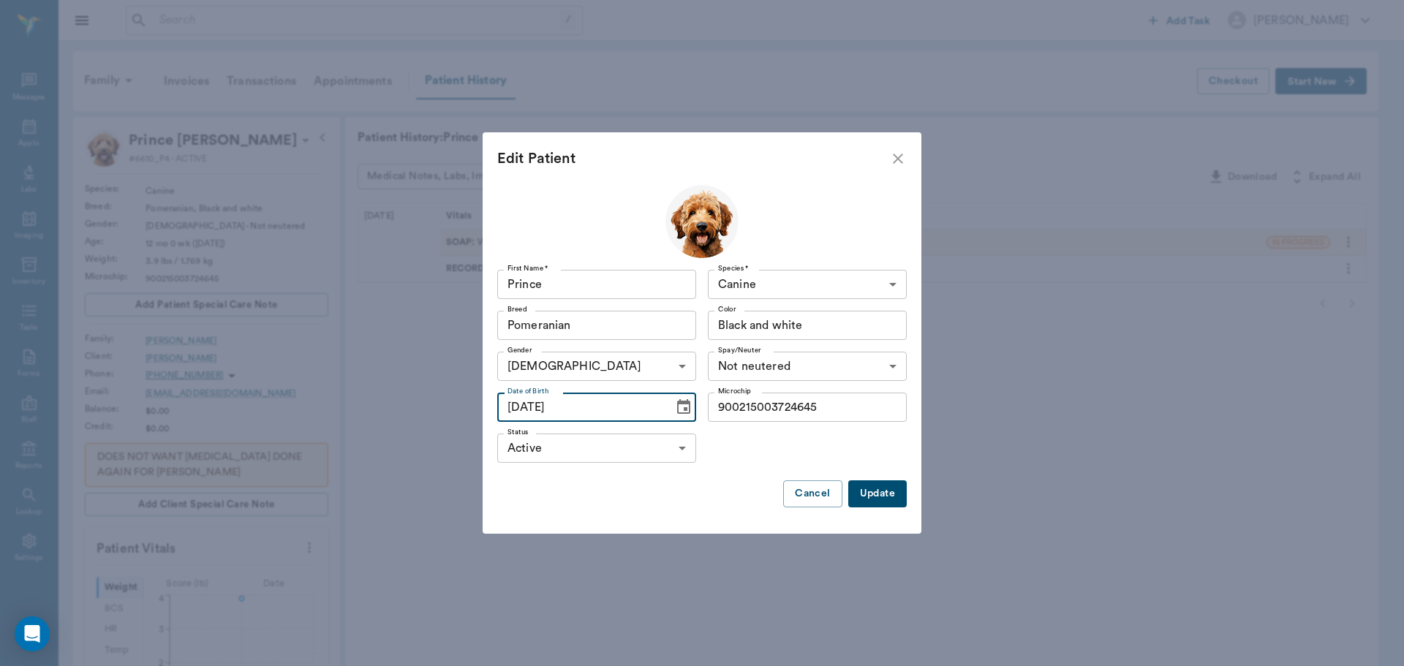
click at [567, 409] on input "10/16/2024" at bounding box center [580, 407] width 166 height 29
click at [578, 401] on input "10/16/2024" at bounding box center [580, 407] width 166 height 29
click at [677, 406] on icon "Choose date, selected date is Oct 16, 2024" at bounding box center [684, 407] width 18 height 18
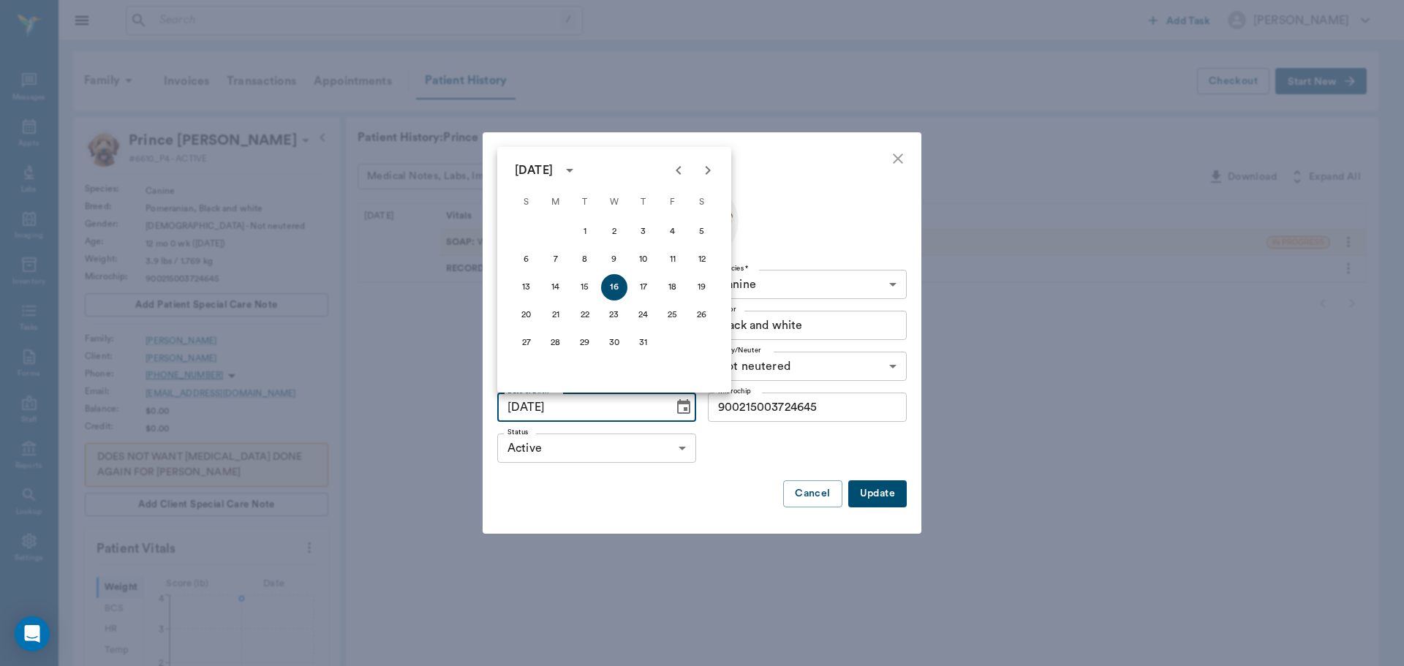
click at [553, 175] on div "October 2024" at bounding box center [534, 171] width 38 height 18
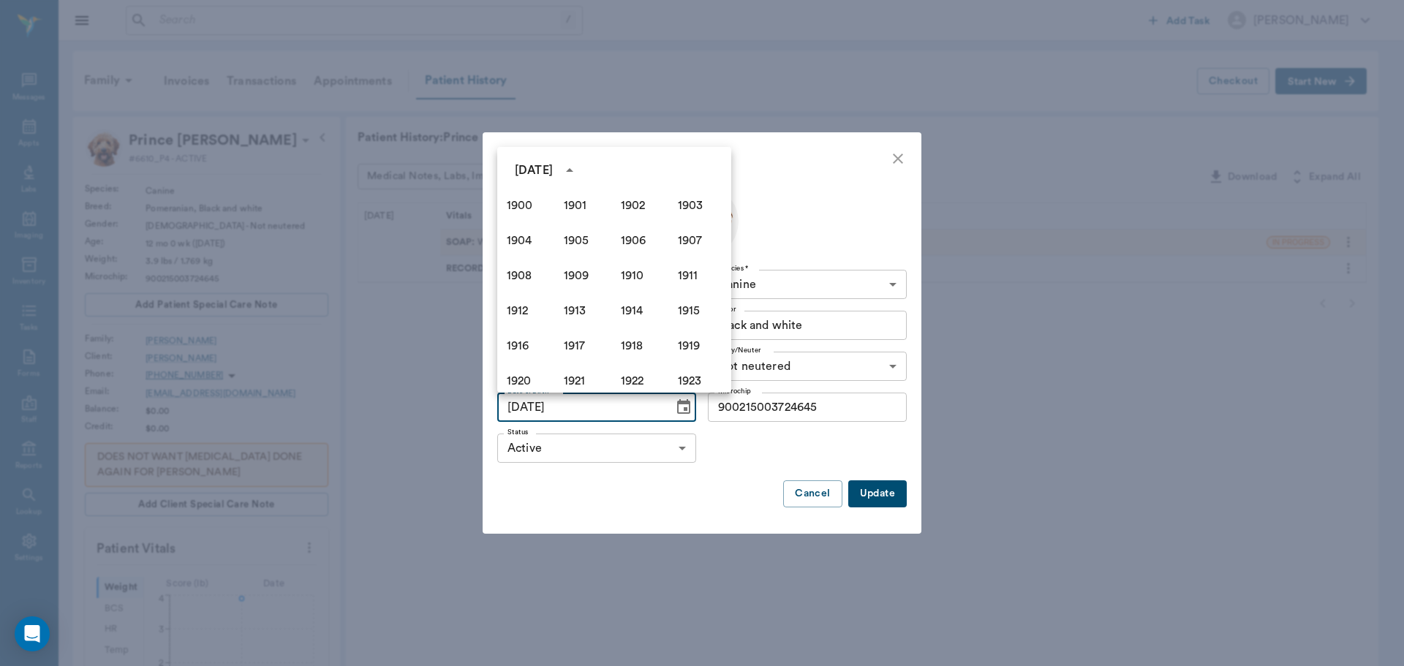
scroll to position [1003, 0]
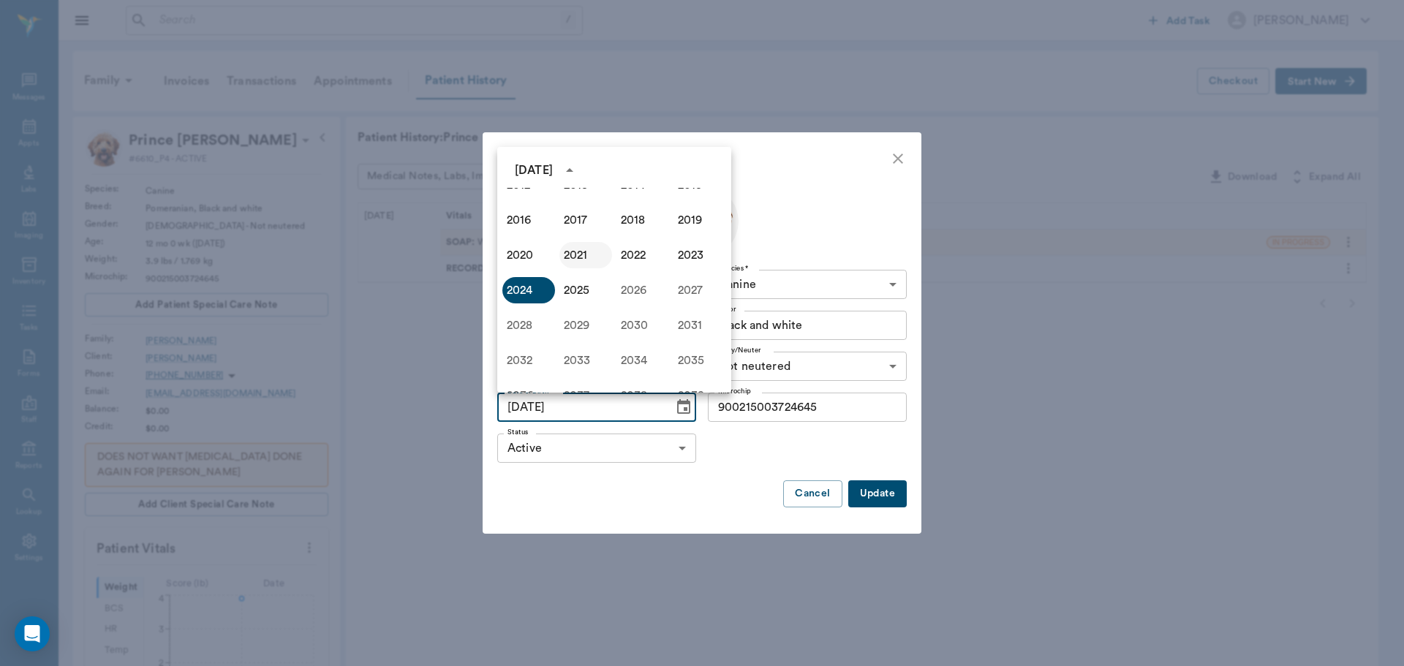
click at [570, 261] on button "2021" at bounding box center [585, 255] width 53 height 26
type input "10/16/2021"
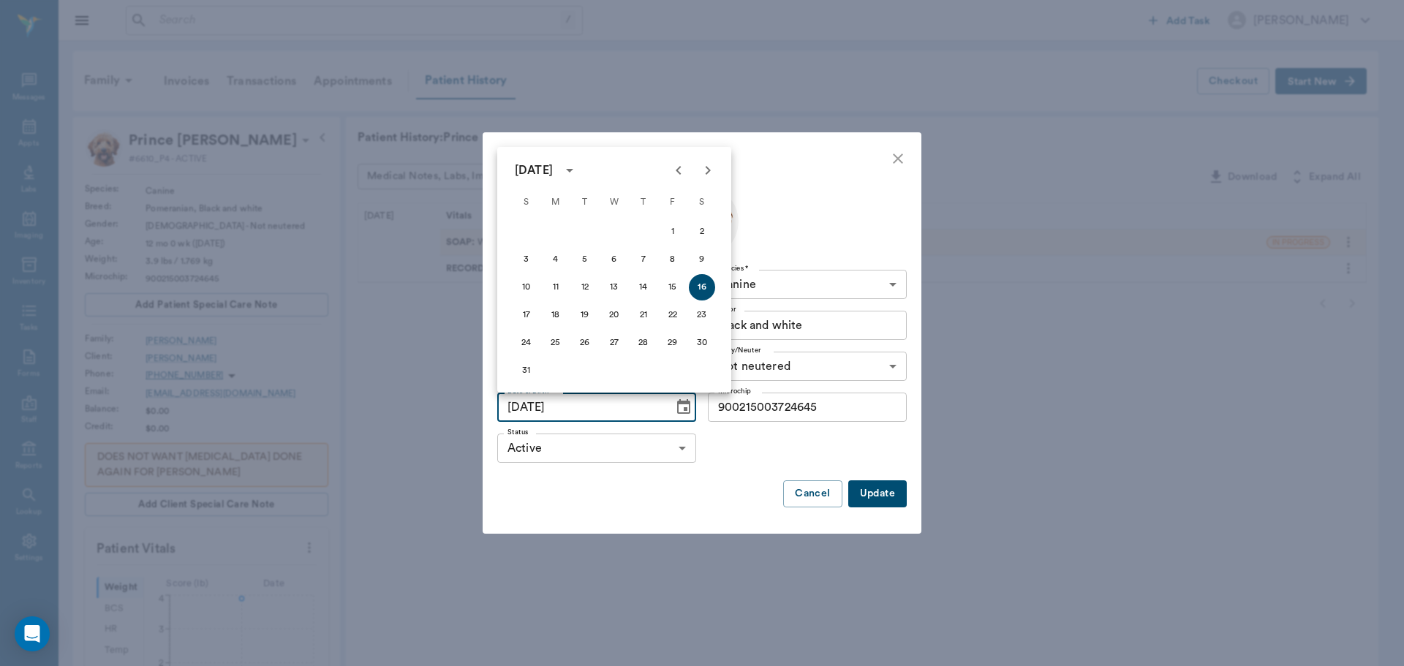
click at [727, 508] on div at bounding box center [701, 513] width 409 height 12
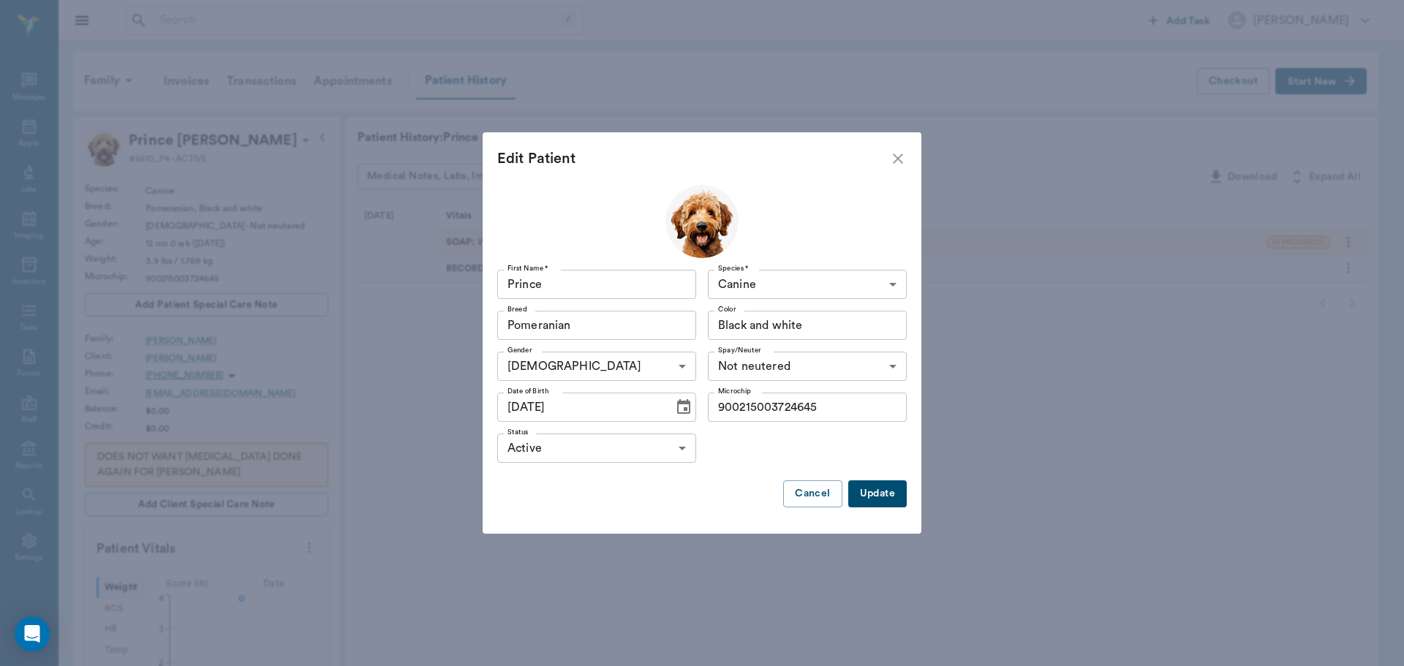
click at [890, 490] on button "Update" at bounding box center [877, 493] width 58 height 27
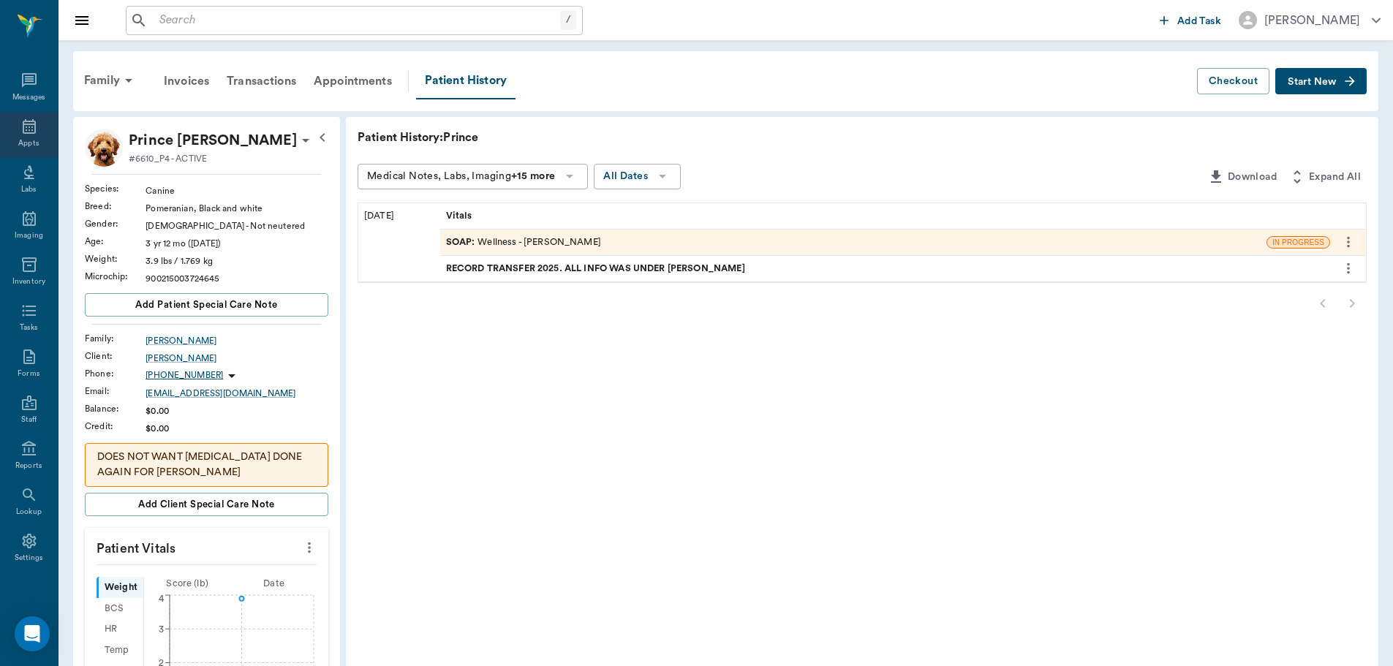
click at [25, 131] on icon at bounding box center [29, 127] width 18 height 18
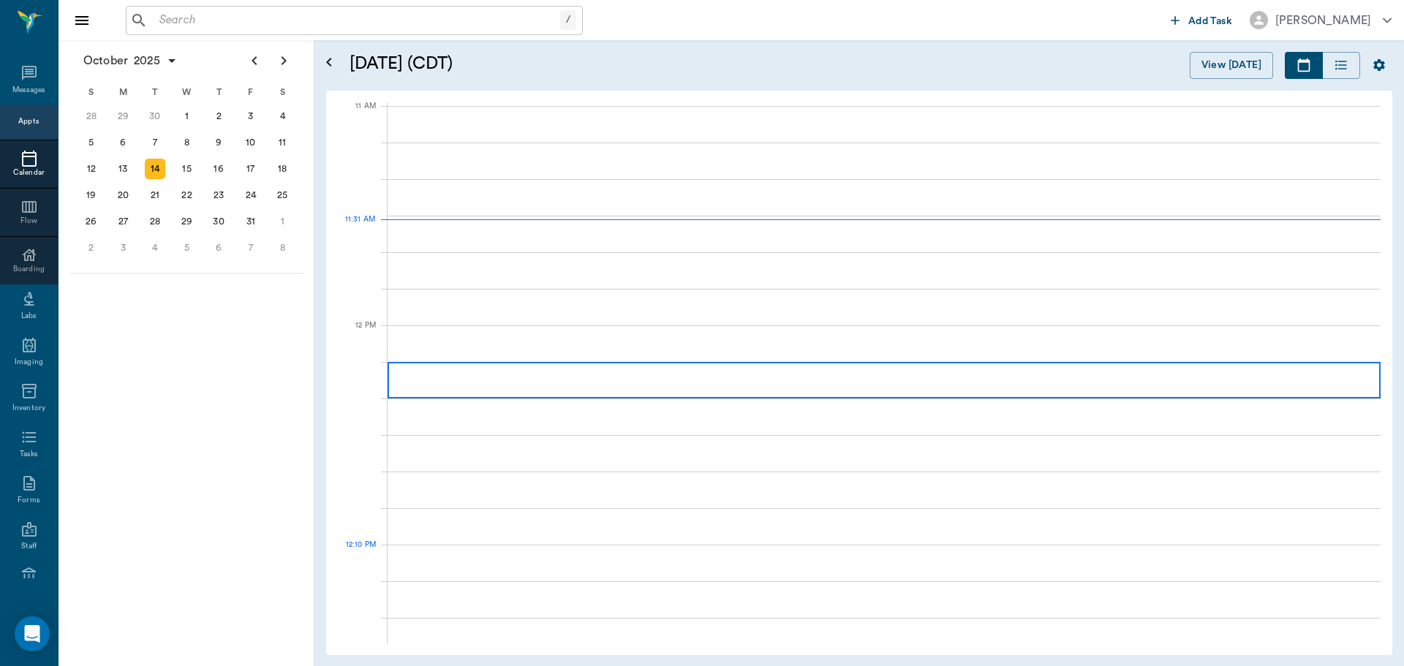
scroll to position [659, 0]
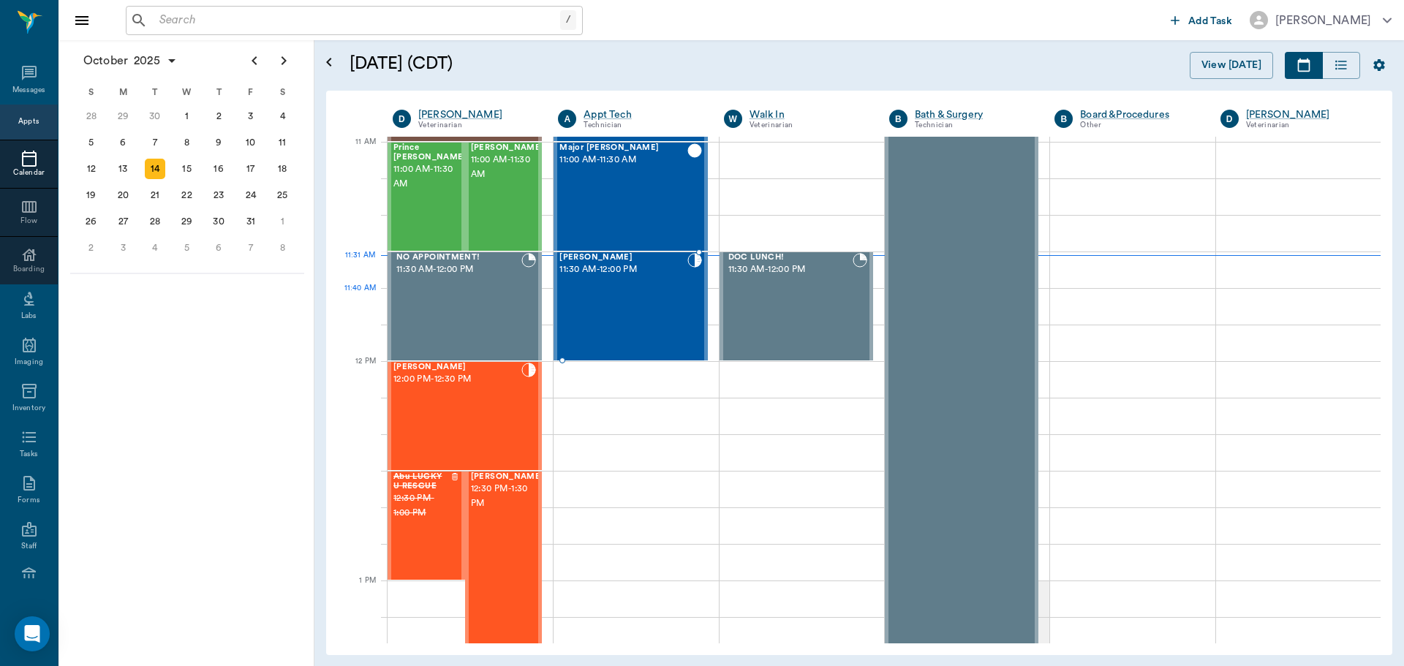
click at [635, 303] on div "Thor Wilson 11:30 AM - 12:00 PM" at bounding box center [622, 306] width 127 height 107
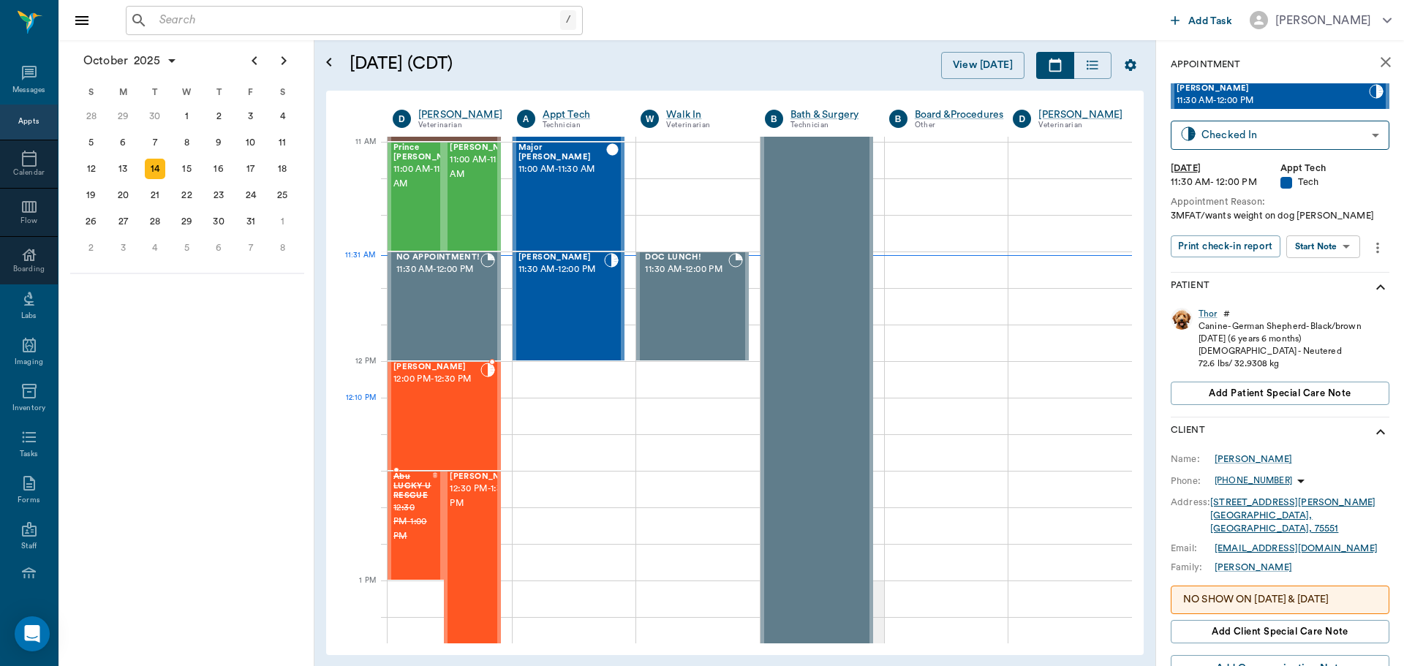
click at [455, 406] on div "Sasha Spay 12:00 PM - 12:30 PM" at bounding box center [436, 416] width 87 height 107
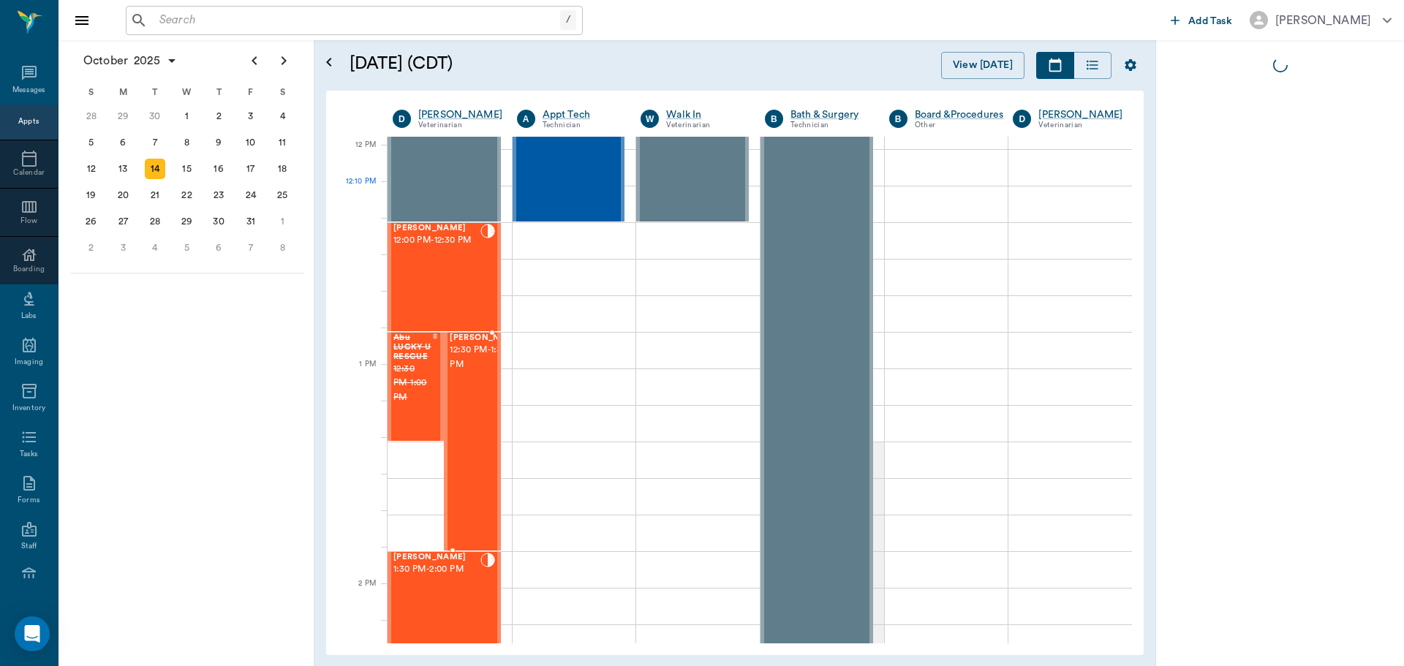
scroll to position [878, 0]
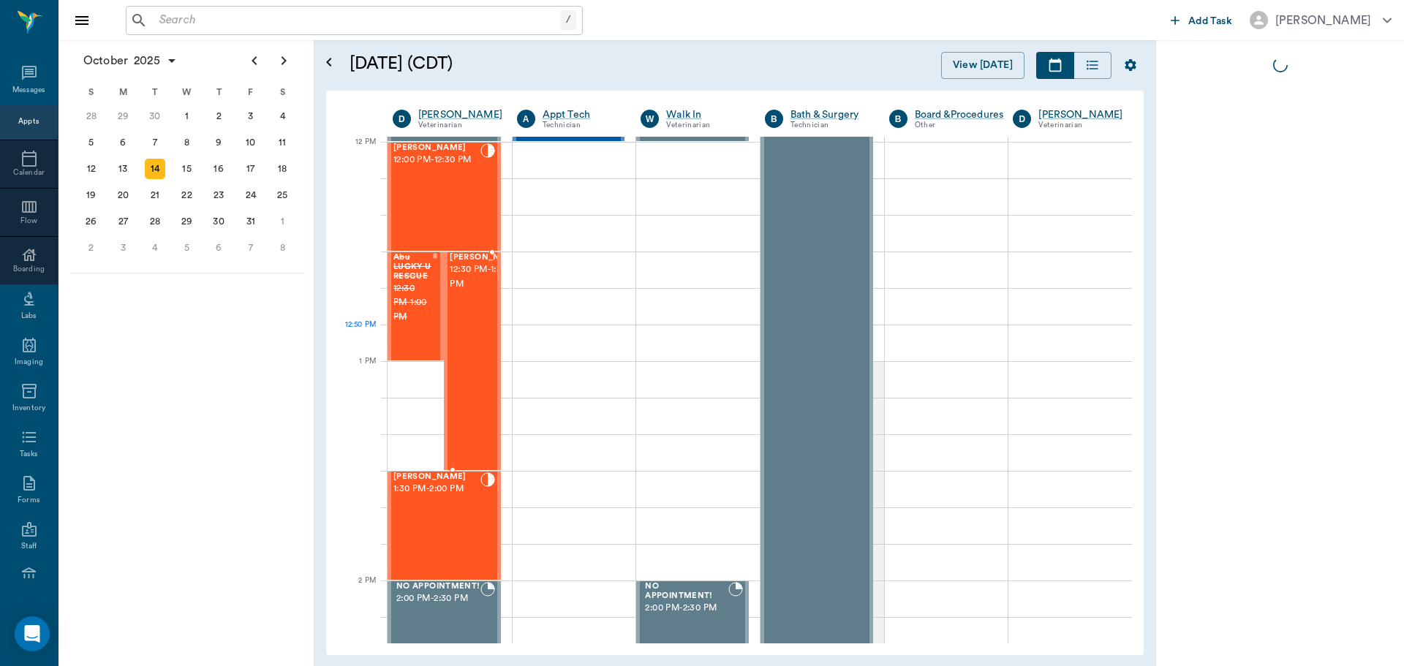
click at [477, 330] on div "Cheeto Farris 12:30 PM - 1:30 PM" at bounding box center [486, 361] width 73 height 216
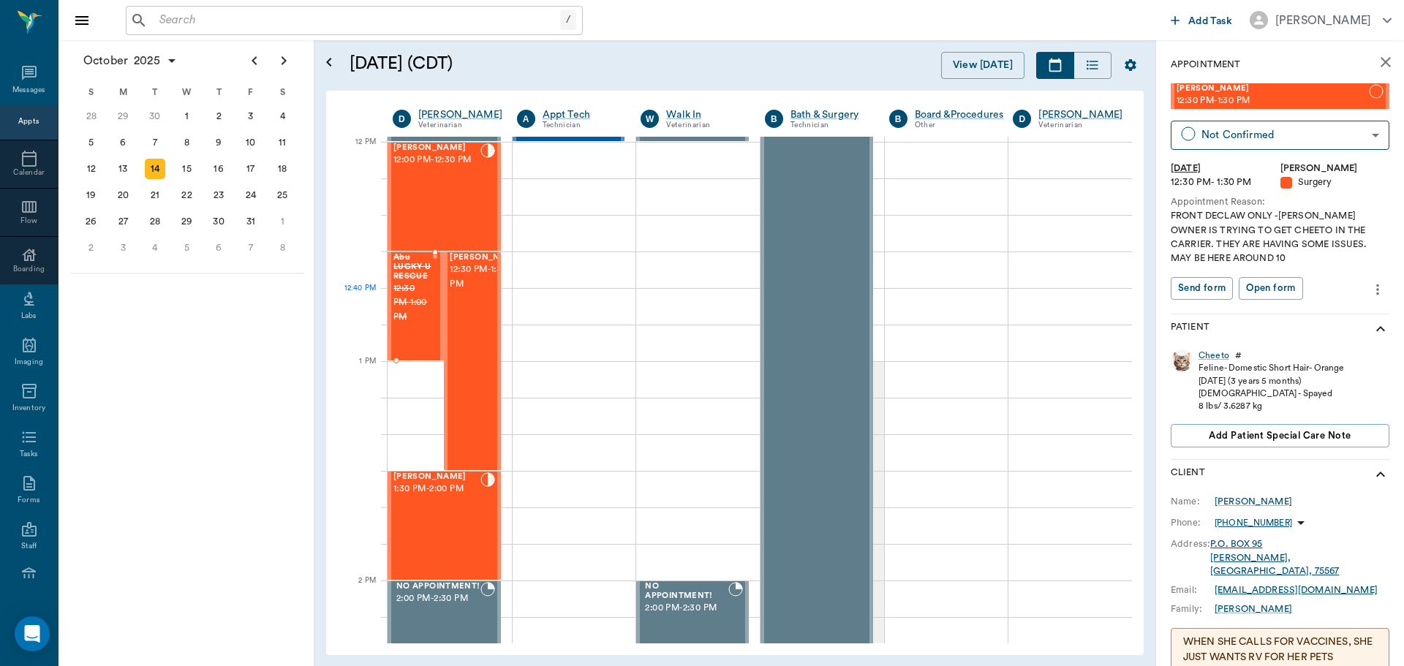
click at [420, 295] on span "12:30 PM - 1:00 PM" at bounding box center [412, 303] width 39 height 44
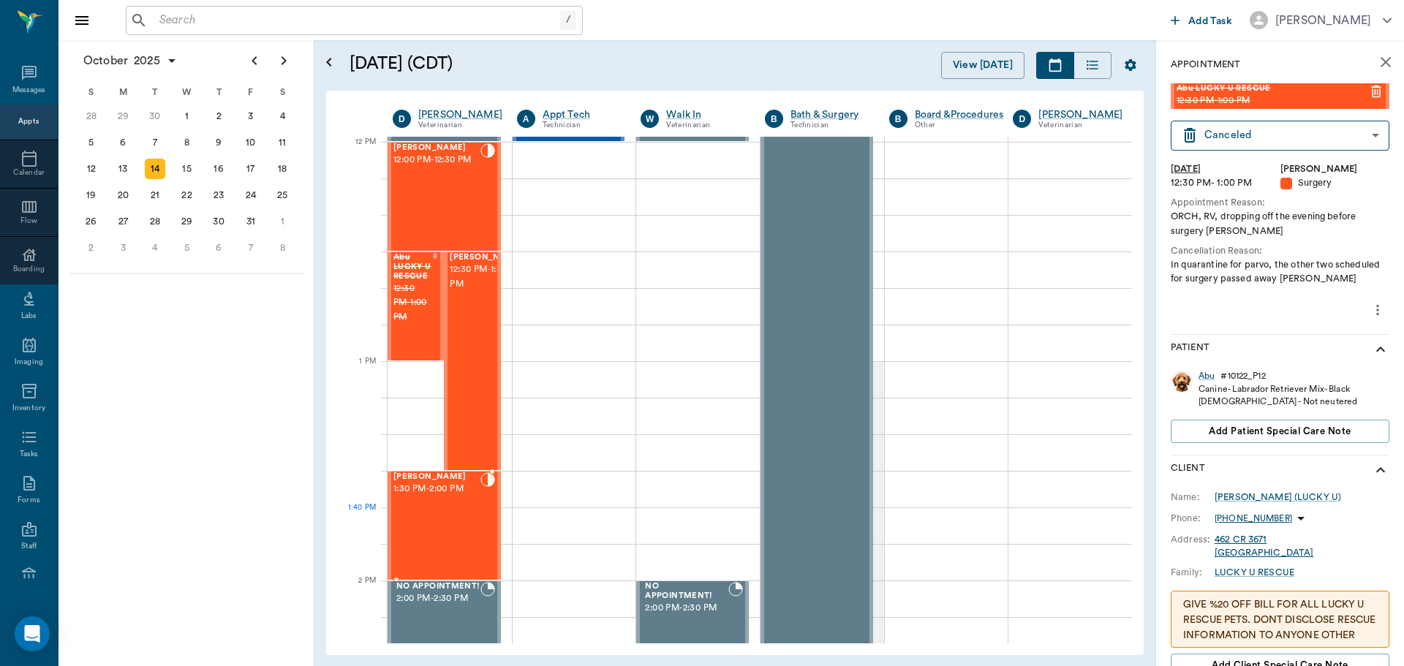
click at [420, 521] on div "Annie BROWN 1:30 PM - 2:00 PM" at bounding box center [436, 525] width 87 height 107
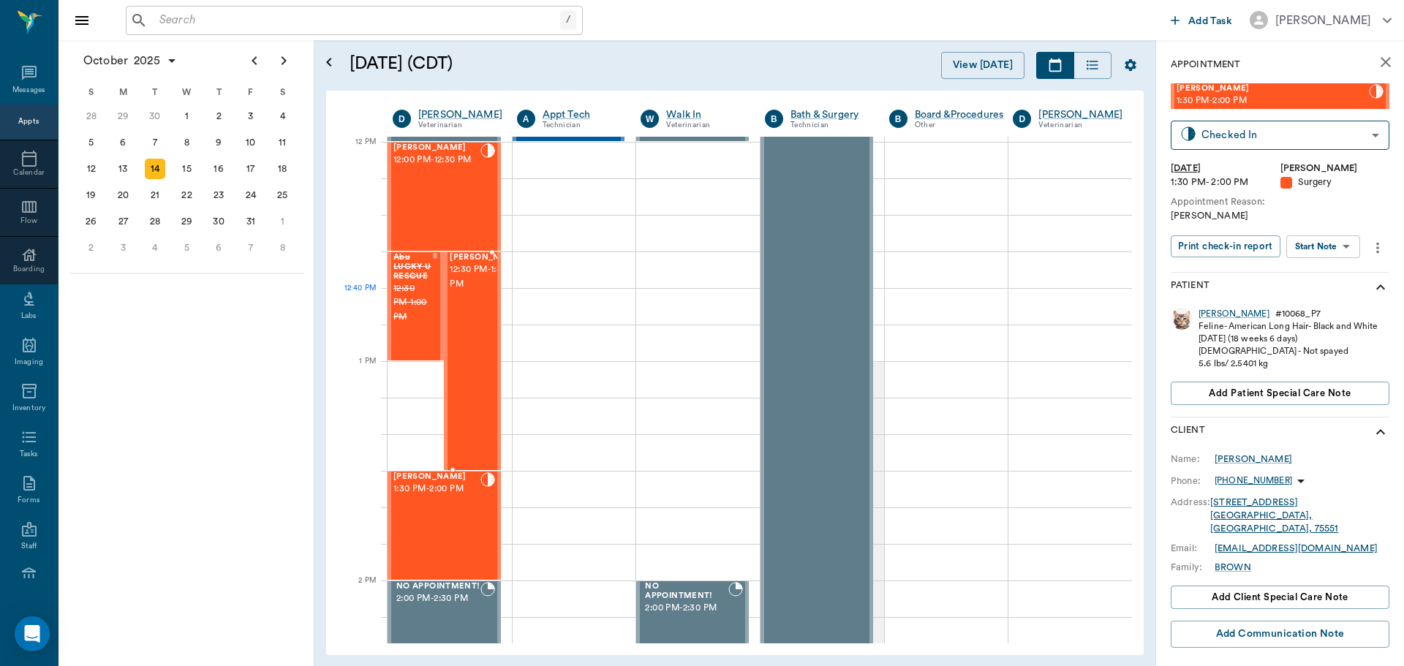
click at [456, 321] on div "Cheeto Farris 12:30 PM - 1:30 PM" at bounding box center [486, 361] width 73 height 216
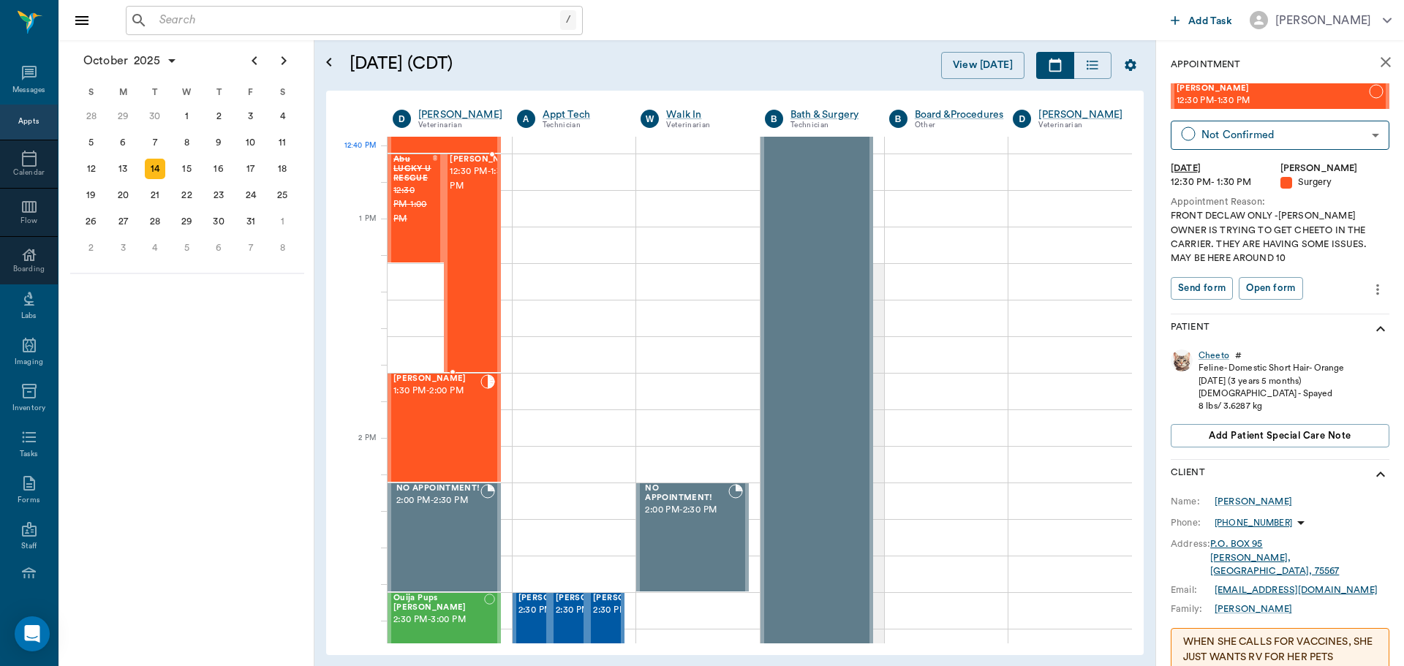
scroll to position [1244, 0]
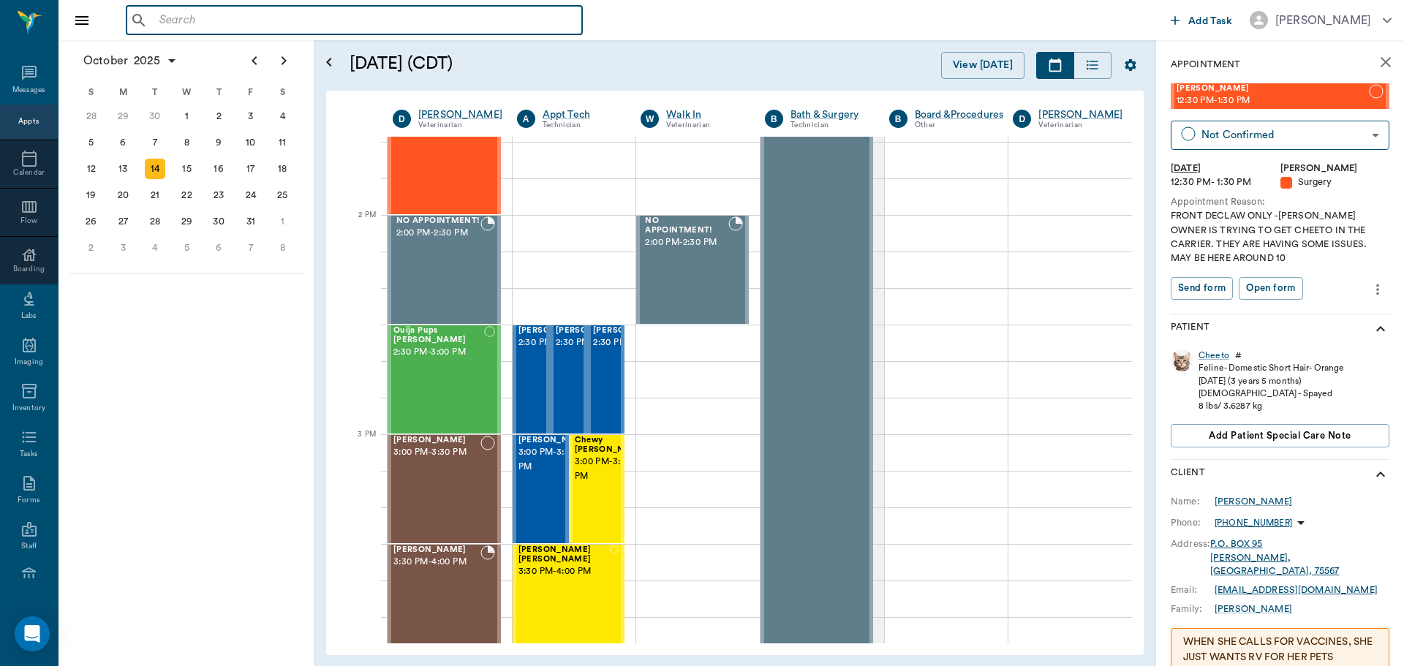
click at [456, 20] on input "text" at bounding box center [365, 20] width 423 height 20
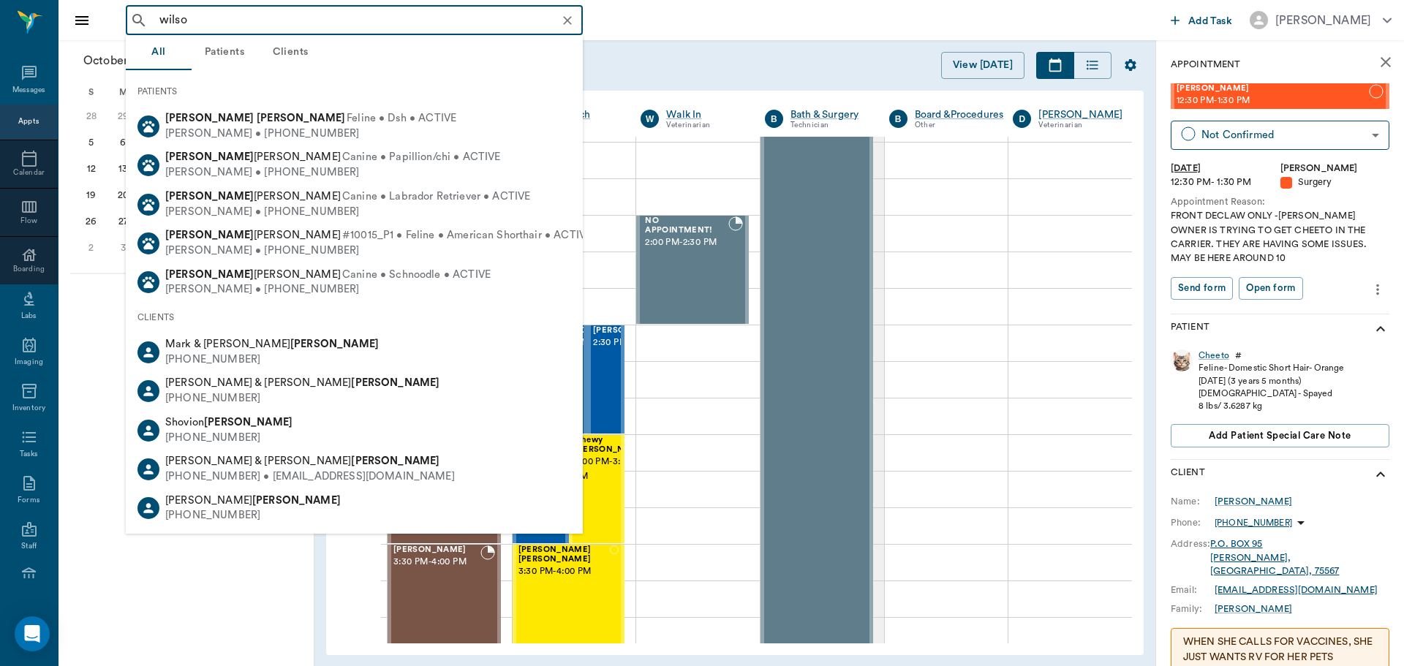
type input "wilson"
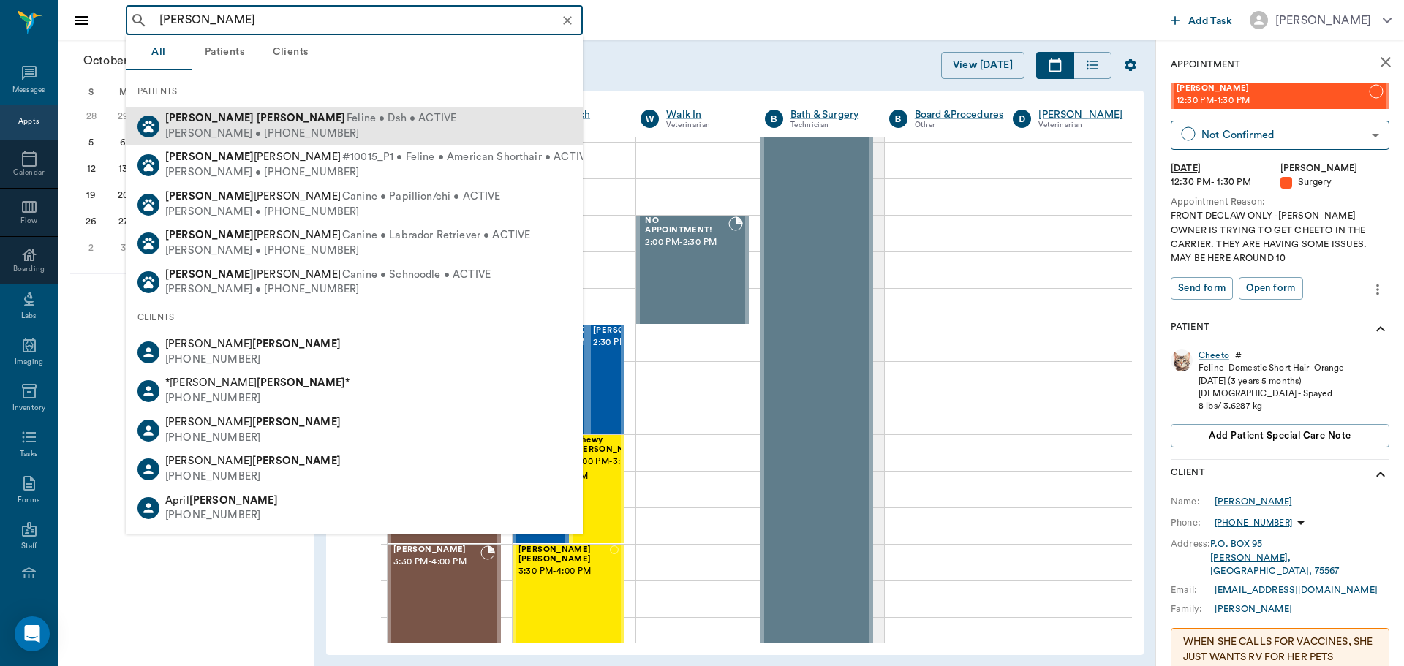
click at [415, 133] on div "Wilson Wilson Feline • Dsh • ACTIVE Andrea Wilson • (903) 506-2067" at bounding box center [354, 126] width 457 height 39
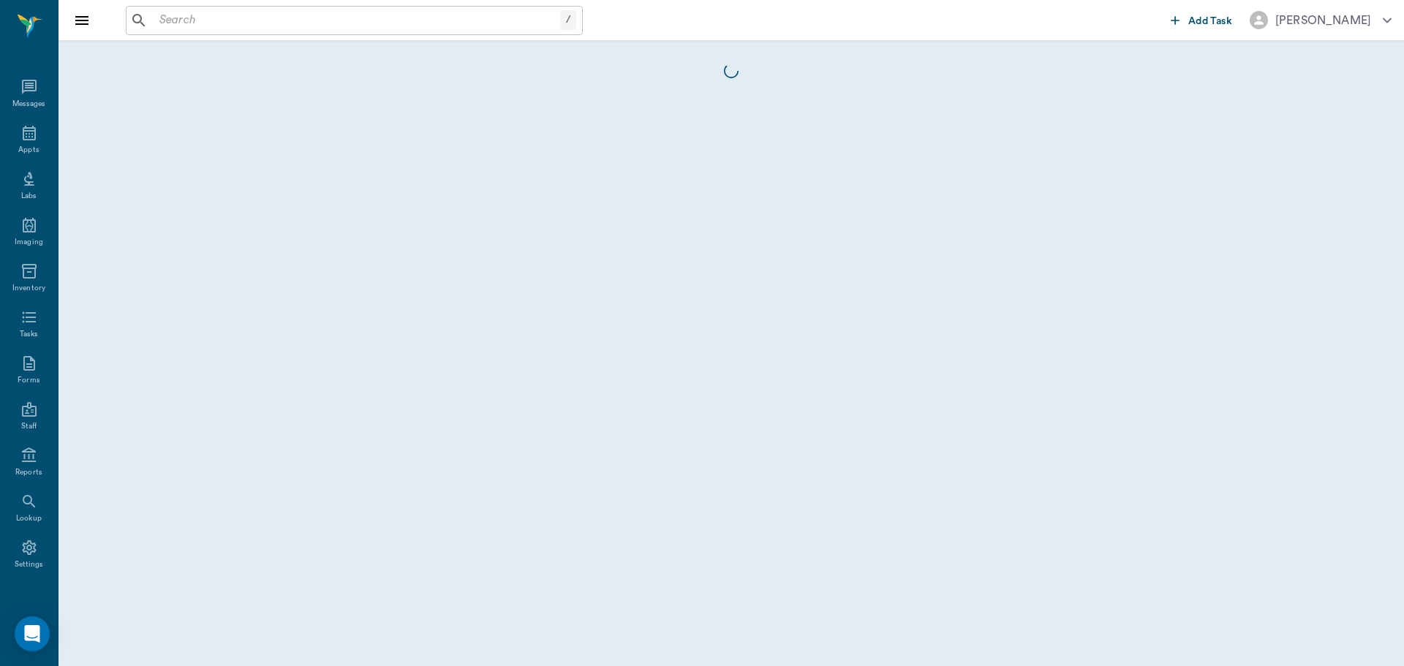
scroll to position [7, 0]
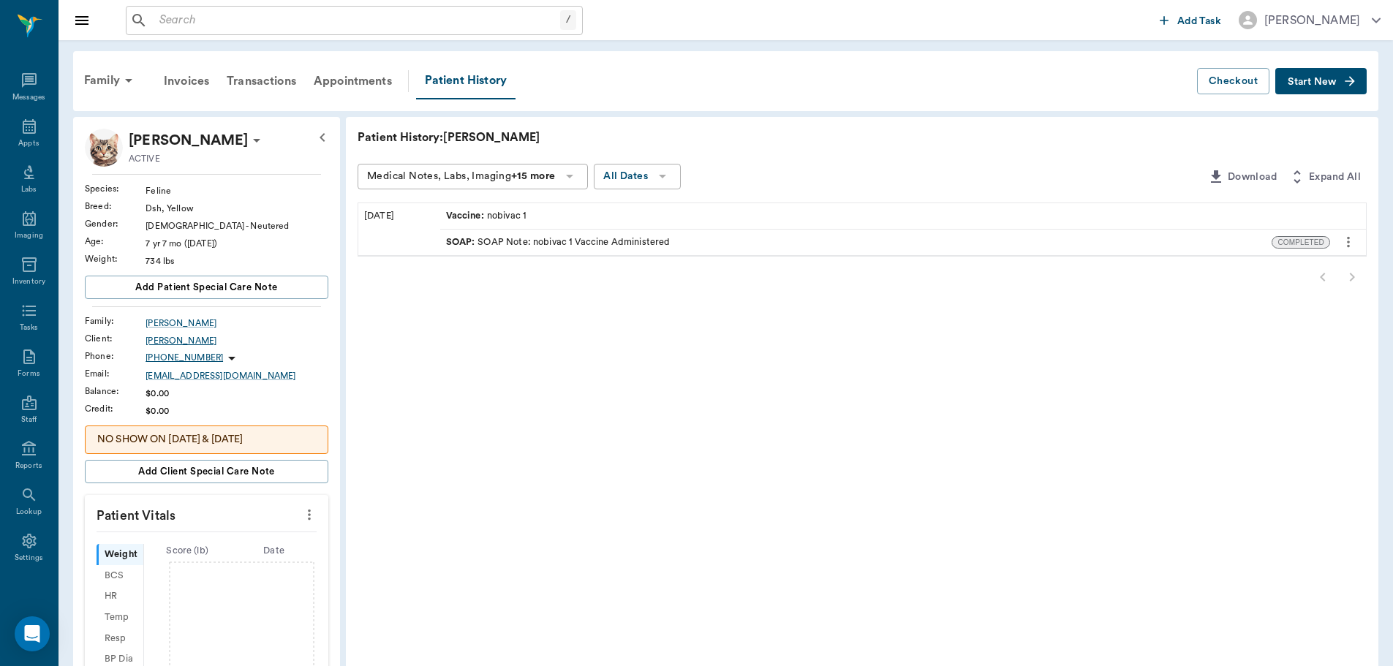
click at [156, 344] on div "Andrea Wilson" at bounding box center [236, 340] width 183 height 13
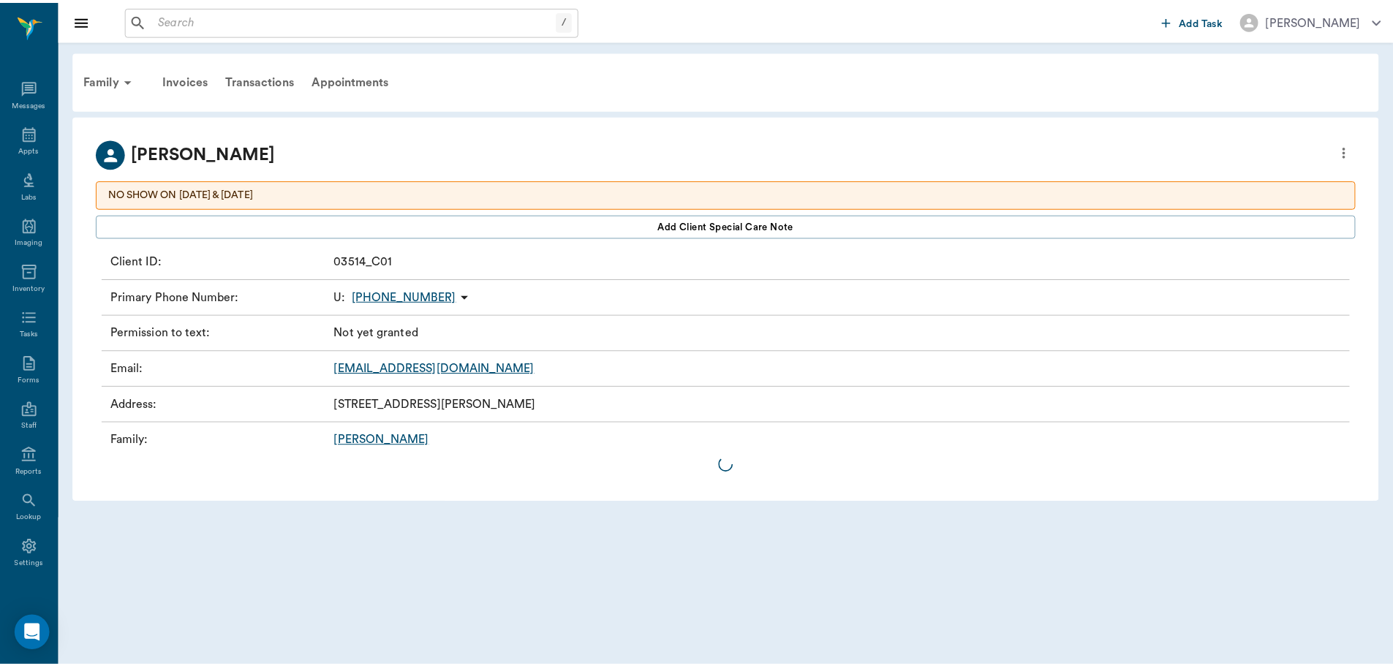
scroll to position [7, 0]
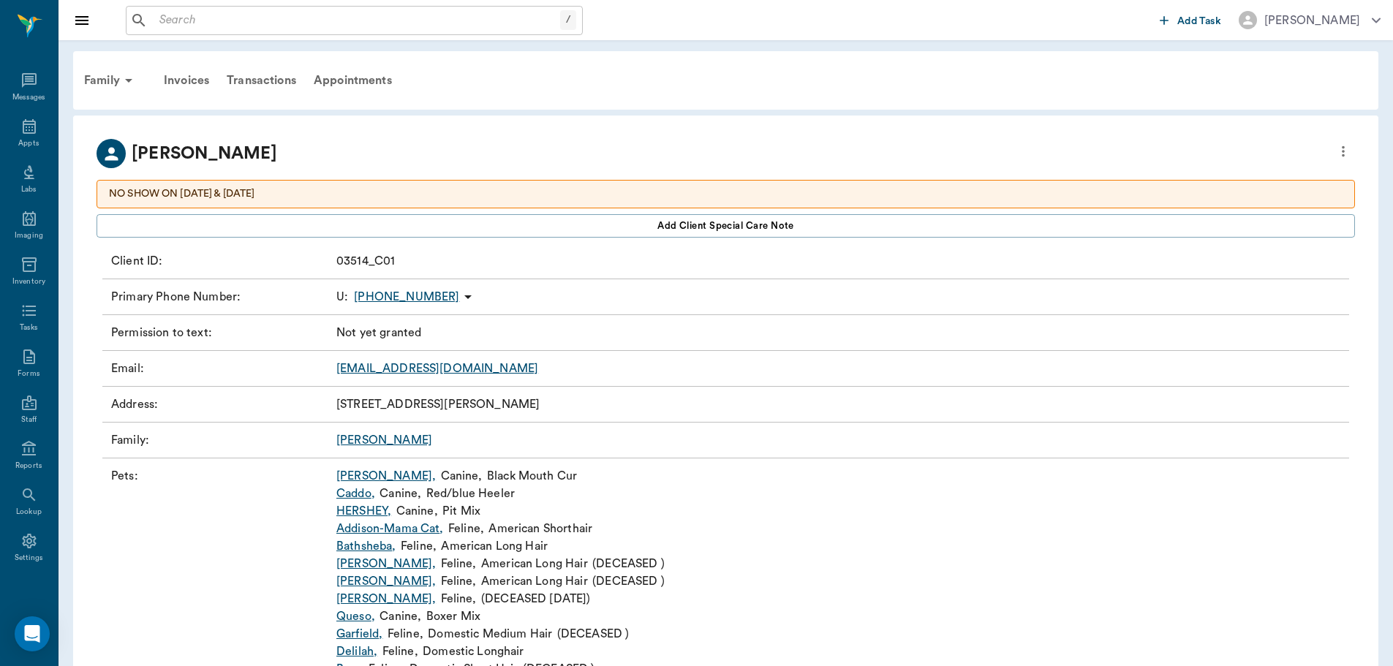
click at [360, 440] on link "Wilson" at bounding box center [384, 440] width 96 height 12
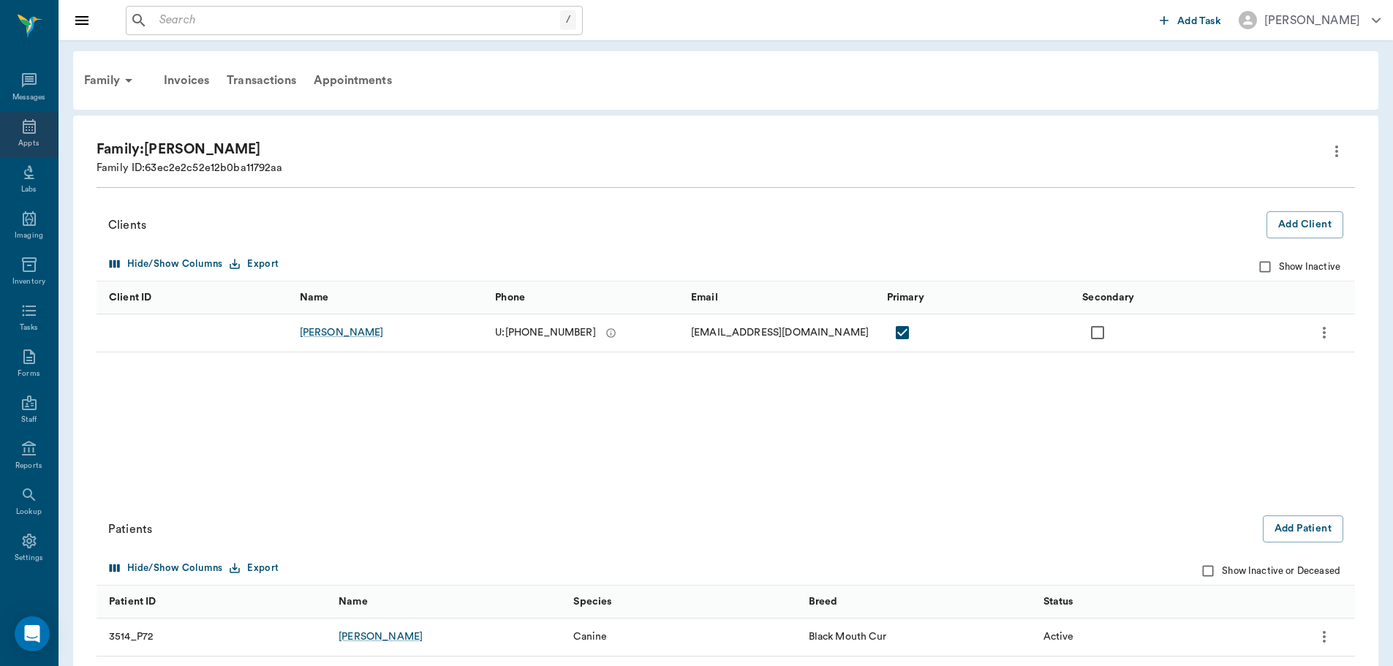
click at [42, 138] on div "Appts" at bounding box center [29, 135] width 58 height 46
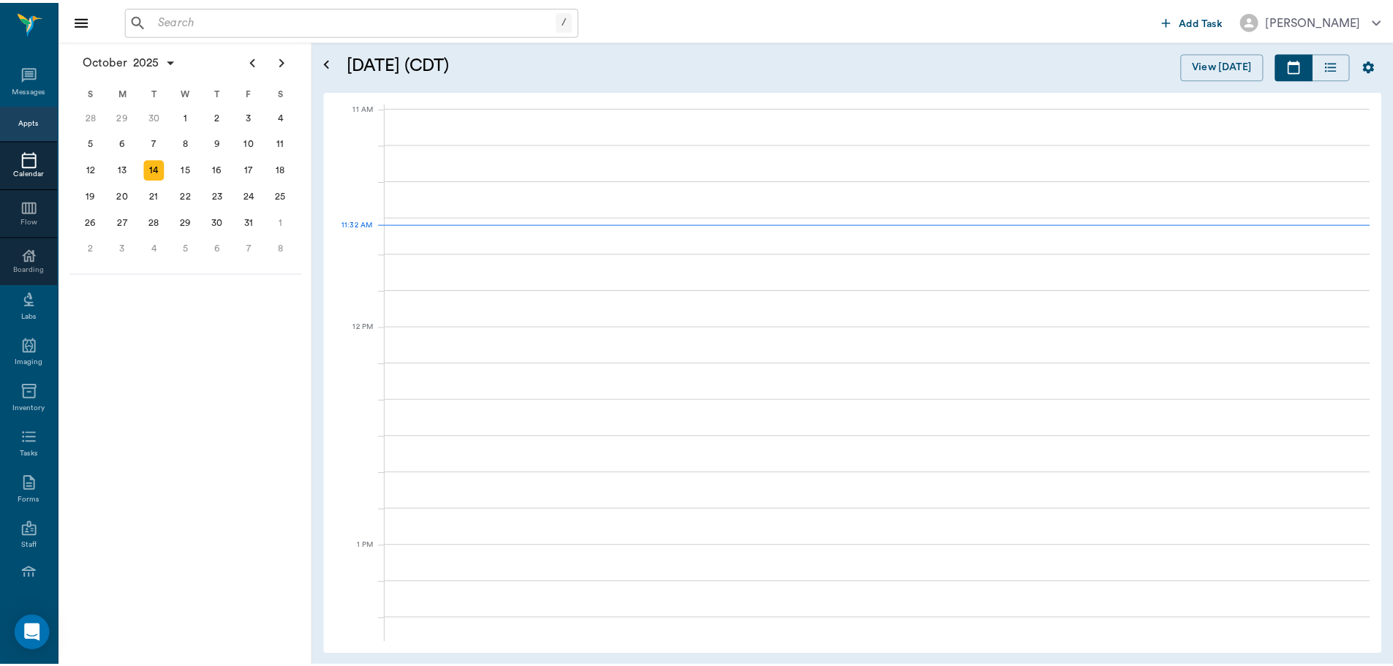
scroll to position [659, 0]
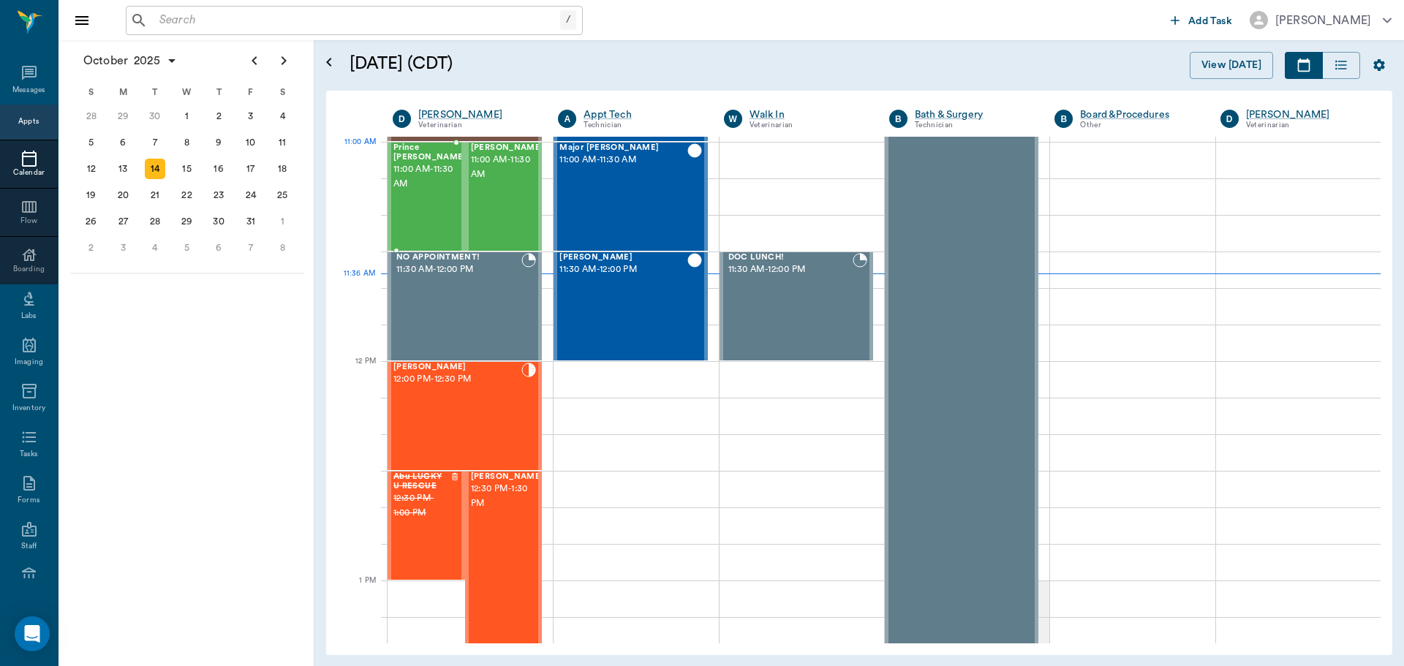
click at [410, 171] on span "11:00 AM - 11:30 AM" at bounding box center [429, 176] width 73 height 29
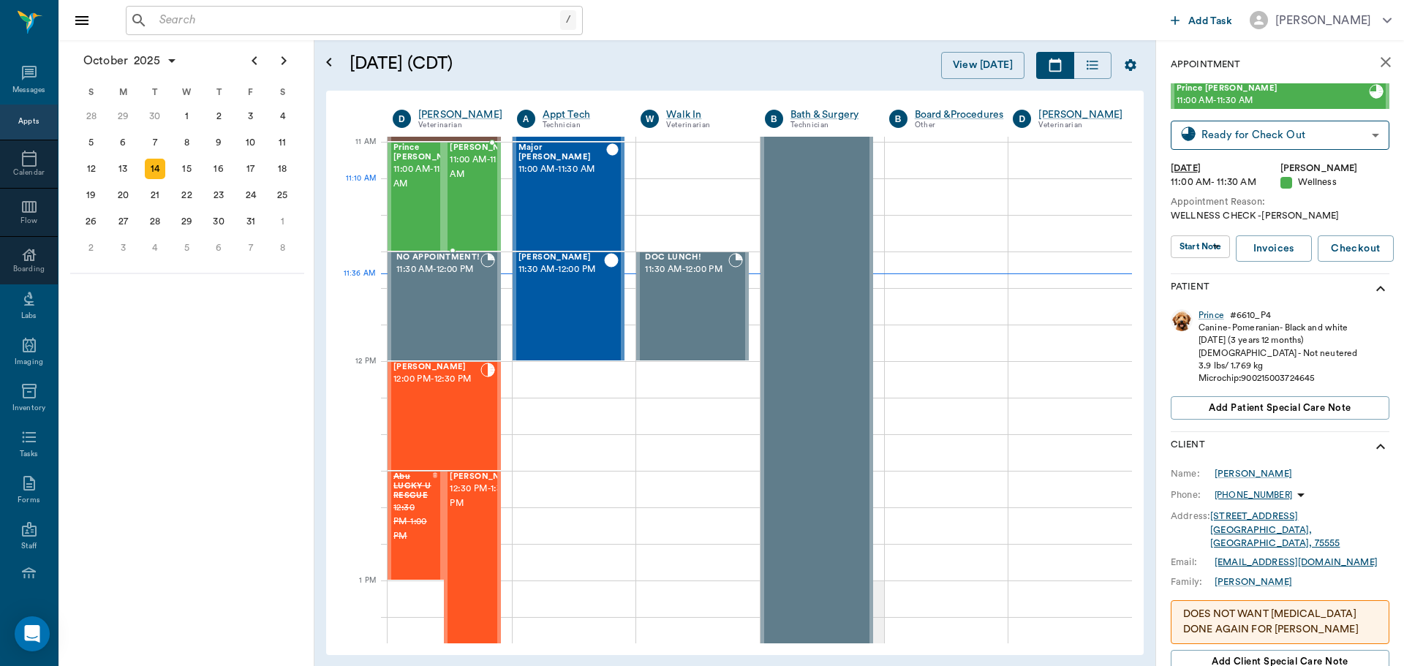
click at [477, 182] on span "11:00 AM - 11:30 AM" at bounding box center [486, 167] width 73 height 29
click at [423, 192] on span "11:00 AM - 11:30 AM" at bounding box center [429, 176] width 73 height 29
click at [1209, 311] on div "Prince" at bounding box center [1211, 315] width 26 height 12
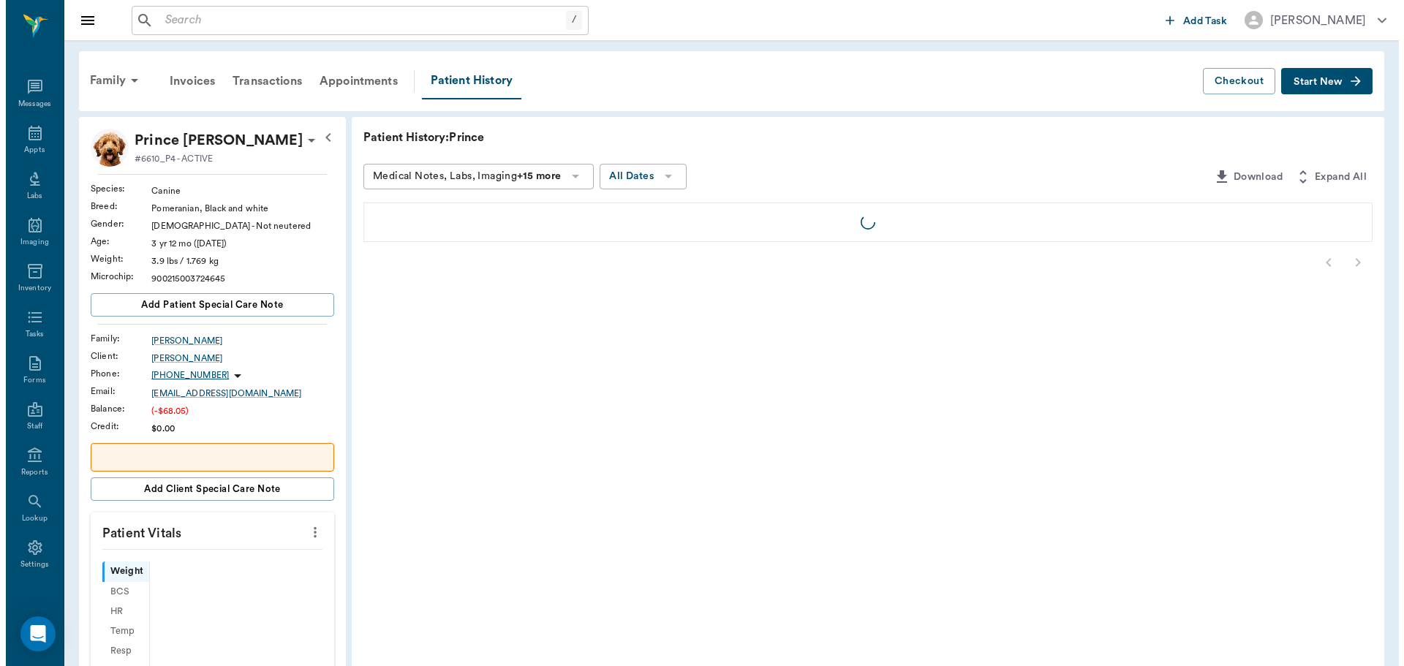
scroll to position [7, 0]
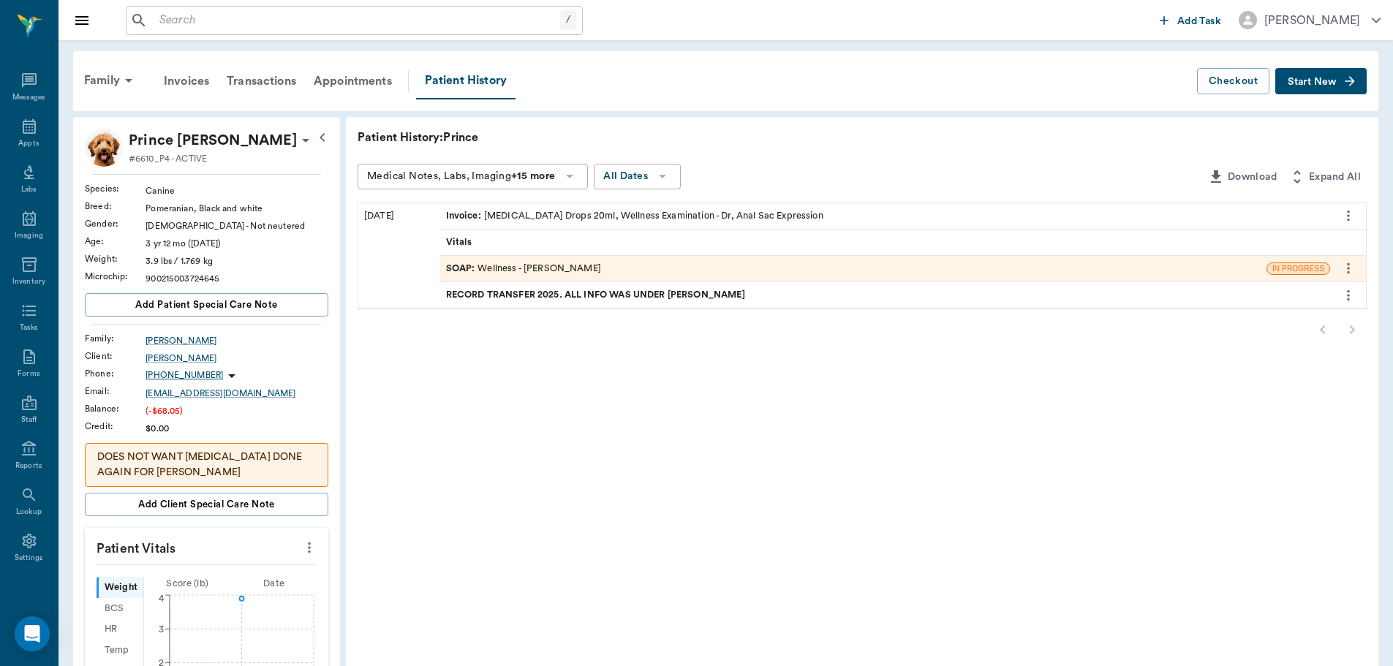
click at [530, 265] on div "SOAP : Wellness - Dr. Bert Ellsworth" at bounding box center [523, 269] width 155 height 14
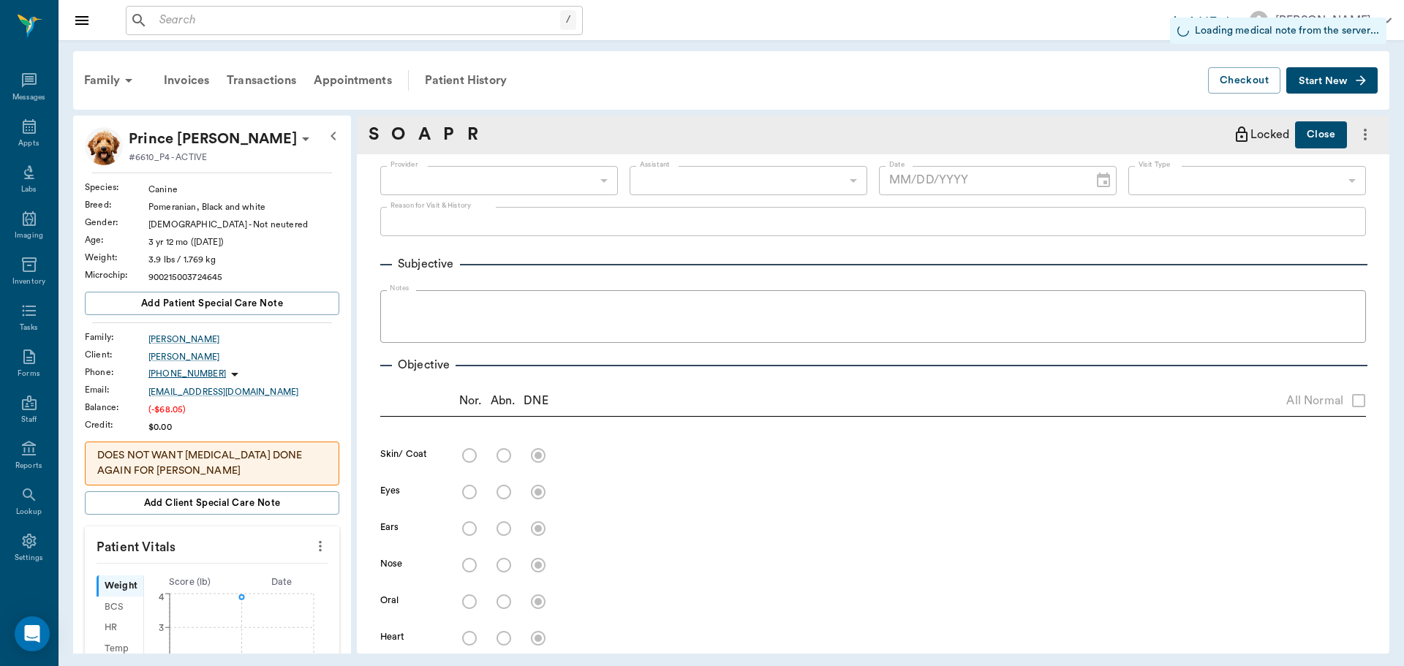
type input "63ec2f075fda476ae8351a4d"
type input "6740bf97de10e07744acf1eb"
type input "65d2be4f46e3a538d89b8c14"
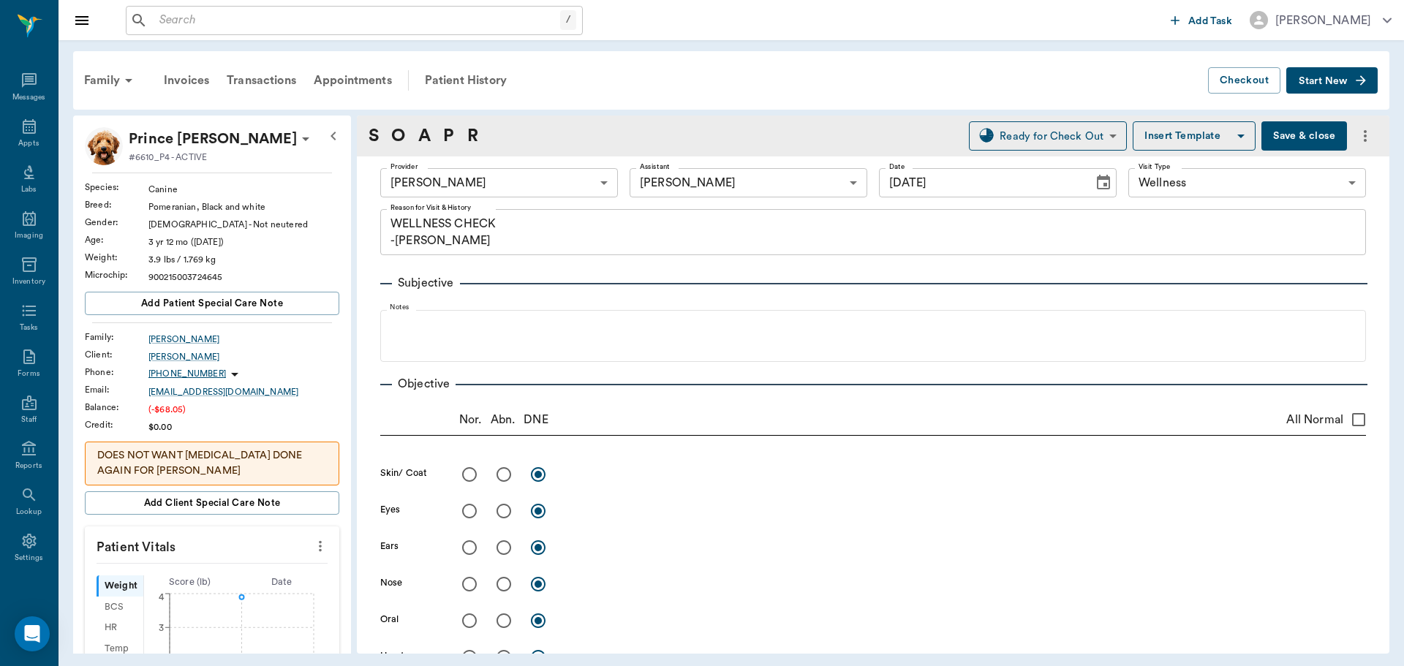
type input "10/14/2025"
type textarea "WELLNESS CHECK -LORY"
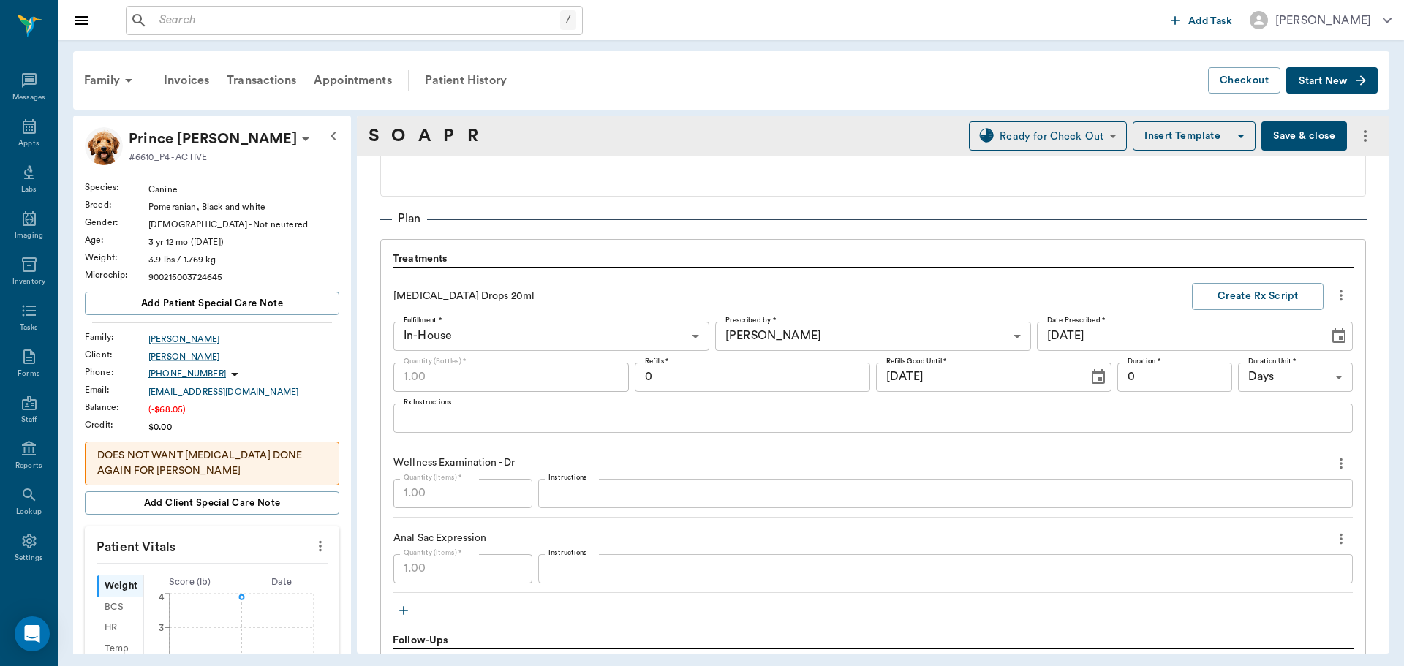
scroll to position [1097, 0]
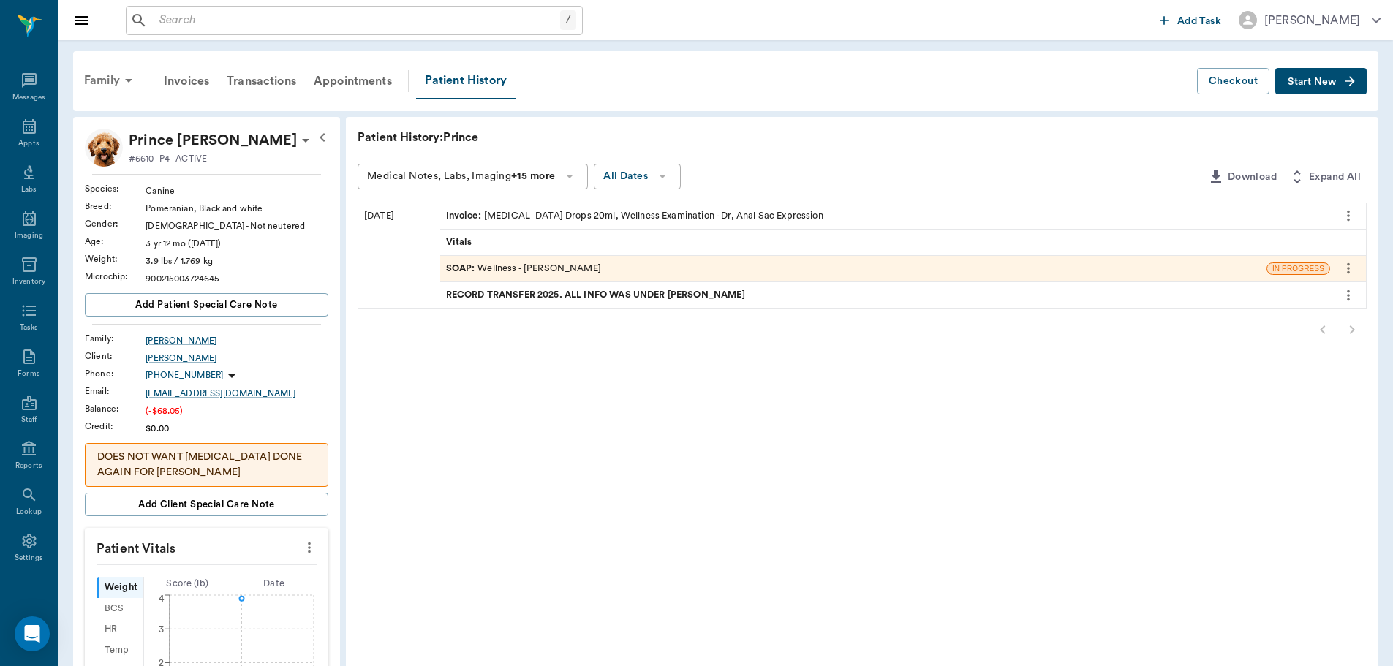
click at [108, 88] on div "Family" at bounding box center [110, 80] width 71 height 35
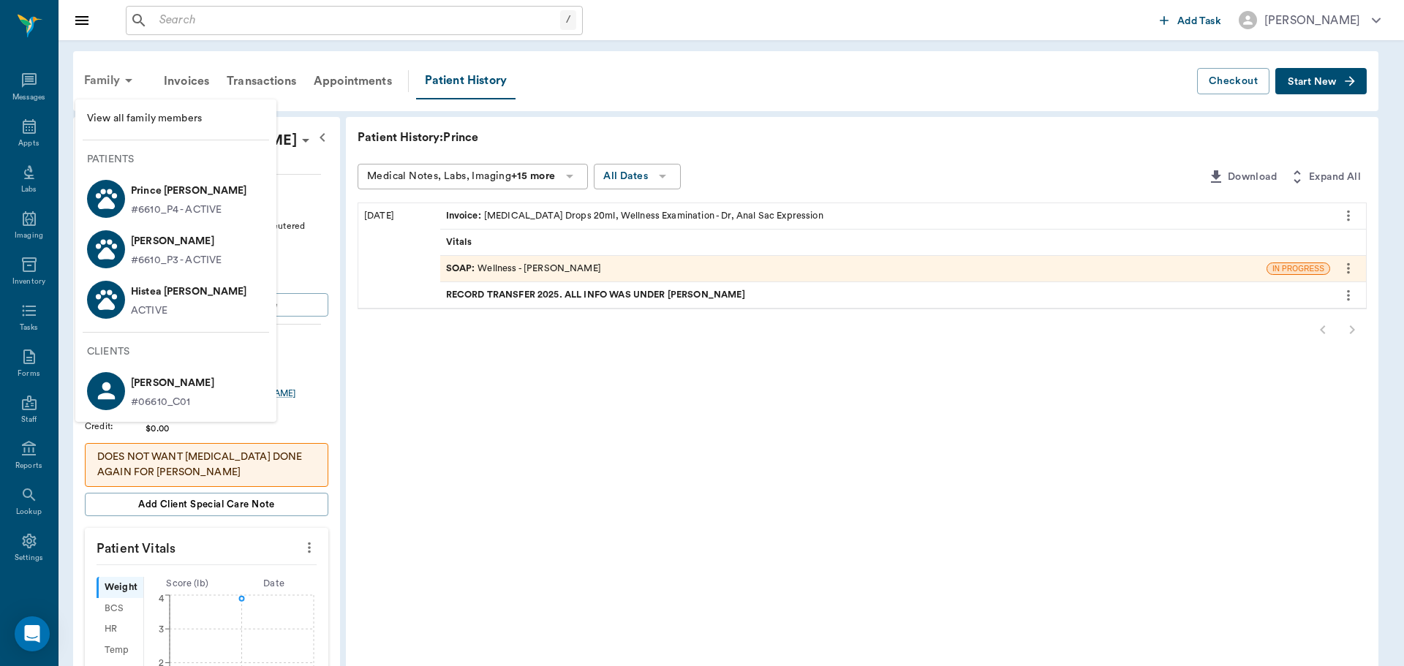
click at [108, 88] on div at bounding box center [702, 333] width 1404 height 666
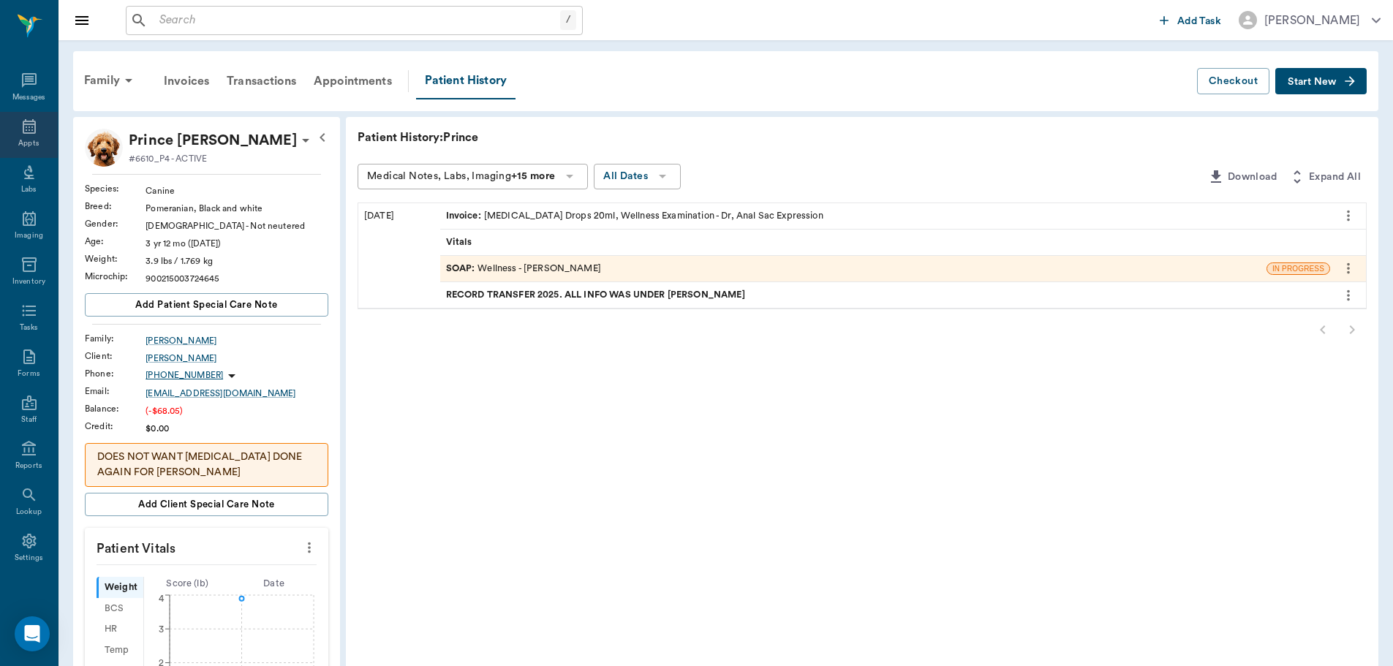
click at [21, 140] on div "Appts" at bounding box center [28, 143] width 20 height 11
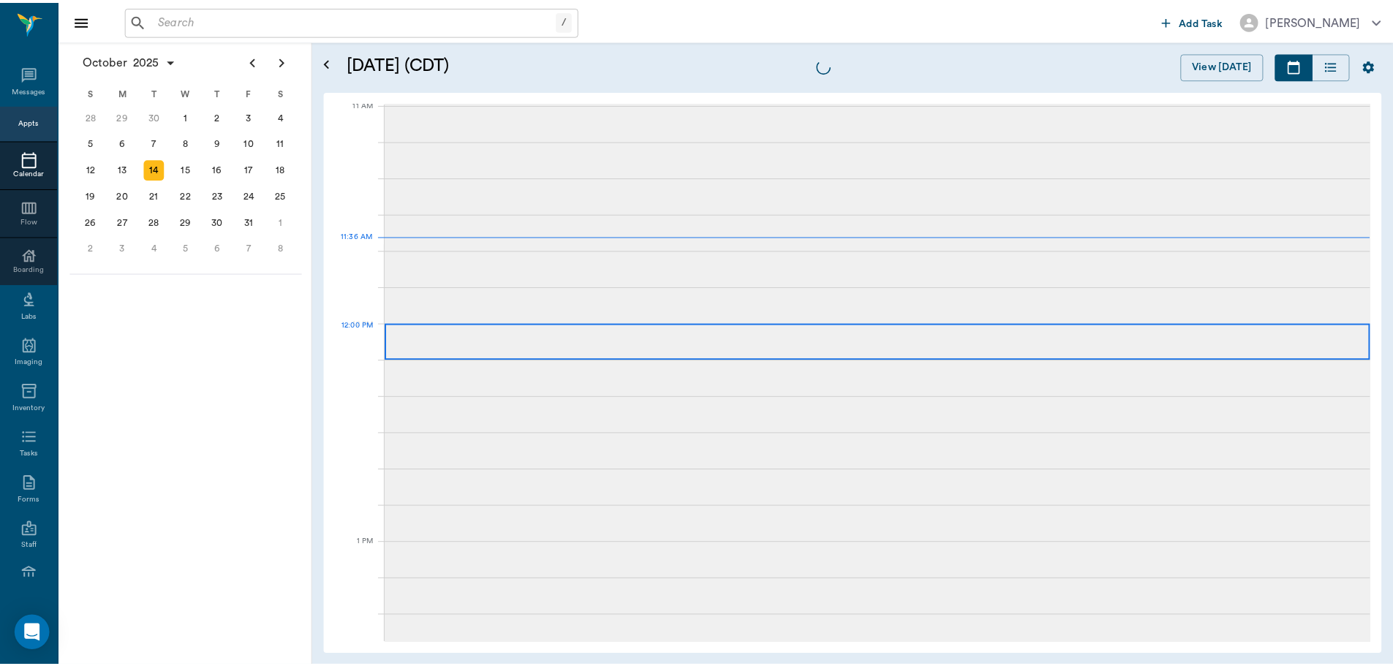
scroll to position [662, 0]
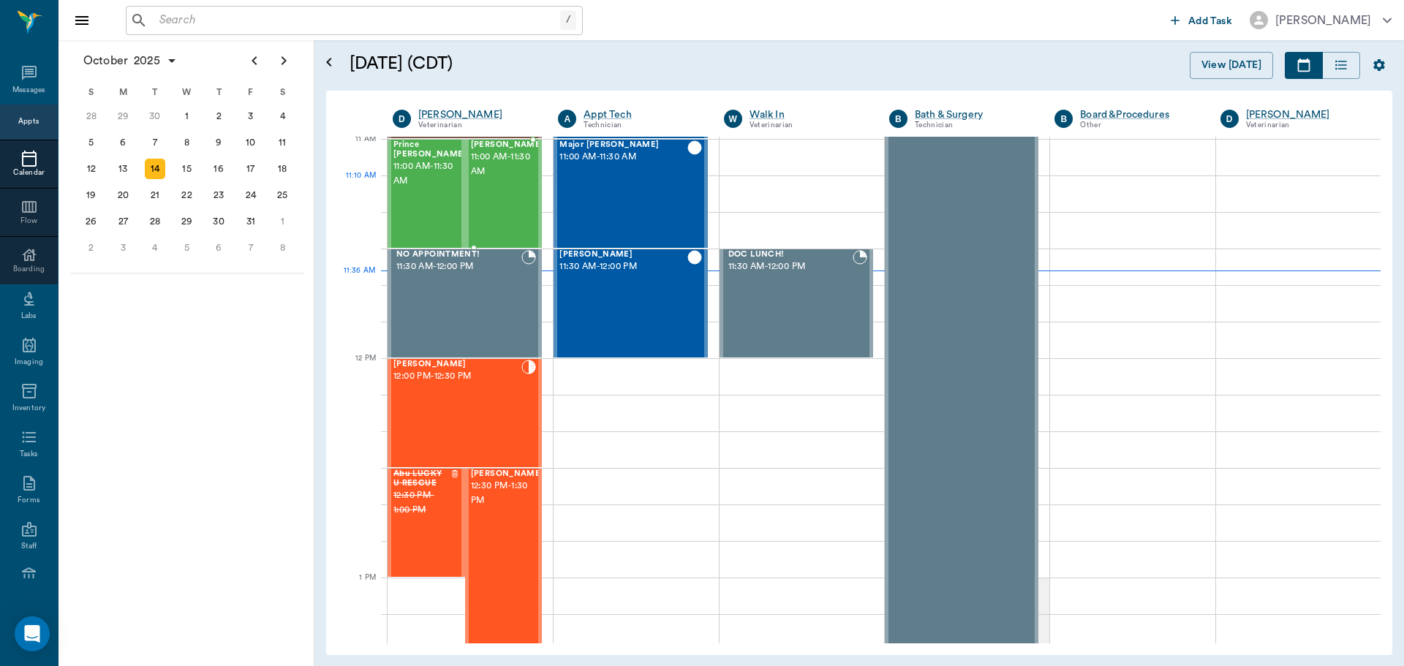
click at [517, 206] on div "Angel Waller 11:00 AM - 11:30 AM" at bounding box center [507, 193] width 73 height 107
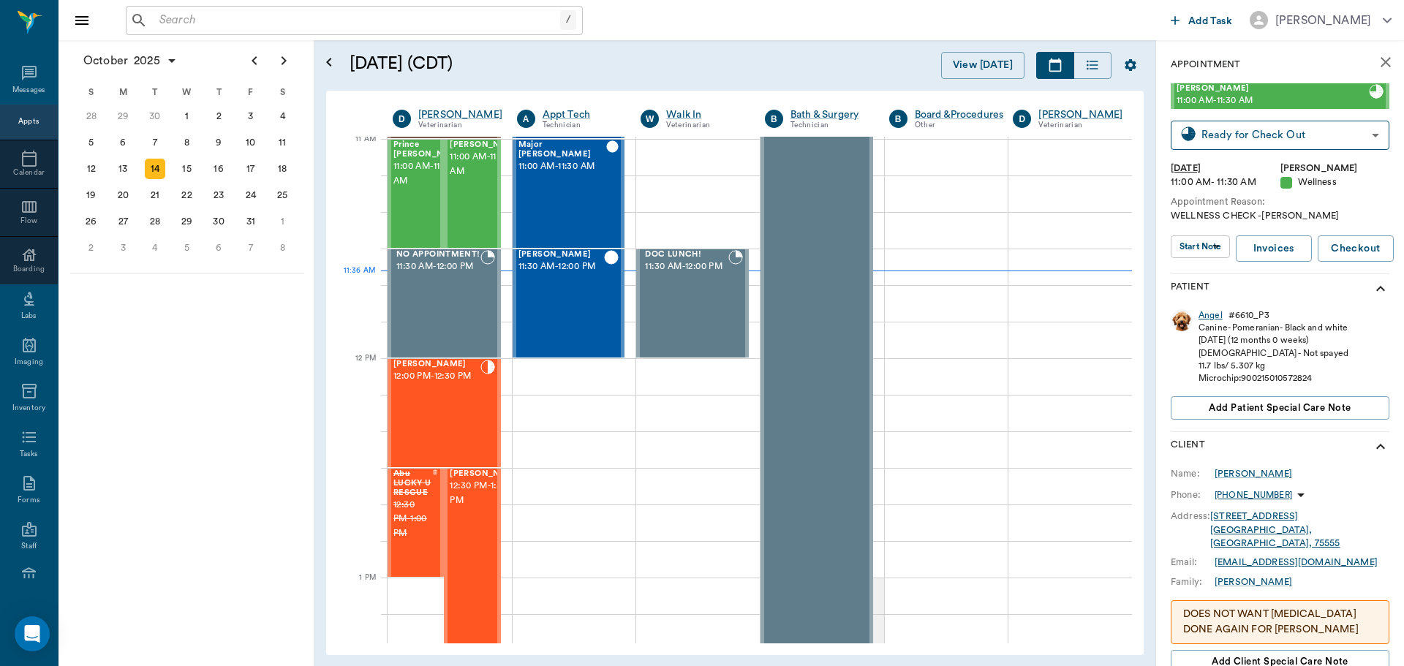
click at [1209, 317] on div "Angel" at bounding box center [1210, 315] width 24 height 12
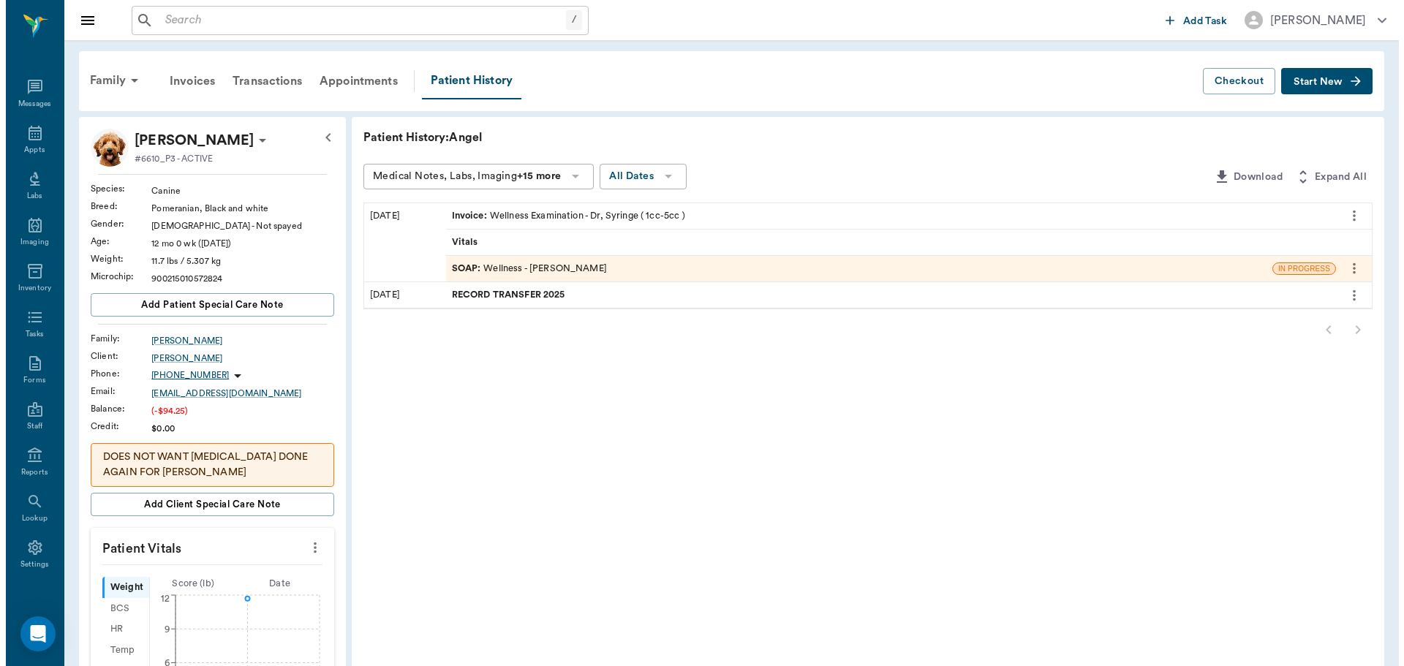
scroll to position [7, 0]
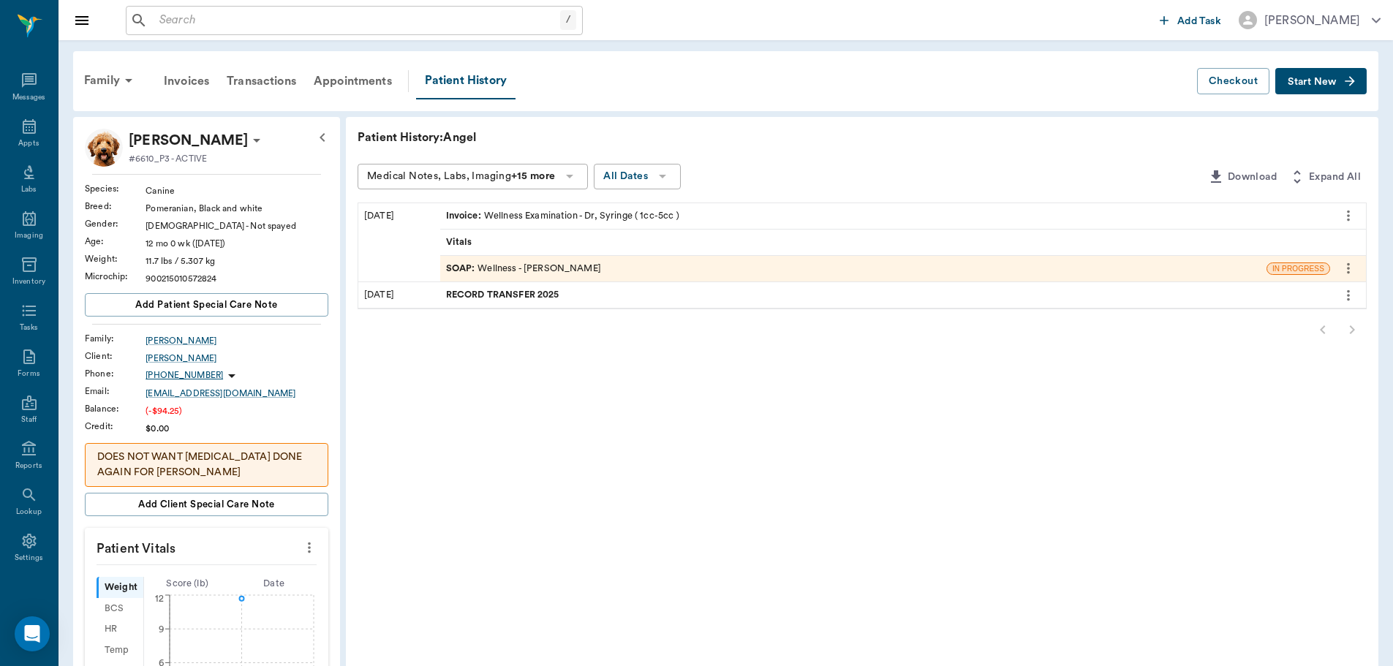
click at [597, 272] on div "SOAP : Wellness - Dr. Bert Ellsworth" at bounding box center [523, 269] width 155 height 14
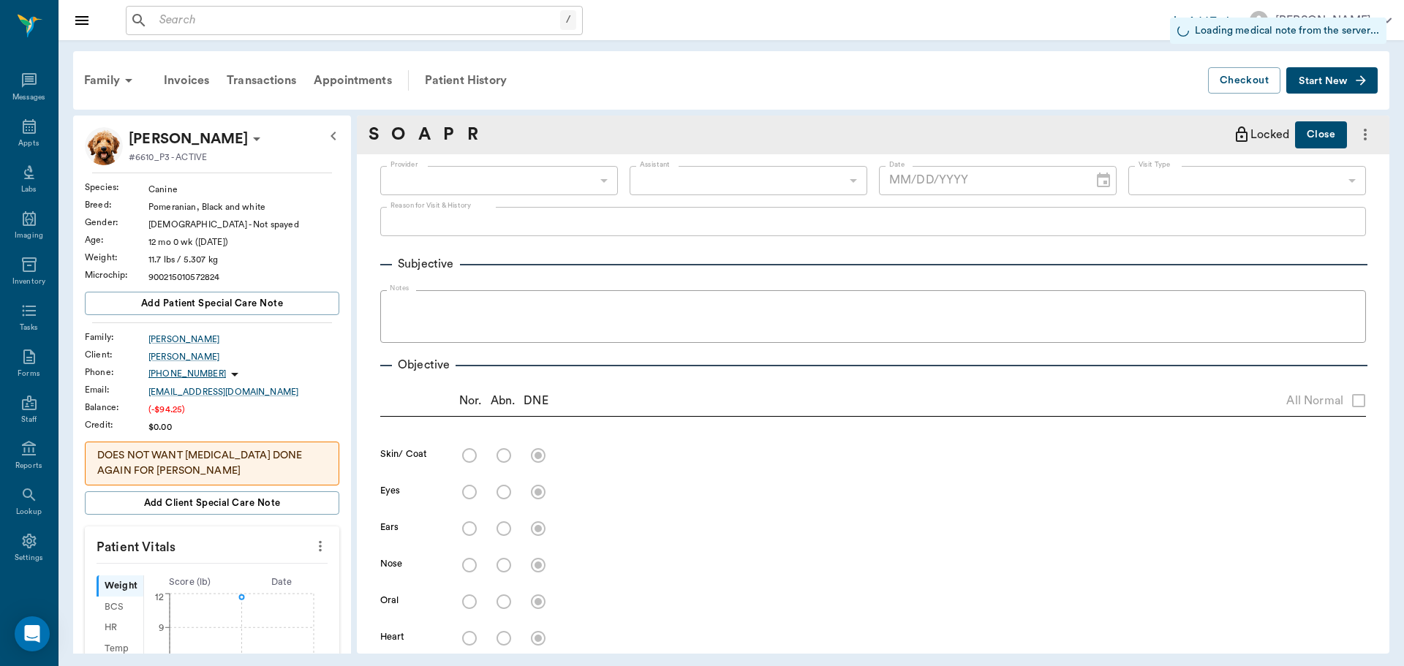
type input "63ec2f075fda476ae8351a4d"
type input "6740bf97de10e07744acf1eb"
type input "65d2be4f46e3a538d89b8c14"
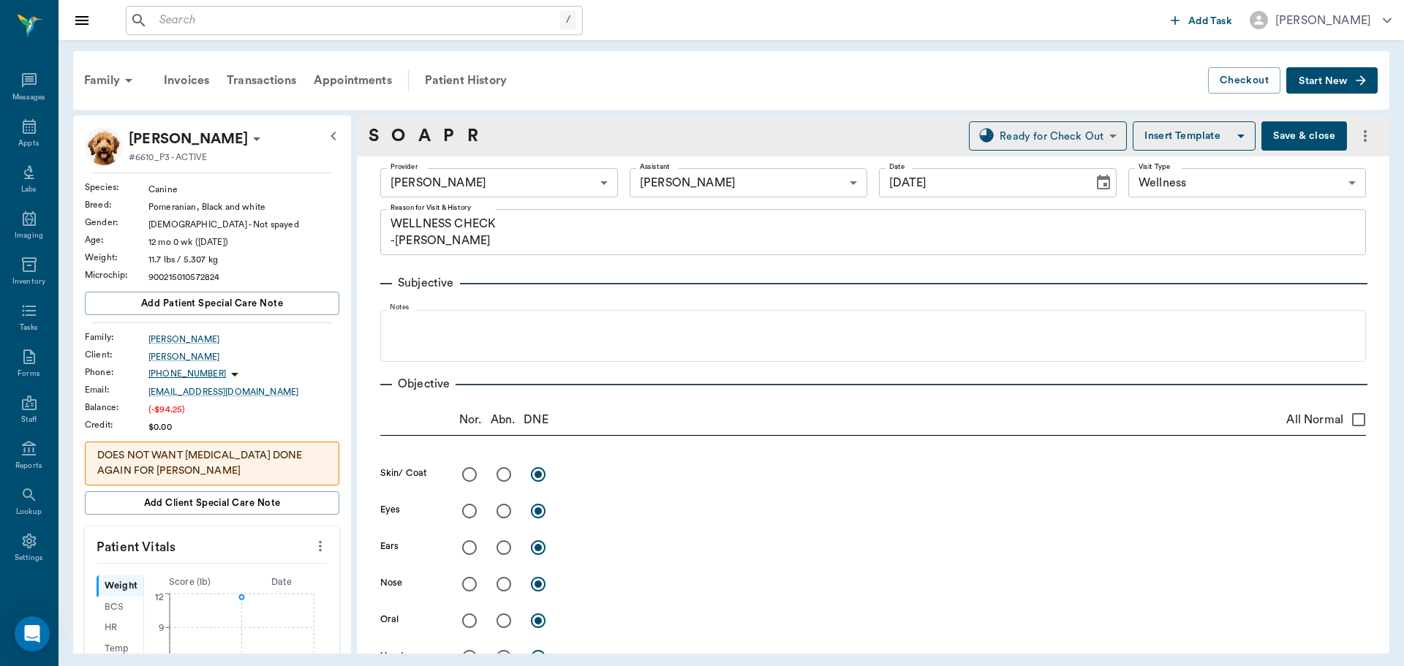
type input "10/14/2025"
type textarea "WELLNESS CHECK -LORY"
click at [19, 138] on div "Appts" at bounding box center [28, 143] width 20 height 11
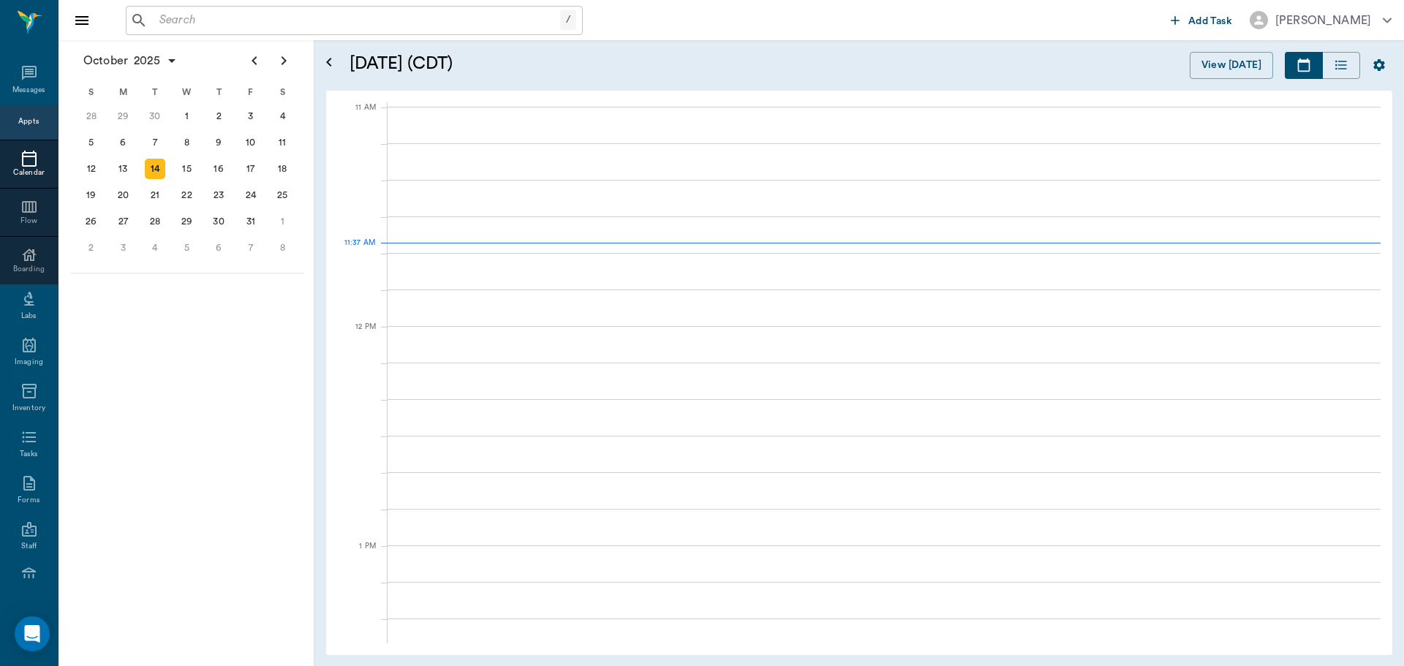
scroll to position [659, 0]
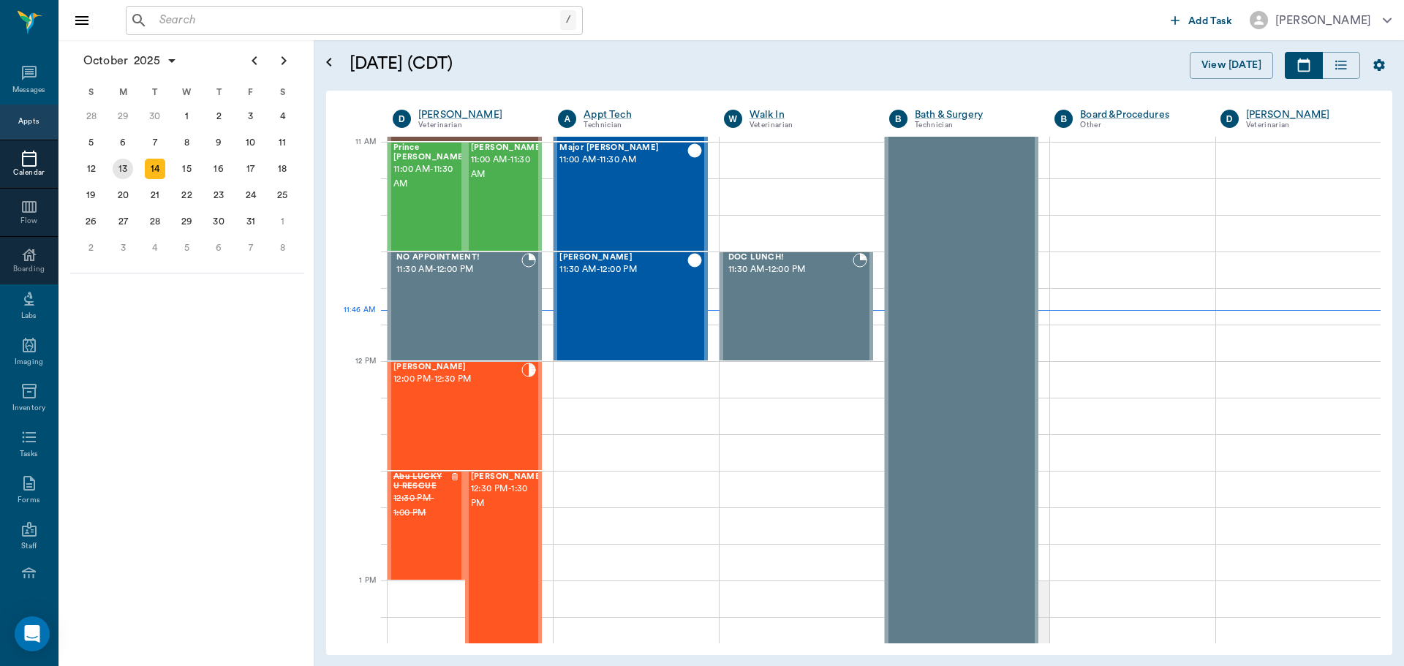
click at [121, 170] on div "13" at bounding box center [123, 169] width 20 height 20
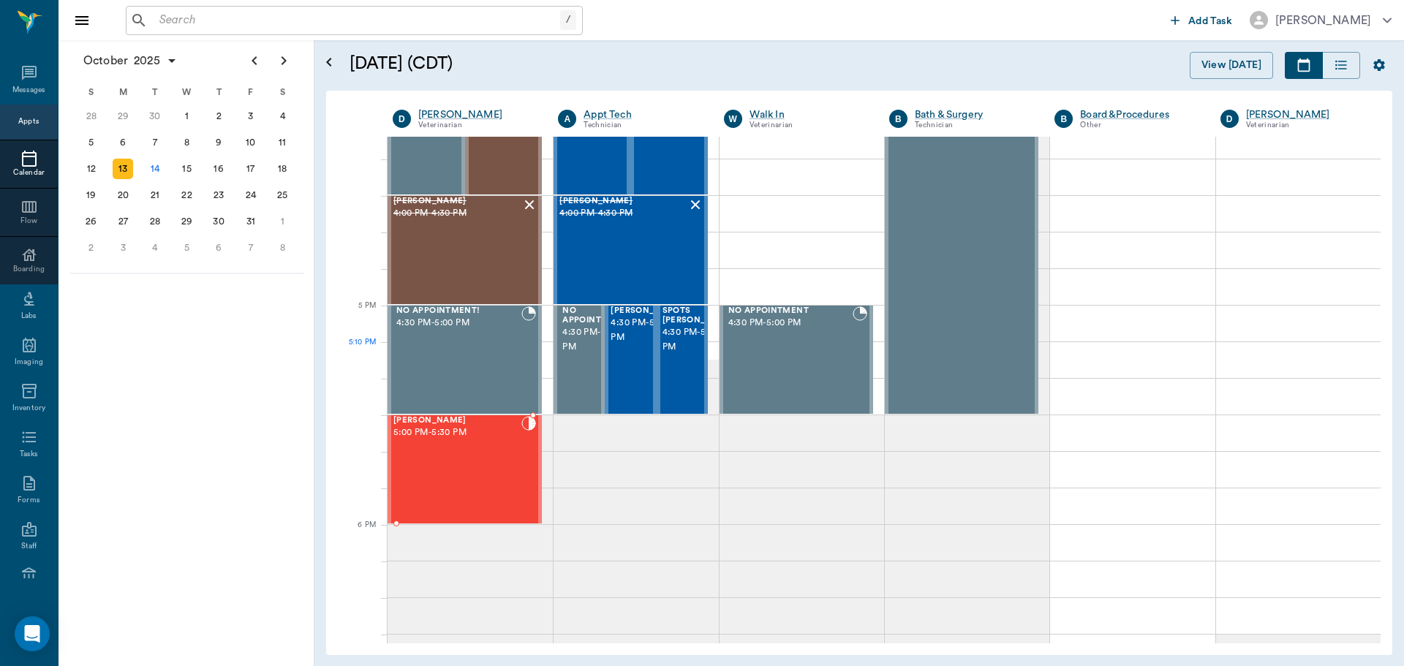
scroll to position [1811, 0]
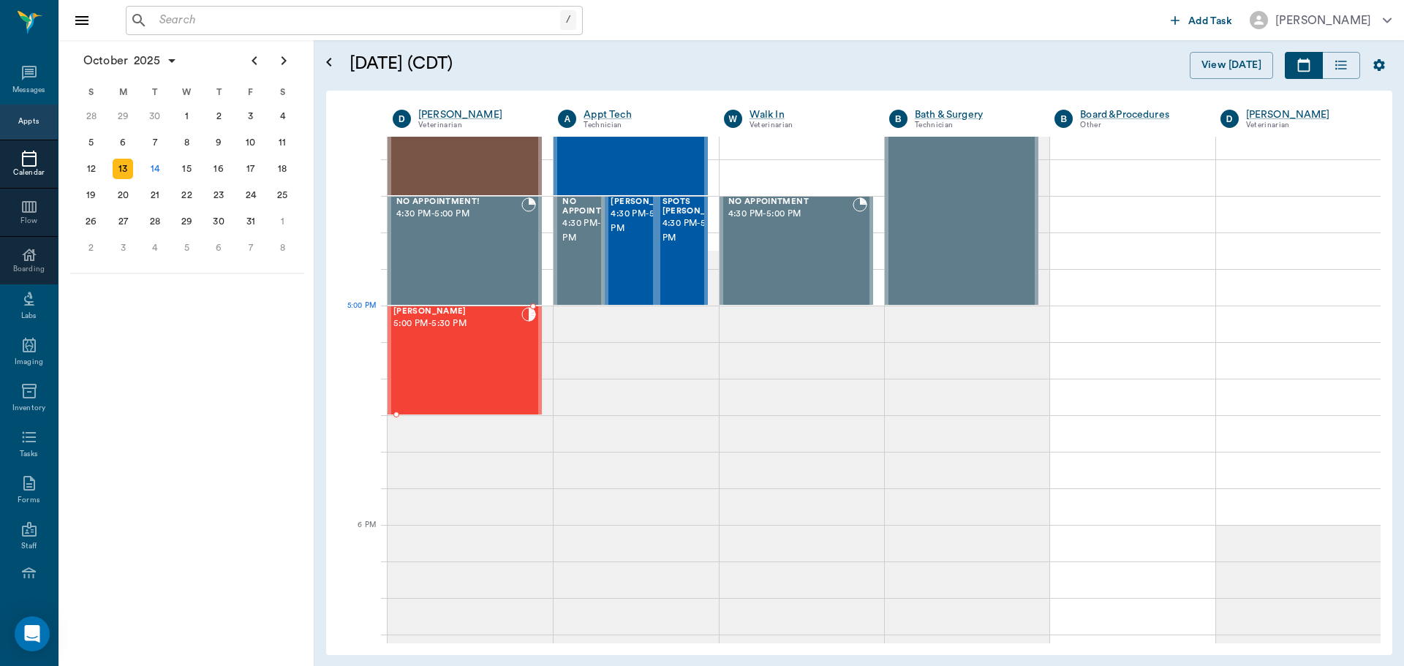
click at [455, 338] on div "Wren Lingle 5:00 PM - 5:30 PM" at bounding box center [457, 360] width 128 height 107
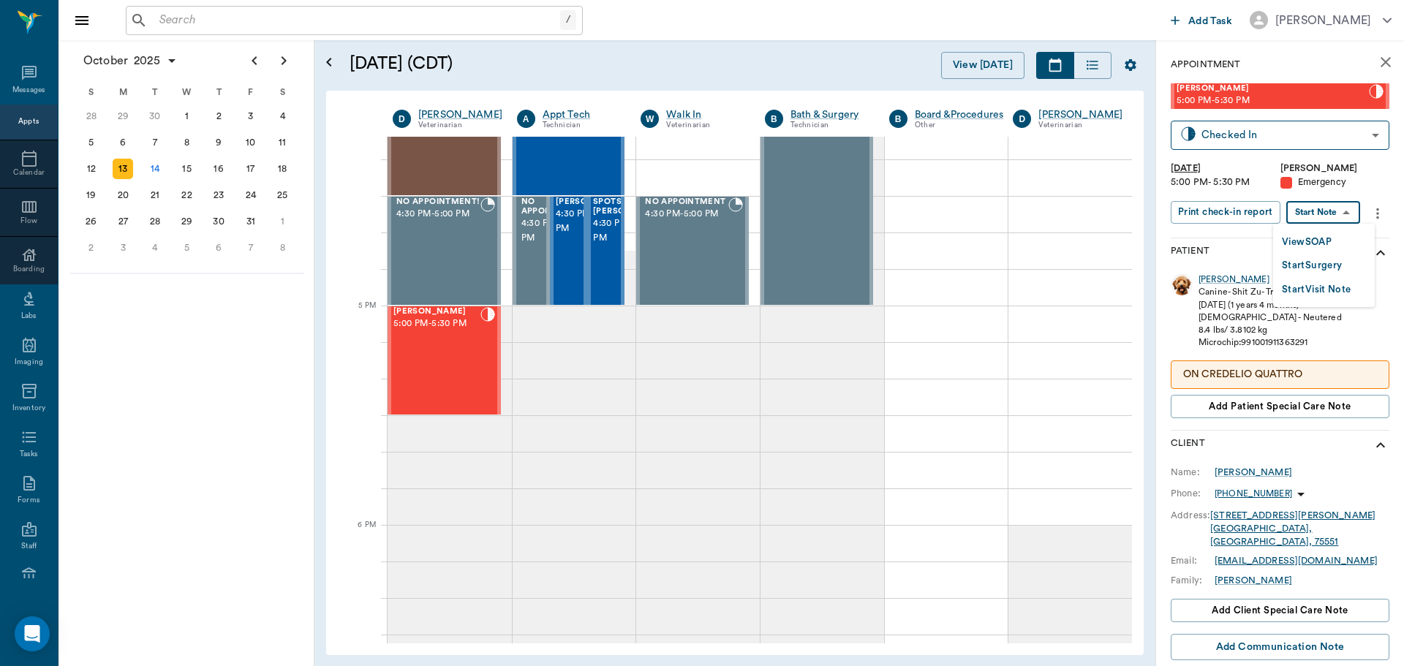
click at [1344, 210] on body "/ ​ Add Task Dr. Bert Ellsworth Nectar Messages Appts Calendar Flow Boarding La…" at bounding box center [702, 333] width 1404 height 666
click at [1313, 238] on button "View SOAP" at bounding box center [1307, 242] width 50 height 17
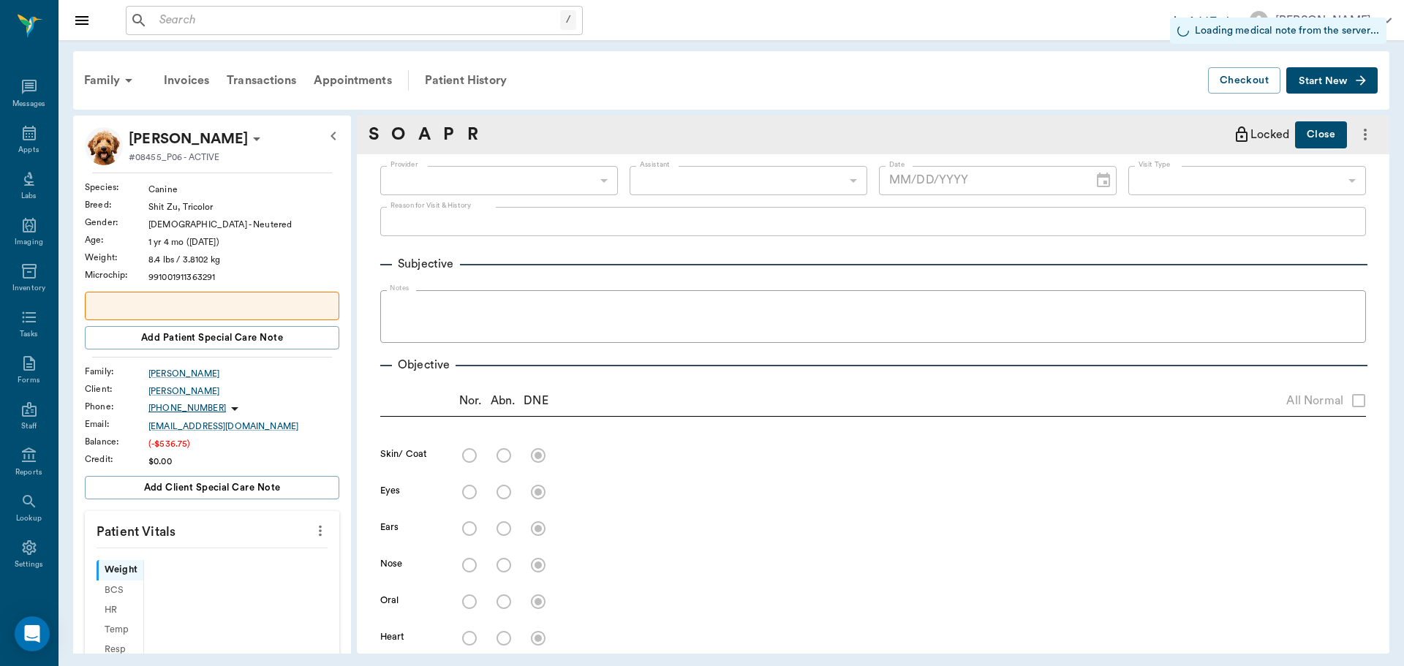
scroll to position [7, 0]
type input "63ec2f075fda476ae8351a4d"
type input "65d2be4f46e3a538d89b8c1c"
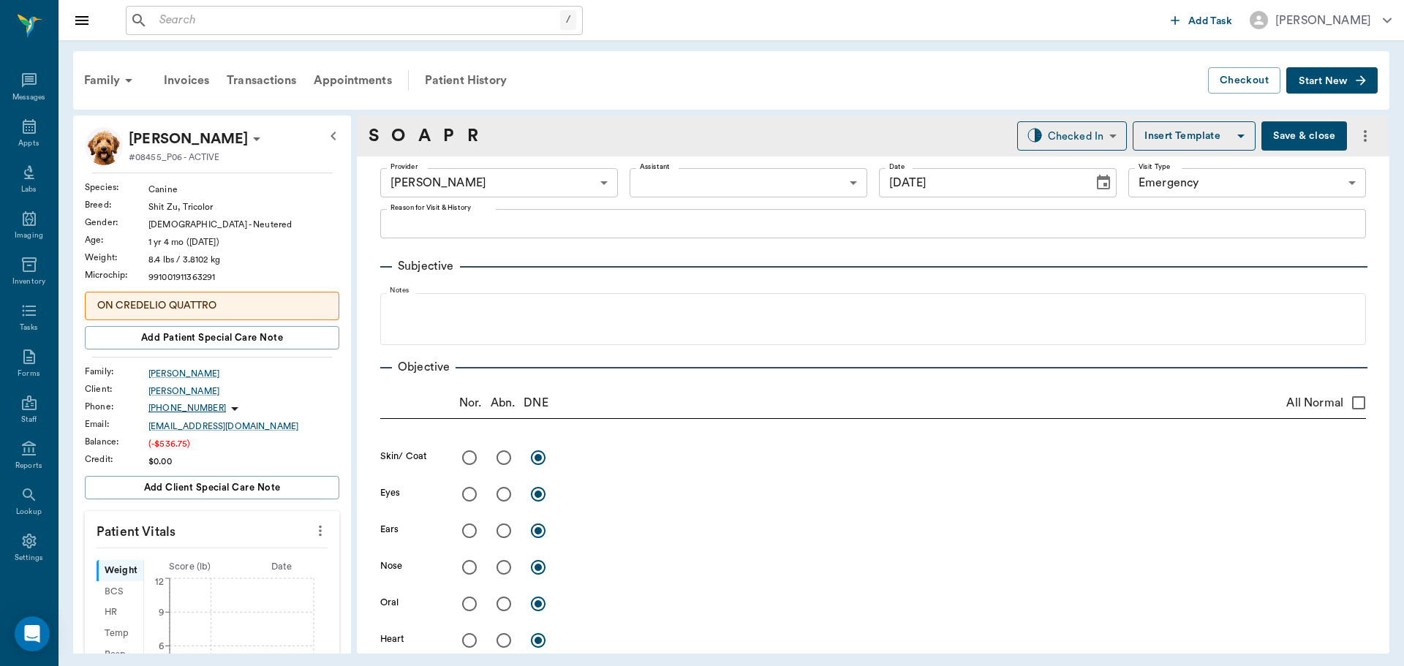
type input "10/13/2025"
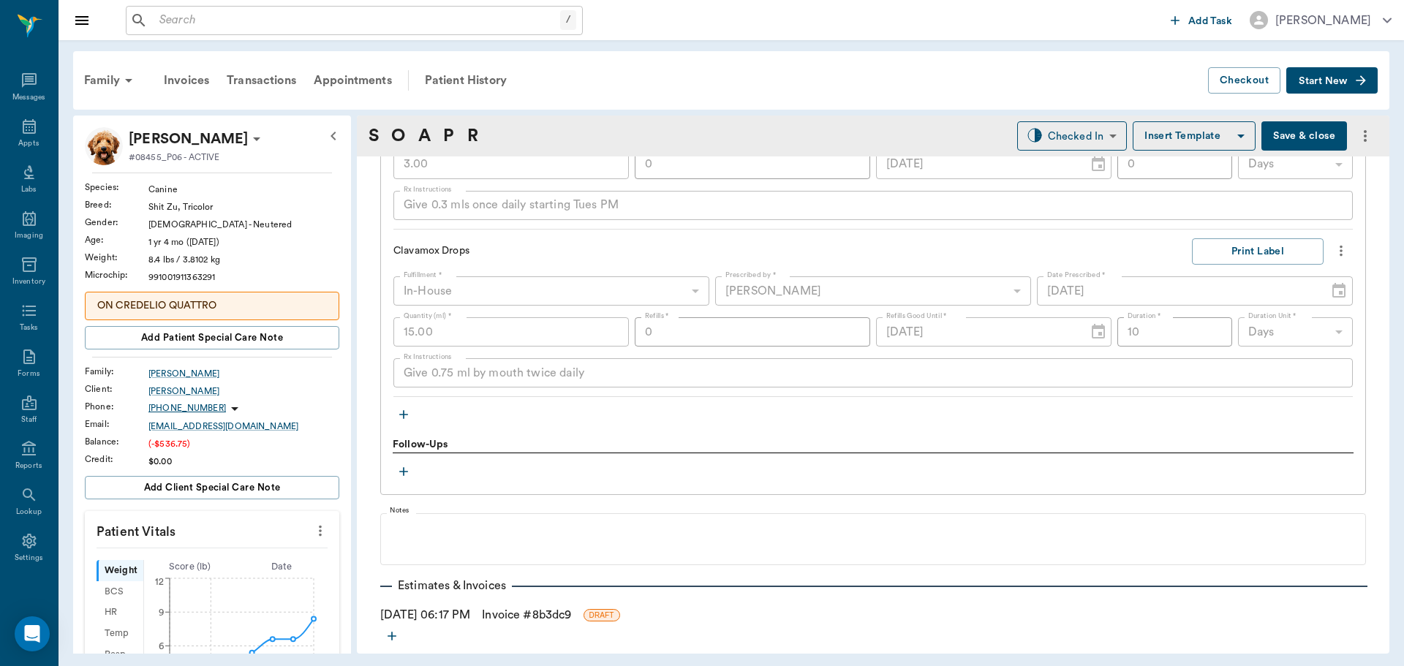
scroll to position [1170, 0]
click at [404, 412] on icon "button" at bounding box center [403, 410] width 15 height 15
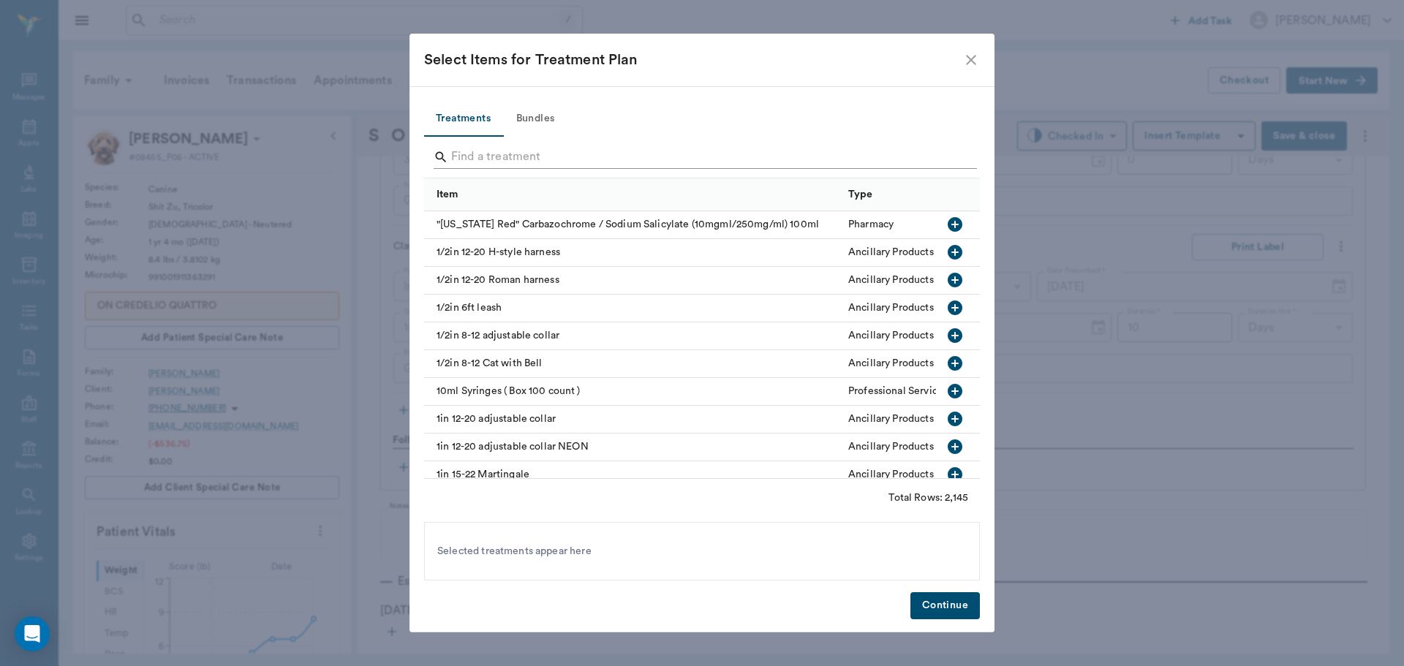
click at [491, 158] on input "Search" at bounding box center [703, 156] width 504 height 23
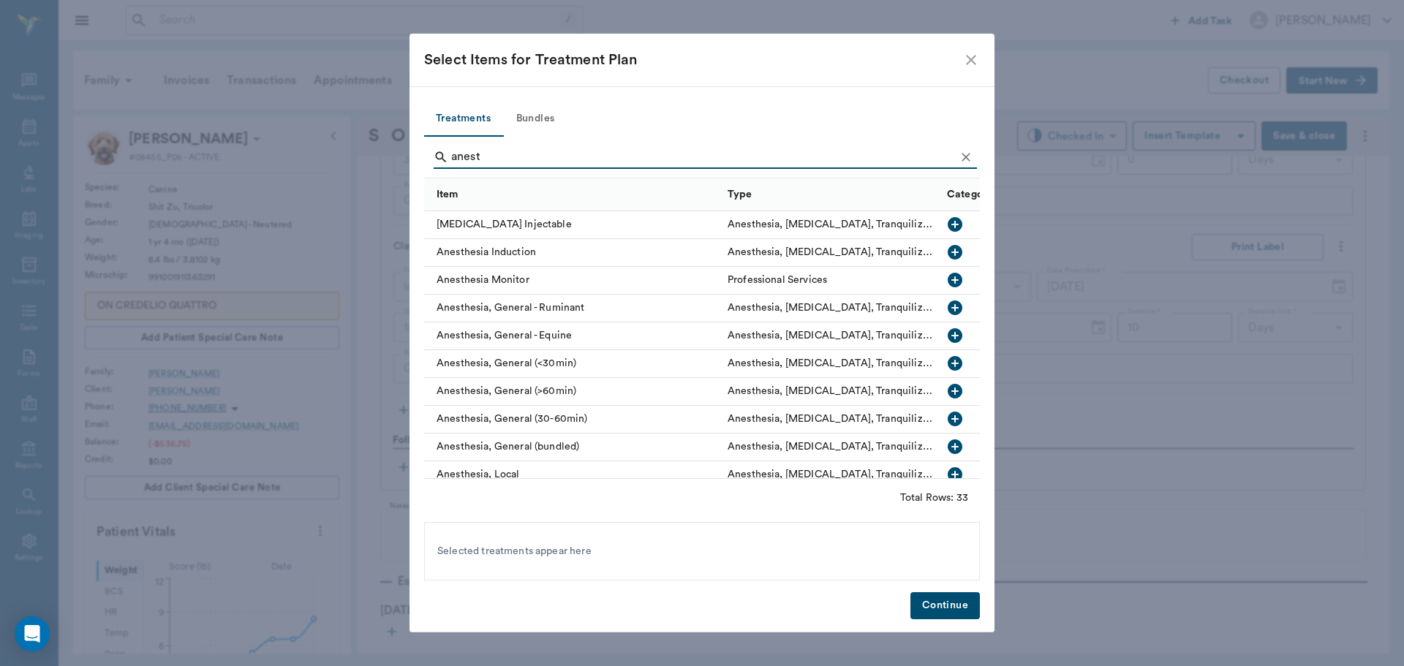
click at [947, 366] on icon "button" at bounding box center [954, 363] width 15 height 15
click at [485, 154] on input "anest" at bounding box center [703, 156] width 504 height 23
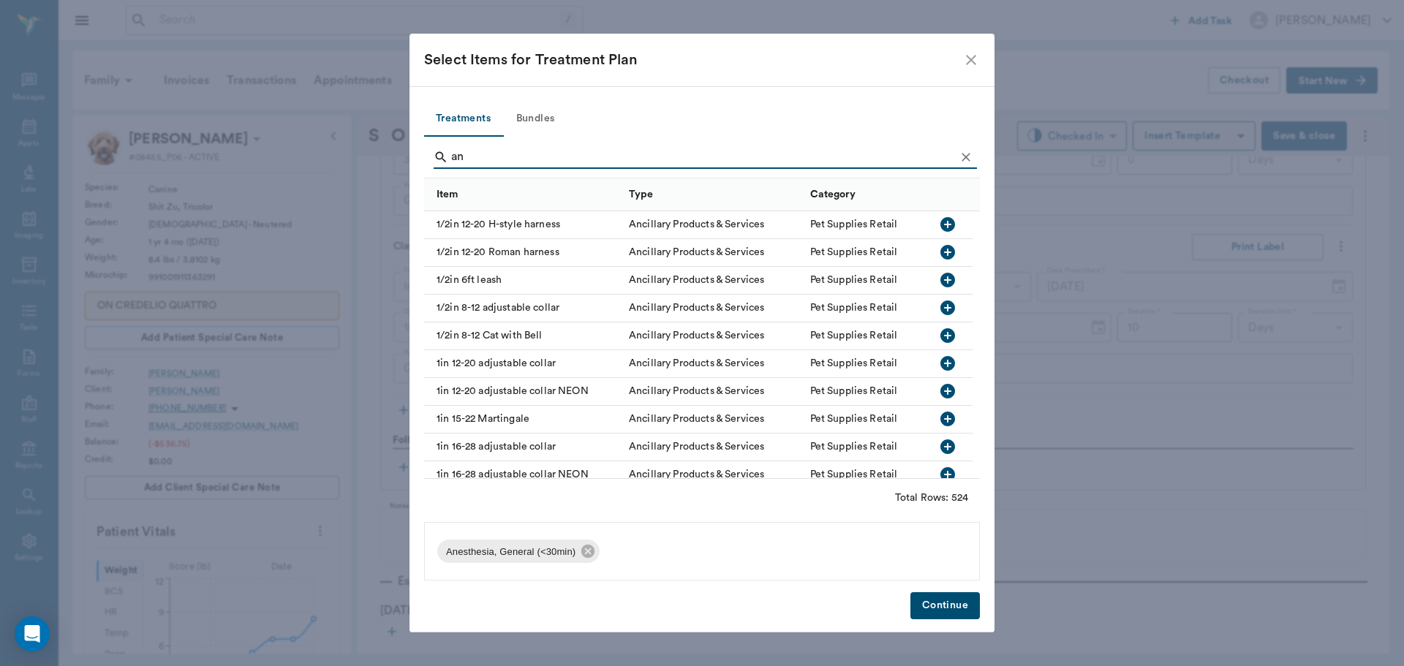
type input "a"
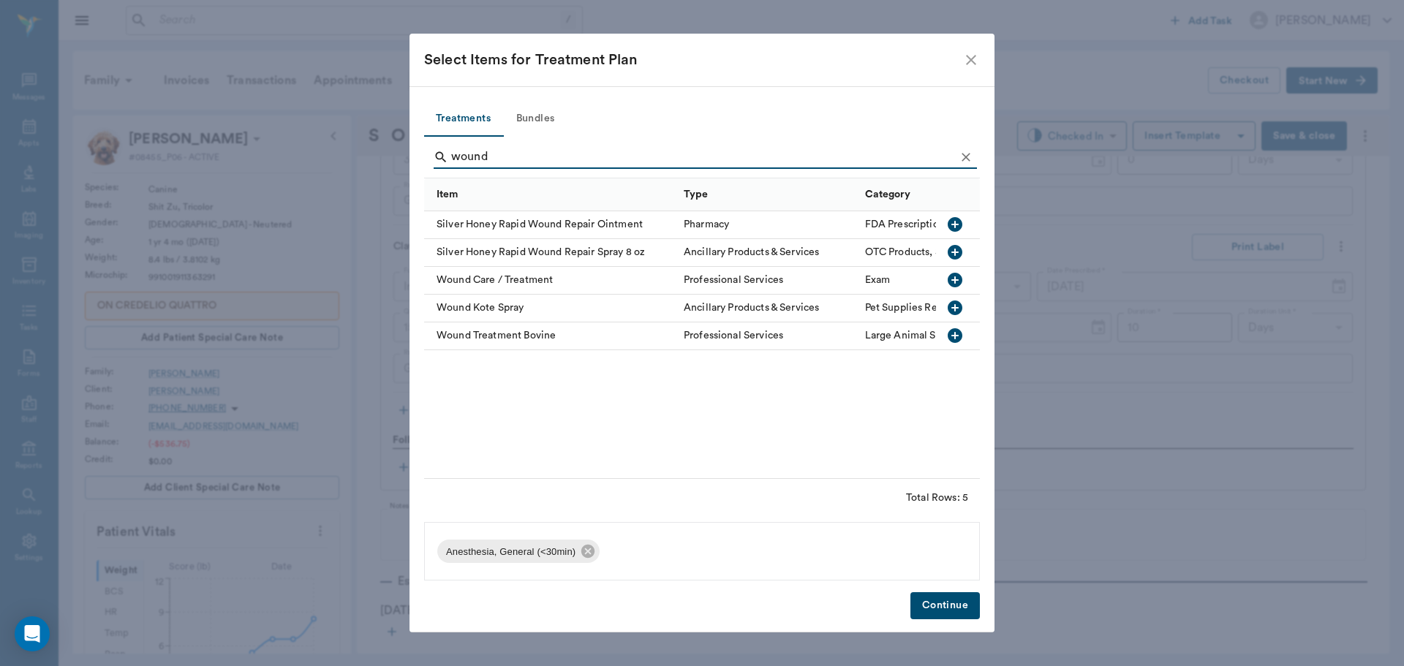
click at [955, 280] on icon "button" at bounding box center [955, 280] width 18 height 18
type input "w"
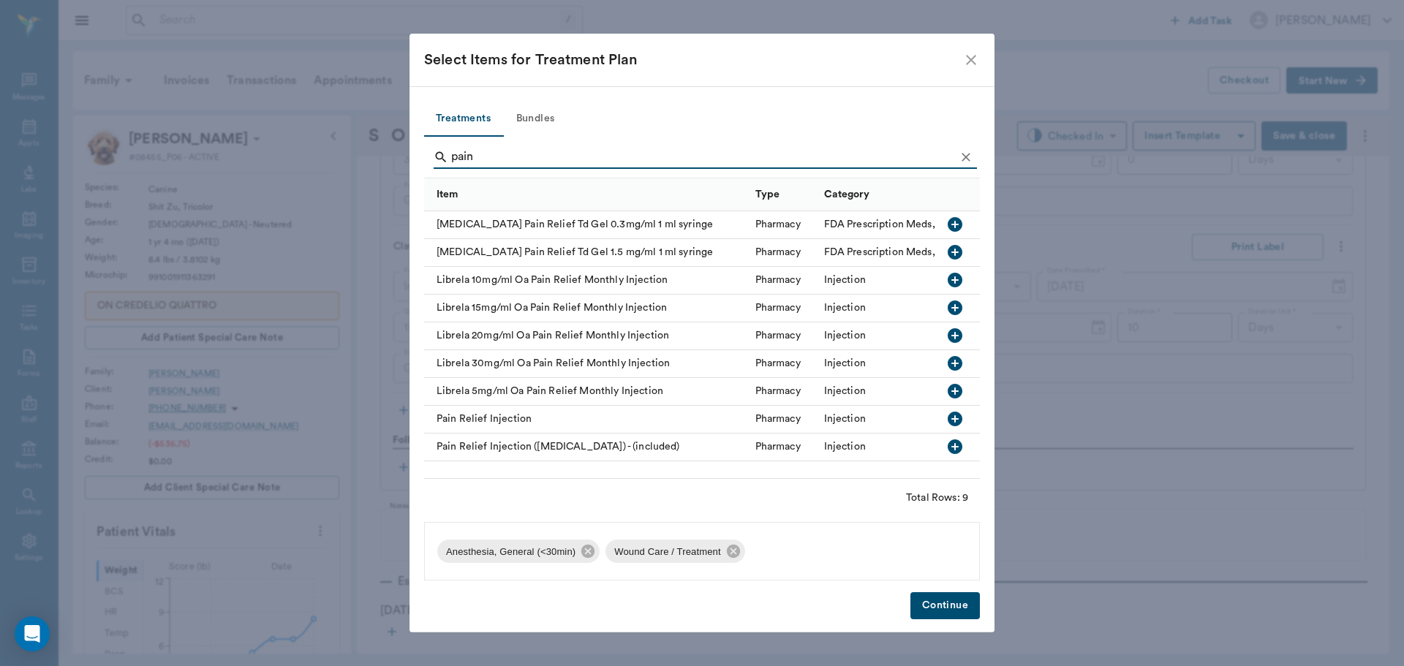
click at [957, 419] on icon "button" at bounding box center [955, 419] width 18 height 18
type input "p"
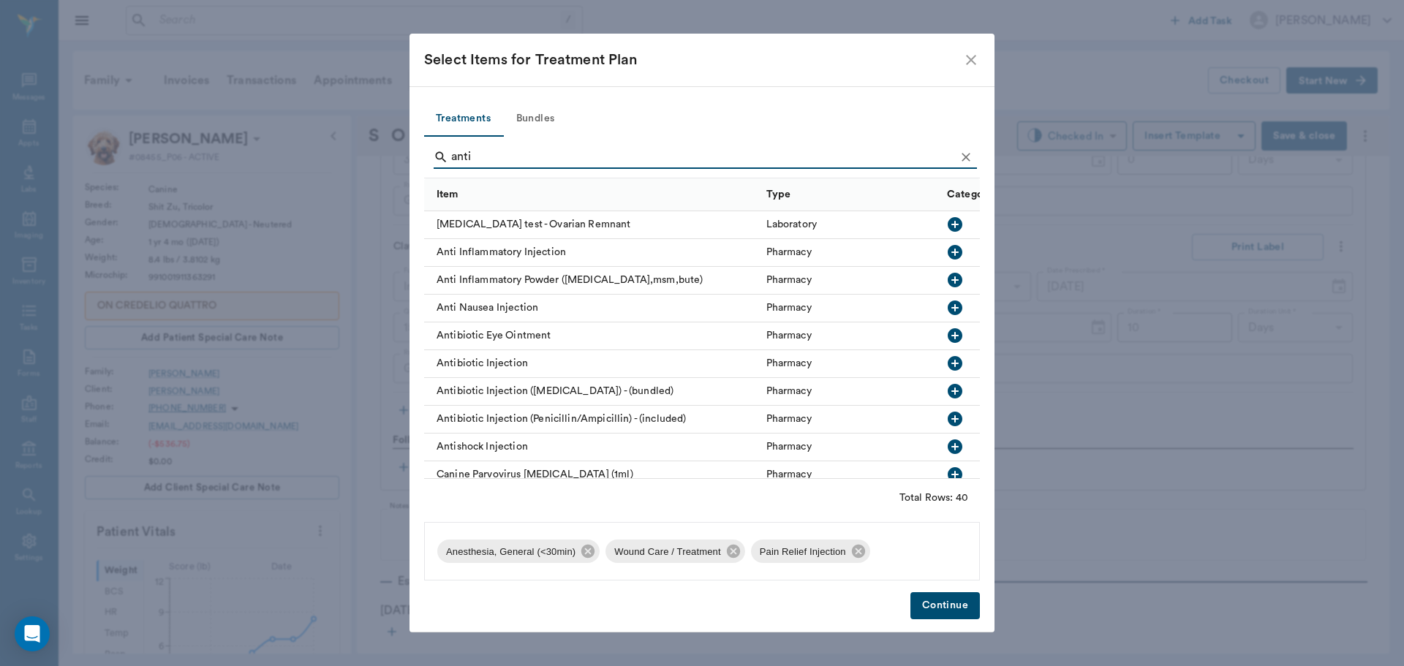
type input "anti"
click at [946, 363] on icon "button" at bounding box center [955, 364] width 18 height 18
click at [942, 608] on button "Continue" at bounding box center [944, 605] width 69 height 27
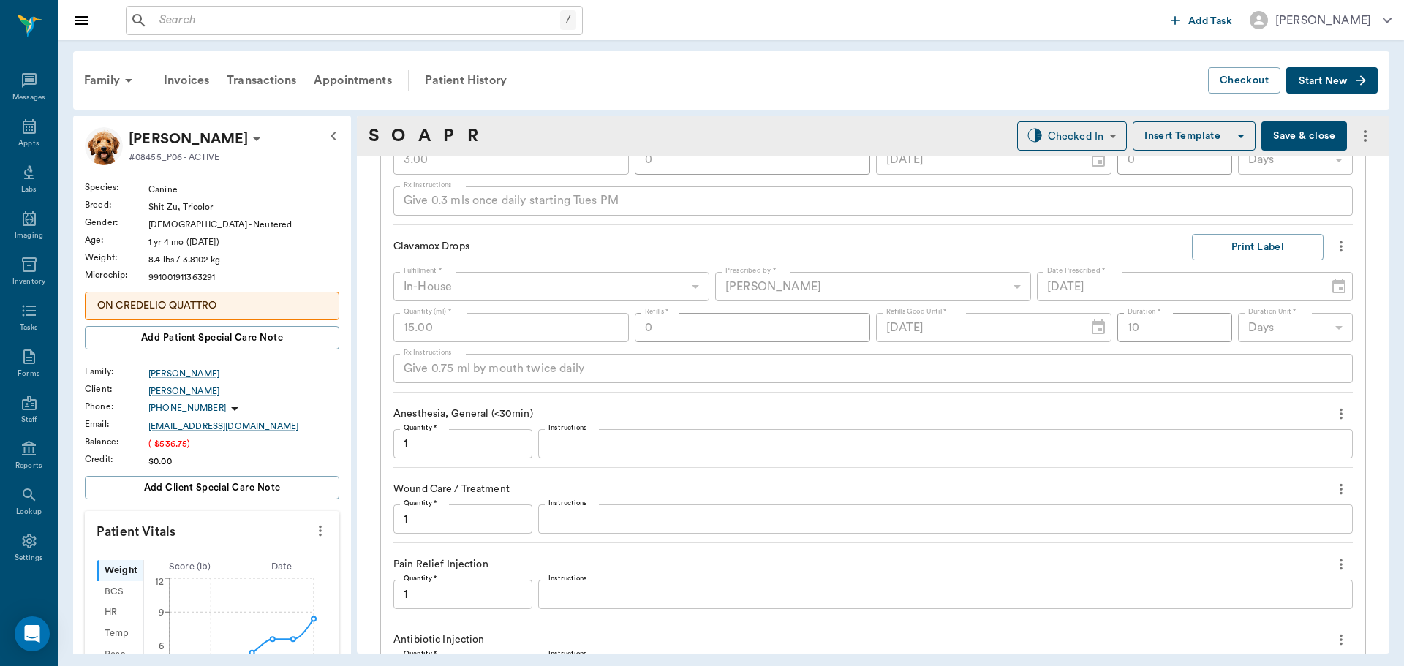
scroll to position [1496, 0]
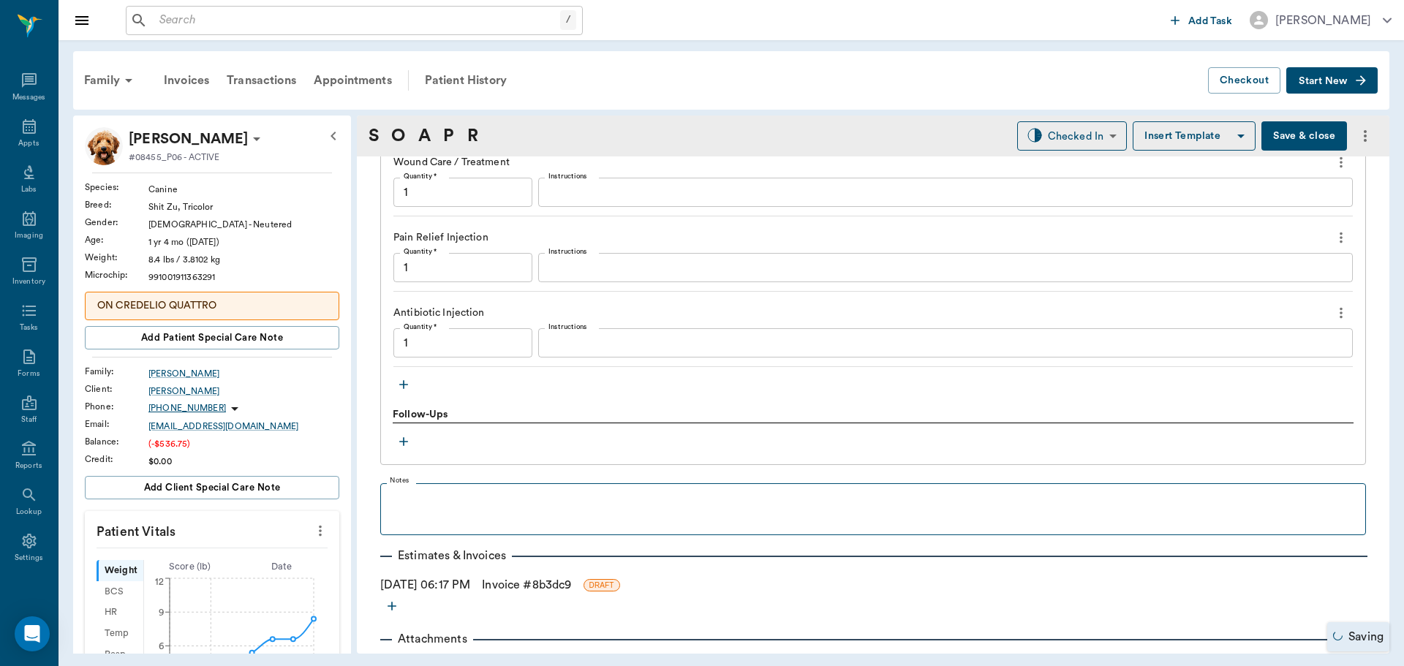
type input "1.00"
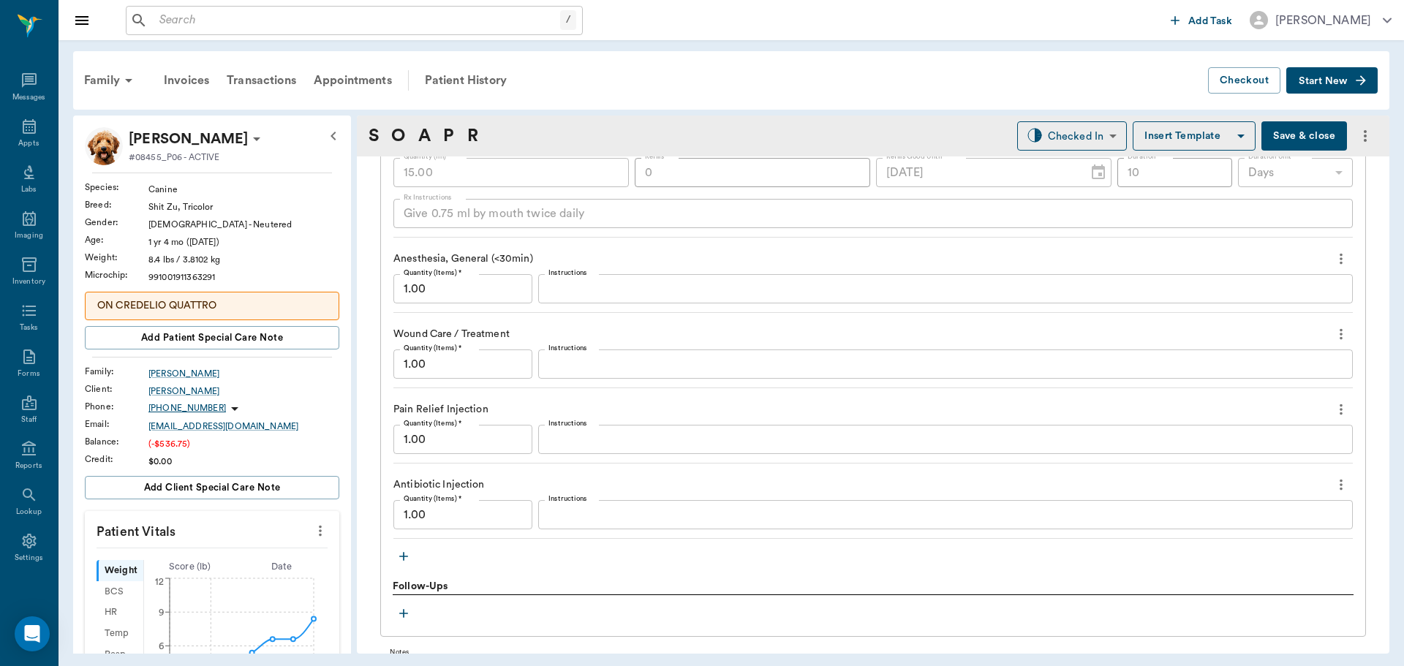
scroll to position [1350, 0]
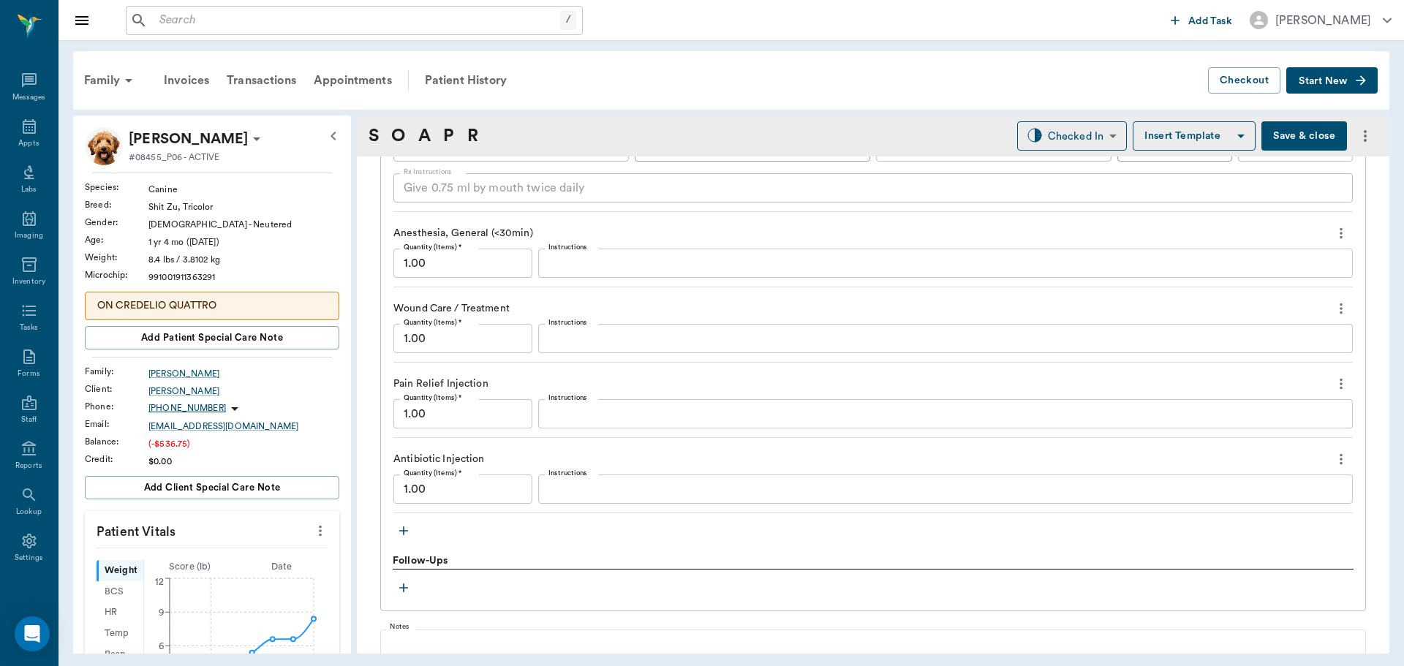
click at [589, 417] on textarea "Instructions" at bounding box center [945, 414] width 794 height 17
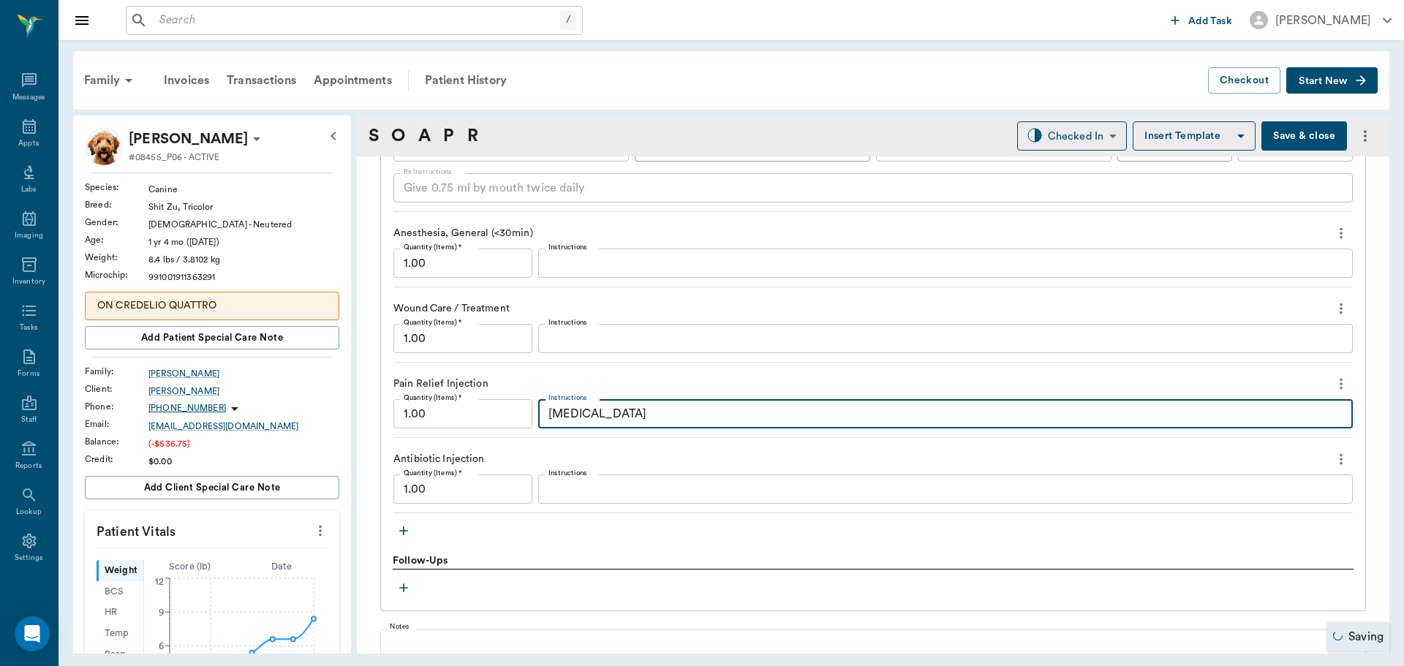
type textarea "meloxicam"
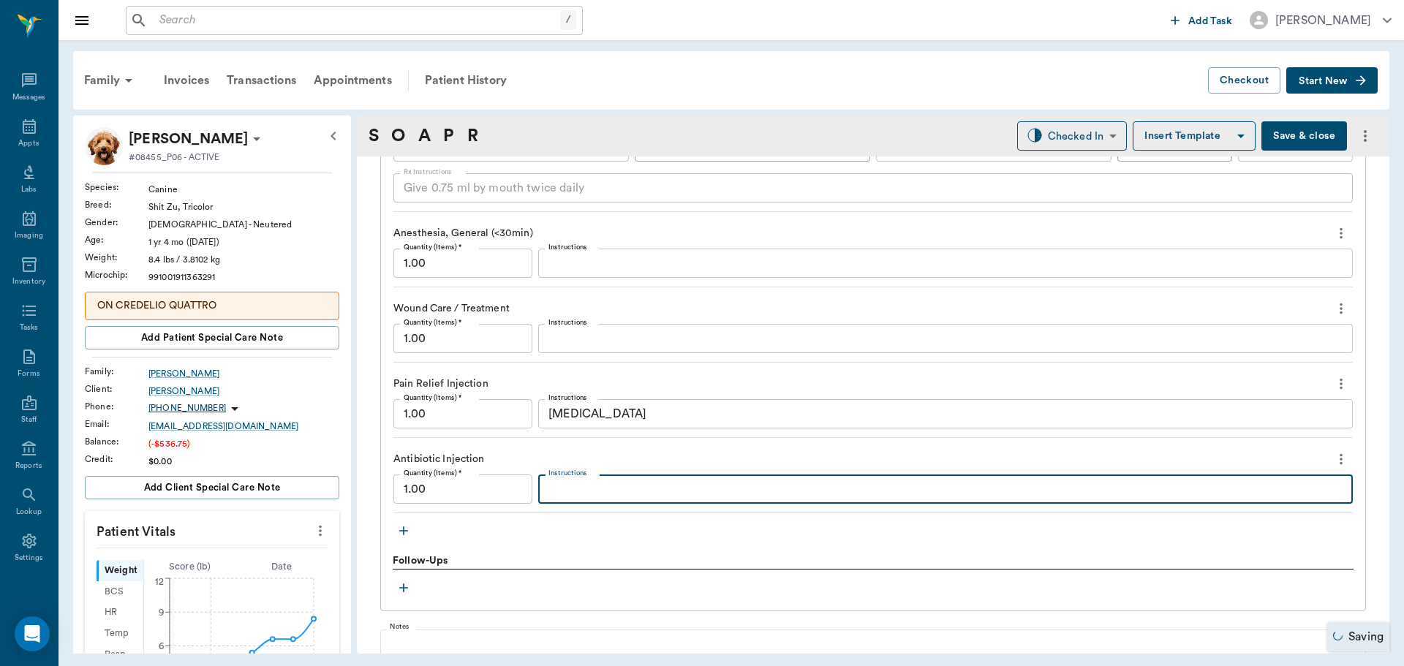
click at [567, 492] on textarea "Instructions" at bounding box center [945, 489] width 794 height 17
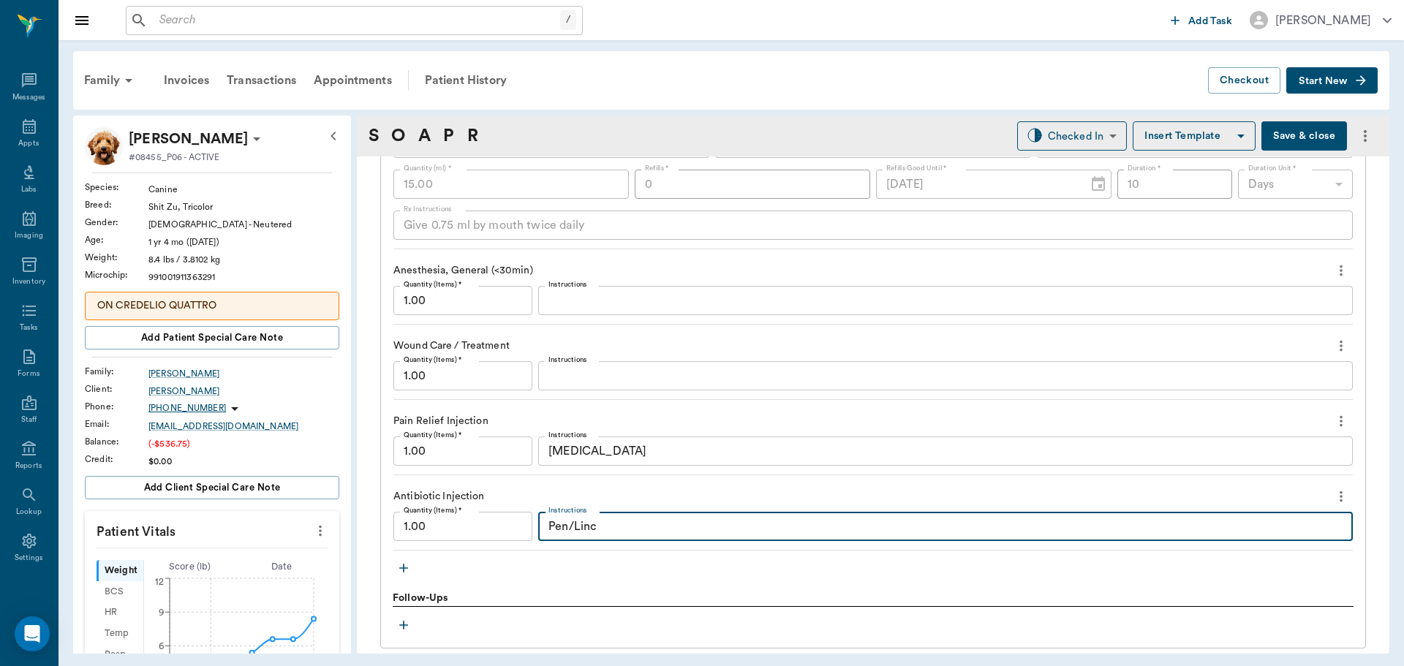
scroll to position [1277, 0]
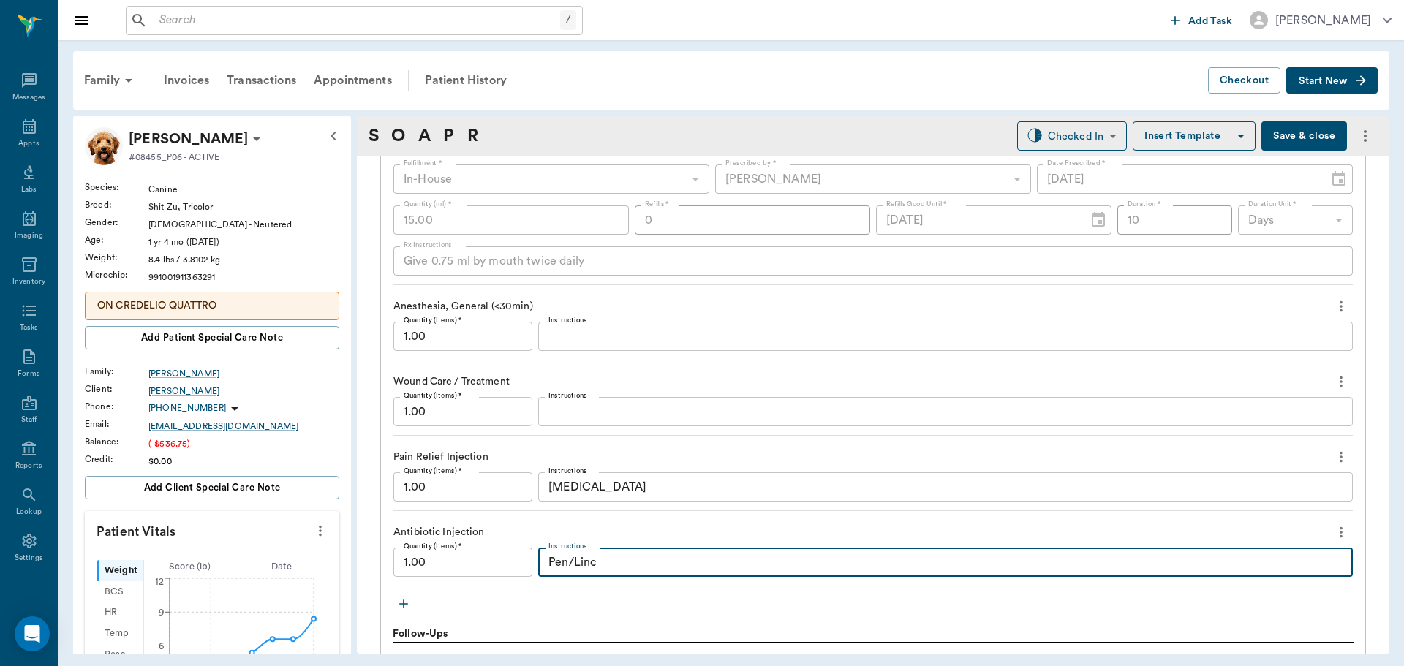
type textarea "Pen/Linc"
click at [401, 608] on icon "button" at bounding box center [403, 604] width 15 height 15
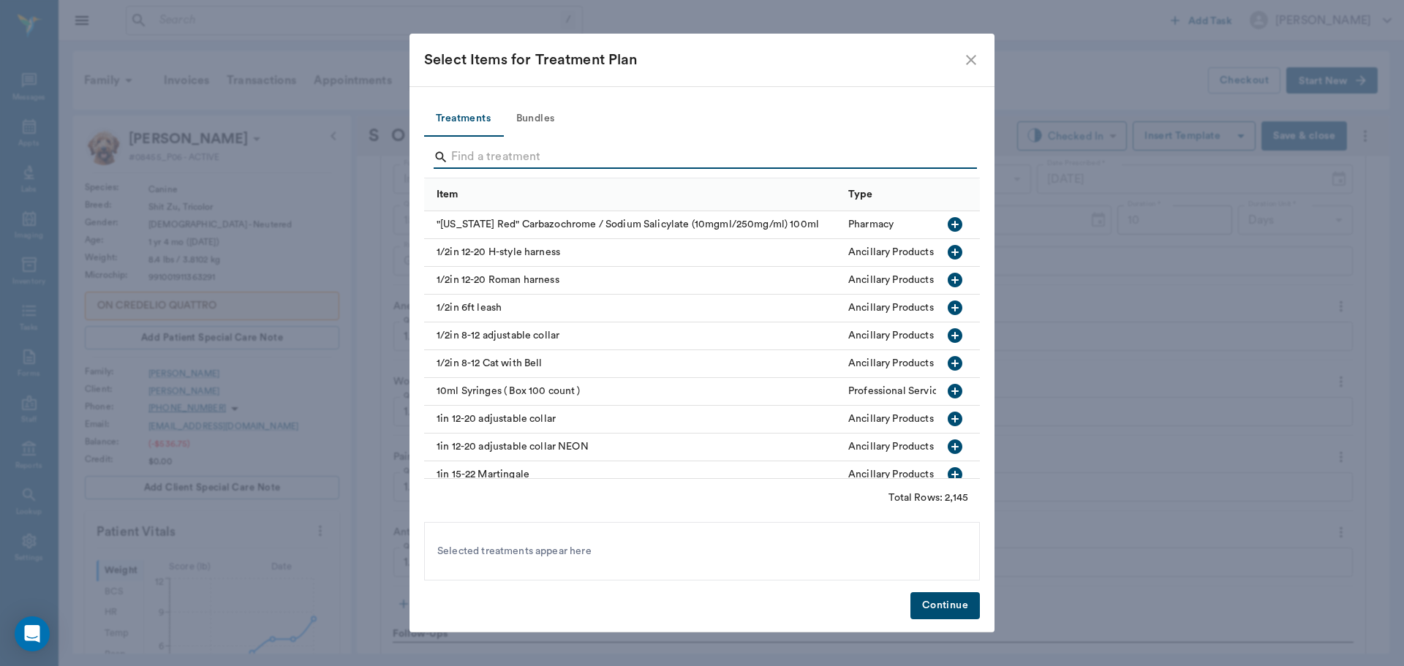
click at [518, 162] on input "Search" at bounding box center [703, 156] width 504 height 23
type input "l"
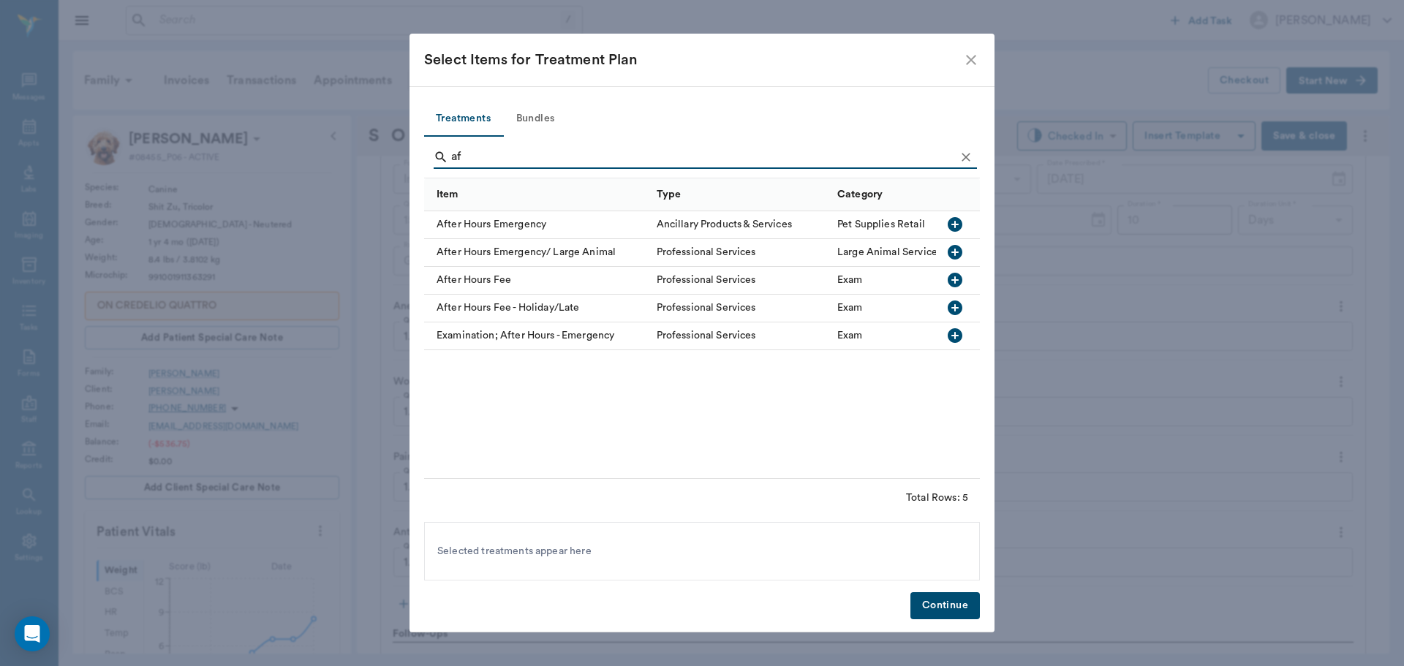
type input "af"
click at [954, 334] on icon "button" at bounding box center [954, 335] width 15 height 15
click at [945, 601] on button "Continue" at bounding box center [944, 605] width 69 height 27
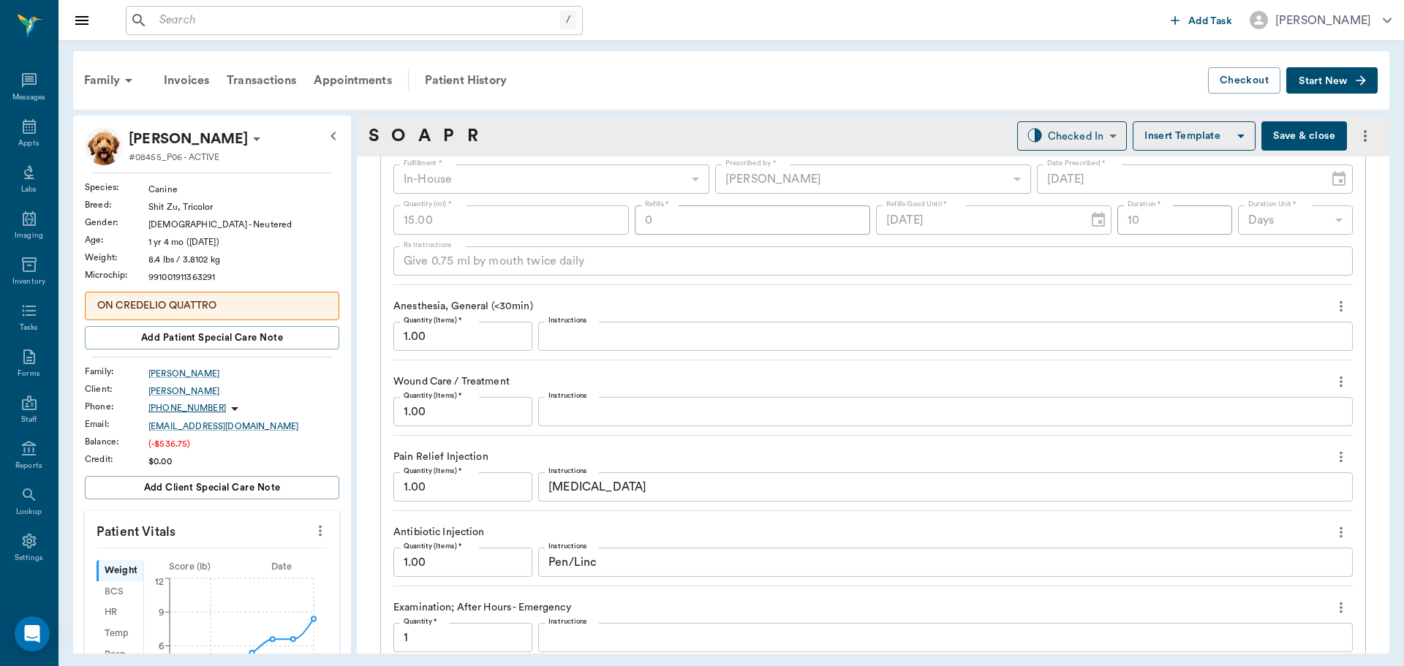
scroll to position [1572, 0]
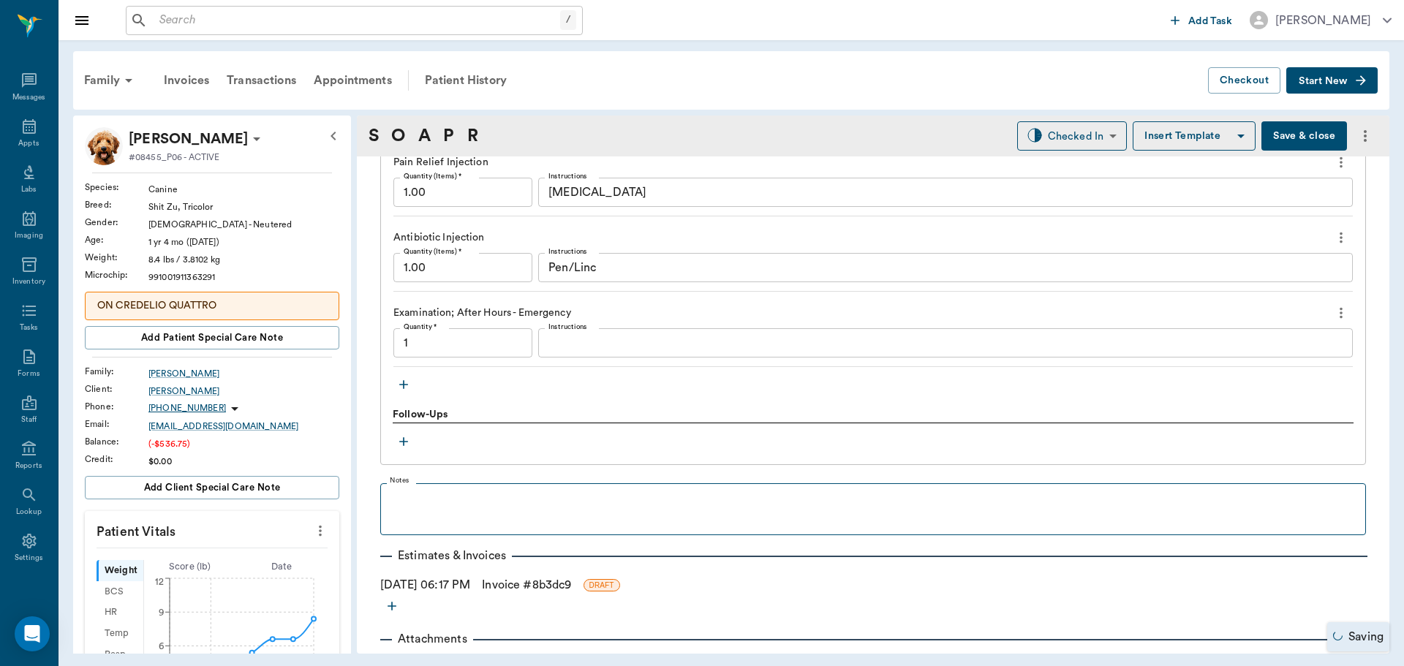
type input "1.00"
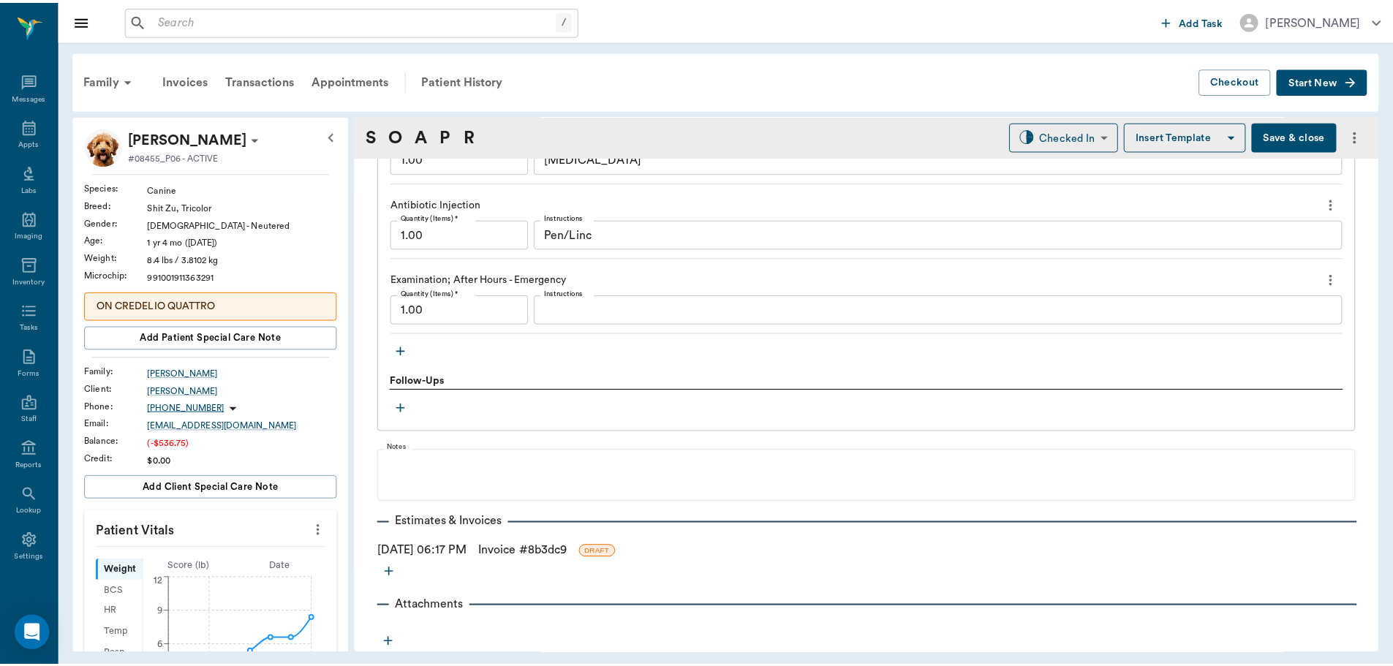
scroll to position [1607, 0]
click at [518, 548] on link "Invoice # 8b3dc9" at bounding box center [526, 550] width 89 height 18
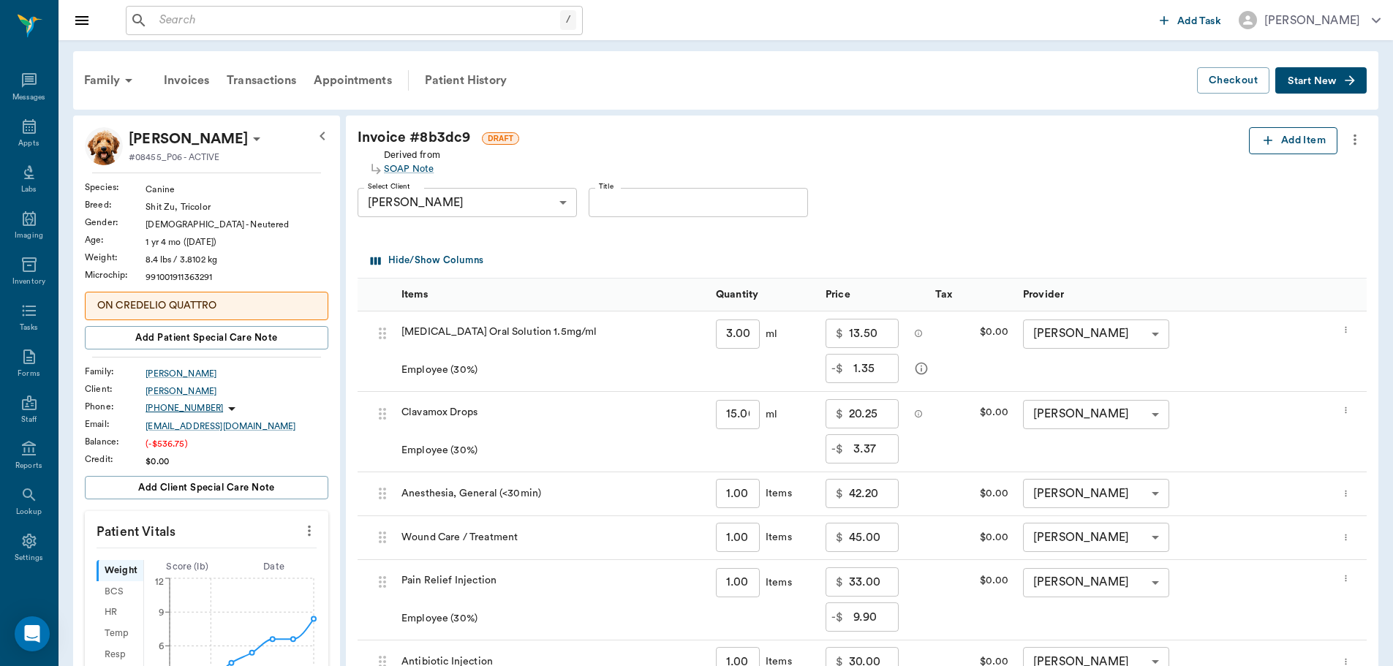
click at [1300, 134] on button "Add Item" at bounding box center [1293, 140] width 88 height 27
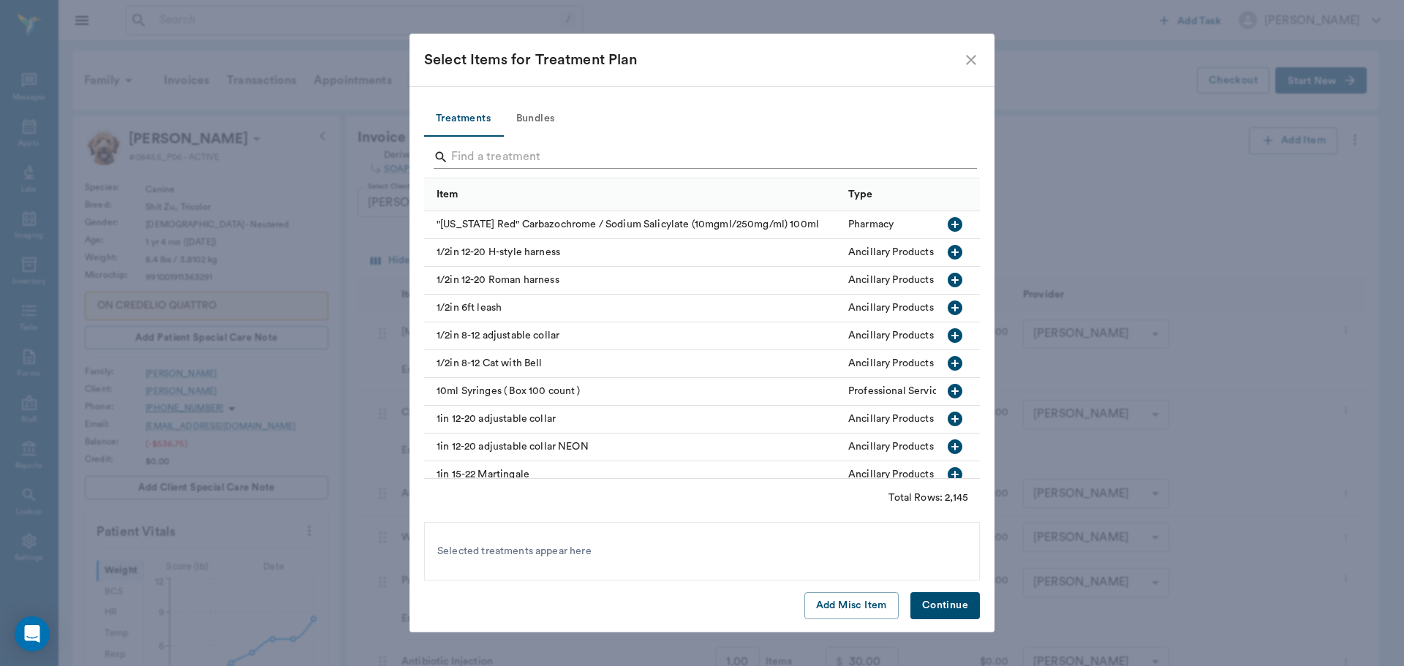
click at [510, 161] on input "Search" at bounding box center [703, 156] width 504 height 23
click at [835, 608] on button "Add Misc Item" at bounding box center [851, 605] width 94 height 27
click at [946, 601] on button "Continue" at bounding box center [944, 605] width 69 height 27
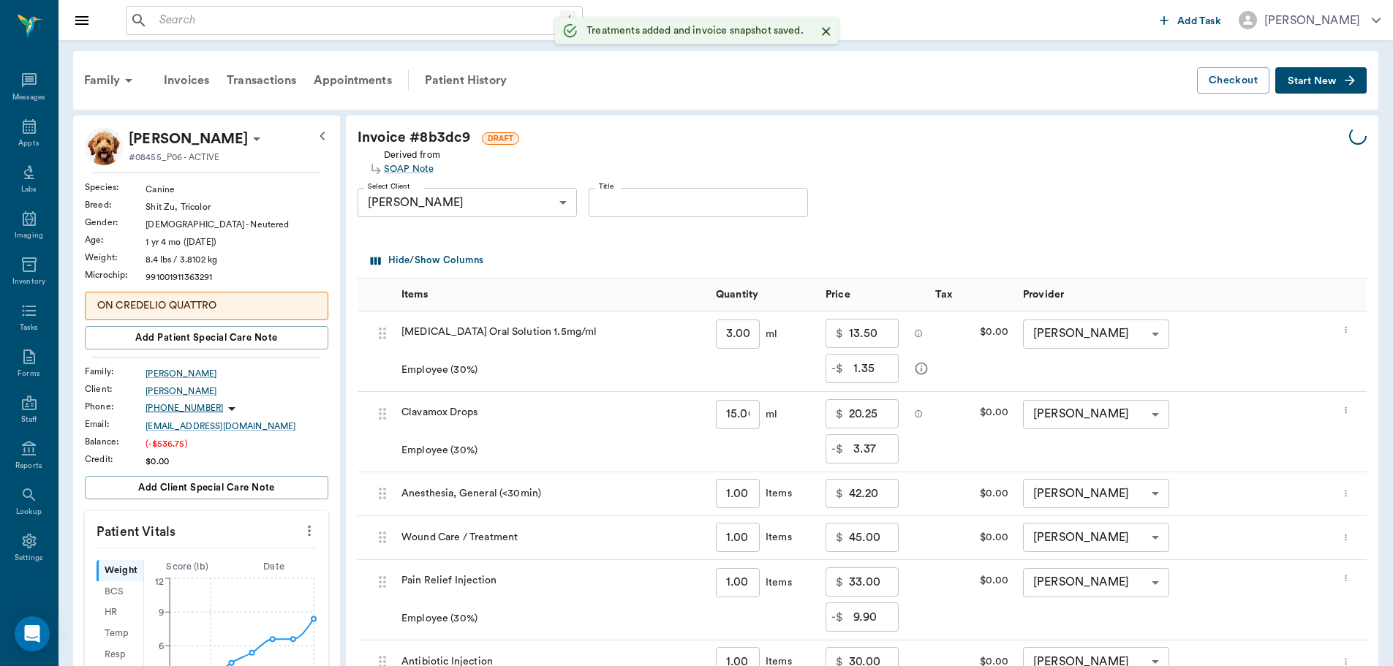
type input "1.00"
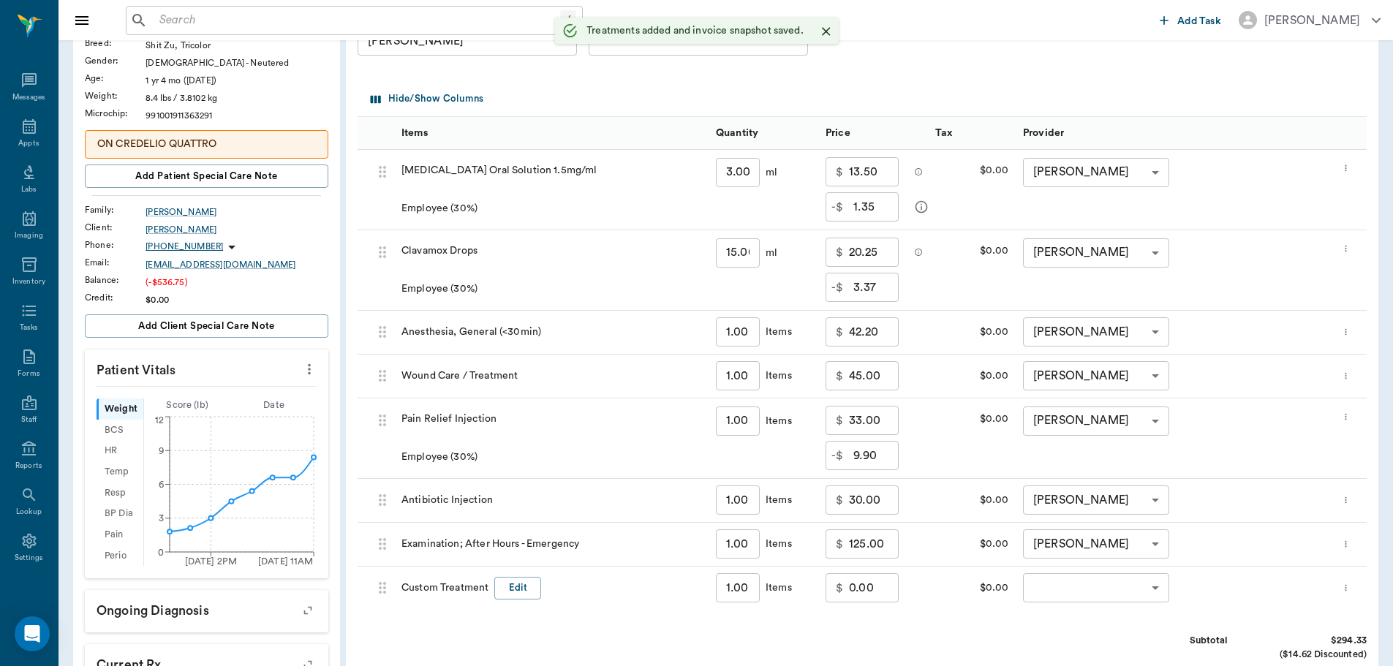
scroll to position [439, 0]
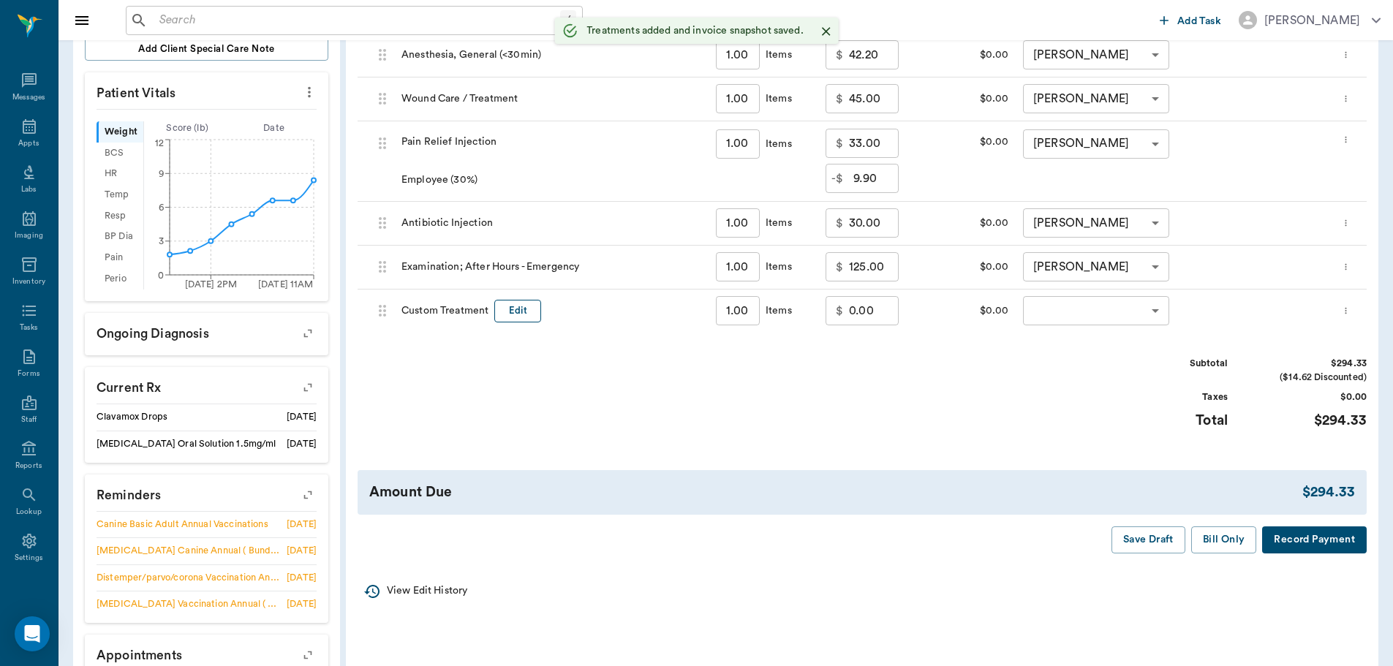
click at [512, 311] on button "Edit" at bounding box center [517, 311] width 47 height 23
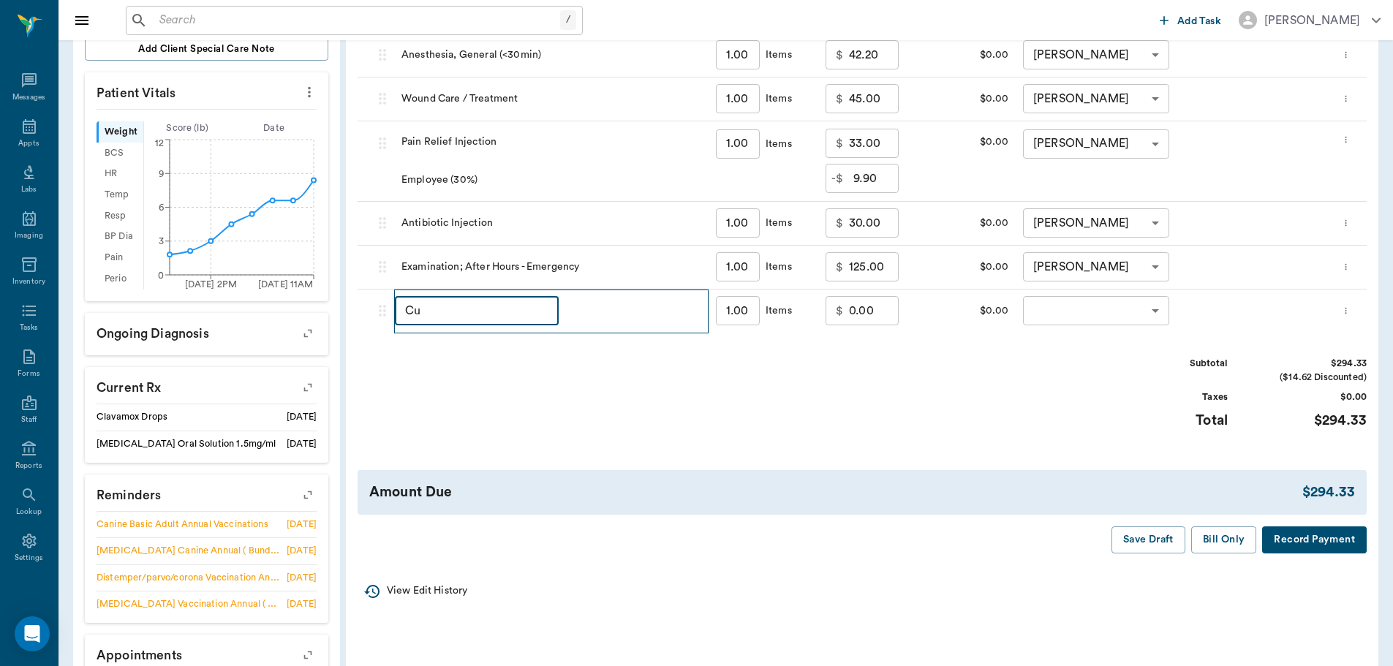
type input "C"
type input "Employee Discount"
click at [860, 308] on input "0.00" at bounding box center [874, 310] width 50 height 29
click at [851, 311] on input "0.00" at bounding box center [874, 310] width 50 height 29
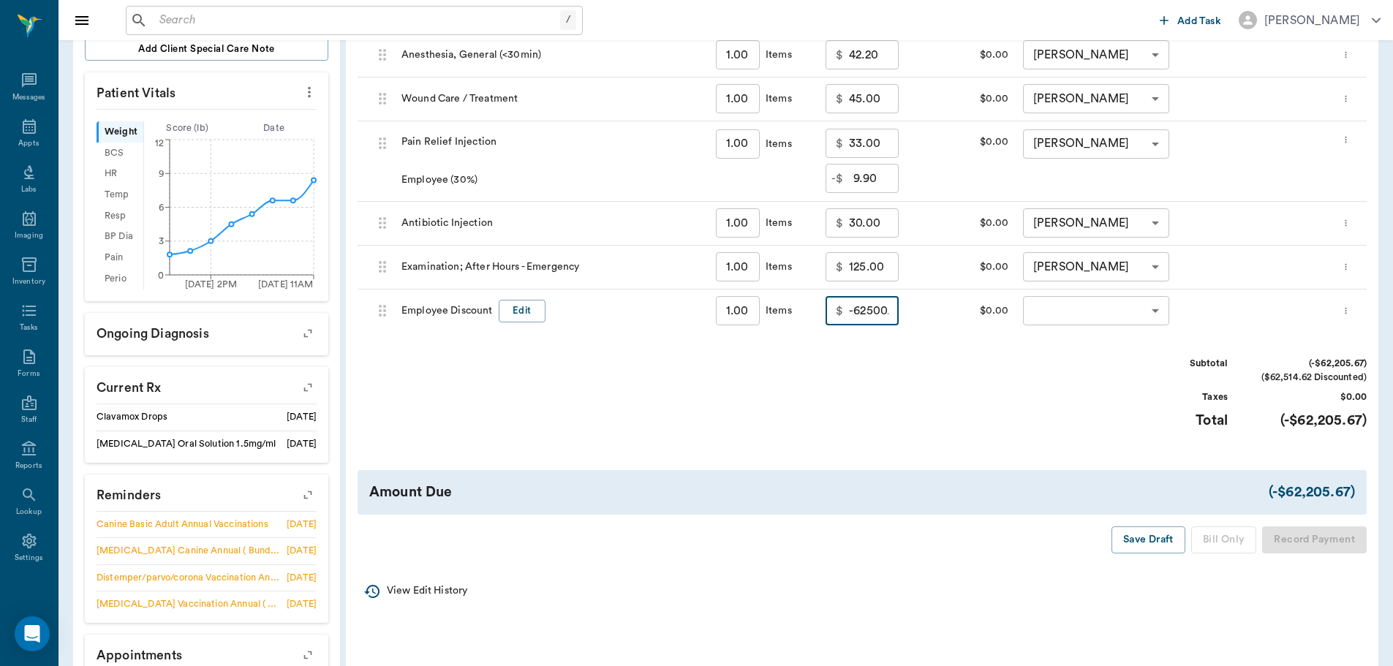
click at [867, 317] on input "-62500.00" at bounding box center [874, 310] width 50 height 29
click at [889, 312] on input "-62500.00" at bounding box center [874, 310] width 50 height 29
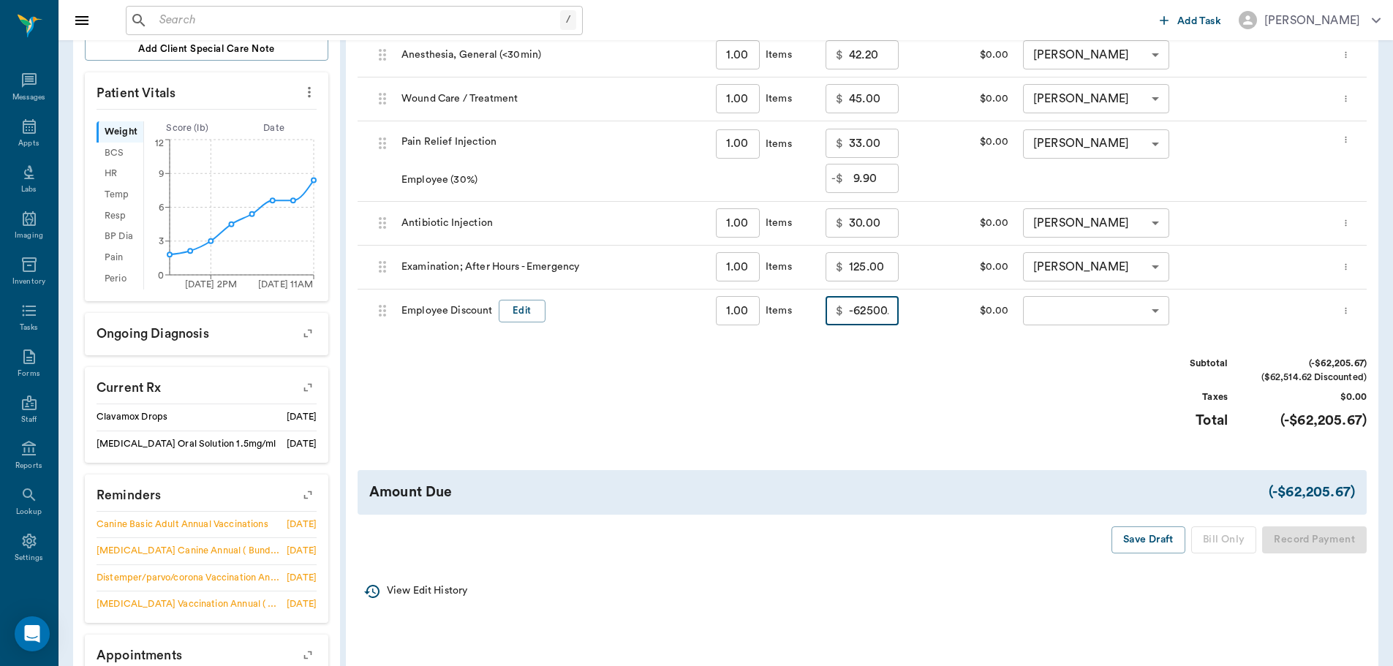
click at [889, 312] on input "-62500.00" at bounding box center [874, 310] width 50 height 29
click at [886, 311] on input "-62500.00" at bounding box center [874, 310] width 50 height 29
click at [874, 317] on input "-62.00" at bounding box center [874, 310] width 50 height 29
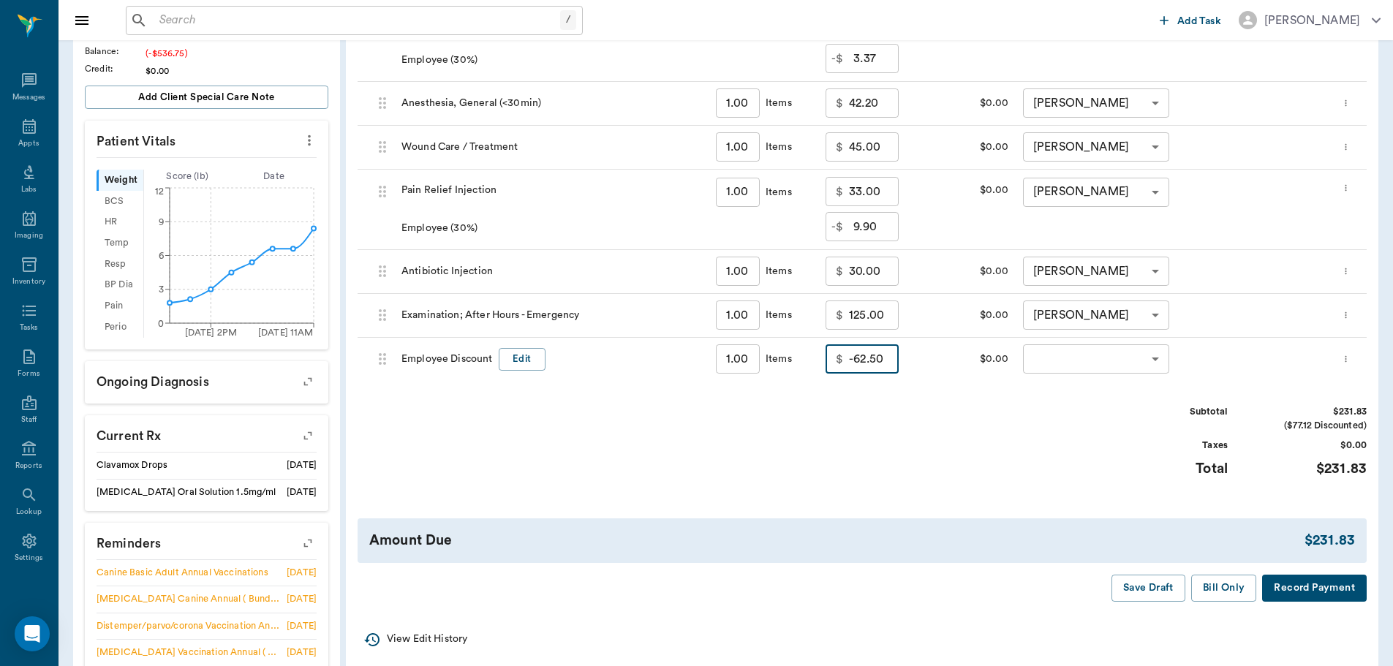
scroll to position [366, 0]
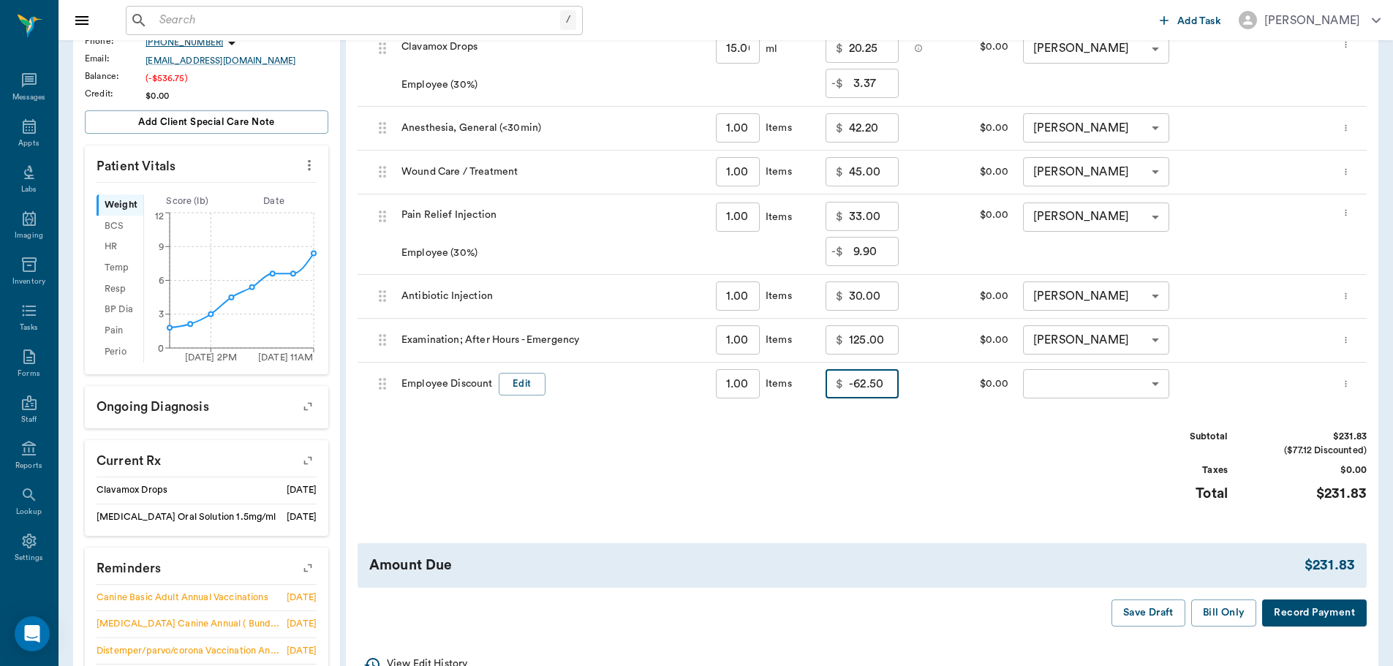
click at [860, 386] on input "-62.50" at bounding box center [874, 383] width 50 height 29
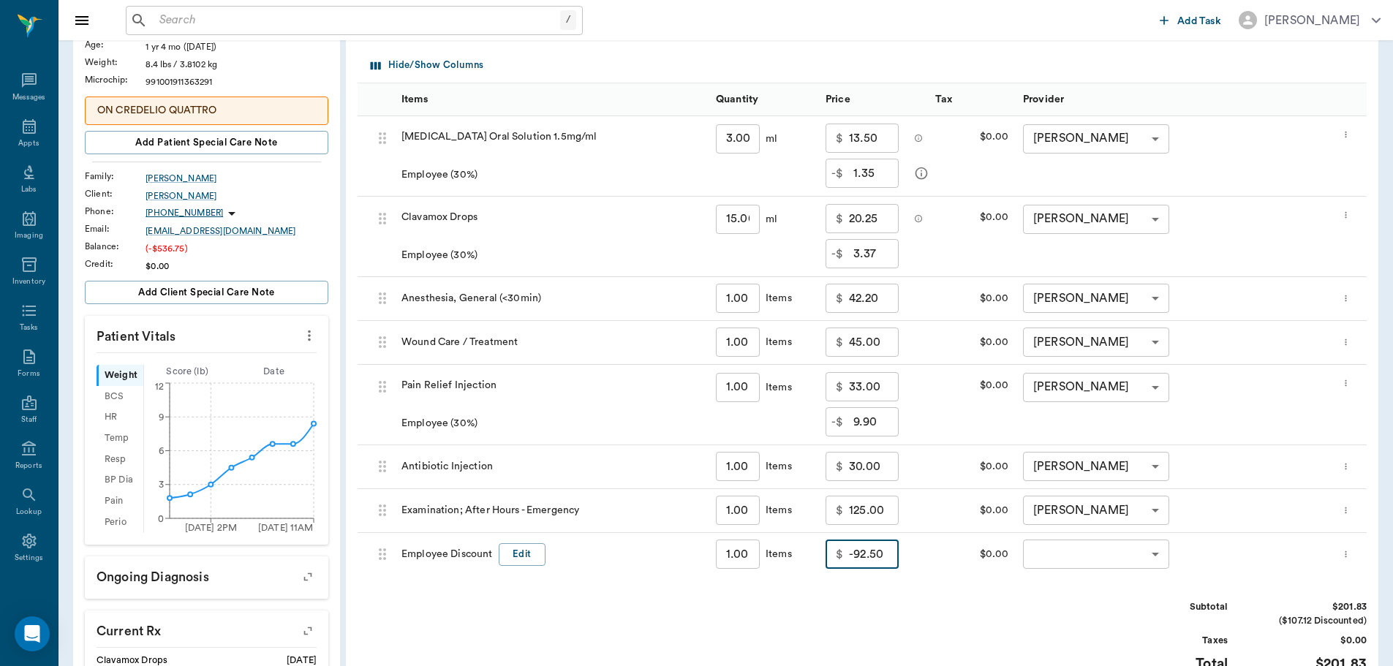
scroll to position [219, 0]
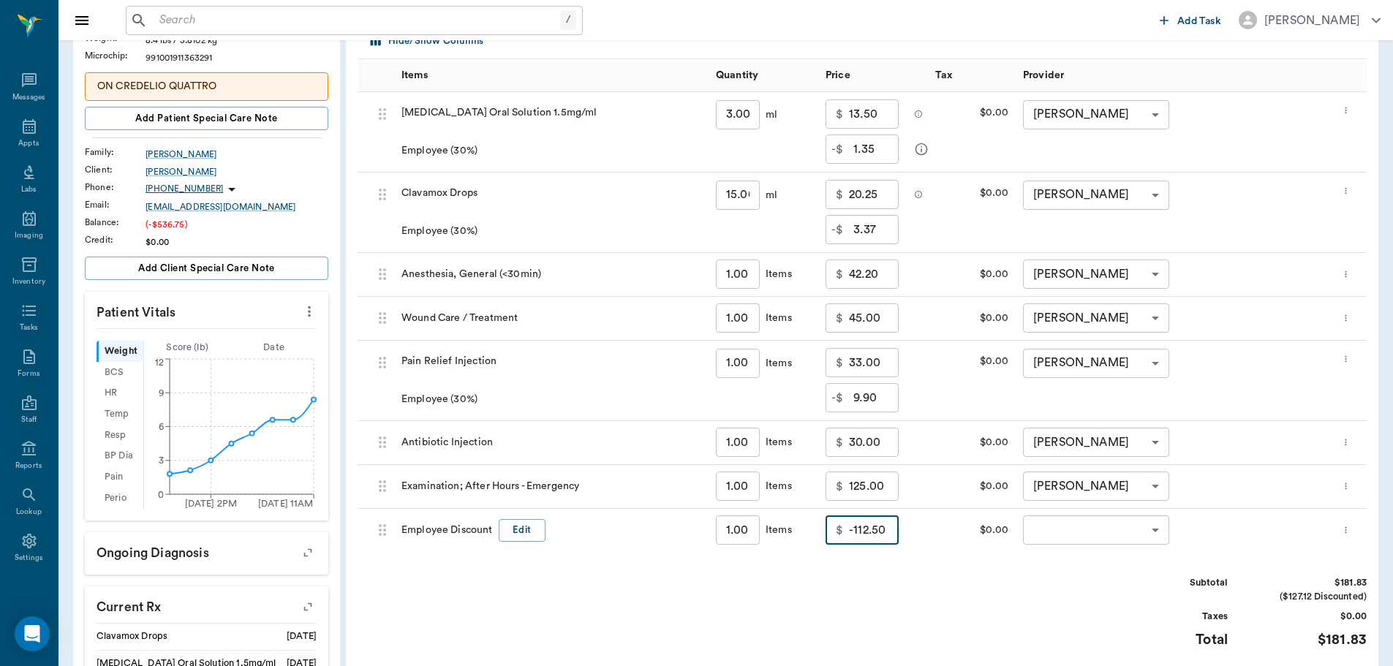
type input "-112.50"
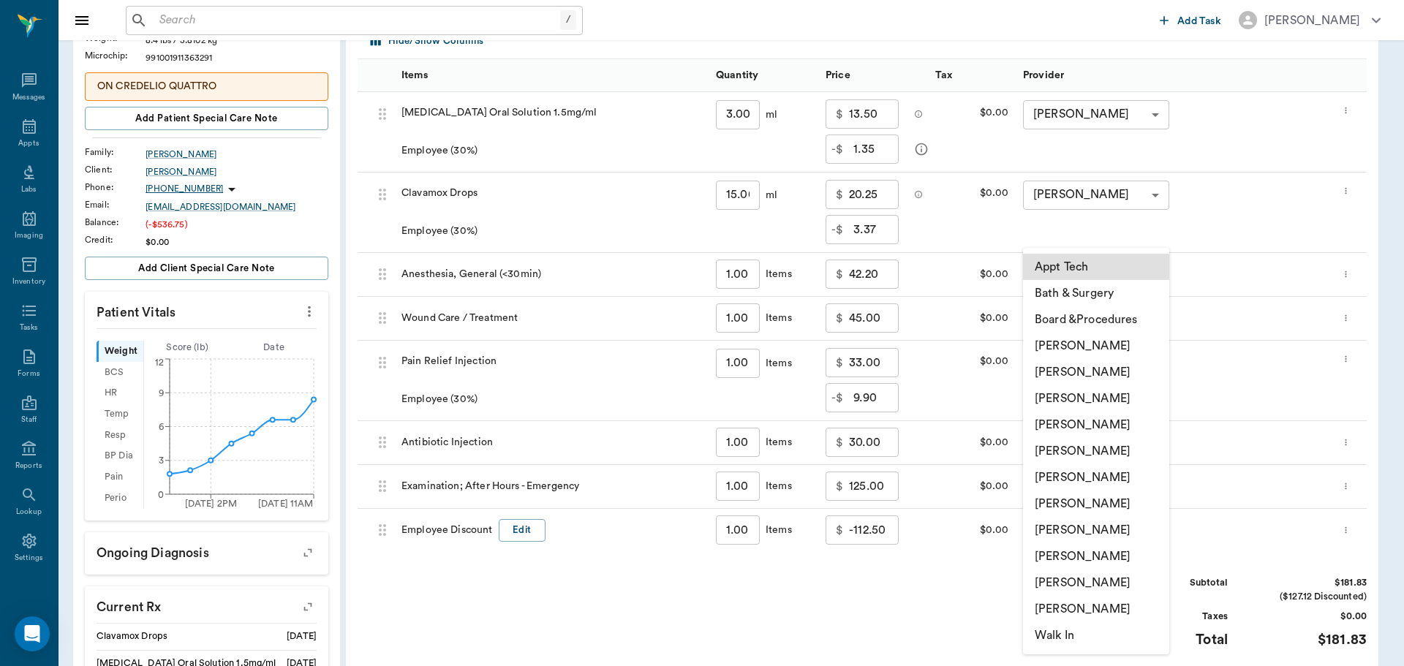
click at [1147, 530] on body "/ ​ Add Task [PERSON_NAME] Nectar Messages Appts Labs Imaging Inventory Tasks F…" at bounding box center [702, 378] width 1404 height 1195
click at [1112, 420] on li "[PERSON_NAME]" at bounding box center [1096, 425] width 146 height 26
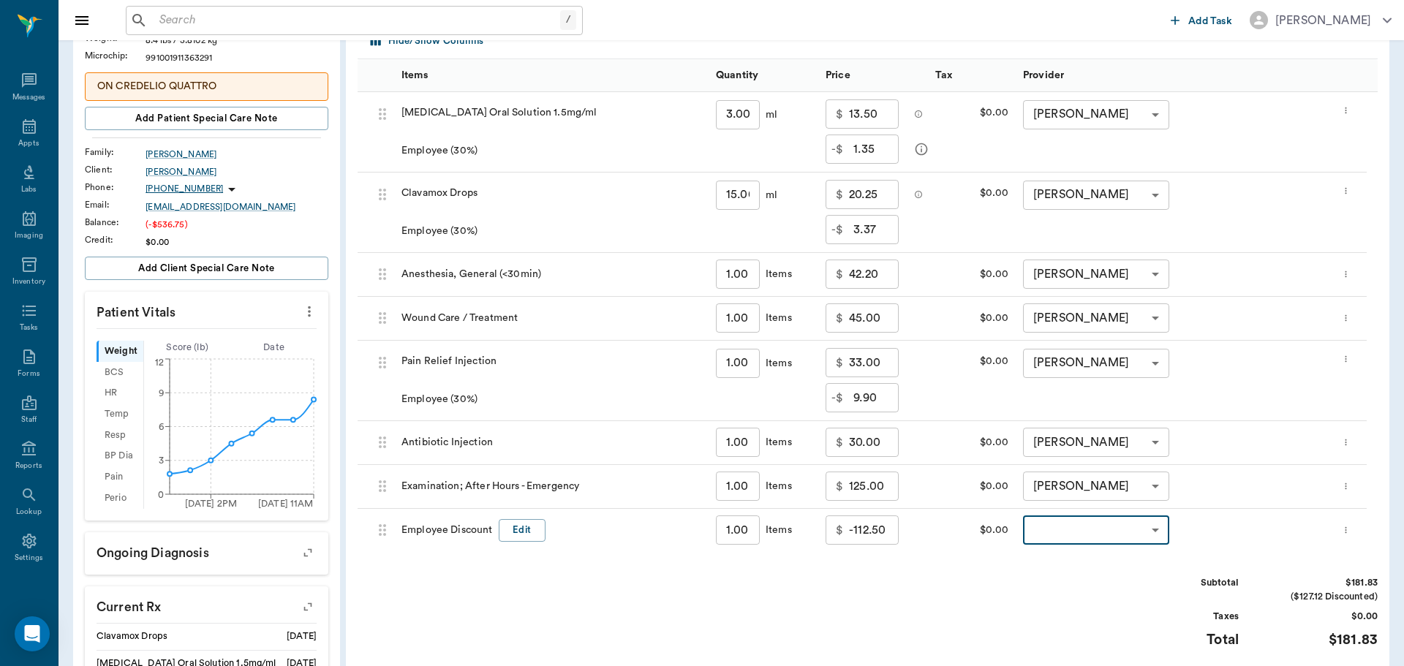
type input "none-63ec2f075fda476ae8351a4d"
click at [1050, 584] on div "Subtotal $181.83 ($127.12 Discounted) Taxes $0.00 Total $181.83" at bounding box center [861, 621] width 1009 height 90
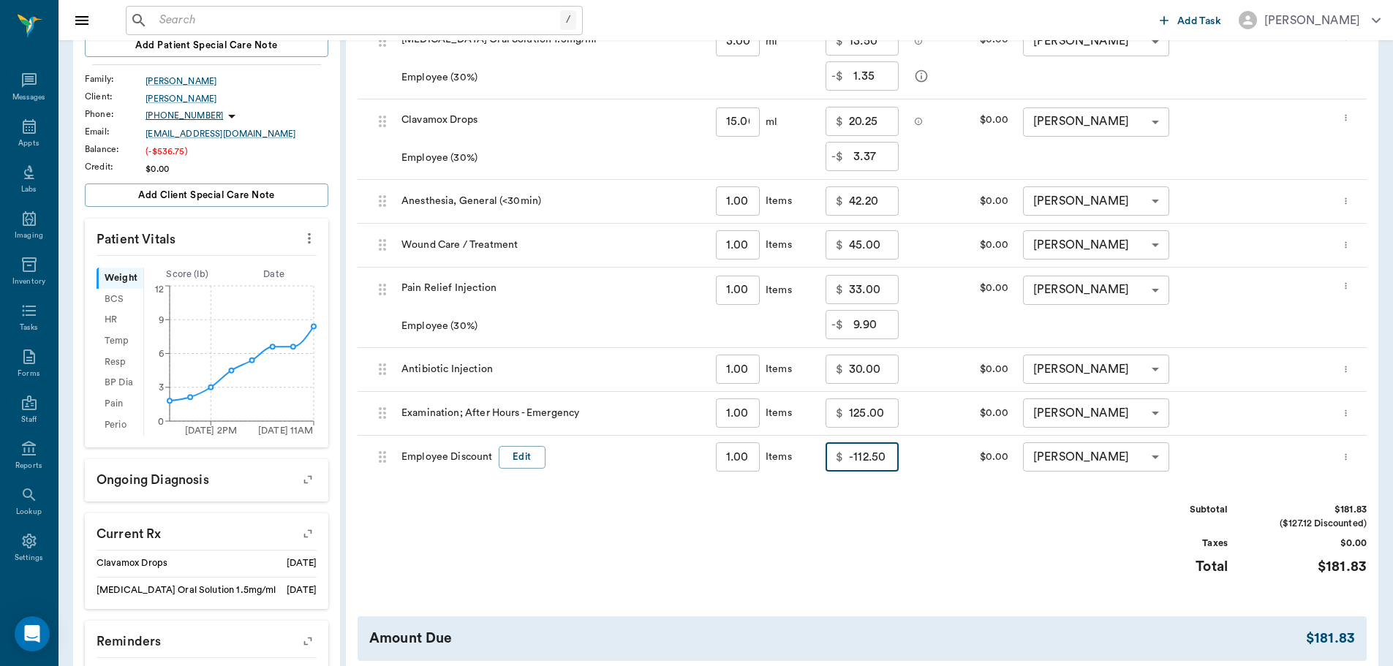
click at [886, 455] on input "-112.50" at bounding box center [874, 456] width 50 height 29
type input "0"
type input "-125.00"
click at [953, 536] on div "Subtotal $169.33 ($139.62 Discounted) Taxes $0.00 Total $169.33" at bounding box center [861, 548] width 1009 height 90
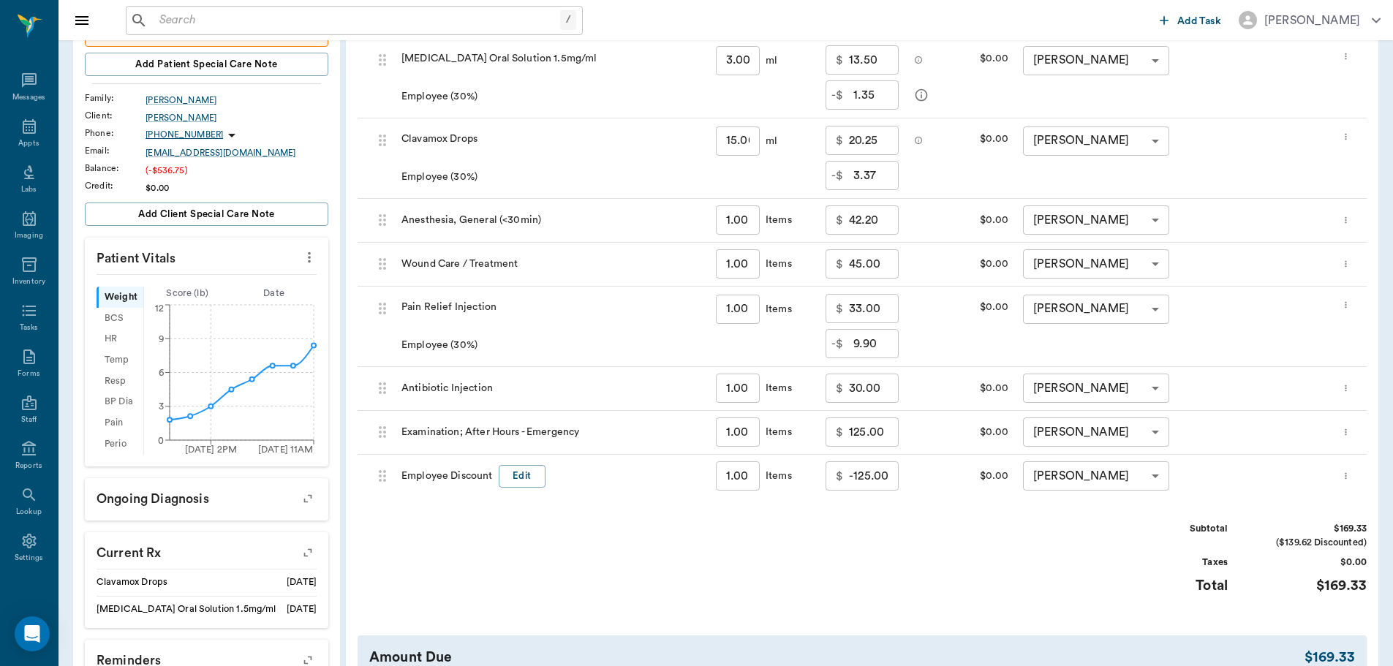
scroll to position [366, 0]
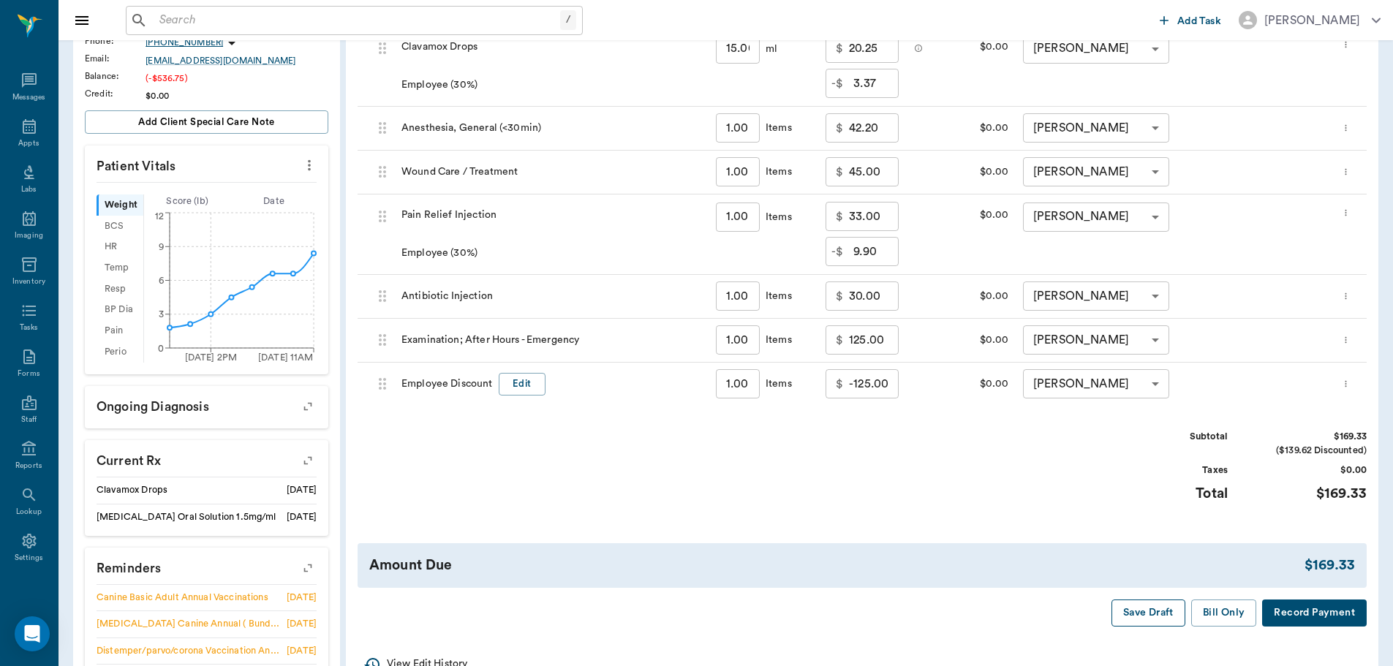
click at [1141, 611] on button "Save Draft" at bounding box center [1148, 612] width 74 height 27
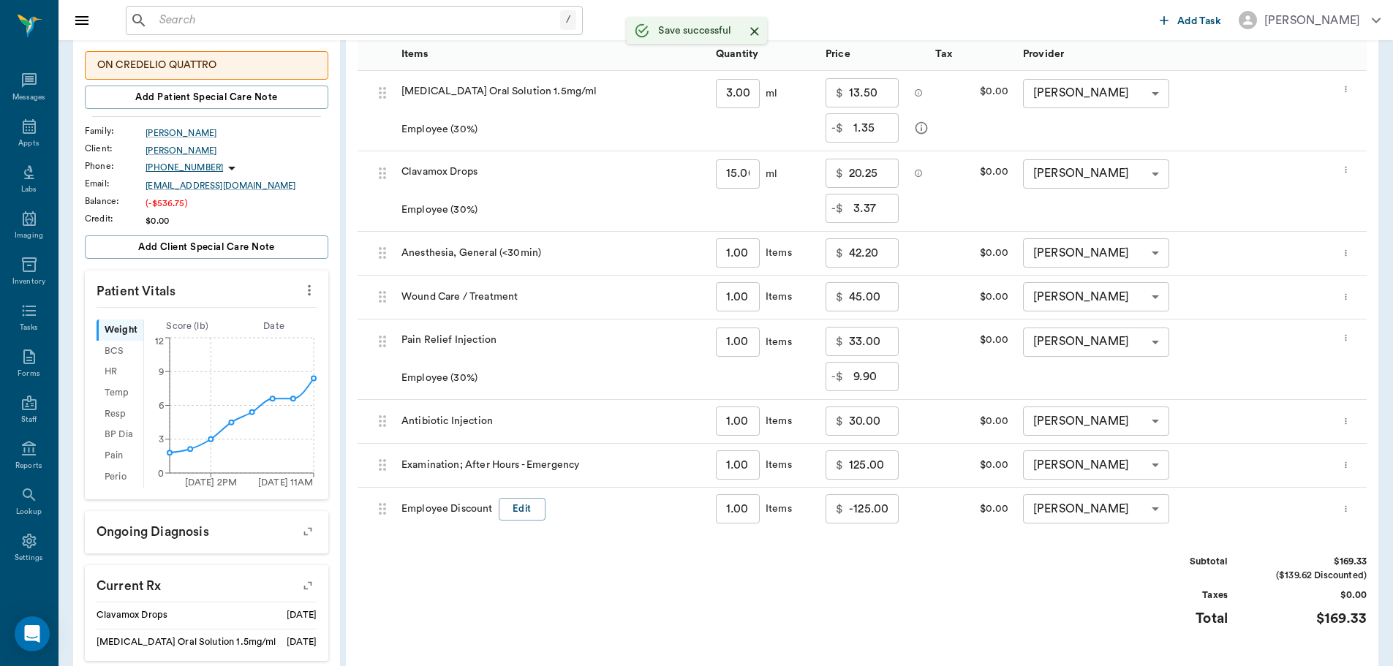
scroll to position [0, 0]
